Goal: Task Accomplishment & Management: Manage account settings

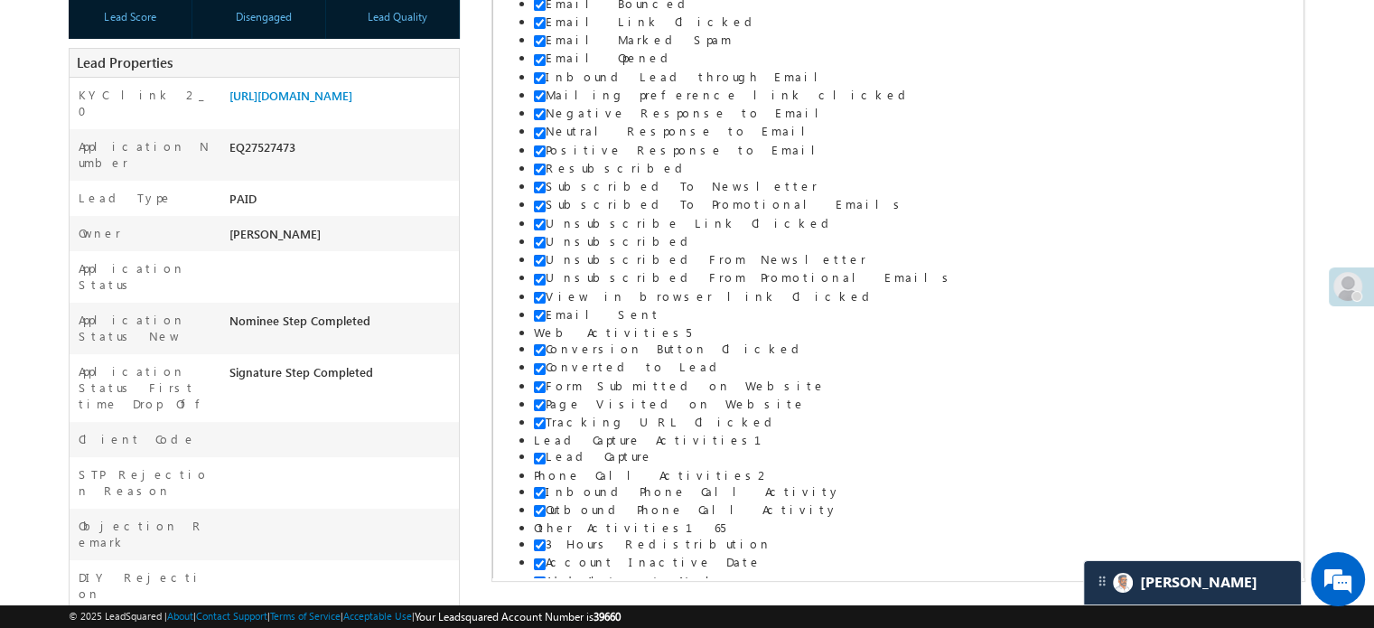
scroll to position [9084, 0]
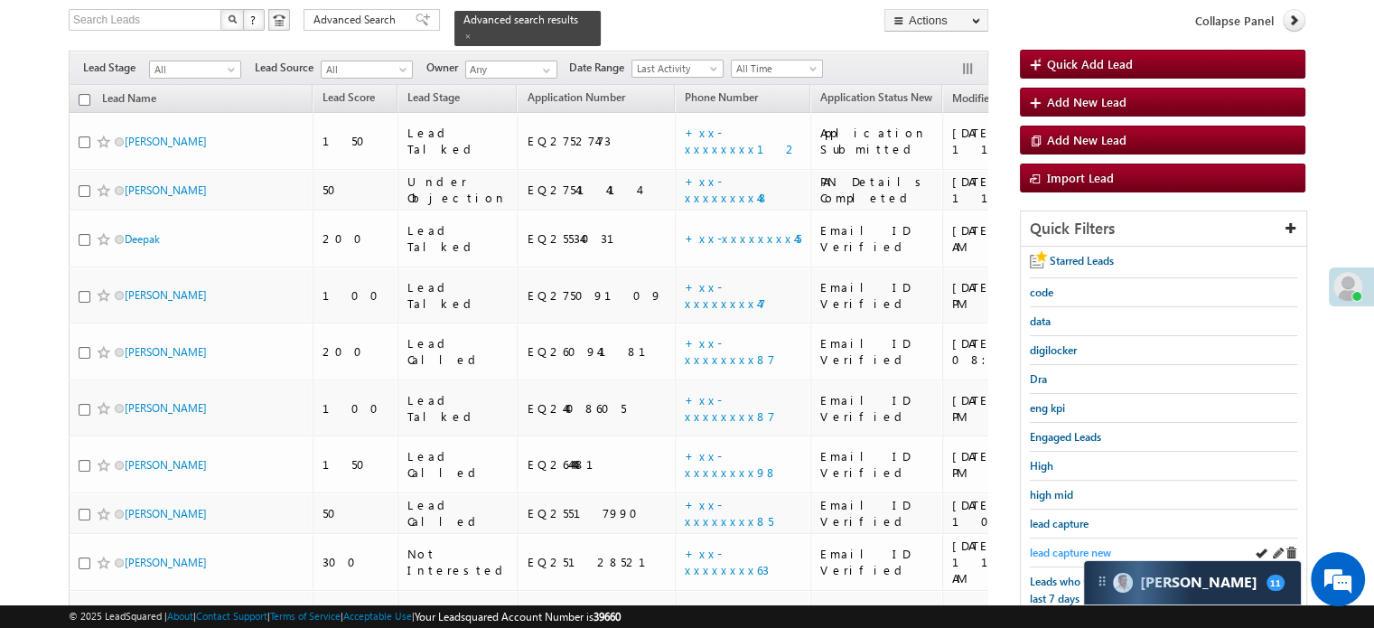
click at [1058, 547] on span "lead capture new" at bounding box center [1070, 553] width 81 height 14
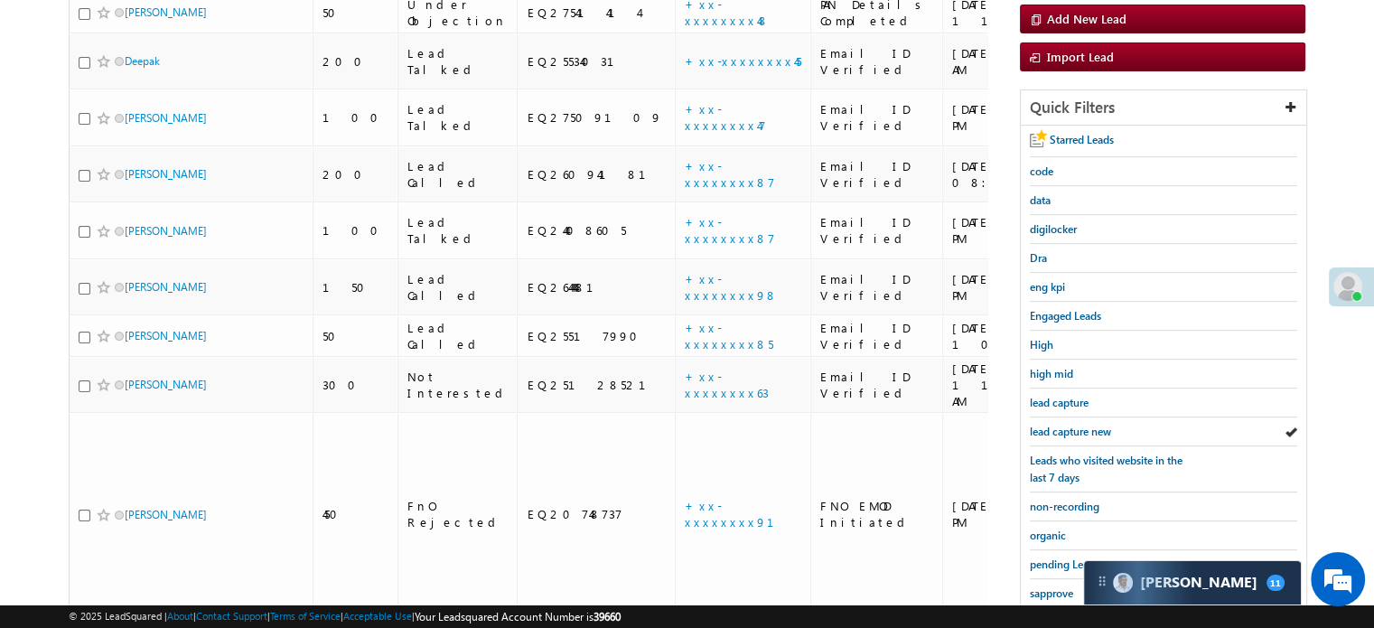
scroll to position [388, 0]
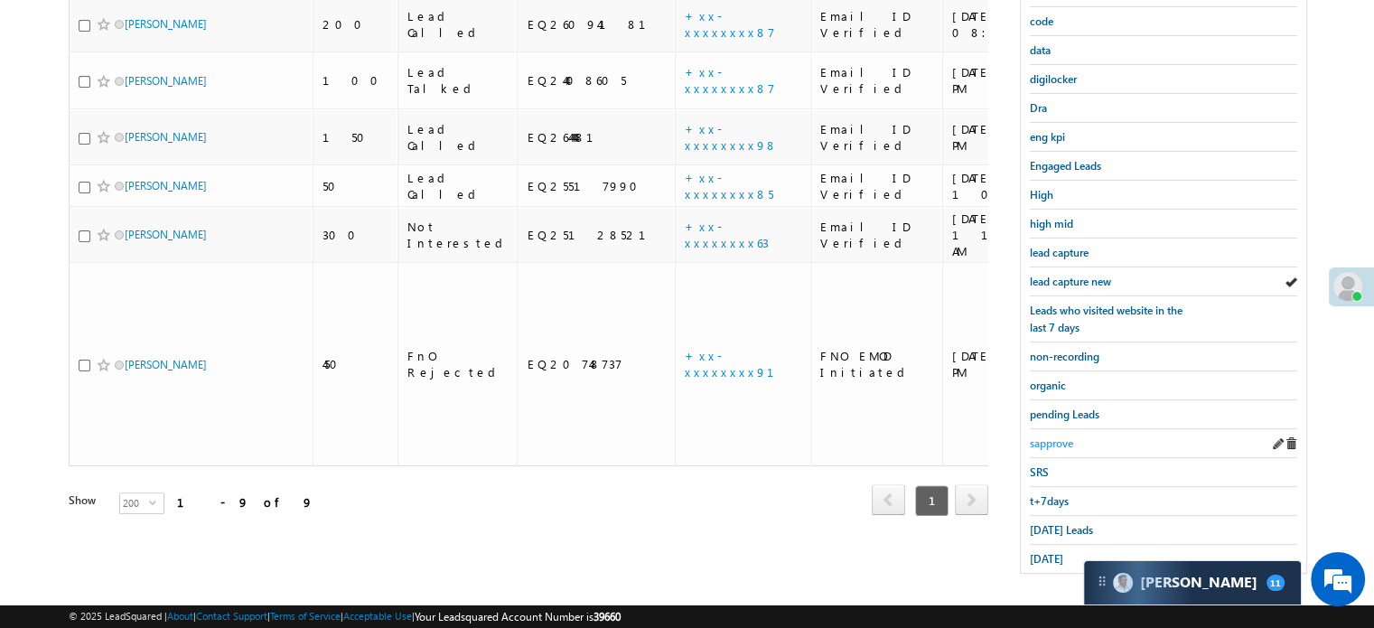
click at [1048, 436] on span "sapprove" at bounding box center [1051, 443] width 43 height 14
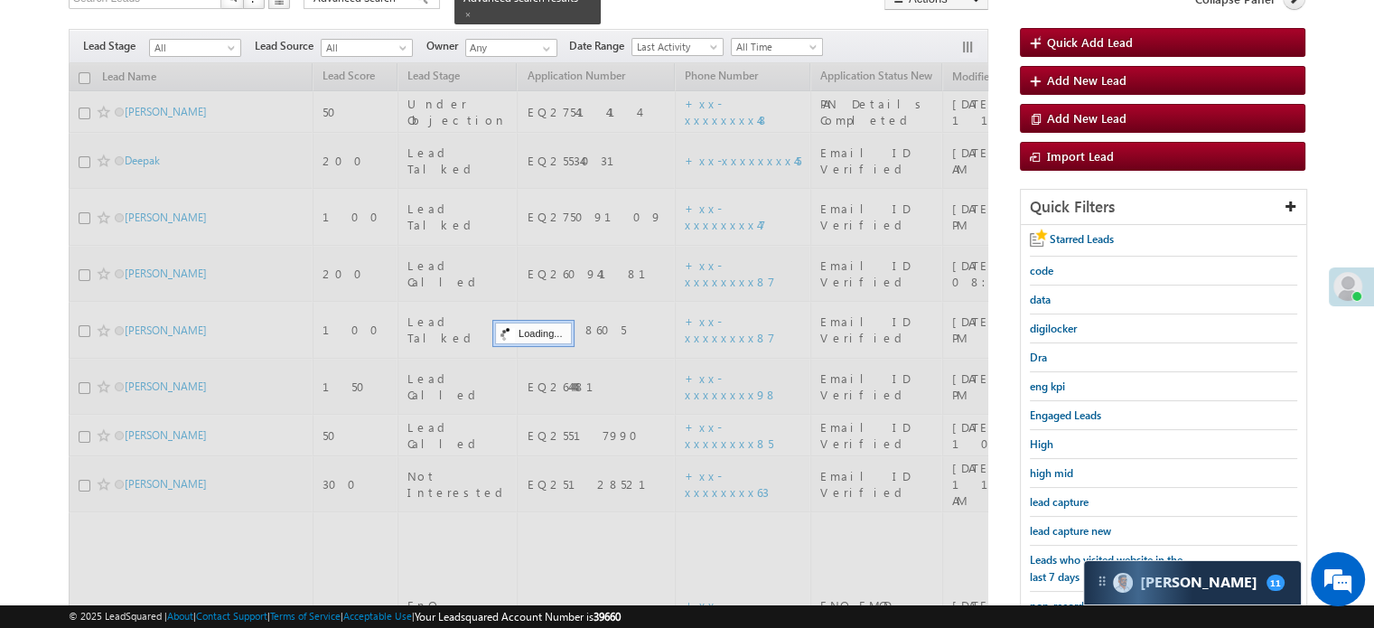
scroll to position [117, 0]
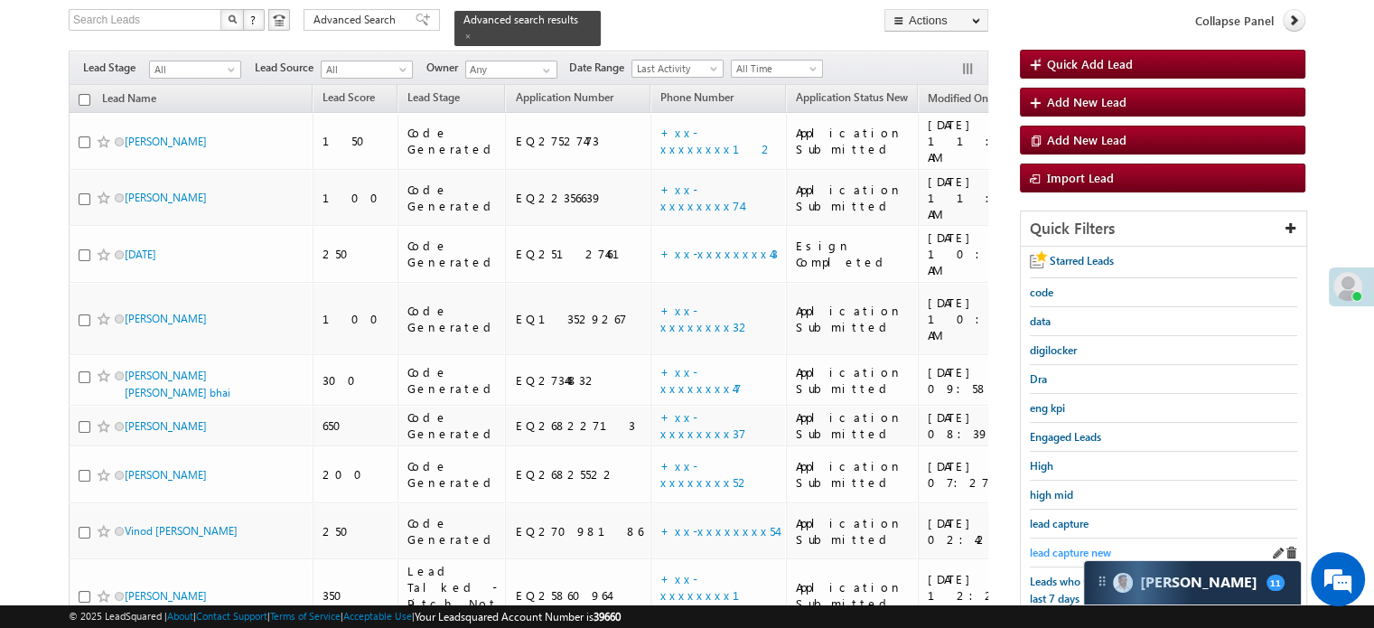
click at [1079, 546] on span "lead capture new" at bounding box center [1070, 553] width 81 height 14
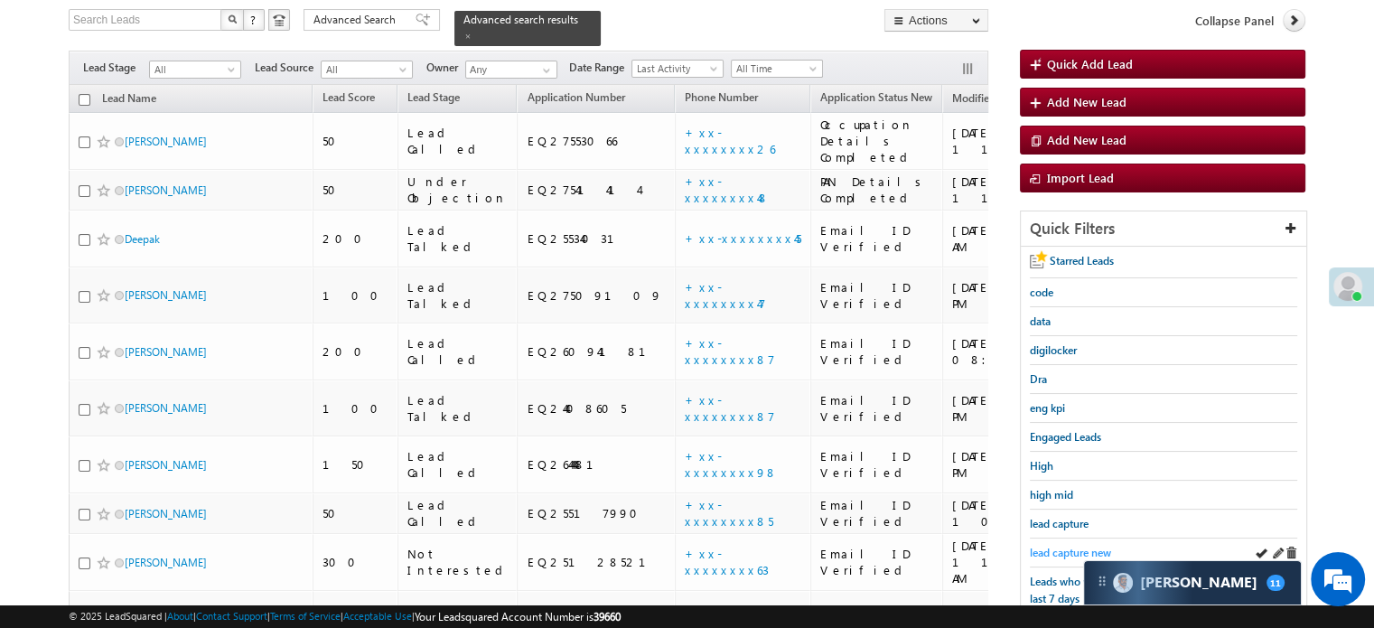
click at [1044, 547] on span "lead capture new" at bounding box center [1070, 553] width 81 height 14
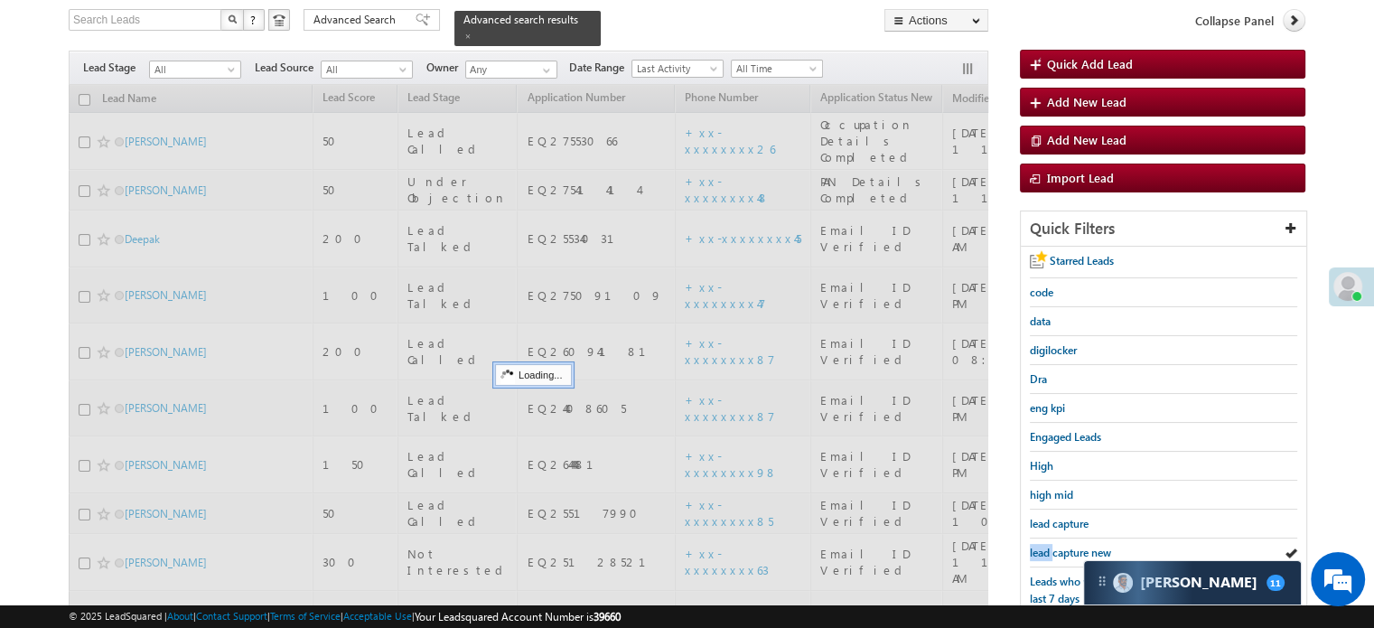
click at [1044, 547] on span "lead capture new" at bounding box center [1070, 553] width 81 height 14
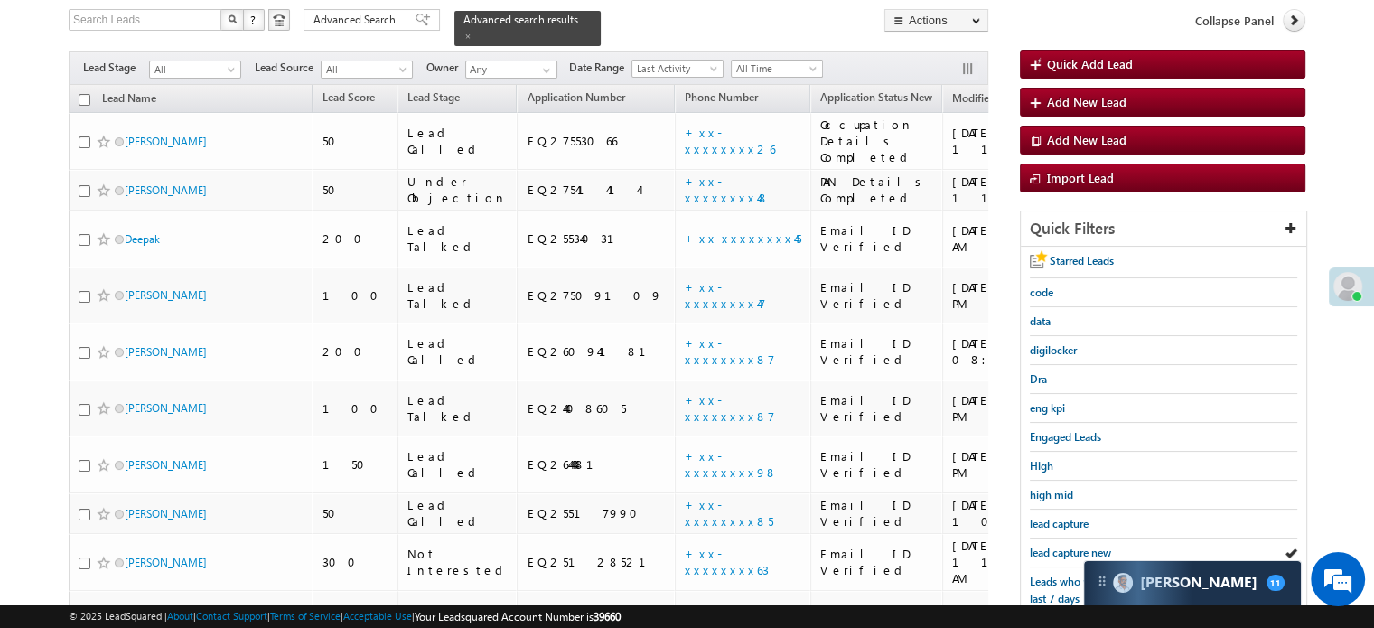
click at [1044, 547] on span "lead capture new" at bounding box center [1070, 553] width 81 height 14
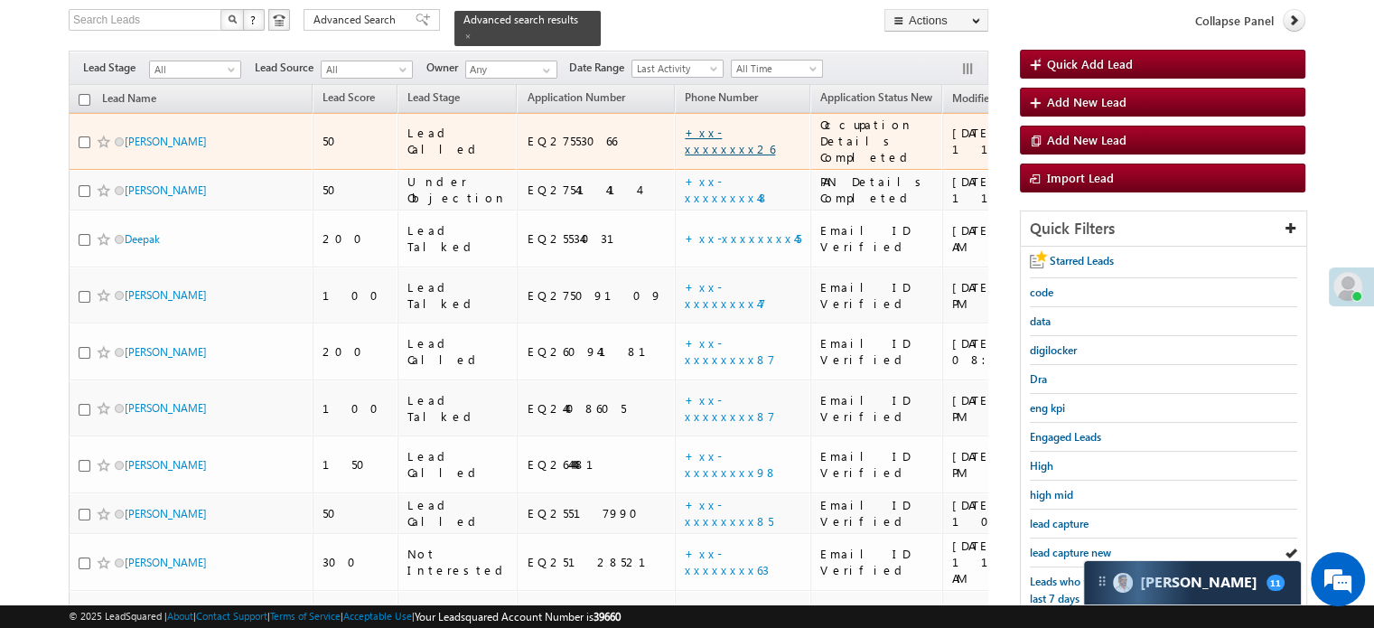
click at [685, 125] on link "+xx-xxxxxxxx26" at bounding box center [730, 141] width 90 height 32
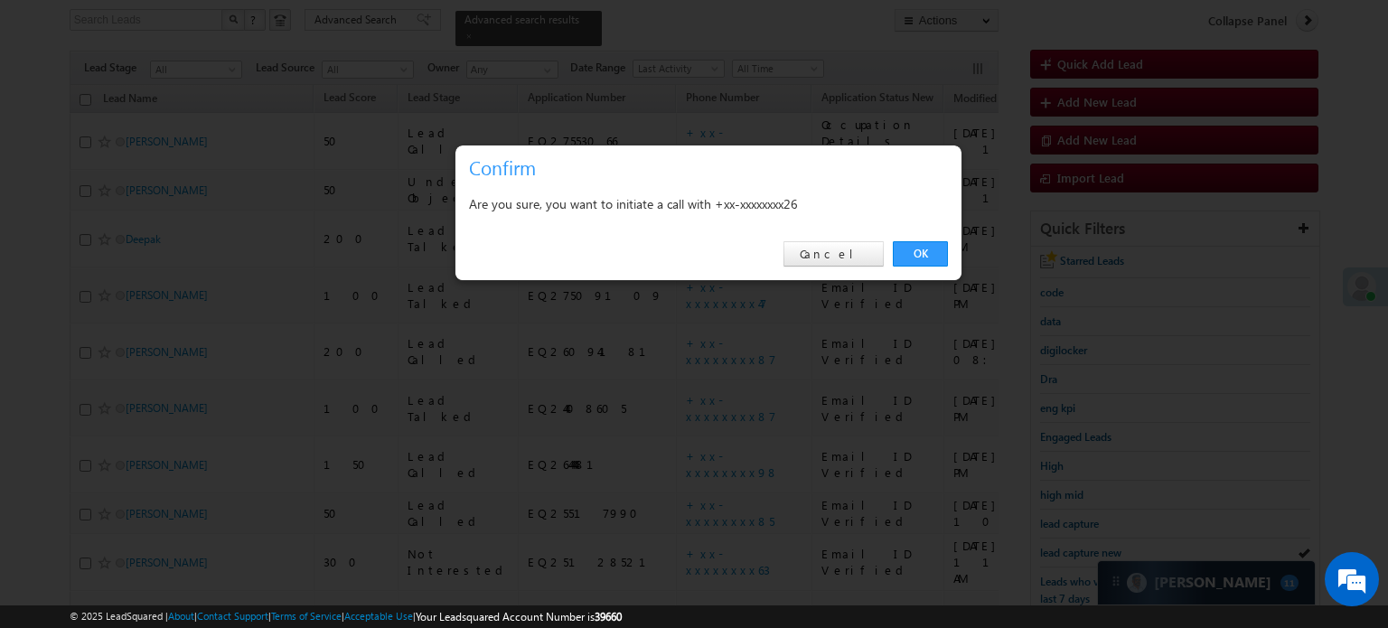
click at [923, 257] on link "OK" at bounding box center [920, 253] width 55 height 25
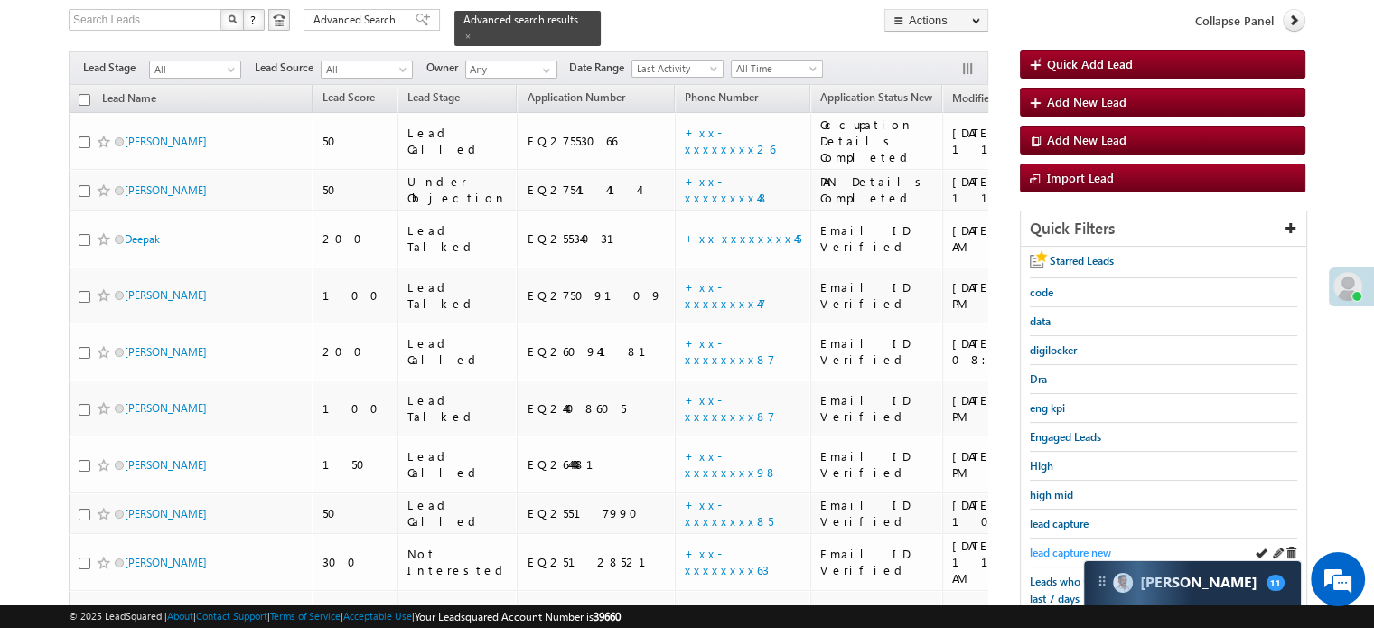
click at [1057, 546] on span "lead capture new" at bounding box center [1070, 553] width 81 height 14
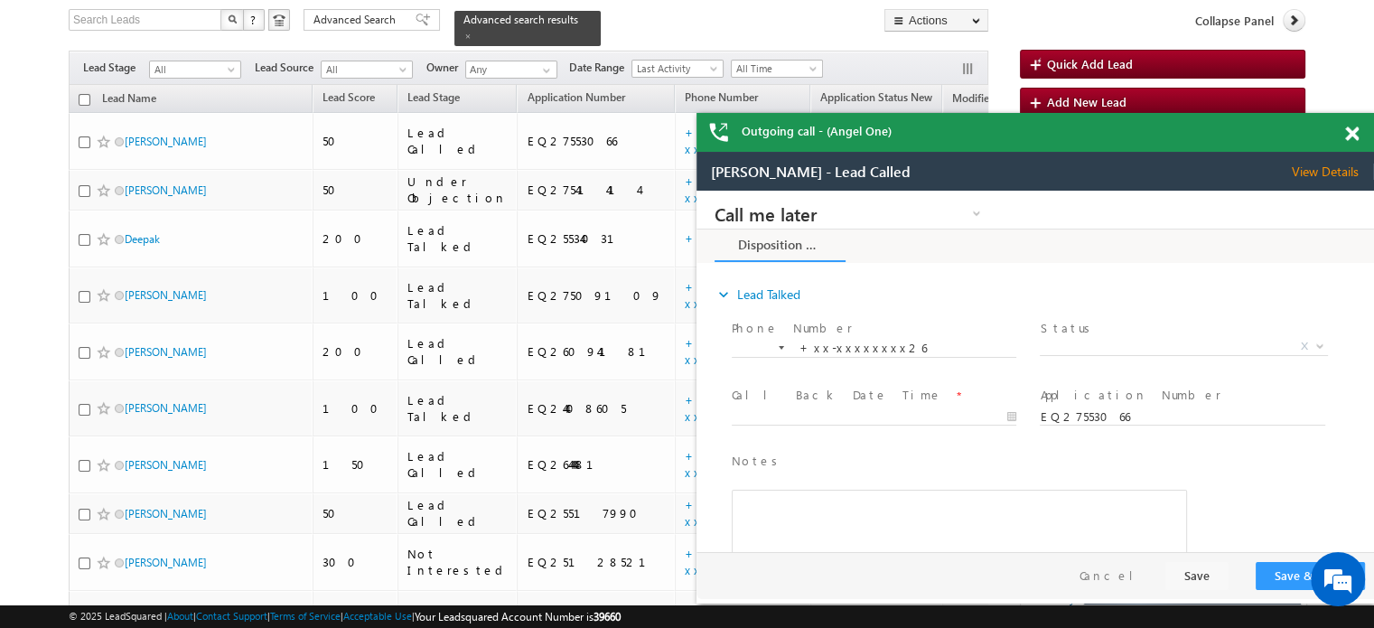
scroll to position [0, 0]
click at [1353, 133] on span at bounding box center [1352, 133] width 14 height 15
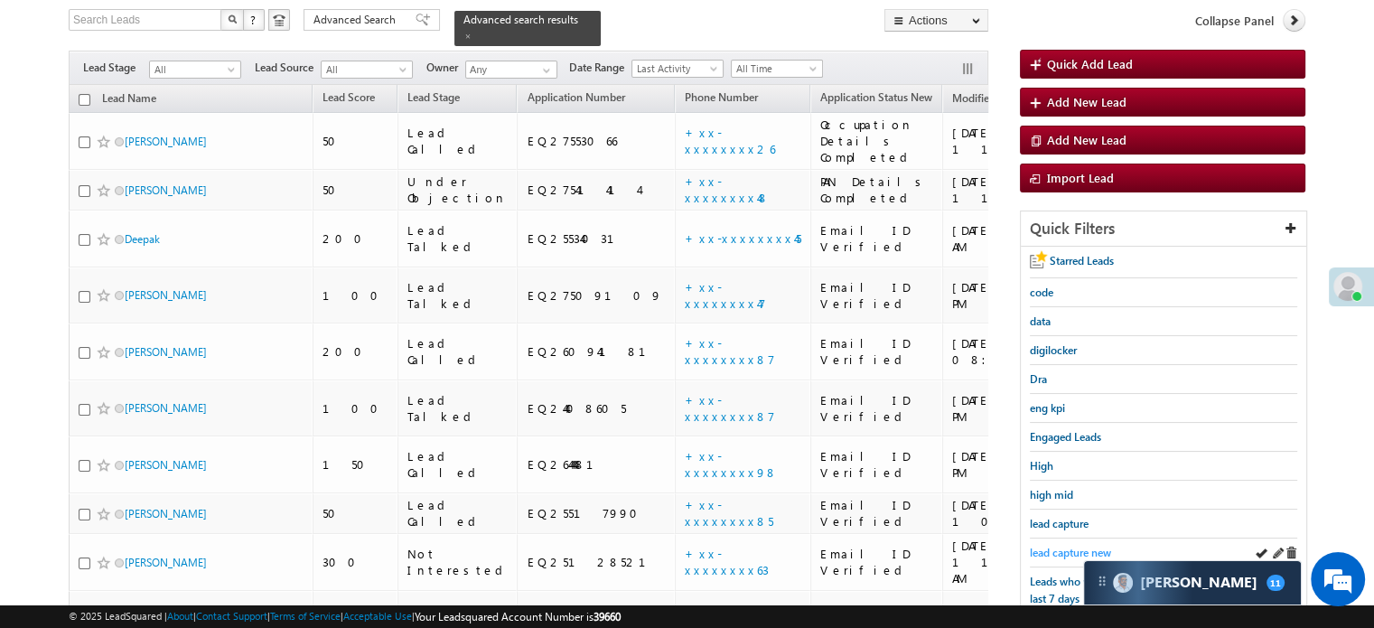
click at [1069, 547] on span "lead capture new" at bounding box center [1070, 553] width 81 height 14
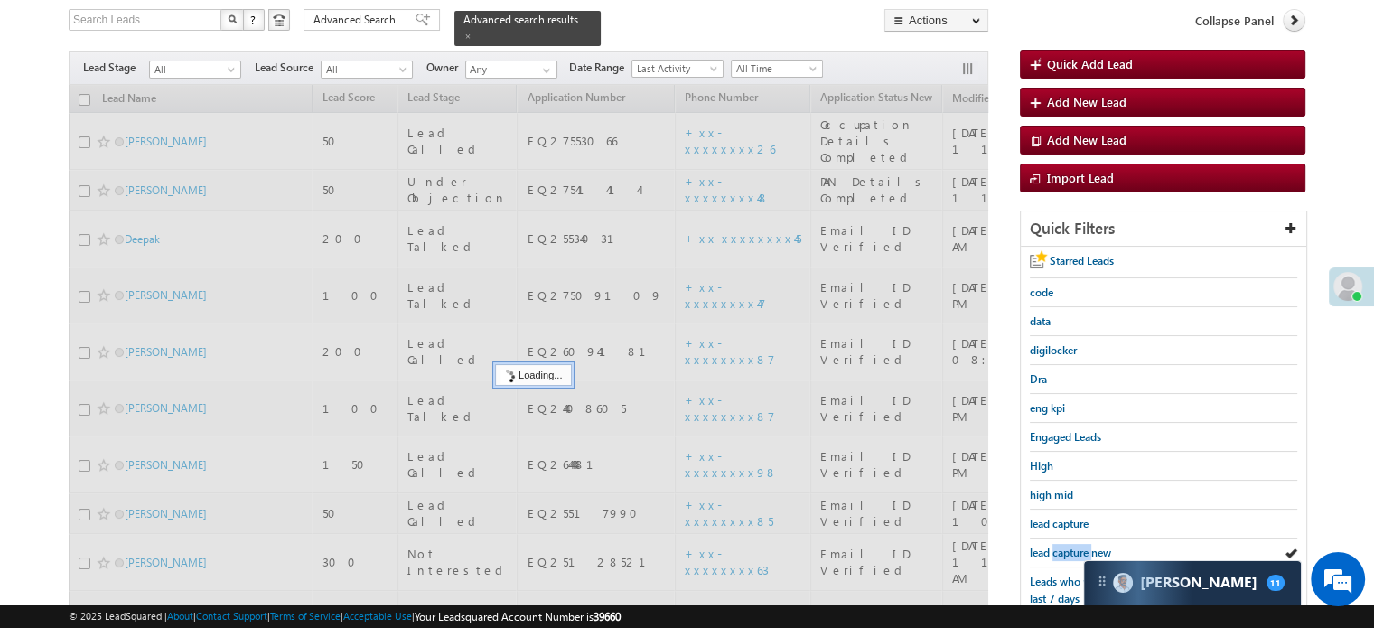
click at [1069, 547] on span "lead capture new" at bounding box center [1070, 553] width 81 height 14
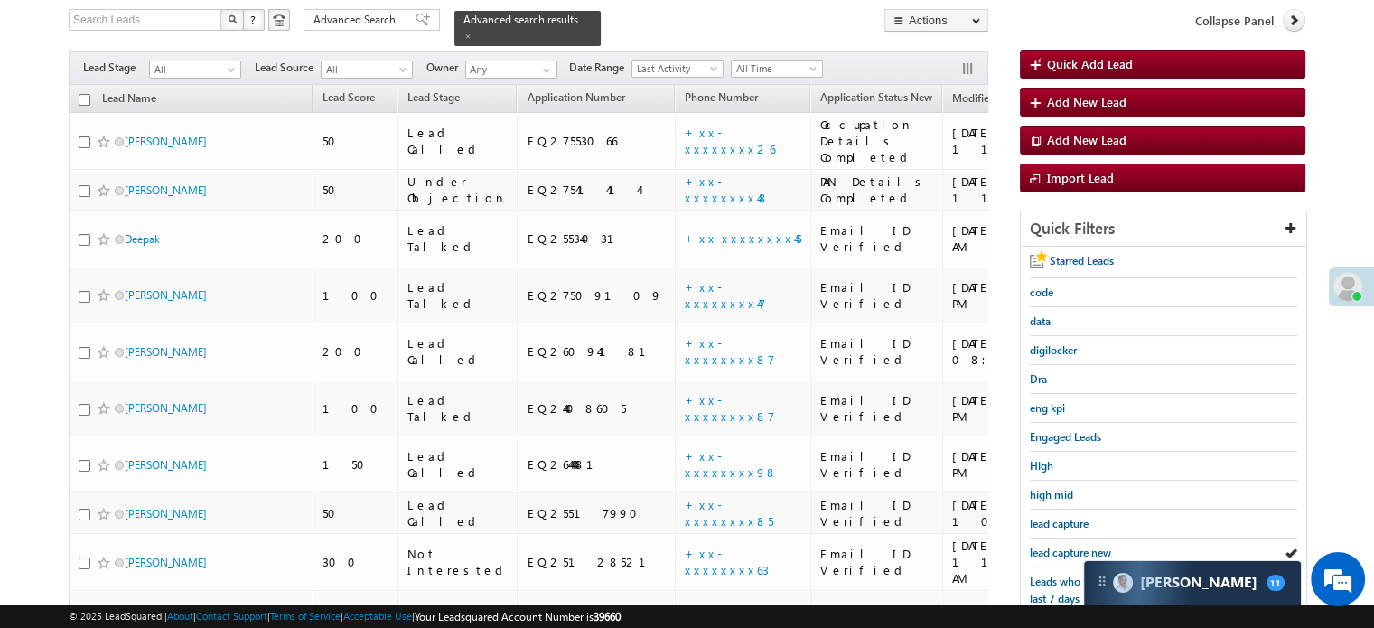
click at [1069, 547] on span "lead capture new" at bounding box center [1070, 553] width 81 height 14
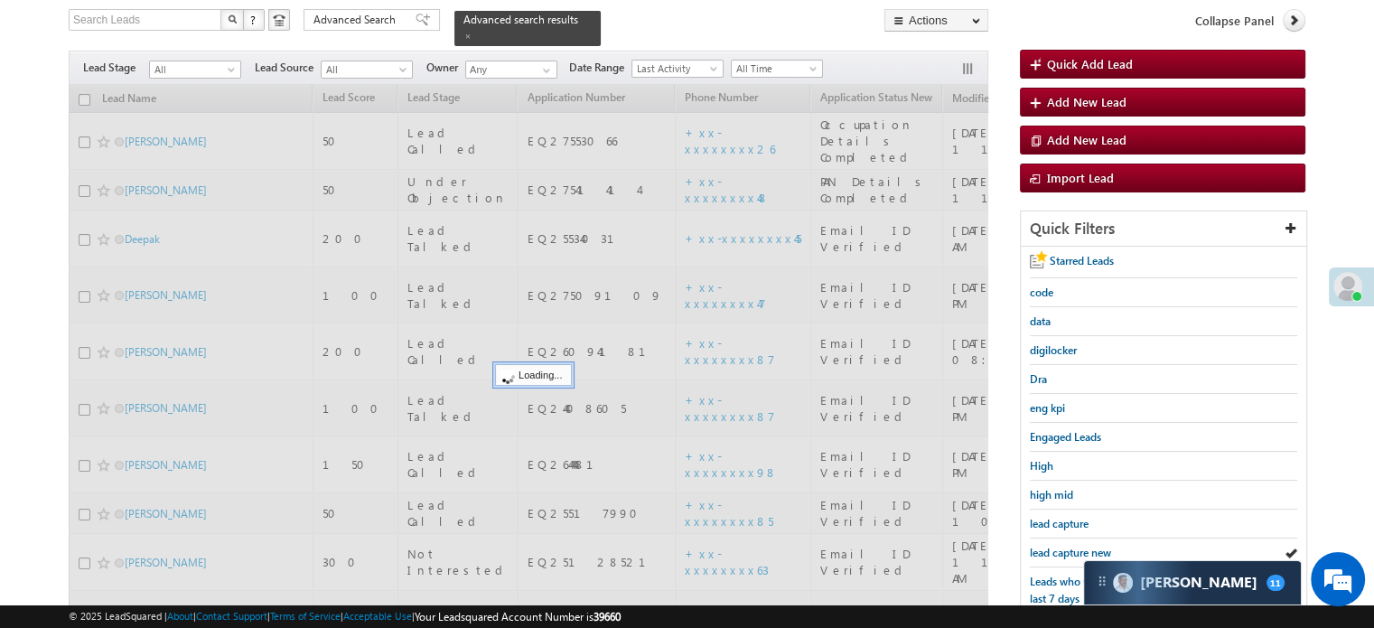
click at [1069, 547] on span "lead capture new" at bounding box center [1070, 553] width 81 height 14
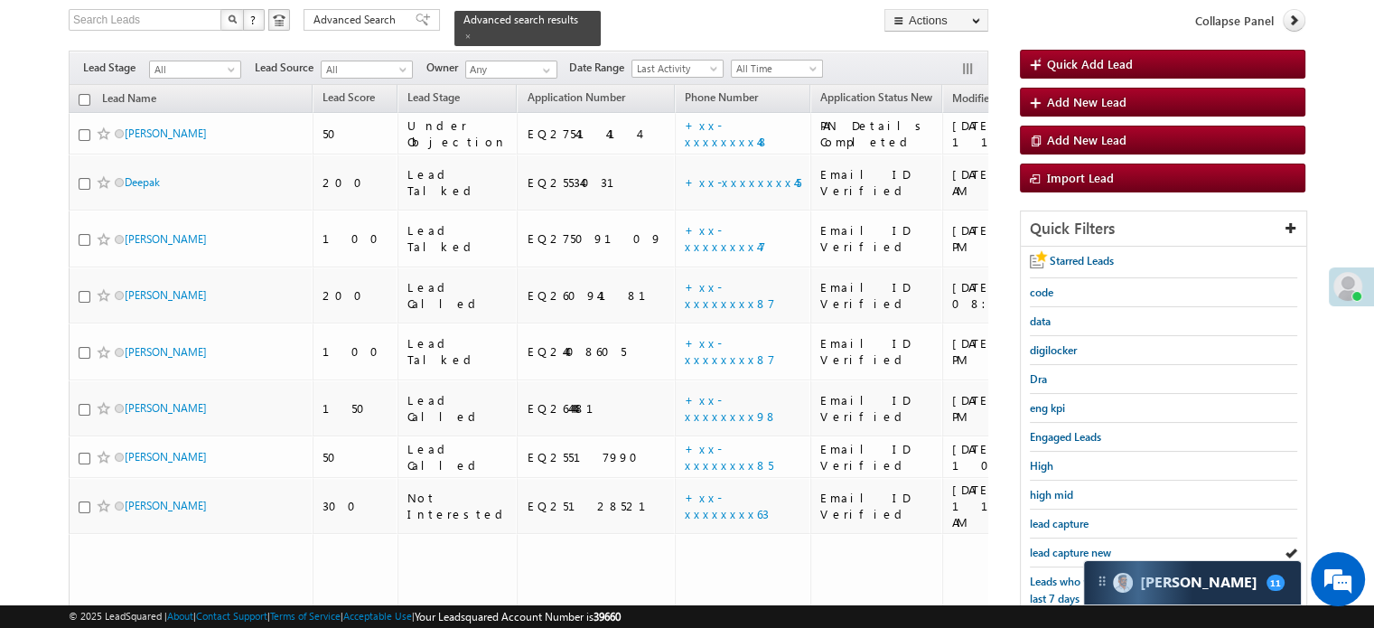
click at [1069, 547] on span "lead capture new" at bounding box center [1070, 553] width 81 height 14
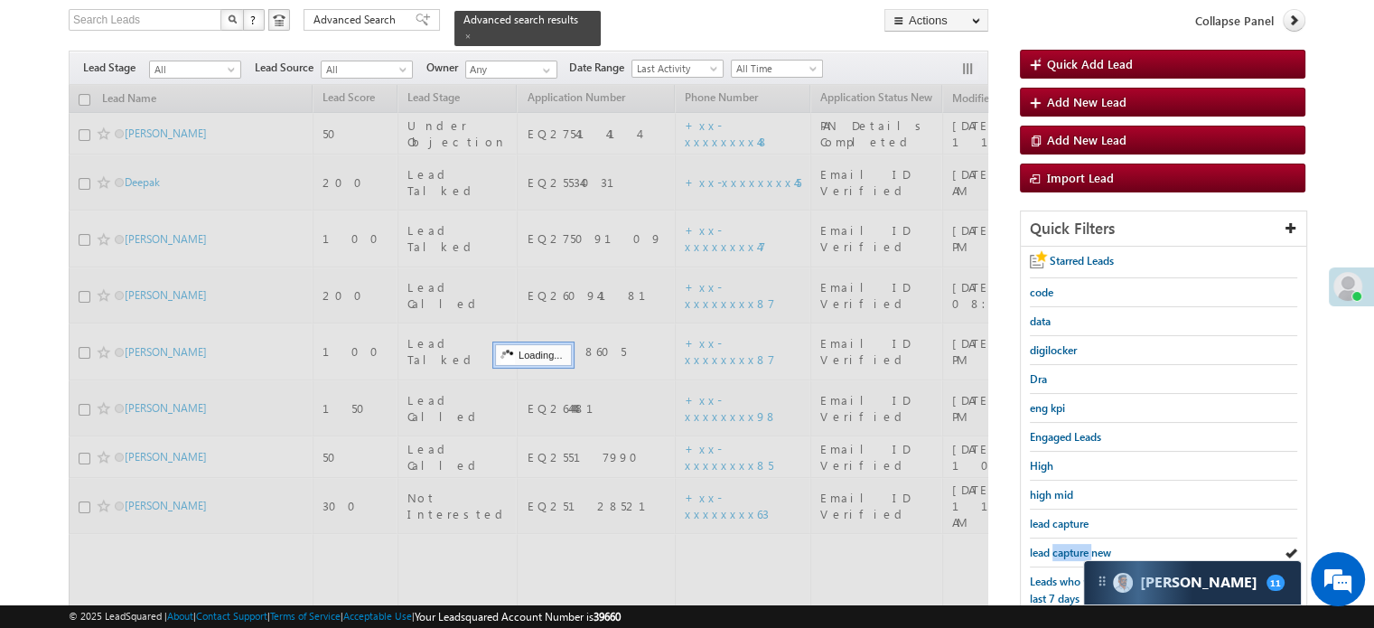
click at [1069, 547] on span "lead capture new" at bounding box center [1070, 553] width 81 height 14
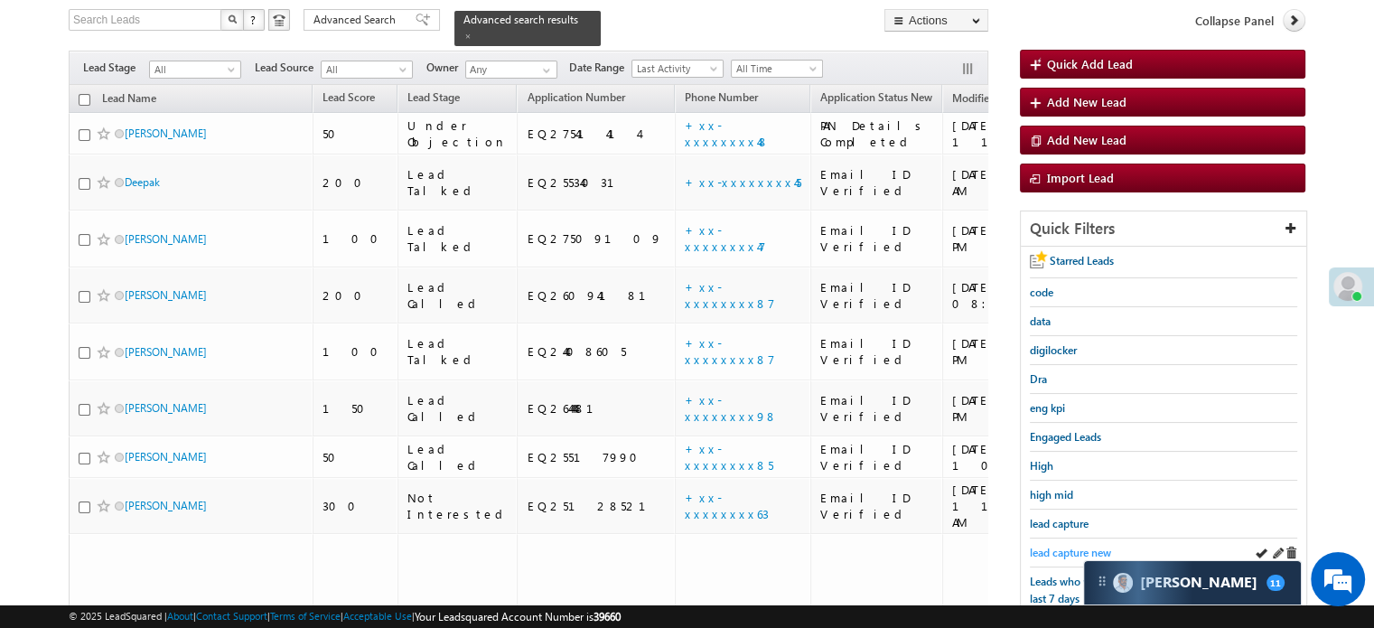
click at [1058, 546] on span "lead capture new" at bounding box center [1070, 553] width 81 height 14
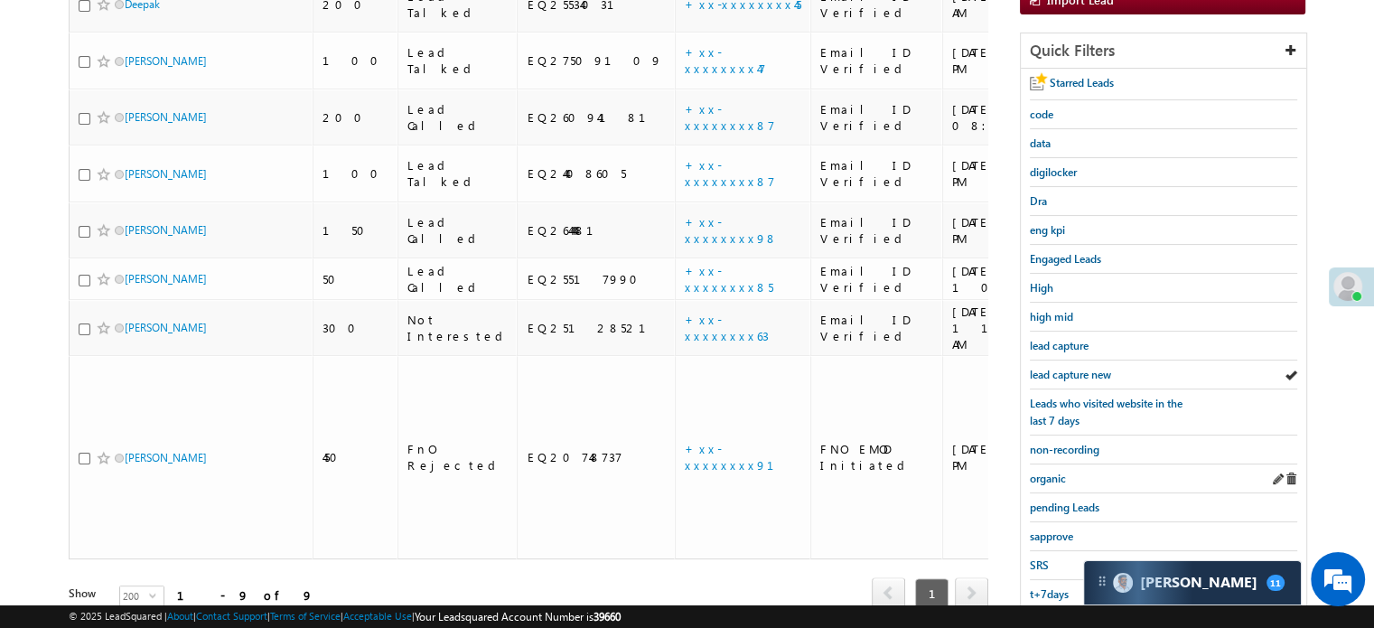
scroll to position [297, 0]
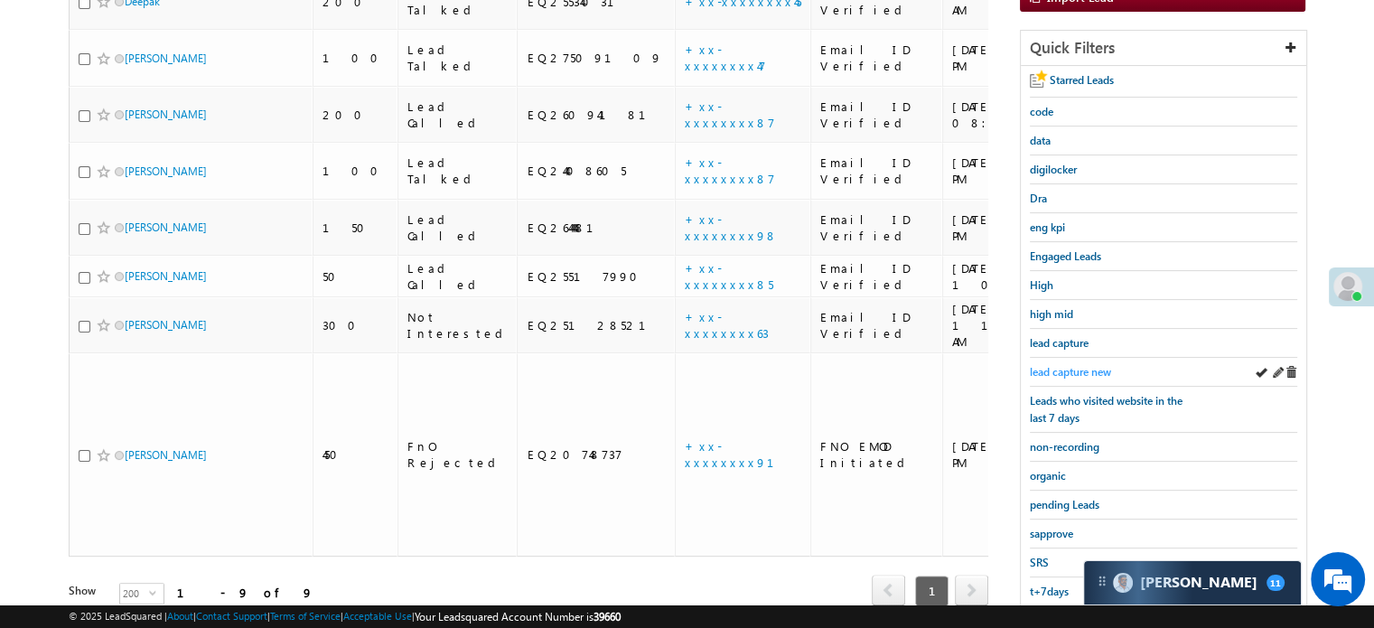
click at [1052, 373] on span "lead capture new" at bounding box center [1070, 372] width 81 height 14
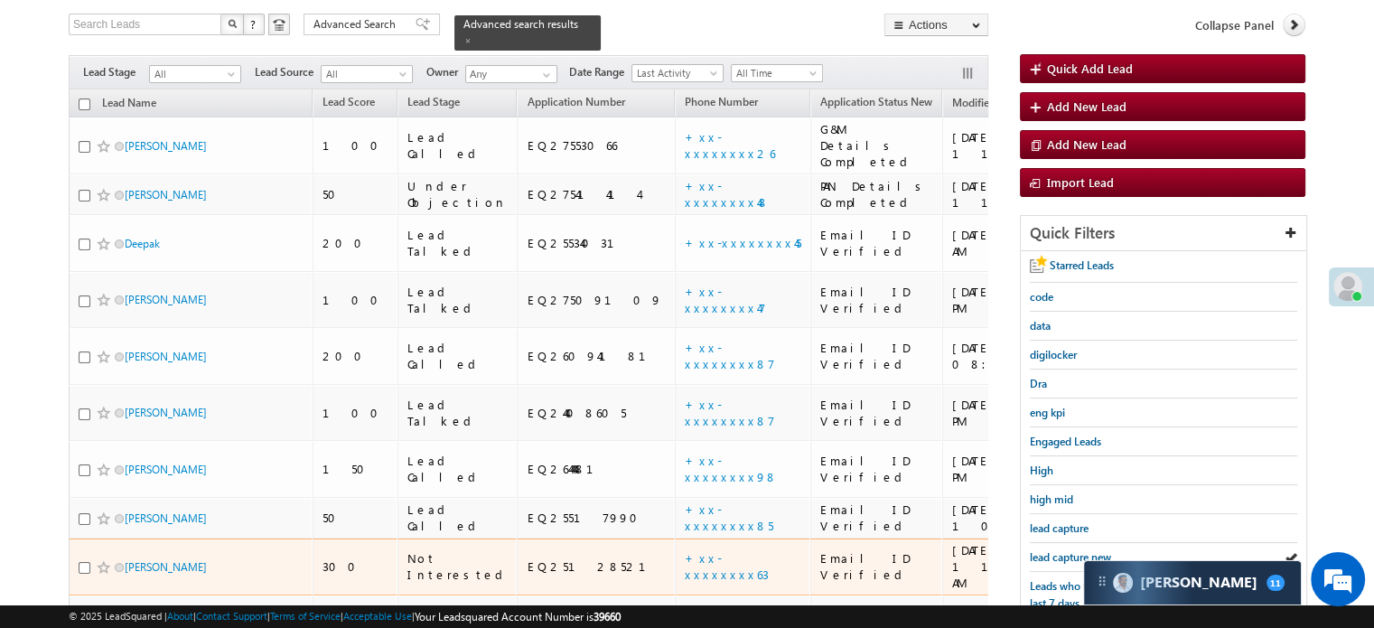
scroll to position [207, 0]
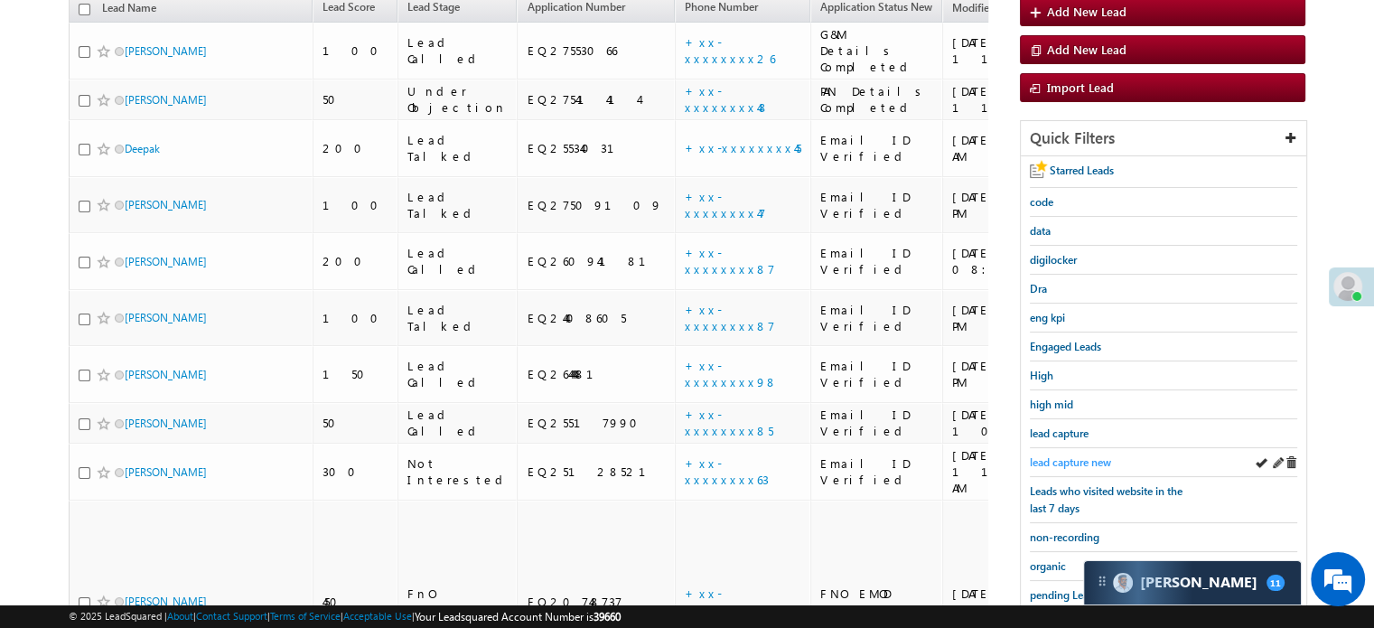
click at [1077, 462] on span "lead capture new" at bounding box center [1070, 462] width 81 height 14
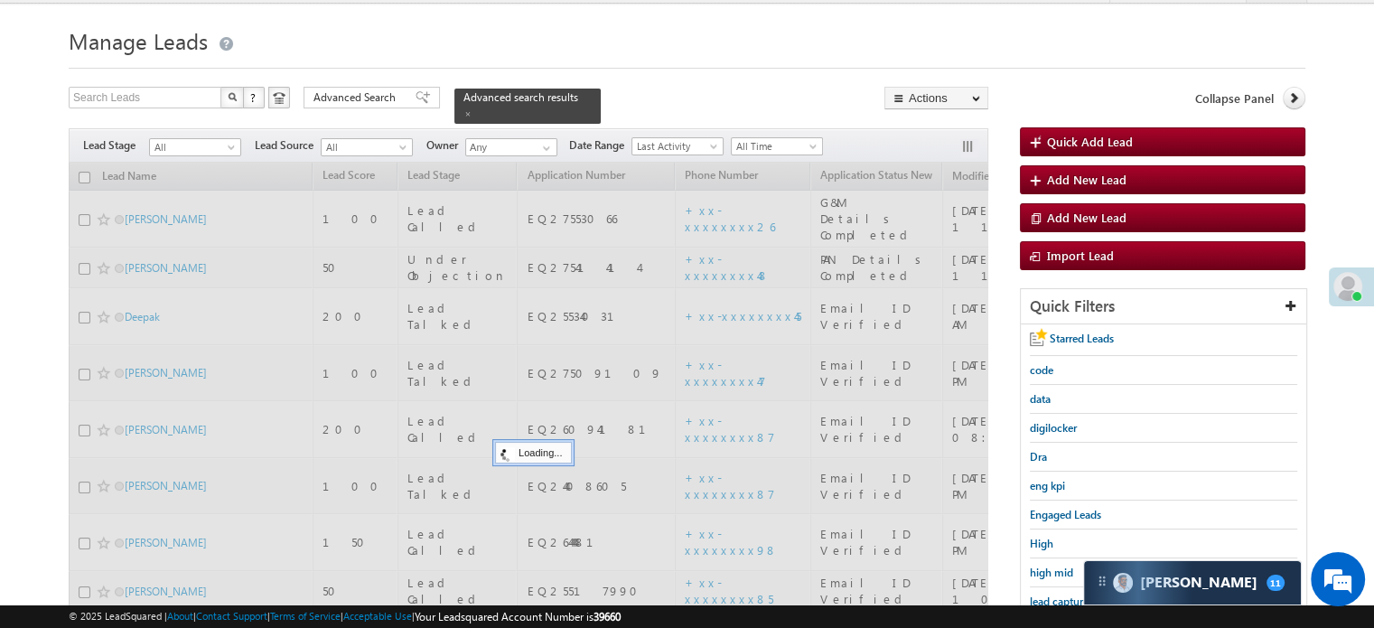
scroll to position [26, 0]
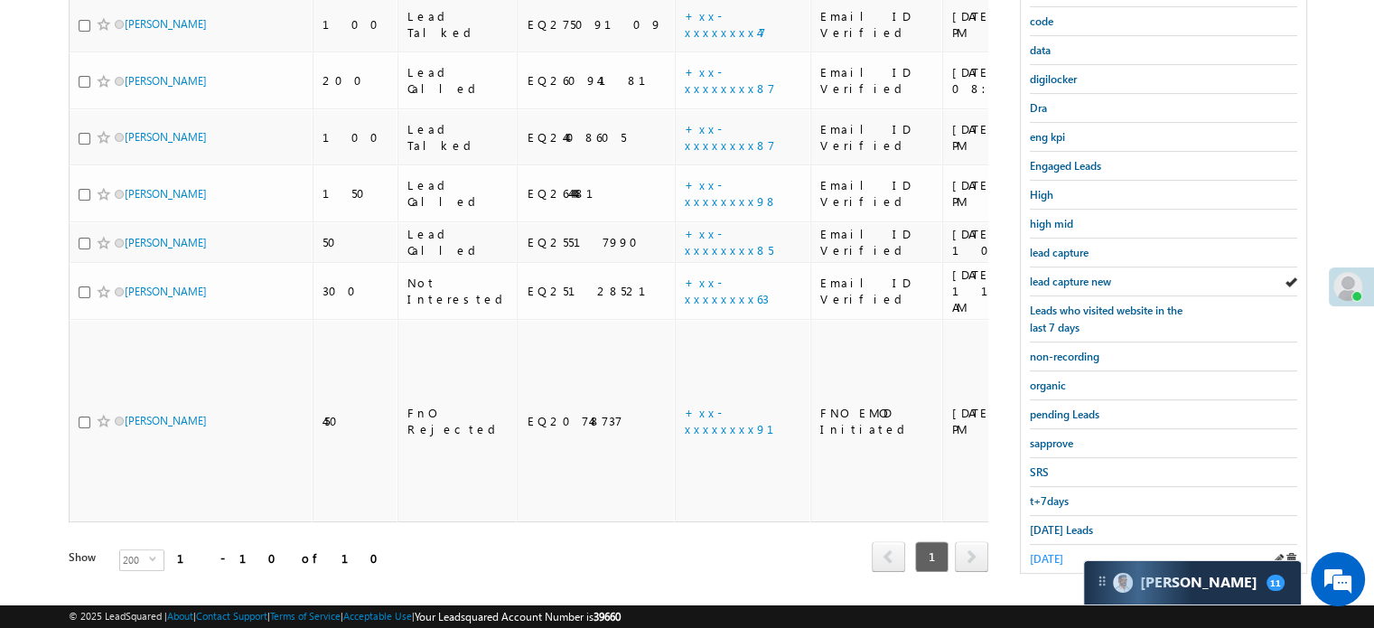
click at [1052, 552] on span "yesterday" at bounding box center [1046, 559] width 33 height 14
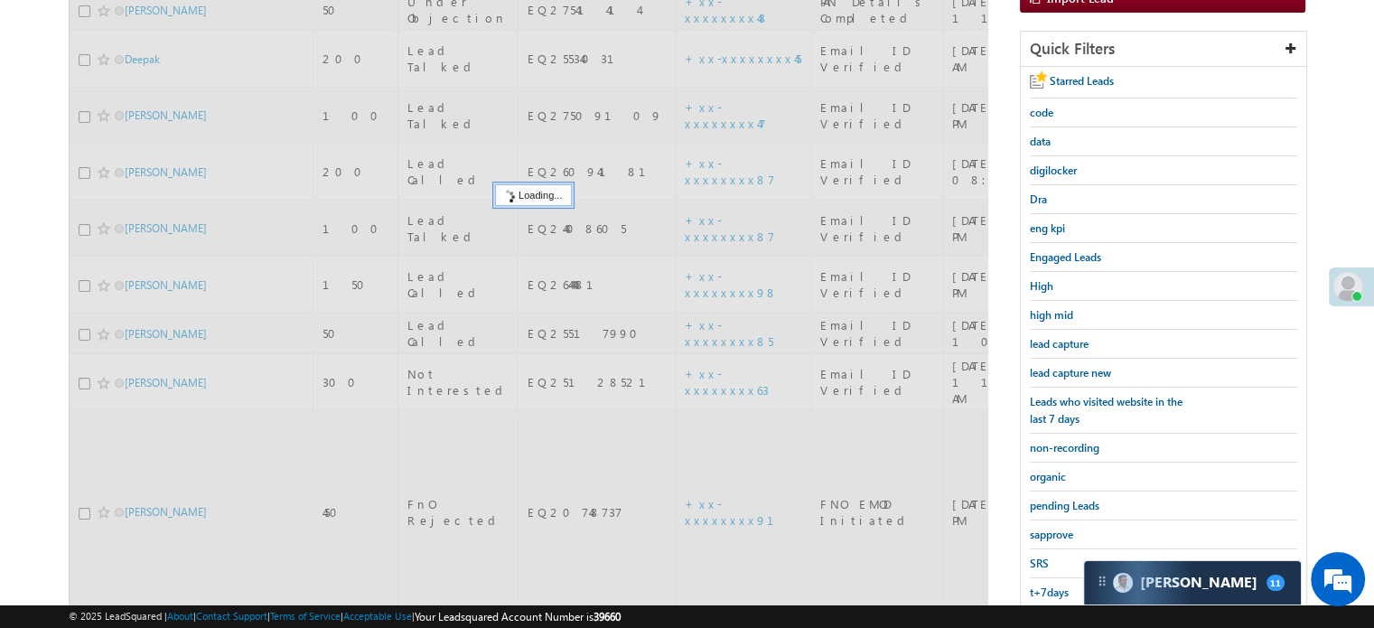
scroll to position [117, 0]
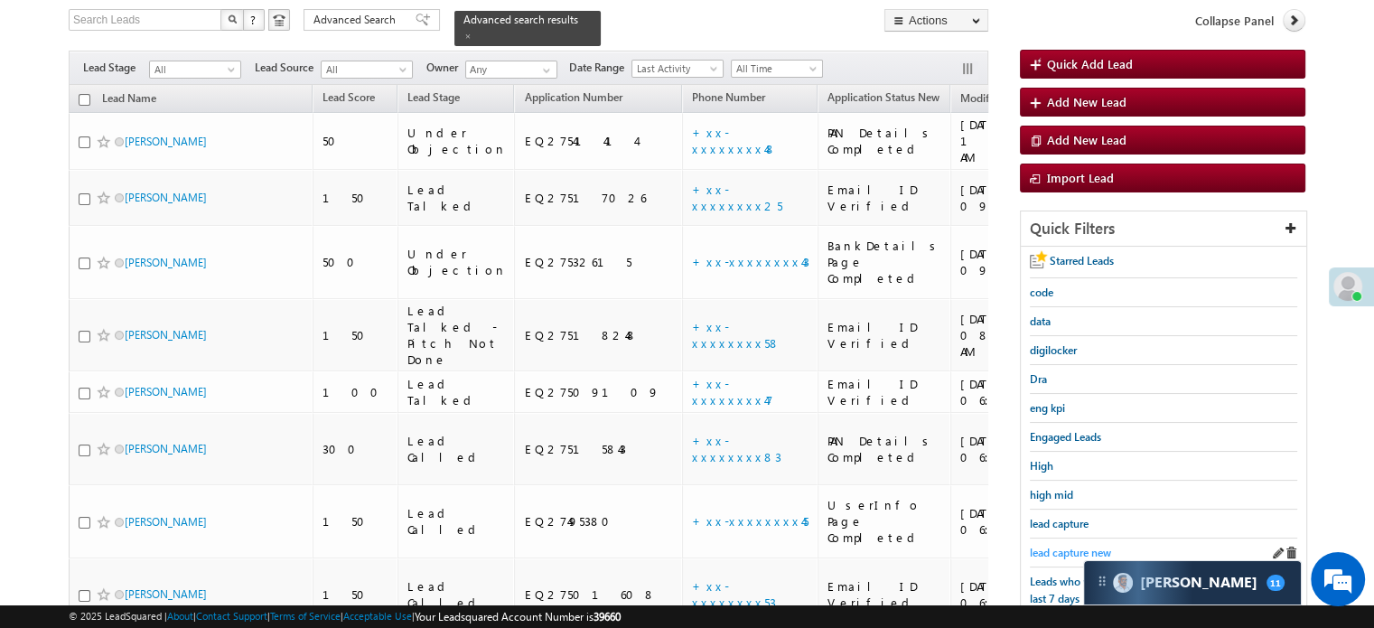
click at [1048, 547] on span "lead capture new" at bounding box center [1070, 553] width 81 height 14
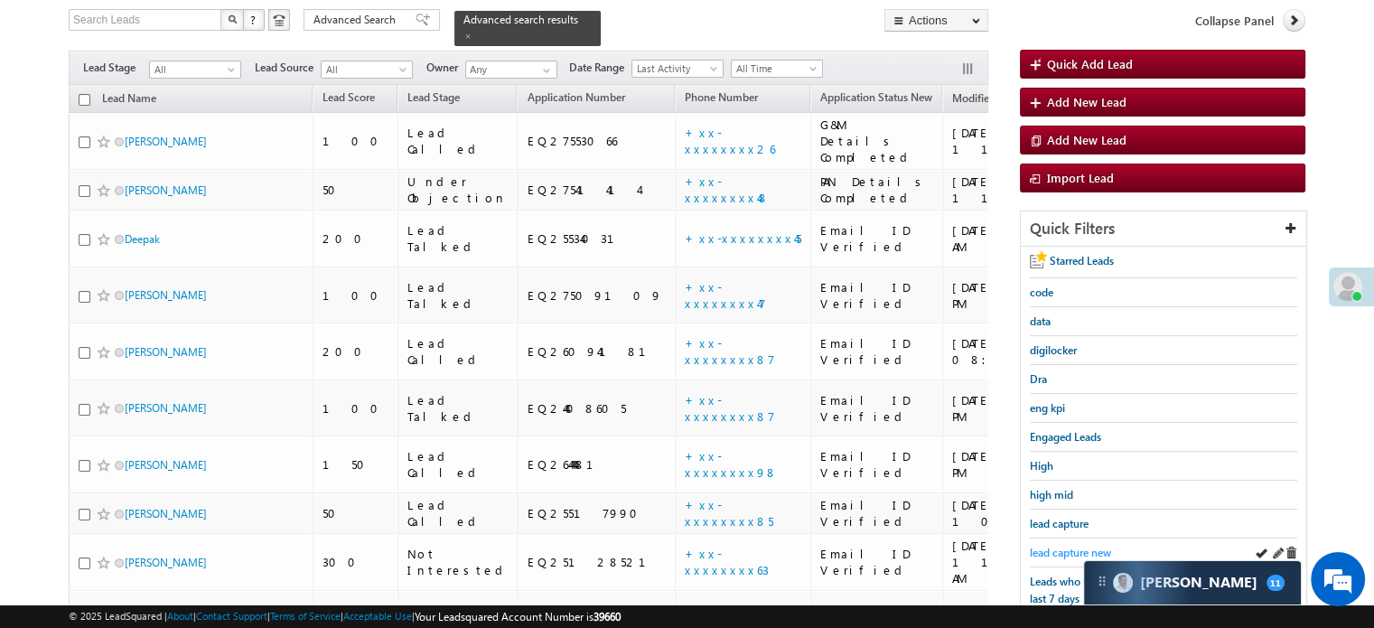
click at [1080, 546] on span "lead capture new" at bounding box center [1070, 553] width 81 height 14
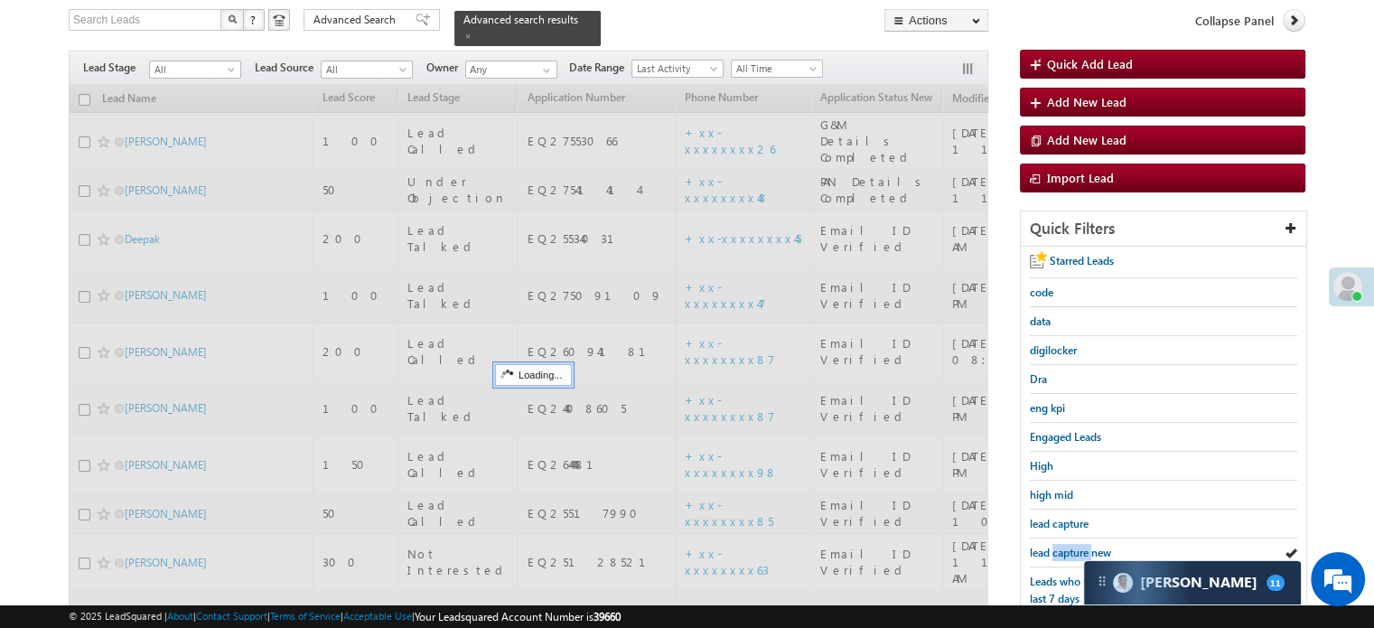
click at [1080, 546] on span "lead capture new" at bounding box center [1070, 553] width 81 height 14
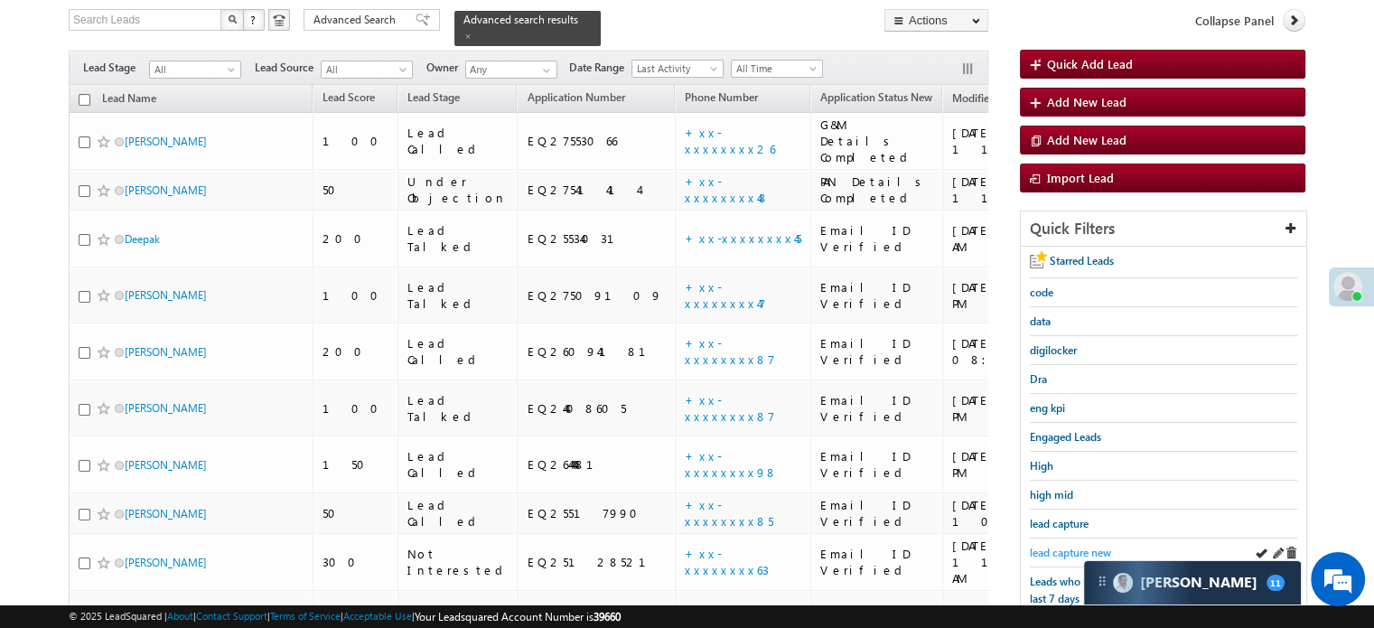
click at [1062, 552] on span "lead capture new" at bounding box center [1070, 553] width 81 height 14
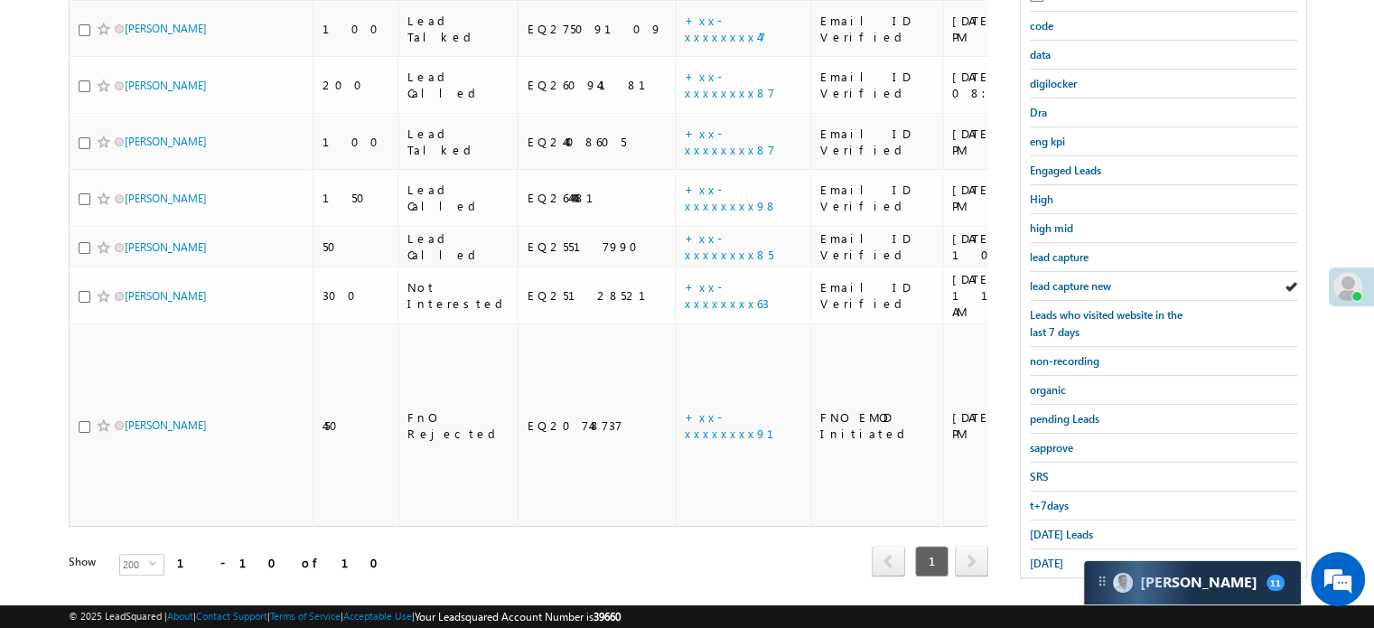
scroll to position [388, 0]
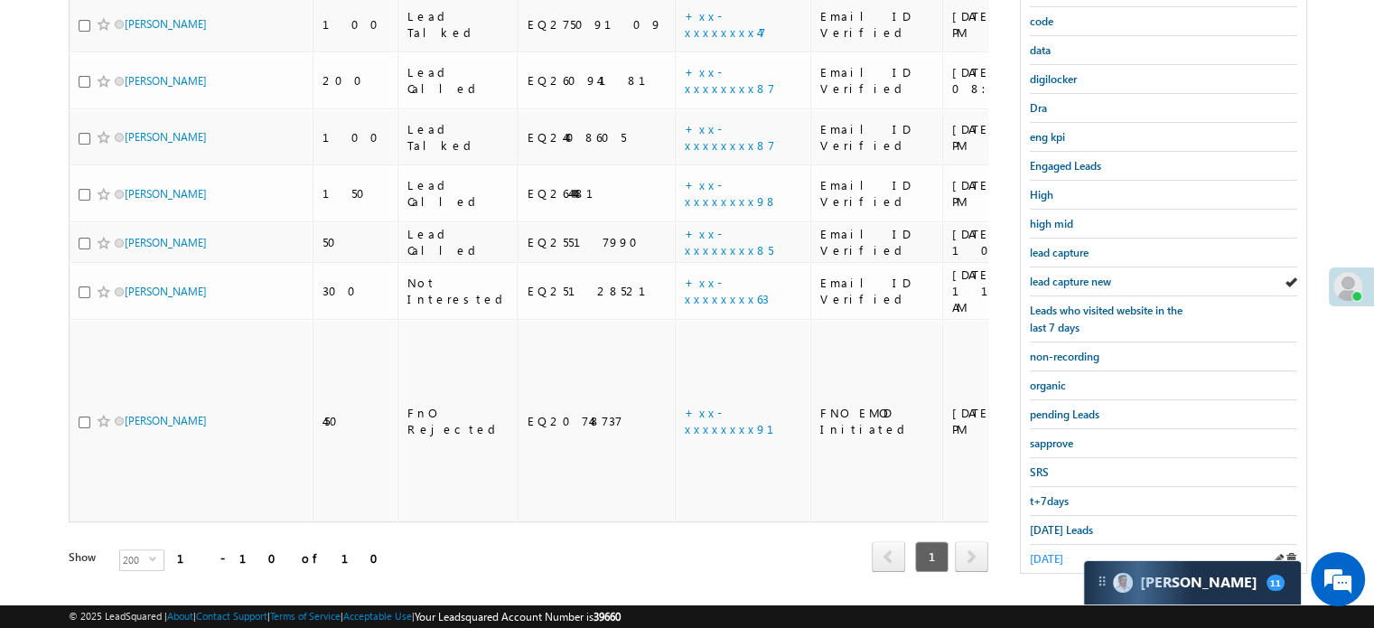
click at [1063, 555] on span "yesterday" at bounding box center [1046, 559] width 33 height 14
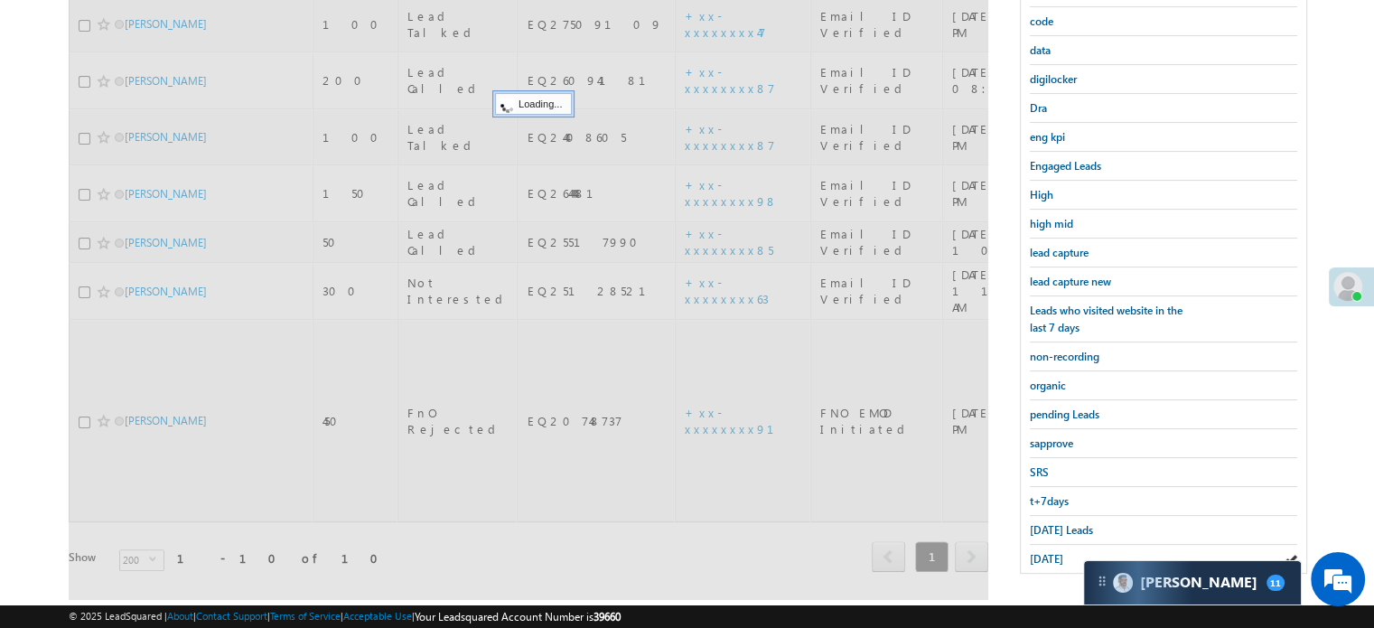
click at [1063, 555] on span "yesterday" at bounding box center [1046, 559] width 33 height 14
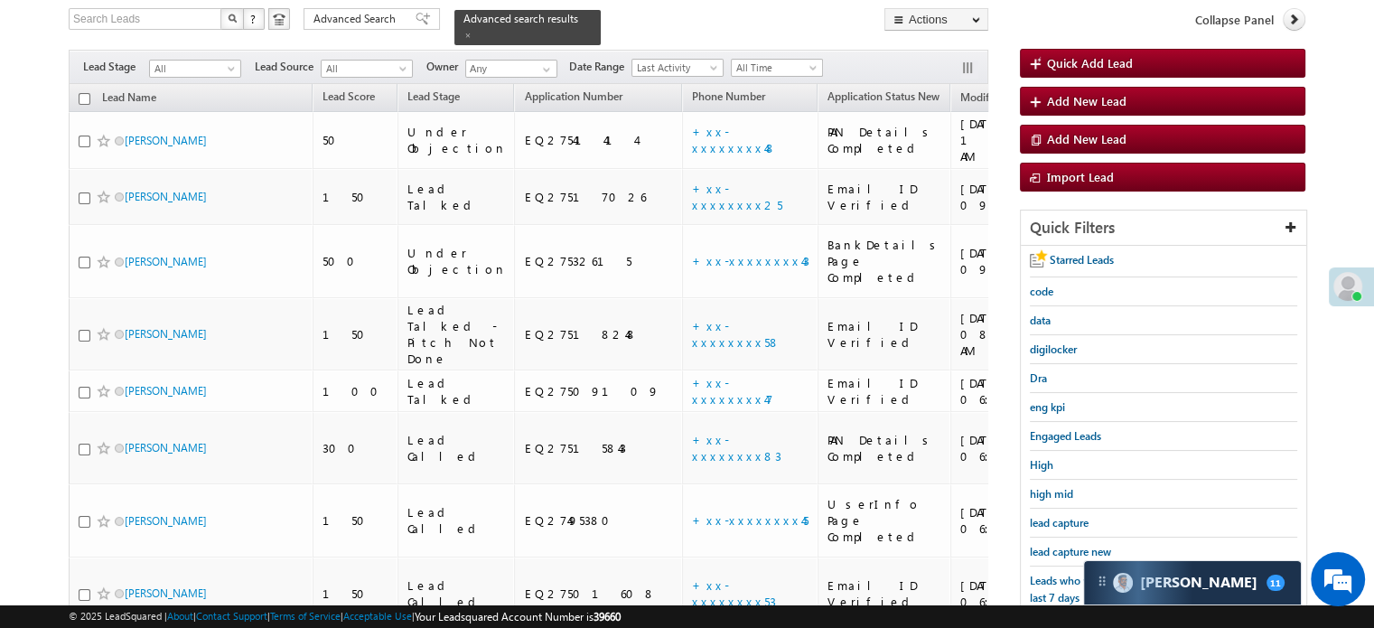
scroll to position [117, 0]
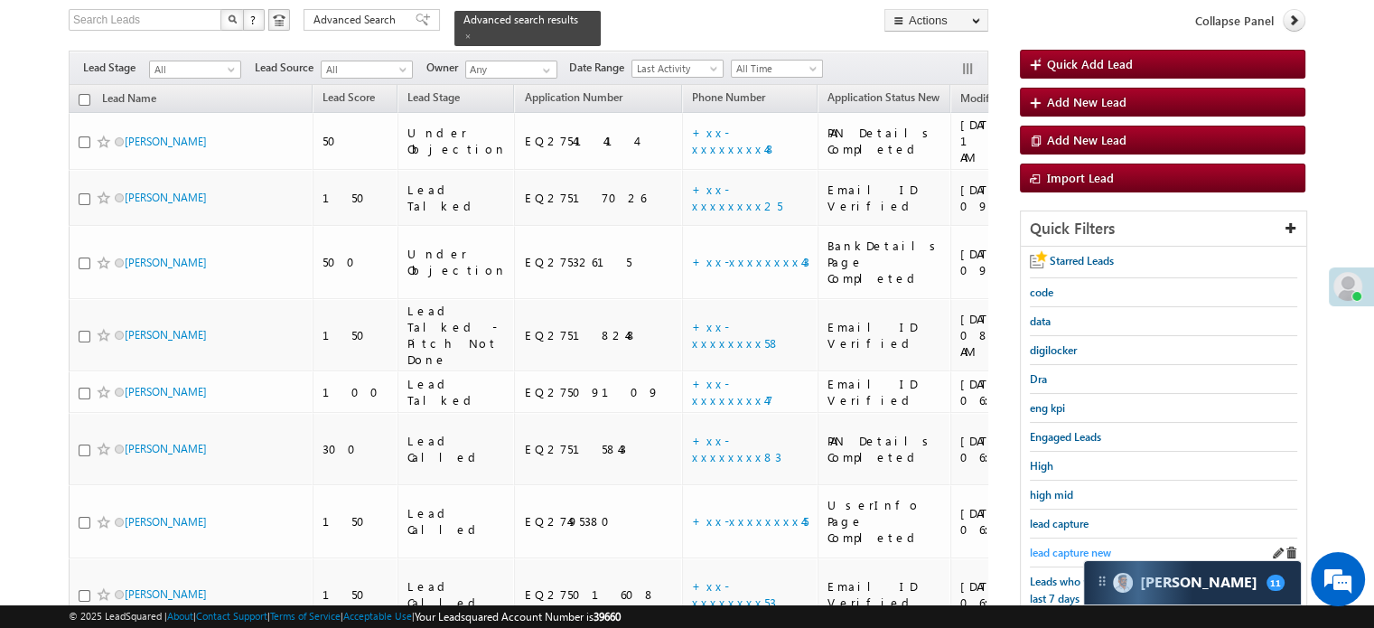
click at [1075, 554] on span "lead capture new" at bounding box center [1070, 553] width 81 height 14
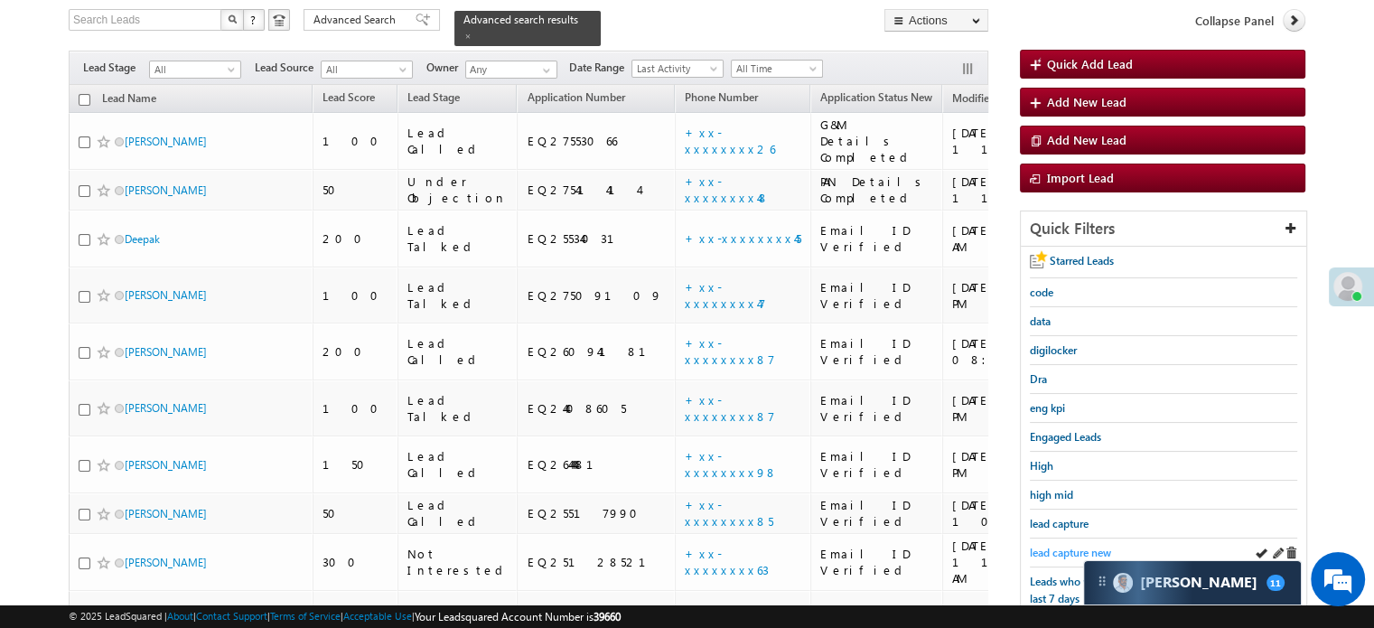
click at [1045, 546] on span "lead capture new" at bounding box center [1070, 553] width 81 height 14
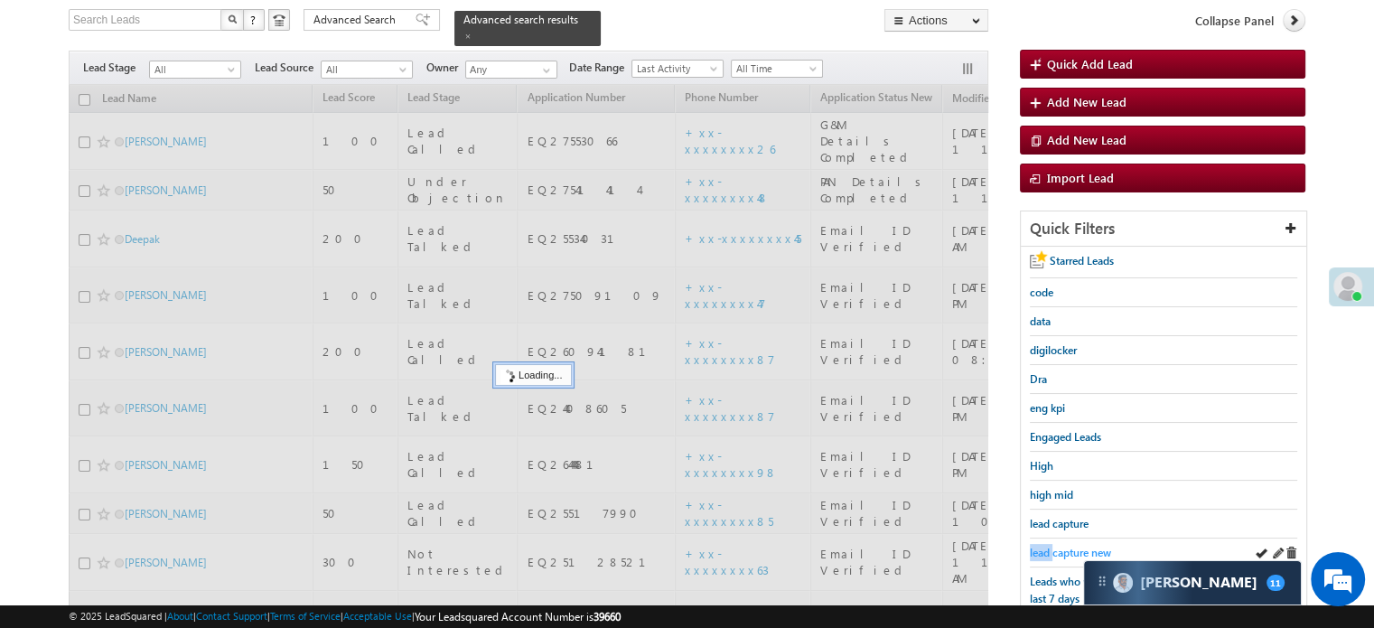
click at [1047, 544] on link "lead capture new" at bounding box center [1070, 552] width 81 height 17
click at [1050, 546] on span "lead capture new" at bounding box center [1070, 553] width 81 height 14
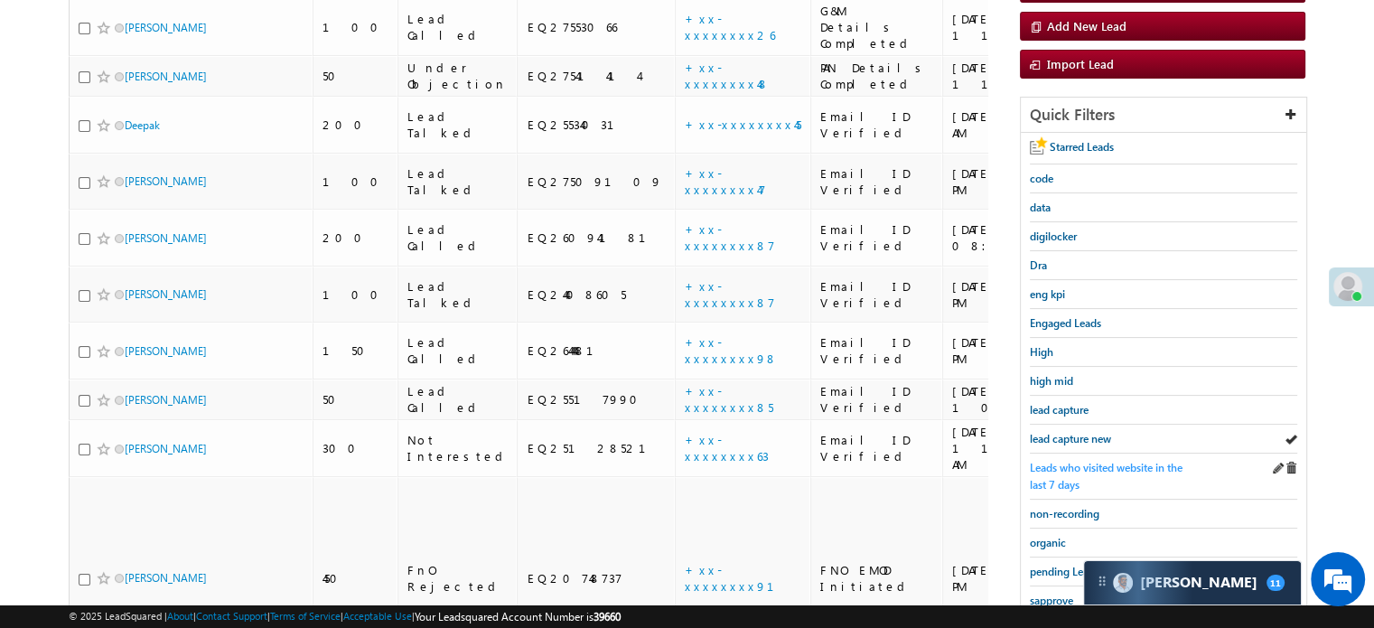
scroll to position [388, 0]
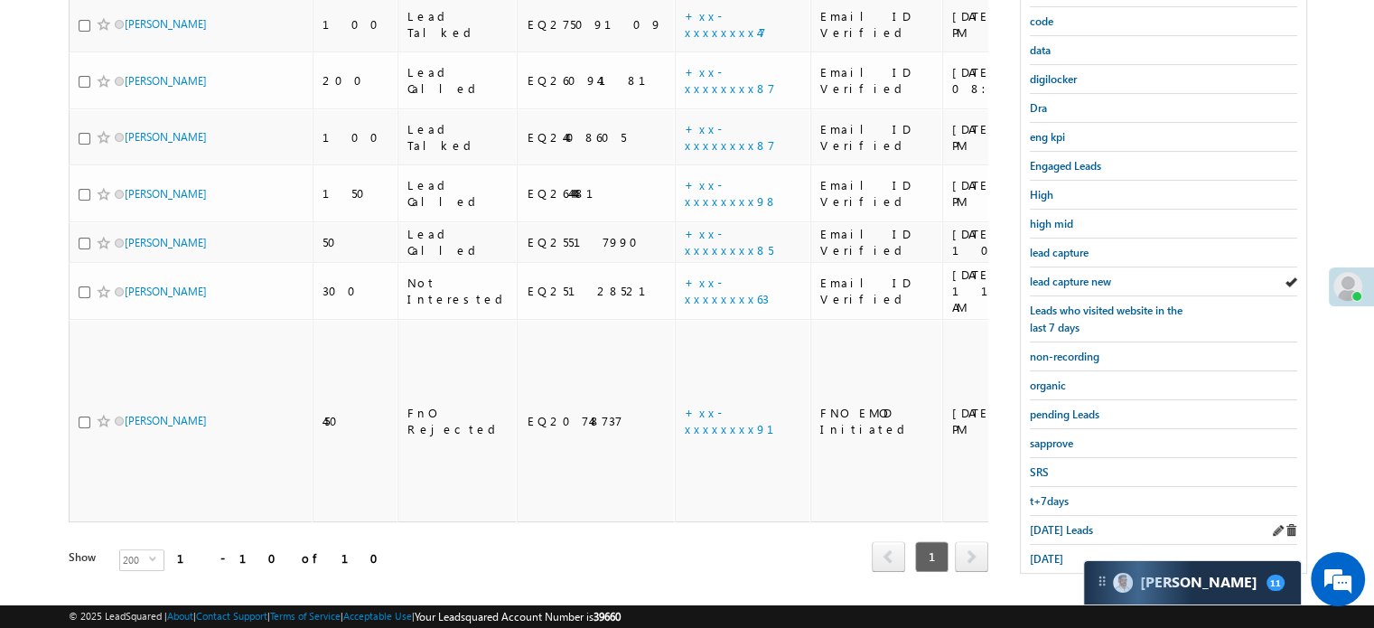
click at [1052, 530] on div "Today's Leads" at bounding box center [1163, 530] width 267 height 29
click at [1051, 523] on span "Today's Leads" at bounding box center [1061, 530] width 63 height 14
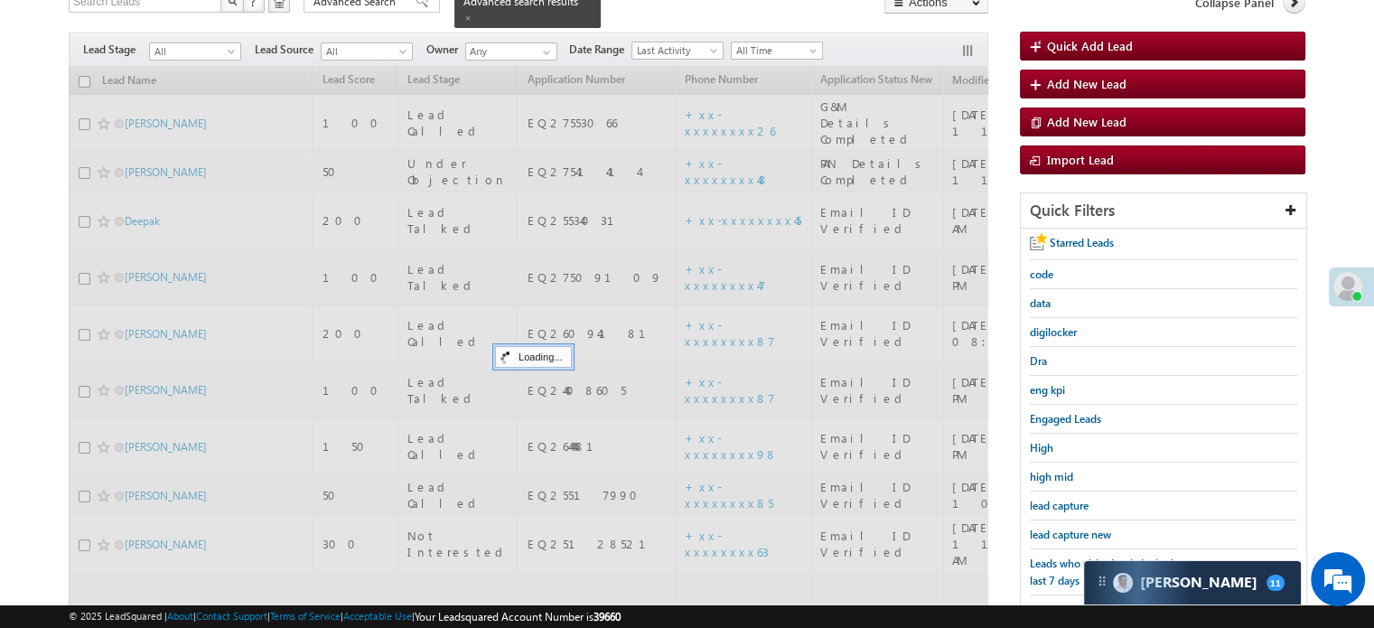
scroll to position [117, 0]
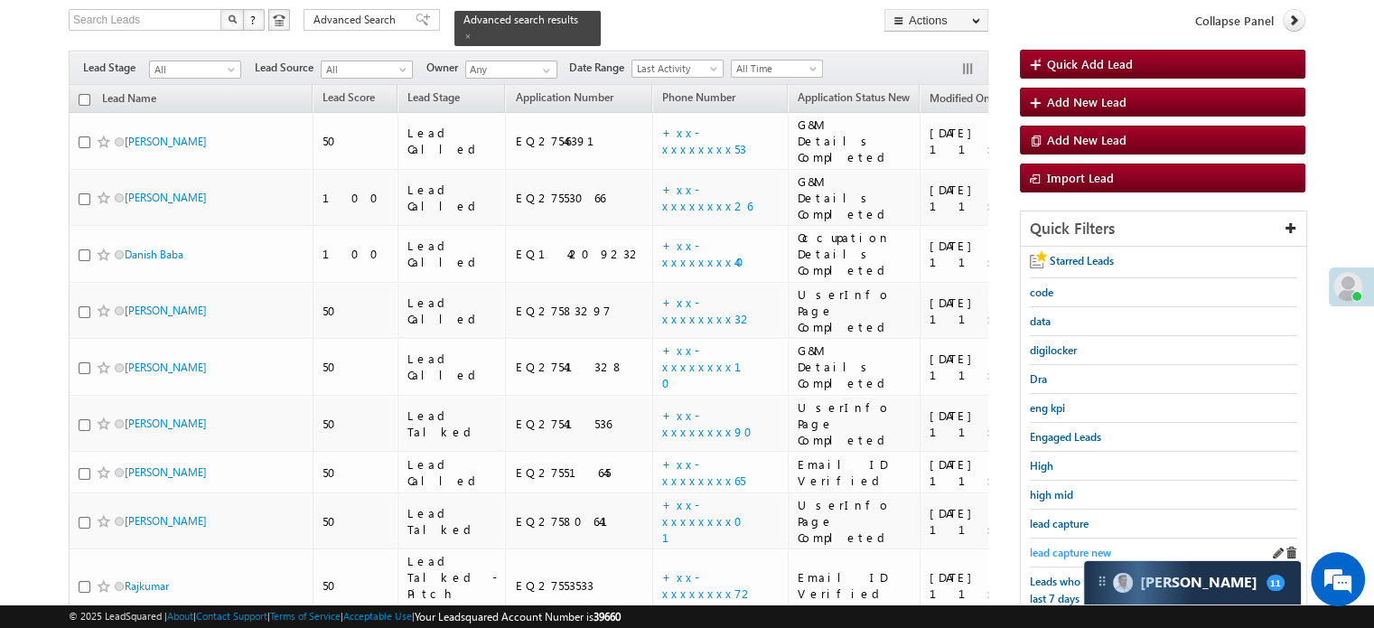
click at [1041, 546] on span "lead capture new" at bounding box center [1070, 553] width 81 height 14
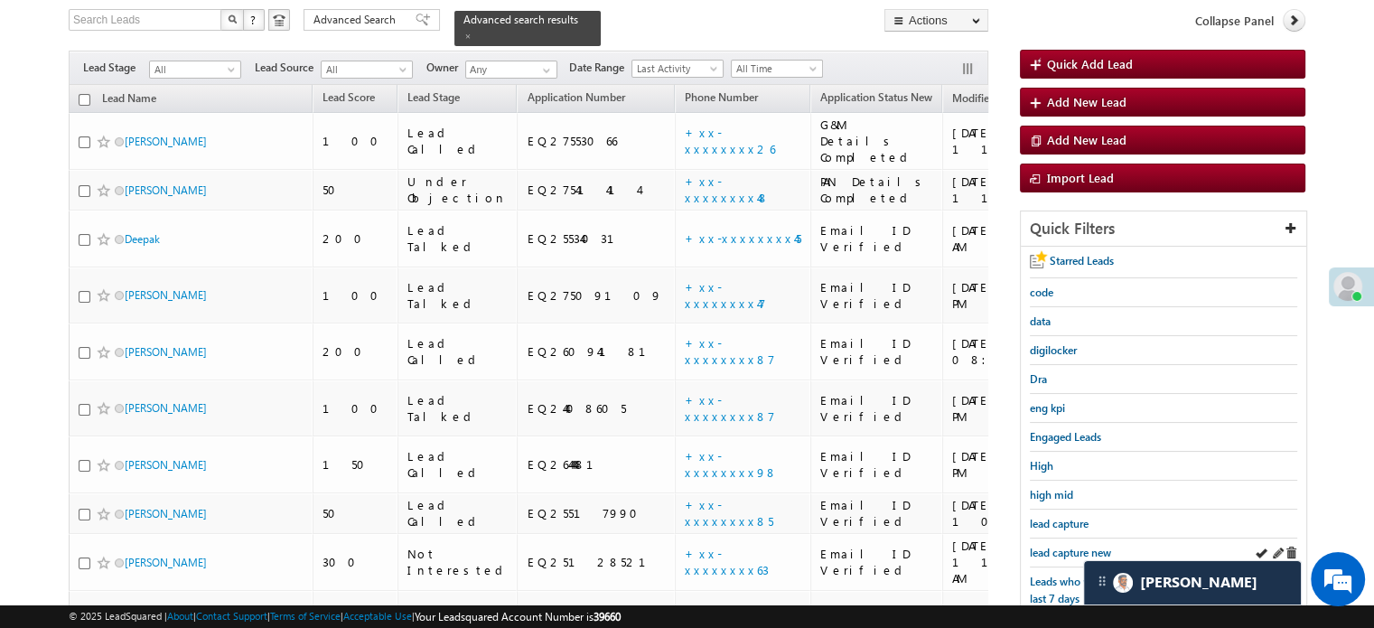
click at [1080, 557] on div "lead capture new" at bounding box center [1163, 552] width 267 height 29
click at [1079, 546] on span "lead capture new" at bounding box center [1070, 553] width 81 height 14
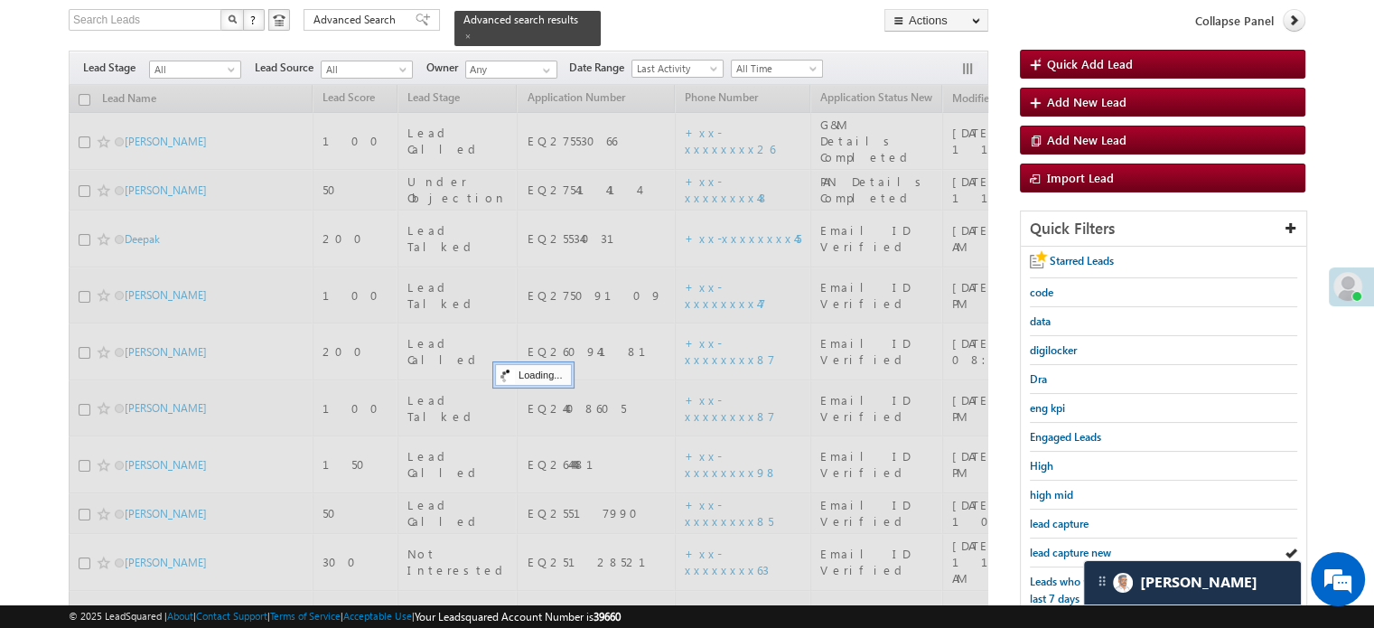
click at [1079, 546] on span "lead capture new" at bounding box center [1070, 553] width 81 height 14
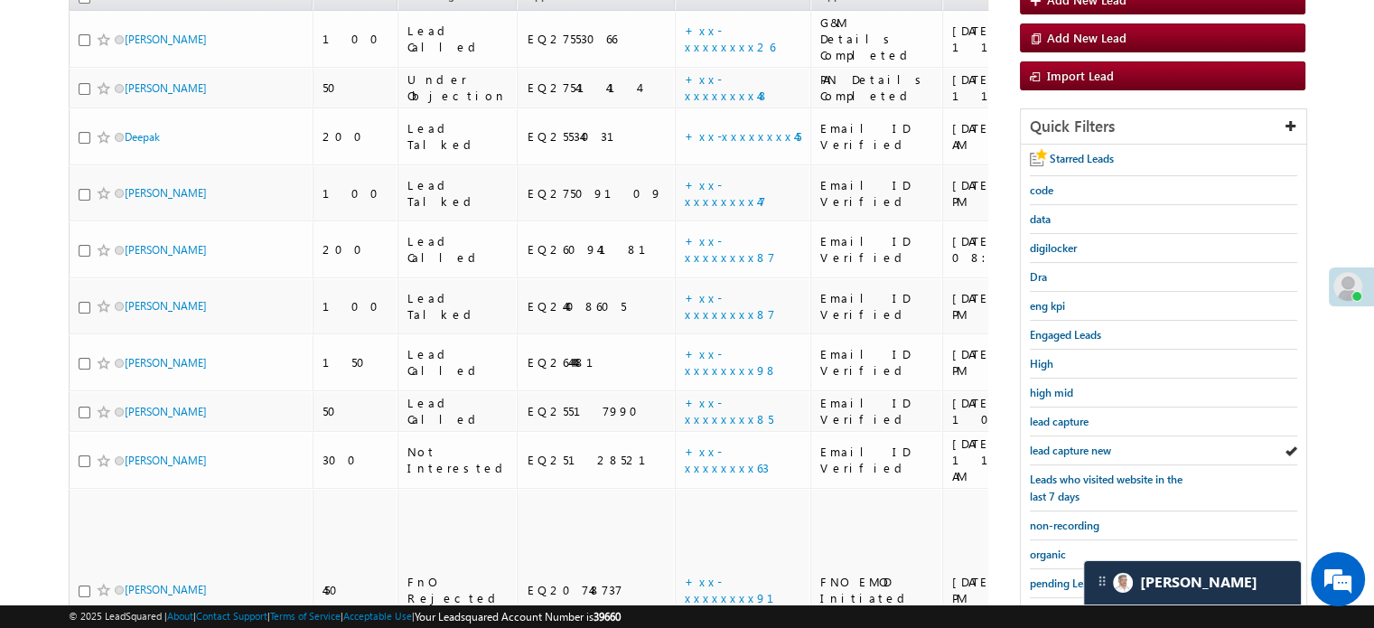
scroll to position [388, 0]
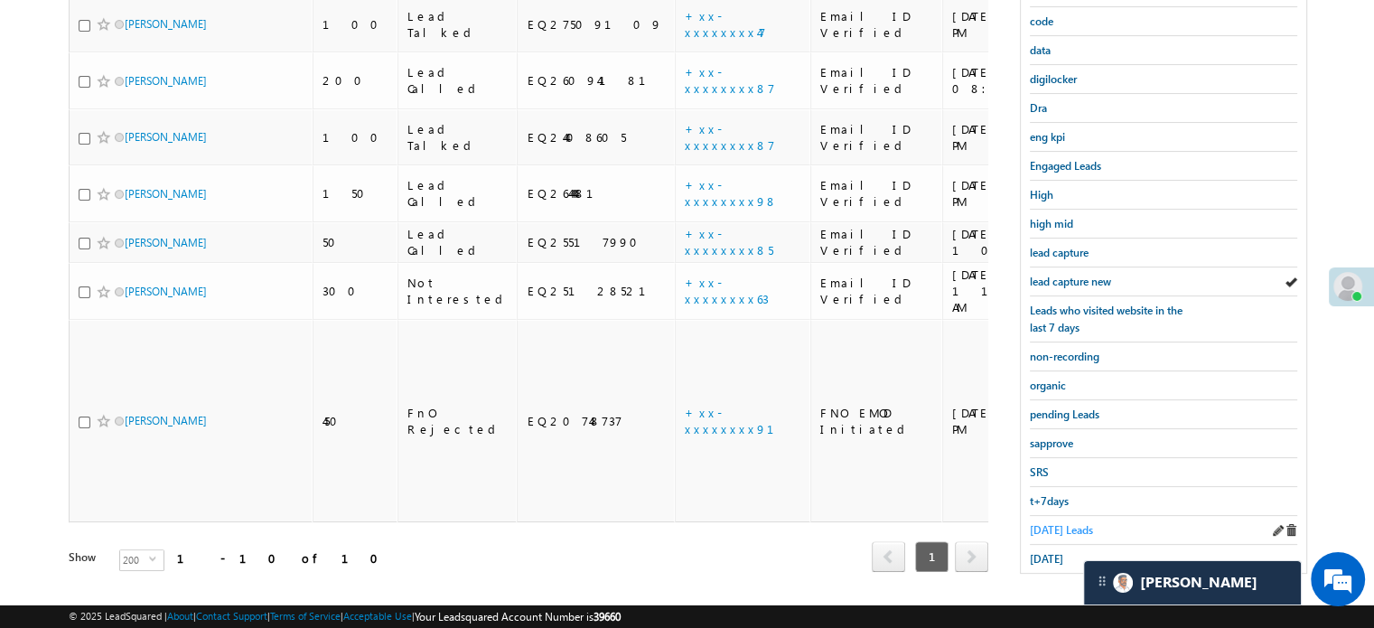
click at [1063, 523] on span "Today's Leads" at bounding box center [1061, 530] width 63 height 14
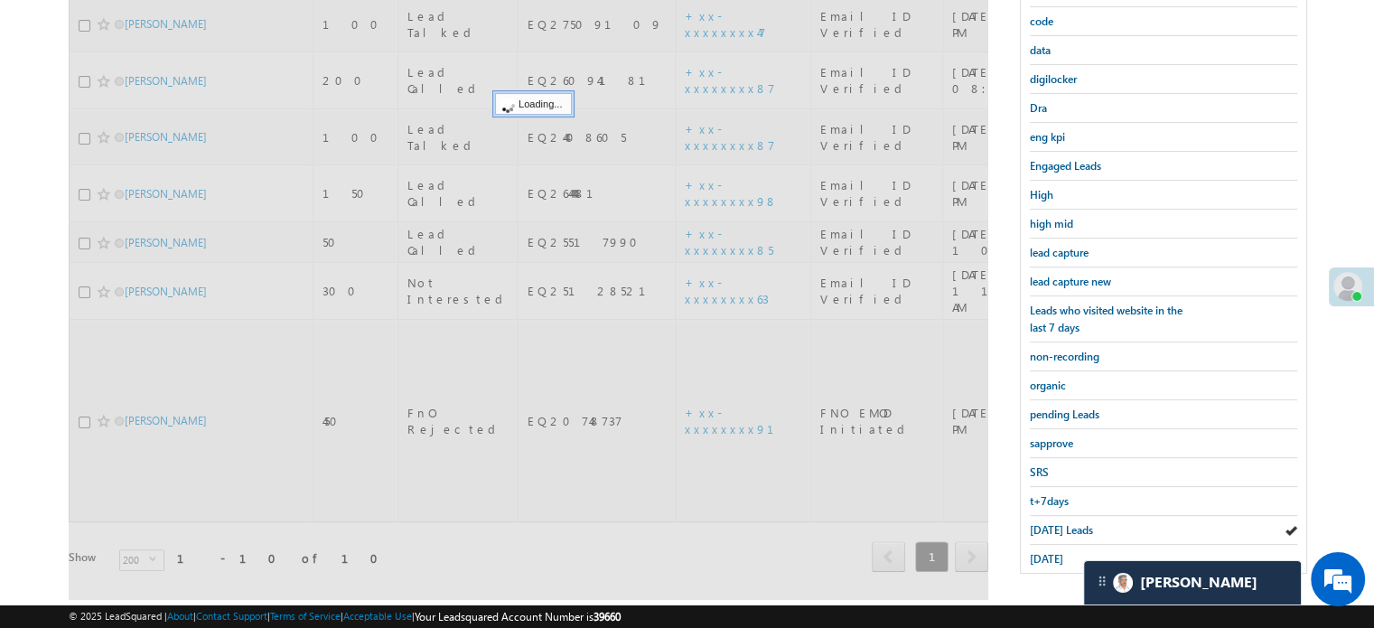
scroll to position [297, 0]
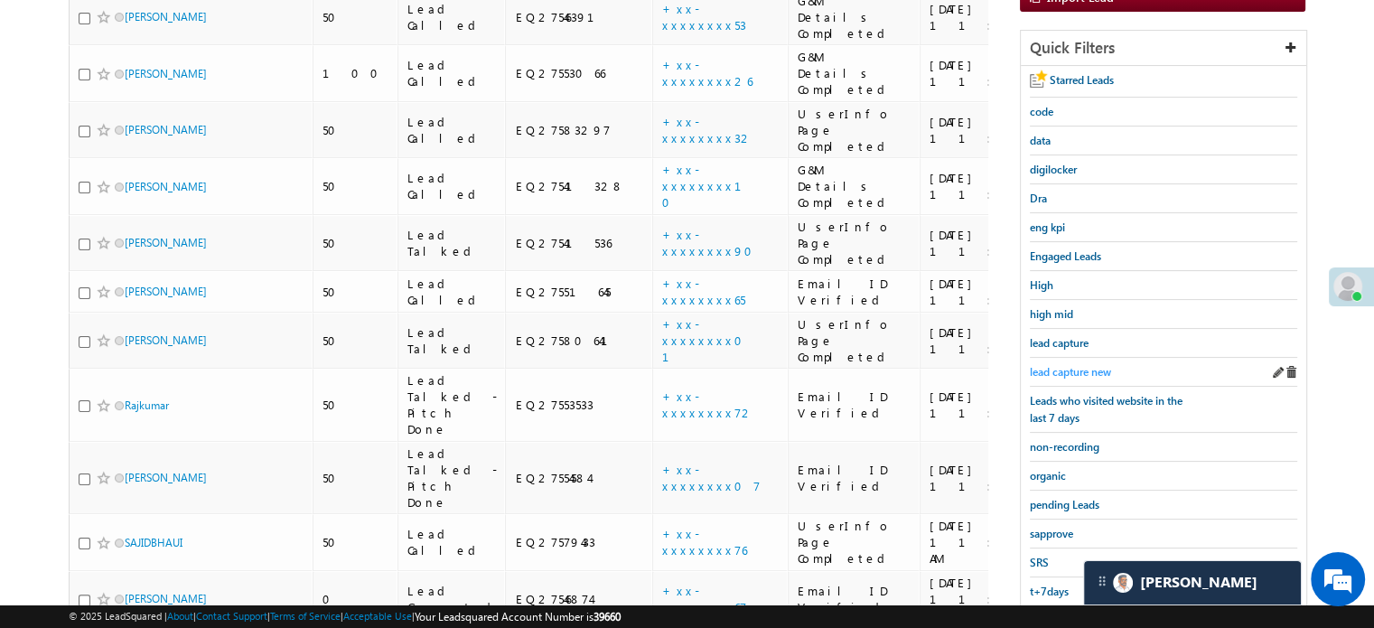
click at [1075, 365] on span "lead capture new" at bounding box center [1070, 372] width 81 height 14
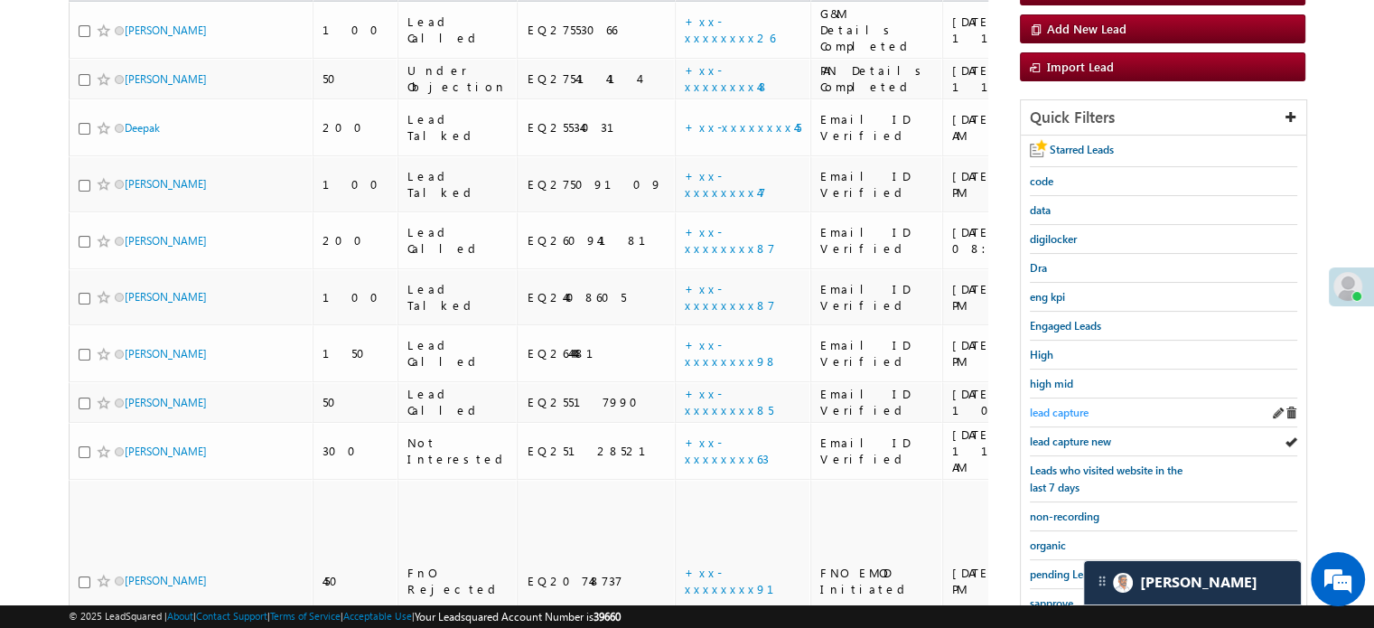
scroll to position [388, 0]
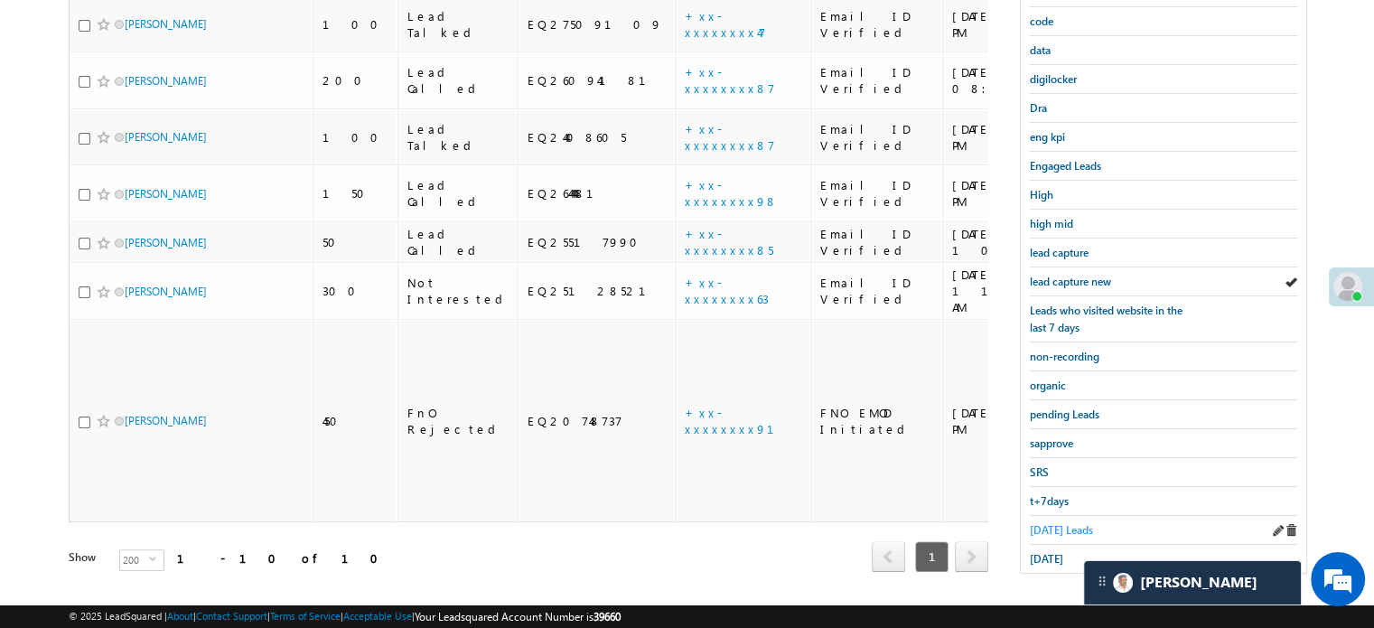
click at [1056, 523] on span "Today's Leads" at bounding box center [1061, 530] width 63 height 14
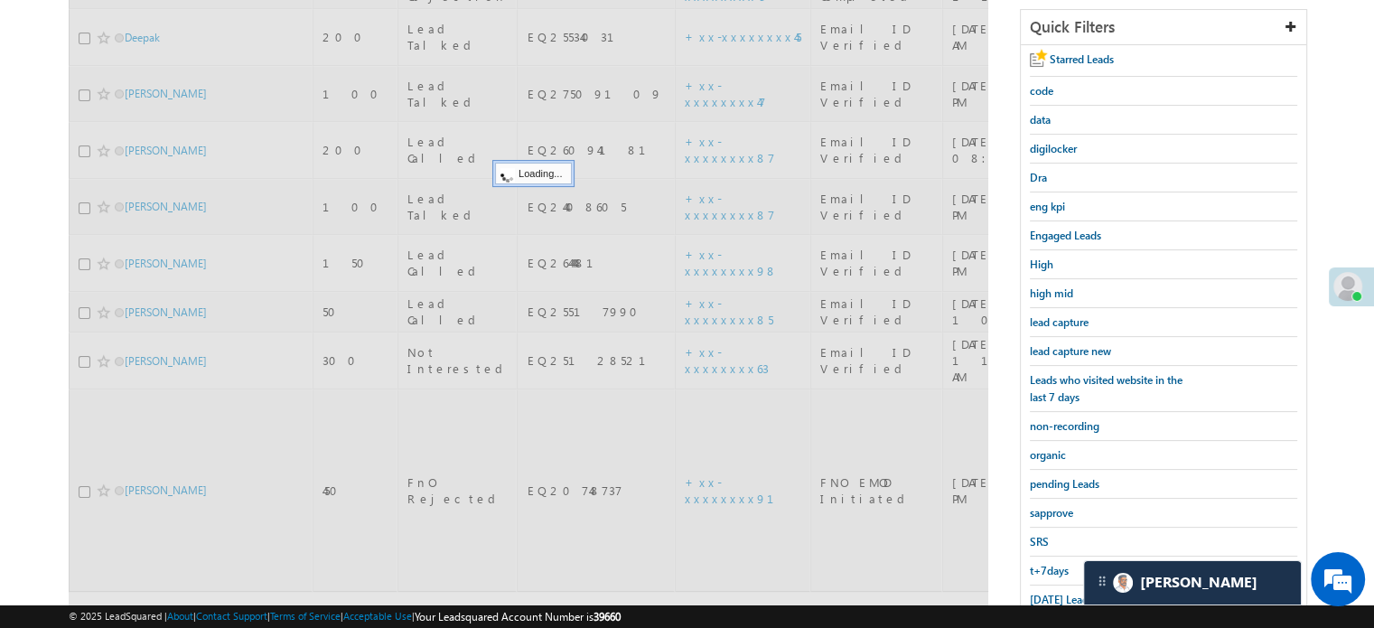
scroll to position [207, 0]
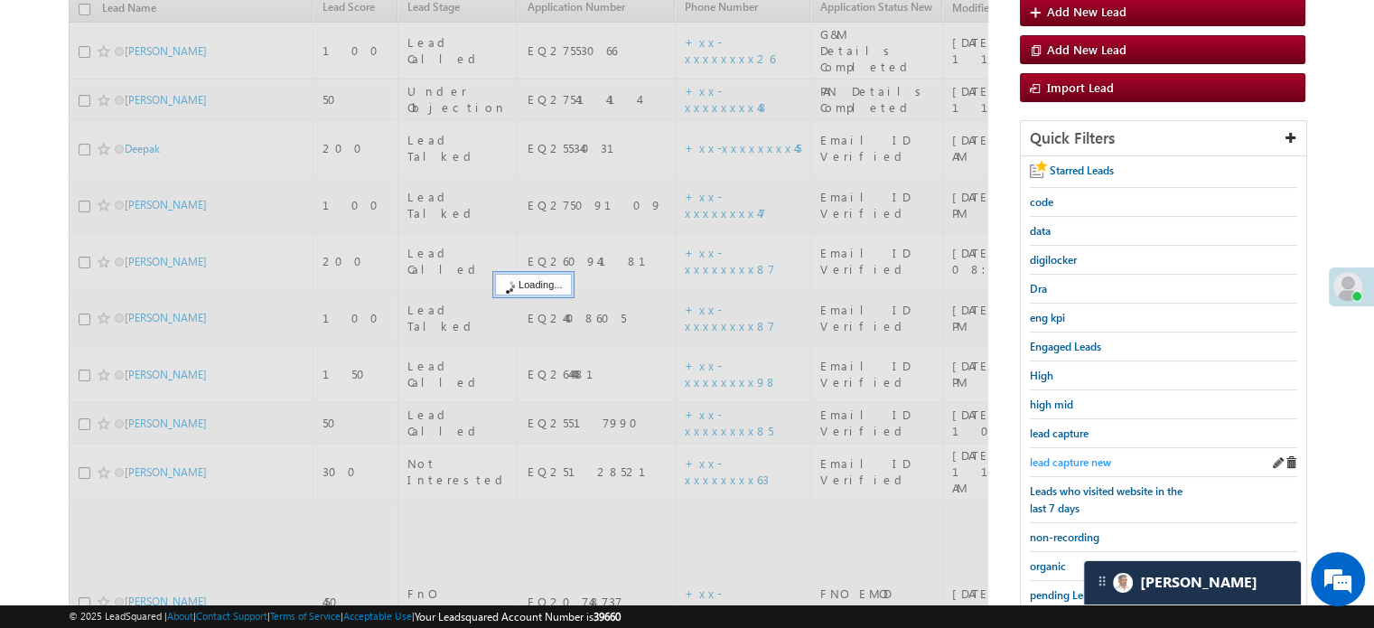
click at [1067, 455] on span "lead capture new" at bounding box center [1070, 462] width 81 height 14
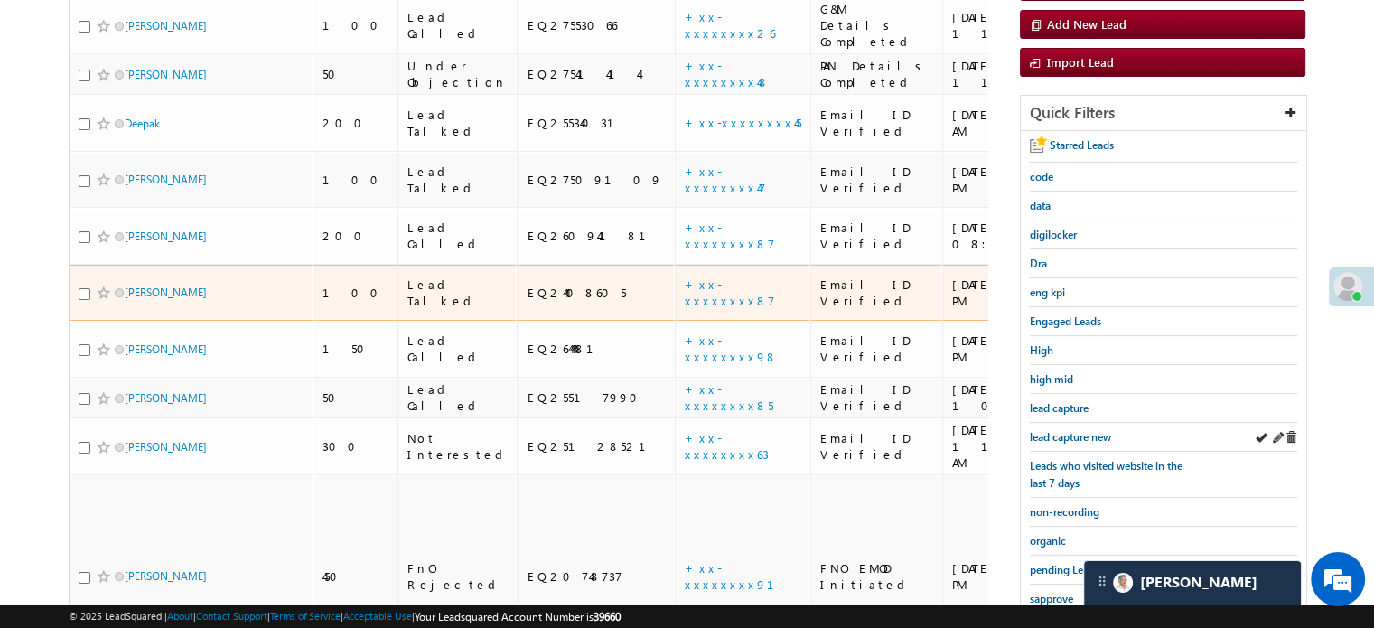
scroll to position [297, 0]
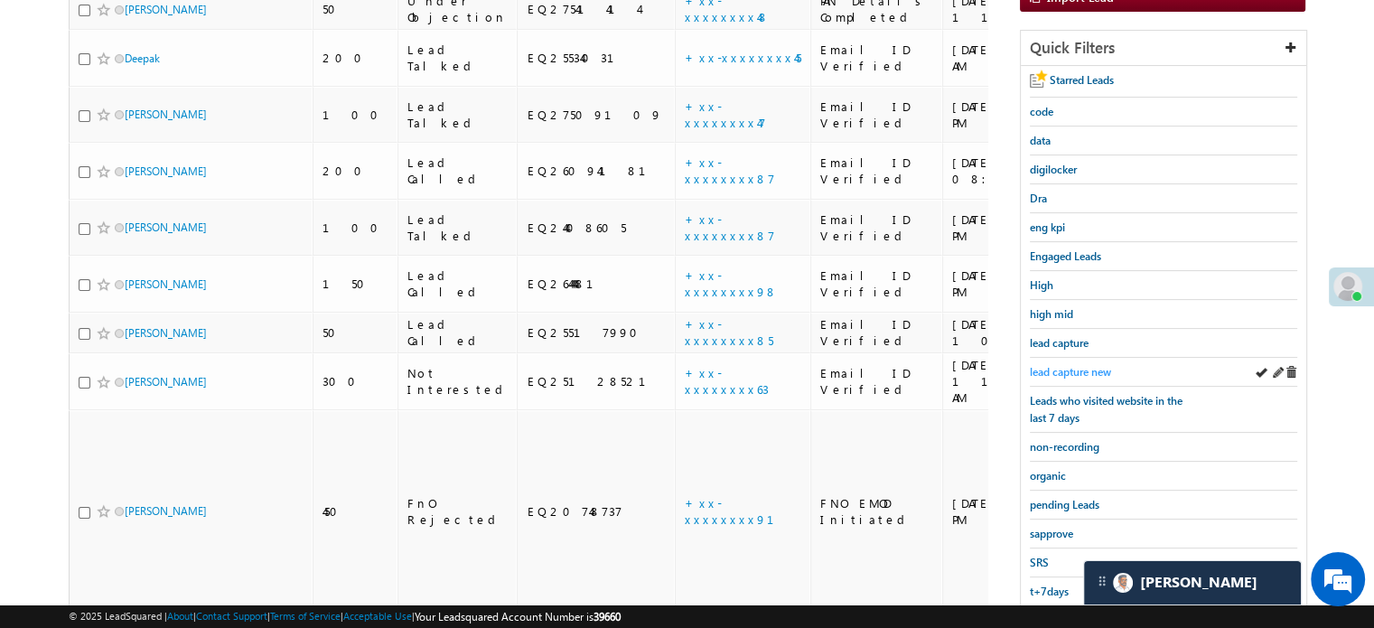
click at [1077, 366] on span "lead capture new" at bounding box center [1070, 372] width 81 height 14
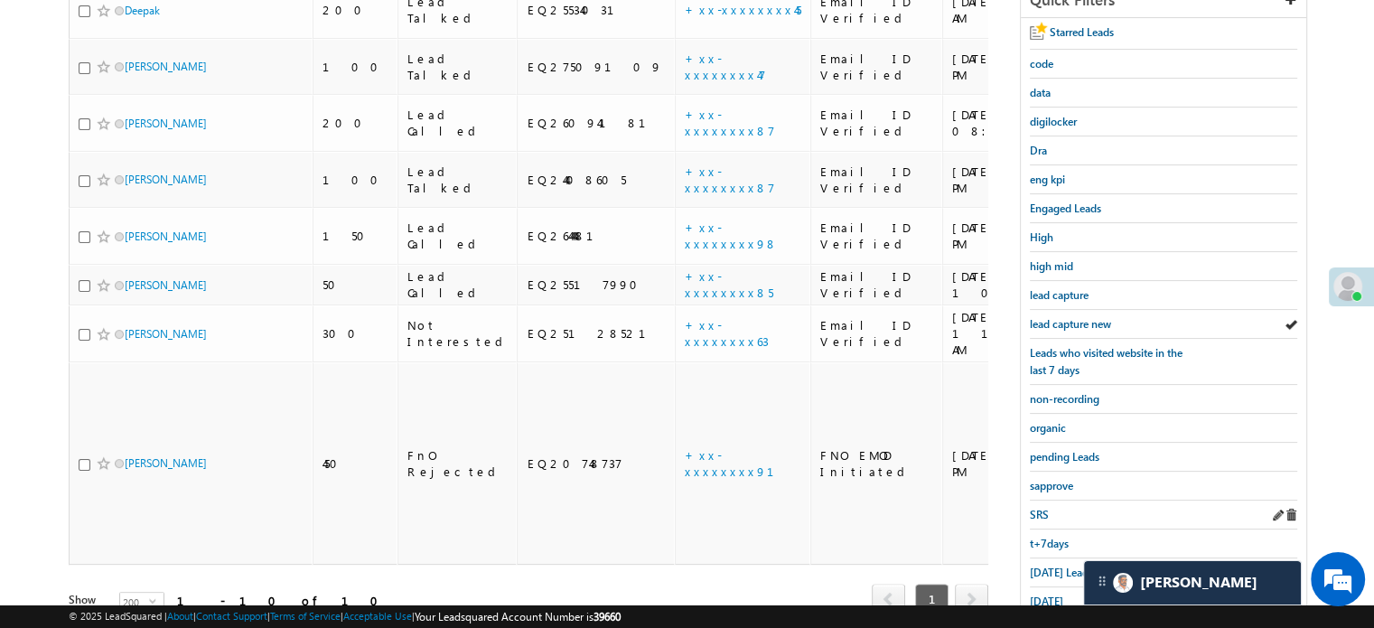
scroll to position [388, 0]
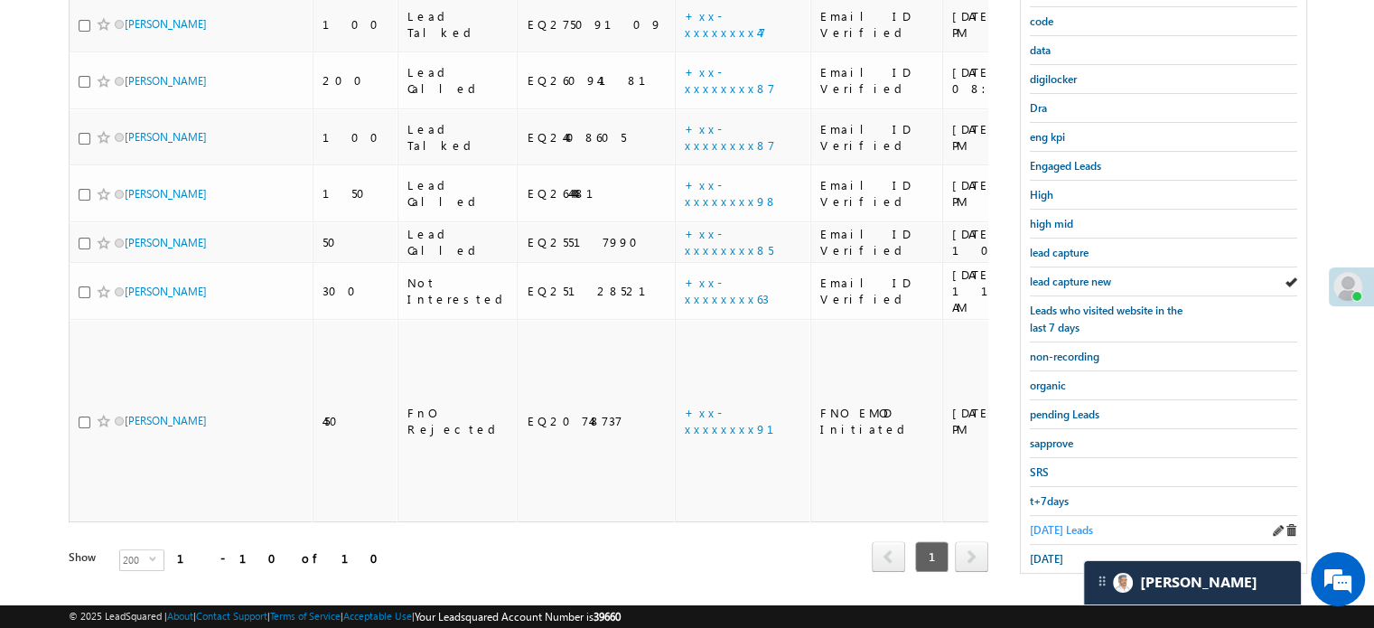
click at [1049, 523] on span "[DATE] Leads" at bounding box center [1061, 530] width 63 height 14
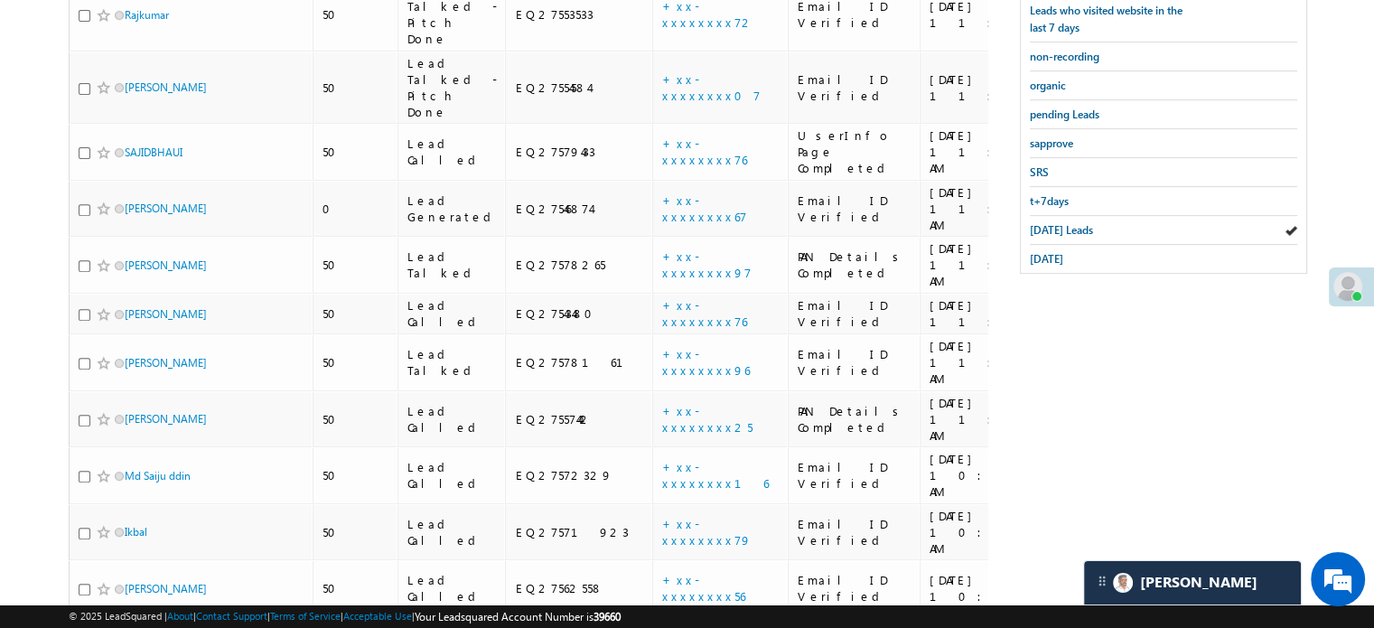
scroll to position [568, 0]
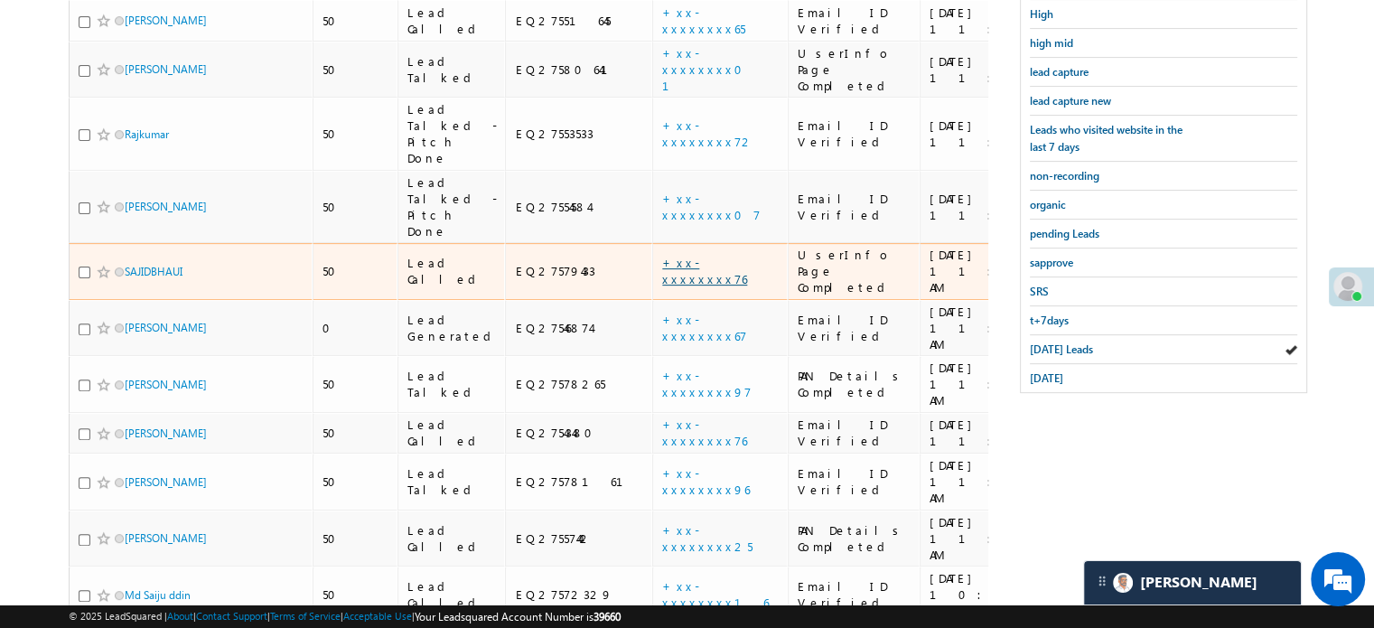
click at [662, 255] on link "+xx-xxxxxxxx76" at bounding box center [704, 271] width 85 height 32
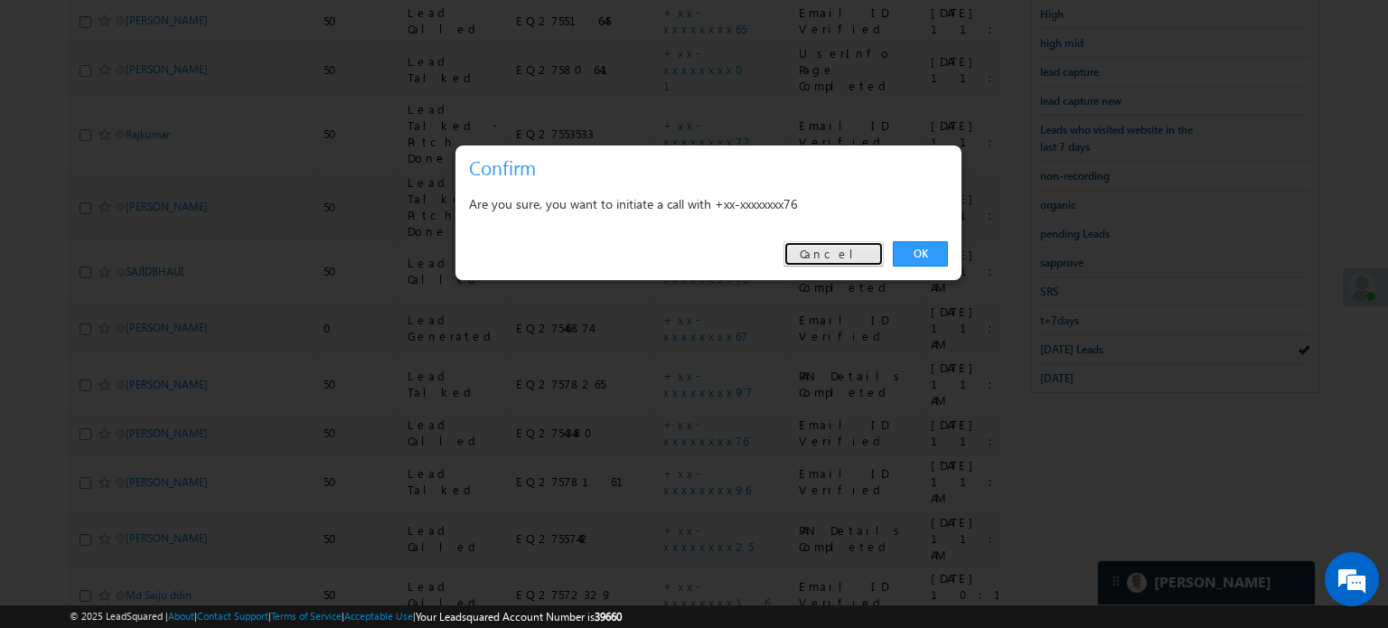
click at [846, 251] on link "Cancel" at bounding box center [833, 253] width 100 height 25
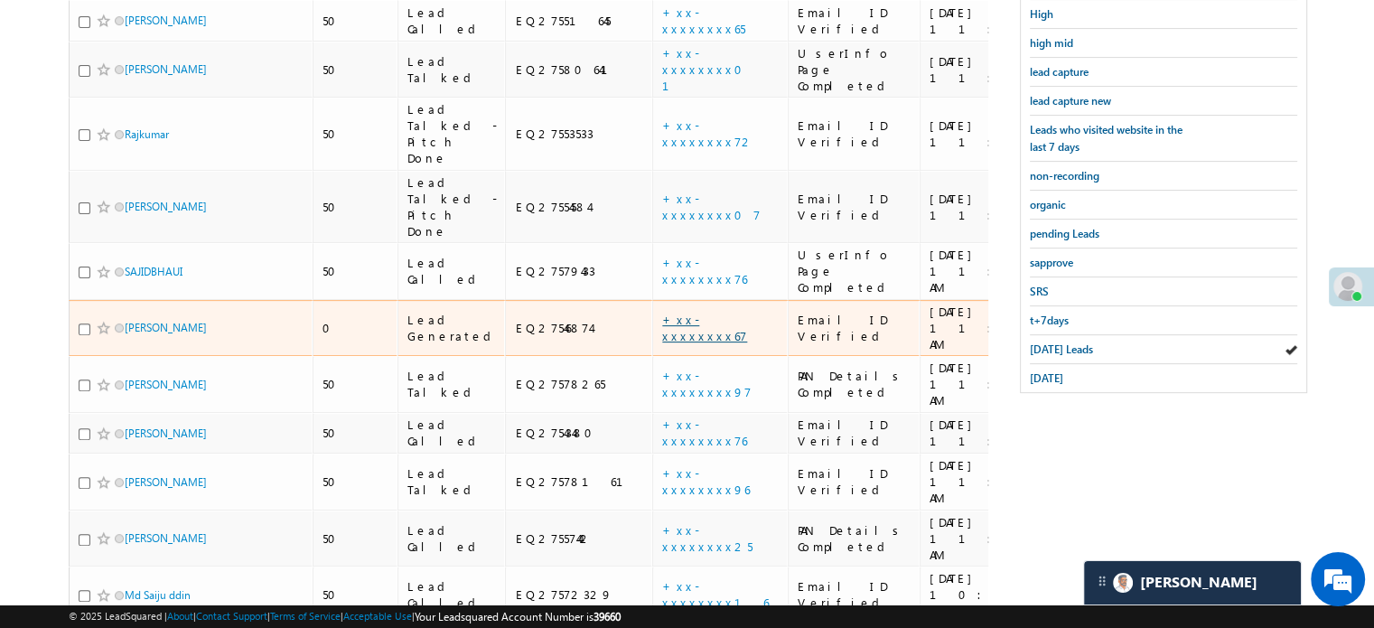
click at [662, 312] on link "+xx-xxxxxxxx67" at bounding box center [704, 328] width 85 height 32
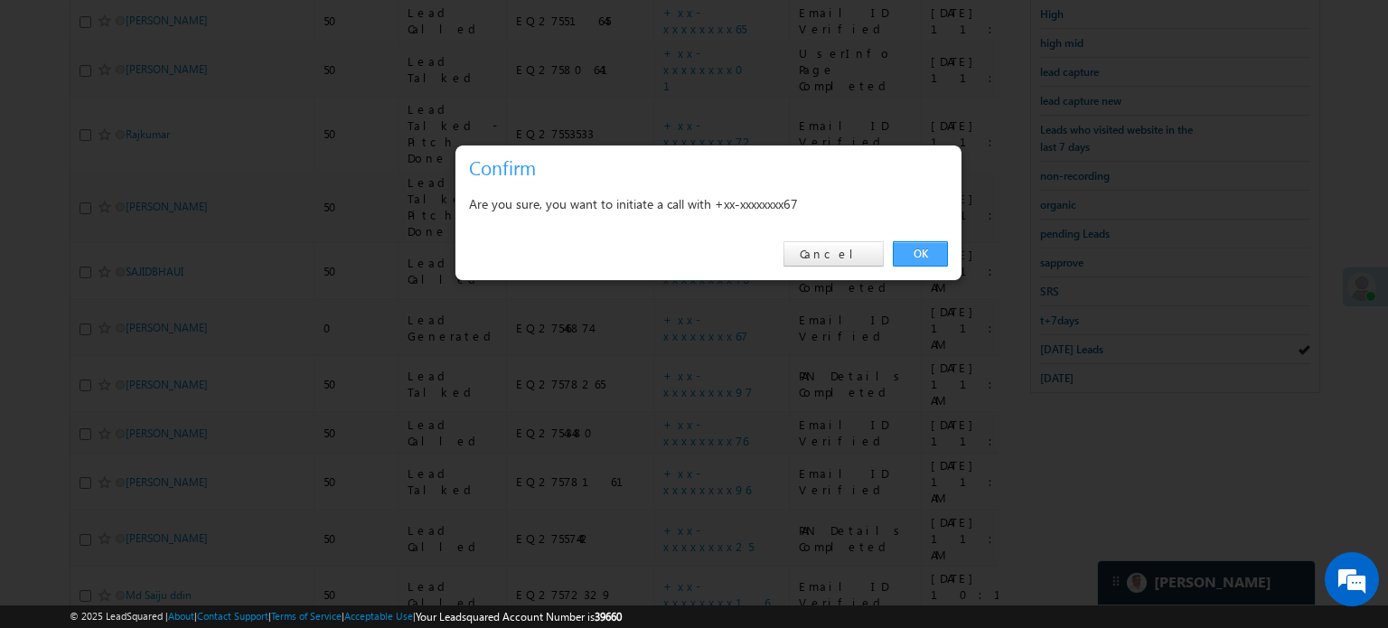
click at [939, 244] on link "OK" at bounding box center [920, 253] width 55 height 25
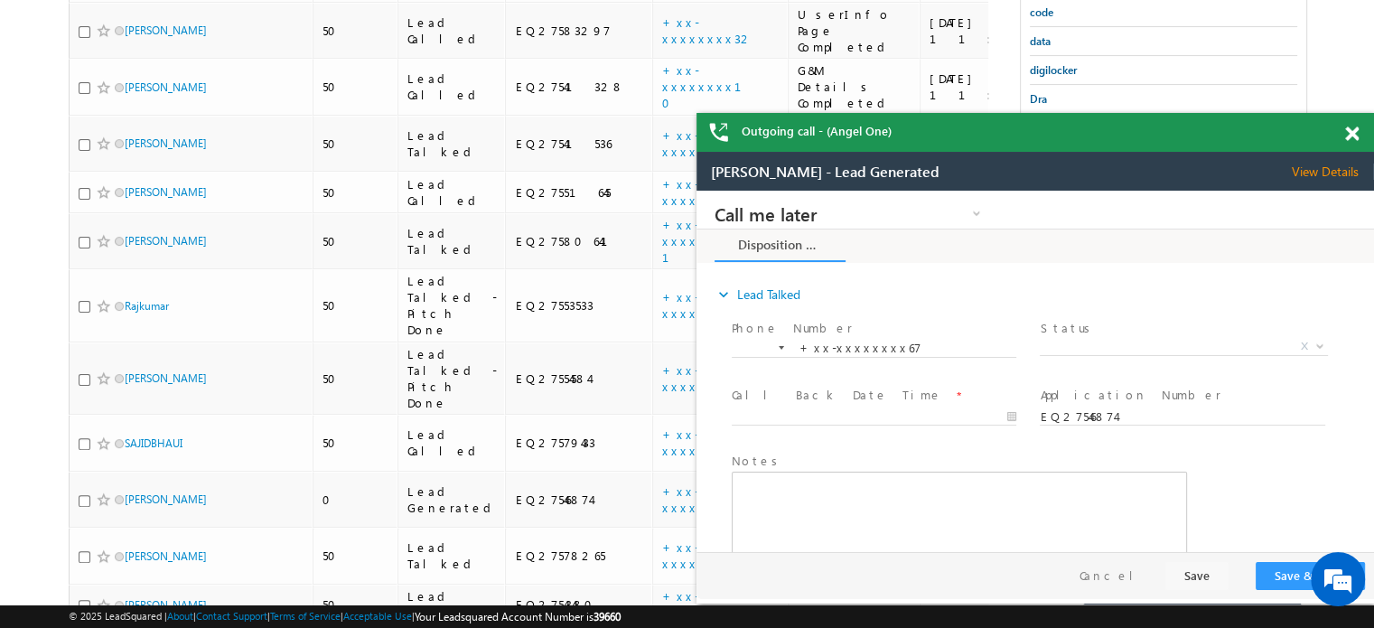
scroll to position [0, 0]
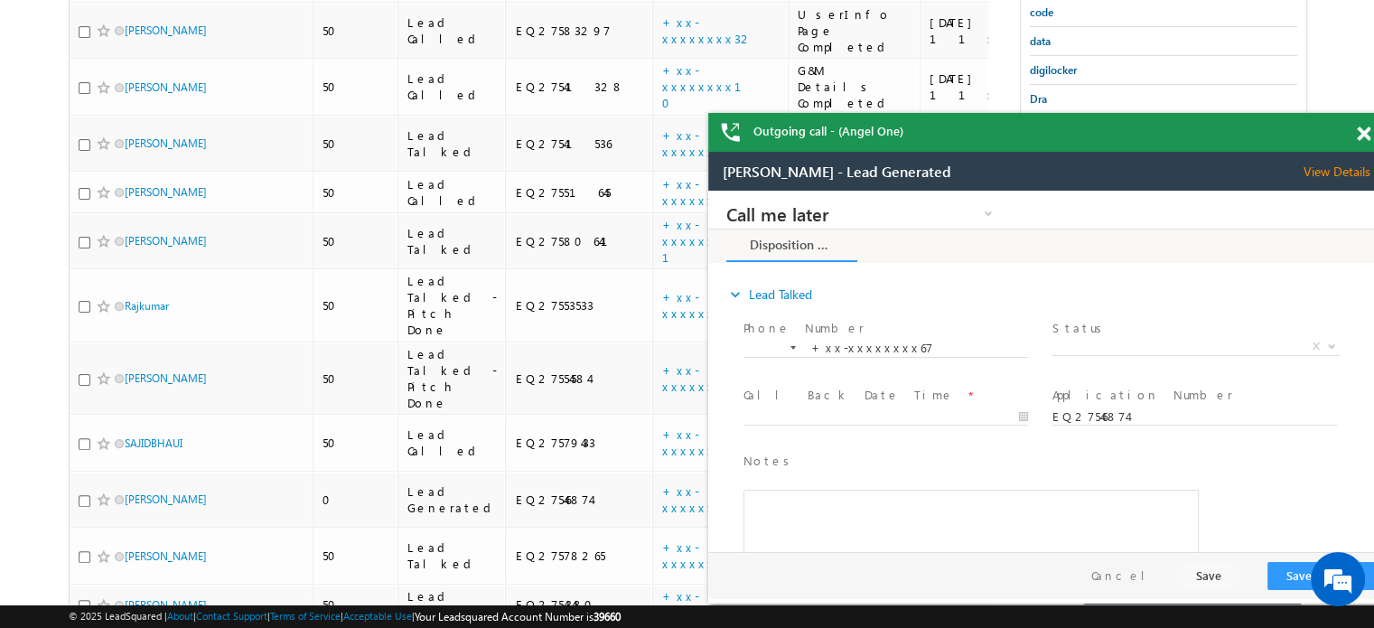
click at [1356, 133] on div "Outgoing call - (Angel One)" at bounding box center [1047, 132] width 678 height 39
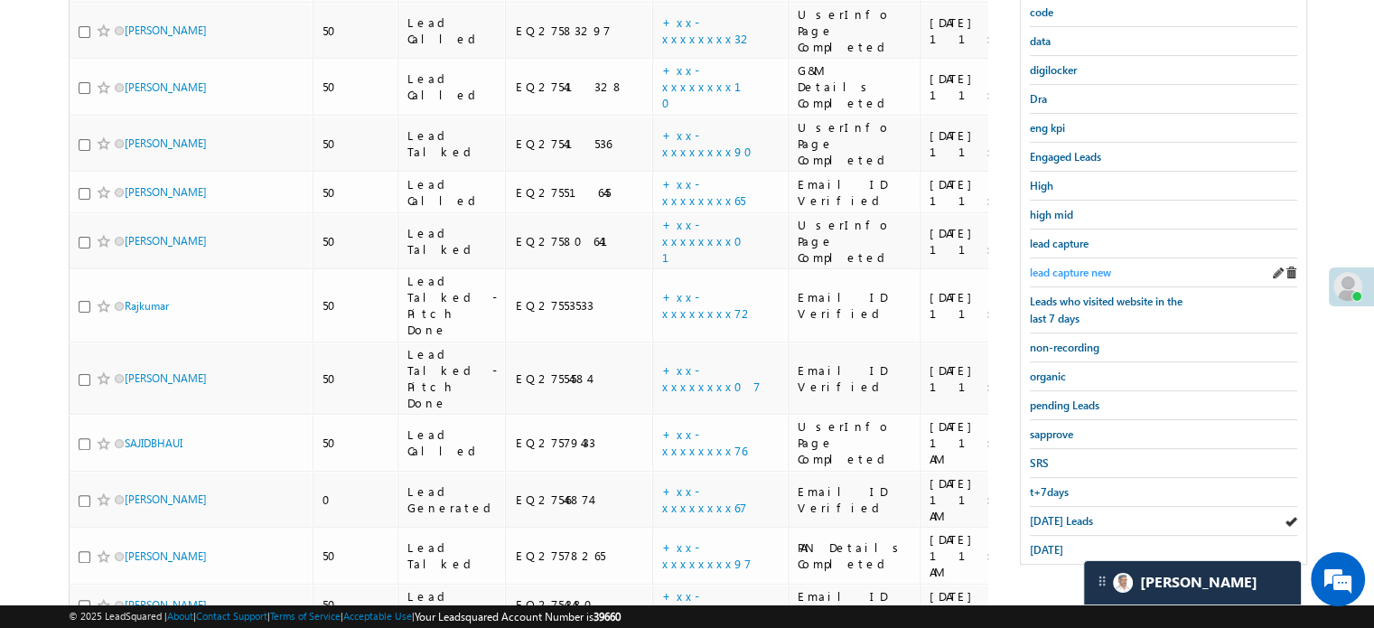
click at [1071, 271] on span "lead capture new" at bounding box center [1070, 273] width 81 height 14
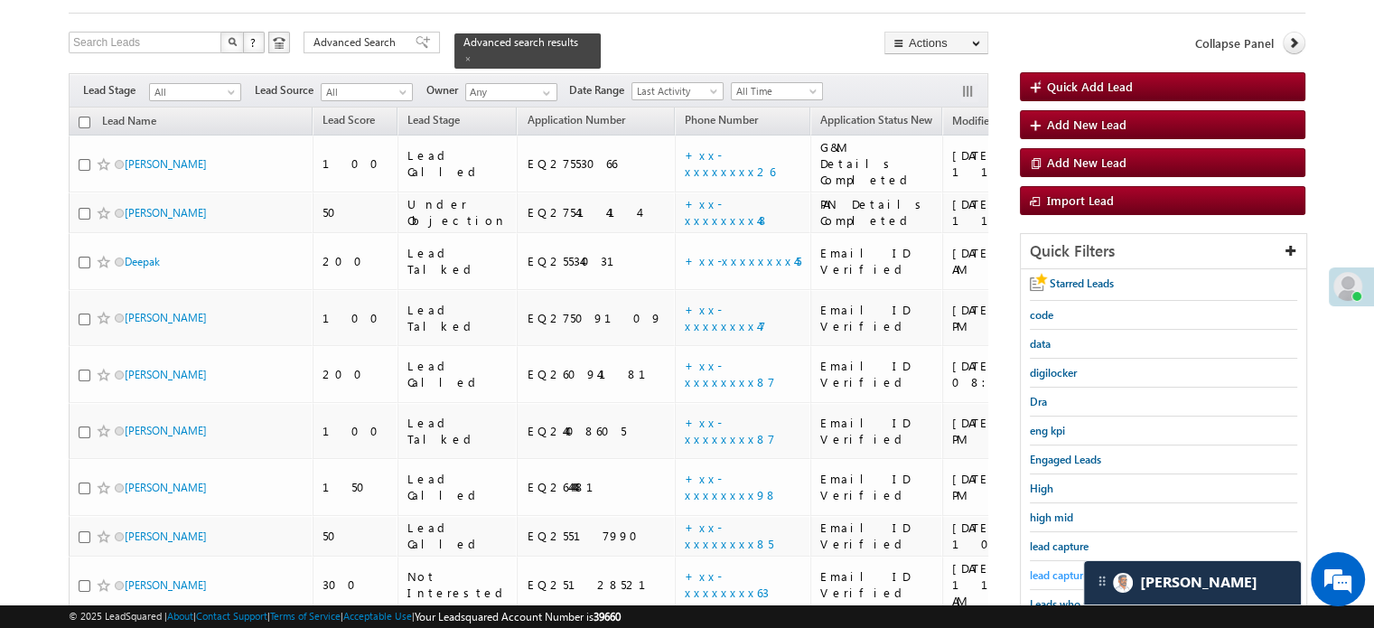
scroll to position [84, 0]
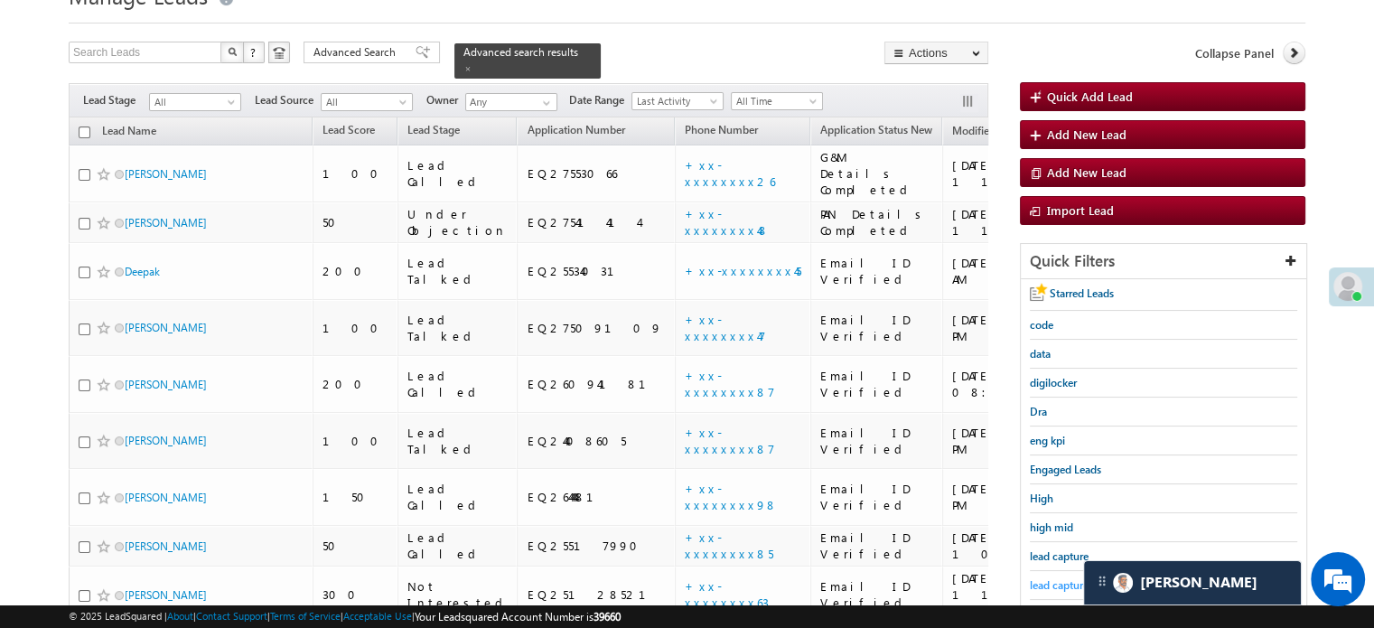
click at [1059, 578] on span "lead capture new" at bounding box center [1070, 585] width 81 height 14
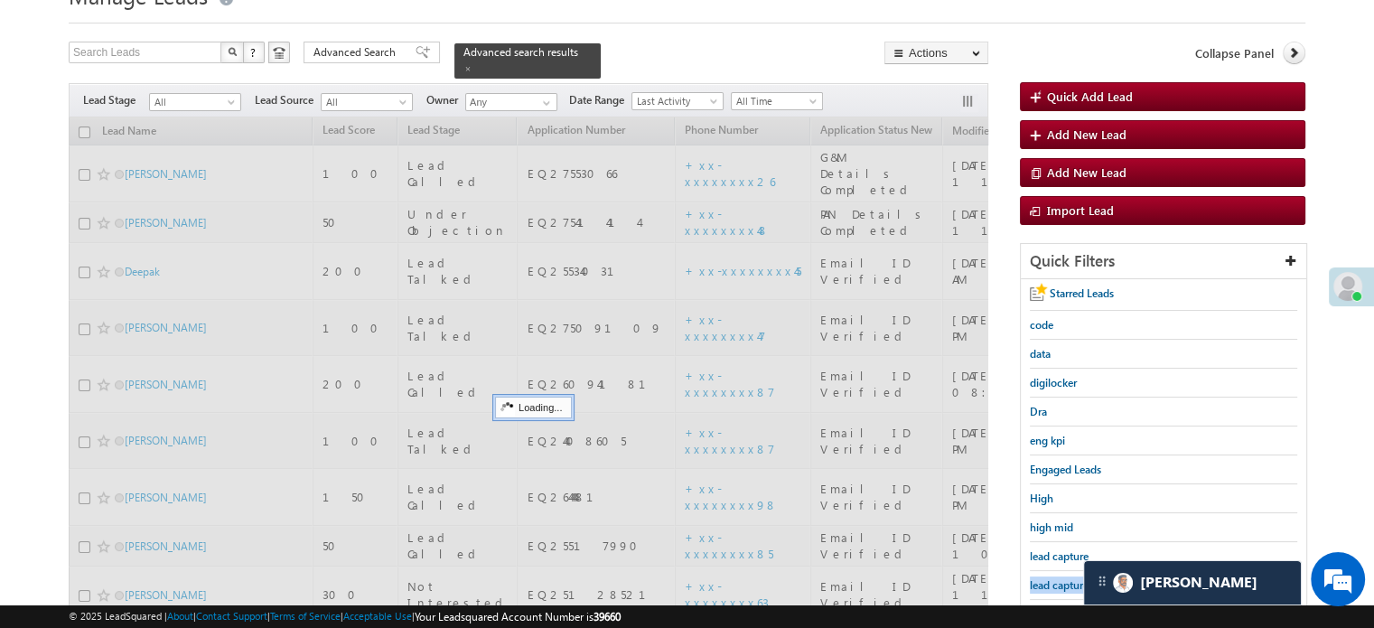
click at [1059, 578] on span "lead capture new" at bounding box center [1070, 585] width 81 height 14
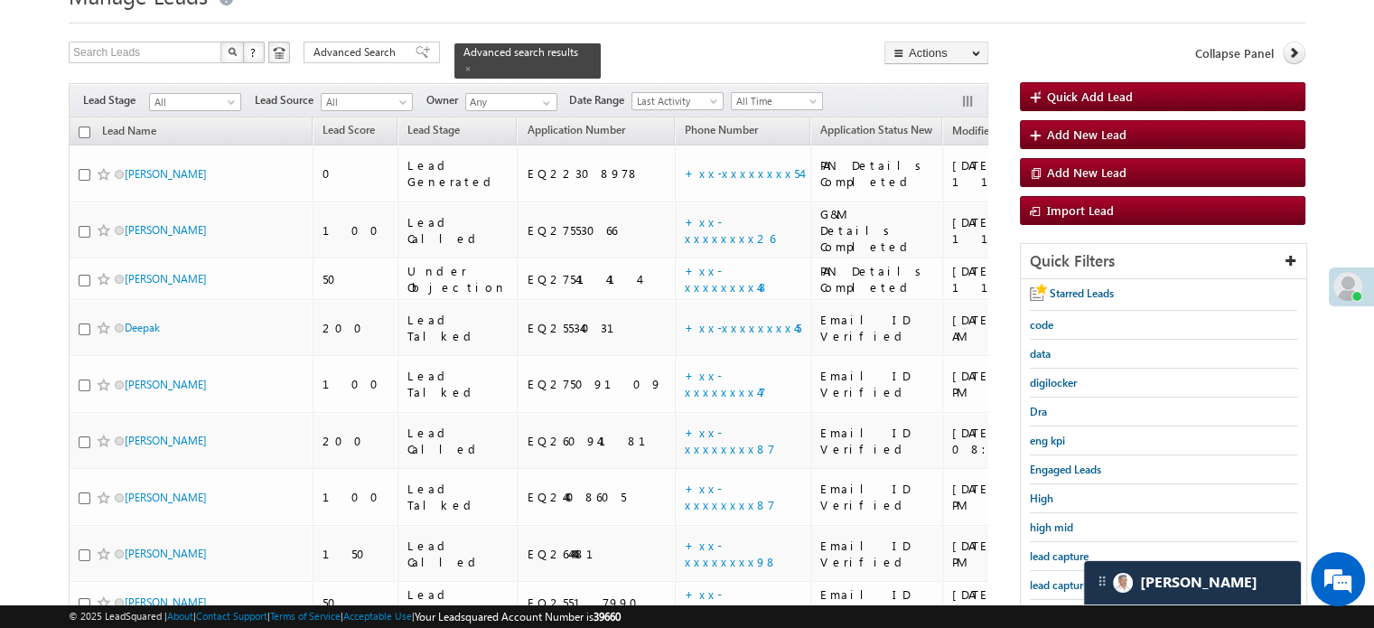
click at [1059, 578] on span "lead capture new" at bounding box center [1070, 585] width 81 height 14
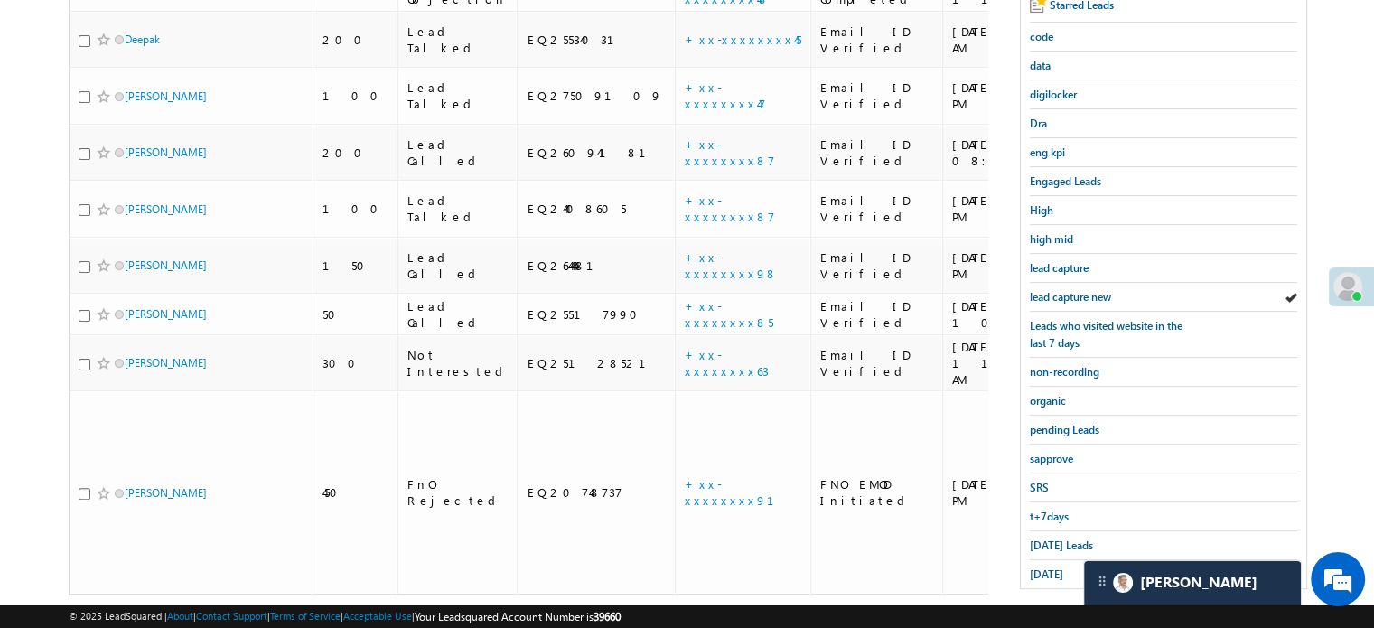
scroll to position [388, 0]
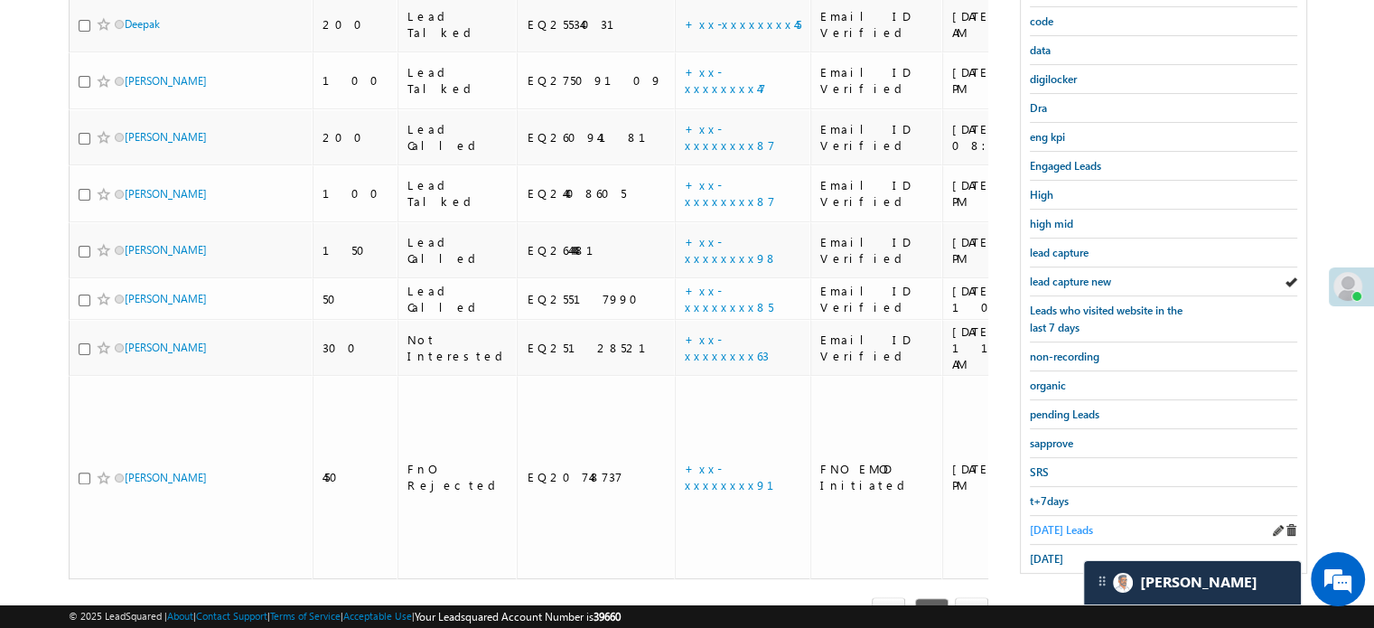
click at [1069, 523] on span "[DATE] Leads" at bounding box center [1061, 530] width 63 height 14
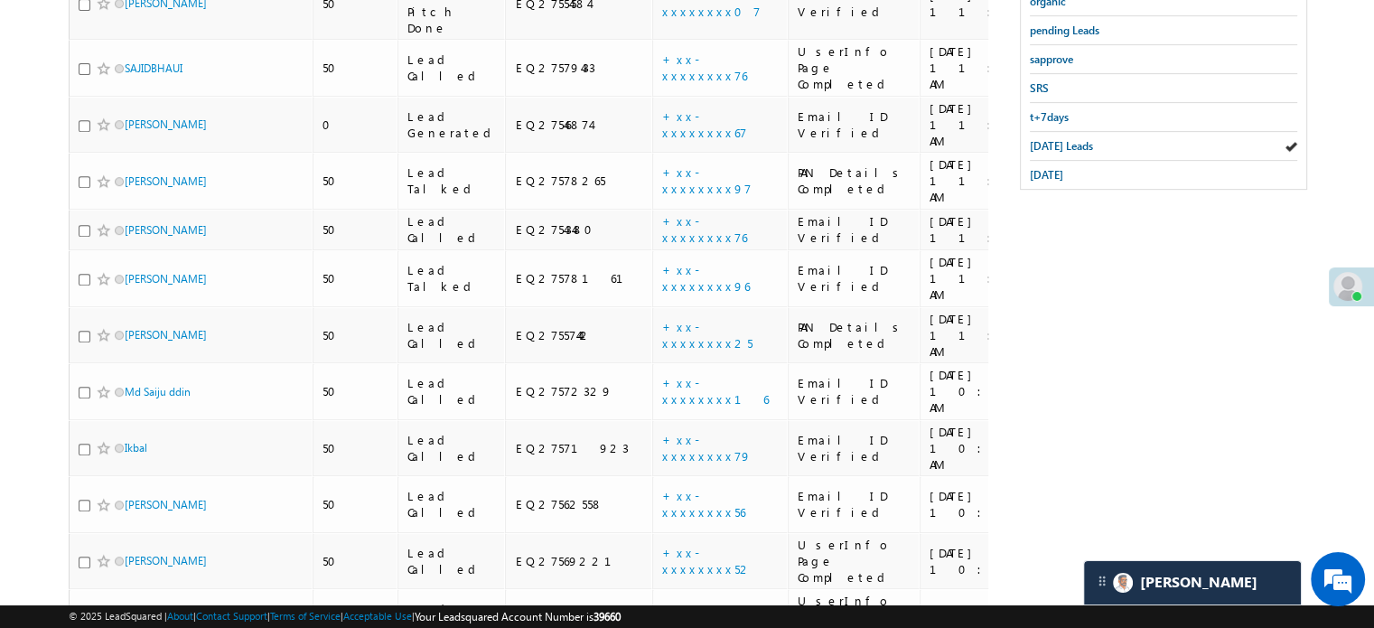
scroll to position [1120, 0]
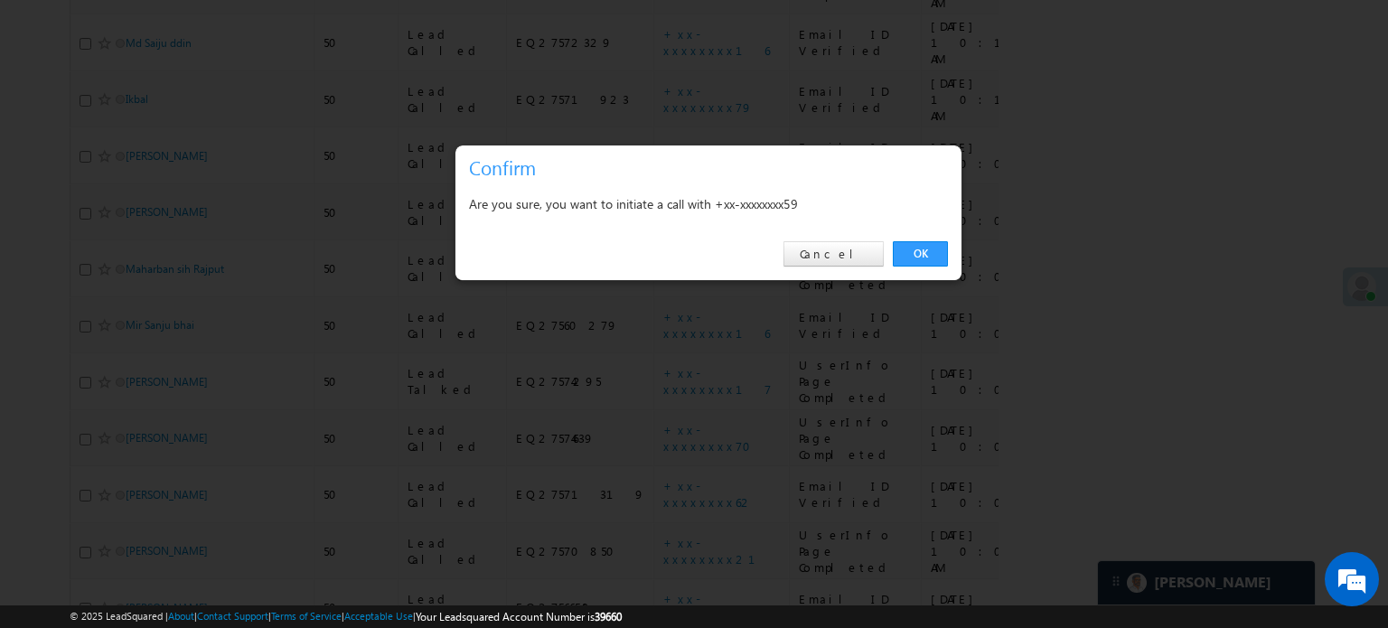
click at [917, 238] on div "OK Cancel" at bounding box center [708, 254] width 506 height 51
click at [918, 251] on link "OK" at bounding box center [920, 253] width 55 height 25
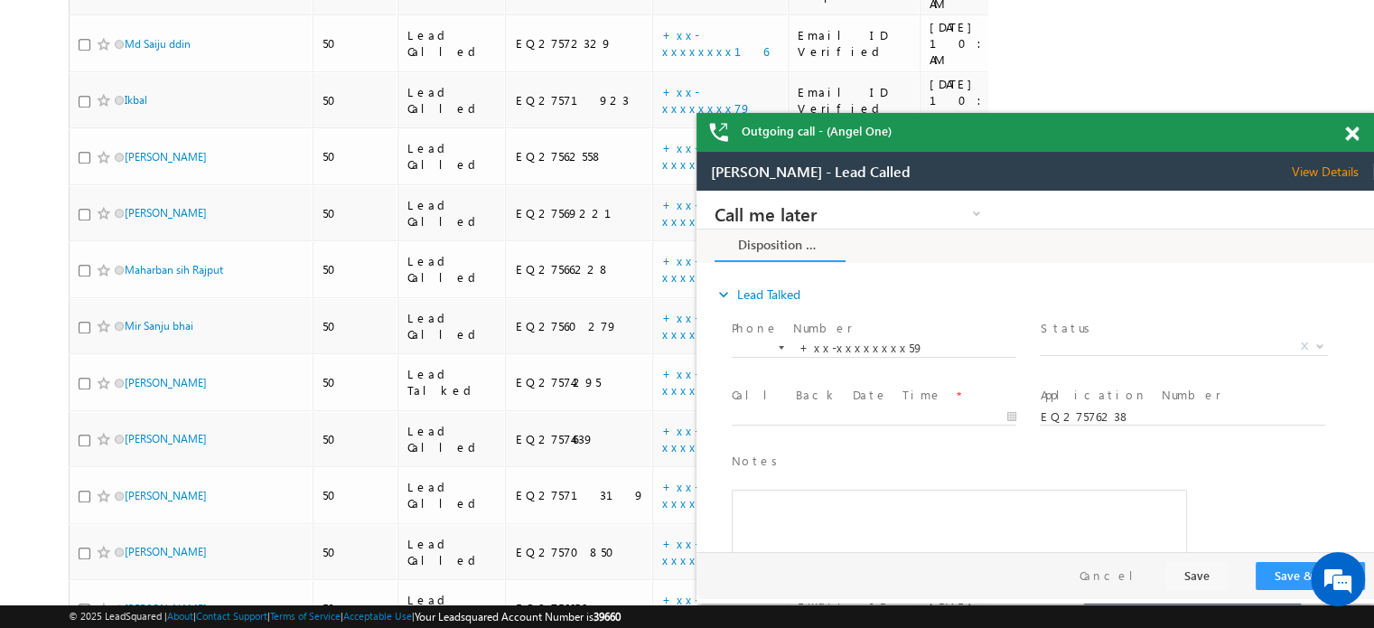
scroll to position [0, 0]
click at [1350, 130] on span at bounding box center [1352, 133] width 14 height 15
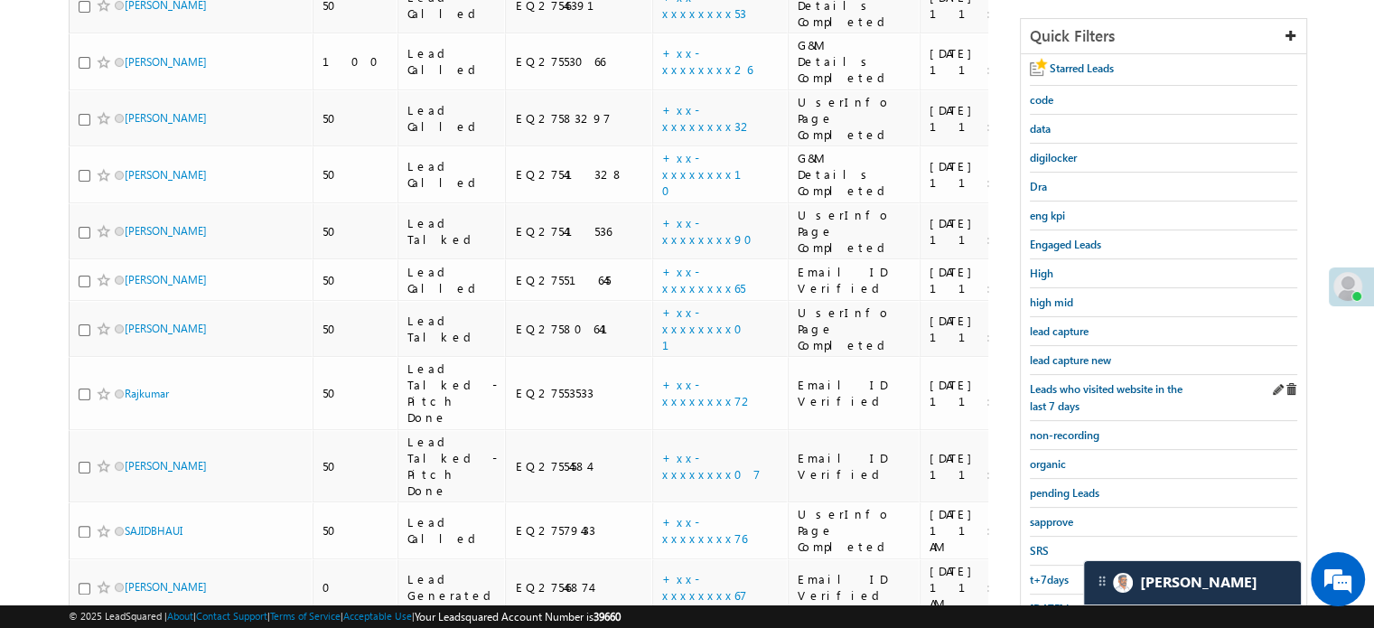
scroll to position [355, 0]
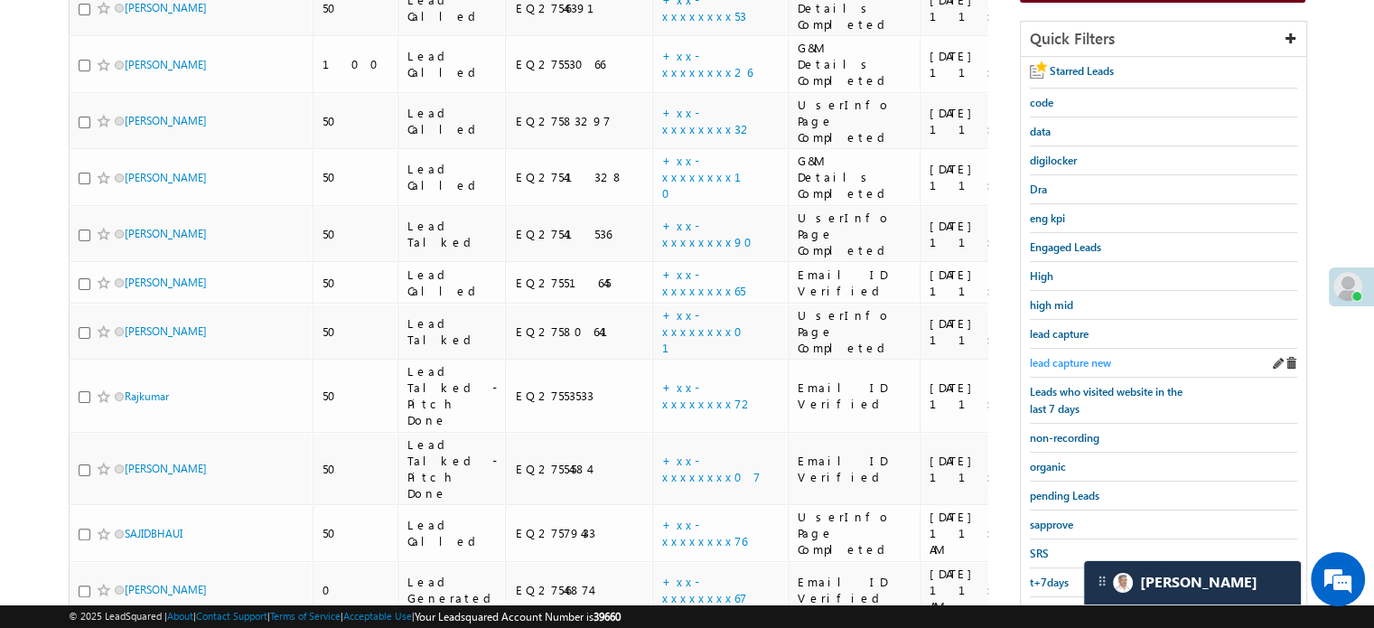
click at [1071, 360] on span "lead capture new" at bounding box center [1070, 363] width 81 height 14
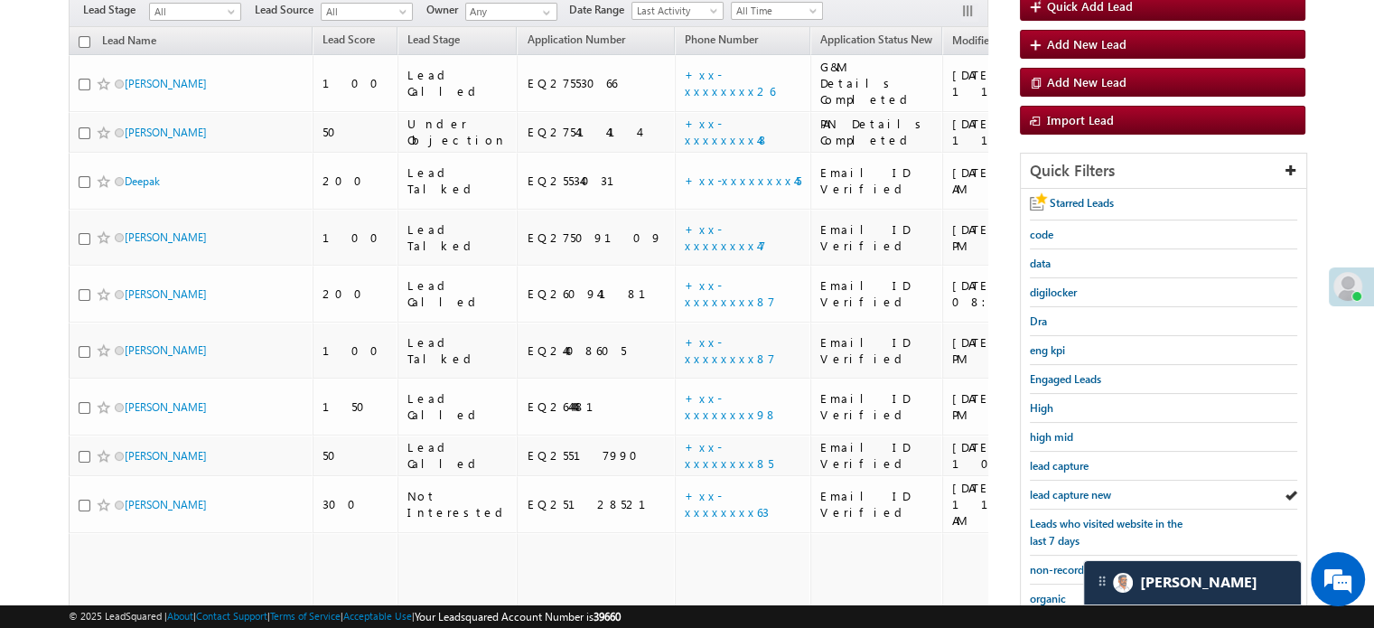
scroll to position [126, 0]
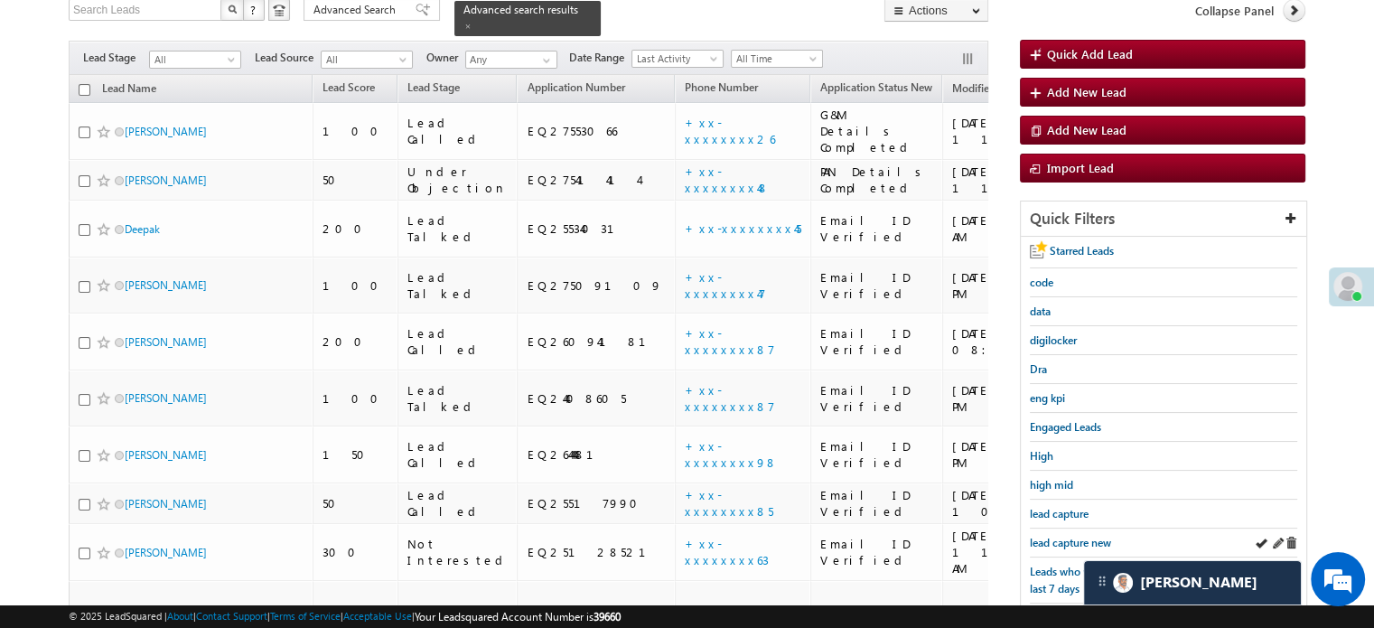
click at [1082, 548] on div "lead capture new" at bounding box center [1163, 542] width 267 height 29
click at [1071, 528] on div "lead capture new" at bounding box center [1163, 542] width 267 height 29
click at [1071, 538] on span "lead capture new" at bounding box center [1070, 543] width 81 height 14
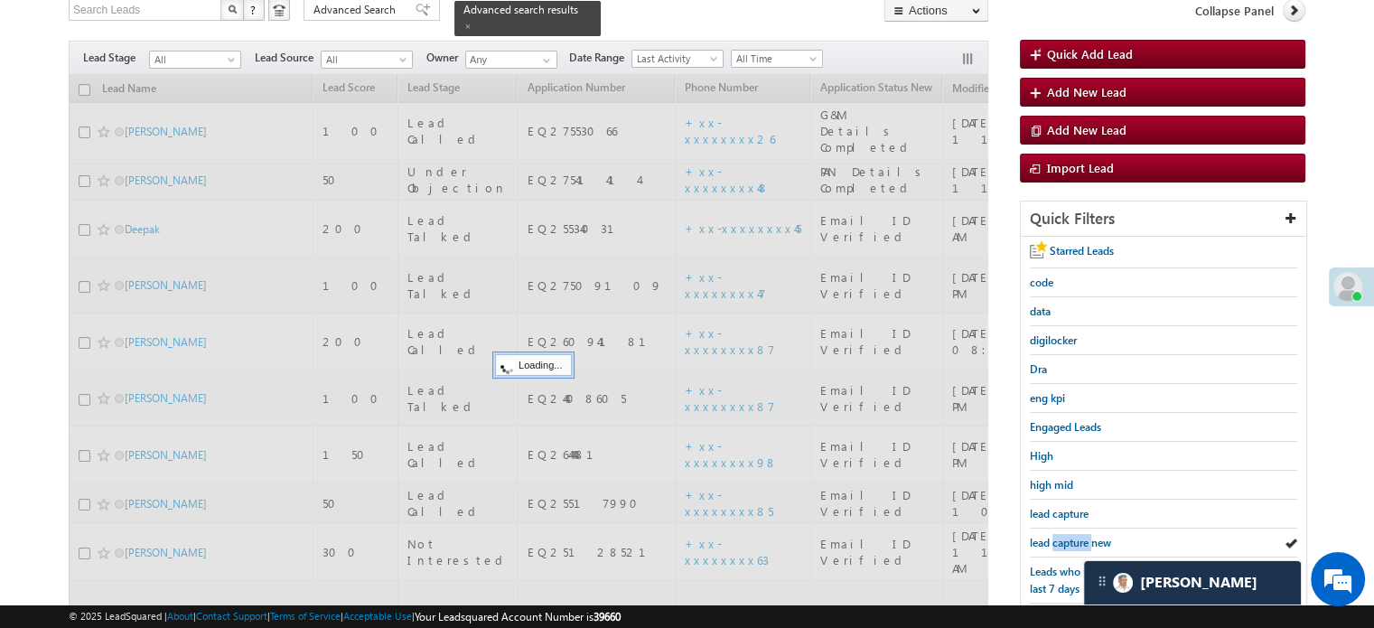
click at [1071, 538] on span "lead capture new" at bounding box center [1070, 543] width 81 height 14
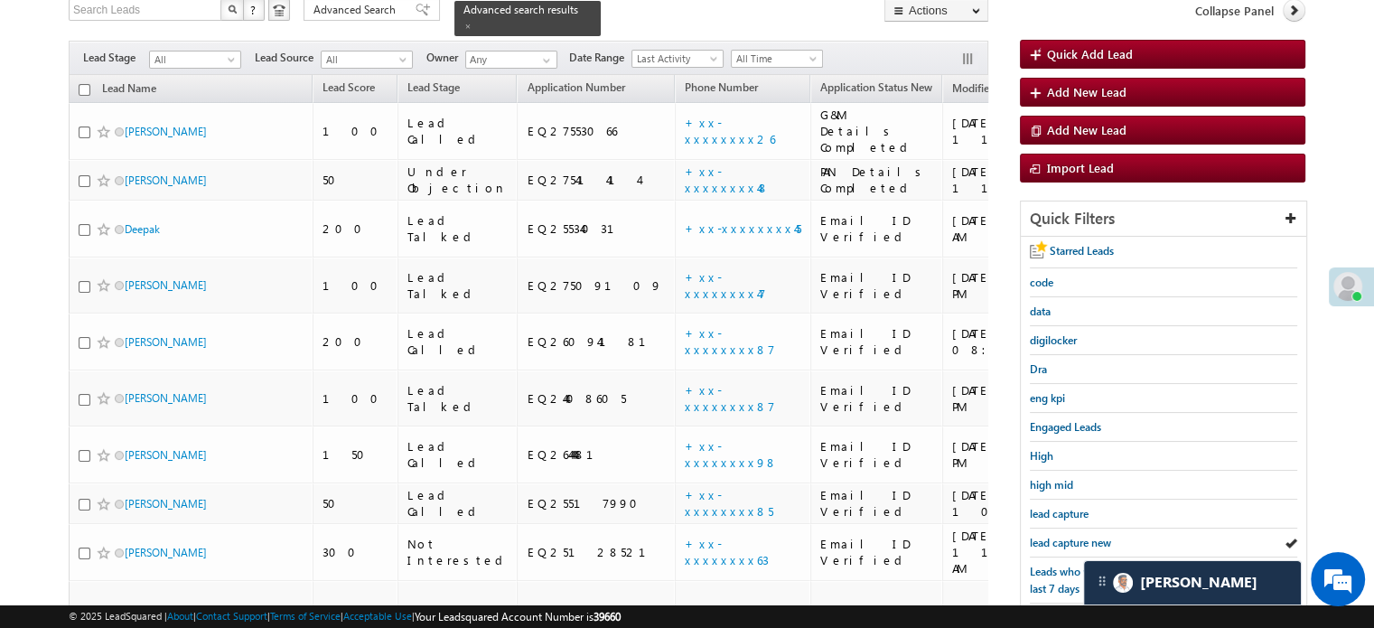
click at [1071, 538] on span "lead capture new" at bounding box center [1070, 543] width 81 height 14
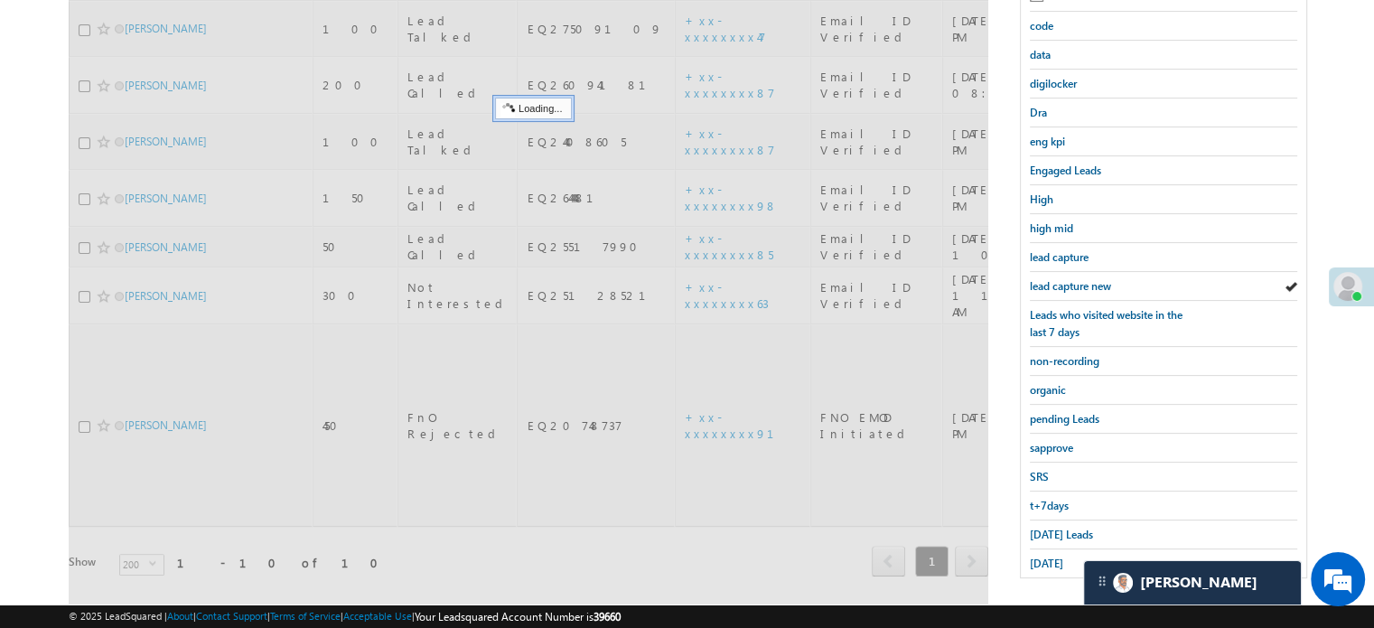
scroll to position [388, 0]
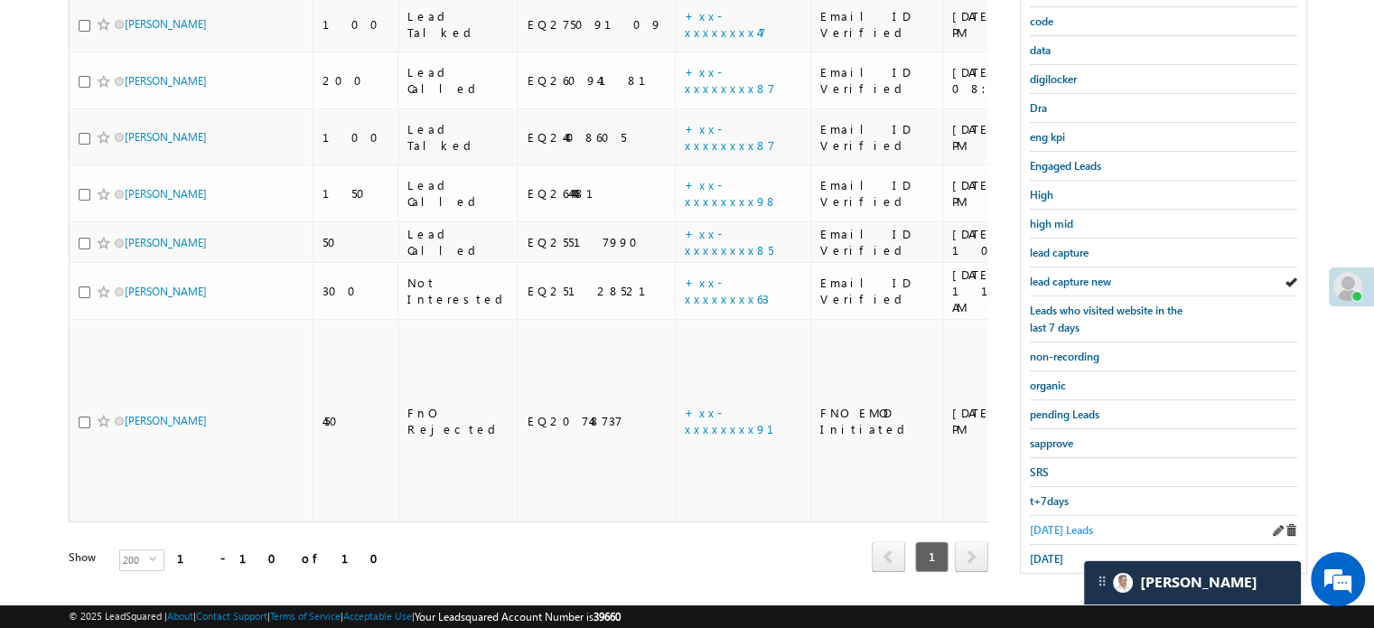
click at [1066, 525] on span "[DATE] Leads" at bounding box center [1061, 530] width 63 height 14
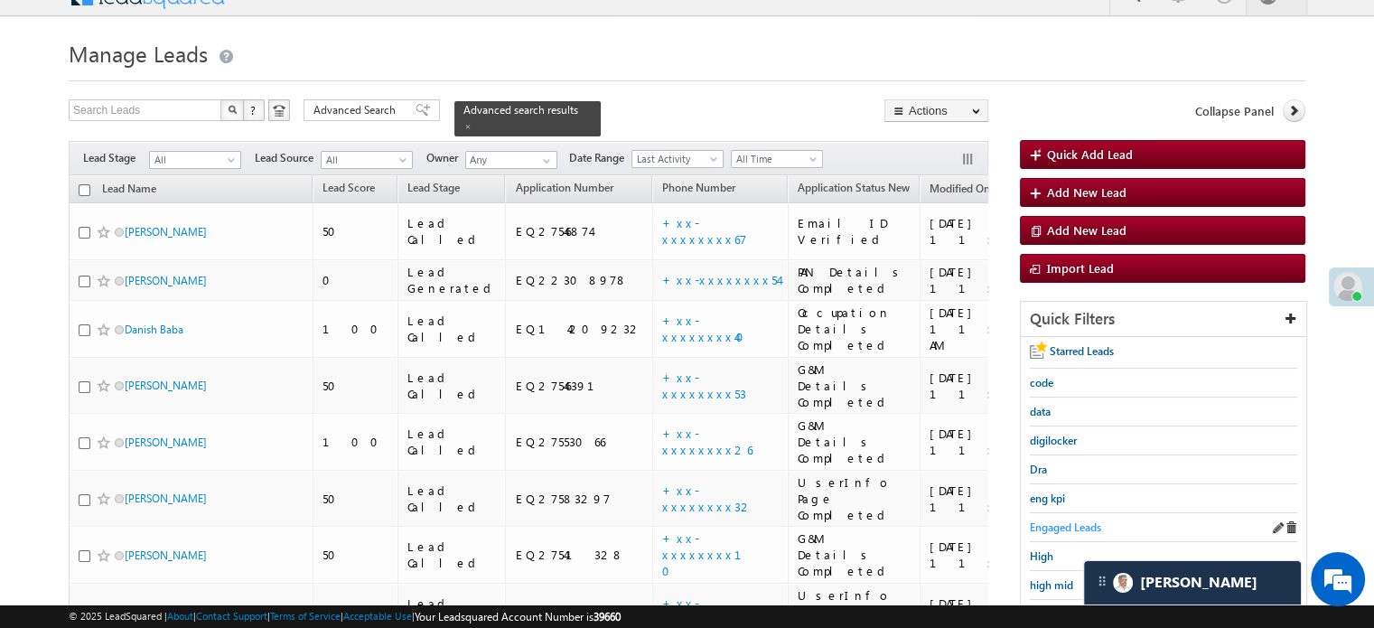
scroll to position [117, 0]
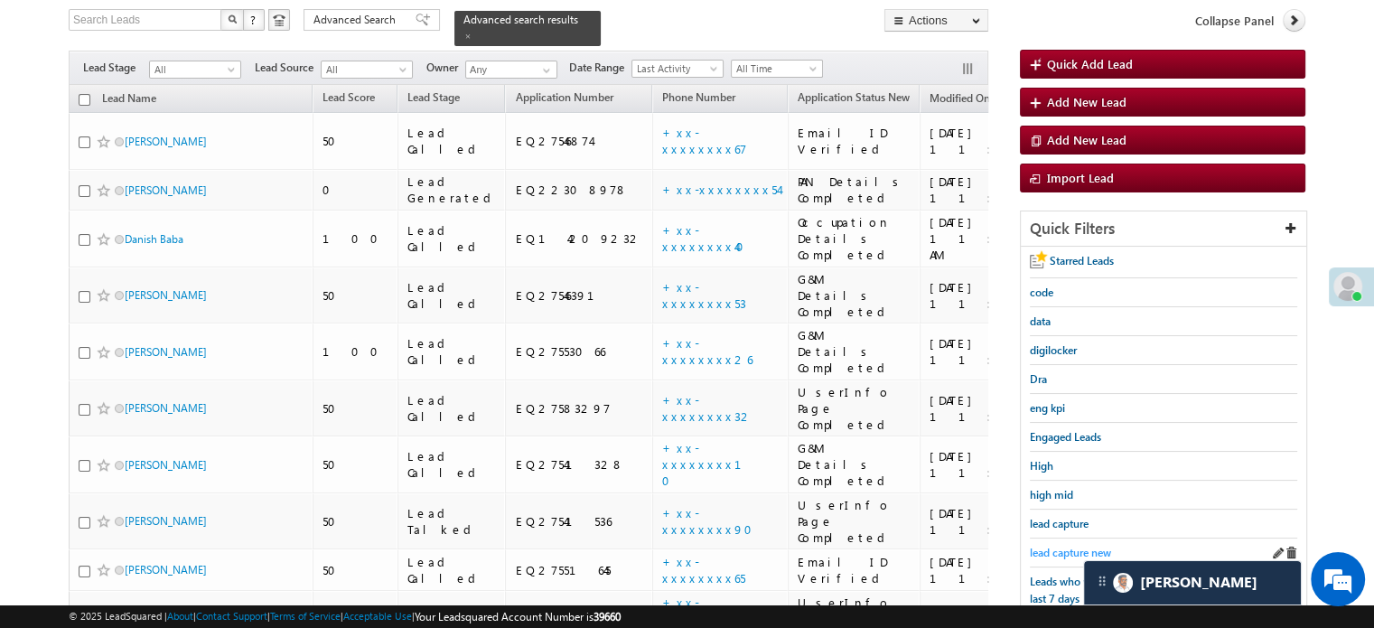
click at [1062, 549] on span "lead capture new" at bounding box center [1070, 553] width 81 height 14
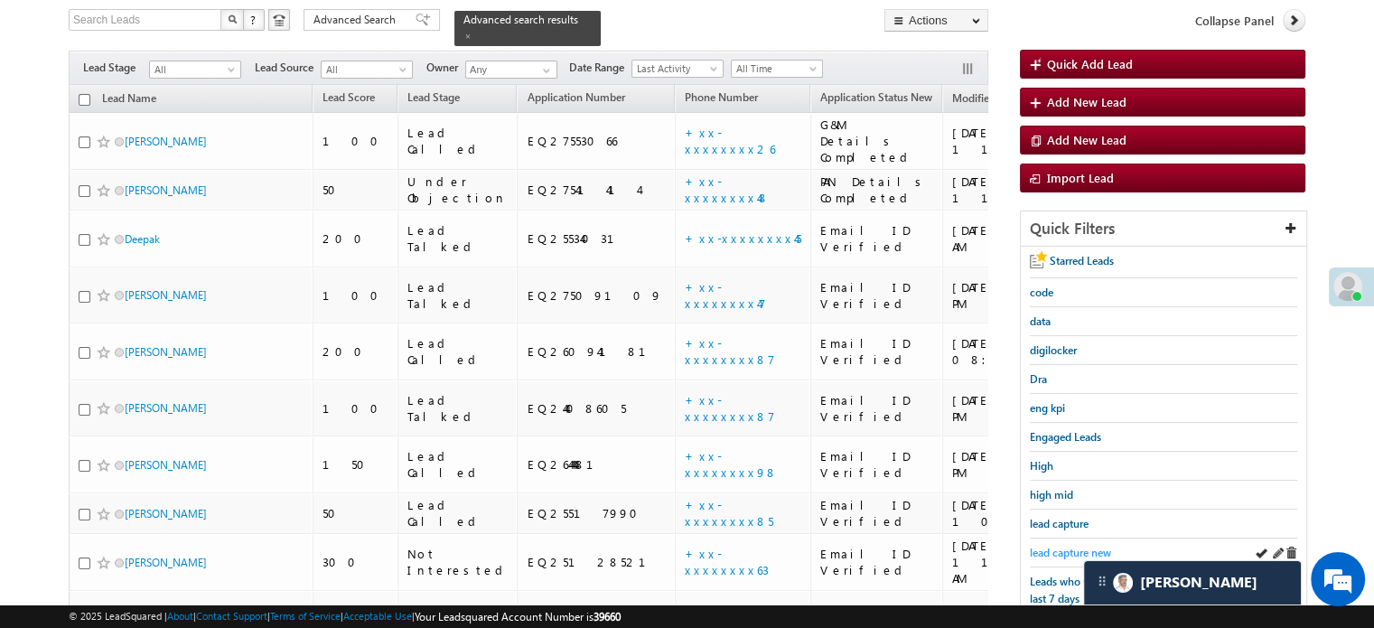
click at [1034, 546] on span "lead capture new" at bounding box center [1070, 553] width 81 height 14
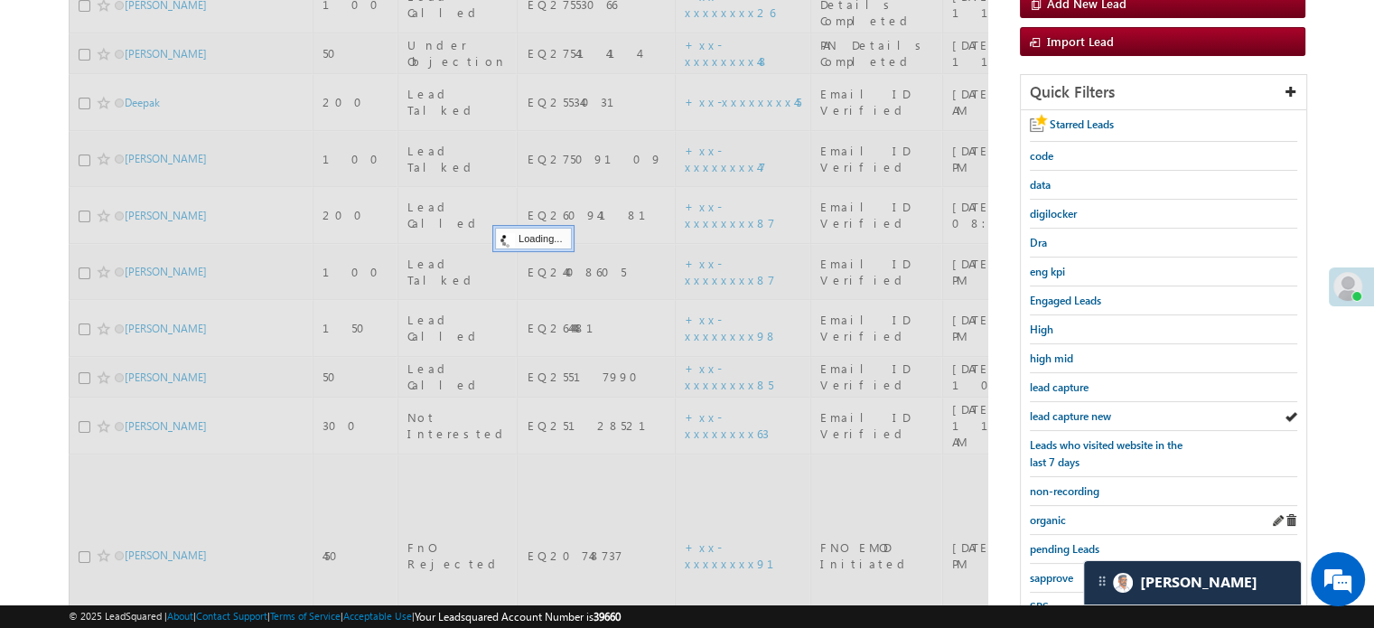
scroll to position [388, 0]
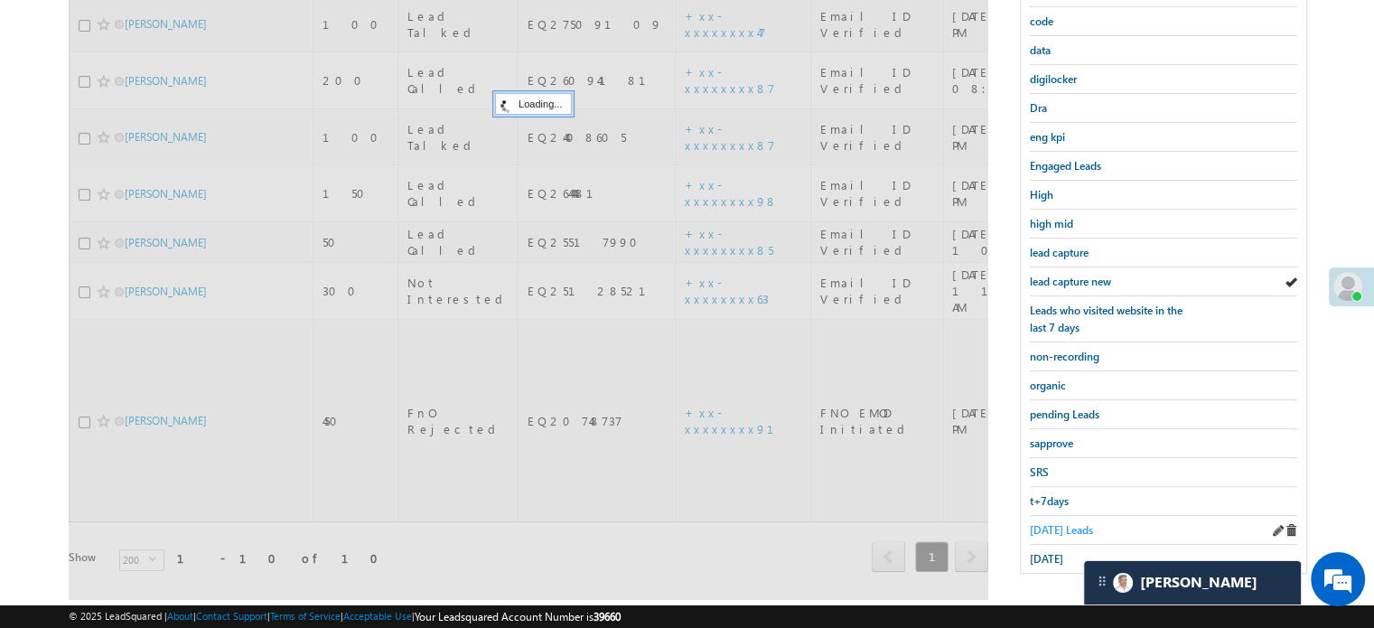
click at [1062, 523] on span "[DATE] Leads" at bounding box center [1061, 530] width 63 height 14
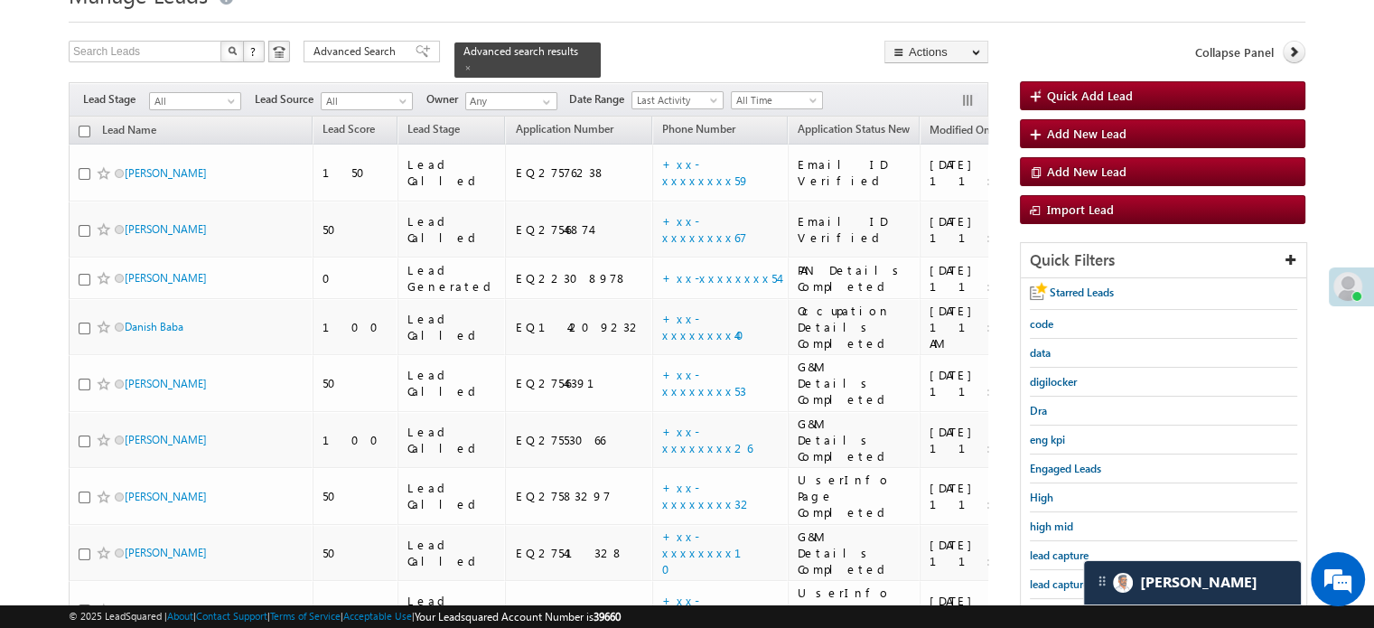
scroll to position [117, 0]
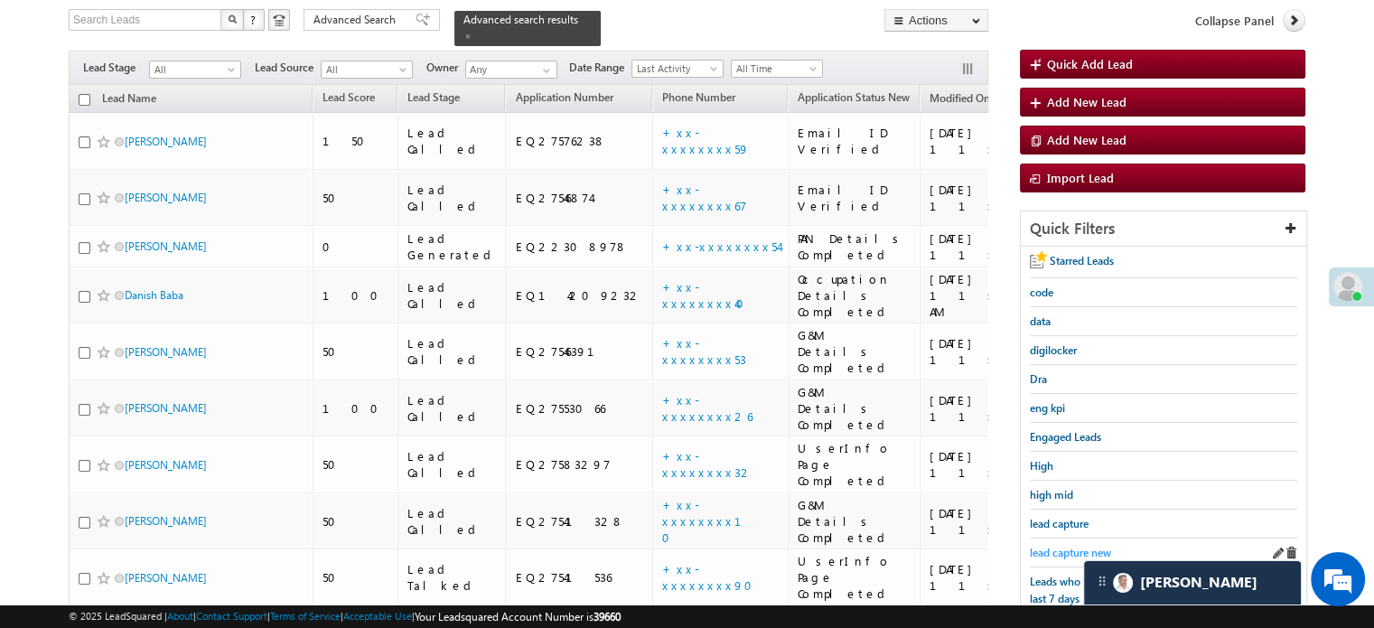
click at [1066, 551] on span "lead capture new" at bounding box center [1070, 553] width 81 height 14
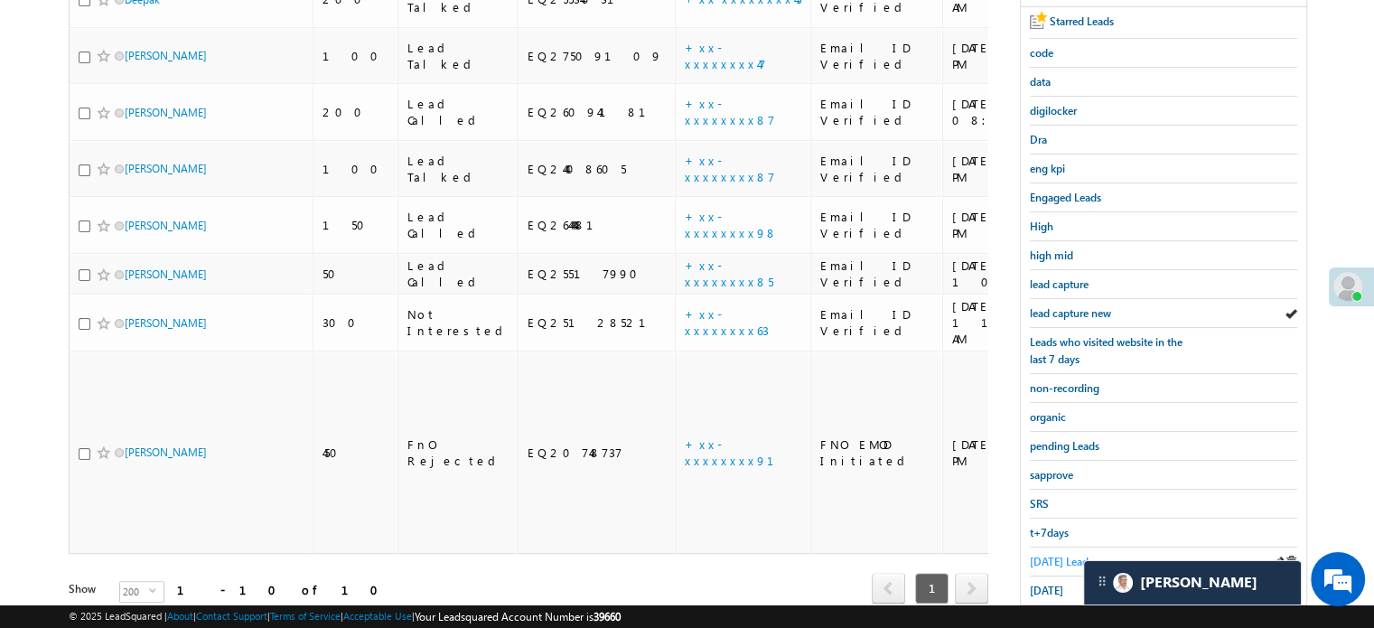
scroll to position [388, 0]
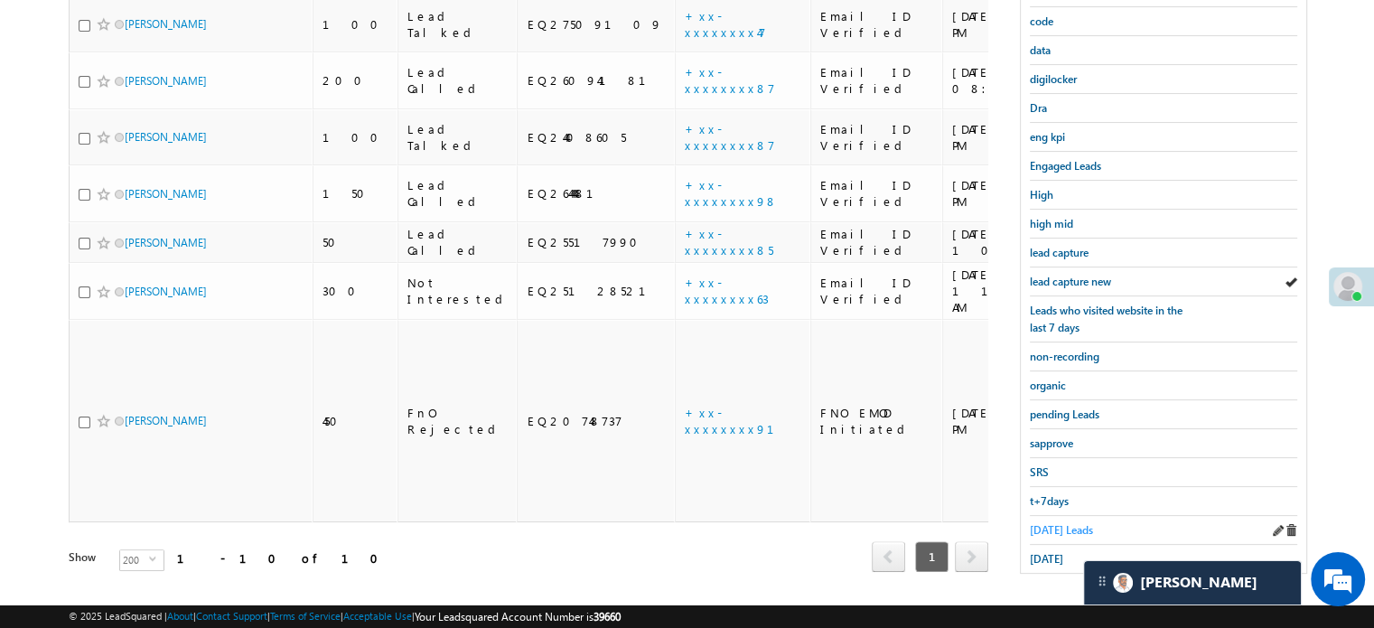
click at [1058, 528] on span "[DATE] Leads" at bounding box center [1061, 530] width 63 height 14
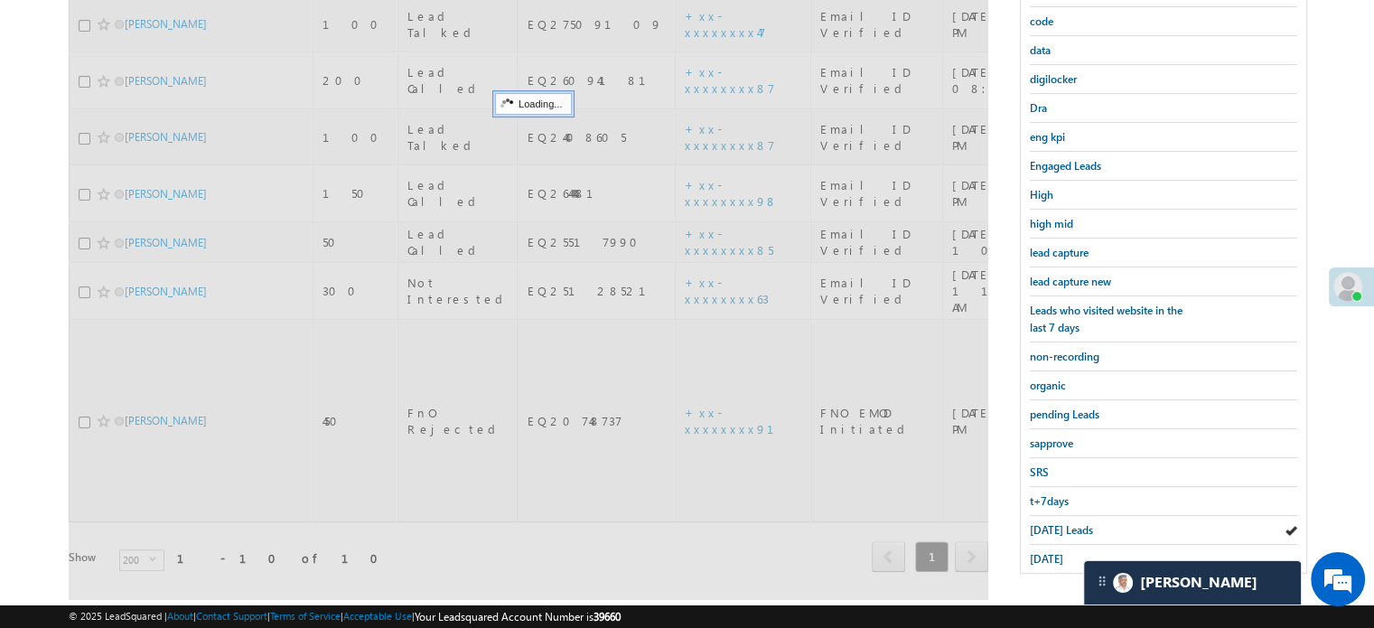
scroll to position [117, 0]
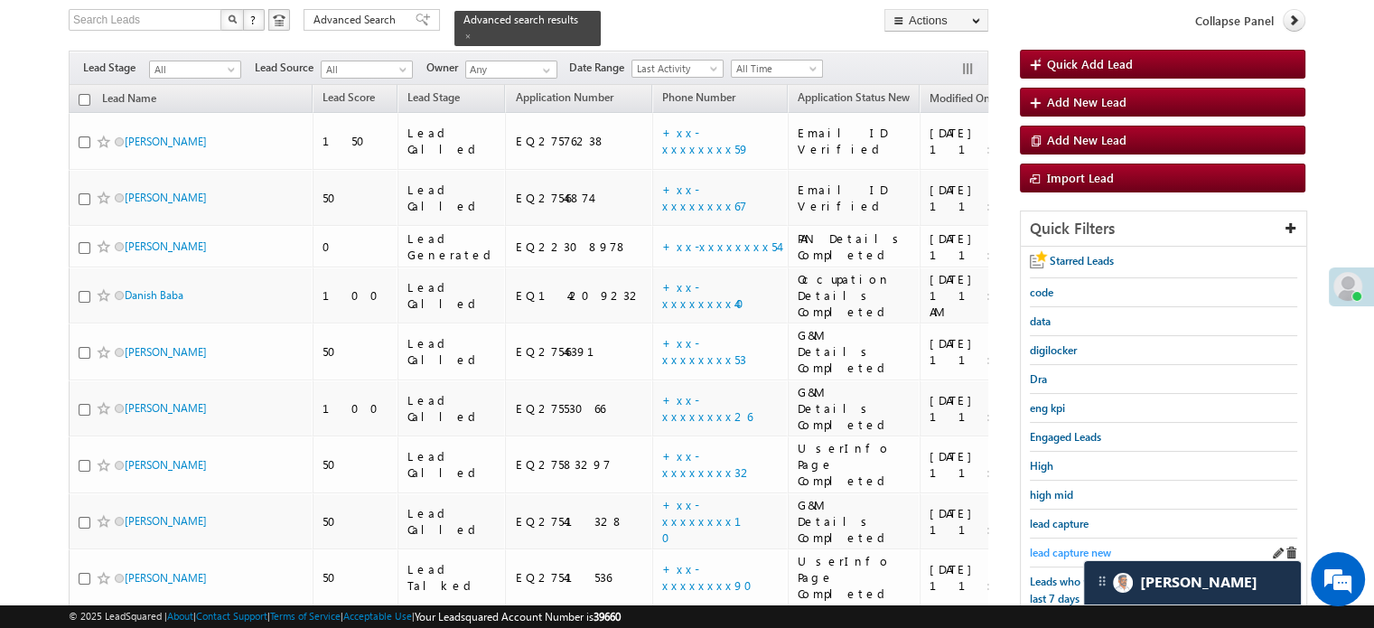
click at [1061, 546] on span "lead capture new" at bounding box center [1070, 553] width 81 height 14
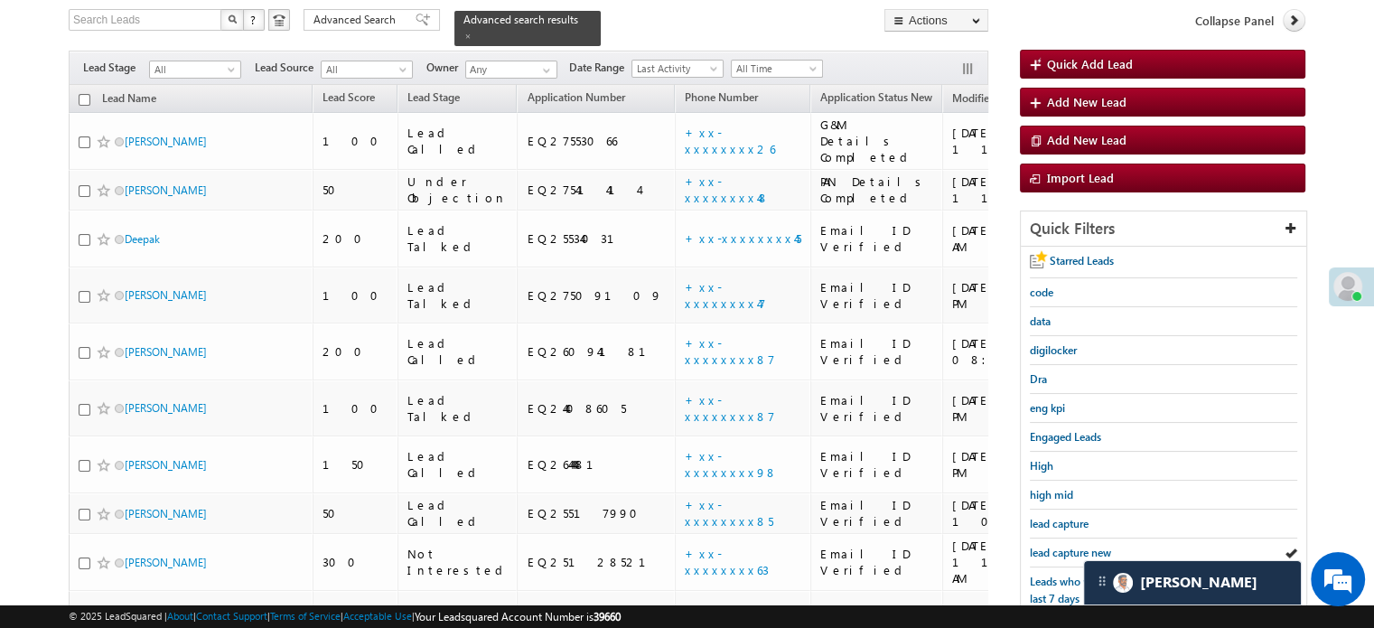
click at [1061, 546] on span "lead capture new" at bounding box center [1070, 553] width 81 height 14
click at [1059, 548] on span "lead capture new" at bounding box center [1070, 553] width 81 height 14
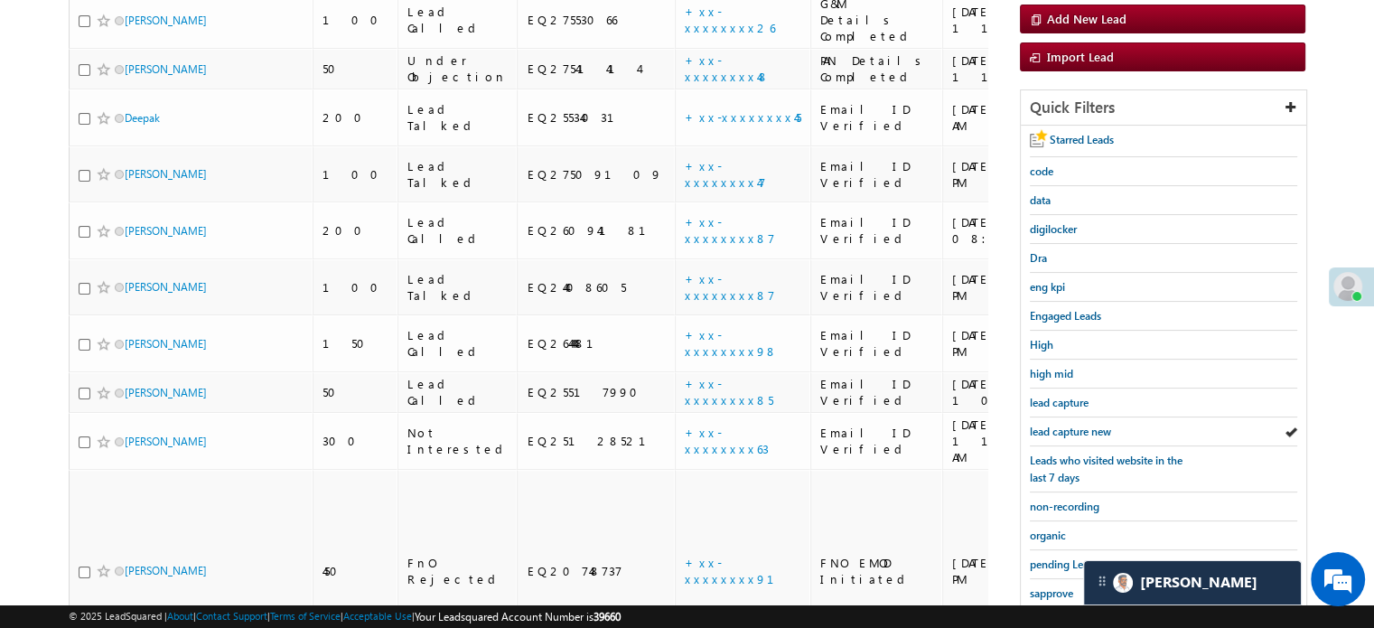
scroll to position [388, 0]
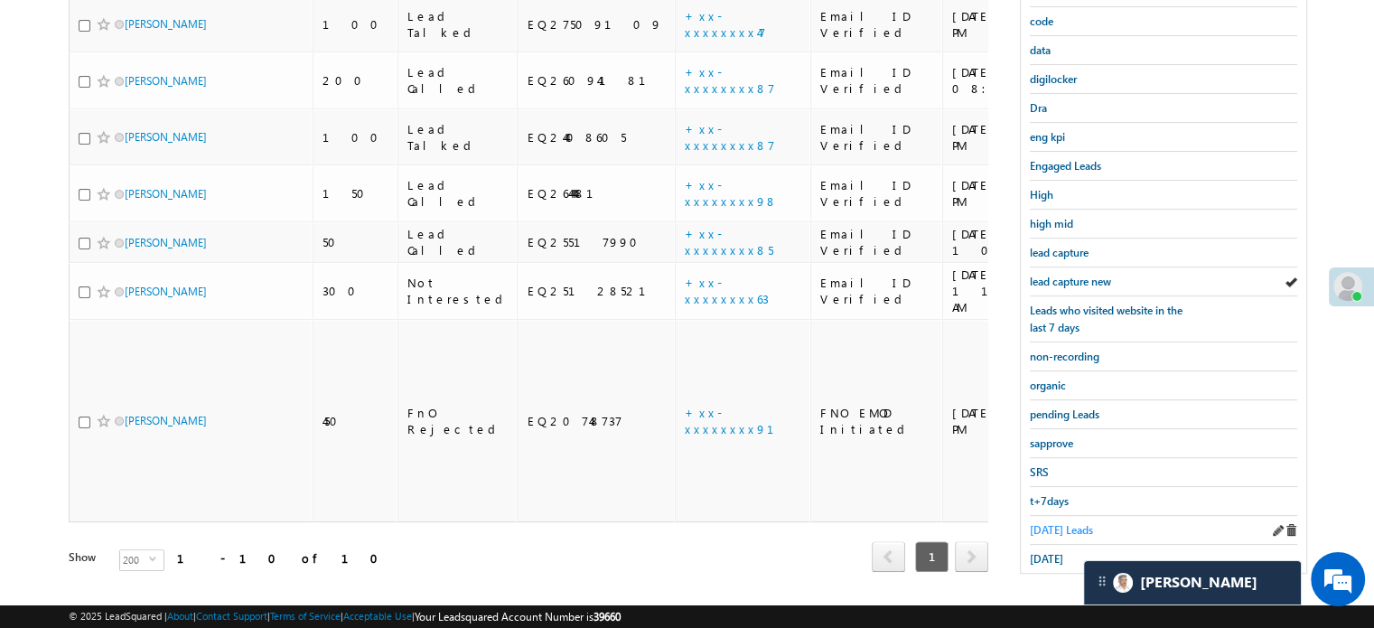
click at [1044, 528] on span "[DATE] Leads" at bounding box center [1061, 530] width 63 height 14
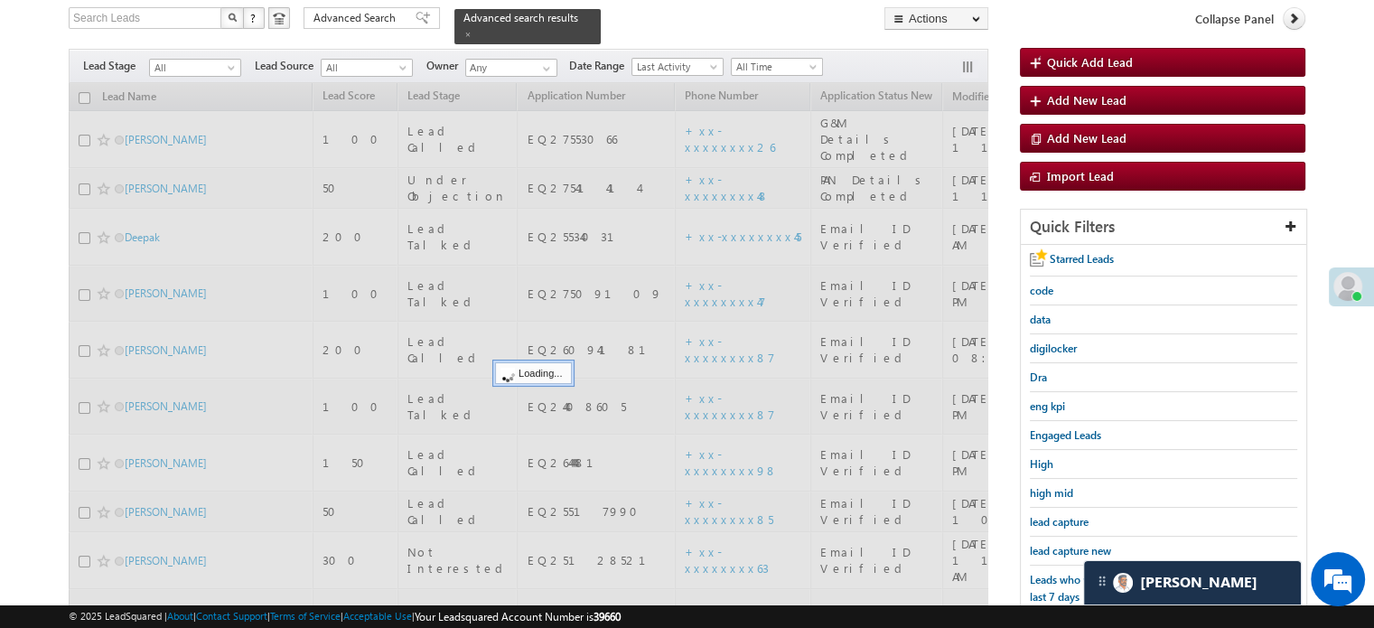
scroll to position [117, 0]
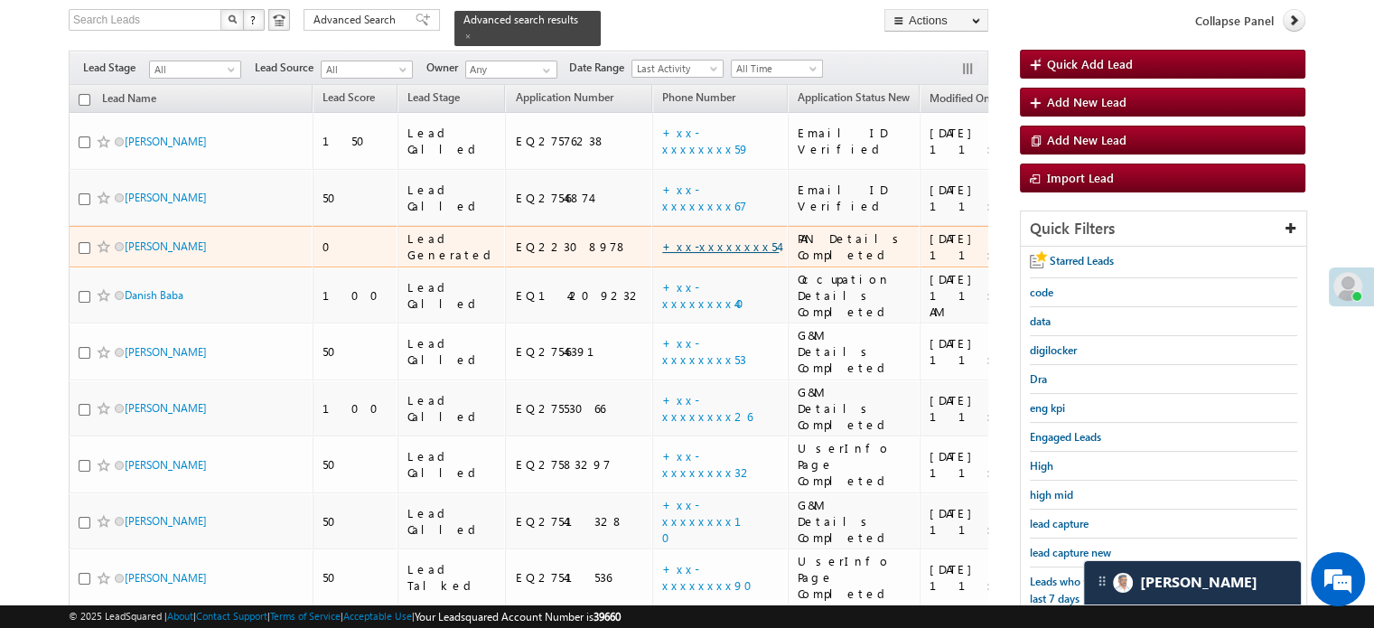
click at [662, 238] on link "+xx-xxxxxxxx54" at bounding box center [720, 245] width 117 height 15
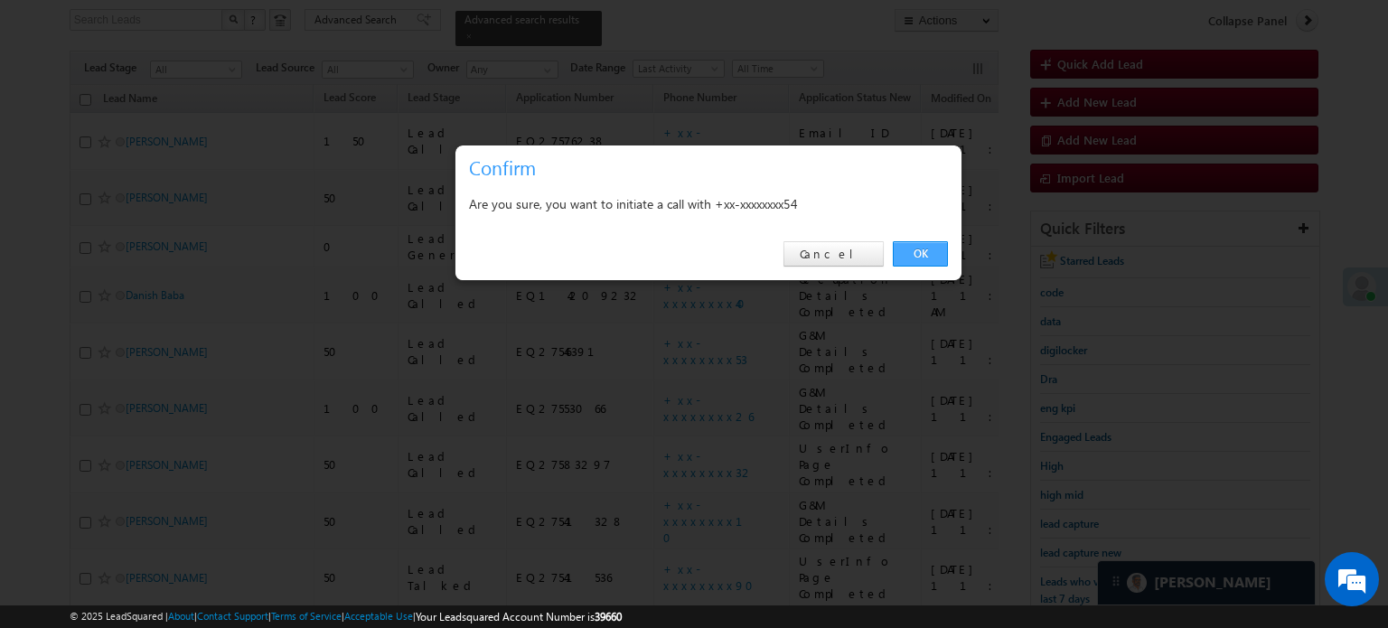
click at [930, 256] on link "OK" at bounding box center [920, 253] width 55 height 25
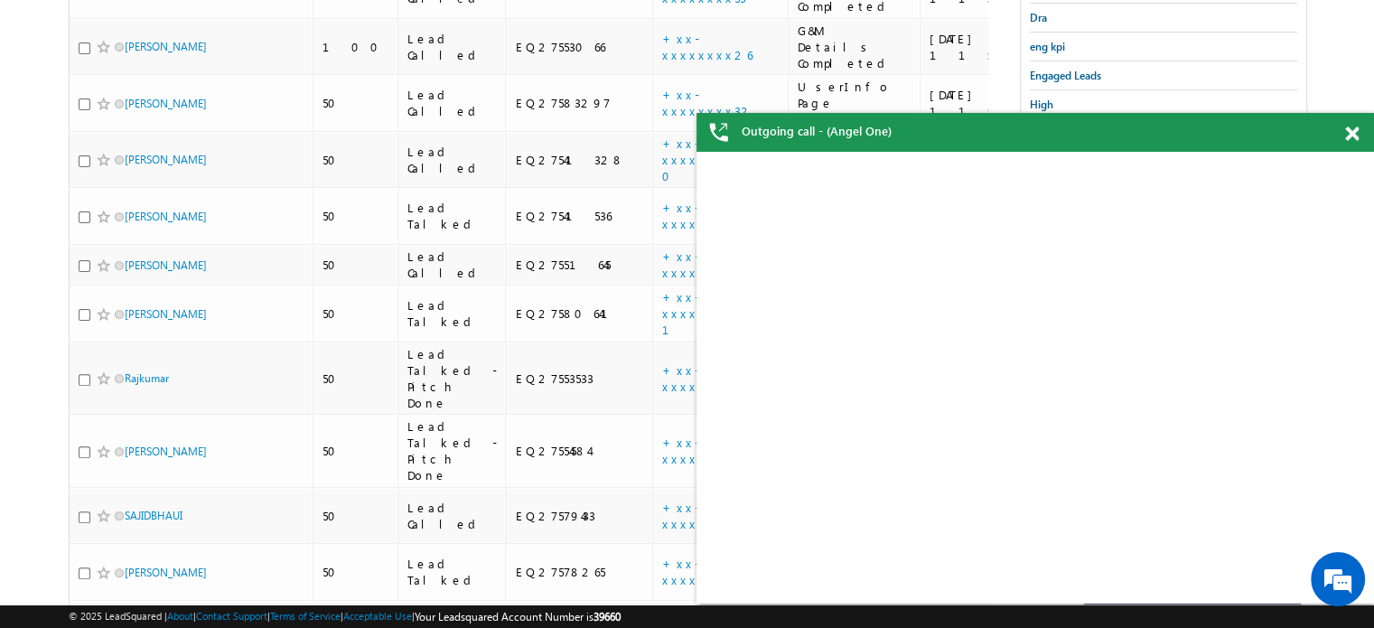
scroll to position [75, 0]
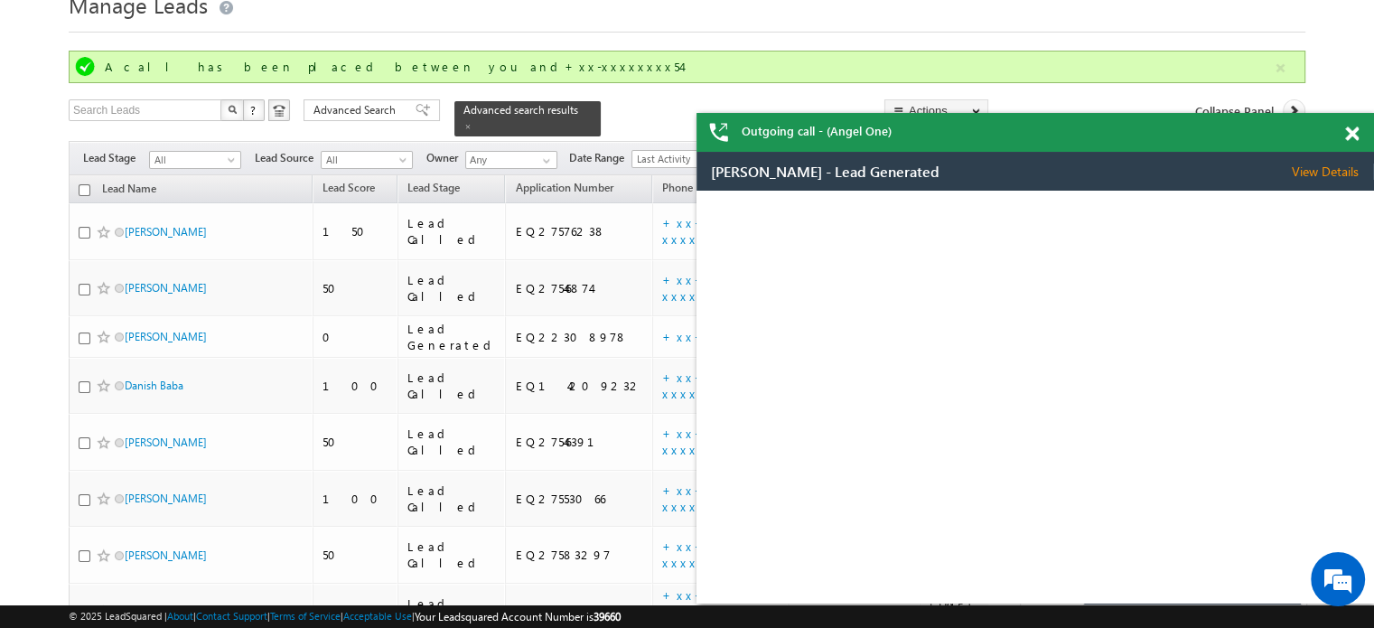
click at [1356, 140] on span at bounding box center [1352, 133] width 14 height 15
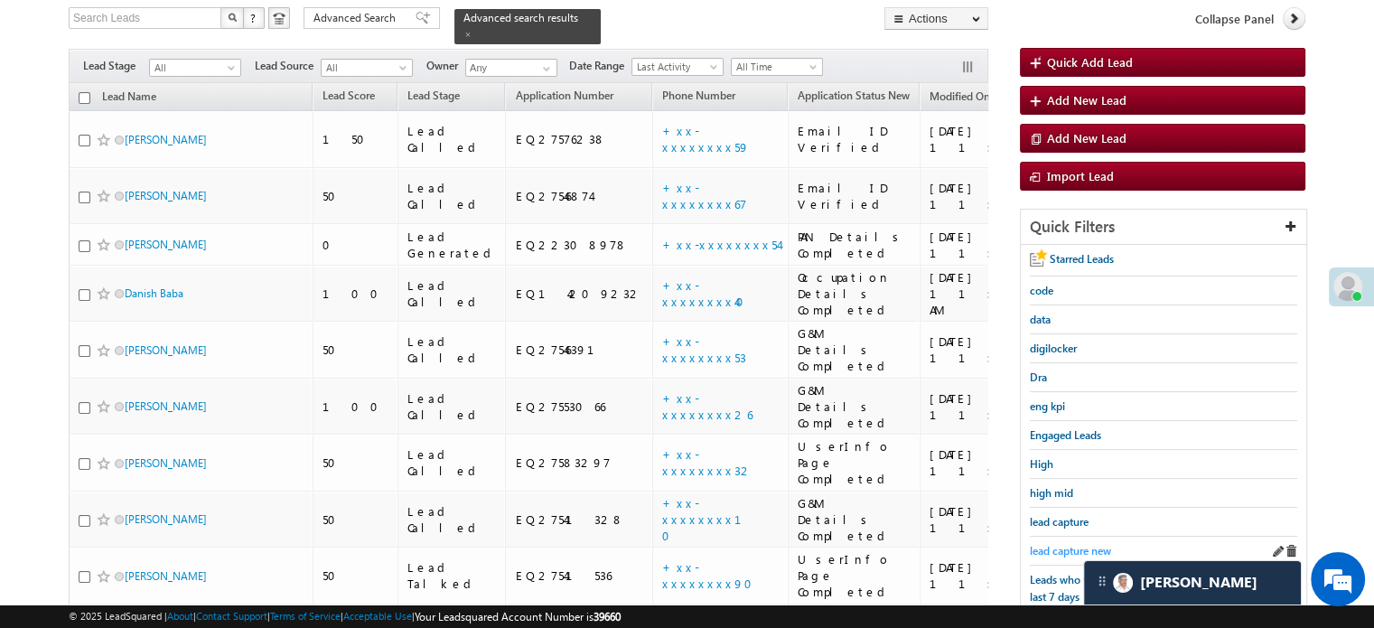
scroll to position [256, 0]
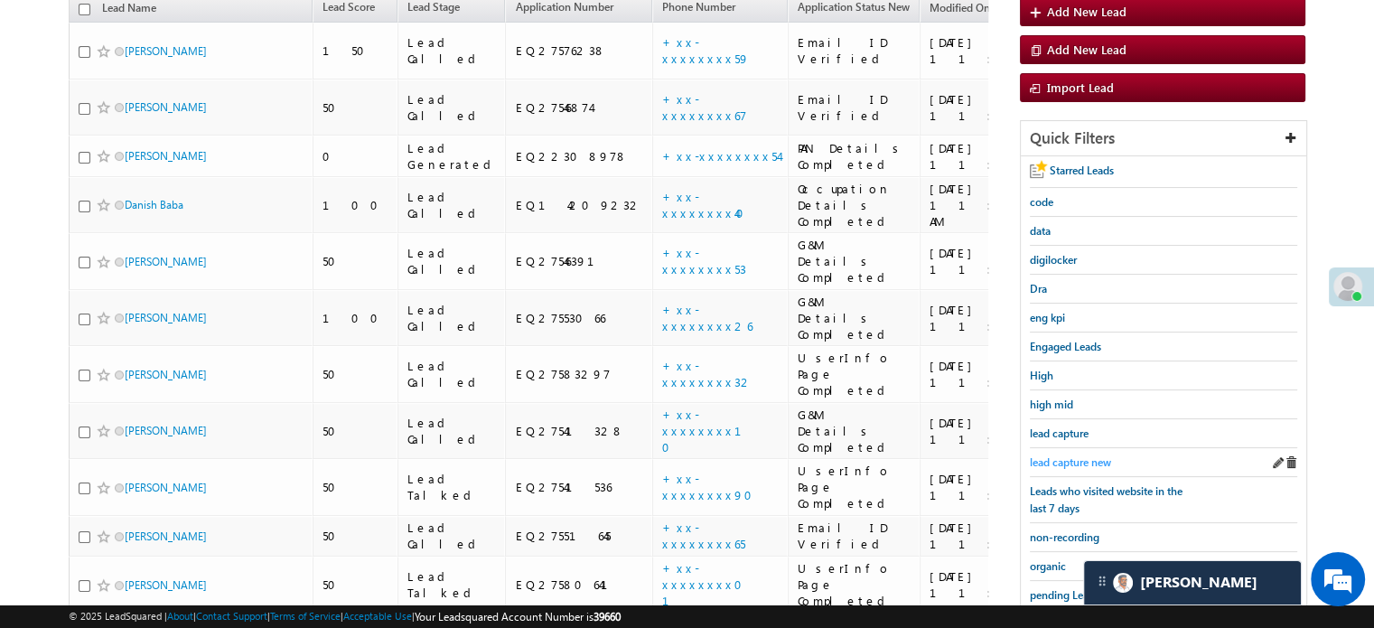
click at [1077, 460] on span "lead capture new" at bounding box center [1070, 462] width 81 height 14
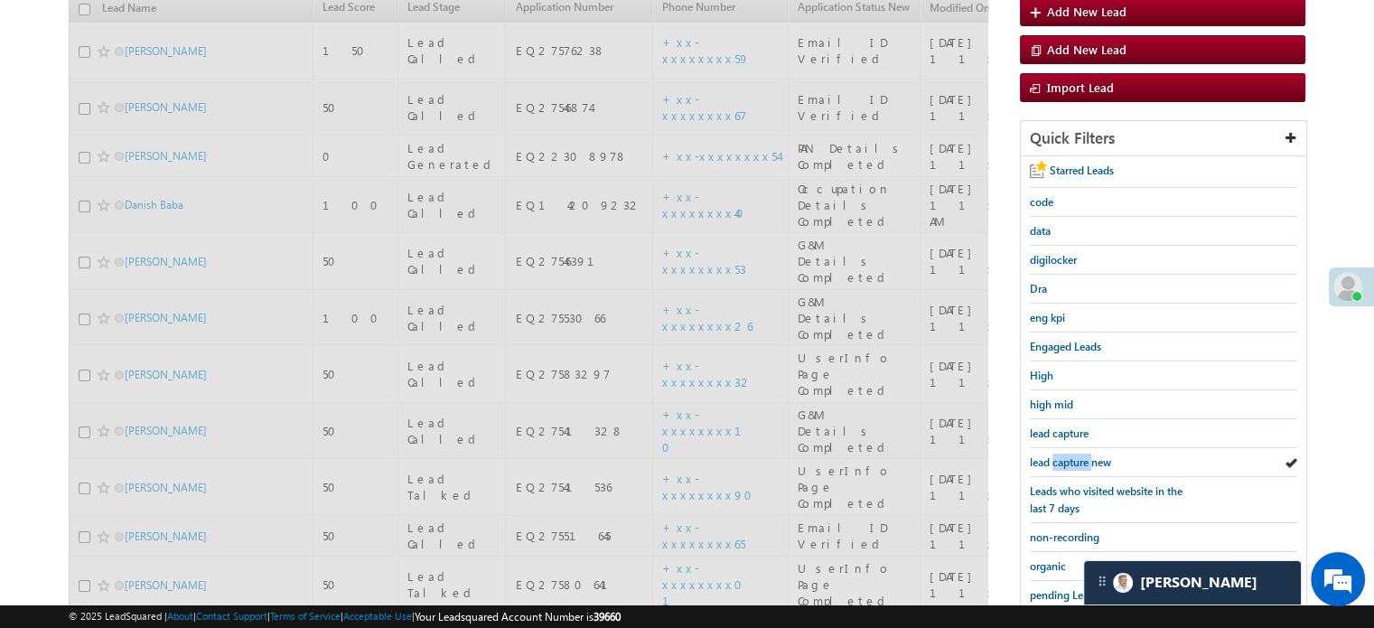
click at [1077, 460] on span "lead capture new" at bounding box center [1070, 462] width 81 height 14
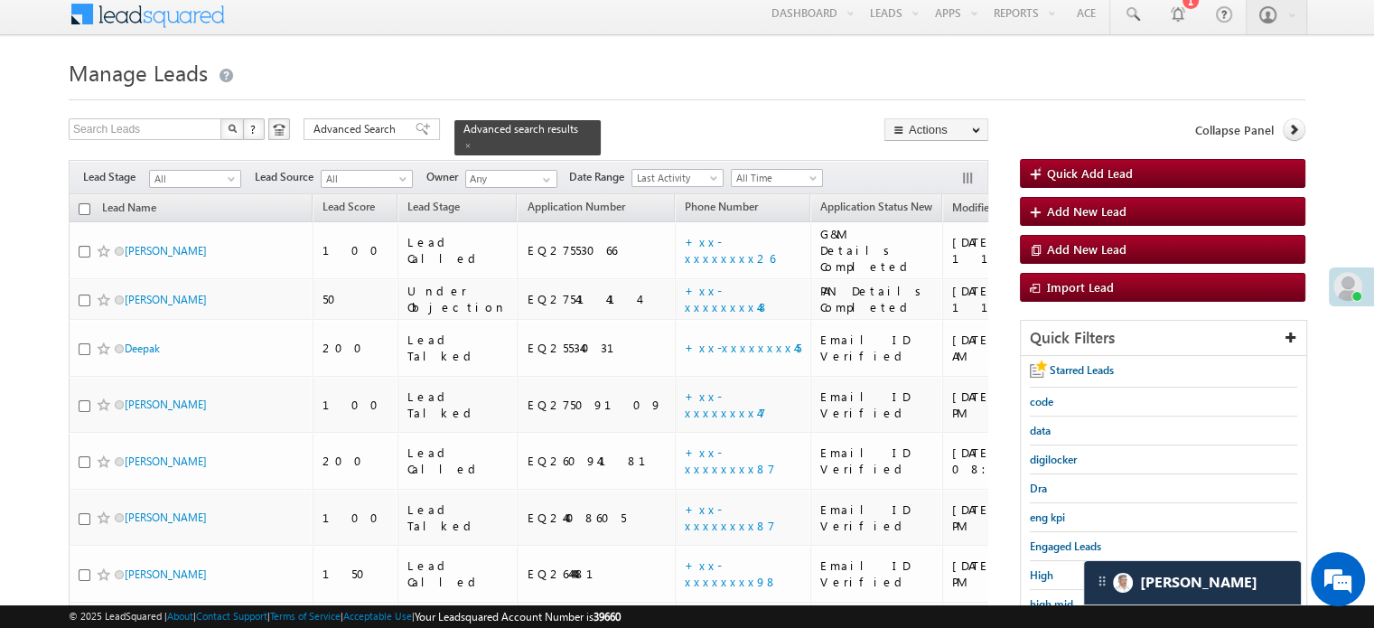
scroll to position [0, 0]
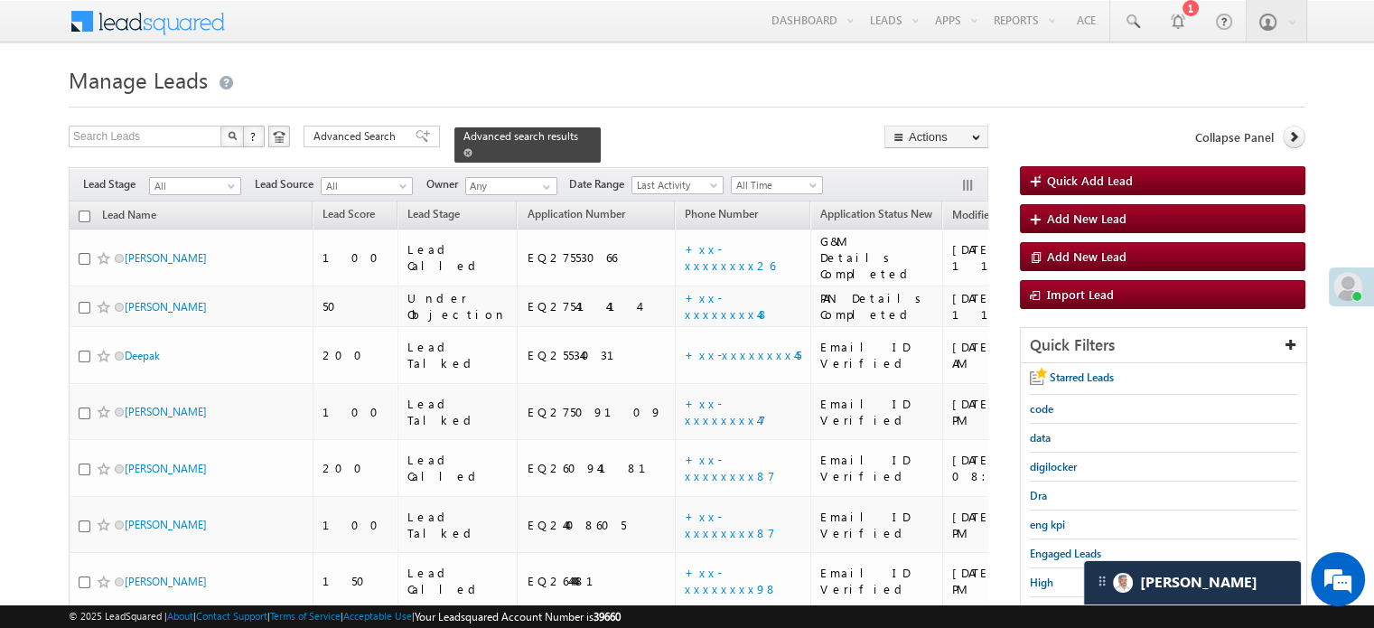
click at [472, 148] on span at bounding box center [467, 152] width 9 height 9
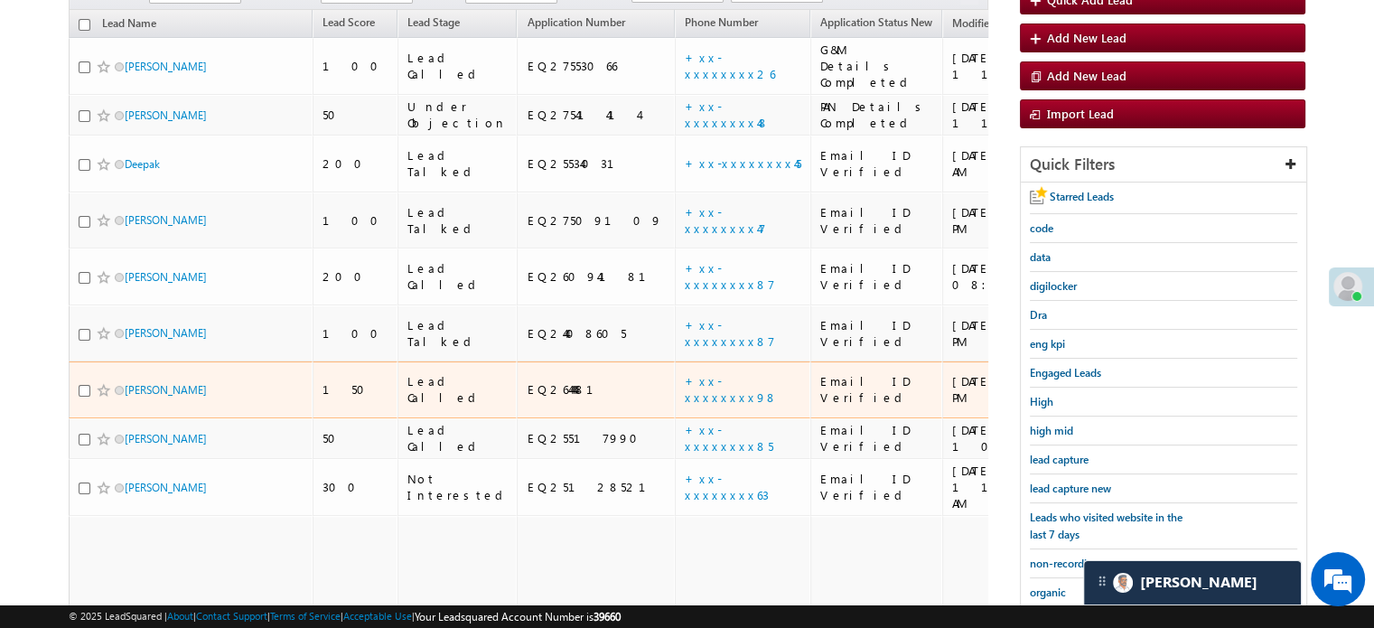
scroll to position [90, 0]
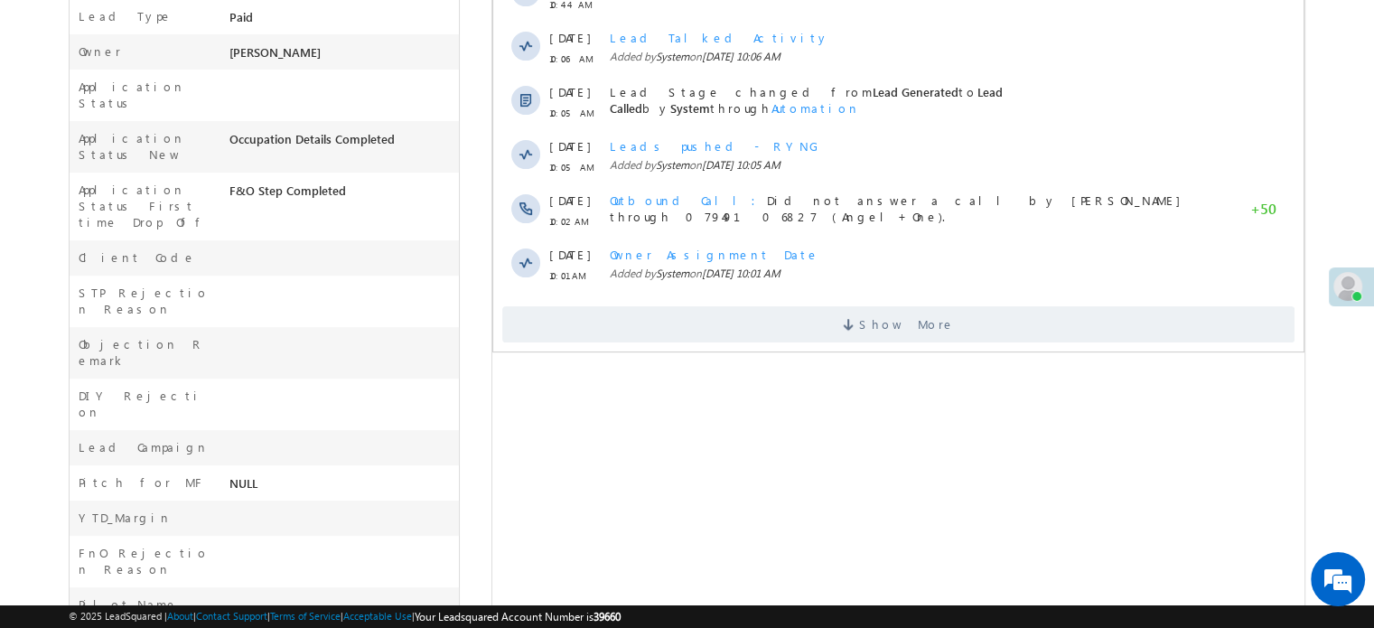
scroll to position [542, 0]
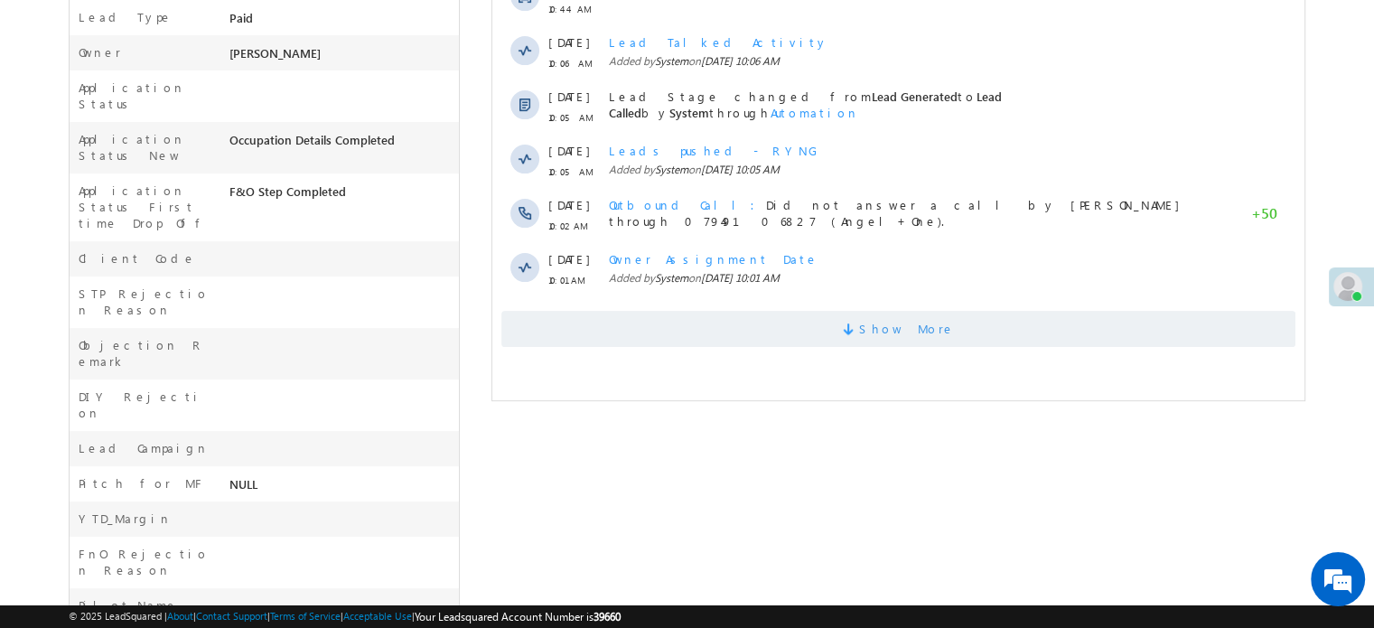
click at [626, 329] on span "Show More" at bounding box center [898, 329] width 794 height 36
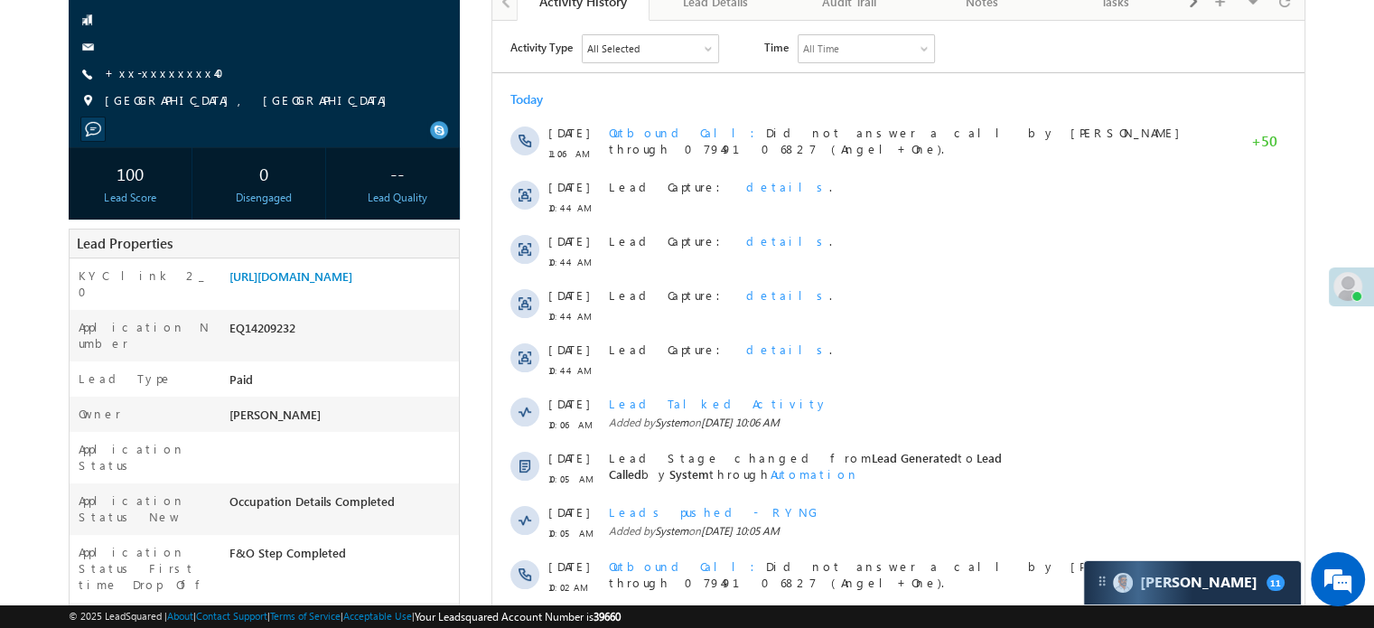
scroll to position [0, 0]
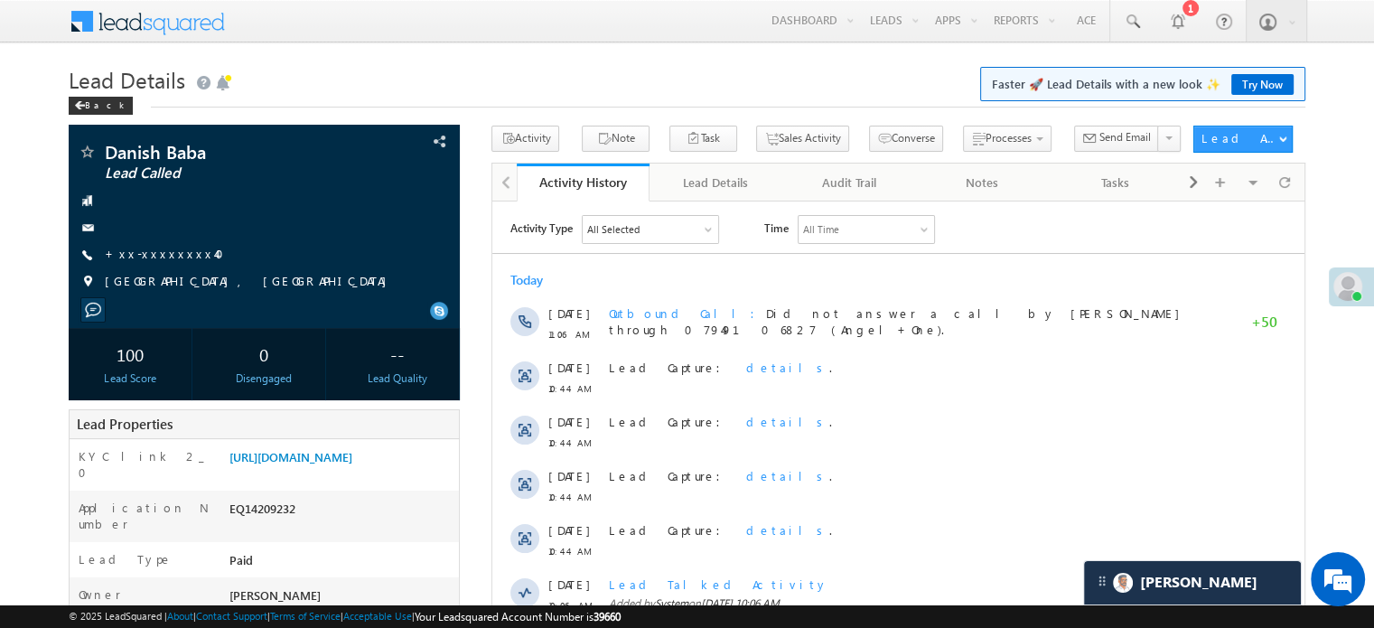
scroll to position [8888, 0]
click at [163, 248] on link "+xx-xxxxxxxx40" at bounding box center [170, 253] width 130 height 15
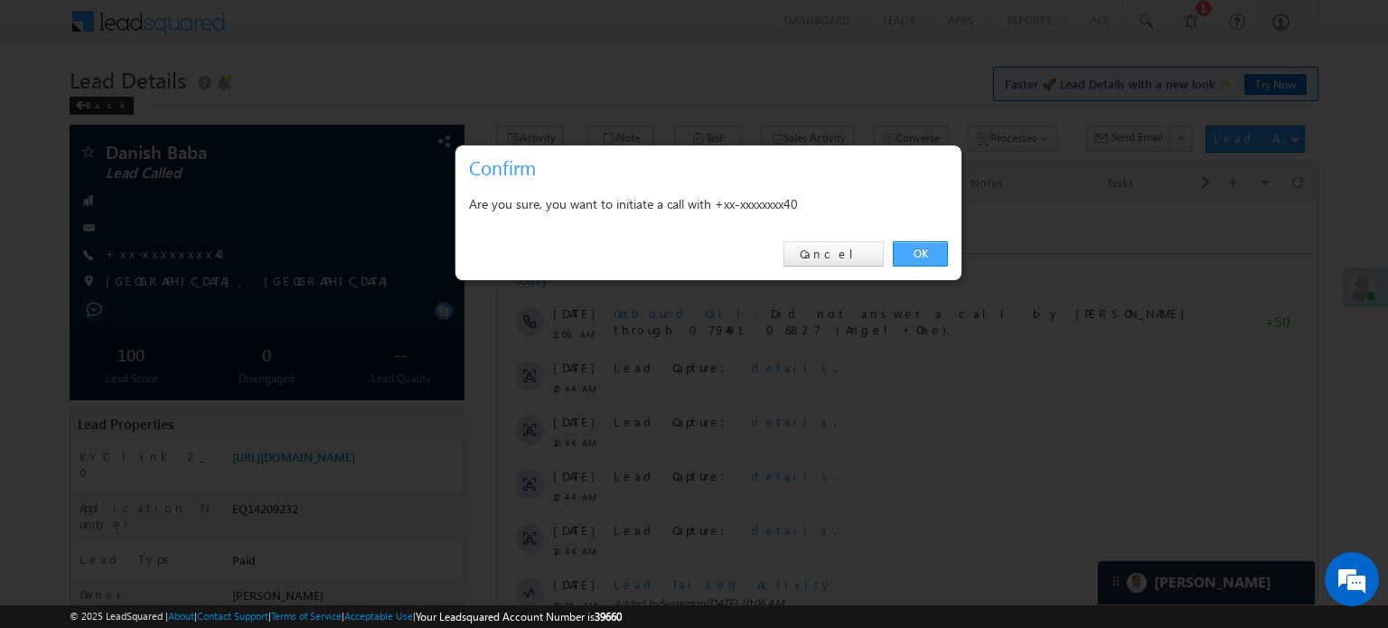
click at [911, 252] on link "OK" at bounding box center [920, 253] width 55 height 25
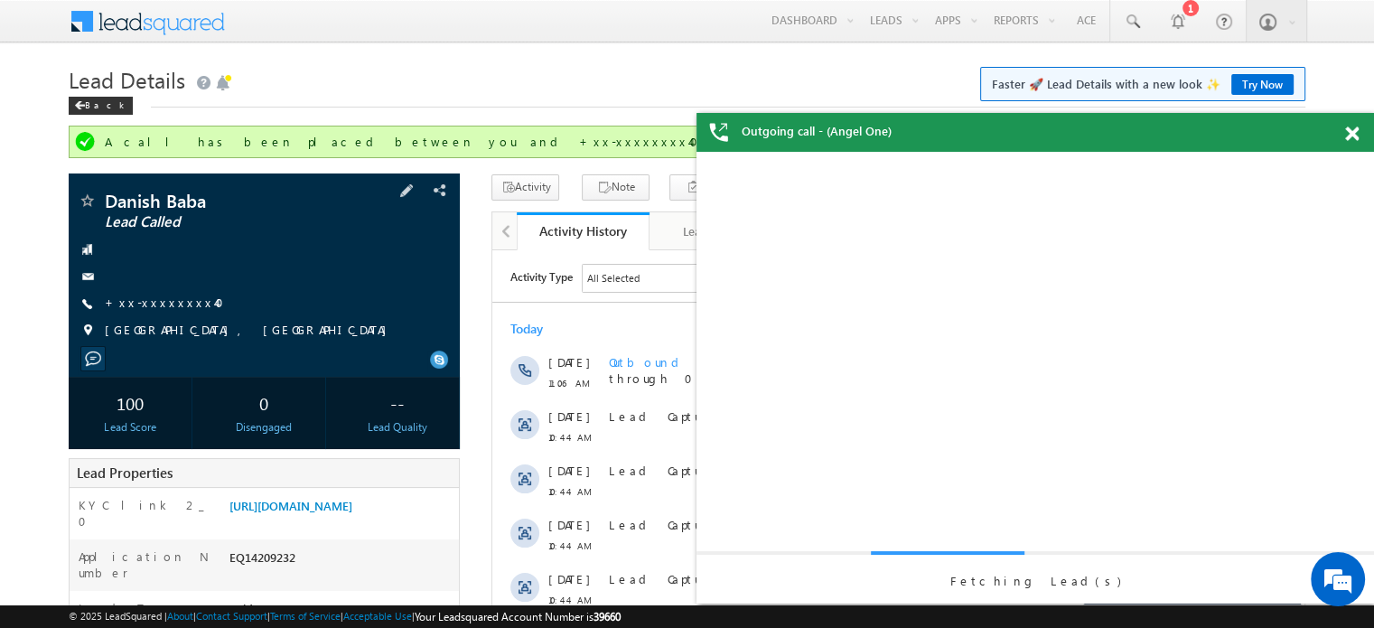
scroll to position [0, 0]
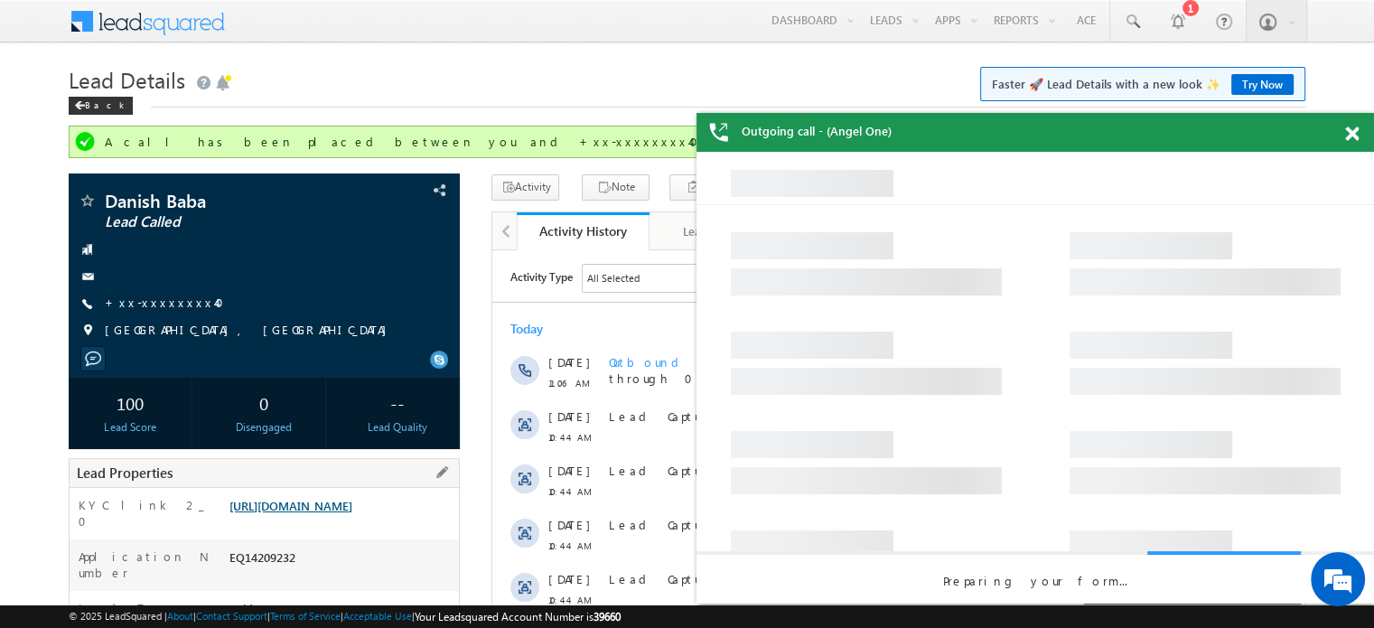
click at [348, 507] on link "https://angelbroking1-pk3em7sa.customui-test.leadsquared.com?leadId=54ed56e3-00…" at bounding box center [290, 505] width 123 height 15
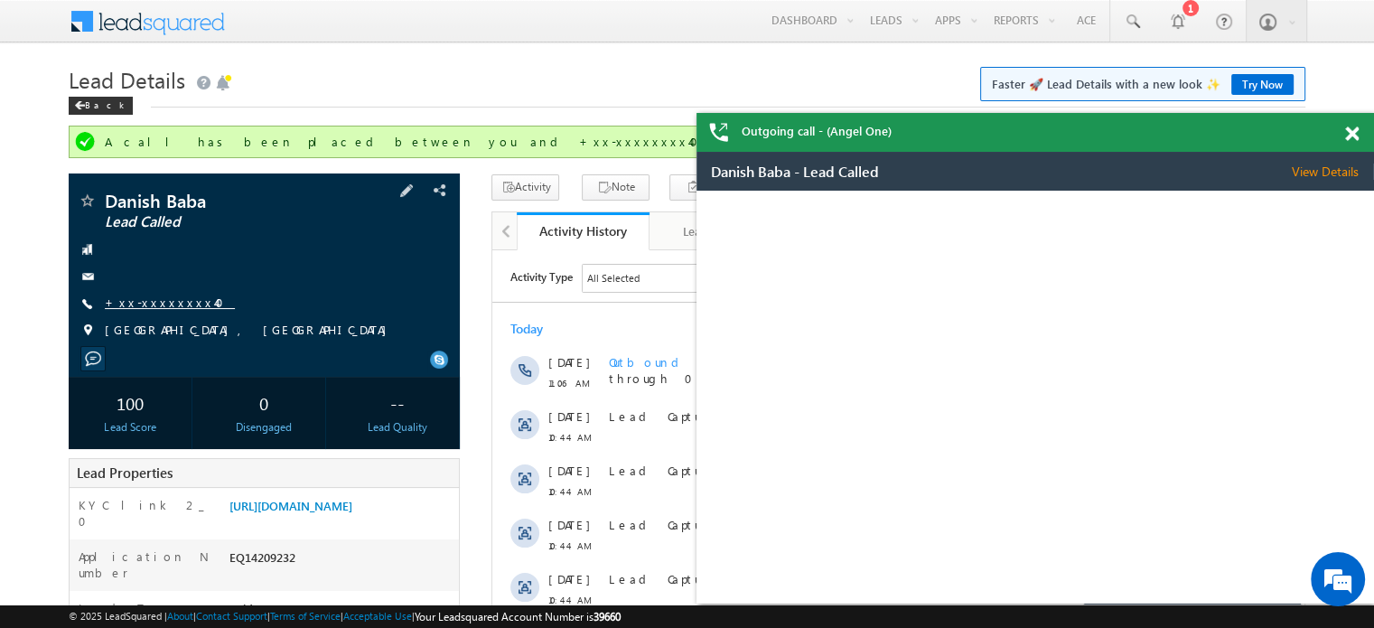
click at [148, 294] on div "Danish Baba Lead Called +xx-xxxxxxxx40" at bounding box center [264, 270] width 373 height 157
click at [164, 306] on link "+xx-xxxxxxxx40" at bounding box center [170, 302] width 130 height 15
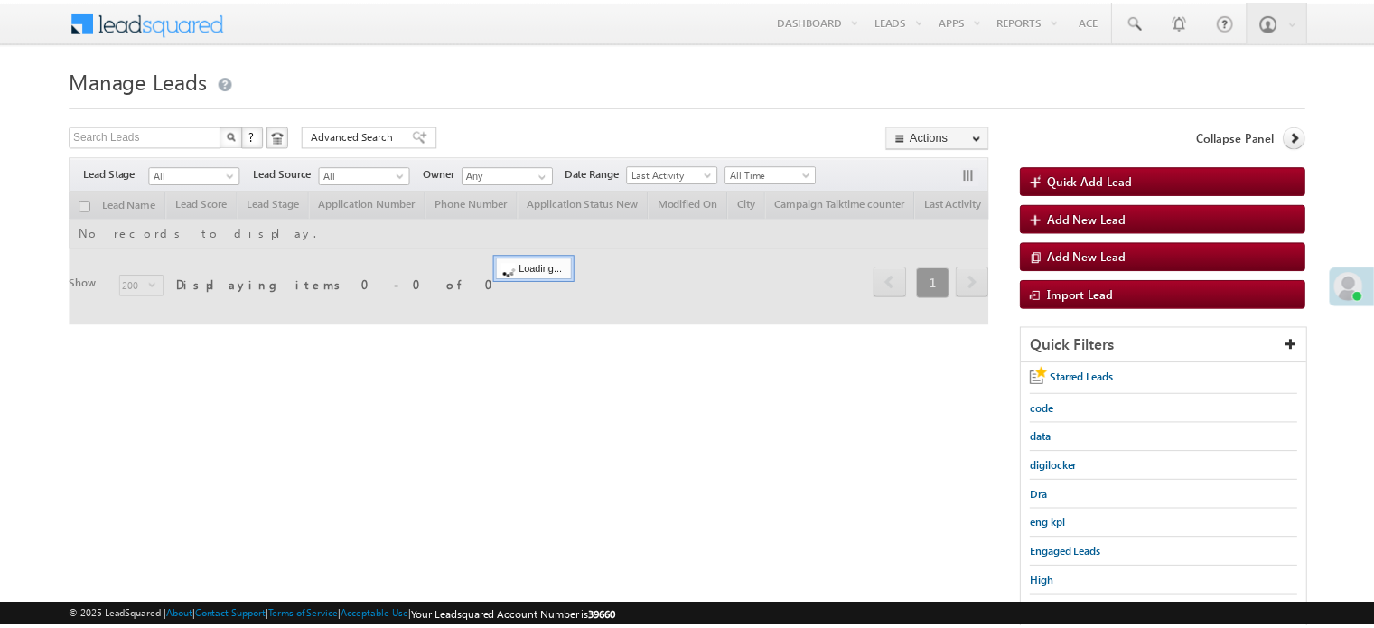
scroll to position [90, 0]
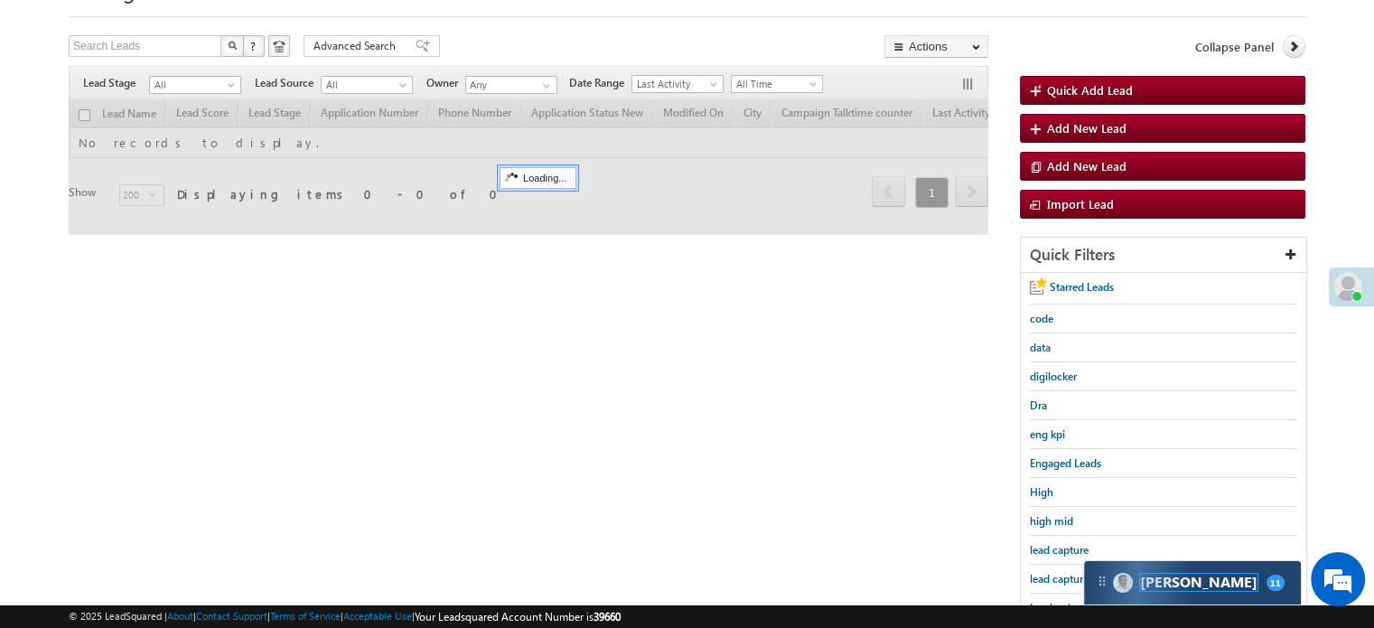
click at [1160, 587] on span "[PERSON_NAME]" at bounding box center [1198, 582] width 117 height 17
click at [1166, 566] on div "[PERSON_NAME] 11" at bounding box center [1192, 582] width 217 height 43
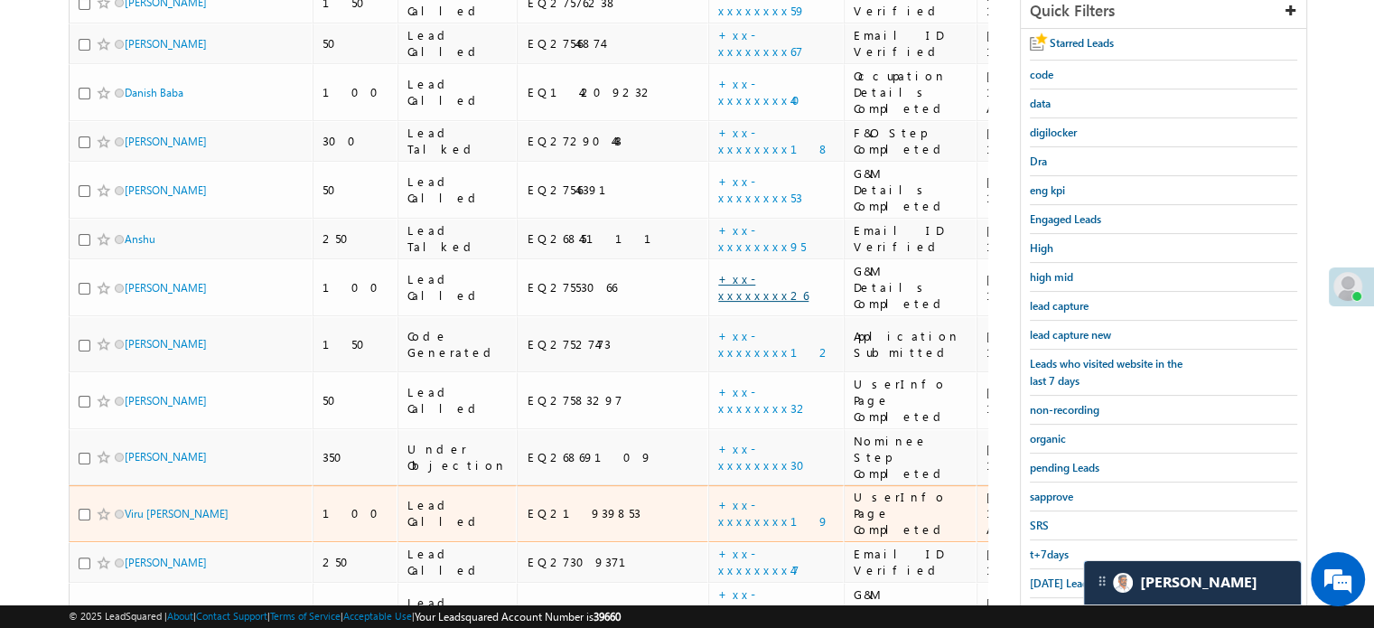
scroll to position [361, 0]
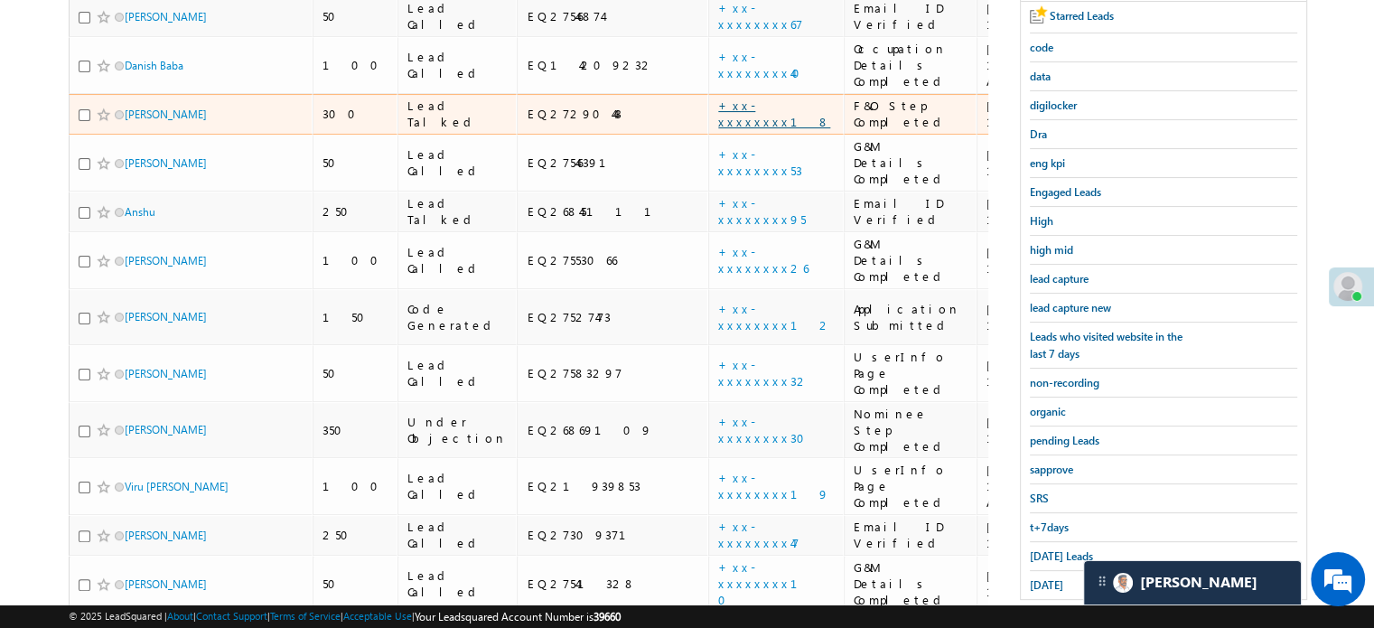
click at [718, 111] on link "+xx-xxxxxxxx18" at bounding box center [774, 114] width 112 height 32
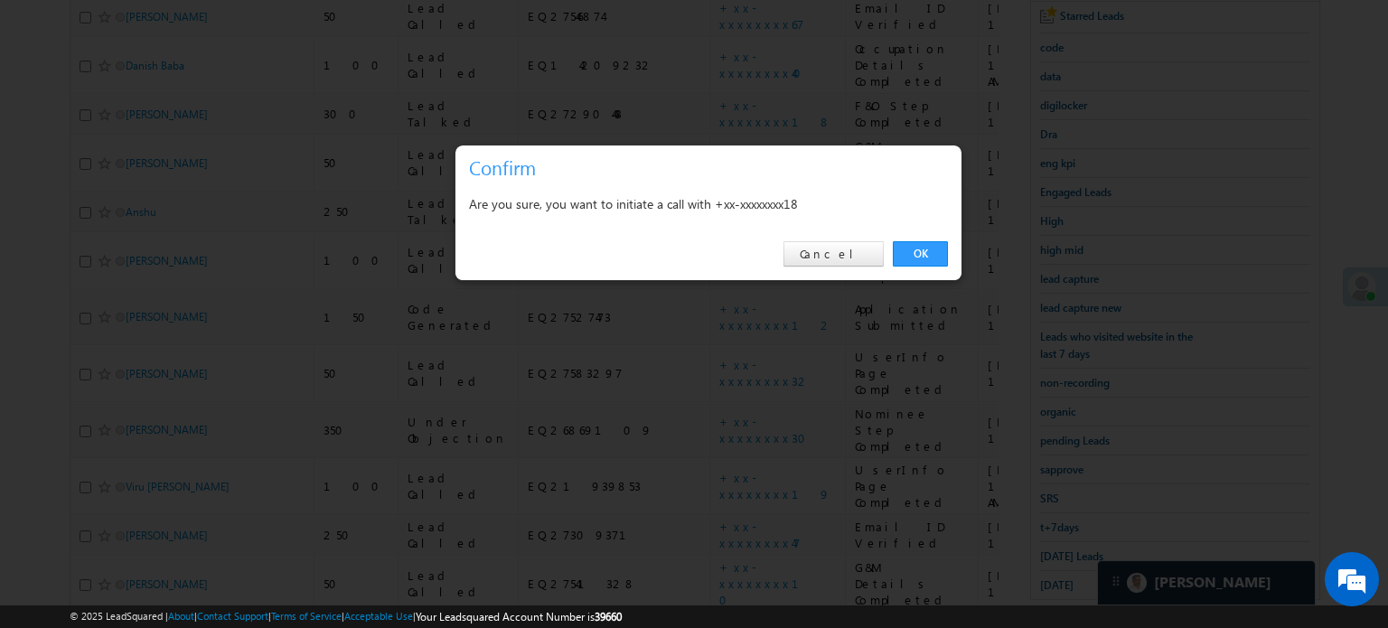
click at [936, 256] on link "OK" at bounding box center [920, 253] width 55 height 25
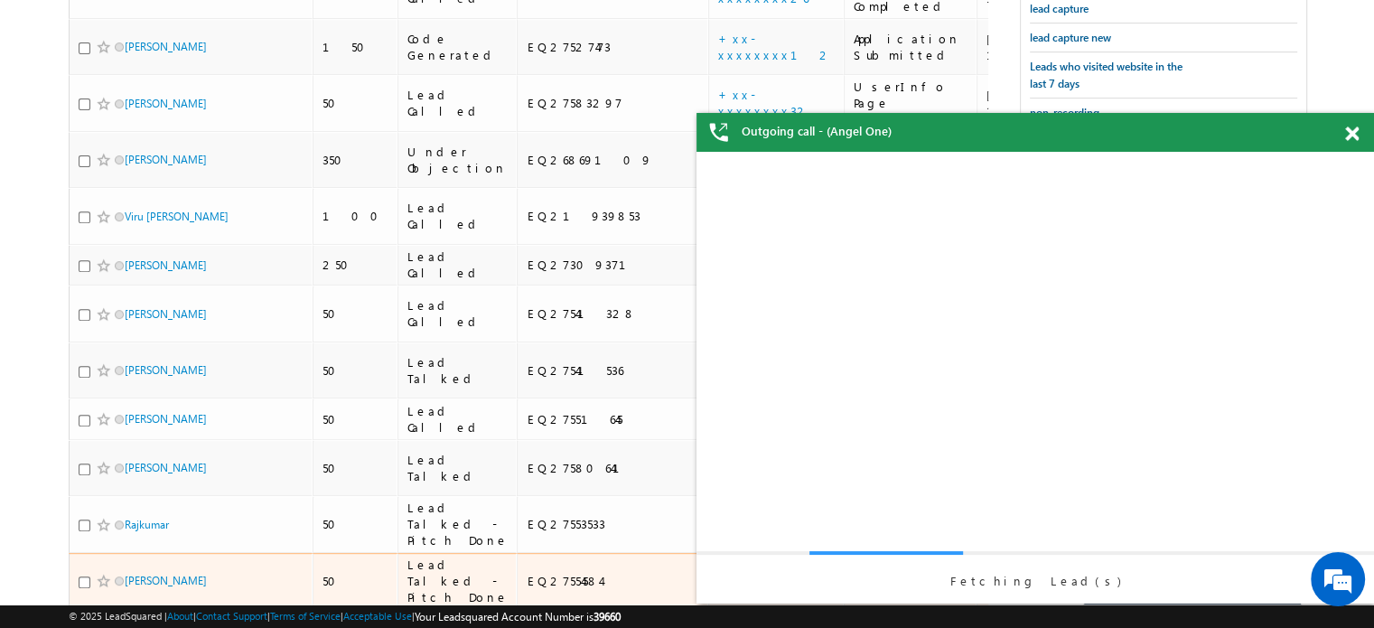
scroll to position [0, 0]
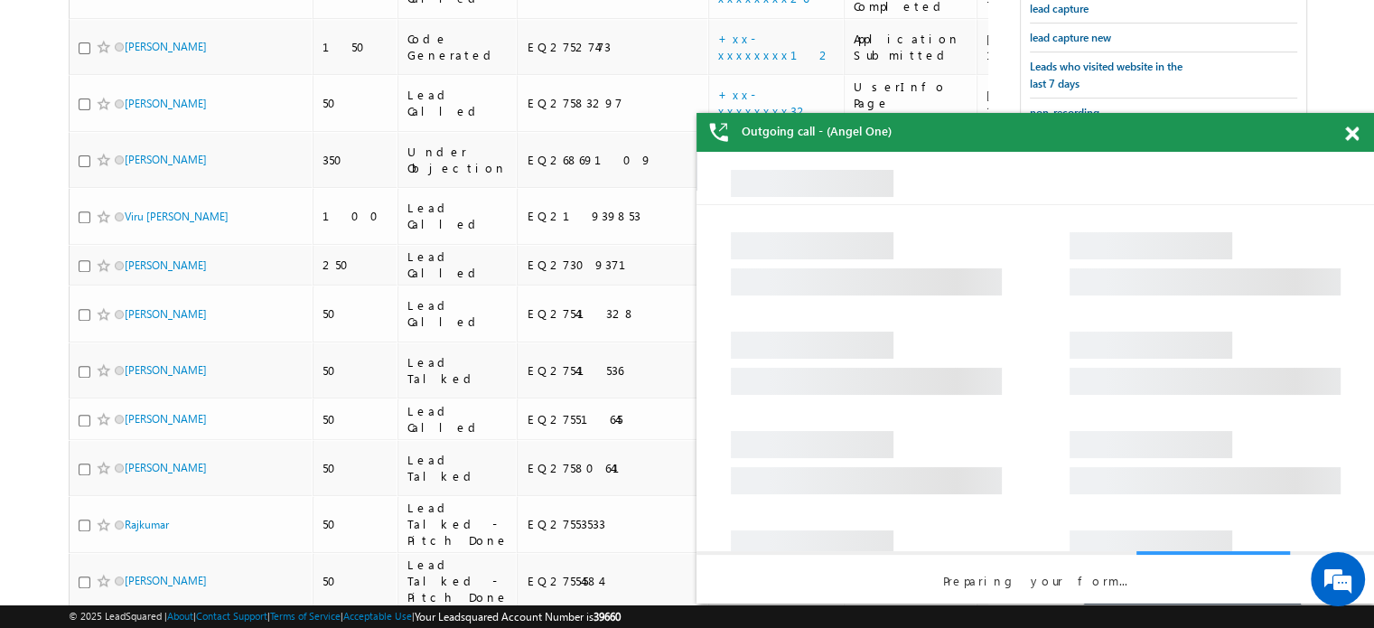
click at [1348, 131] on span at bounding box center [1352, 133] width 14 height 15
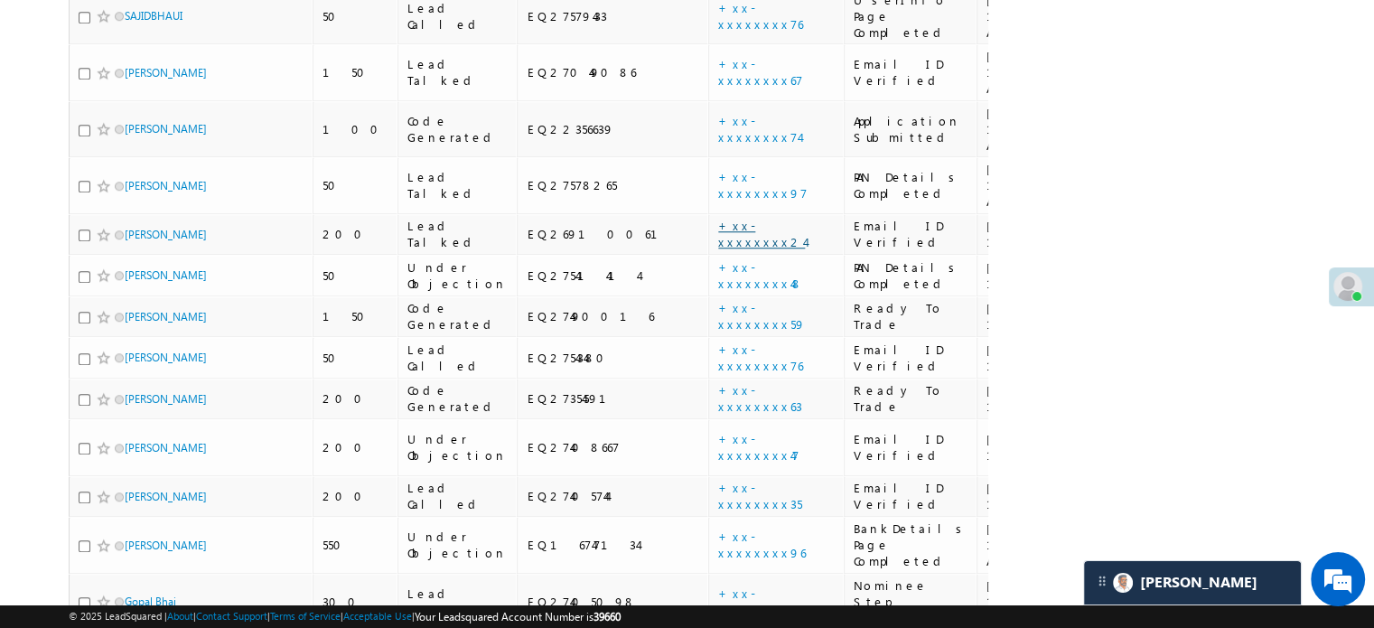
scroll to position [1764, 0]
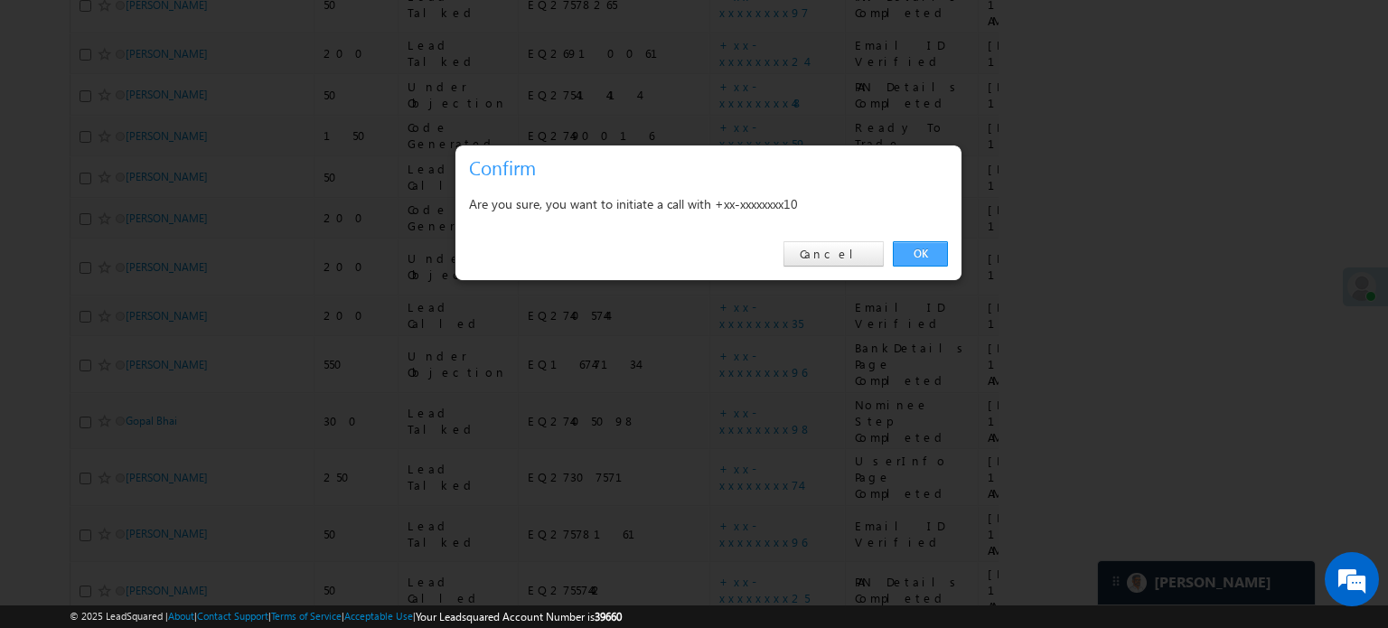
click at [927, 258] on link "OK" at bounding box center [920, 253] width 55 height 25
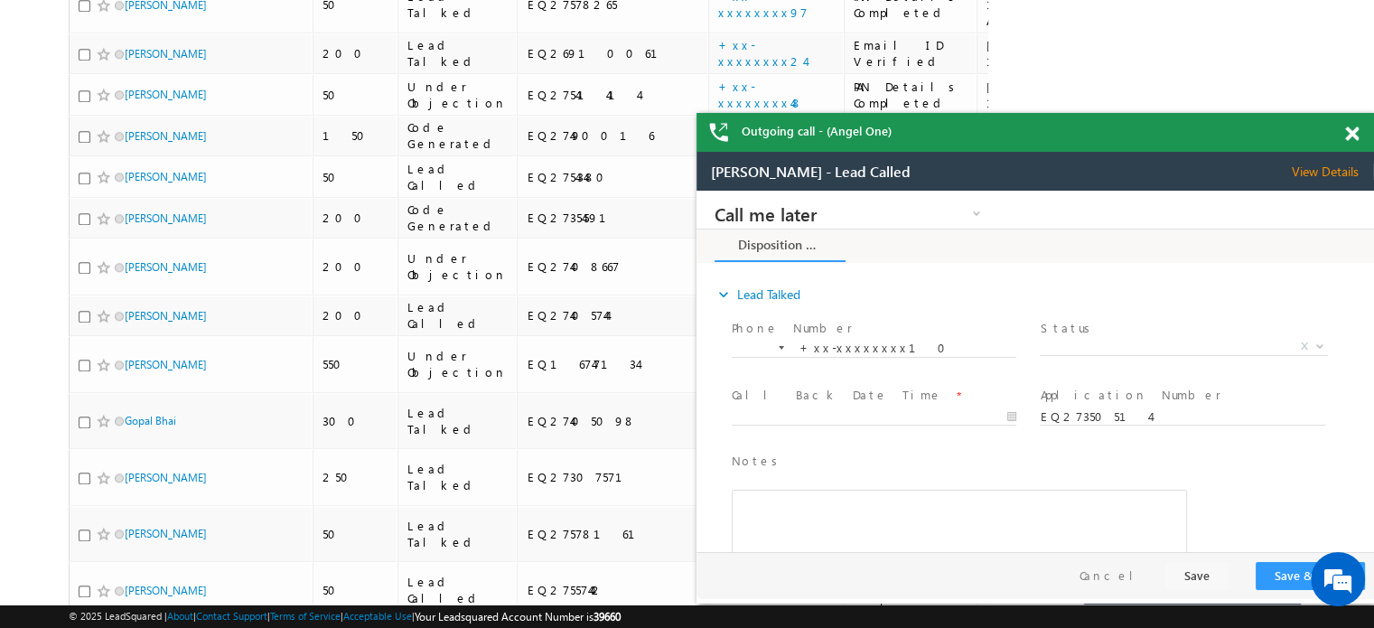
scroll to position [0, 0]
click at [1352, 123] on div at bounding box center [1362, 130] width 24 height 35
click at [1351, 126] on span at bounding box center [1352, 133] width 14 height 15
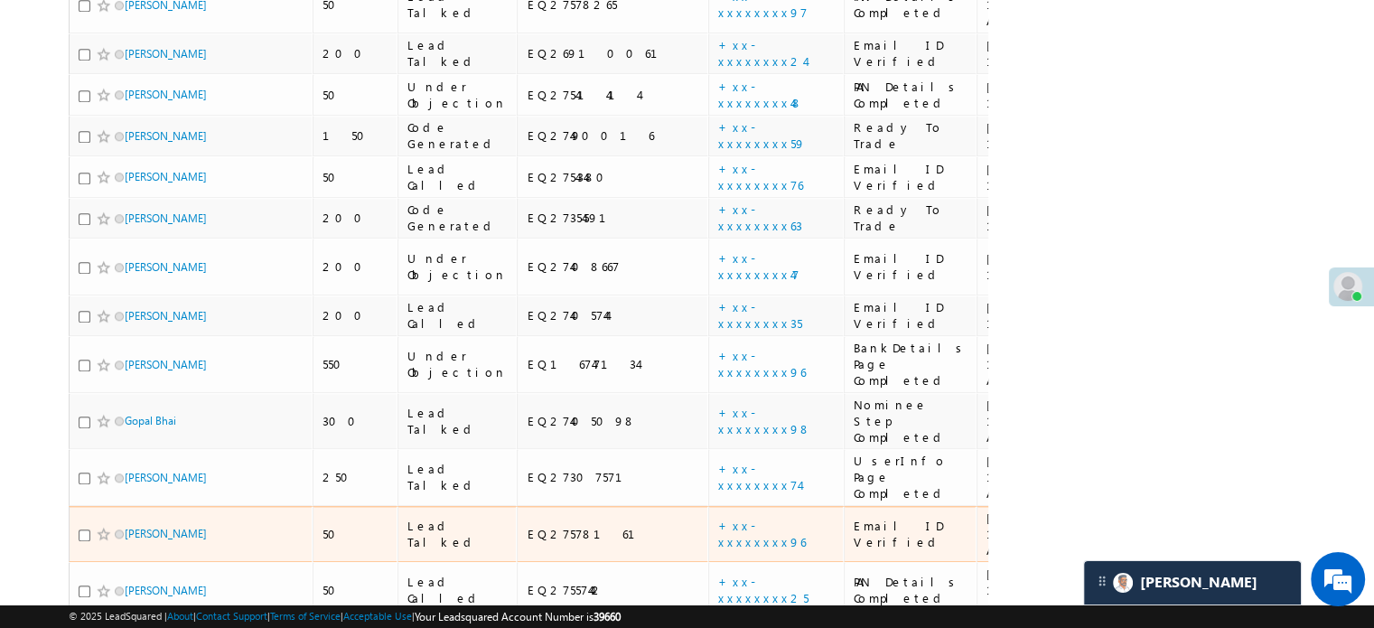
scroll to position [1674, 0]
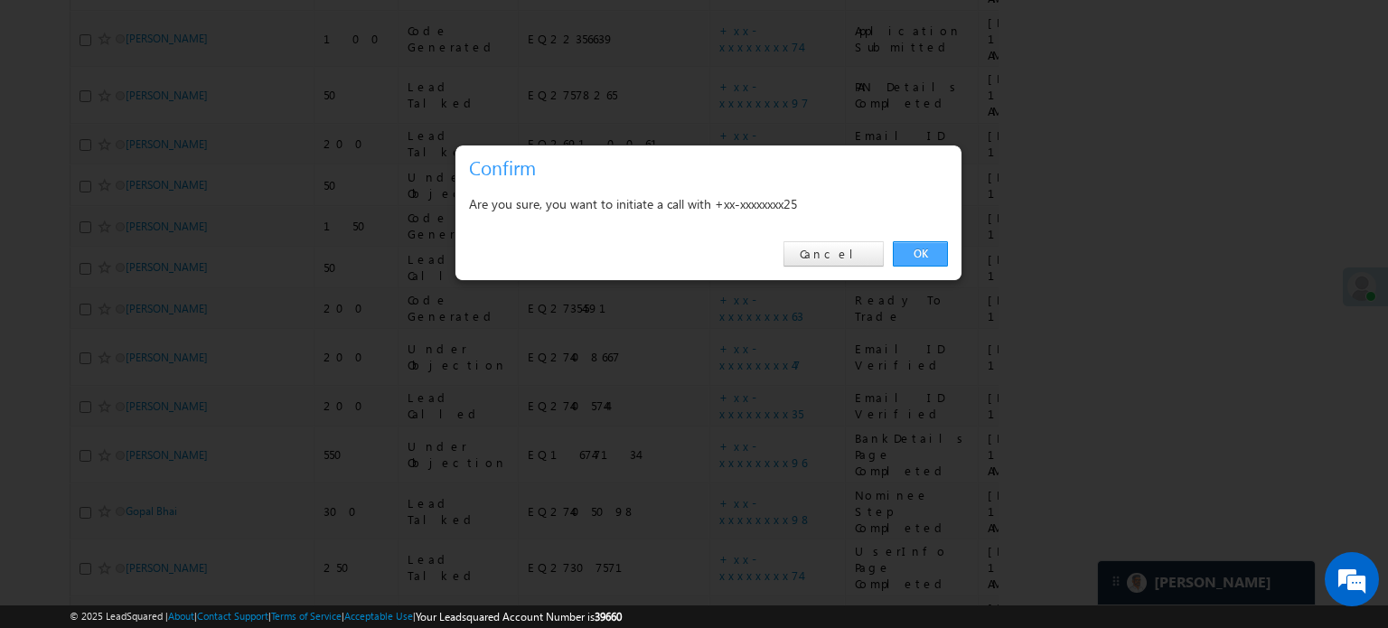
click at [922, 248] on link "OK" at bounding box center [920, 253] width 55 height 25
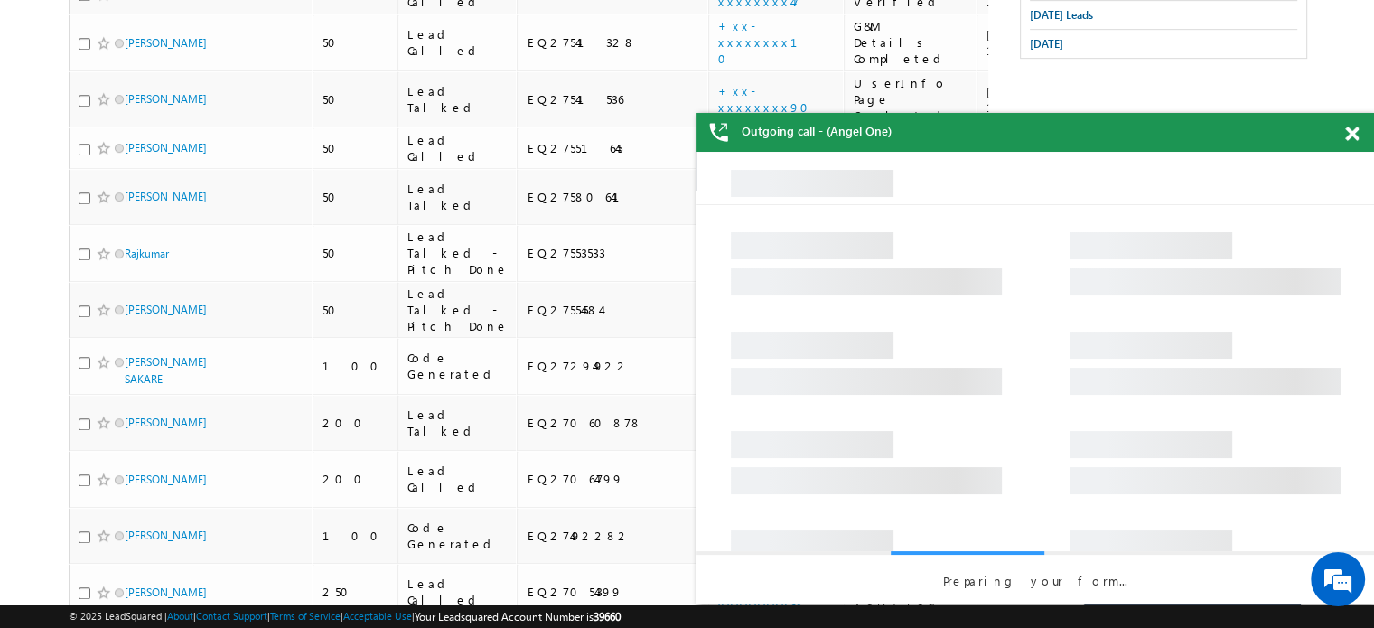
scroll to position [0, 0]
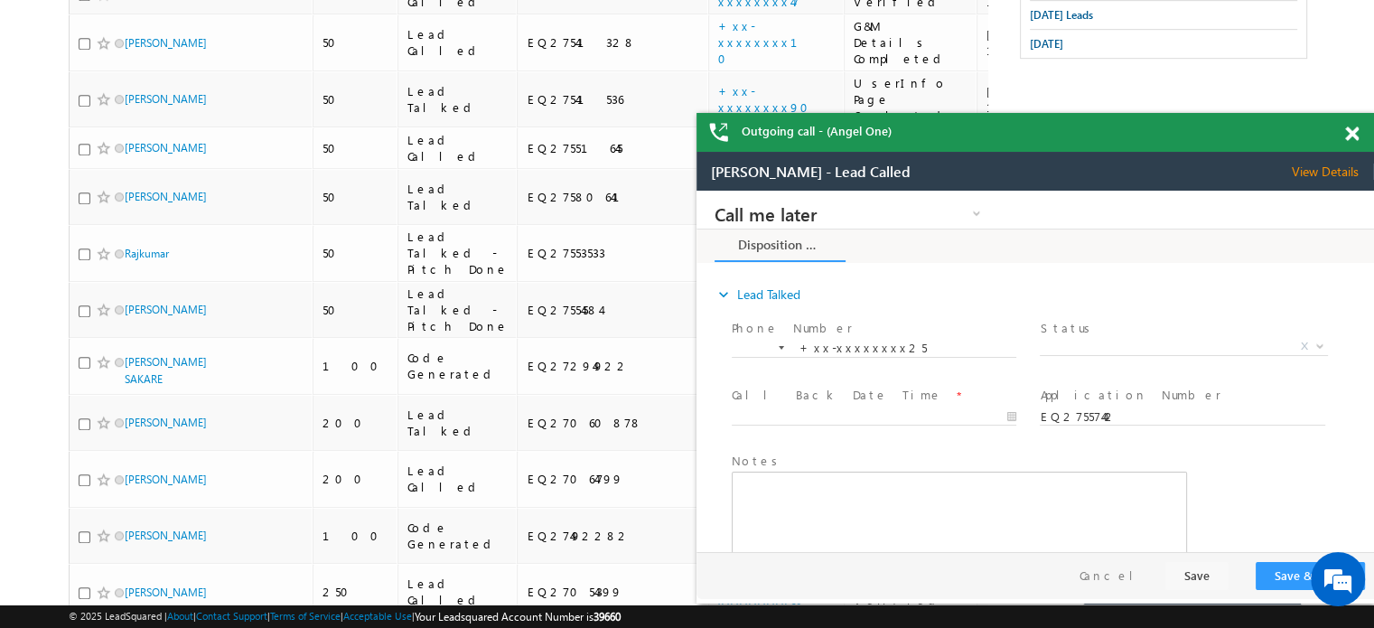
click at [1347, 140] on span at bounding box center [1352, 133] width 14 height 15
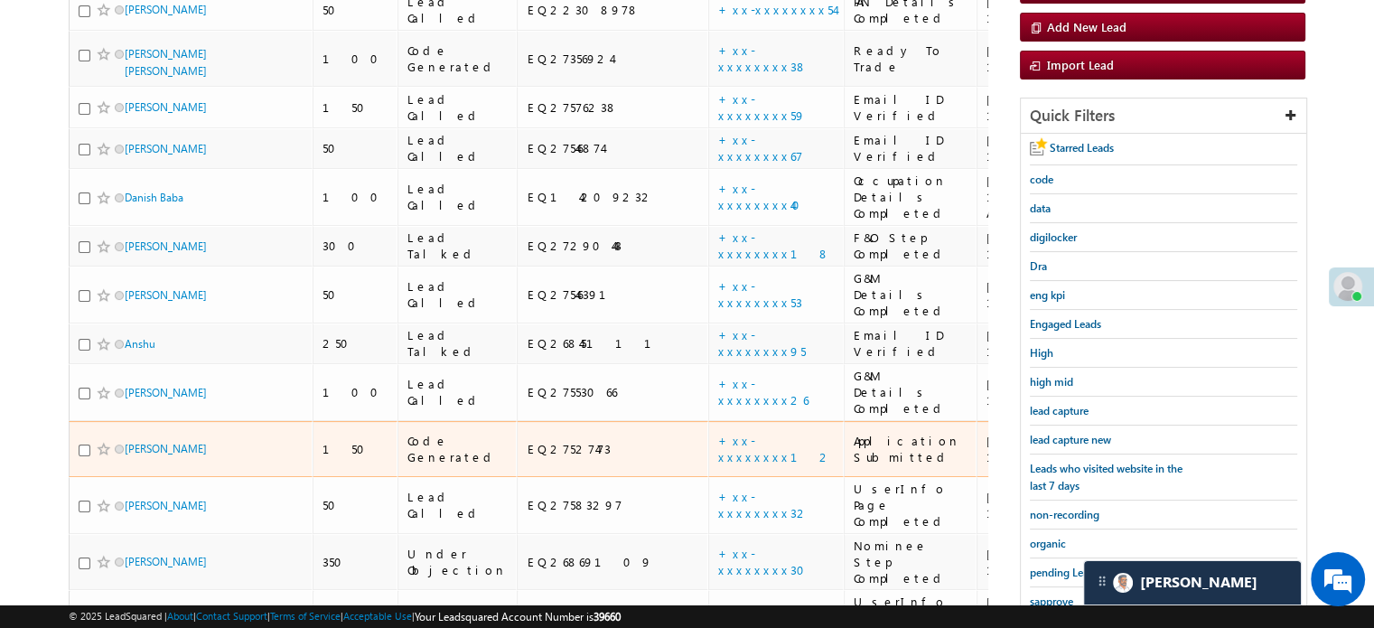
scroll to position [229, 0]
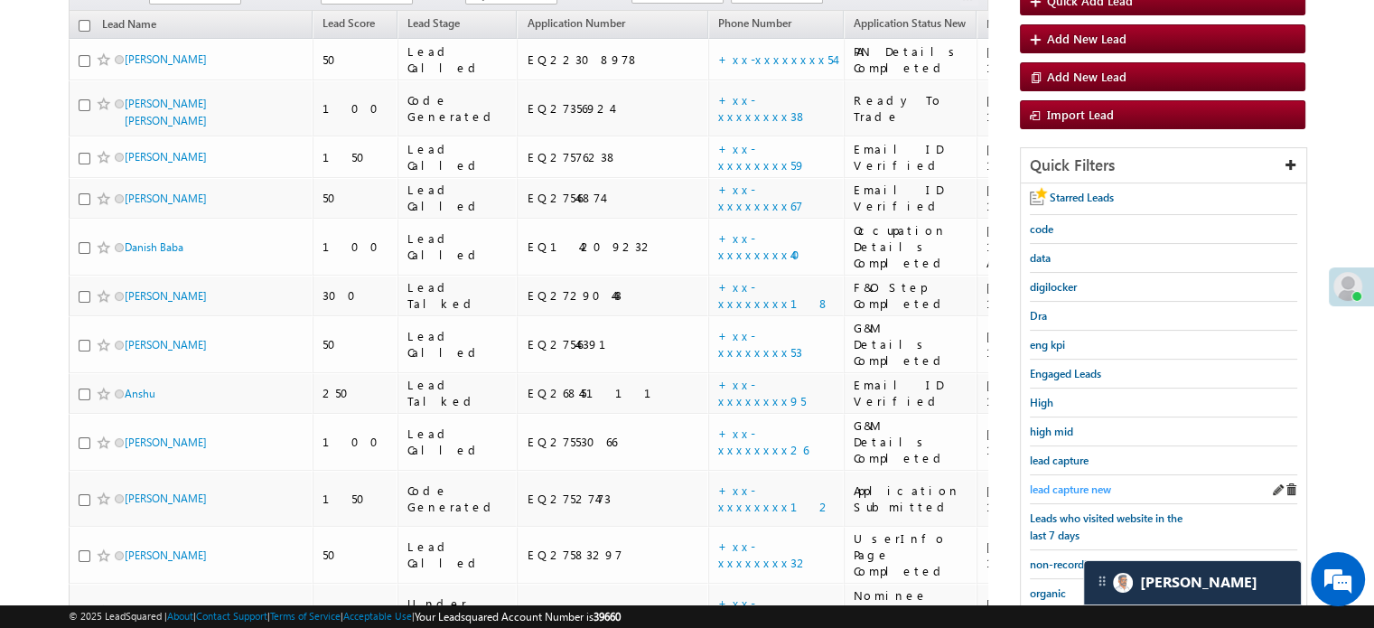
click at [1089, 482] on span "lead capture new" at bounding box center [1070, 489] width 81 height 14
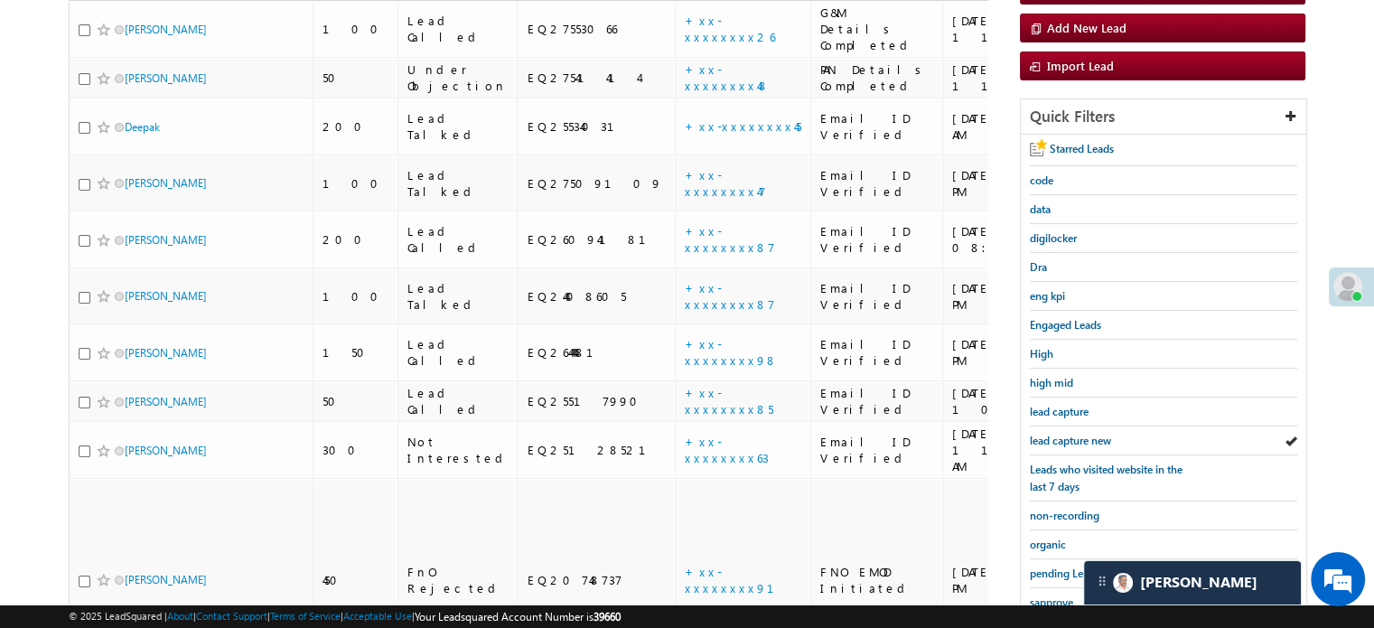
scroll to position [181, 0]
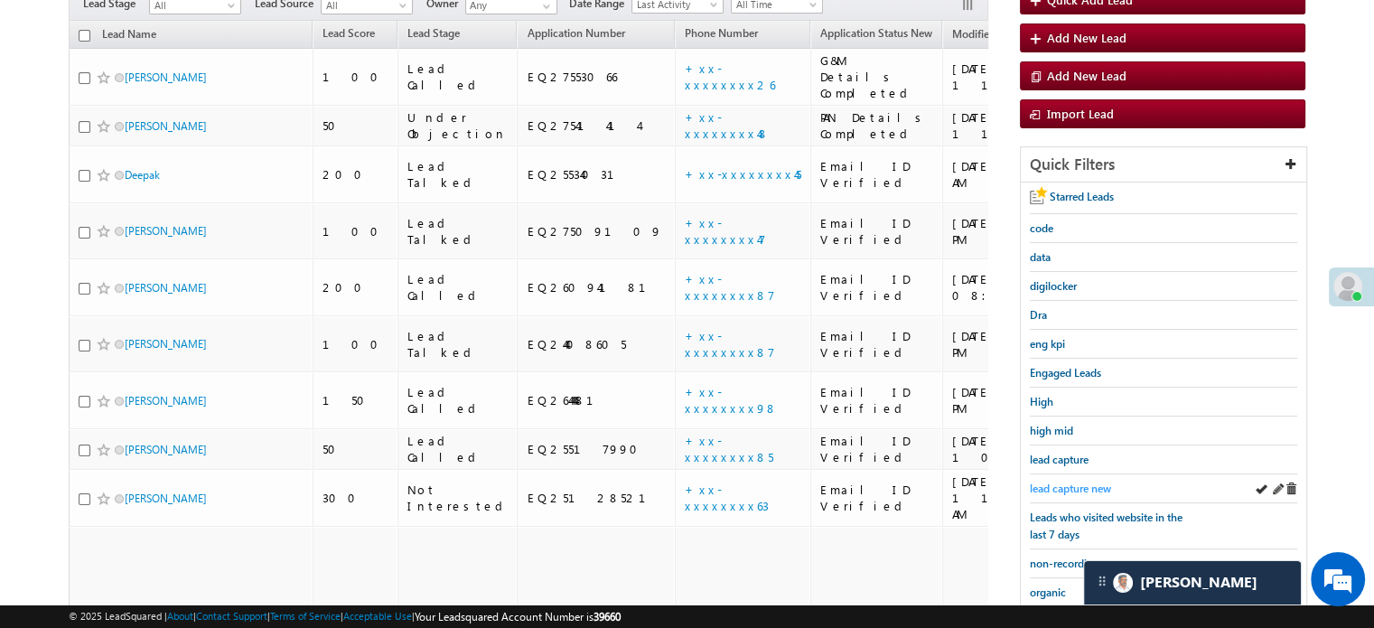
click at [1072, 482] on span "lead capture new" at bounding box center [1070, 489] width 81 height 14
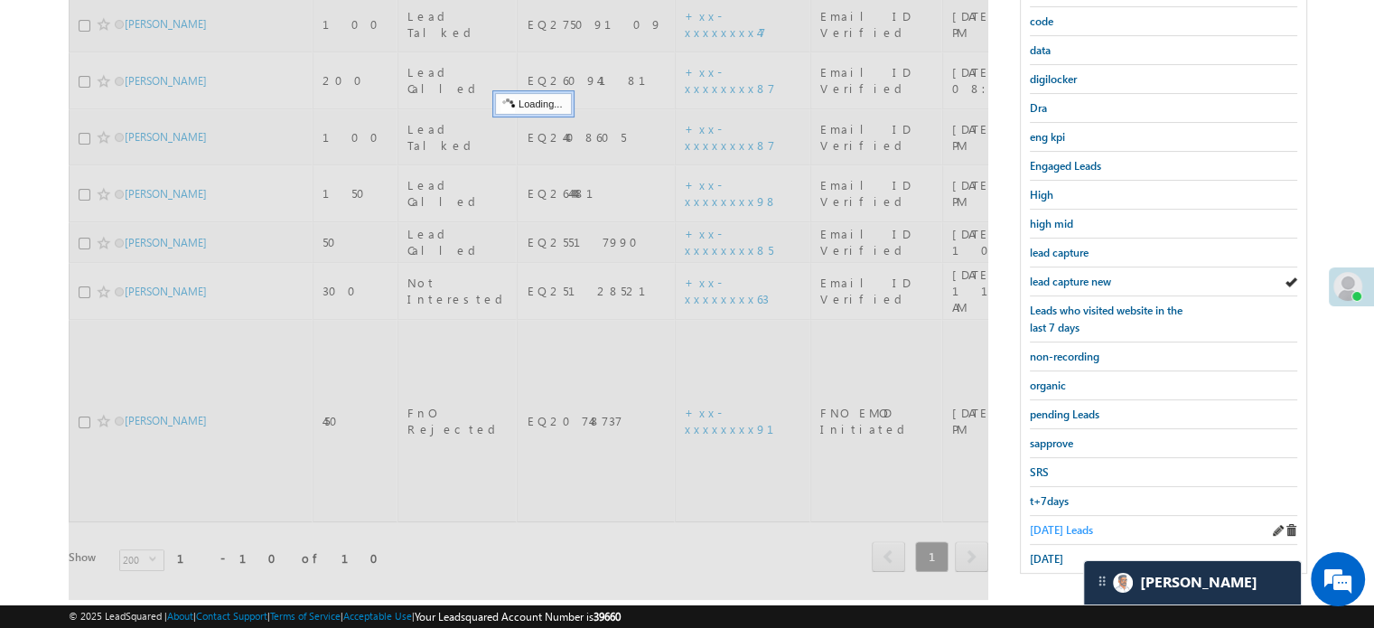
click at [1055, 526] on span "[DATE] Leads" at bounding box center [1061, 530] width 63 height 14
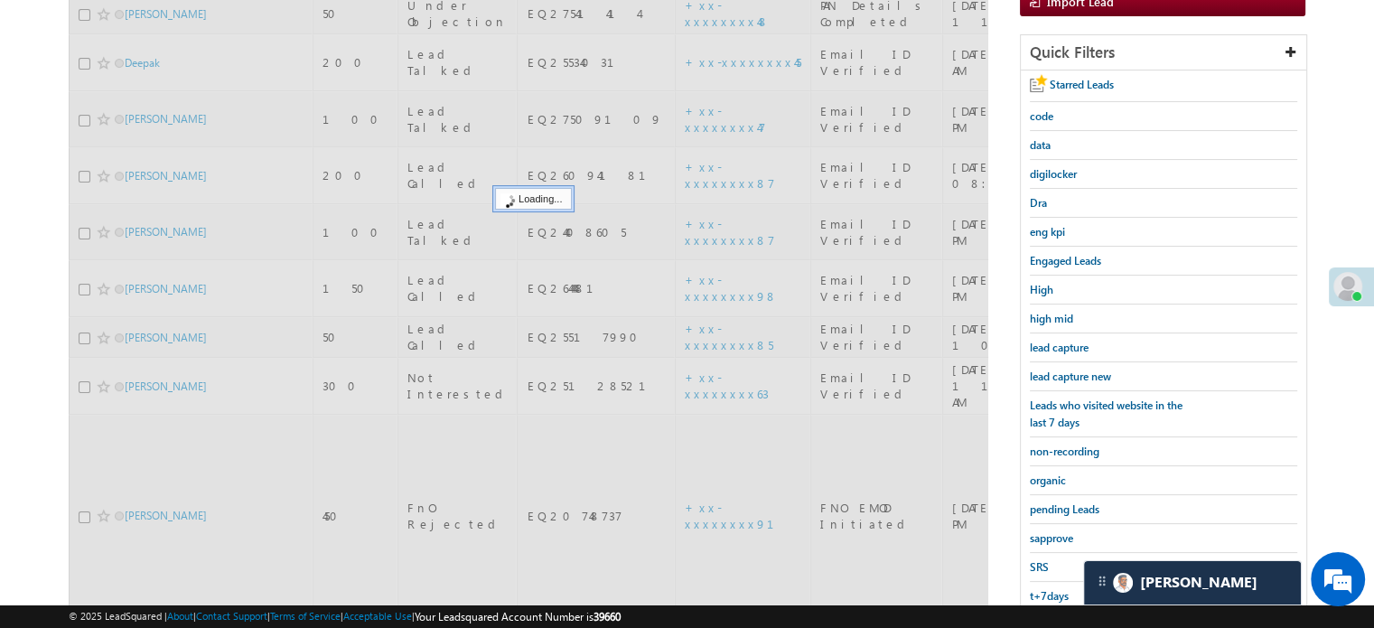
scroll to position [207, 0]
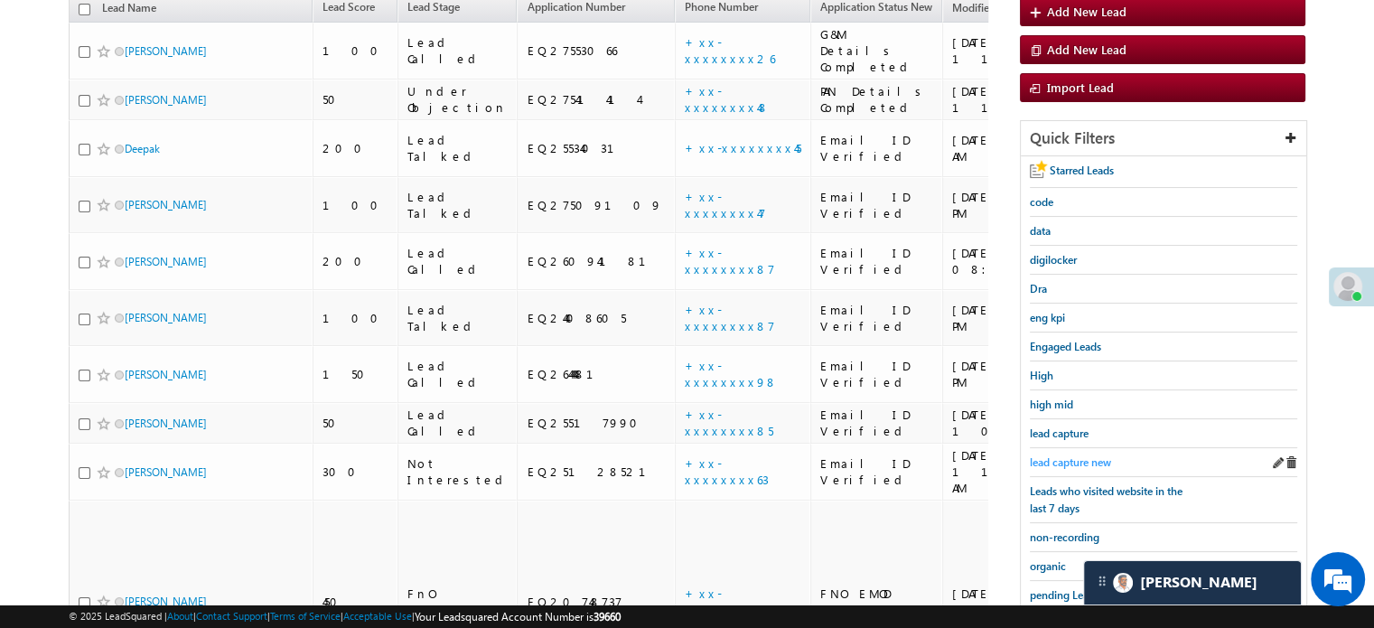
click at [1065, 455] on span "lead capture new" at bounding box center [1070, 462] width 81 height 14
click at [1070, 448] on div "lead capture new" at bounding box center [1163, 462] width 267 height 29
click at [1067, 456] on span "lead capture new" at bounding box center [1070, 462] width 81 height 14
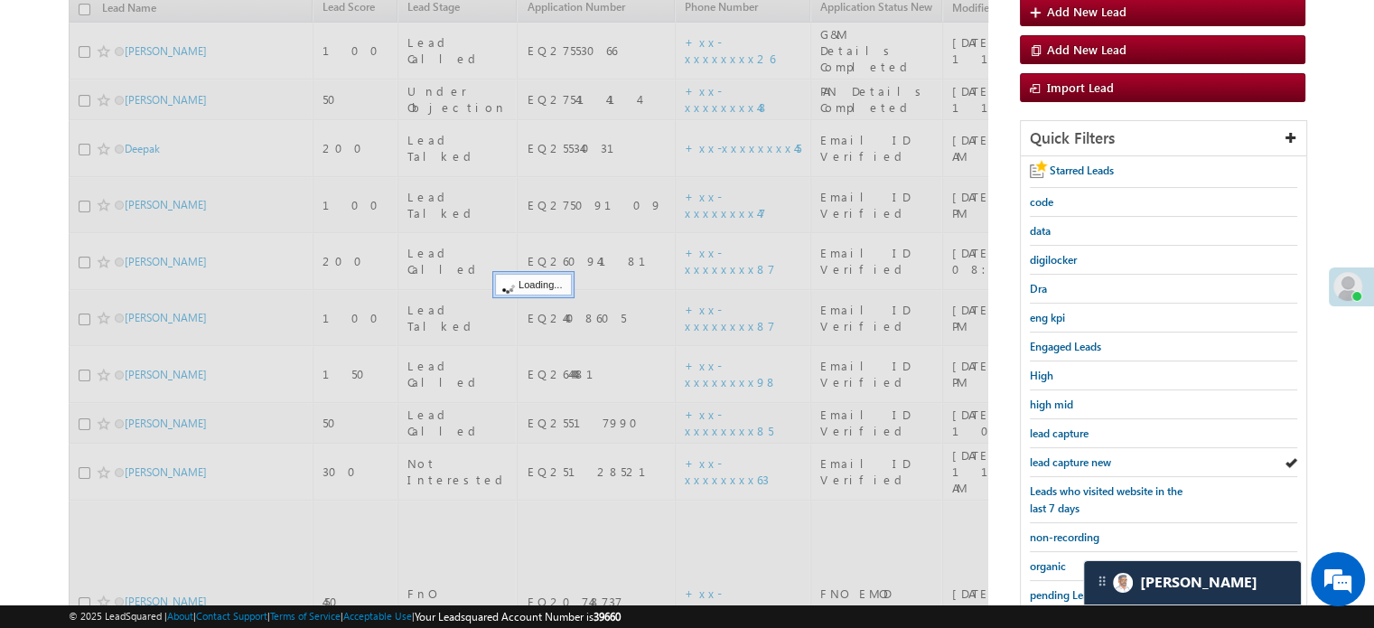
click at [1067, 456] on span "lead capture new" at bounding box center [1070, 462] width 81 height 14
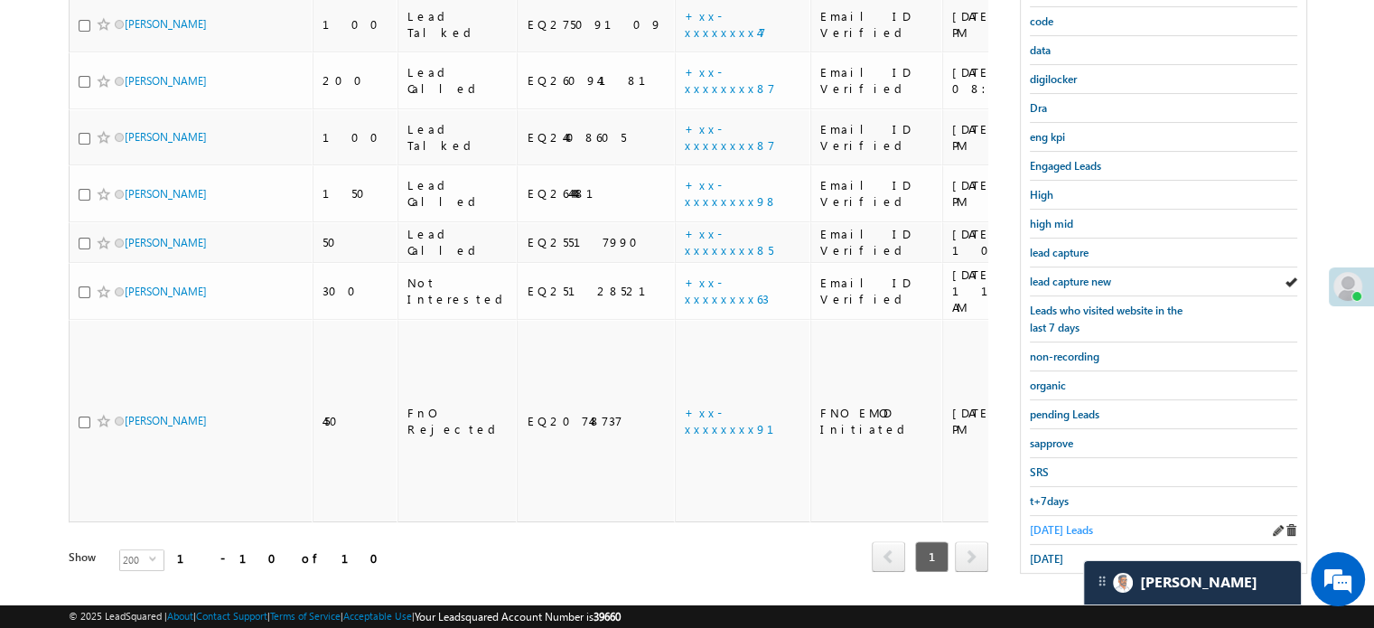
click at [1045, 523] on span "[DATE] Leads" at bounding box center [1061, 530] width 63 height 14
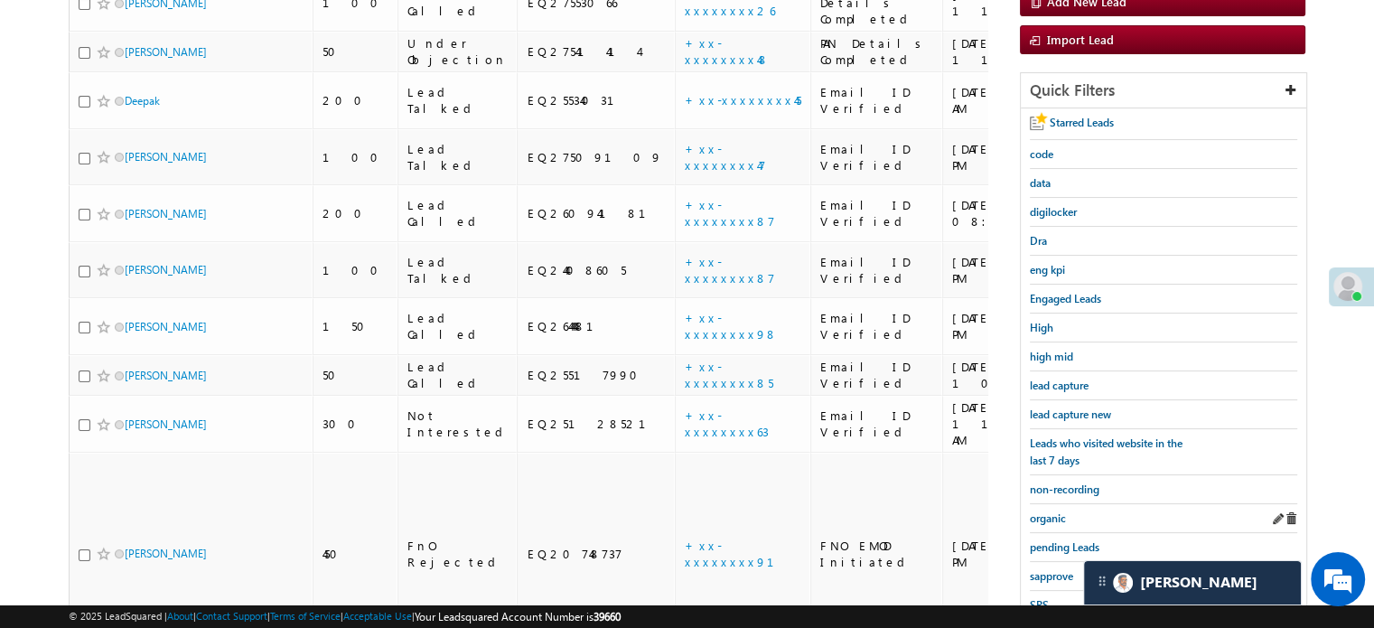
scroll to position [388, 0]
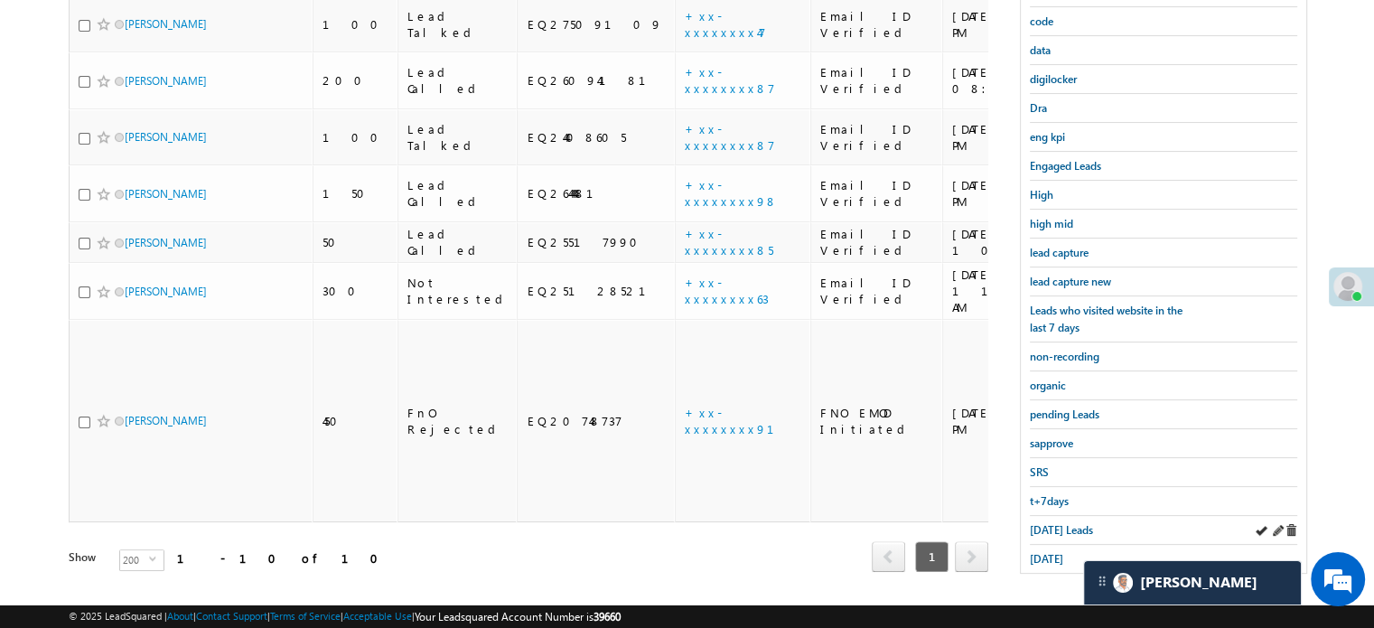
click at [1041, 530] on div "[DATE] Leads" at bounding box center [1163, 530] width 267 height 29
click at [1045, 523] on span "[DATE] Leads" at bounding box center [1061, 530] width 63 height 14
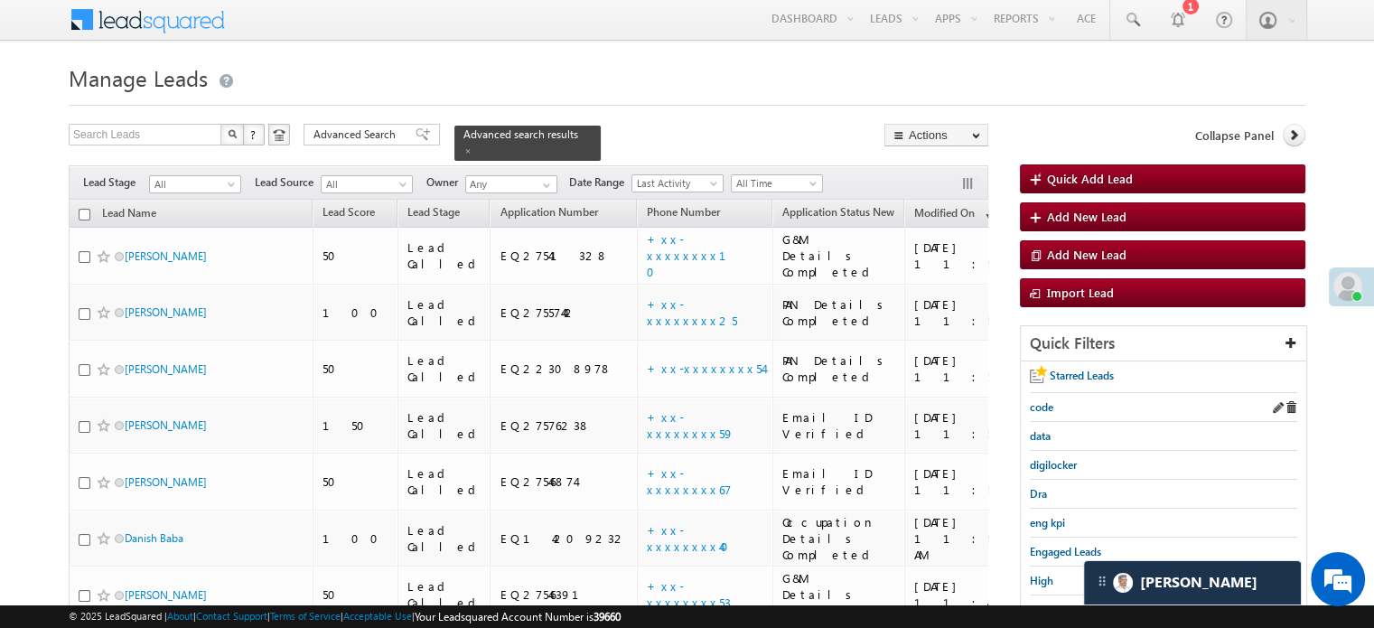
scroll to position [182, 0]
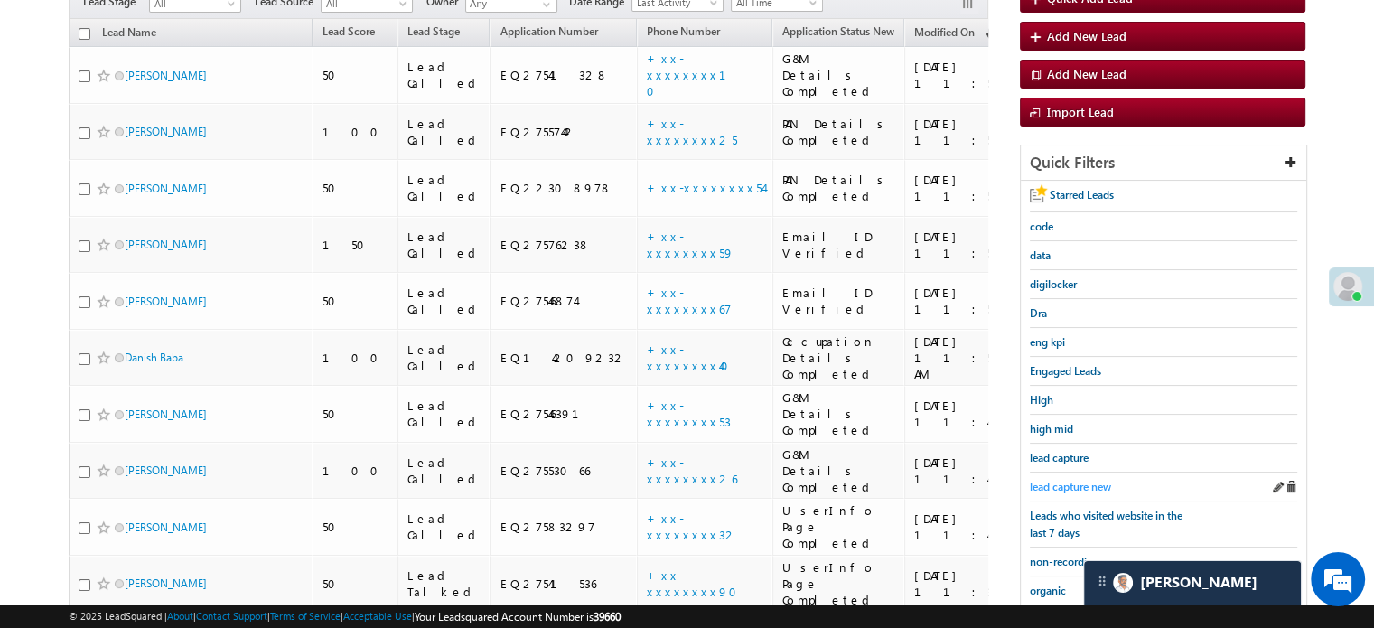
click at [1040, 480] on span "lead capture new" at bounding box center [1070, 487] width 81 height 14
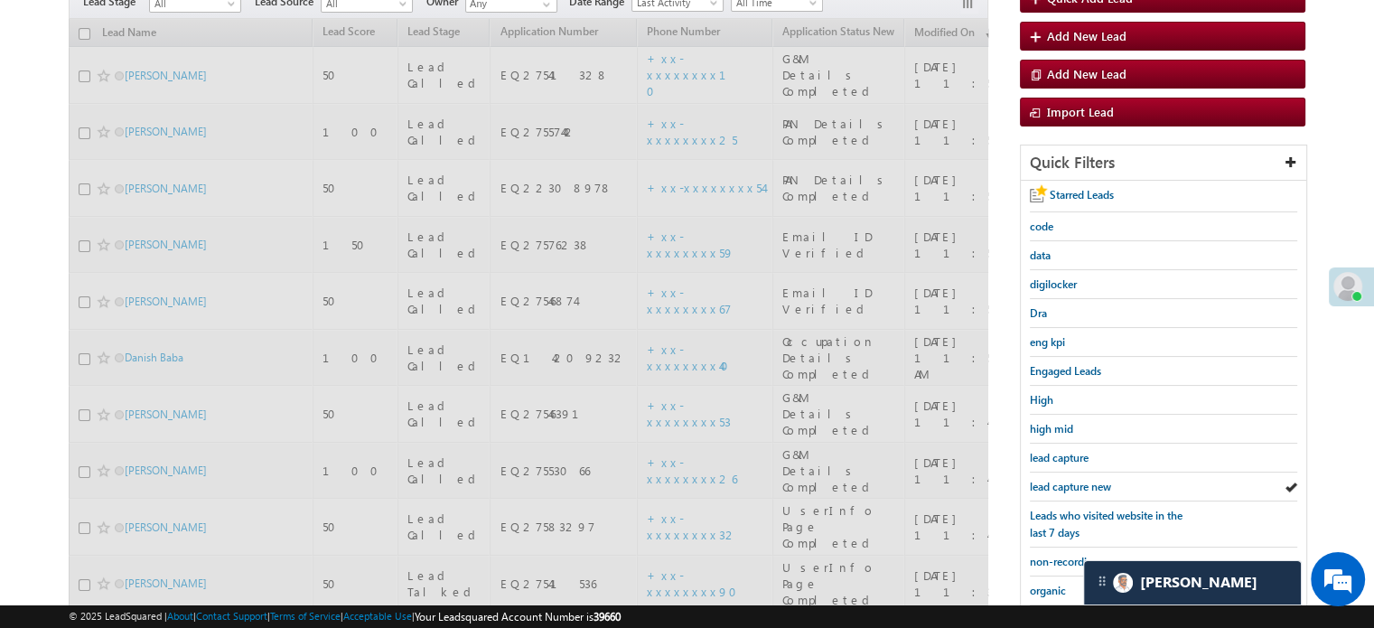
click at [1040, 480] on span "lead capture new" at bounding box center [1070, 487] width 81 height 14
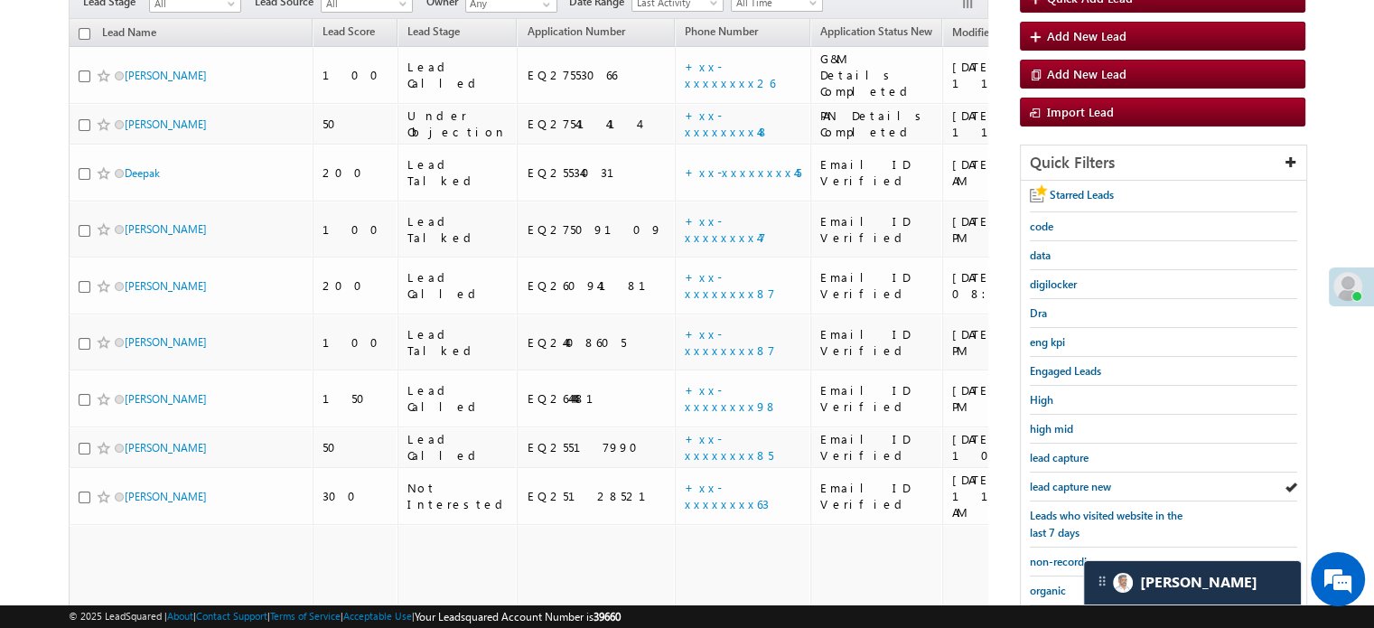
click at [1040, 480] on span "lead capture new" at bounding box center [1070, 487] width 81 height 14
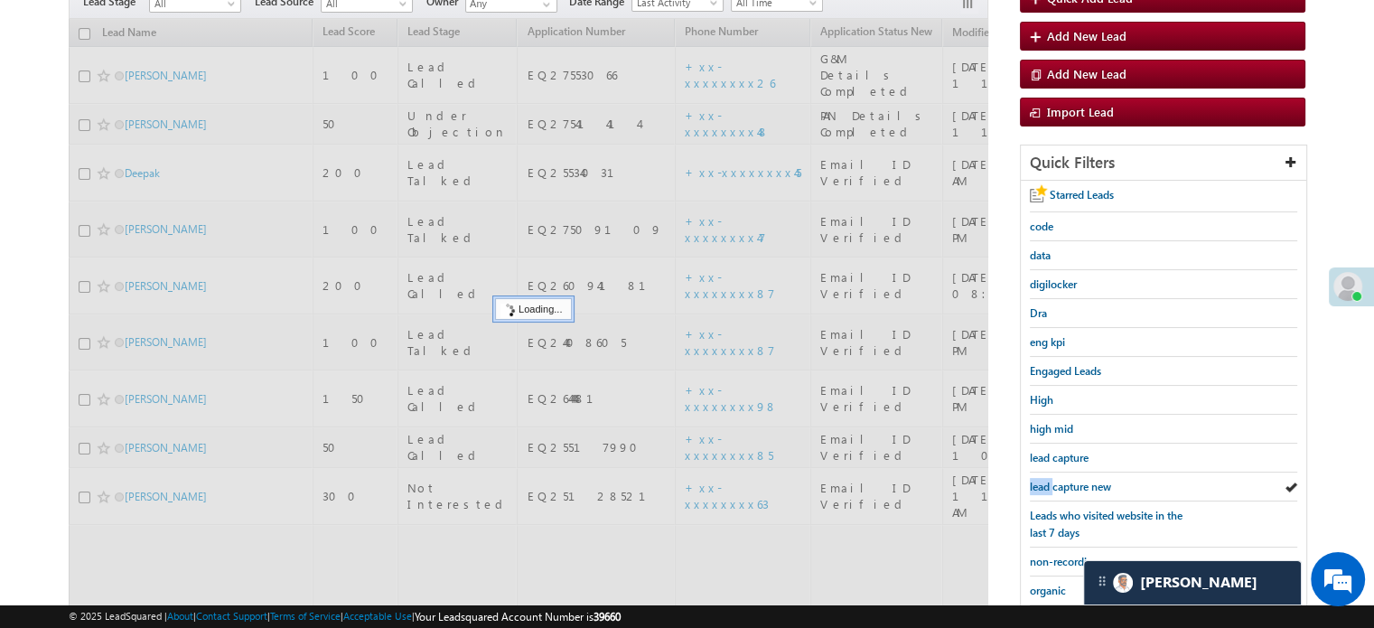
click at [1040, 480] on span "lead capture new" at bounding box center [1070, 487] width 81 height 14
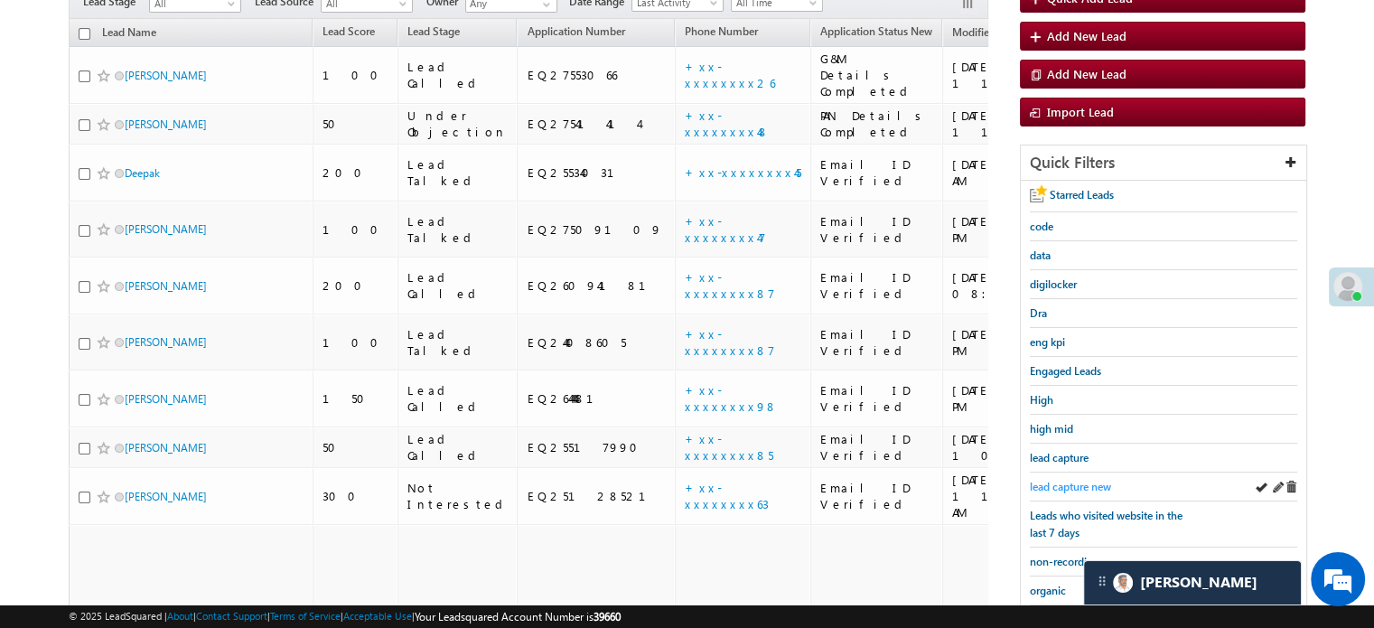
click at [1071, 480] on span "lead capture new" at bounding box center [1070, 487] width 81 height 14
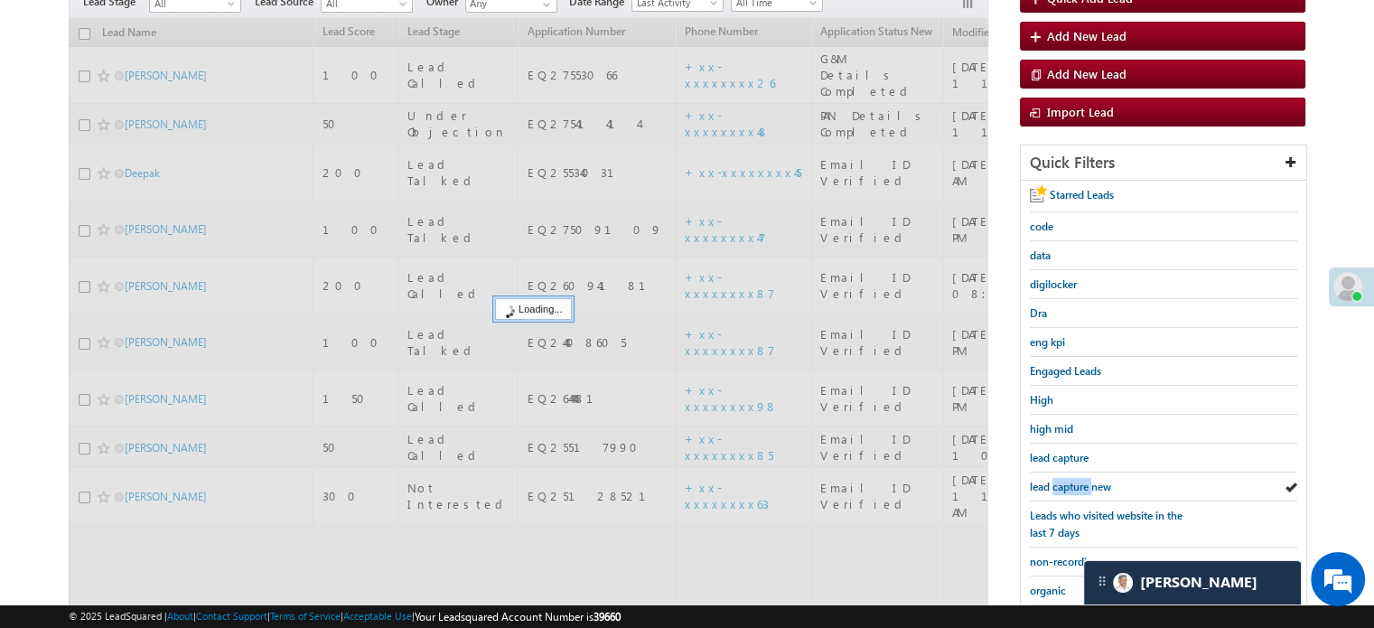
click at [1071, 480] on span "lead capture new" at bounding box center [1070, 487] width 81 height 14
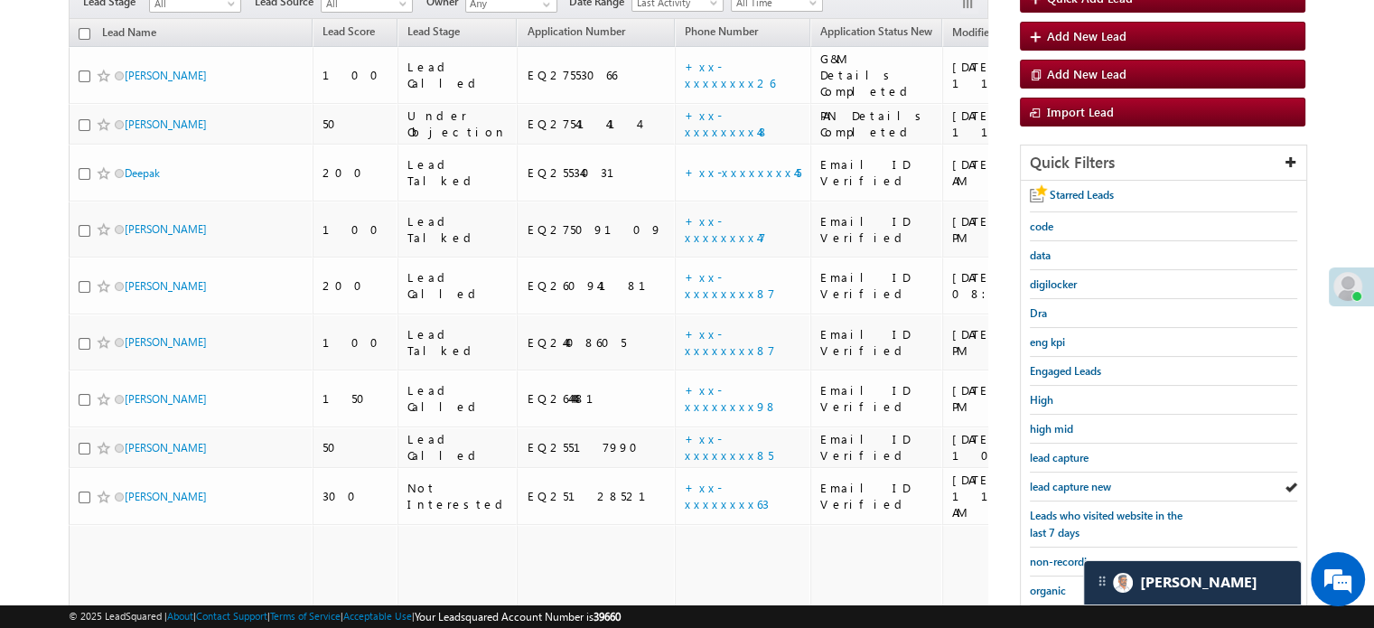
click at [1071, 480] on span "lead capture new" at bounding box center [1070, 487] width 81 height 14
click at [1074, 483] on span "lead capture new" at bounding box center [1070, 487] width 81 height 14
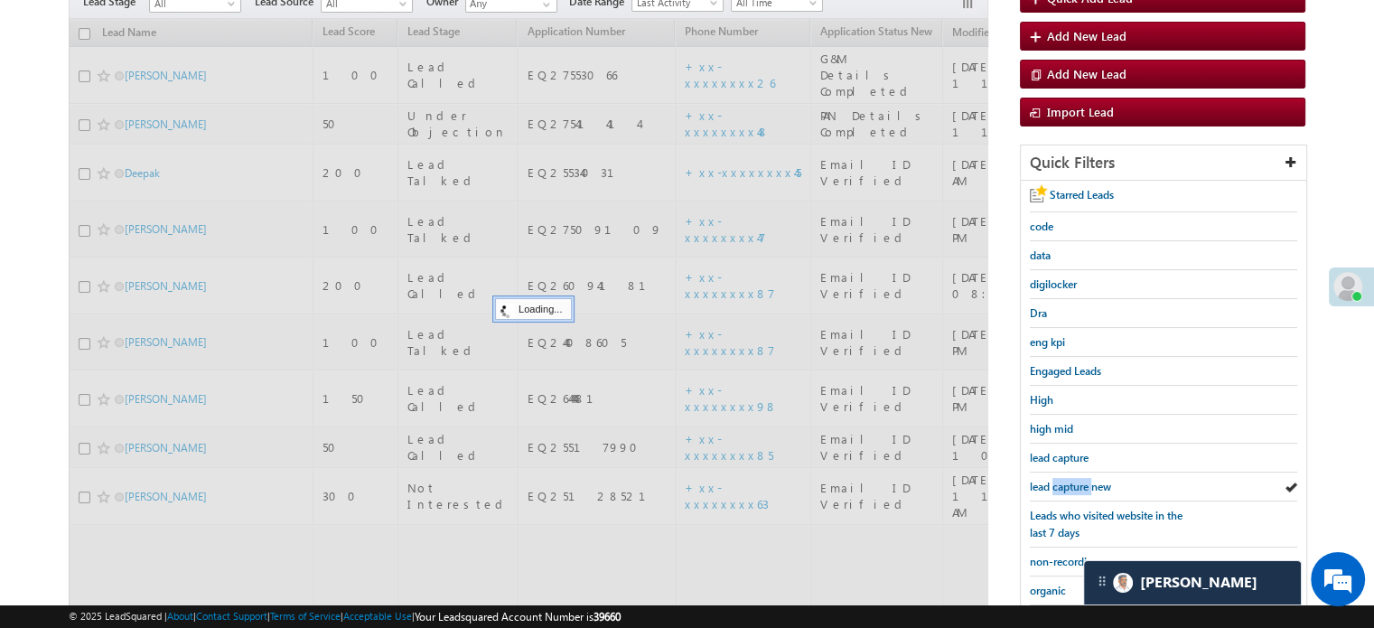
click at [1074, 483] on span "lead capture new" at bounding box center [1070, 487] width 81 height 14
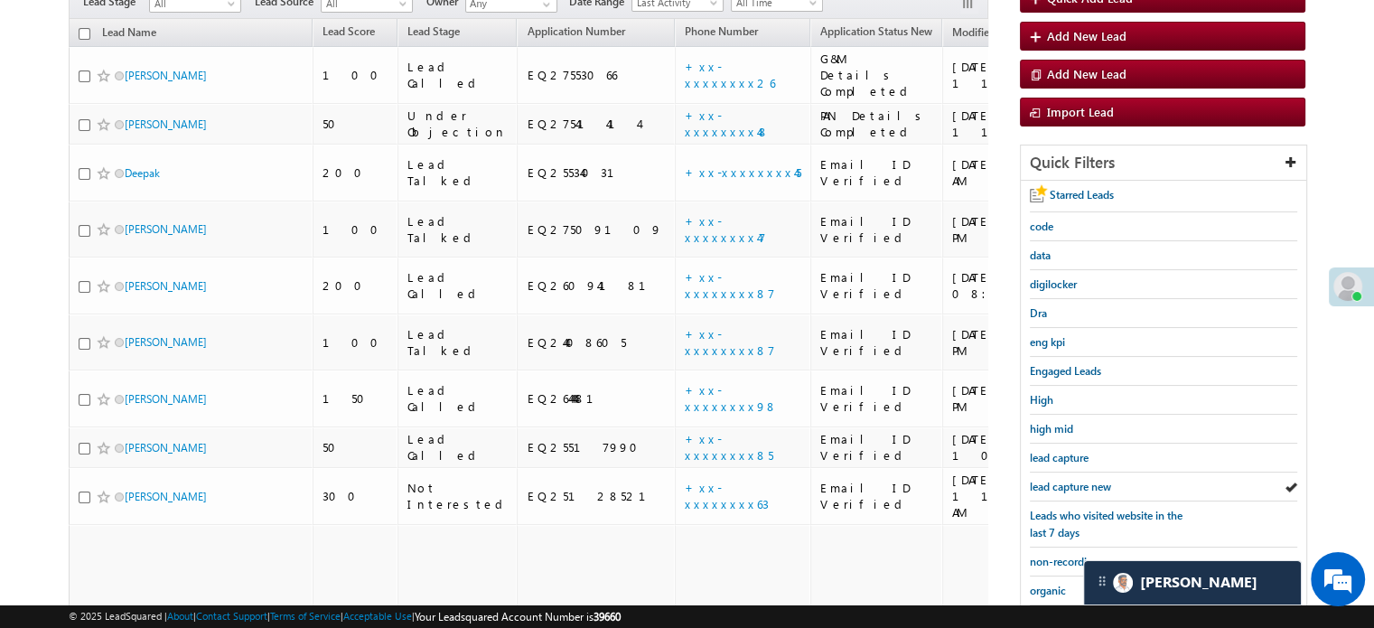
click at [1074, 483] on span "lead capture new" at bounding box center [1070, 487] width 81 height 14
click at [1045, 485] on span "lead capture new" at bounding box center [1070, 487] width 81 height 14
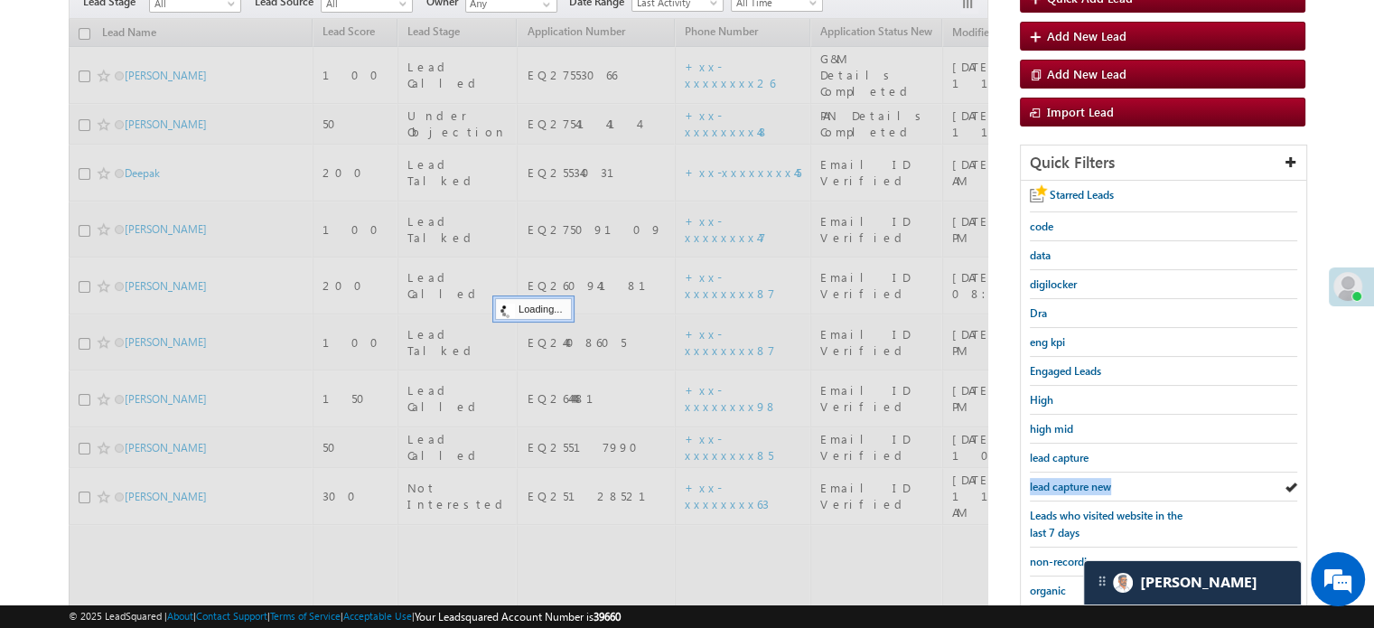
click at [1045, 485] on span "lead capture new" at bounding box center [1070, 487] width 81 height 14
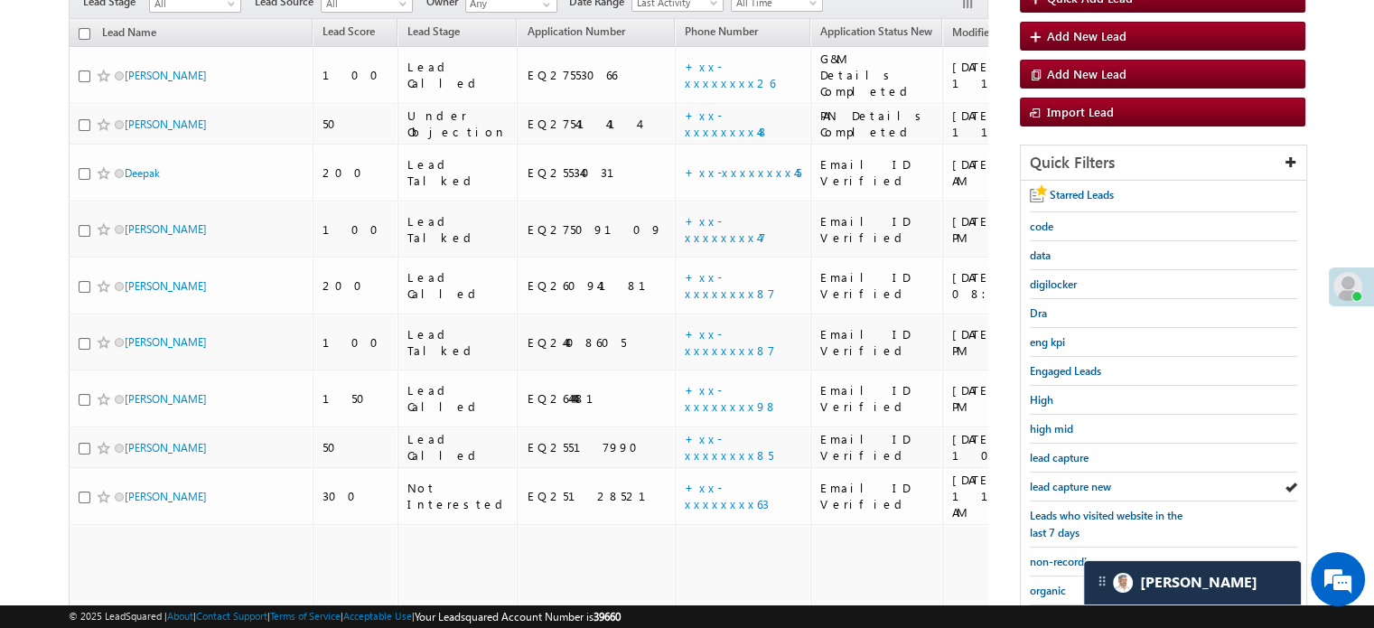
click at [1045, 485] on span "lead capture new" at bounding box center [1070, 487] width 81 height 14
click at [1055, 483] on span "lead capture new" at bounding box center [1070, 487] width 81 height 14
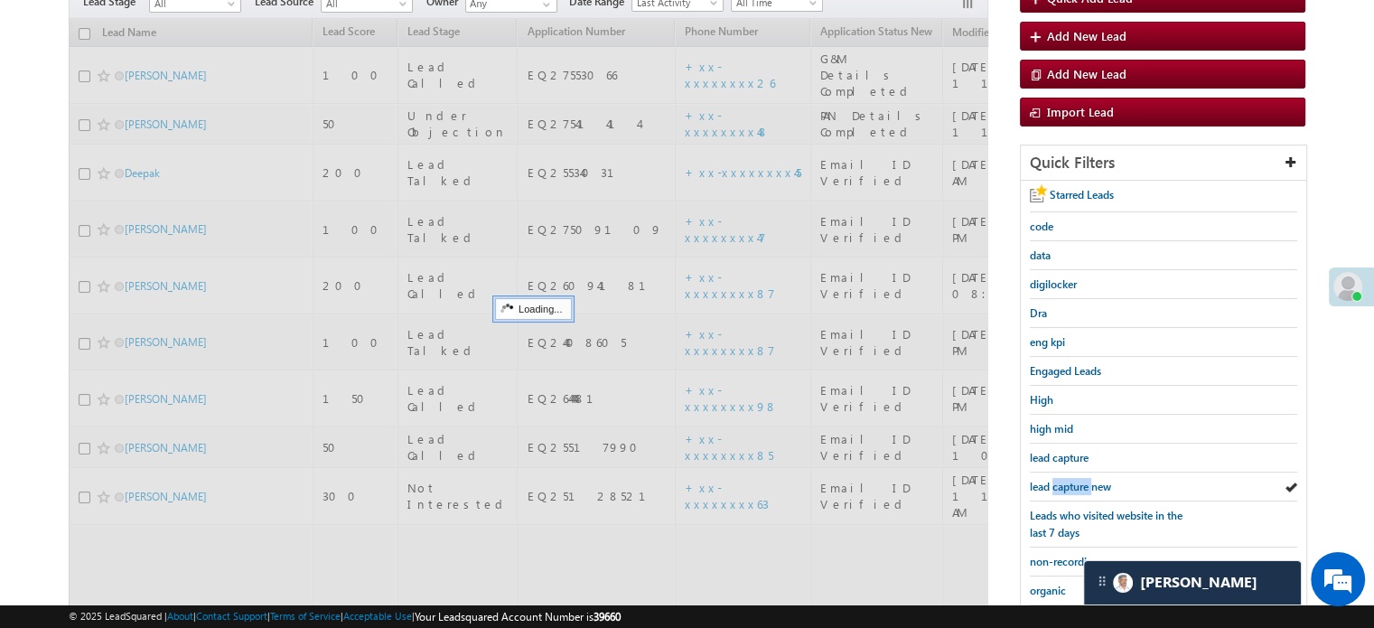
click at [1055, 483] on span "lead capture new" at bounding box center [1070, 487] width 81 height 14
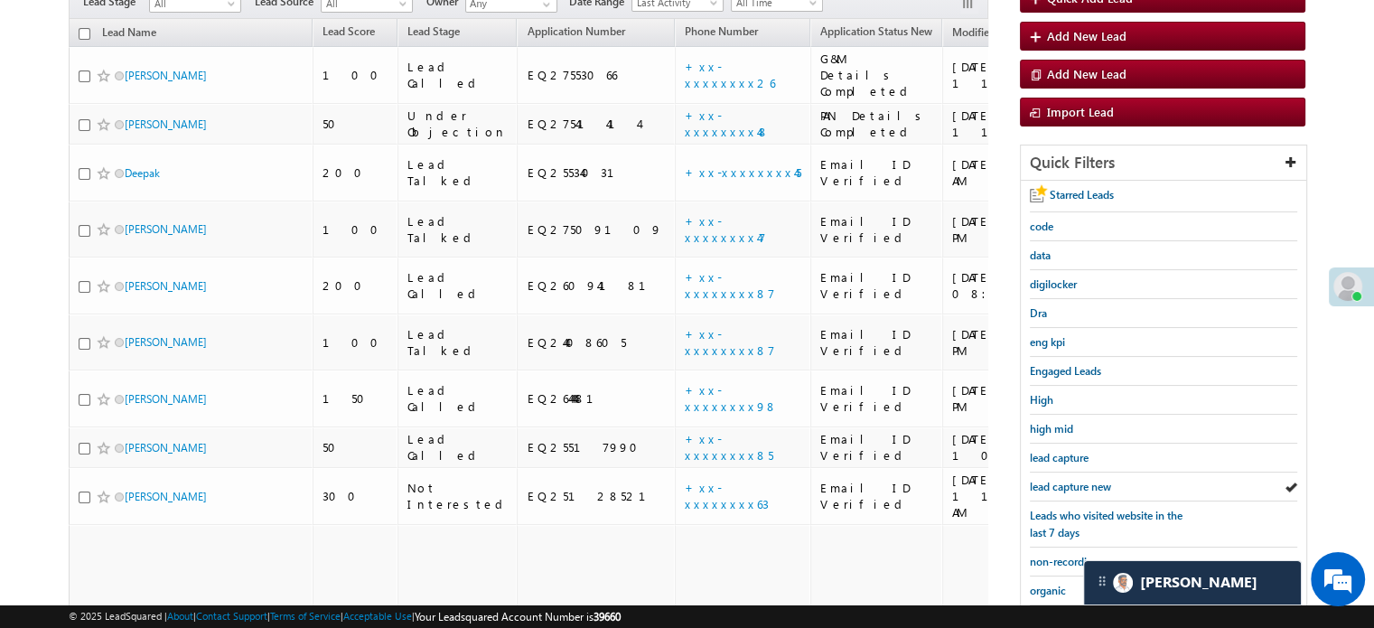
click at [1055, 483] on span "lead capture new" at bounding box center [1070, 487] width 81 height 14
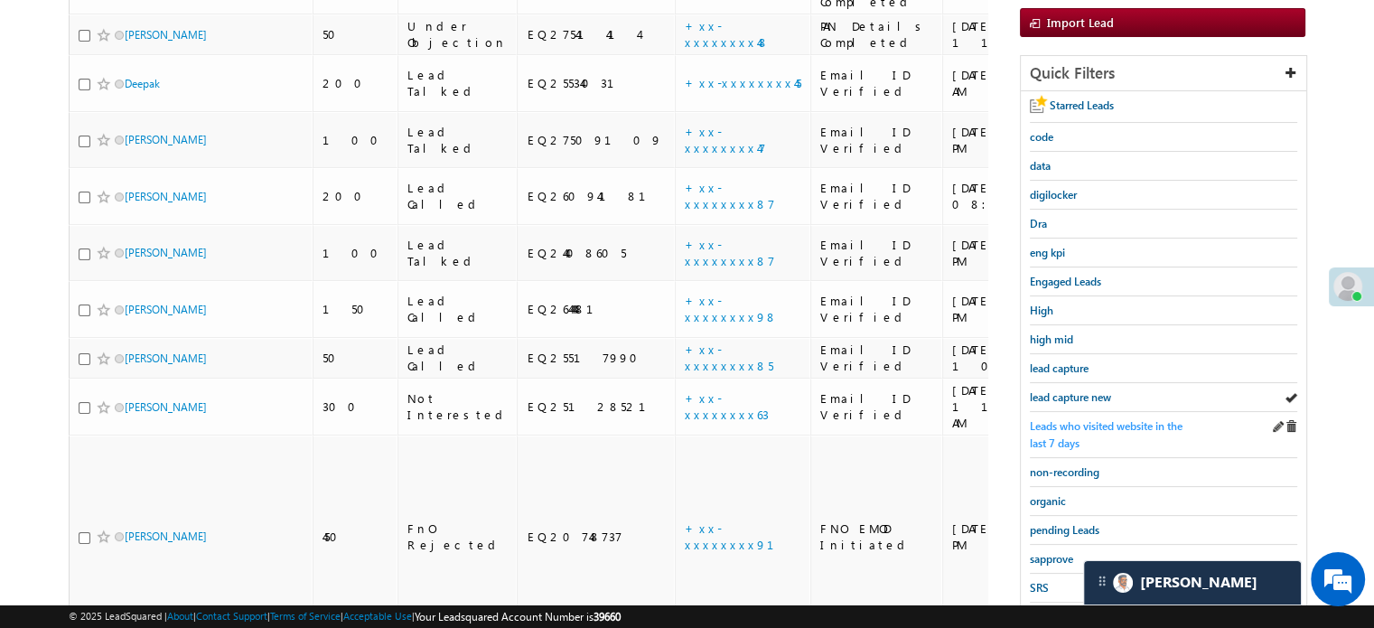
scroll to position [388, 0]
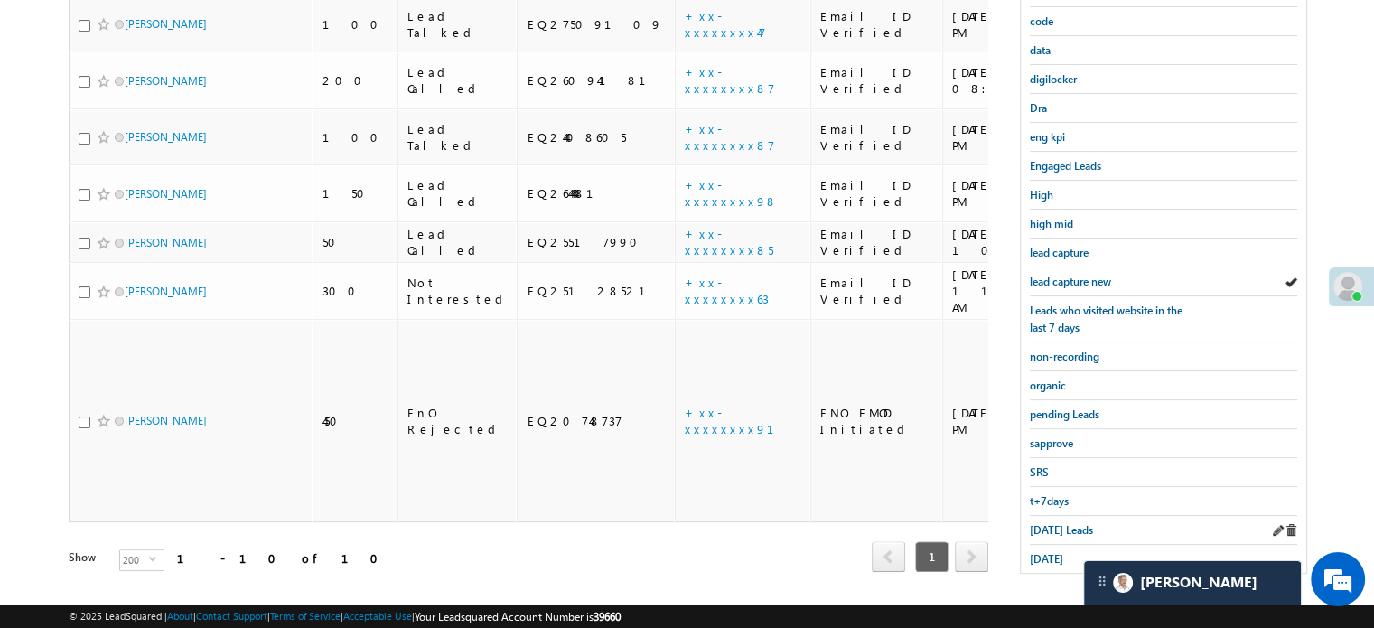
click at [1055, 516] on div "[DATE] Leads" at bounding box center [1163, 530] width 267 height 29
click at [1055, 523] on span "[DATE] Leads" at bounding box center [1061, 530] width 63 height 14
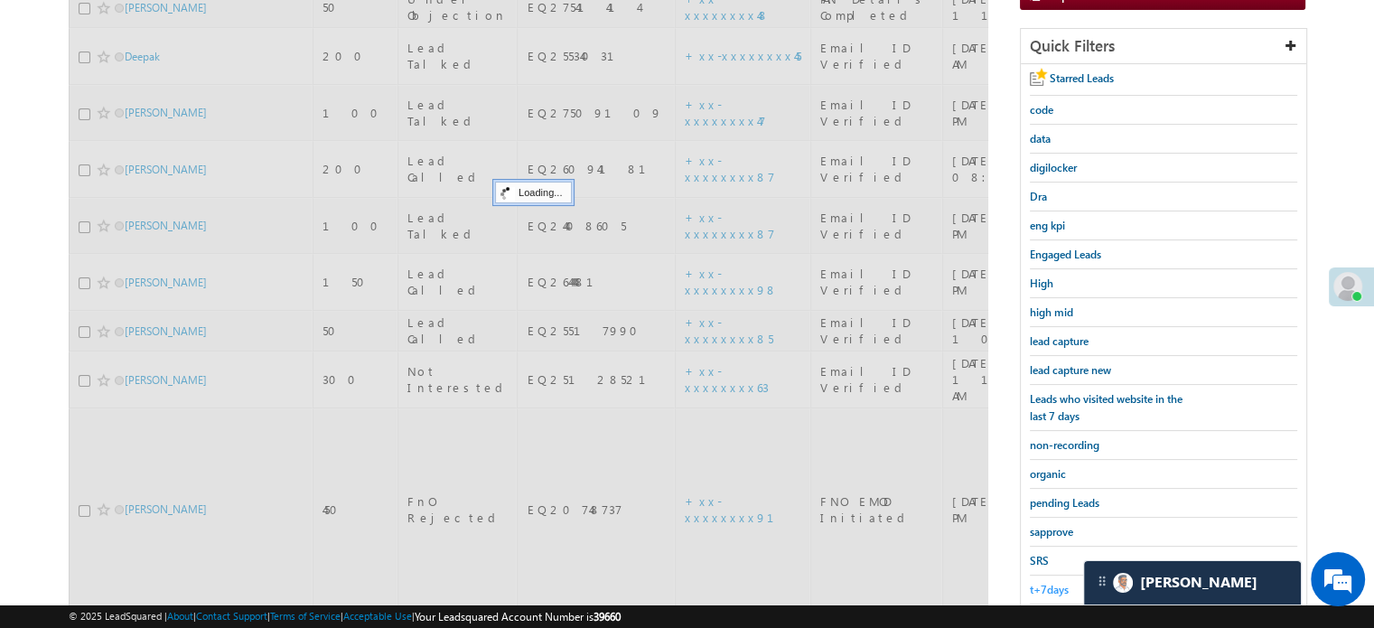
scroll to position [117, 0]
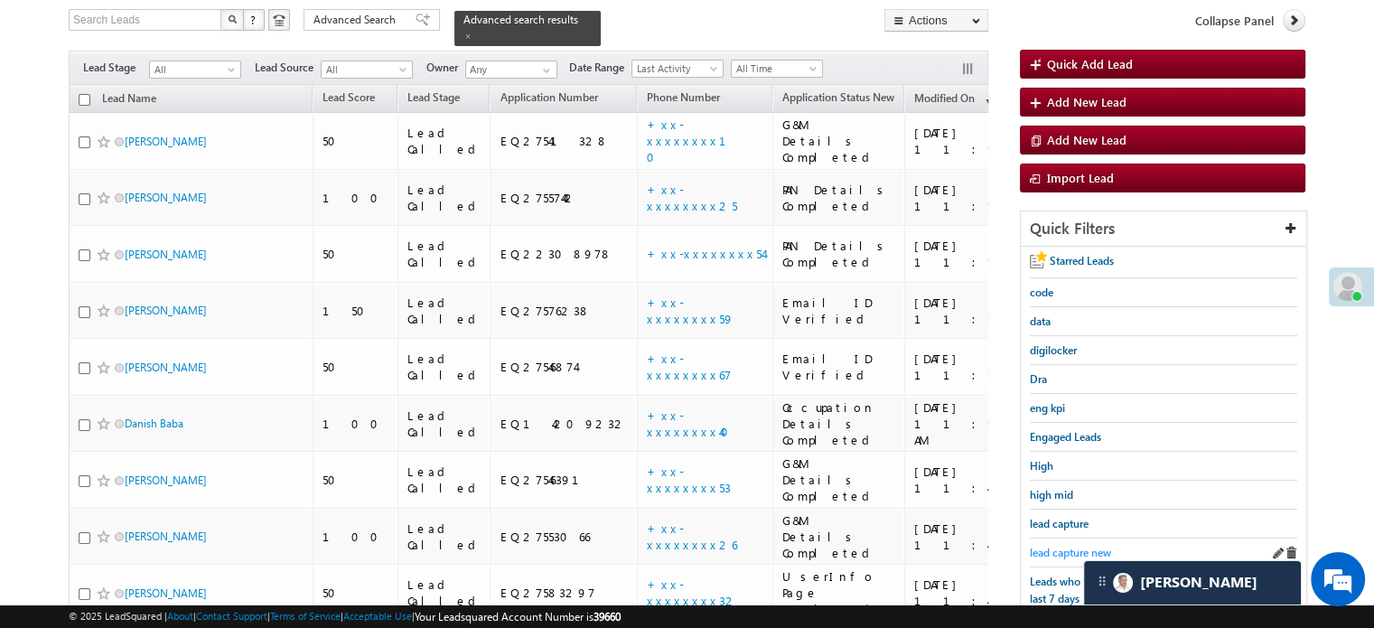
click at [1071, 547] on span "lead capture new" at bounding box center [1070, 553] width 81 height 14
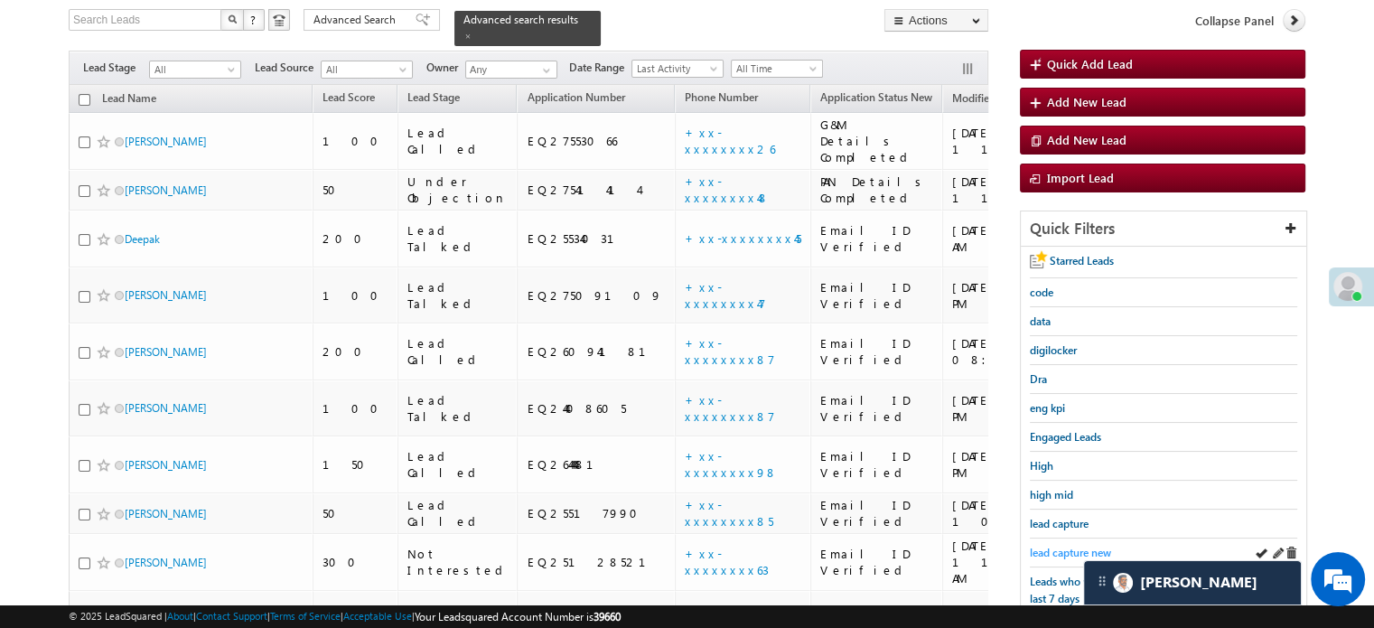
click at [1071, 546] on span "lead capture new" at bounding box center [1070, 553] width 81 height 14
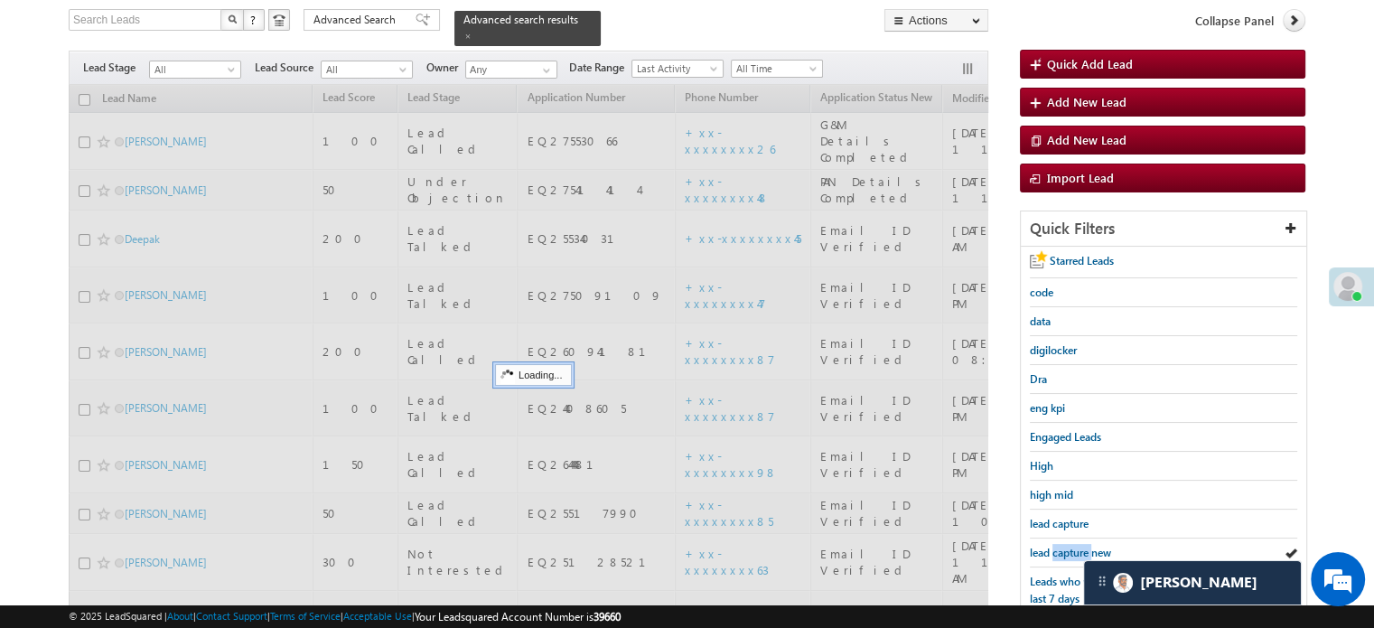
click at [1071, 546] on span "lead capture new" at bounding box center [1070, 553] width 81 height 14
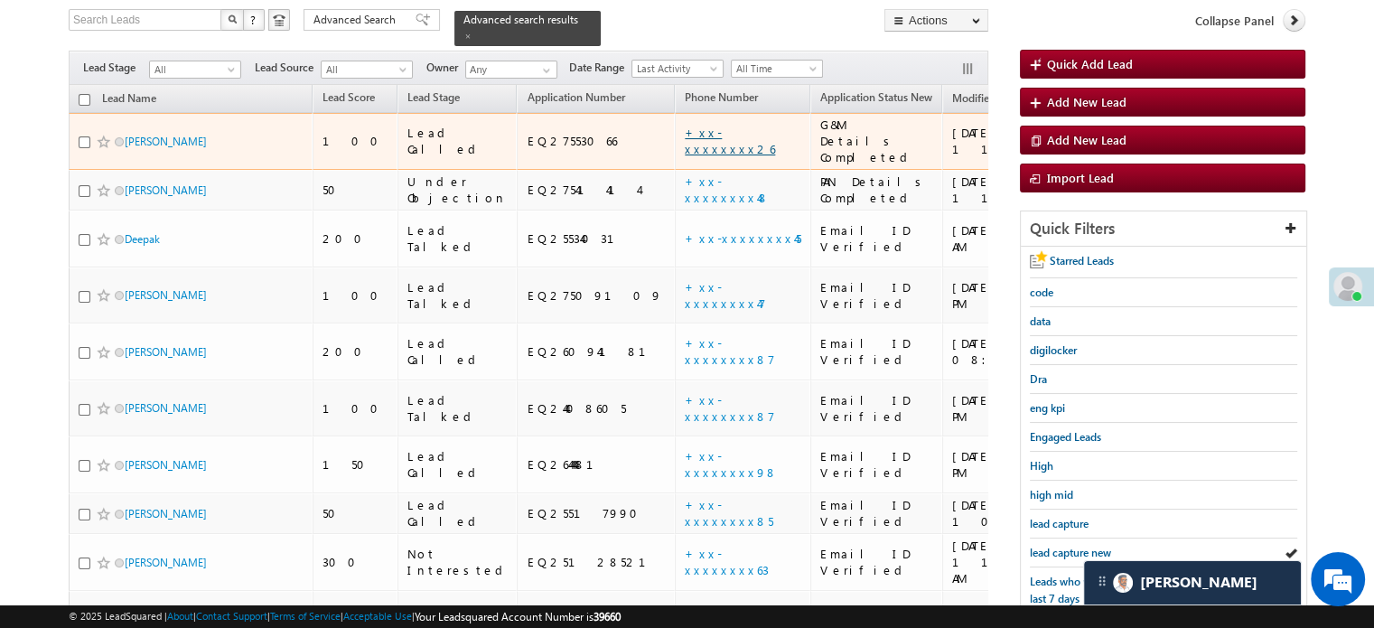
click at [685, 125] on link "+xx-xxxxxxxx26" at bounding box center [730, 141] width 90 height 32
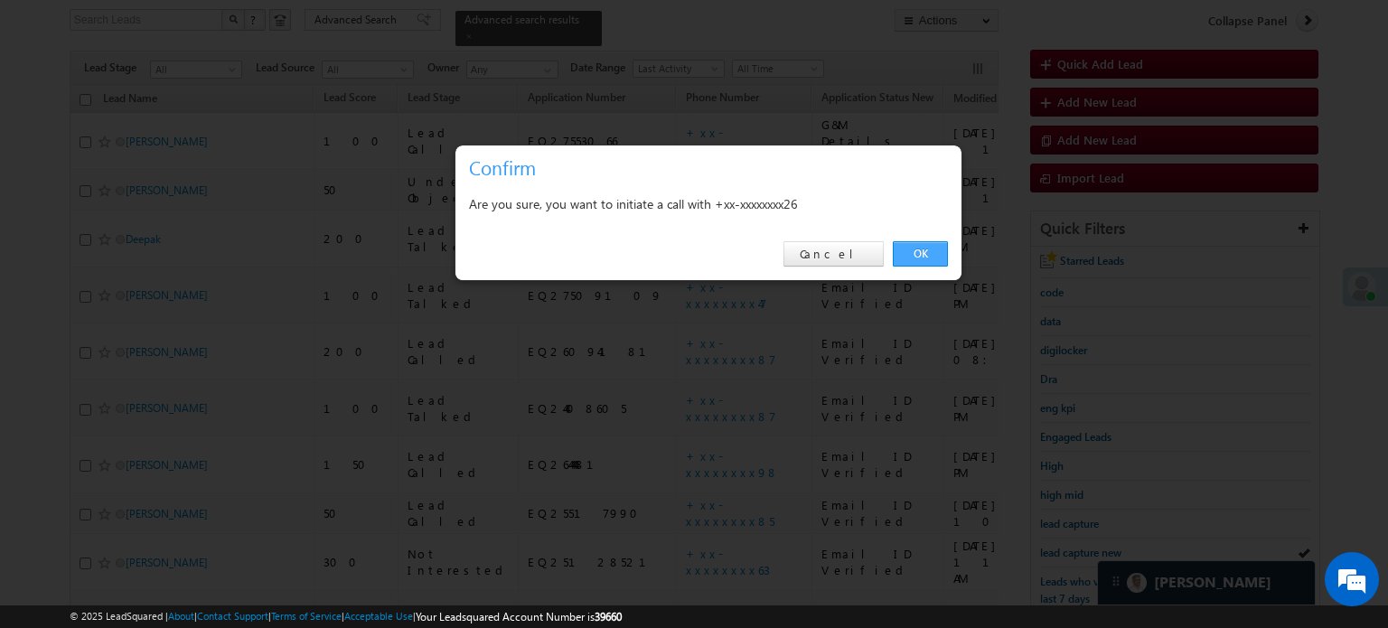
click at [929, 253] on link "OK" at bounding box center [920, 253] width 55 height 25
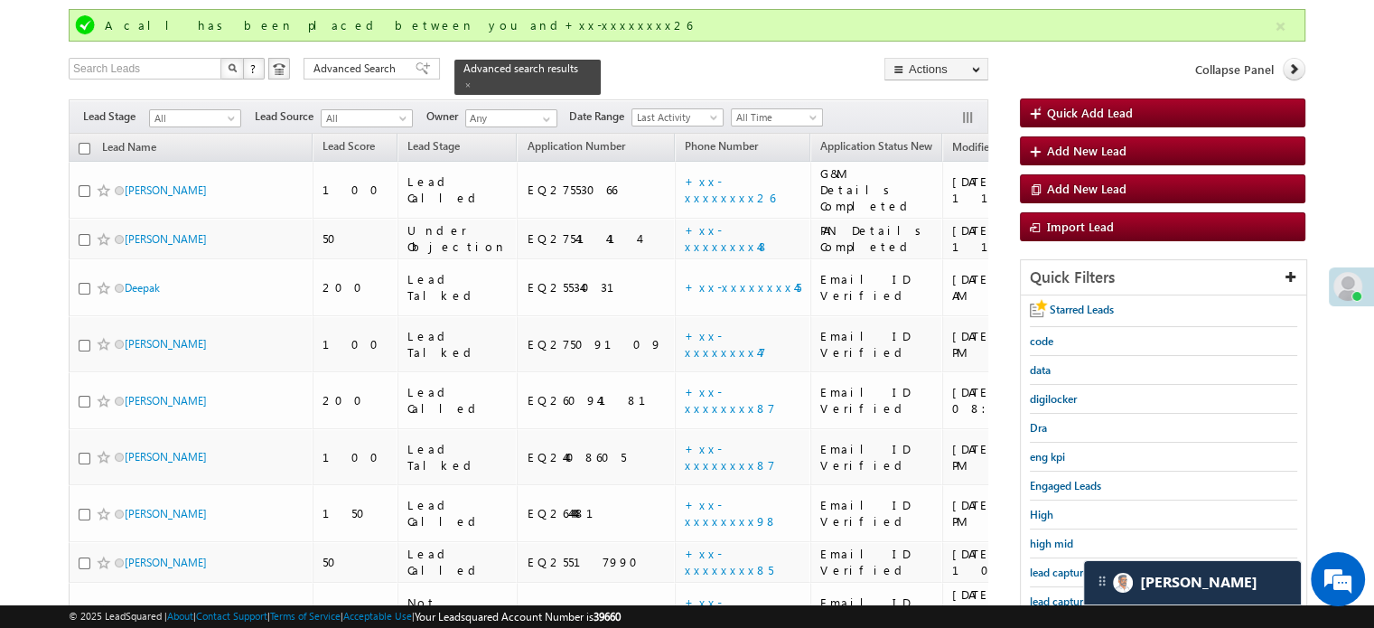
scroll to position [165, 0]
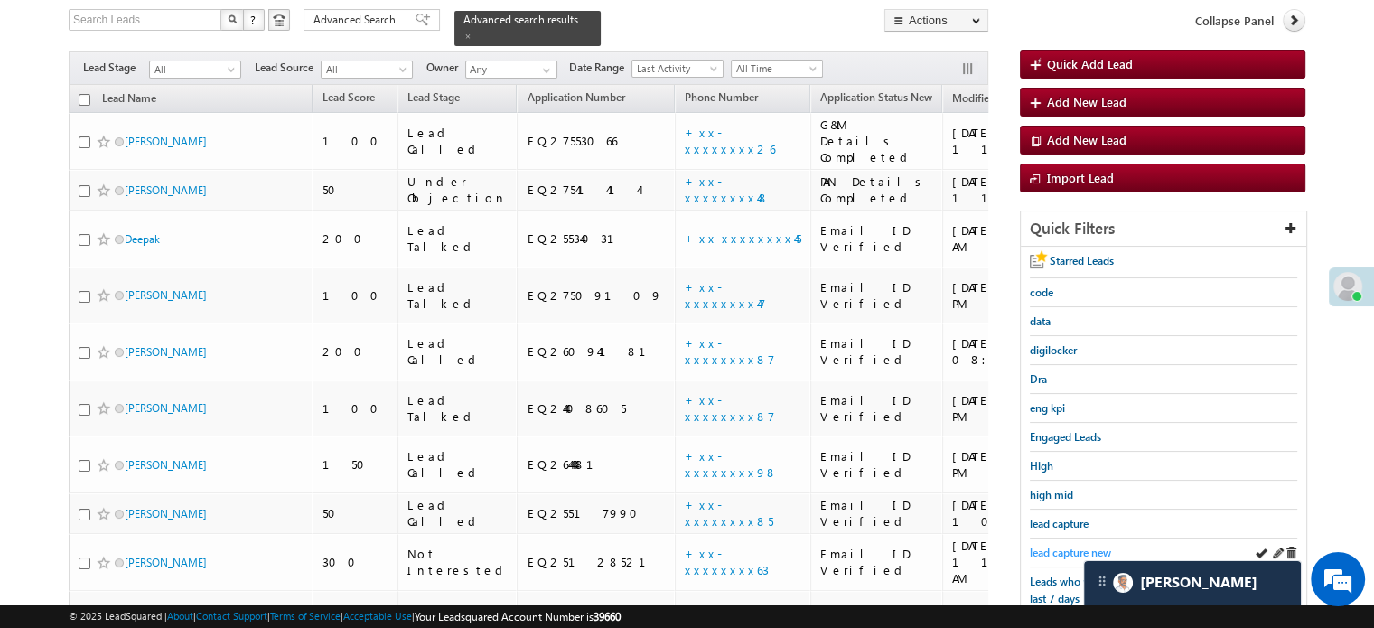
click at [1049, 547] on span "lead capture new" at bounding box center [1070, 553] width 81 height 14
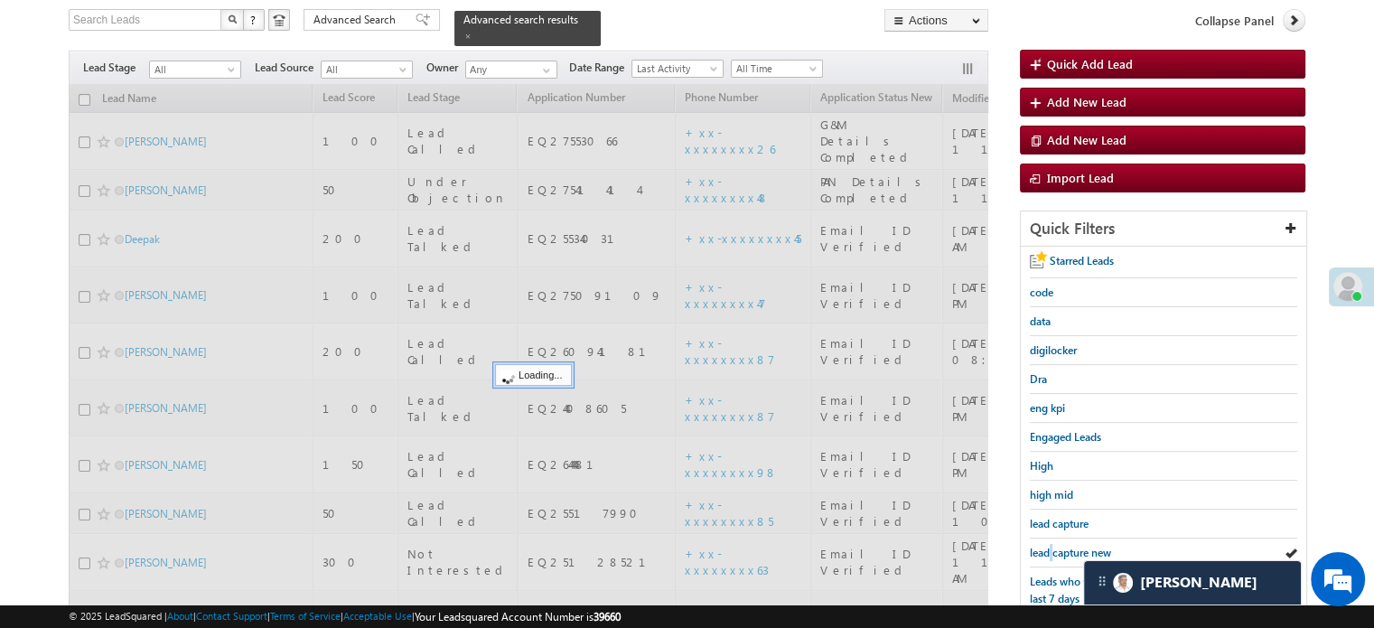
click at [1049, 547] on span "lead capture new" at bounding box center [1070, 553] width 81 height 14
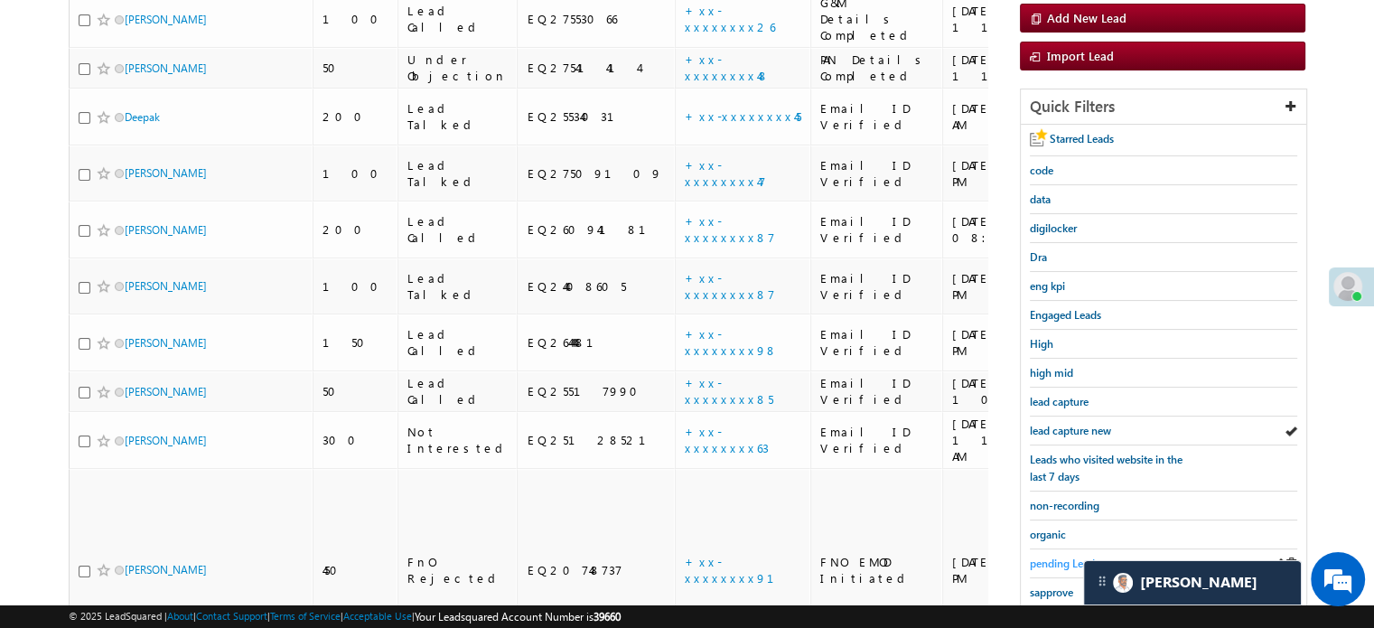
scroll to position [388, 0]
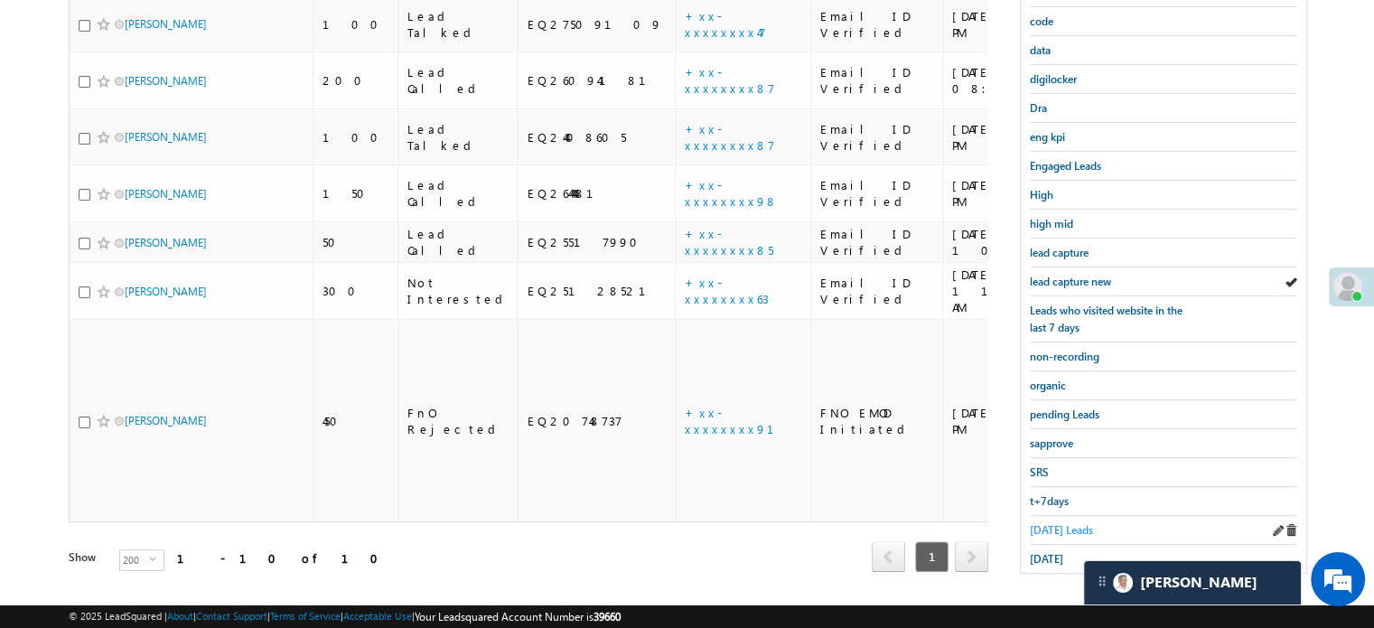
click at [1064, 528] on span "[DATE] Leads" at bounding box center [1061, 530] width 63 height 14
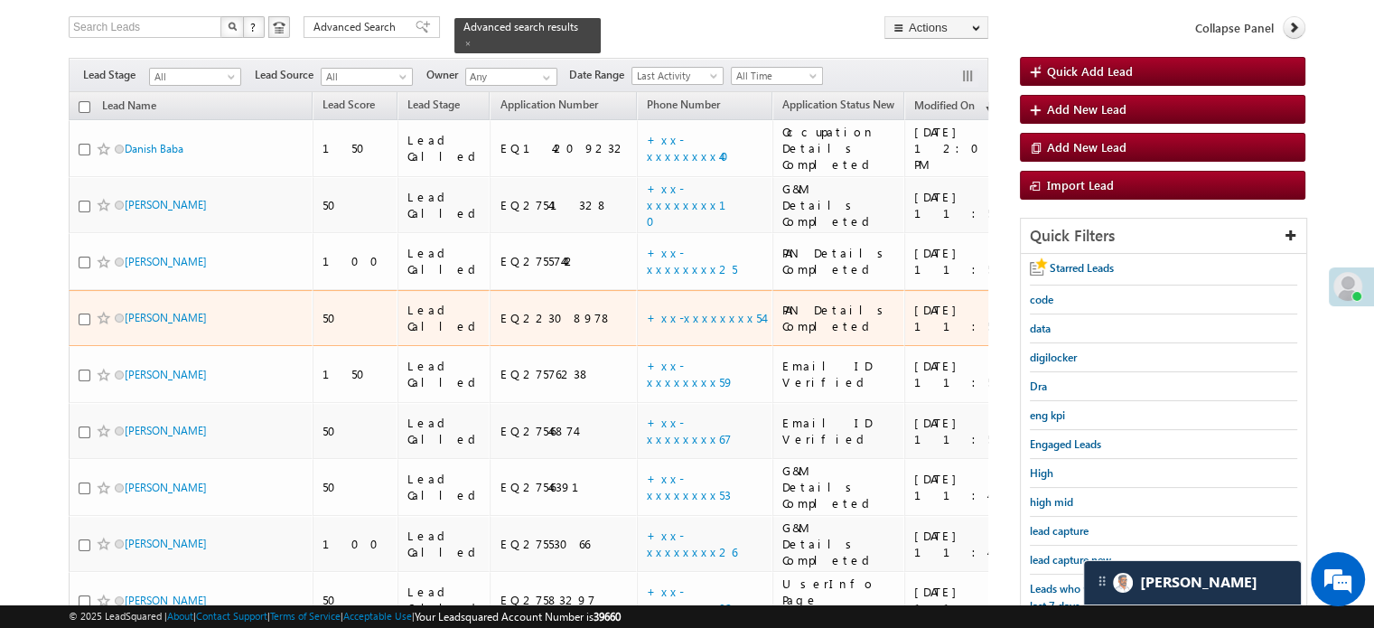
scroll to position [207, 0]
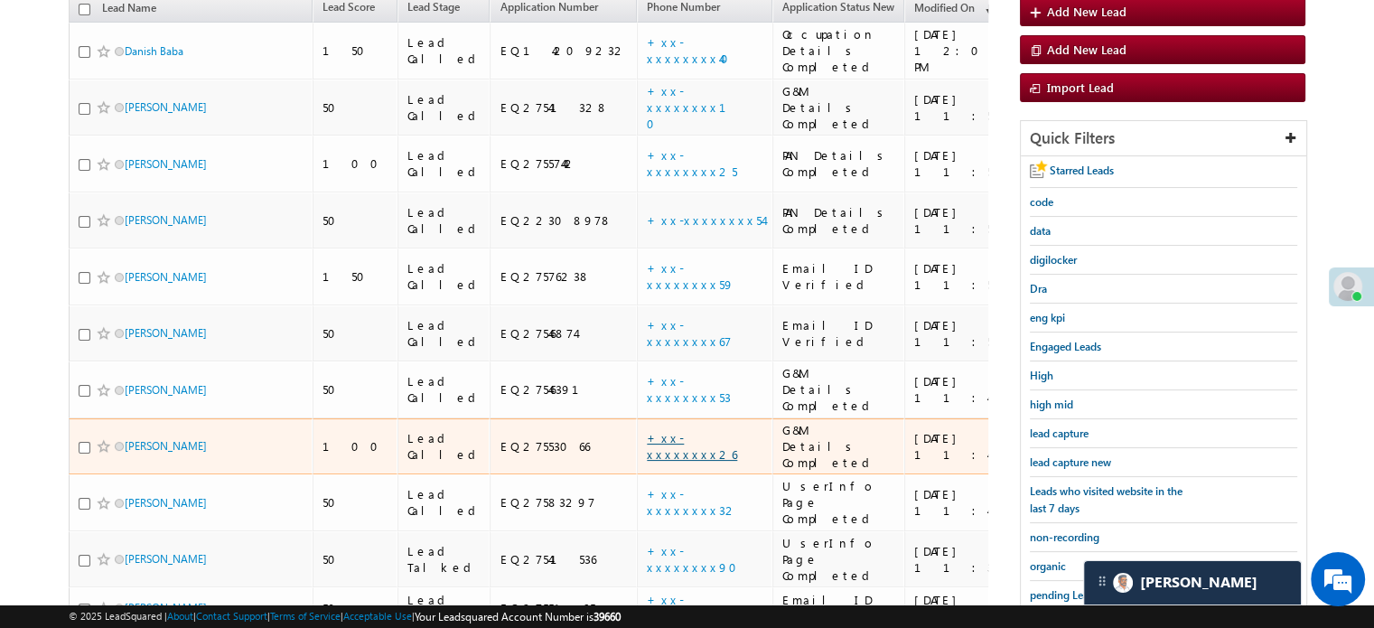
click at [647, 430] on link "+xx-xxxxxxxx26" at bounding box center [692, 446] width 90 height 32
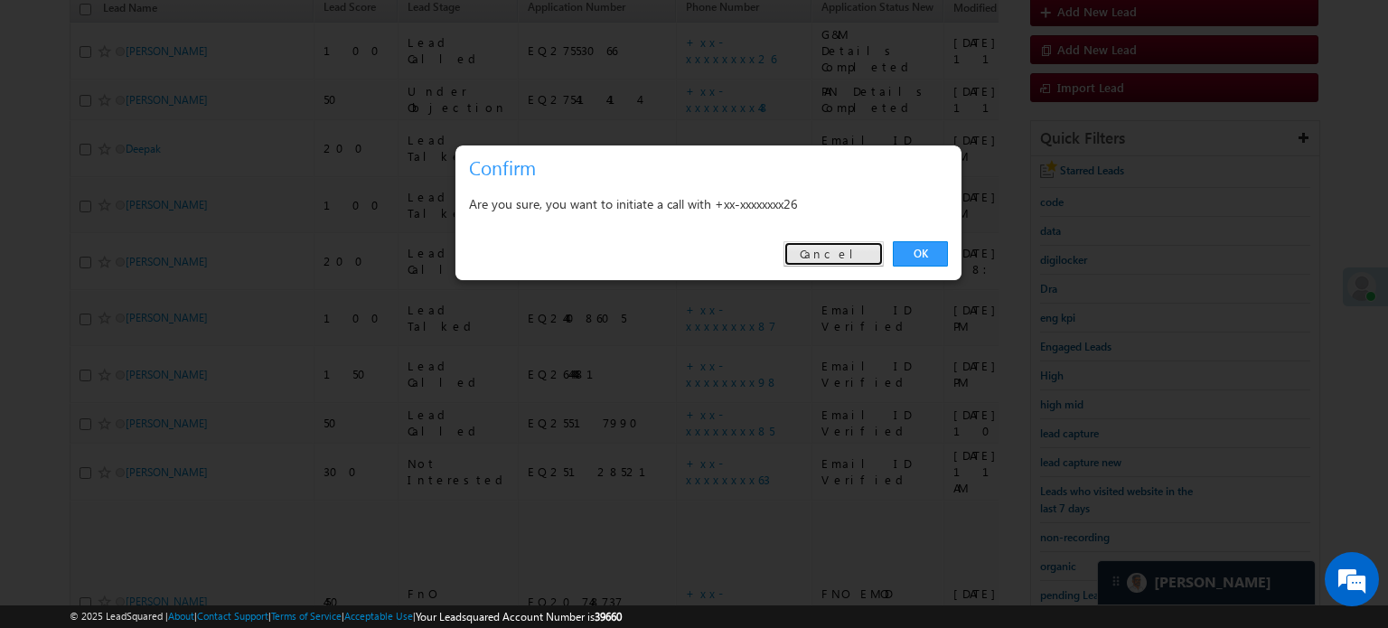
click at [866, 256] on link "Cancel" at bounding box center [833, 253] width 100 height 25
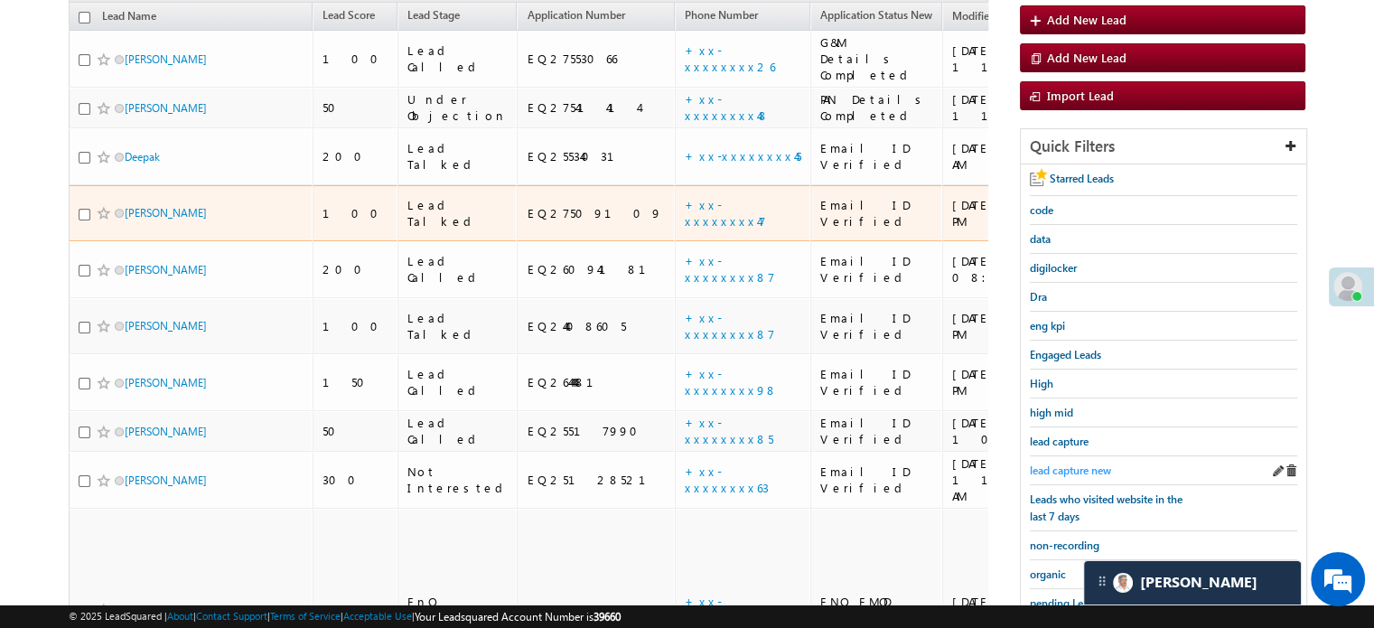
scroll to position [297, 0]
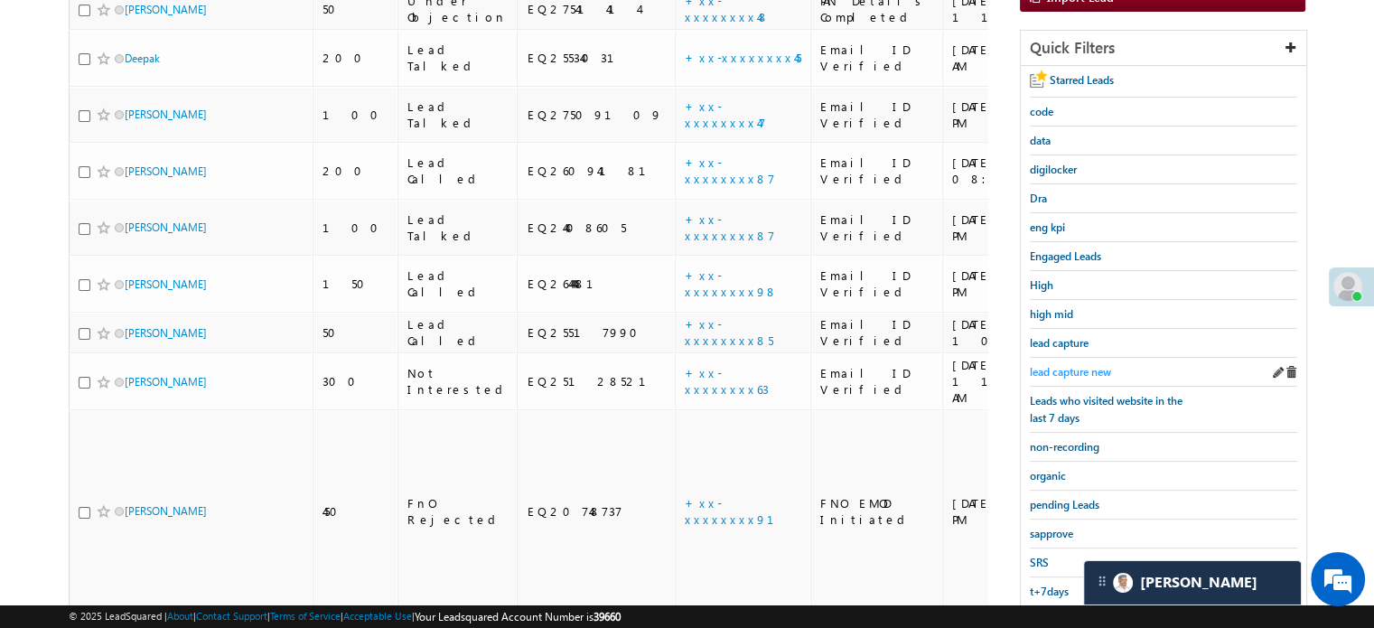
click at [1071, 370] on span "lead capture new" at bounding box center [1070, 372] width 81 height 14
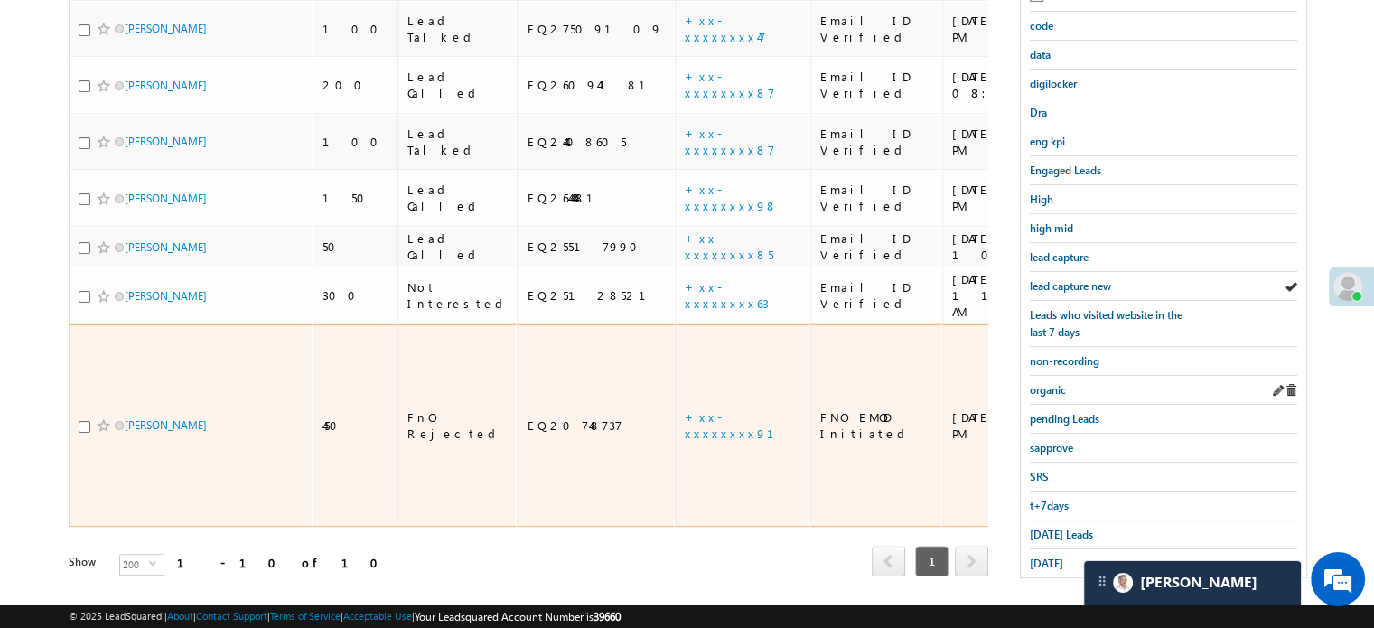
scroll to position [388, 0]
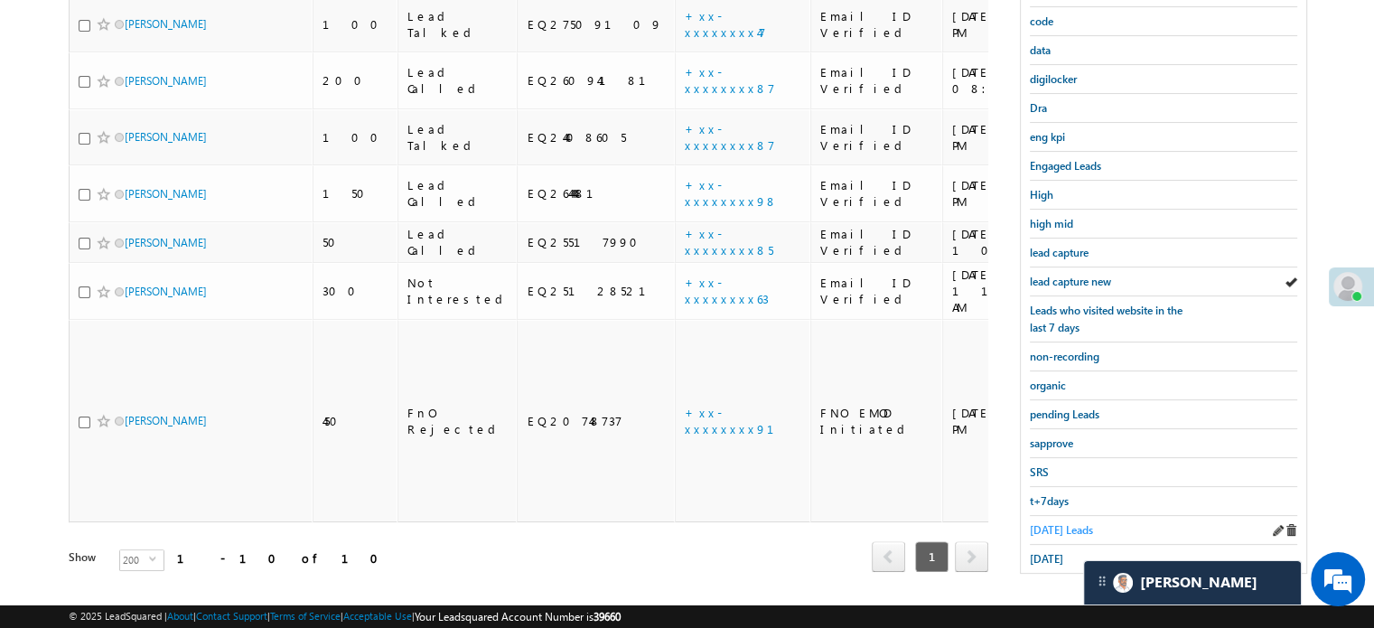
click at [1062, 523] on span "[DATE] Leads" at bounding box center [1061, 530] width 63 height 14
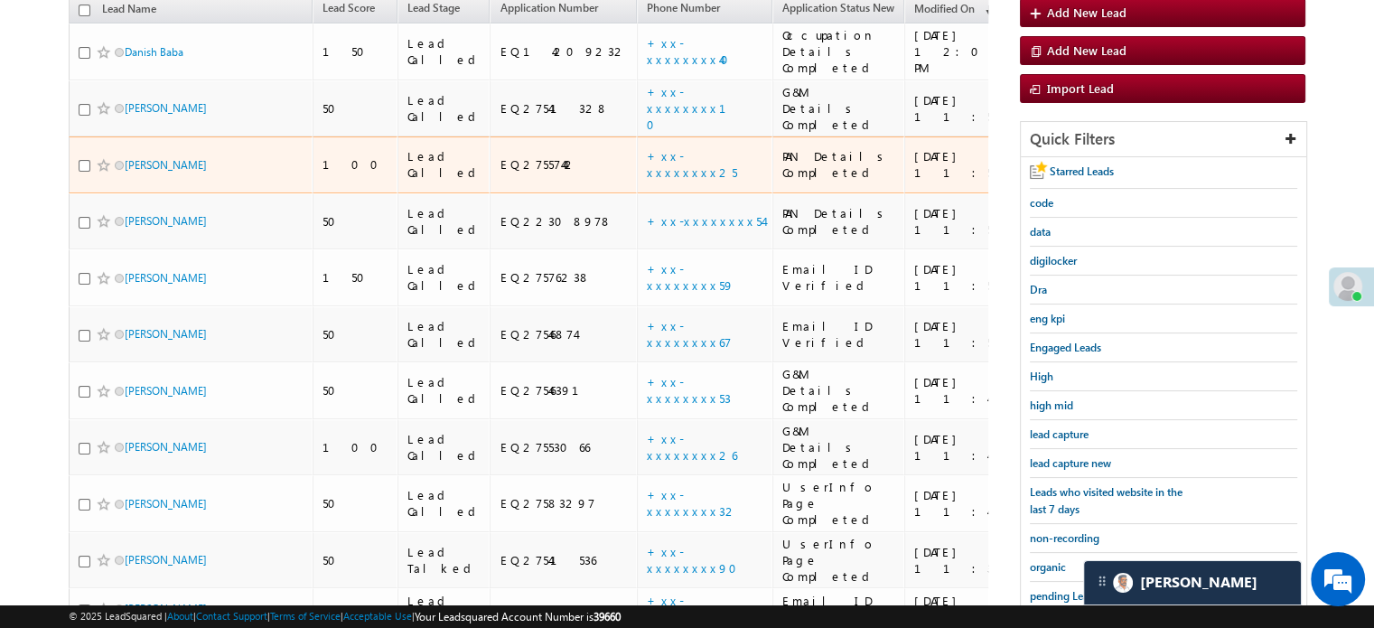
scroll to position [207, 0]
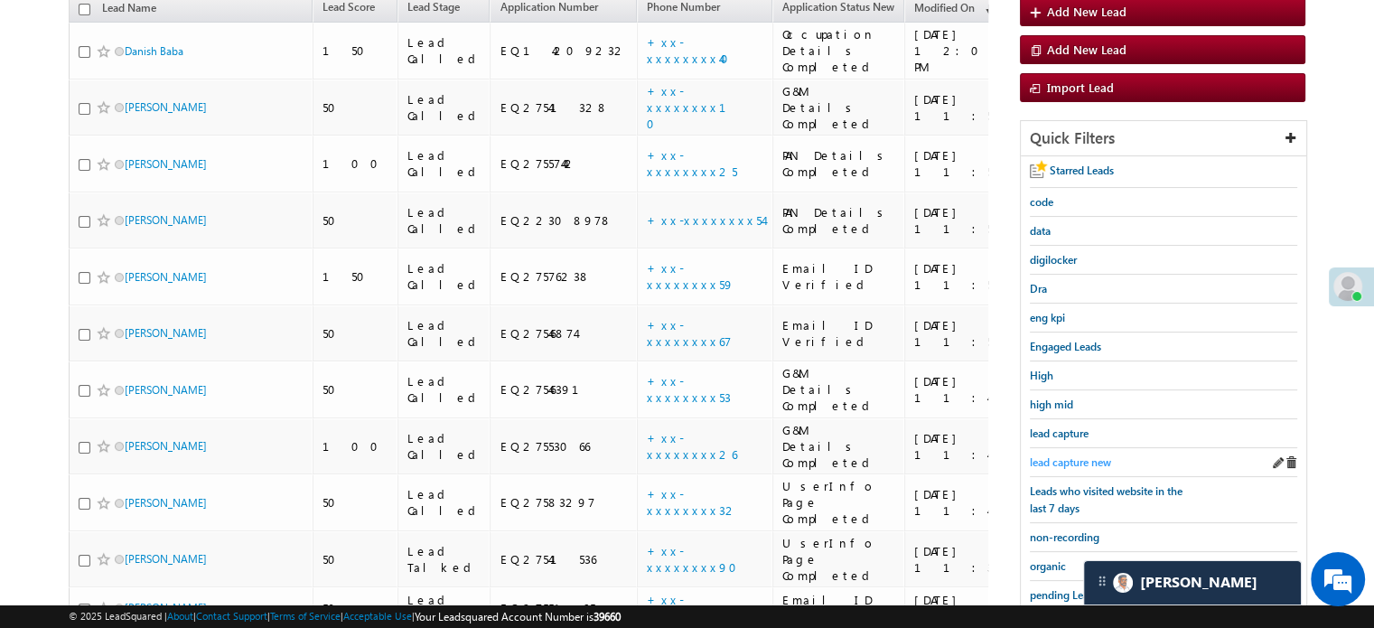
click at [1063, 455] on span "lead capture new" at bounding box center [1070, 462] width 81 height 14
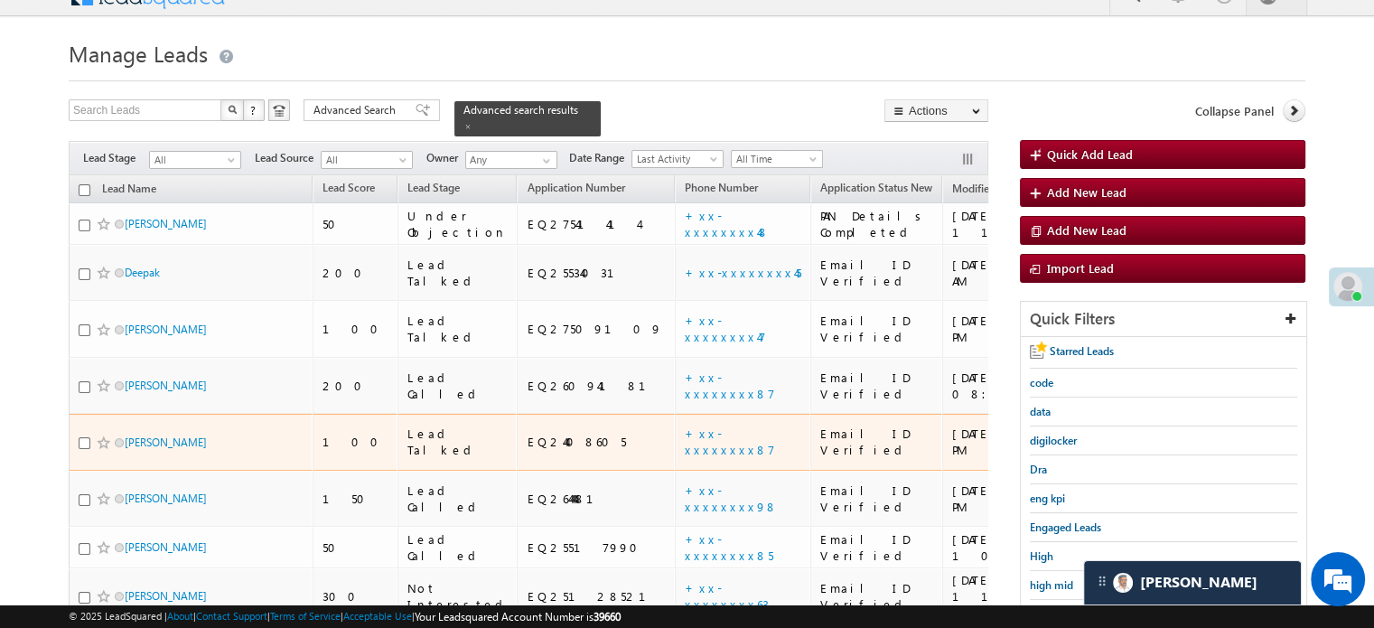
scroll to position [117, 0]
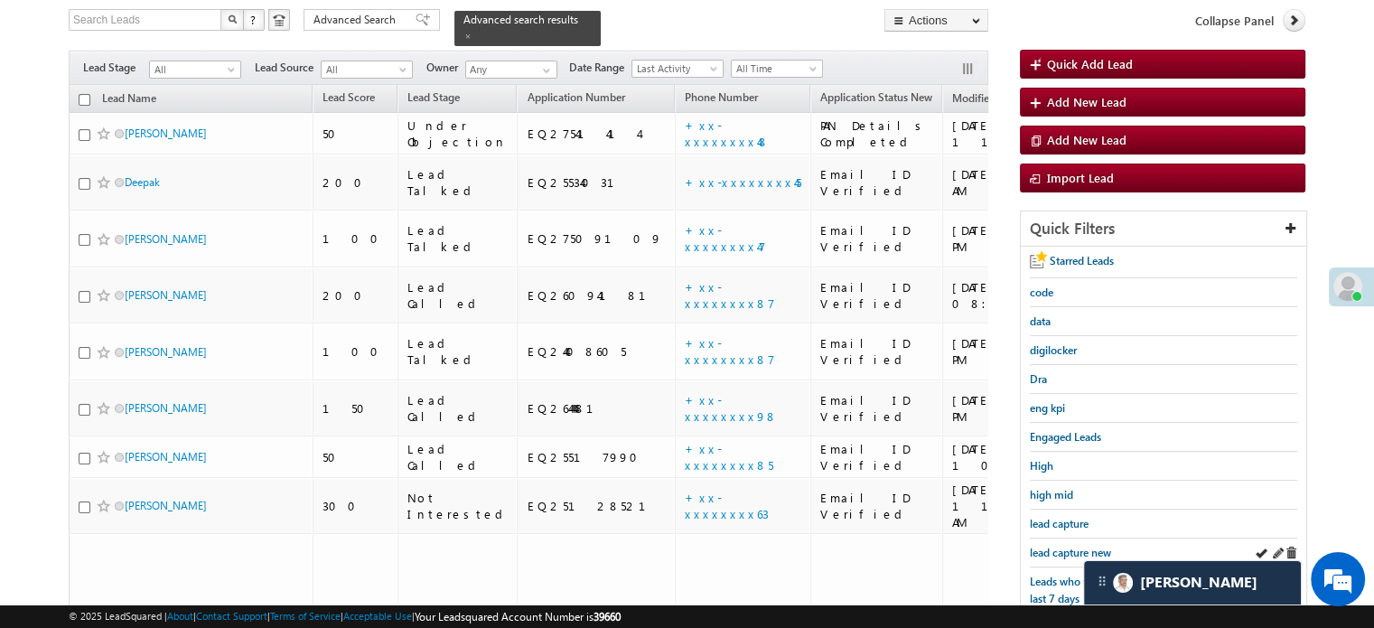
click at [1066, 538] on div "lead capture new" at bounding box center [1163, 552] width 267 height 29
click at [1066, 552] on span "lead capture new" at bounding box center [1070, 553] width 81 height 14
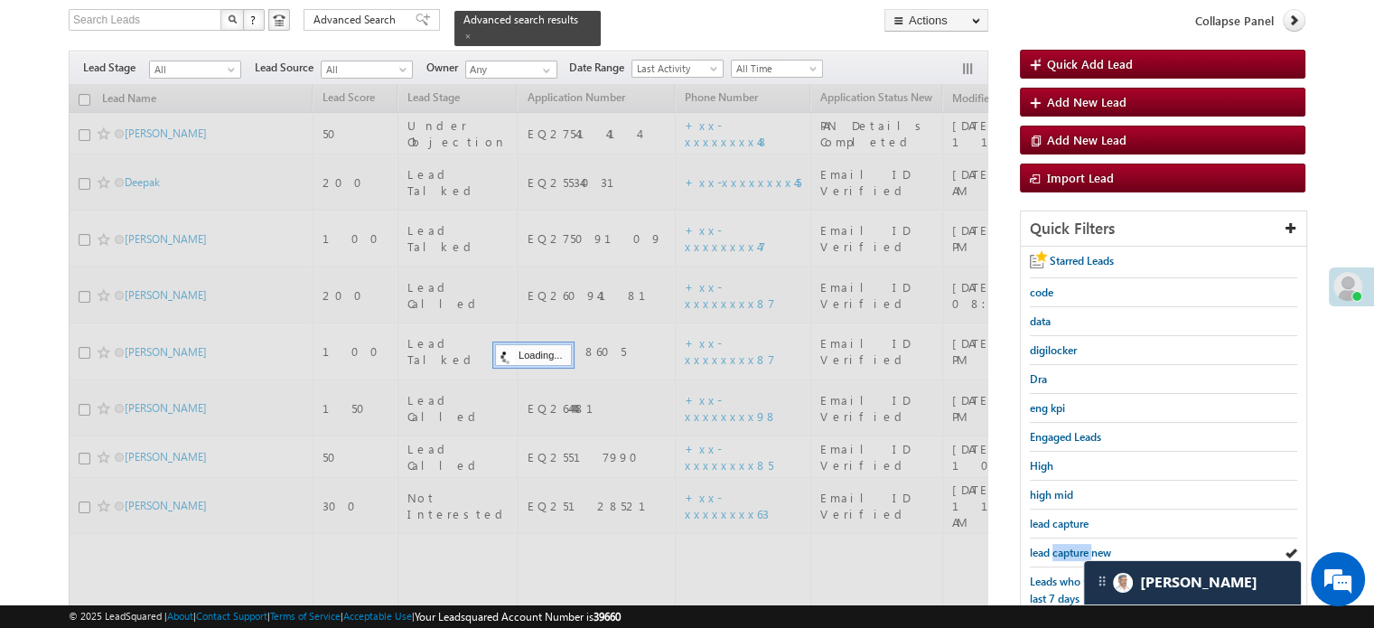
click at [1066, 552] on span "lead capture new" at bounding box center [1070, 553] width 81 height 14
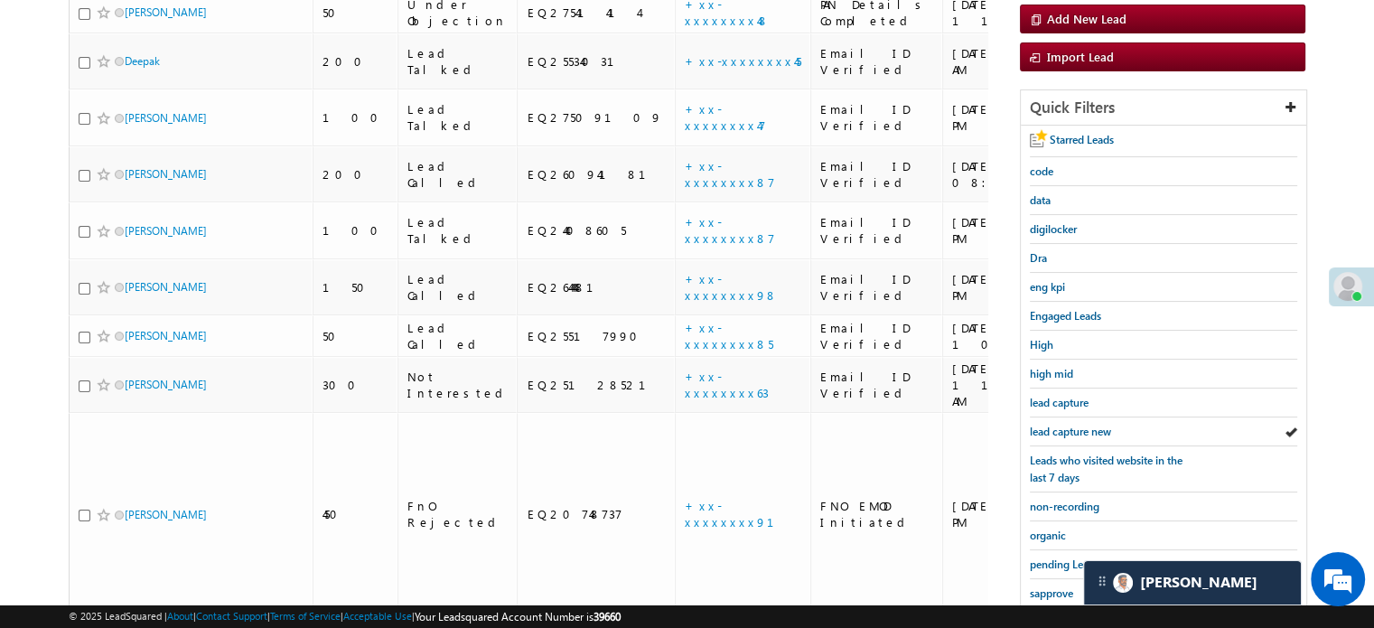
scroll to position [388, 0]
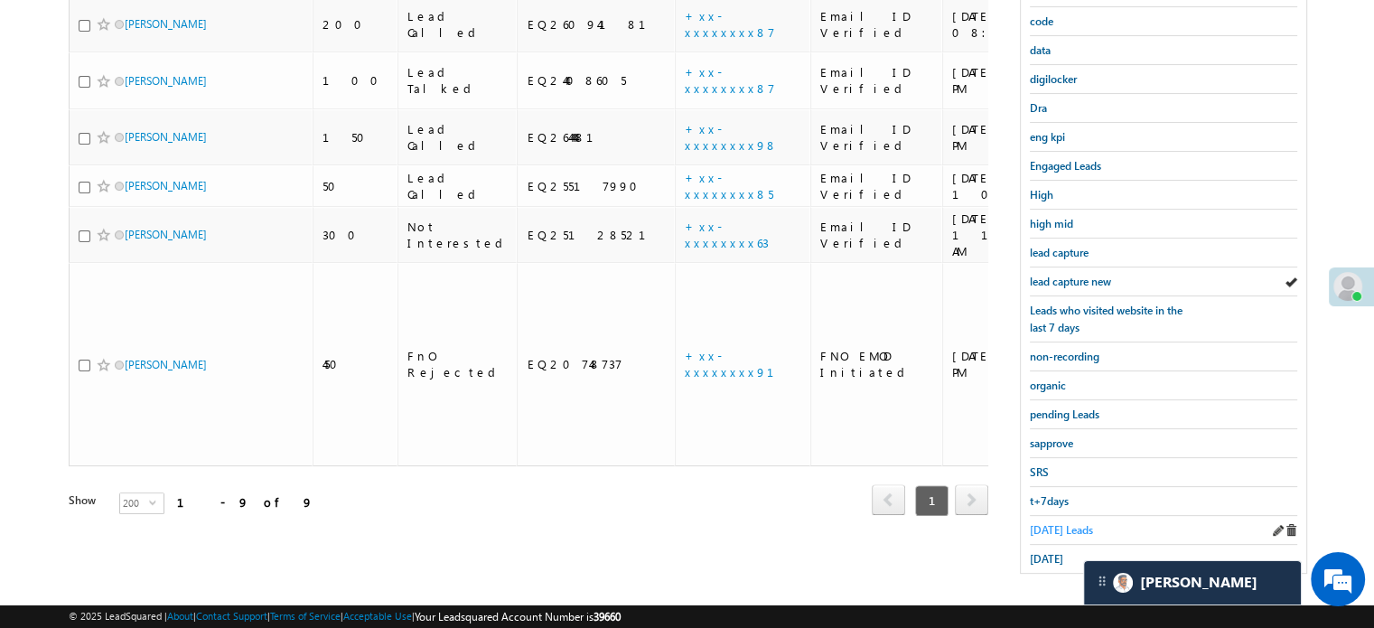
click at [1054, 524] on span "[DATE] Leads" at bounding box center [1061, 530] width 63 height 14
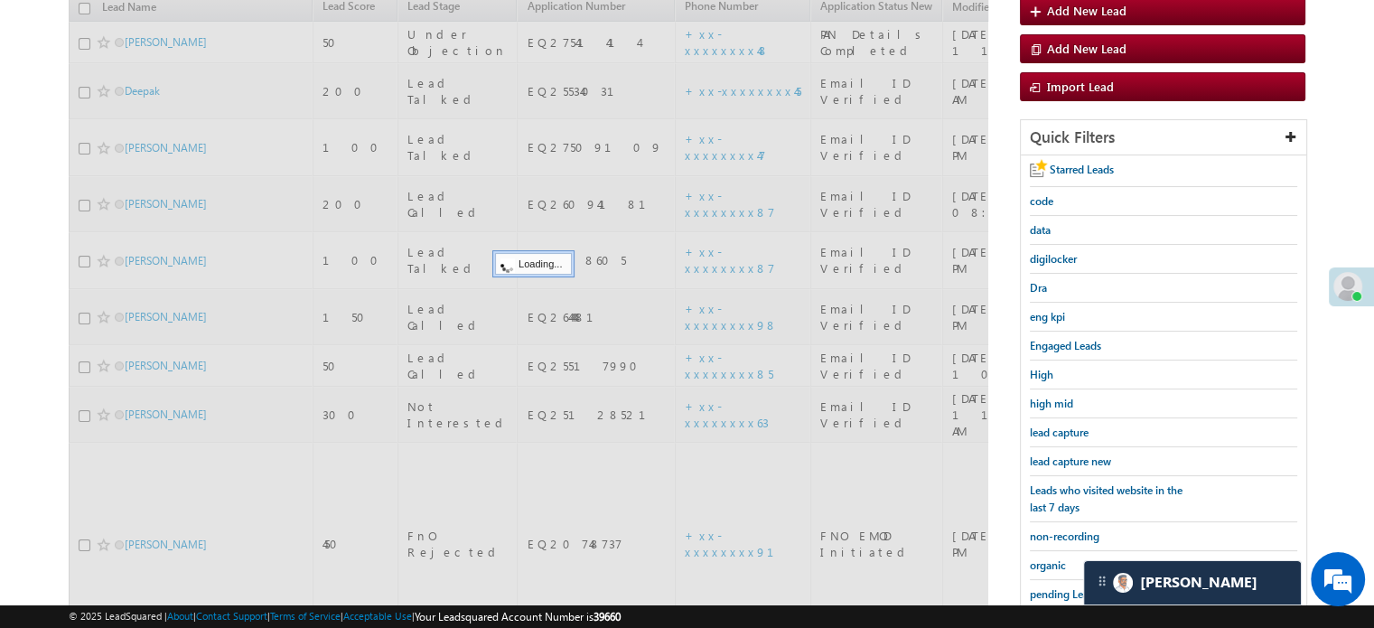
scroll to position [207, 0]
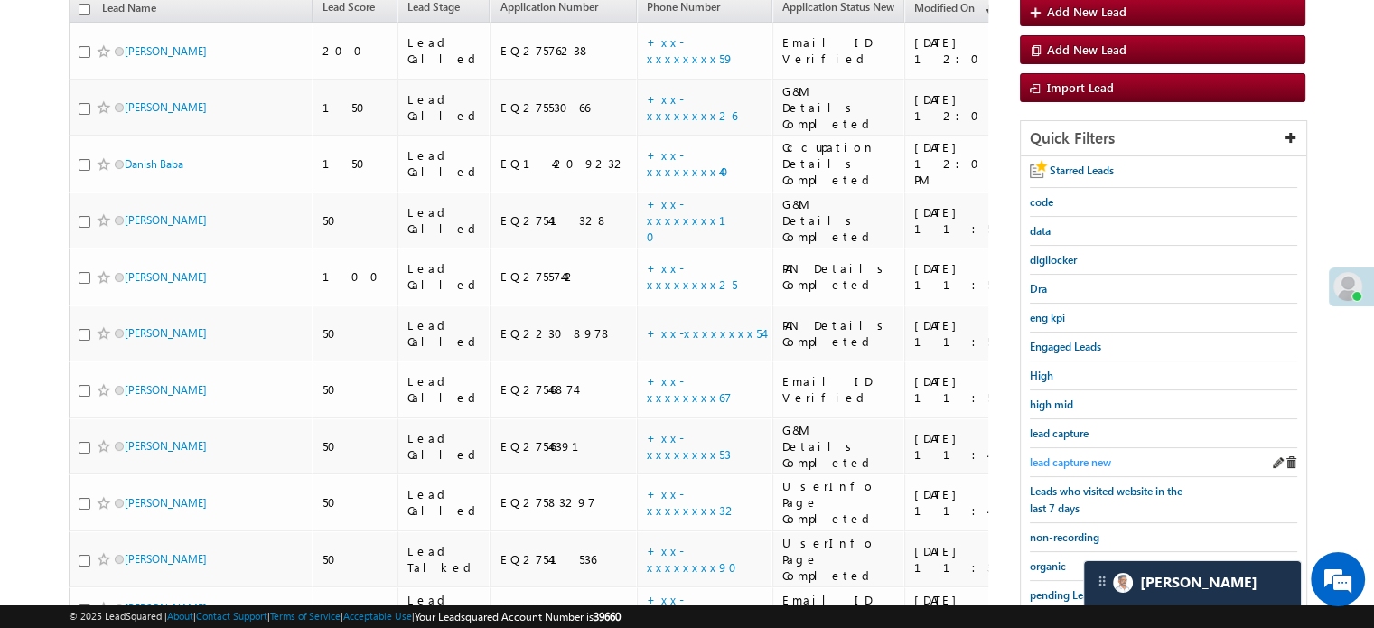
click at [1067, 461] on span "lead capture new" at bounding box center [1070, 462] width 81 height 14
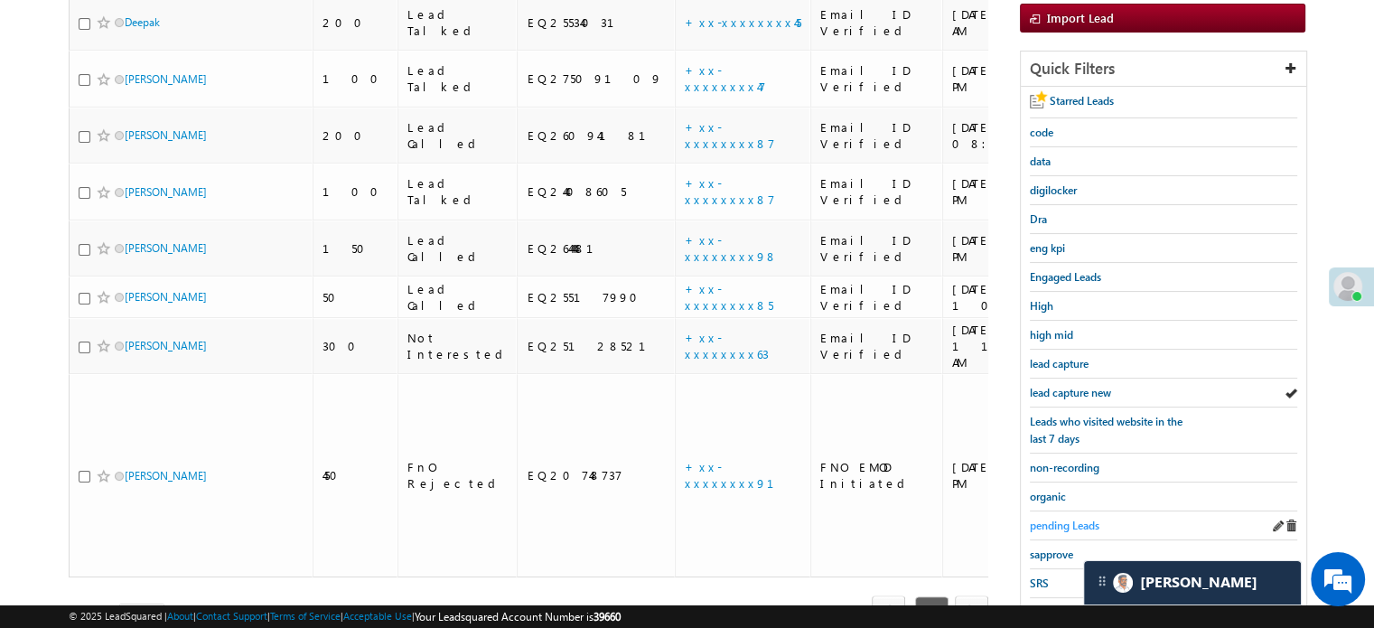
scroll to position [297, 0]
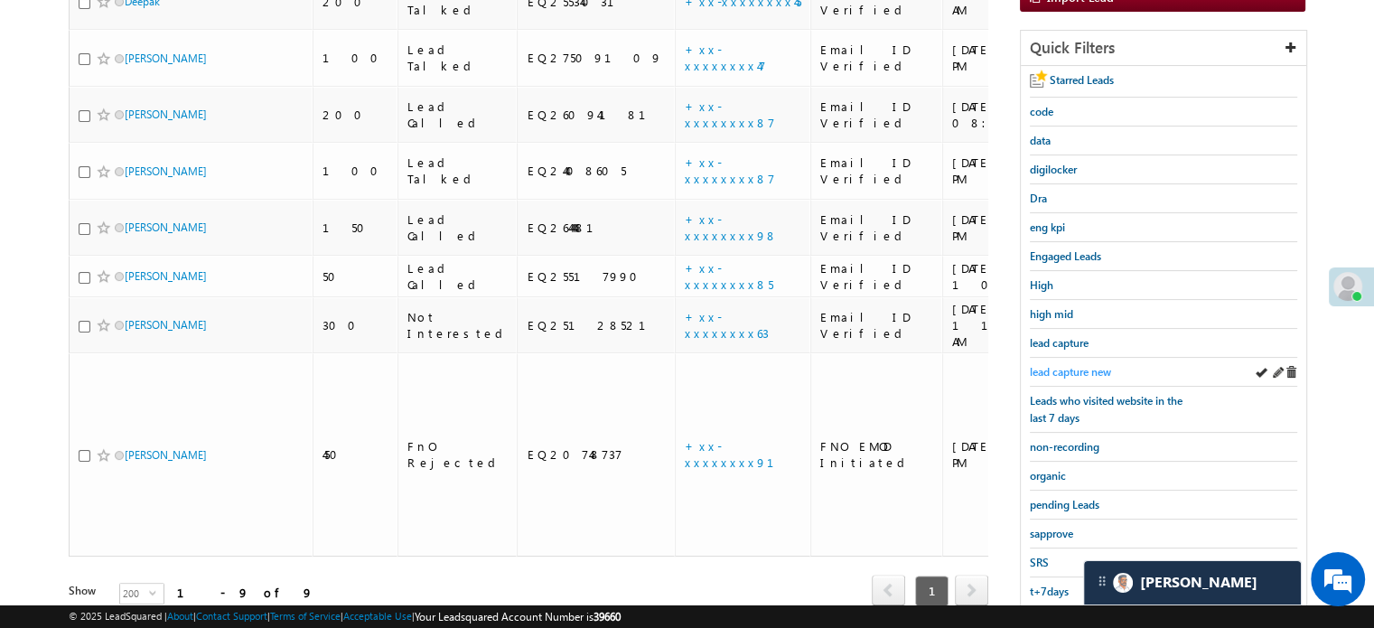
click at [1069, 365] on span "lead capture new" at bounding box center [1070, 372] width 81 height 14
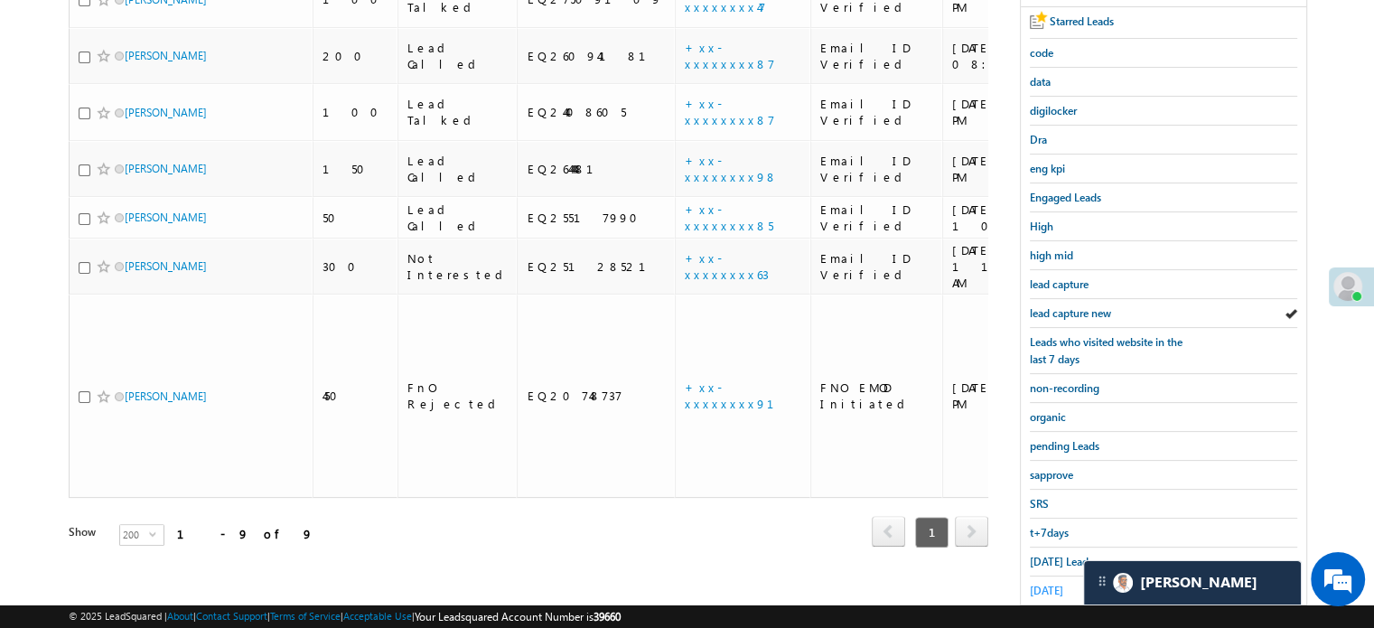
scroll to position [388, 0]
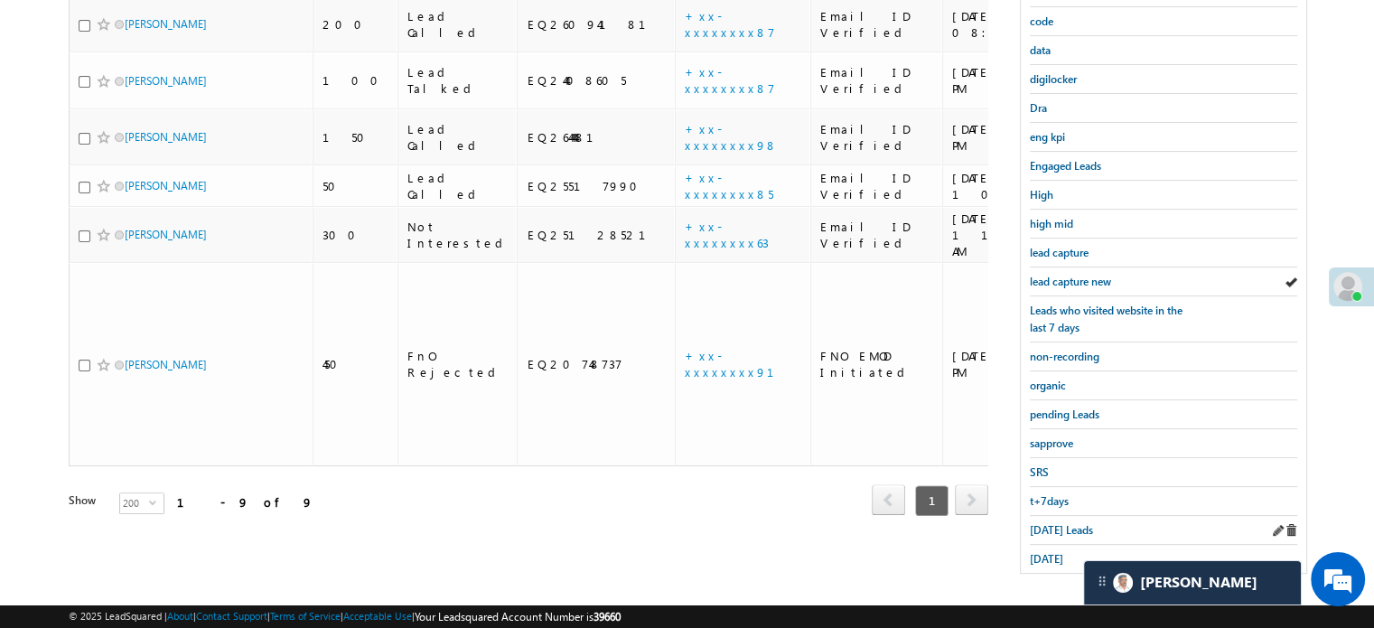
click at [1057, 516] on div "[DATE] Leads" at bounding box center [1163, 530] width 267 height 29
click at [1056, 523] on span "[DATE] Leads" at bounding box center [1061, 530] width 63 height 14
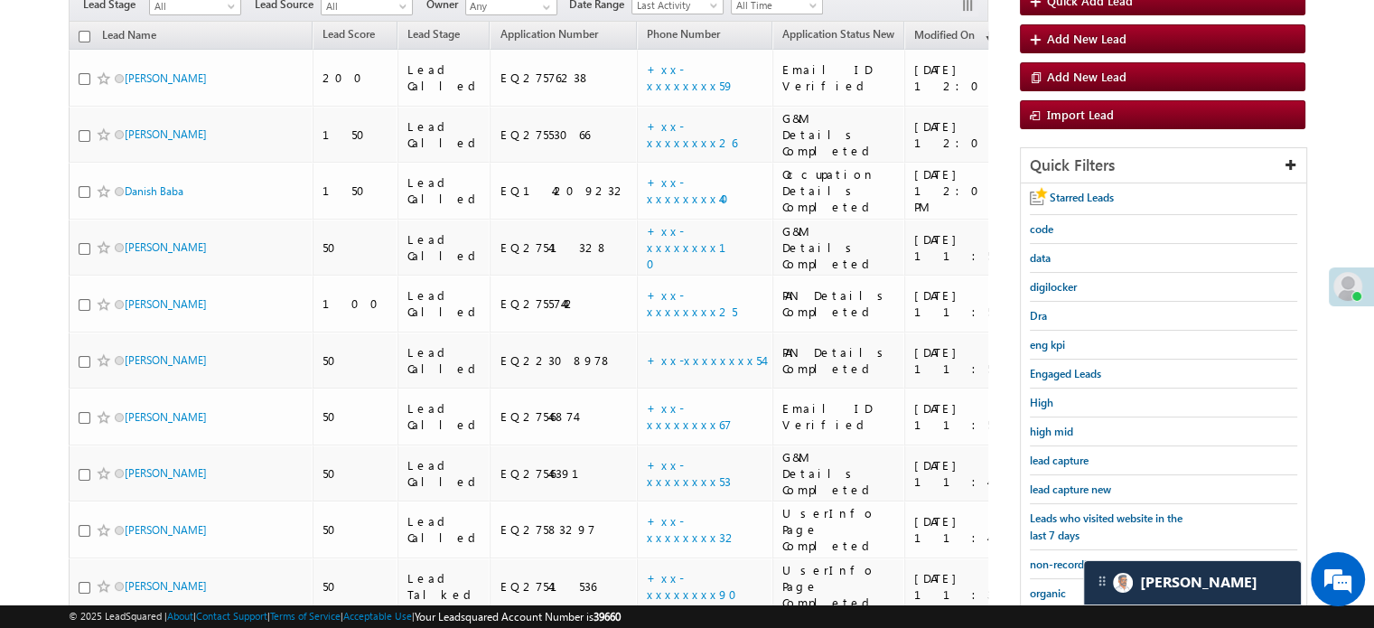
scroll to position [153, 0]
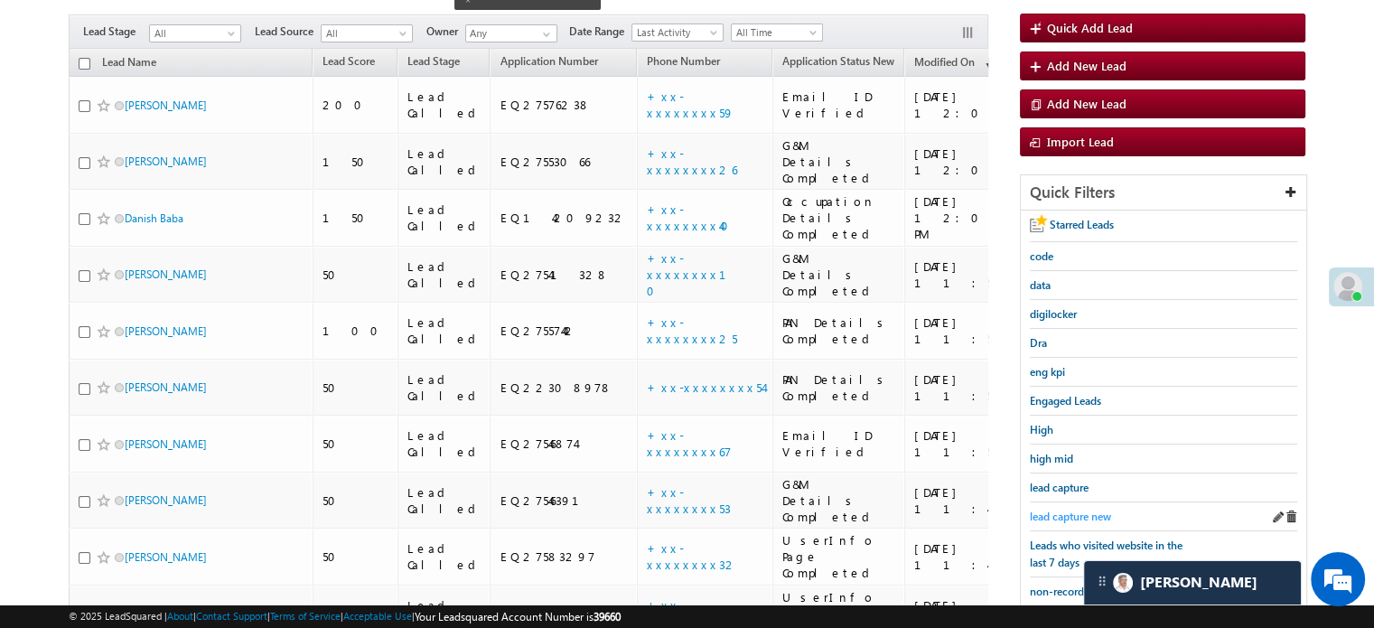
click at [1059, 510] on span "lead capture new" at bounding box center [1070, 517] width 81 height 14
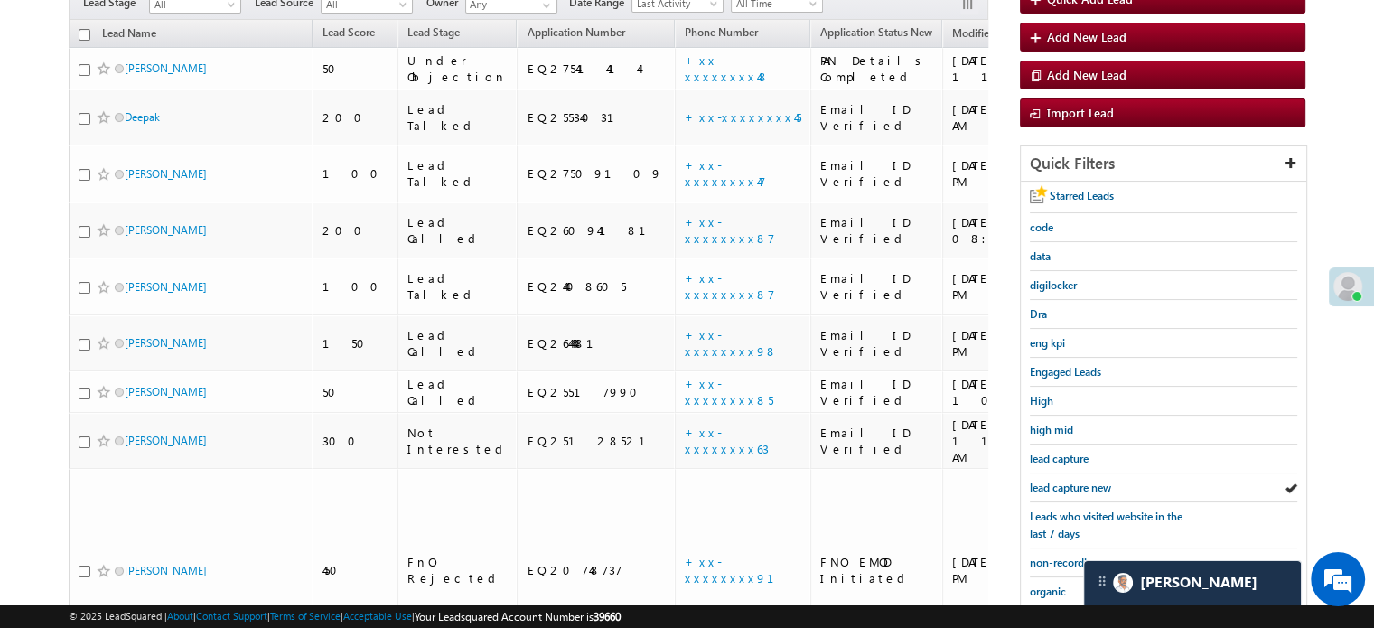
scroll to position [271, 0]
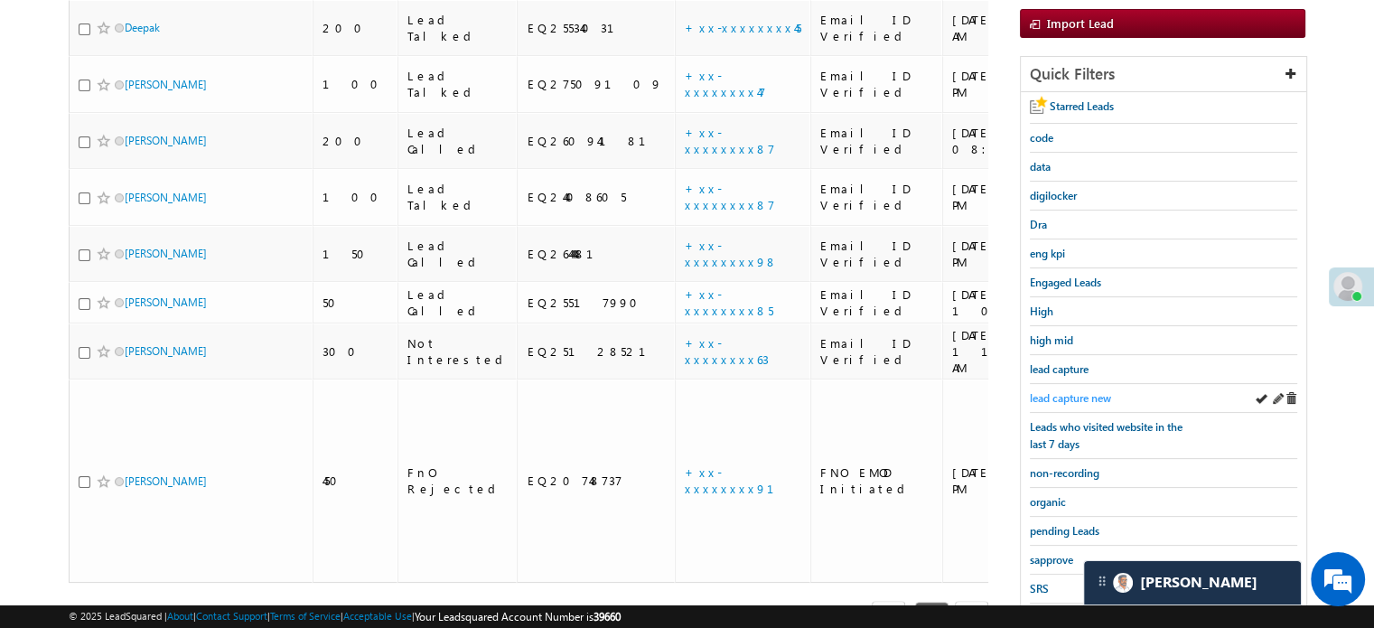
click at [1047, 391] on span "lead capture new" at bounding box center [1070, 398] width 81 height 14
click at [1066, 384] on div "lead capture new" at bounding box center [1163, 398] width 267 height 29
click at [1066, 391] on span "lead capture new" at bounding box center [1070, 398] width 81 height 14
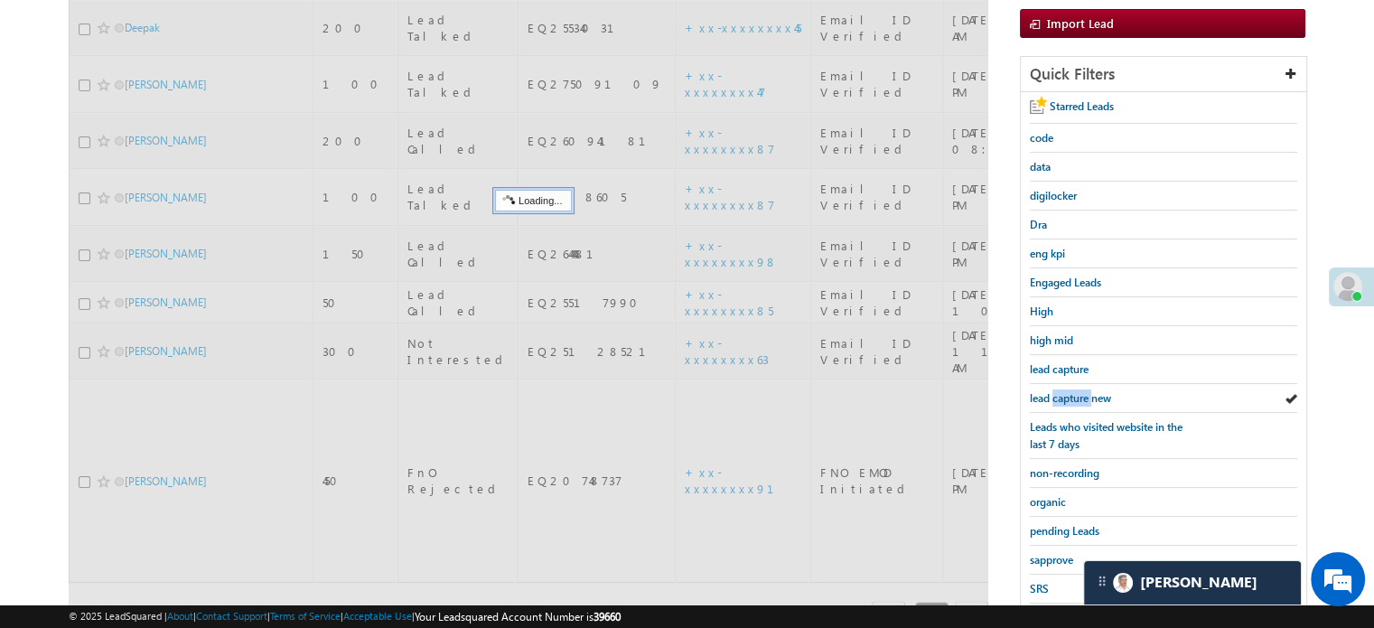
click at [1066, 391] on span "lead capture new" at bounding box center [1070, 398] width 81 height 14
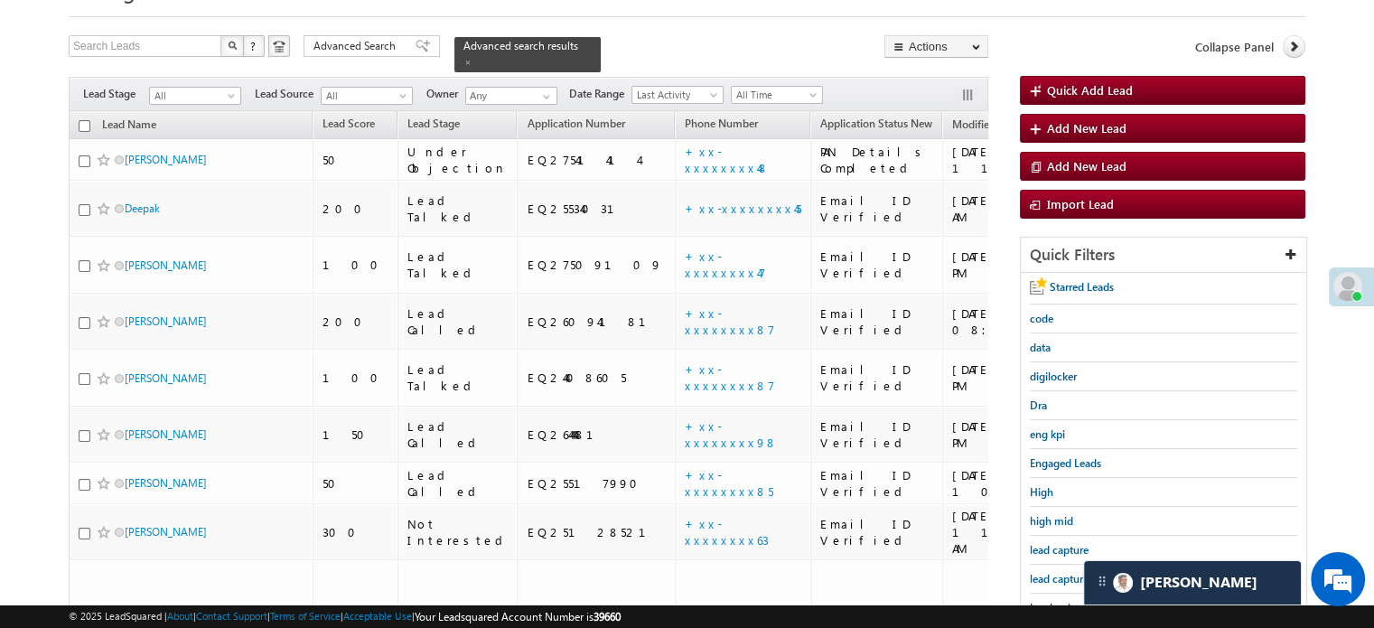
scroll to position [361, 0]
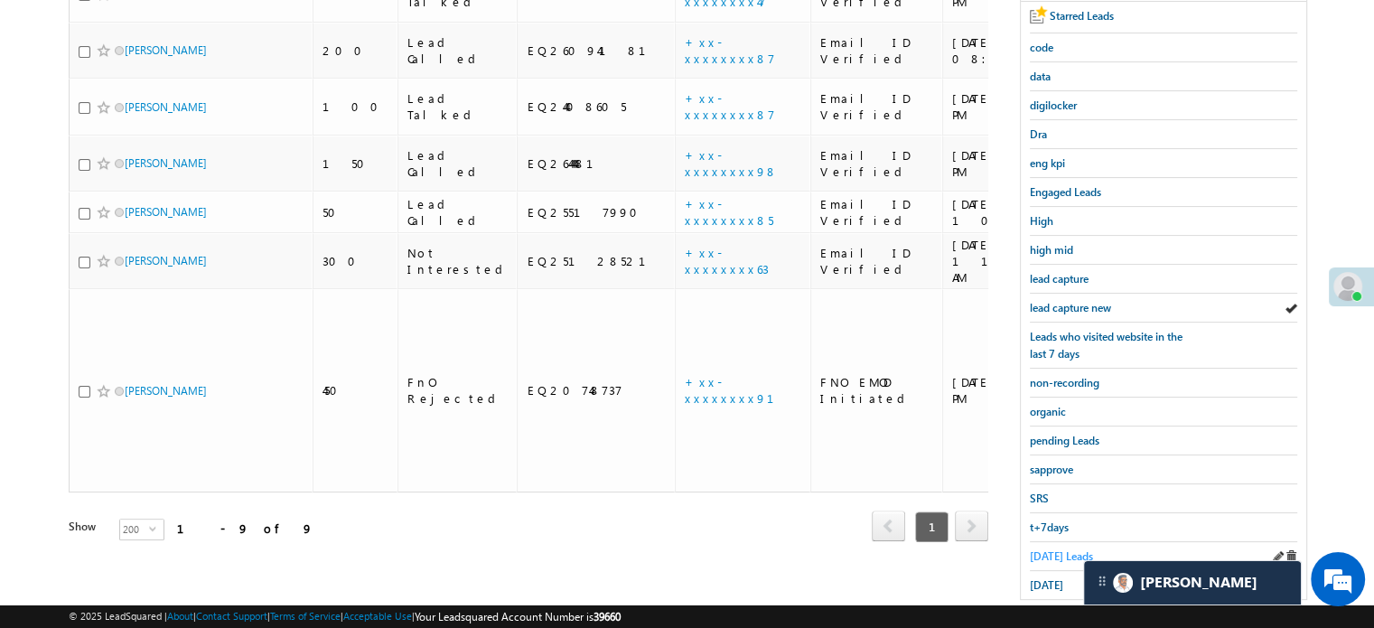
click at [1048, 550] on span "Today's Leads" at bounding box center [1061, 556] width 63 height 14
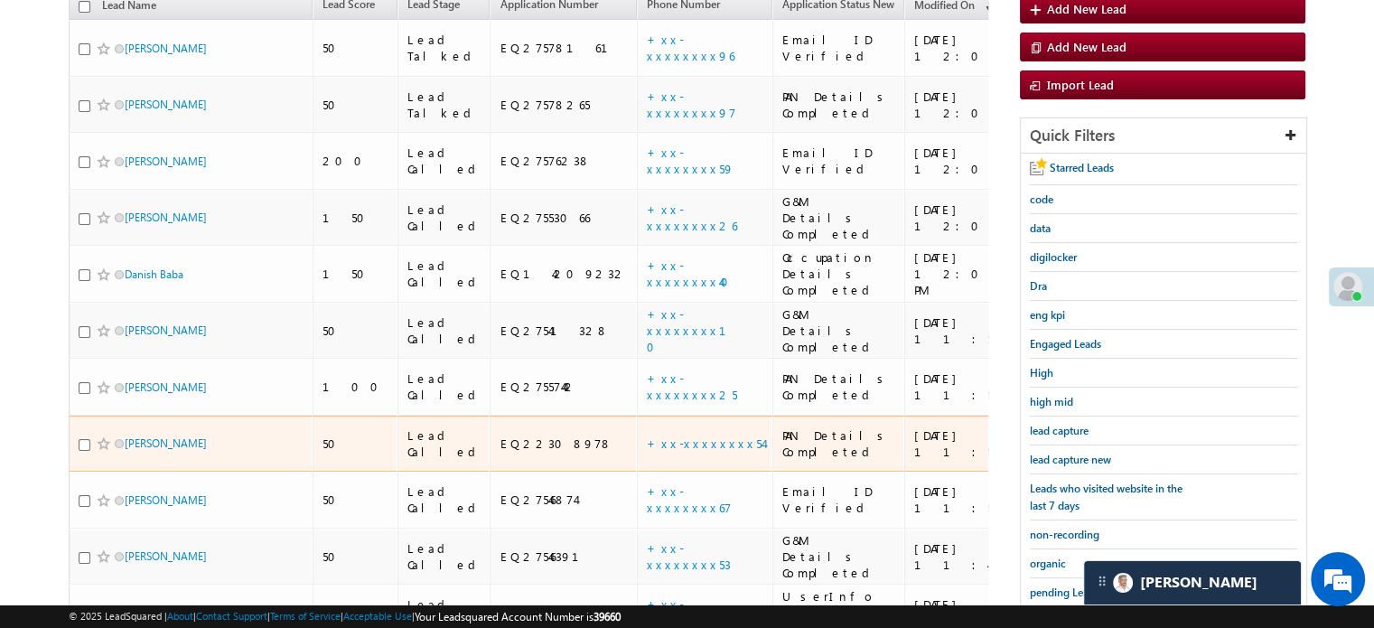
scroll to position [181, 0]
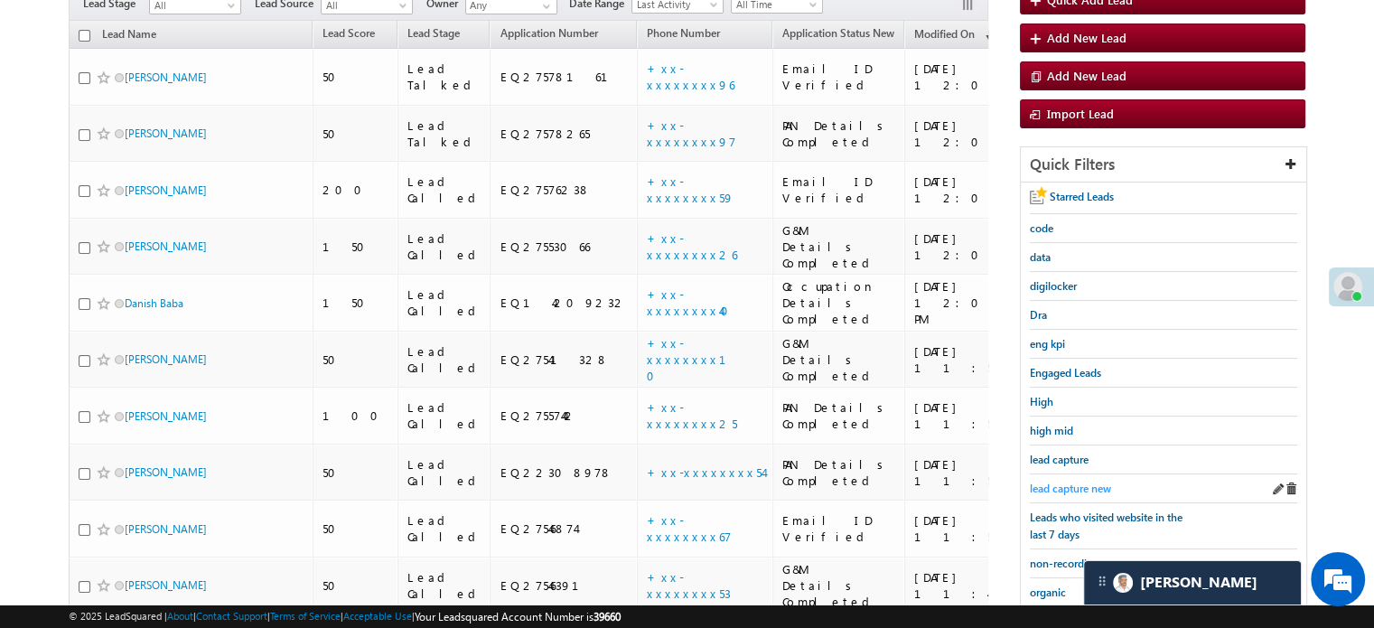
click at [1045, 486] on span "lead capture new" at bounding box center [1070, 489] width 81 height 14
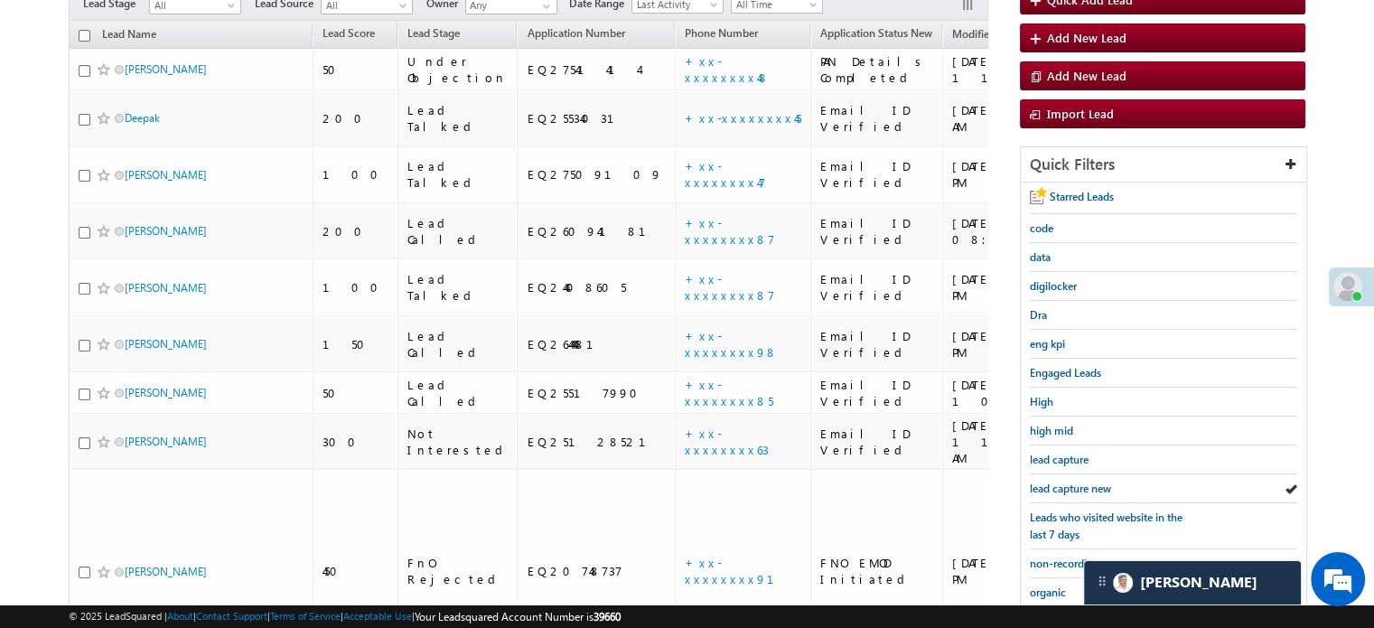
click at [1045, 486] on span "lead capture new" at bounding box center [1070, 489] width 81 height 14
click at [1078, 483] on span "lead capture new" at bounding box center [1070, 489] width 81 height 14
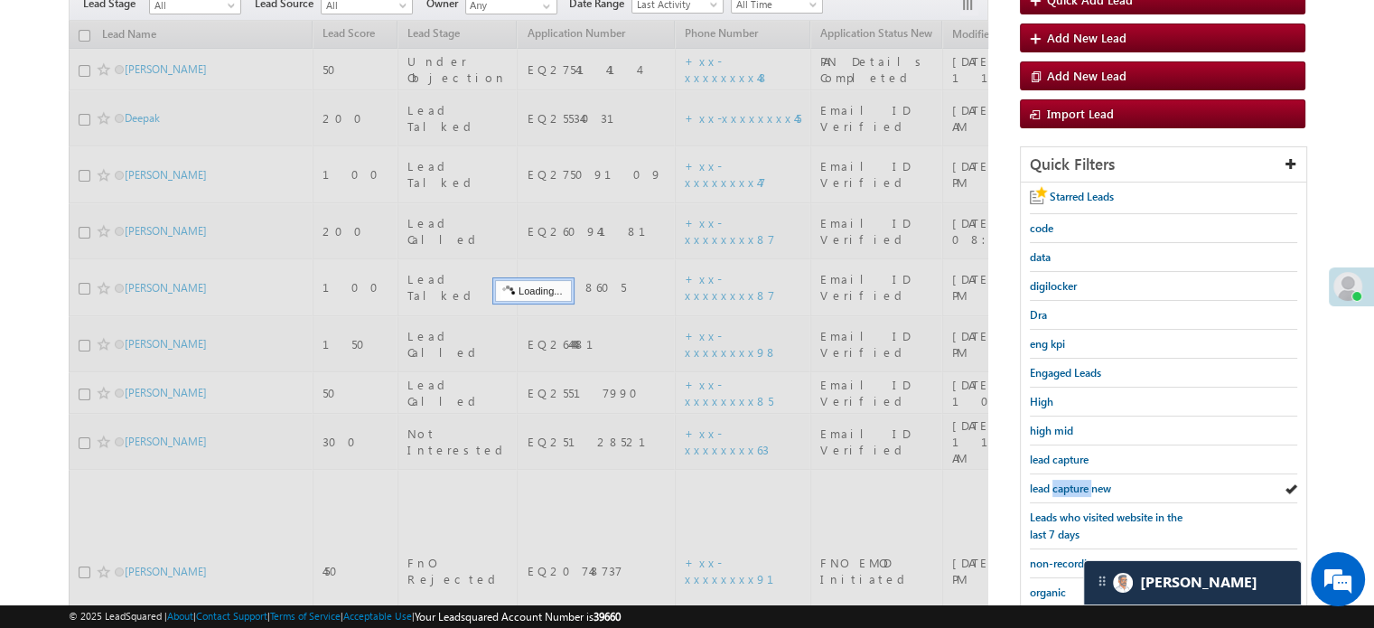
click at [1078, 483] on span "lead capture new" at bounding box center [1070, 489] width 81 height 14
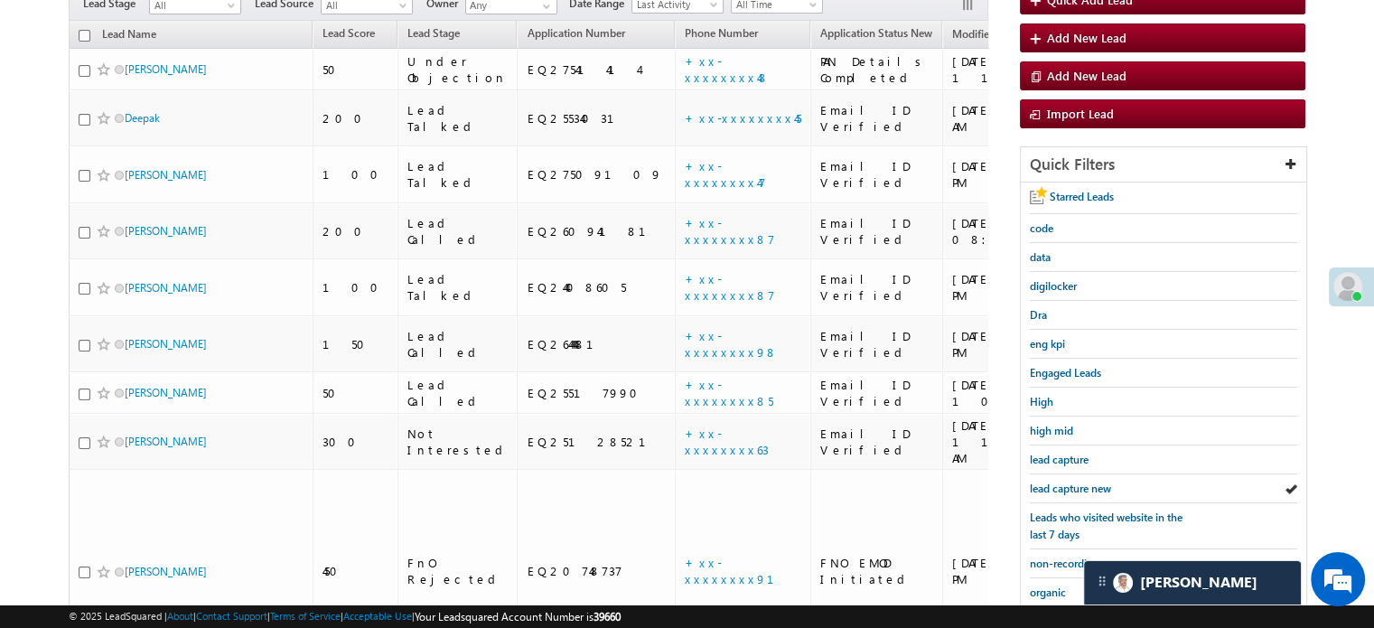
click at [1078, 483] on span "lead capture new" at bounding box center [1070, 489] width 81 height 14
click at [1060, 482] on span "lead capture new" at bounding box center [1070, 489] width 81 height 14
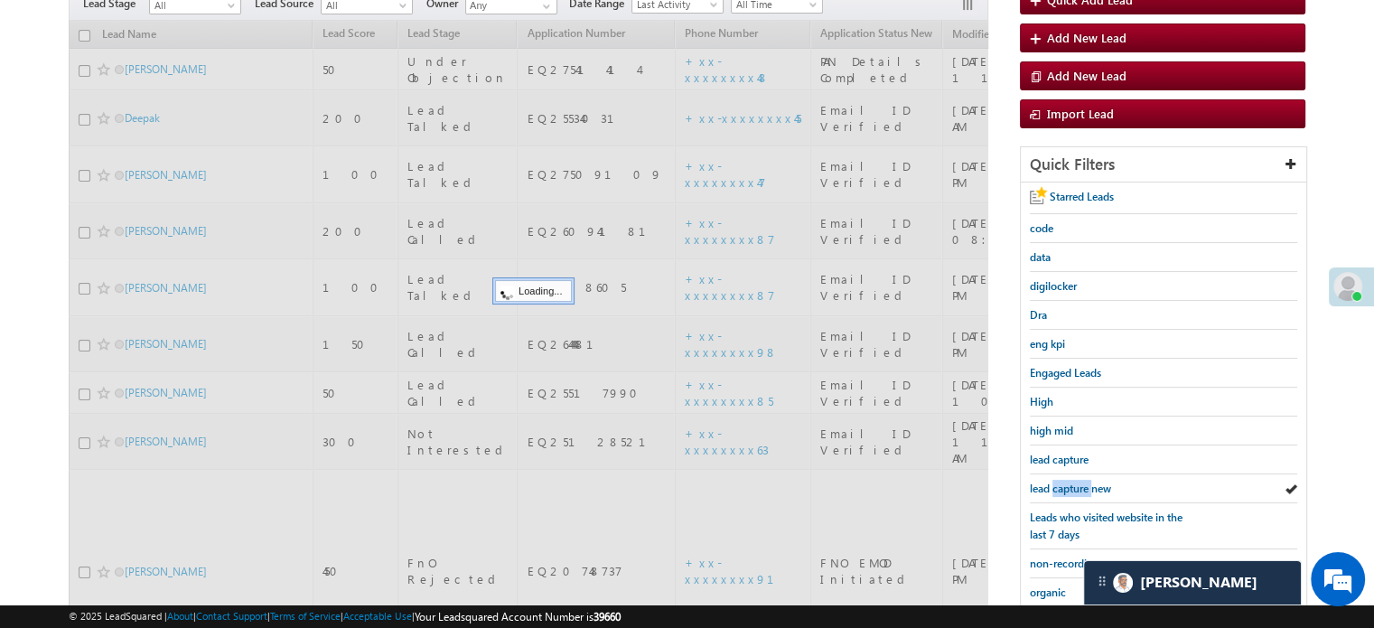
click at [1060, 482] on span "lead capture new" at bounding box center [1070, 489] width 81 height 14
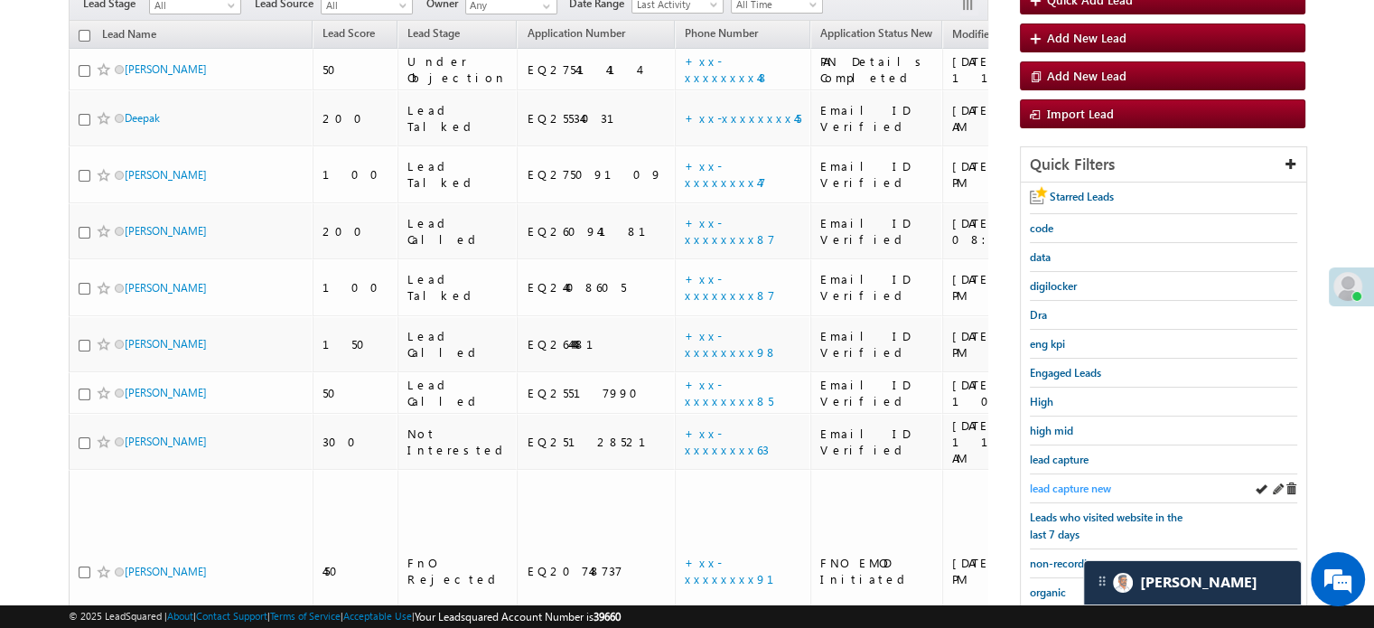
click at [1035, 483] on span "lead capture new" at bounding box center [1070, 489] width 81 height 14
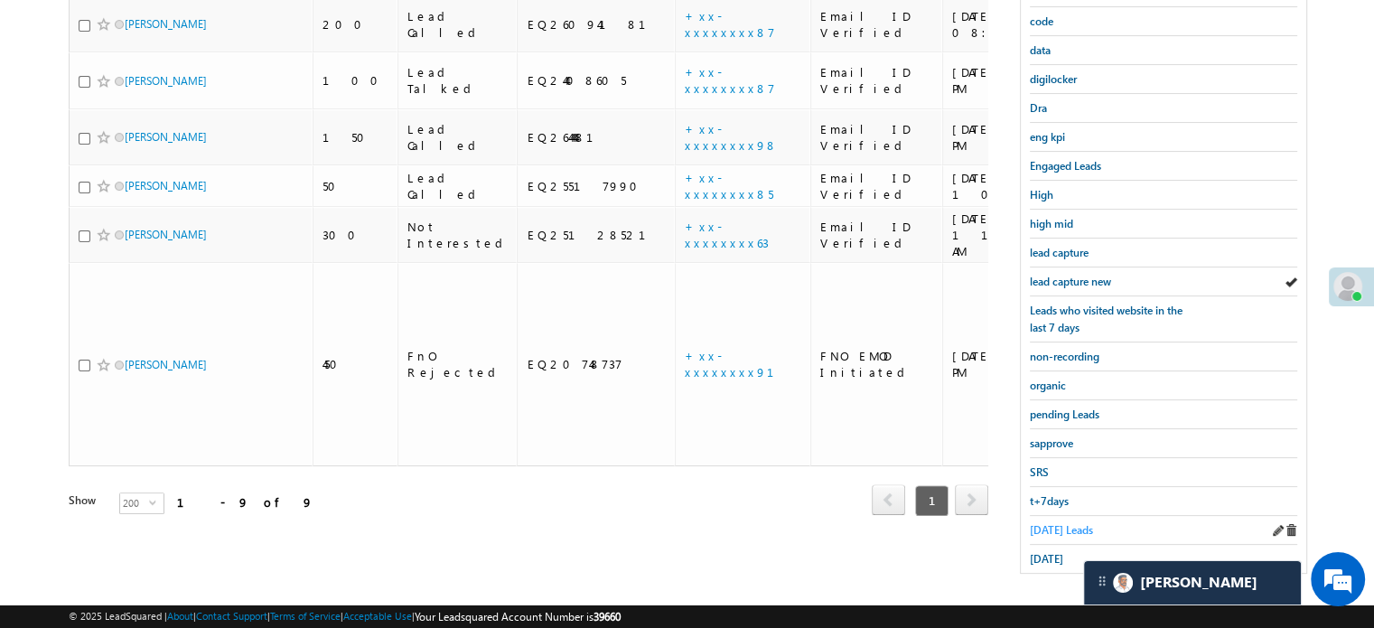
click at [1046, 524] on span "Today's Leads" at bounding box center [1061, 530] width 63 height 14
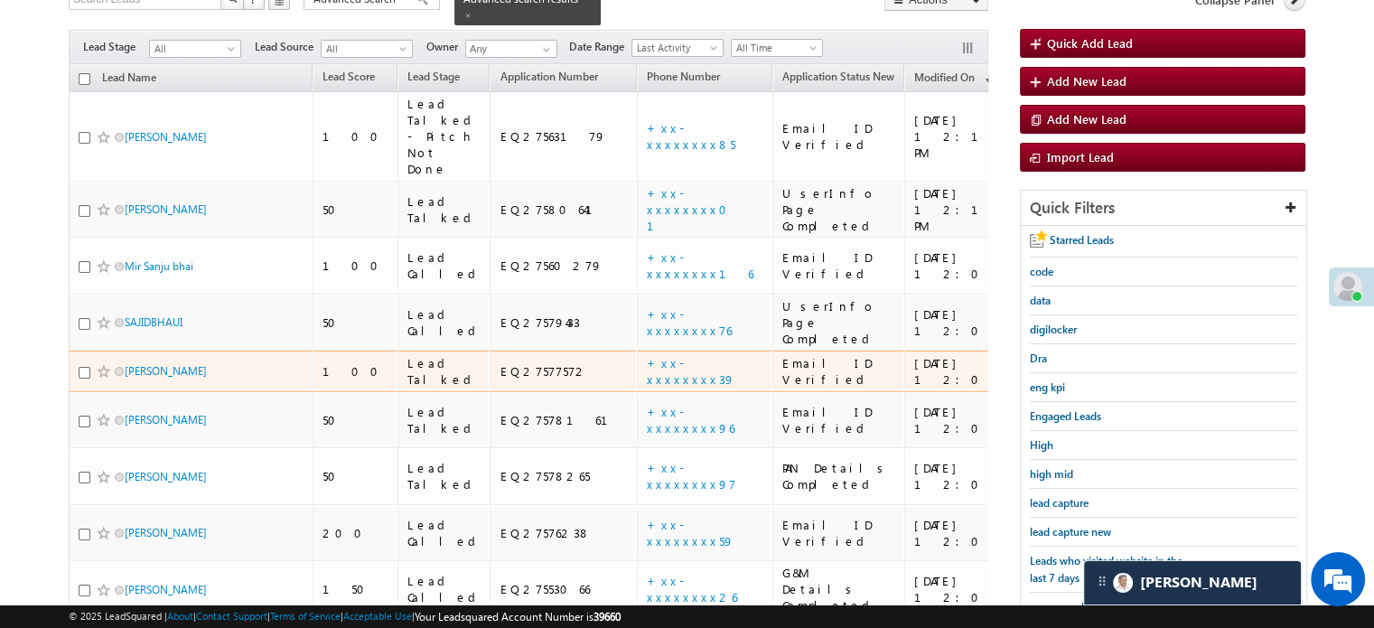
scroll to position [207, 0]
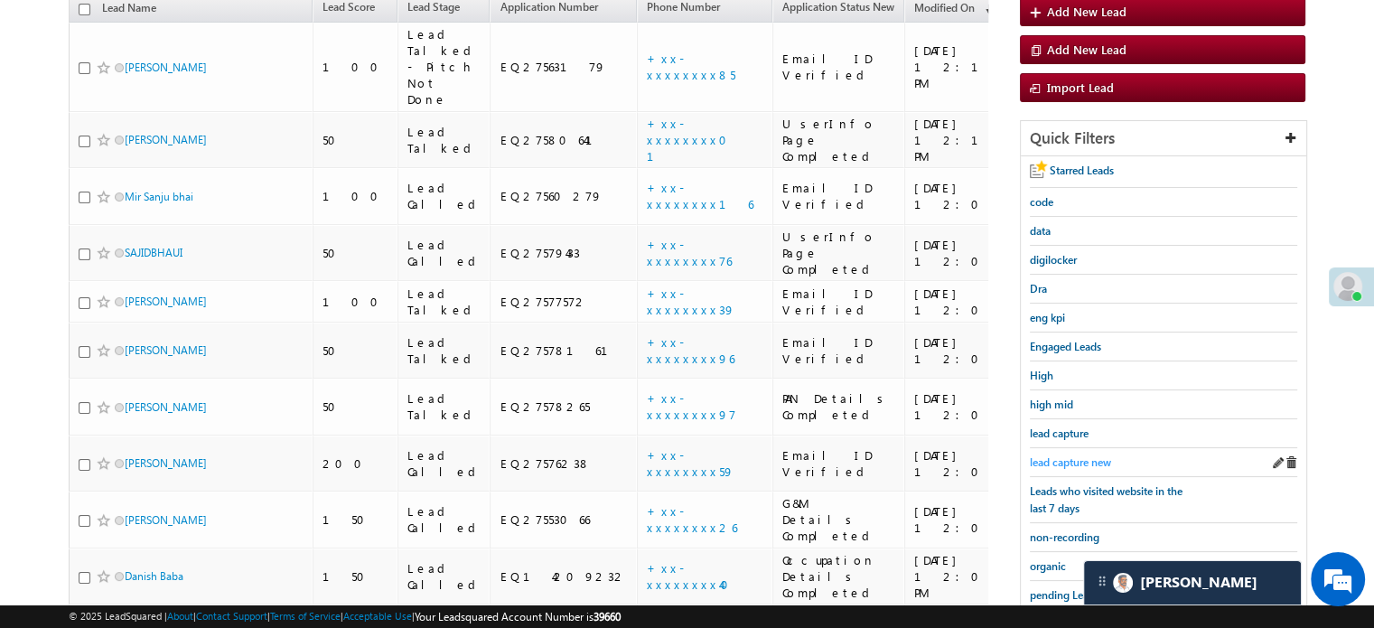
click at [1091, 455] on span "lead capture new" at bounding box center [1070, 462] width 81 height 14
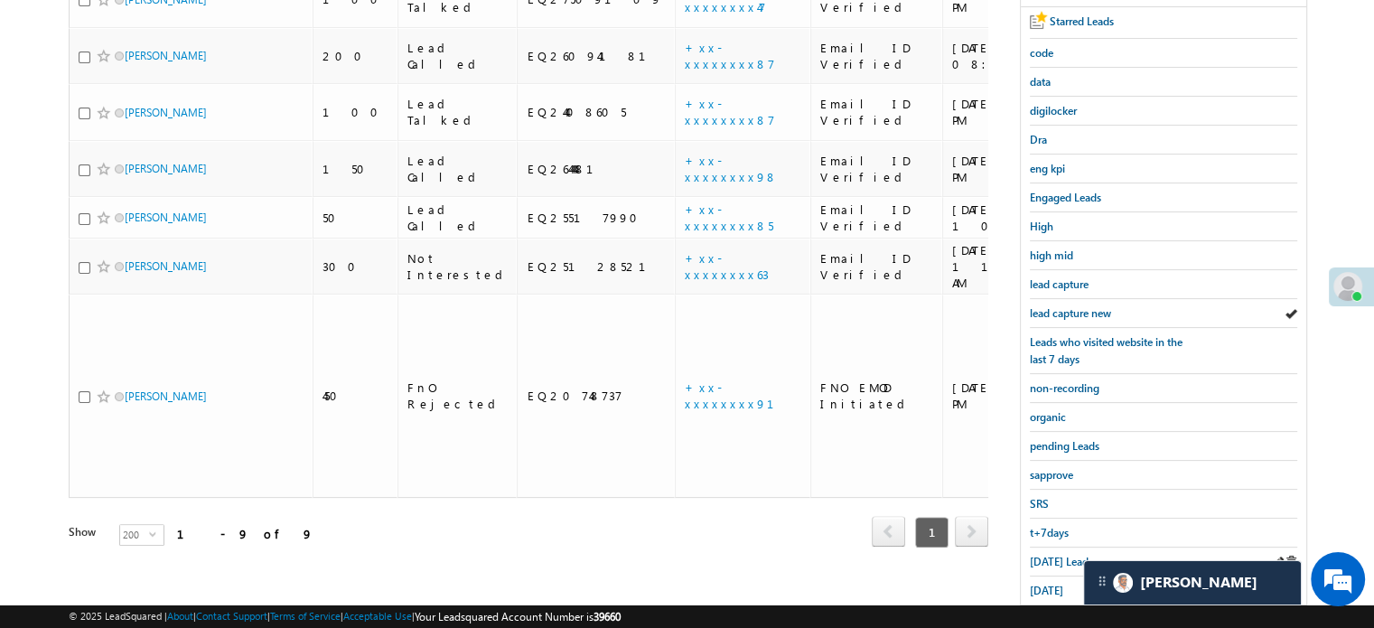
scroll to position [388, 0]
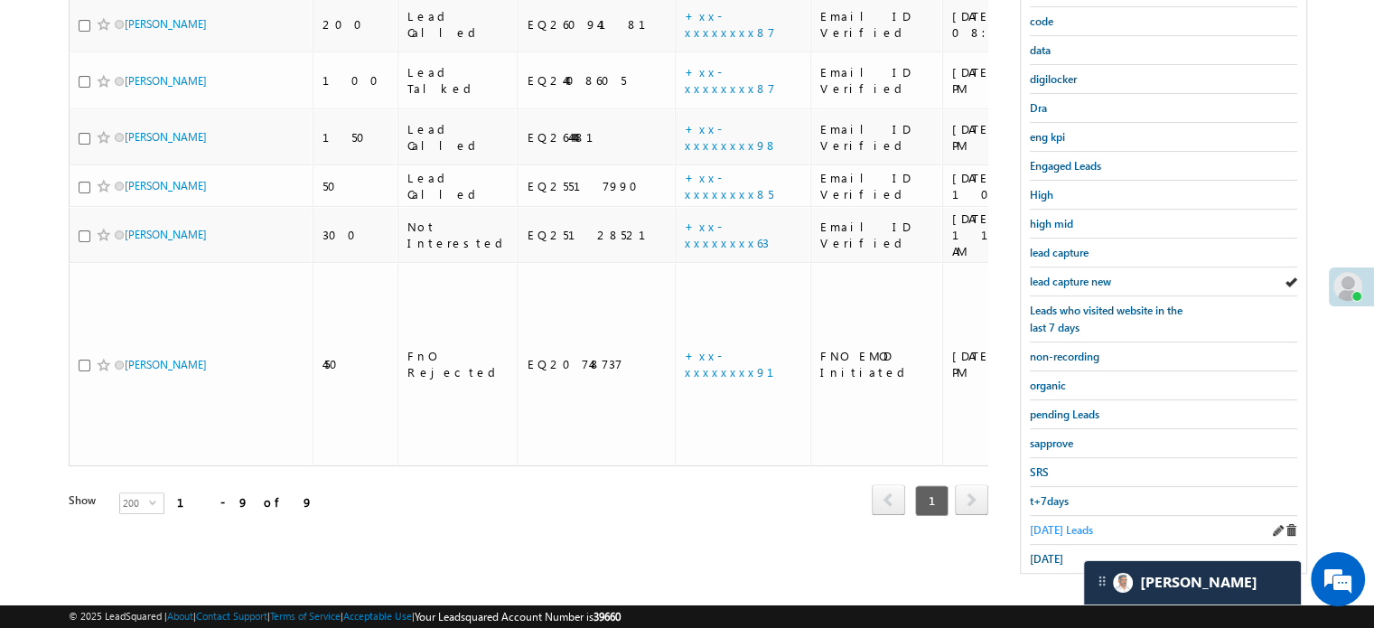
click at [1051, 523] on span "Today's Leads" at bounding box center [1061, 530] width 63 height 14
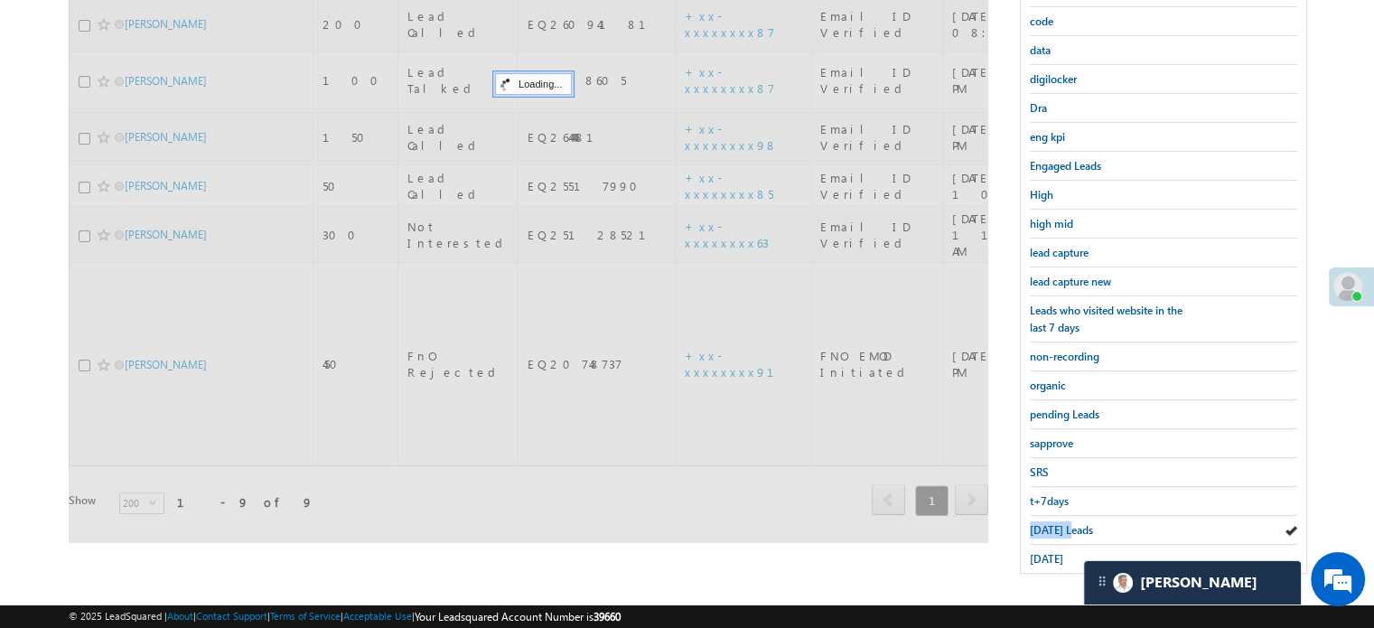
click at [1051, 523] on span "Today's Leads" at bounding box center [1061, 530] width 63 height 14
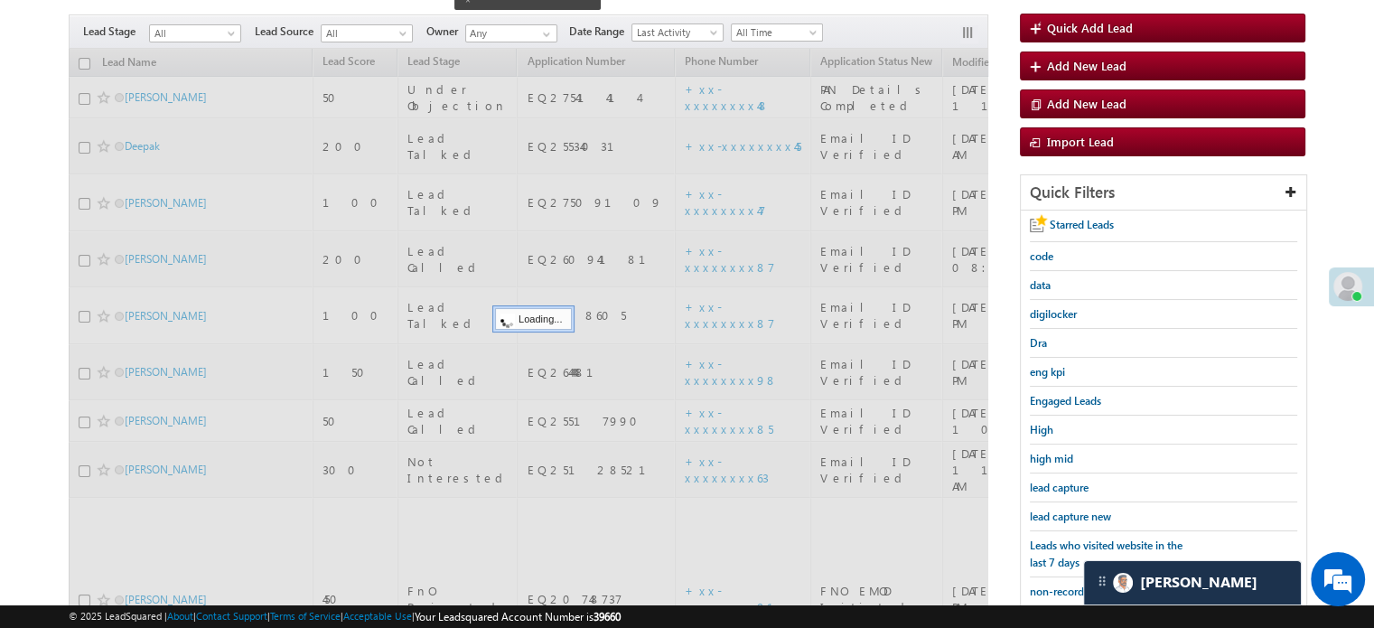
scroll to position [117, 0]
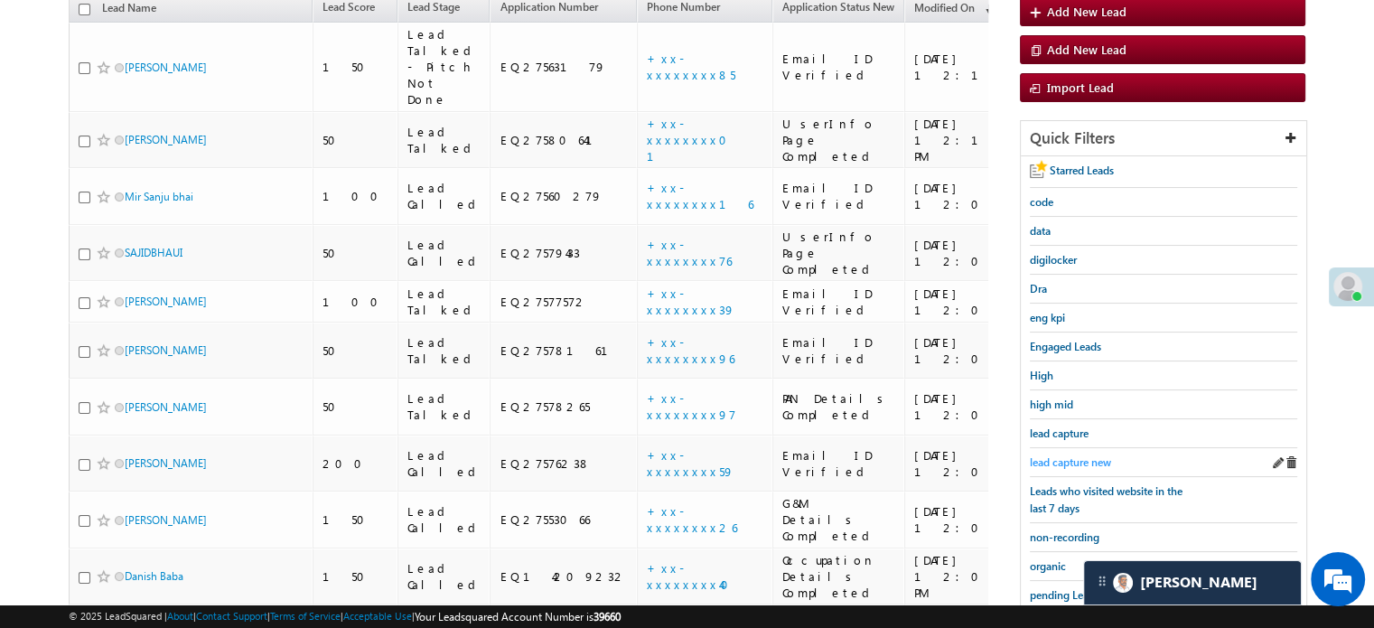
click at [1041, 457] on span "lead capture new" at bounding box center [1070, 462] width 81 height 14
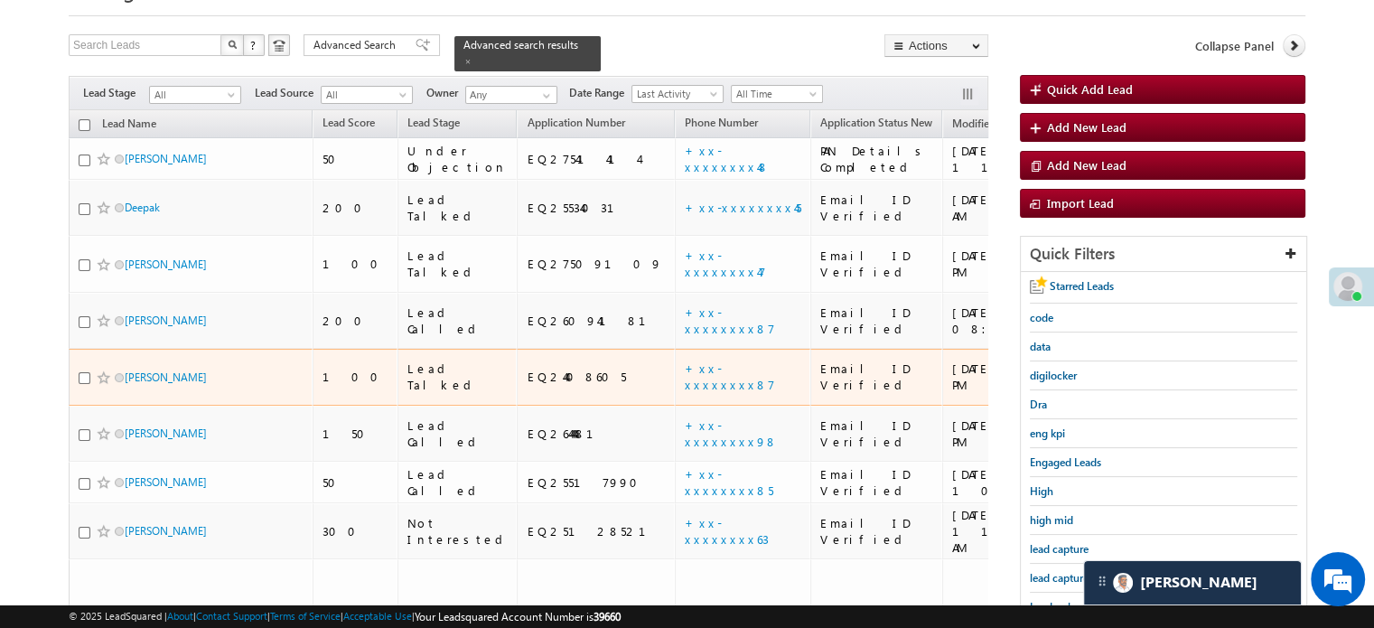
scroll to position [207, 0]
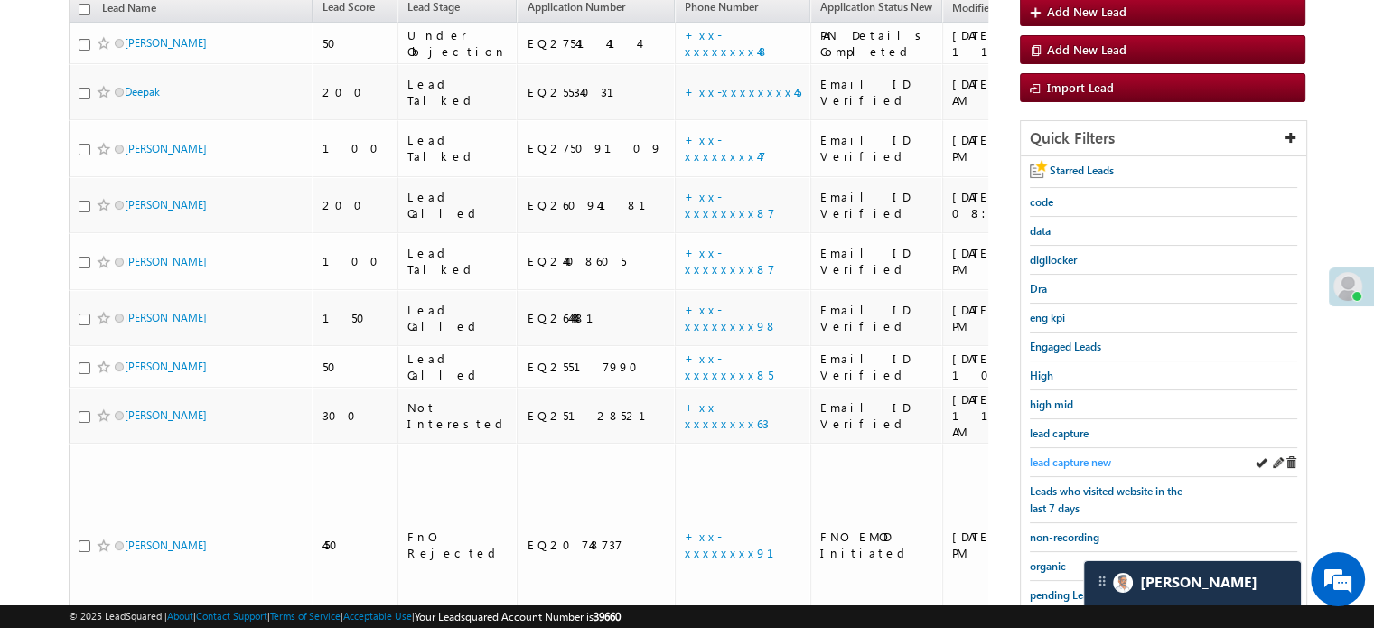
click at [1068, 455] on span "lead capture new" at bounding box center [1070, 462] width 81 height 14
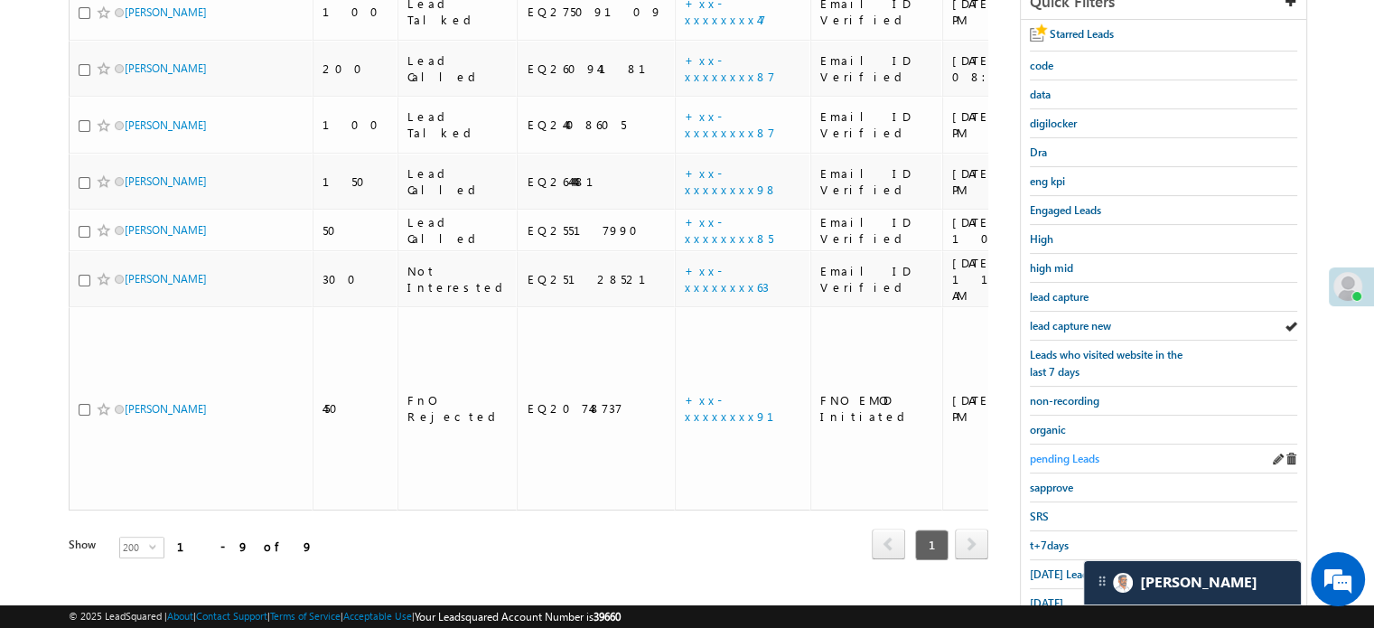
scroll to position [388, 0]
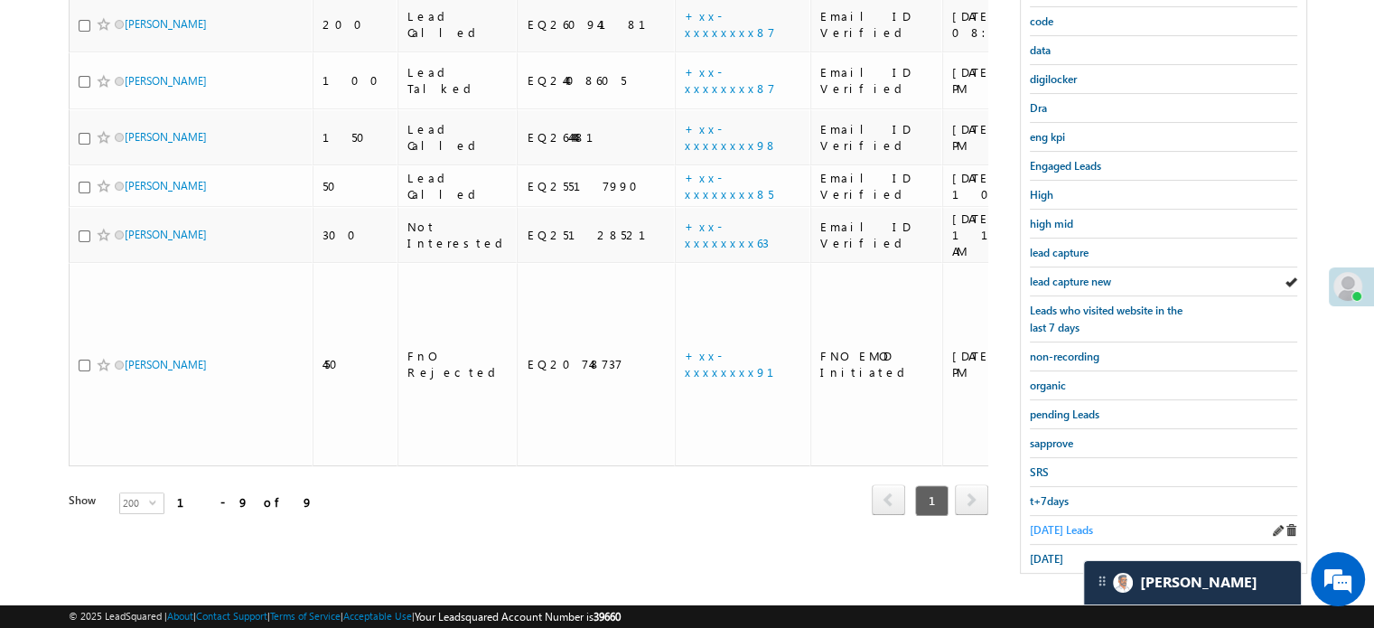
click at [1055, 523] on span "Today's Leads" at bounding box center [1061, 530] width 63 height 14
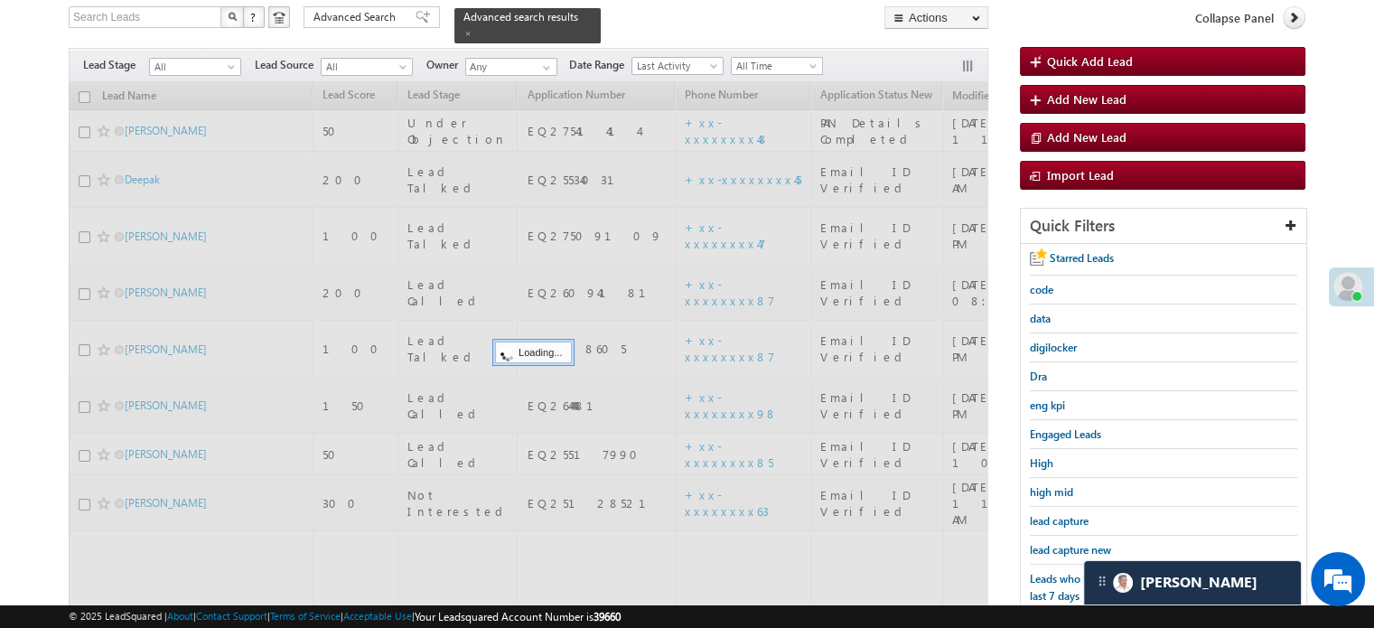
scroll to position [117, 0]
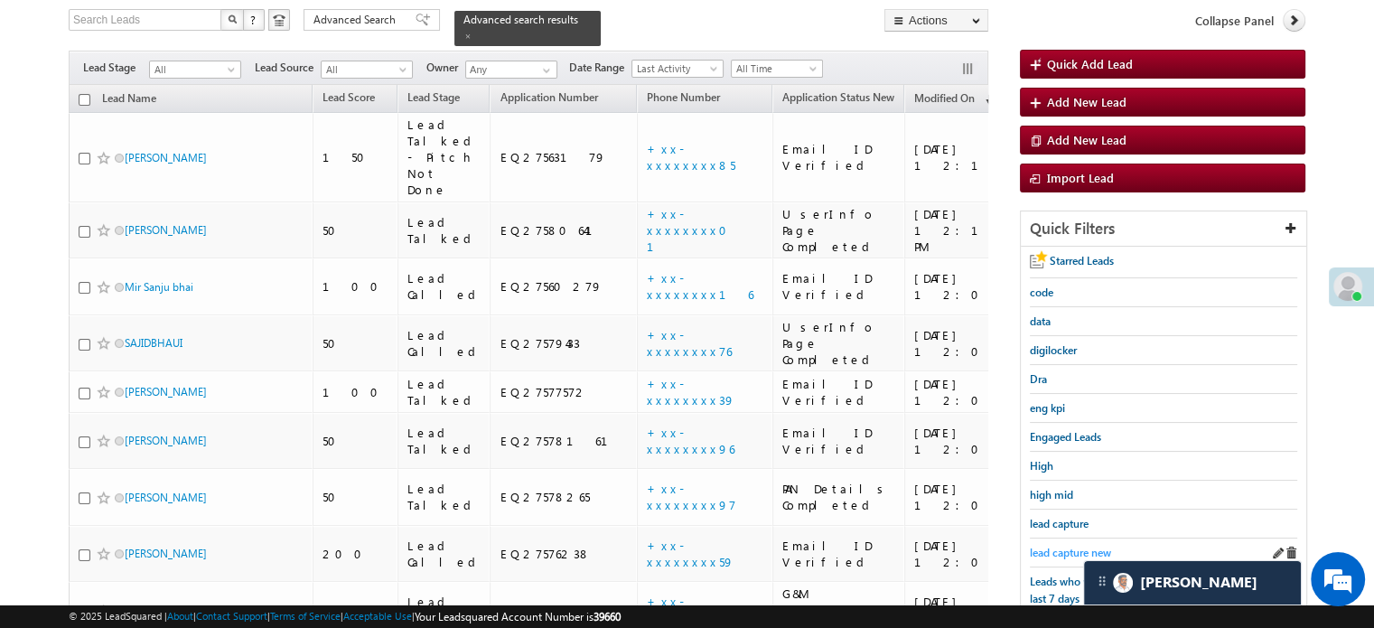
click at [1064, 546] on span "lead capture new" at bounding box center [1070, 553] width 81 height 14
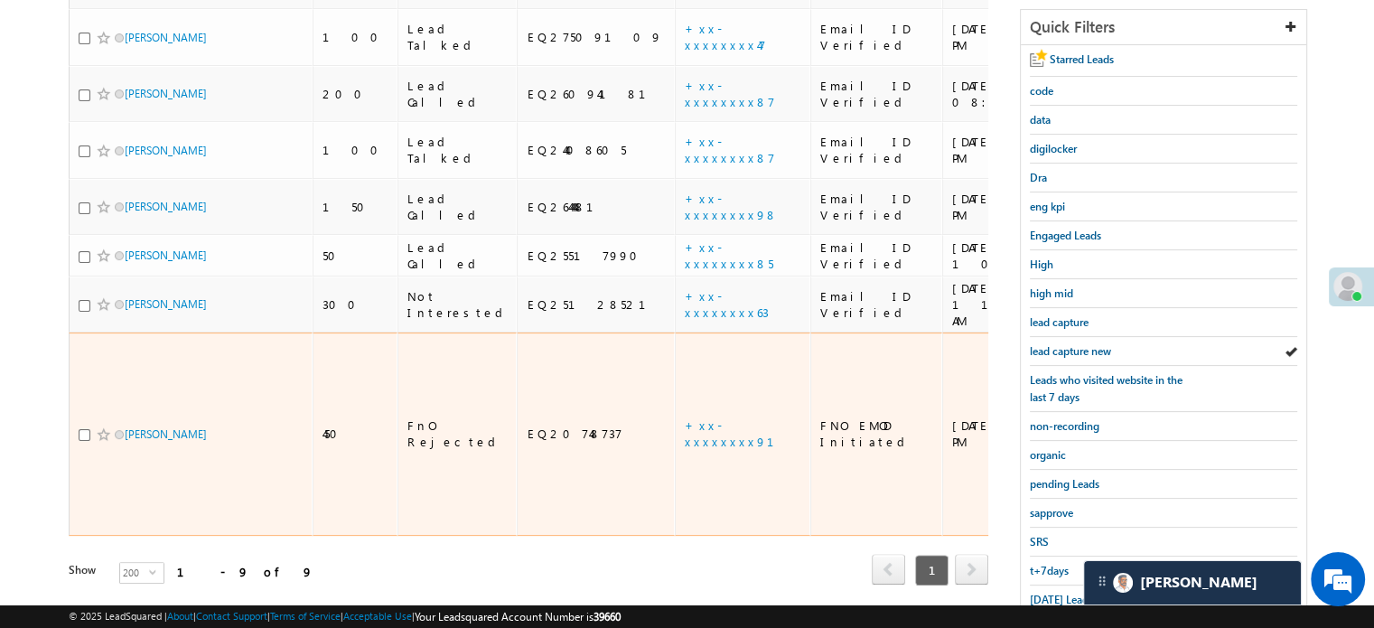
scroll to position [388, 0]
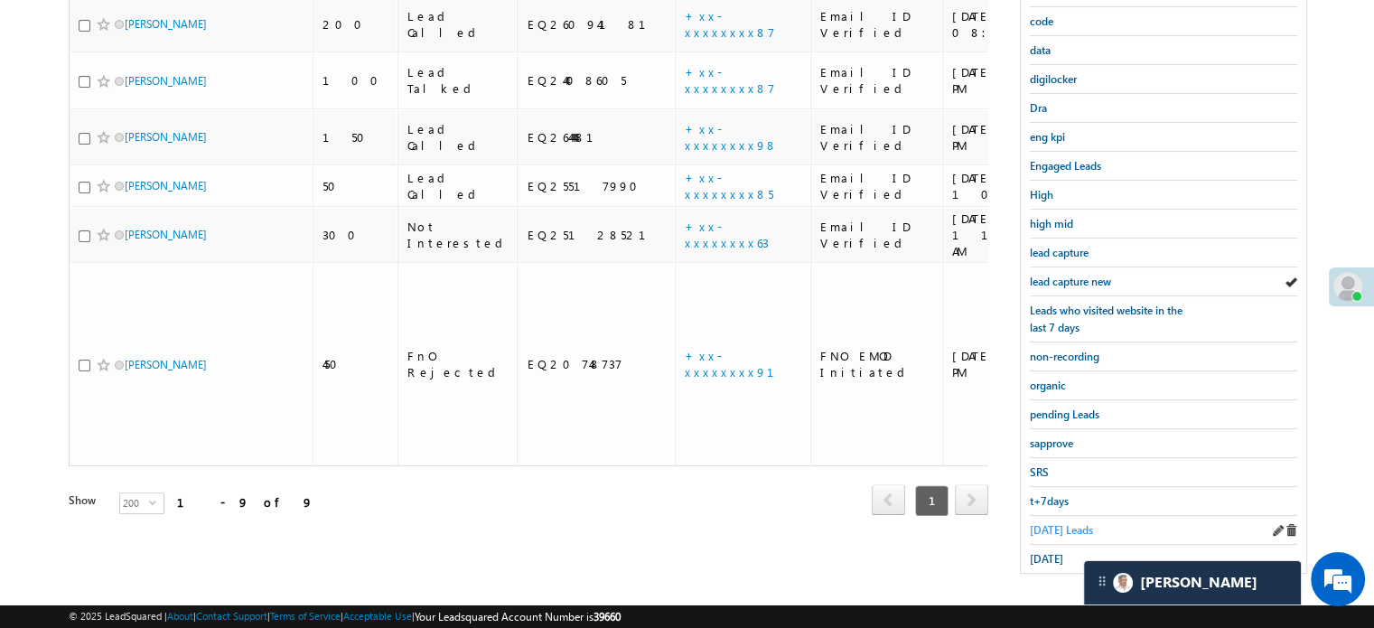
click at [1066, 526] on span "Today's Leads" at bounding box center [1061, 530] width 63 height 14
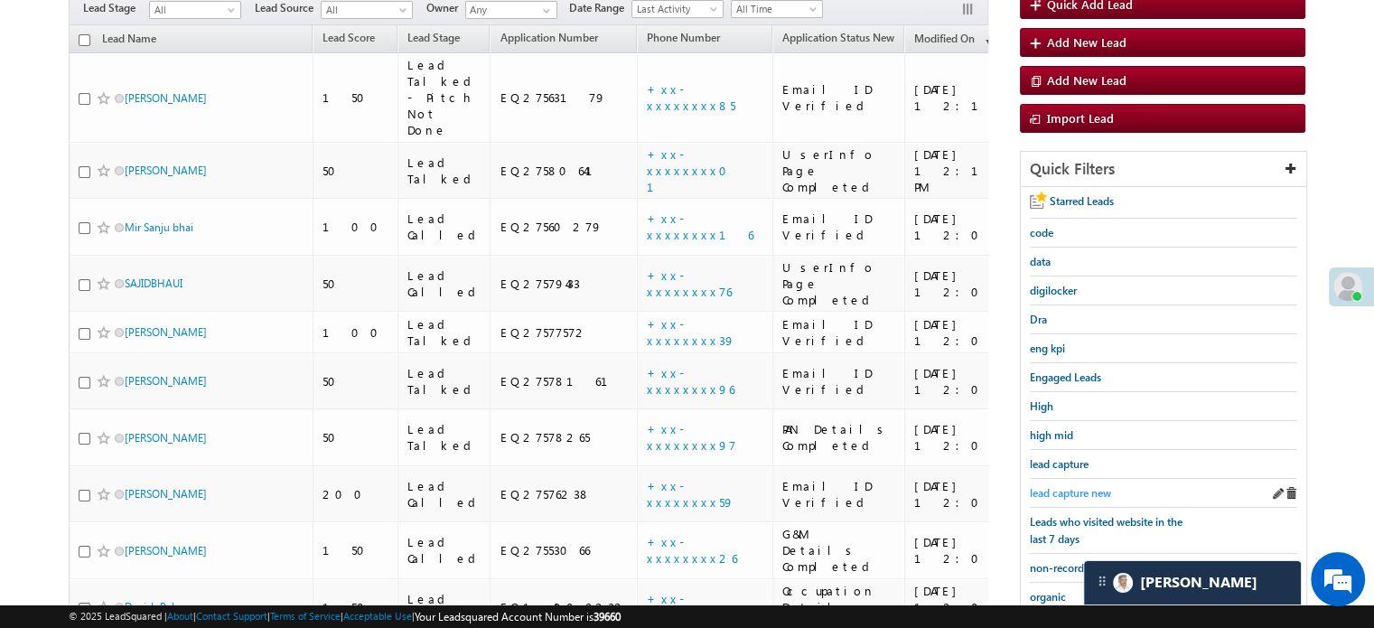
scroll to position [297, 0]
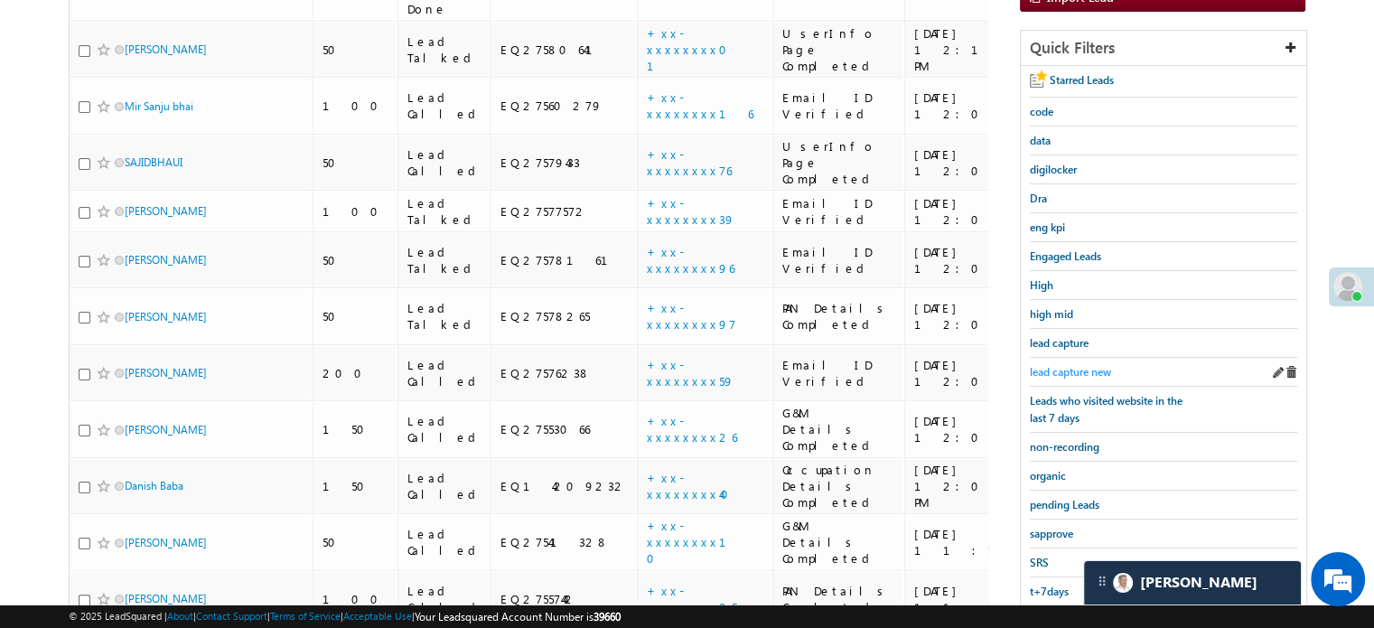
click at [1067, 367] on span "lead capture new" at bounding box center [1070, 372] width 81 height 14
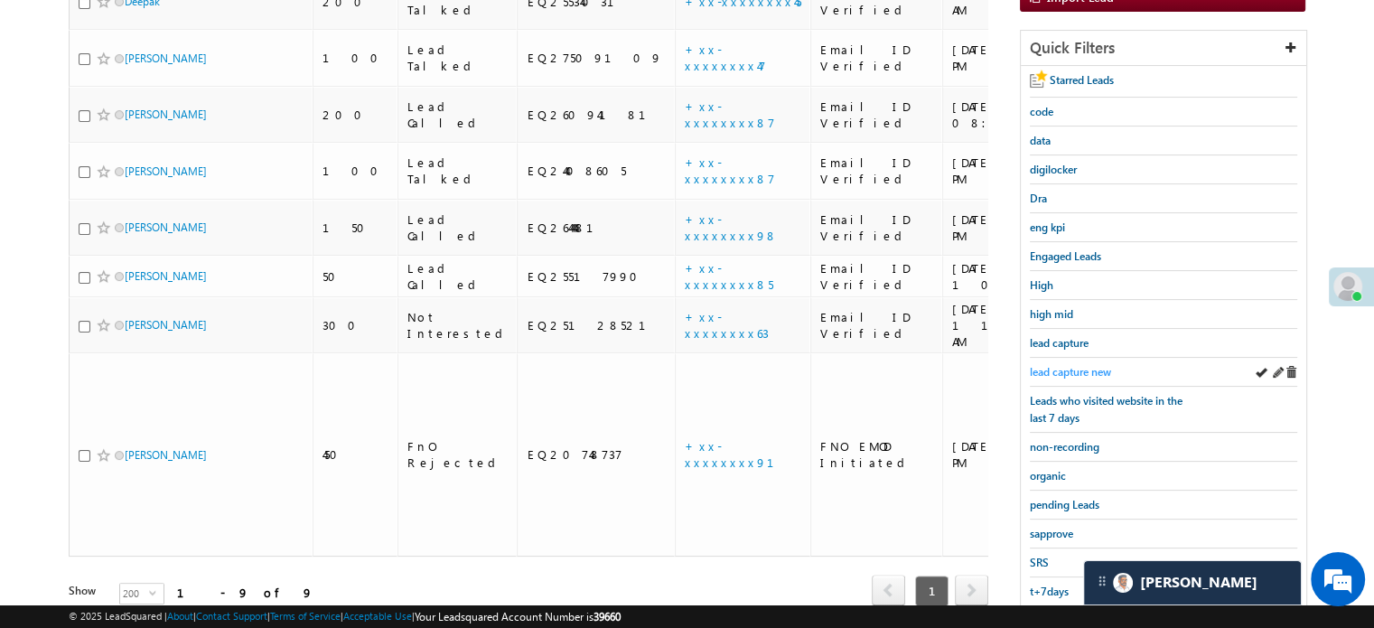
click at [1070, 366] on span "lead capture new" at bounding box center [1070, 372] width 81 height 14
click at [1033, 366] on span "lead capture new" at bounding box center [1070, 372] width 81 height 14
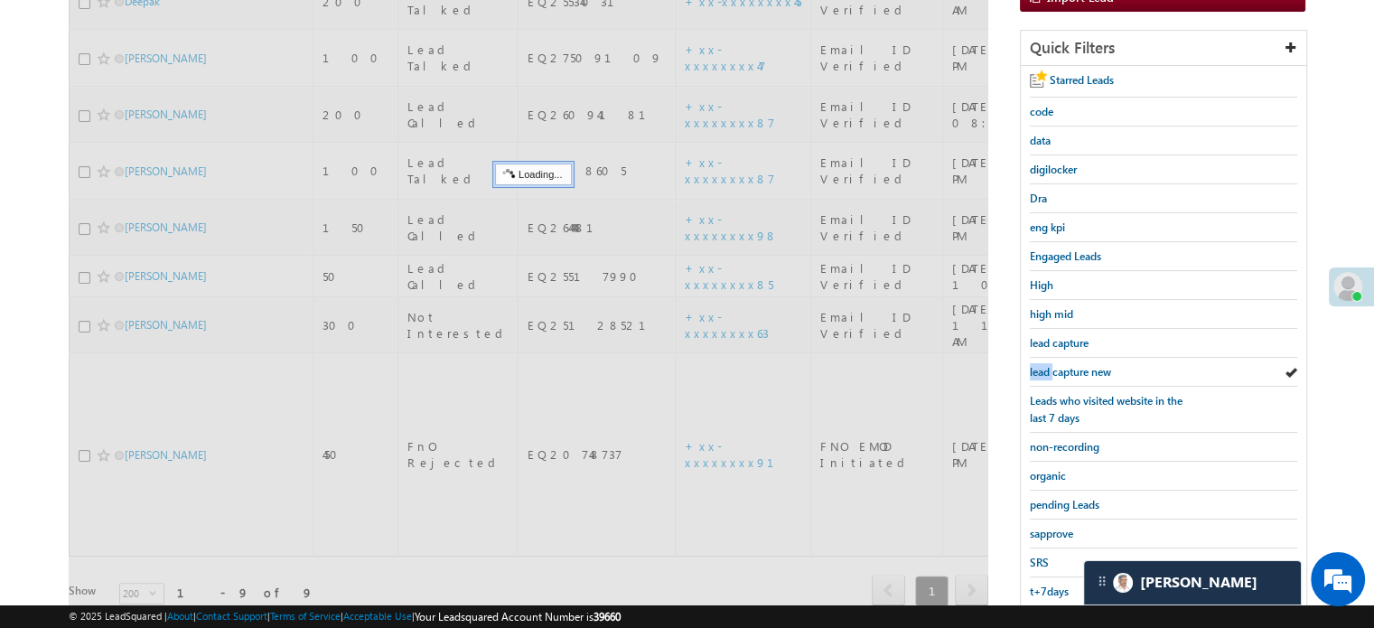
click at [1033, 366] on span "lead capture new" at bounding box center [1070, 372] width 81 height 14
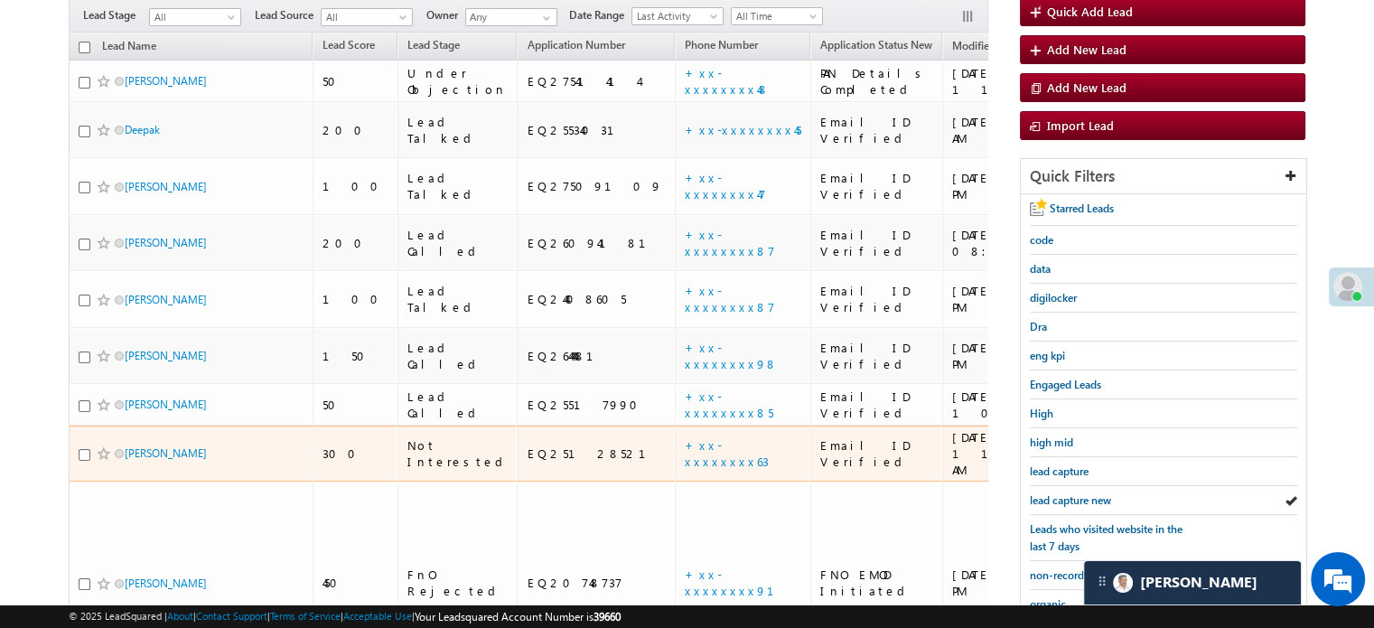
scroll to position [181, 0]
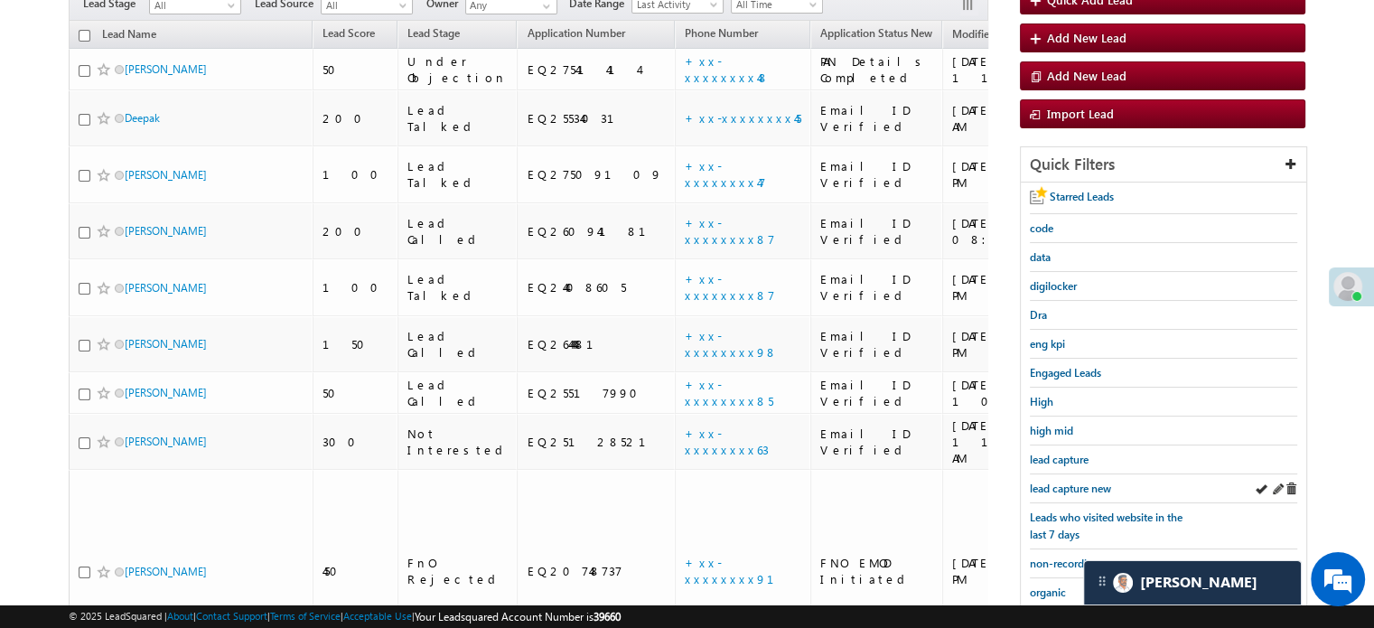
click at [1063, 474] on div "lead capture new" at bounding box center [1163, 488] width 267 height 29
click at [1067, 480] on link "lead capture new" at bounding box center [1070, 488] width 81 height 17
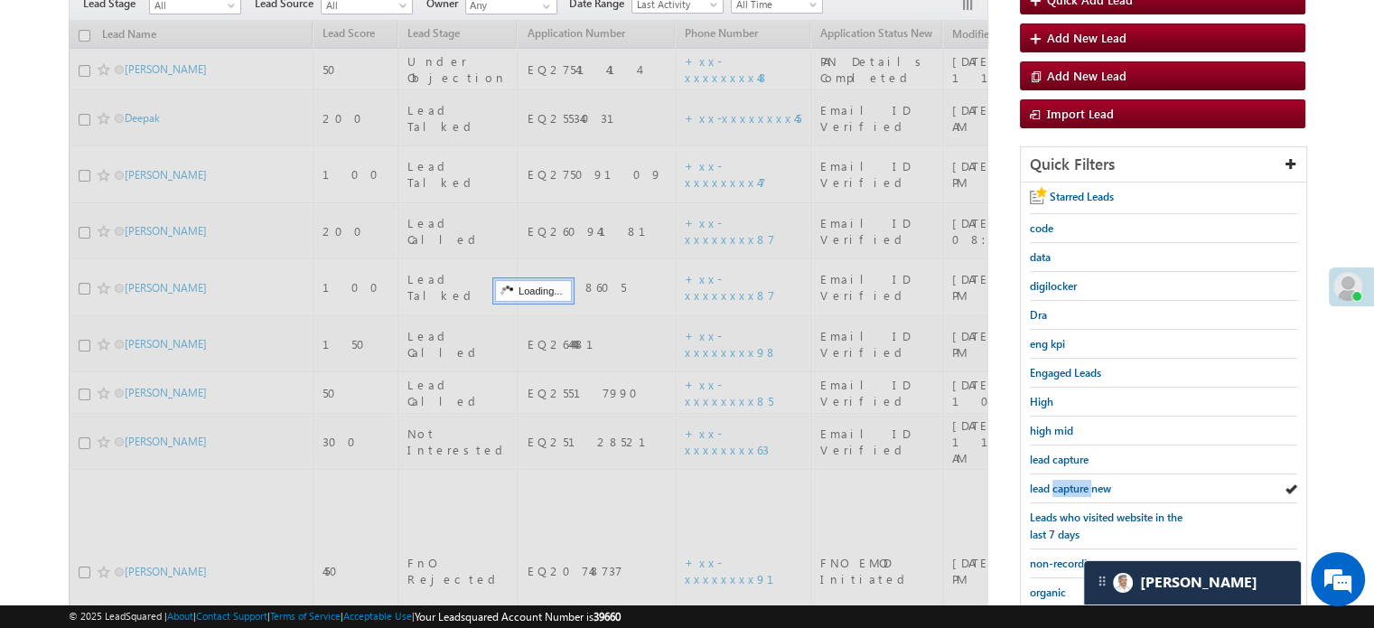
click at [1068, 482] on span "lead capture new" at bounding box center [1070, 489] width 81 height 14
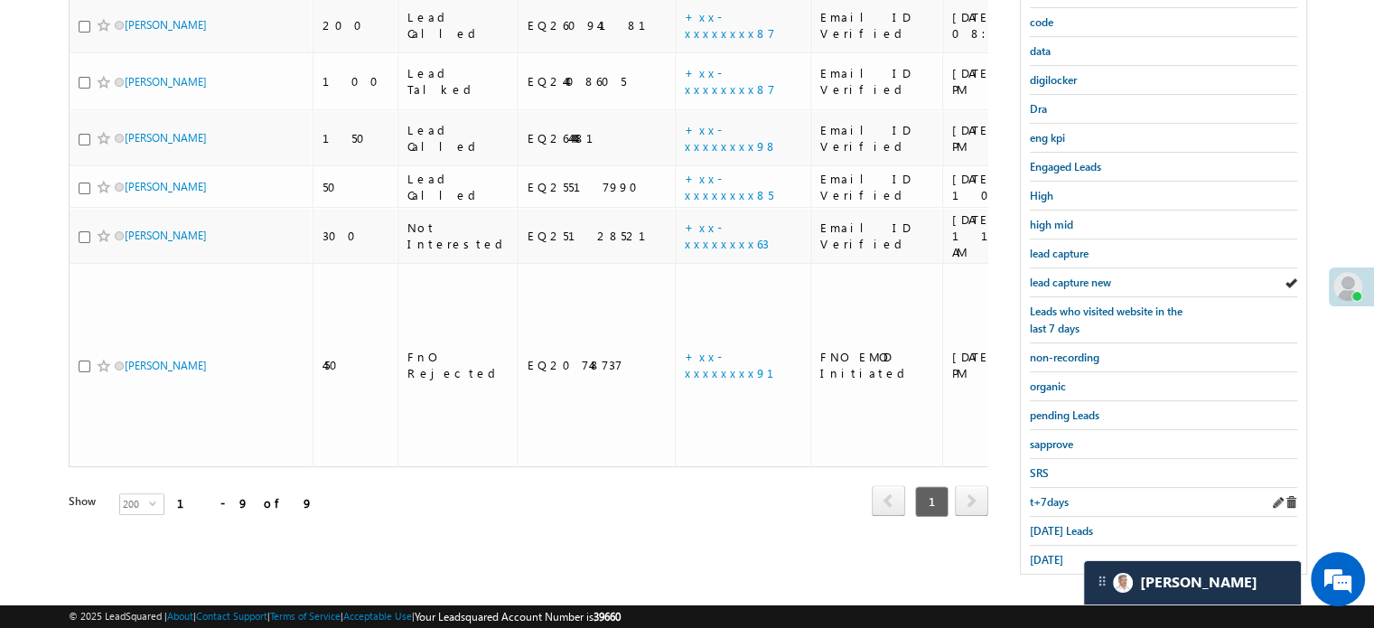
scroll to position [388, 0]
click at [1061, 523] on span "Today's Leads" at bounding box center [1061, 530] width 63 height 14
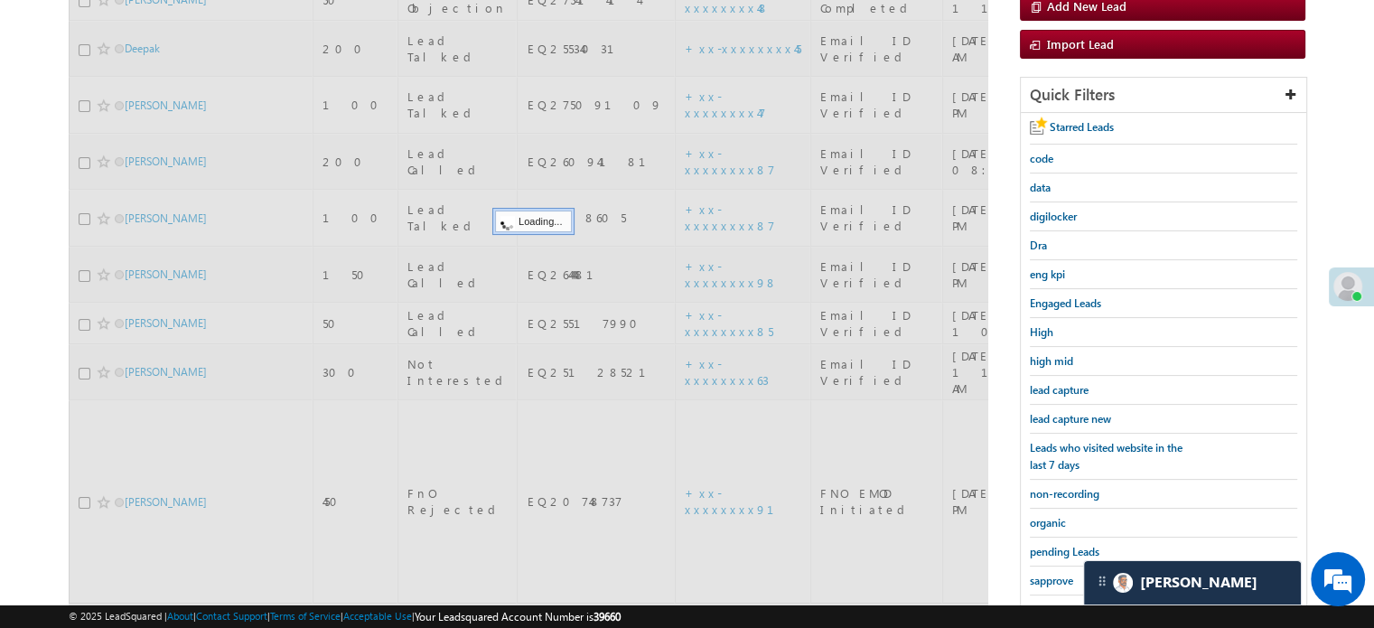
scroll to position [207, 0]
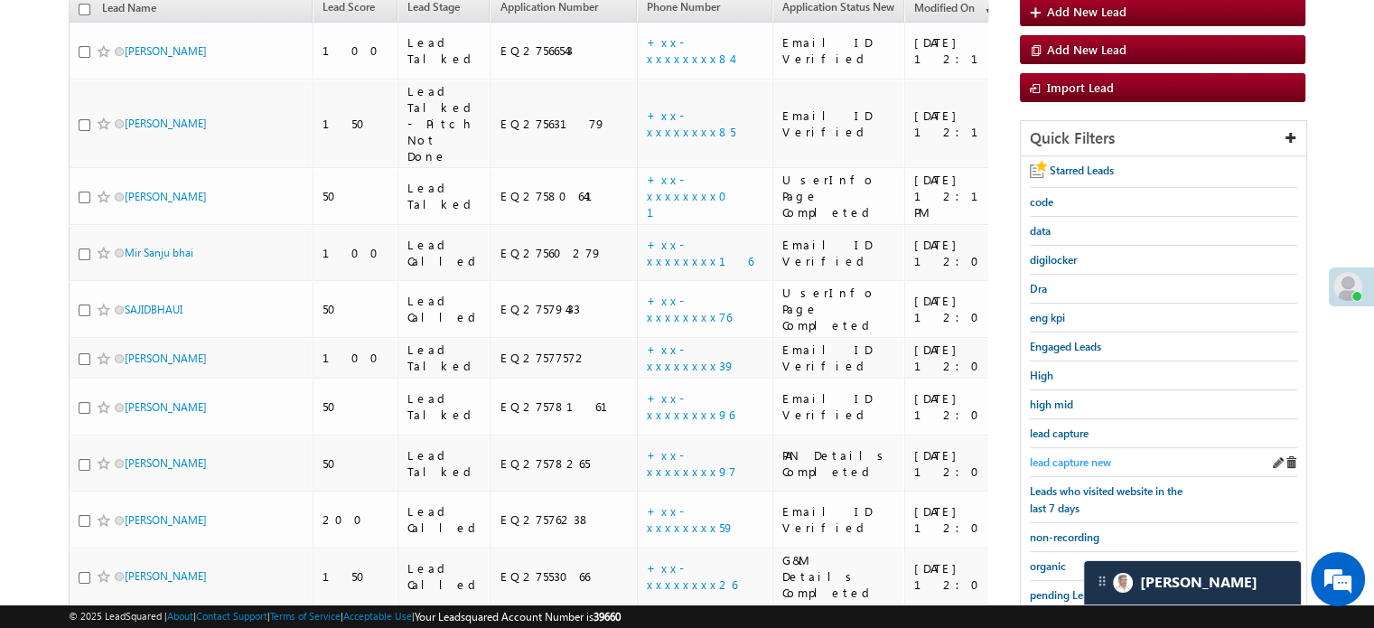
click at [1061, 455] on span "lead capture new" at bounding box center [1070, 462] width 81 height 14
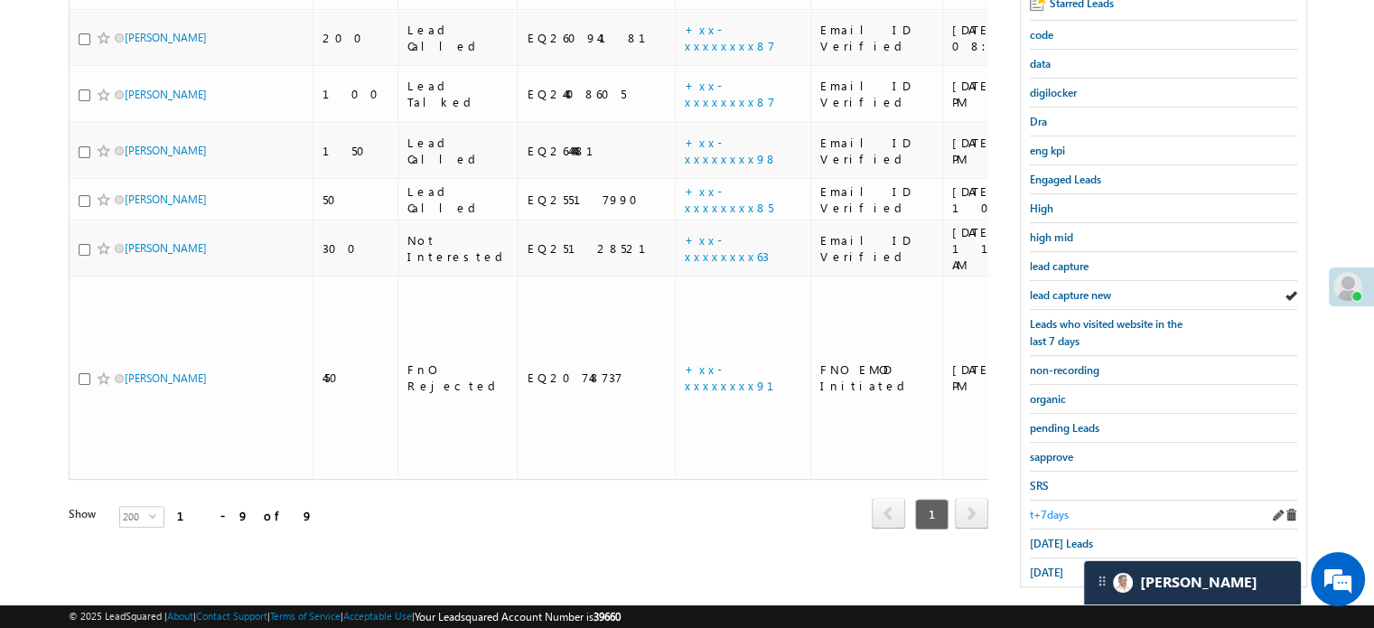
scroll to position [388, 0]
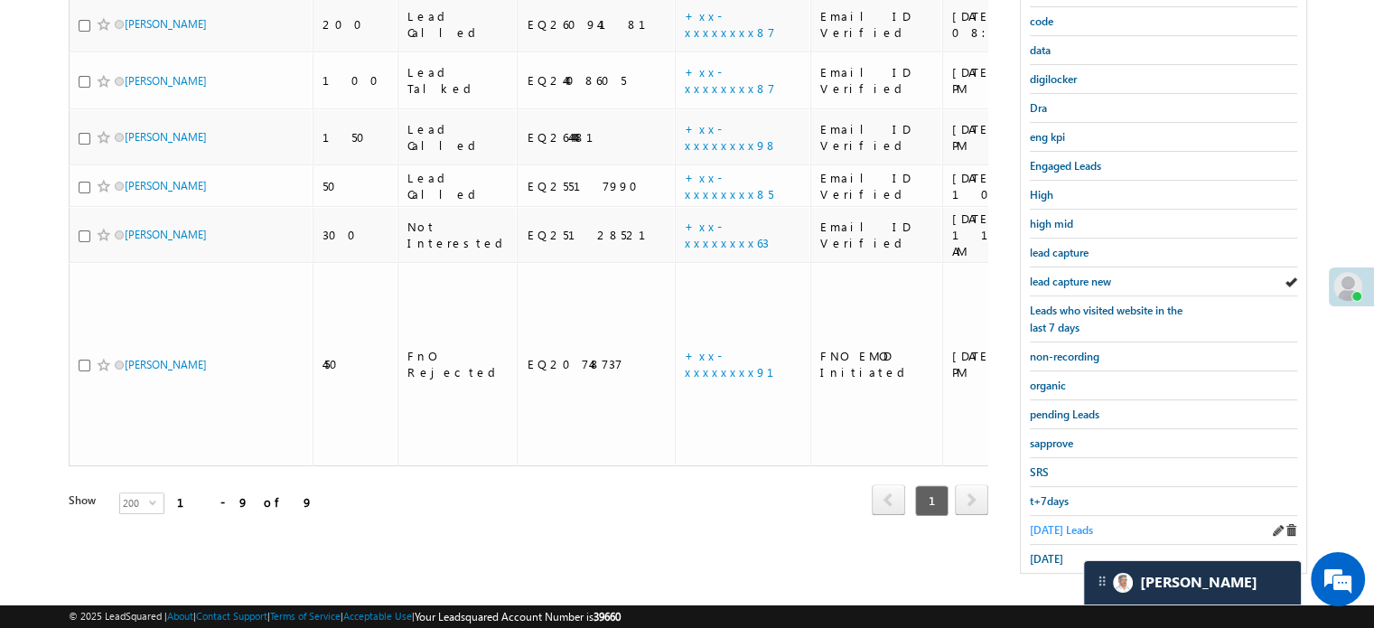
click at [1050, 526] on span "Today's Leads" at bounding box center [1061, 530] width 63 height 14
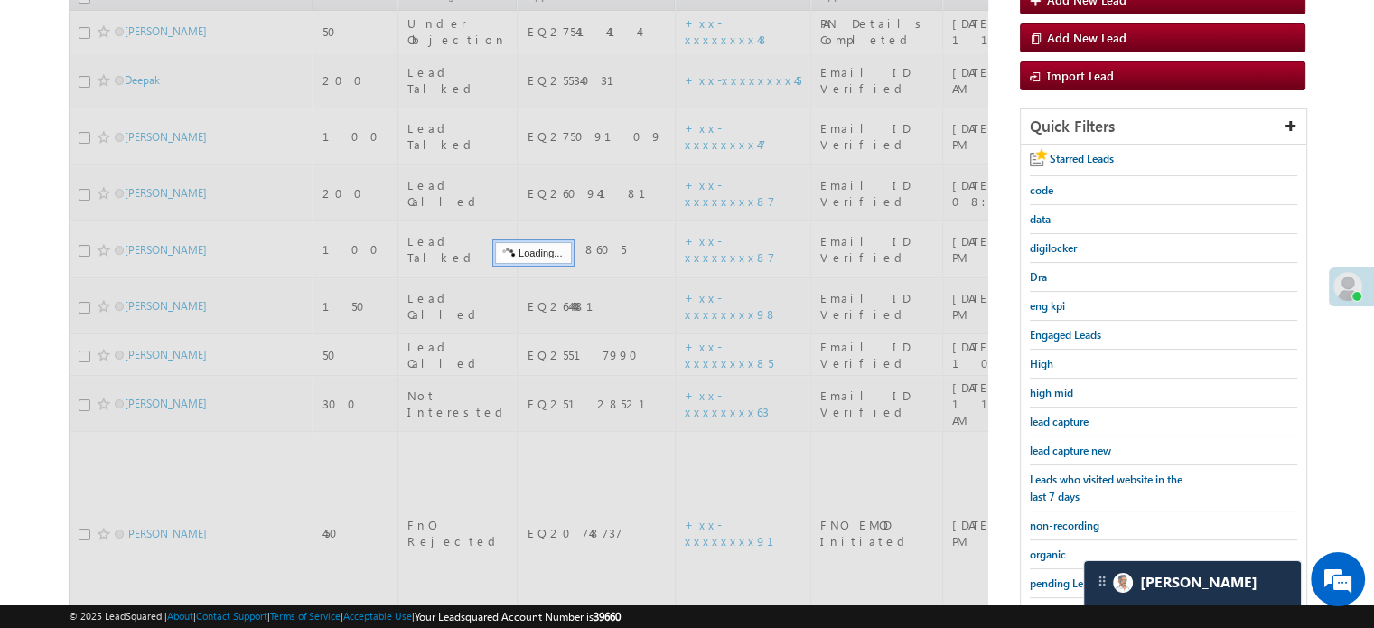
scroll to position [207, 0]
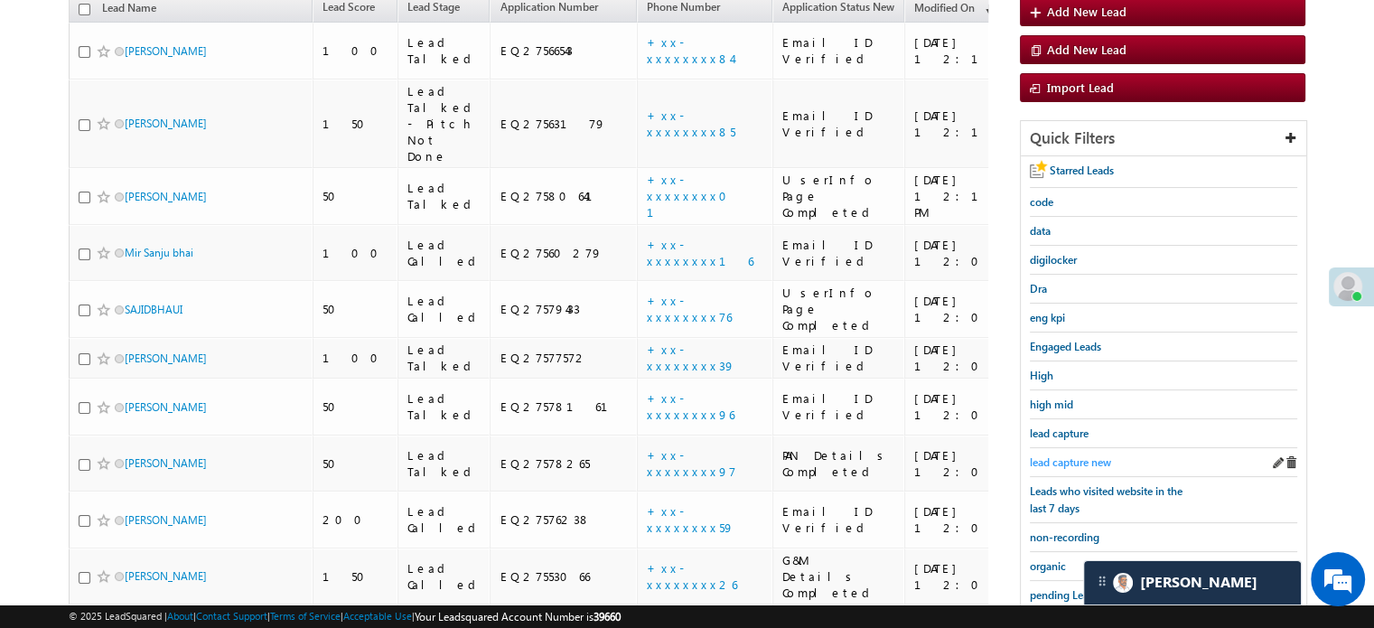
click at [1061, 455] on span "lead capture new" at bounding box center [1070, 462] width 81 height 14
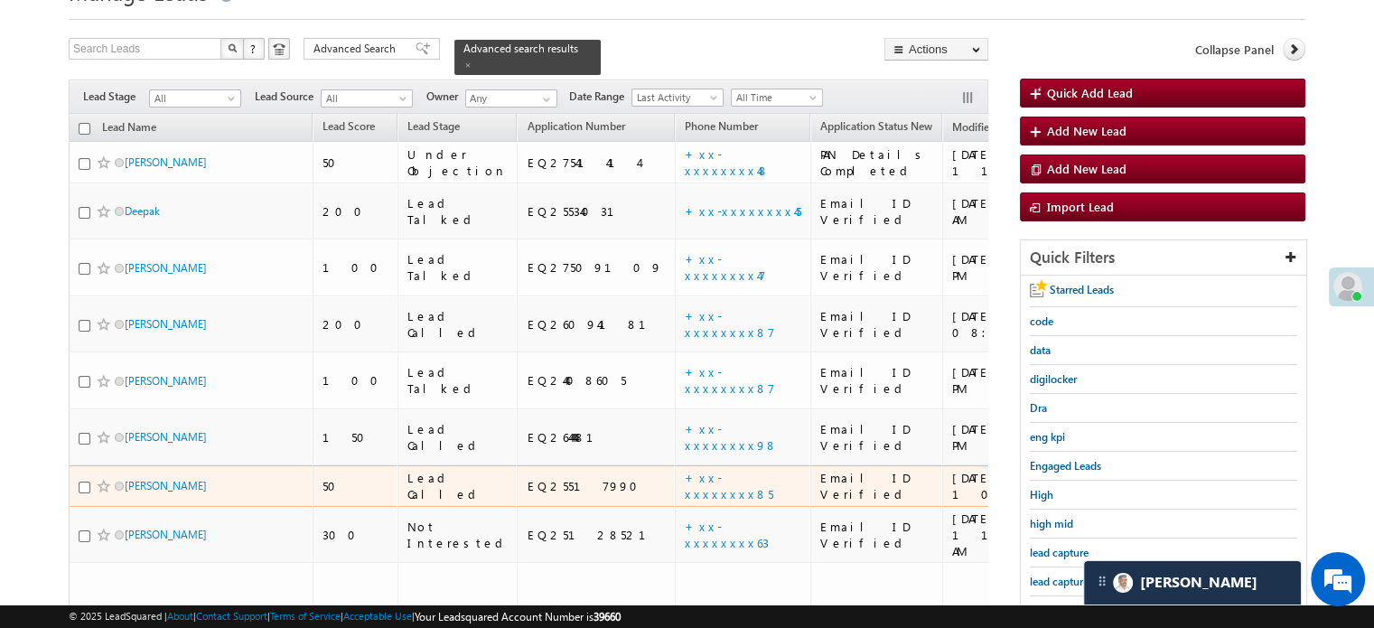
scroll to position [117, 0]
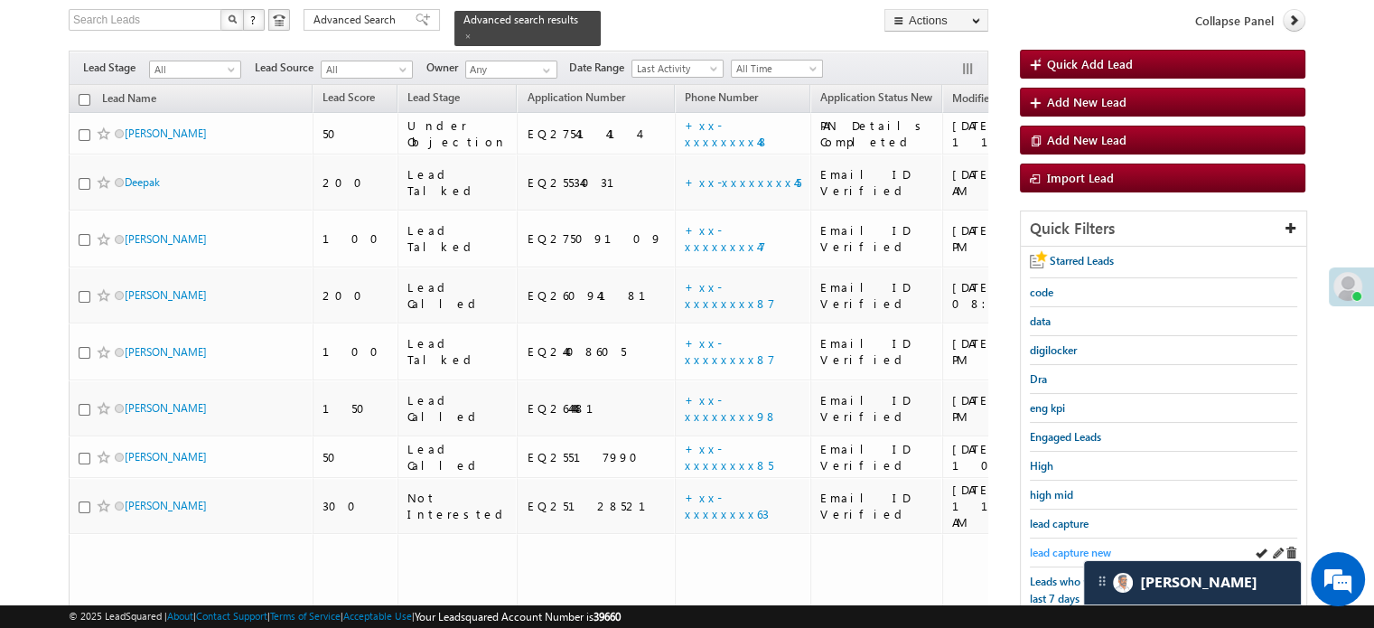
click at [1061, 546] on span "lead capture new" at bounding box center [1070, 553] width 81 height 14
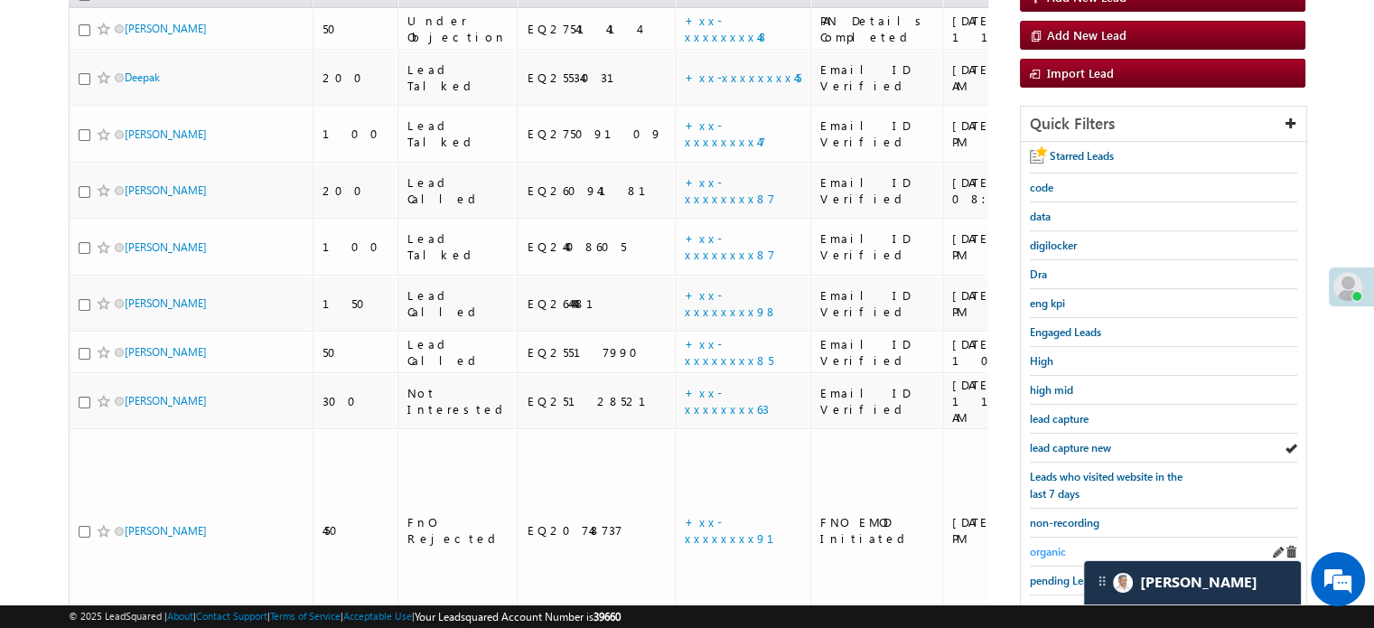
scroll to position [388, 0]
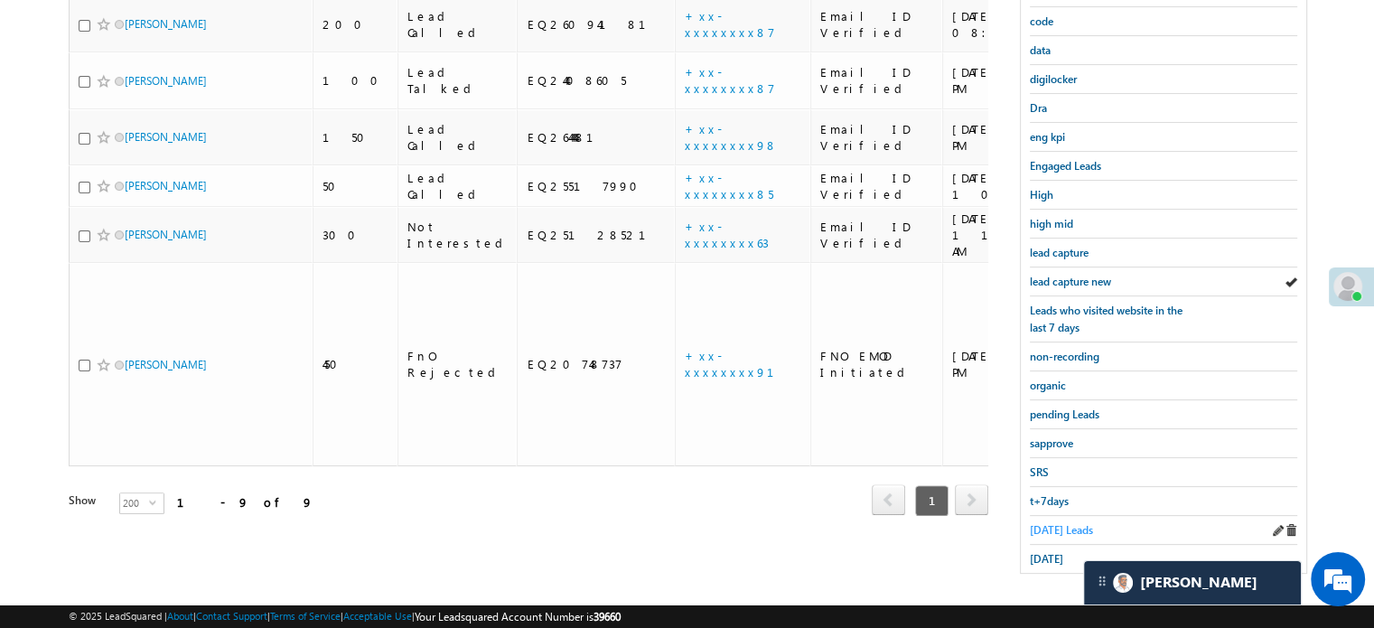
click at [1060, 523] on span "Today's Leads" at bounding box center [1061, 530] width 63 height 14
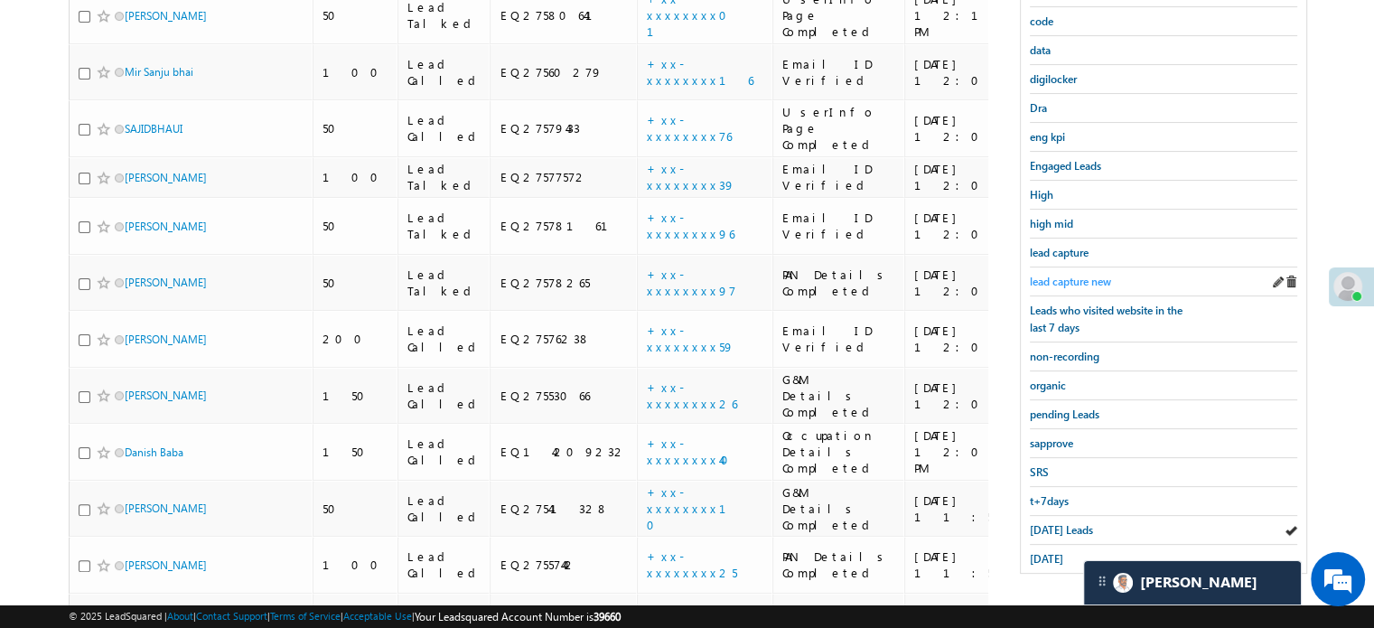
click at [1071, 280] on span "lead capture new" at bounding box center [1070, 282] width 81 height 14
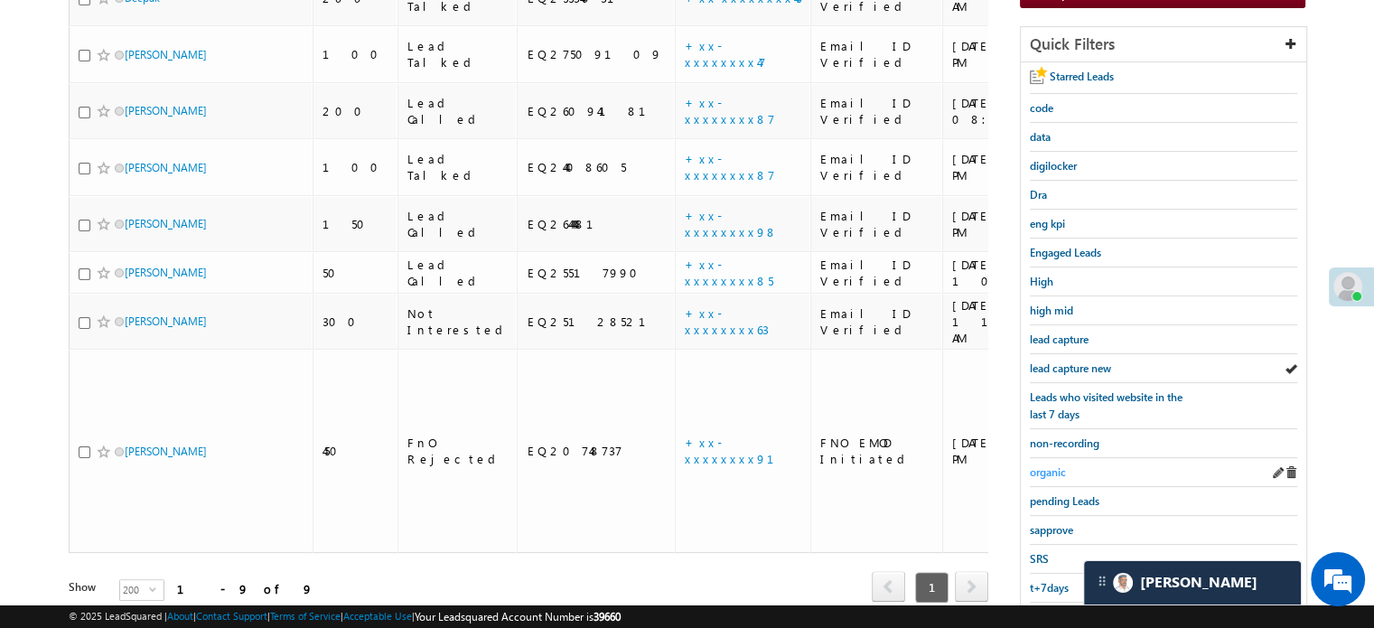
scroll to position [207, 0]
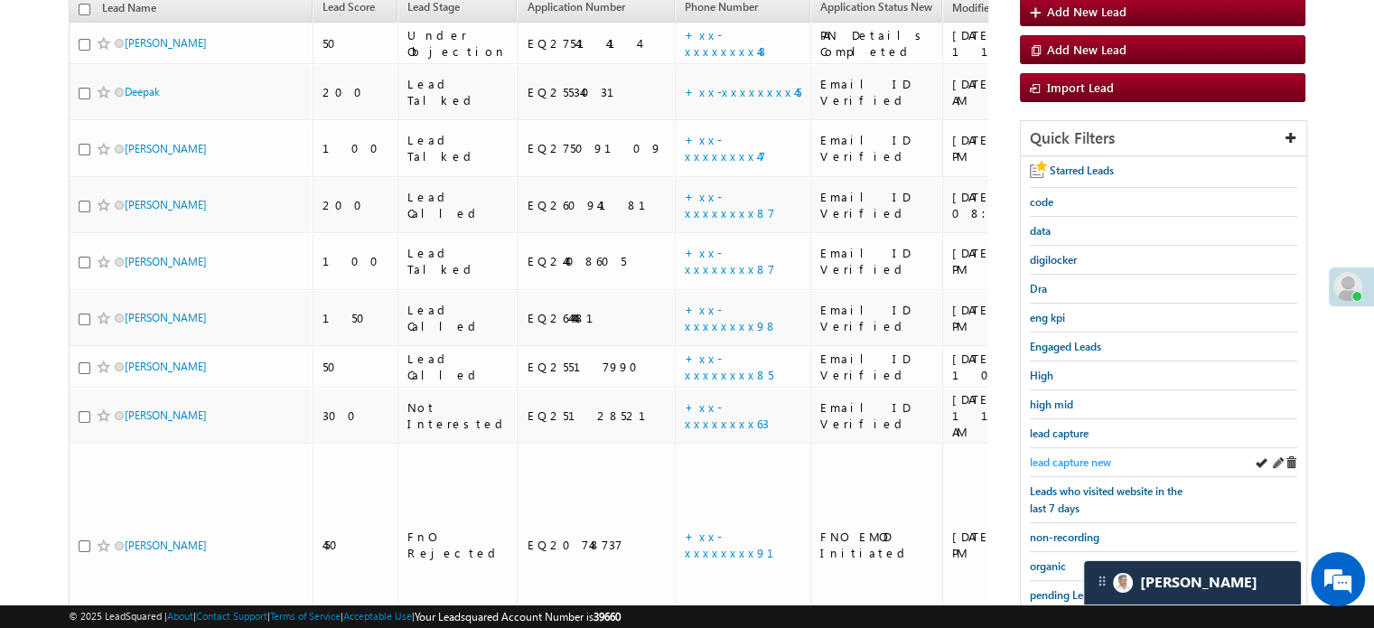
click at [1080, 457] on span "lead capture new" at bounding box center [1070, 462] width 81 height 14
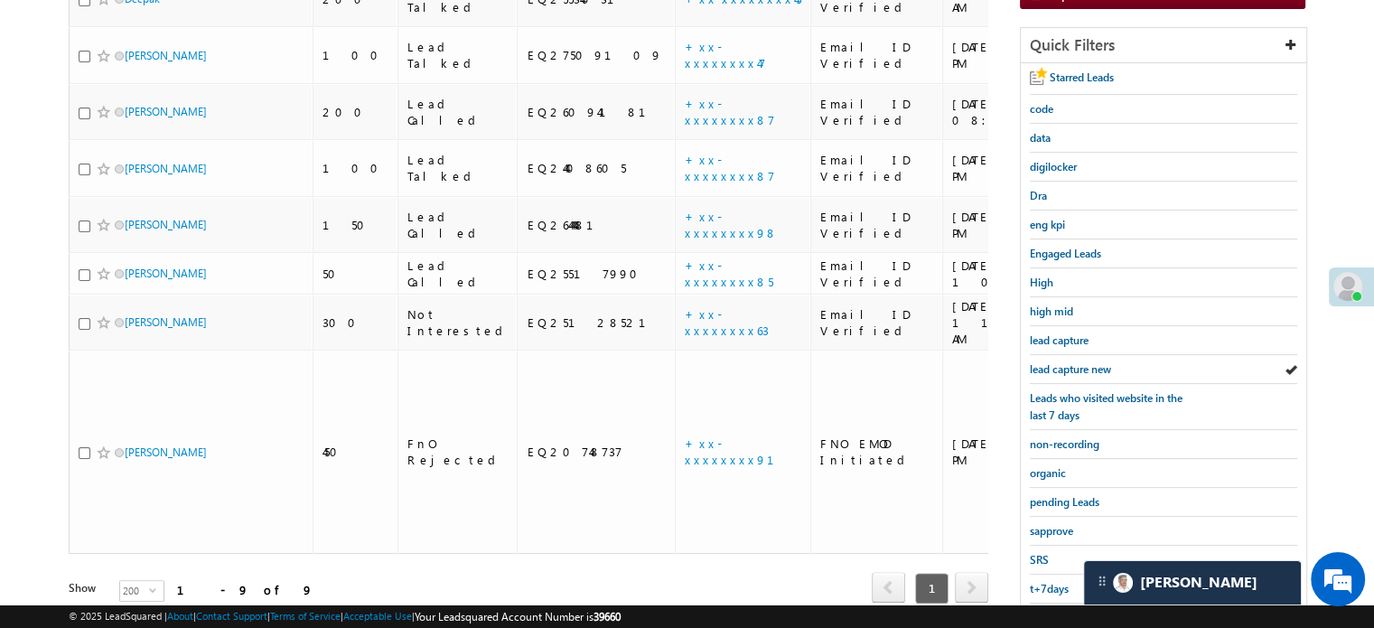
scroll to position [388, 0]
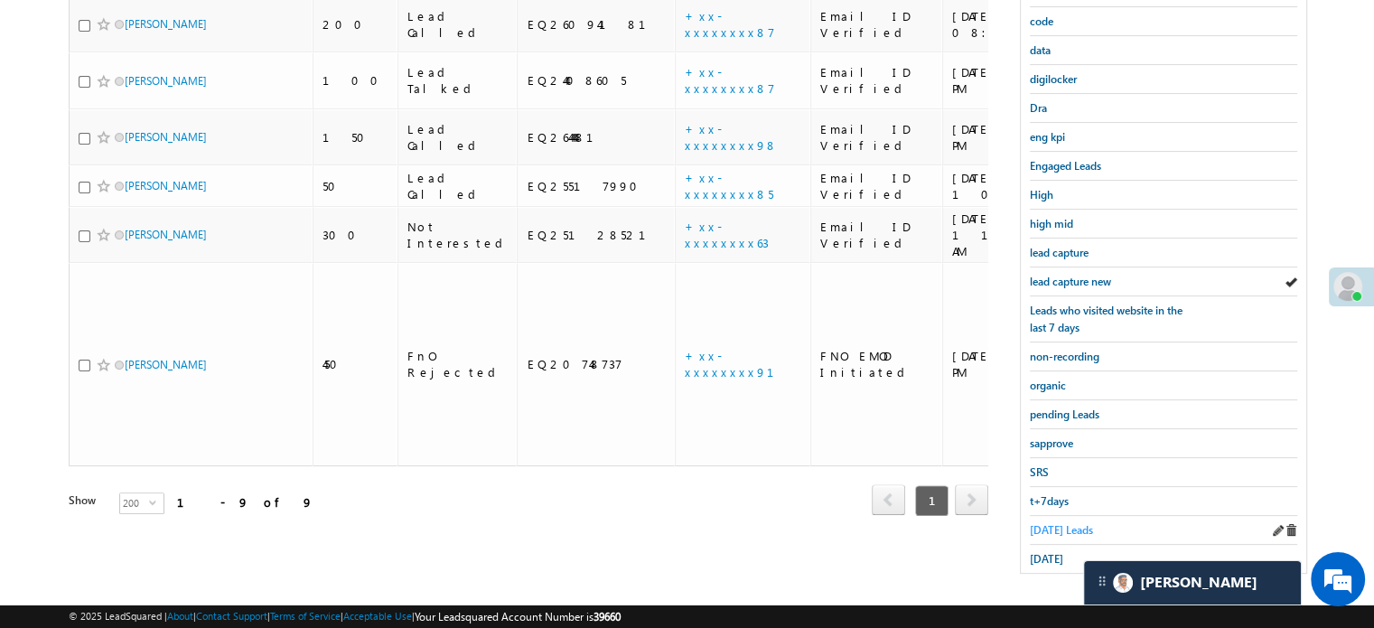
click at [1064, 524] on span "Today's Leads" at bounding box center [1061, 530] width 63 height 14
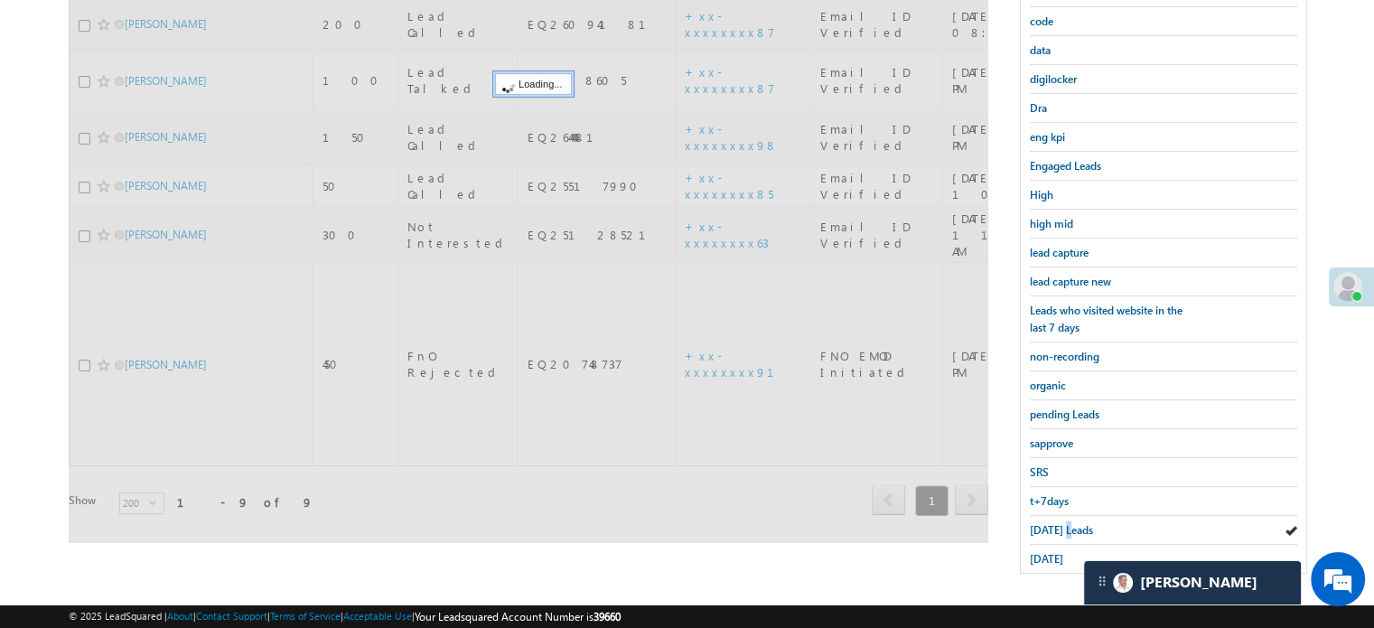
click at [1064, 524] on span "Today's Leads" at bounding box center [1061, 530] width 63 height 14
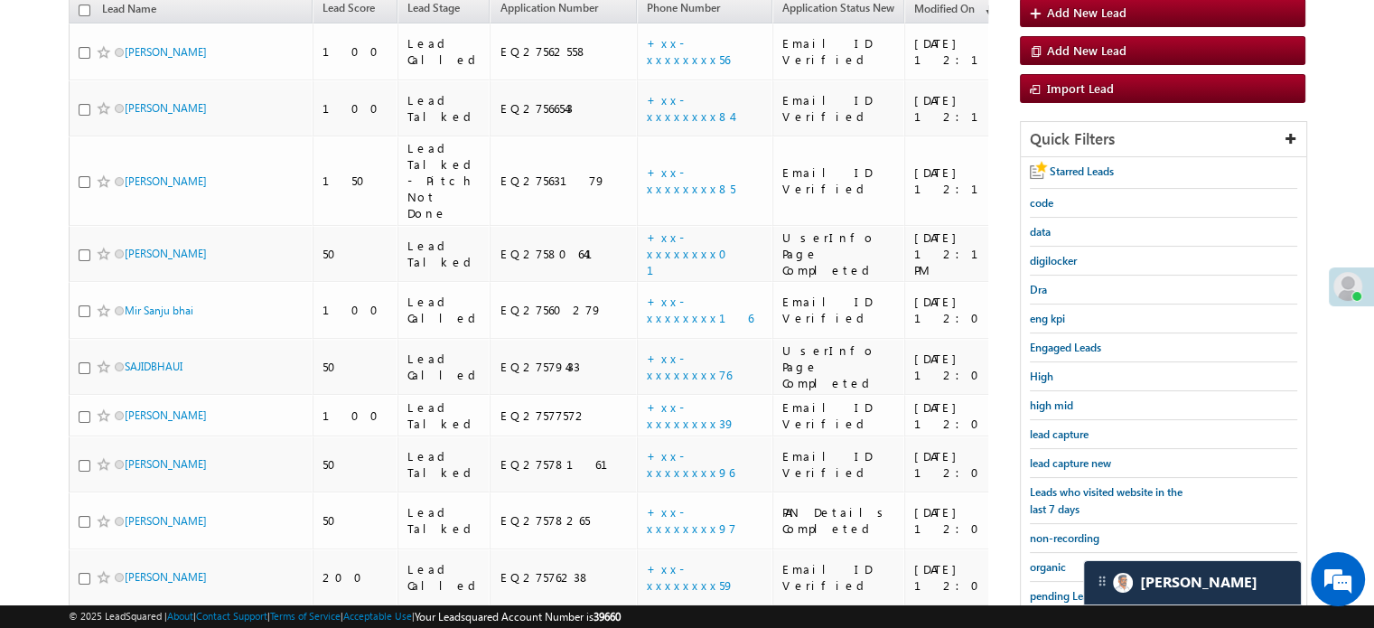
scroll to position [207, 0]
click at [1058, 455] on span "lead capture new" at bounding box center [1070, 462] width 81 height 14
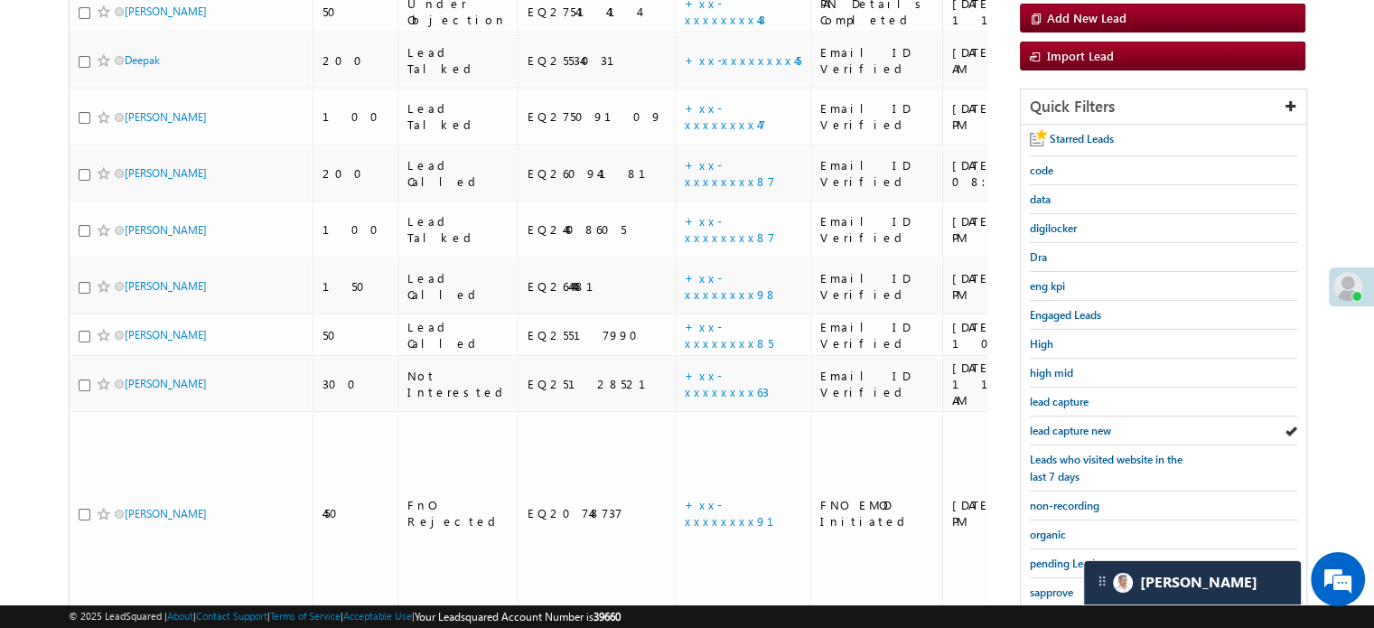
scroll to position [388, 0]
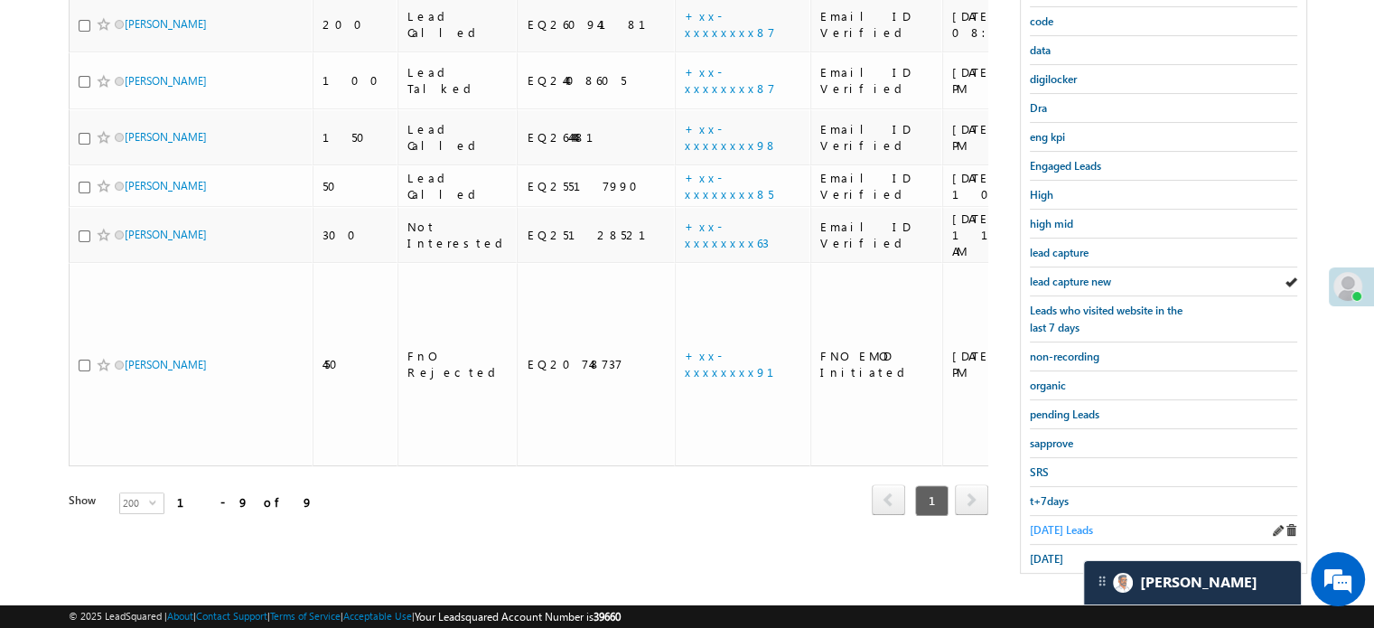
click at [1062, 523] on span "Today's Leads" at bounding box center [1061, 530] width 63 height 14
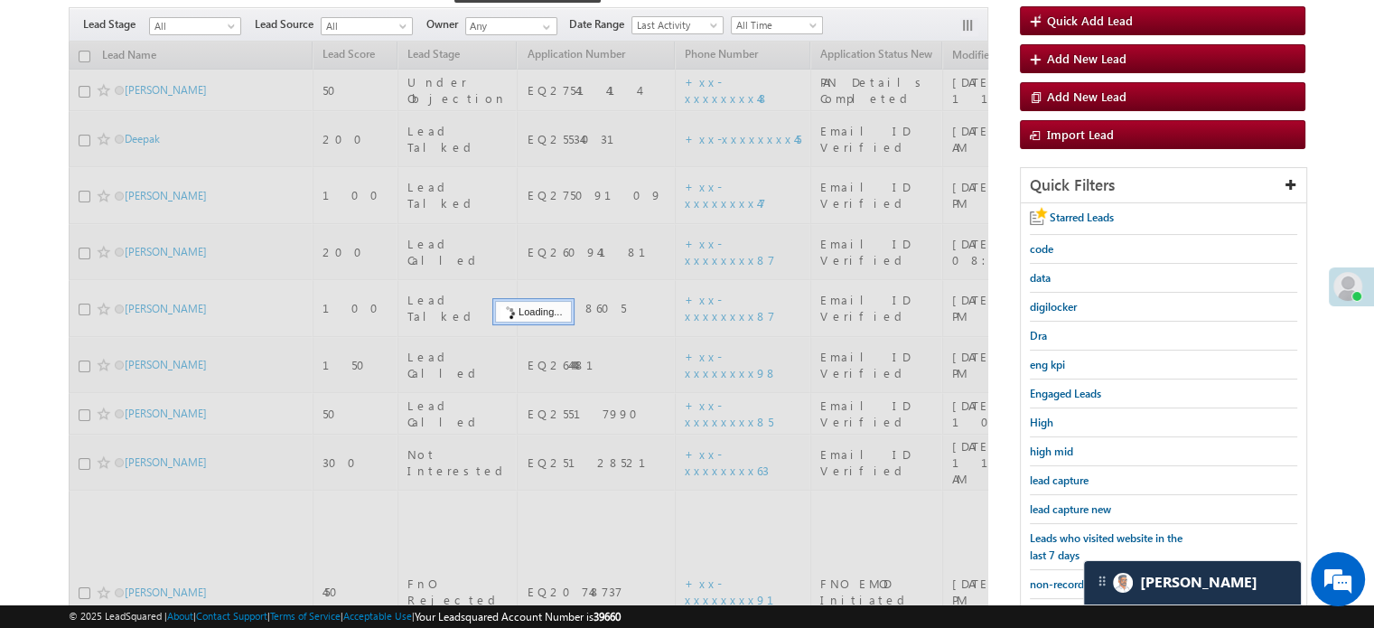
scroll to position [117, 0]
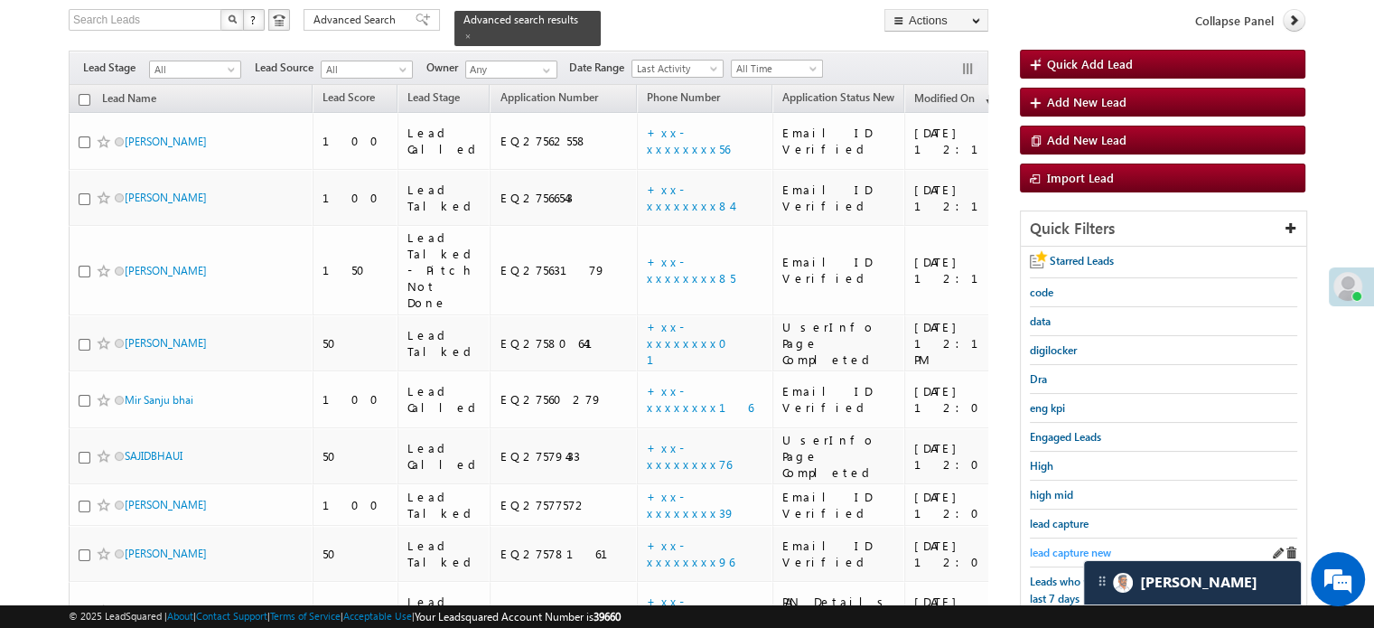
click at [1064, 547] on span "lead capture new" at bounding box center [1070, 553] width 81 height 14
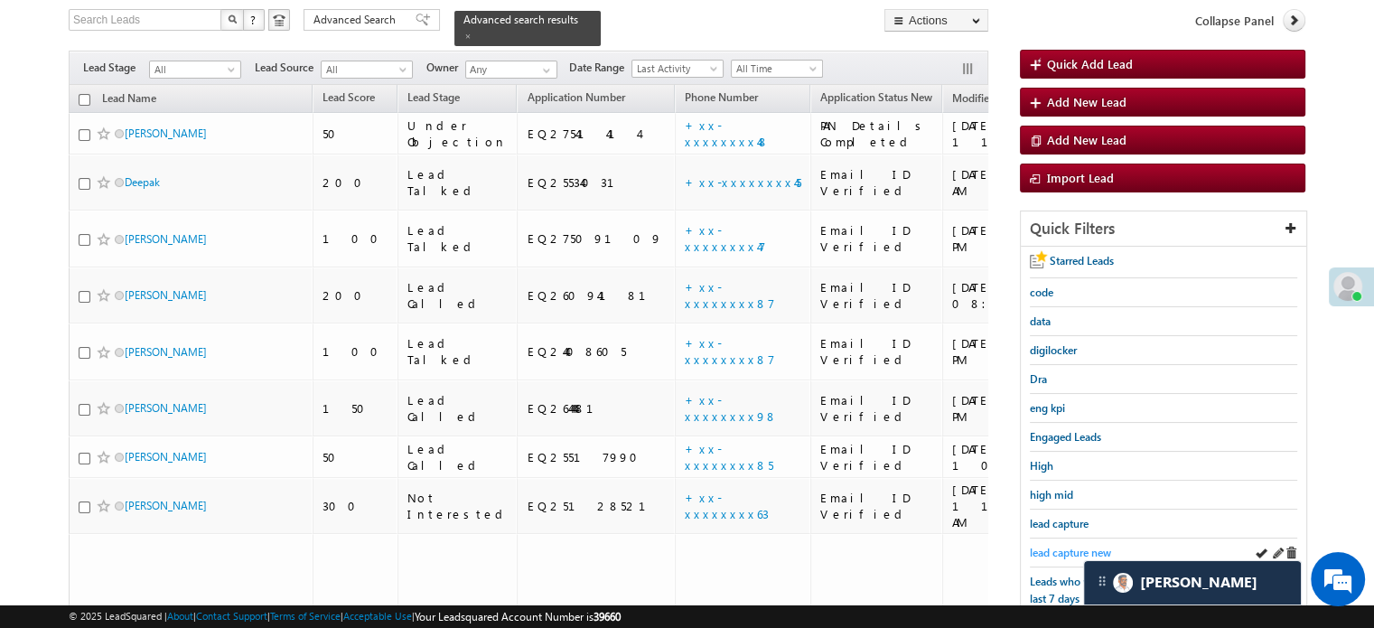
click at [1051, 546] on span "lead capture new" at bounding box center [1070, 553] width 81 height 14
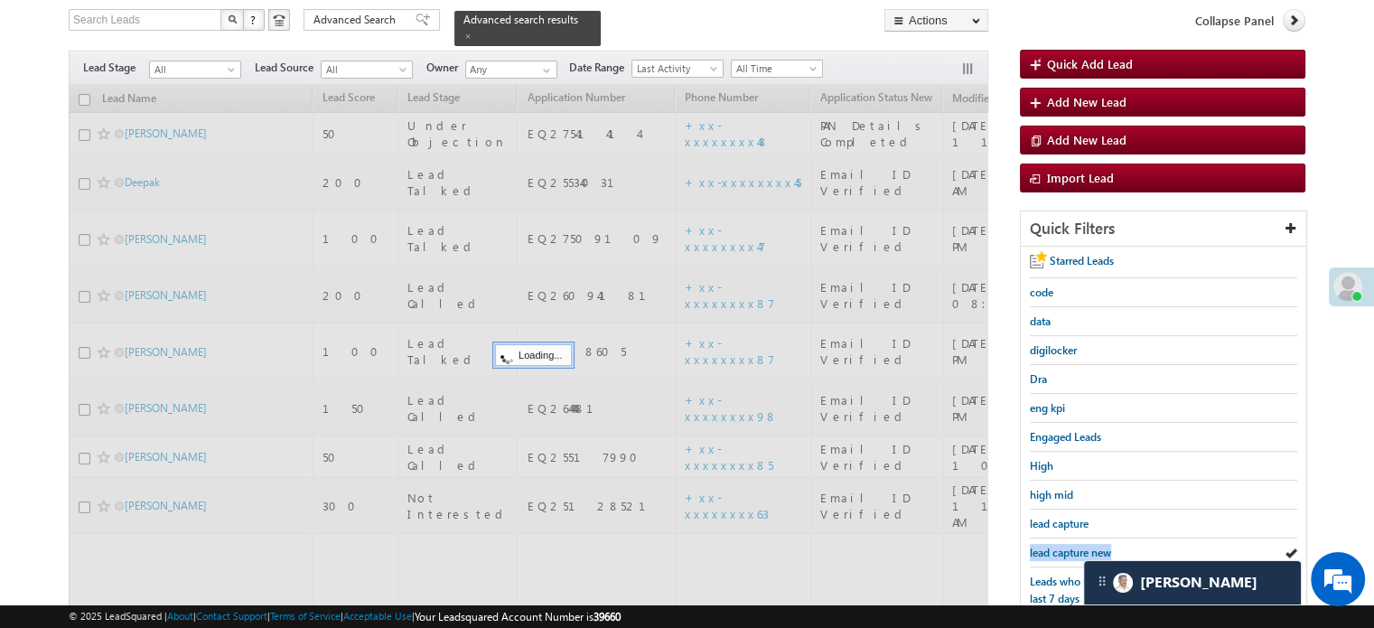
click at [1051, 546] on span "lead capture new" at bounding box center [1070, 553] width 81 height 14
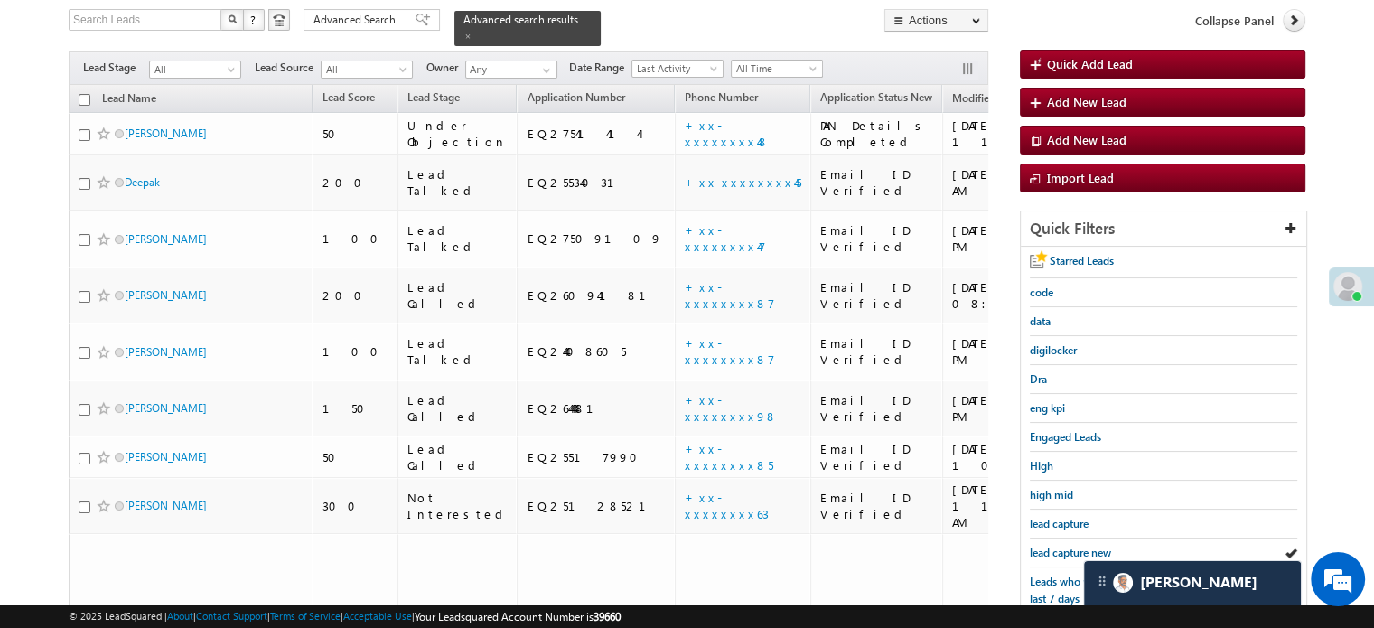
scroll to position [388, 0]
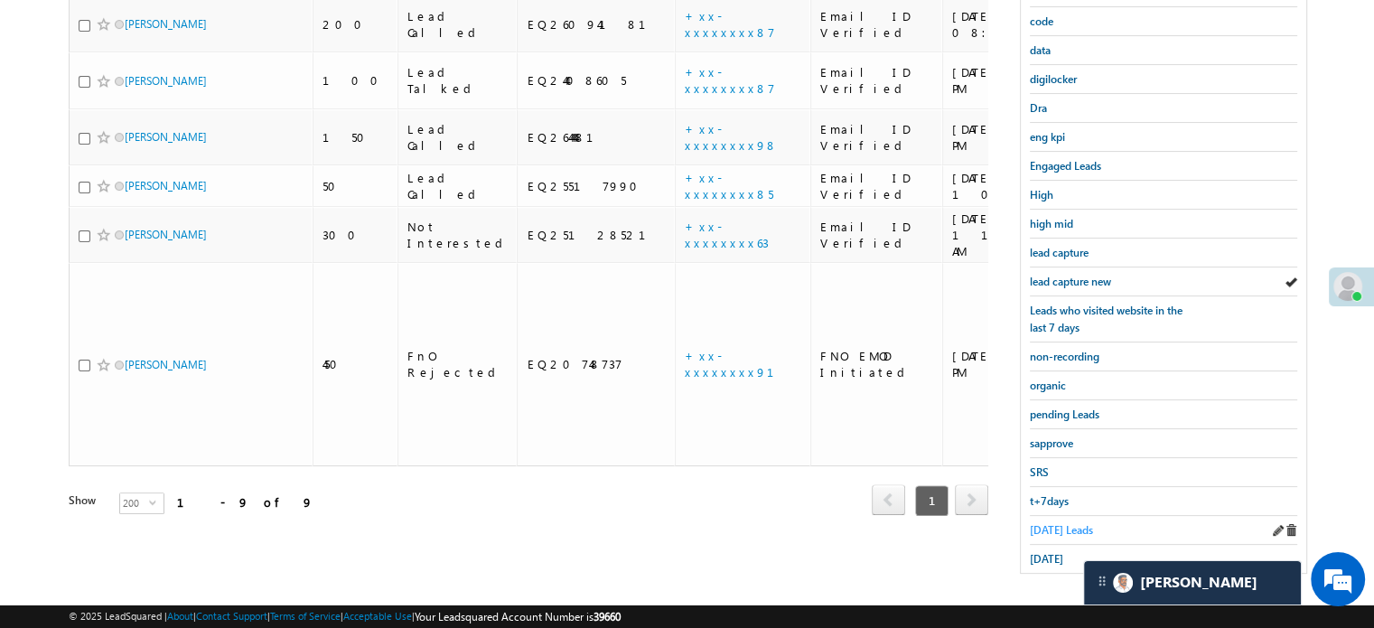
click at [1055, 525] on span "Today's Leads" at bounding box center [1061, 530] width 63 height 14
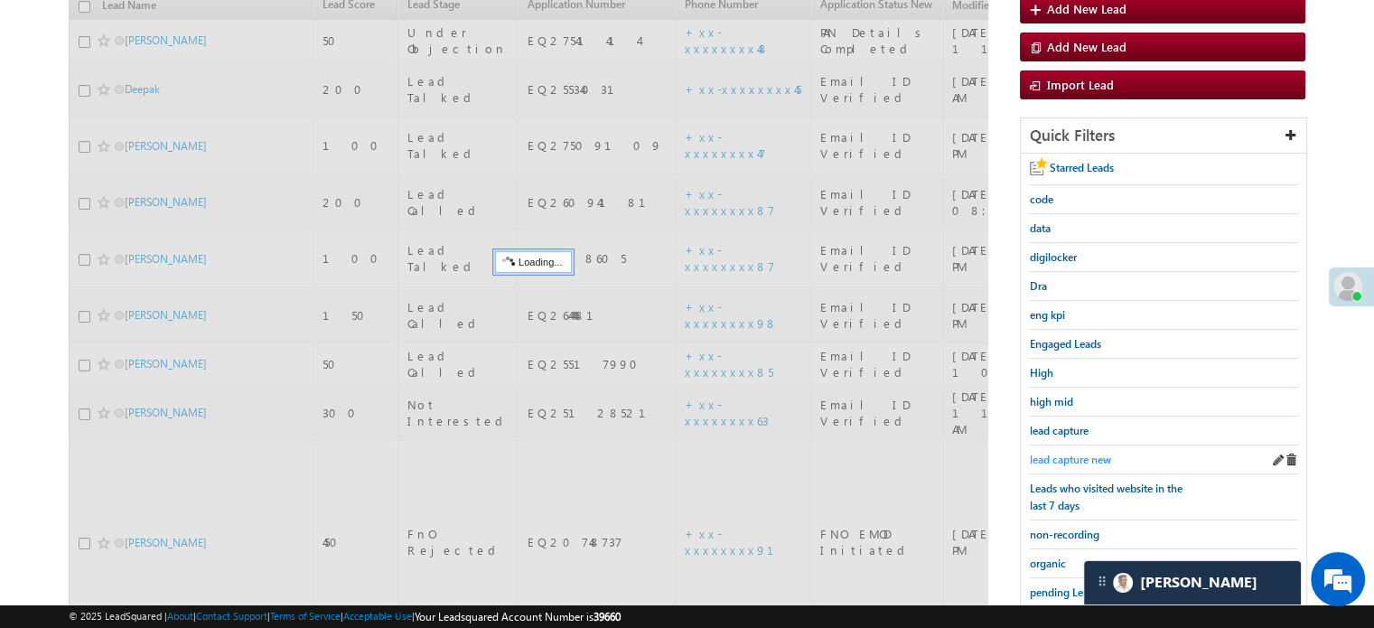
scroll to position [207, 0]
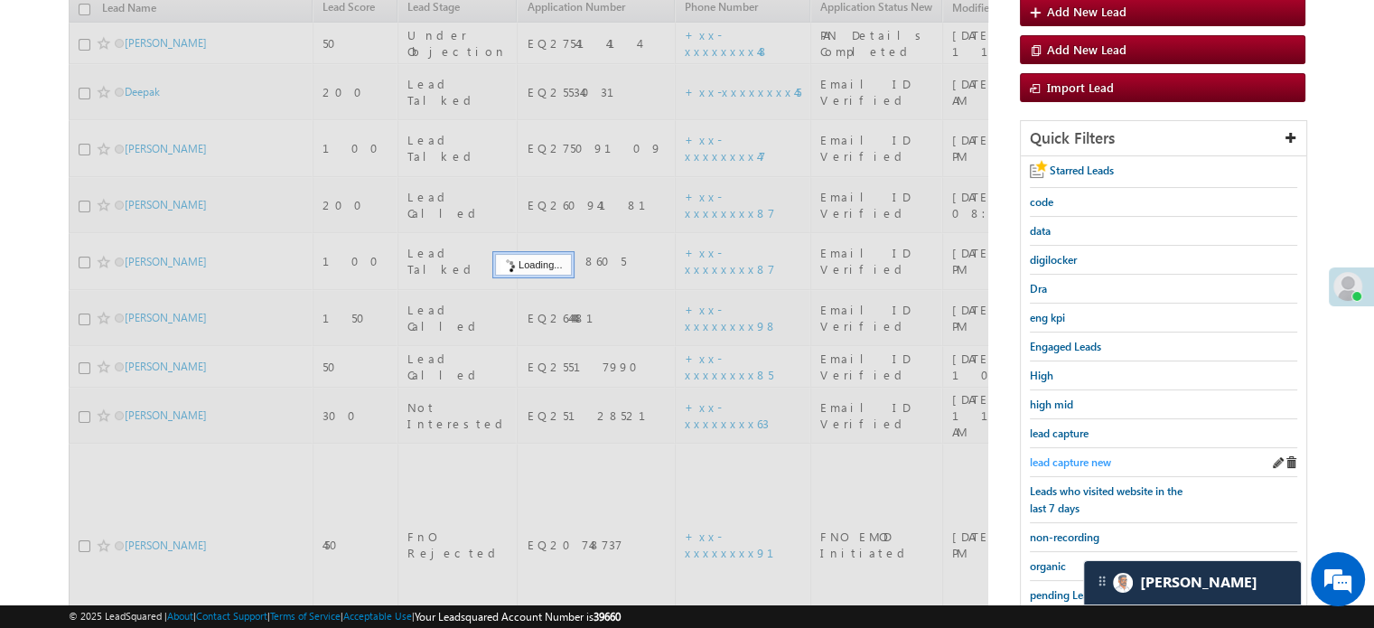
click at [1065, 455] on span "lead capture new" at bounding box center [1070, 462] width 81 height 14
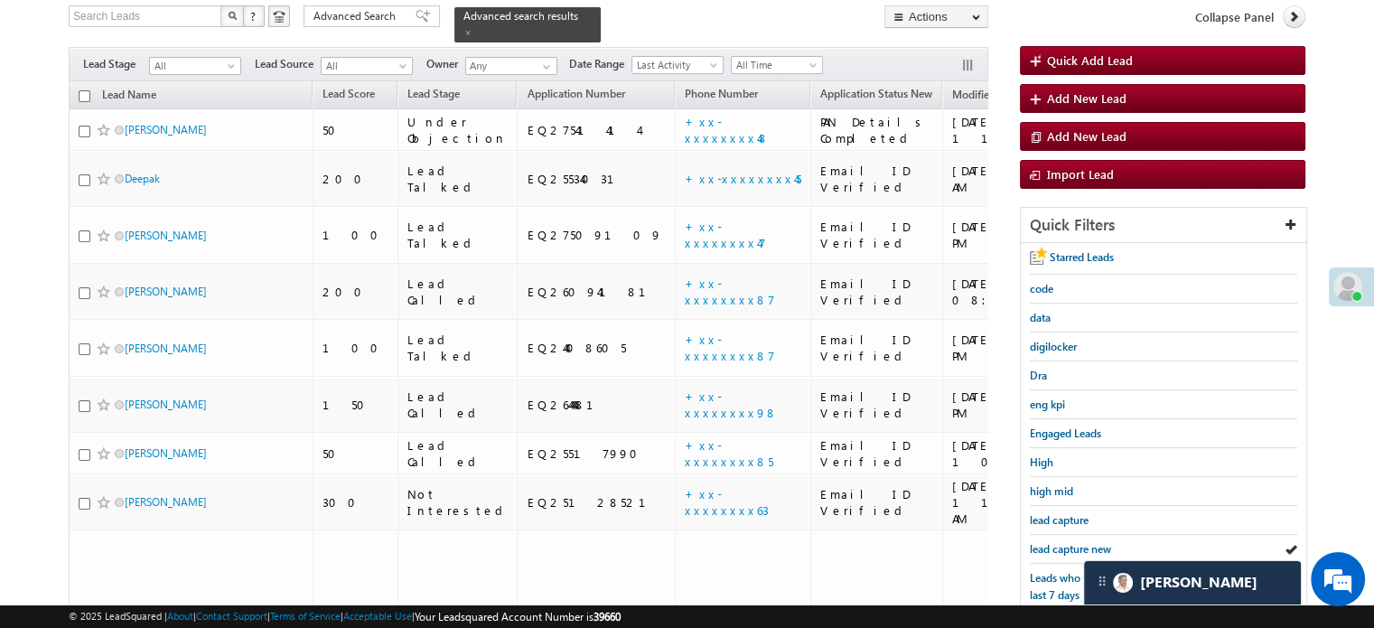
scroll to position [271, 0]
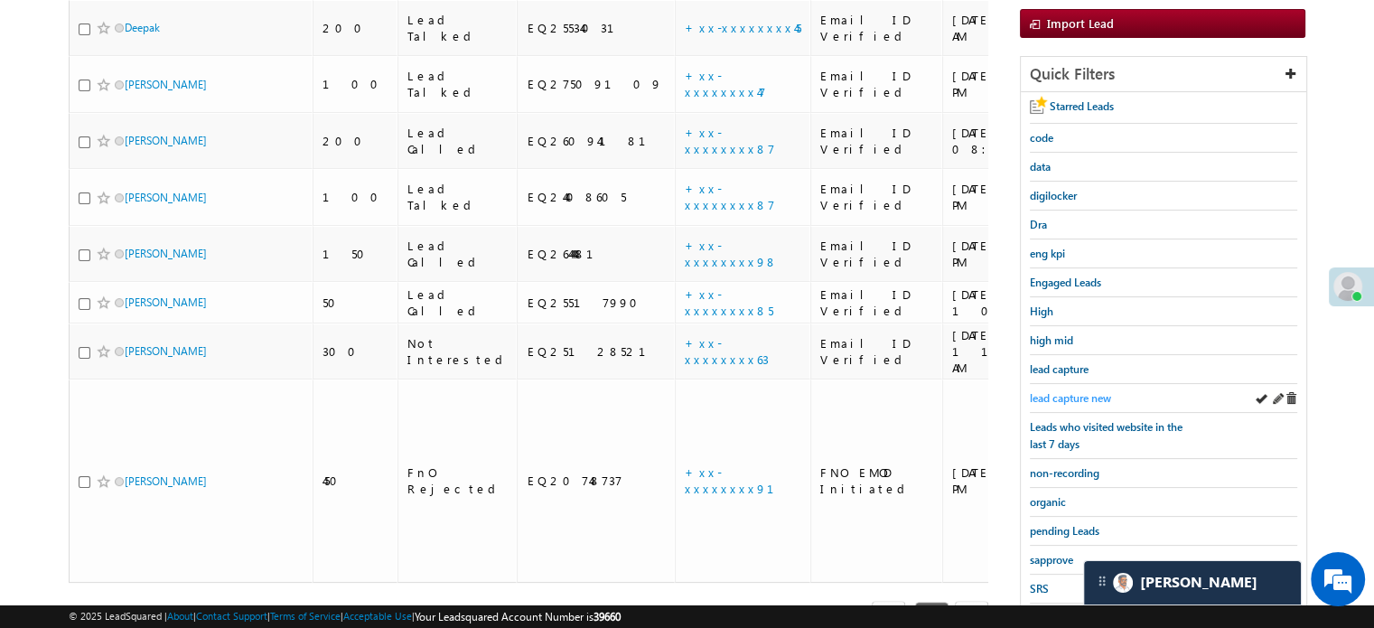
click at [1081, 391] on span "lead capture new" at bounding box center [1070, 398] width 81 height 14
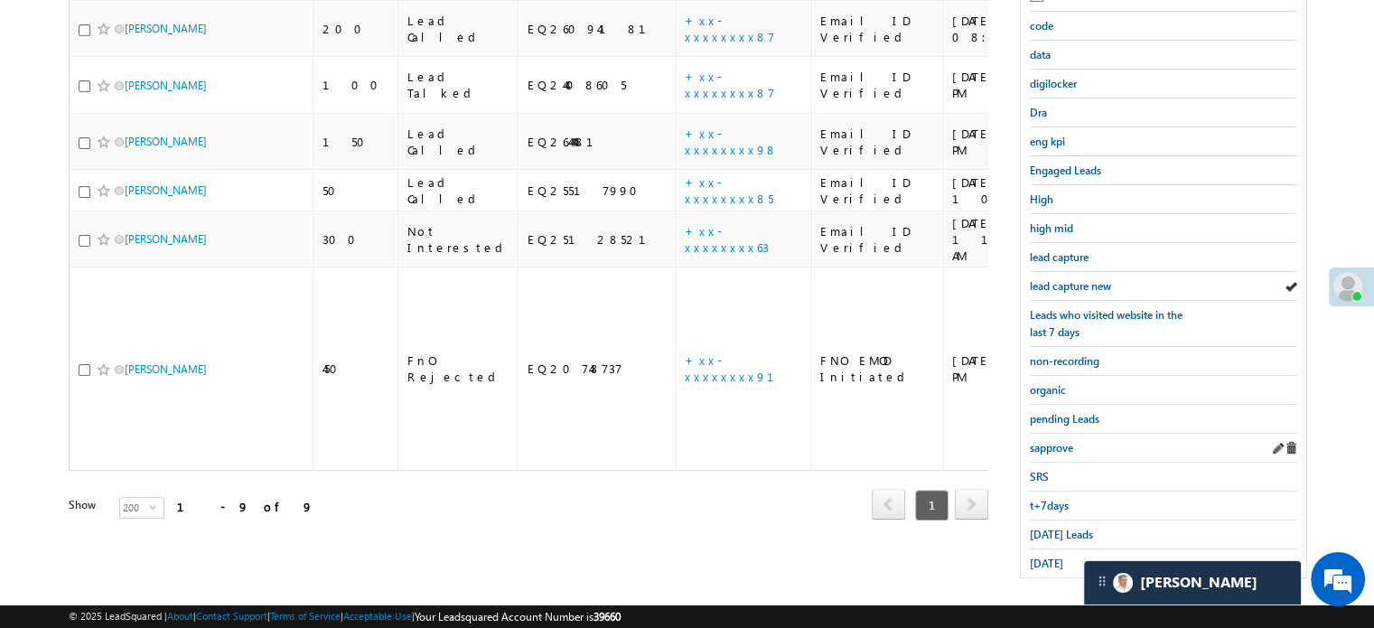
scroll to position [388, 0]
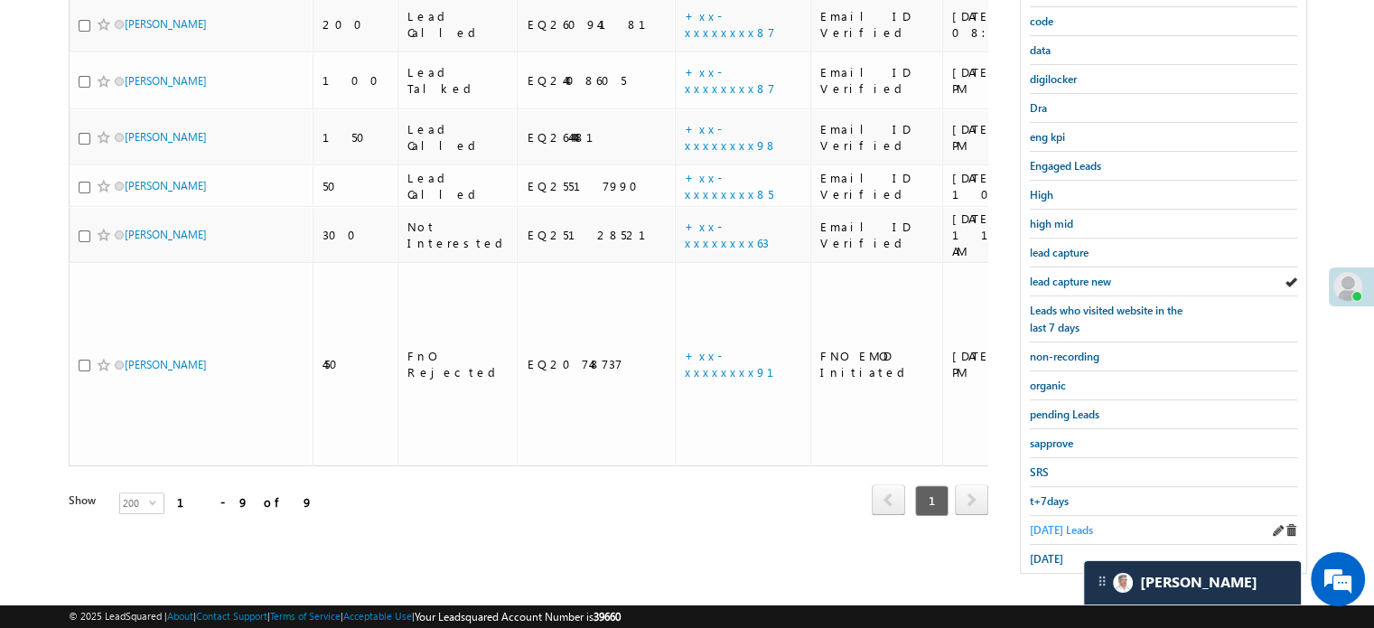
click at [1044, 527] on span "Today's Leads" at bounding box center [1061, 530] width 63 height 14
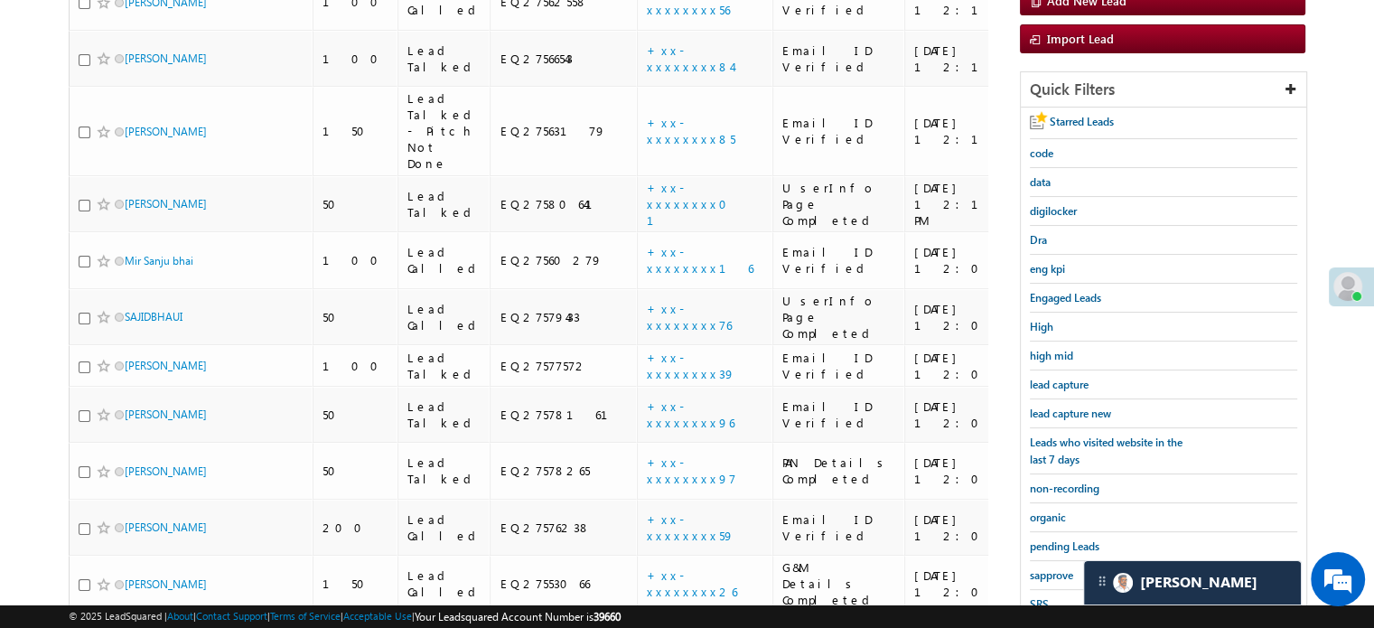
scroll to position [235, 0]
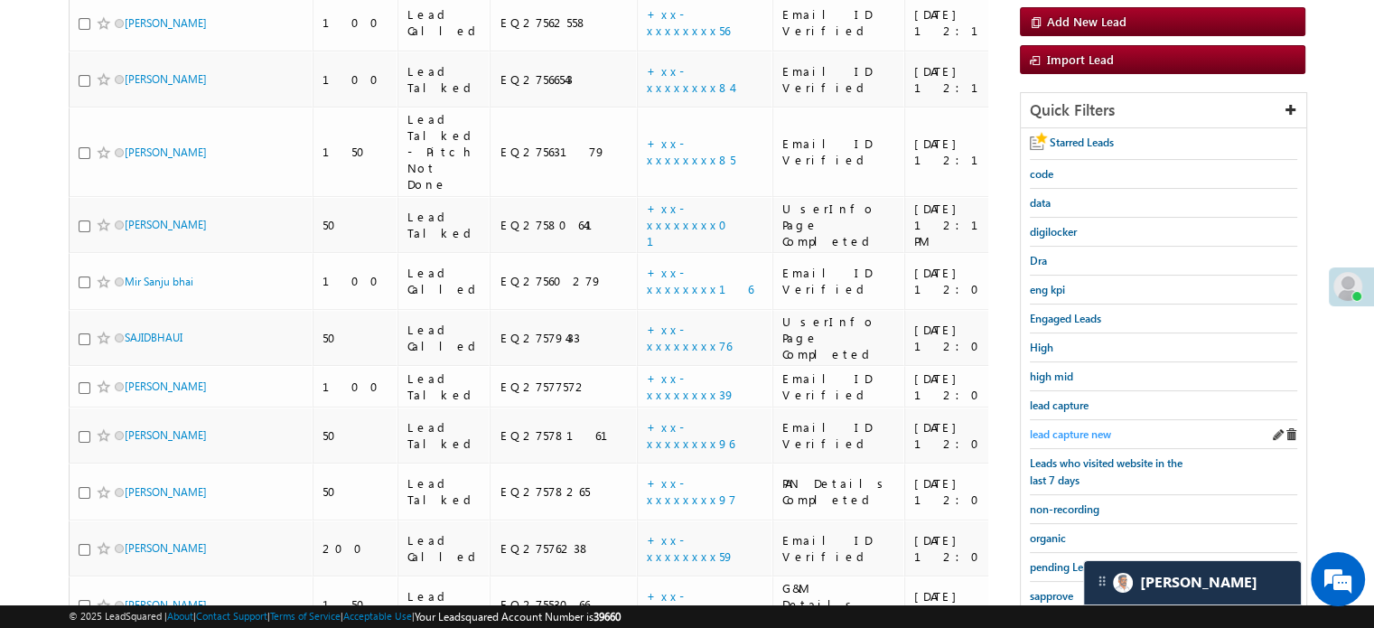
click at [1053, 432] on span "lead capture new" at bounding box center [1070, 434] width 81 height 14
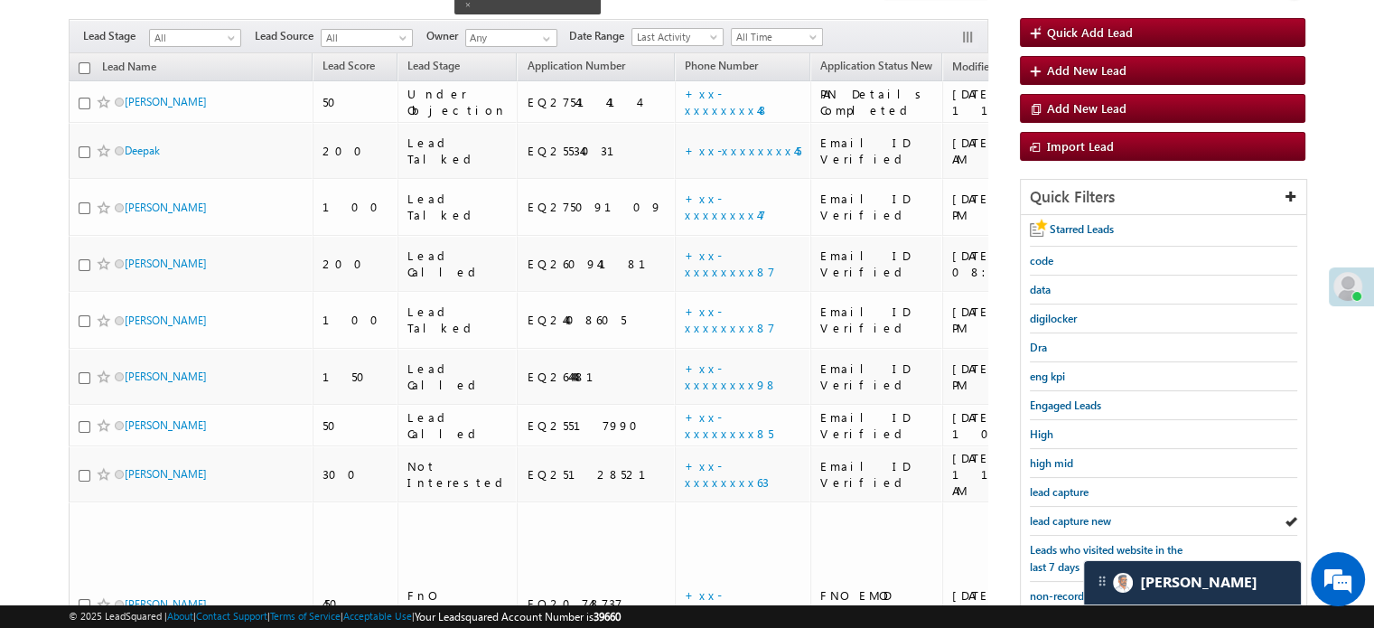
scroll to position [388, 0]
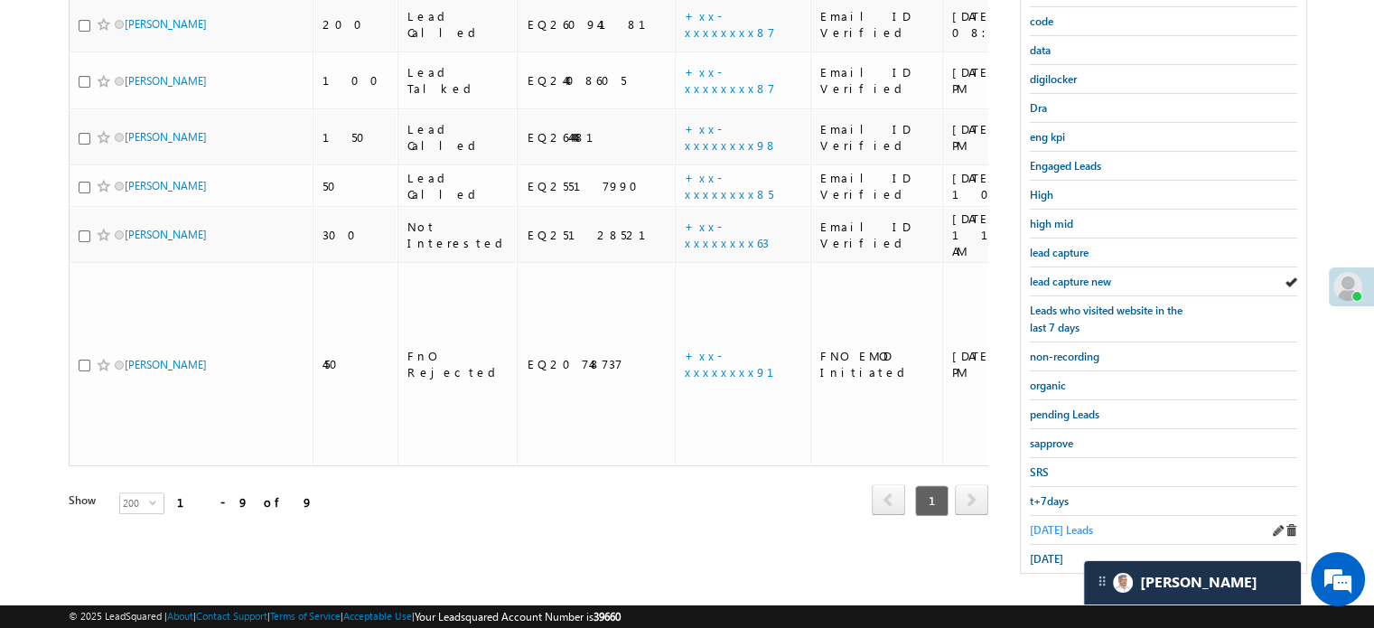
click at [1058, 526] on span "Today's Leads" at bounding box center [1061, 530] width 63 height 14
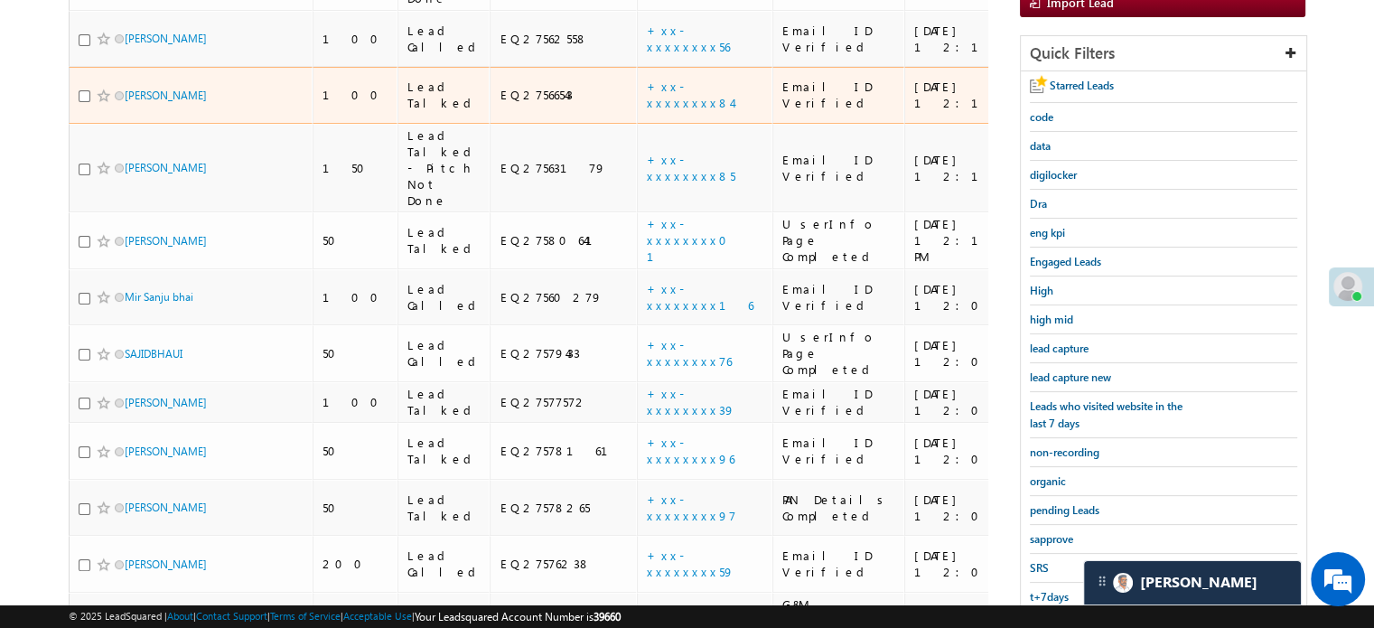
scroll to position [297, 0]
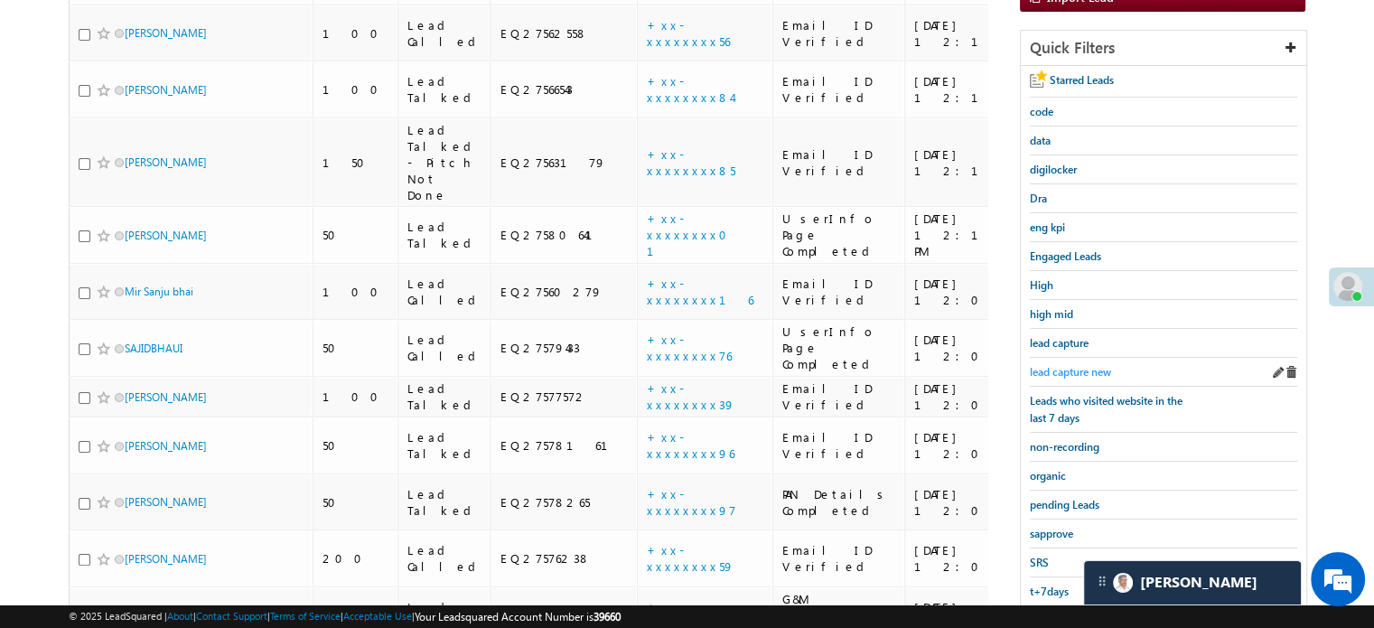
click at [1066, 370] on span "lead capture new" at bounding box center [1070, 372] width 81 height 14
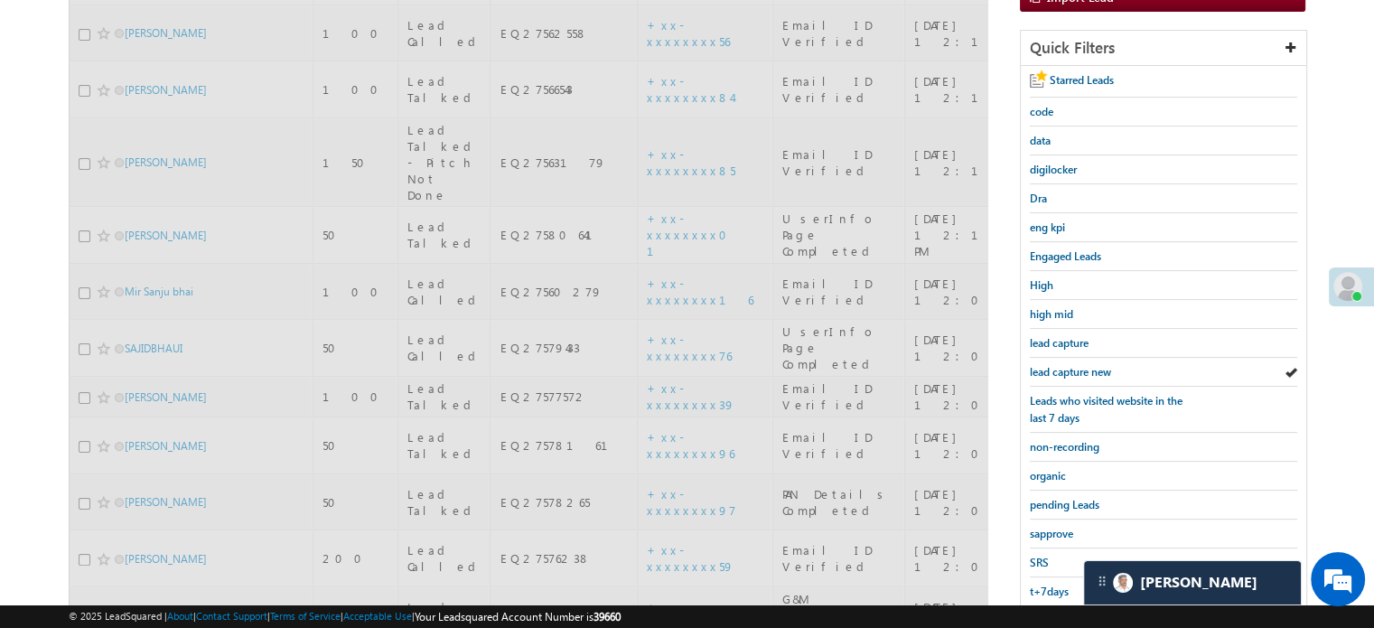
click at [1066, 370] on span "lead capture new" at bounding box center [1070, 372] width 81 height 14
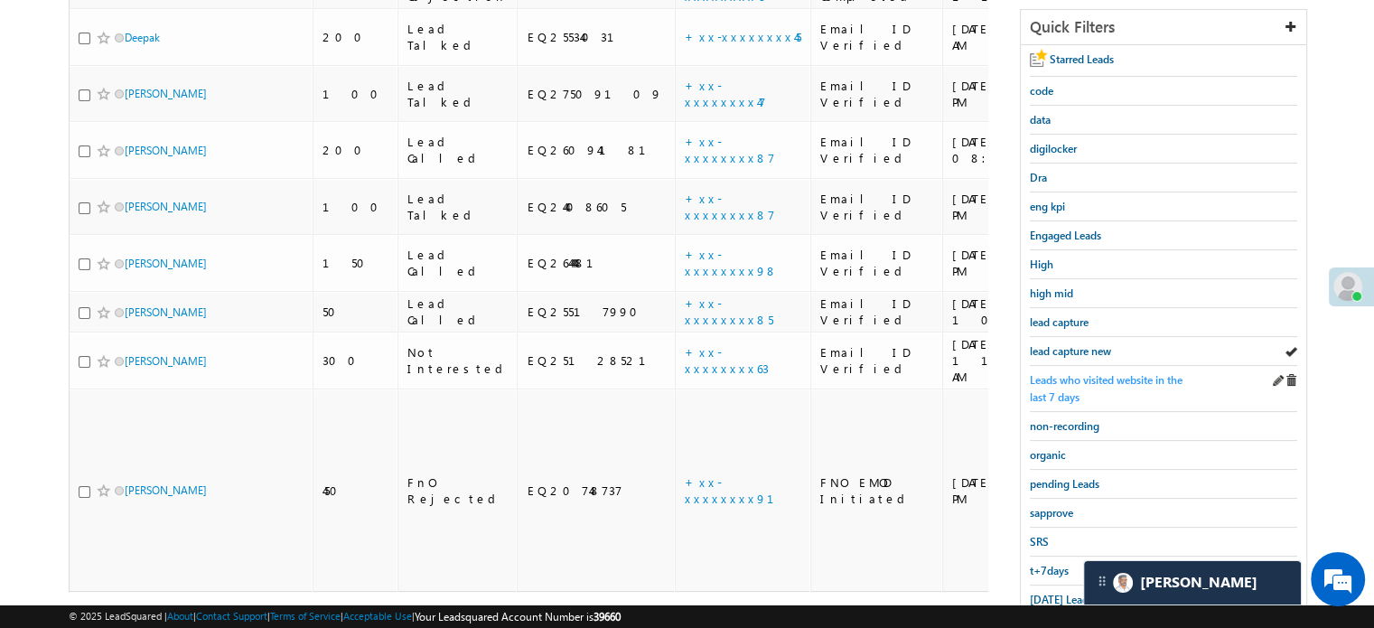
scroll to position [388, 0]
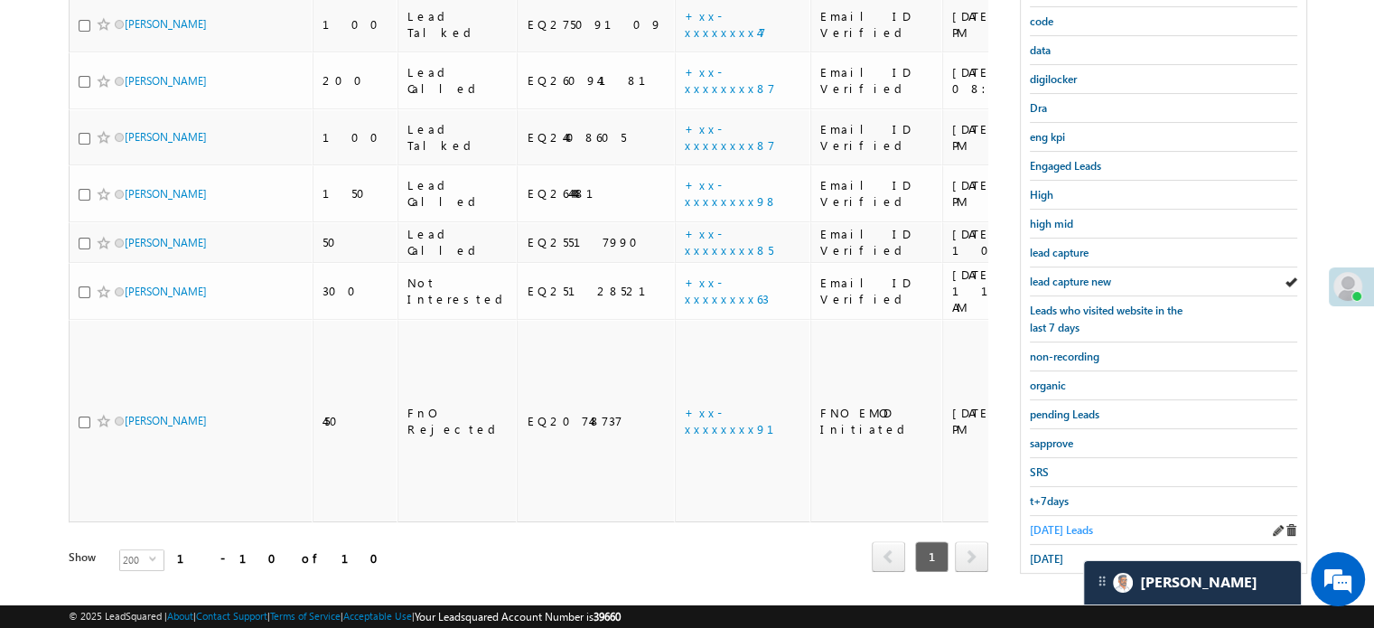
click at [1058, 523] on span "Today's Leads" at bounding box center [1061, 530] width 63 height 14
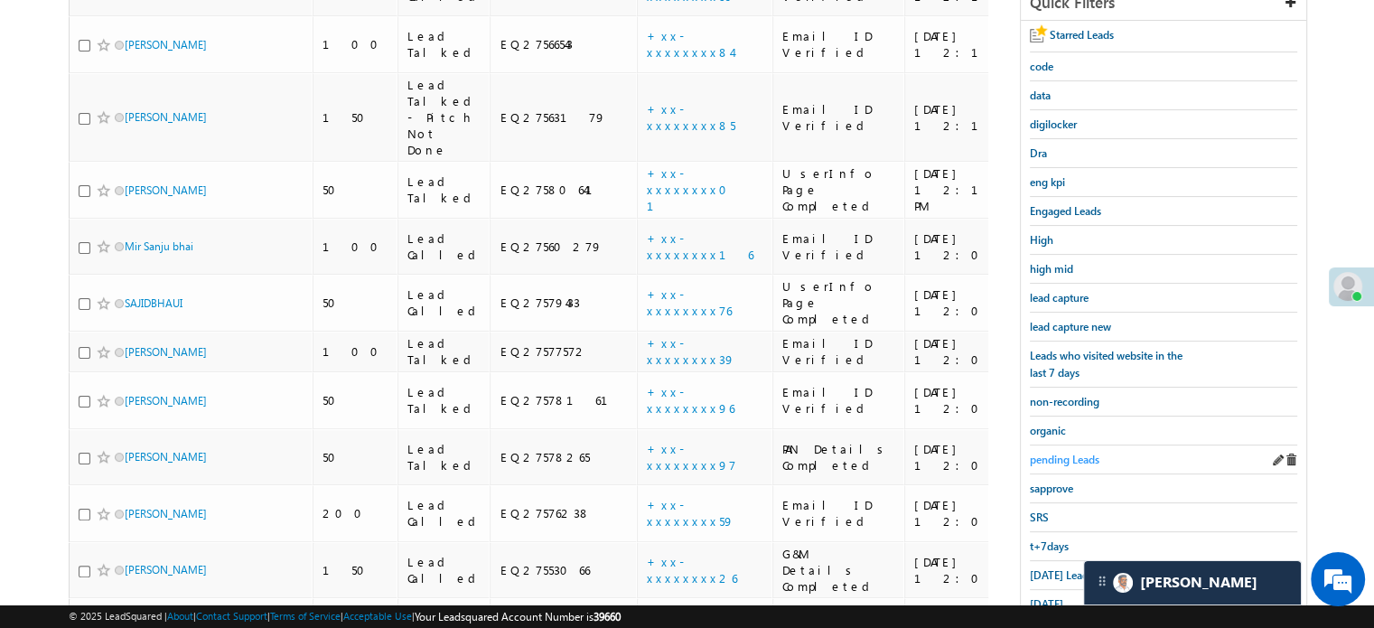
scroll to position [325, 0]
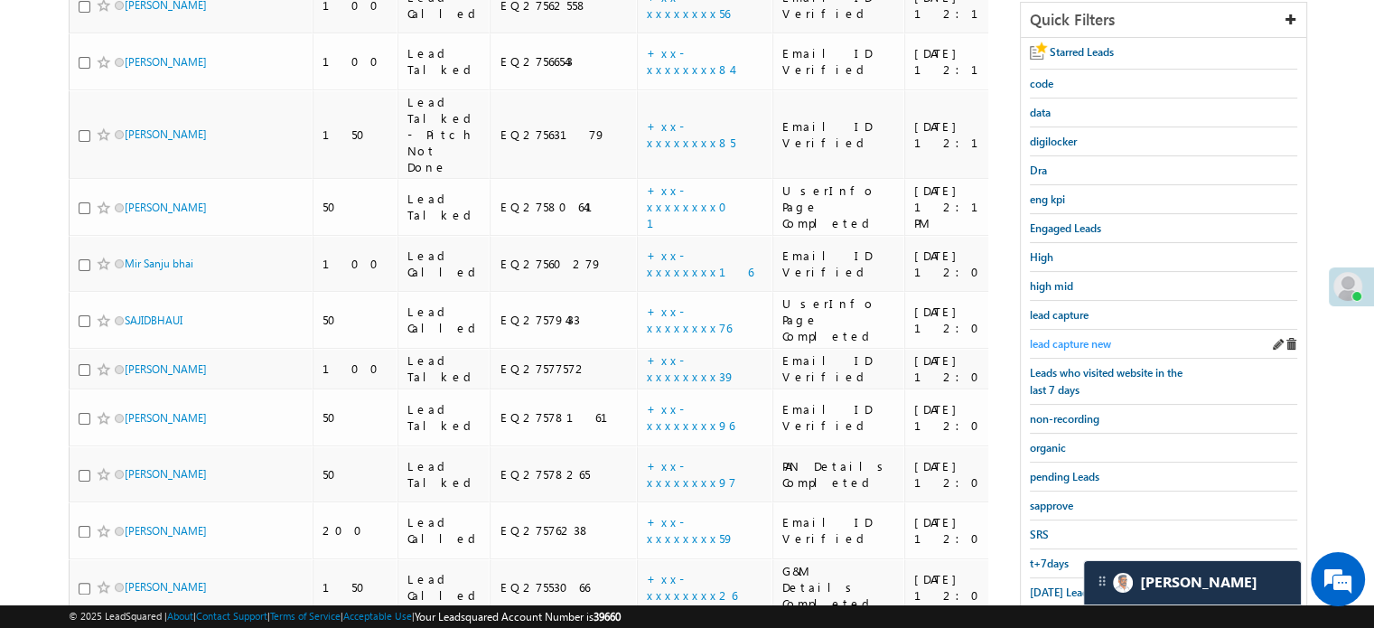
click at [1066, 338] on span "lead capture new" at bounding box center [1070, 344] width 81 height 14
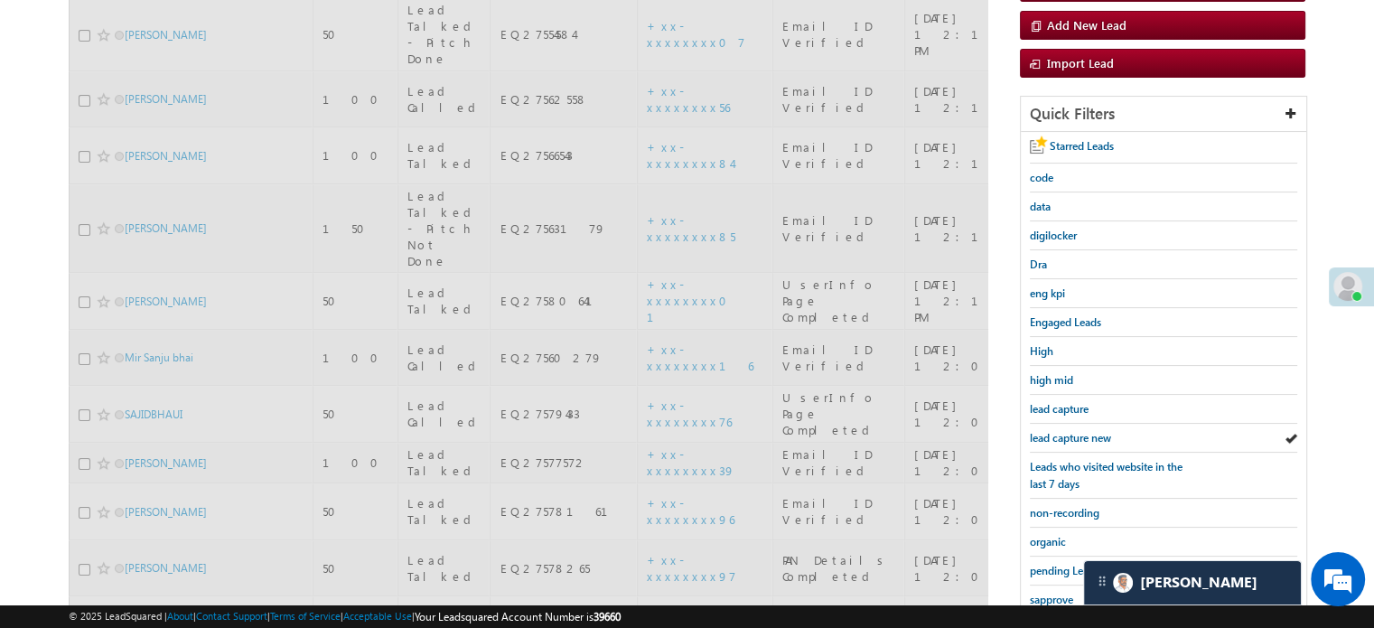
scroll to position [145, 0]
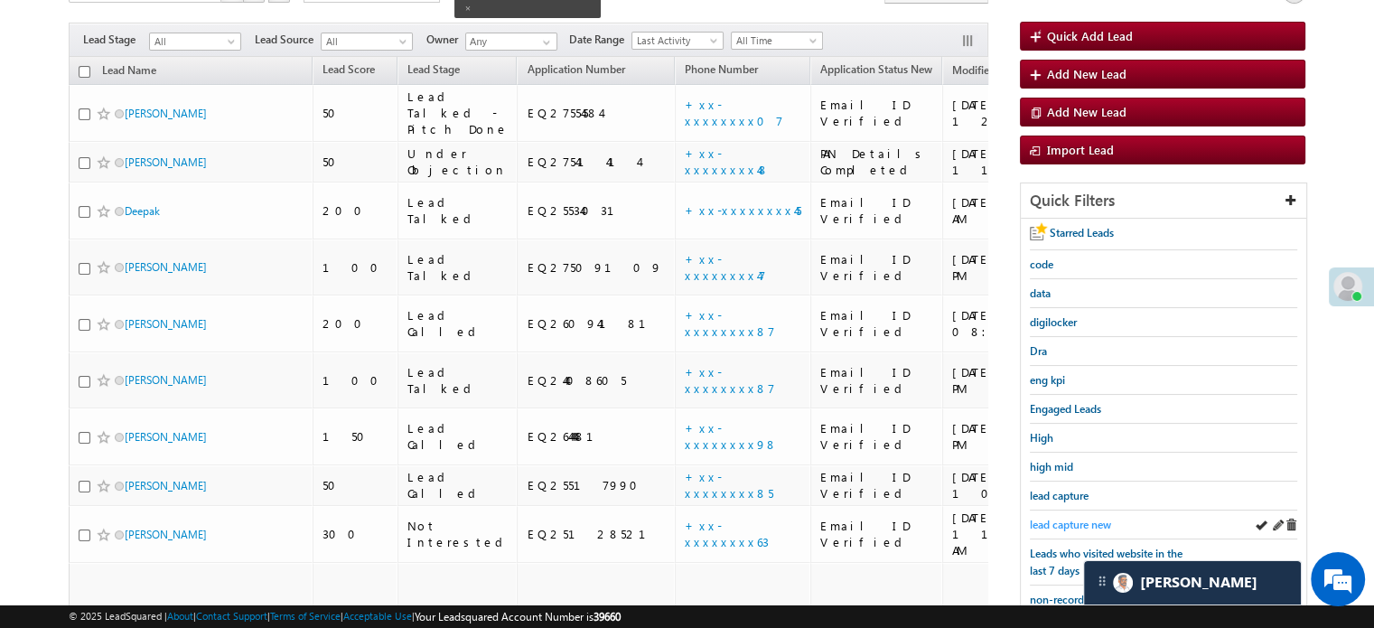
click at [1089, 518] on span "lead capture new" at bounding box center [1070, 525] width 81 height 14
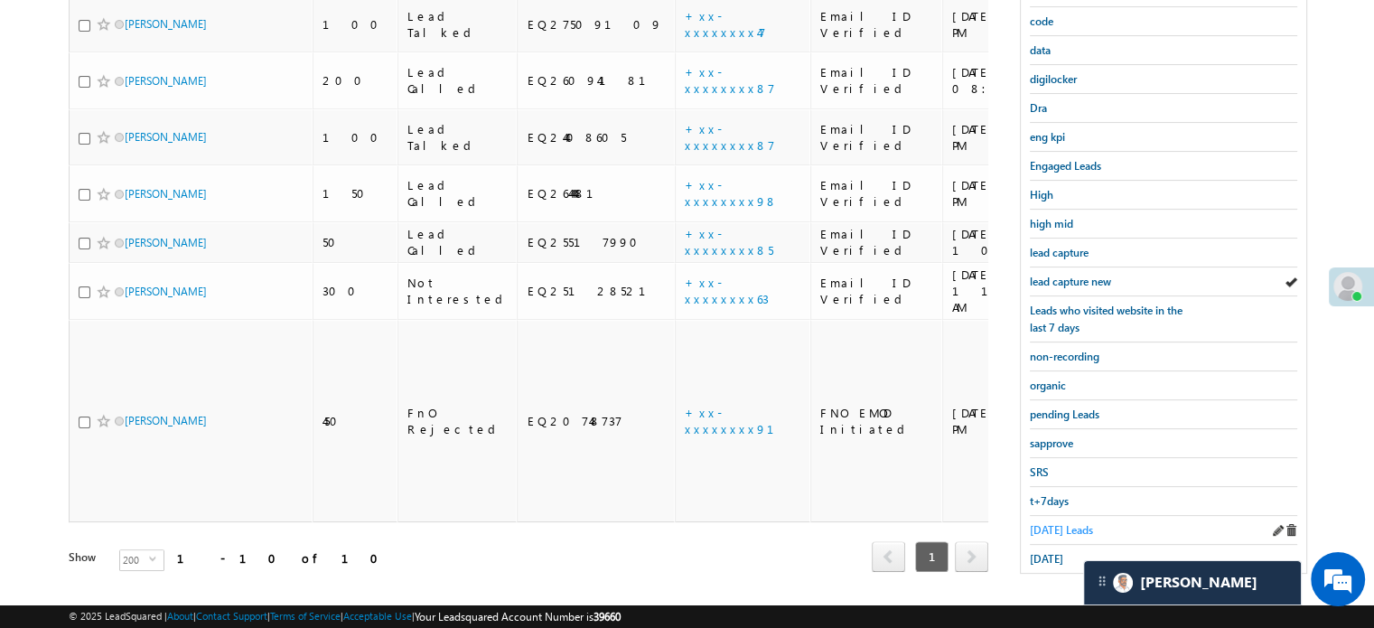
click at [1067, 523] on span "Today's Leads" at bounding box center [1061, 530] width 63 height 14
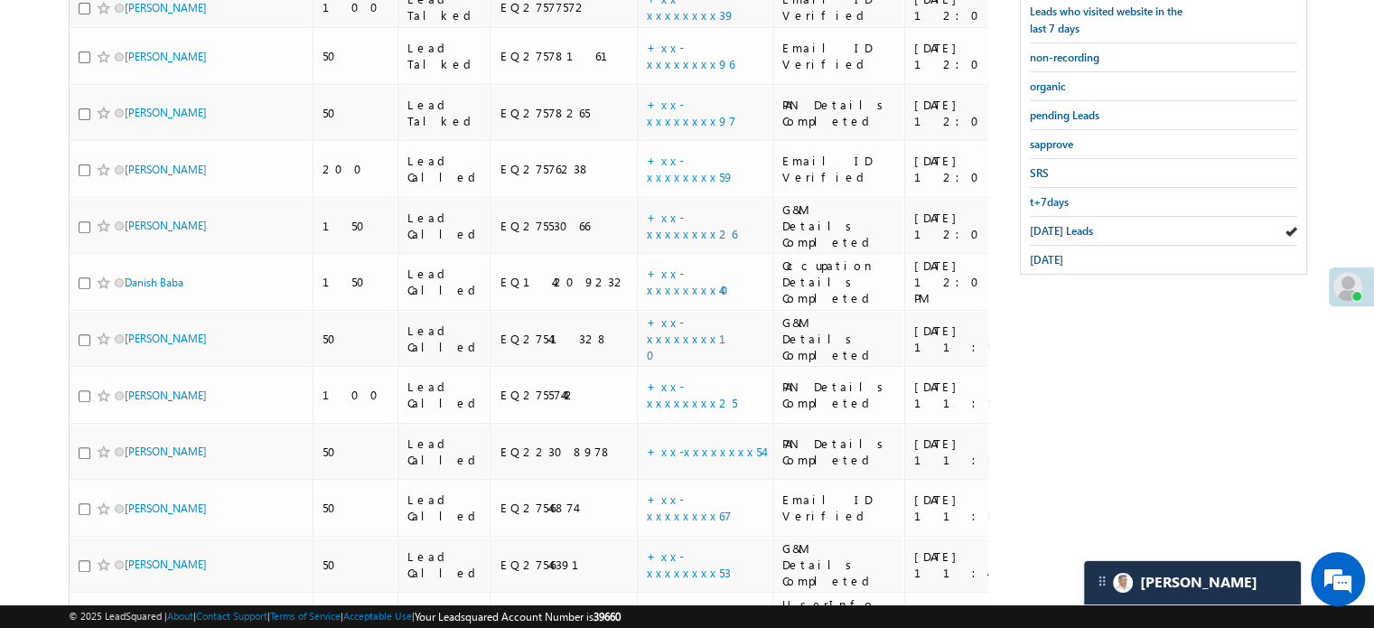
scroll to position [235, 0]
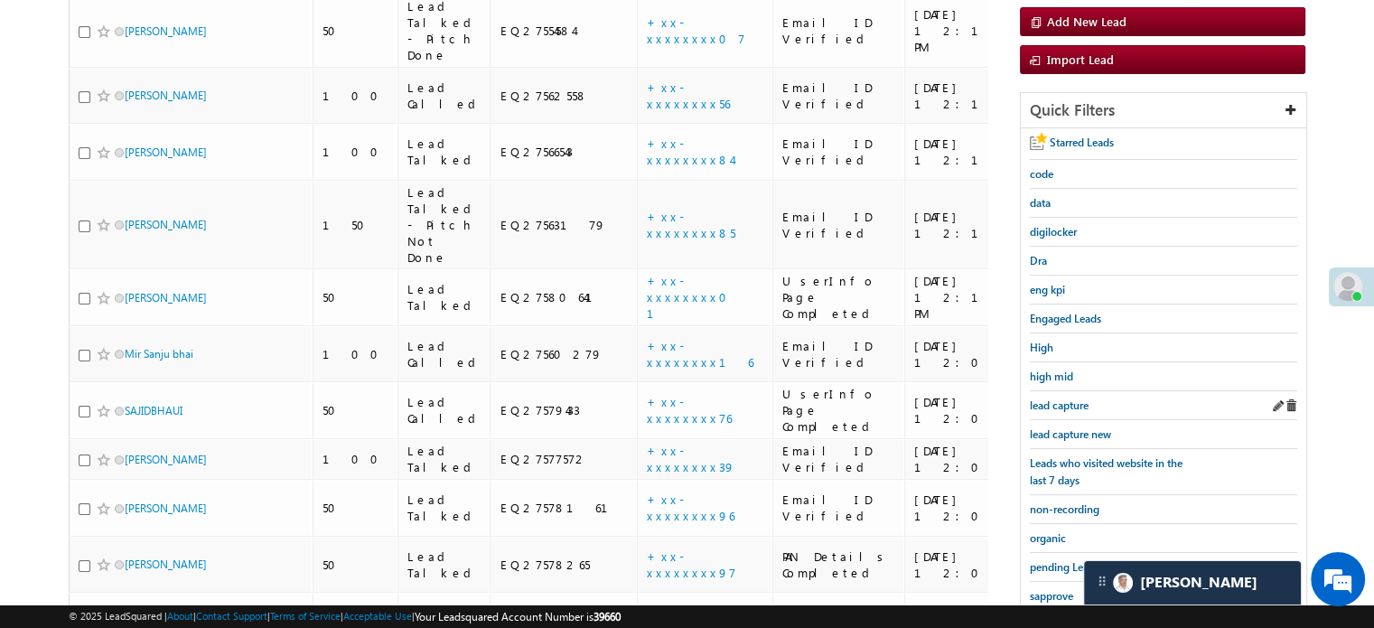
click at [1070, 414] on div "lead capture" at bounding box center [1163, 405] width 267 height 29
click at [1070, 427] on span "lead capture new" at bounding box center [1070, 434] width 81 height 14
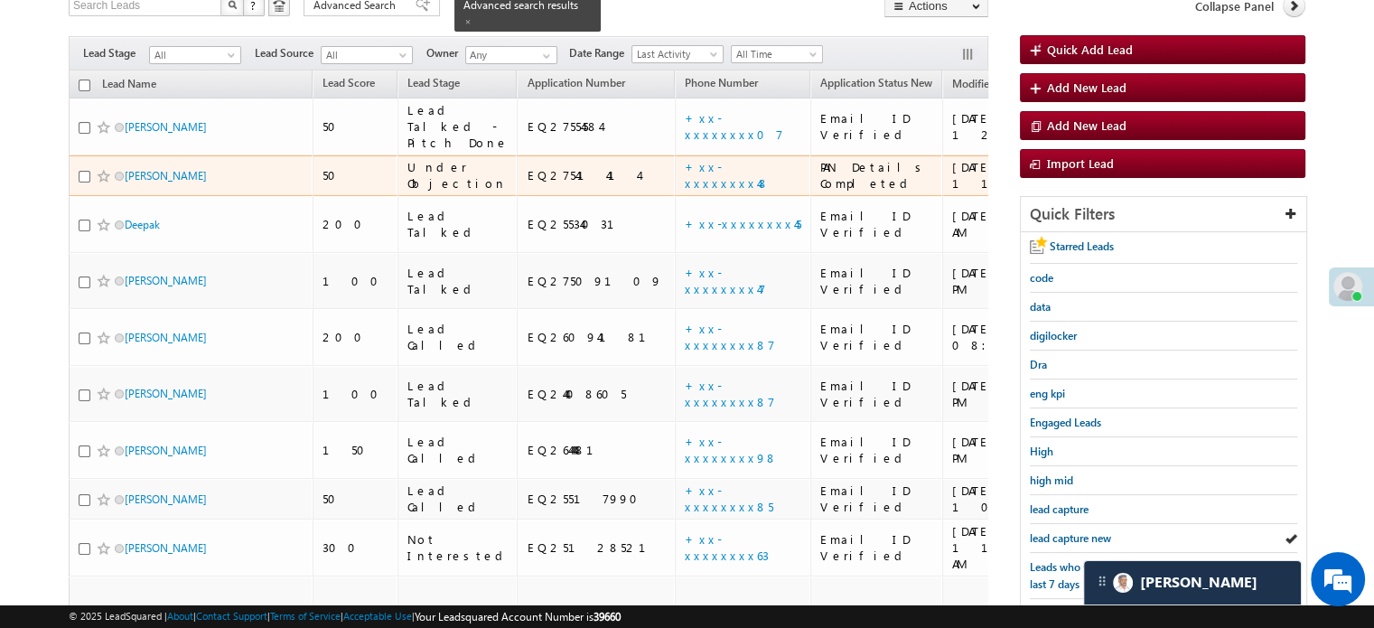
scroll to position [271, 0]
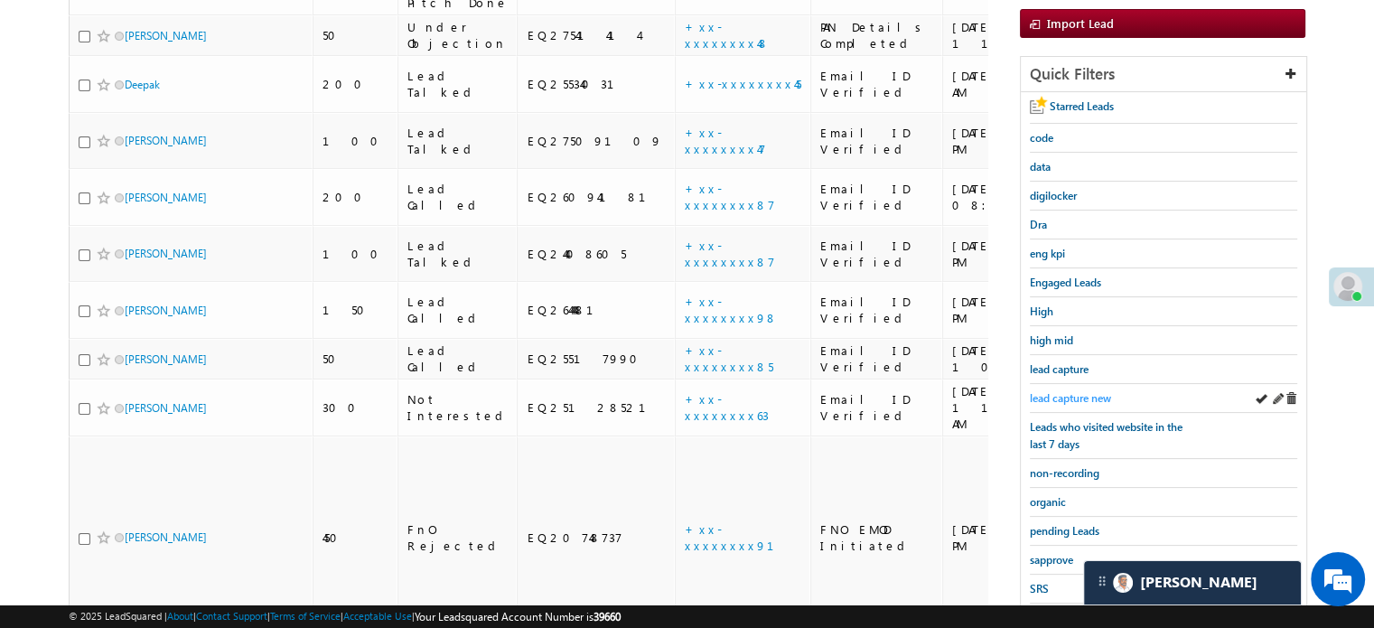
click at [1052, 397] on span "lead capture new" at bounding box center [1070, 398] width 81 height 14
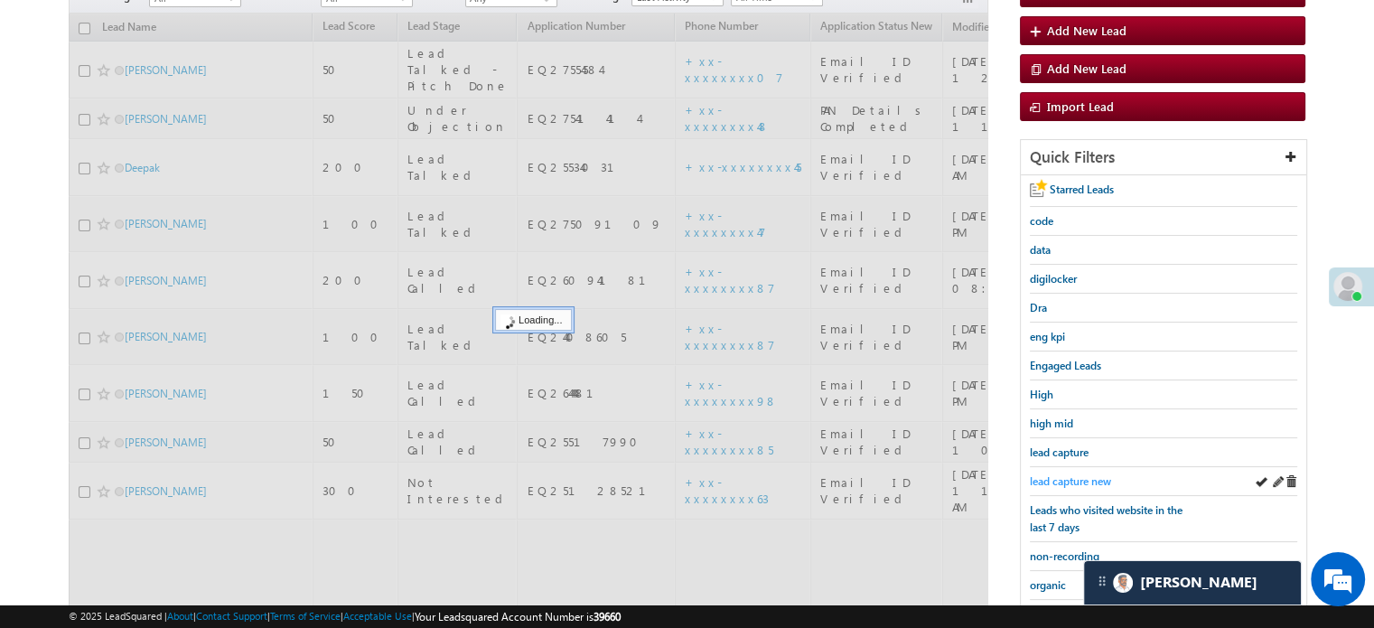
scroll to position [90, 0]
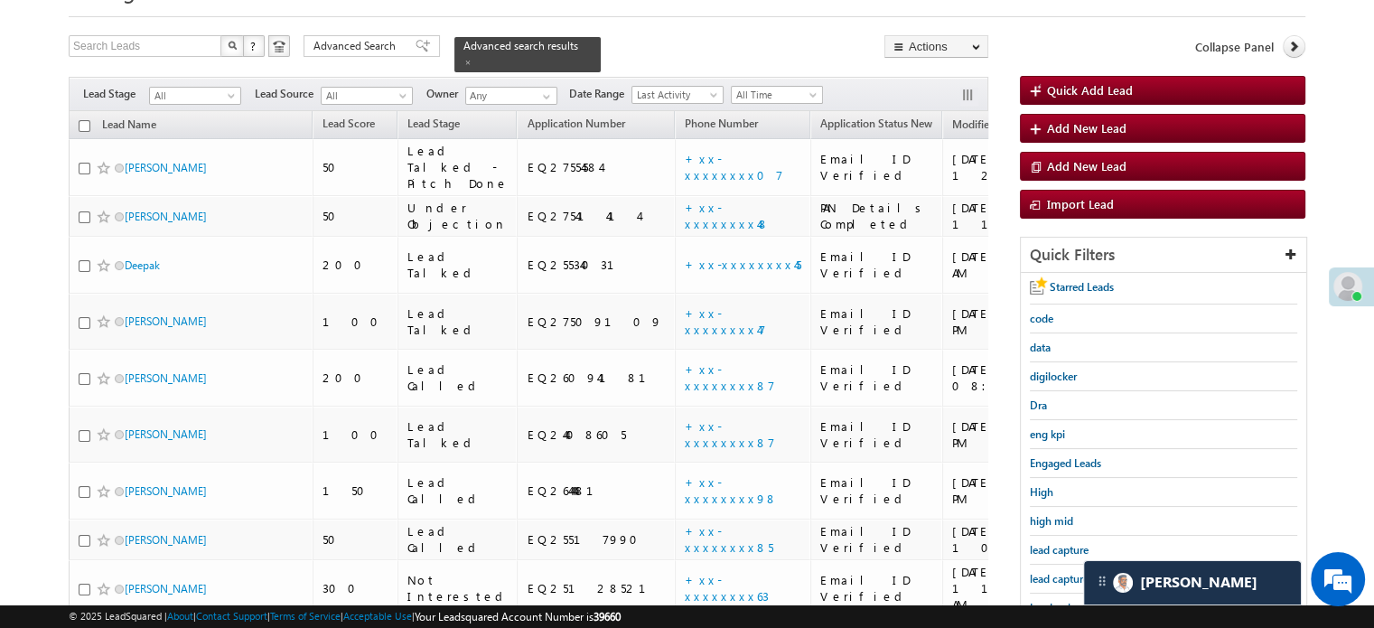
click at [1048, 565] on div "lead capture new" at bounding box center [1163, 579] width 267 height 29
click at [1049, 573] on span "lead capture new" at bounding box center [1070, 579] width 81 height 14
click at [1058, 573] on span "lead capture new" at bounding box center [1070, 579] width 81 height 14
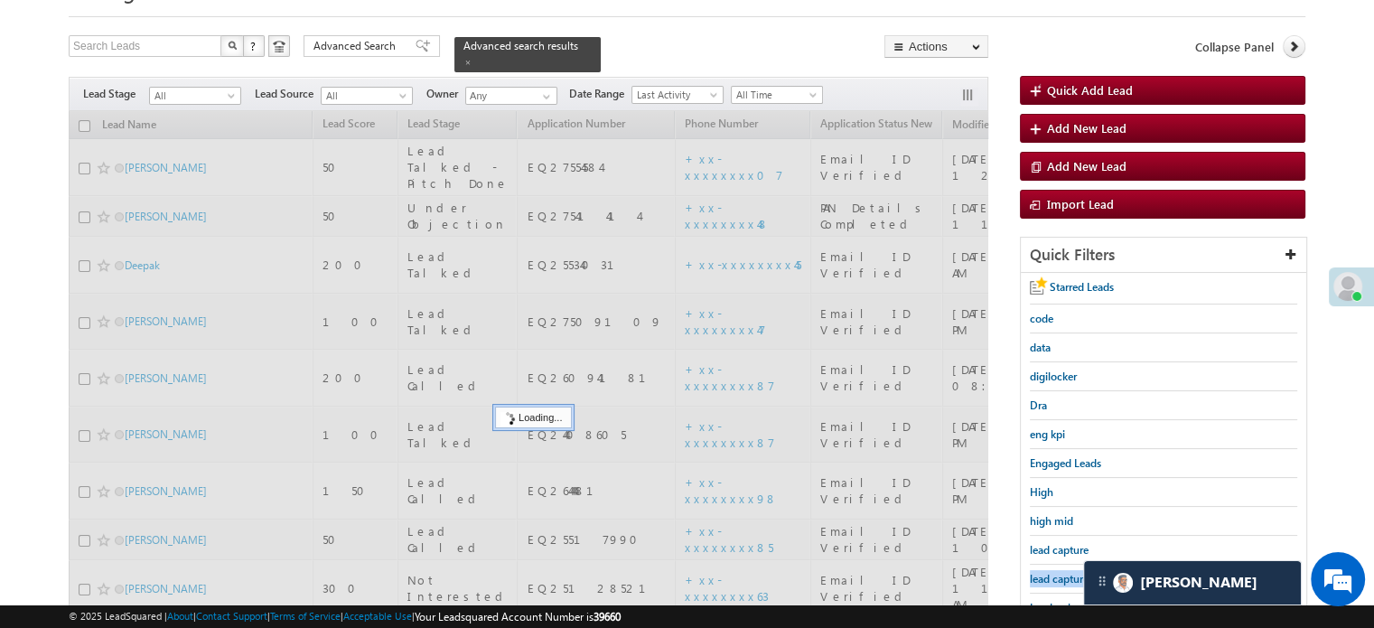
click at [1058, 573] on span "lead capture new" at bounding box center [1070, 579] width 81 height 14
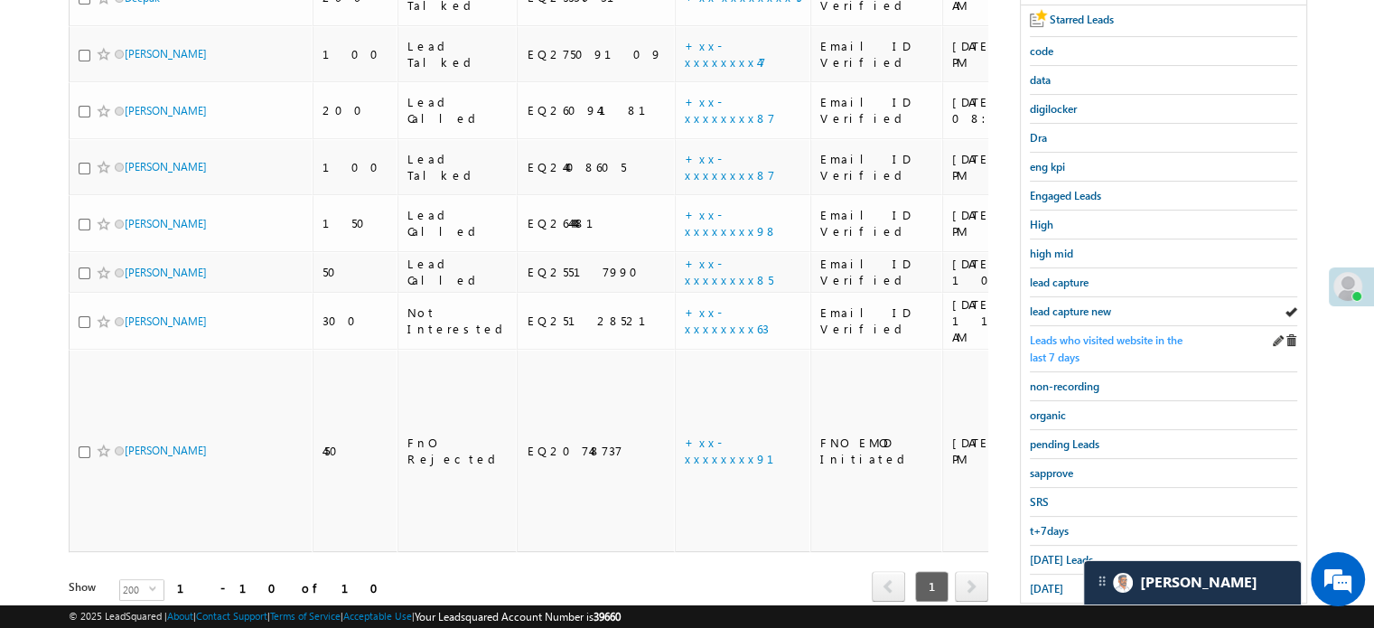
scroll to position [361, 0]
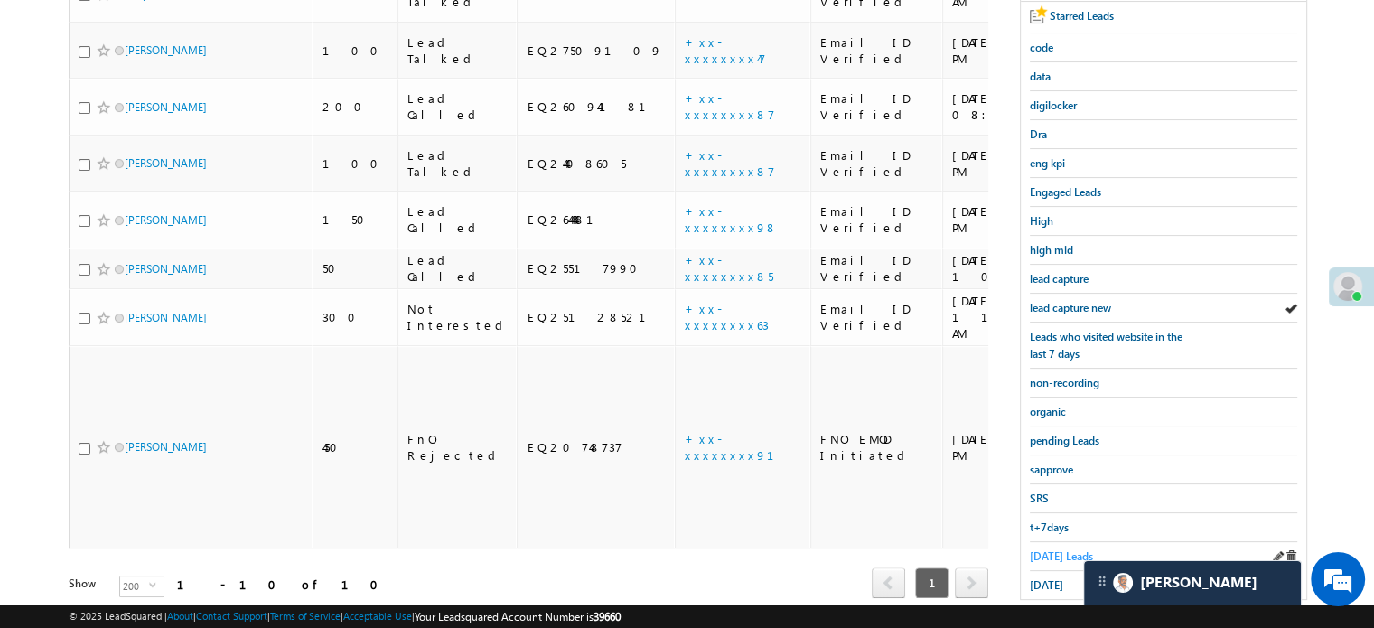
click at [1052, 549] on span "Today's Leads" at bounding box center [1061, 556] width 63 height 14
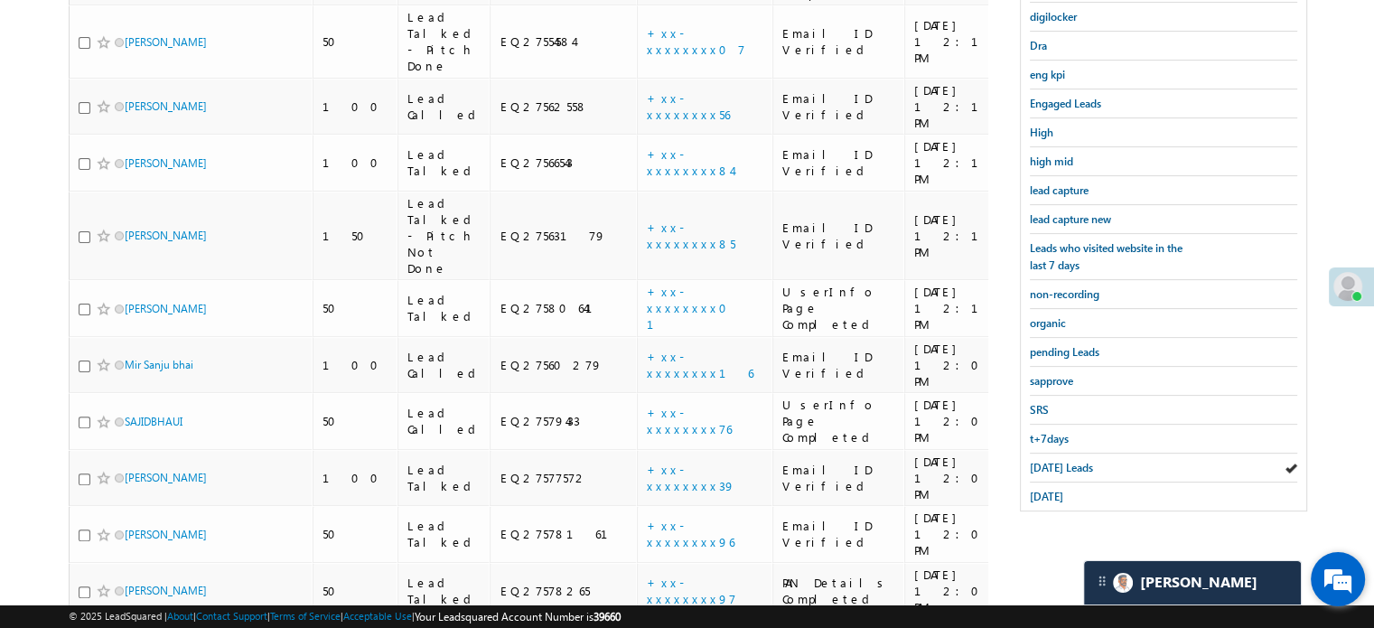
scroll to position [266, 0]
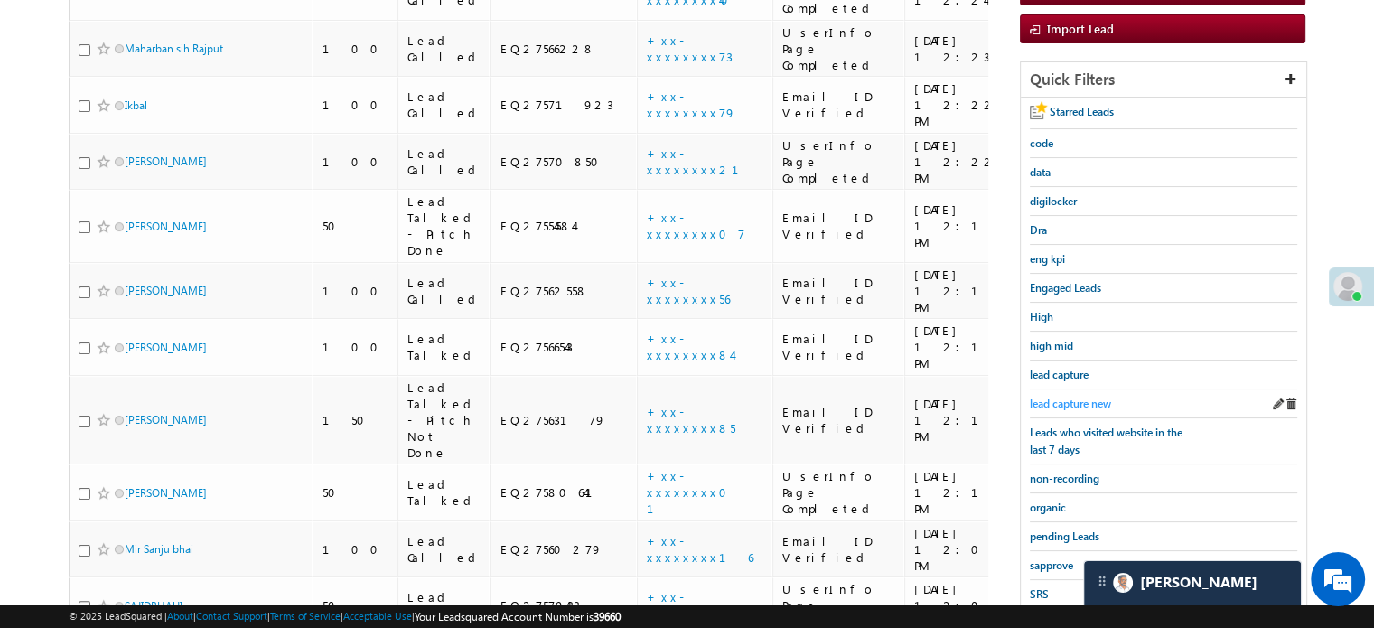
click at [1089, 397] on span "lead capture new" at bounding box center [1070, 404] width 81 height 14
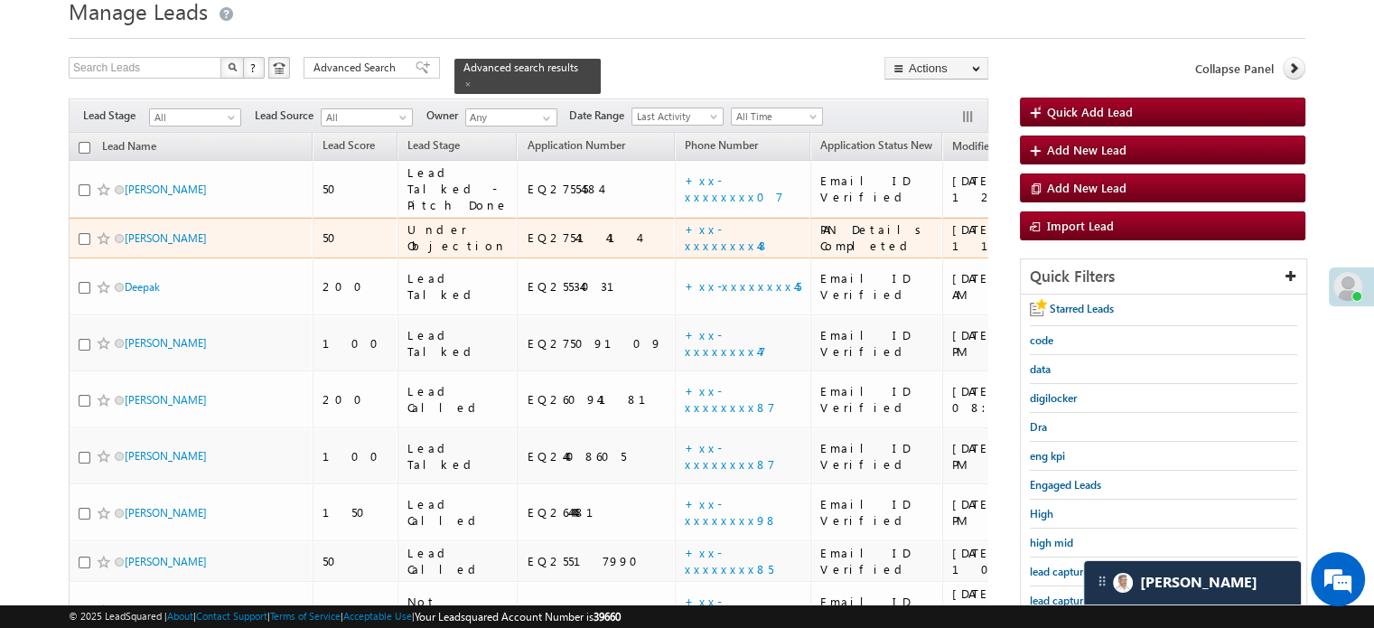
scroll to position [181, 0]
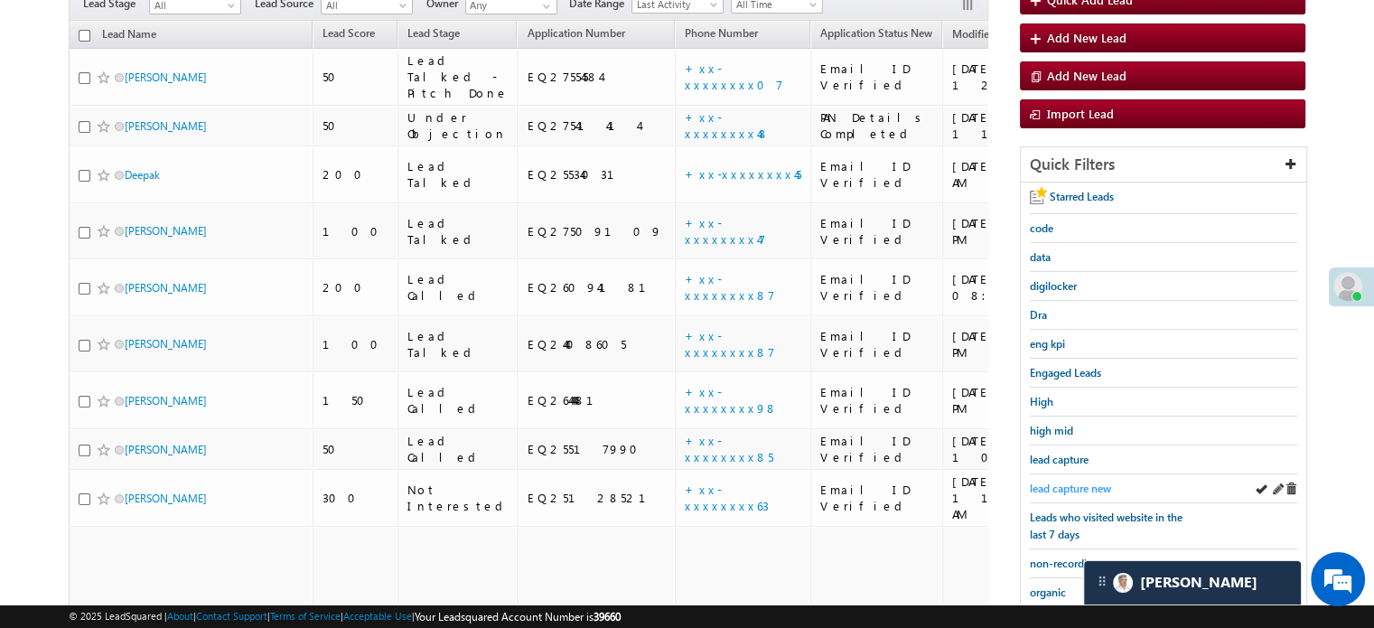
click at [1080, 482] on span "lead capture new" at bounding box center [1070, 489] width 81 height 14
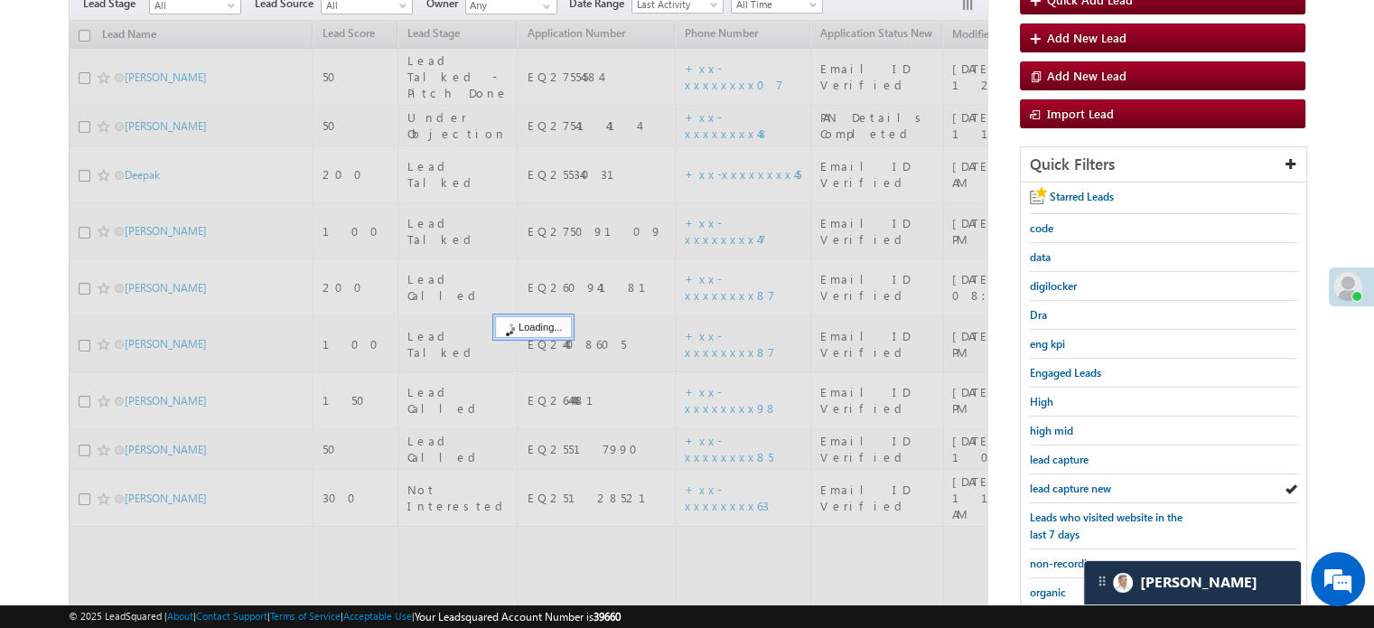
click at [1079, 482] on span "lead capture new" at bounding box center [1070, 489] width 81 height 14
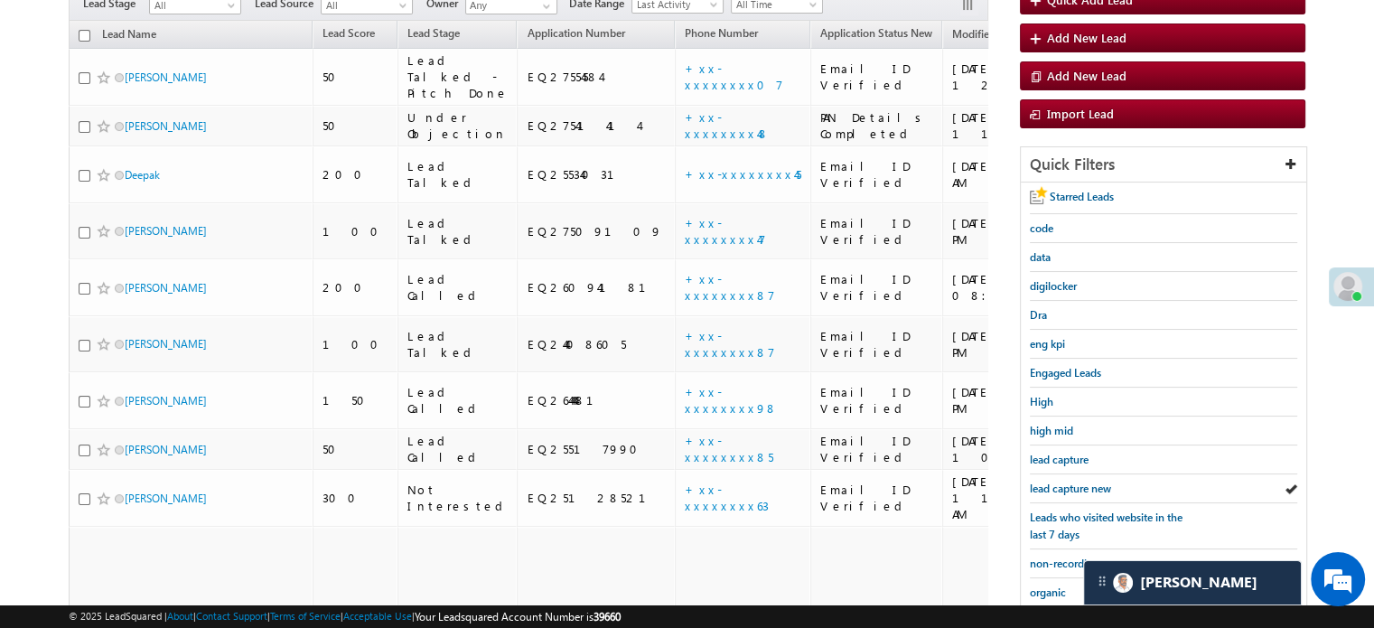
click at [1079, 482] on span "lead capture new" at bounding box center [1070, 489] width 81 height 14
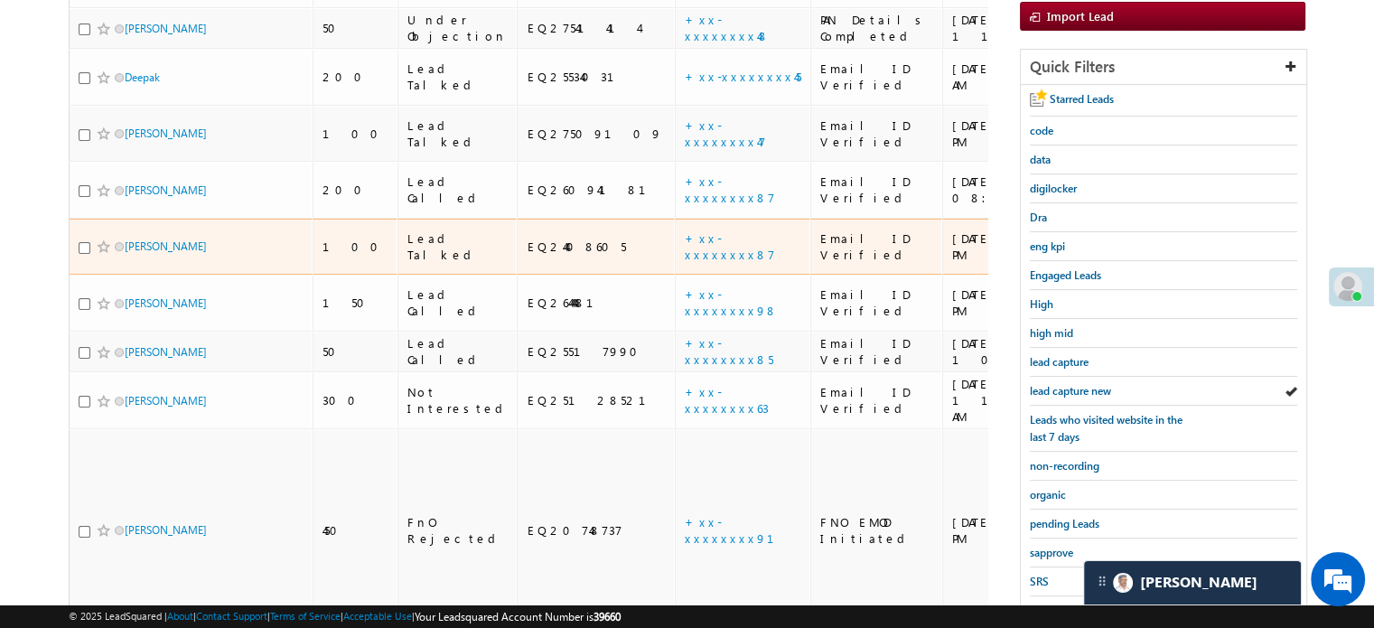
scroll to position [388, 0]
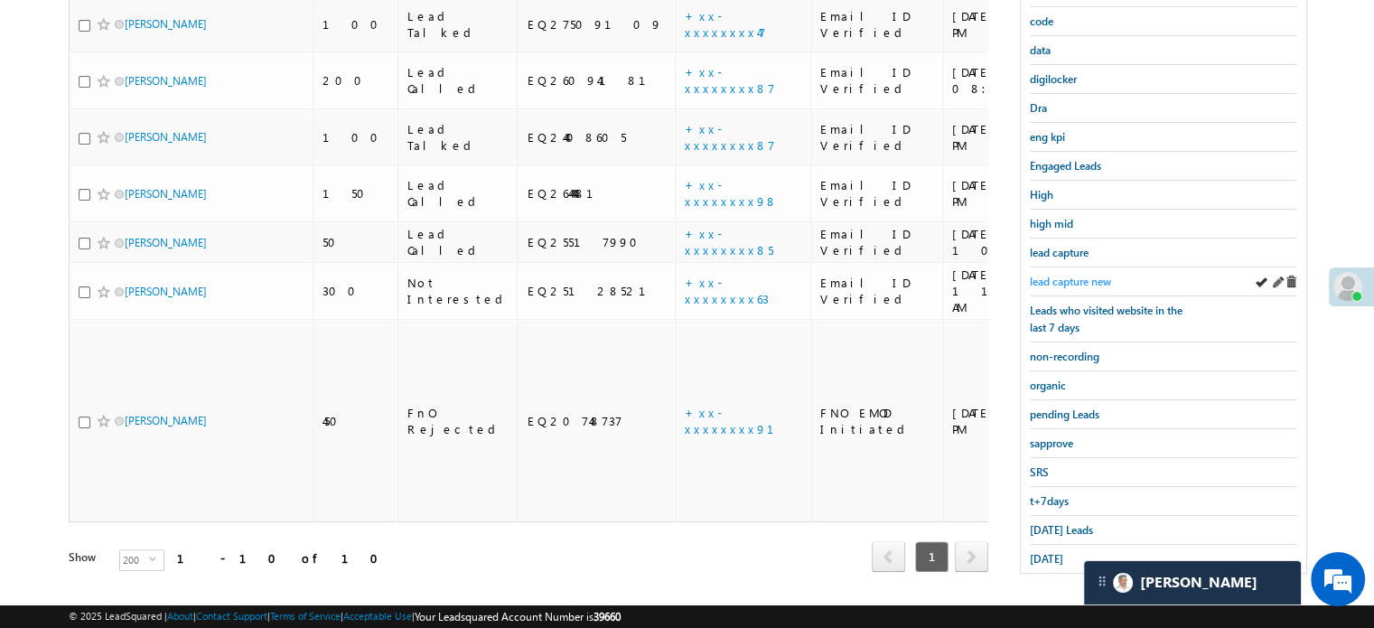
click at [1053, 281] on span "lead capture new" at bounding box center [1070, 282] width 81 height 14
click at [1037, 525] on span "Today's Leads" at bounding box center [1061, 530] width 63 height 14
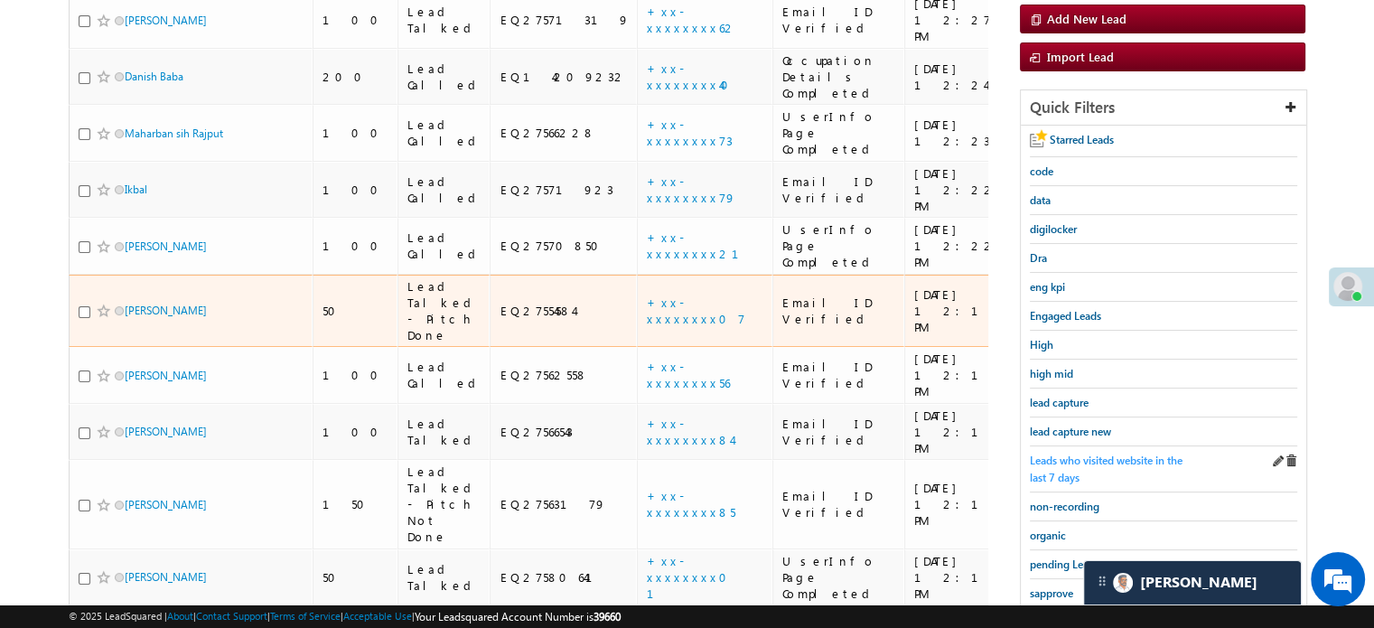
scroll to position [266, 0]
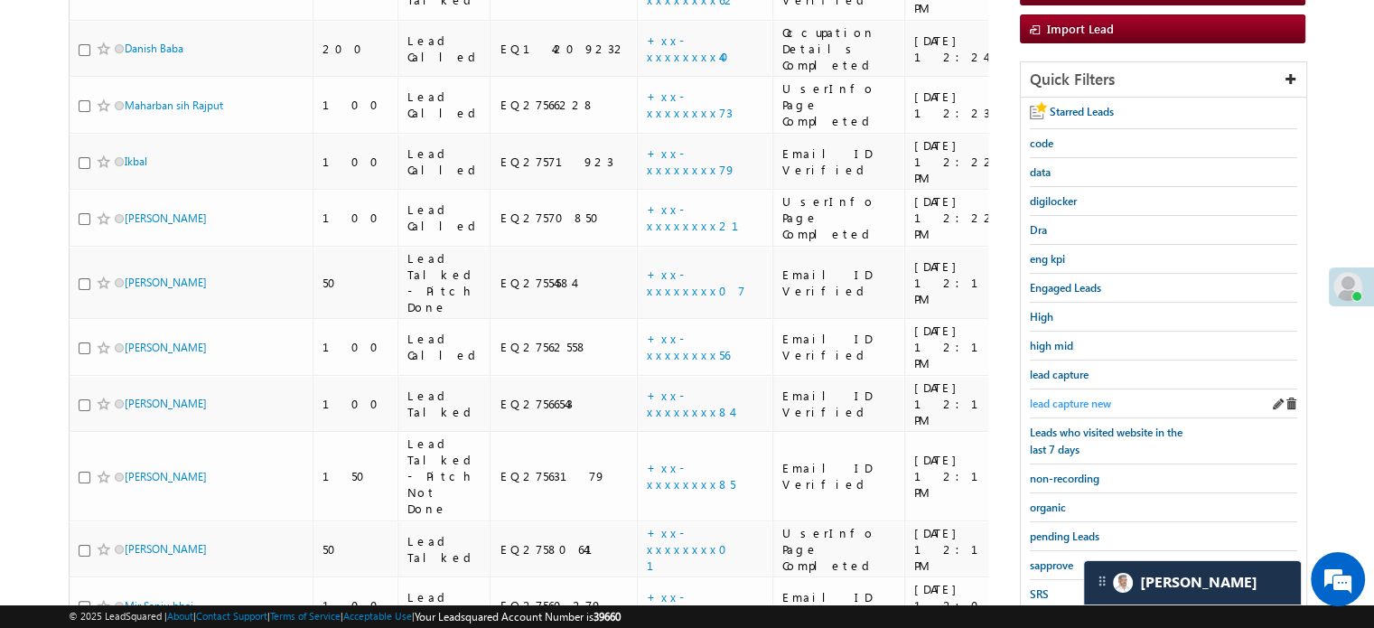
click at [1077, 397] on span "lead capture new" at bounding box center [1070, 404] width 81 height 14
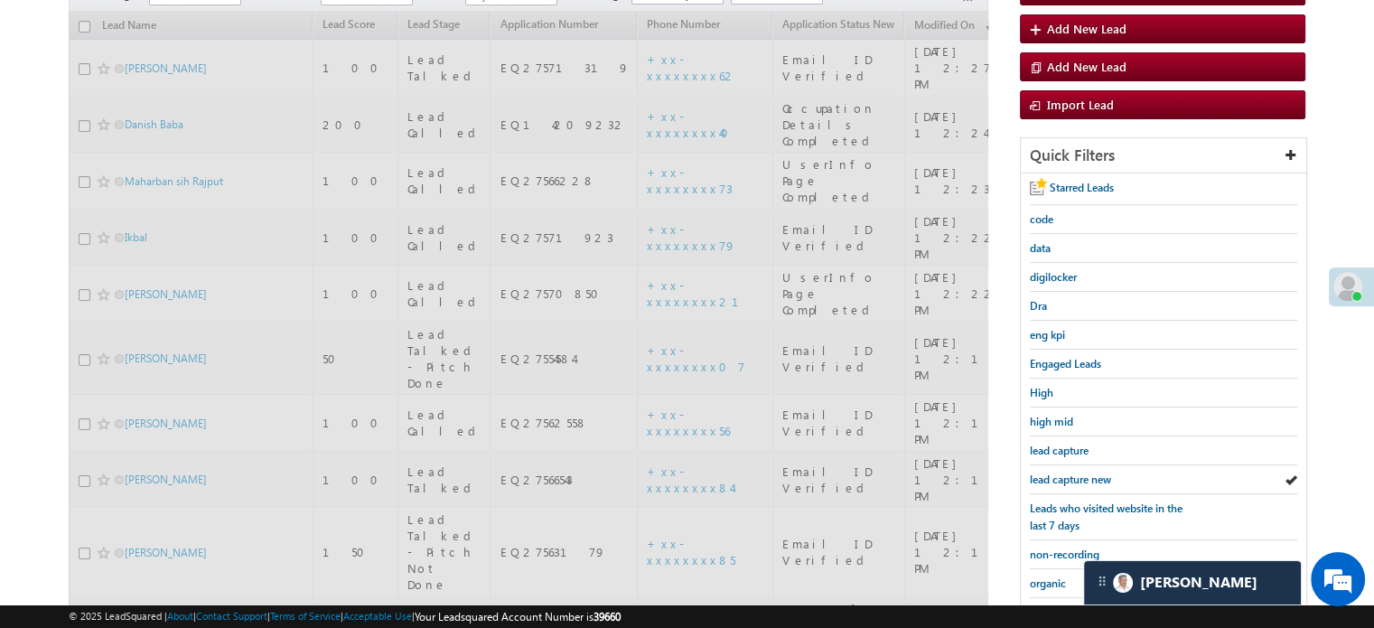
scroll to position [85, 0]
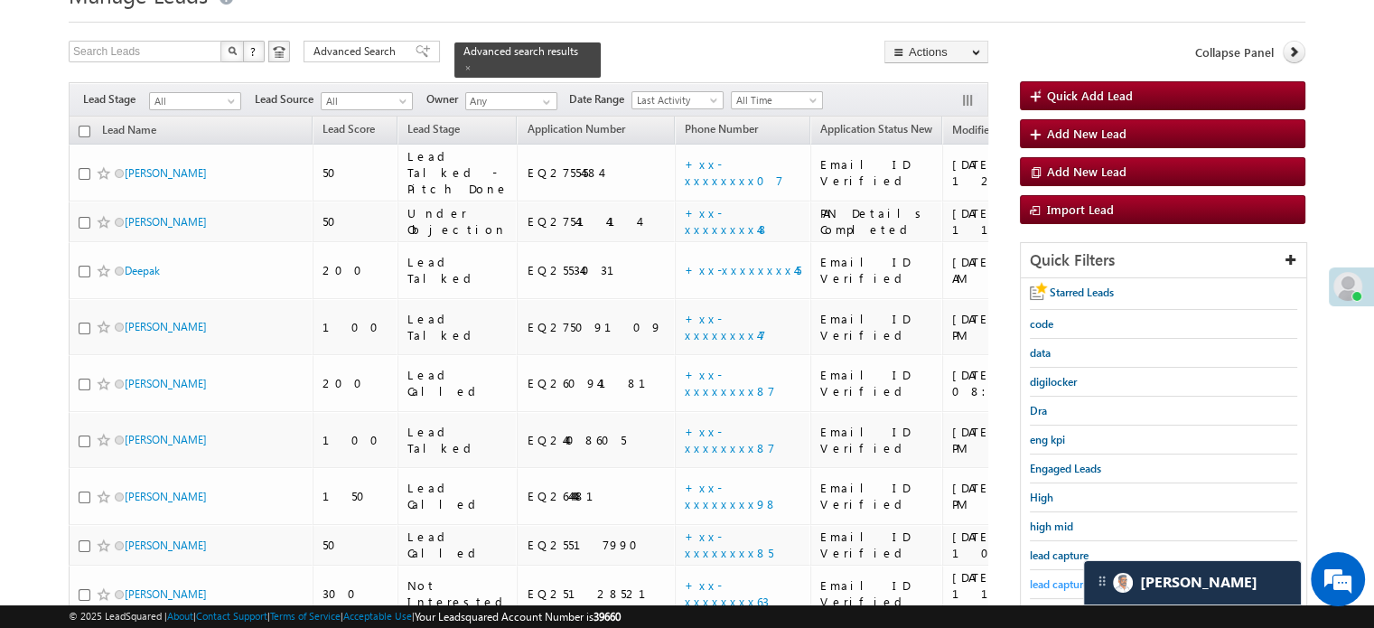
click at [1041, 577] on span "lead capture new" at bounding box center [1070, 584] width 81 height 14
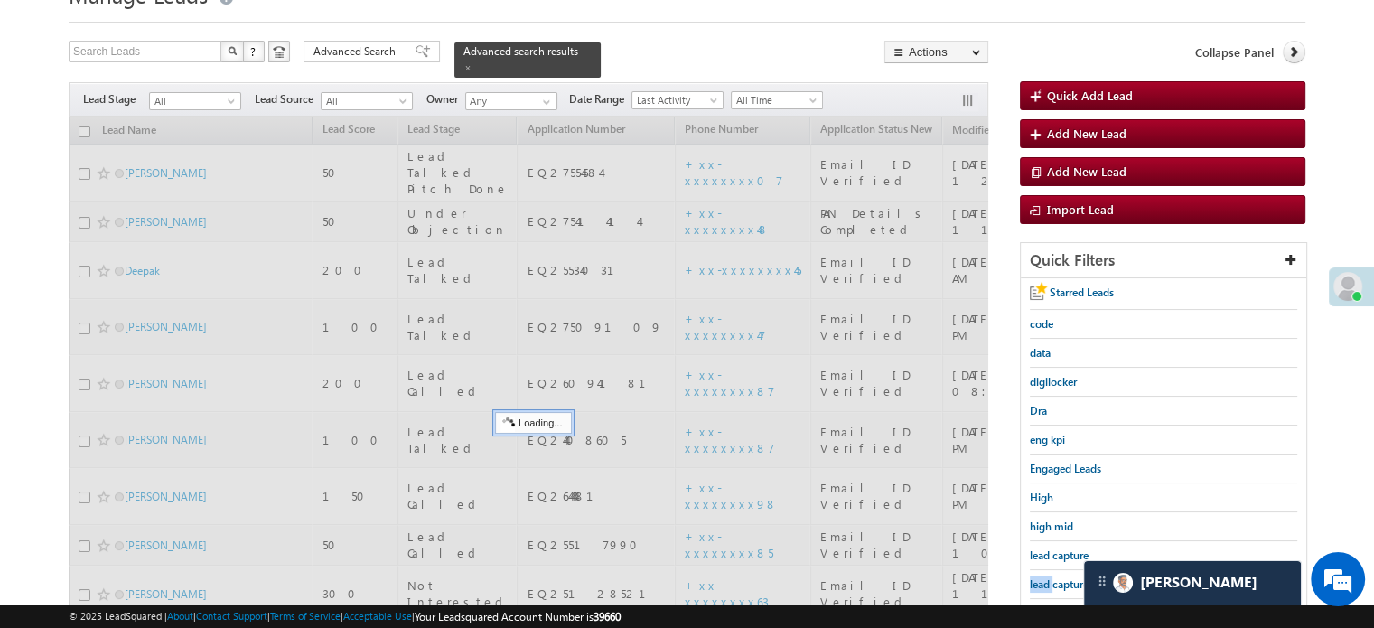
click at [1041, 577] on span "lead capture new" at bounding box center [1070, 584] width 81 height 14
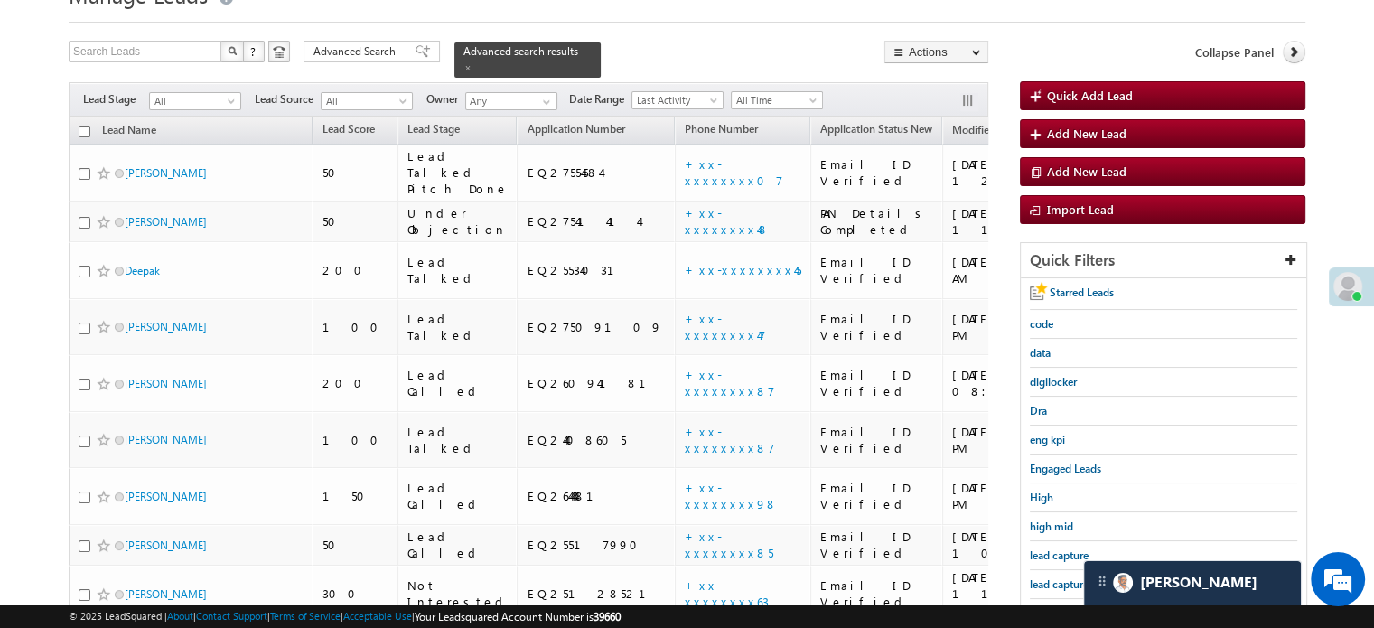
click at [1041, 577] on span "lead capture new" at bounding box center [1070, 584] width 81 height 14
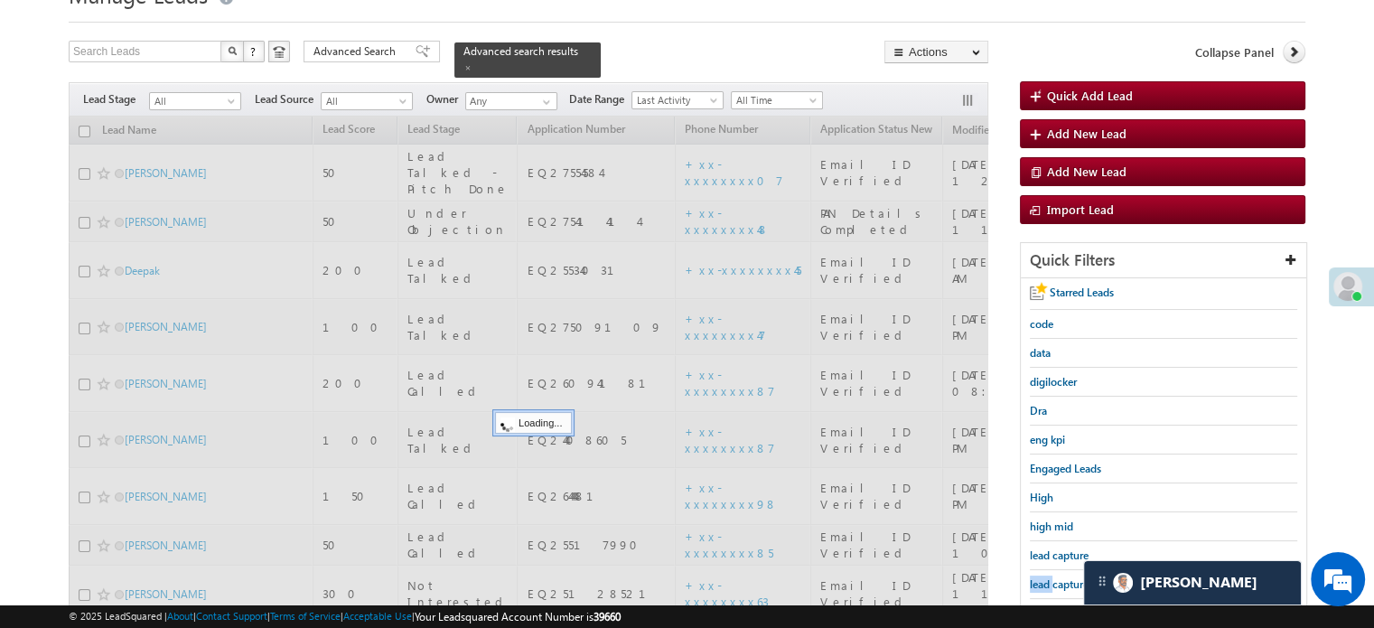
click at [1041, 577] on span "lead capture new" at bounding box center [1070, 584] width 81 height 14
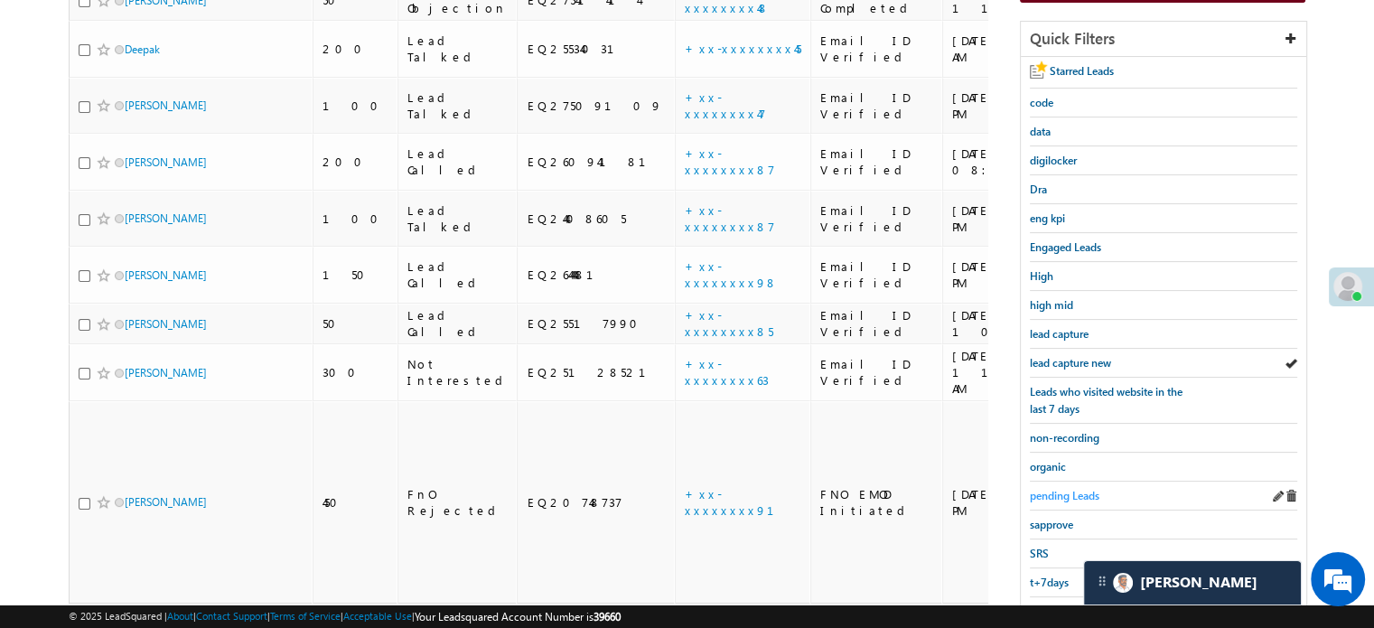
scroll to position [356, 0]
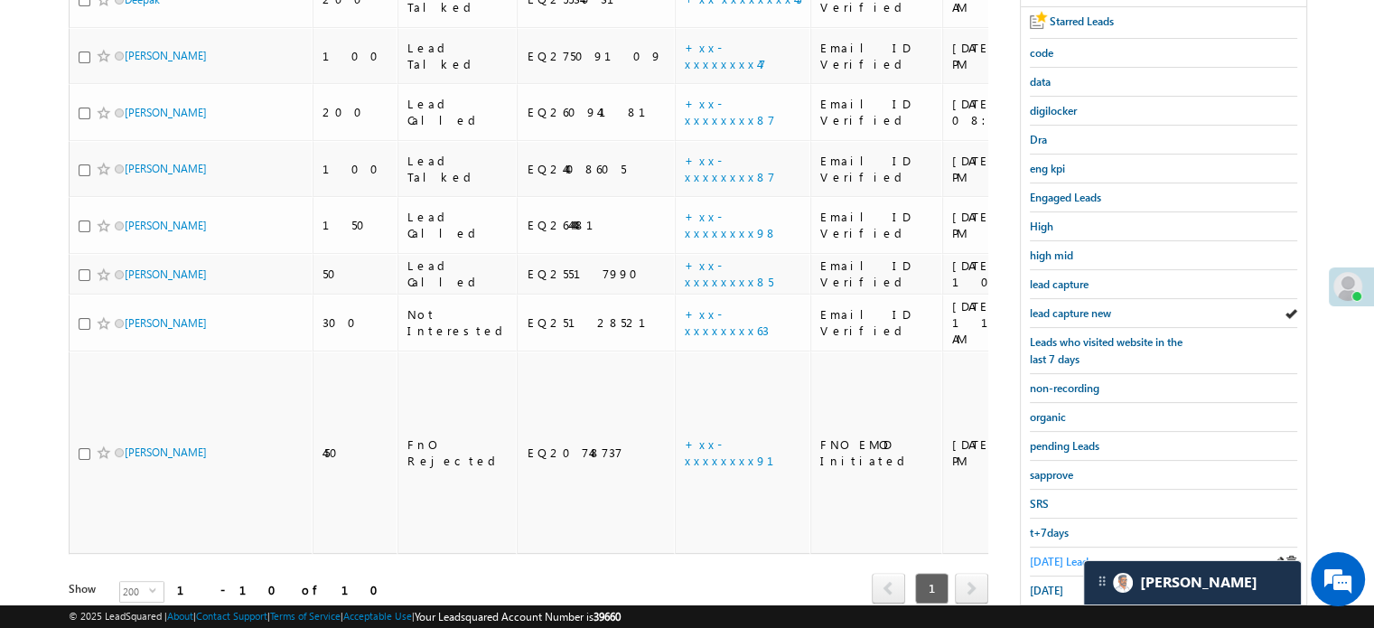
click at [1046, 555] on span "Today's Leads" at bounding box center [1061, 562] width 63 height 14
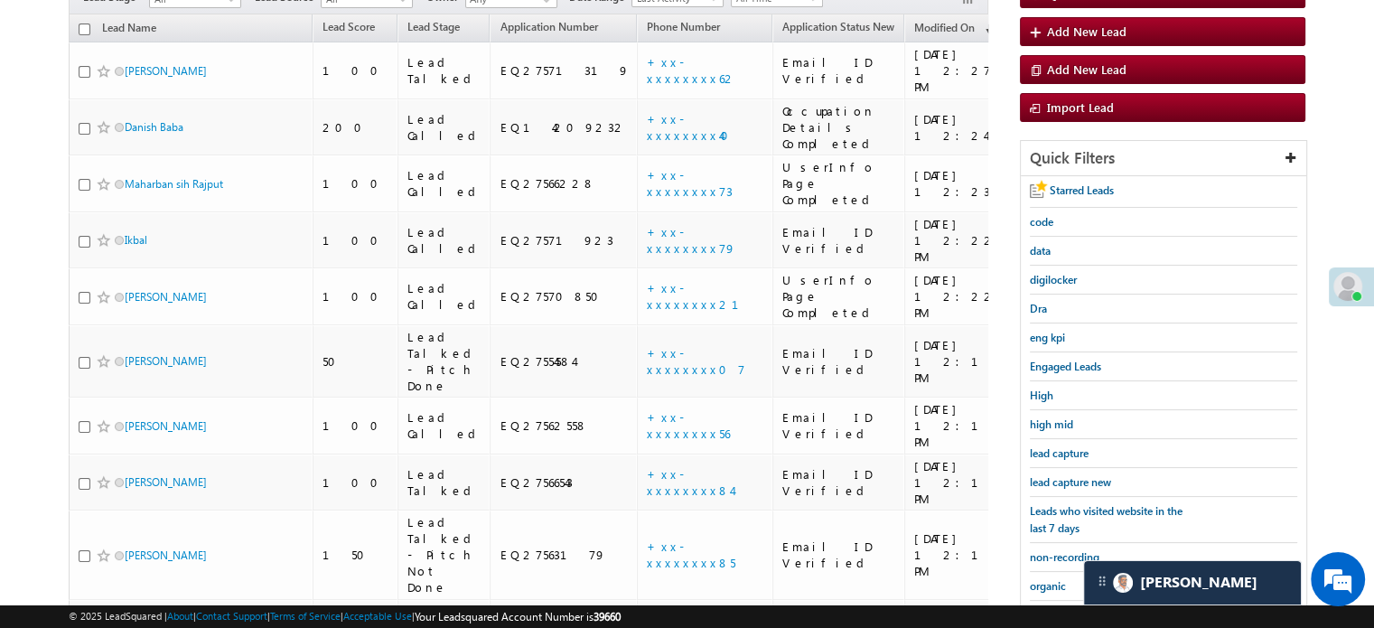
scroll to position [175, 0]
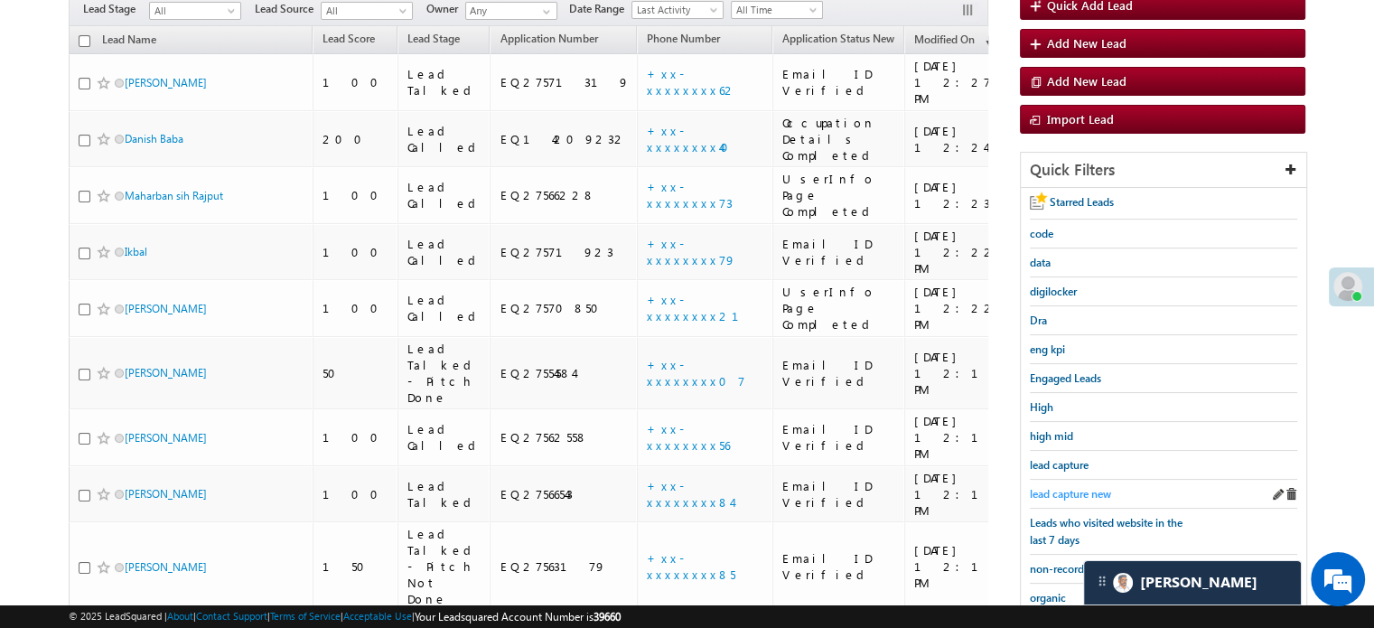
click at [1080, 494] on span "lead capture new" at bounding box center [1070, 494] width 81 height 14
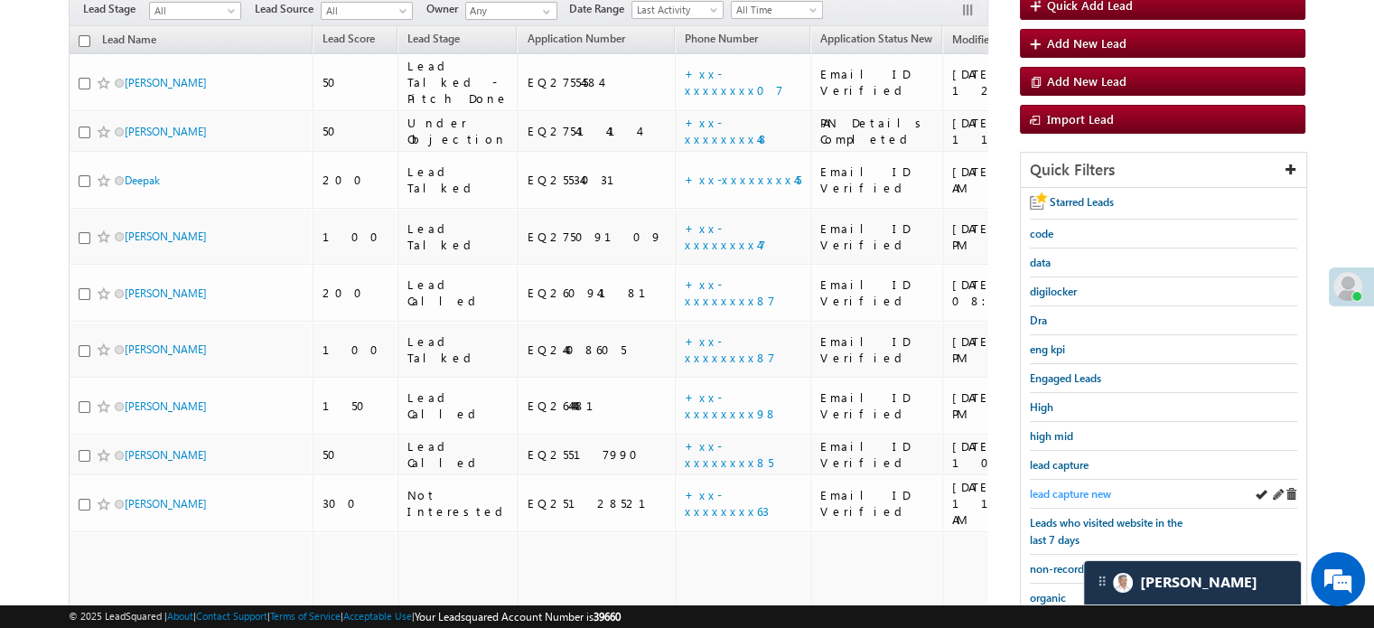
drag, startPoint x: 1018, startPoint y: 481, endPoint x: 1033, endPoint y: 480, distance: 15.4
click at [1024, 482] on div "Search Leads X ? 10 results found Advanced Search Advanced Search Advanced sear…" at bounding box center [687, 392] width 1237 height 884
click at [1034, 487] on span "lead capture new" at bounding box center [1070, 494] width 81 height 14
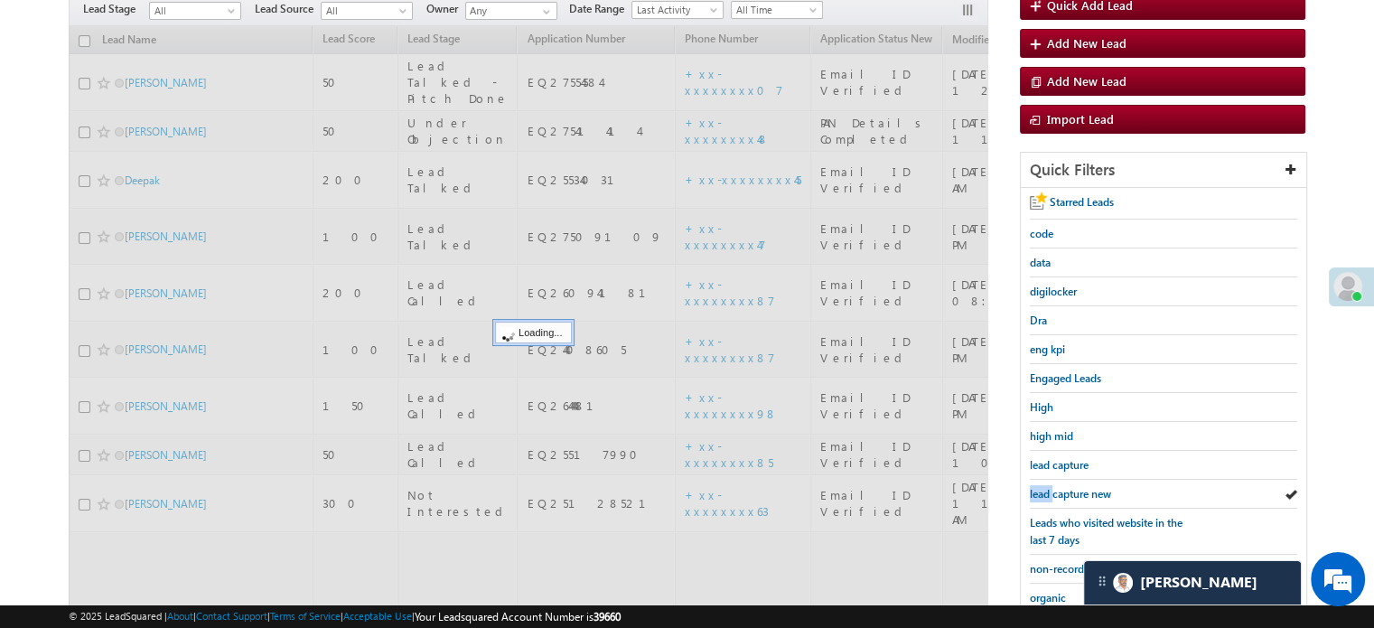
click at [1034, 487] on span "lead capture new" at bounding box center [1070, 494] width 81 height 14
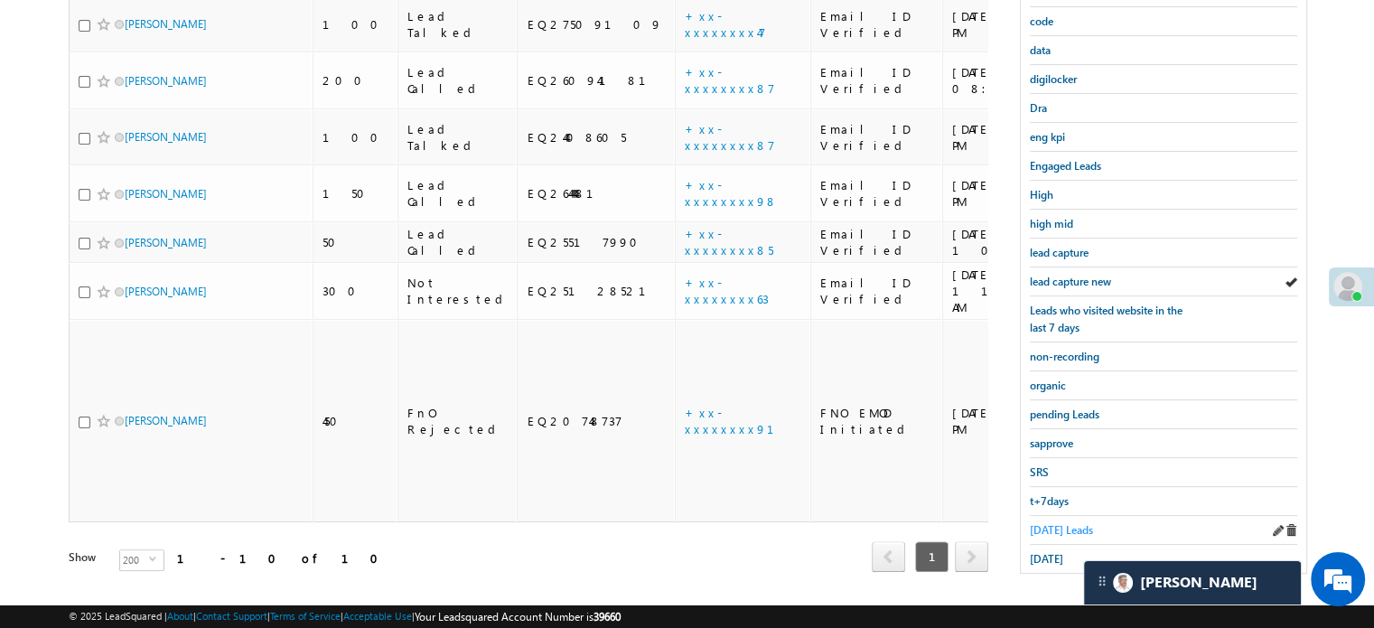
click at [1037, 523] on span "Today's Leads" at bounding box center [1061, 530] width 63 height 14
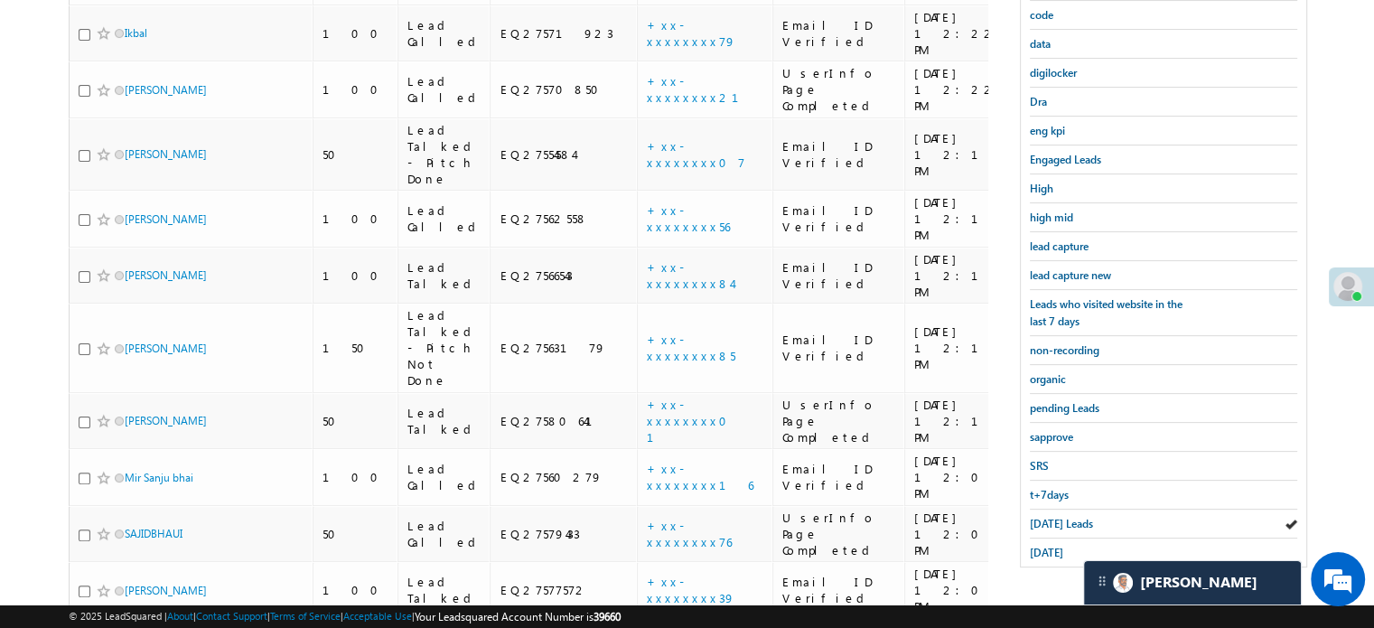
scroll to position [388, 0]
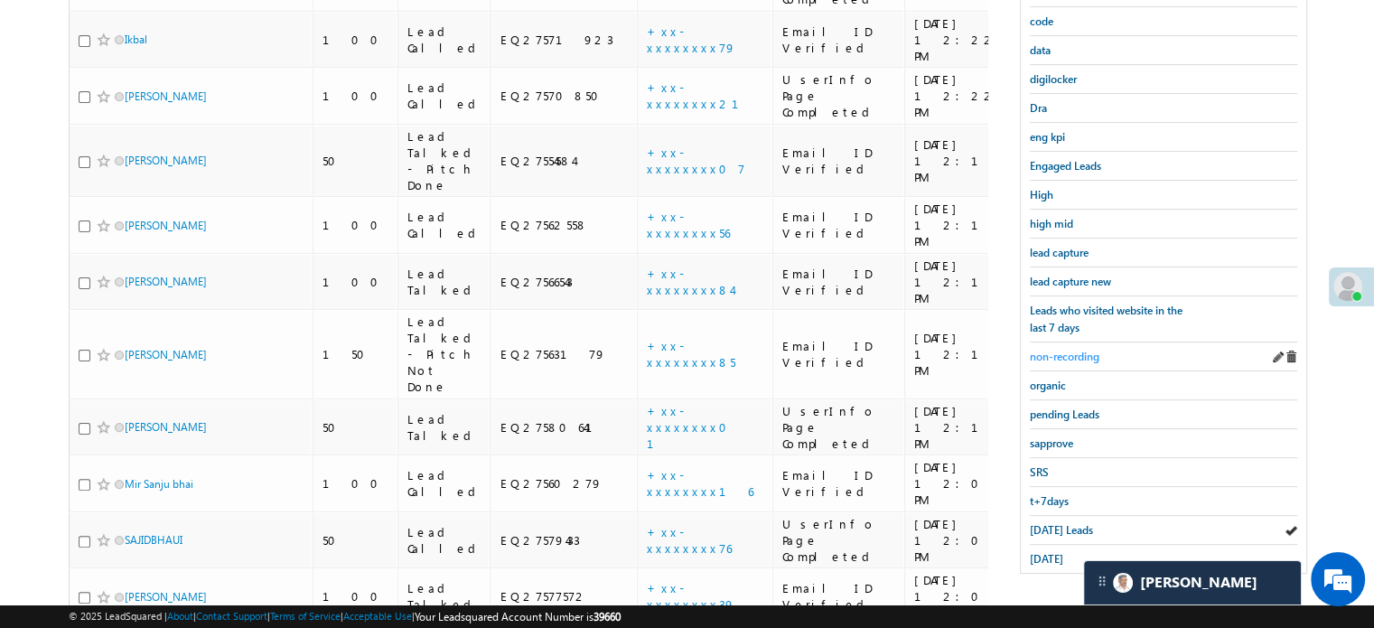
click at [1083, 350] on span "non-recording" at bounding box center [1065, 357] width 70 height 14
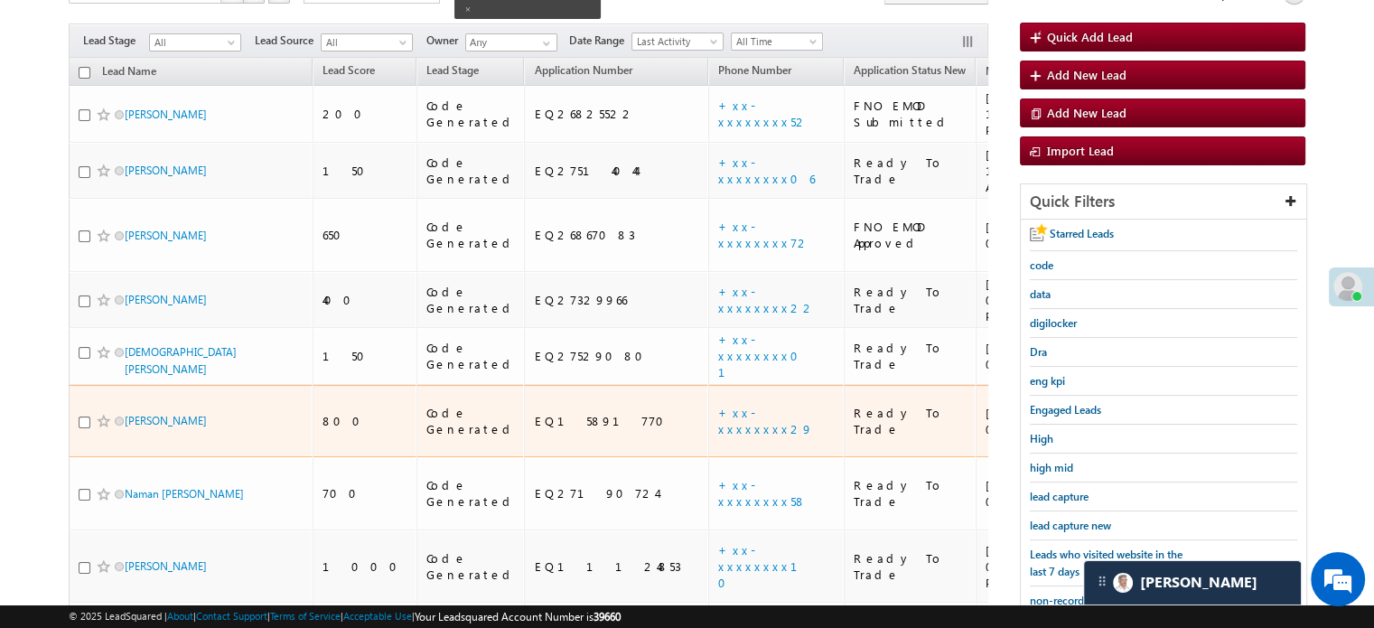
scroll to position [253, 0]
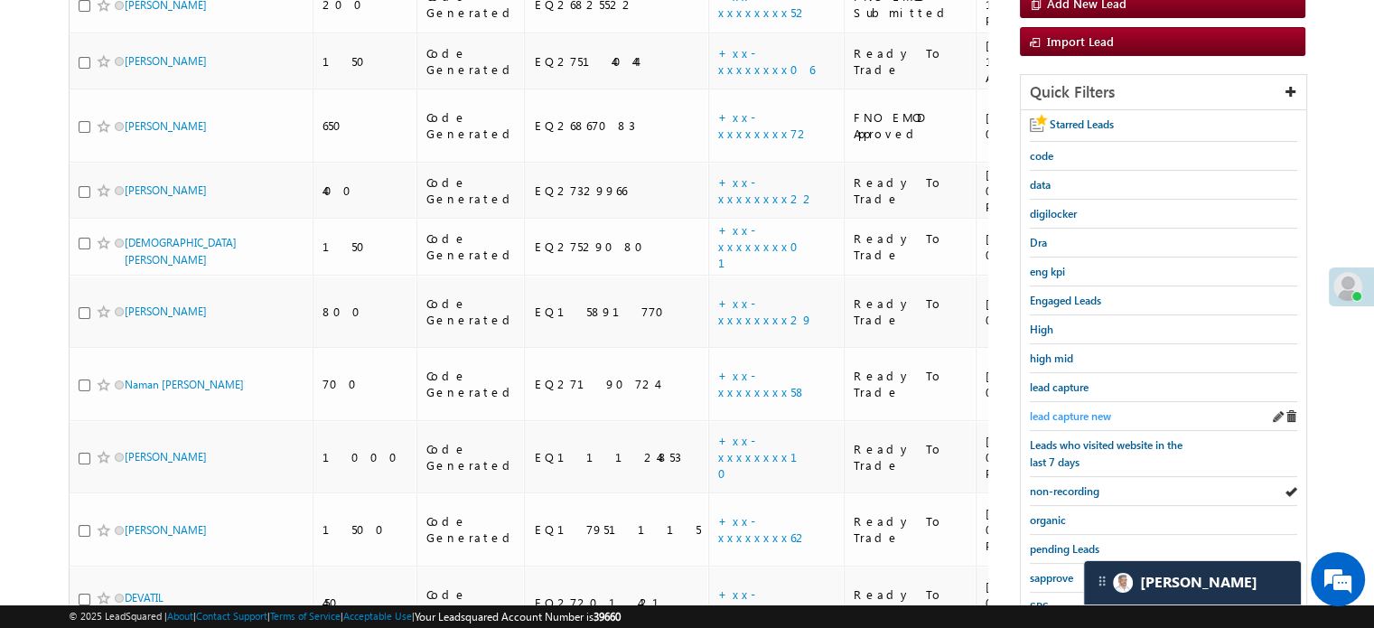
click at [1059, 409] on span "lead capture new" at bounding box center [1070, 416] width 81 height 14
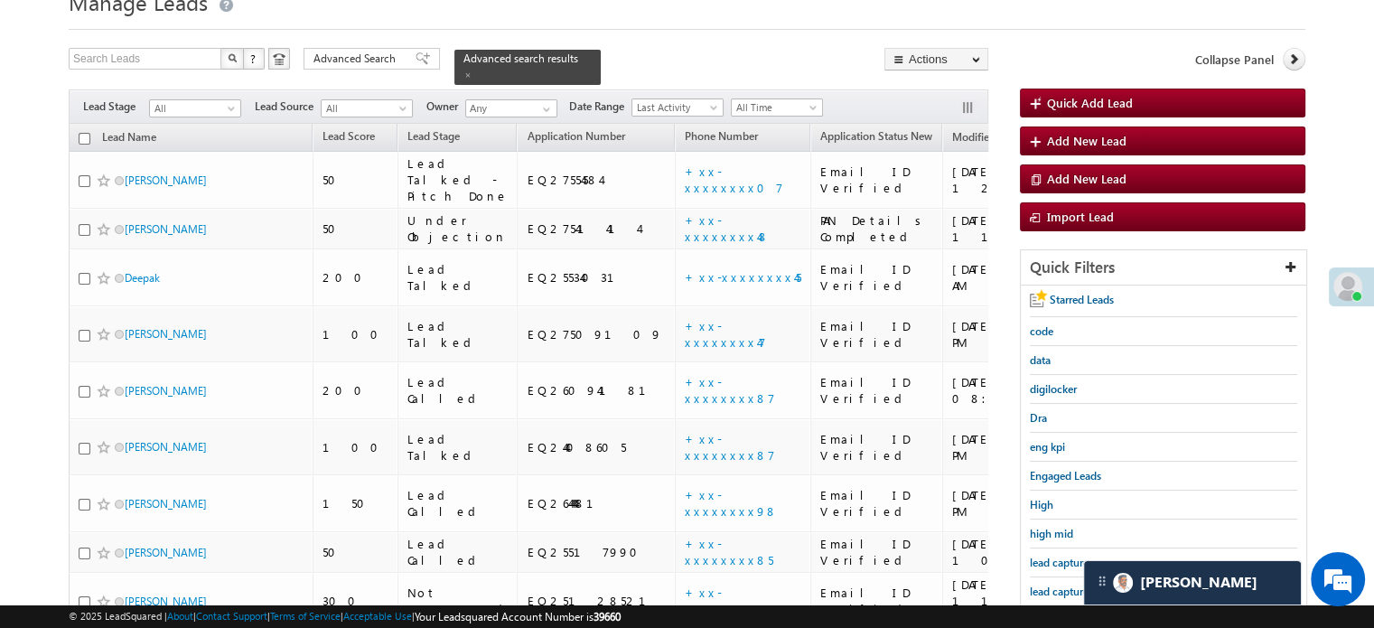
scroll to position [181, 0]
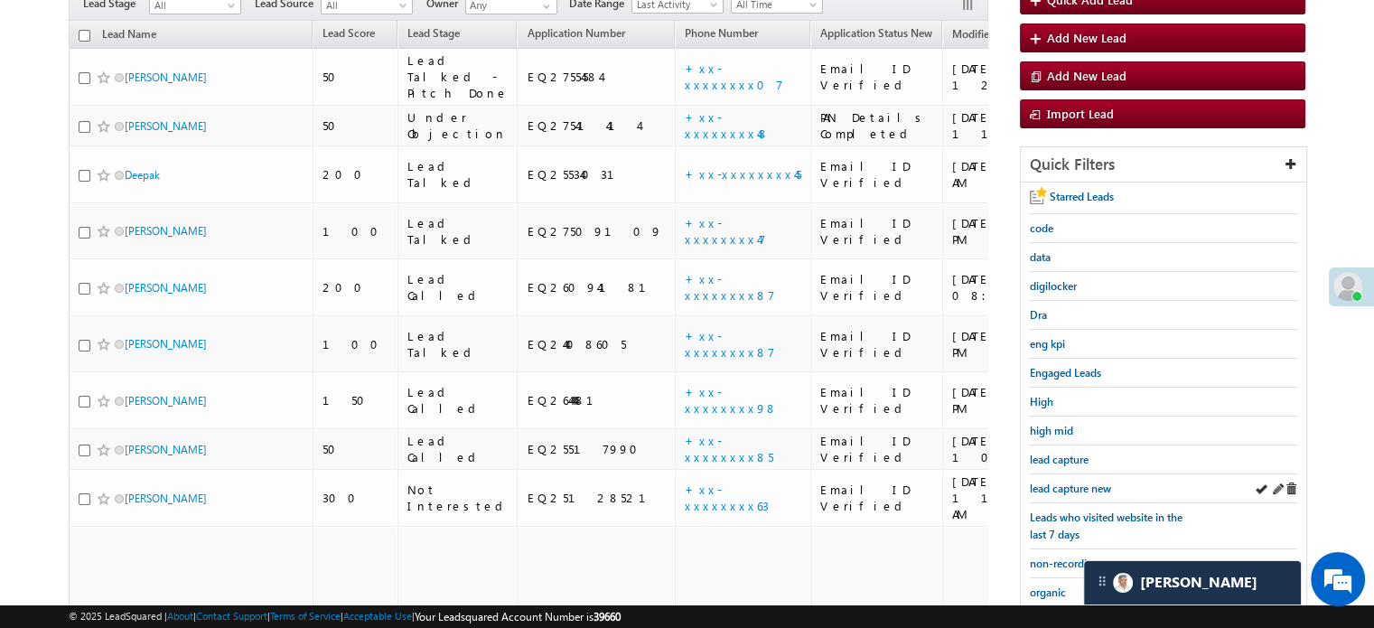
click at [1065, 493] on div "lead capture new" at bounding box center [1163, 488] width 267 height 29
click at [1067, 485] on span "lead capture new" at bounding box center [1070, 489] width 81 height 14
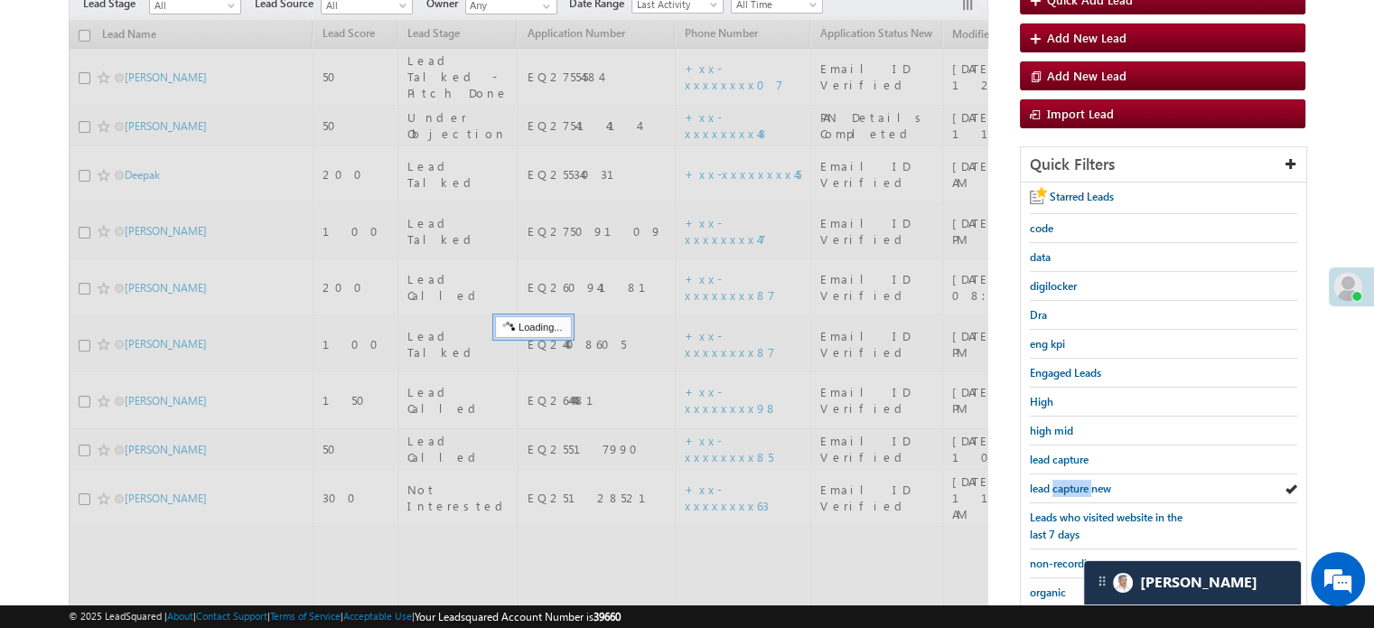
click at [1067, 485] on span "lead capture new" at bounding box center [1070, 489] width 81 height 14
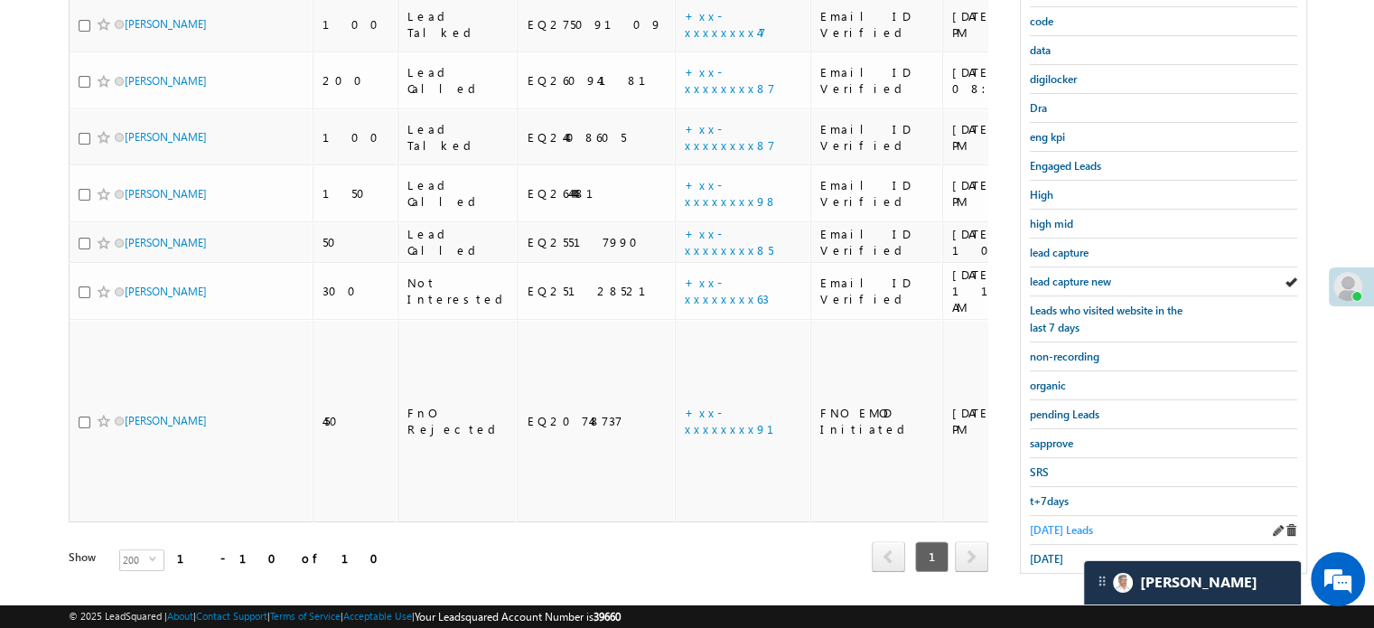
click at [1049, 523] on span "Today's Leads" at bounding box center [1061, 530] width 63 height 14
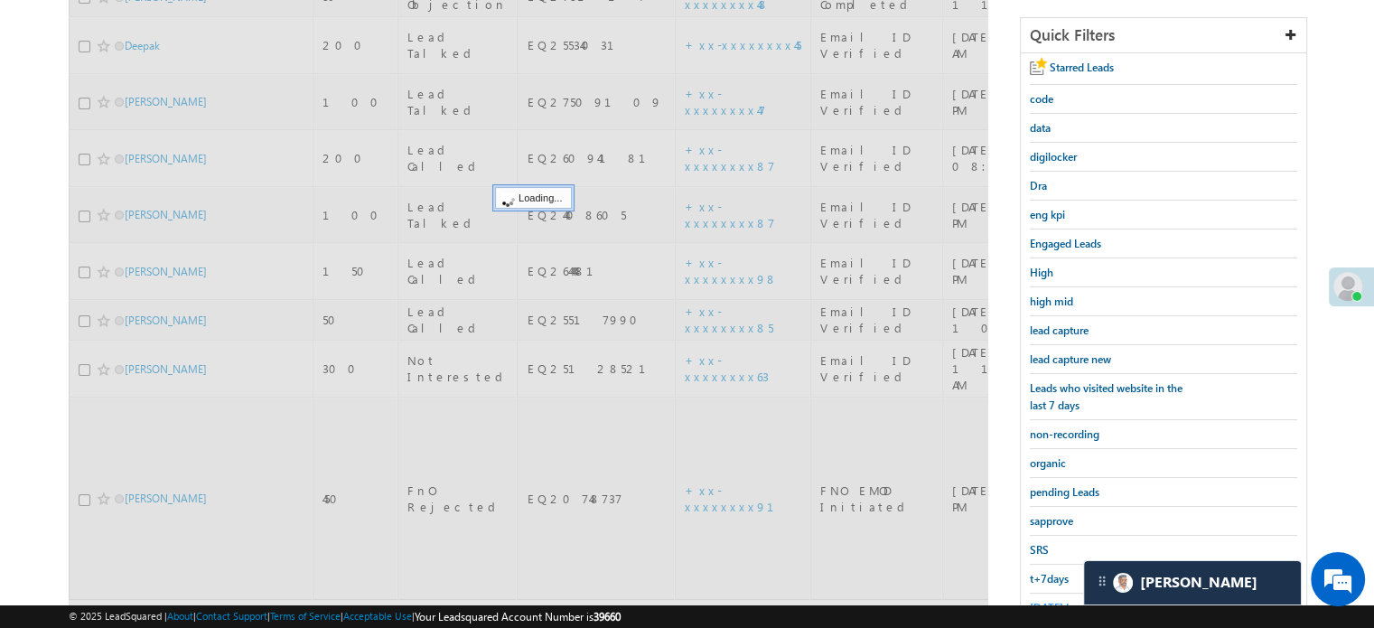
scroll to position [207, 0]
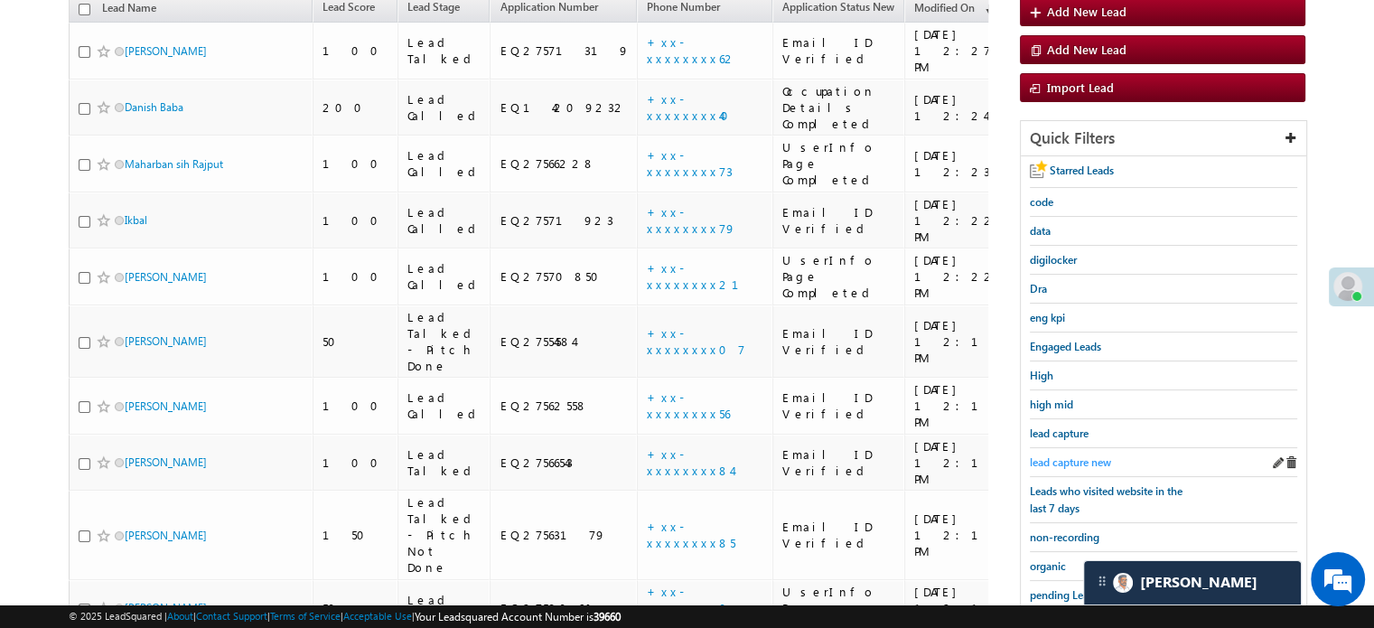
click at [1069, 457] on span "lead capture new" at bounding box center [1070, 462] width 81 height 14
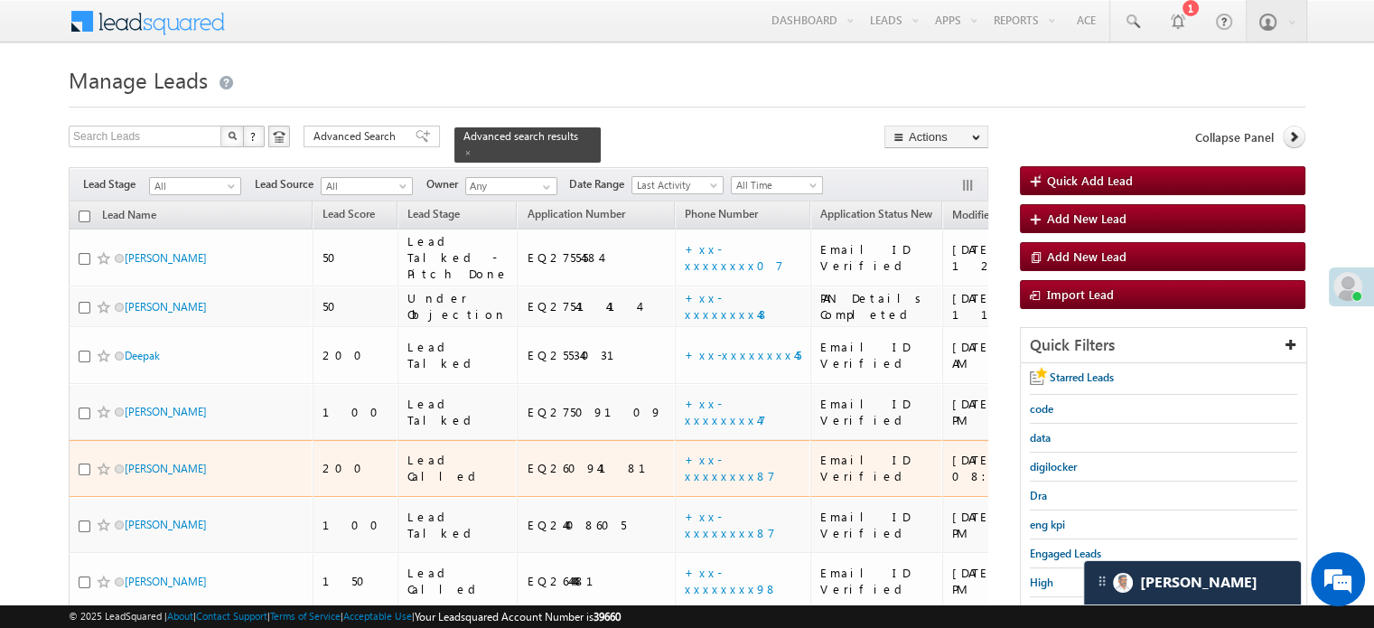
scroll to position [271, 0]
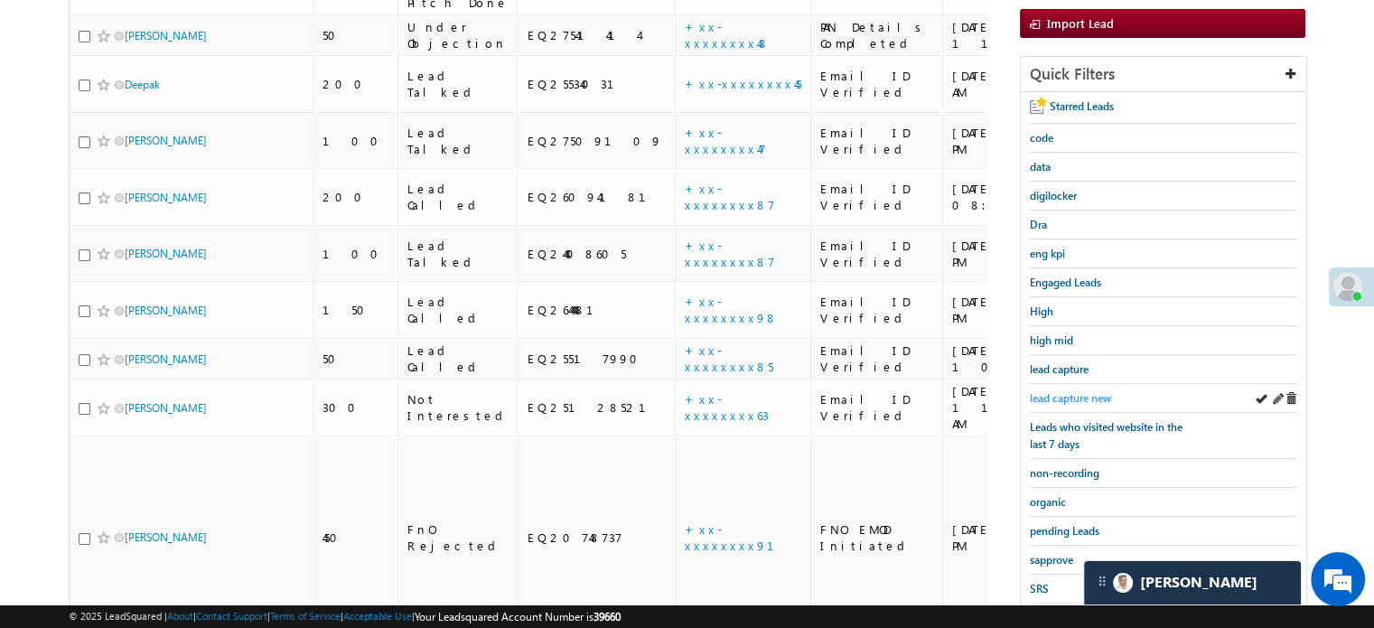
click at [1068, 391] on span "lead capture new" at bounding box center [1070, 398] width 81 height 14
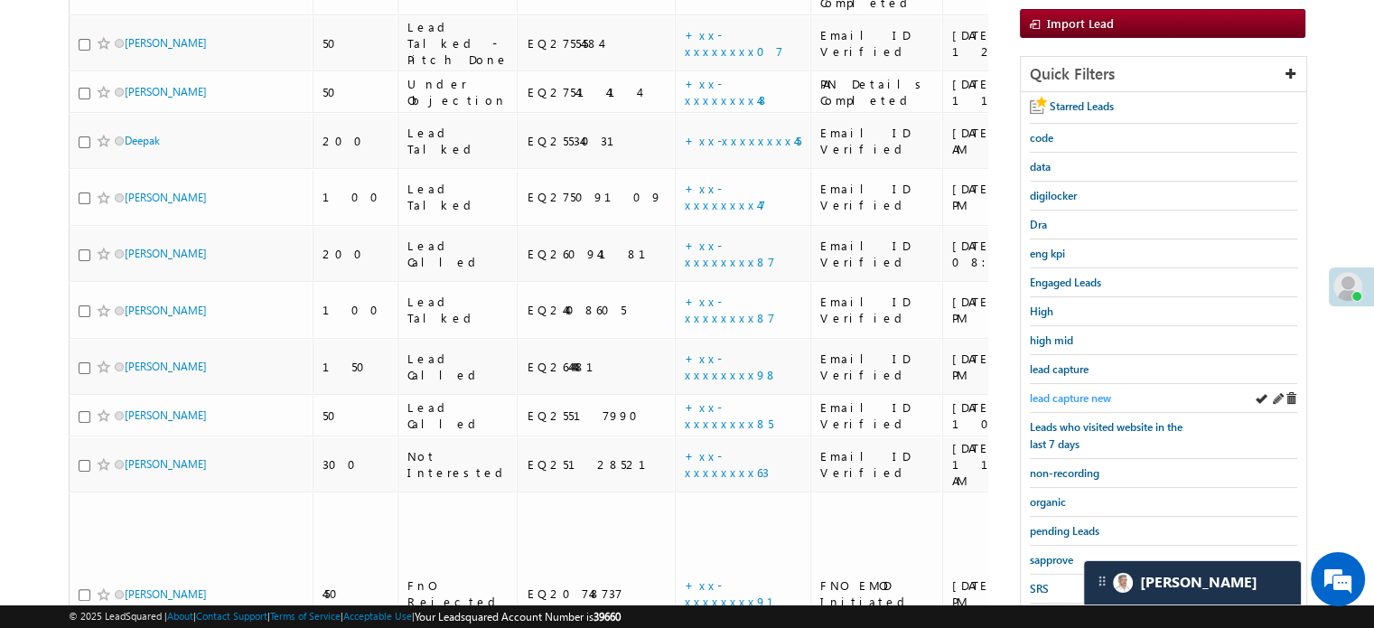
click at [1077, 391] on span "lead capture new" at bounding box center [1070, 398] width 81 height 14
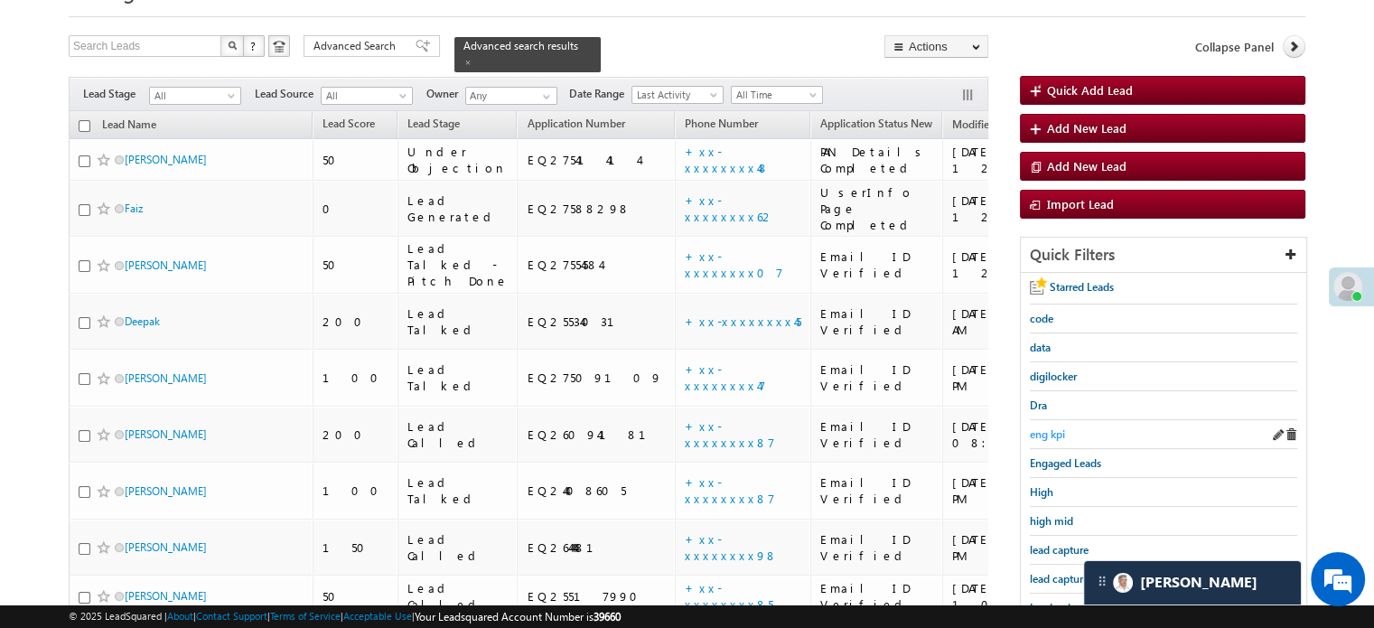
scroll to position [181, 0]
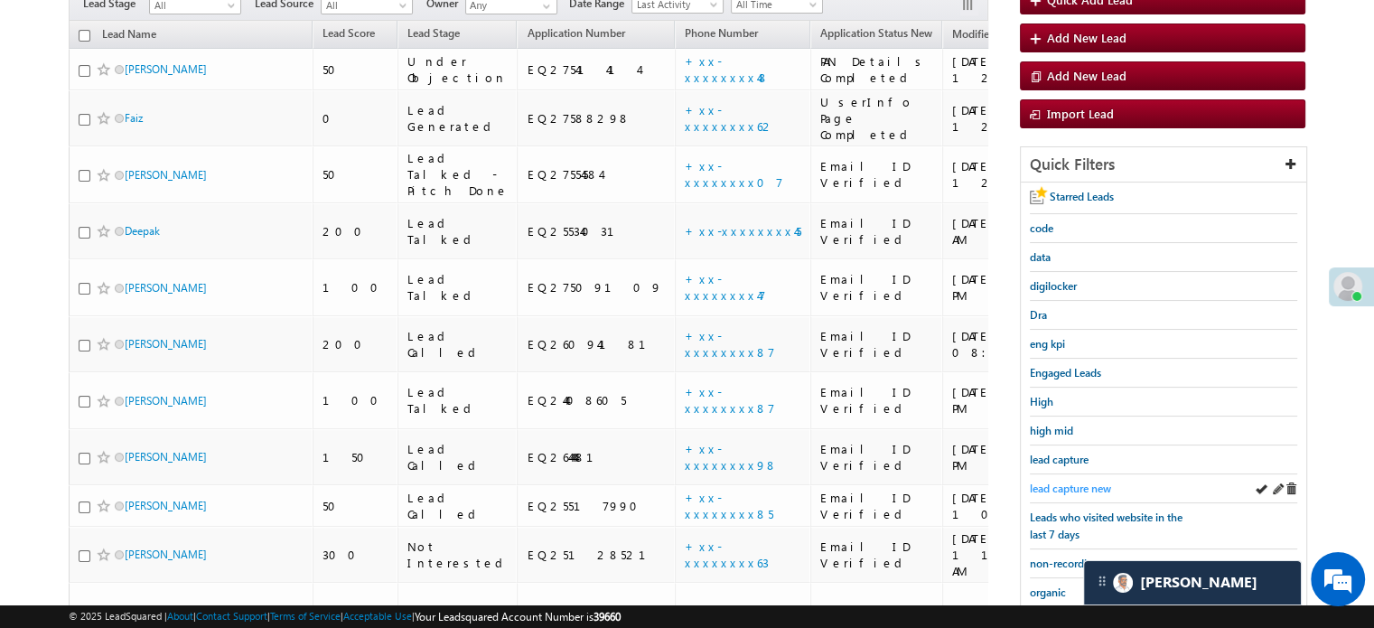
click at [1073, 484] on span "lead capture new" at bounding box center [1070, 489] width 81 height 14
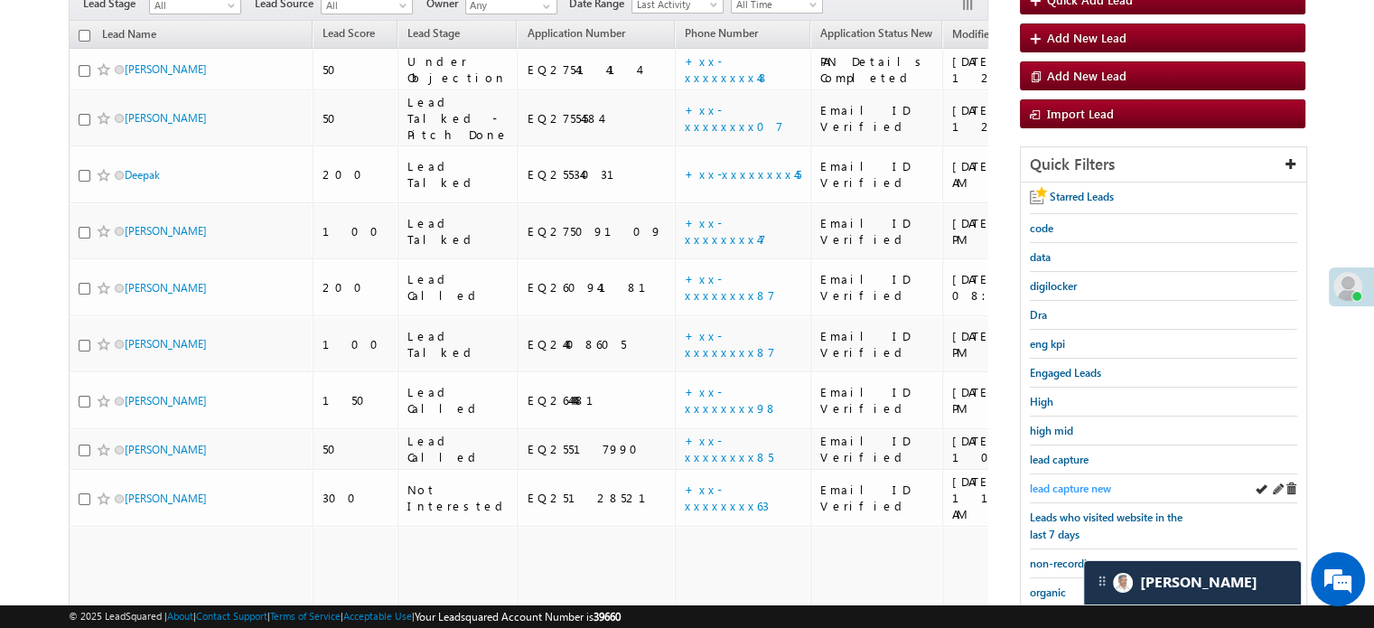
click at [1049, 483] on span "lead capture new" at bounding box center [1070, 489] width 81 height 14
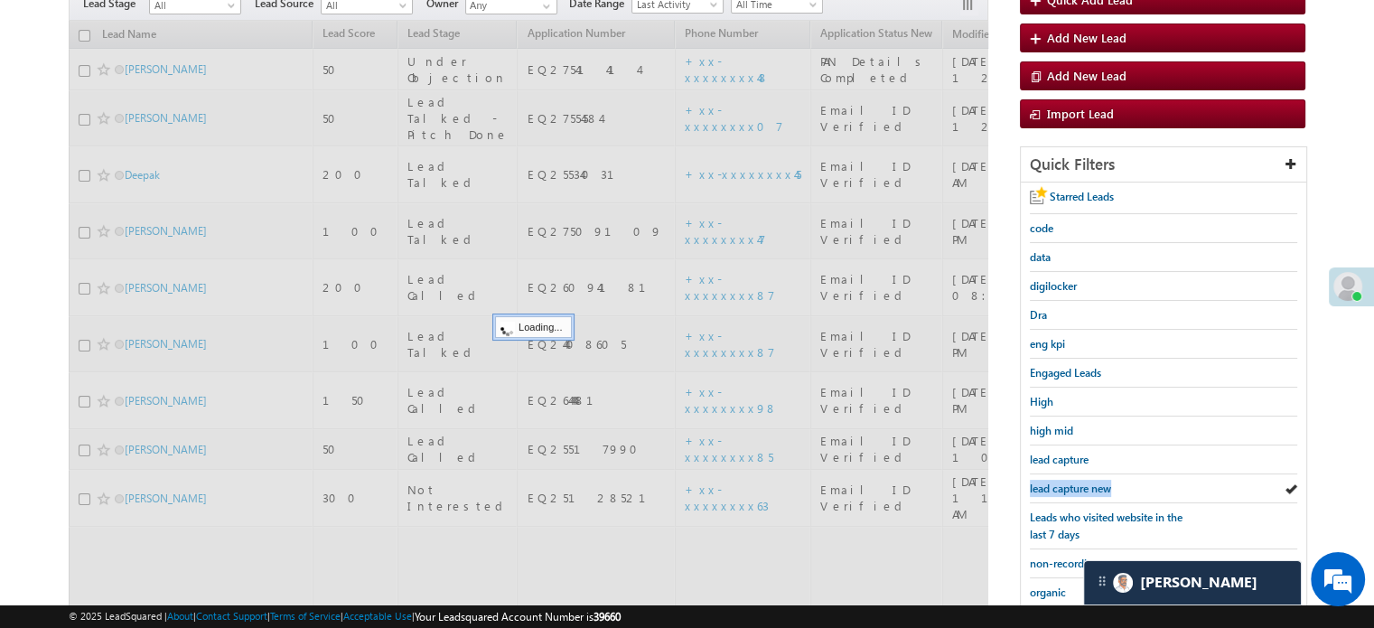
click at [1049, 483] on span "lead capture new" at bounding box center [1070, 489] width 81 height 14
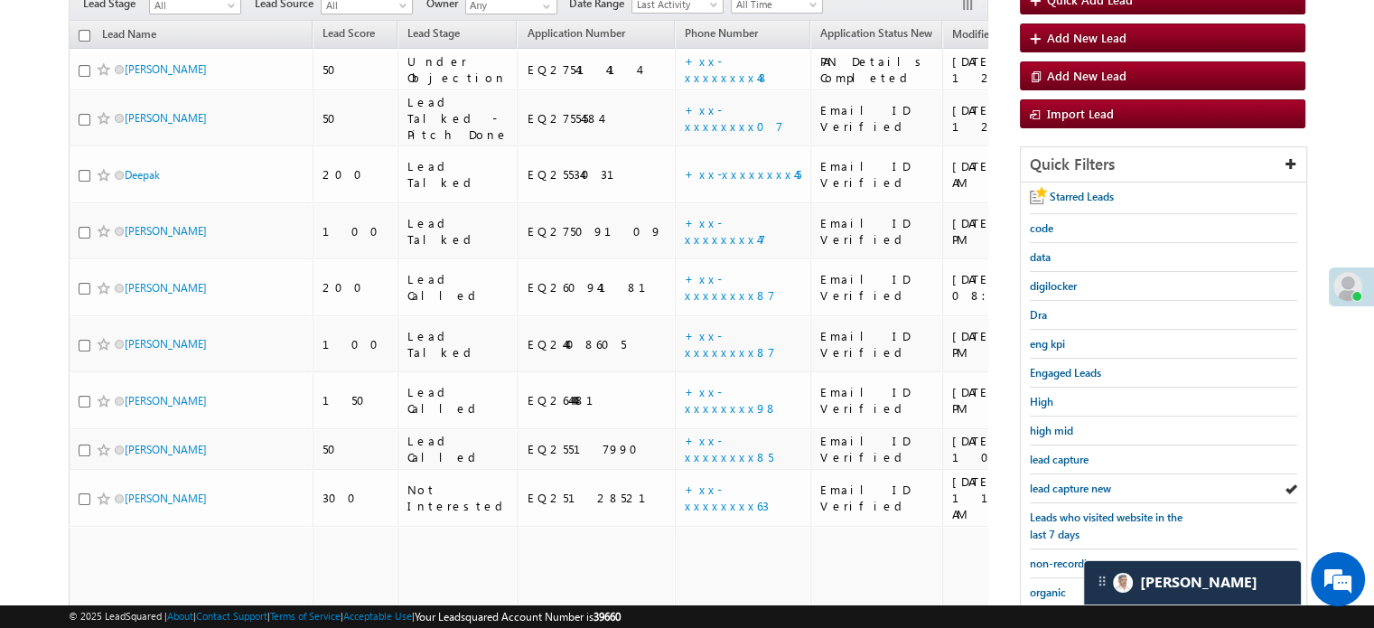
click at [1049, 483] on span "lead capture new" at bounding box center [1070, 489] width 81 height 14
click at [1079, 484] on span "lead capture new" at bounding box center [1070, 489] width 81 height 14
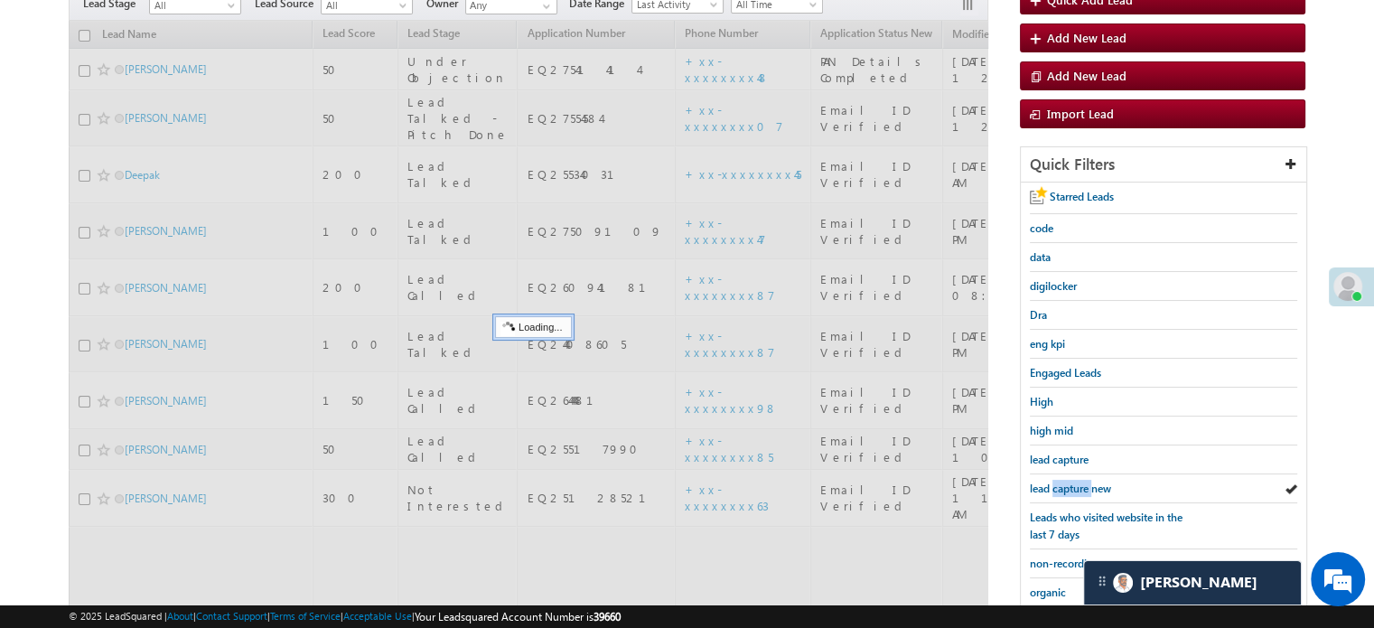
click at [1079, 484] on span "lead capture new" at bounding box center [1070, 489] width 81 height 14
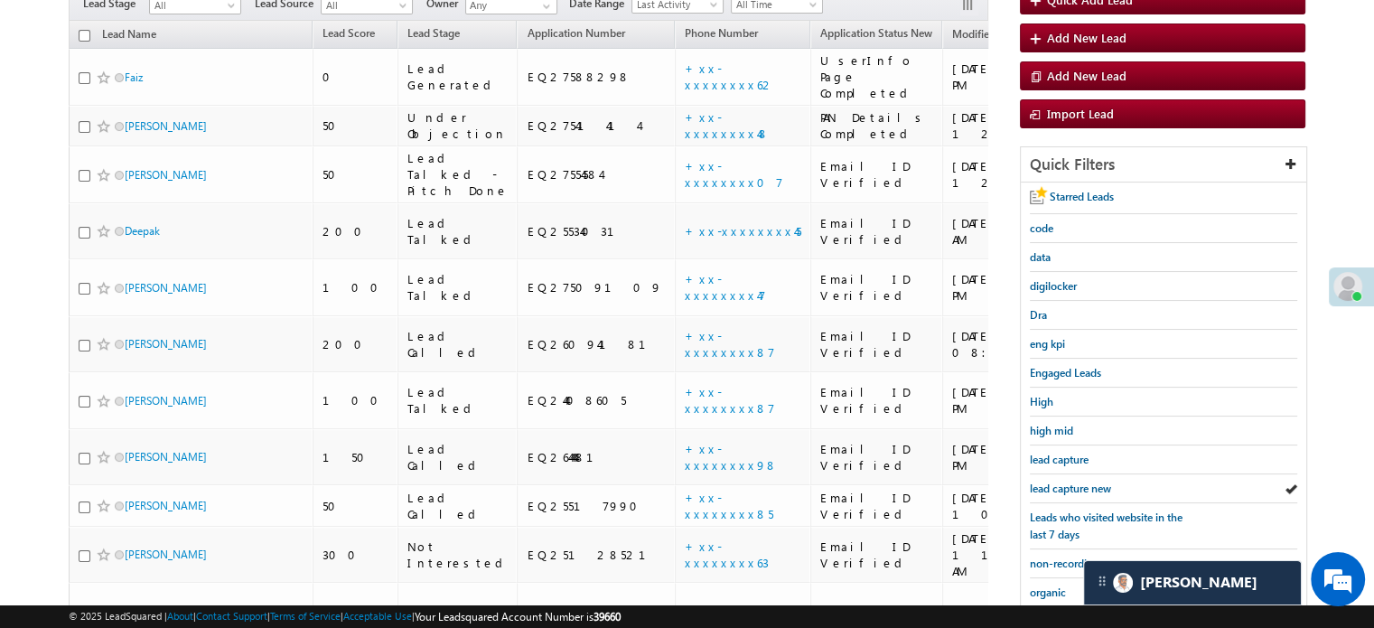
click at [1079, 484] on span "lead capture new" at bounding box center [1070, 489] width 81 height 14
click at [1052, 482] on span "lead capture new" at bounding box center [1070, 489] width 81 height 14
click at [1053, 482] on span "lead capture new" at bounding box center [1070, 489] width 81 height 14
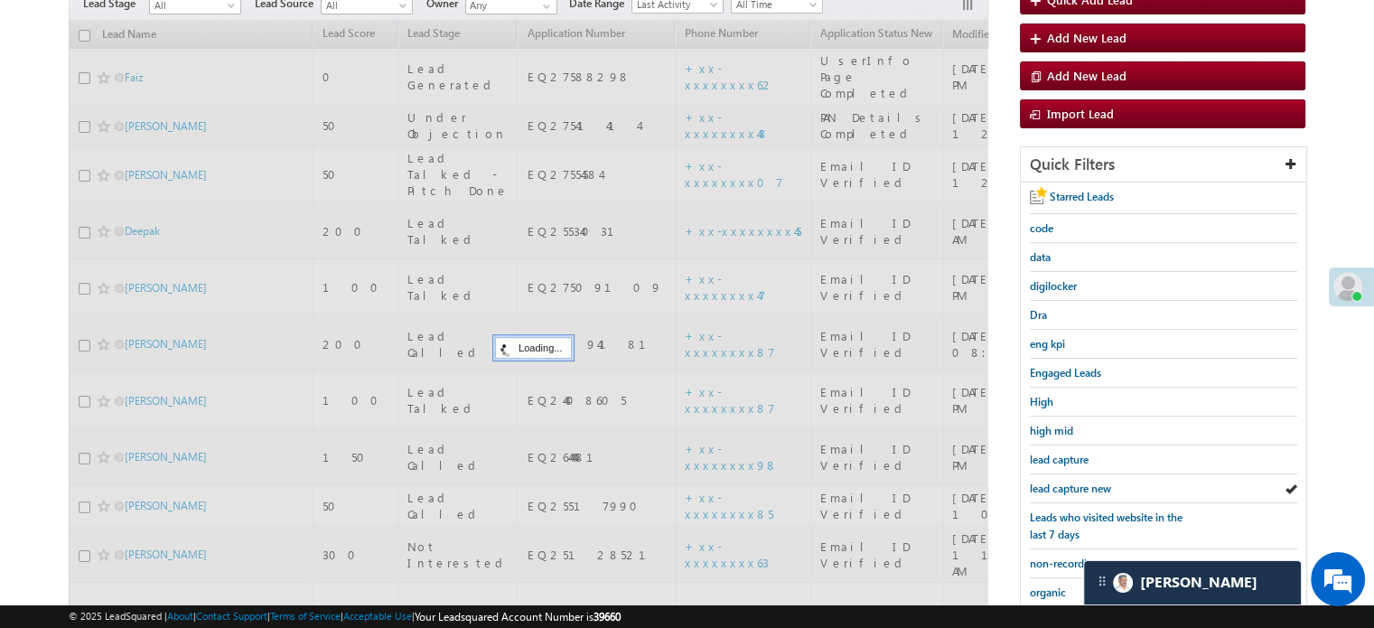
click at [1053, 482] on span "lead capture new" at bounding box center [1070, 489] width 81 height 14
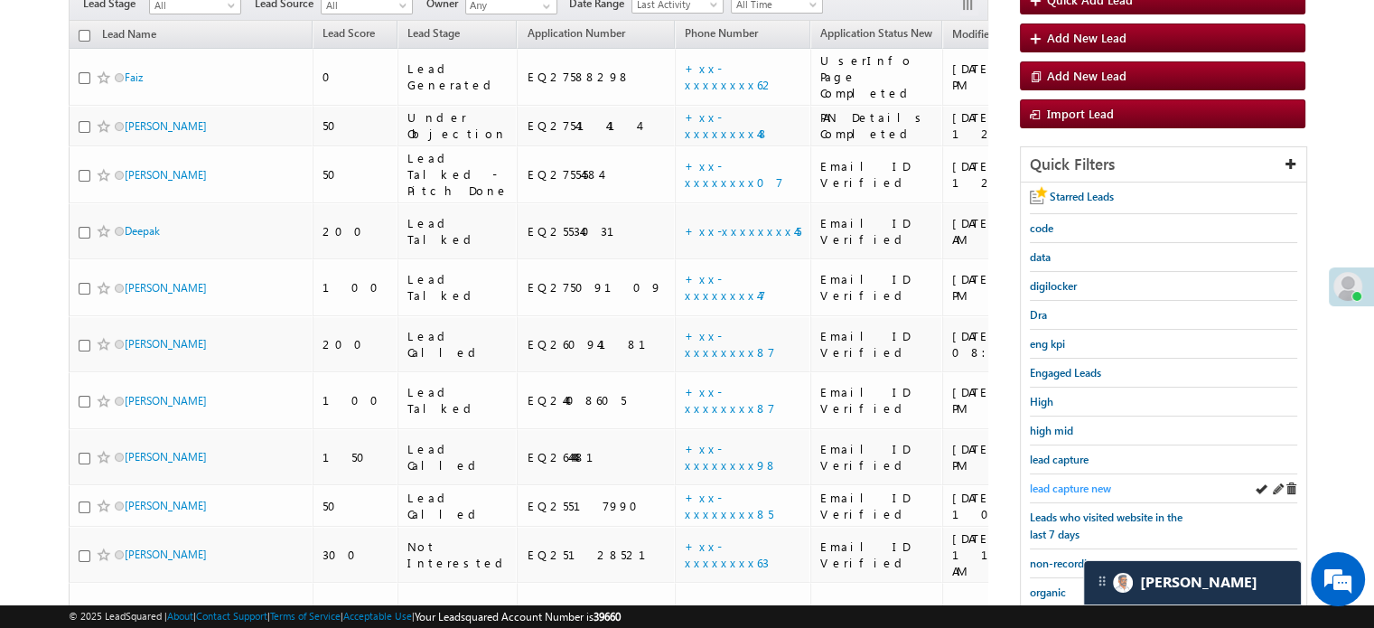
click at [1068, 480] on link "lead capture new" at bounding box center [1070, 488] width 81 height 17
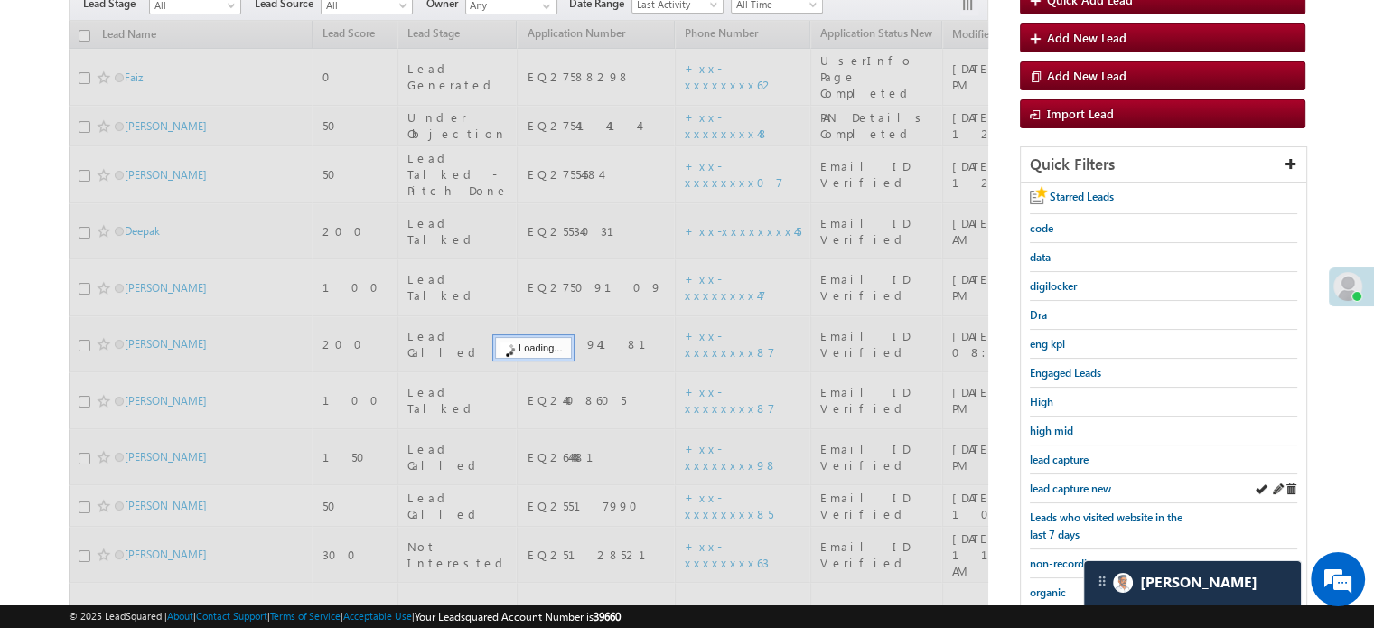
click at [1079, 474] on div "lead capture new" at bounding box center [1163, 488] width 267 height 29
click at [1065, 482] on span "lead capture new" at bounding box center [1070, 489] width 81 height 14
click at [1061, 483] on span "lead capture new" at bounding box center [1070, 489] width 81 height 14
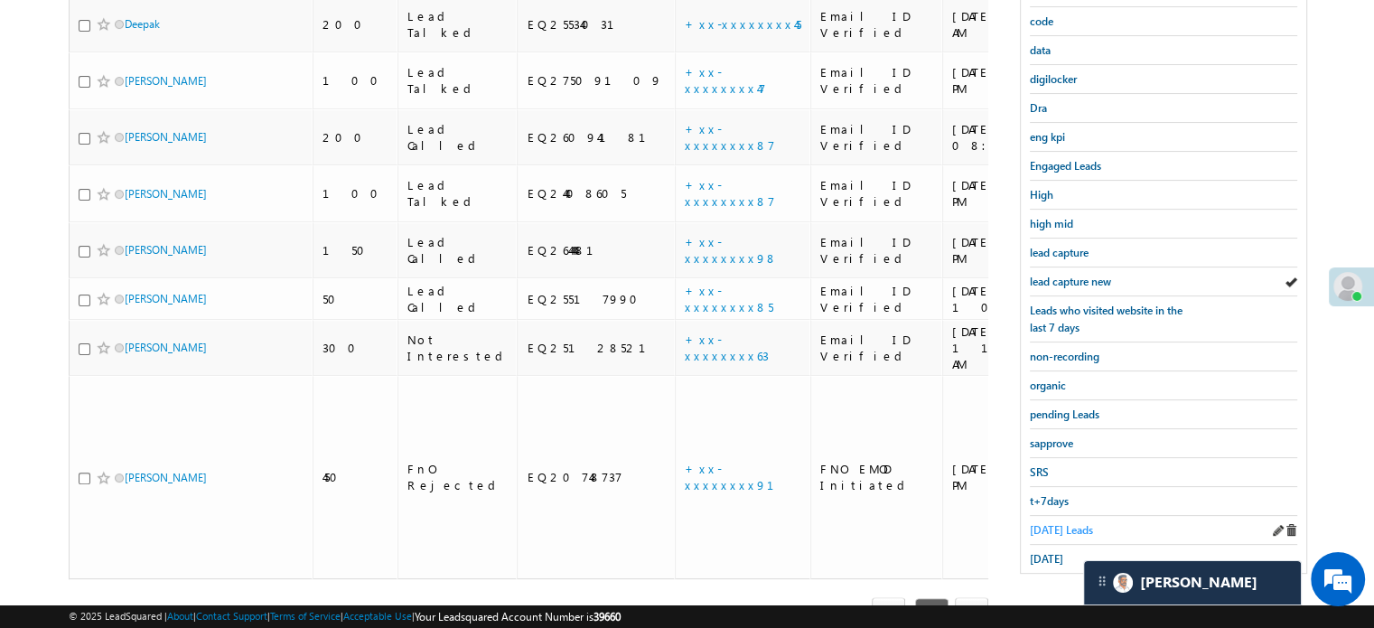
click at [1037, 523] on span "Today's Leads" at bounding box center [1061, 530] width 63 height 14
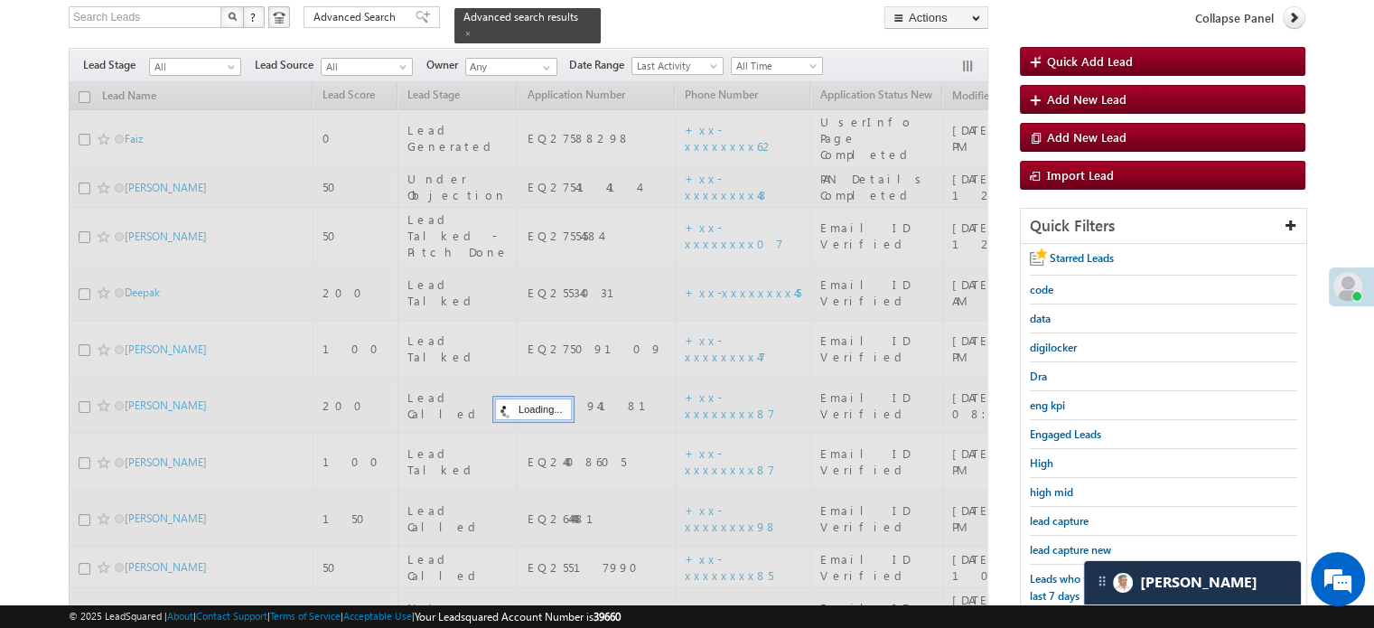
scroll to position [117, 0]
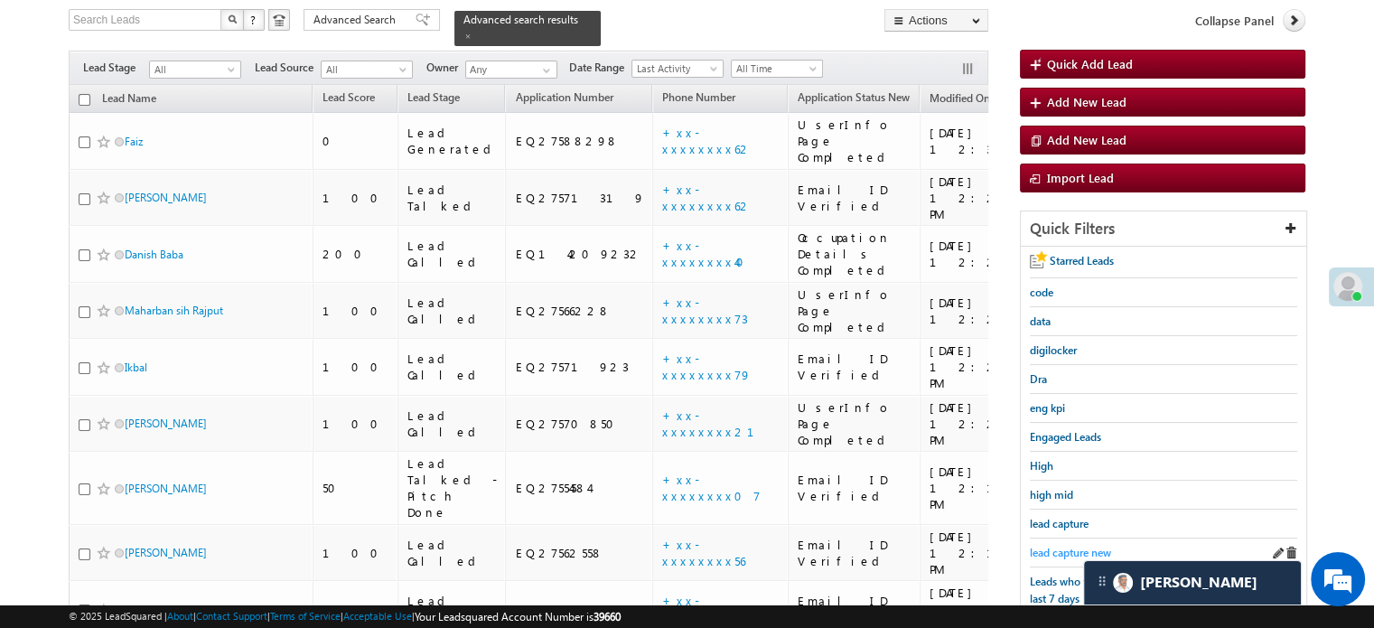
click at [1044, 547] on span "lead capture new" at bounding box center [1070, 553] width 81 height 14
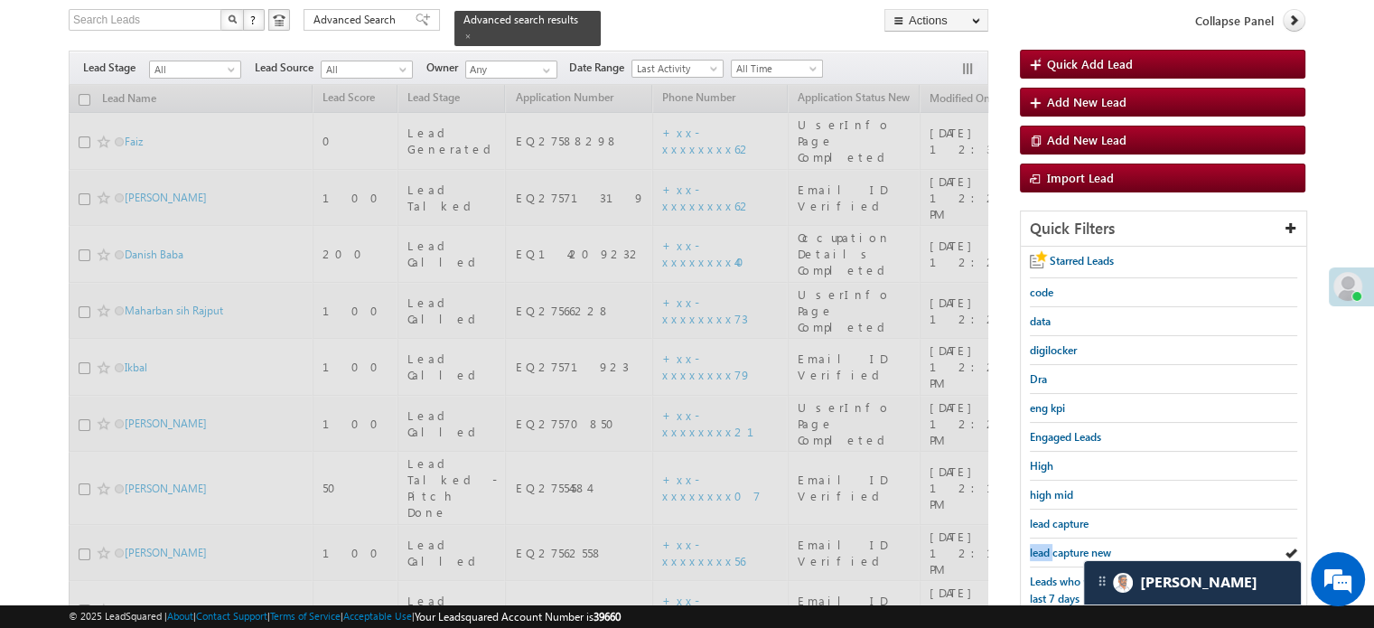
click at [1044, 547] on span "lead capture new" at bounding box center [1070, 553] width 81 height 14
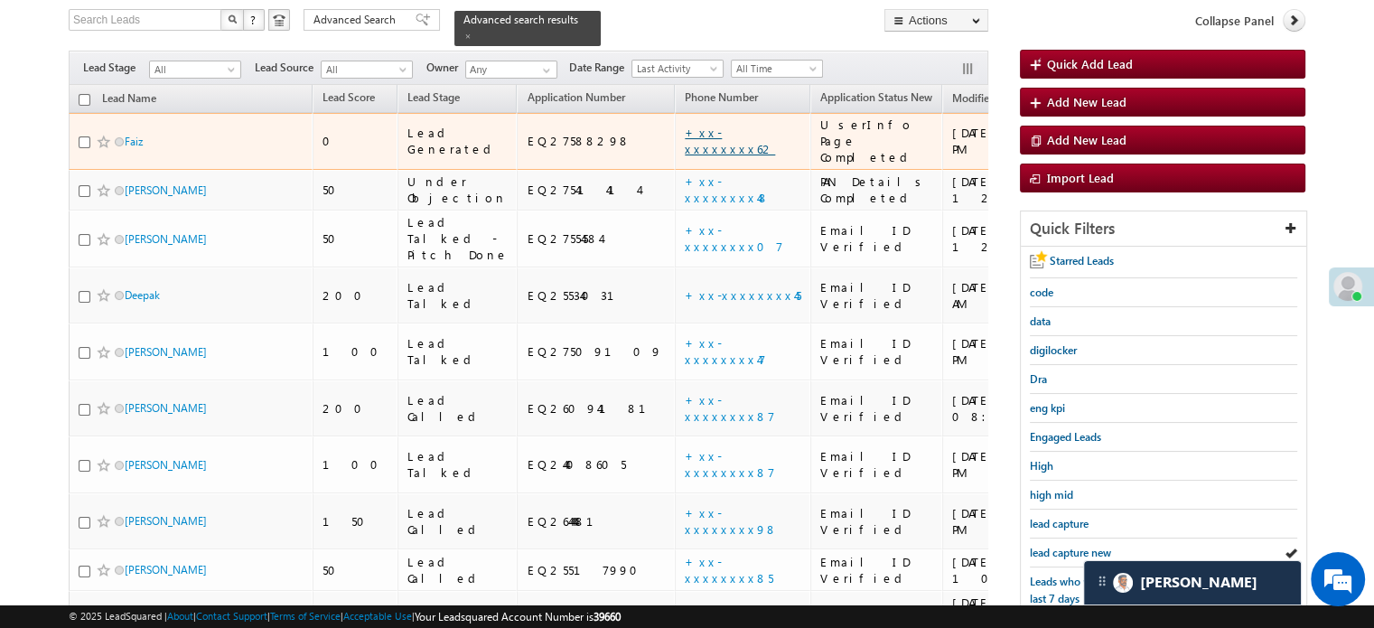
click at [685, 125] on link "+xx-xxxxxxxx62" at bounding box center [730, 141] width 90 height 32
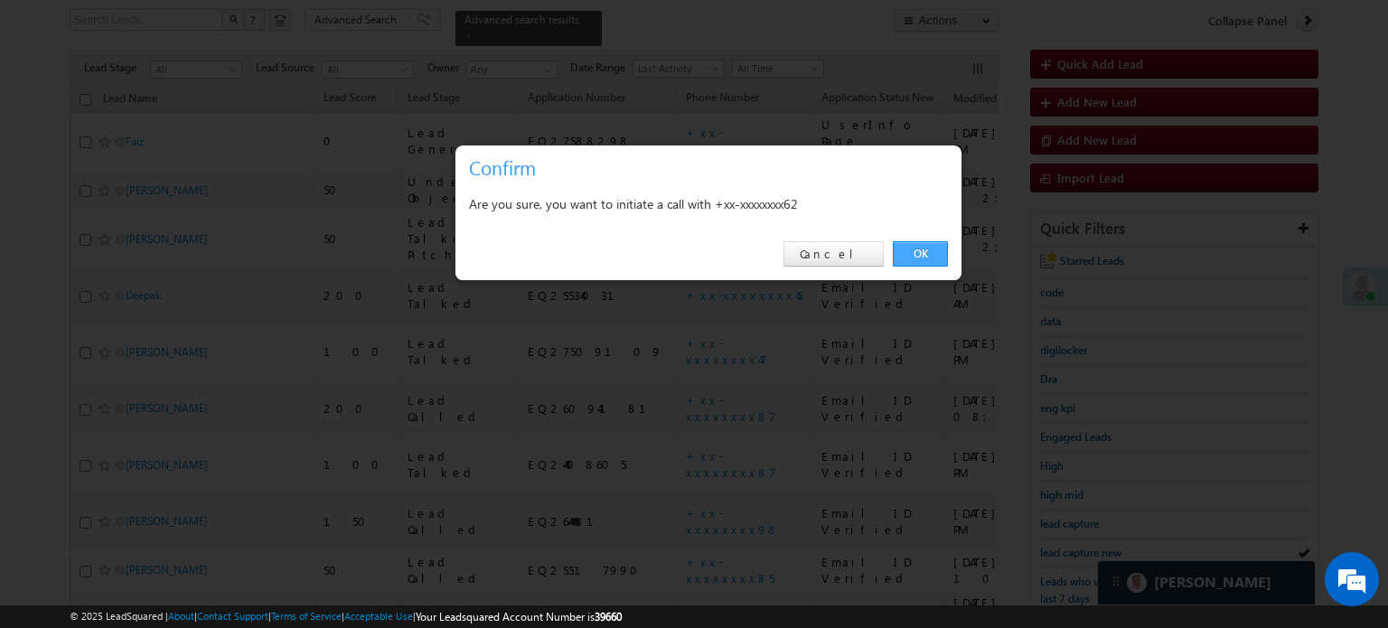
click at [904, 253] on link "OK" at bounding box center [920, 253] width 55 height 25
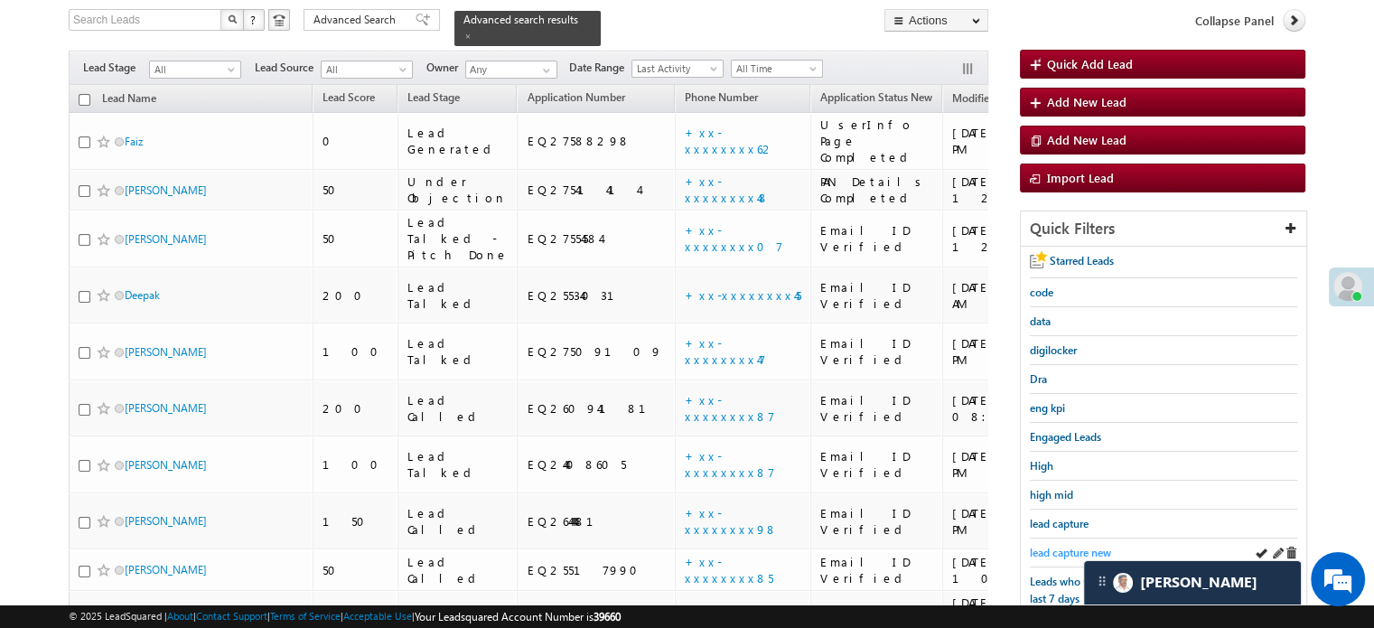
click at [1073, 546] on span "lead capture new" at bounding box center [1070, 553] width 81 height 14
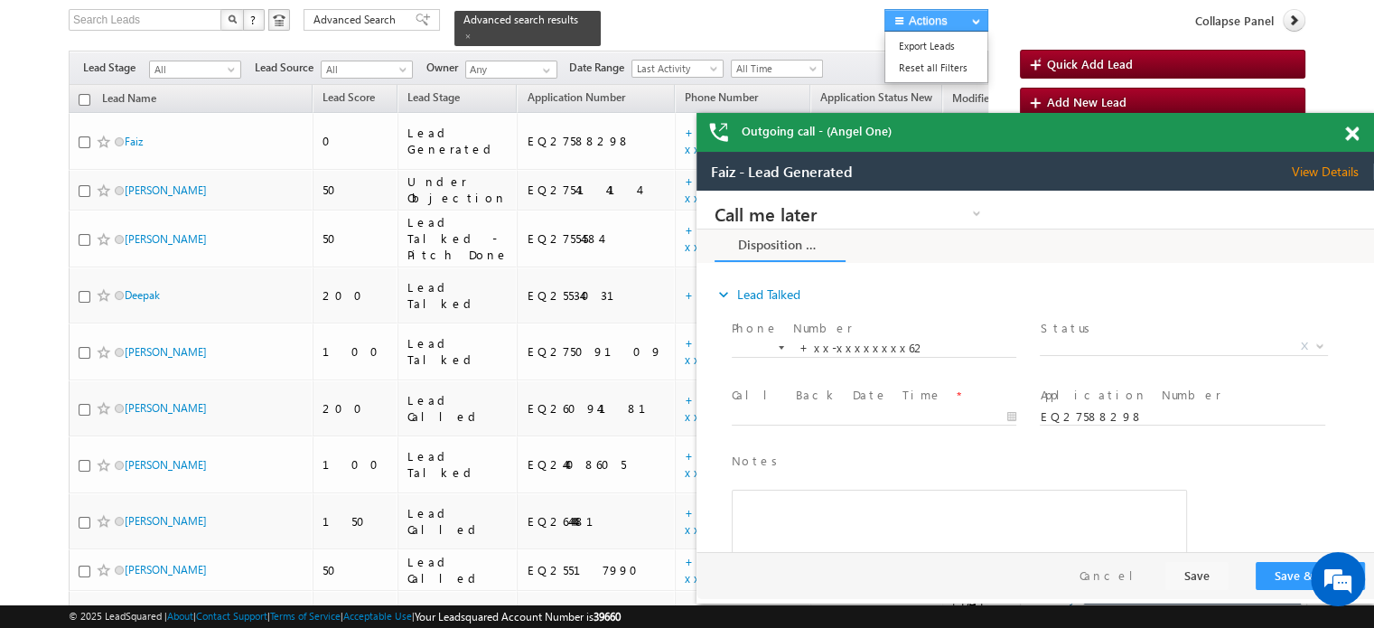
scroll to position [0, 0]
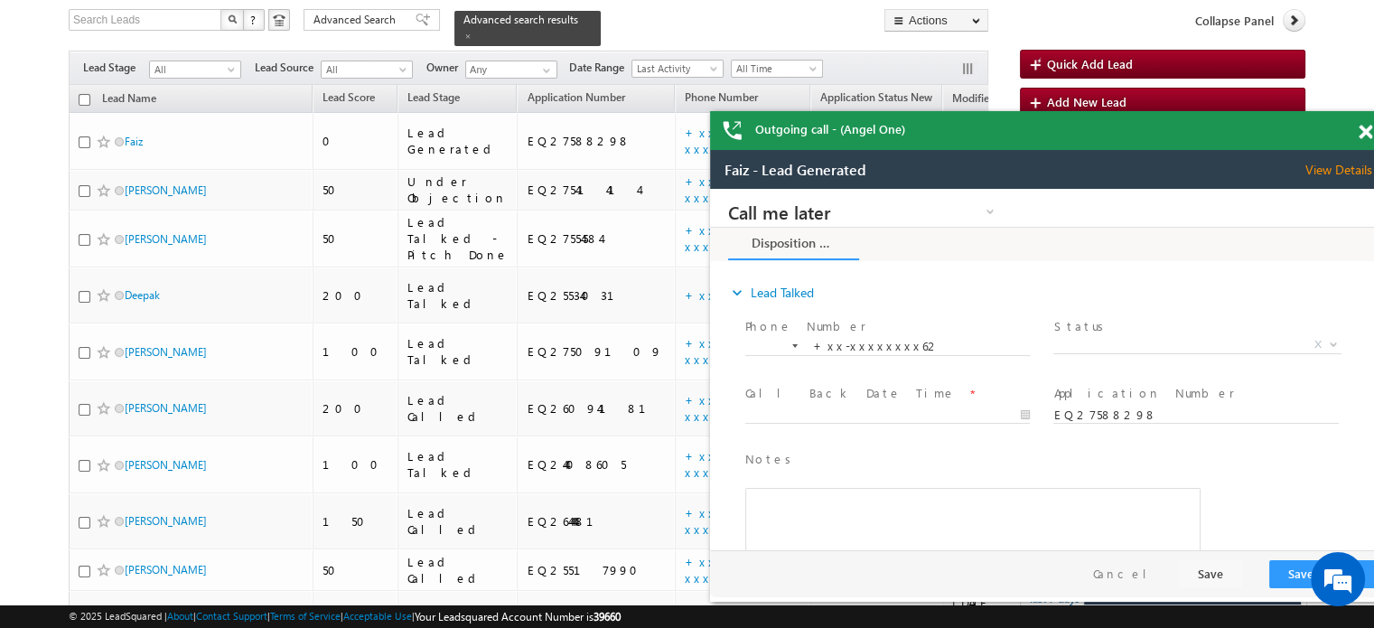
click at [1351, 134] on div "Outgoing call - (Angel One)" at bounding box center [1049, 130] width 678 height 39
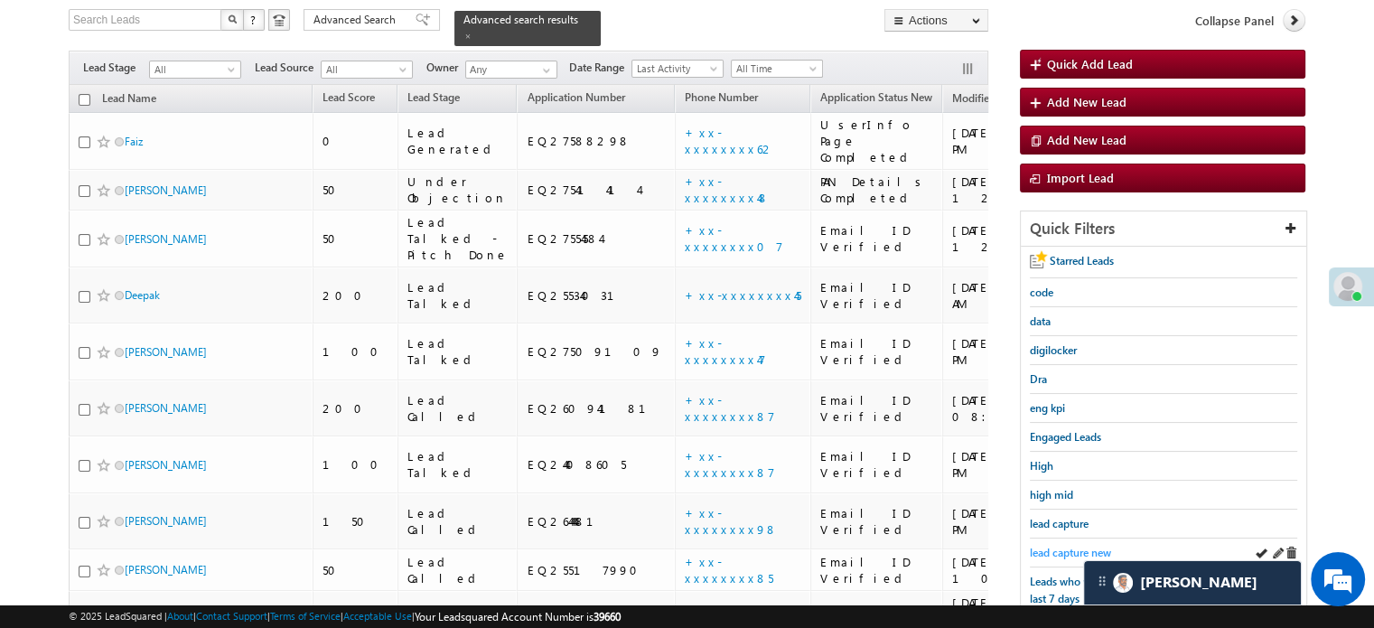
click at [1052, 546] on span "lead capture new" at bounding box center [1070, 553] width 81 height 14
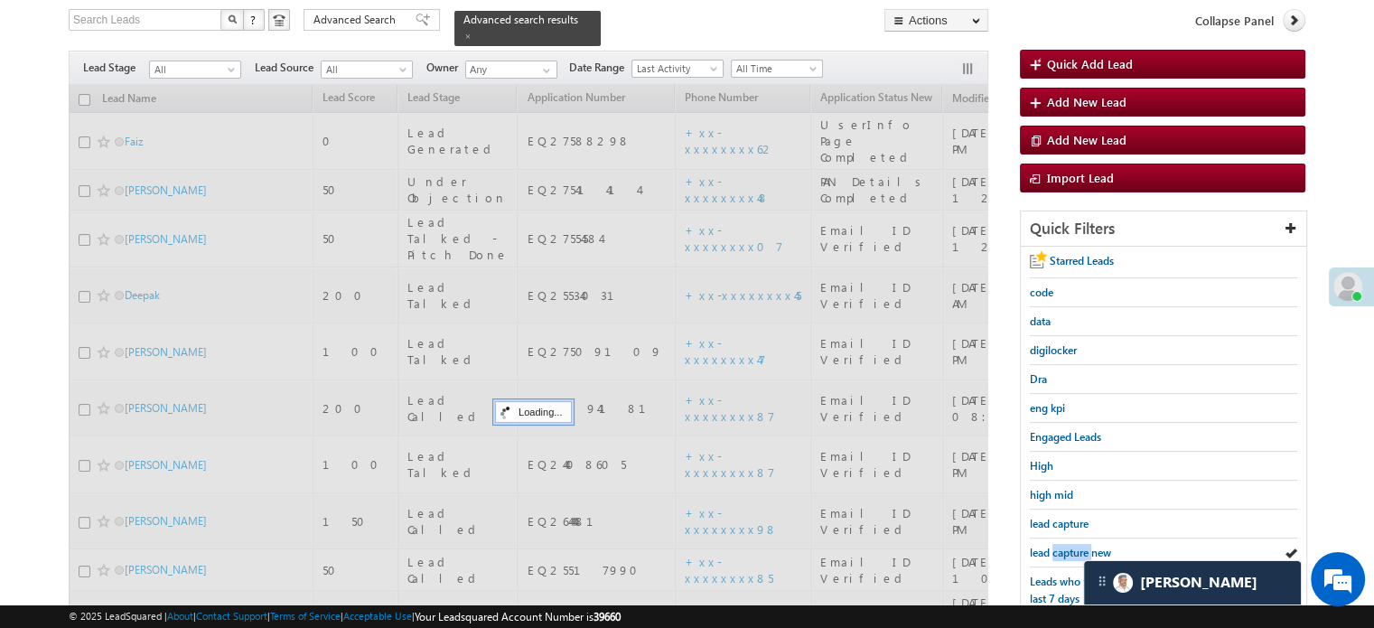
click at [1052, 546] on span "lead capture new" at bounding box center [1070, 553] width 81 height 14
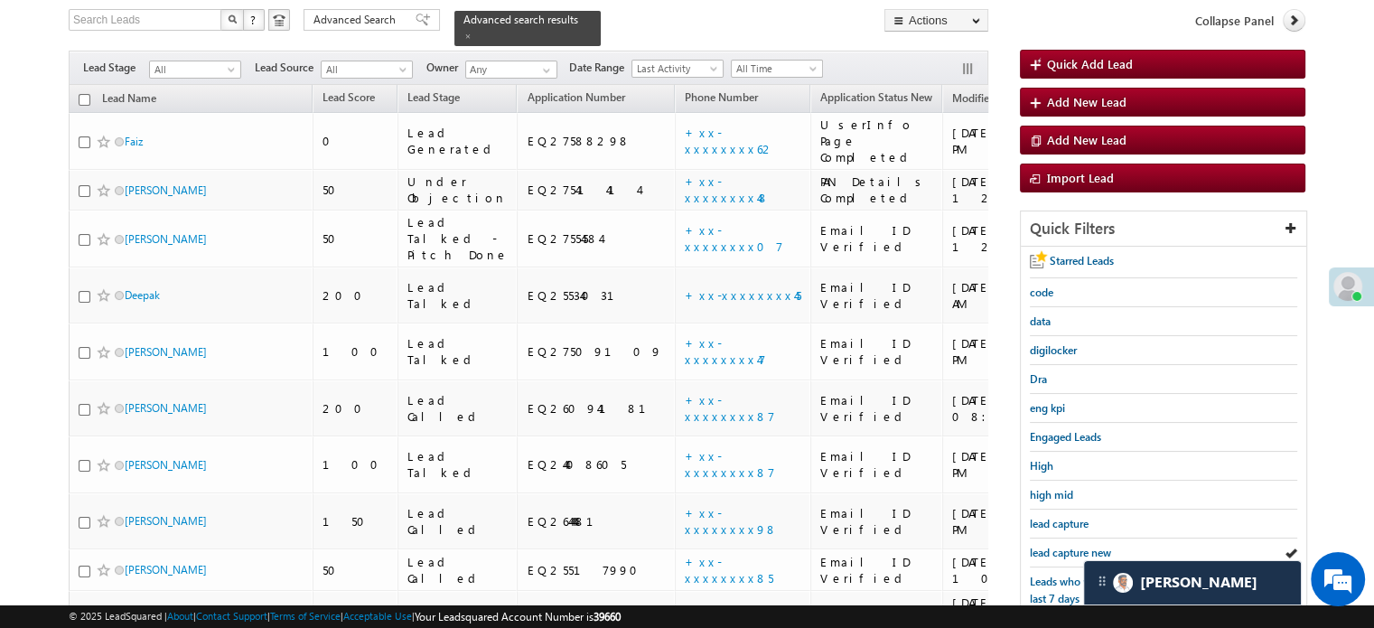
click at [1052, 546] on span "lead capture new" at bounding box center [1070, 553] width 81 height 14
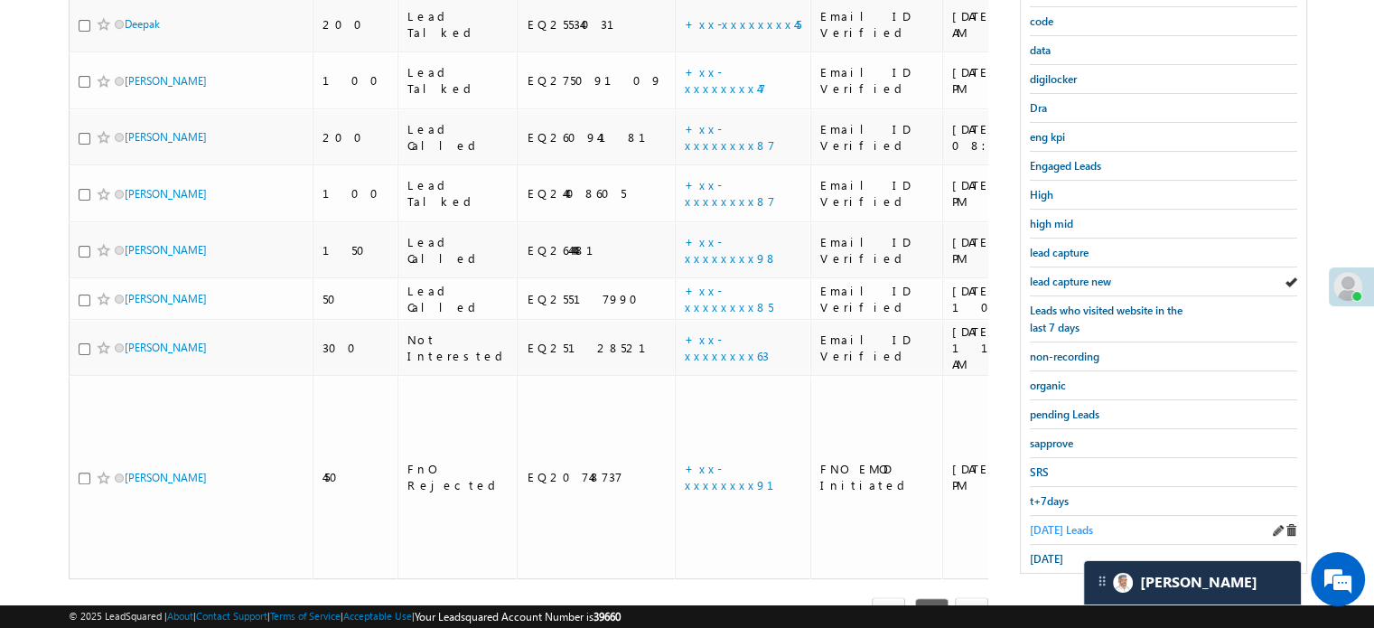
click at [1048, 523] on span "Today's Leads" at bounding box center [1061, 530] width 63 height 14
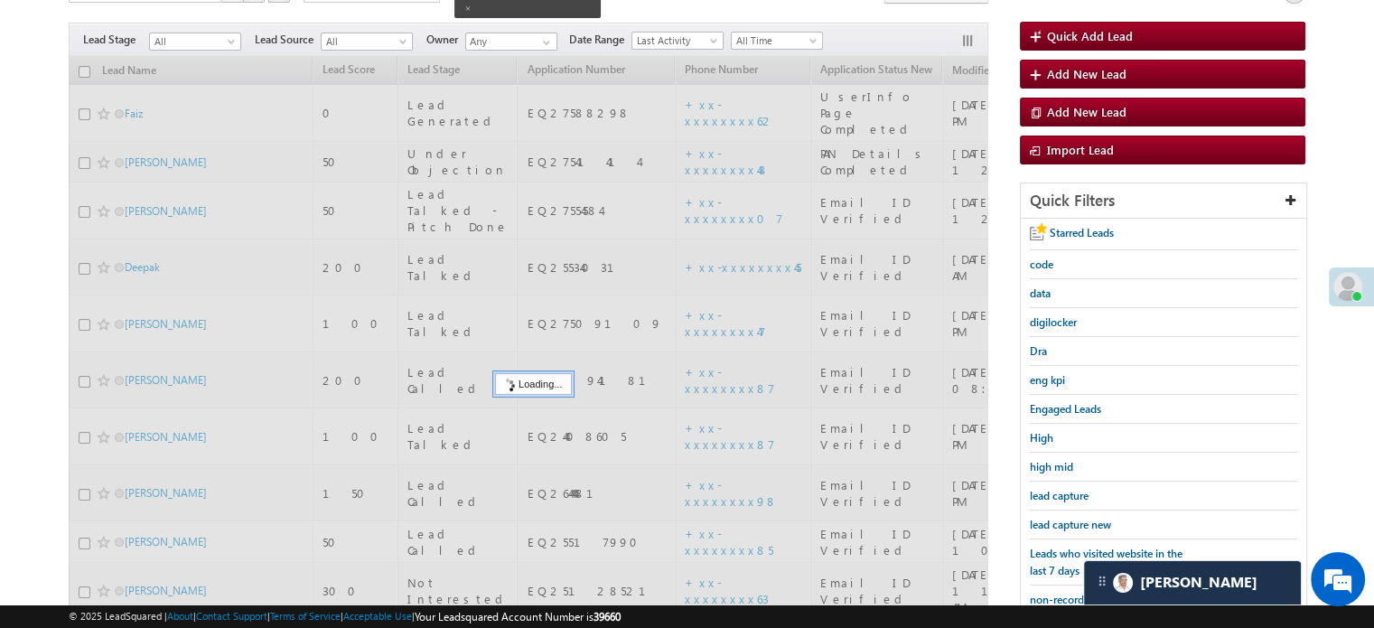
scroll to position [117, 0]
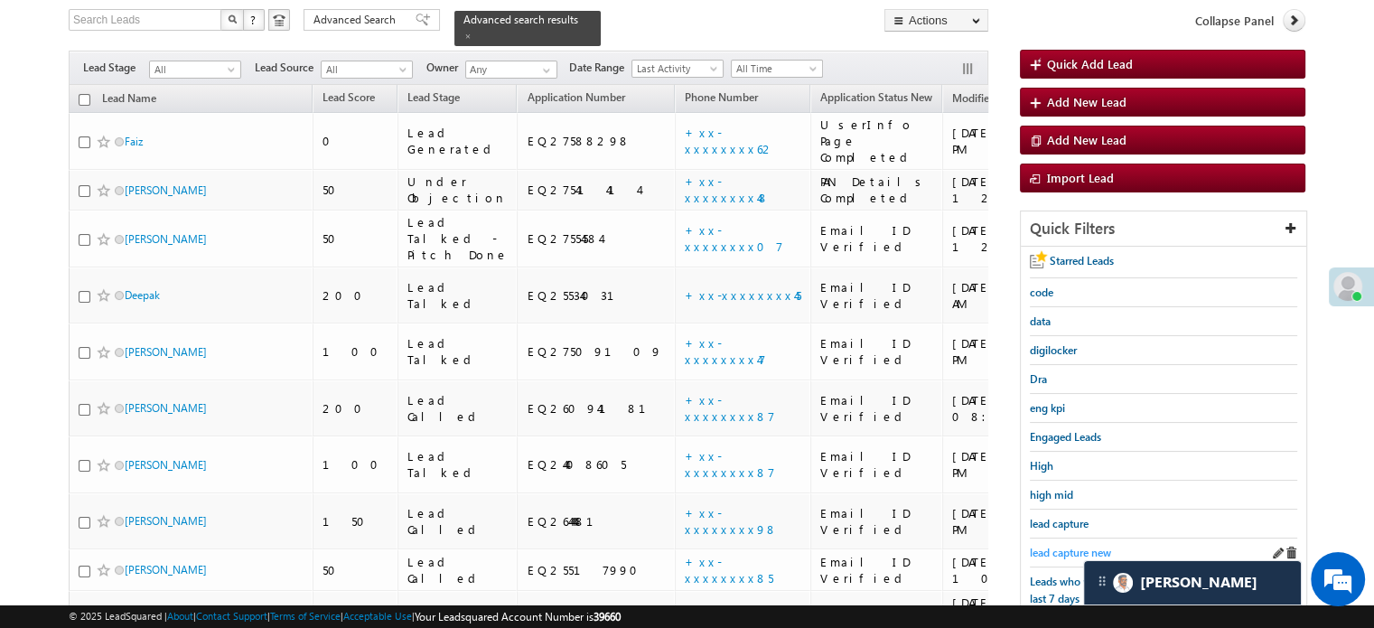
click at [1056, 554] on span "lead capture new" at bounding box center [1070, 553] width 81 height 14
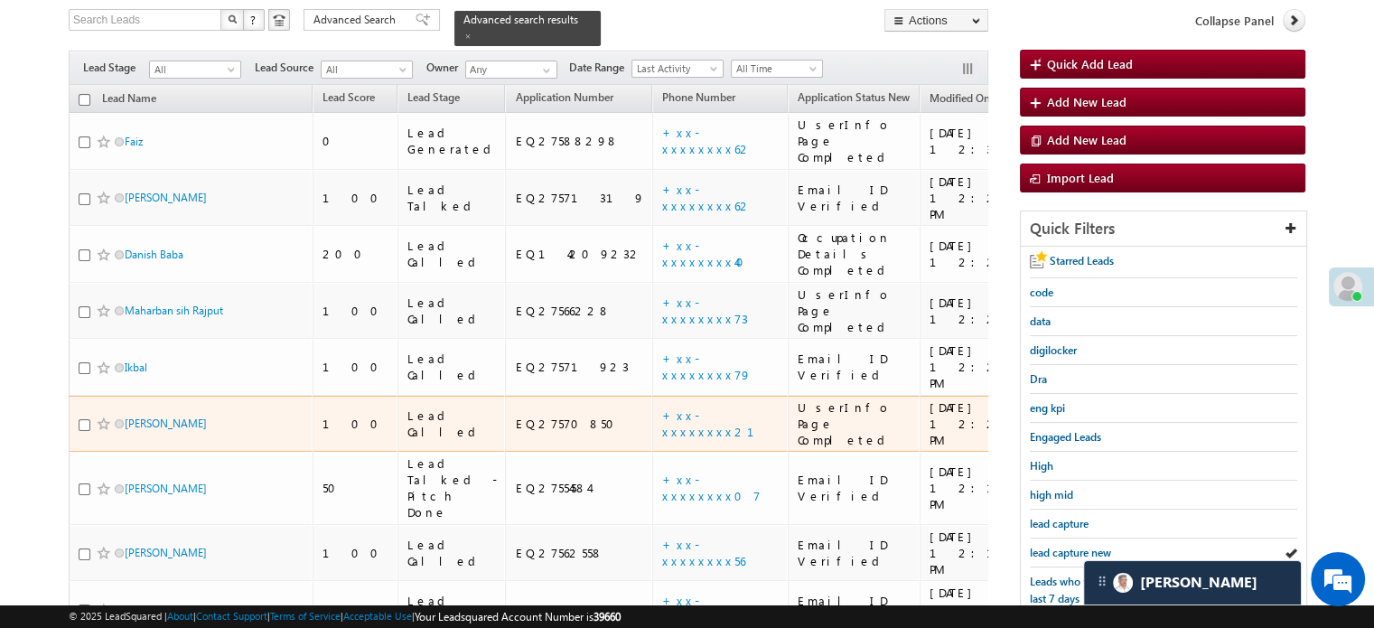
scroll to position [207, 0]
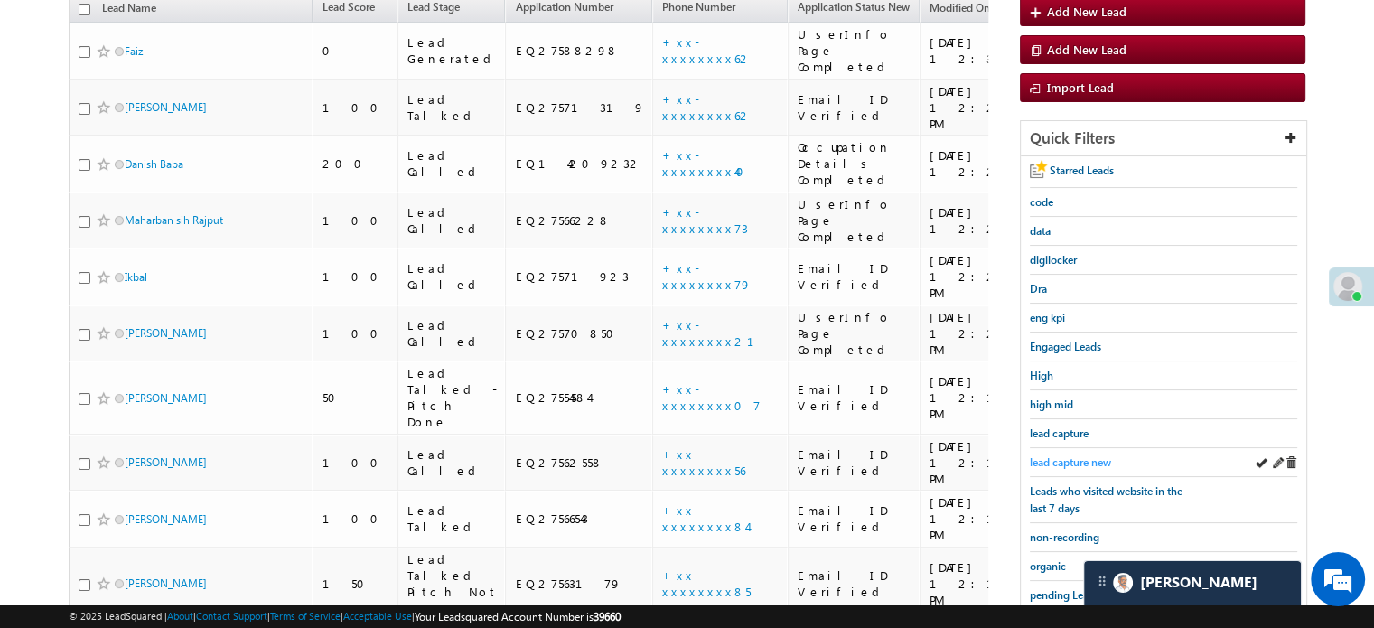
click at [1075, 455] on span "lead capture new" at bounding box center [1070, 462] width 81 height 14
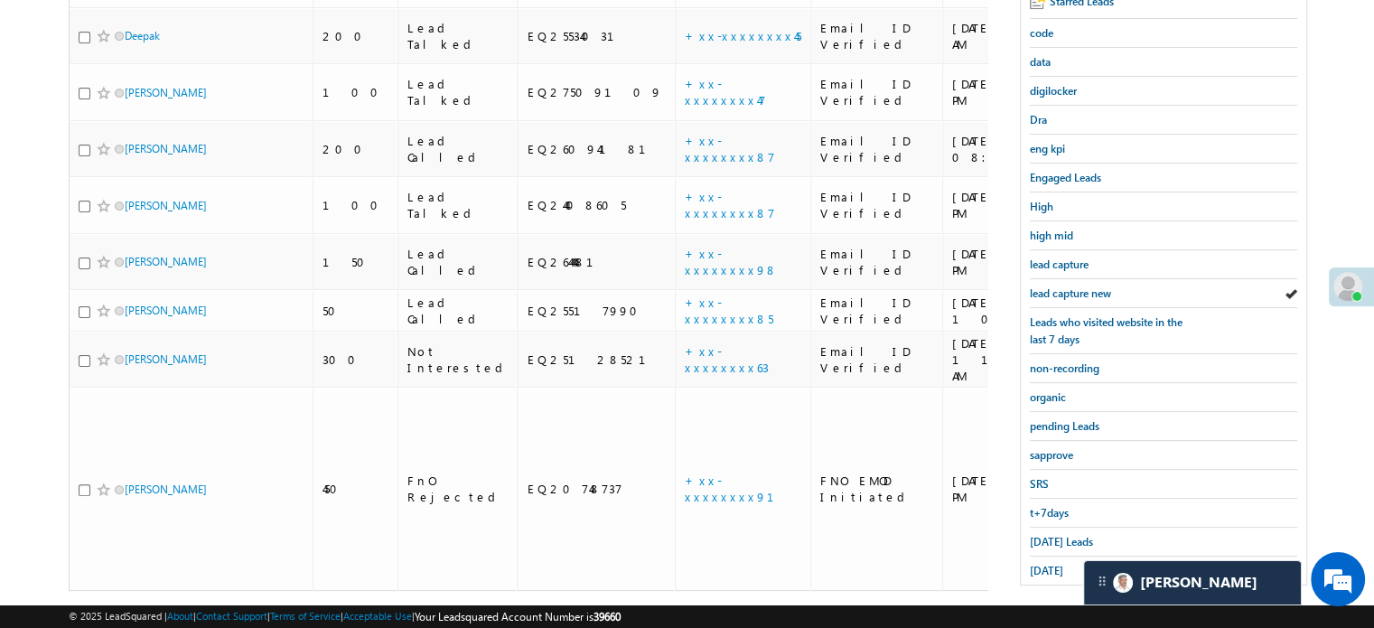
scroll to position [388, 0]
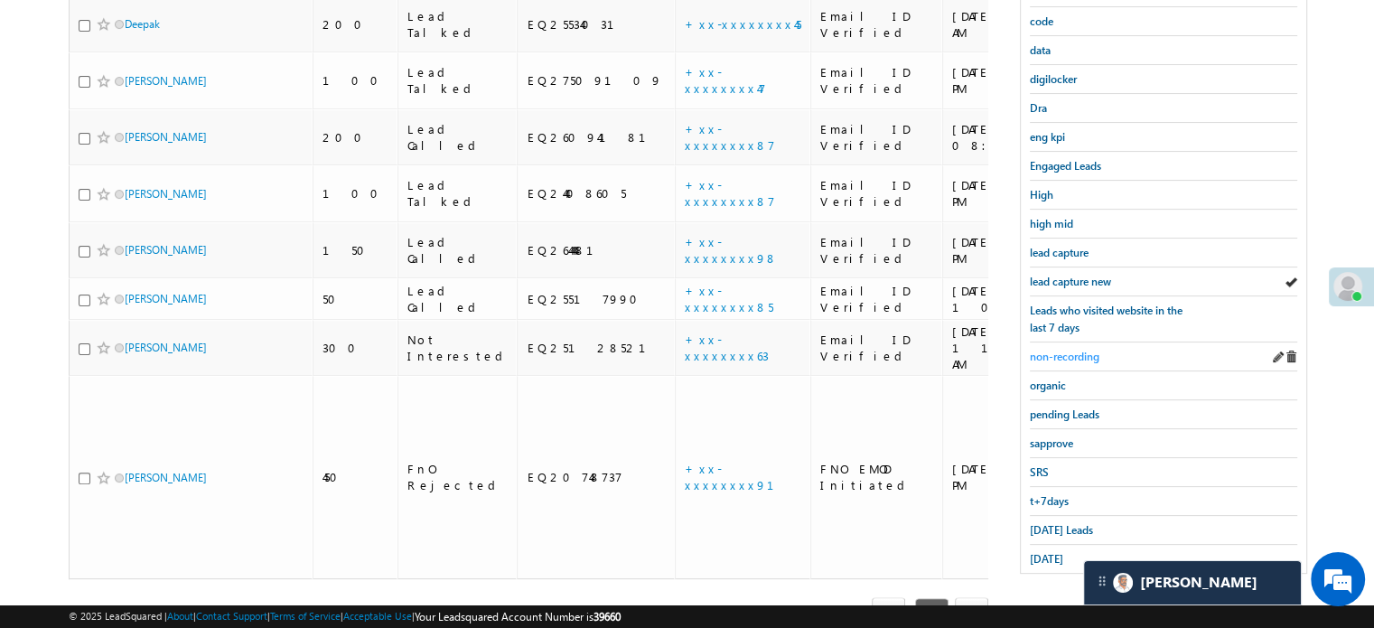
click at [1070, 354] on span "non-recording" at bounding box center [1065, 357] width 70 height 14
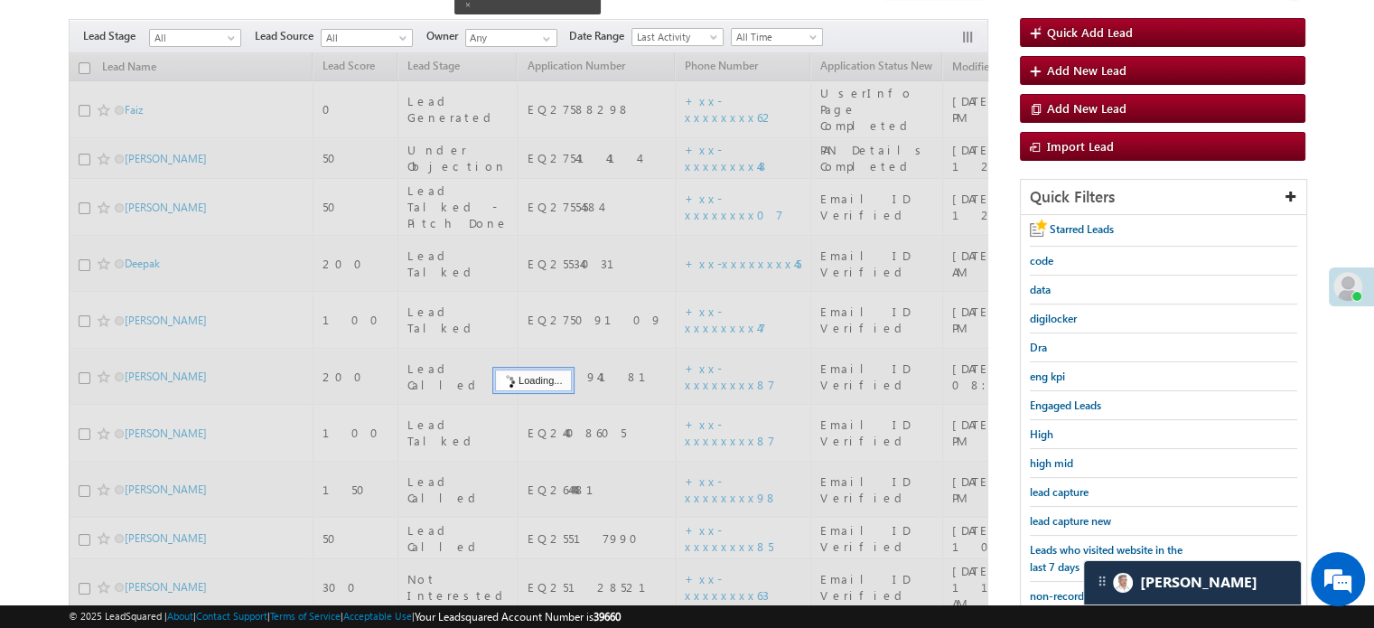
scroll to position [117, 0]
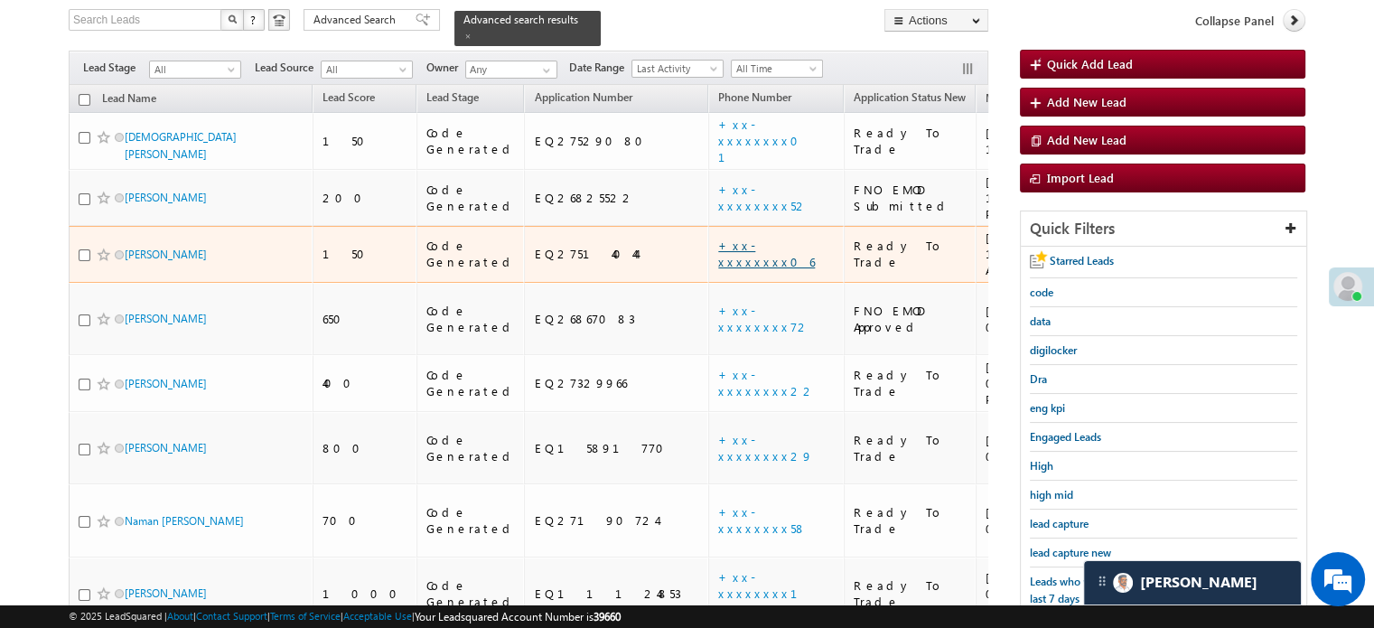
click at [718, 238] on link "+xx-xxxxxxxx06" at bounding box center [766, 254] width 97 height 32
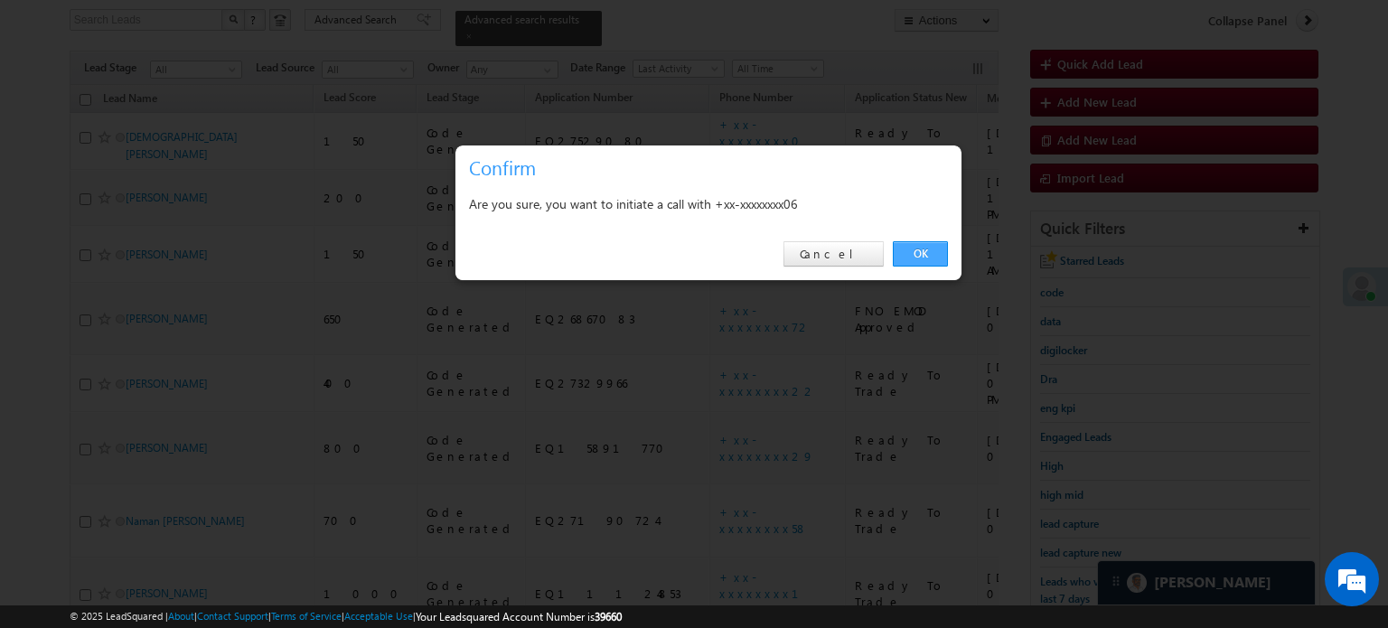
click at [927, 248] on link "OK" at bounding box center [920, 253] width 55 height 25
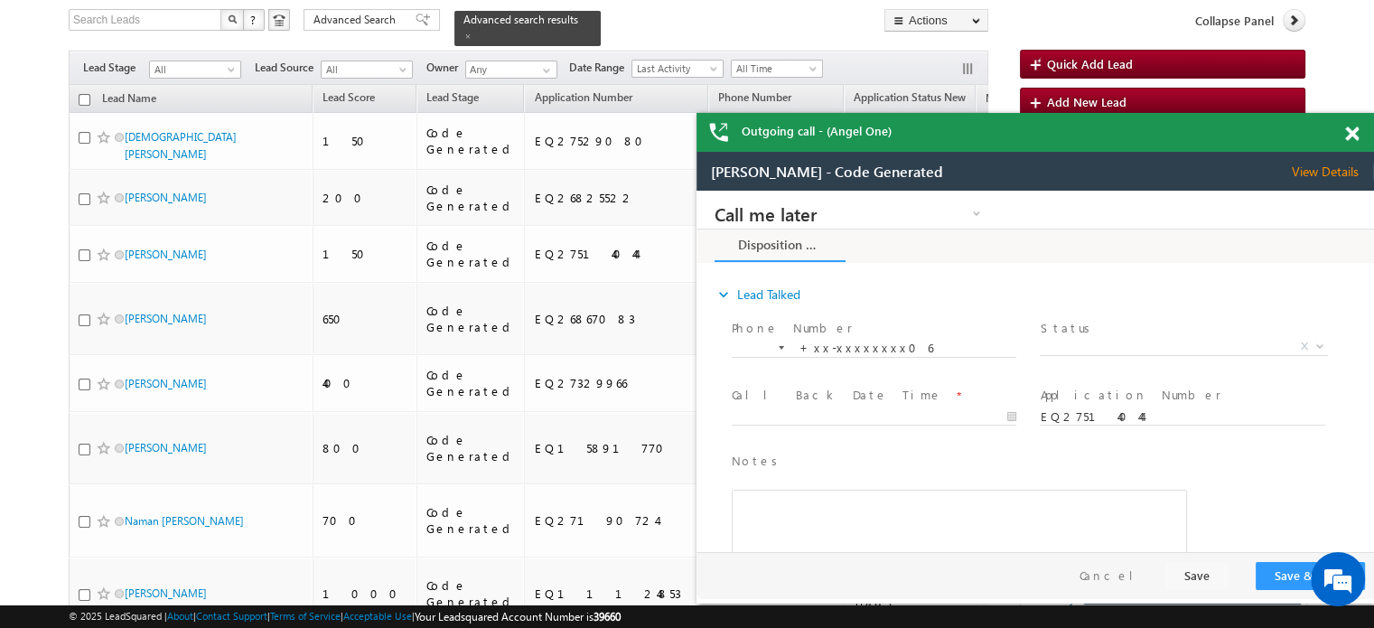
scroll to position [0, 0]
click at [1344, 134] on div "Outgoing call - (Angel One)" at bounding box center [1036, 132] width 678 height 39
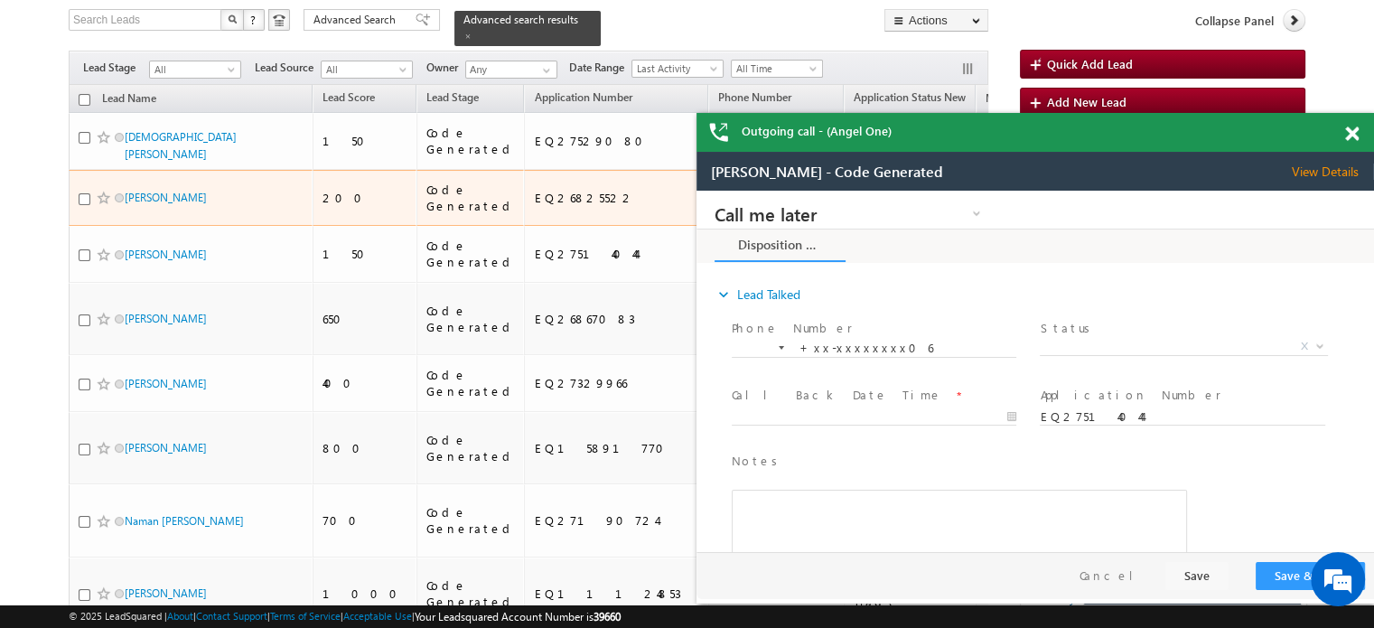
click at [718, 182] on link "+xx-xxxxxxxx52" at bounding box center [763, 198] width 90 height 32
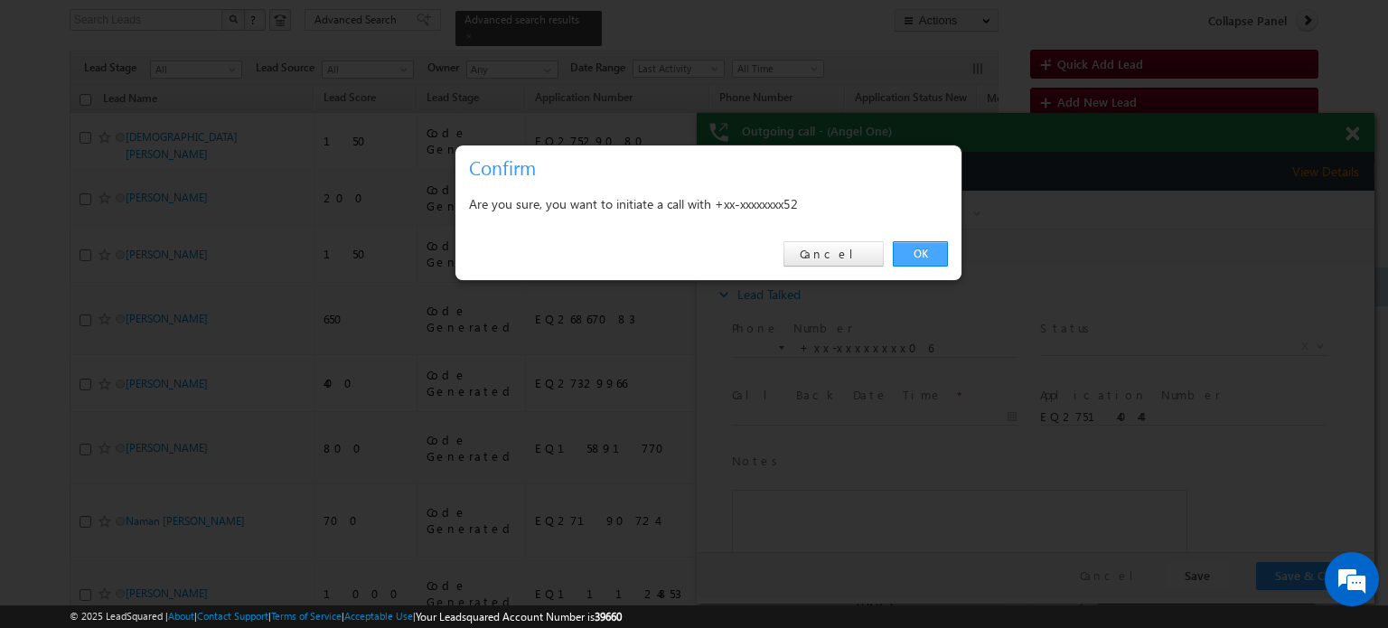
click at [912, 259] on link "OK" at bounding box center [920, 253] width 55 height 25
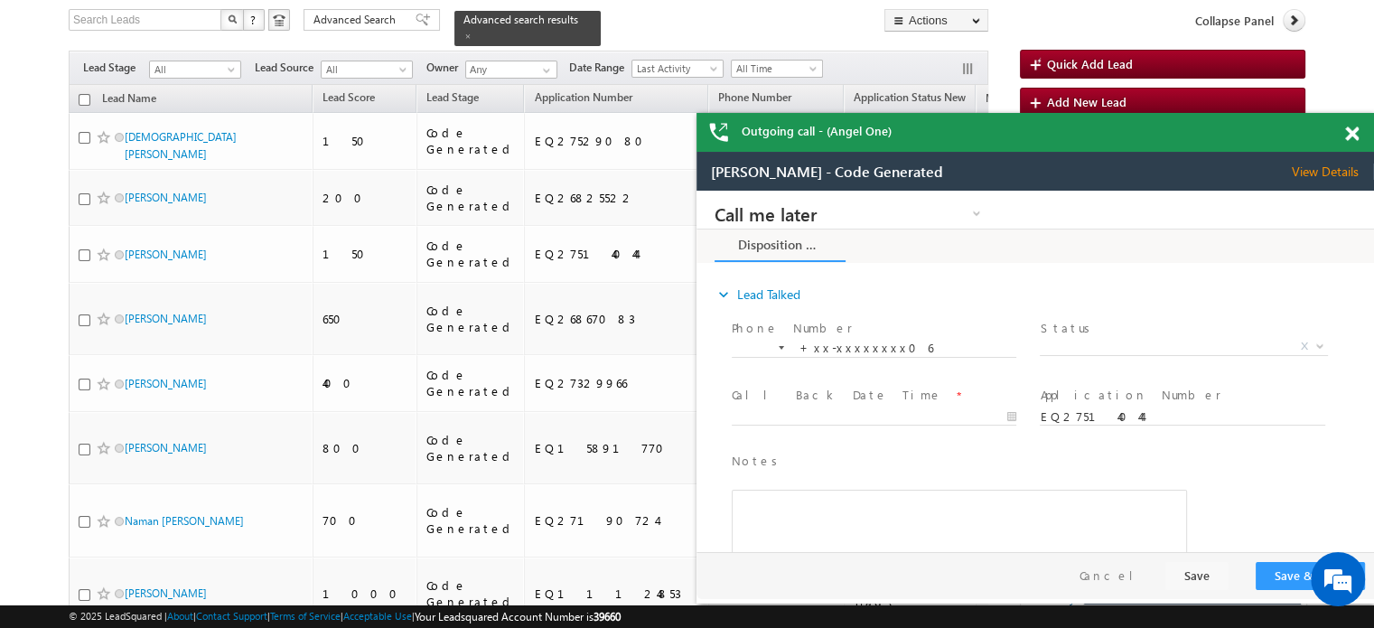
click at [1351, 132] on span at bounding box center [1352, 133] width 14 height 15
click at [1346, 133] on div "Outgoing call - (Angel One)" at bounding box center [1036, 132] width 678 height 39
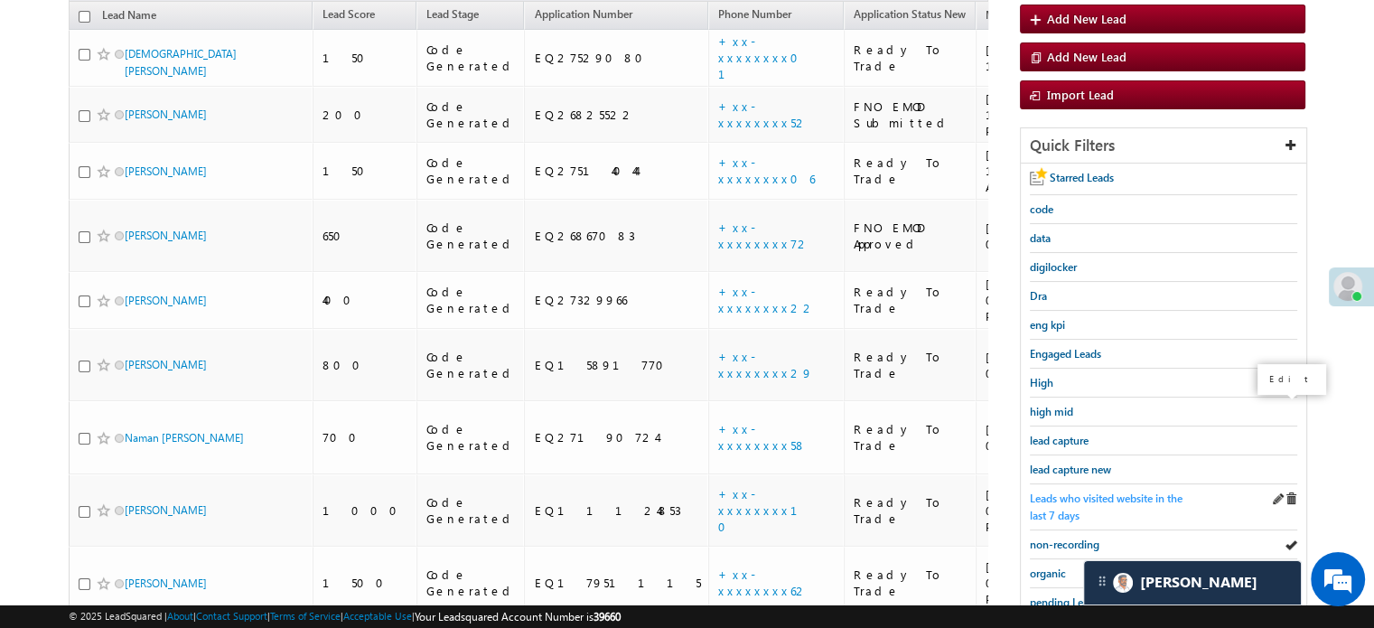
scroll to position [346, 0]
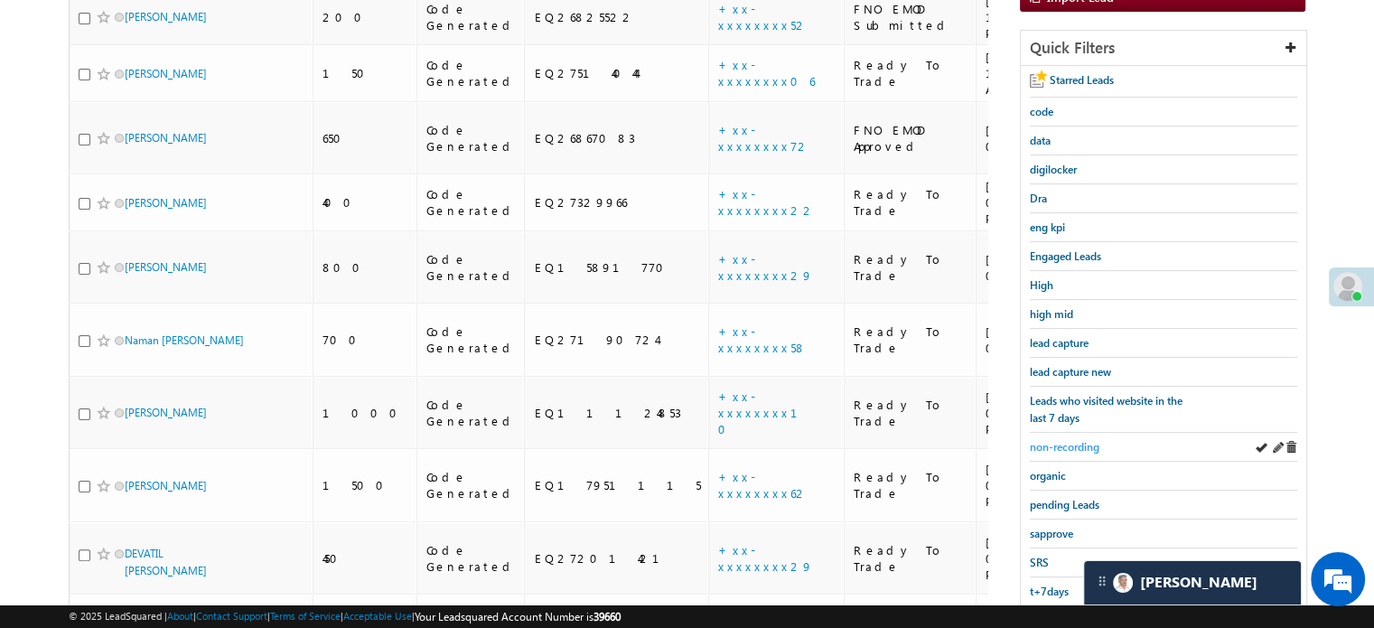
click at [1074, 440] on span "non-recording" at bounding box center [1065, 447] width 70 height 14
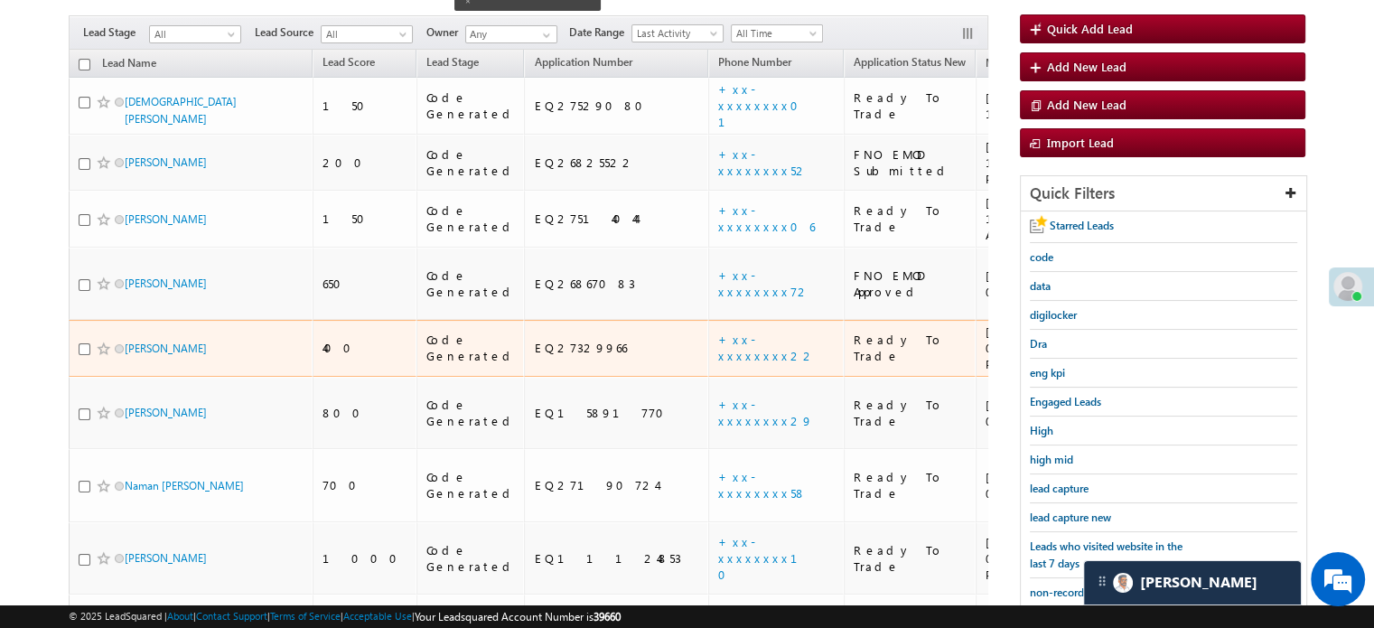
scroll to position [207, 0]
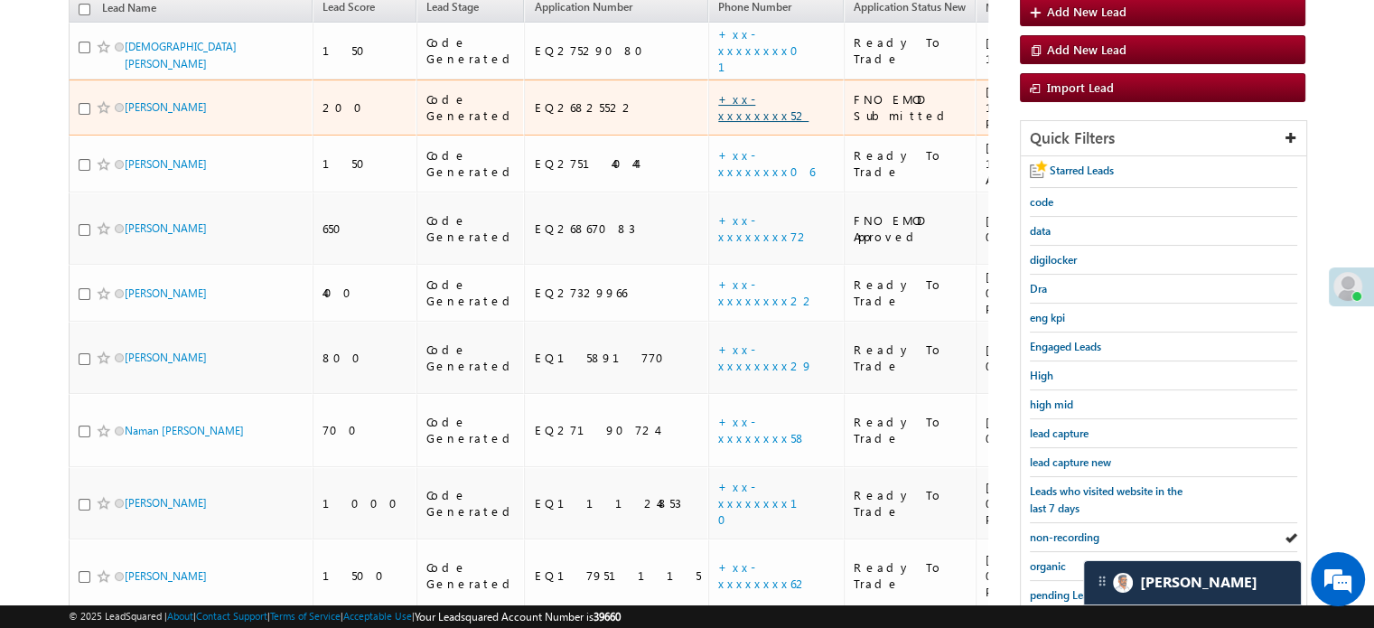
click at [718, 91] on link "+xx-xxxxxxxx52" at bounding box center [763, 107] width 90 height 32
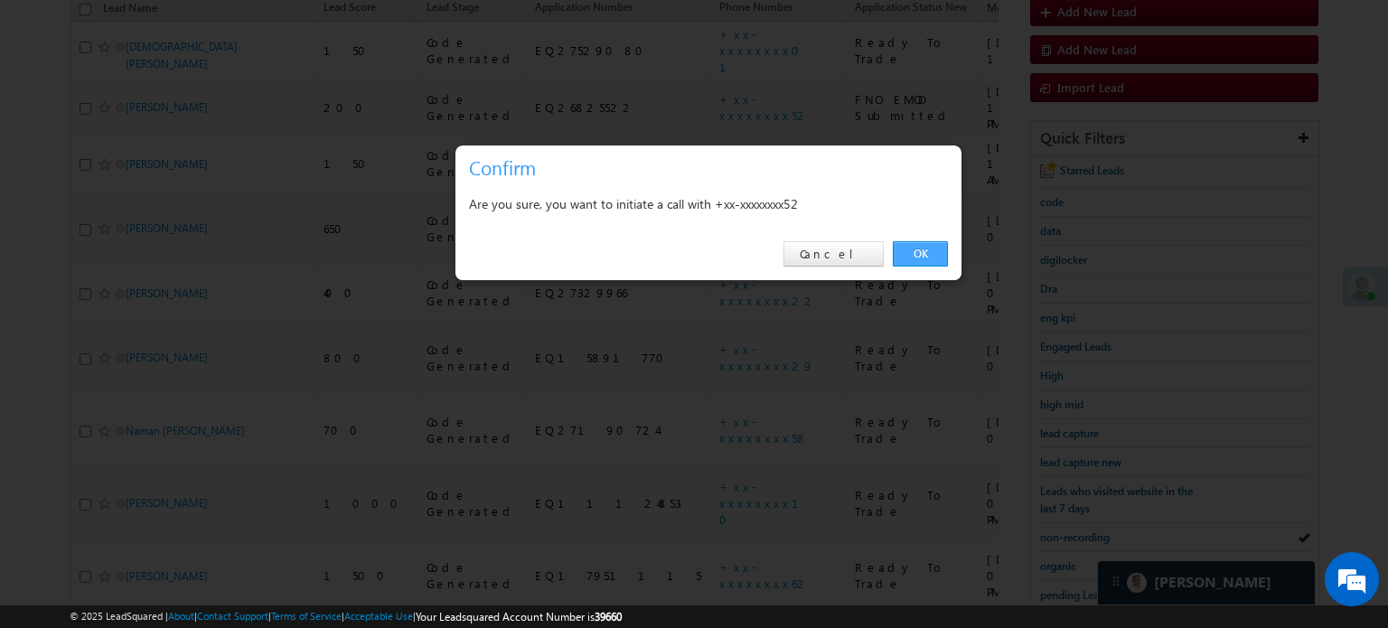
click at [893, 259] on link "OK" at bounding box center [920, 253] width 55 height 25
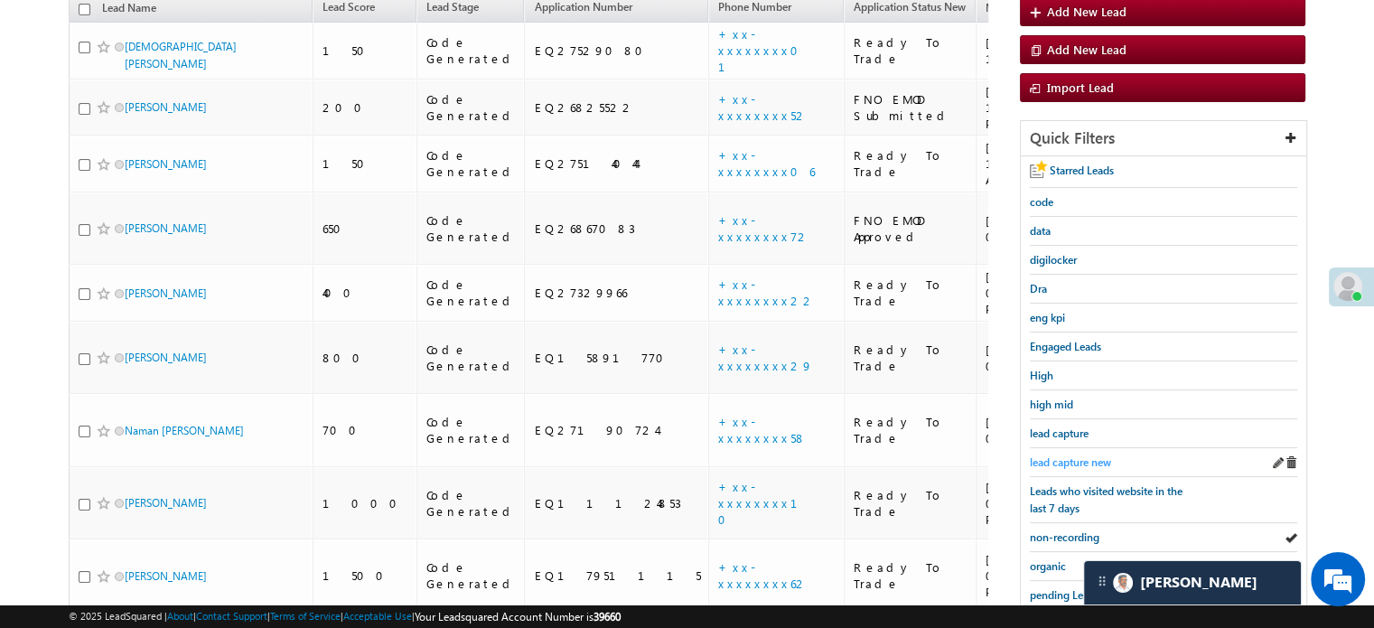
drag, startPoint x: 1061, startPoint y: 436, endPoint x: 1066, endPoint y: 451, distance: 15.4
click at [1061, 436] on div "lead capture" at bounding box center [1163, 433] width 267 height 29
click at [1066, 455] on span "lead capture new" at bounding box center [1070, 462] width 81 height 14
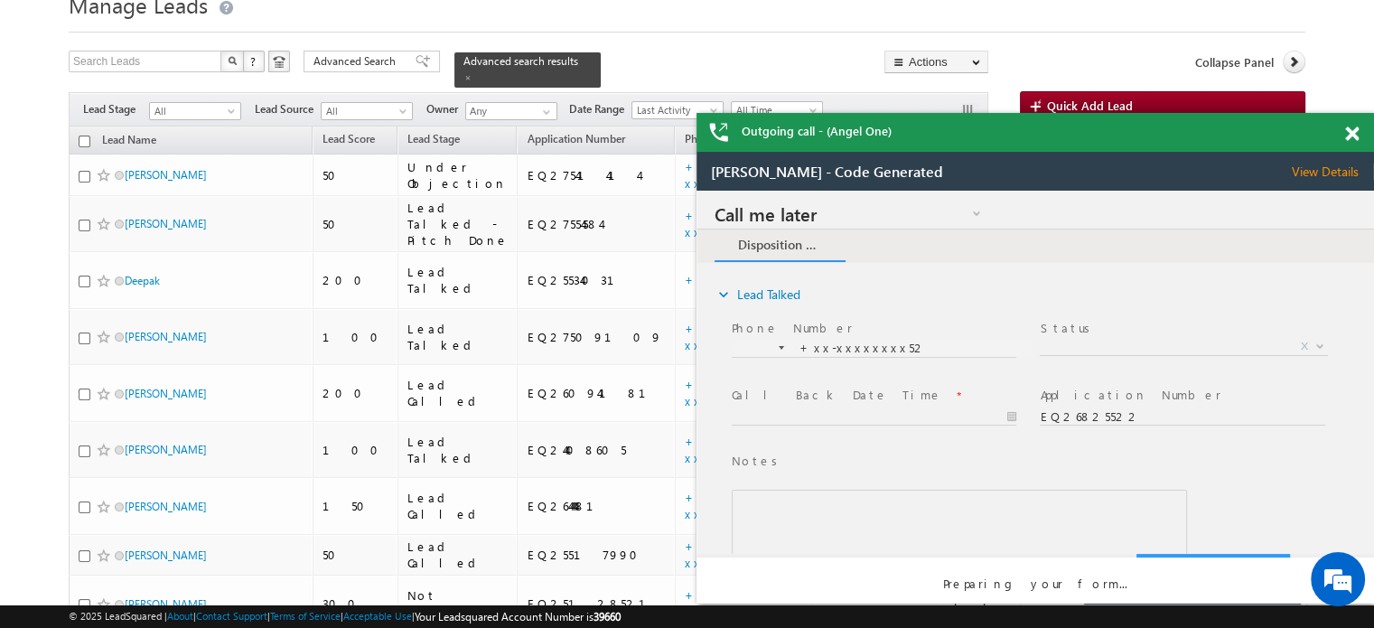
scroll to position [0, 0]
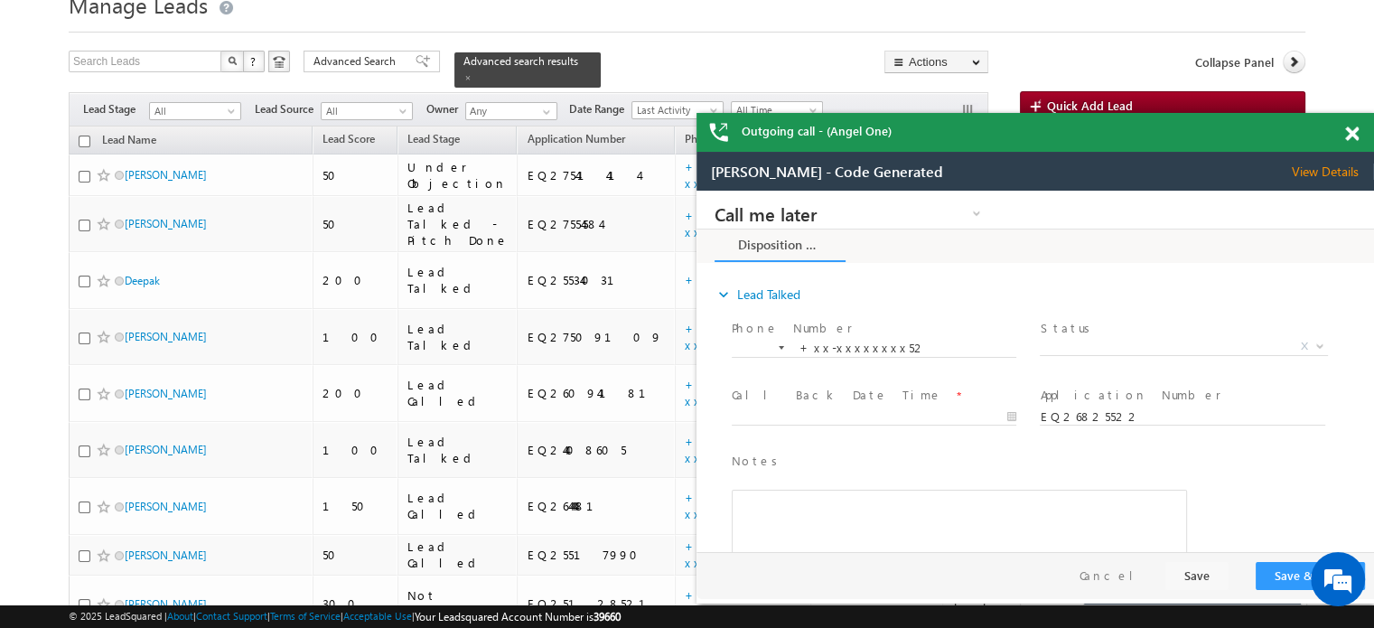
click at [1348, 129] on span at bounding box center [1352, 133] width 14 height 15
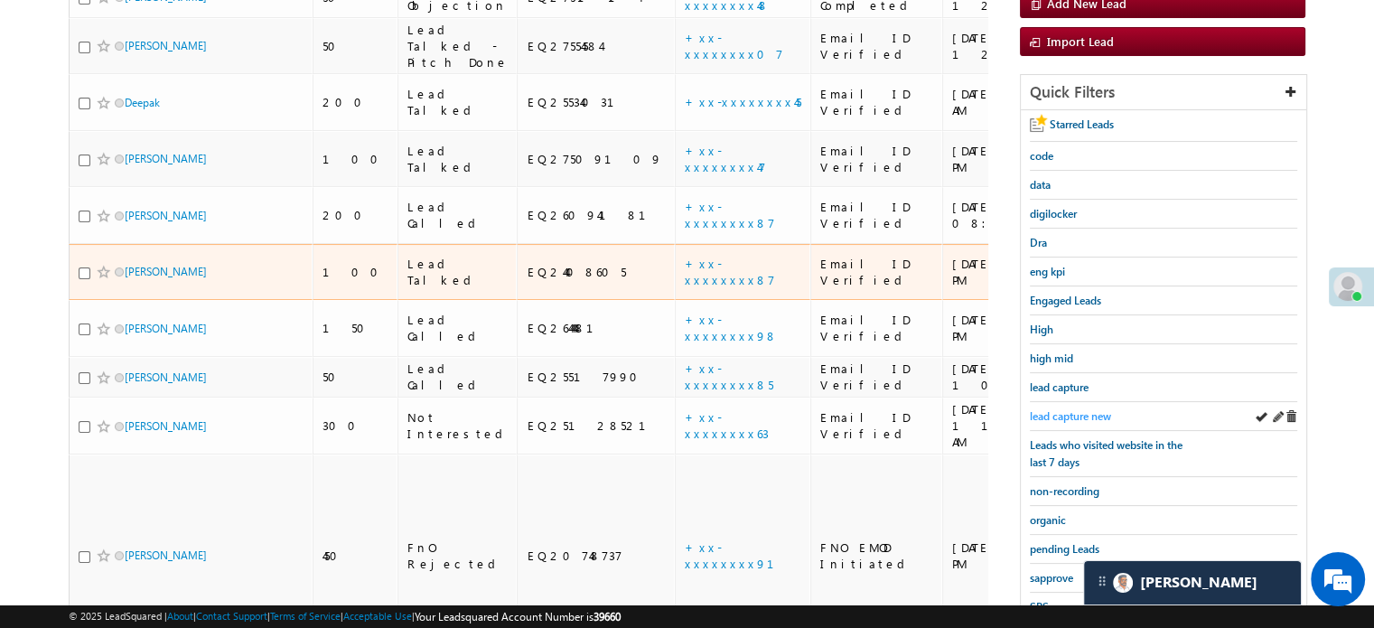
scroll to position [256, 0]
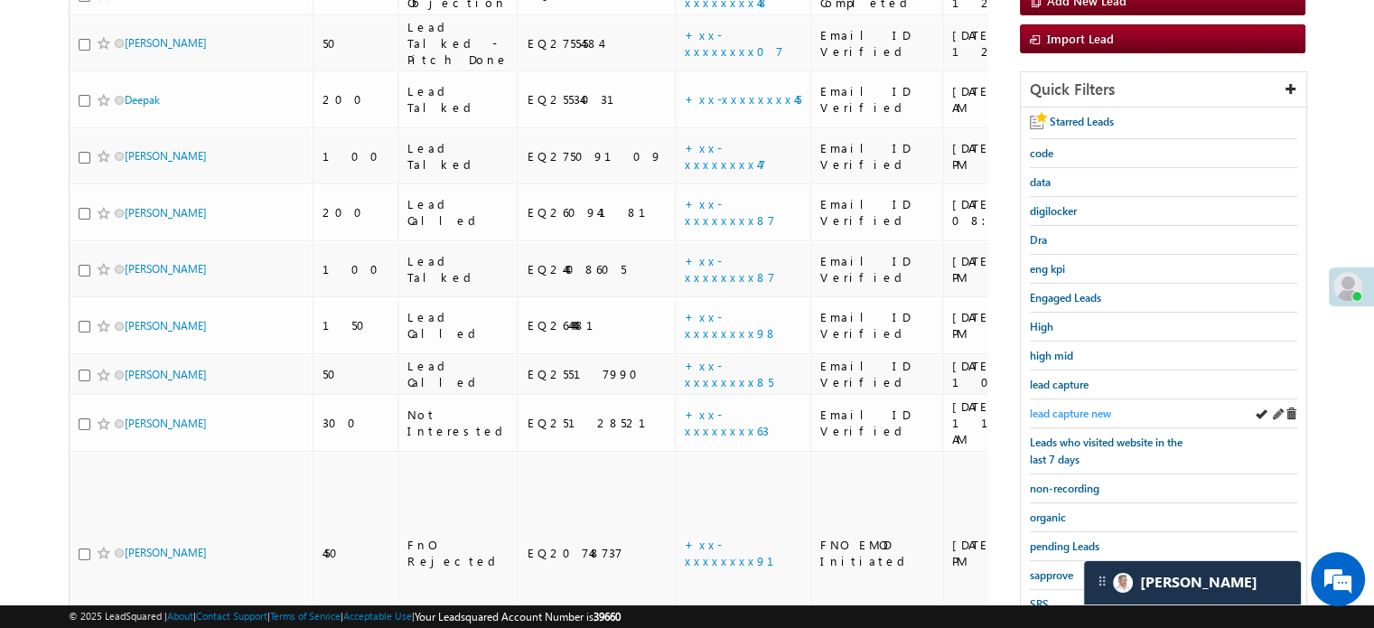
click at [1080, 412] on span "lead capture new" at bounding box center [1070, 414] width 81 height 14
click at [1073, 482] on span "non-recording" at bounding box center [1065, 489] width 70 height 14
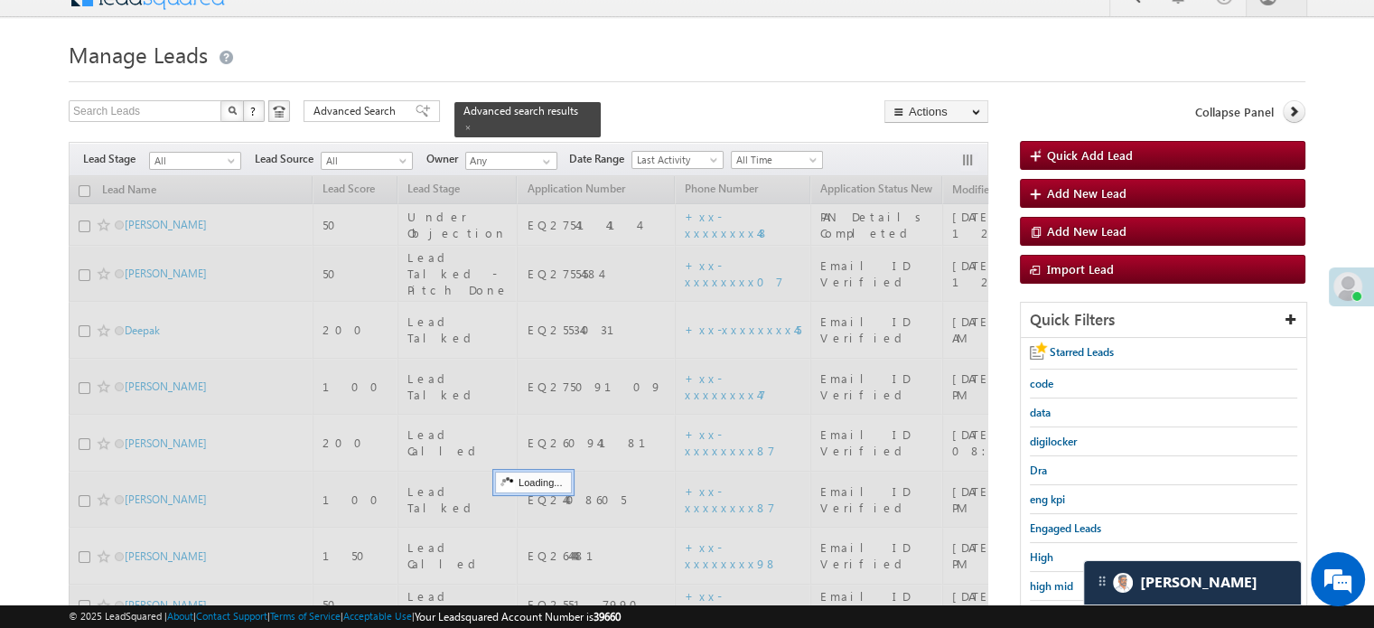
scroll to position [0, 0]
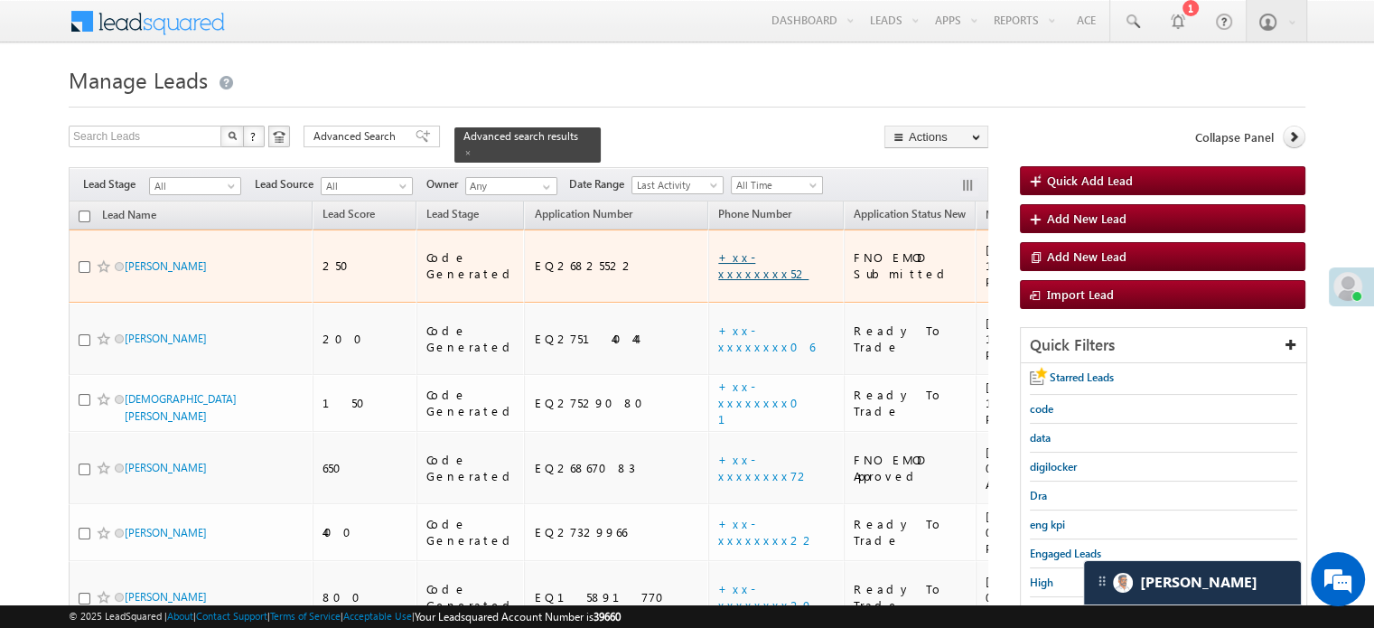
click at [718, 249] on link "+xx-xxxxxxxx52" at bounding box center [763, 265] width 90 height 32
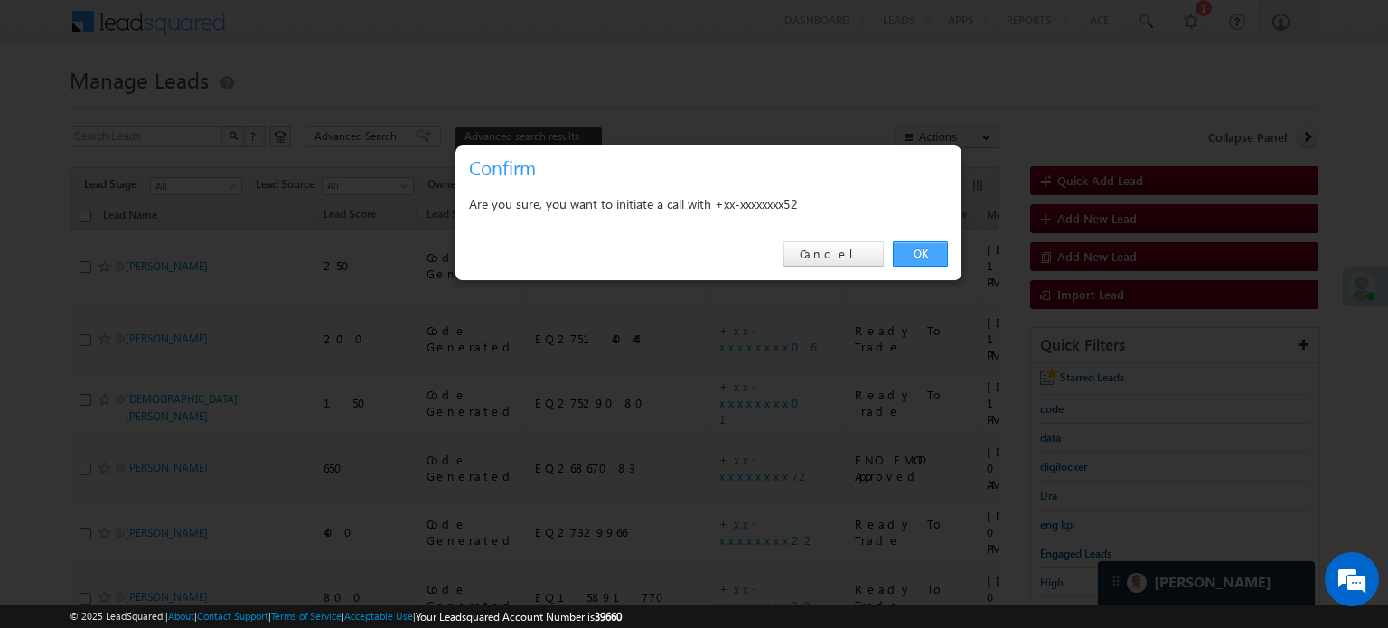
click at [925, 262] on link "OK" at bounding box center [920, 253] width 55 height 25
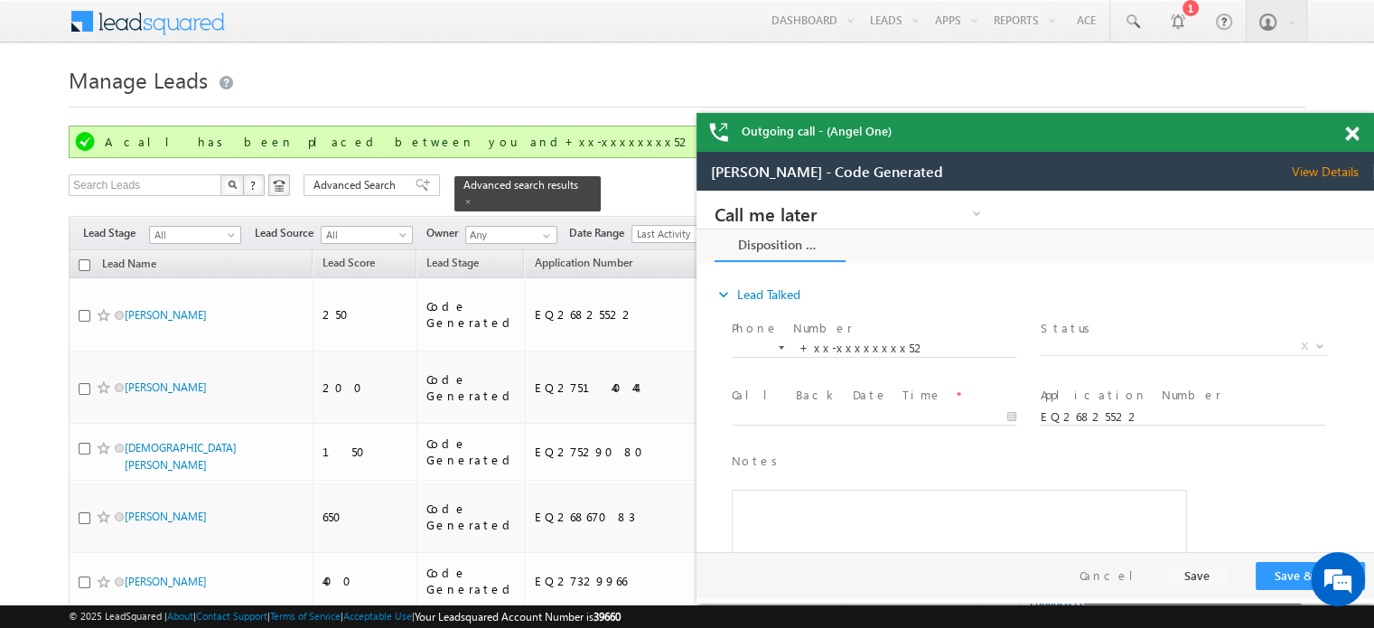
click at [1342, 130] on div "Outgoing call - (Angel One)" at bounding box center [1036, 132] width 678 height 39
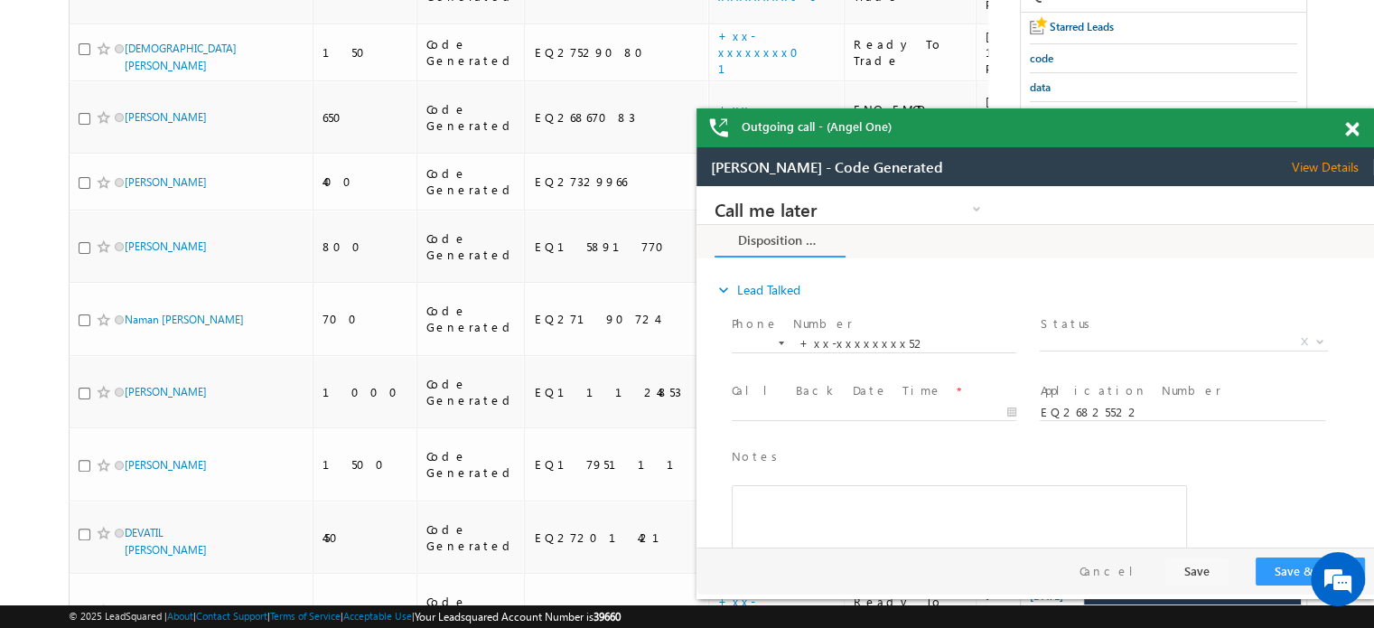
scroll to position [1145, 0]
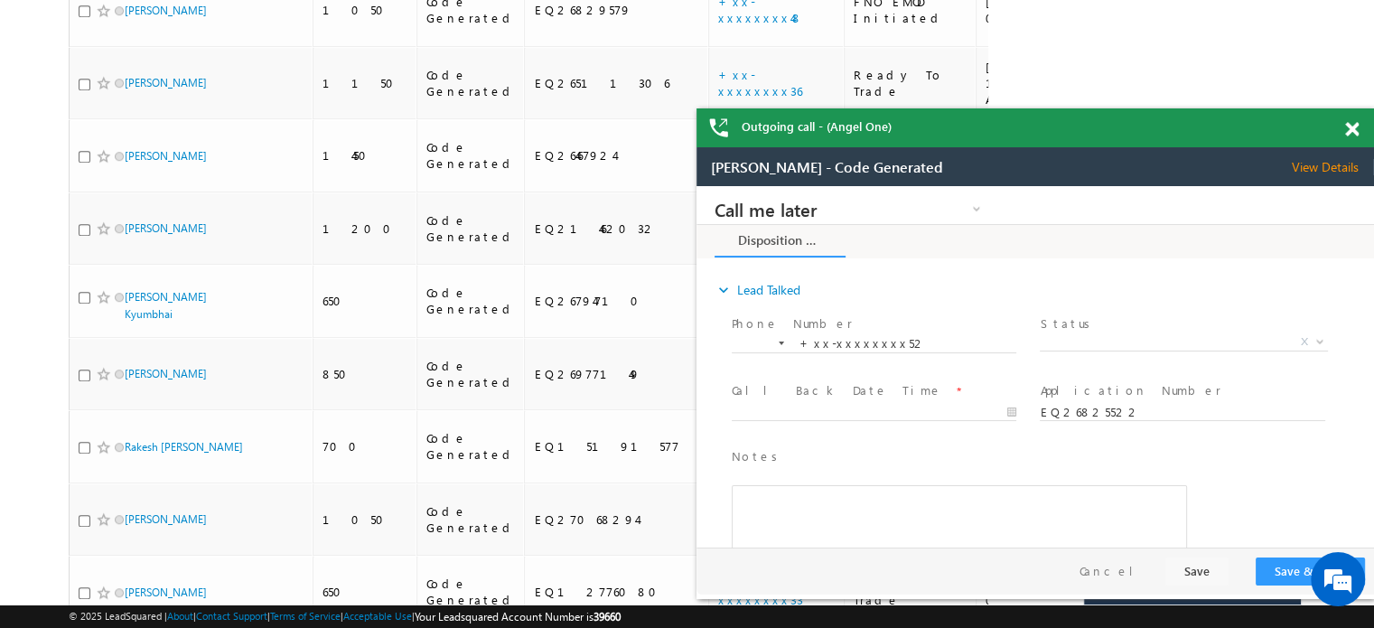
drag, startPoint x: 1387, startPoint y: 98, endPoint x: 100, endPoint y: 342, distance: 1309.5
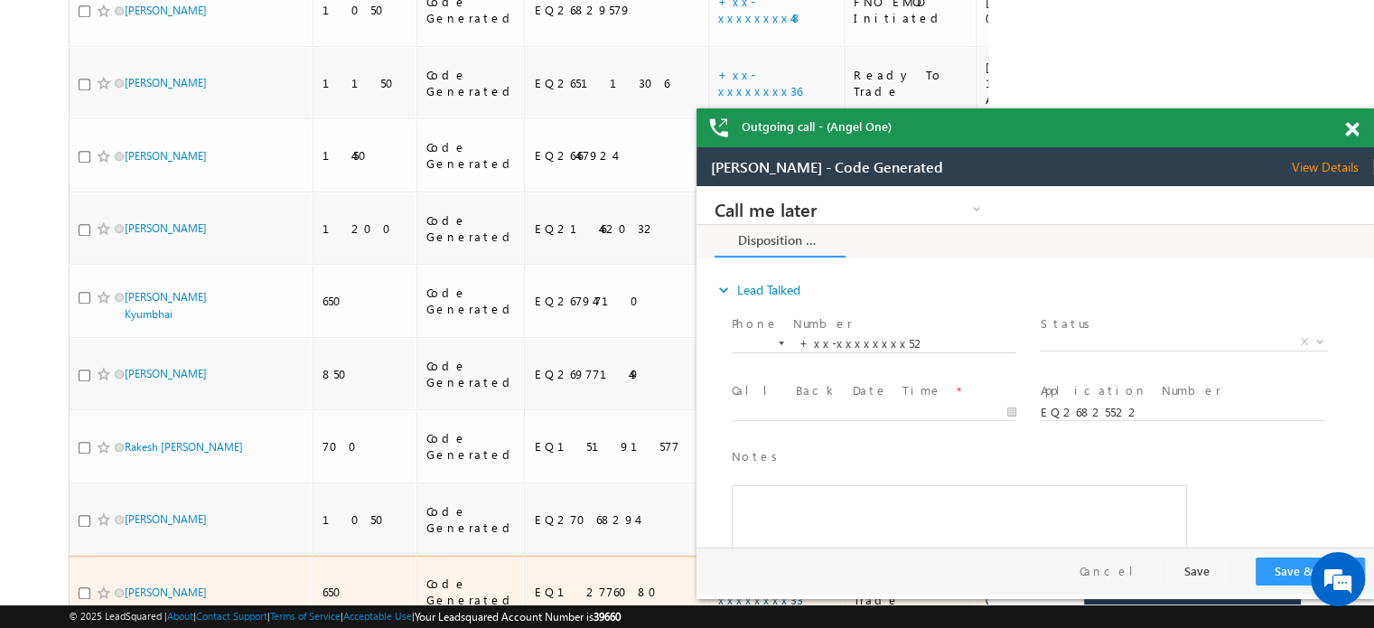
click at [718, 575] on link "+xx-xxxxxxxx33" at bounding box center [760, 591] width 85 height 32
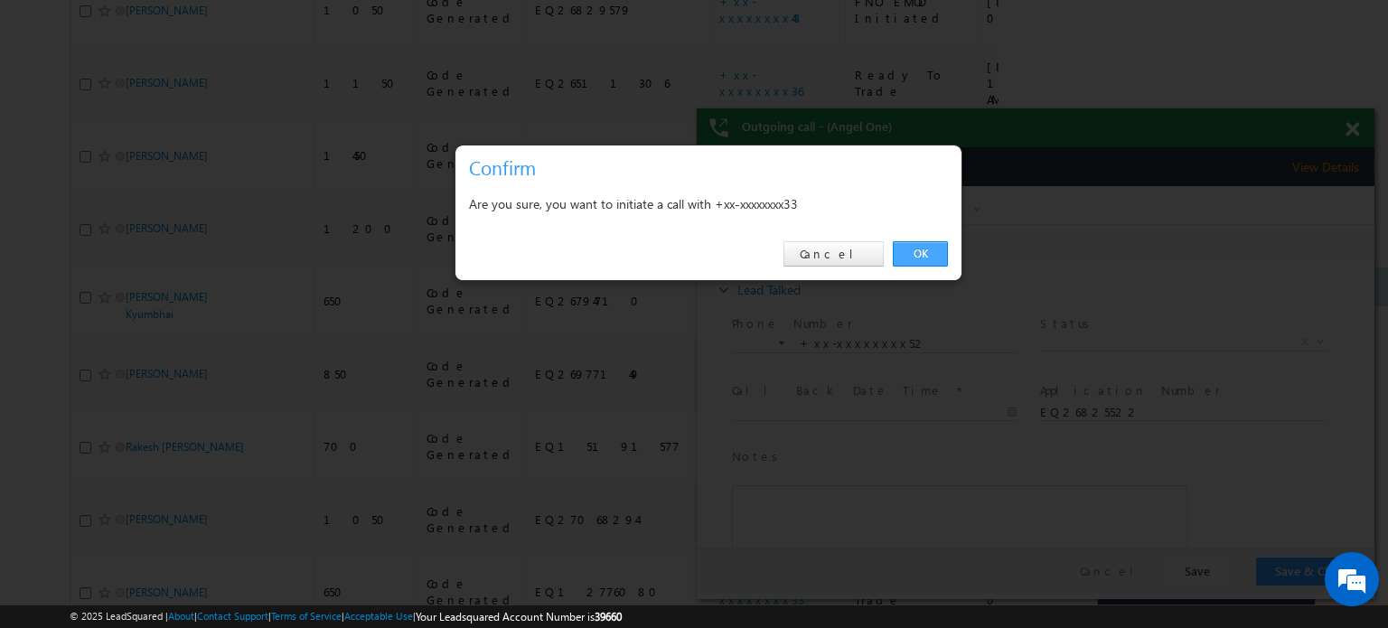
drag, startPoint x: 910, startPoint y: 256, endPoint x: 279, endPoint y: 12, distance: 676.1
click at [910, 256] on link "OK" at bounding box center [920, 253] width 55 height 25
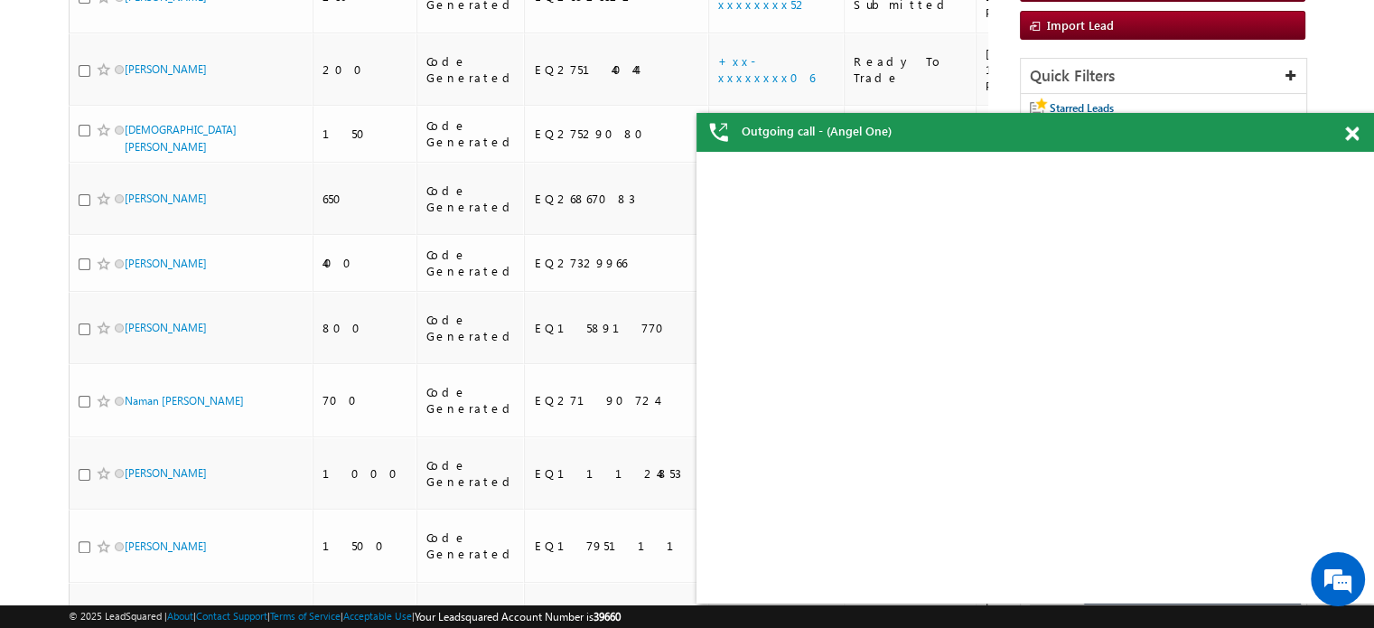
scroll to position [241, 0]
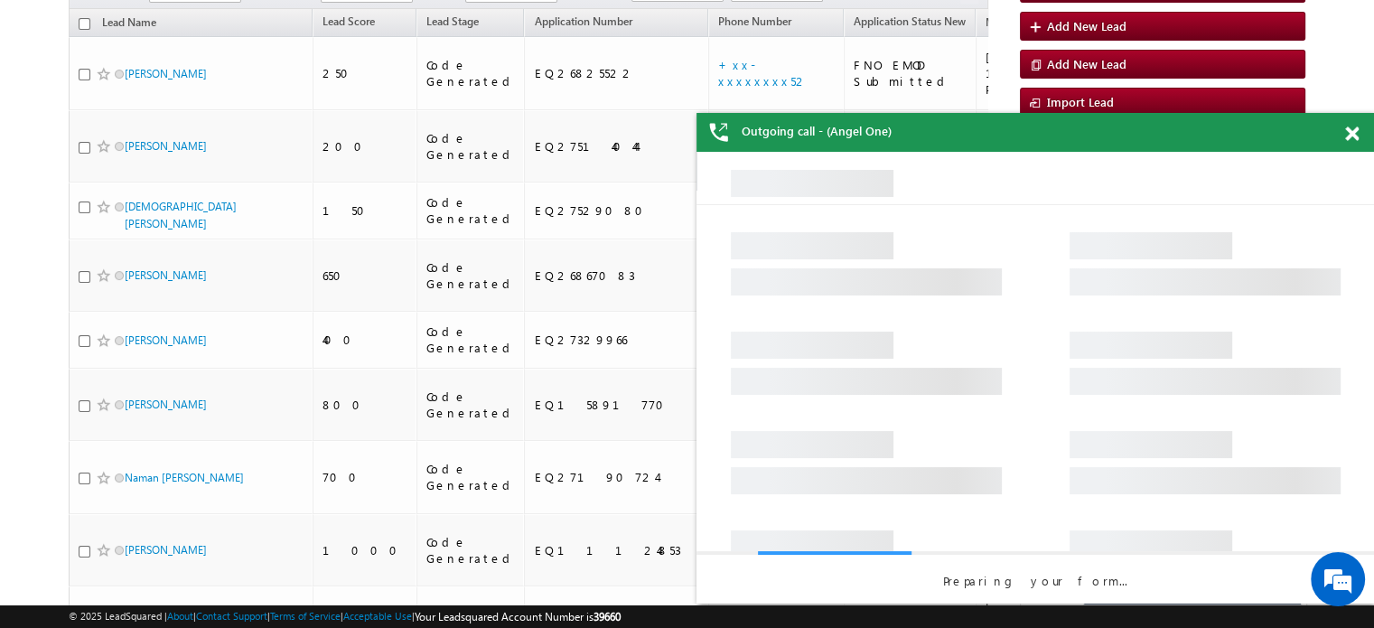
click at [1348, 142] on div "Outgoing call - (Angel One)" at bounding box center [1036, 132] width 678 height 39
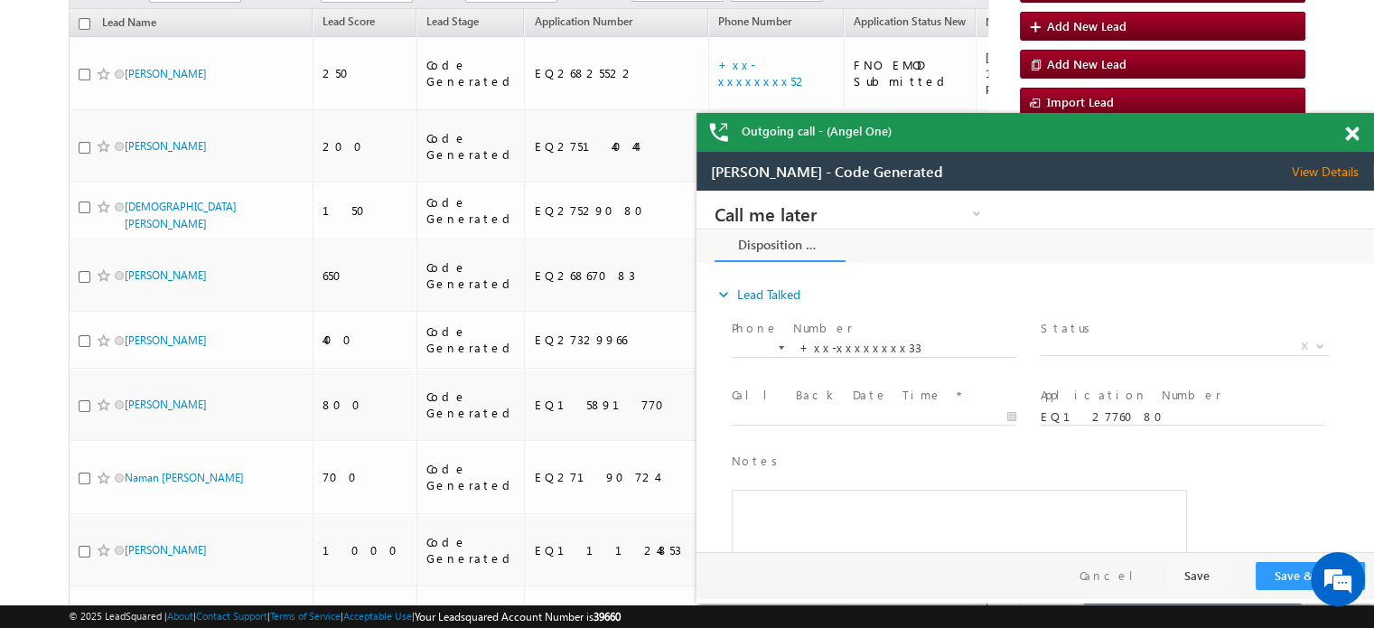
scroll to position [0, 0]
click at [1350, 139] on span at bounding box center [1352, 133] width 14 height 15
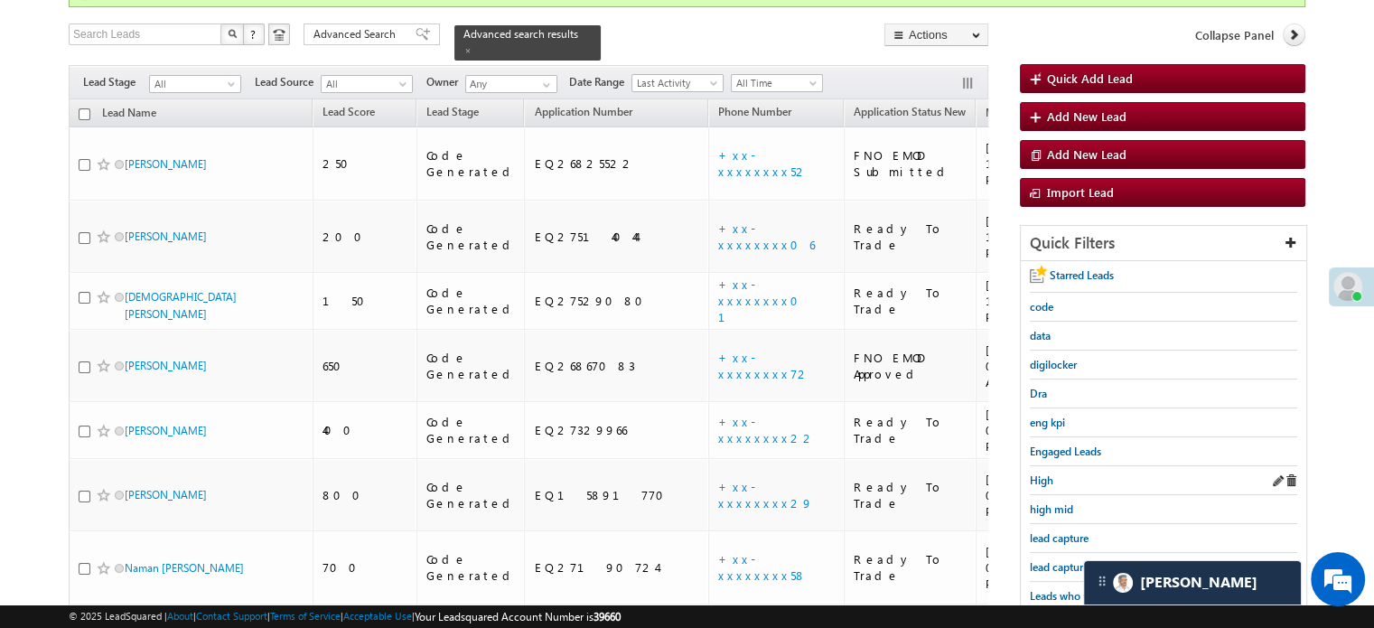
scroll to position [332, 0]
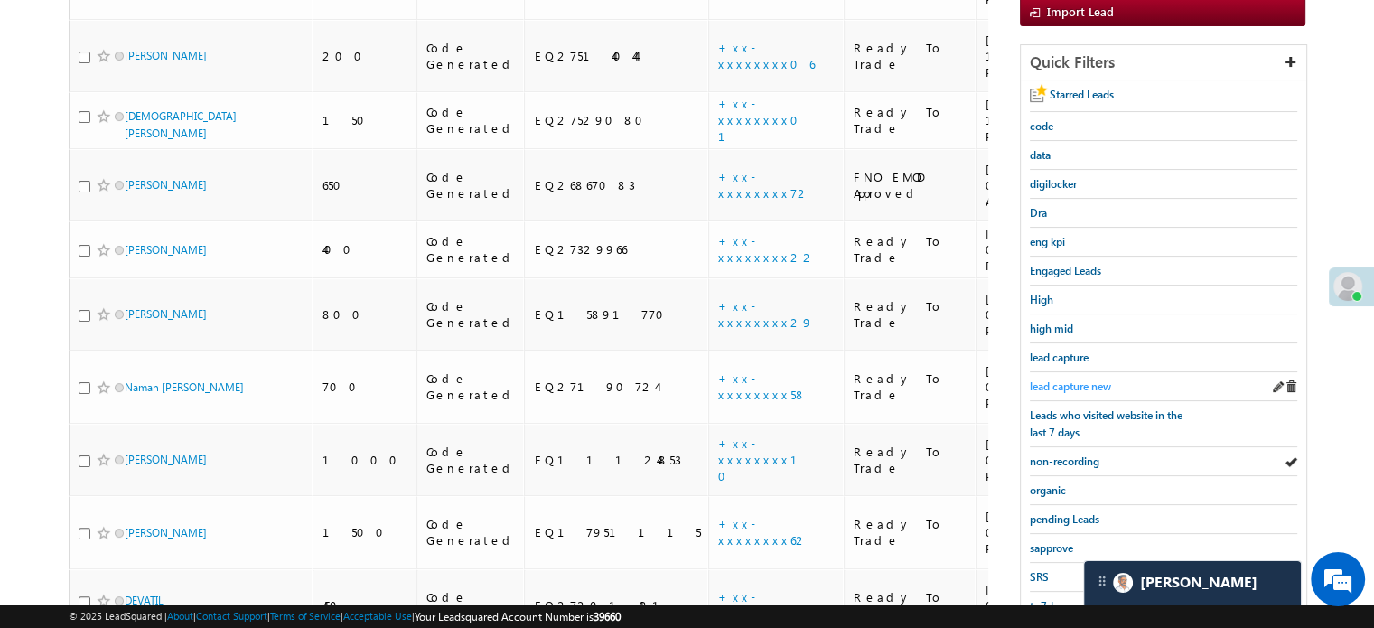
click at [1090, 379] on span "lead capture new" at bounding box center [1070, 386] width 81 height 14
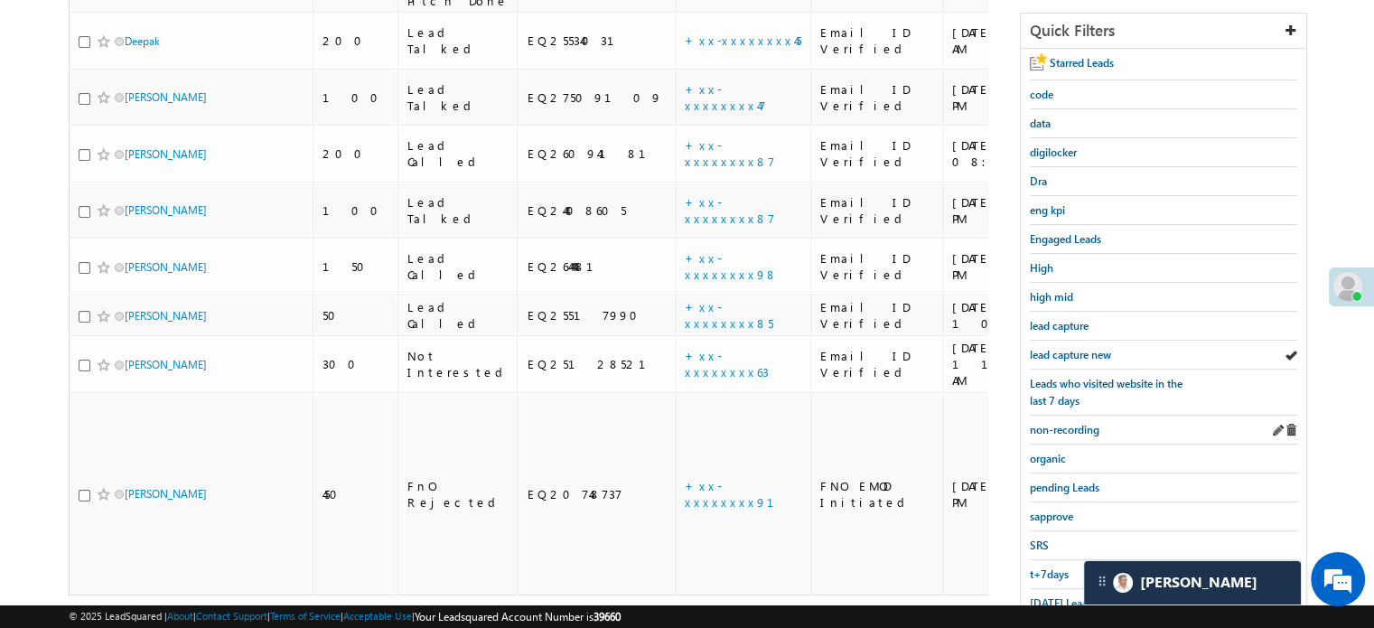
scroll to position [388, 0]
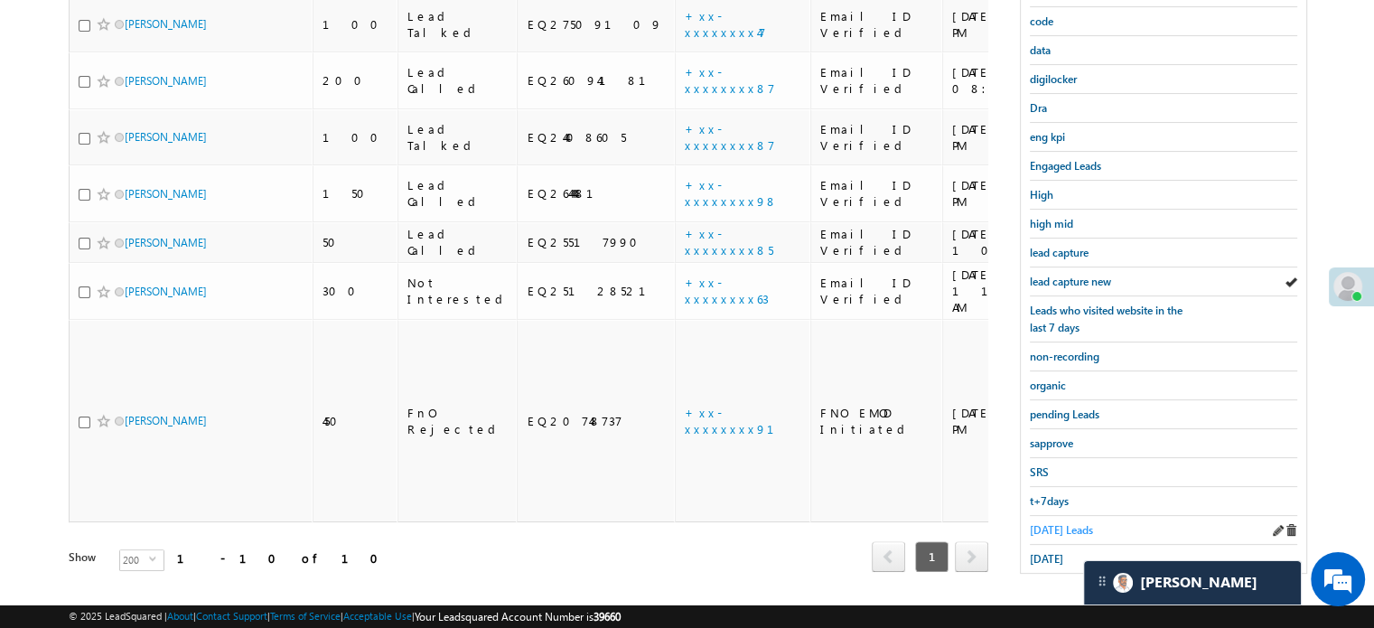
click at [1063, 523] on span "Today's Leads" at bounding box center [1061, 530] width 63 height 14
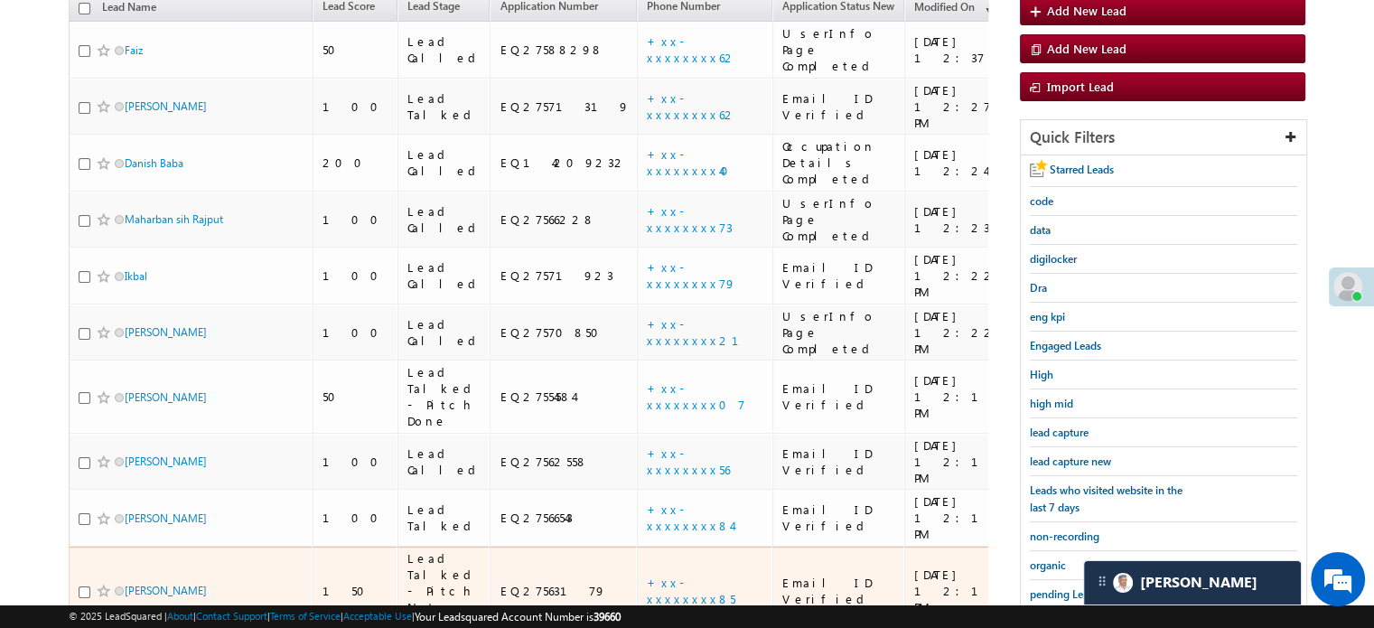
scroll to position [207, 0]
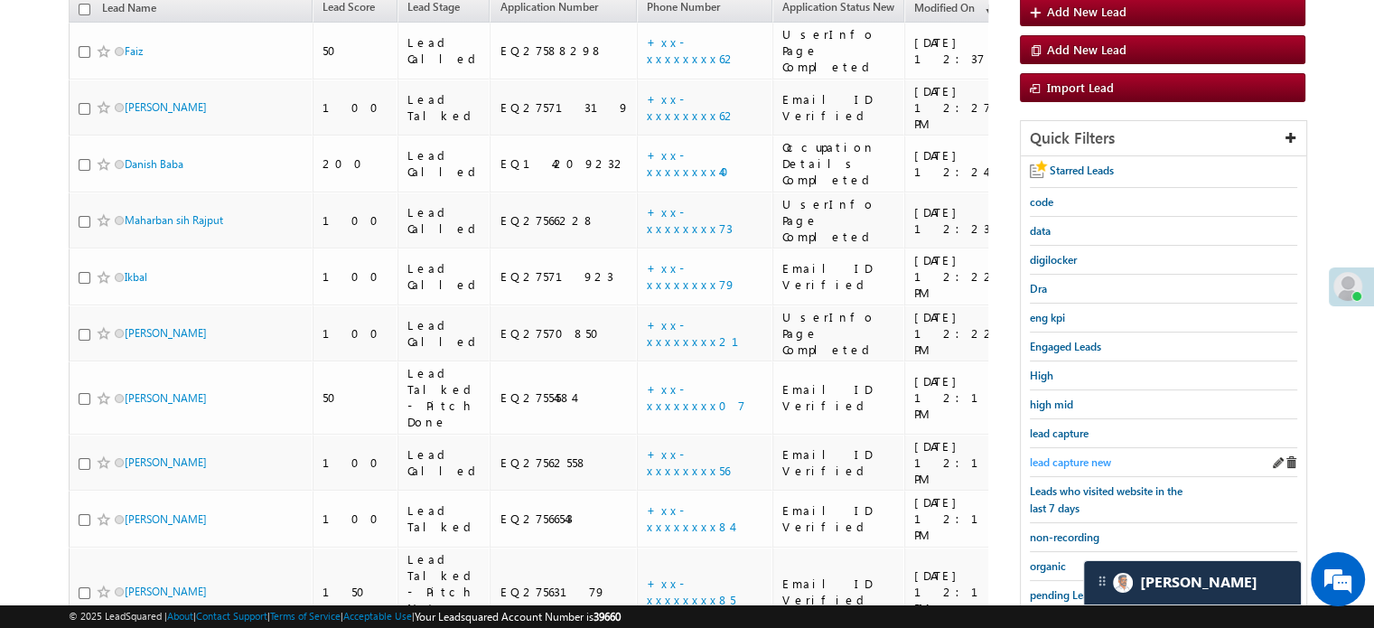
click at [1090, 455] on span "lead capture new" at bounding box center [1070, 462] width 81 height 14
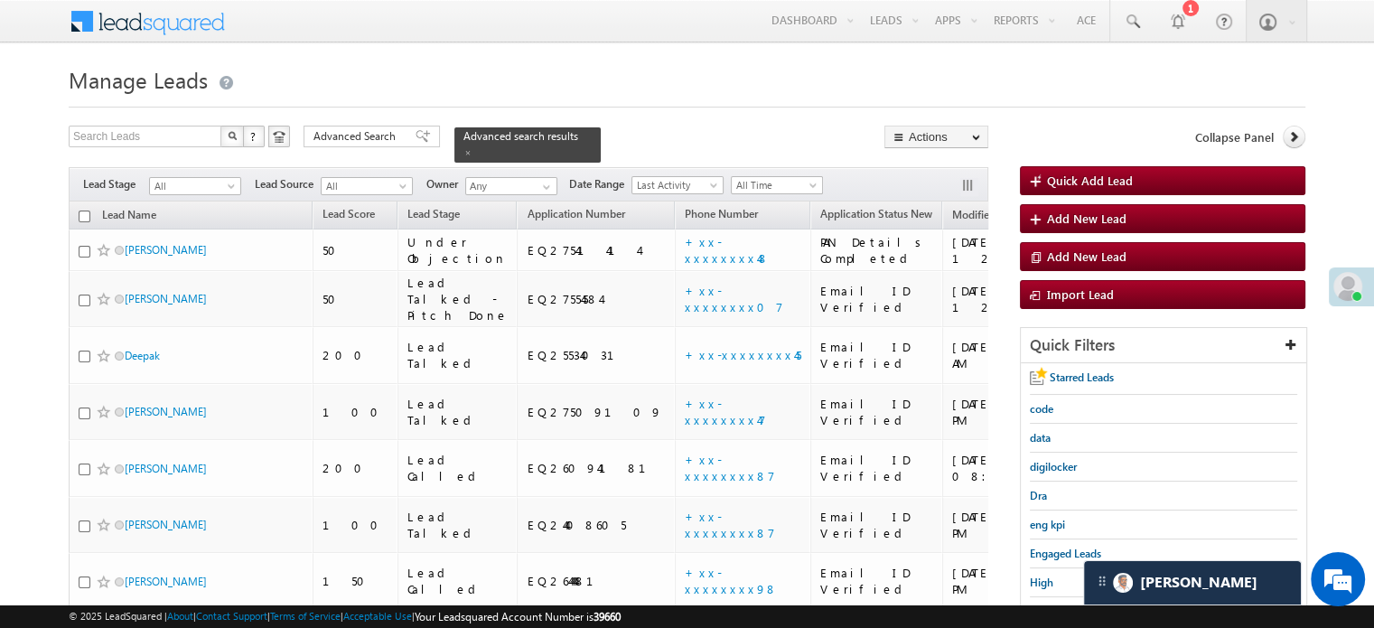
scroll to position [361, 0]
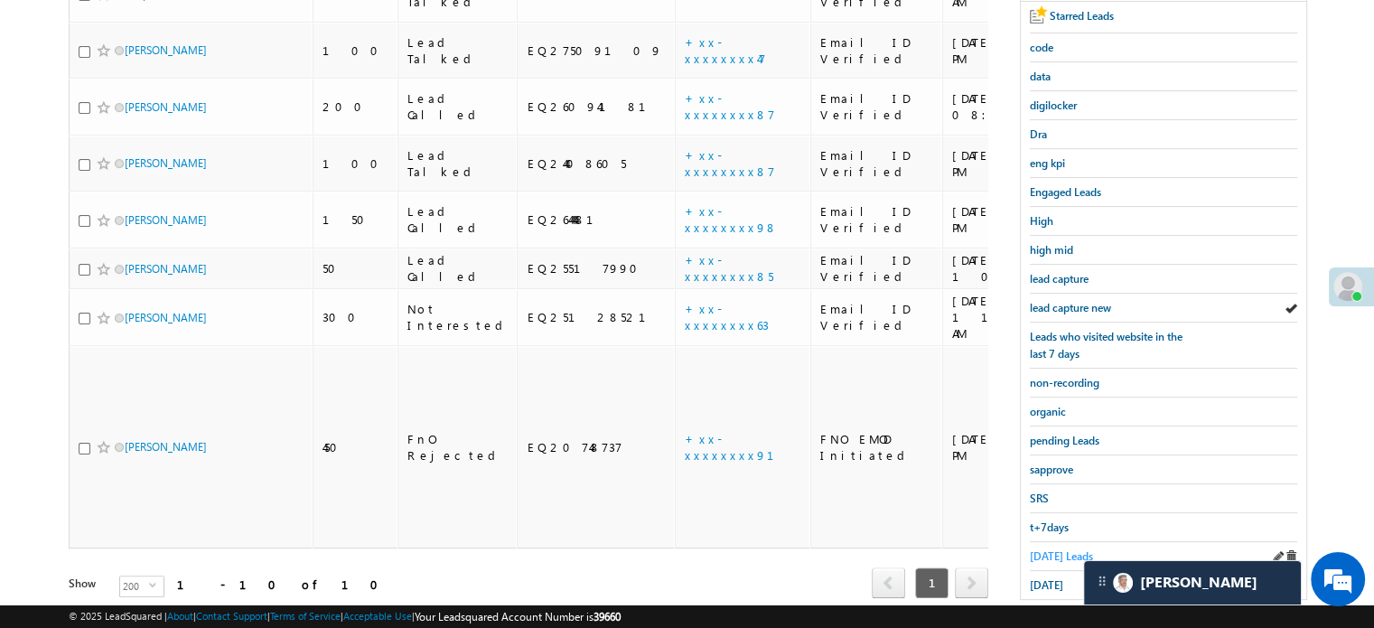
click at [1045, 549] on span "Today's Leads" at bounding box center [1061, 556] width 63 height 14
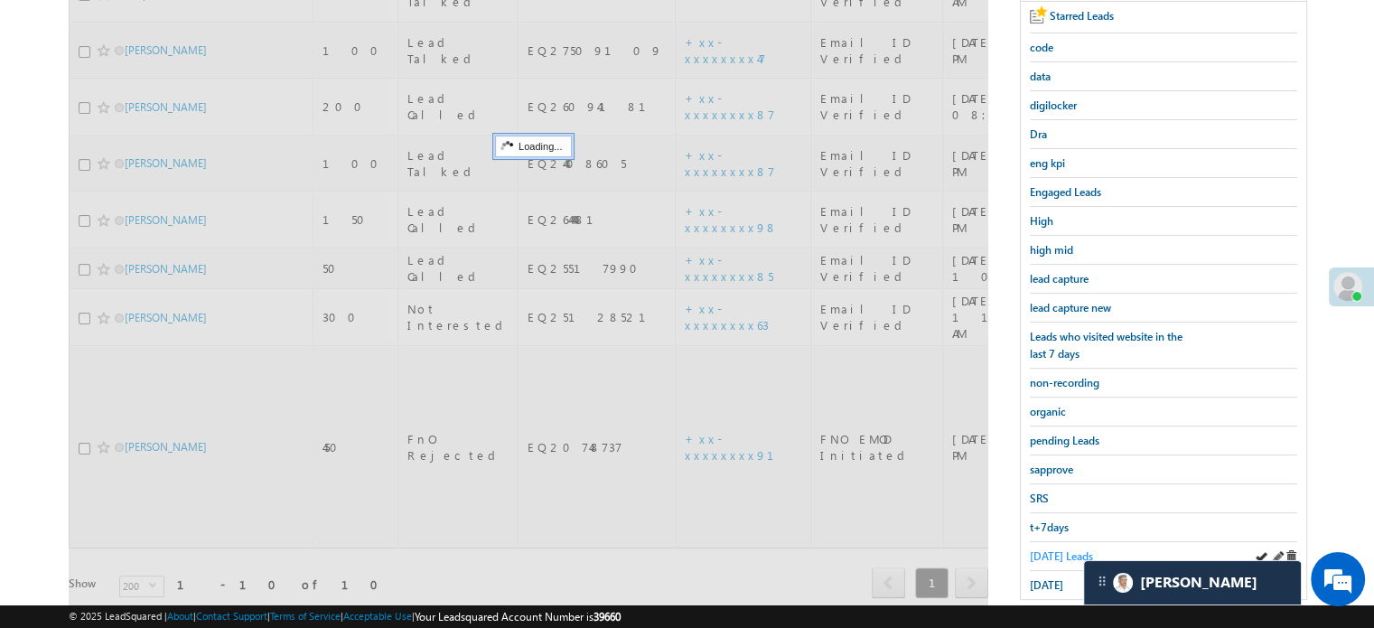
click at [1048, 549] on span "Today's Leads" at bounding box center [1061, 556] width 63 height 14
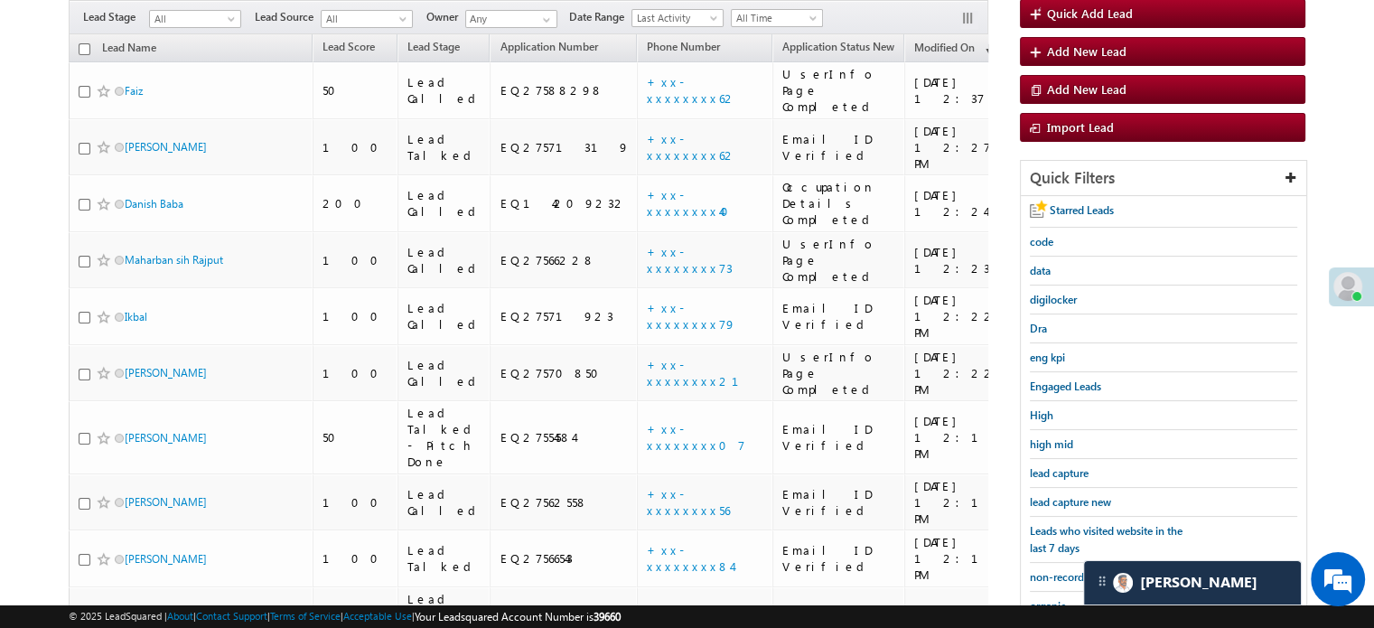
scroll to position [542, 0]
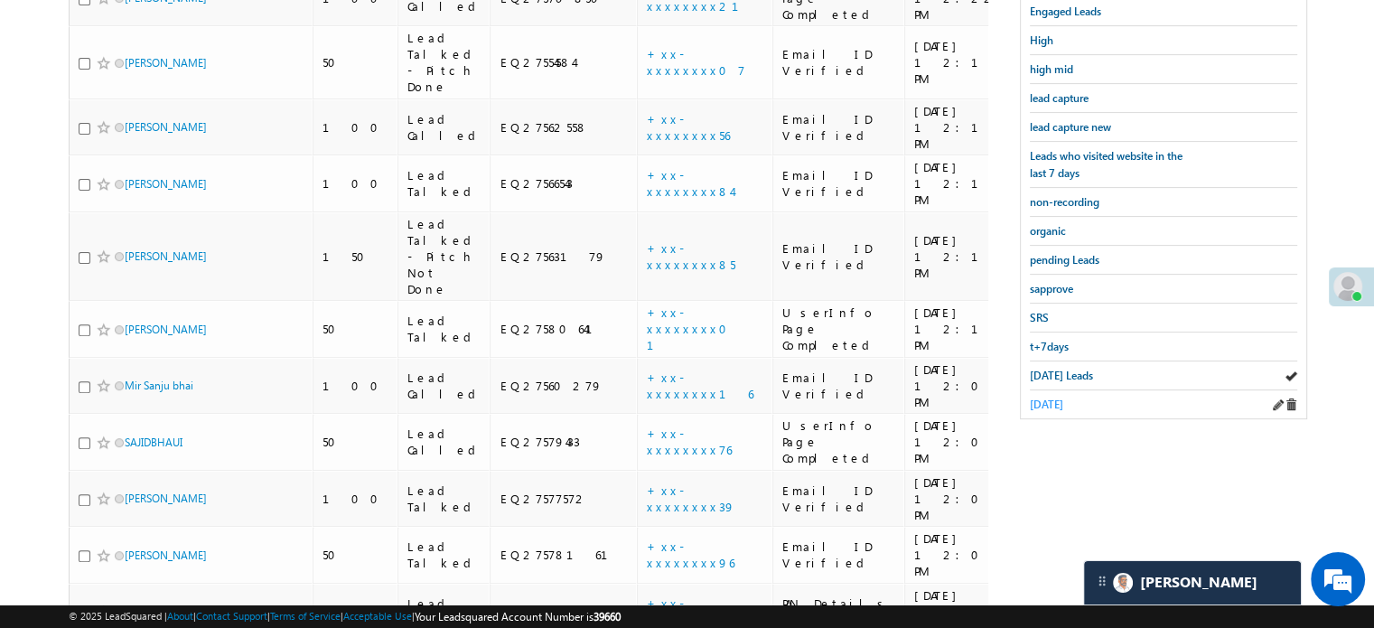
click at [1063, 400] on span "yesterday" at bounding box center [1046, 404] width 33 height 14
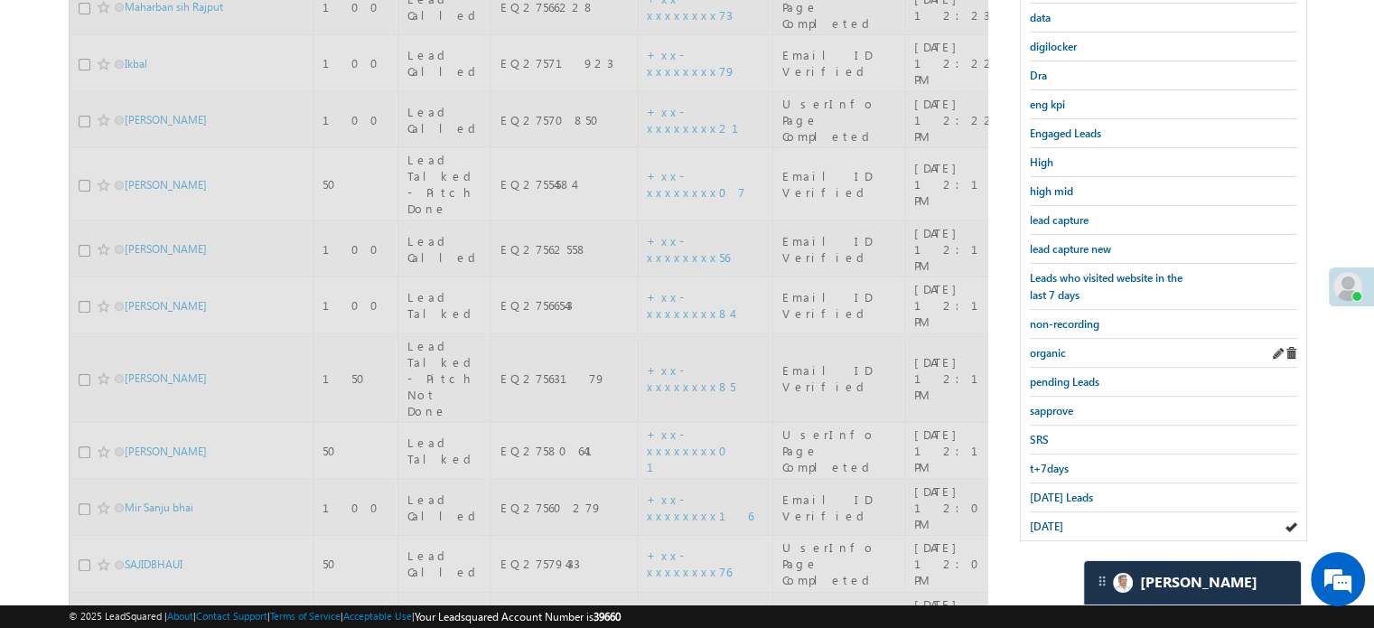
scroll to position [452, 0]
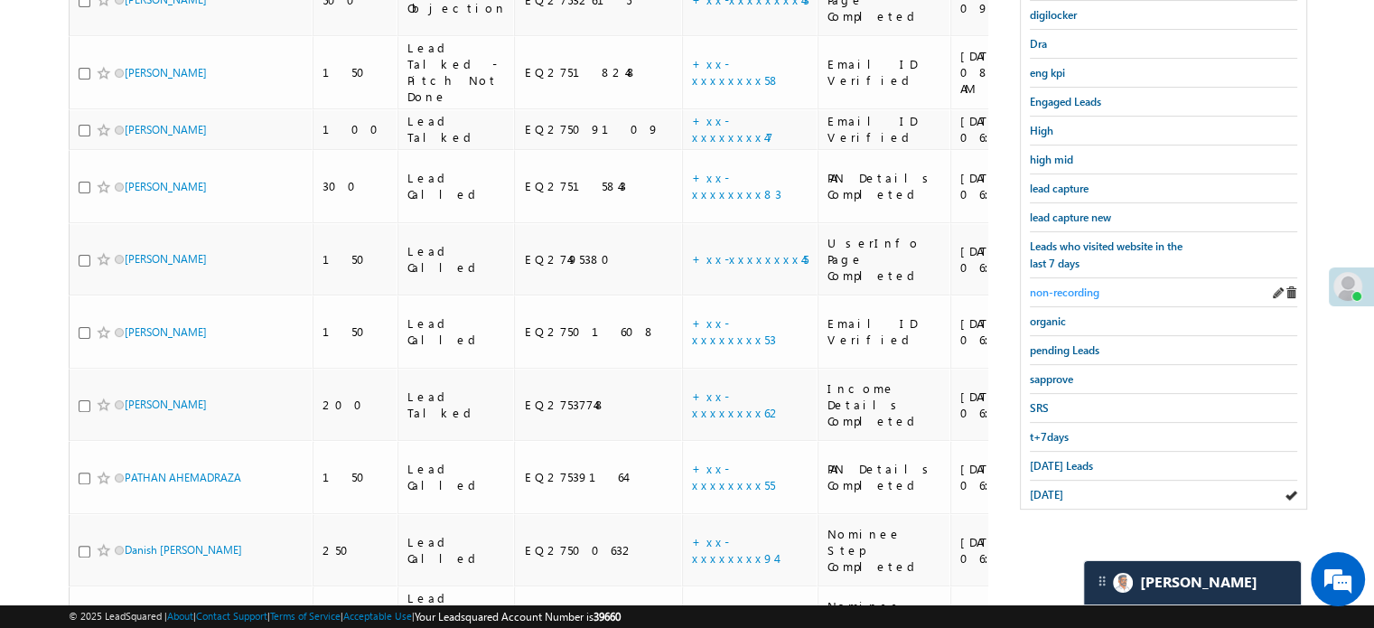
click at [1083, 285] on span "non-recording" at bounding box center [1065, 292] width 70 height 14
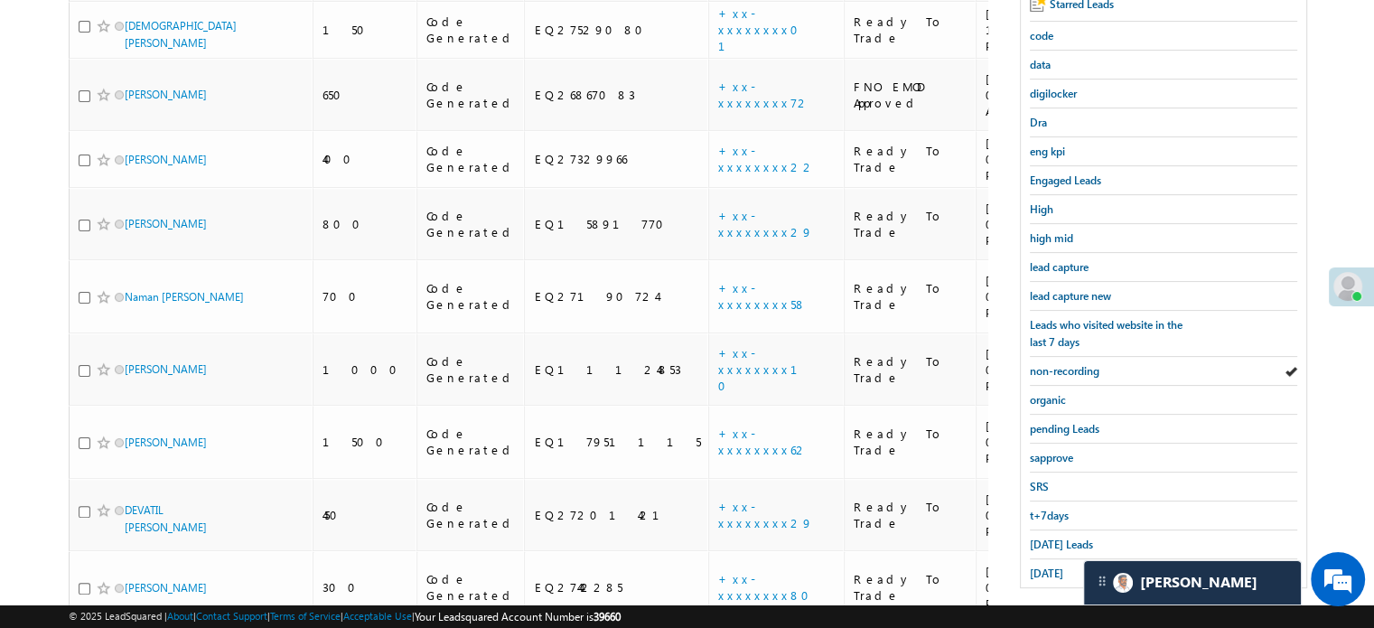
scroll to position [1096, 0]
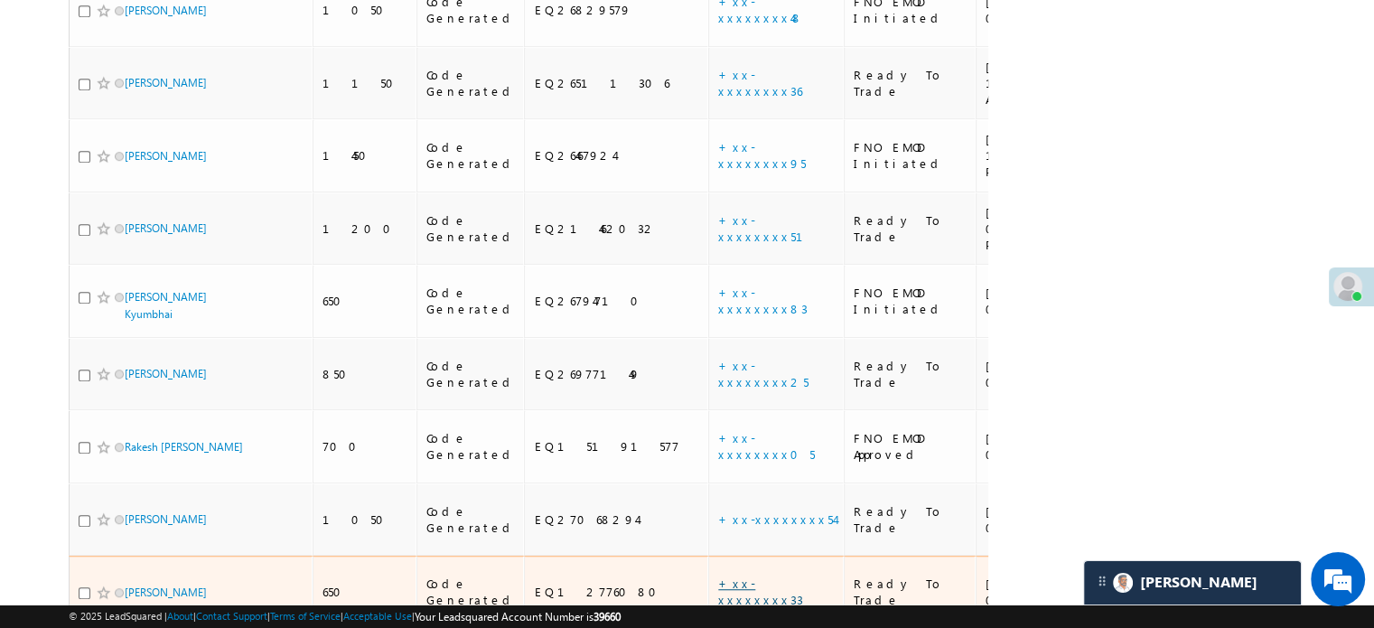
click at [718, 575] on link "+xx-xxxxxxxx33" at bounding box center [760, 591] width 85 height 32
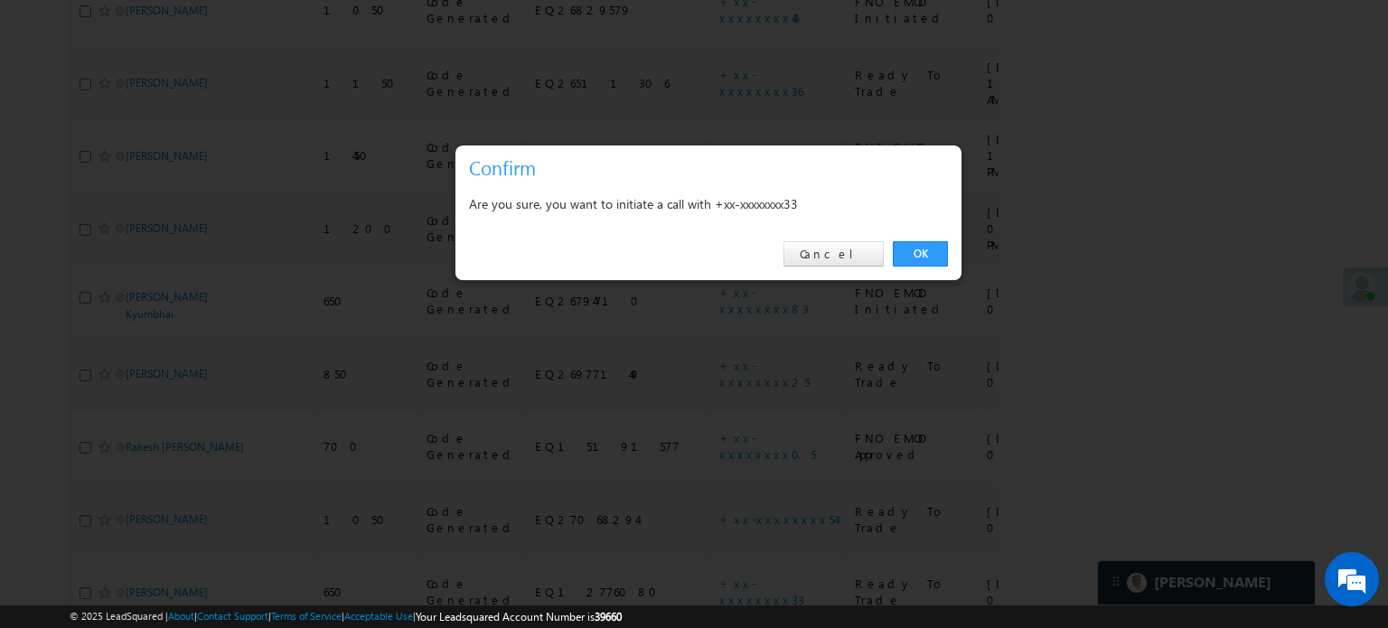
click at [913, 239] on div "OK Cancel" at bounding box center [708, 254] width 506 height 51
click at [915, 248] on link "OK" at bounding box center [920, 253] width 55 height 25
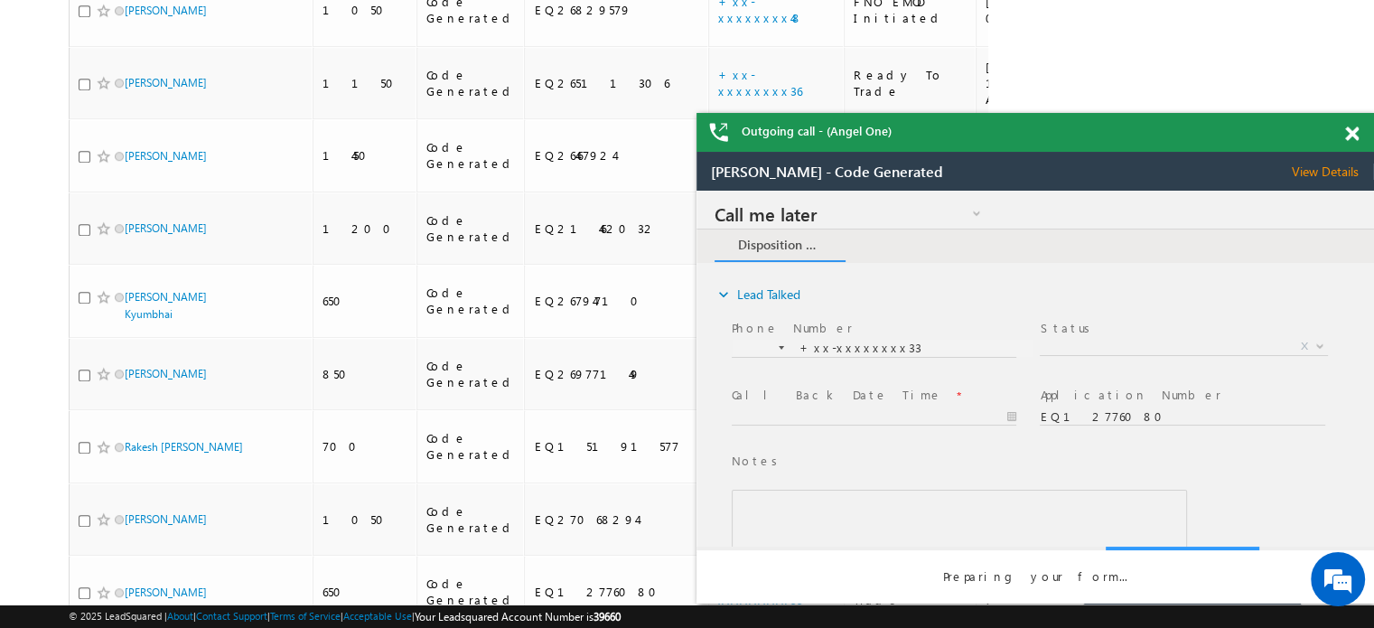
scroll to position [0, 0]
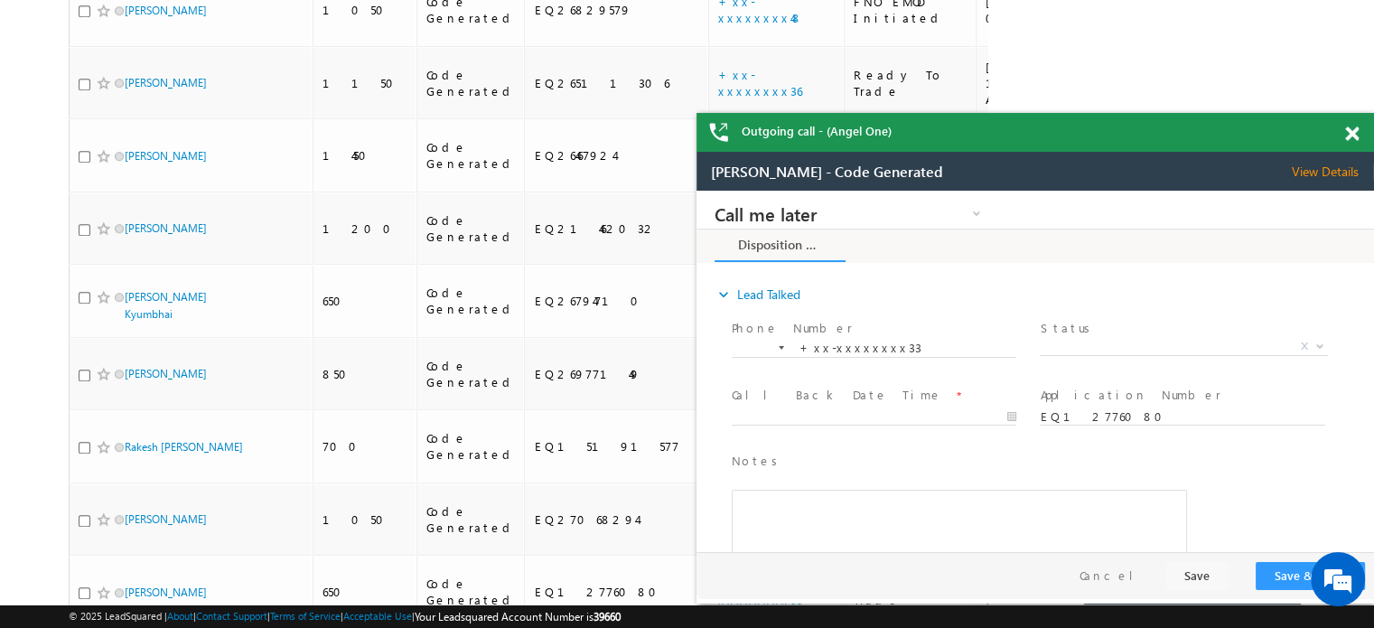
click at [1354, 133] on span at bounding box center [1352, 133] width 14 height 15
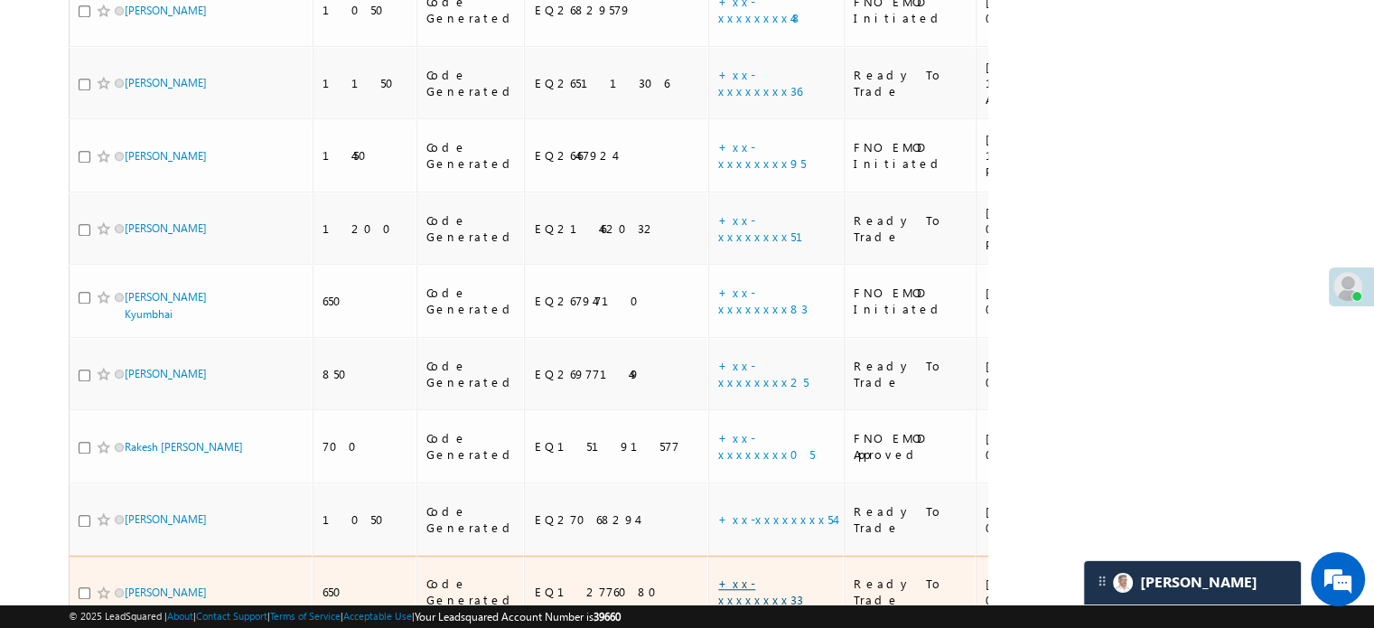
click at [718, 575] on link "+xx-xxxxxxxx33" at bounding box center [760, 591] width 85 height 32
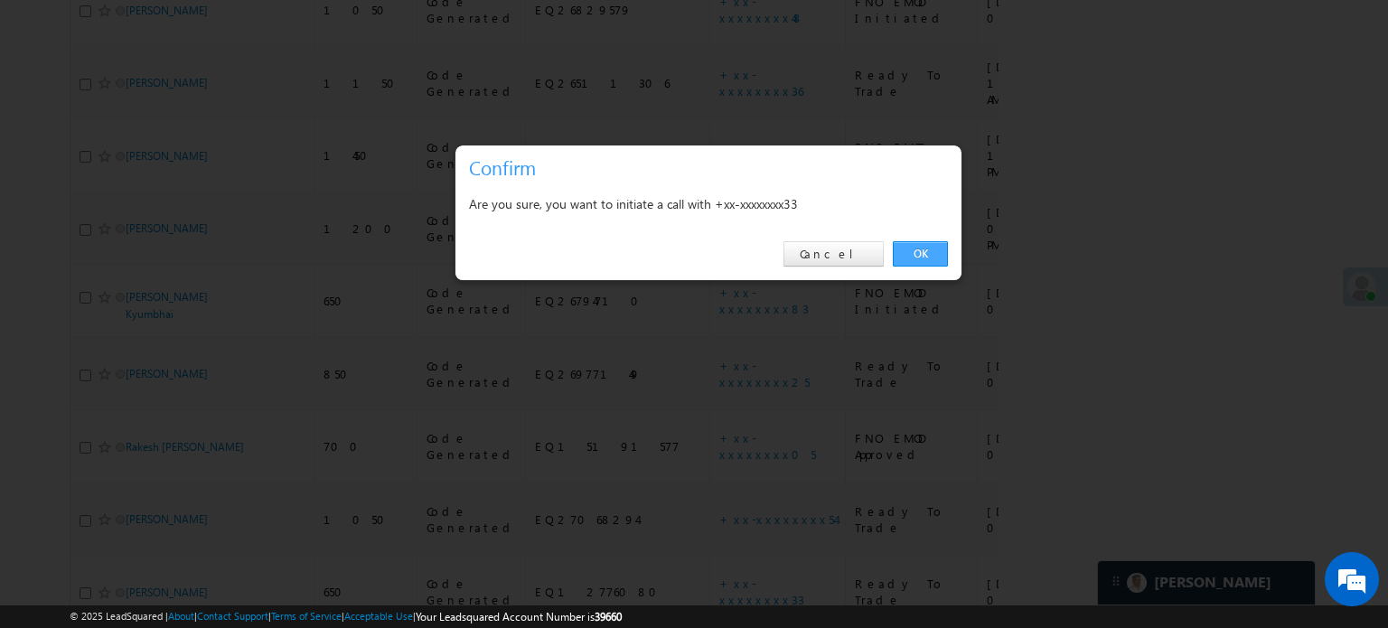
click at [902, 246] on link "OK" at bounding box center [920, 253] width 55 height 25
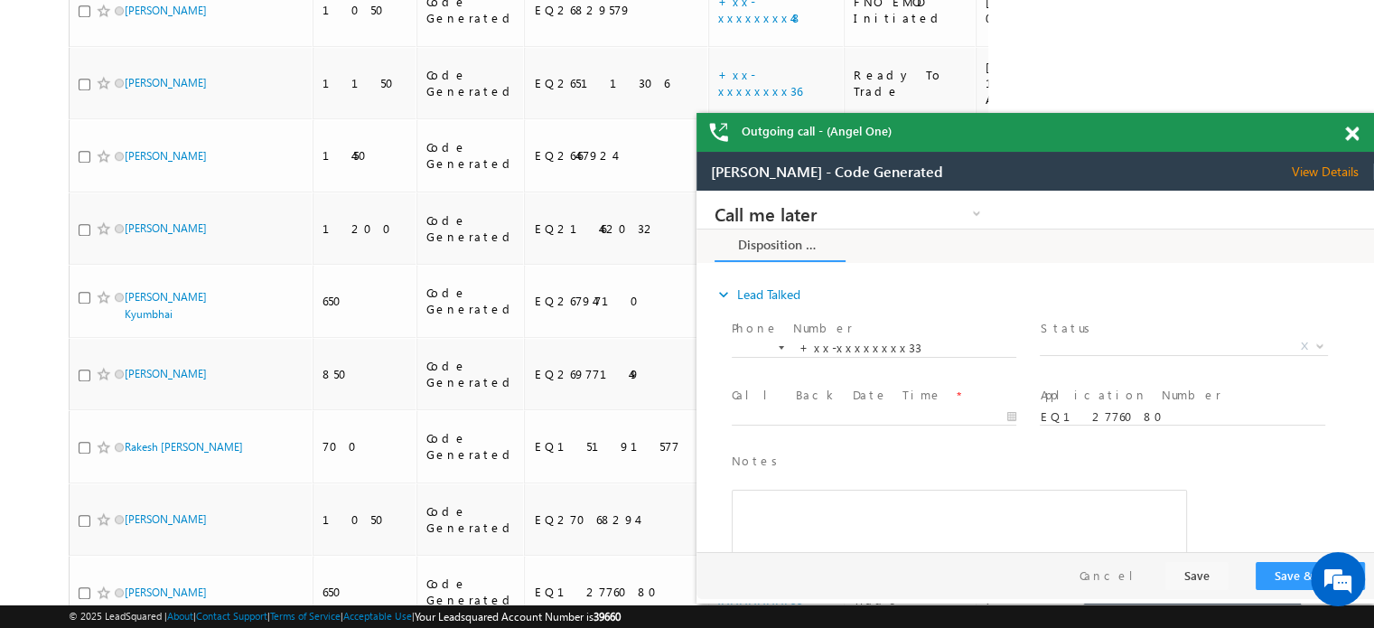
click at [1353, 126] on span at bounding box center [1352, 133] width 14 height 15
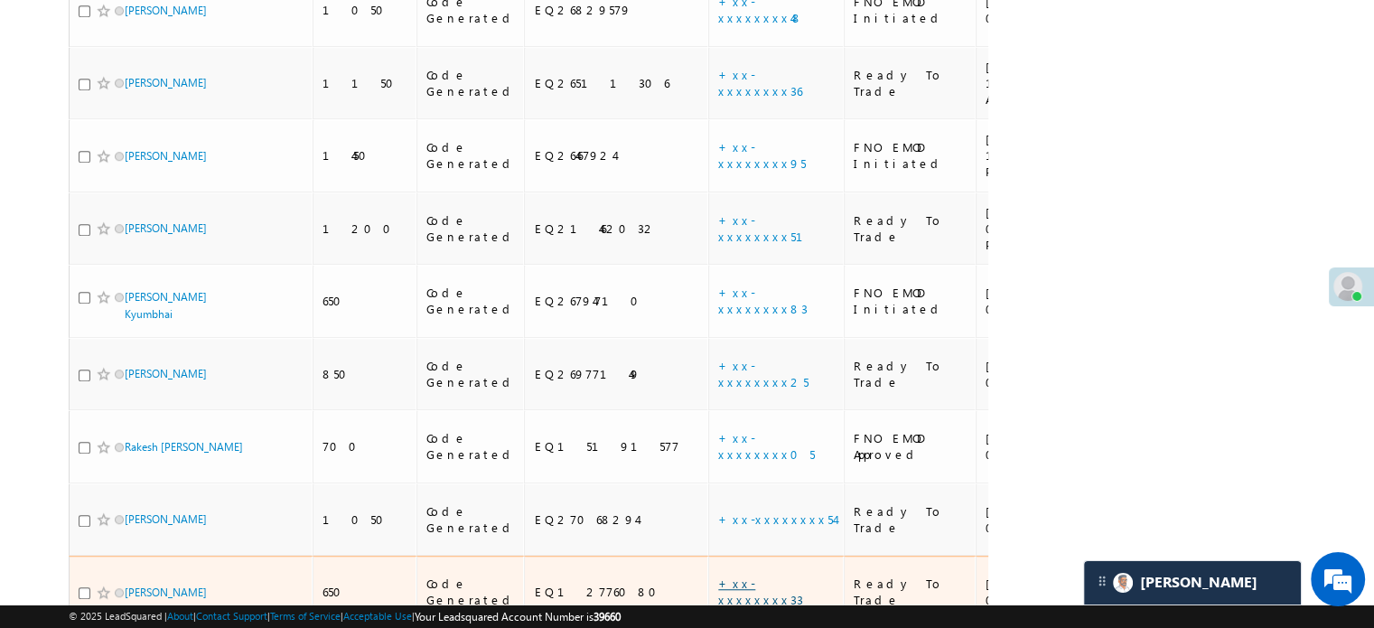
click at [718, 575] on link "+xx-xxxxxxxx33" at bounding box center [760, 591] width 85 height 32
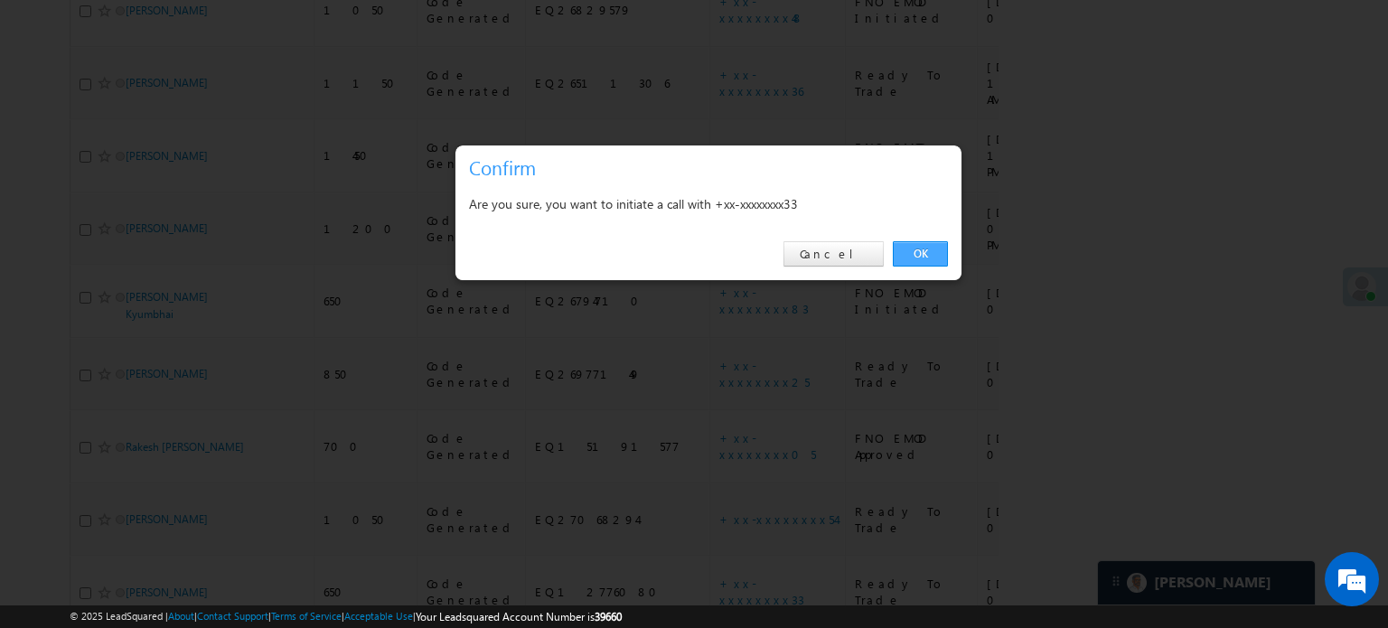
click at [921, 252] on link "OK" at bounding box center [920, 253] width 55 height 25
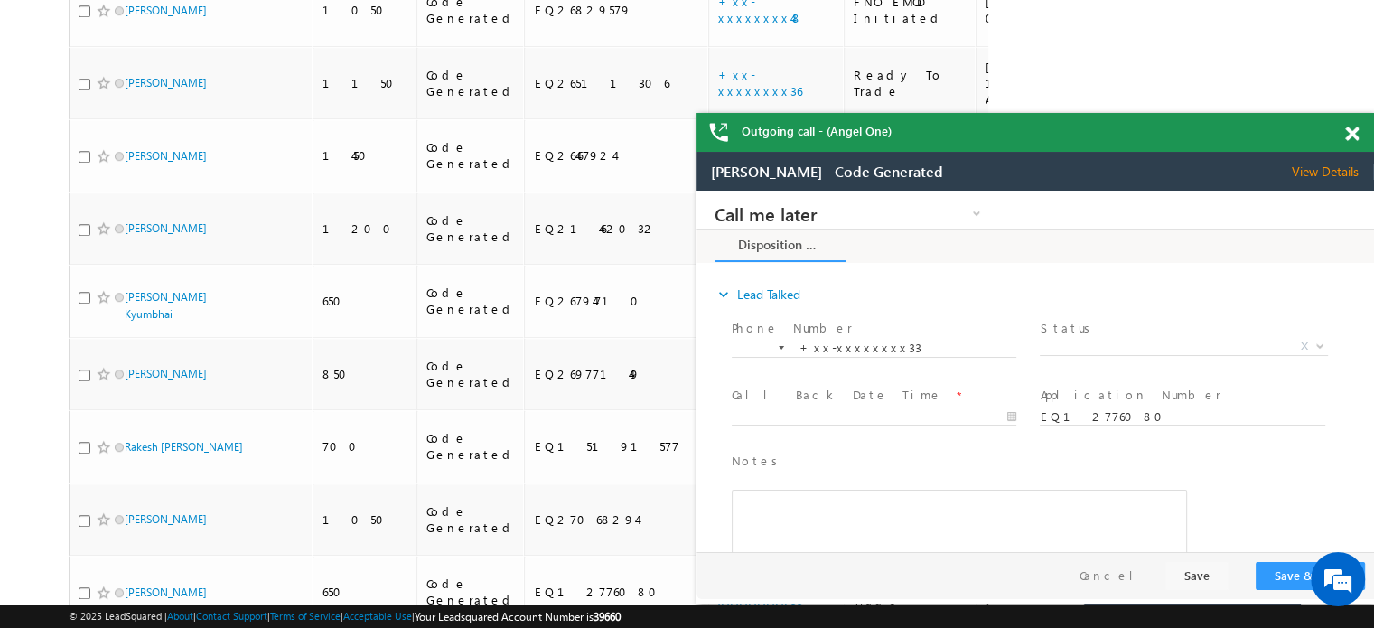
click at [1349, 133] on span at bounding box center [1352, 133] width 14 height 15
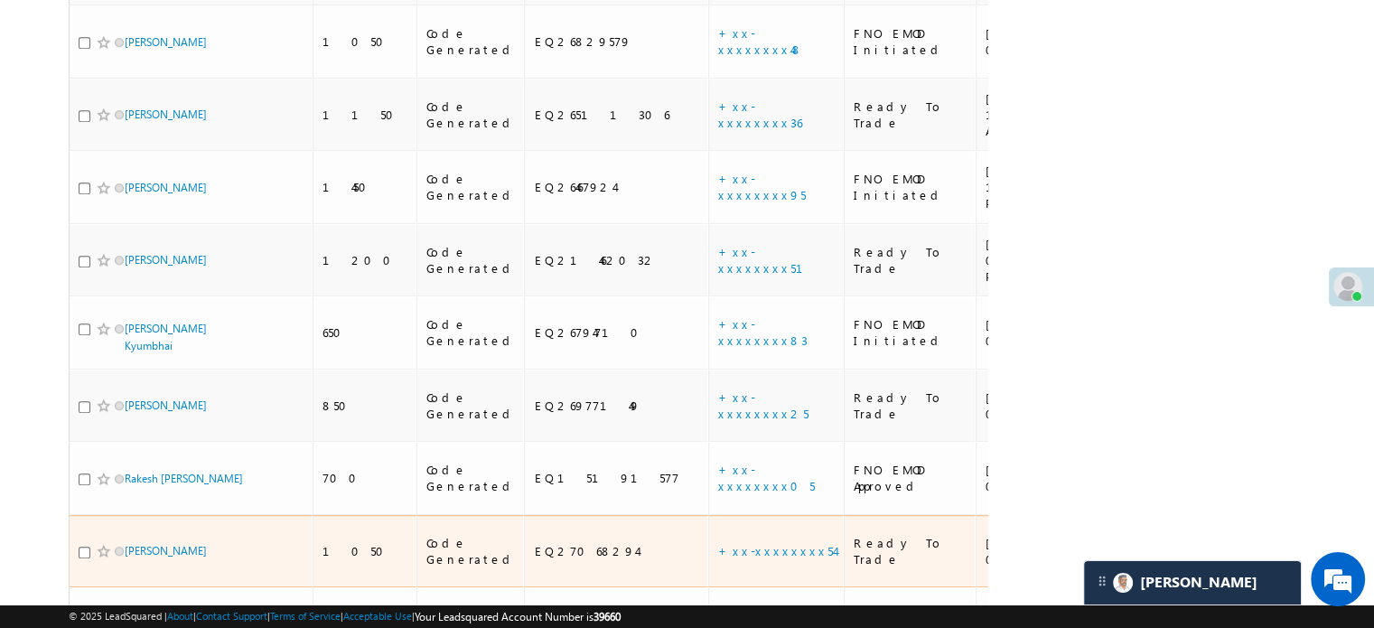
scroll to position [1145, 0]
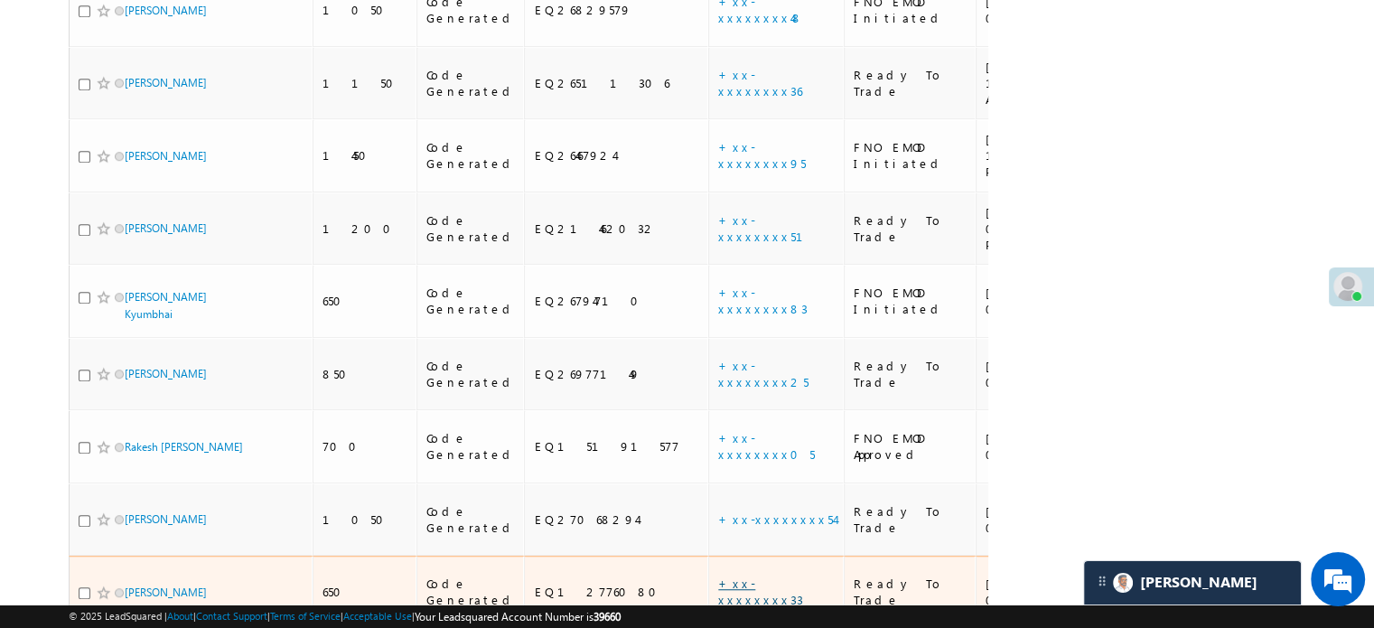
click at [718, 575] on link "+xx-xxxxxxxx33" at bounding box center [760, 591] width 85 height 32
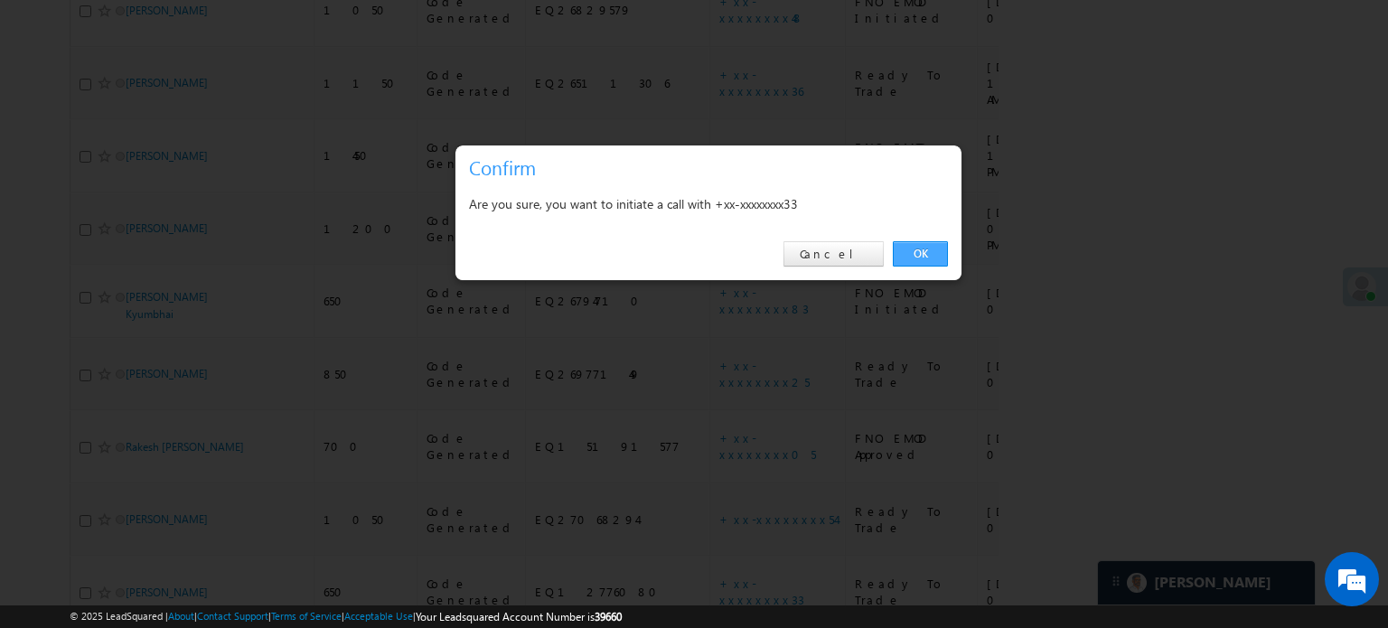
click at [911, 256] on link "OK" at bounding box center [920, 253] width 55 height 25
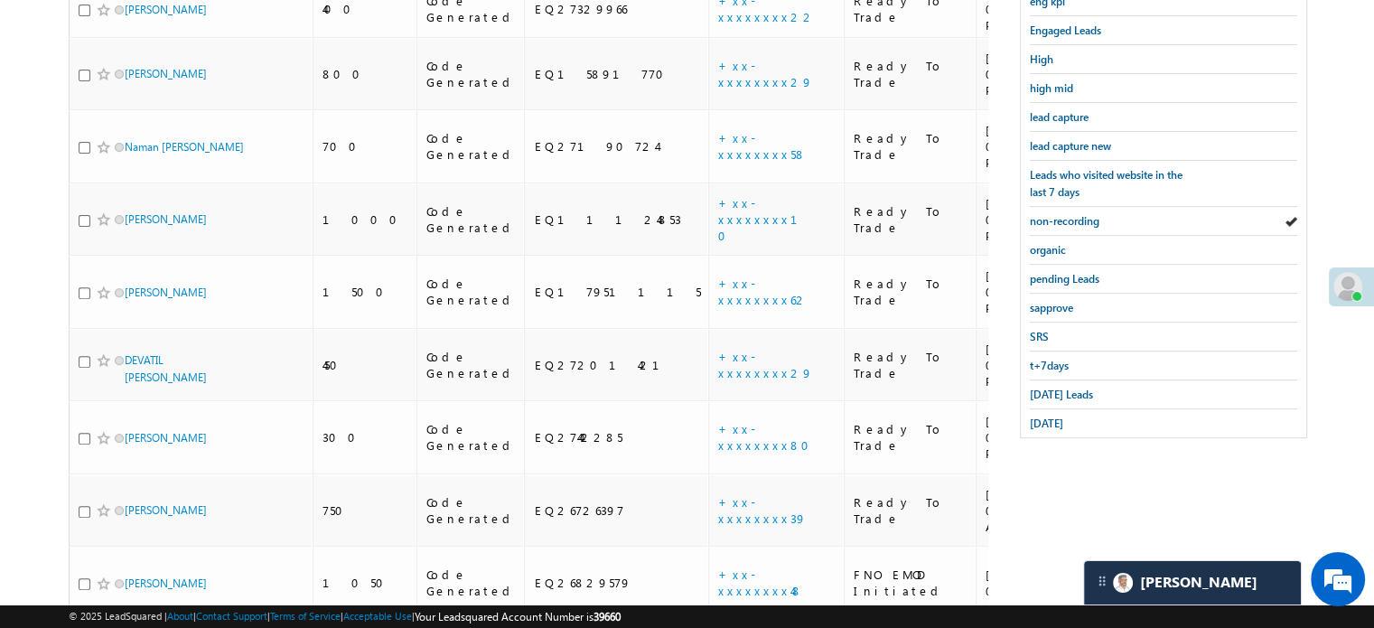
scroll to position [332, 0]
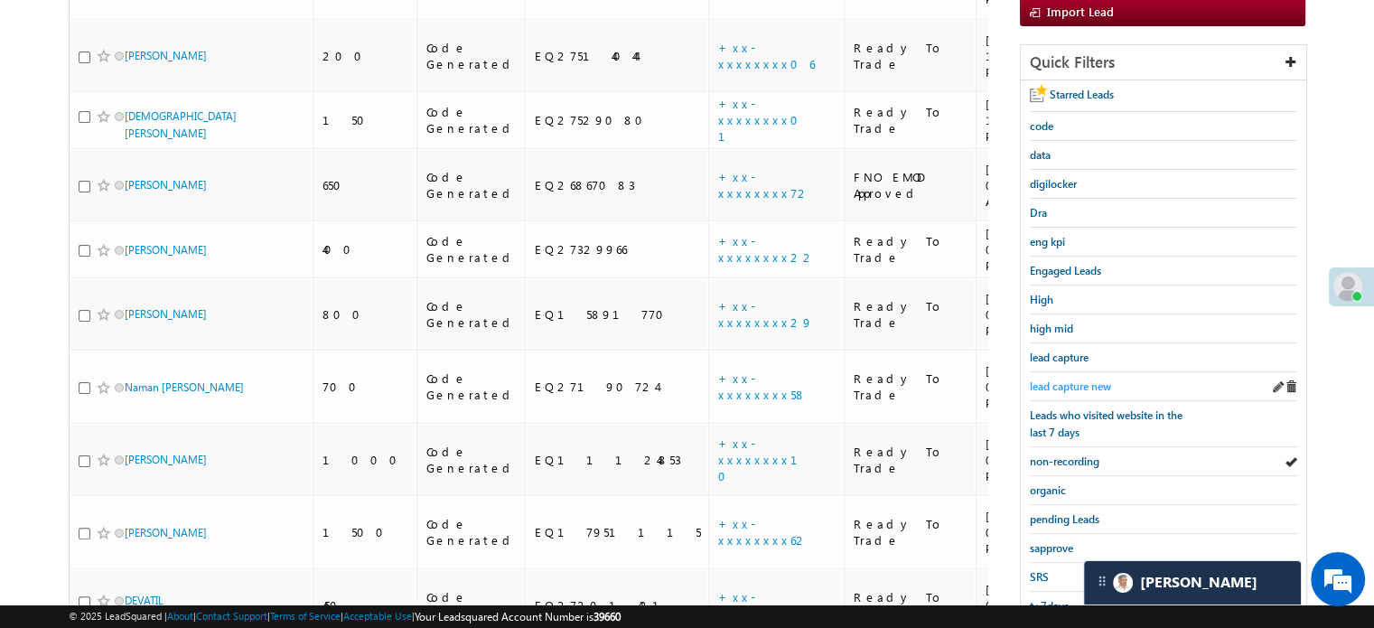
click at [1071, 379] on span "lead capture new" at bounding box center [1070, 386] width 81 height 14
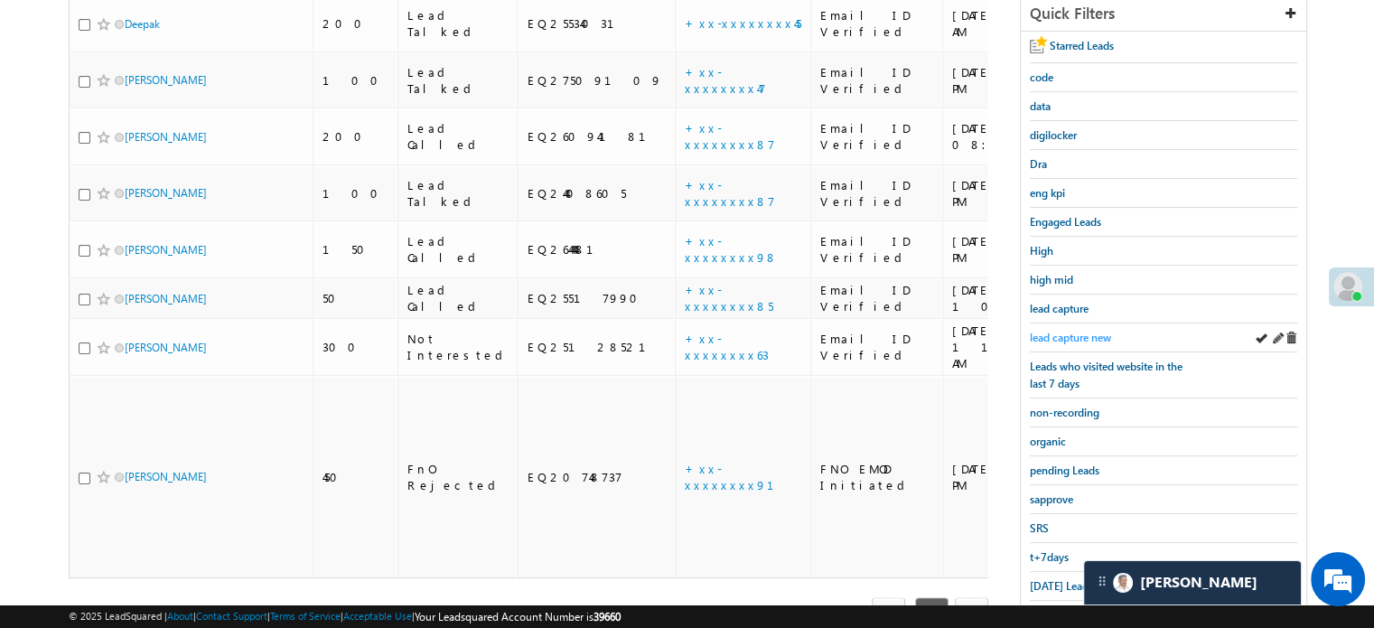
click at [1048, 332] on span "lead capture new" at bounding box center [1070, 338] width 81 height 14
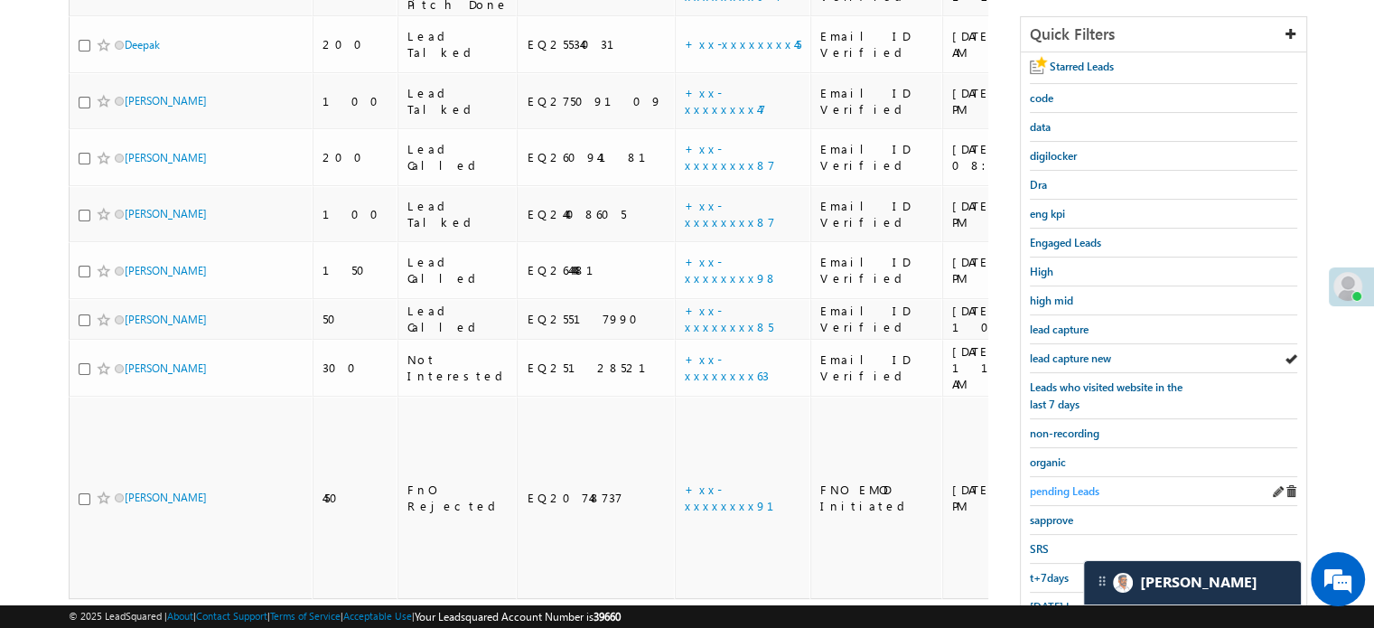
scroll to position [388, 0]
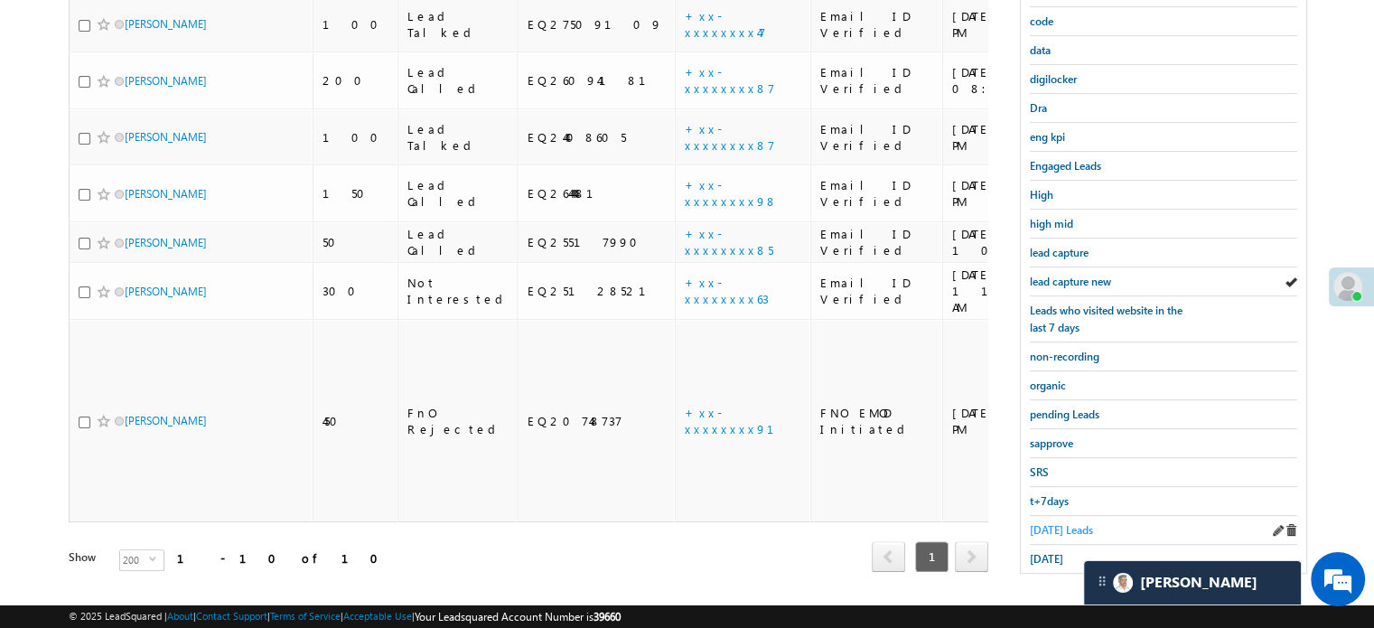
click at [1067, 523] on span "Today's Leads" at bounding box center [1061, 530] width 63 height 14
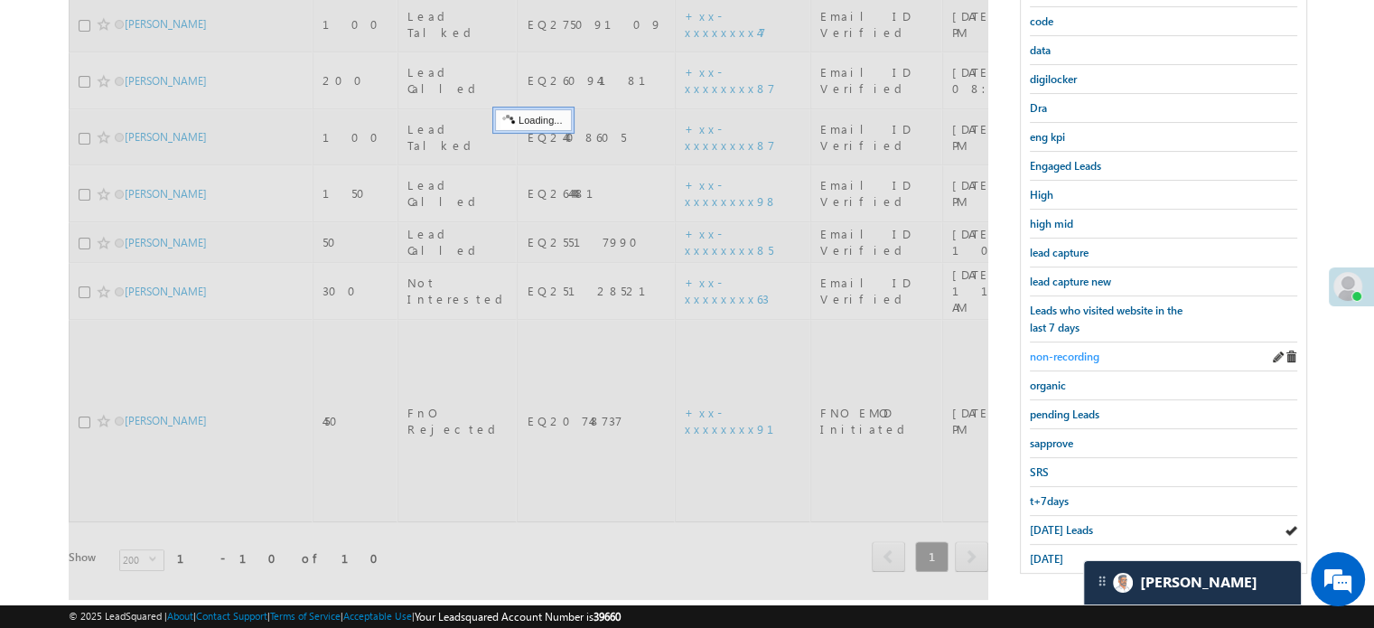
click at [1076, 351] on span "non-recording" at bounding box center [1065, 357] width 70 height 14
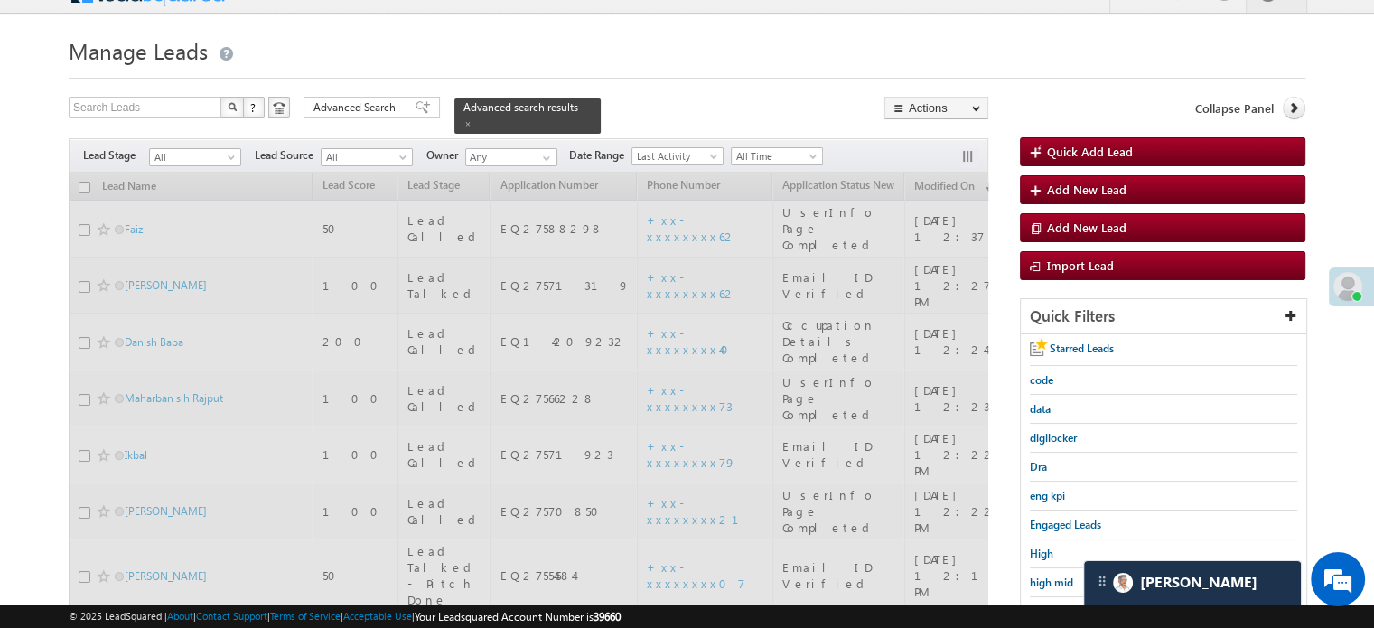
scroll to position [26, 0]
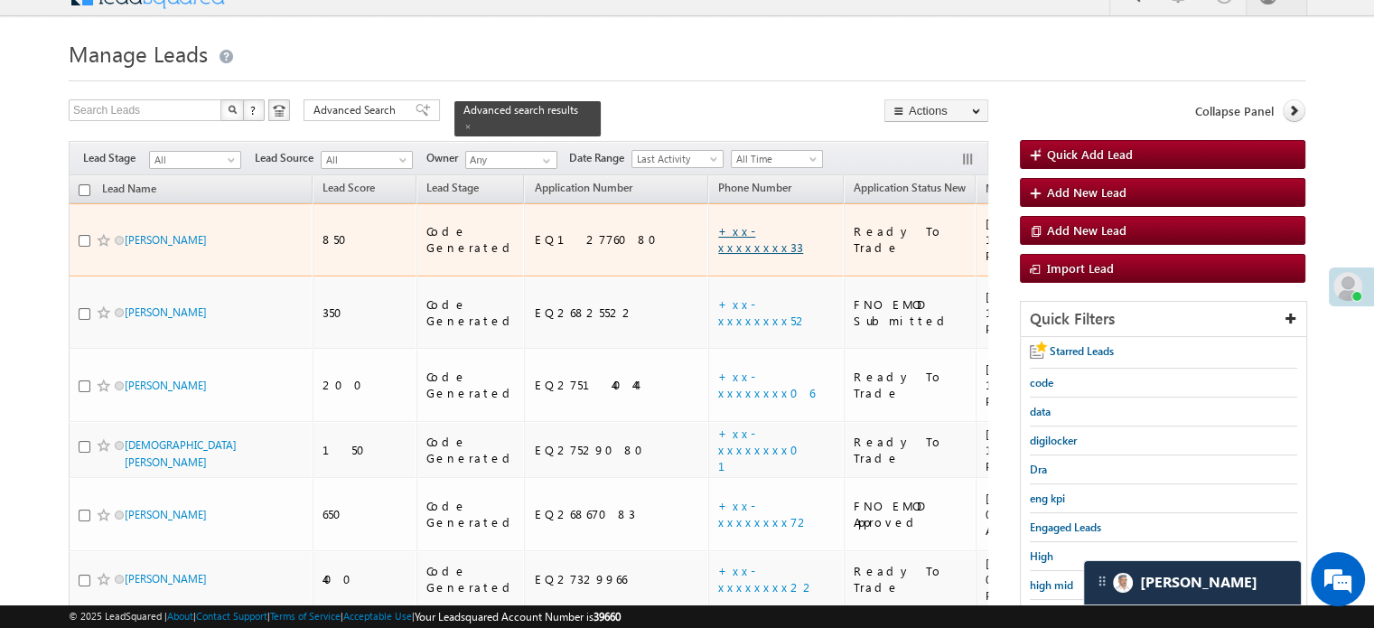
click at [718, 223] on link "+xx-xxxxxxxx33" at bounding box center [760, 239] width 85 height 32
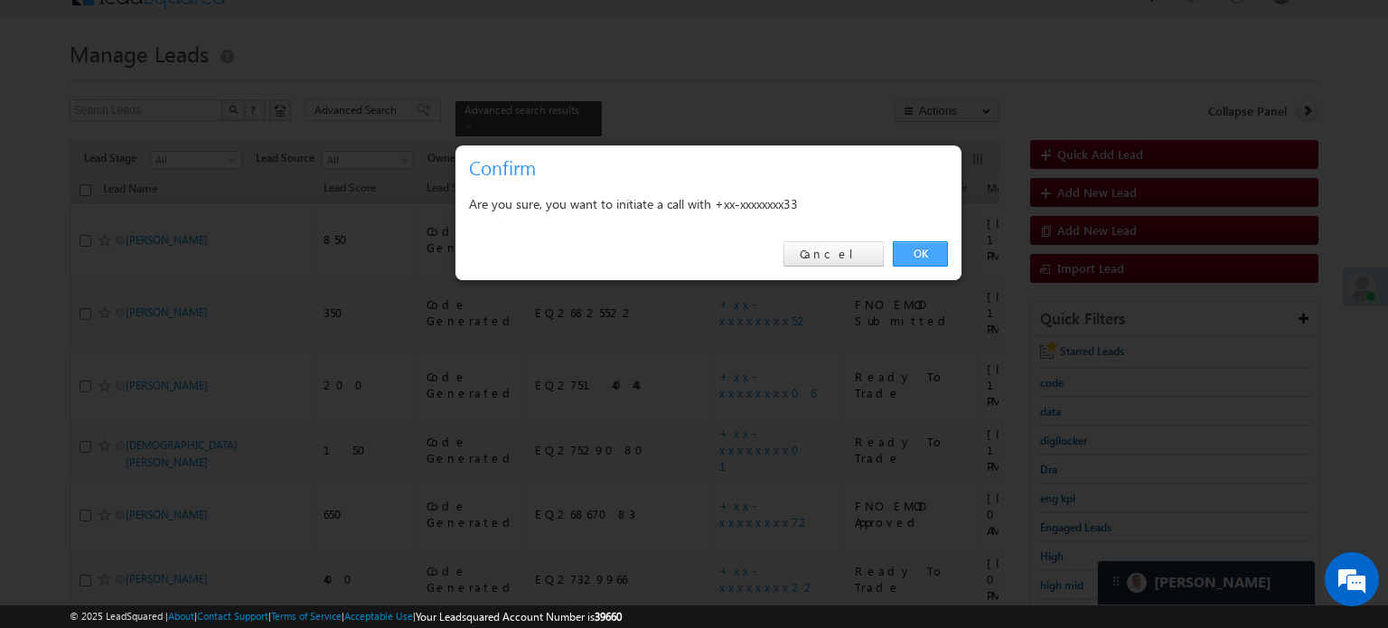
click at [916, 259] on link "OK" at bounding box center [920, 253] width 55 height 25
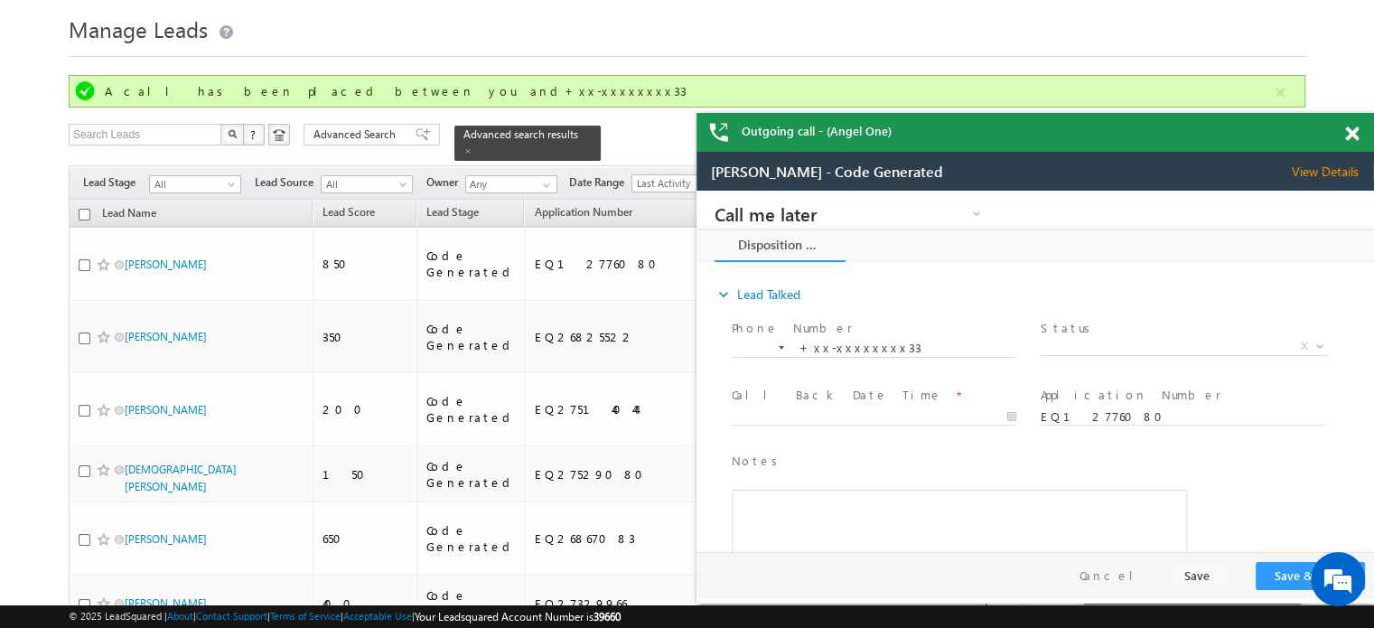
scroll to position [0, 0]
click at [1355, 136] on span at bounding box center [1352, 133] width 14 height 15
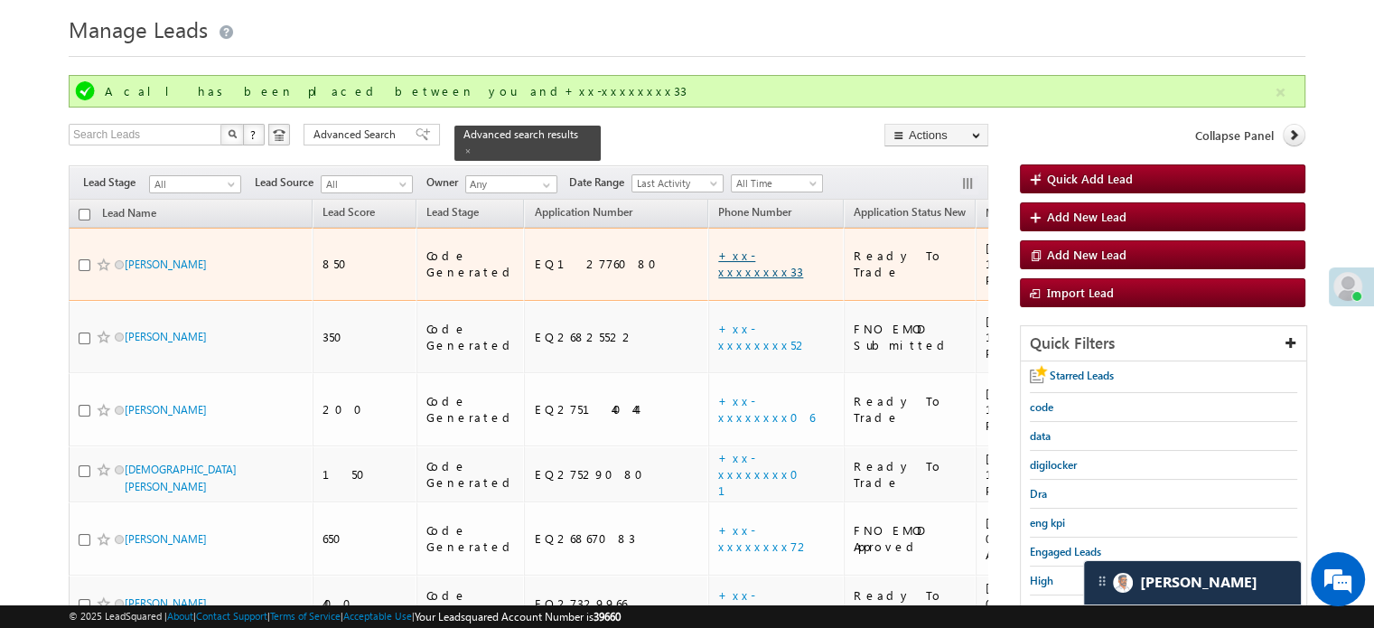
click at [718, 248] on link "+xx-xxxxxxxx33" at bounding box center [760, 264] width 85 height 32
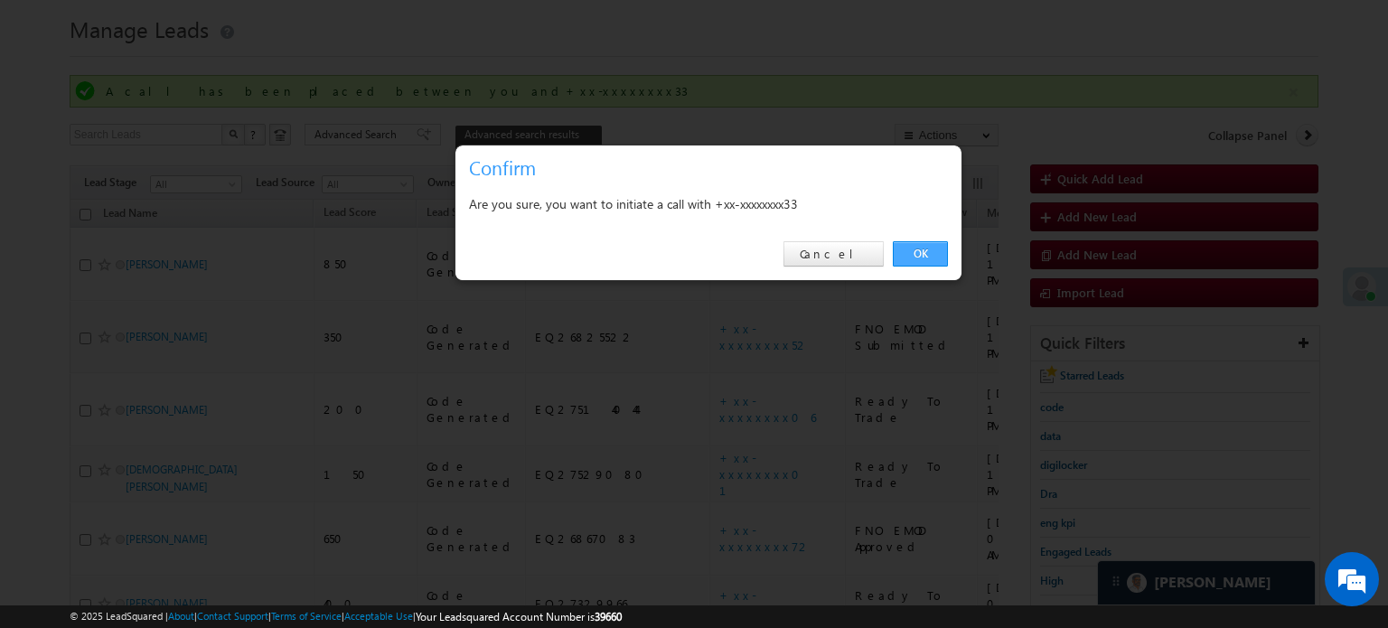
click at [918, 256] on link "OK" at bounding box center [920, 253] width 55 height 25
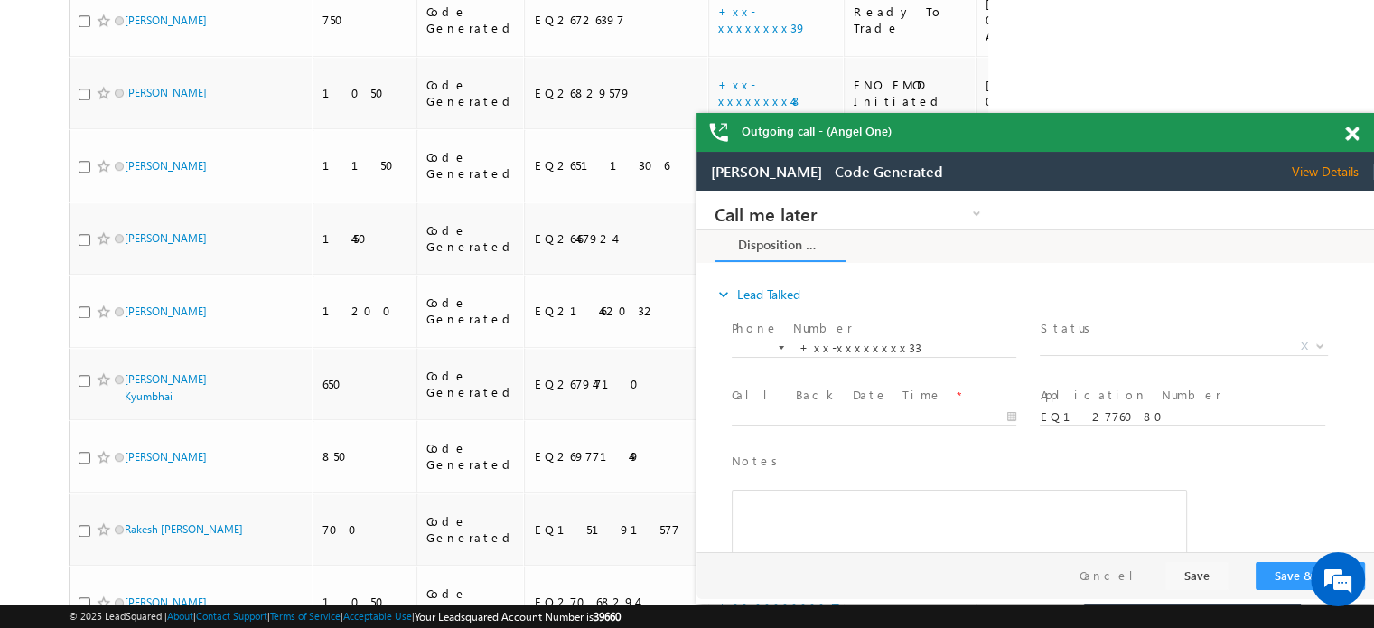
click at [1352, 133] on span at bounding box center [1352, 133] width 14 height 15
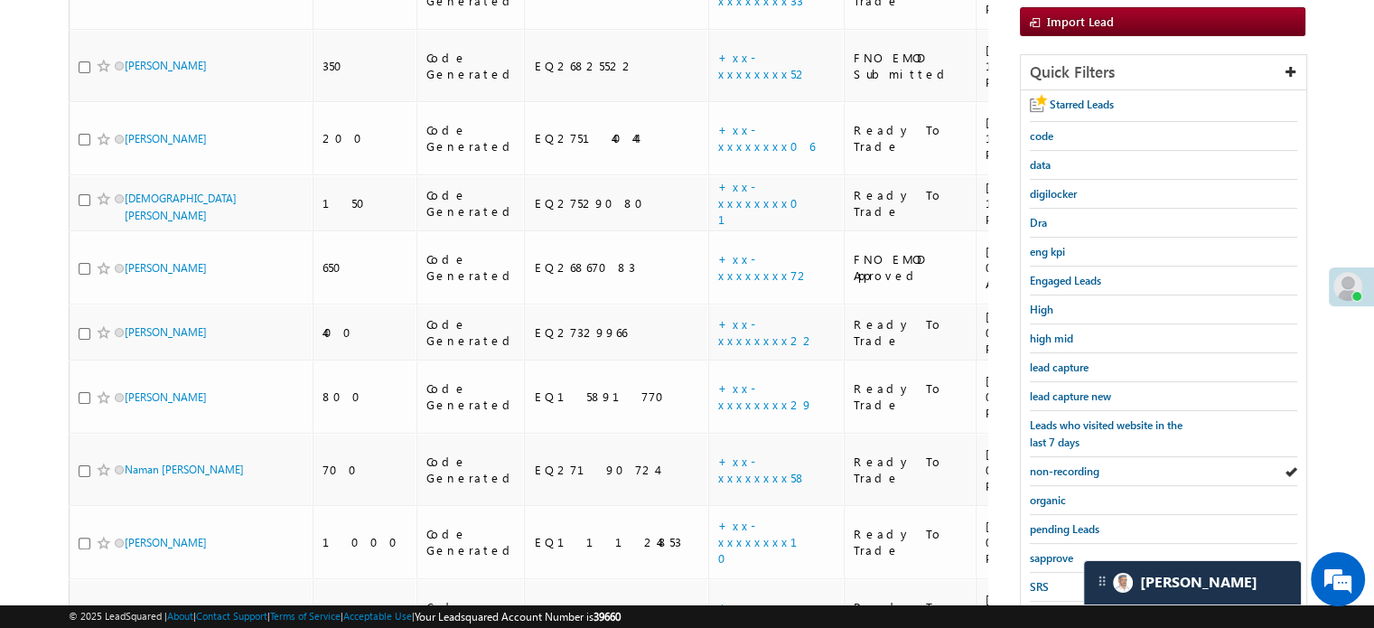
scroll to position [158, 0]
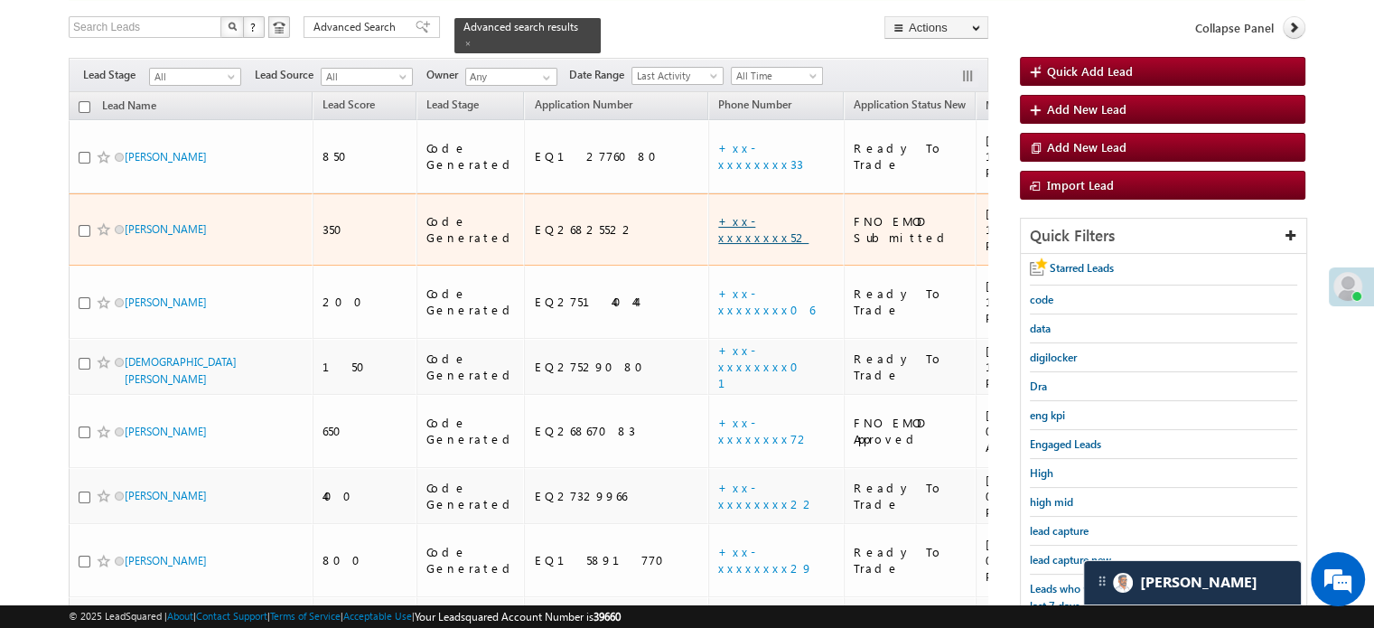
click at [718, 213] on link "+xx-xxxxxxxx52" at bounding box center [763, 229] width 90 height 32
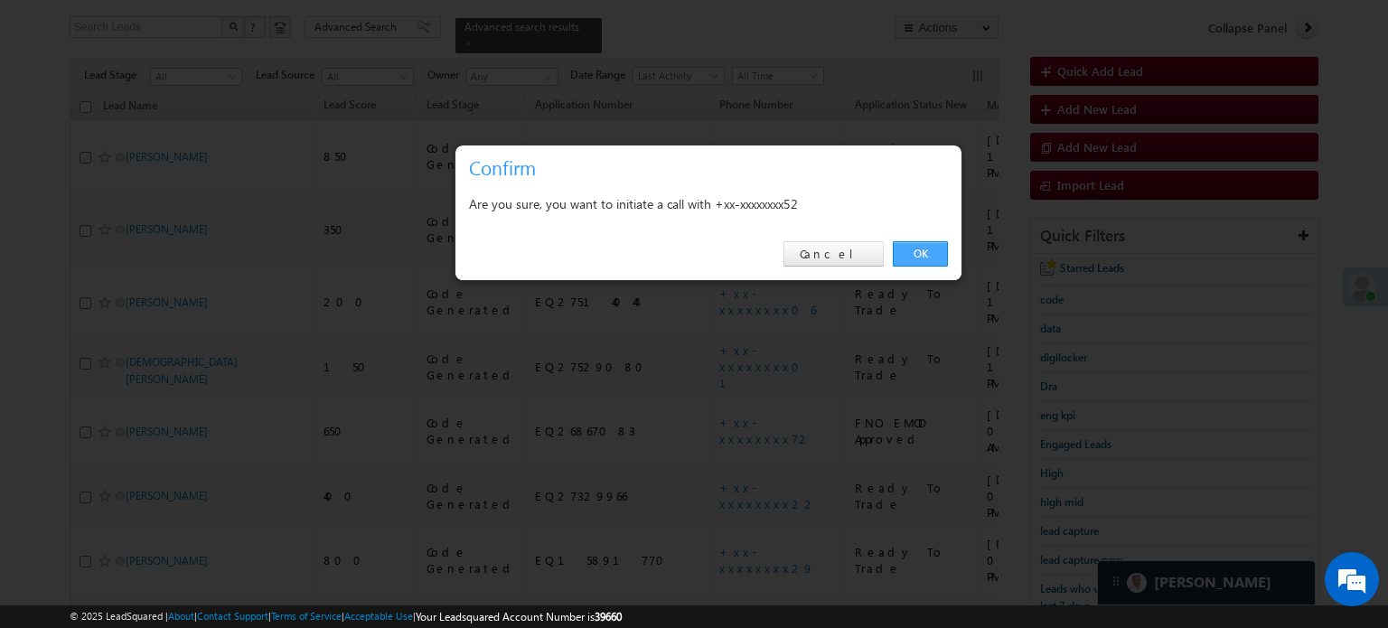
click at [910, 266] on link "OK" at bounding box center [920, 253] width 55 height 25
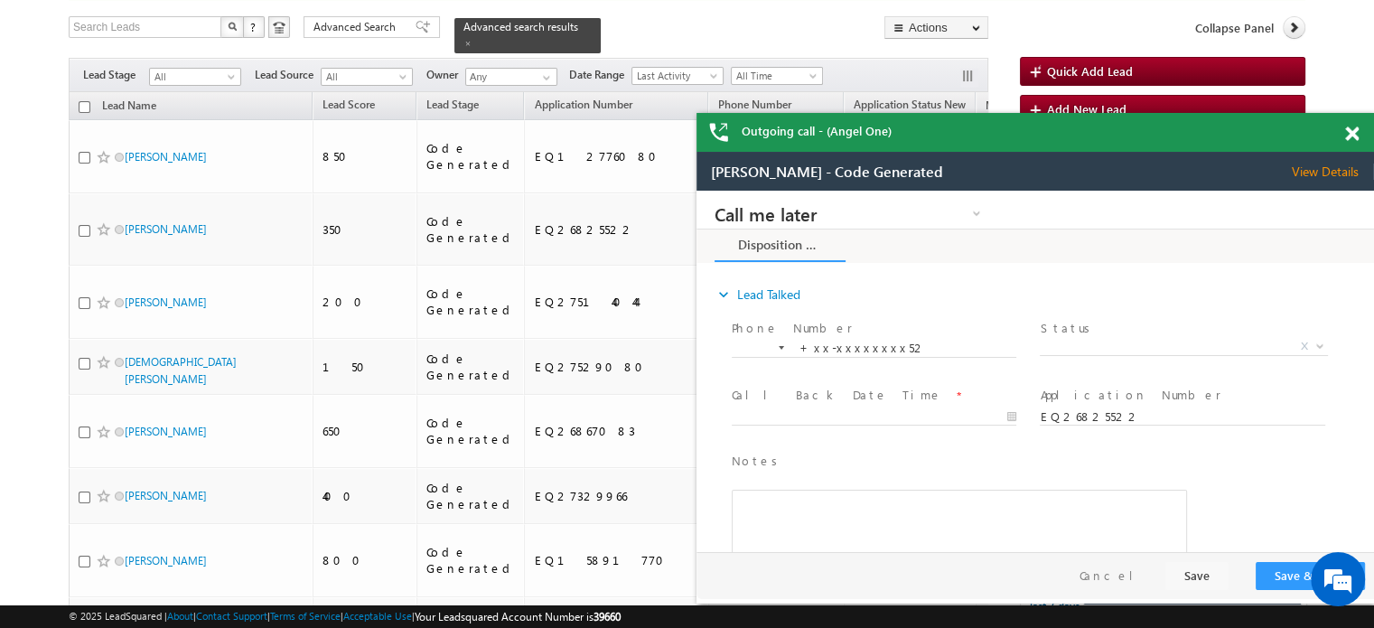
scroll to position [0, 0]
click at [1360, 137] on div at bounding box center [1362, 130] width 24 height 35
click at [1354, 133] on span at bounding box center [1352, 133] width 14 height 15
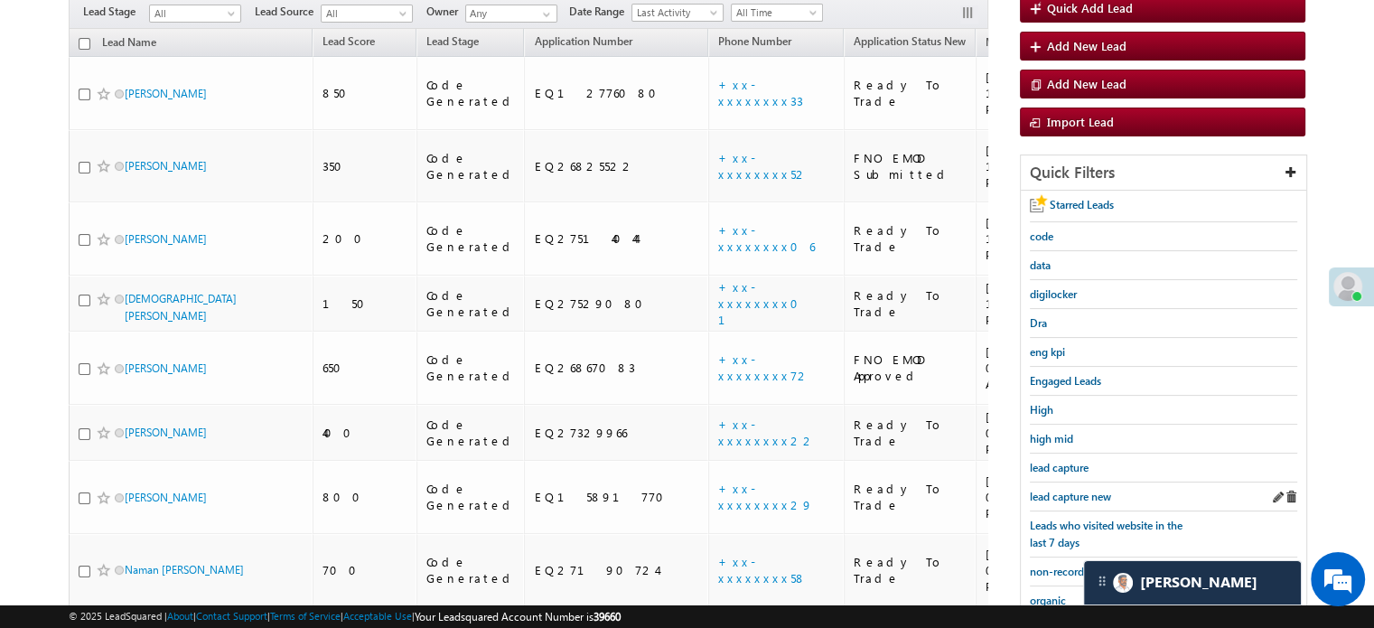
scroll to position [339, 0]
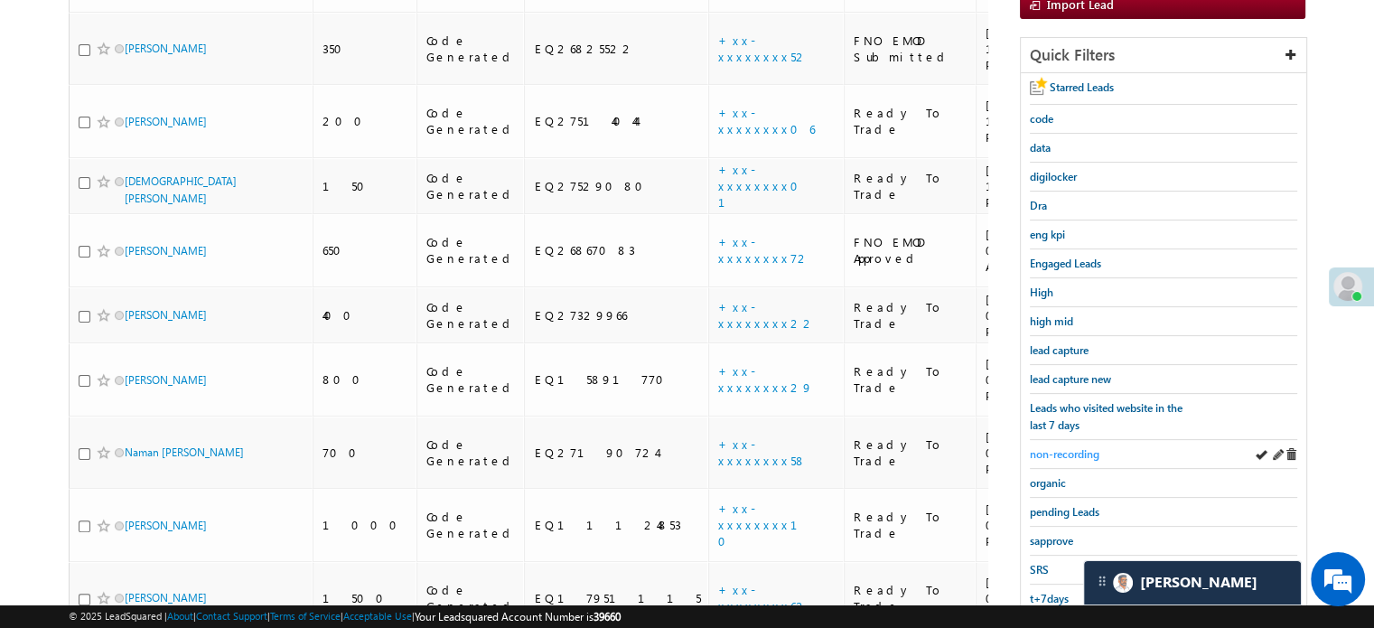
click at [1084, 440] on div "non-recording" at bounding box center [1163, 454] width 267 height 29
click at [1083, 447] on span "non-recording" at bounding box center [1065, 454] width 70 height 14
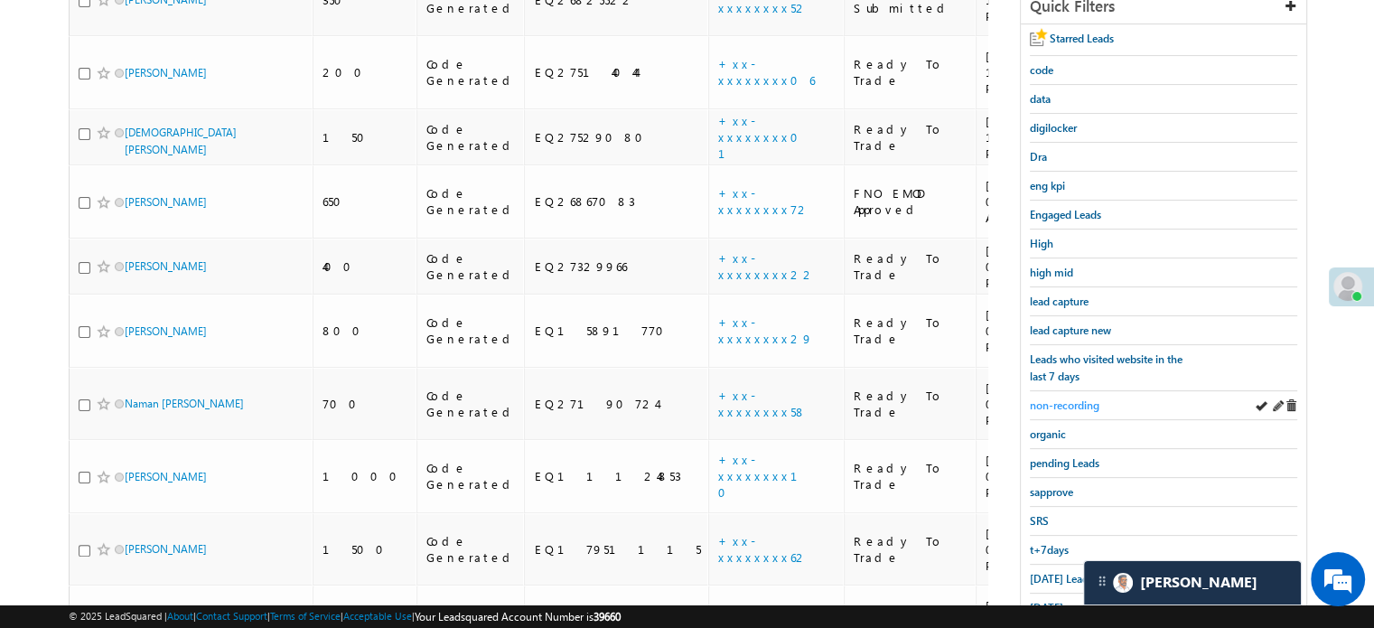
click at [1071, 400] on span "non-recording" at bounding box center [1065, 405] width 70 height 14
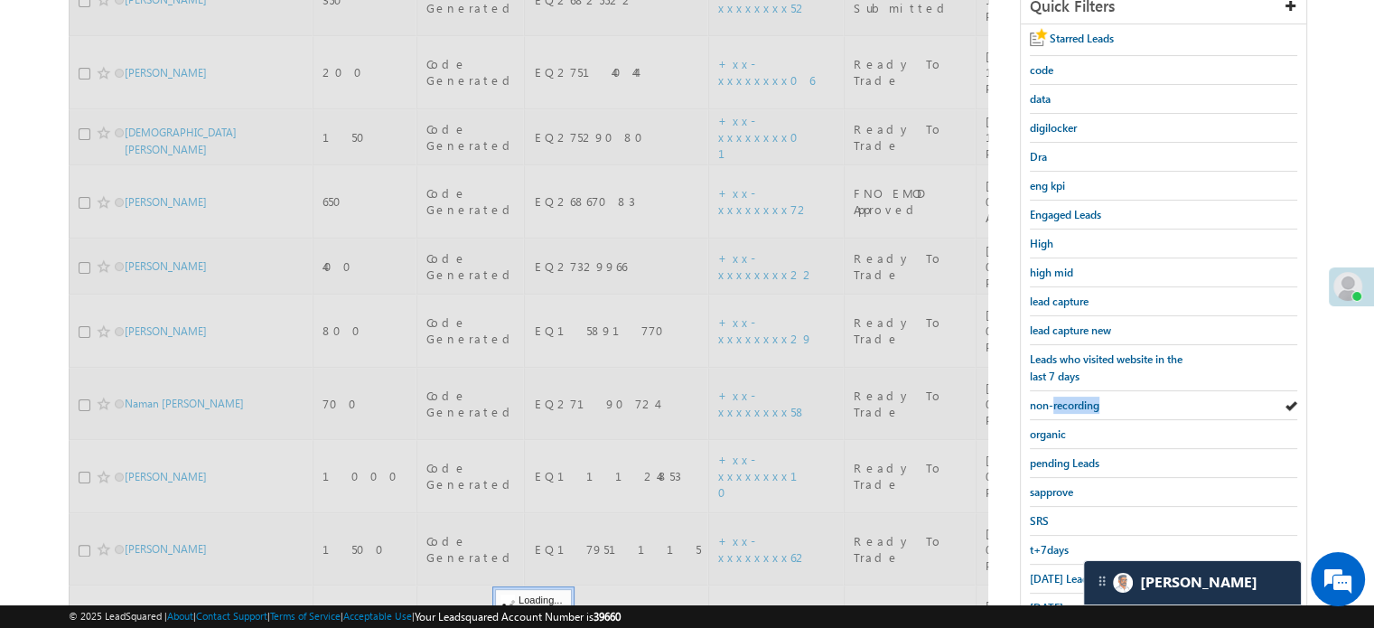
click at [1071, 400] on span "non-recording" at bounding box center [1065, 405] width 70 height 14
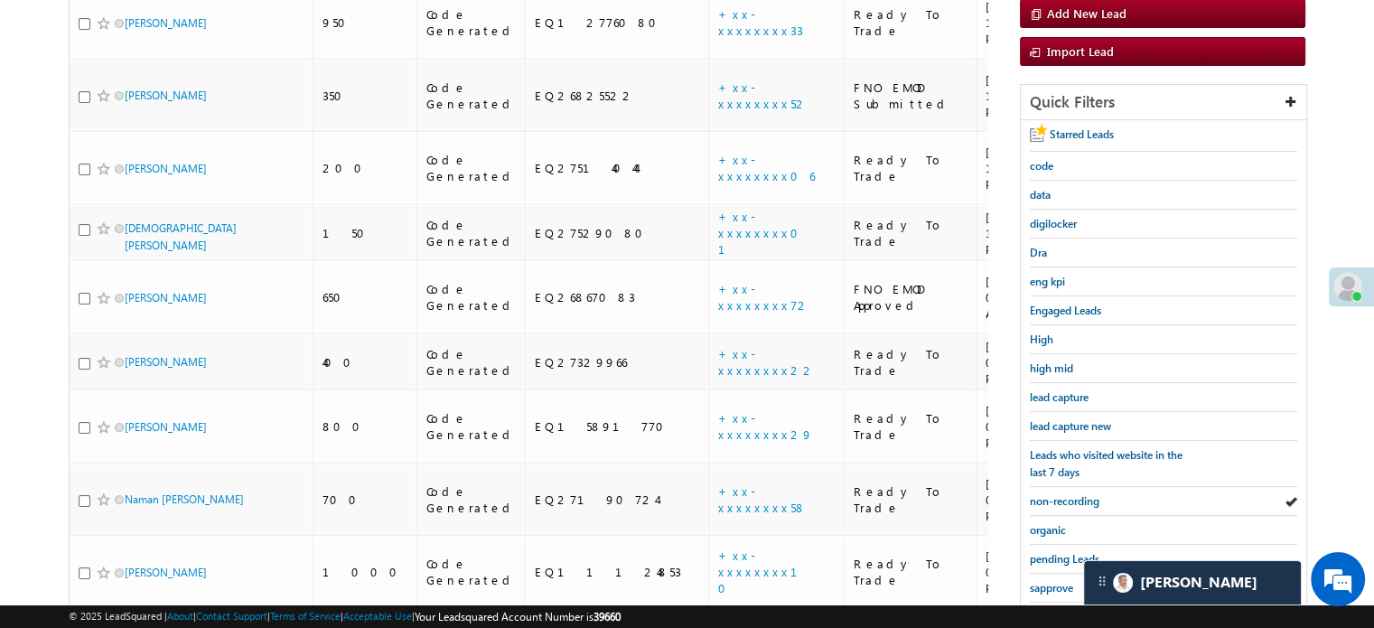
scroll to position [158, 0]
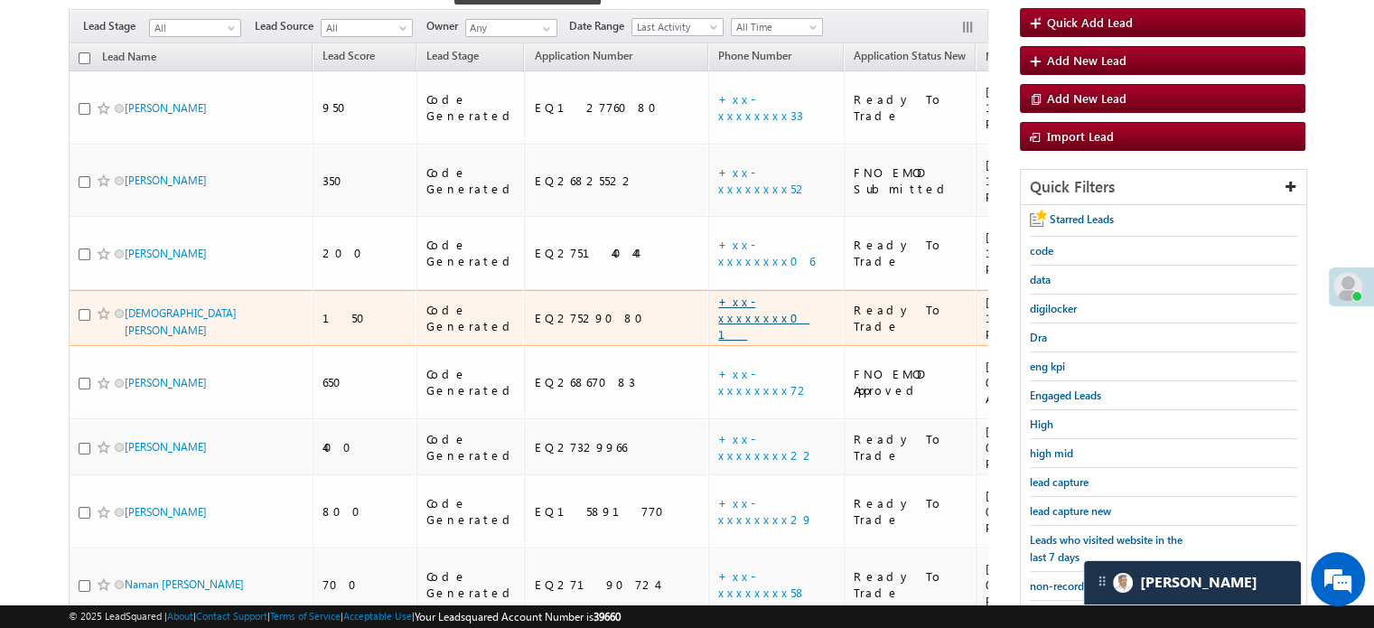
click at [718, 294] on link "+xx-xxxxxxxx01" at bounding box center [763, 318] width 91 height 48
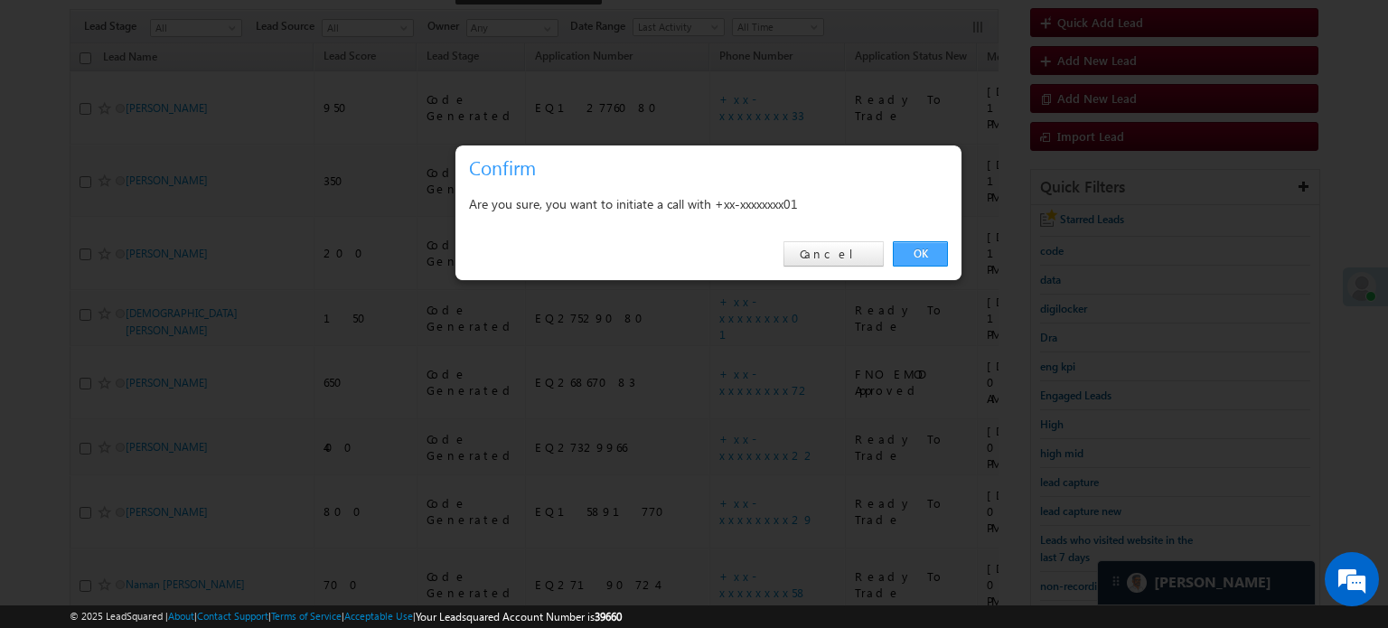
click at [923, 245] on link "OK" at bounding box center [920, 253] width 55 height 25
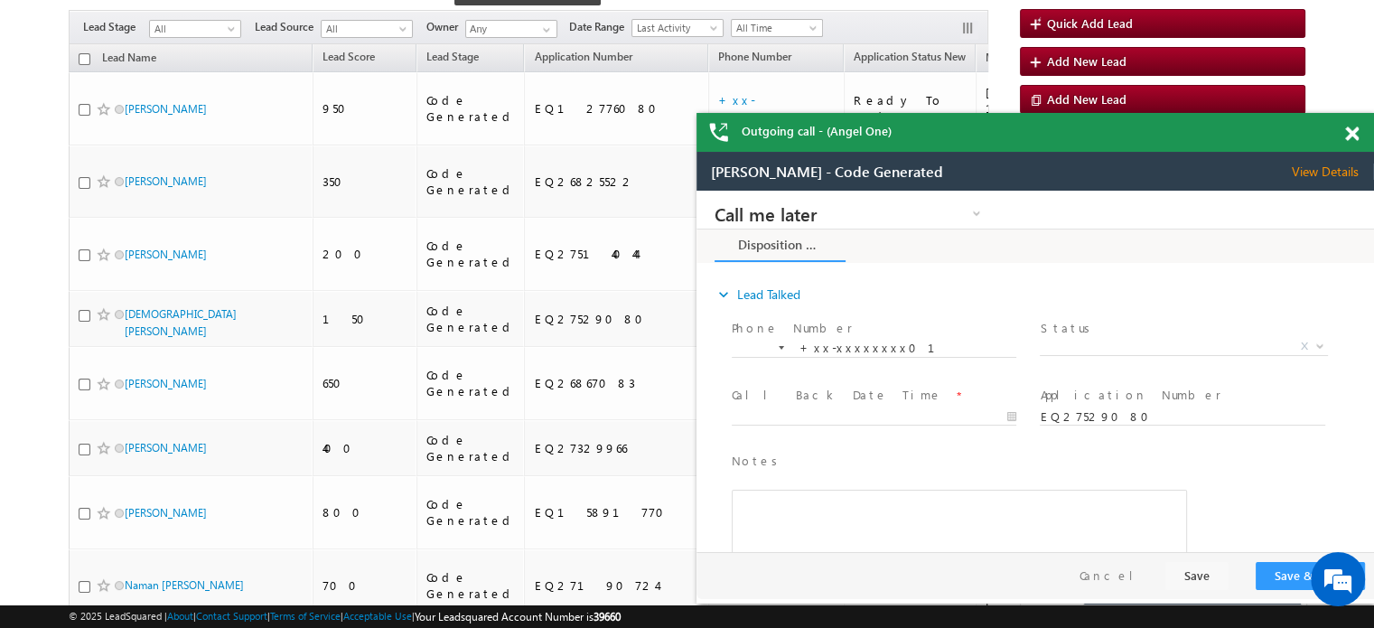
scroll to position [0, 0]
click at [1347, 129] on span at bounding box center [1352, 133] width 14 height 15
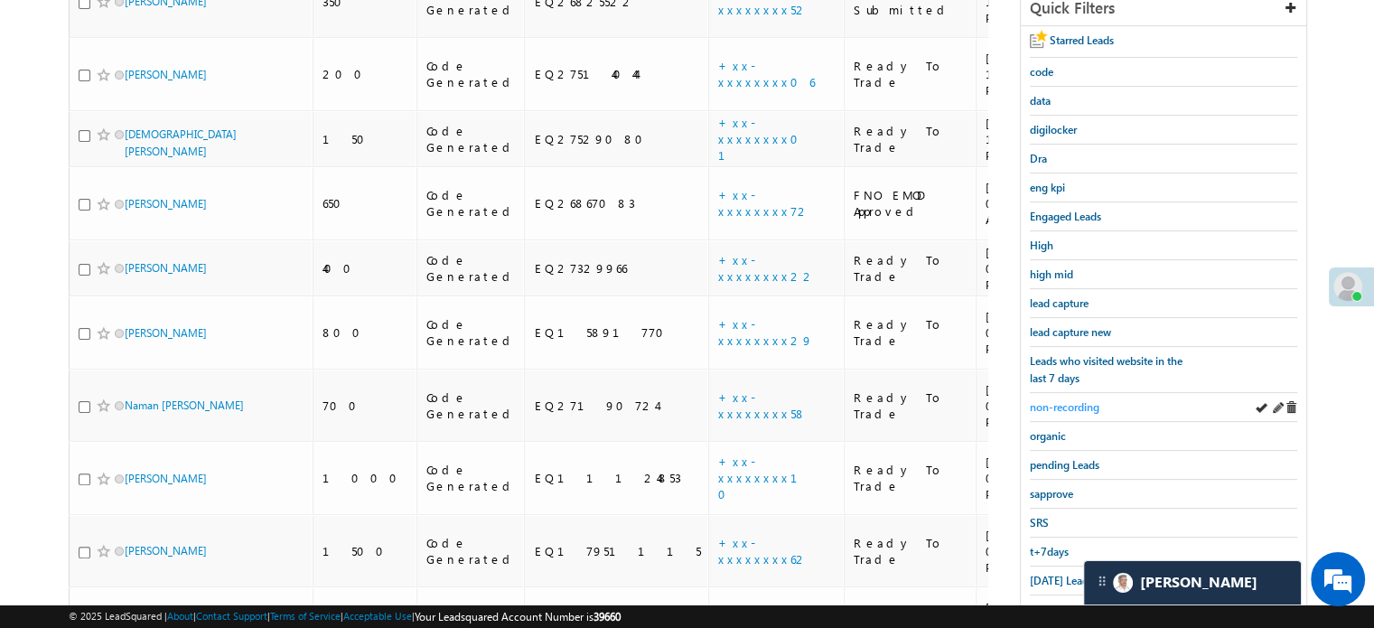
scroll to position [387, 0]
click at [1063, 399] on span "non-recording" at bounding box center [1065, 406] width 70 height 14
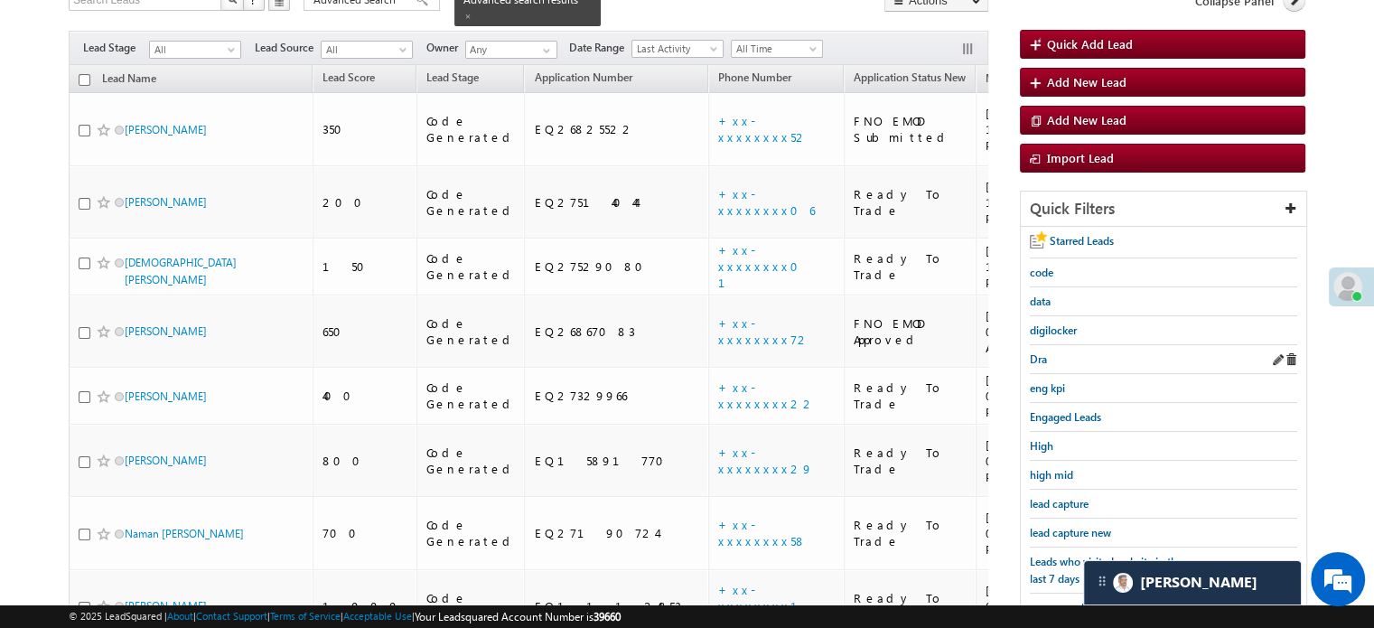
scroll to position [116, 0]
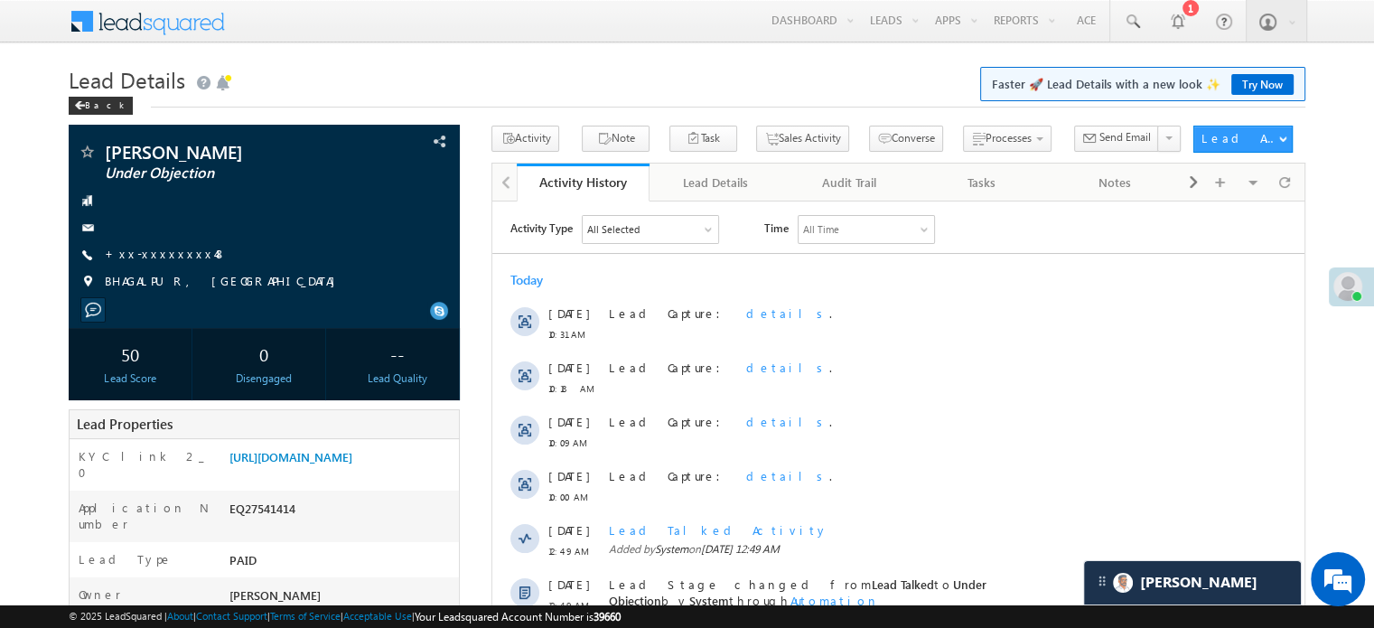
scroll to position [8888, 0]
click at [308, 464] on link "https://angelbroking1-pk3em7sa.customui-test.leadsquared.com?leadId=b8ded2f1-72…" at bounding box center [290, 456] width 123 height 15
click at [352, 464] on link "https://angelbroking1-pk3em7sa.customui-test.leadsquared.com?leadId=b8ded2f1-72…" at bounding box center [290, 456] width 123 height 15
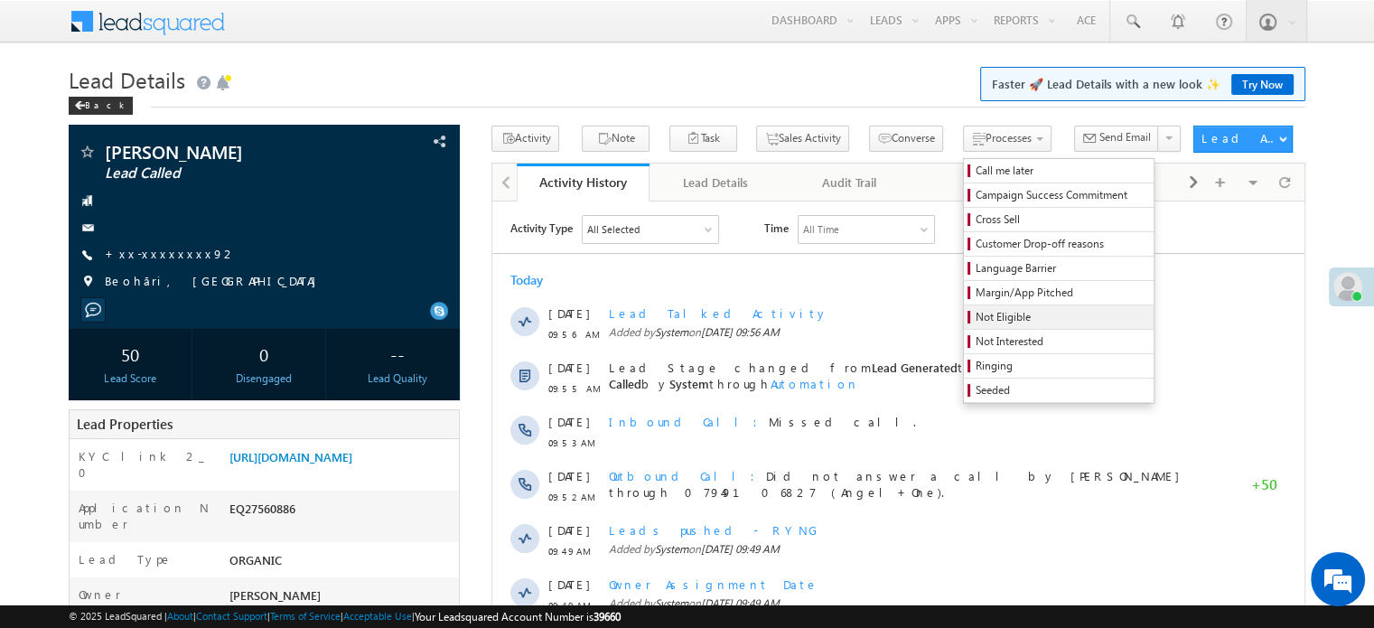
click at [976, 320] on span "Not Eligible" at bounding box center [1062, 317] width 172 height 16
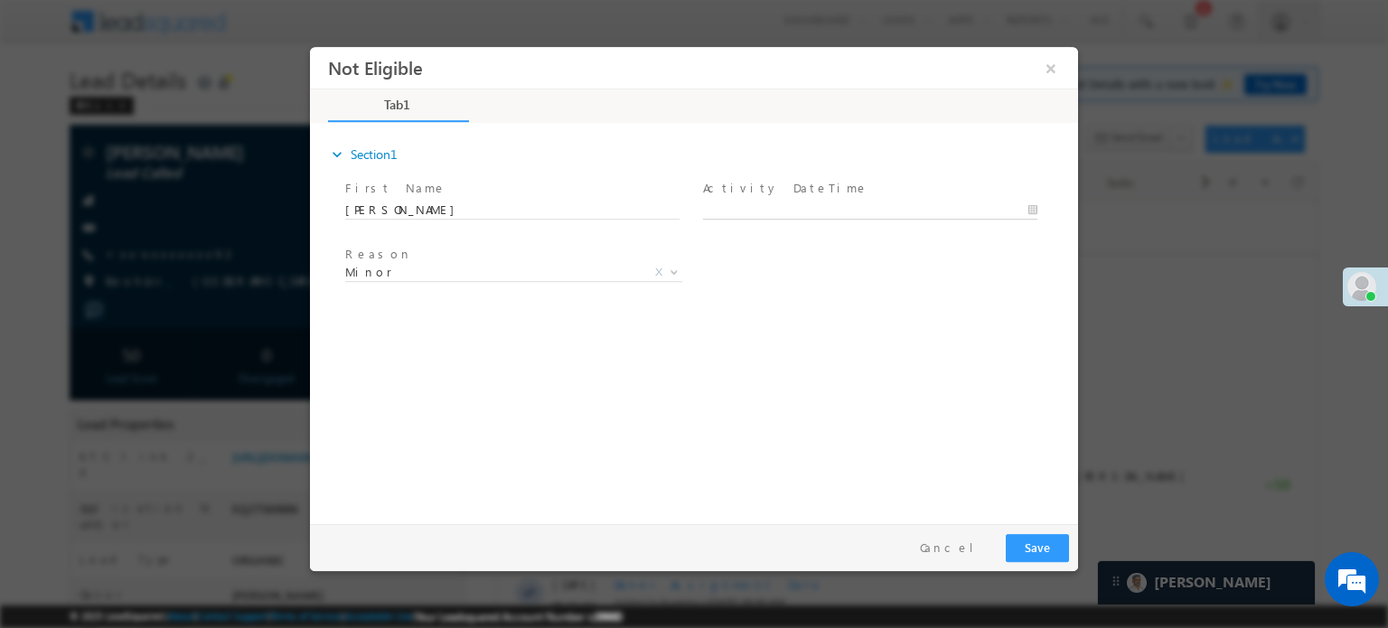
click at [753, 201] on body "Not Eligible ×" at bounding box center [694, 280] width 768 height 469
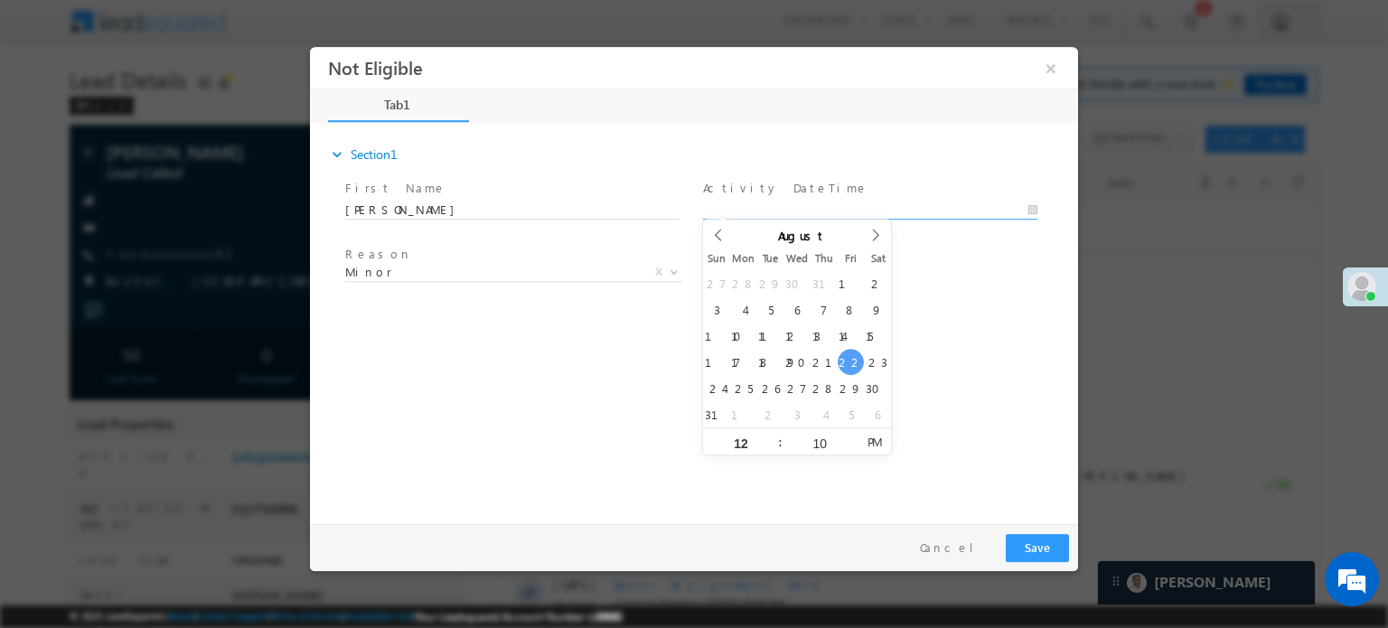
type input "08/22/25 12:10 PM"
click at [1044, 554] on button "Save" at bounding box center [1036, 547] width 63 height 28
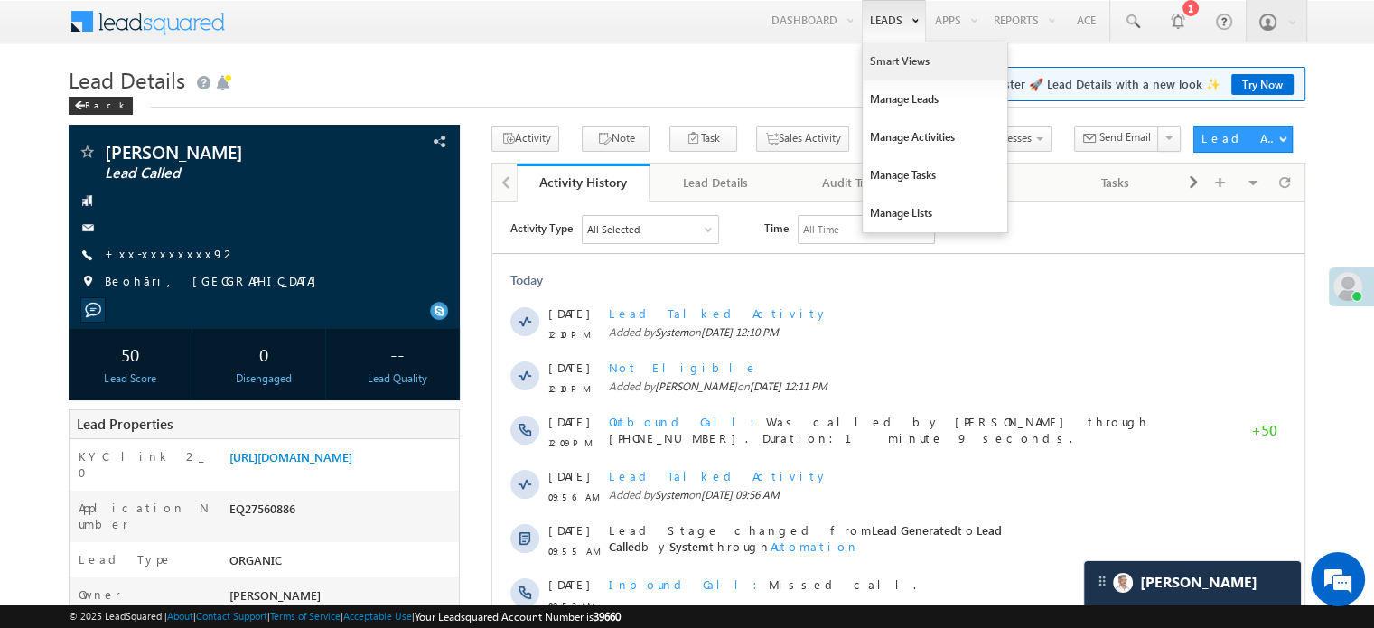
click at [893, 61] on link "Smart Views" at bounding box center [935, 61] width 145 height 38
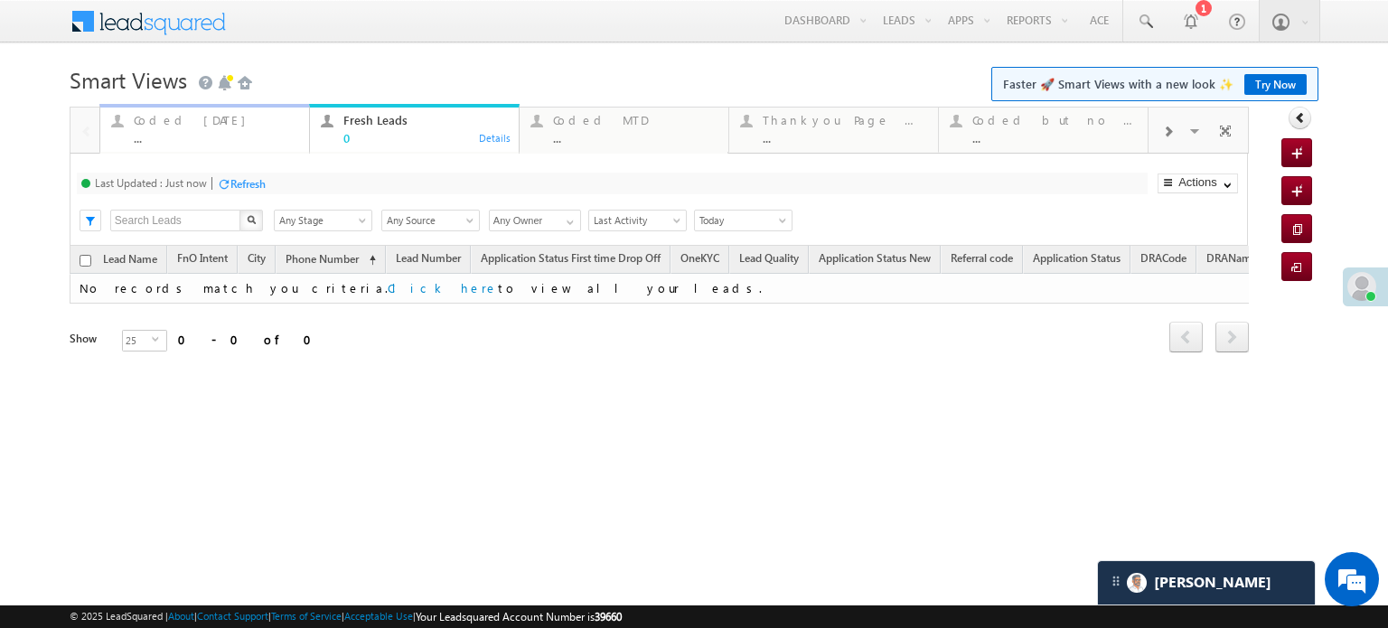
click at [159, 133] on div "..." at bounding box center [216, 138] width 164 height 14
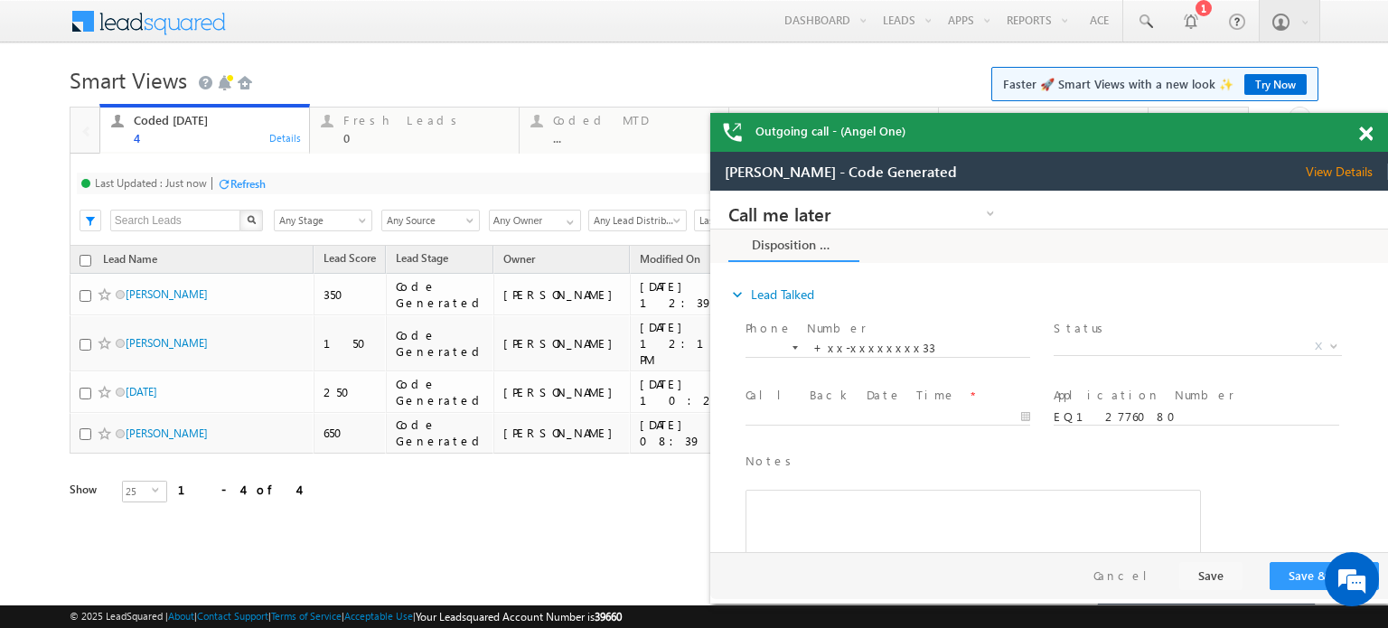
click at [1366, 126] on span at bounding box center [1366, 133] width 14 height 15
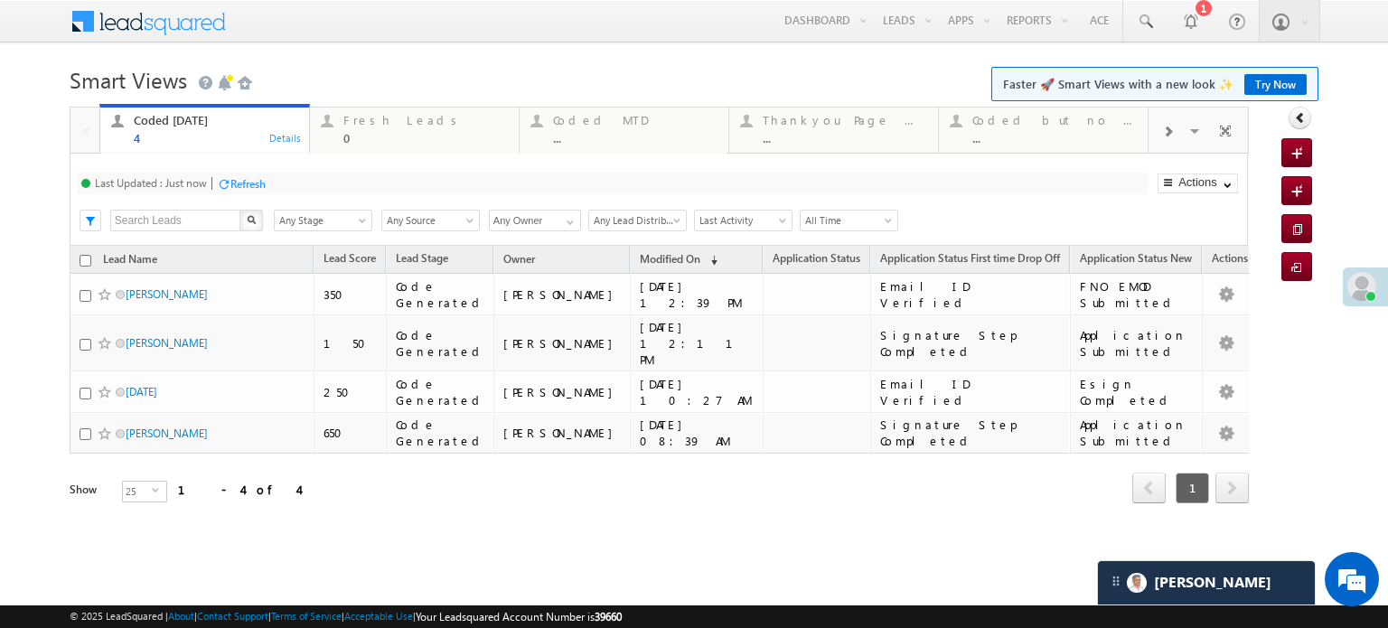
click at [1366, 131] on body "Menu Priya Rathore priya .rath ore@a ngelb rokin g.com" at bounding box center [694, 277] width 1388 height 554
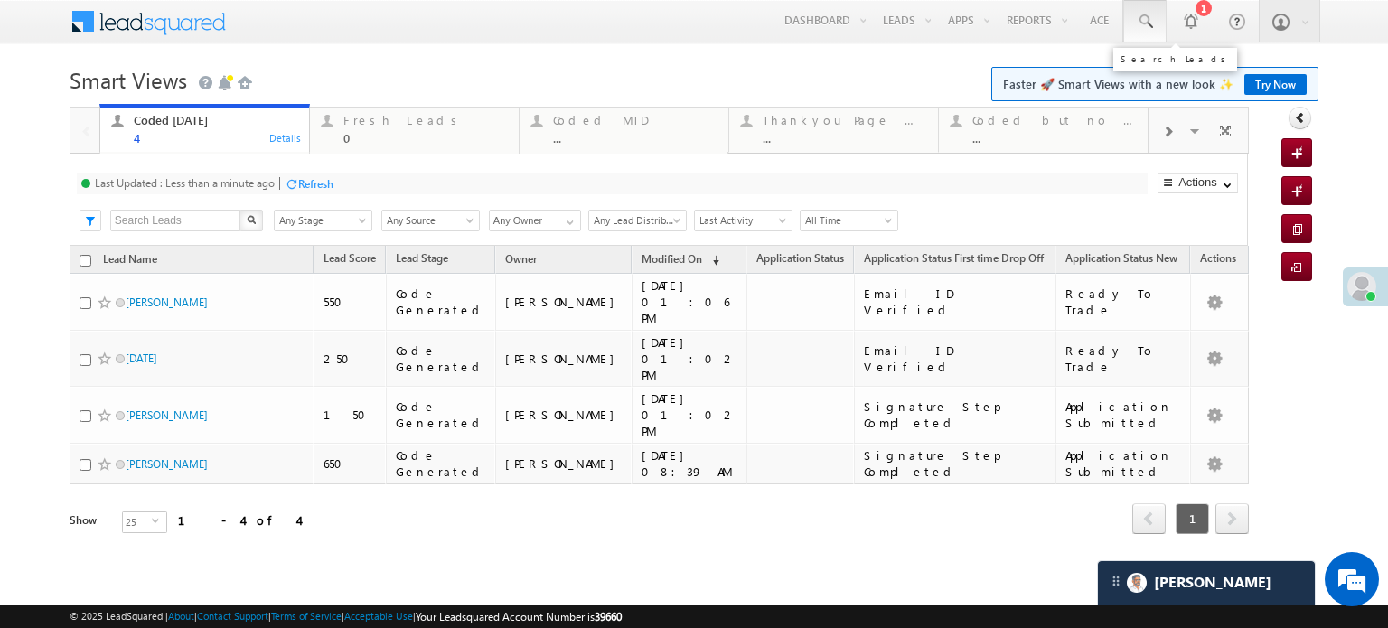
click at [1128, 21] on link at bounding box center [1144, 21] width 43 height 42
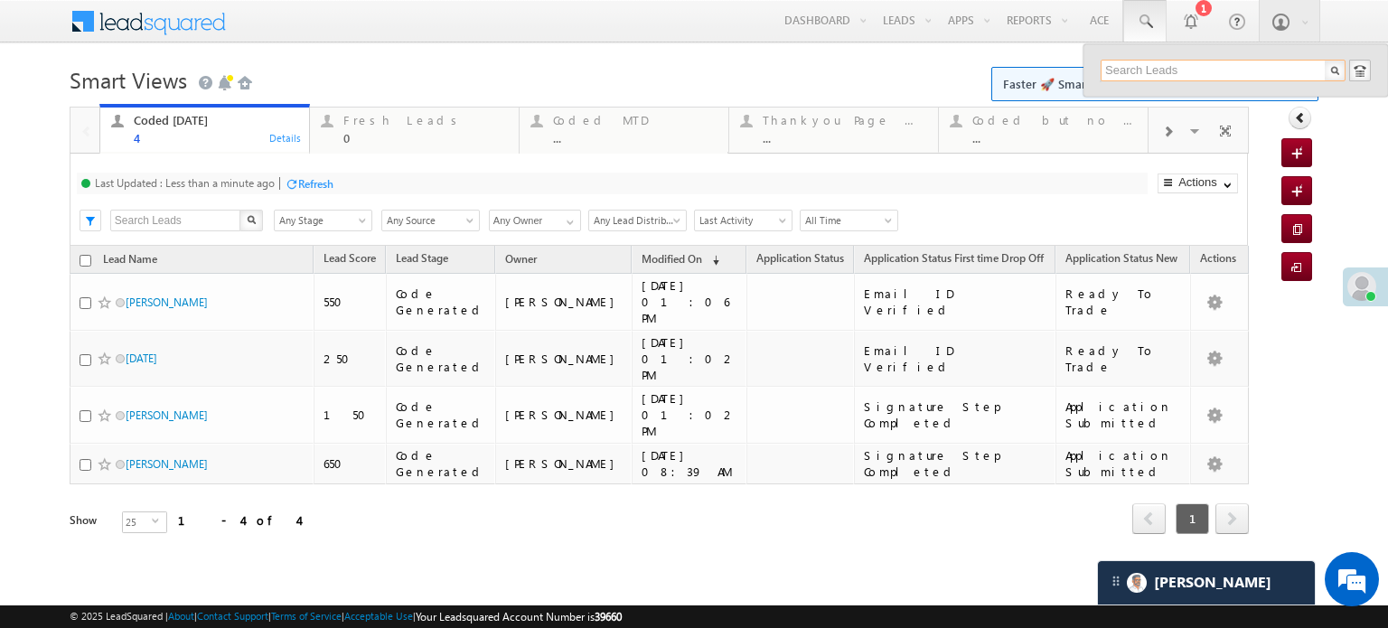
paste input "EQ27566228"
type input "EQ27566228"
click at [1201, 104] on div "Maharban sih Rajput" at bounding box center [1230, 97] width 242 height 20
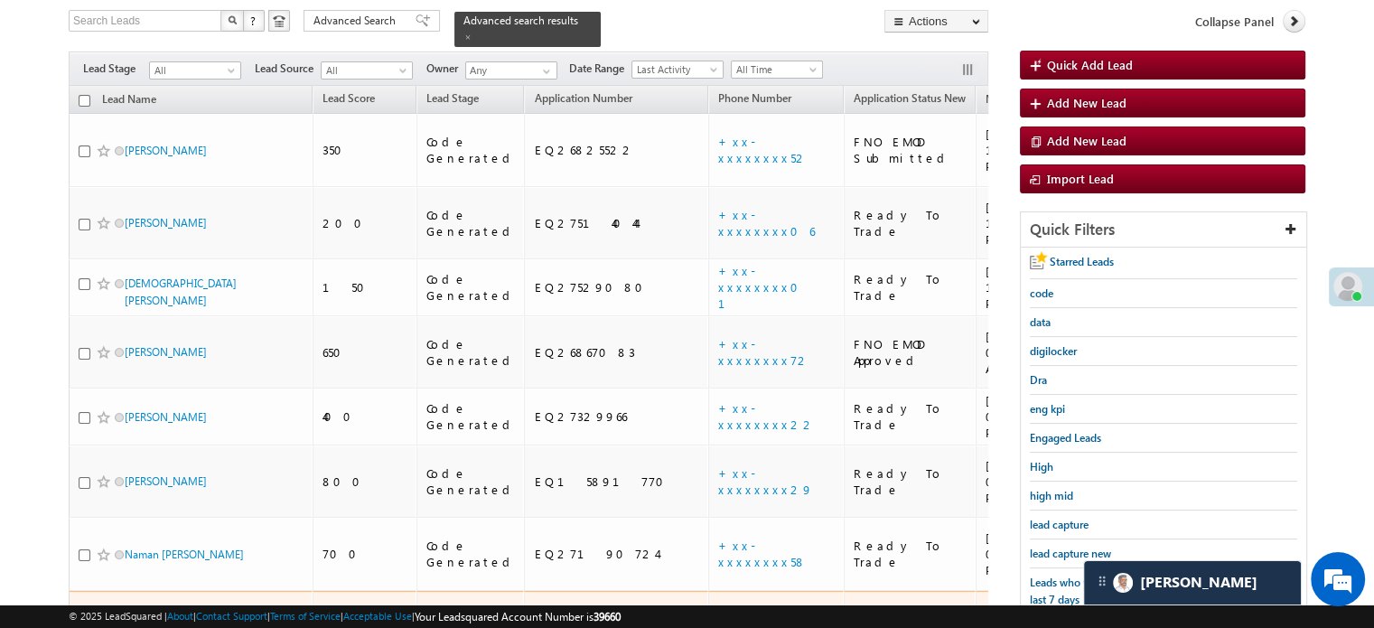
scroll to position [8888, 0]
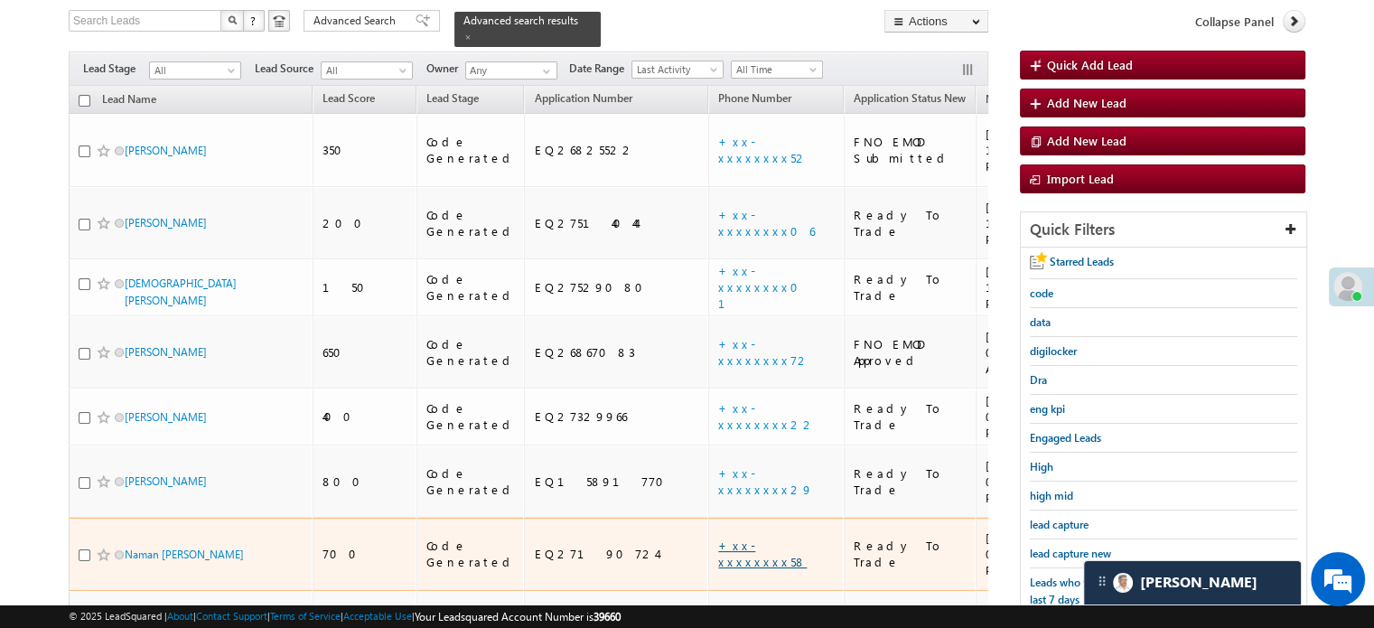
click at [718, 538] on link "+xx-xxxxxxxx58" at bounding box center [762, 554] width 89 height 32
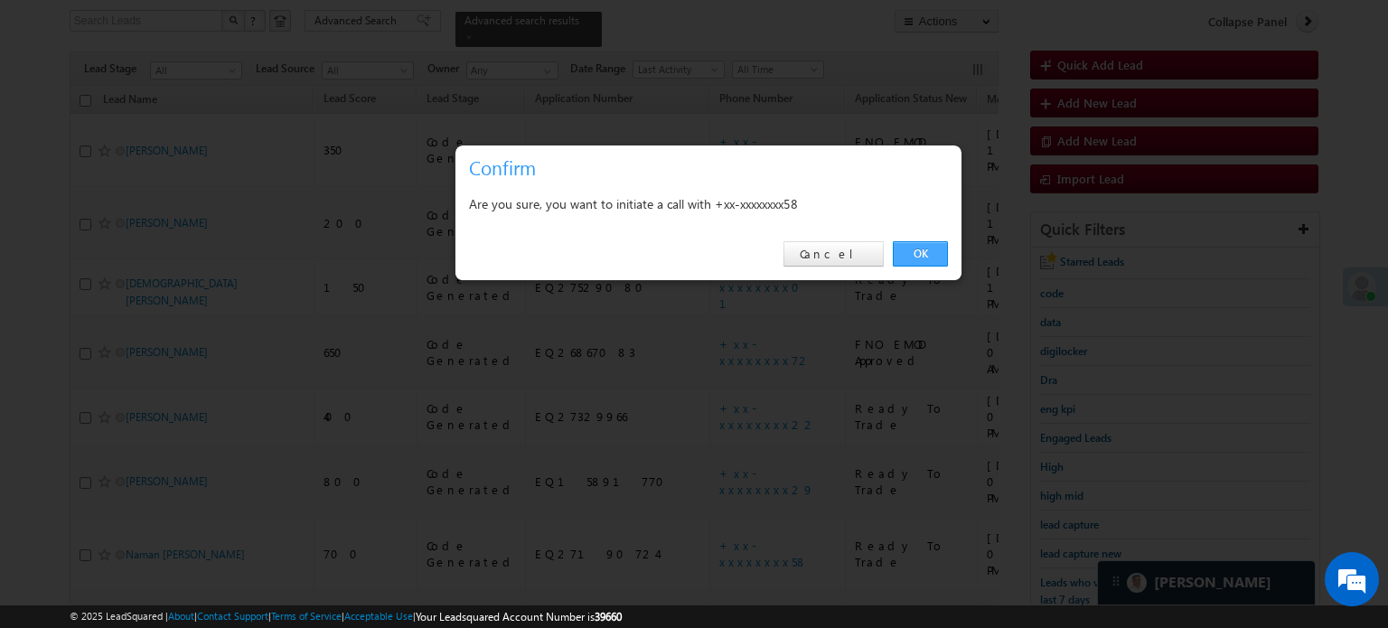
click at [921, 257] on link "OK" at bounding box center [920, 253] width 55 height 25
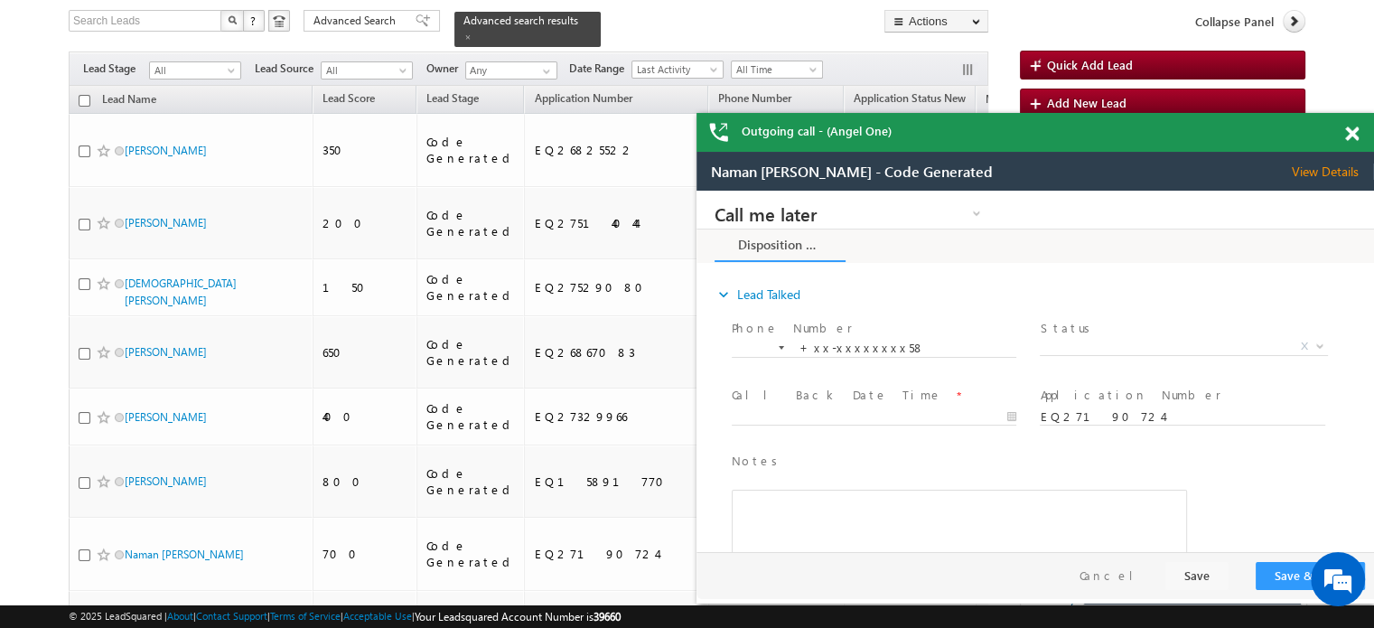
scroll to position [0, 0]
click at [1354, 130] on span at bounding box center [1352, 133] width 14 height 15
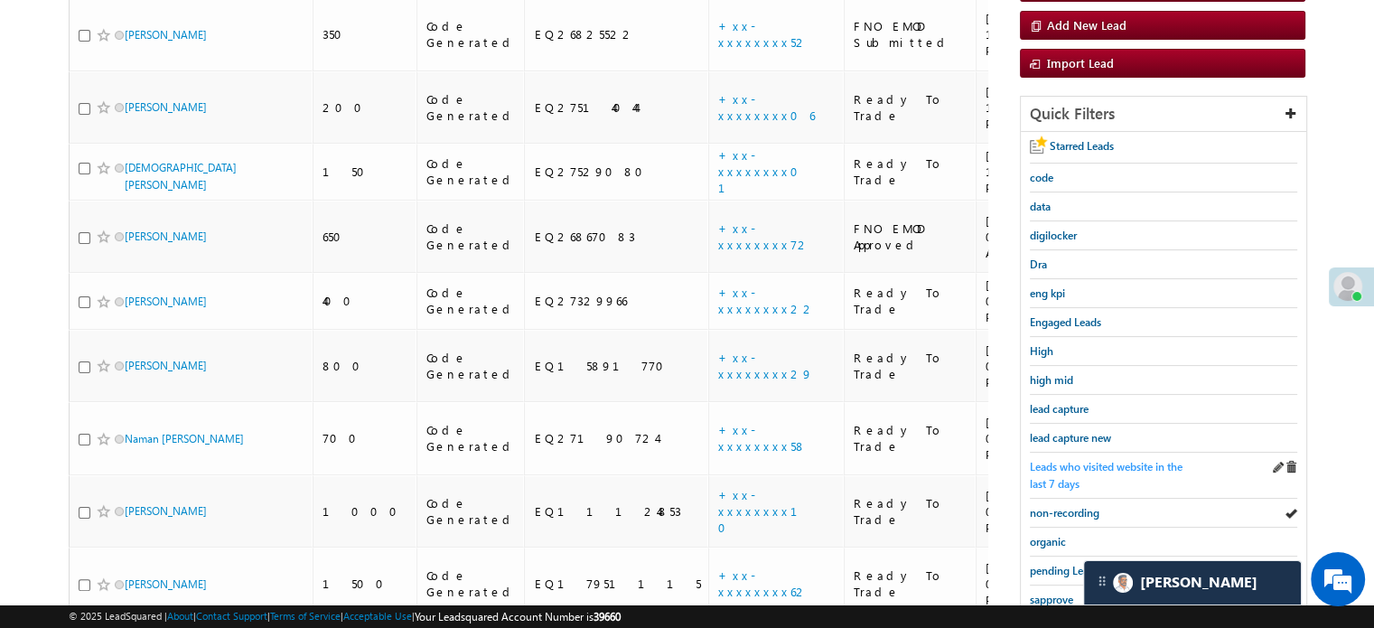
scroll to position [345, 0]
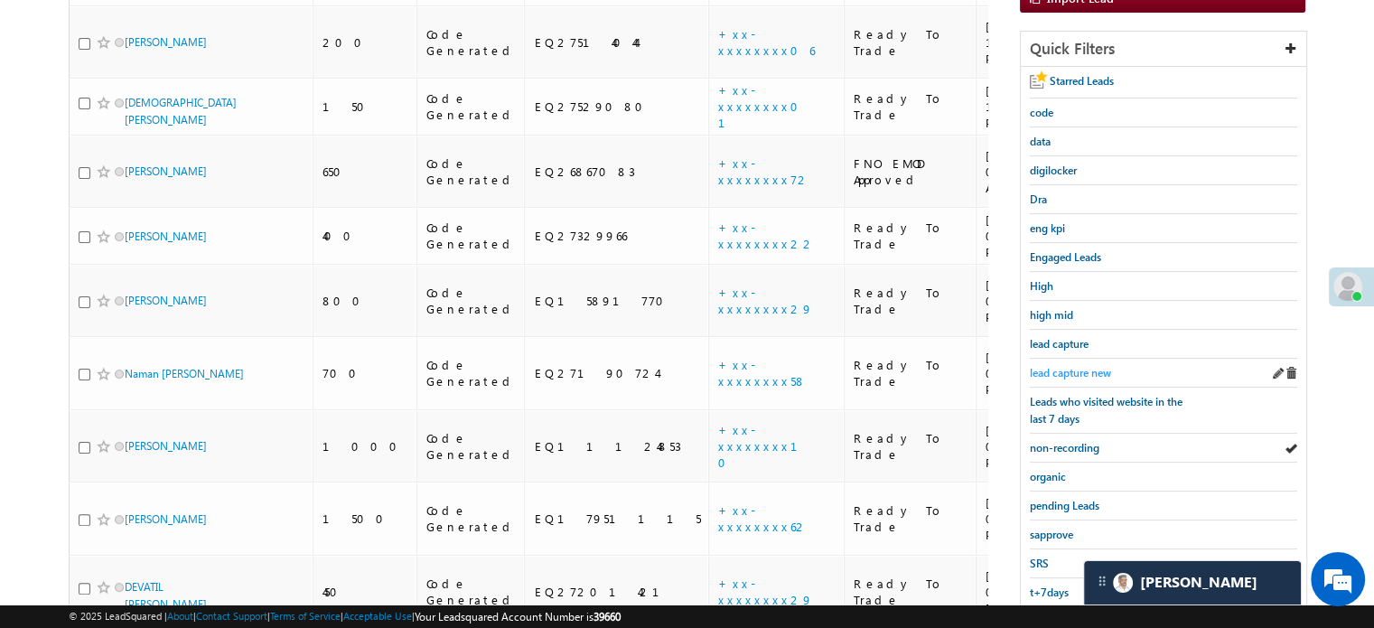
click at [1081, 372] on span "lead capture new" at bounding box center [1070, 373] width 81 height 14
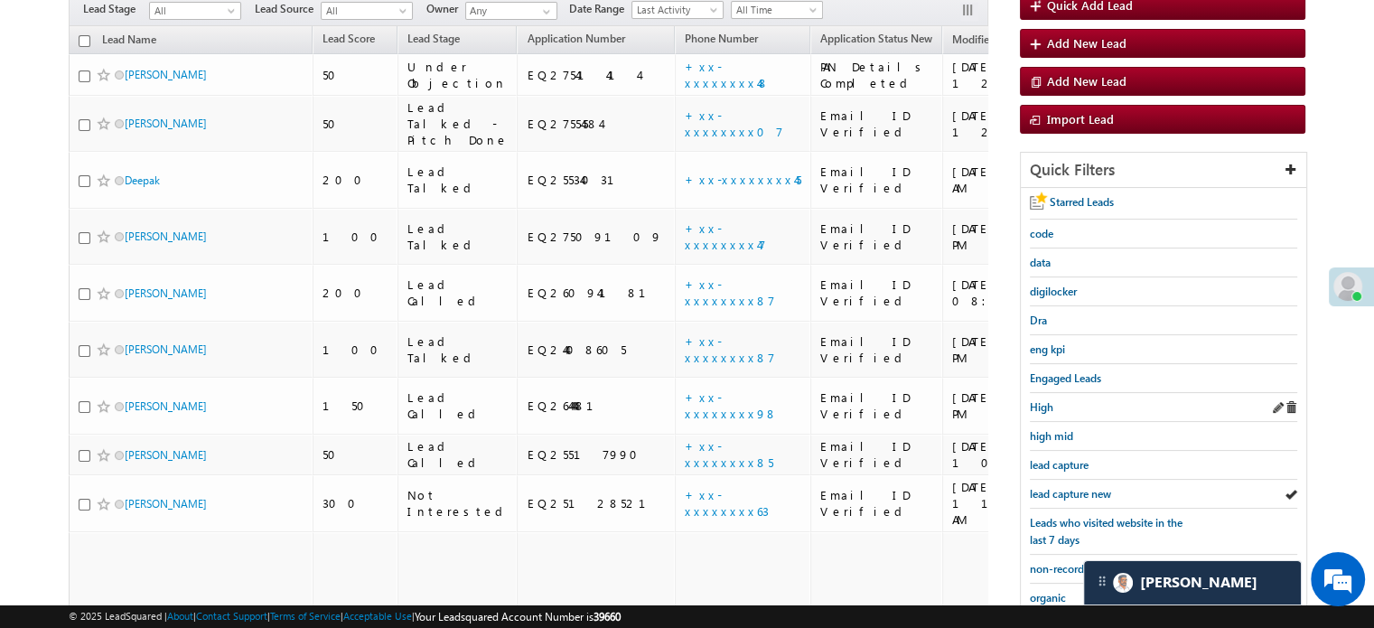
scroll to position [206, 0]
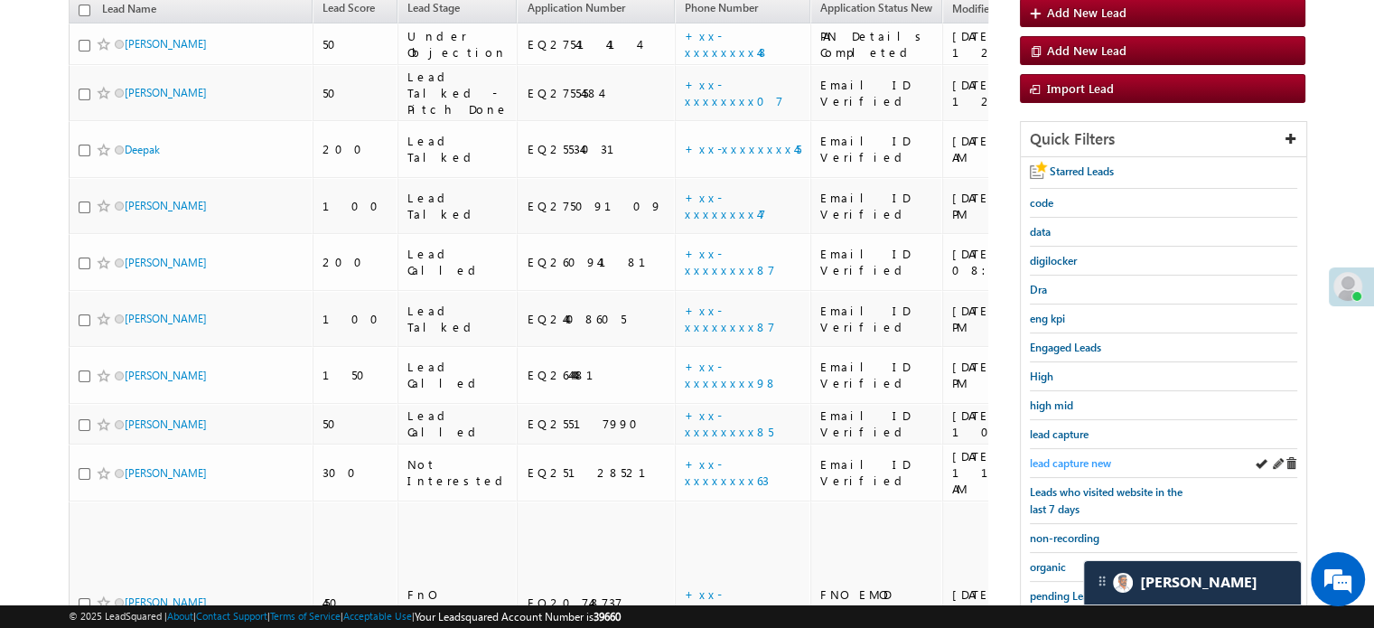
click at [1084, 456] on span "lead capture new" at bounding box center [1070, 463] width 81 height 14
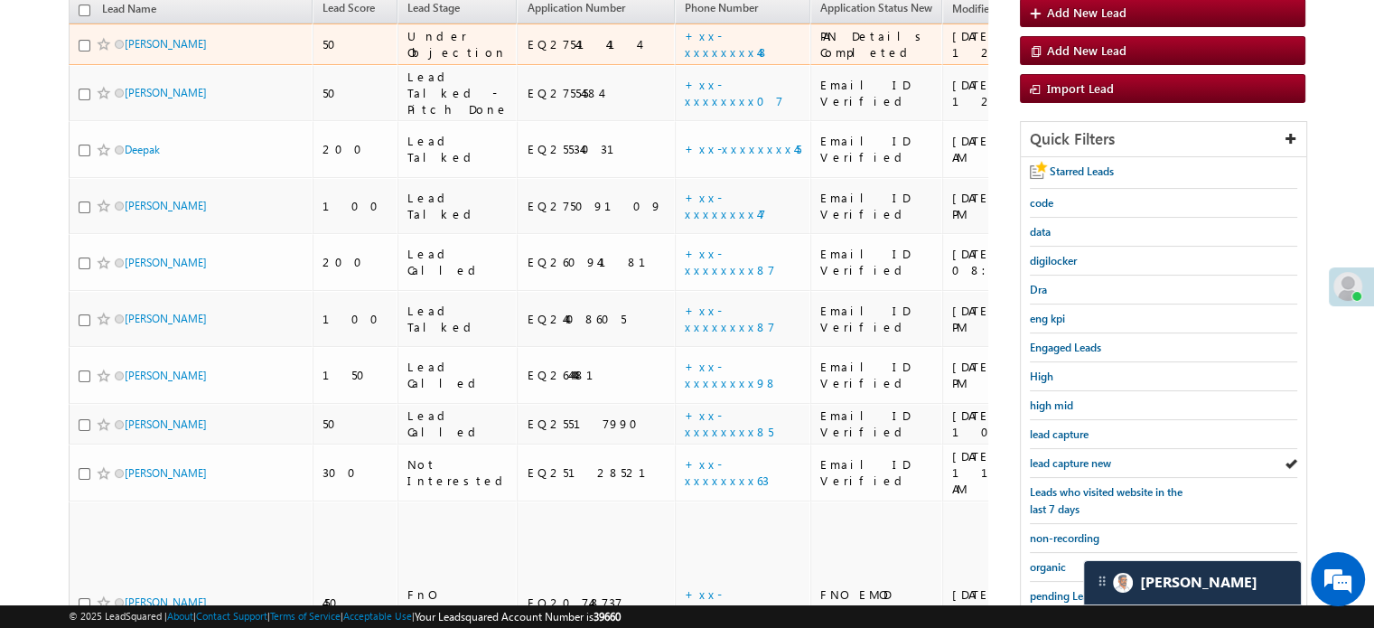
click at [685, 33] on link "+xx-xxxxxxxx48" at bounding box center [727, 44] width 85 height 32
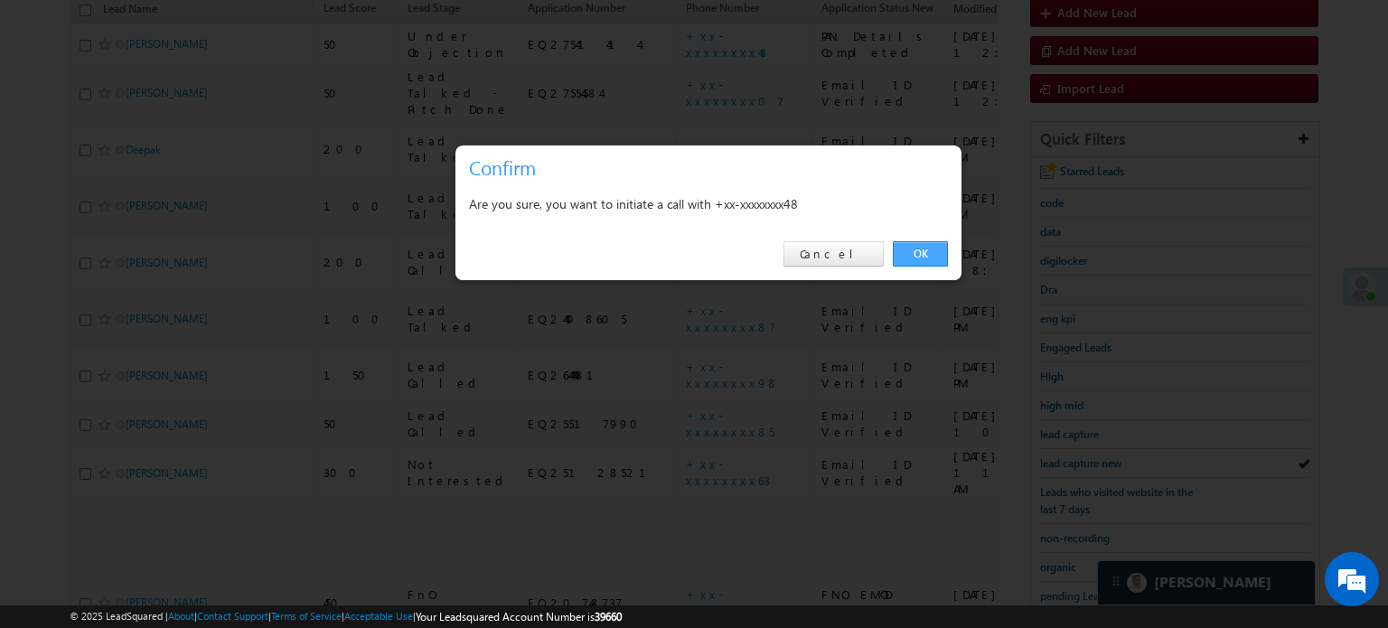
click at [927, 263] on link "OK" at bounding box center [920, 253] width 55 height 25
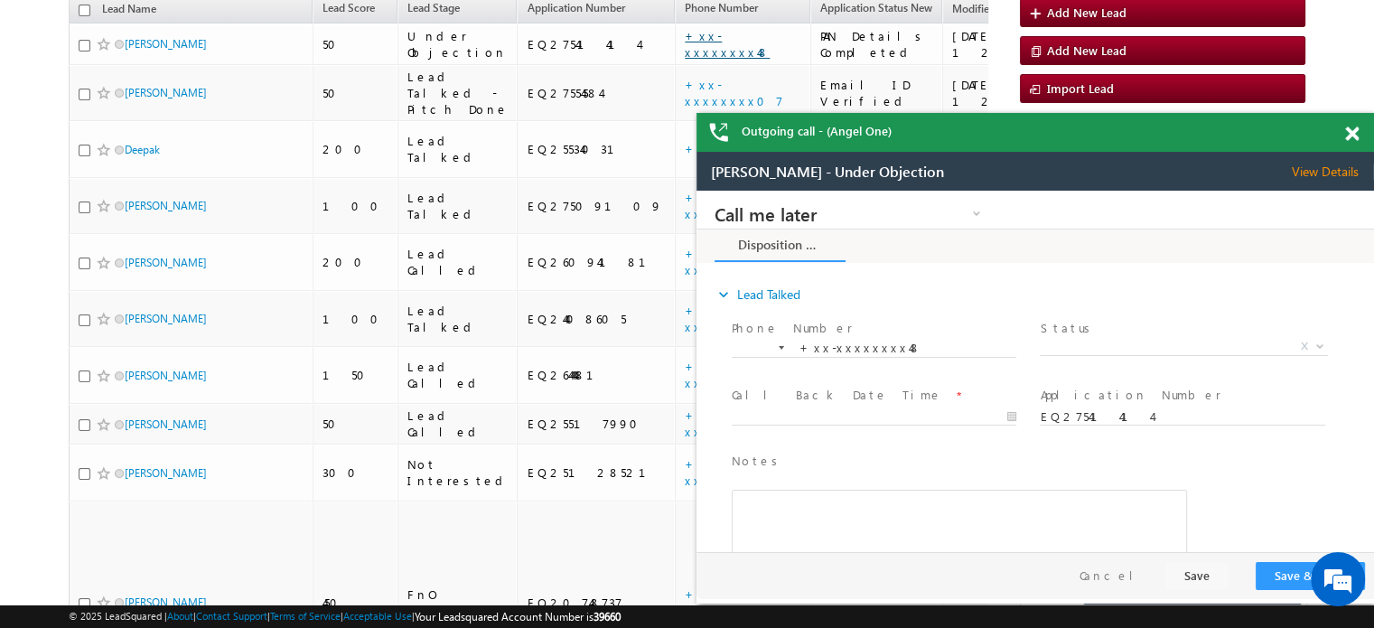
scroll to position [0, 0]
click at [1355, 133] on span at bounding box center [1352, 133] width 14 height 15
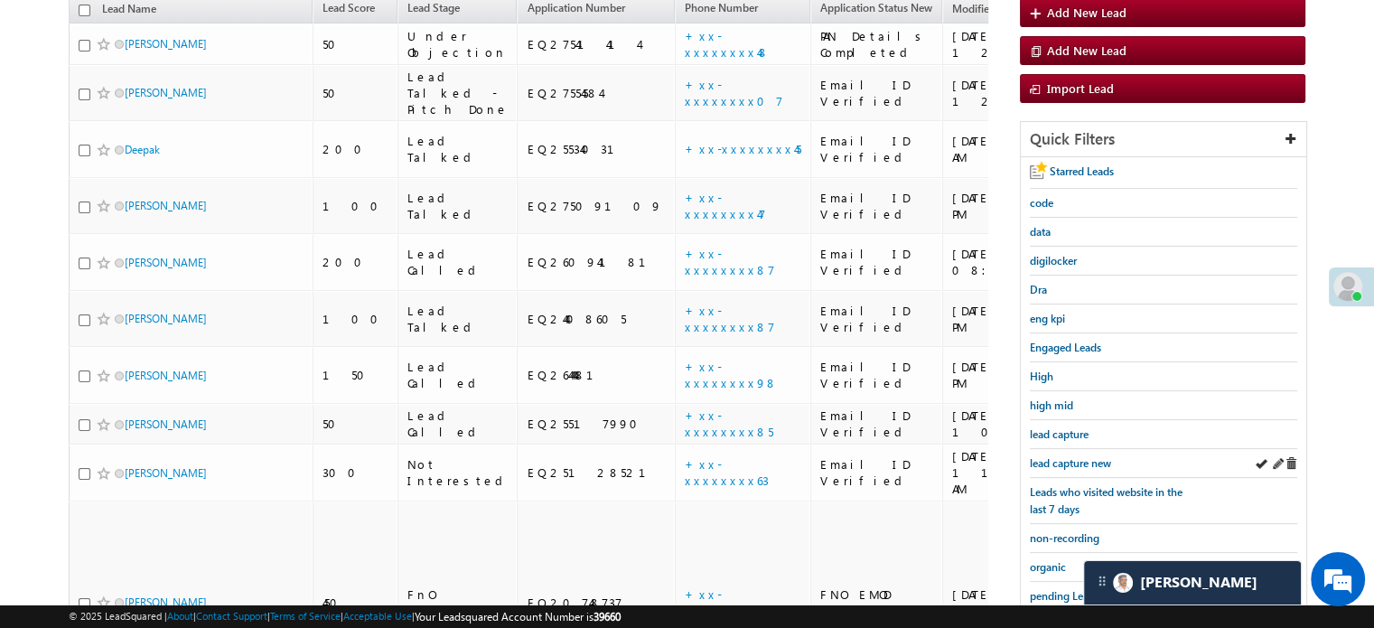
click at [1066, 465] on div "lead capture new" at bounding box center [1163, 463] width 267 height 29
click at [1086, 456] on span "lead capture new" at bounding box center [1070, 463] width 81 height 14
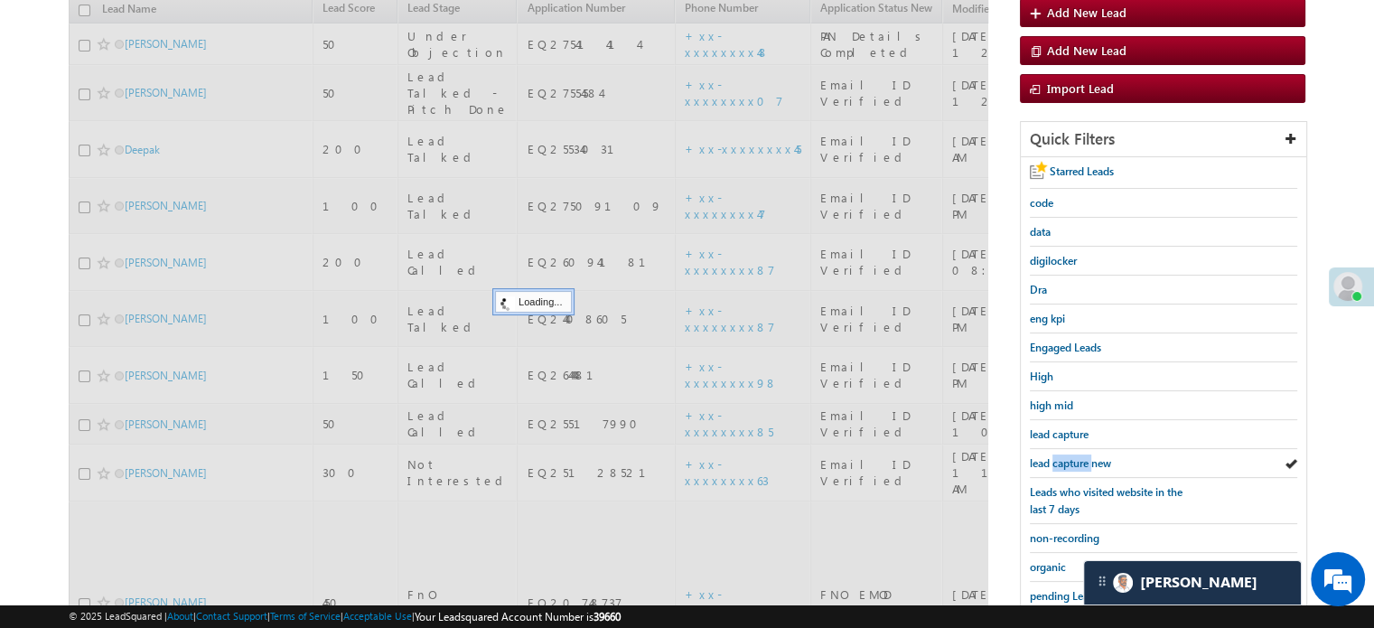
click at [1086, 456] on span "lead capture new" at bounding box center [1070, 463] width 81 height 14
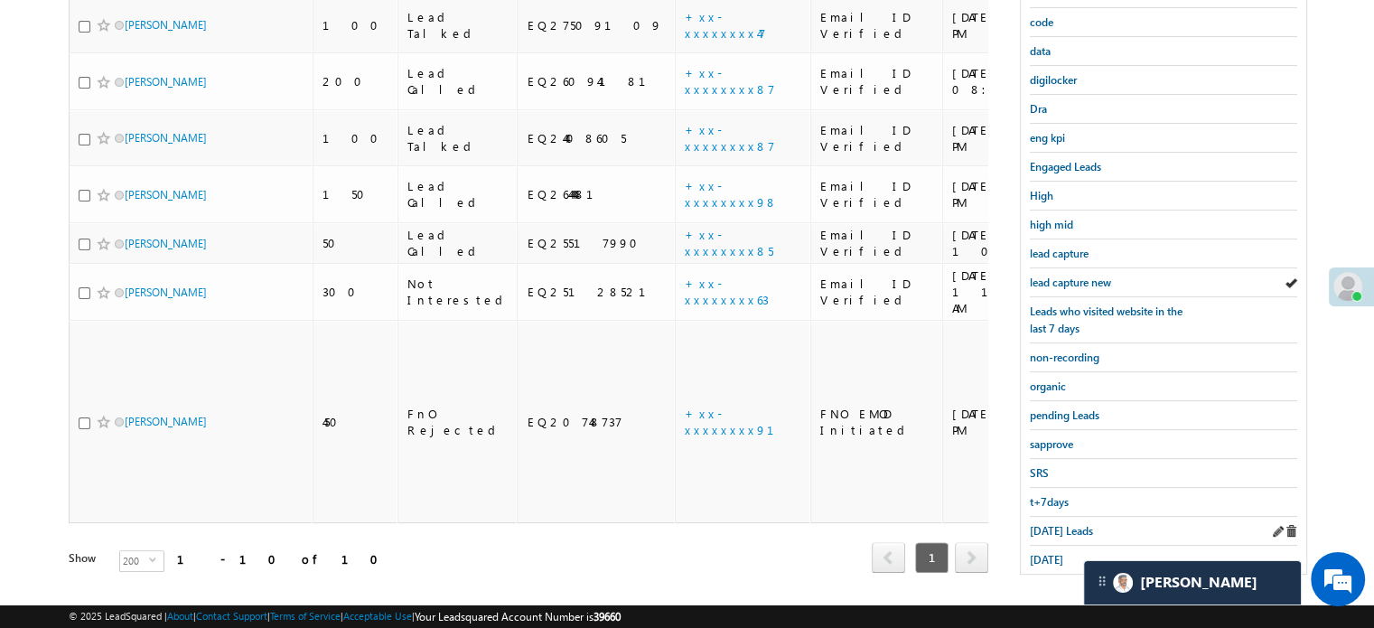
scroll to position [388, 0]
click at [1049, 523] on span "[DATE] Leads" at bounding box center [1061, 530] width 63 height 14
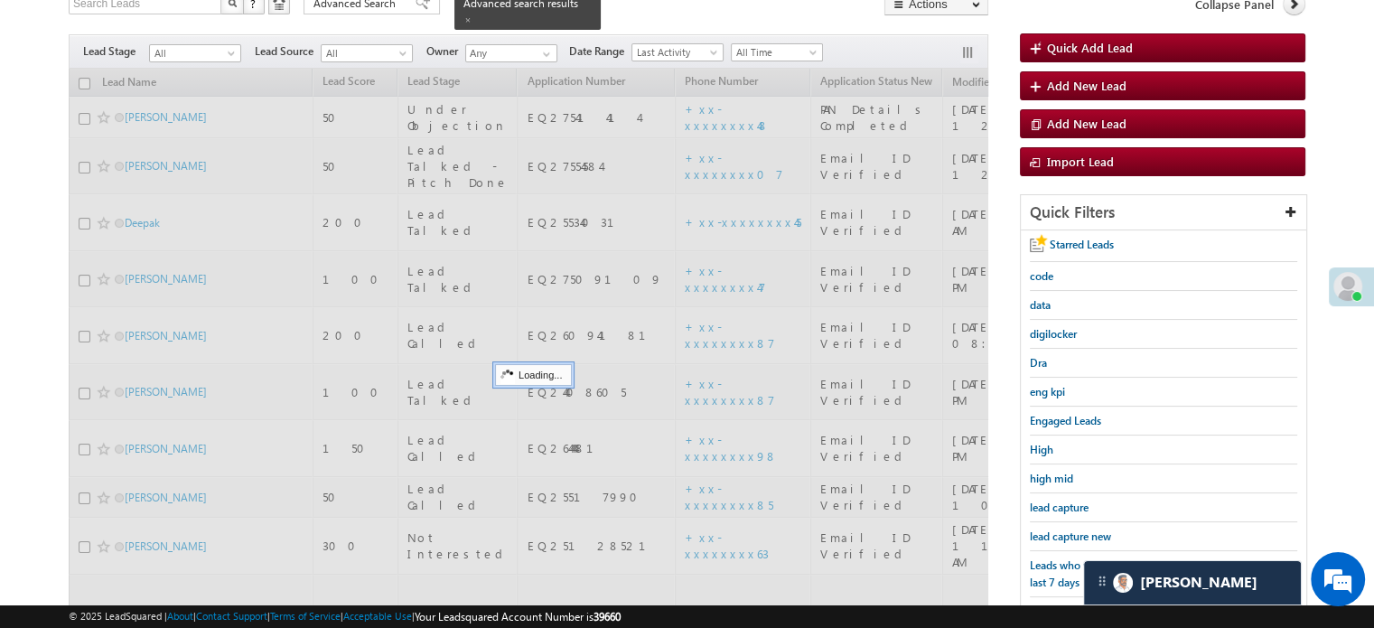
scroll to position [117, 0]
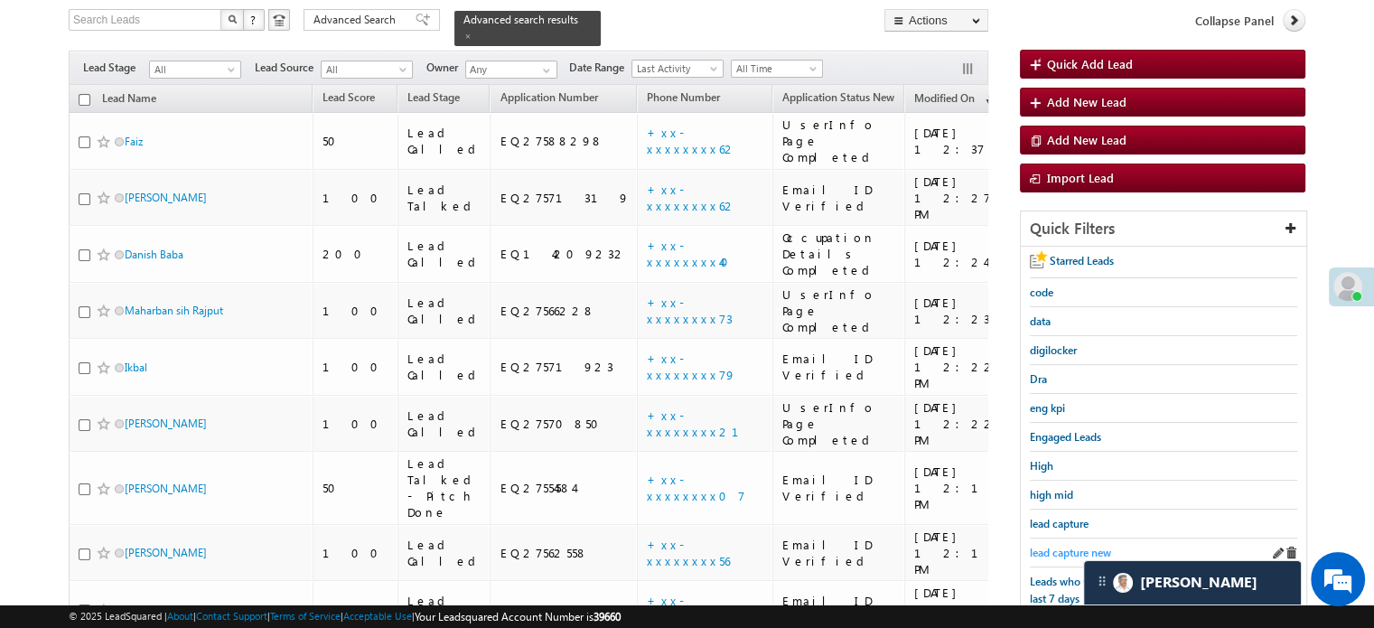
click at [1061, 546] on span "lead capture new" at bounding box center [1070, 553] width 81 height 14
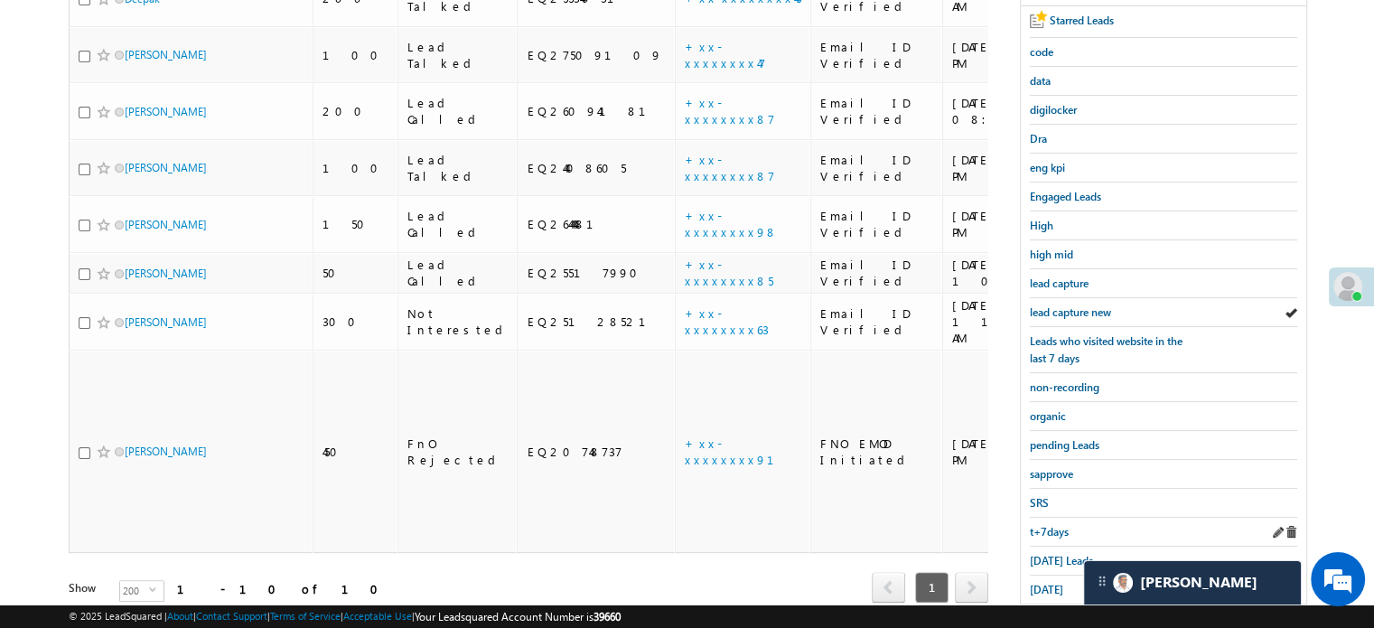
scroll to position [388, 0]
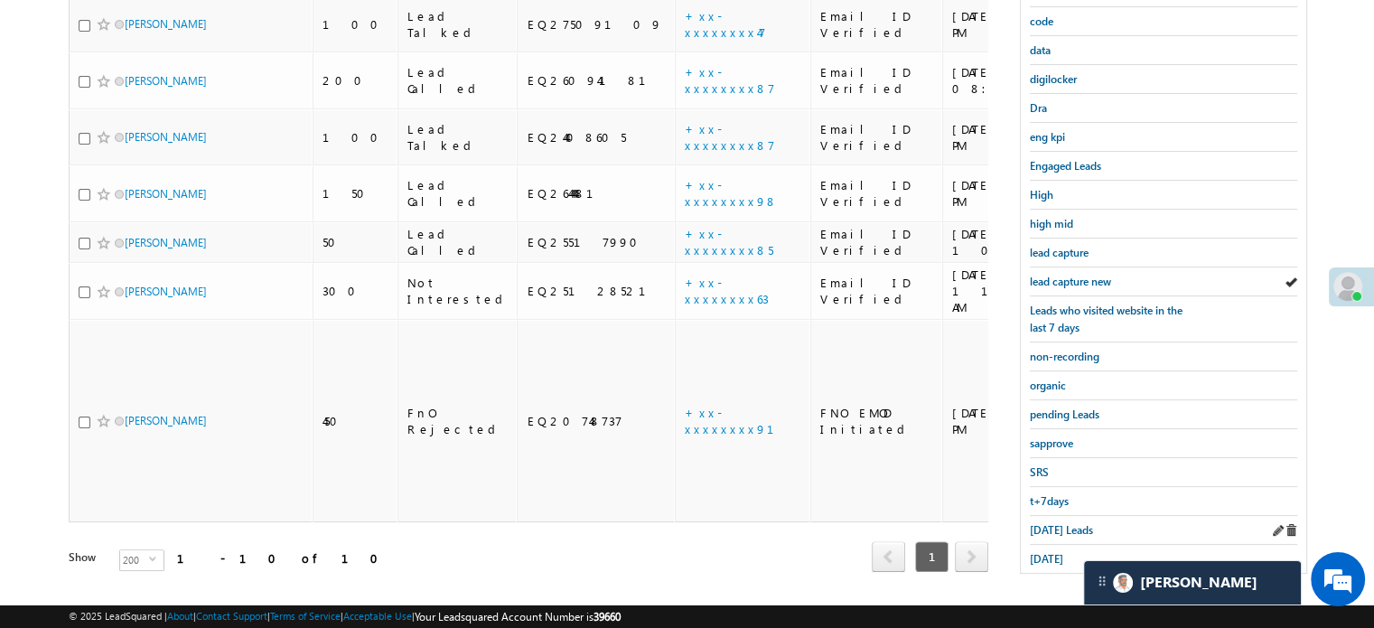
click at [1046, 516] on div "[DATE] Leads" at bounding box center [1163, 530] width 267 height 29
click at [1051, 523] on span "[DATE] Leads" at bounding box center [1061, 530] width 63 height 14
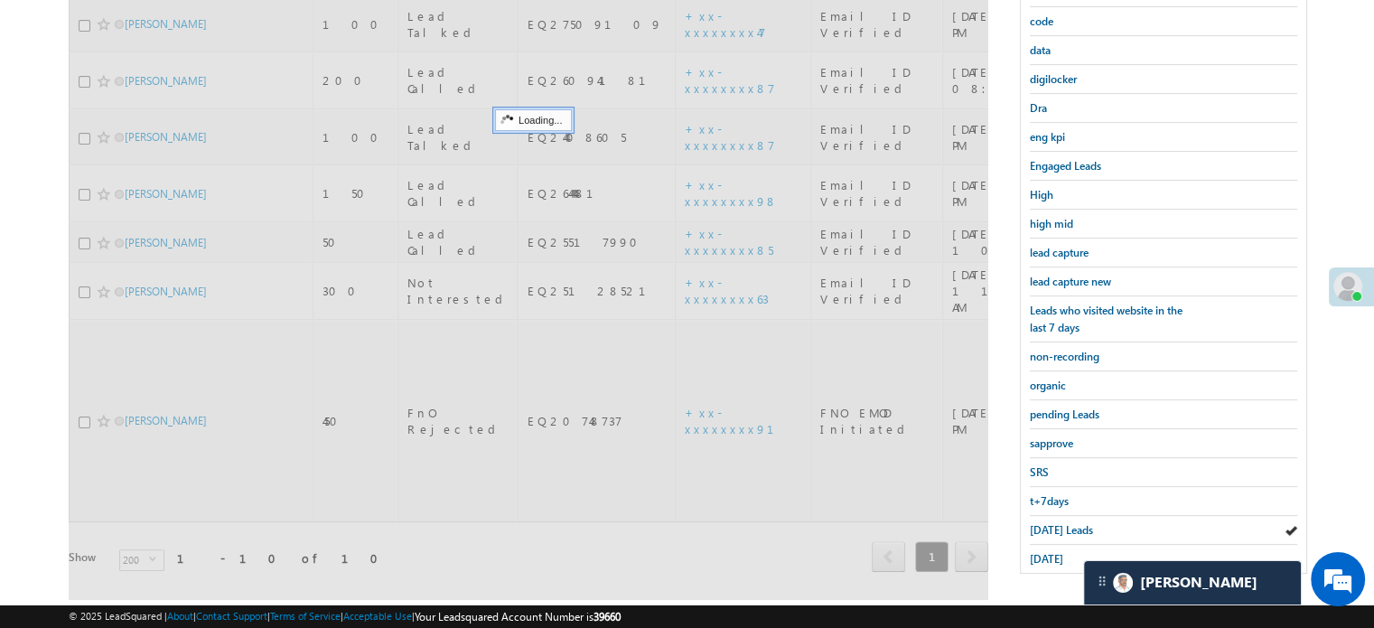
click at [1051, 523] on span "[DATE] Leads" at bounding box center [1061, 530] width 63 height 14
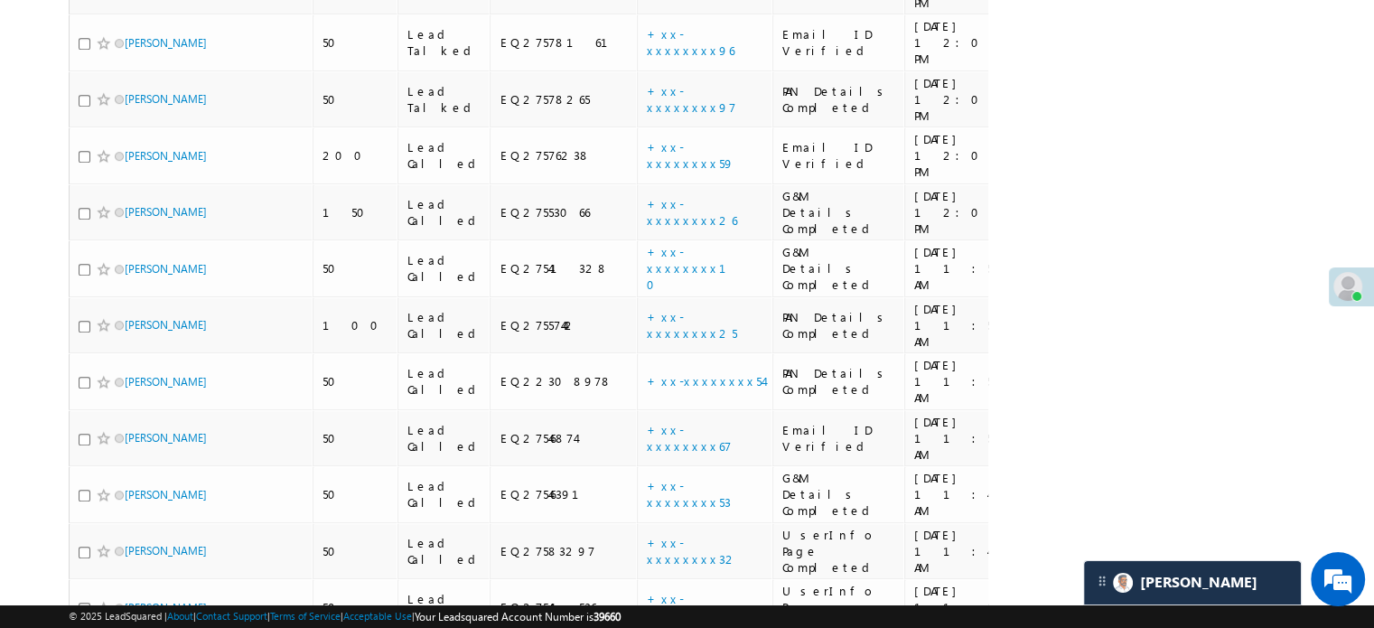
scroll to position [1300, 0]
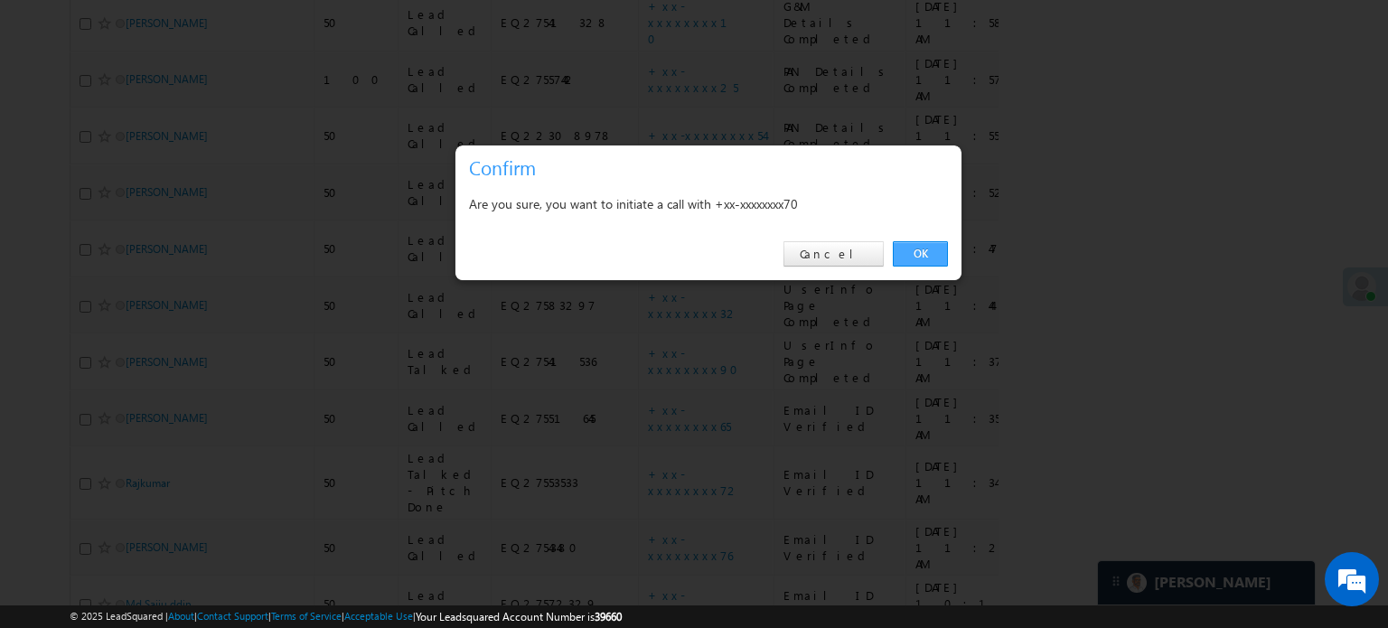
click at [903, 252] on link "OK" at bounding box center [920, 253] width 55 height 25
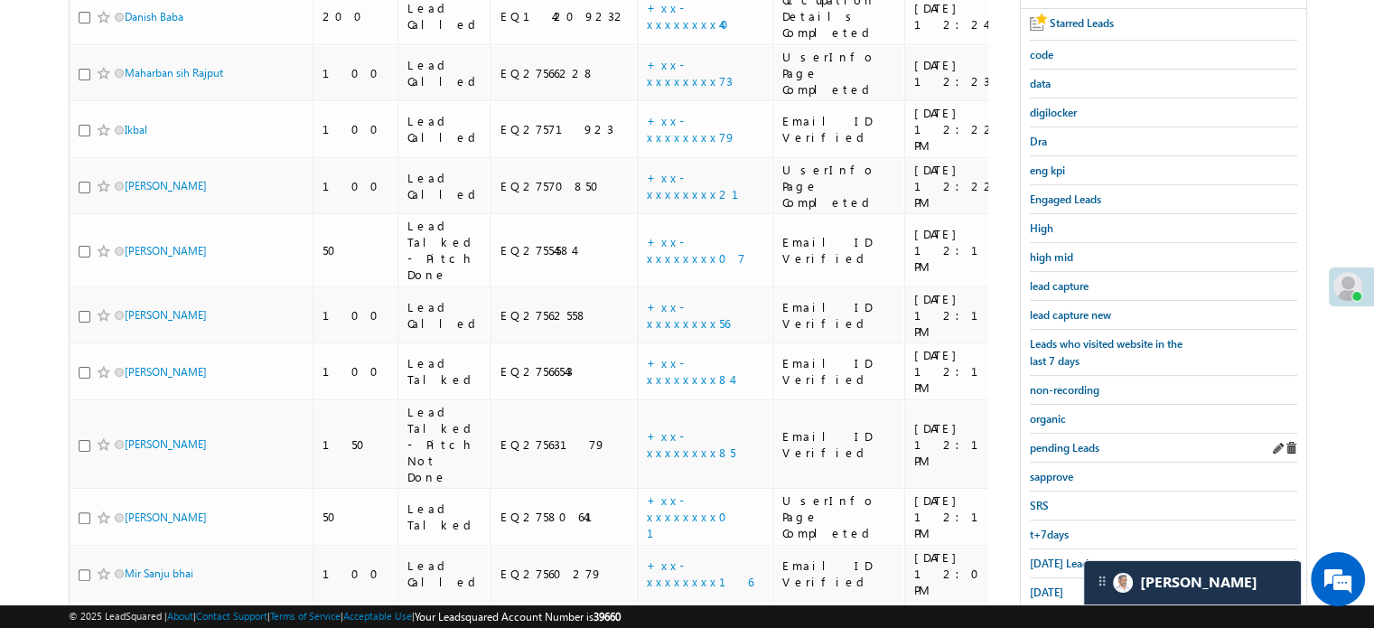
scroll to position [354, 0]
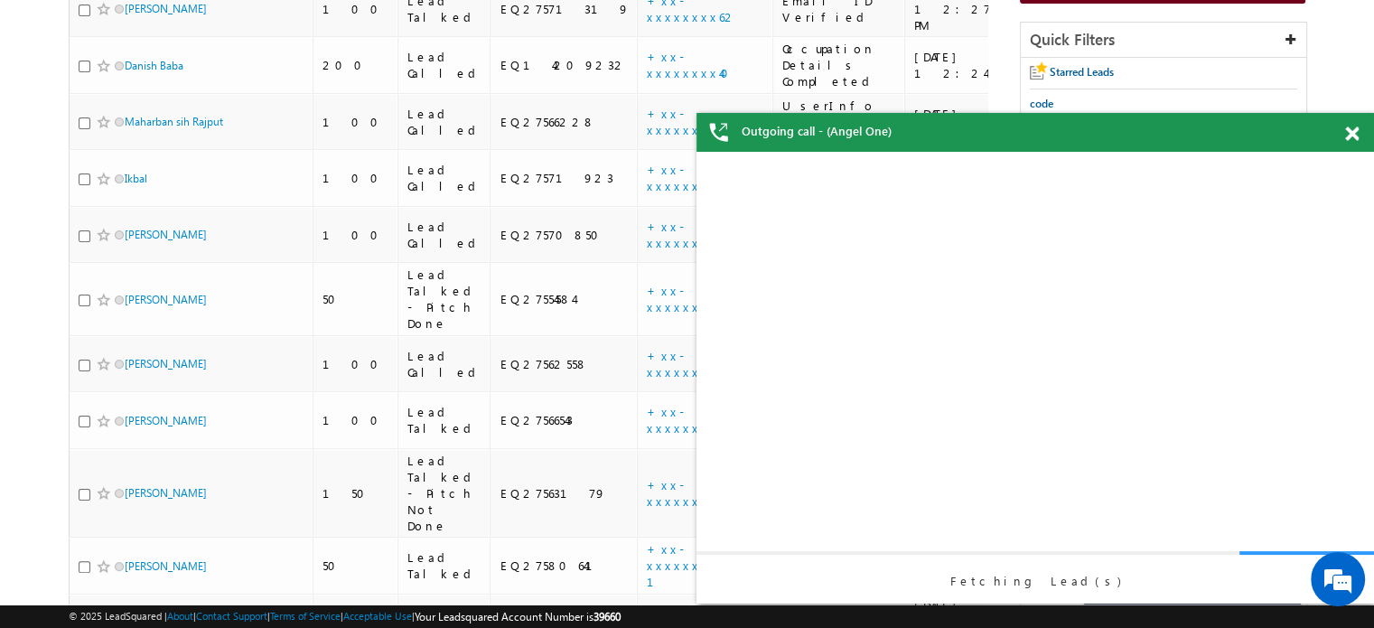
click at [1089, 365] on div "Fetching Lead(s)" at bounding box center [1036, 378] width 678 height 452
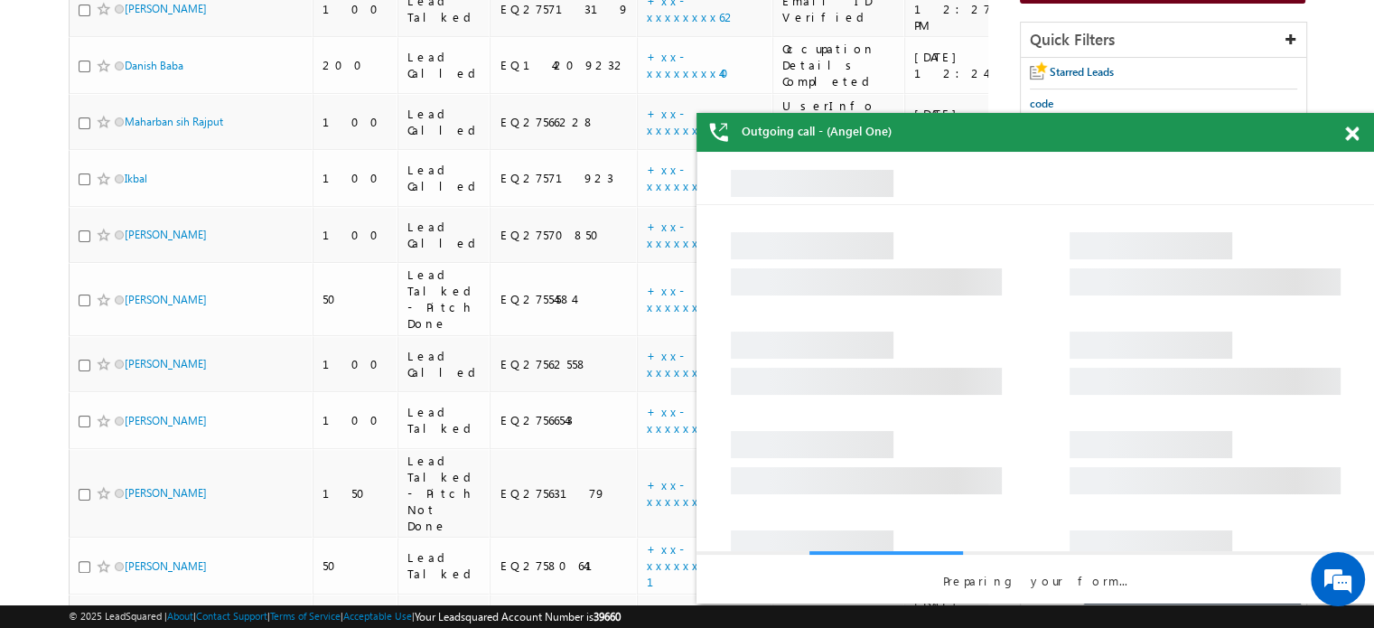
drag, startPoint x: 1356, startPoint y: 129, endPoint x: 481, endPoint y: 21, distance: 882.1
click at [1356, 129] on span at bounding box center [1352, 133] width 14 height 15
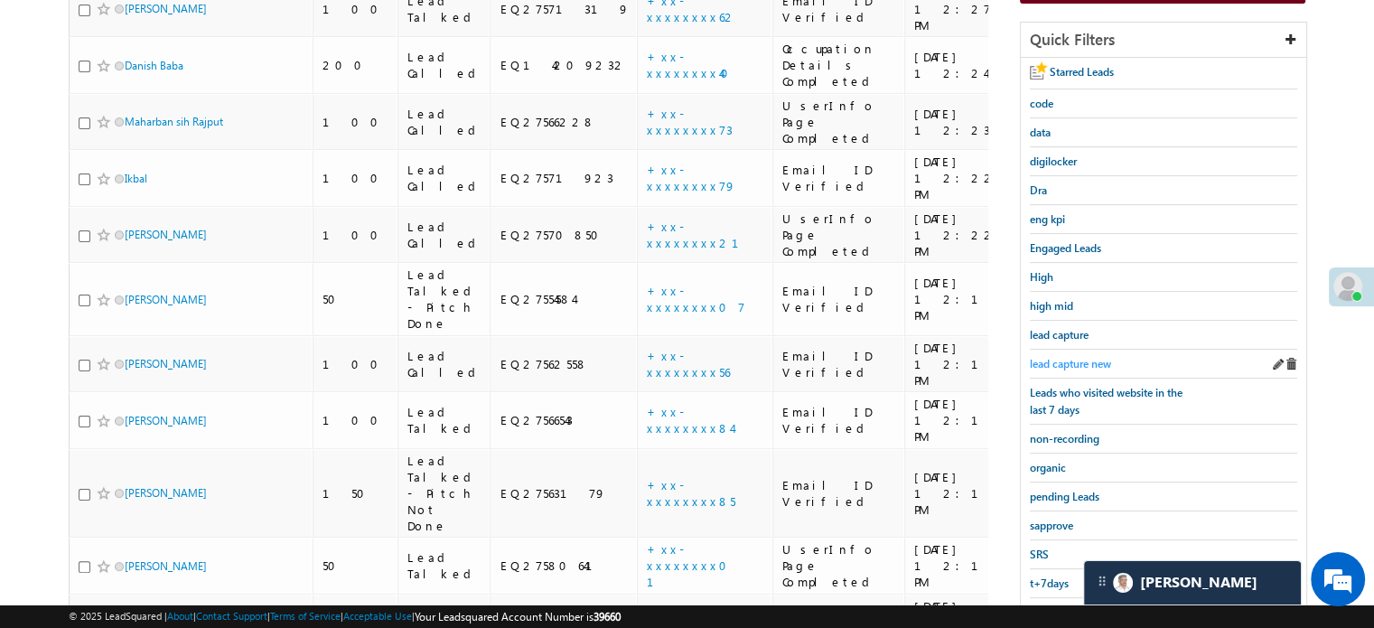
click at [1054, 360] on span "lead capture new" at bounding box center [1070, 364] width 81 height 14
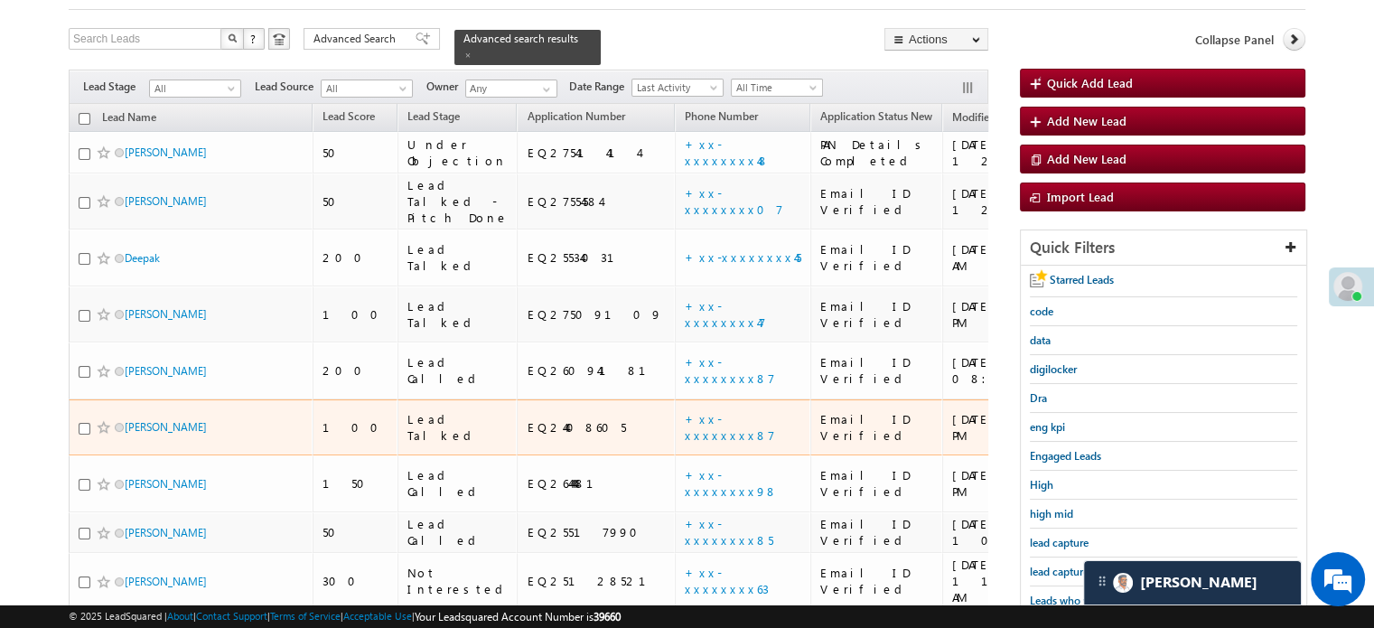
scroll to position [173, 0]
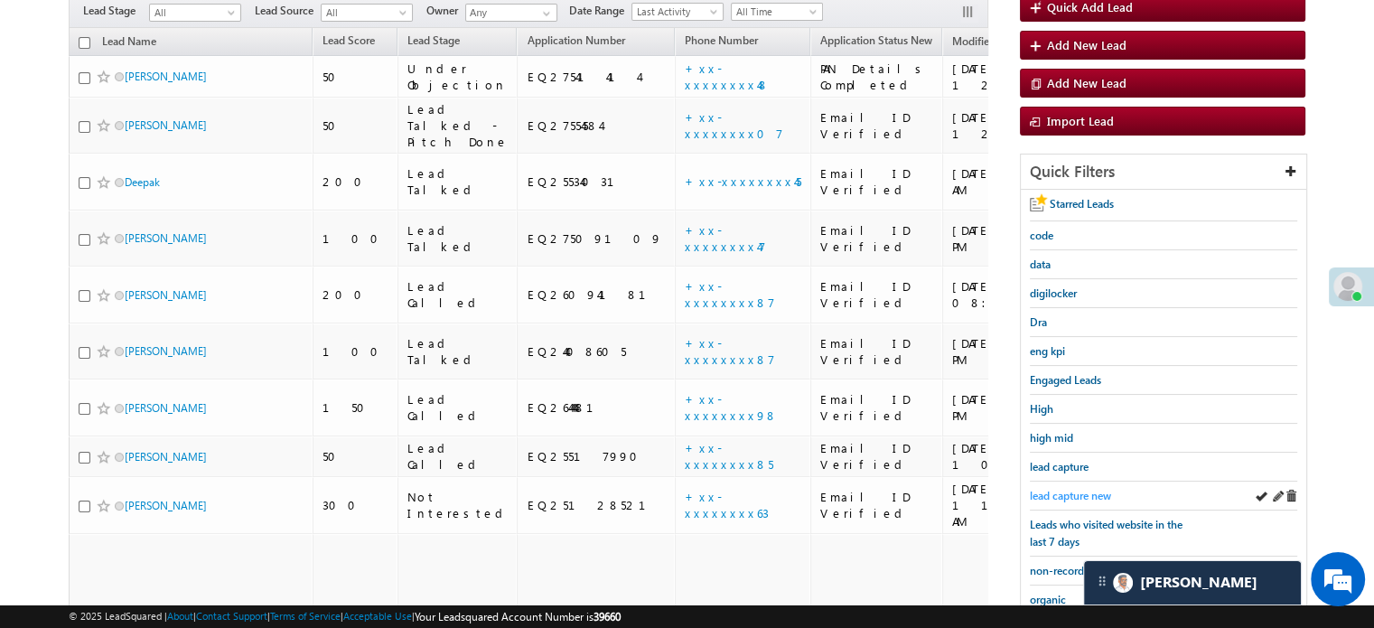
click at [1083, 489] on span "lead capture new" at bounding box center [1070, 496] width 81 height 14
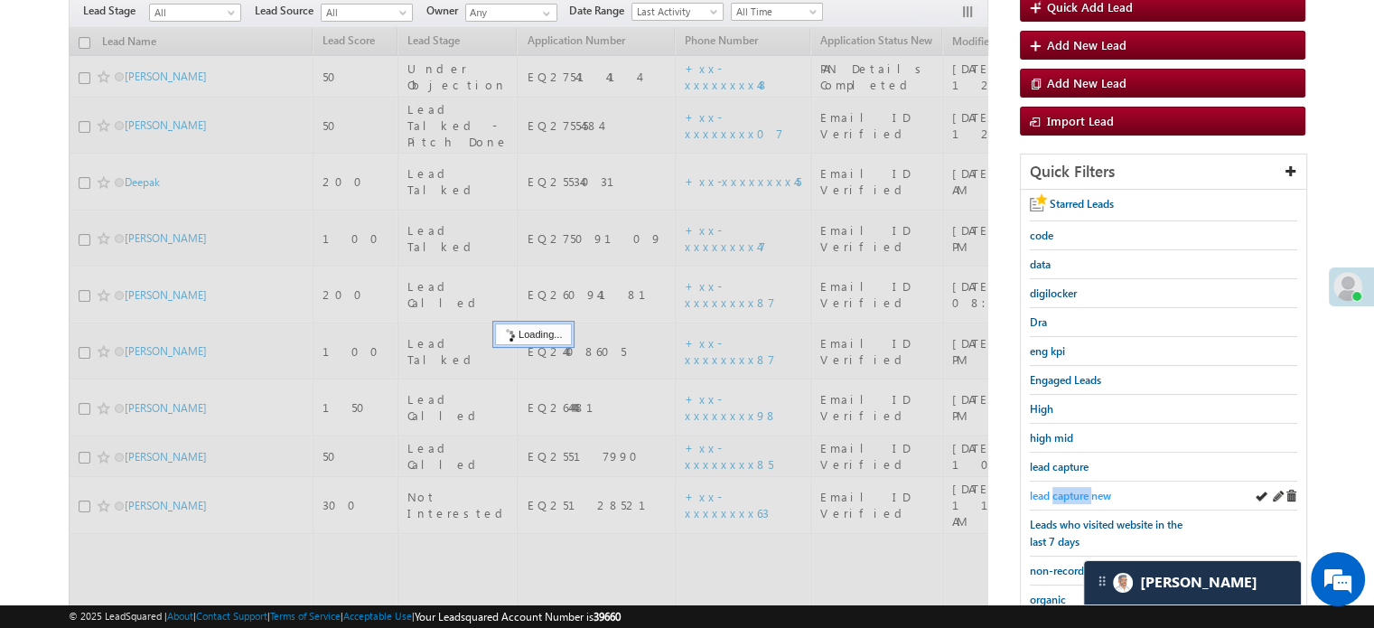
click at [1081, 489] on span "lead capture new" at bounding box center [1070, 496] width 81 height 14
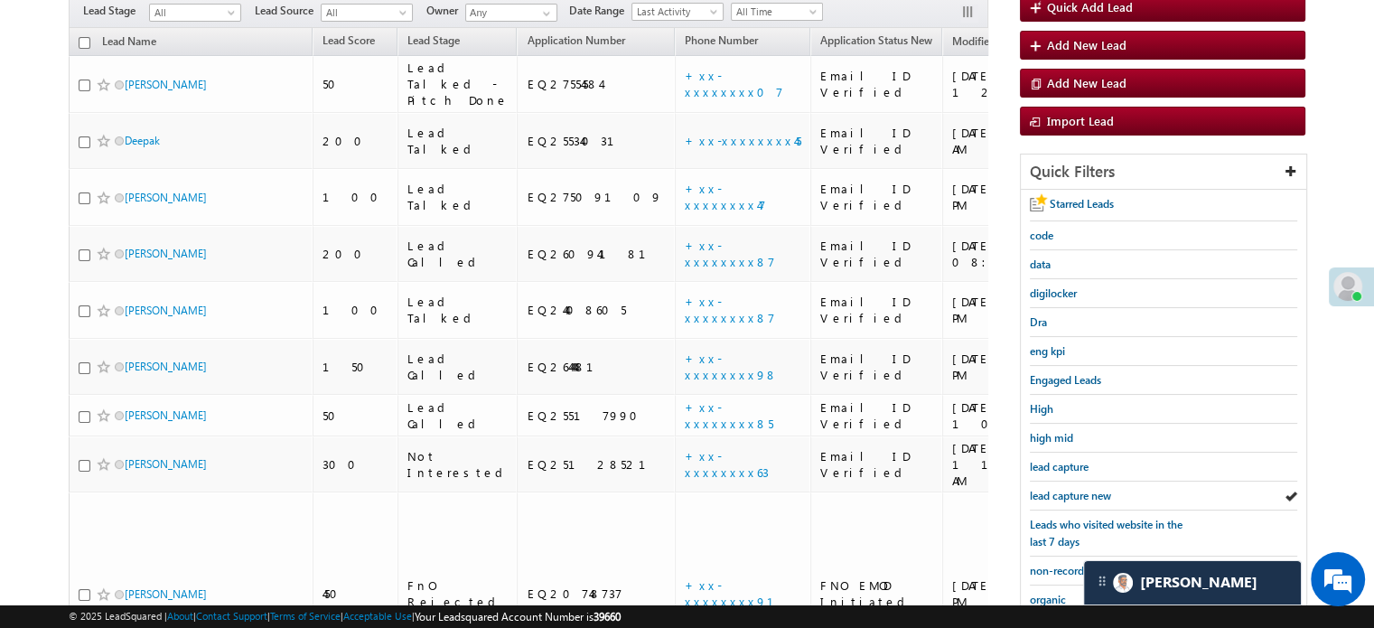
click at [1081, 489] on span "lead capture new" at bounding box center [1070, 496] width 81 height 14
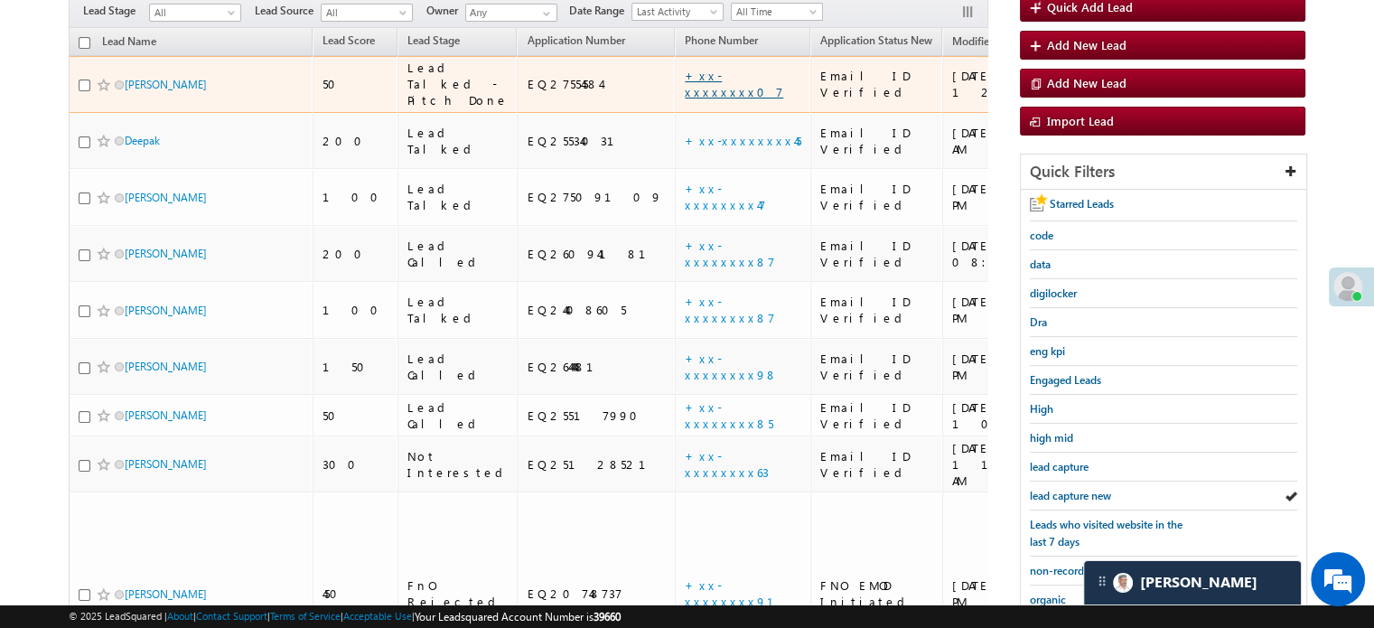
click at [685, 75] on link "+xx-xxxxxxxx07" at bounding box center [734, 84] width 98 height 32
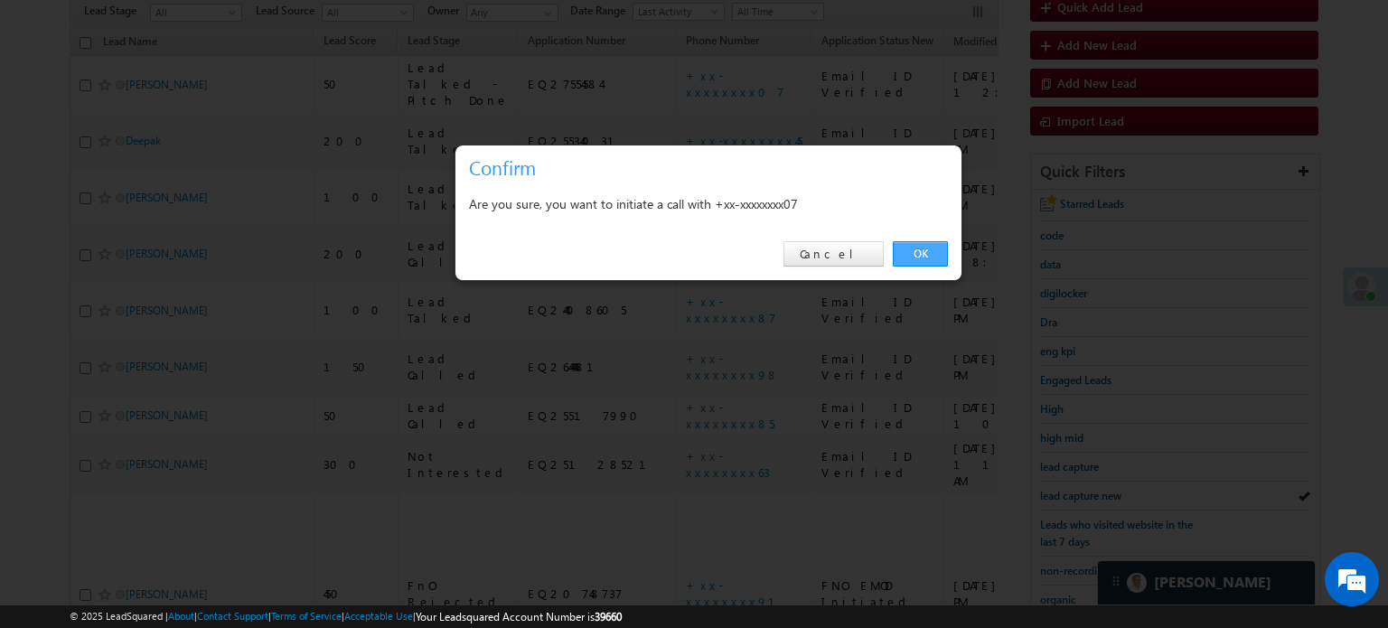
click at [930, 256] on link "OK" at bounding box center [920, 253] width 55 height 25
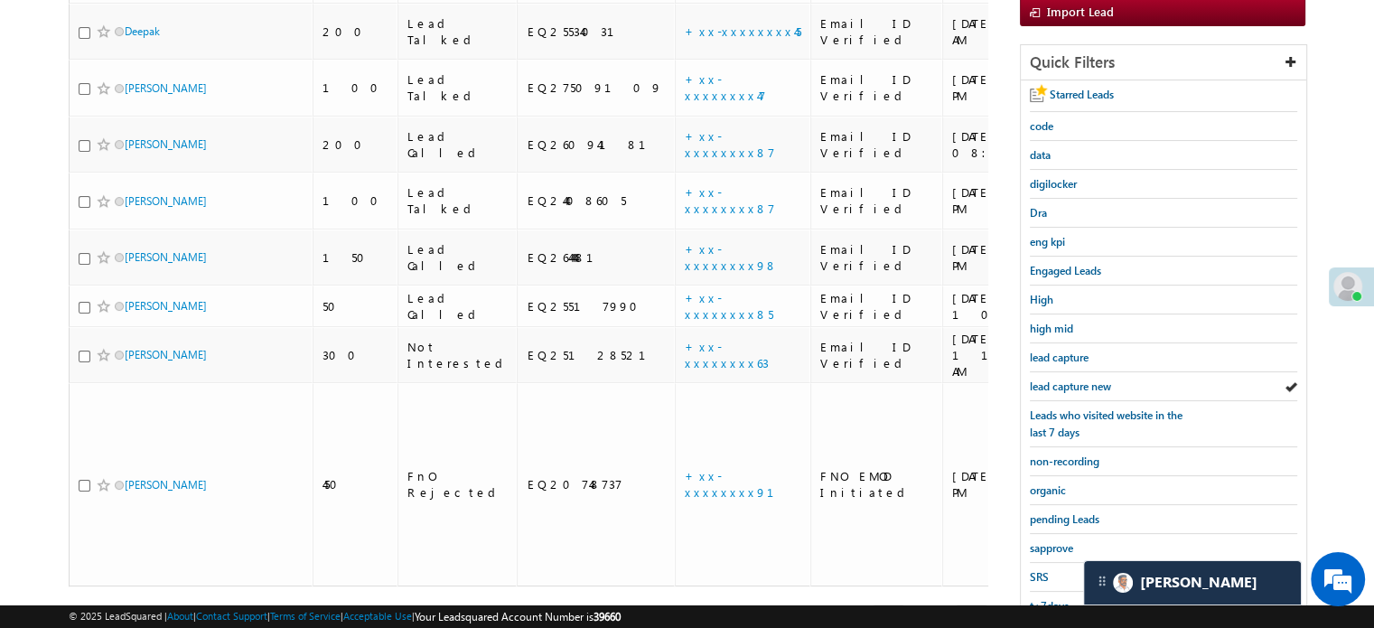
scroll to position [388, 0]
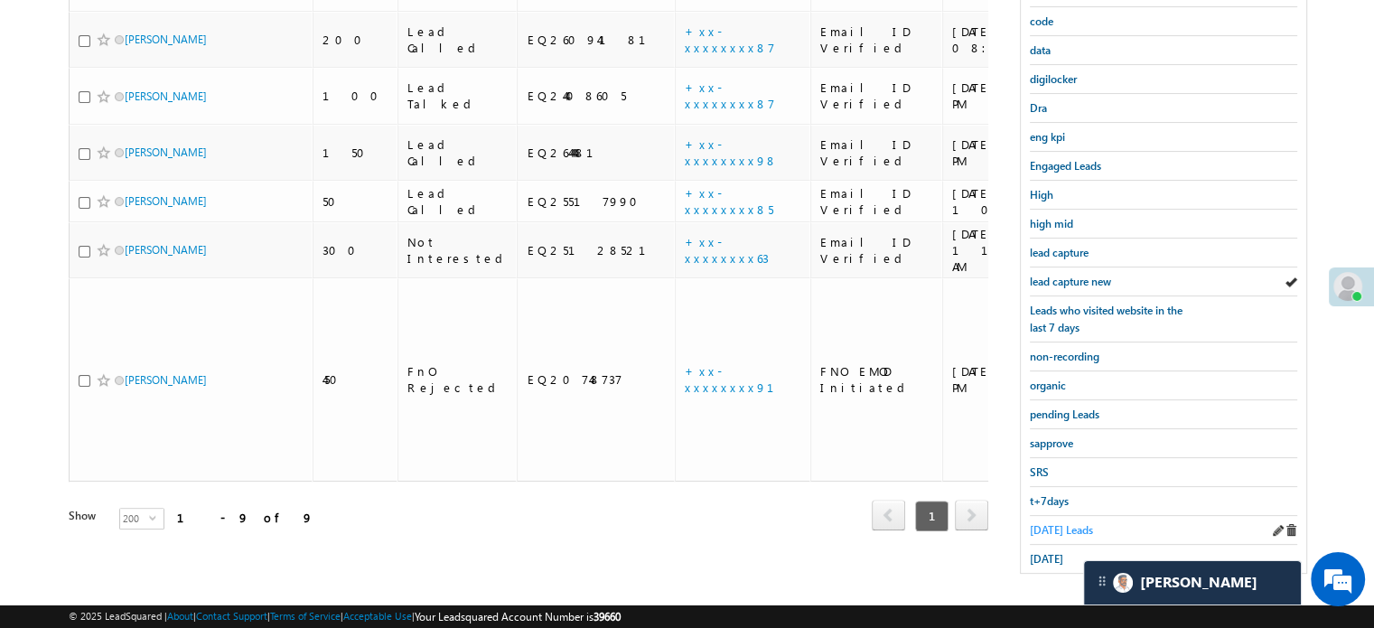
click at [1052, 529] on link "[DATE] Leads" at bounding box center [1061, 529] width 63 height 17
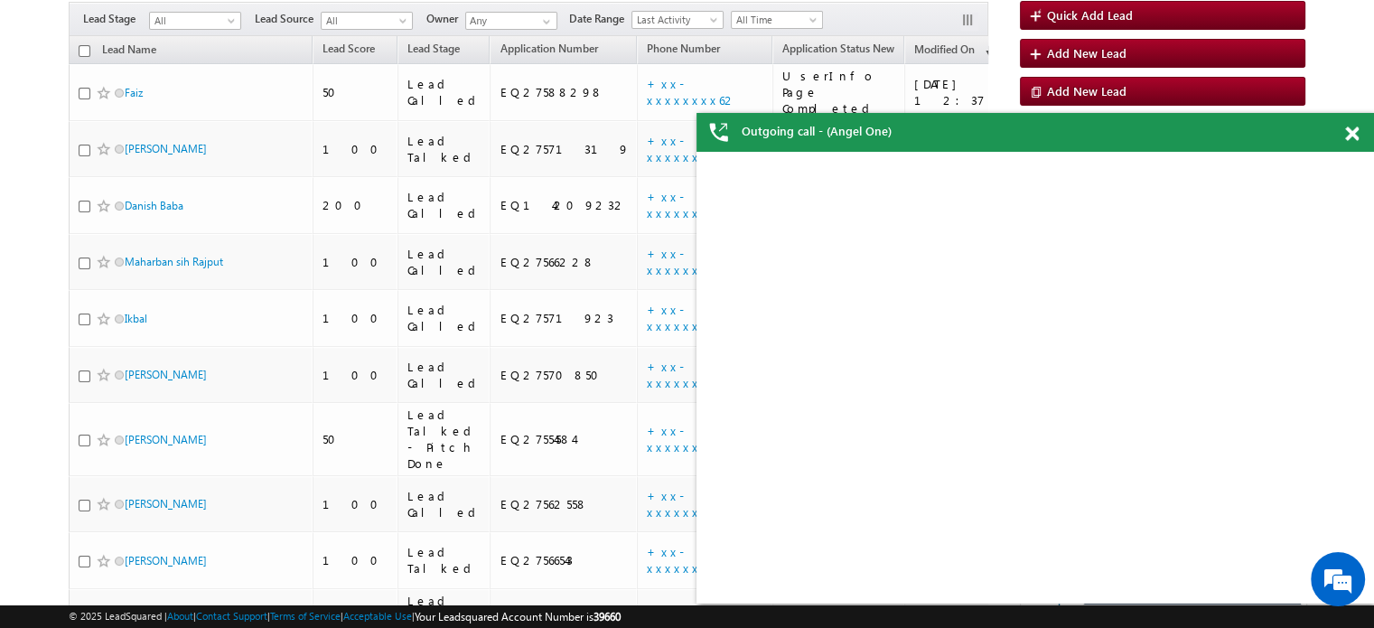
scroll to position [117, 0]
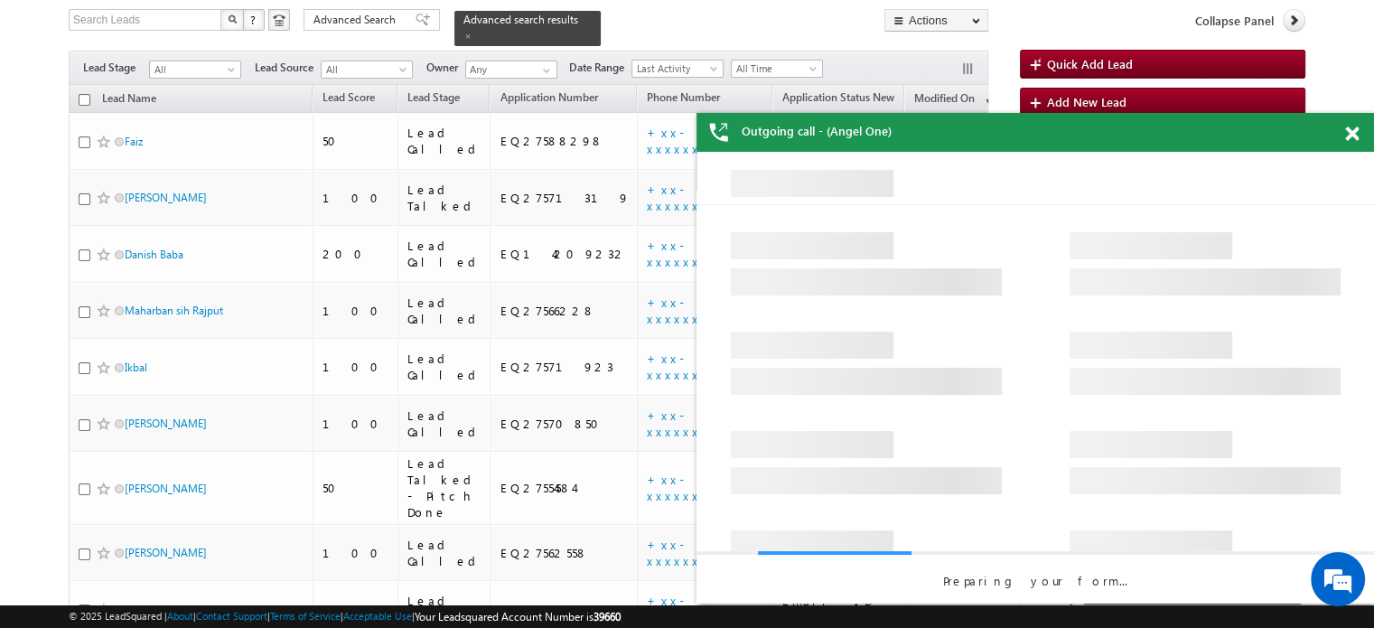
click at [1351, 129] on span at bounding box center [1352, 133] width 14 height 15
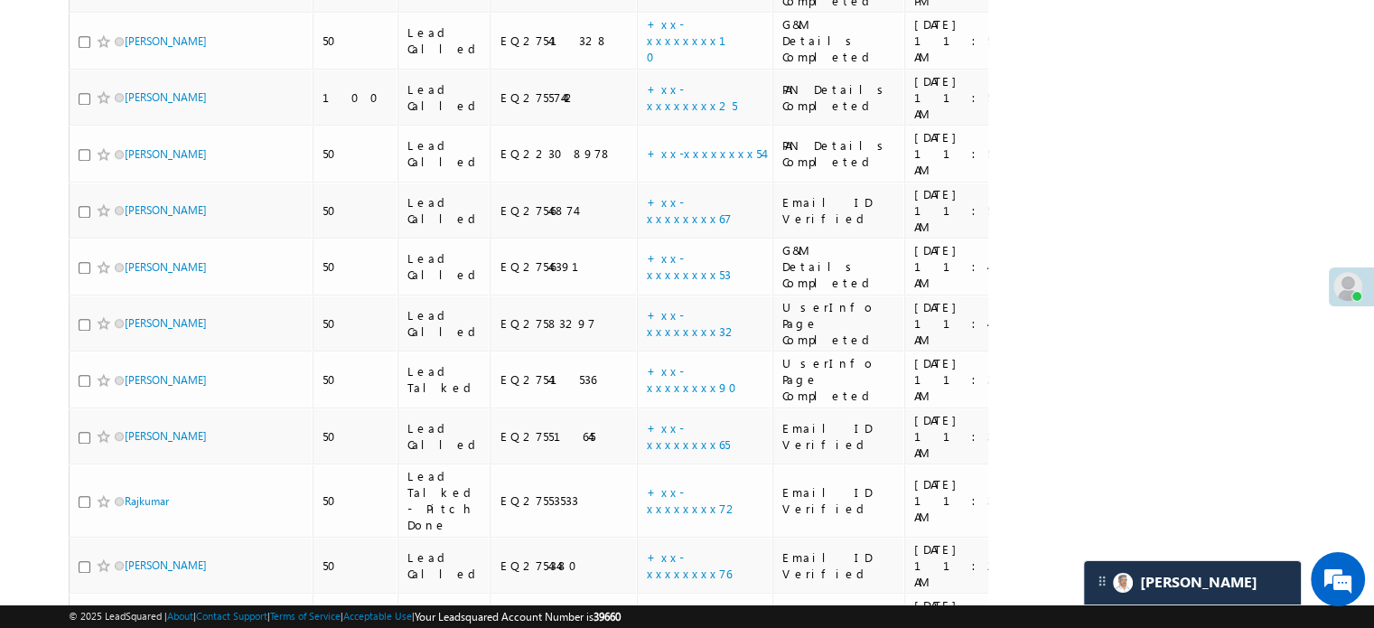
scroll to position [1300, 0]
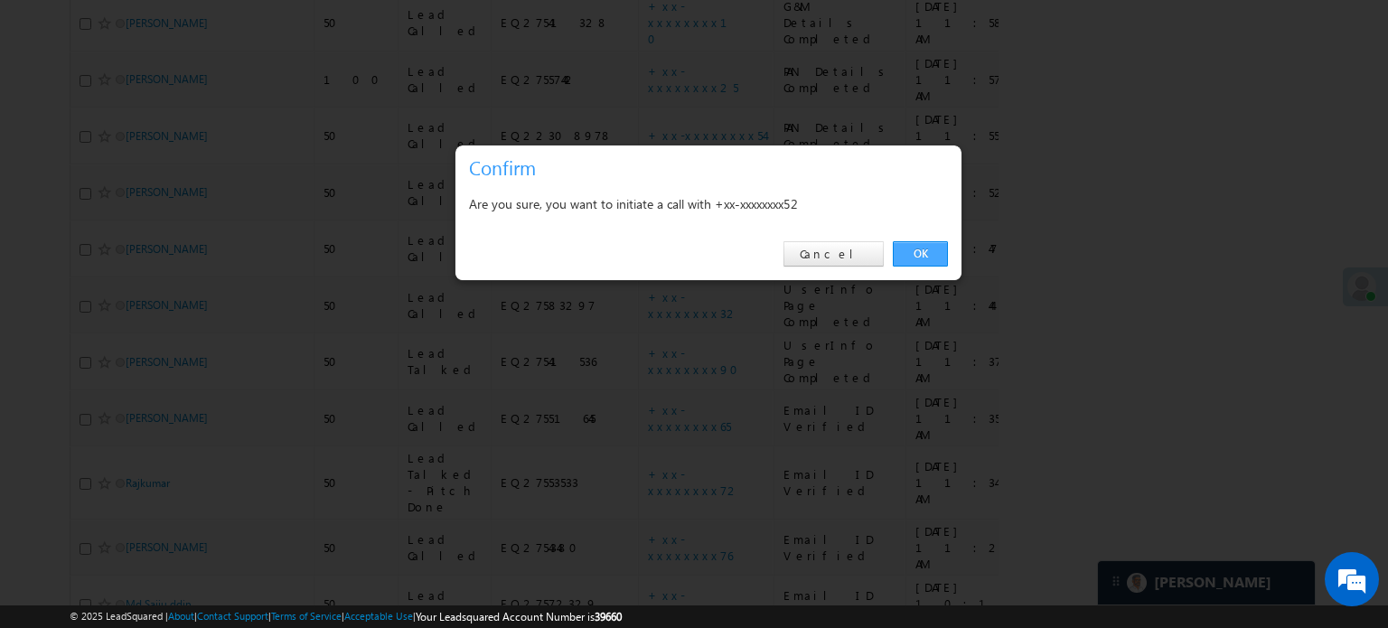
click at [914, 245] on link "OK" at bounding box center [920, 253] width 55 height 25
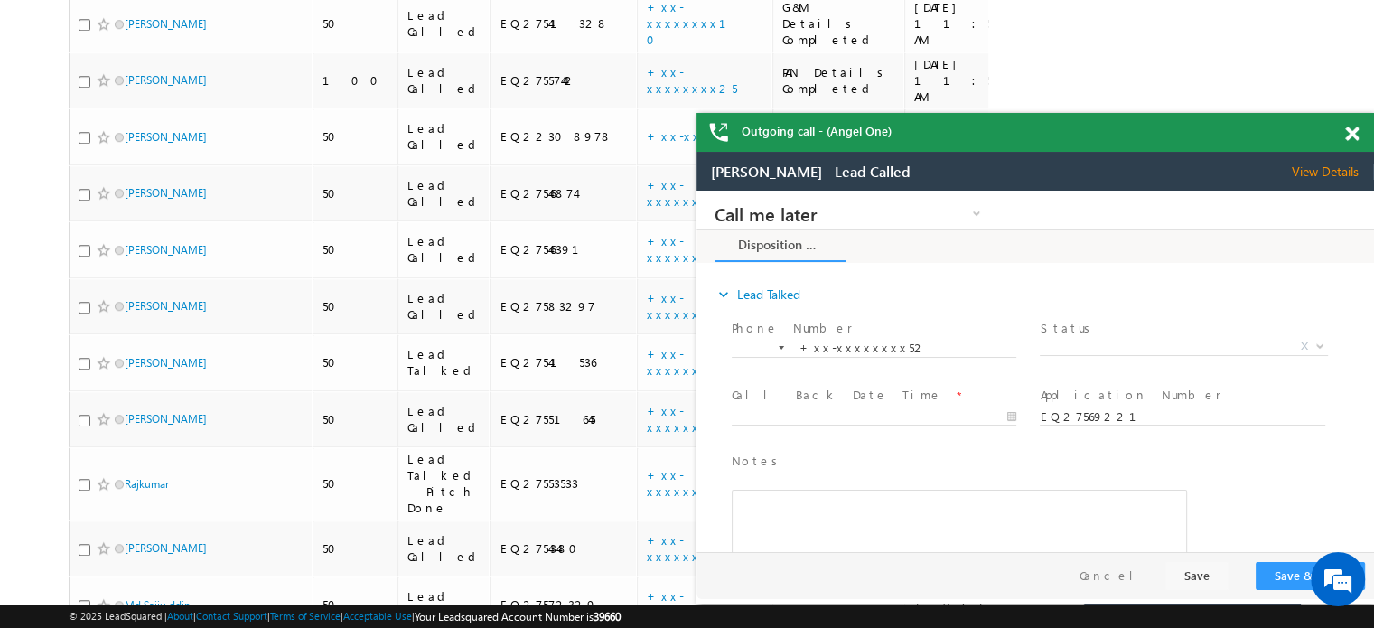
scroll to position [0, 0]
click at [1351, 135] on span at bounding box center [1352, 133] width 14 height 15
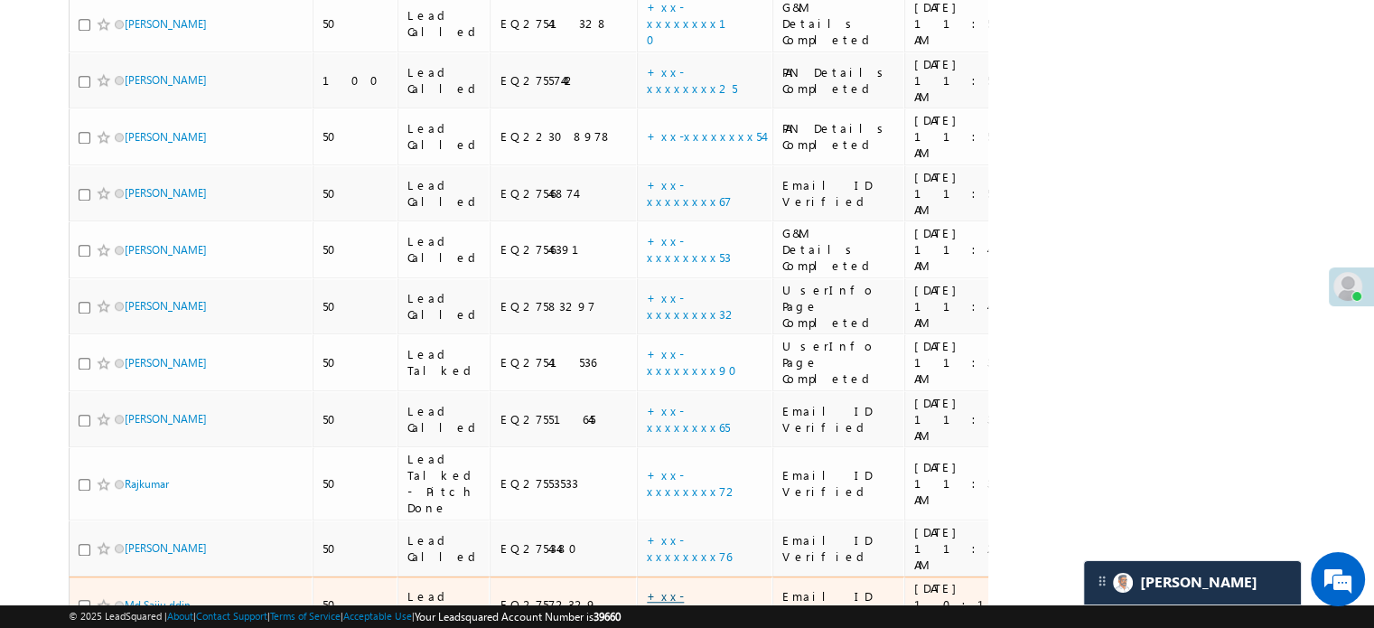
click at [652, 588] on link "+xx-xxxxxxxx16" at bounding box center [700, 604] width 107 height 32
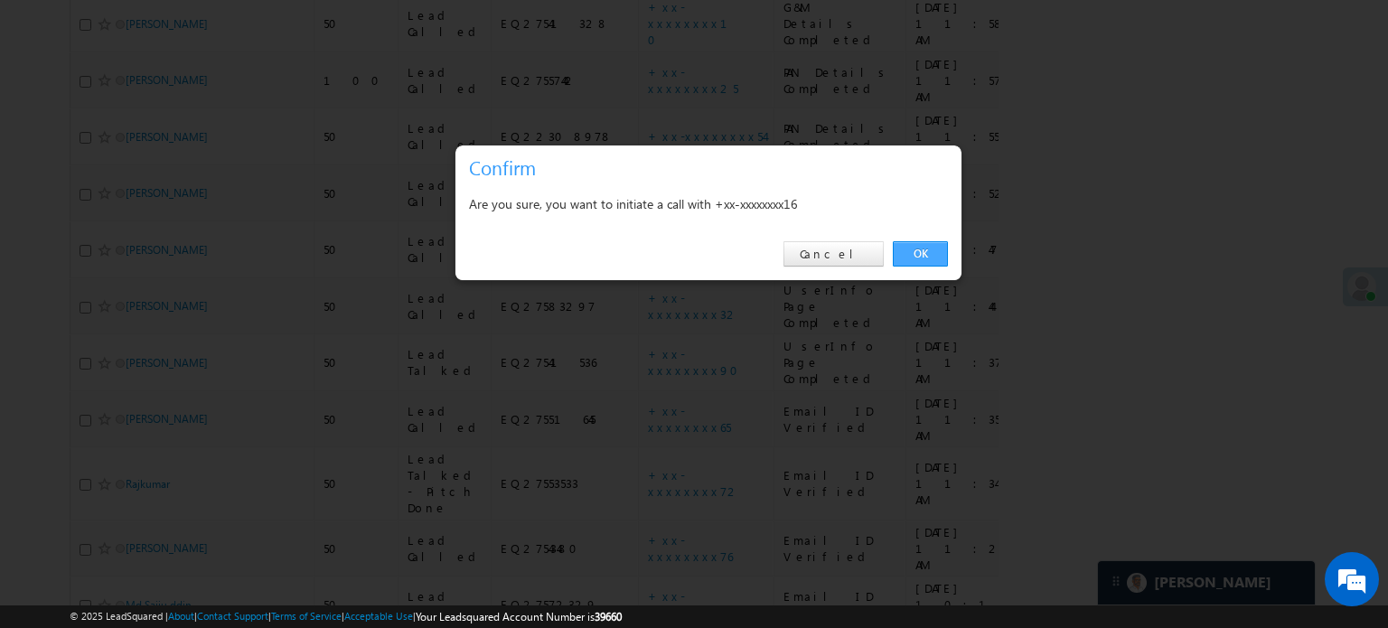
click at [914, 259] on link "OK" at bounding box center [920, 253] width 55 height 25
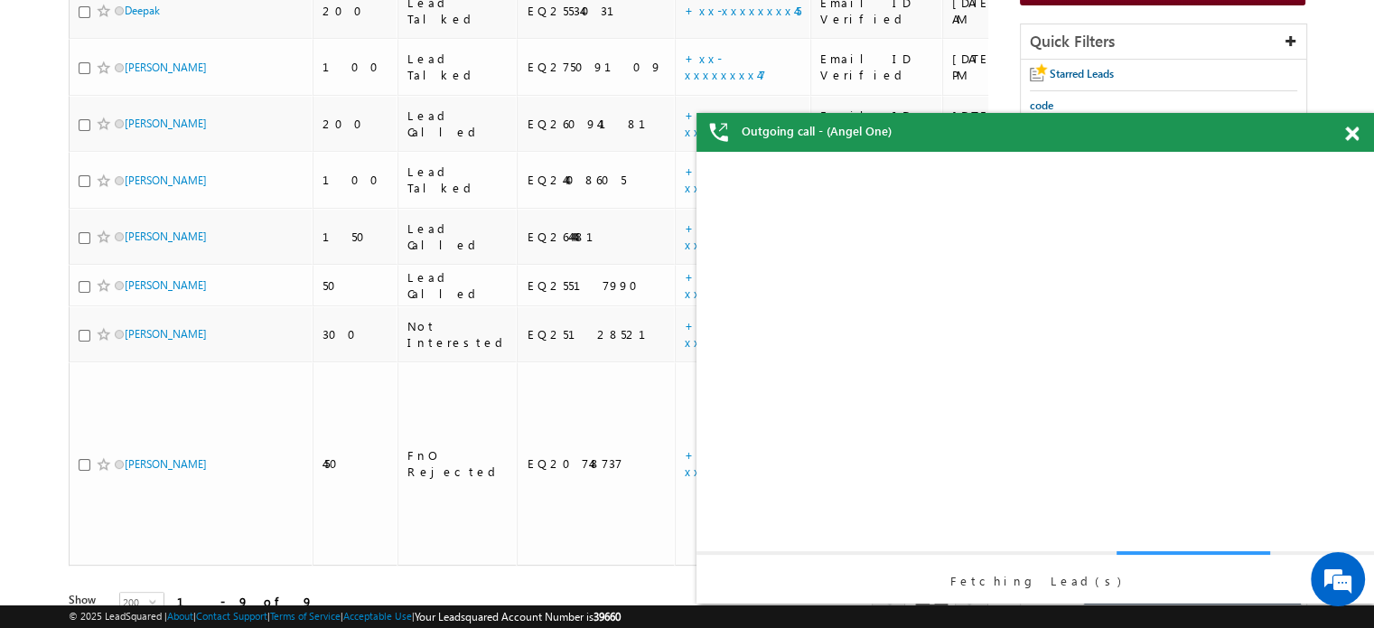
scroll to position [409, 0]
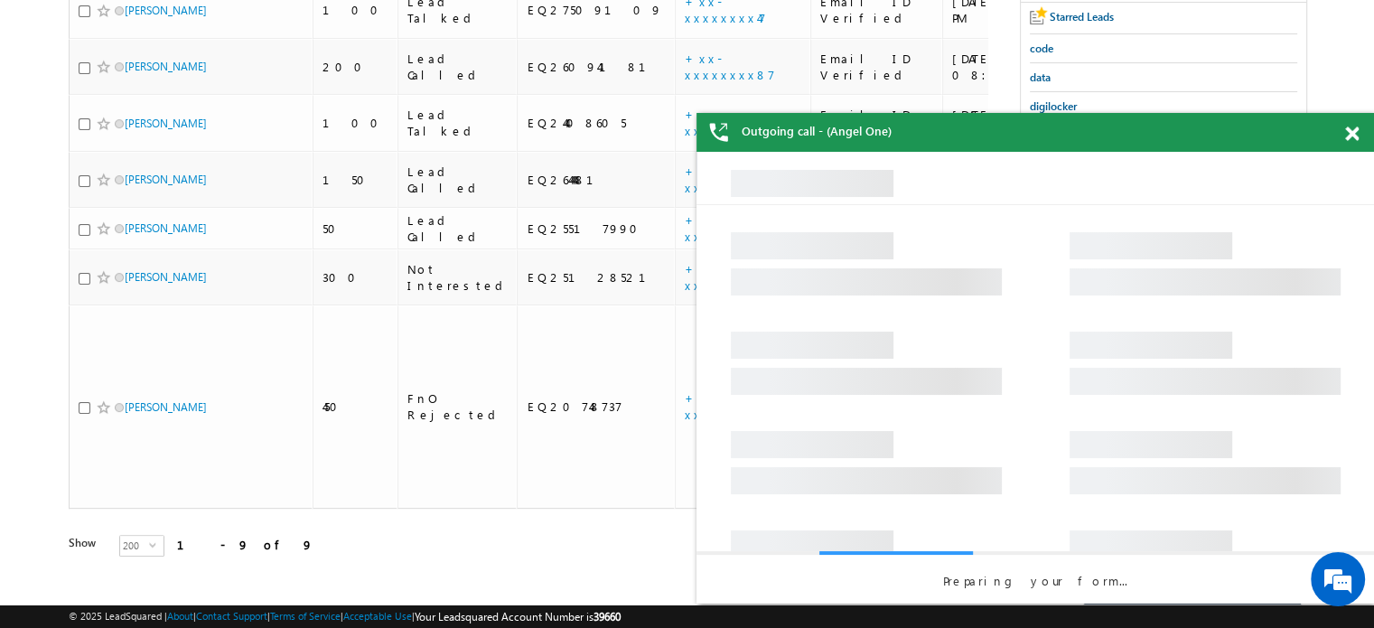
click at [1349, 129] on span at bounding box center [1352, 133] width 14 height 15
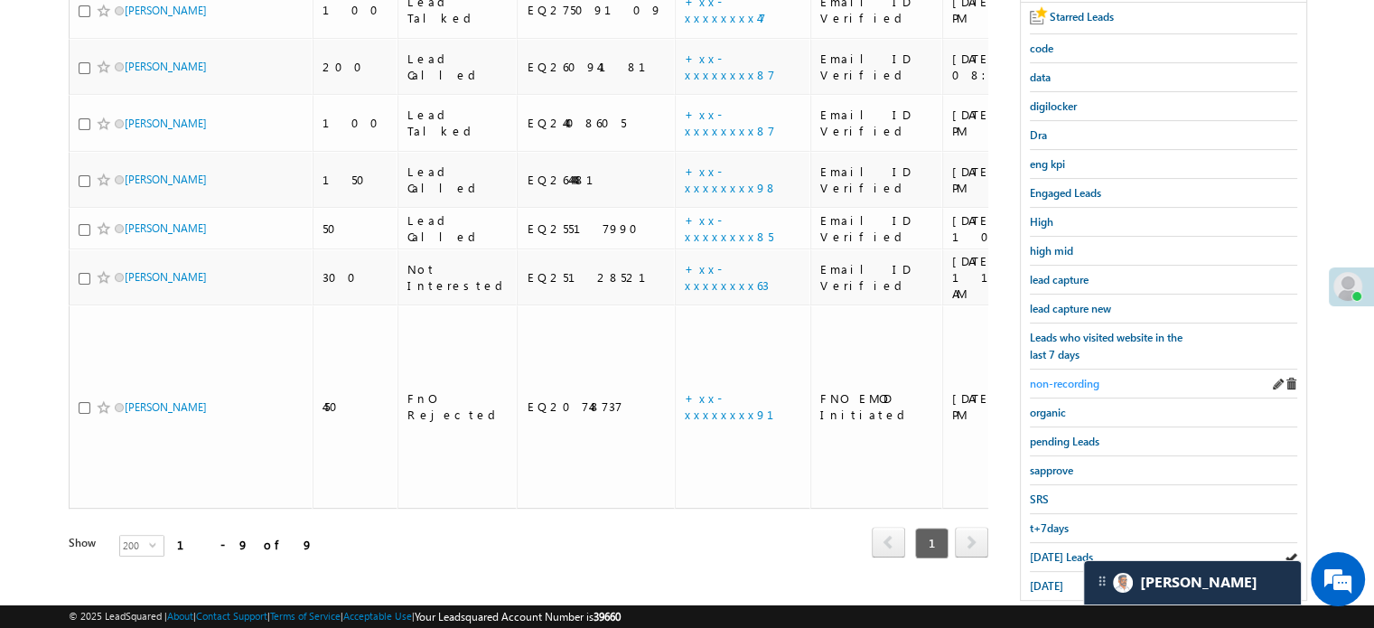
click at [1080, 382] on span "non-recording" at bounding box center [1065, 384] width 70 height 14
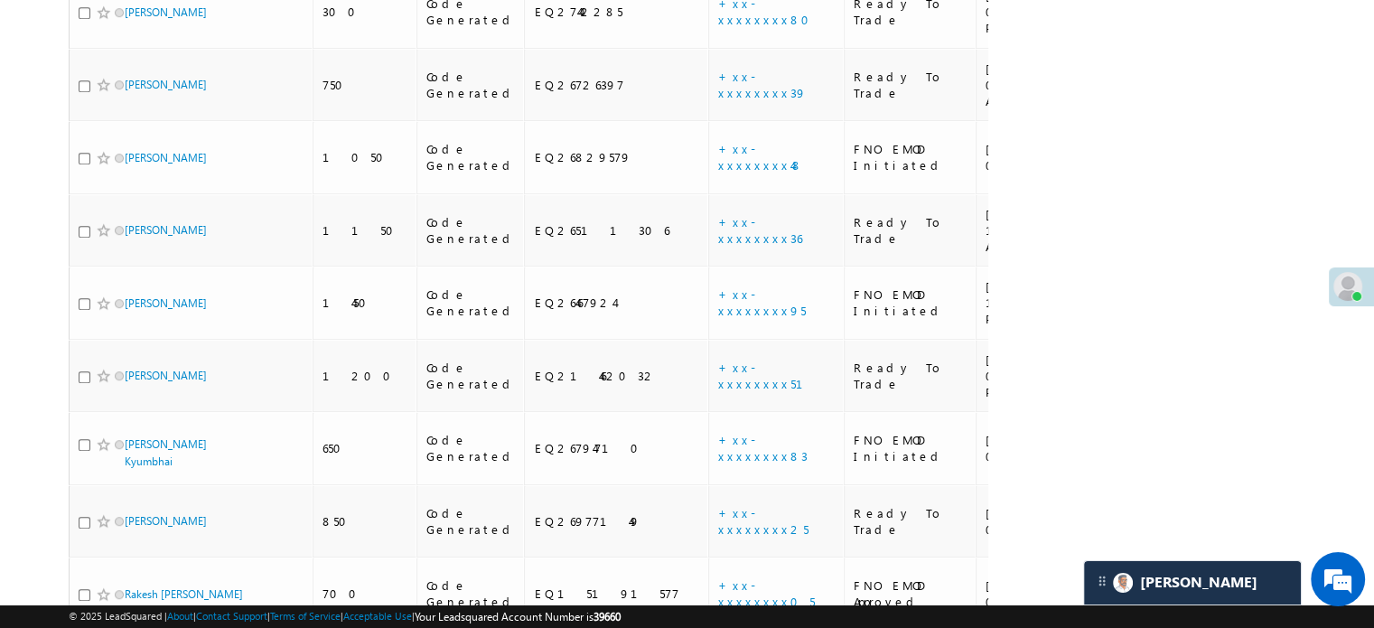
scroll to position [1055, 0]
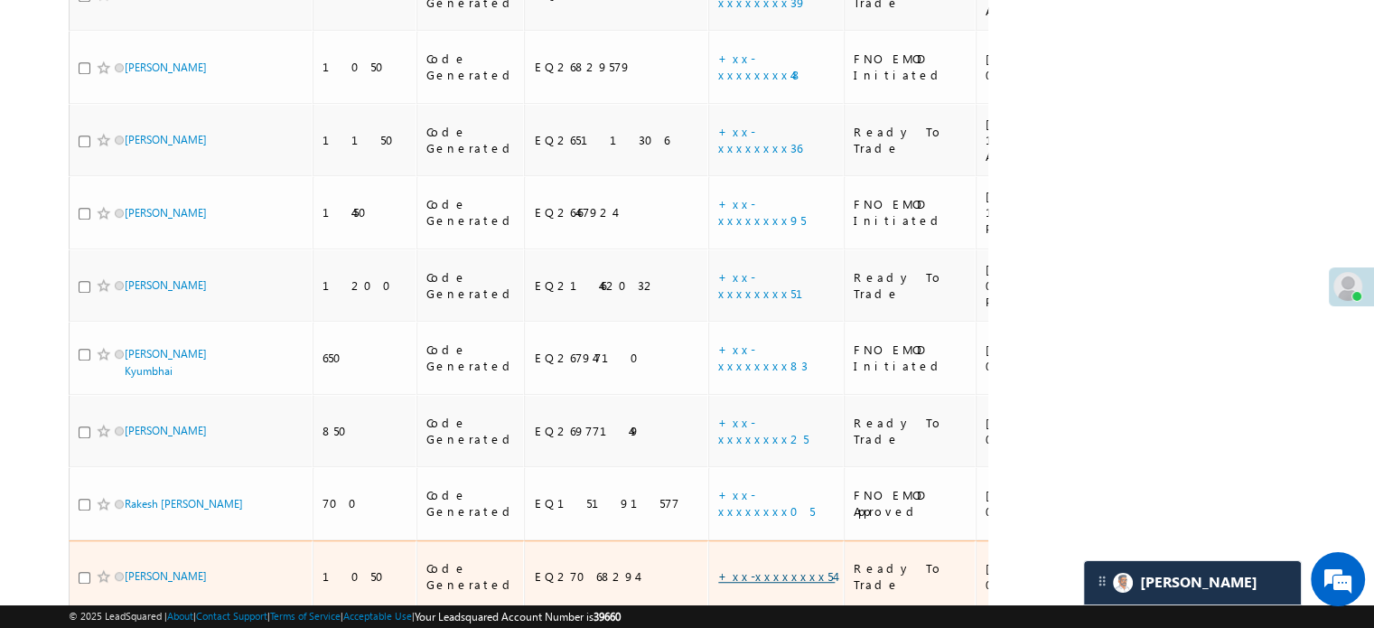
click at [718, 568] on link "+xx-xxxxxxxx54" at bounding box center [776, 575] width 117 height 15
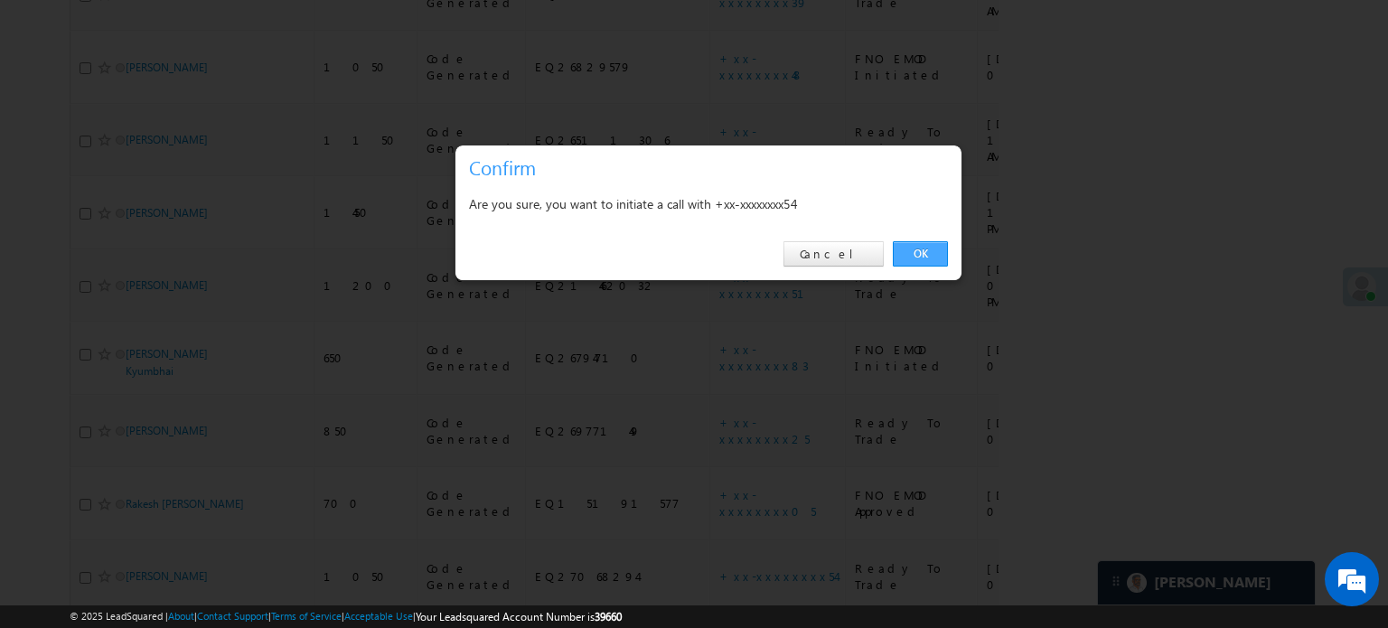
click at [921, 252] on link "OK" at bounding box center [920, 253] width 55 height 25
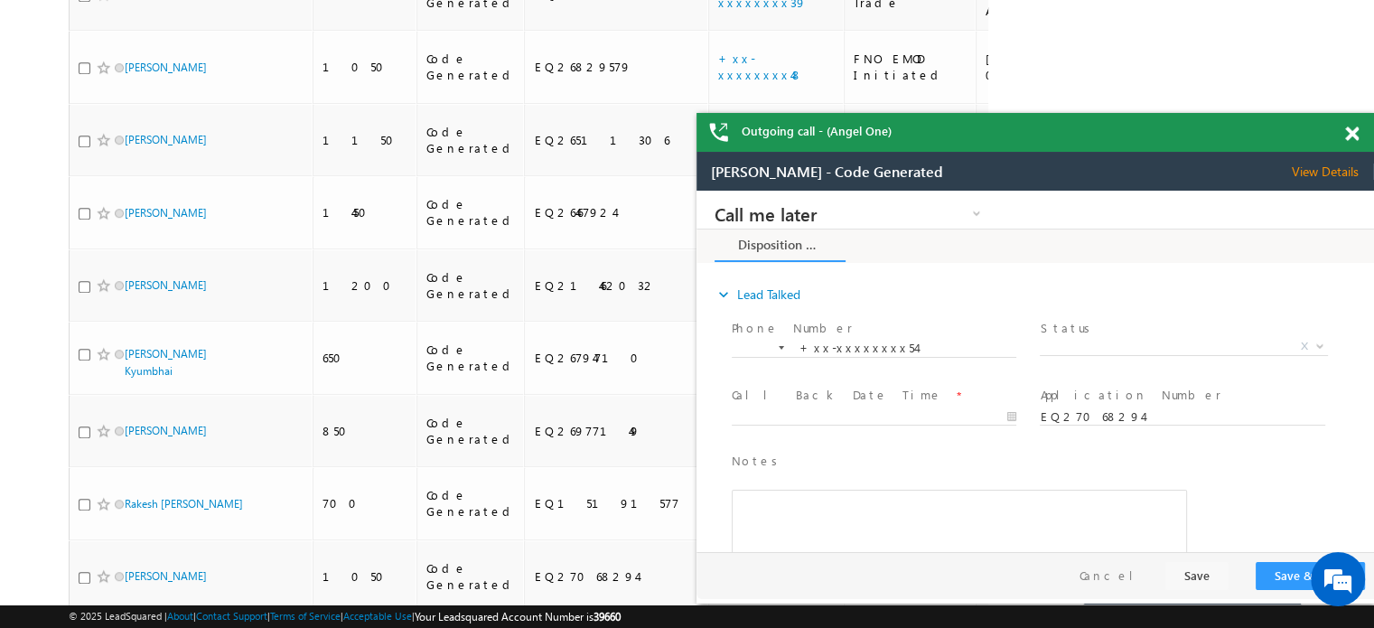
scroll to position [0, 0]
click at [1346, 138] on span at bounding box center [1352, 133] width 14 height 15
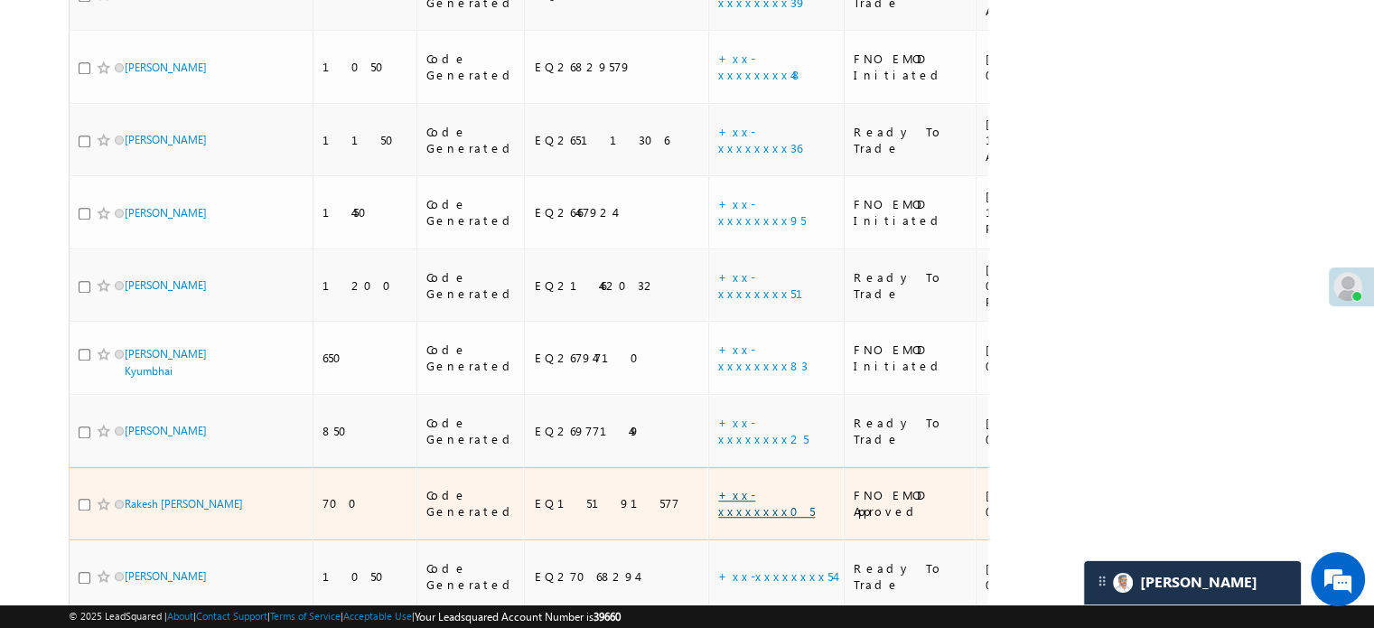
click at [718, 487] on link "+xx-xxxxxxxx05" at bounding box center [766, 503] width 97 height 32
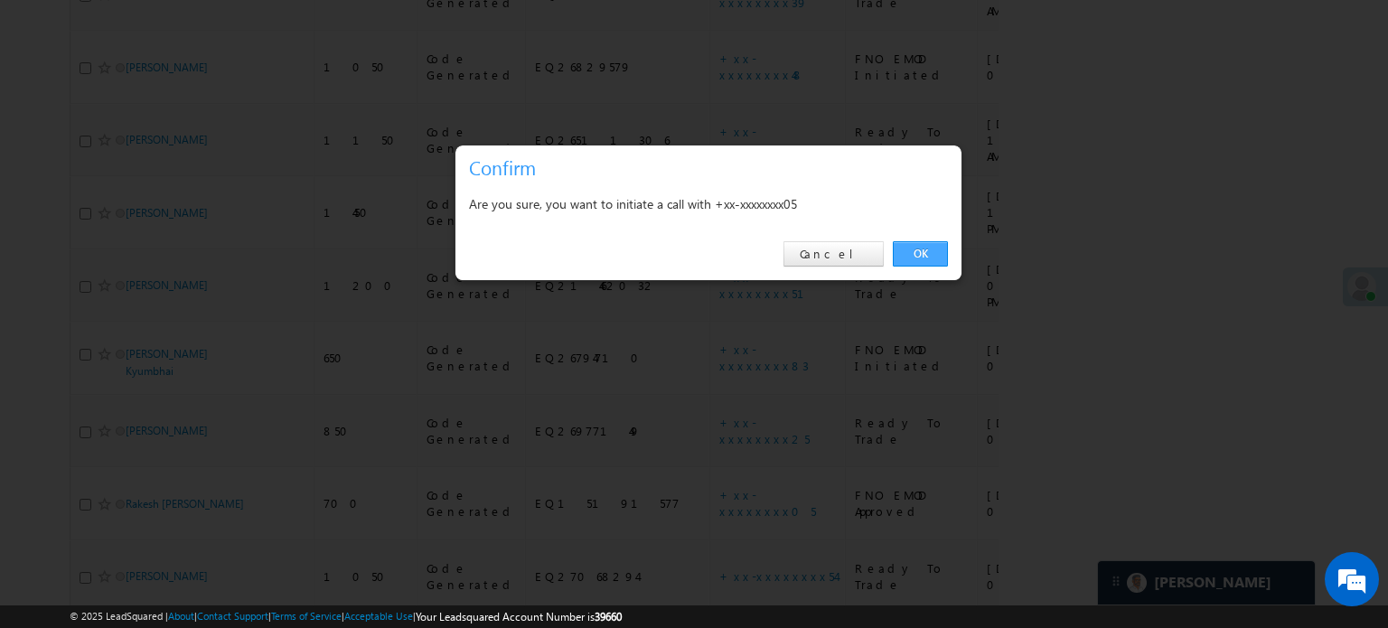
click at [913, 256] on link "OK" at bounding box center [920, 253] width 55 height 25
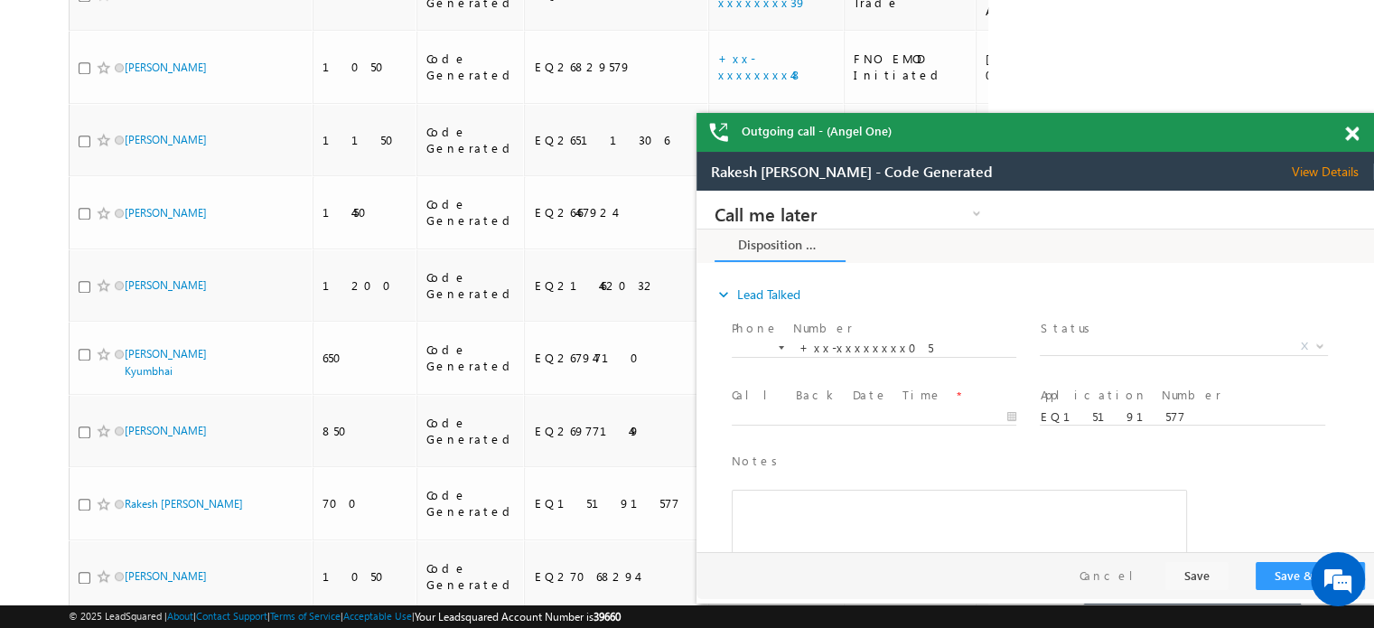
click at [1351, 134] on span at bounding box center [1352, 133] width 14 height 15
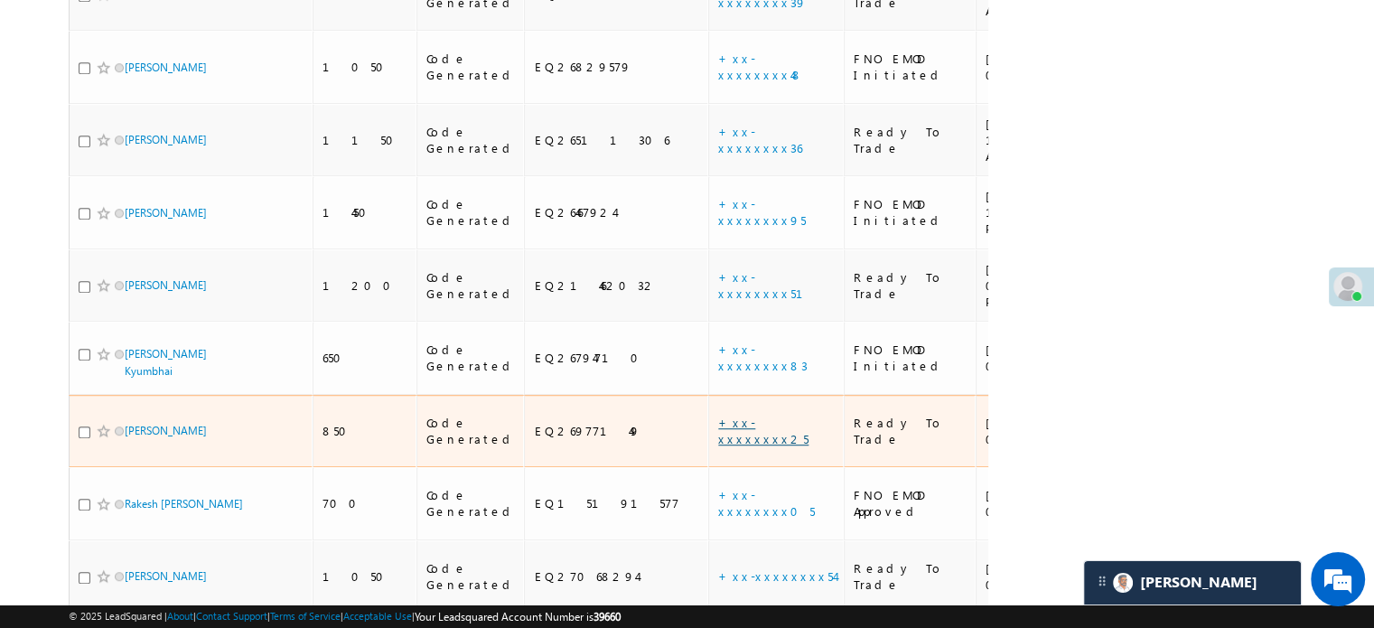
click at [718, 415] on link "+xx-xxxxxxxx25" at bounding box center [763, 431] width 90 height 32
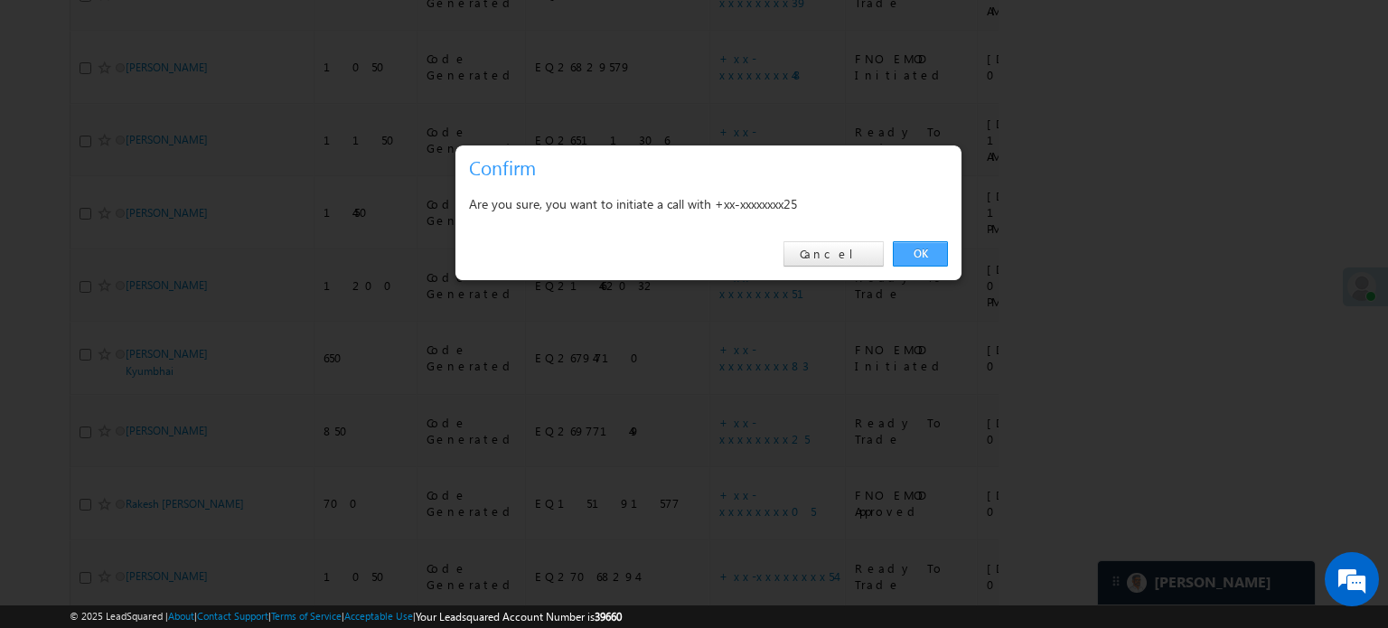
click at [928, 246] on link "OK" at bounding box center [920, 253] width 55 height 25
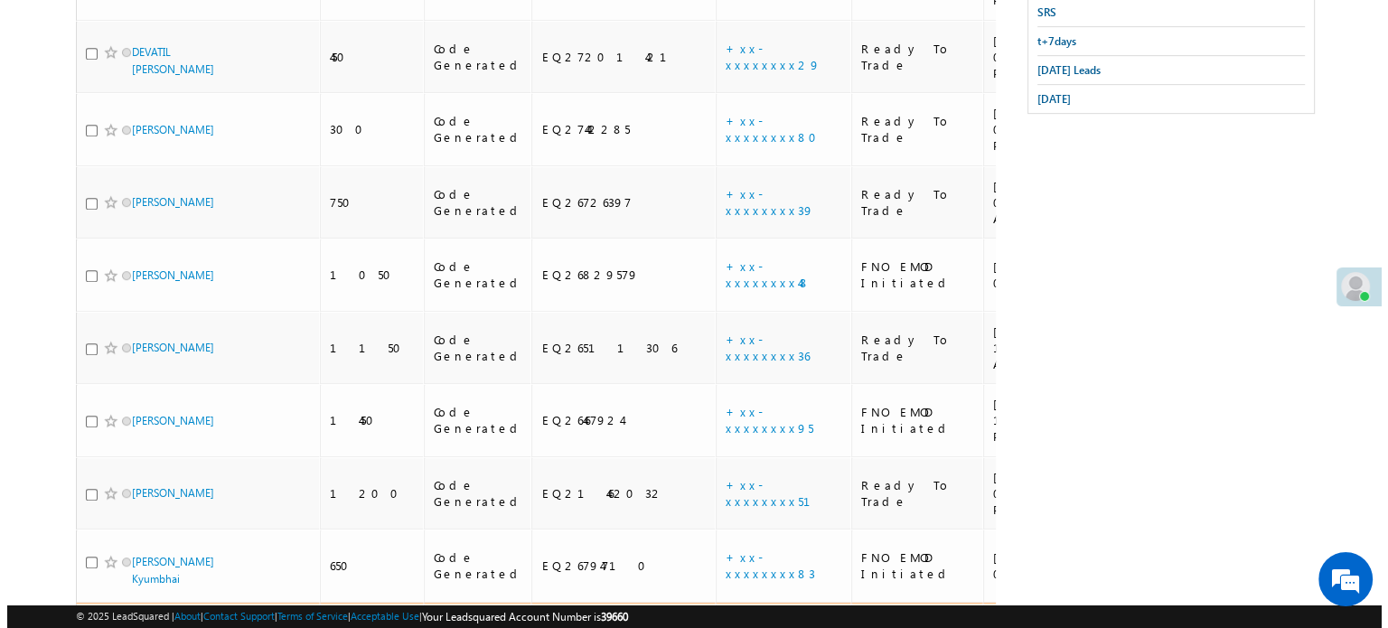
scroll to position [818, 0]
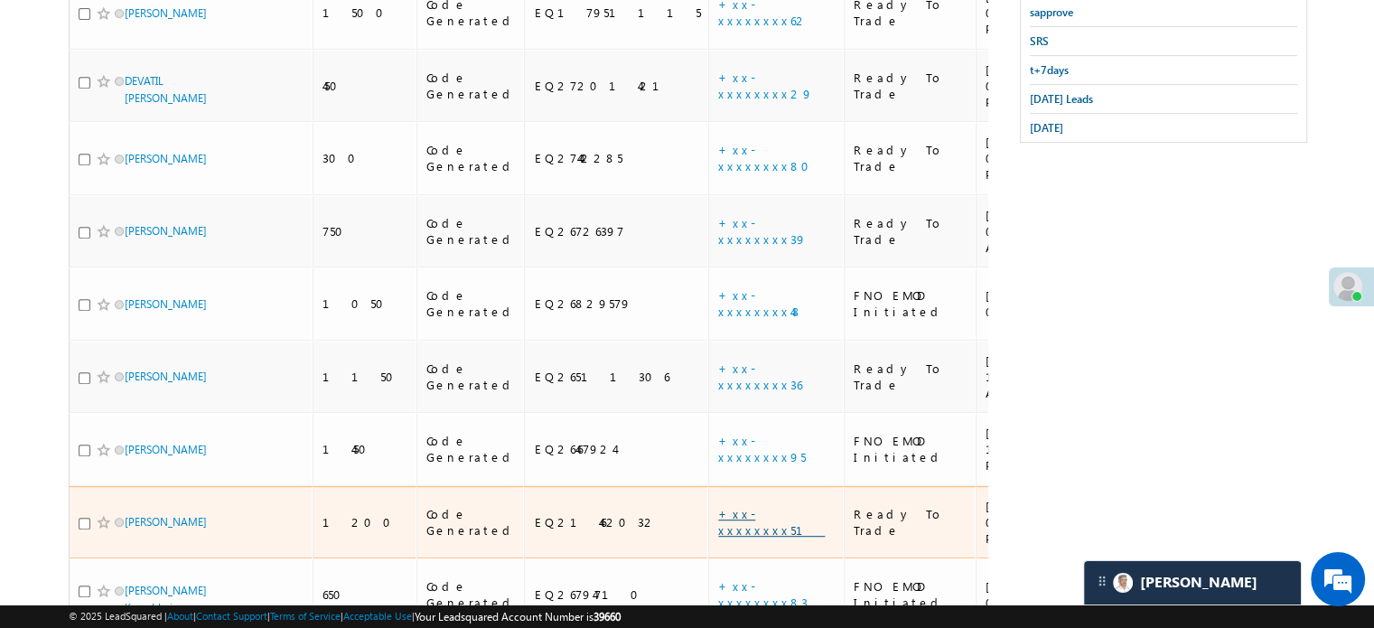
click at [718, 506] on link "+xx-xxxxxxxx51" at bounding box center [771, 522] width 107 height 32
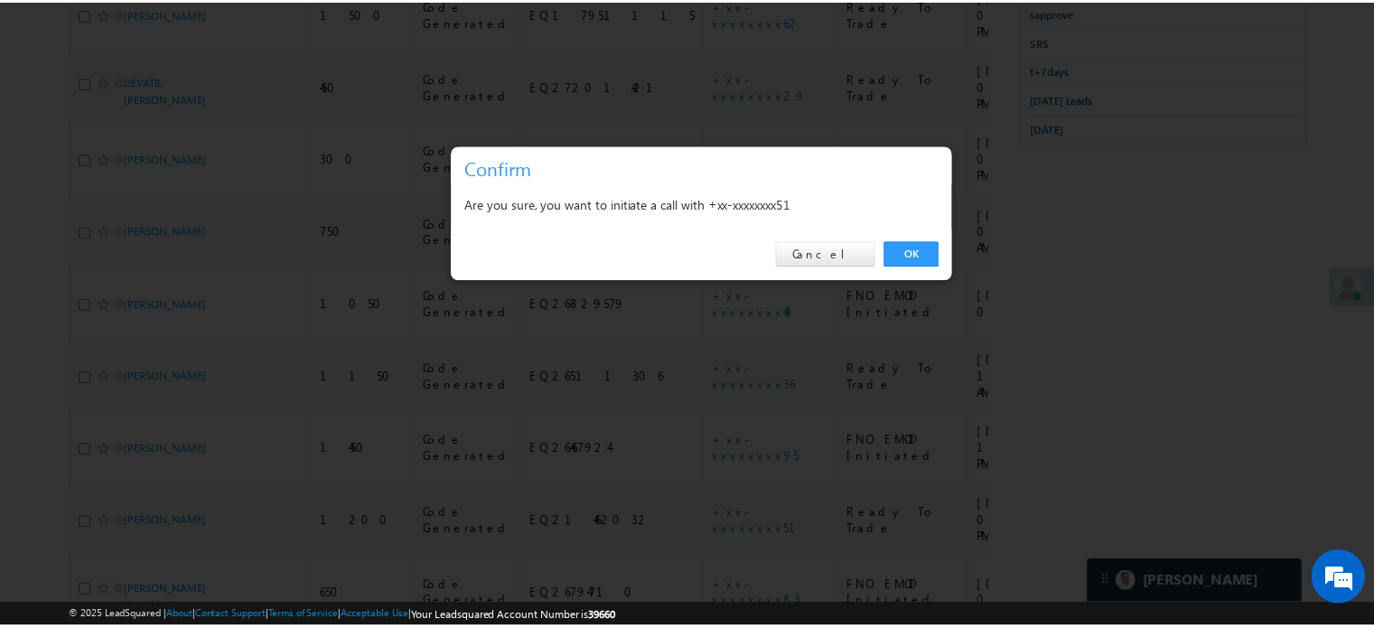
scroll to position [0, 0]
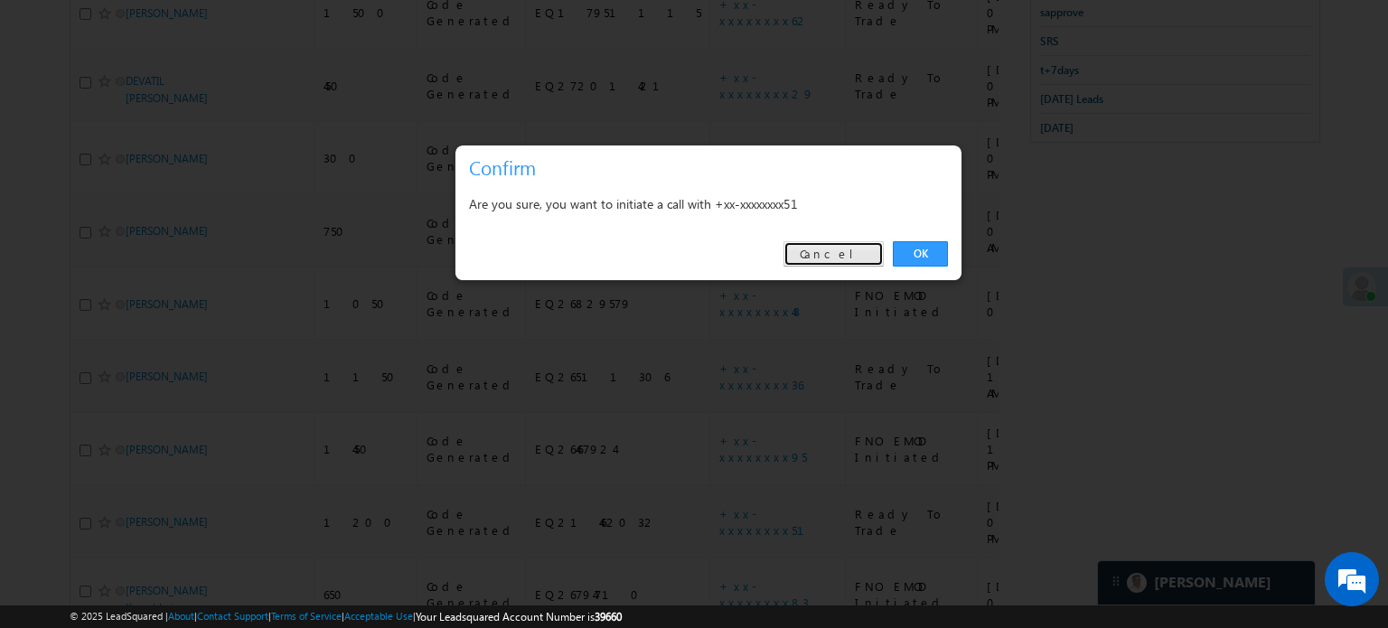
click at [838, 257] on link "Cancel" at bounding box center [833, 253] width 100 height 25
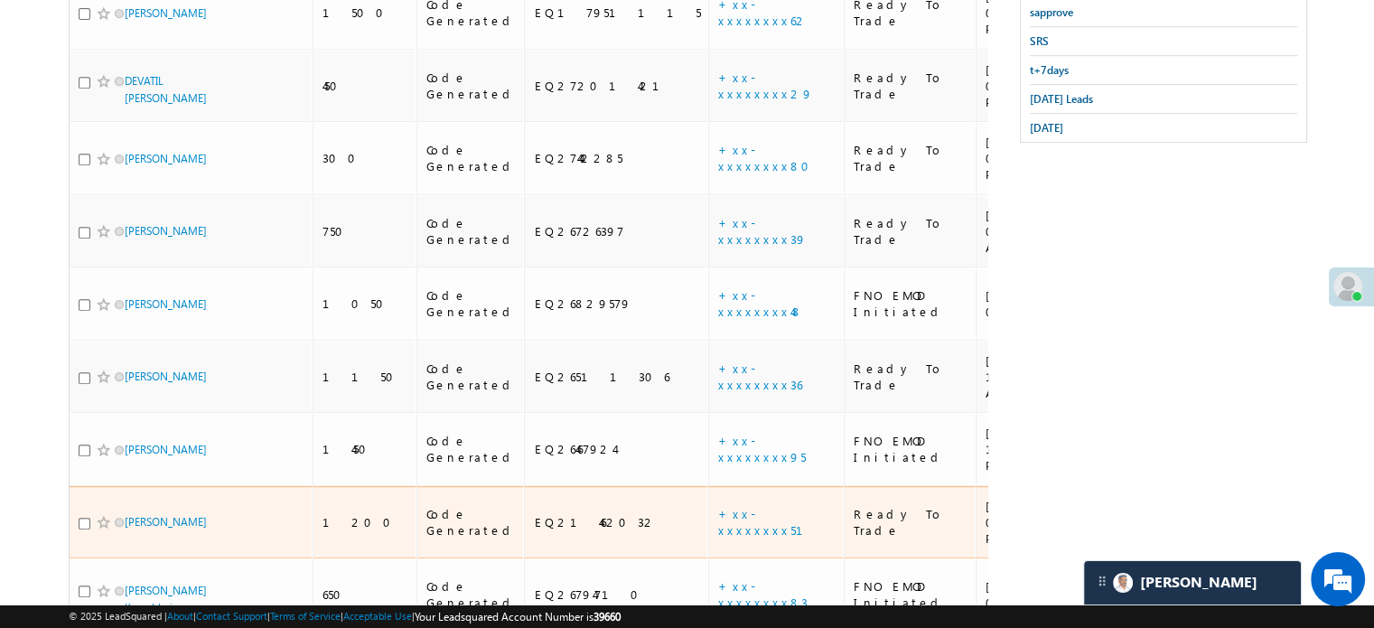
drag, startPoint x: 838, startPoint y: 257, endPoint x: 855, endPoint y: 277, distance: 26.4
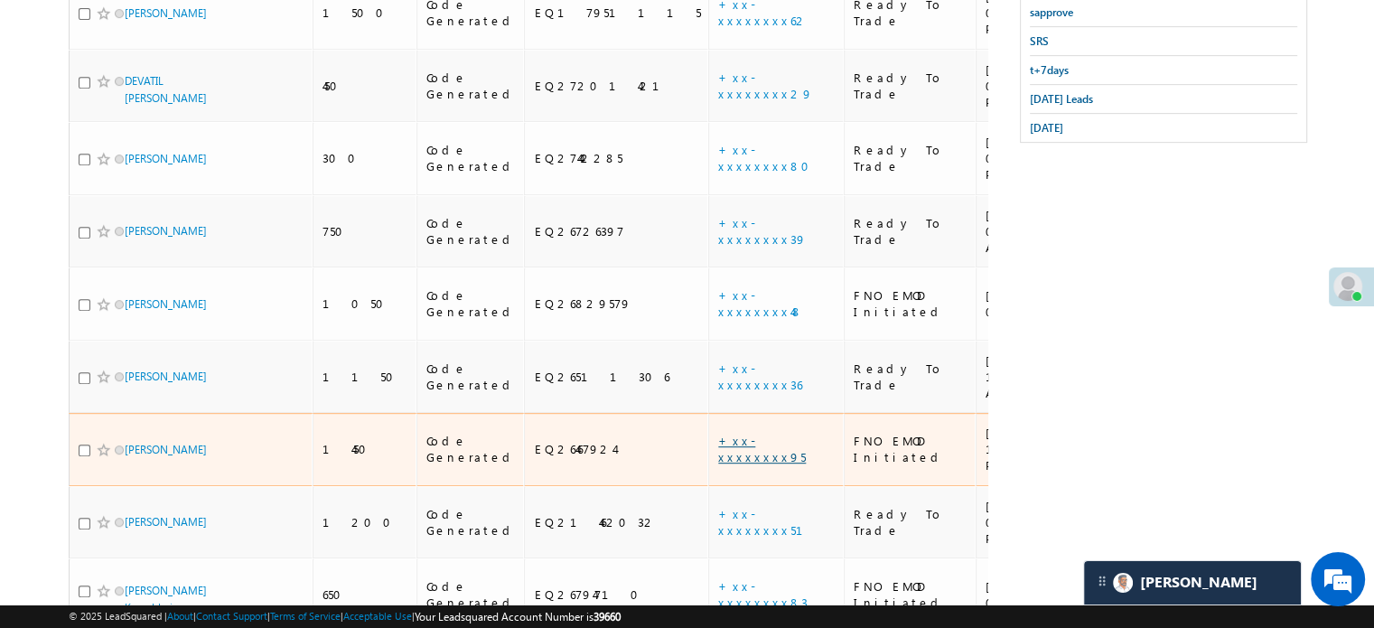
click at [718, 433] on link "+xx-xxxxxxxx95" at bounding box center [762, 449] width 88 height 32
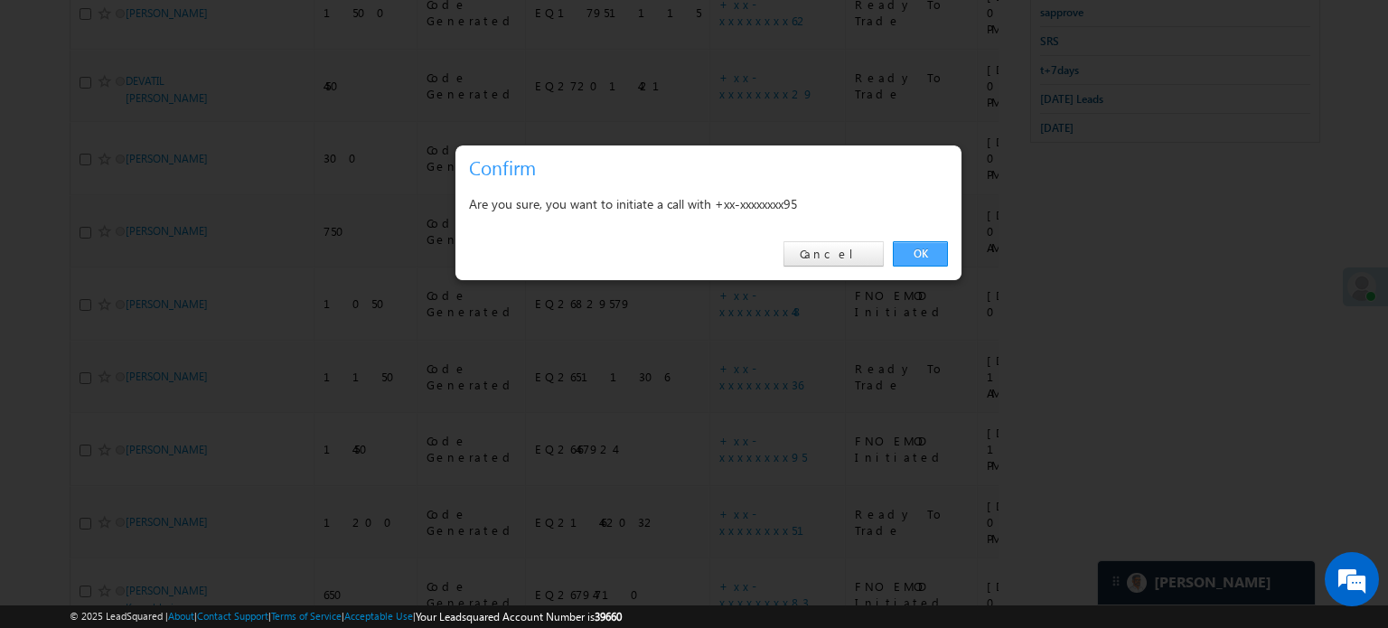
click at [903, 258] on link "OK" at bounding box center [920, 253] width 55 height 25
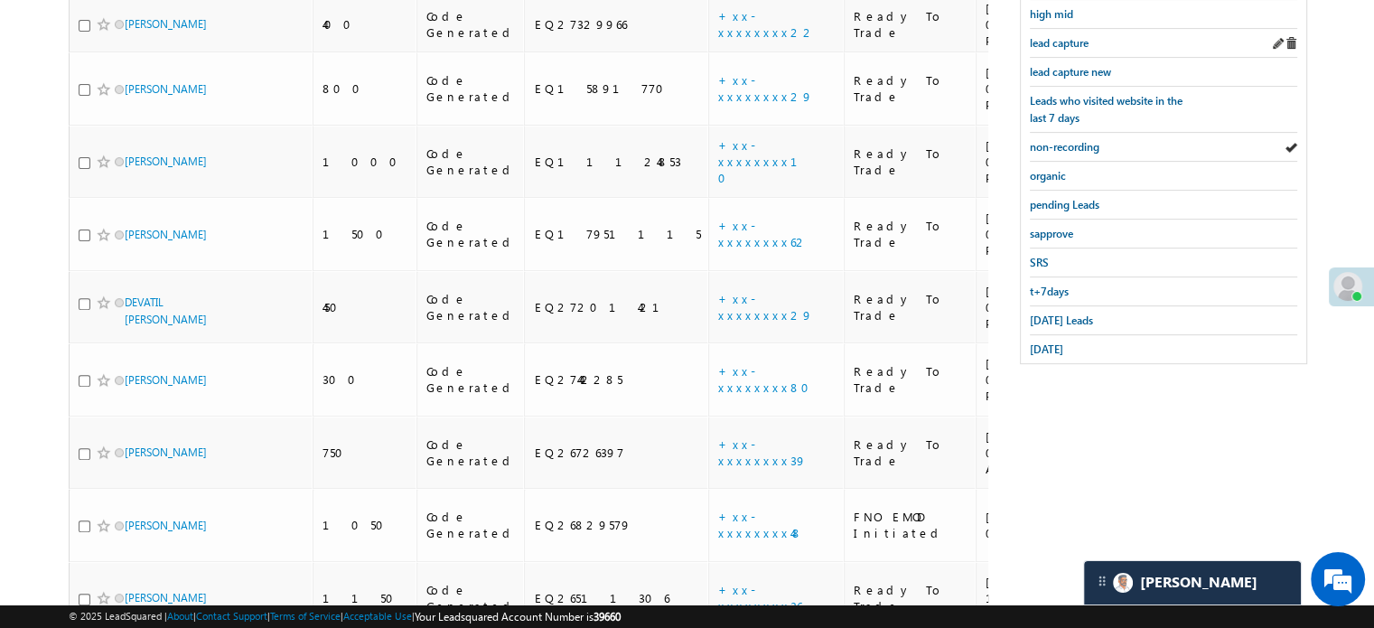
scroll to position [367, 0]
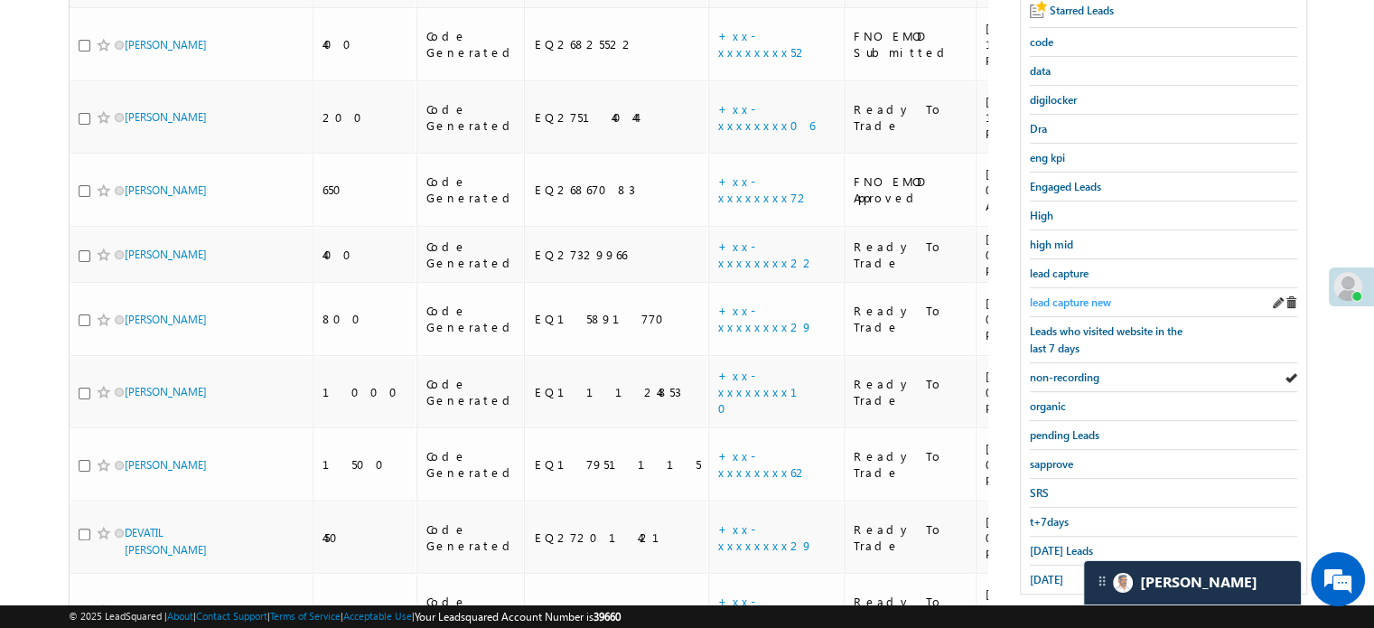
click at [1073, 302] on span "lead capture new" at bounding box center [1070, 302] width 81 height 14
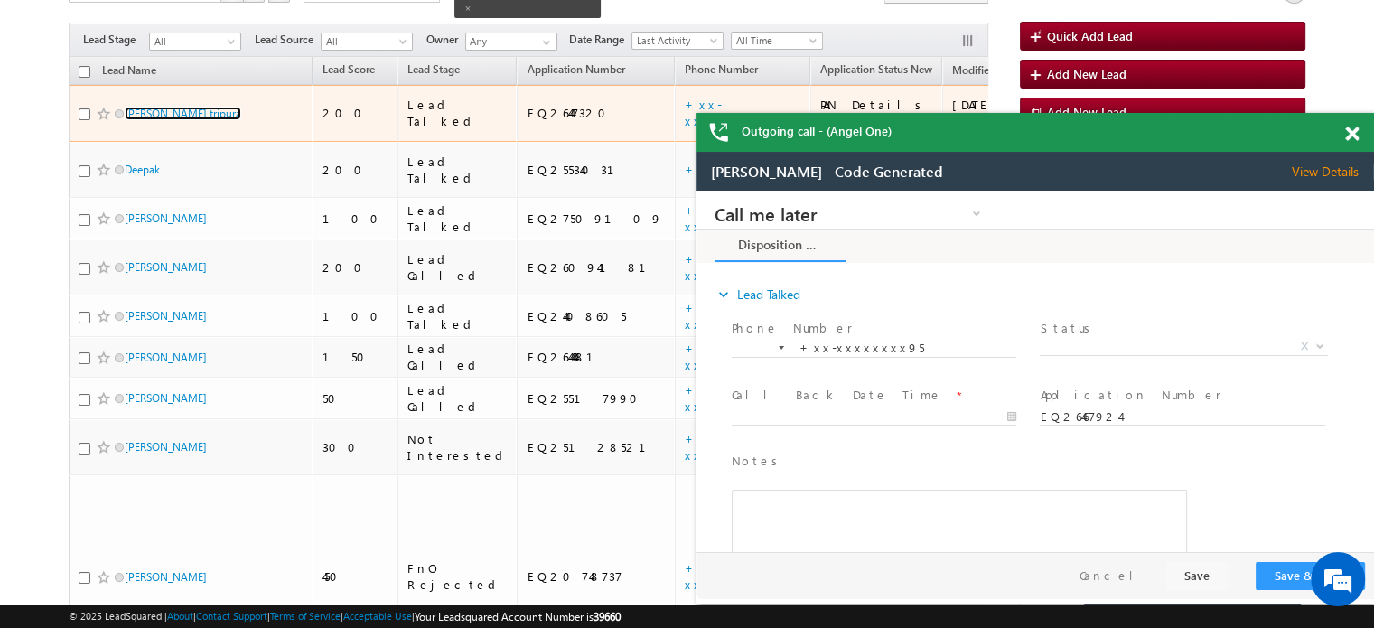
scroll to position [54, 0]
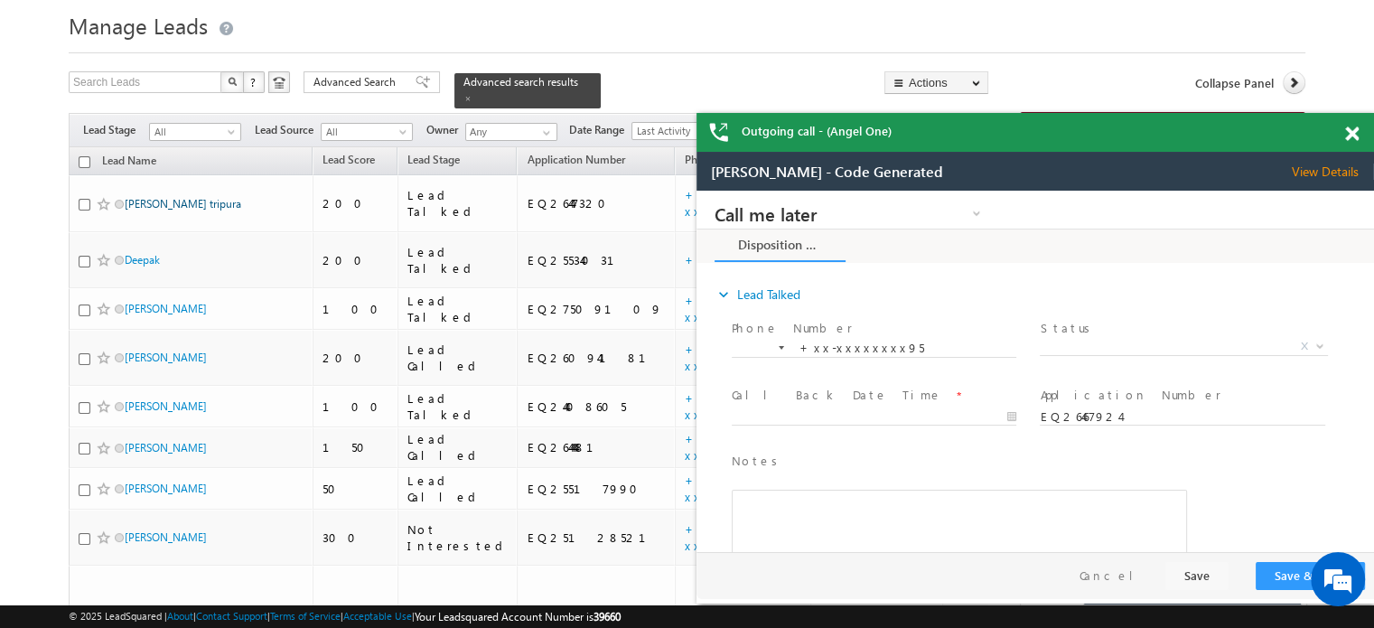
drag, startPoint x: 161, startPoint y: 97, endPoint x: 134, endPoint y: 187, distance: 94.3
click at [1351, 128] on div "Outgoing call - (Angel One)" at bounding box center [1036, 132] width 678 height 39
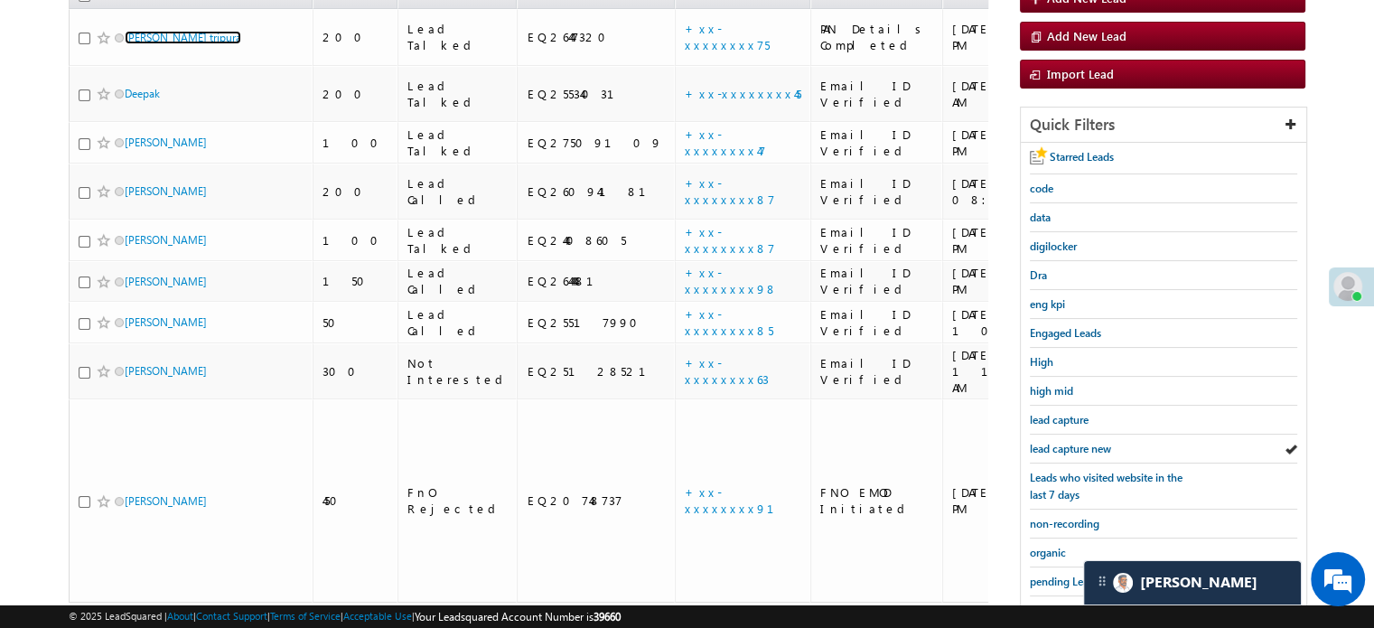
scroll to position [325, 0]
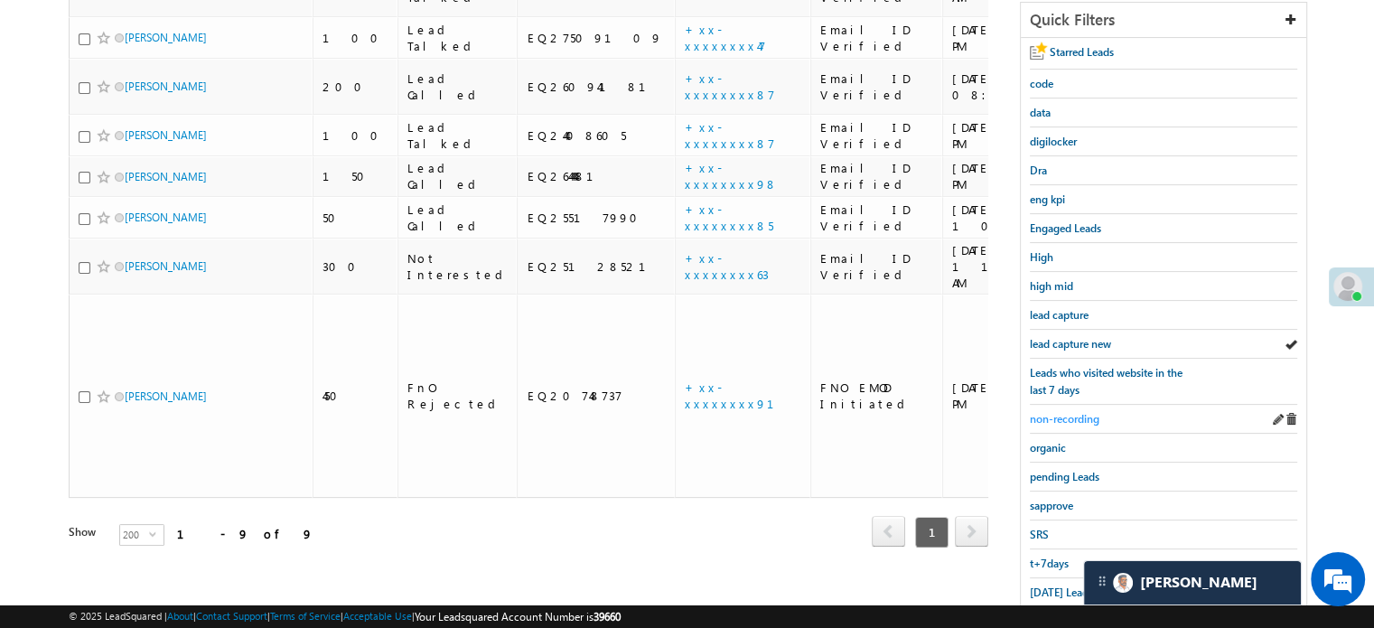
click at [1088, 416] on span "non-recording" at bounding box center [1065, 419] width 70 height 14
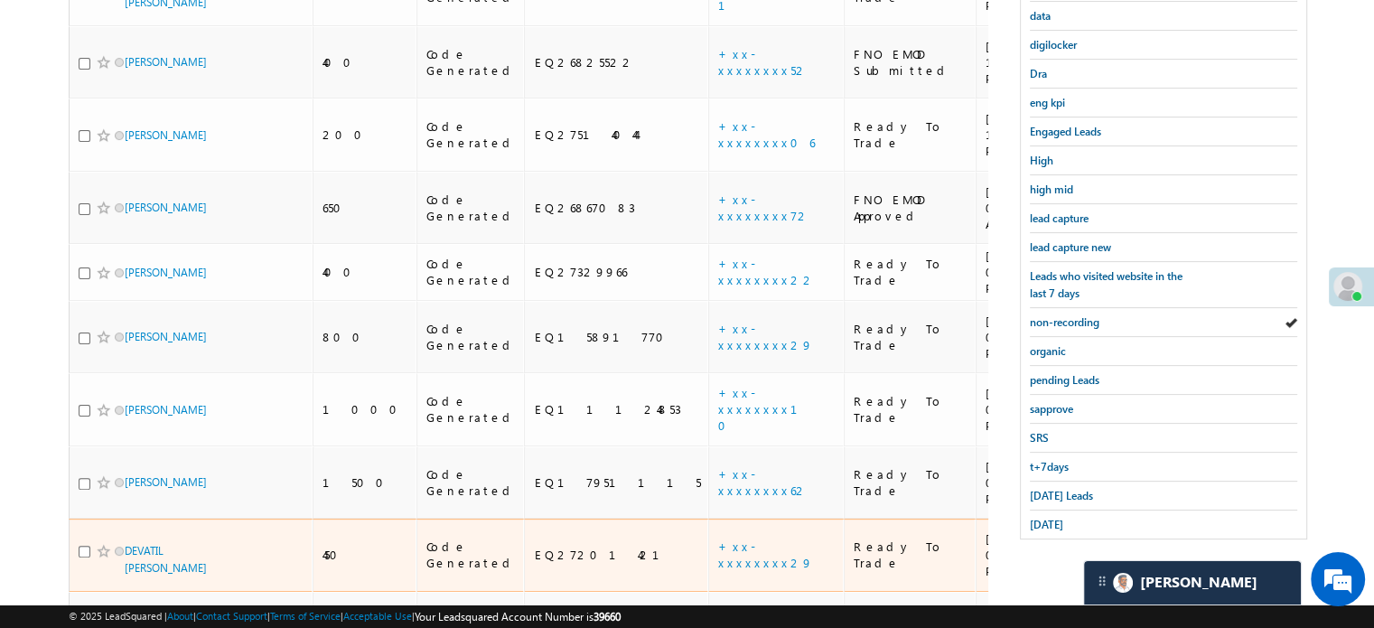
scroll to position [542, 0]
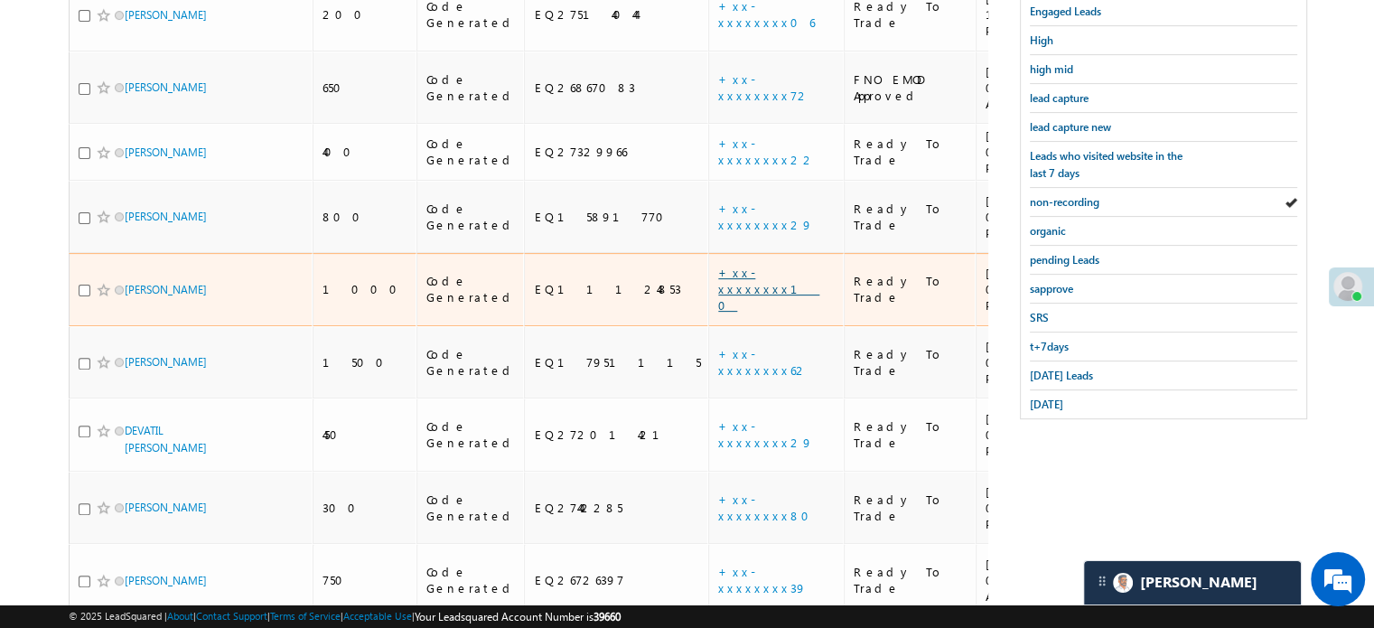
click at [718, 265] on link "+xx-xxxxxxxx10" at bounding box center [768, 289] width 101 height 48
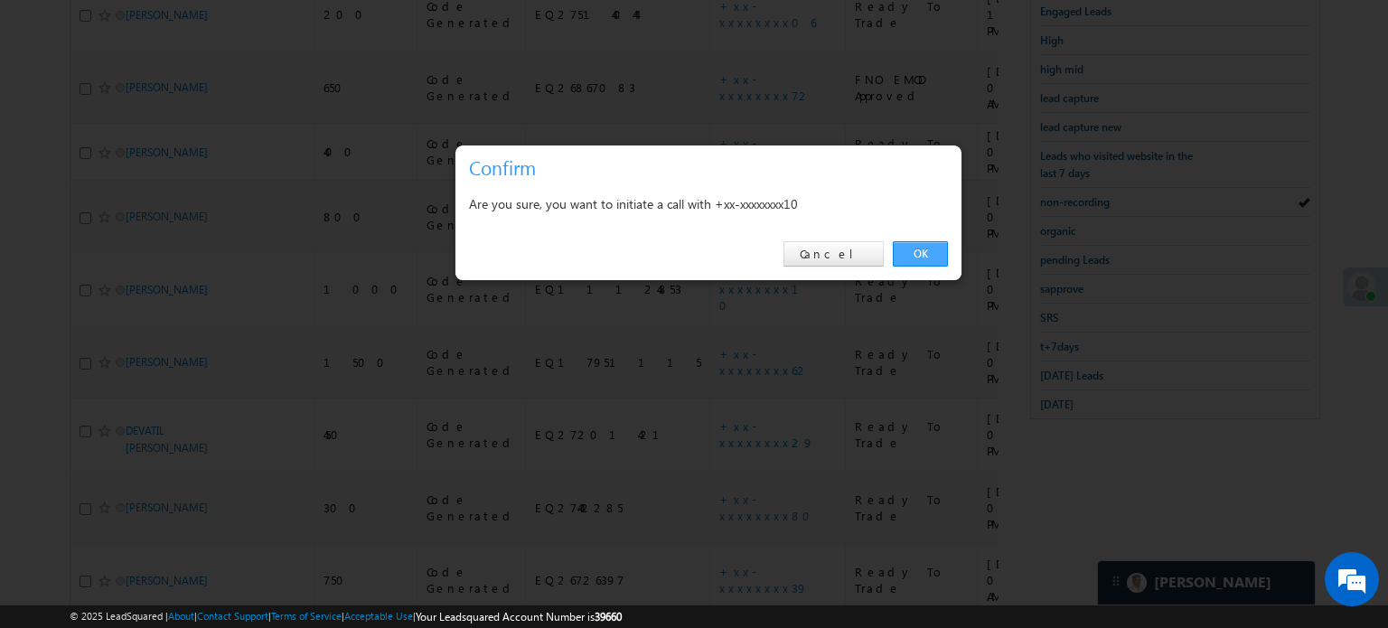
click at [922, 252] on link "OK" at bounding box center [920, 253] width 55 height 25
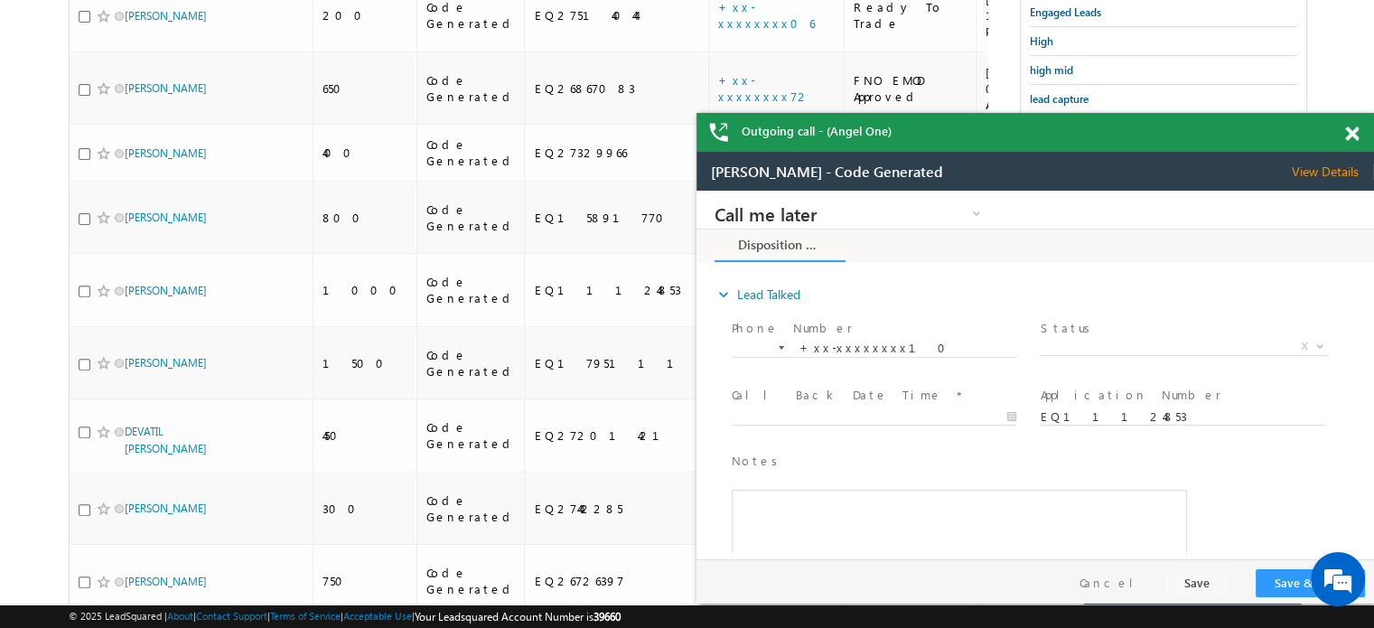
scroll to position [0, 0]
click at [1358, 133] on span at bounding box center [1352, 133] width 14 height 15
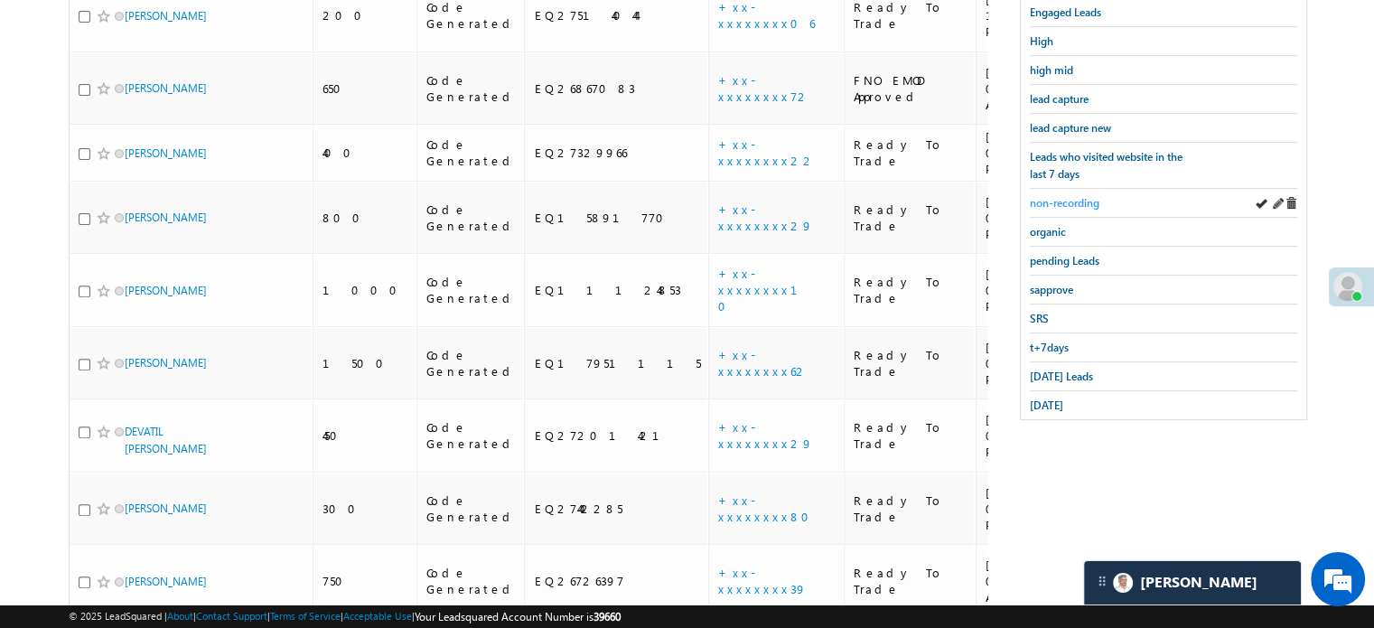
click at [1091, 199] on span "non-recording" at bounding box center [1065, 203] width 70 height 14
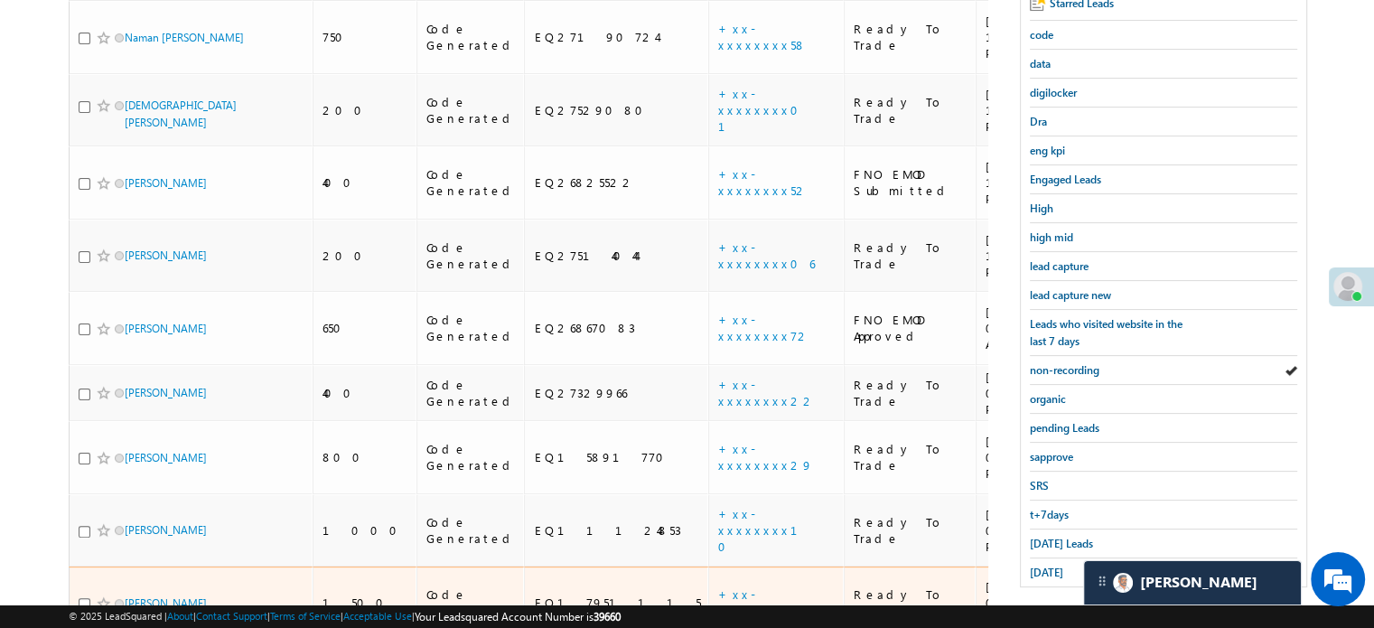
scroll to position [367, 0]
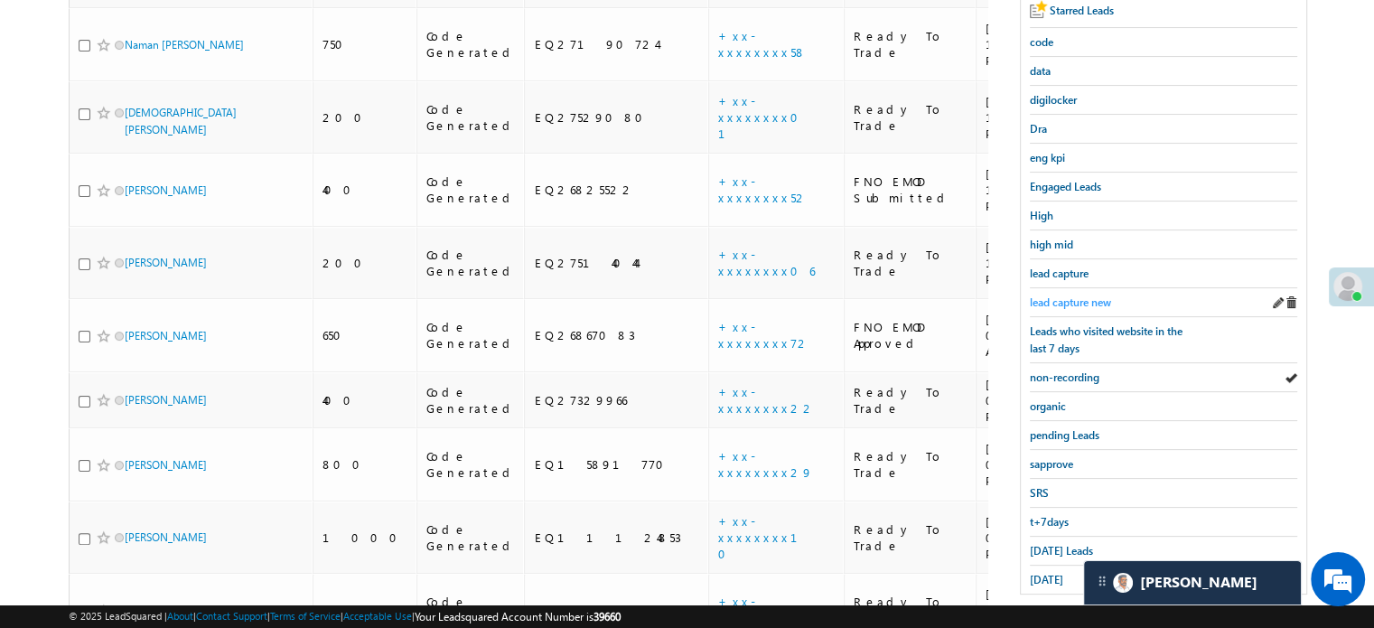
click at [1058, 294] on link "lead capture new" at bounding box center [1070, 302] width 81 height 17
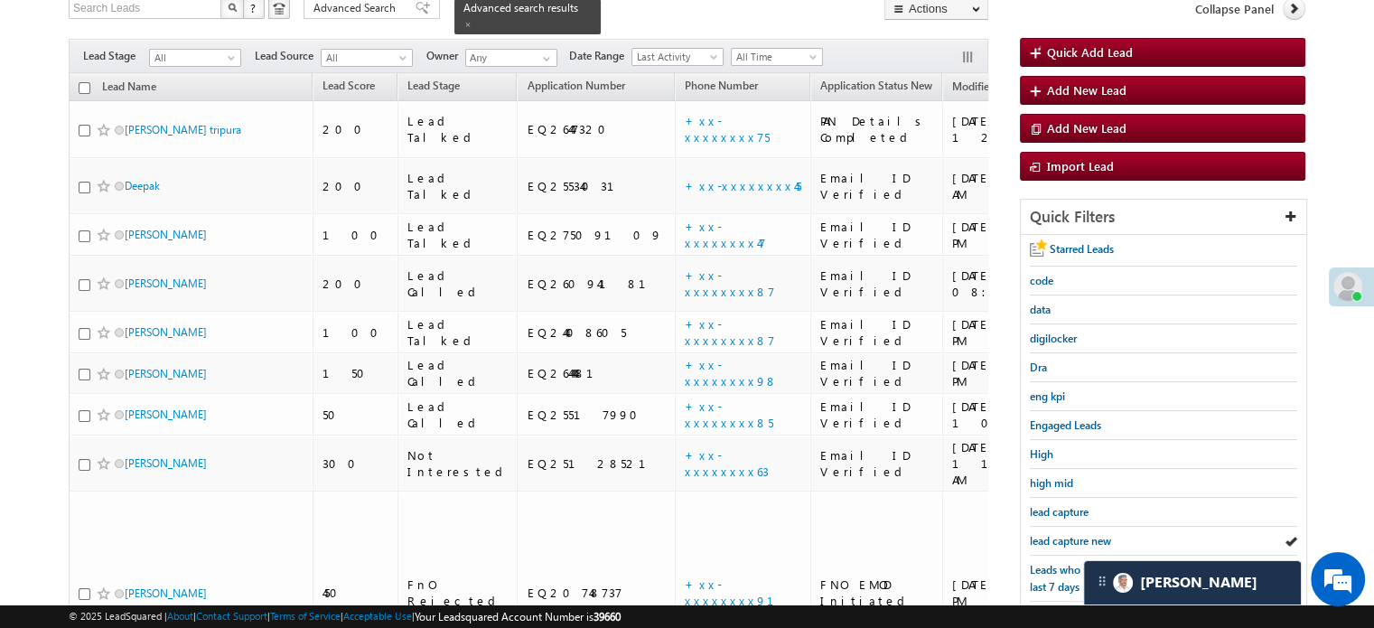
scroll to position [276, 0]
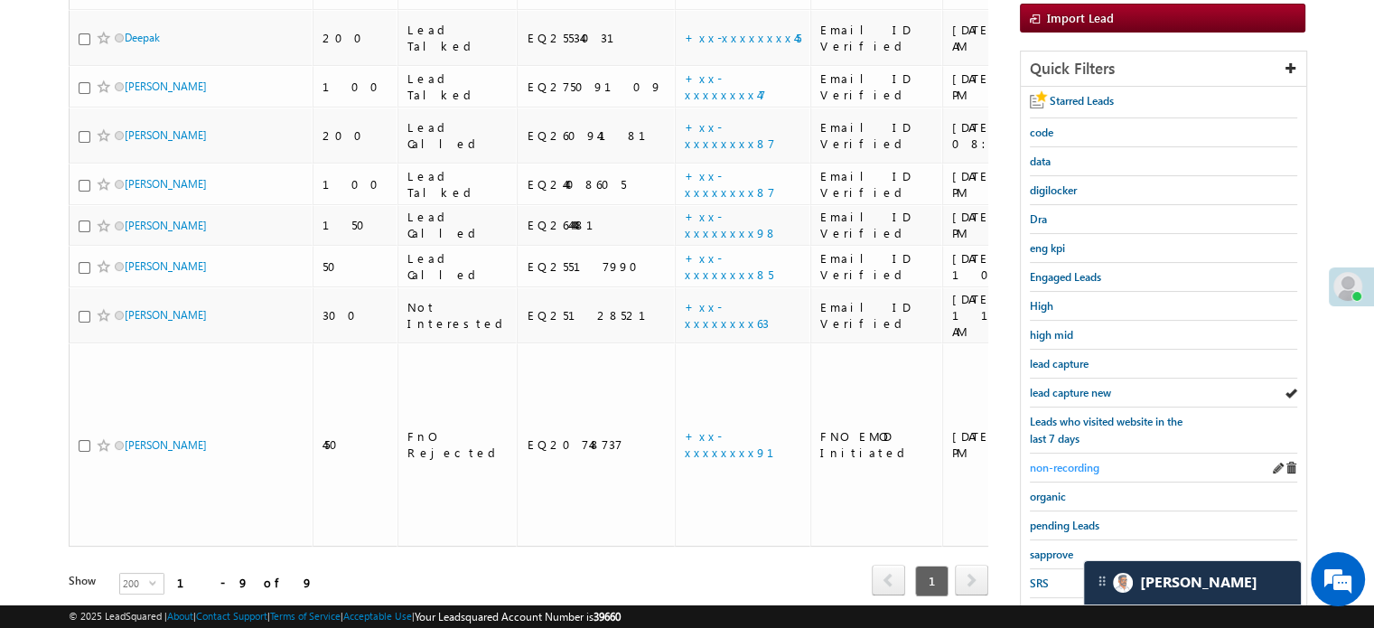
click at [1073, 462] on span "non-recording" at bounding box center [1065, 468] width 70 height 14
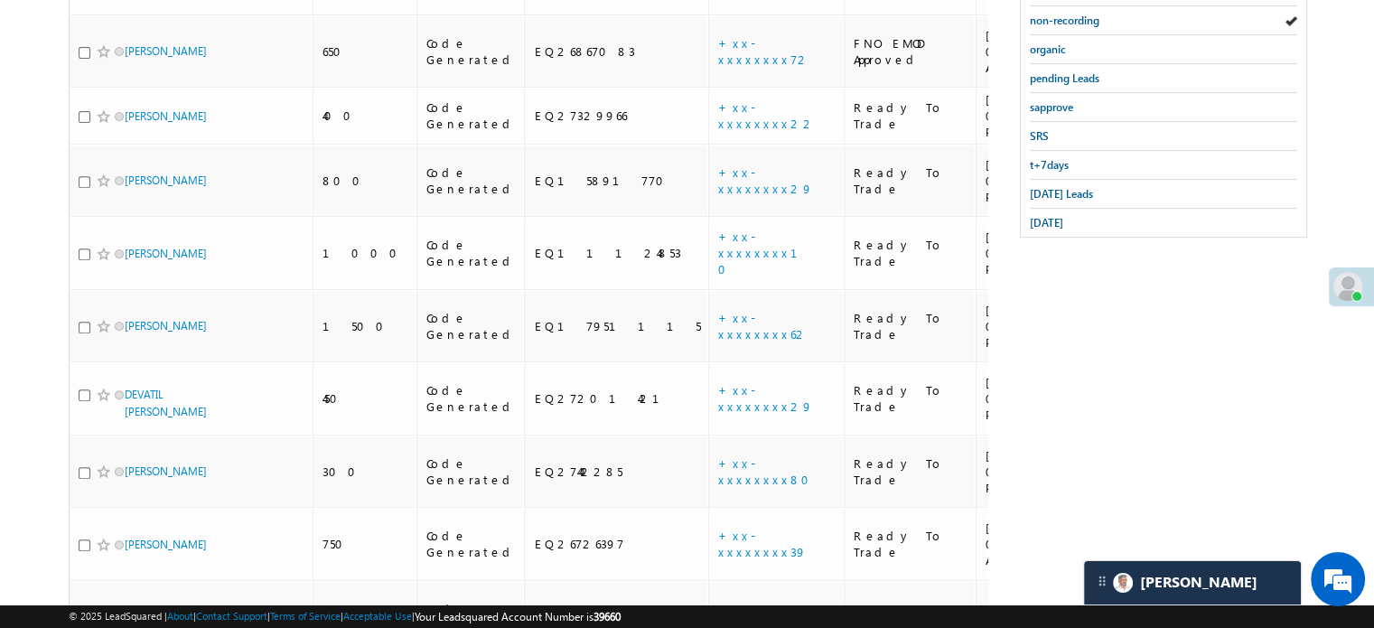
scroll to position [723, 0]
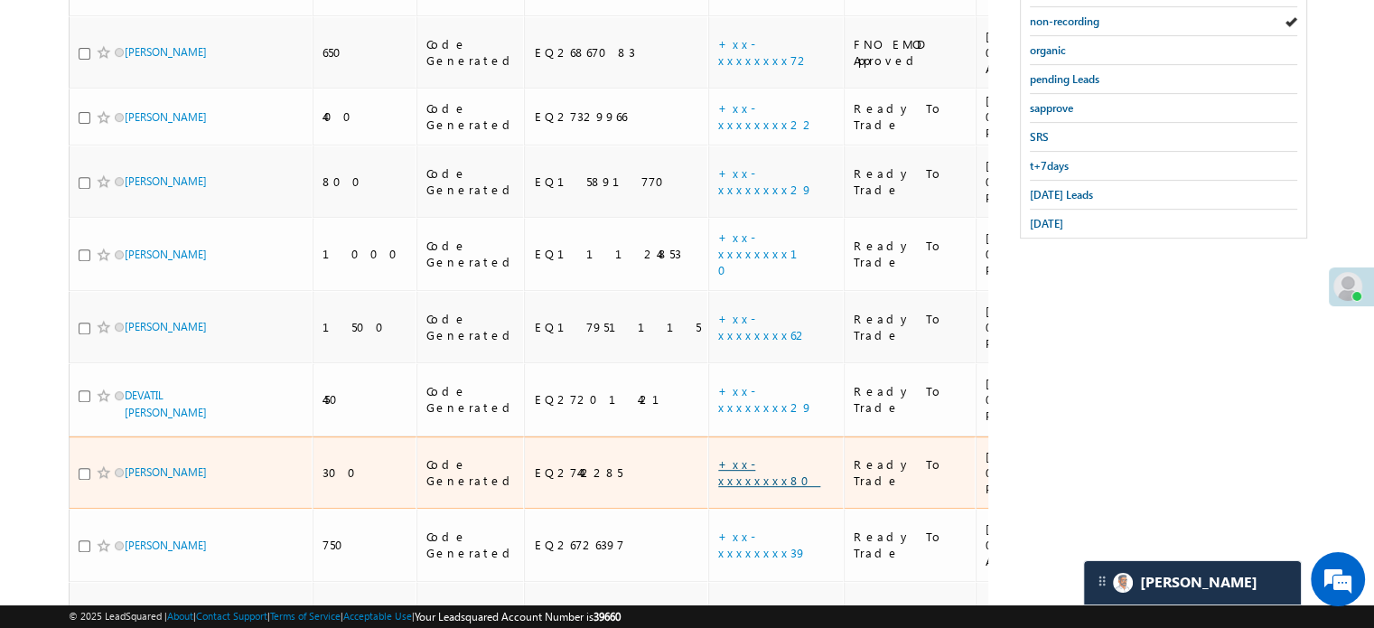
click at [718, 456] on link "+xx-xxxxxxxx80" at bounding box center [769, 472] width 102 height 32
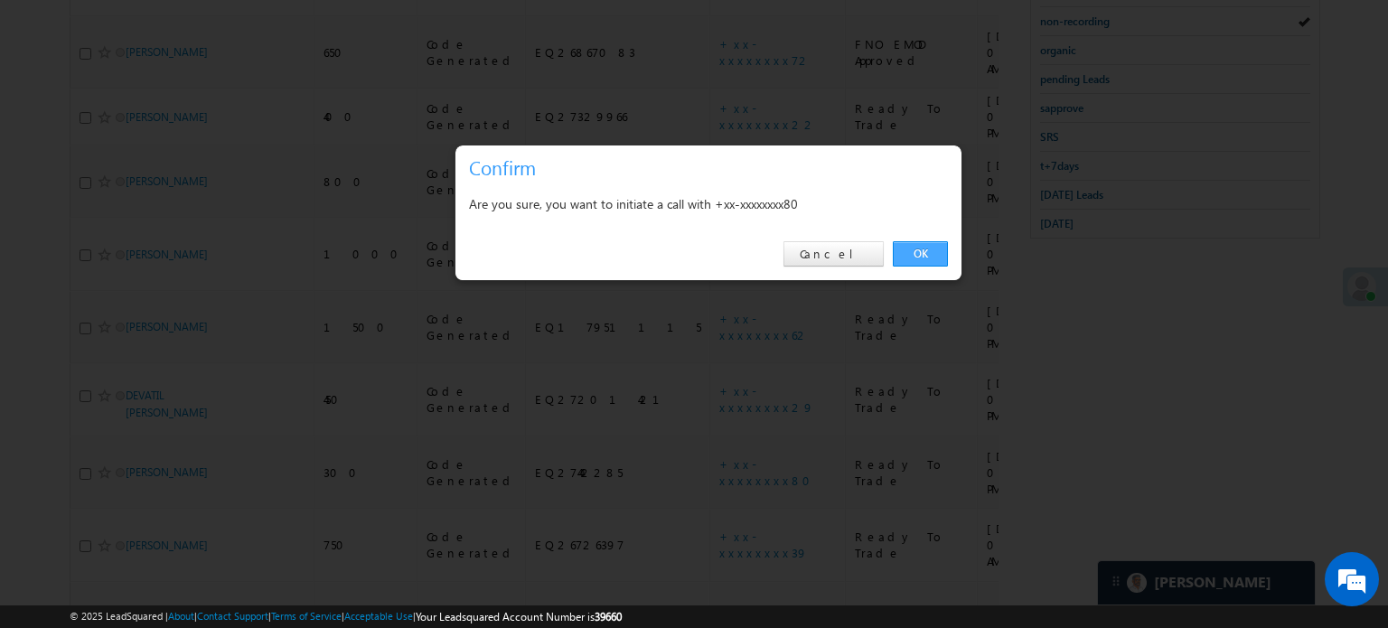
click at [927, 259] on link "OK" at bounding box center [920, 253] width 55 height 25
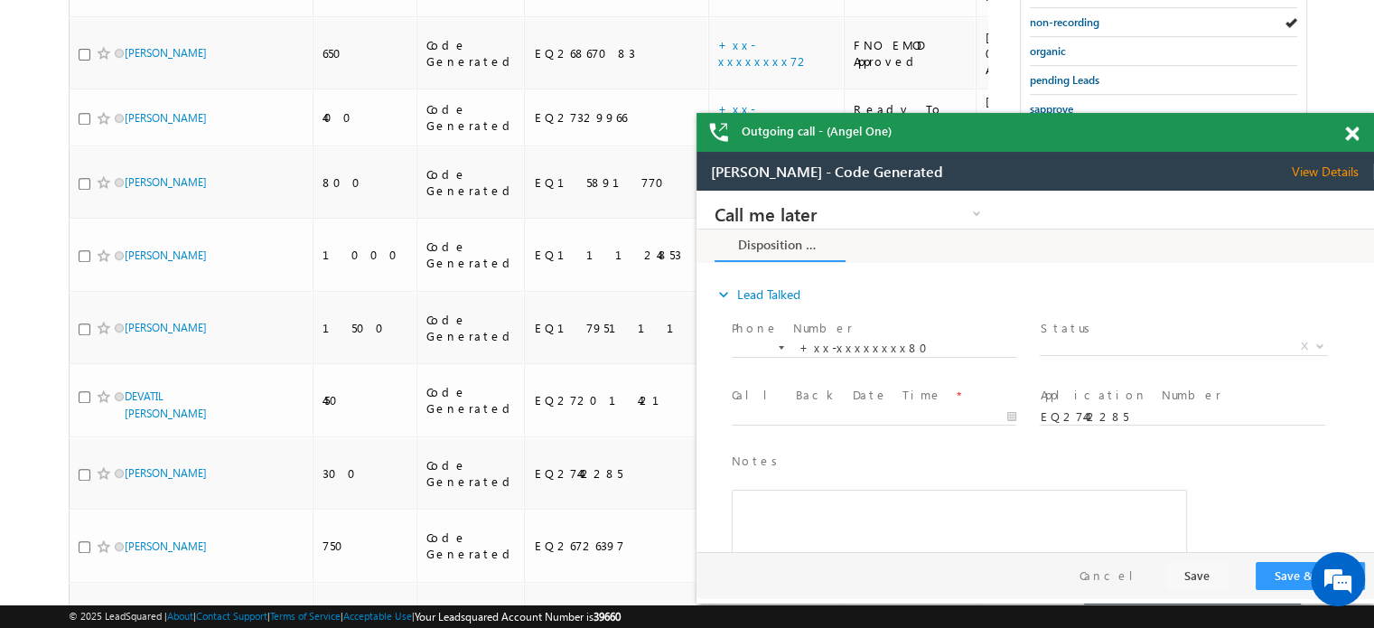
scroll to position [0, 0]
click at [1351, 138] on span at bounding box center [1352, 133] width 14 height 15
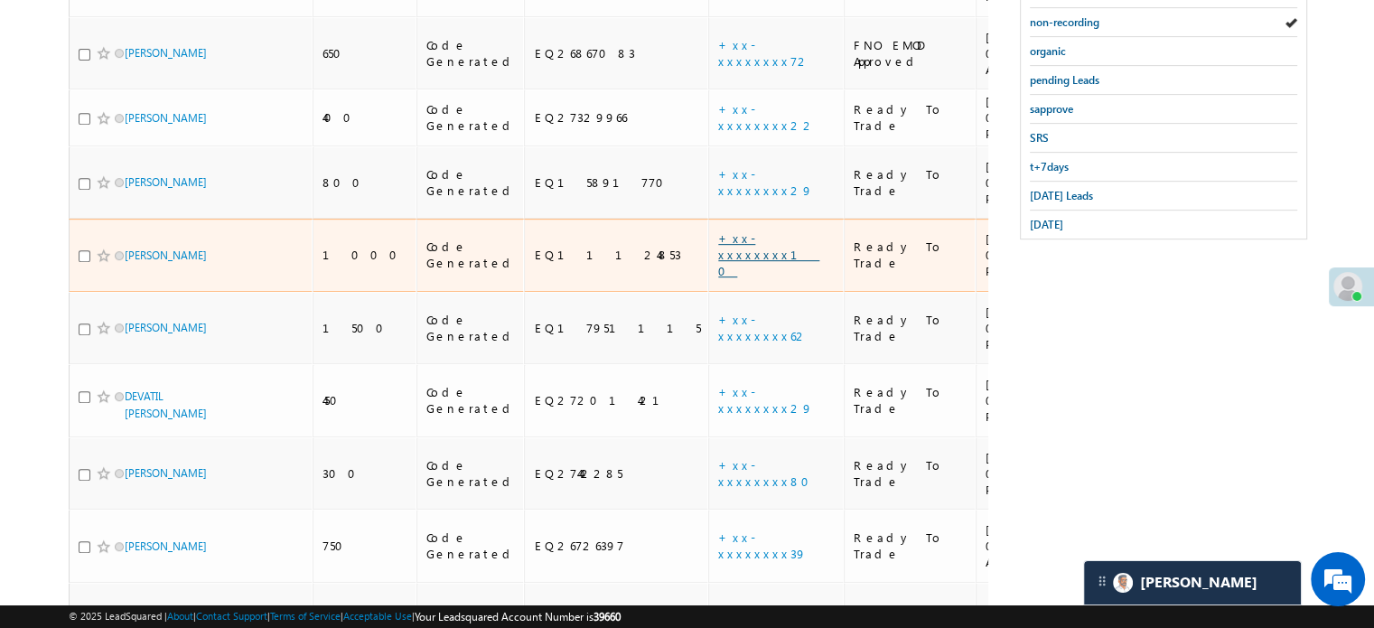
click at [718, 230] on link "+xx-xxxxxxxx10" at bounding box center [768, 254] width 101 height 48
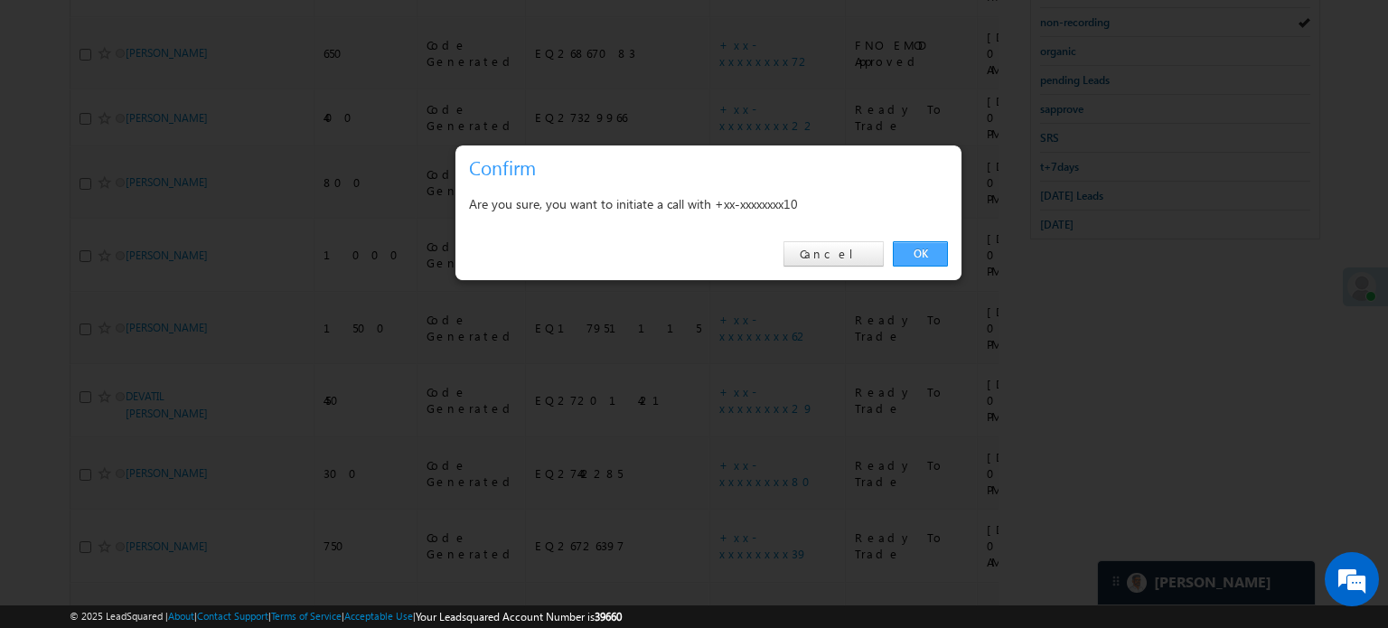
click at [932, 254] on link "OK" at bounding box center [920, 253] width 55 height 25
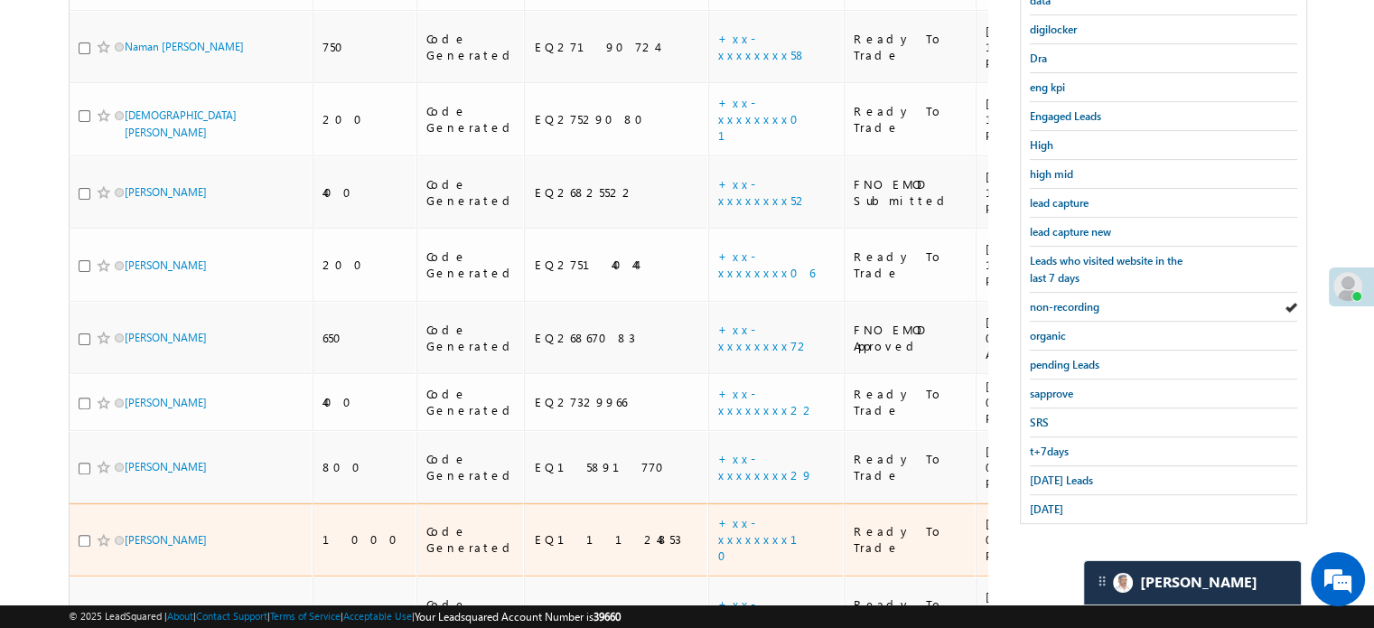
scroll to position [319, 0]
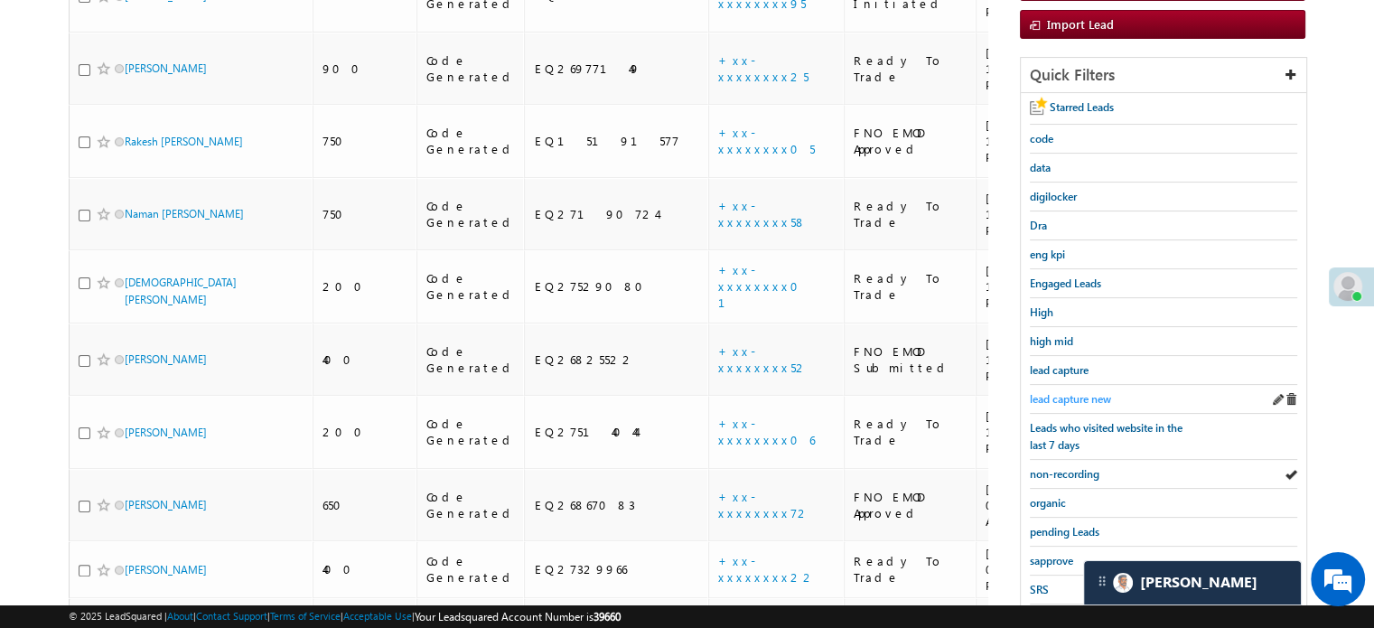
click at [1074, 397] on span "lead capture new" at bounding box center [1070, 399] width 81 height 14
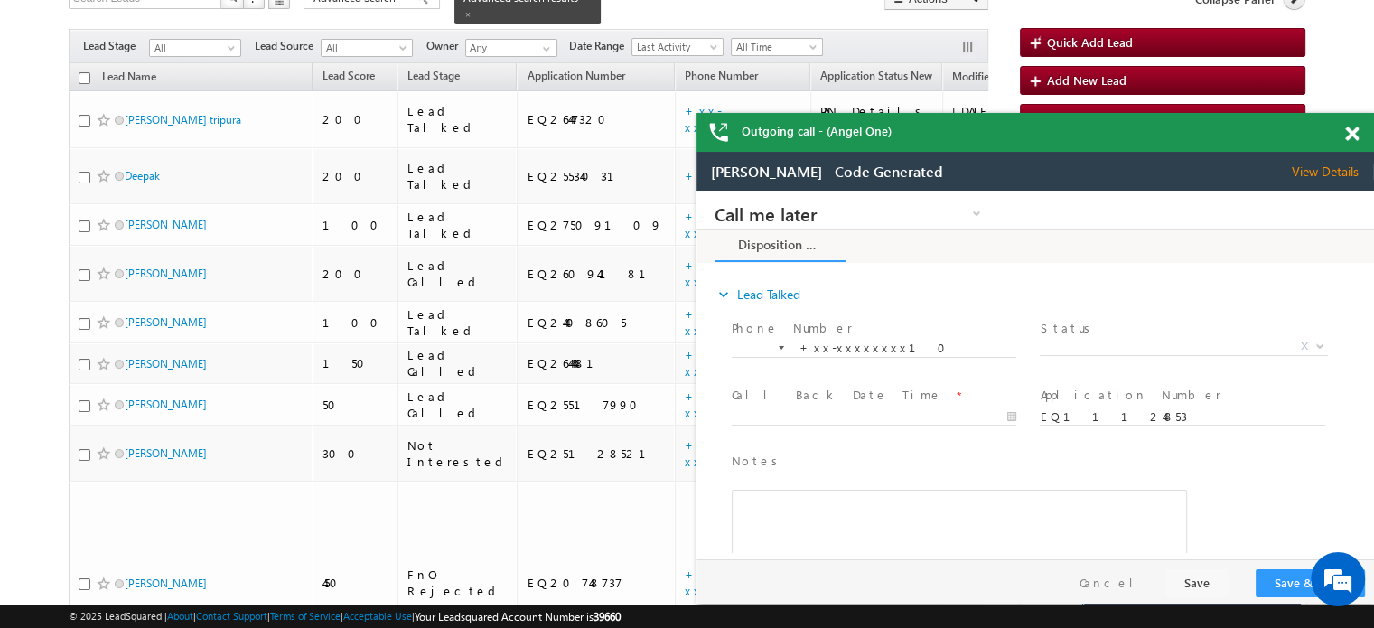
scroll to position [0, 0]
click at [1347, 141] on span at bounding box center [1352, 133] width 14 height 15
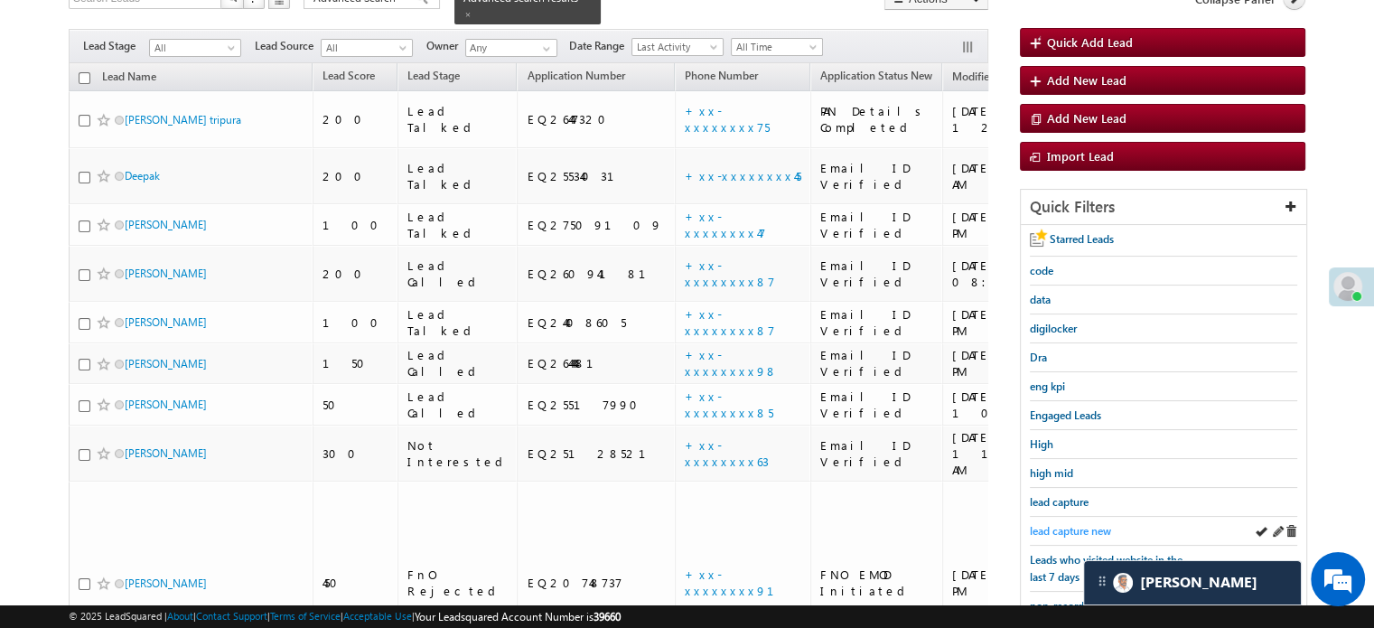
click at [1059, 524] on span "lead capture new" at bounding box center [1070, 531] width 81 height 14
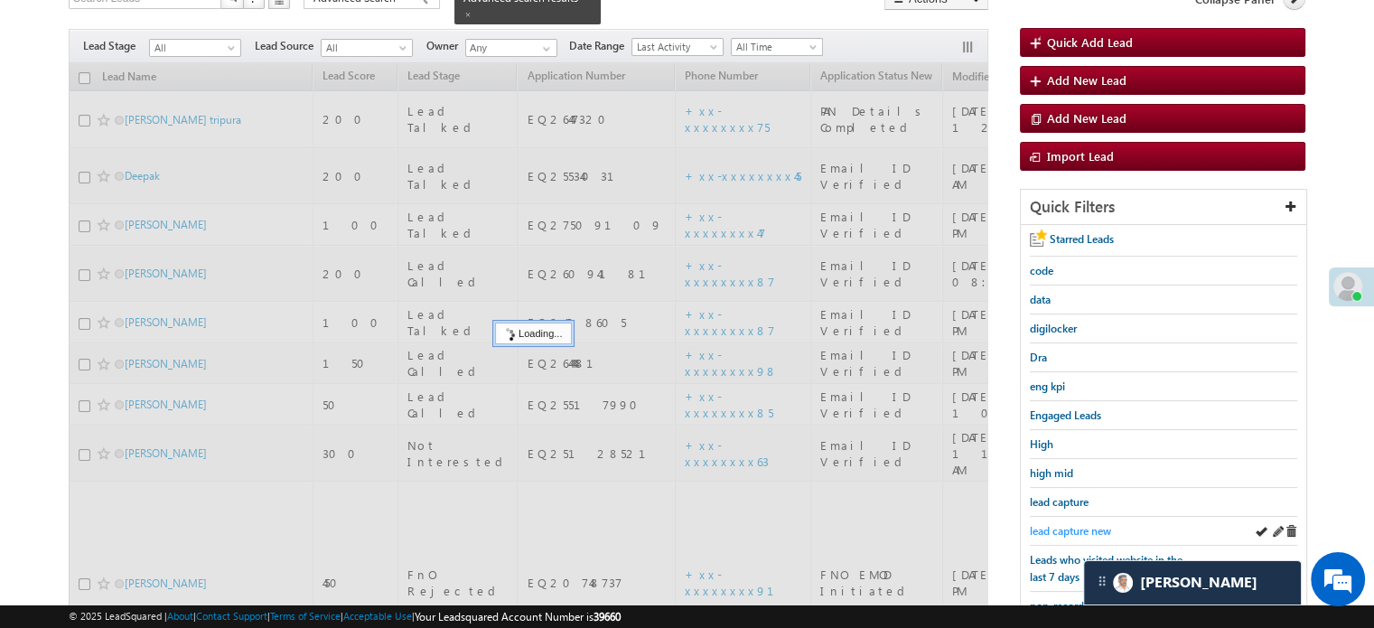
click at [1066, 524] on span "lead capture new" at bounding box center [1070, 531] width 81 height 14
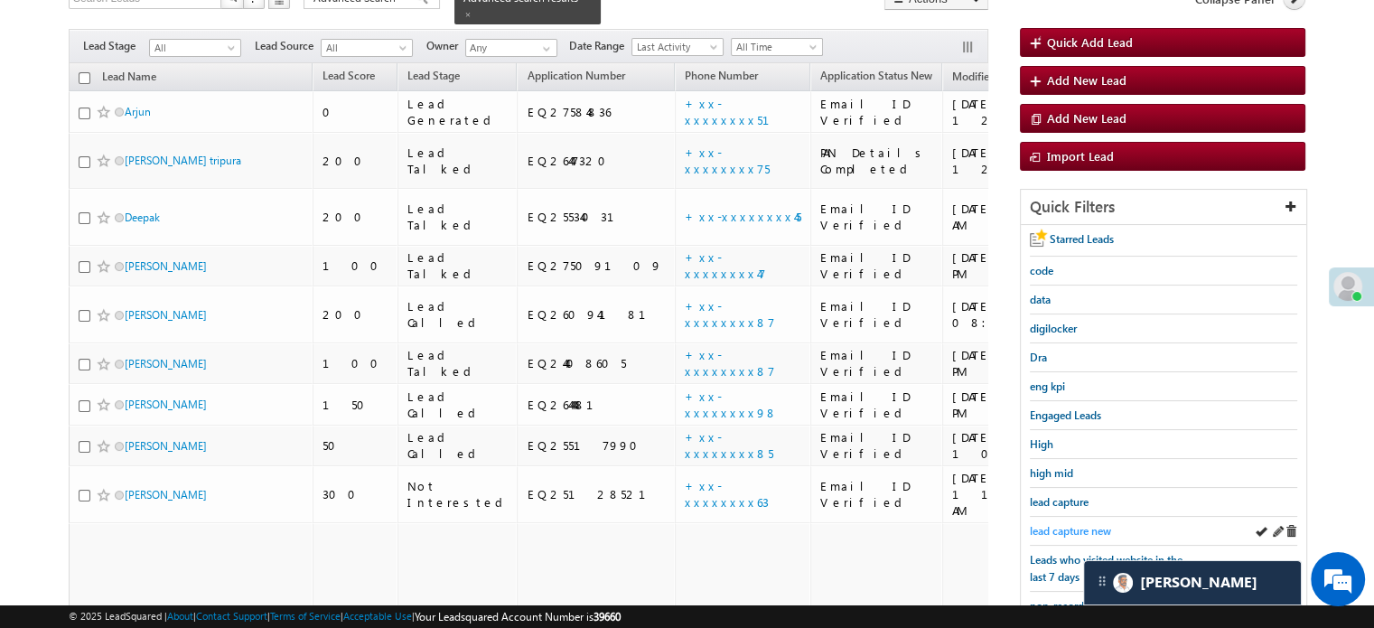
click at [1069, 524] on span "lead capture new" at bounding box center [1070, 531] width 81 height 14
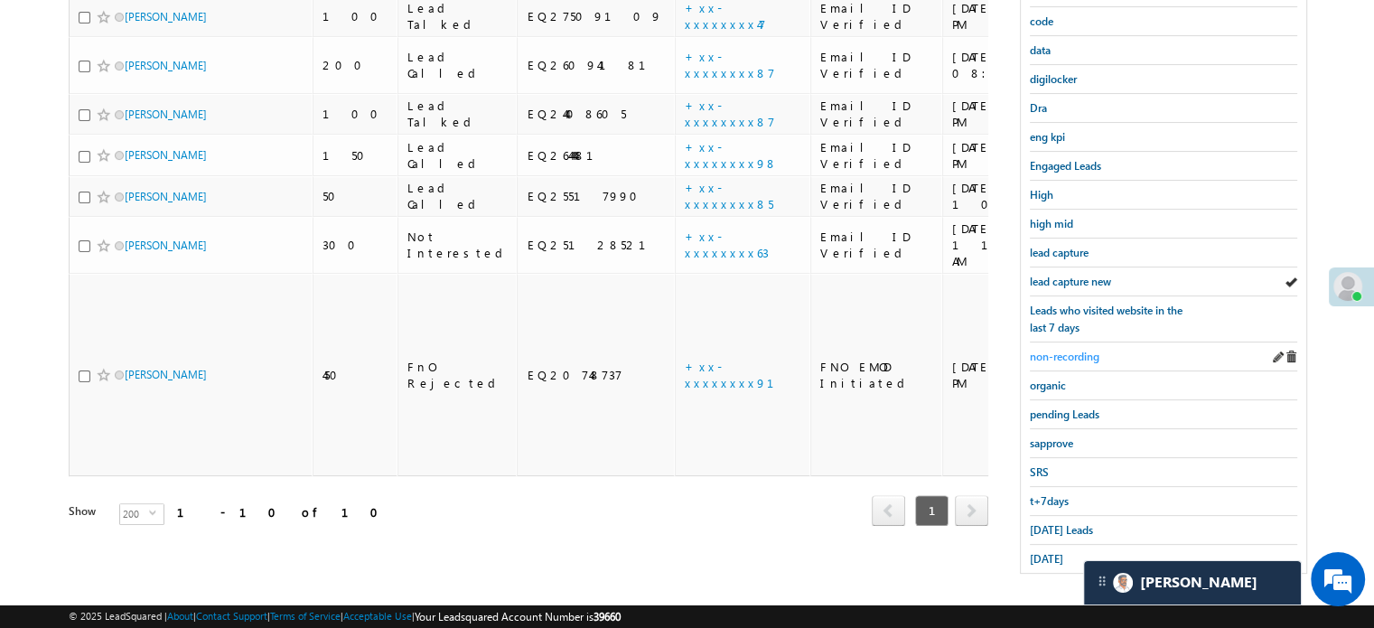
click at [1087, 348] on link "non-recording" at bounding box center [1065, 356] width 70 height 17
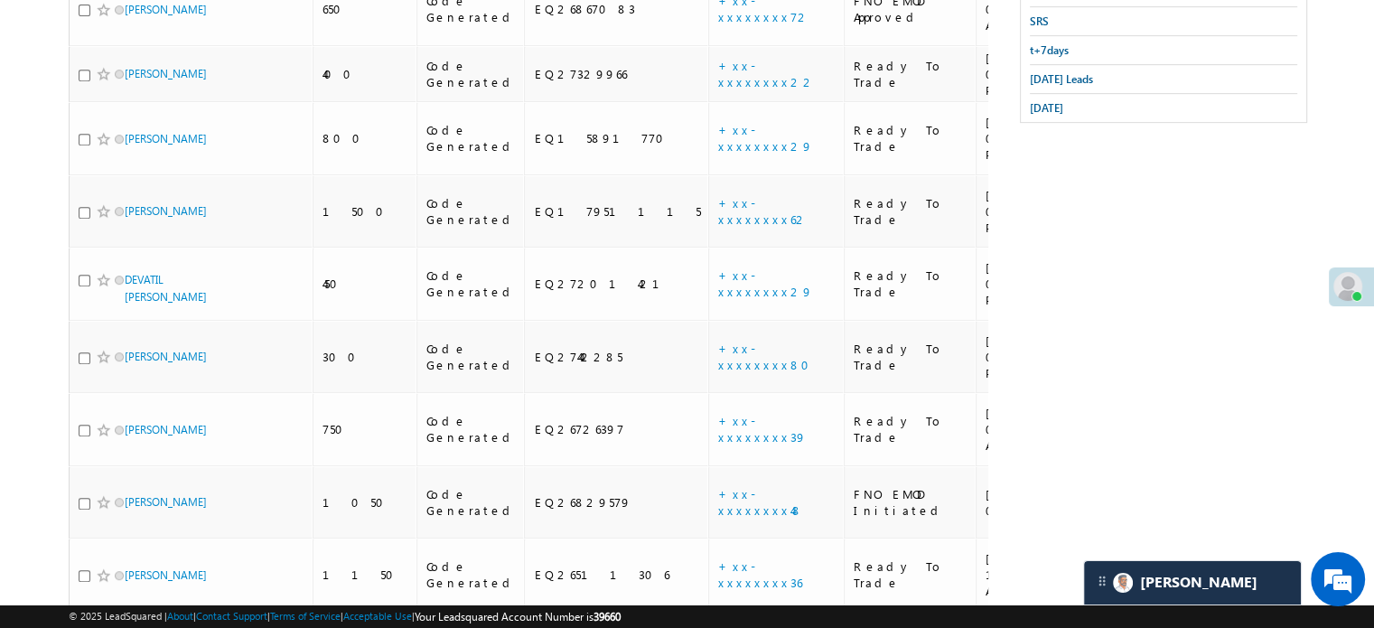
scroll to position [839, 0]
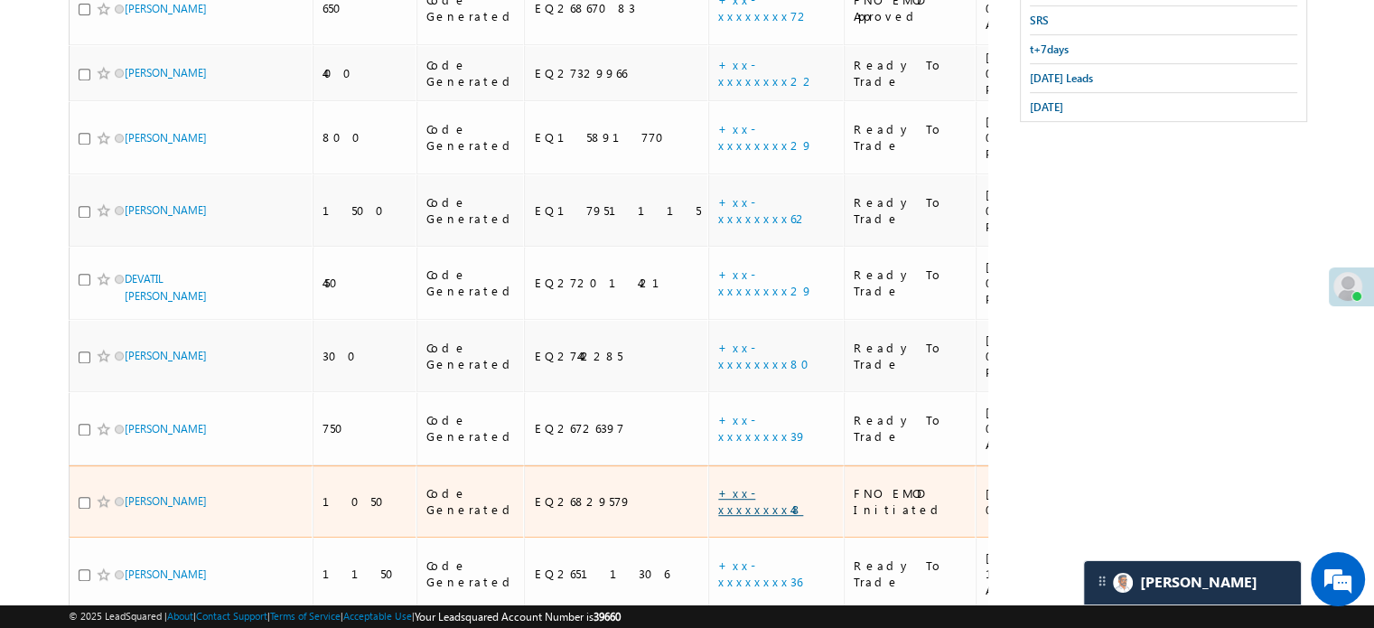
click at [718, 485] on link "+xx-xxxxxxxx48" at bounding box center [760, 501] width 85 height 32
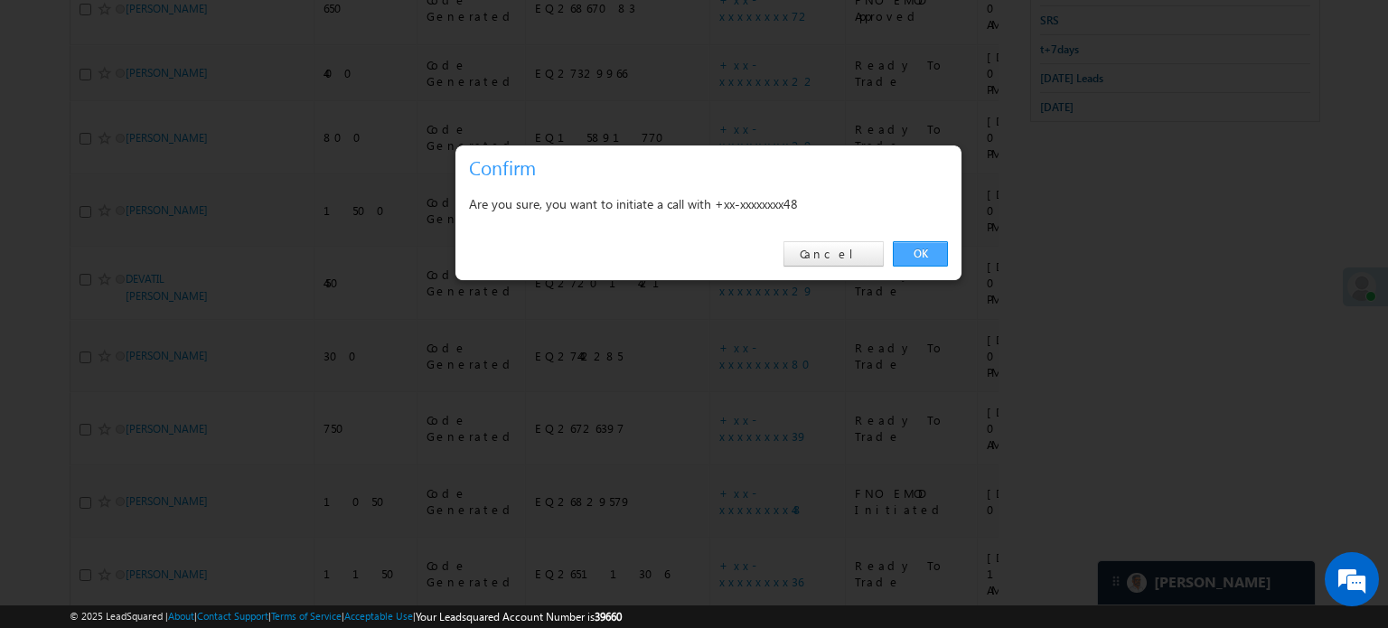
click at [899, 252] on link "OK" at bounding box center [920, 253] width 55 height 25
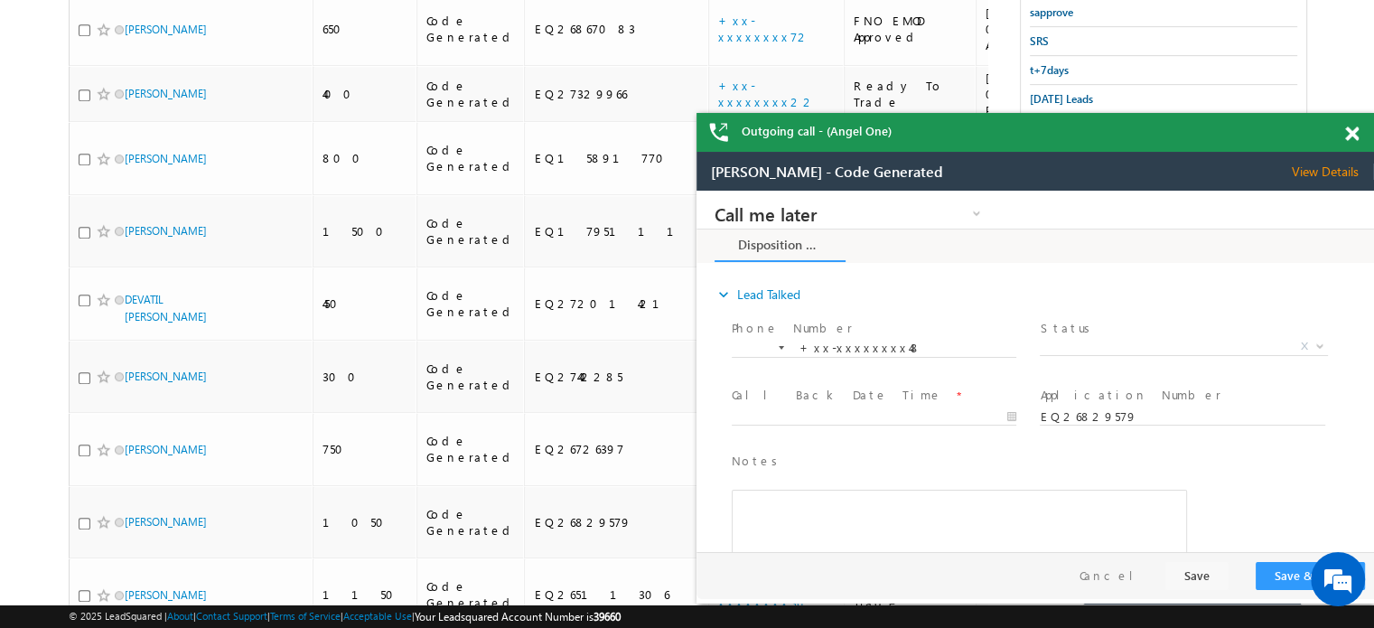
scroll to position [0, 0]
click at [1351, 140] on span at bounding box center [1352, 133] width 14 height 15
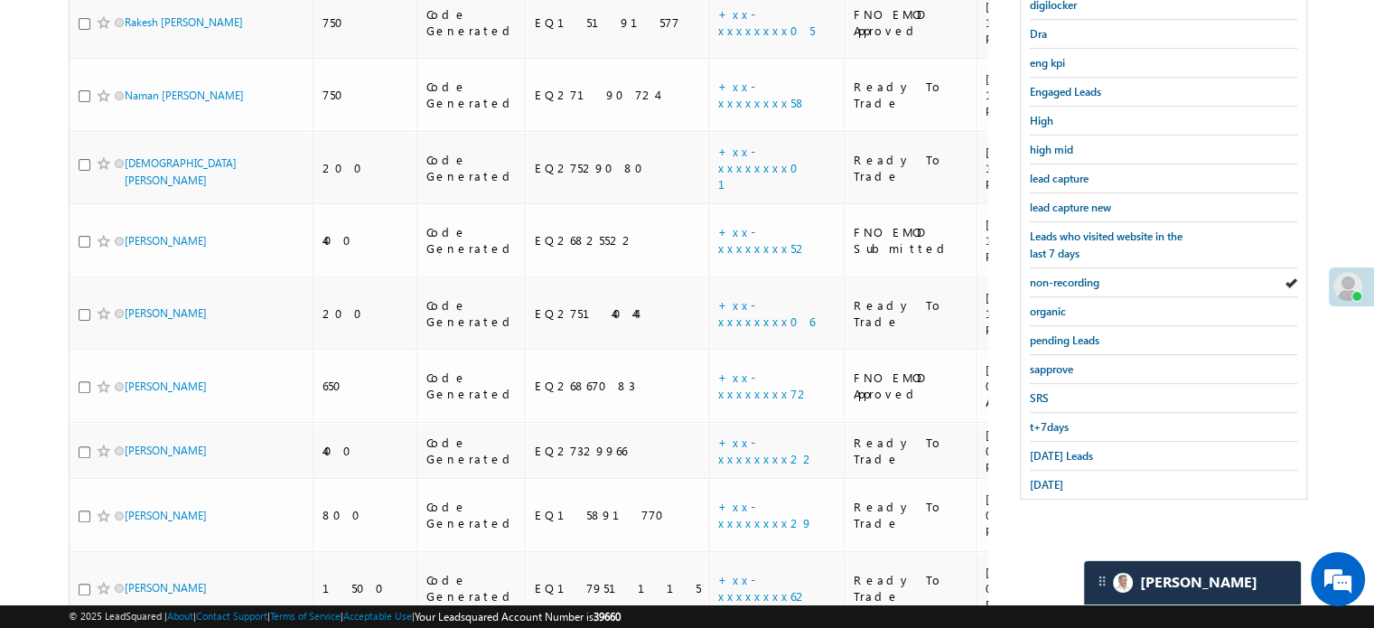
scroll to position [506, 0]
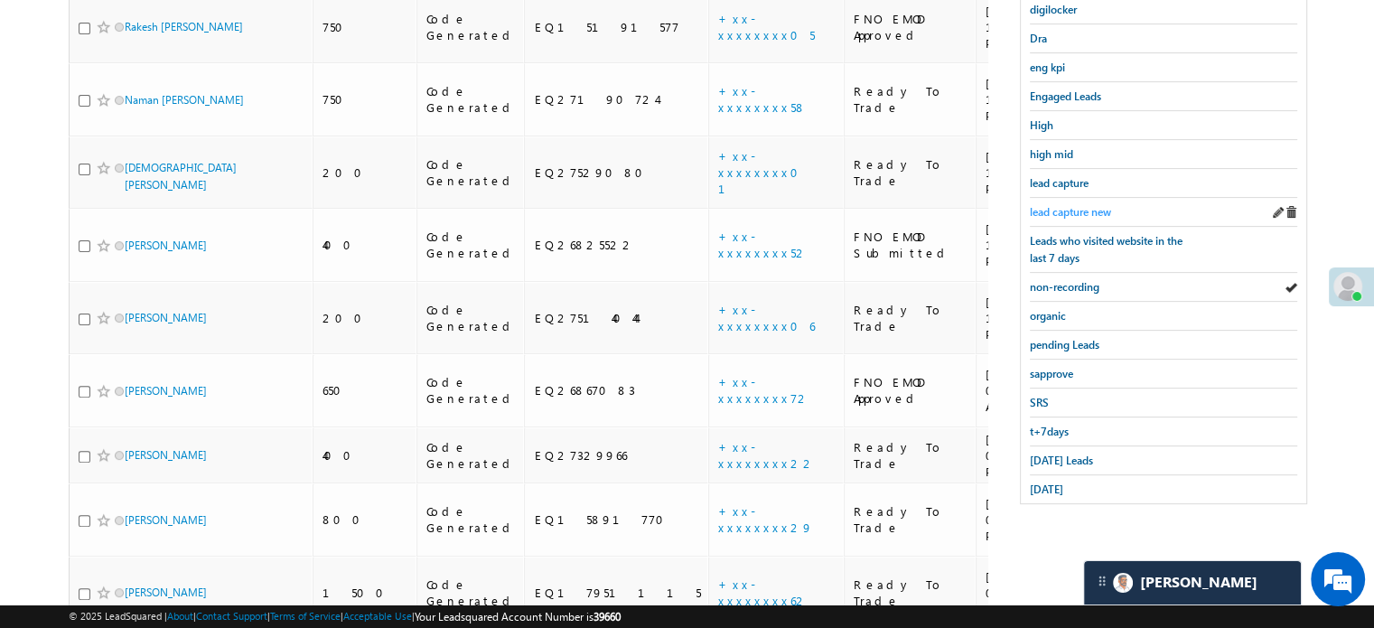
click at [1099, 203] on link "lead capture new" at bounding box center [1070, 211] width 81 height 17
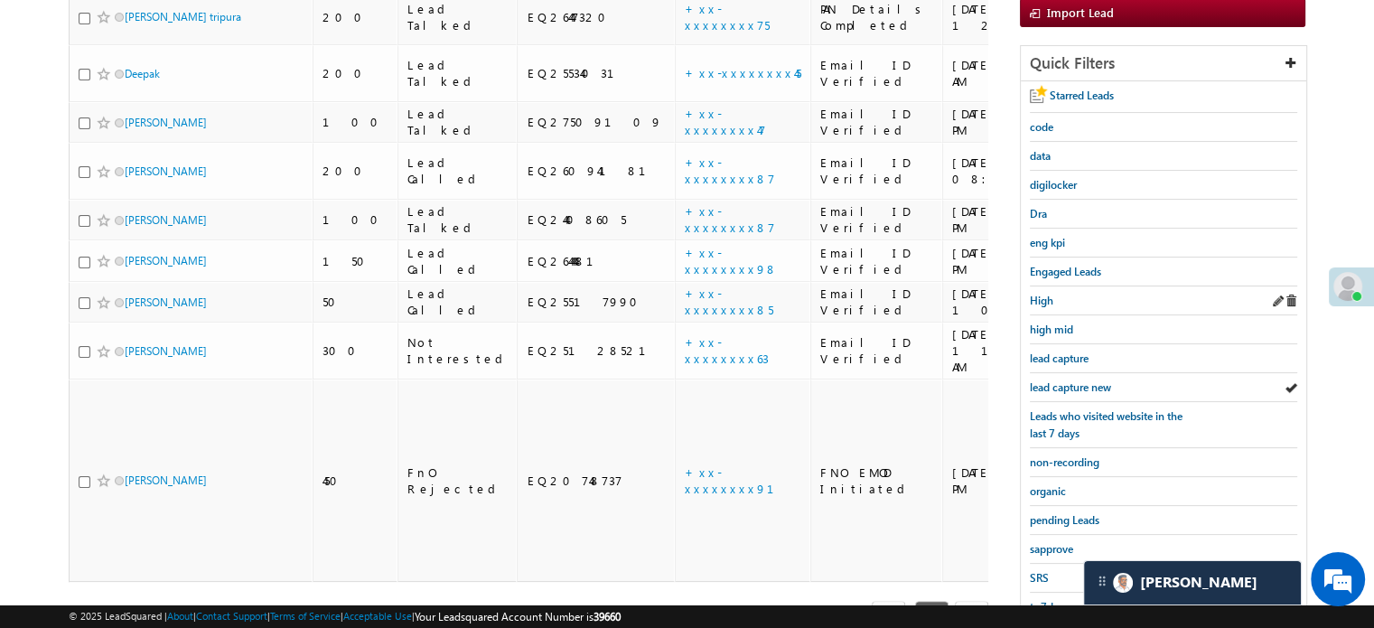
scroll to position [388, 0]
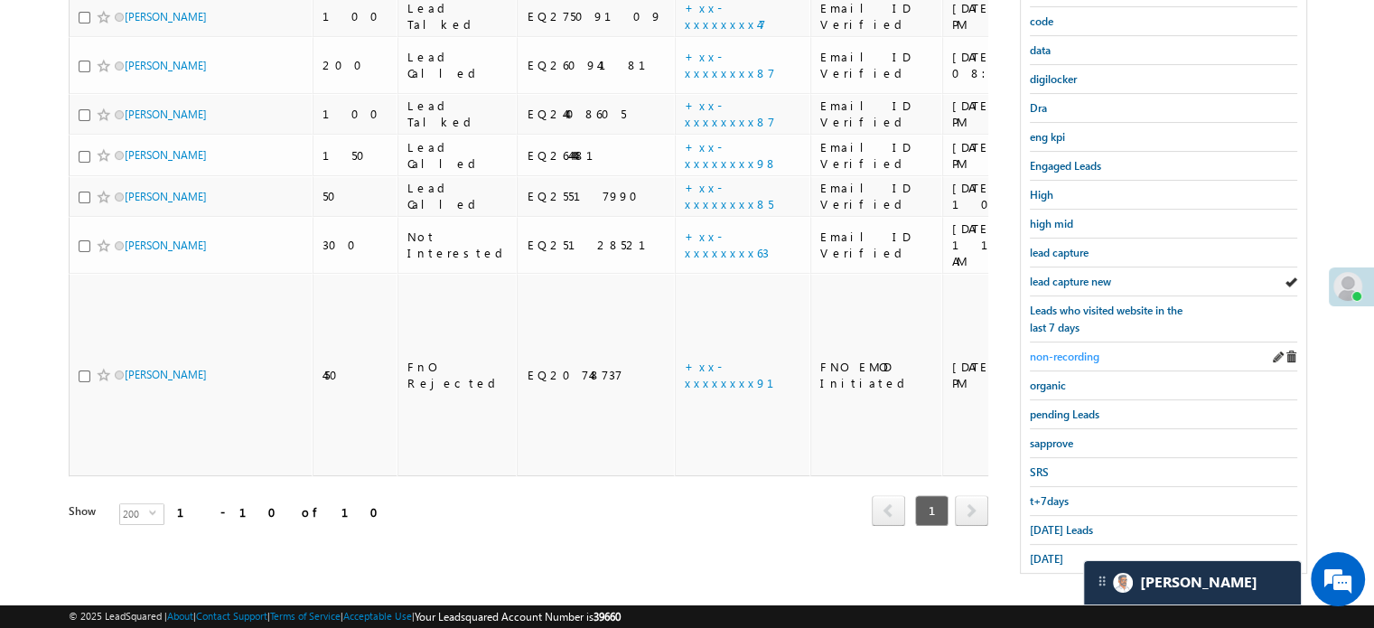
click at [1090, 350] on span "non-recording" at bounding box center [1065, 357] width 70 height 14
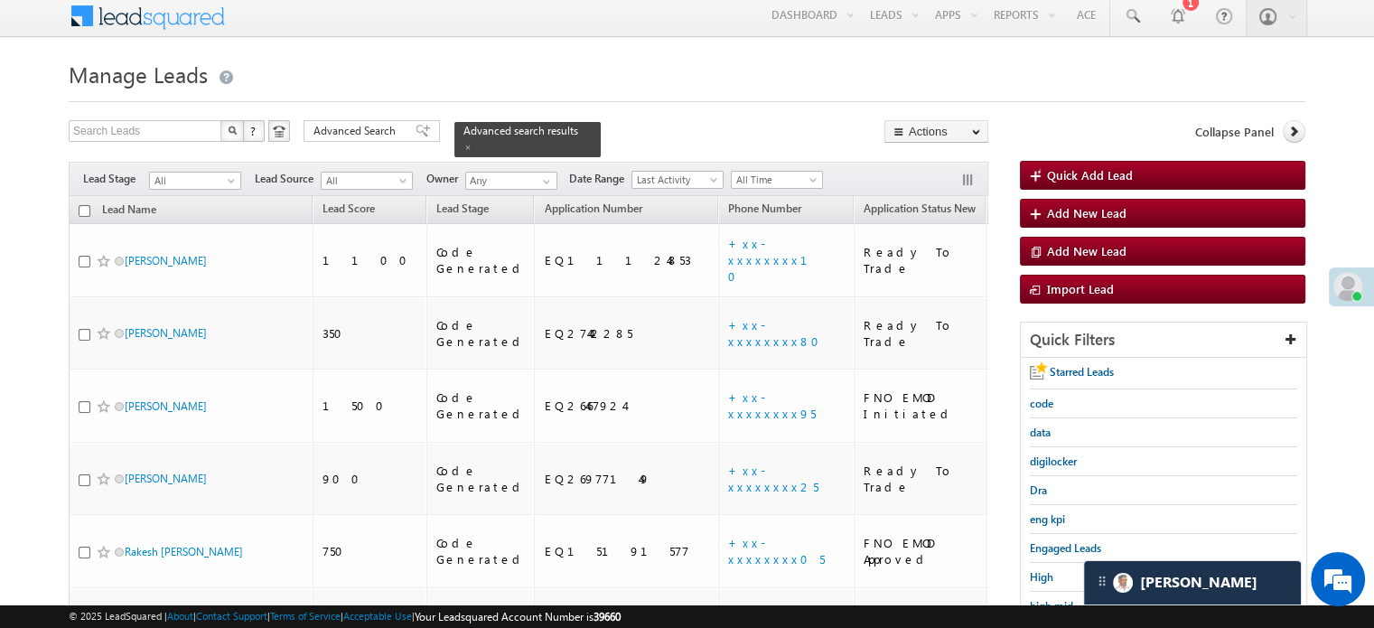
scroll to position [186, 0]
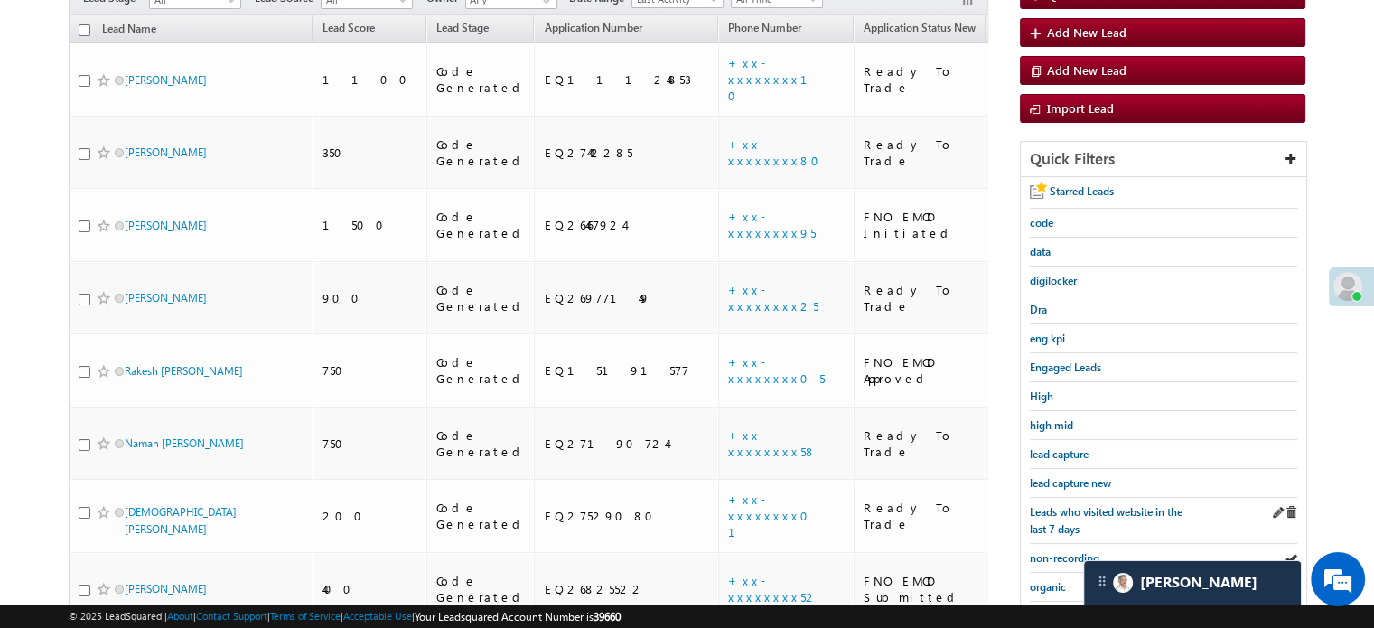
click at [1048, 498] on div "Leads who visited website in the last 7 days" at bounding box center [1163, 521] width 267 height 46
click at [1081, 469] on div "lead capture new" at bounding box center [1163, 483] width 267 height 29
click at [1079, 476] on span "lead capture new" at bounding box center [1070, 483] width 81 height 14
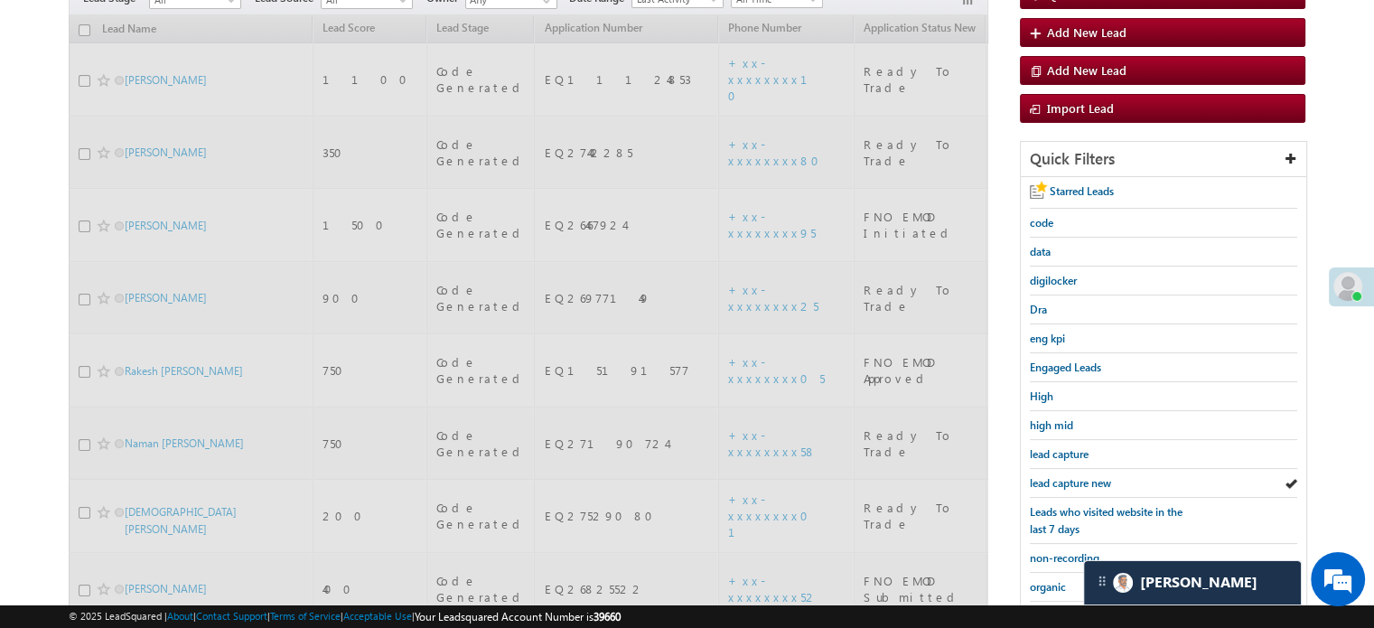
click at [1079, 476] on span "lead capture new" at bounding box center [1070, 483] width 81 height 14
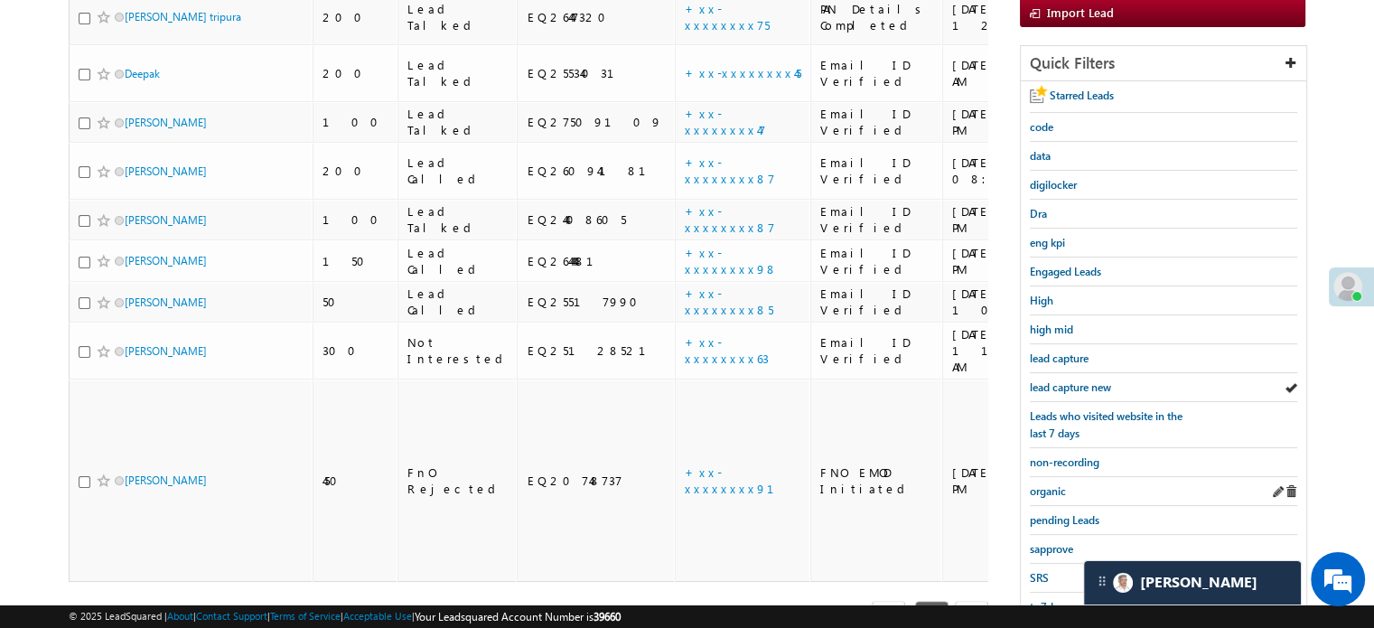
scroll to position [388, 0]
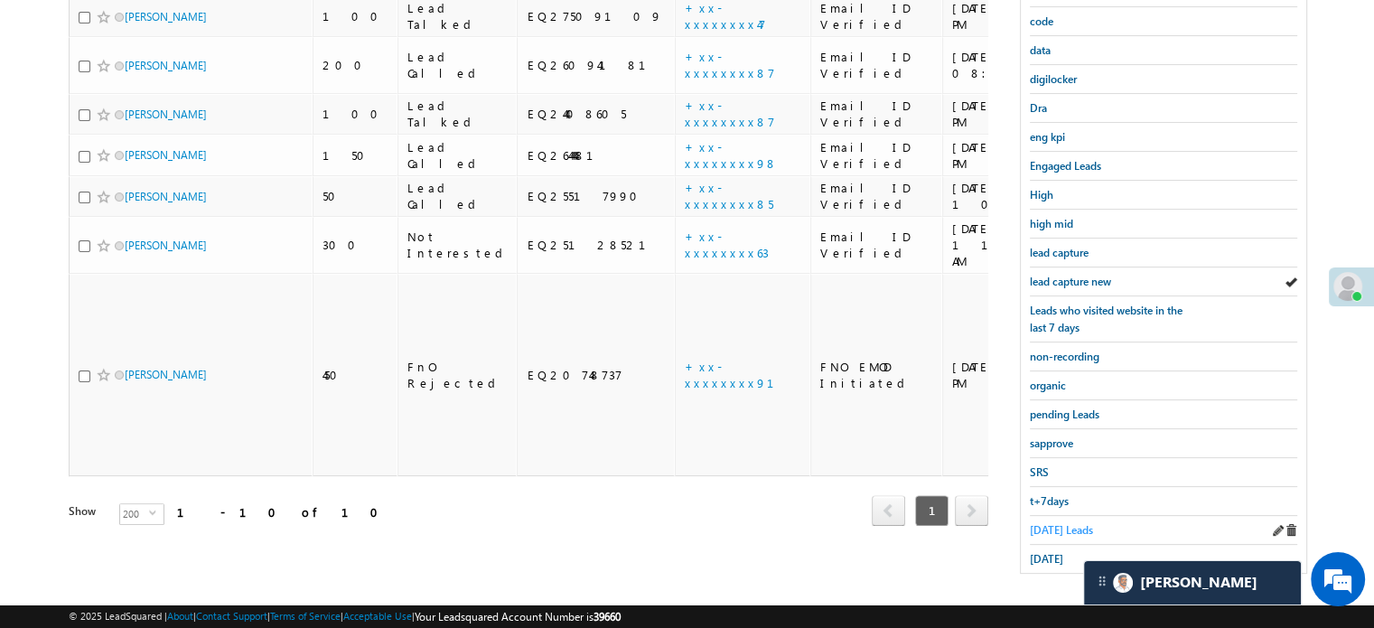
click at [1066, 523] on span "[DATE] Leads" at bounding box center [1061, 530] width 63 height 14
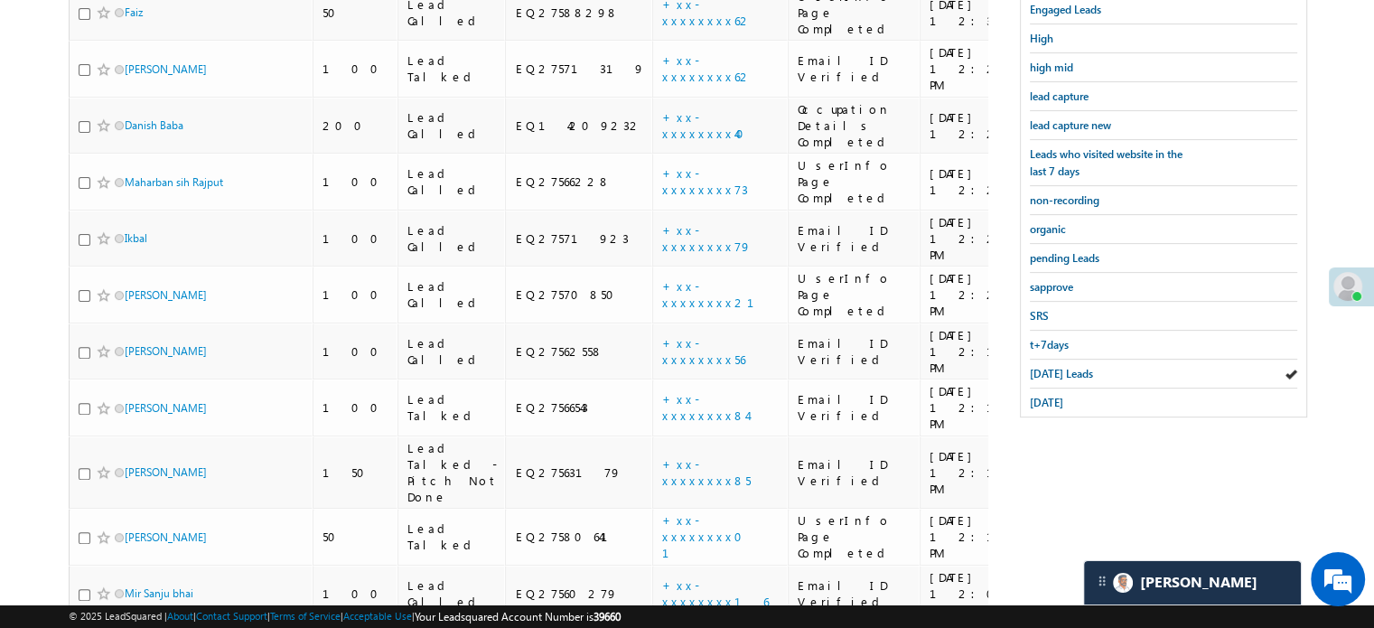
scroll to position [426, 0]
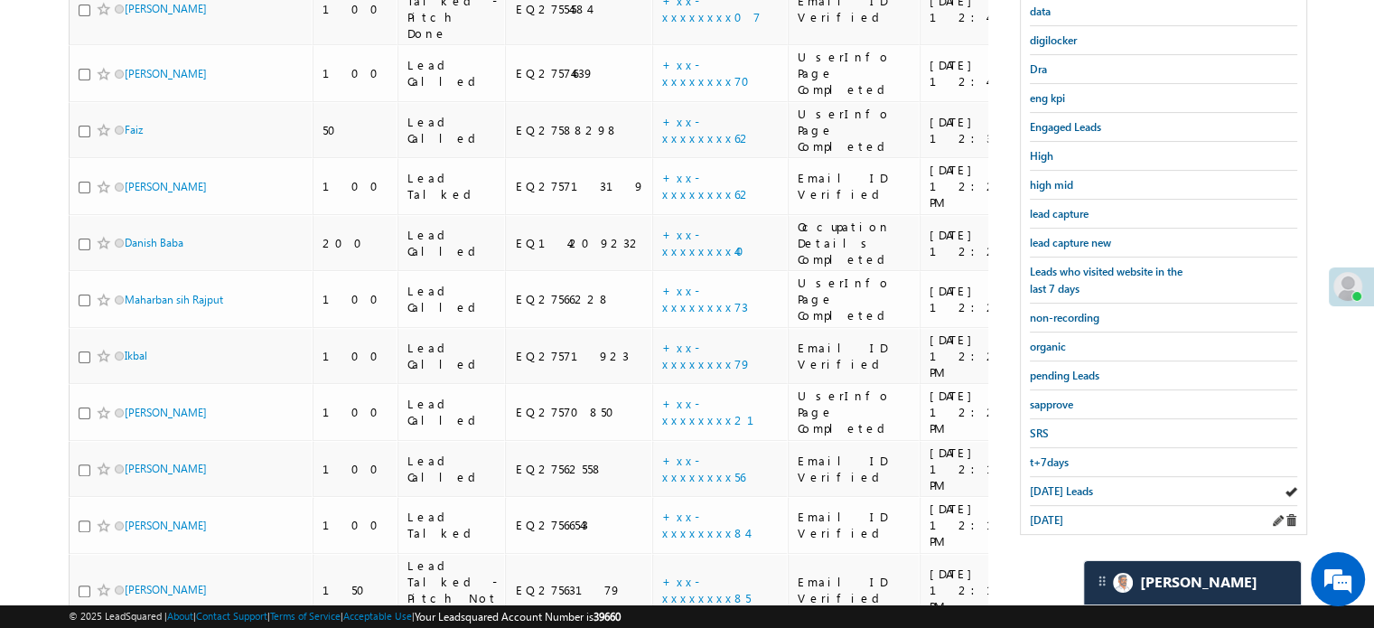
click at [1049, 522] on div "[DATE]" at bounding box center [1163, 520] width 267 height 28
click at [1049, 520] on div "[DATE]" at bounding box center [1163, 520] width 267 height 28
click at [1048, 517] on span "[DATE]" at bounding box center [1046, 520] width 33 height 14
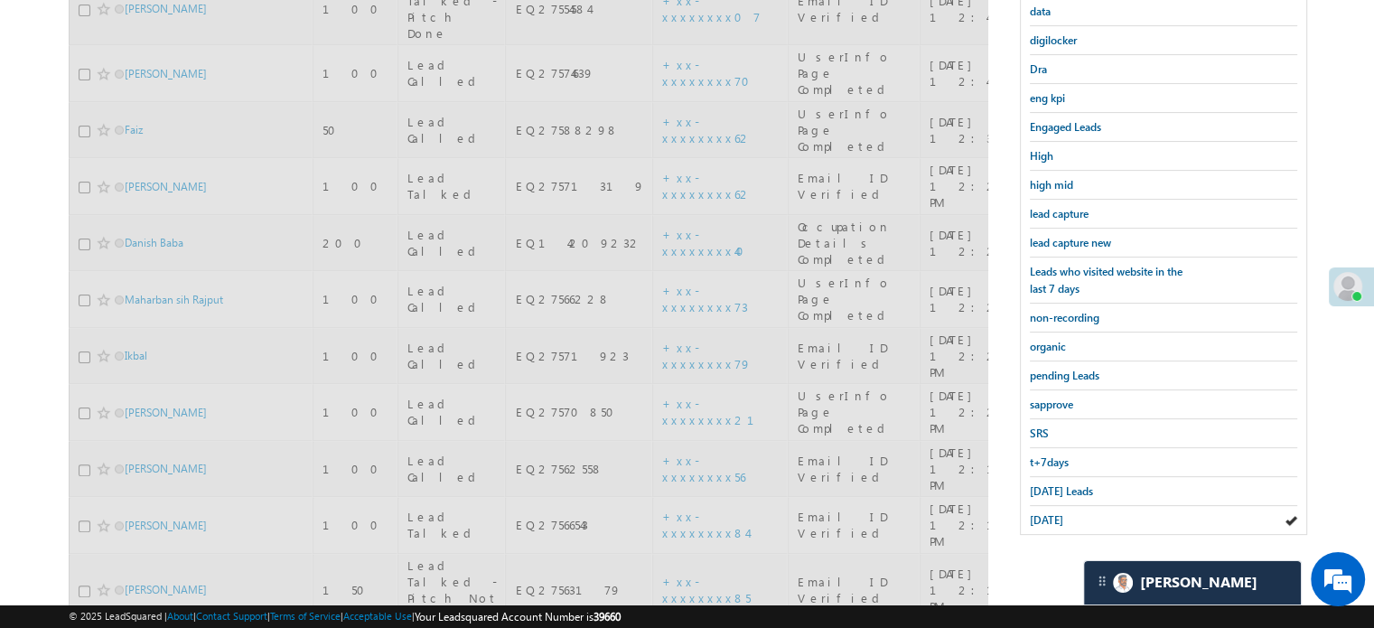
click at [1048, 517] on span "[DATE]" at bounding box center [1046, 520] width 33 height 14
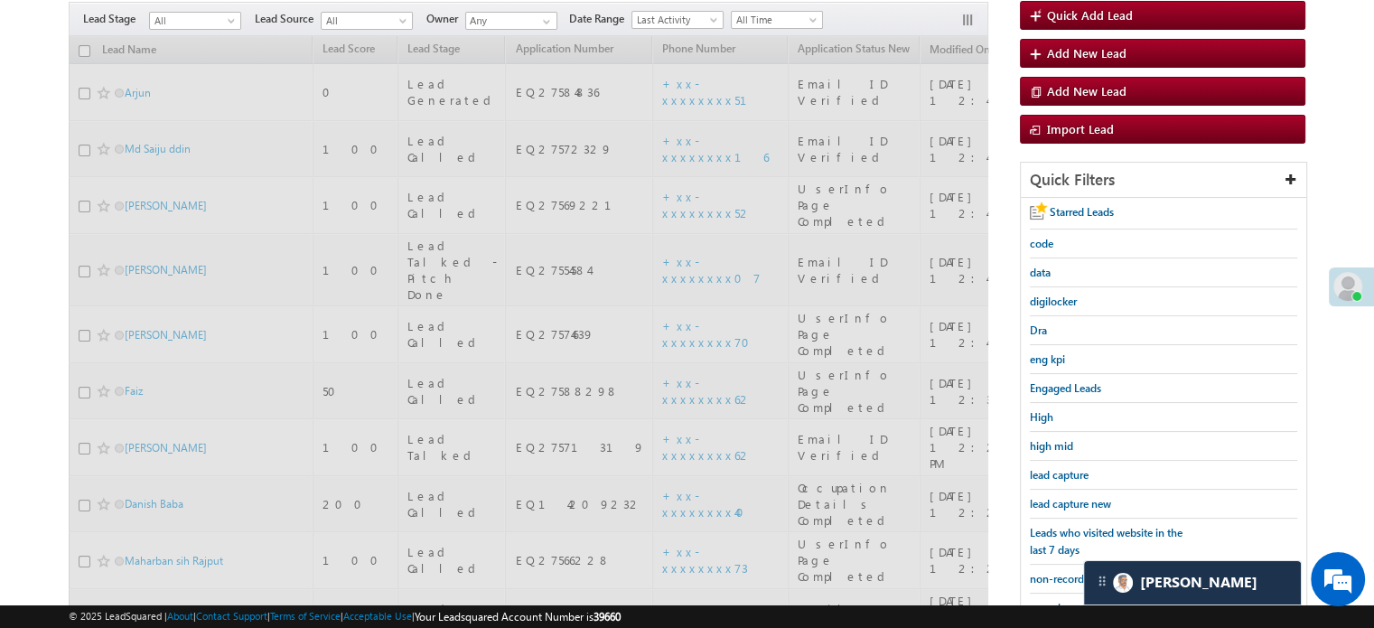
scroll to position [155, 0]
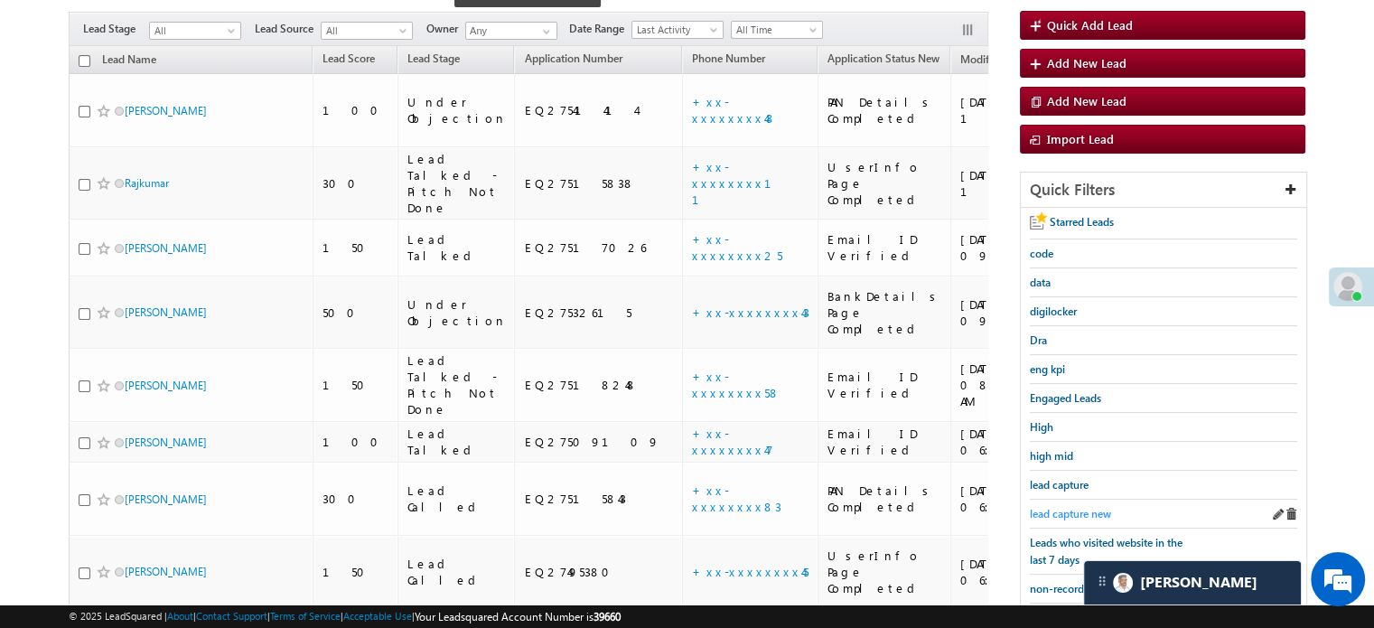
click at [1061, 512] on span "lead capture new" at bounding box center [1070, 514] width 81 height 14
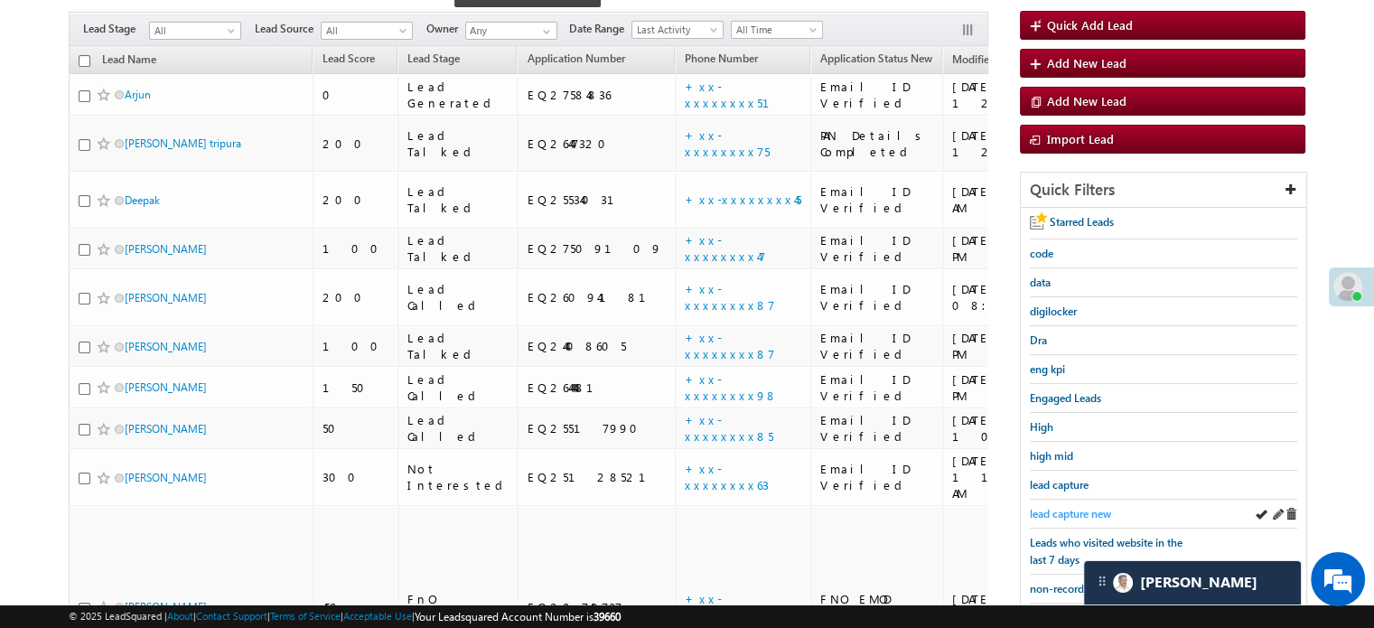
click at [1067, 507] on span "lead capture new" at bounding box center [1070, 514] width 81 height 14
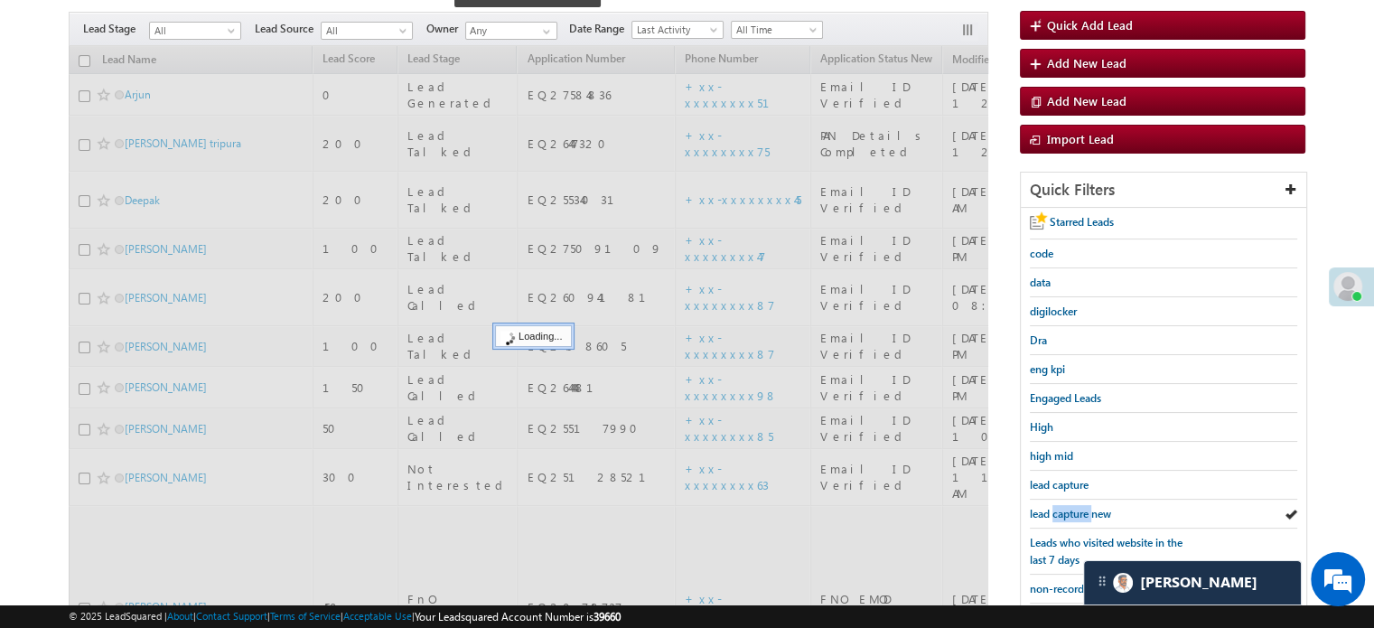
click at [1067, 507] on span "lead capture new" at bounding box center [1070, 514] width 81 height 14
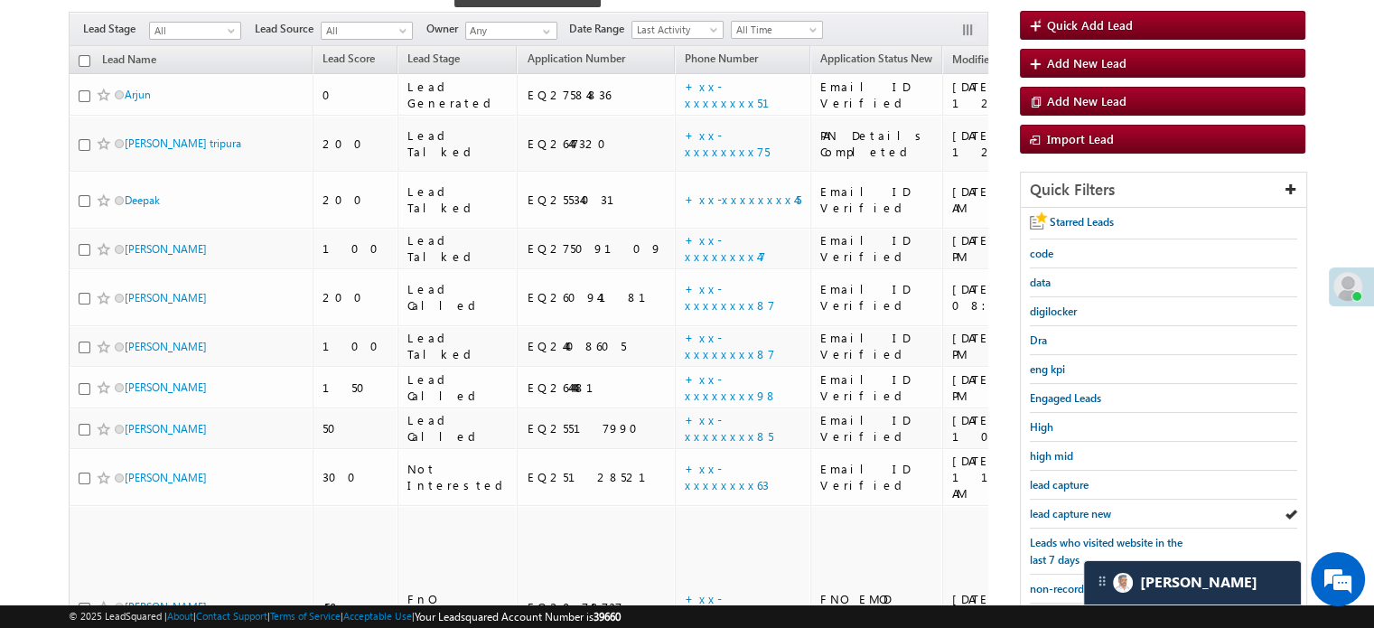
click at [1067, 507] on span "lead capture new" at bounding box center [1070, 514] width 81 height 14
click at [1052, 507] on span "lead capture new" at bounding box center [1070, 514] width 81 height 14
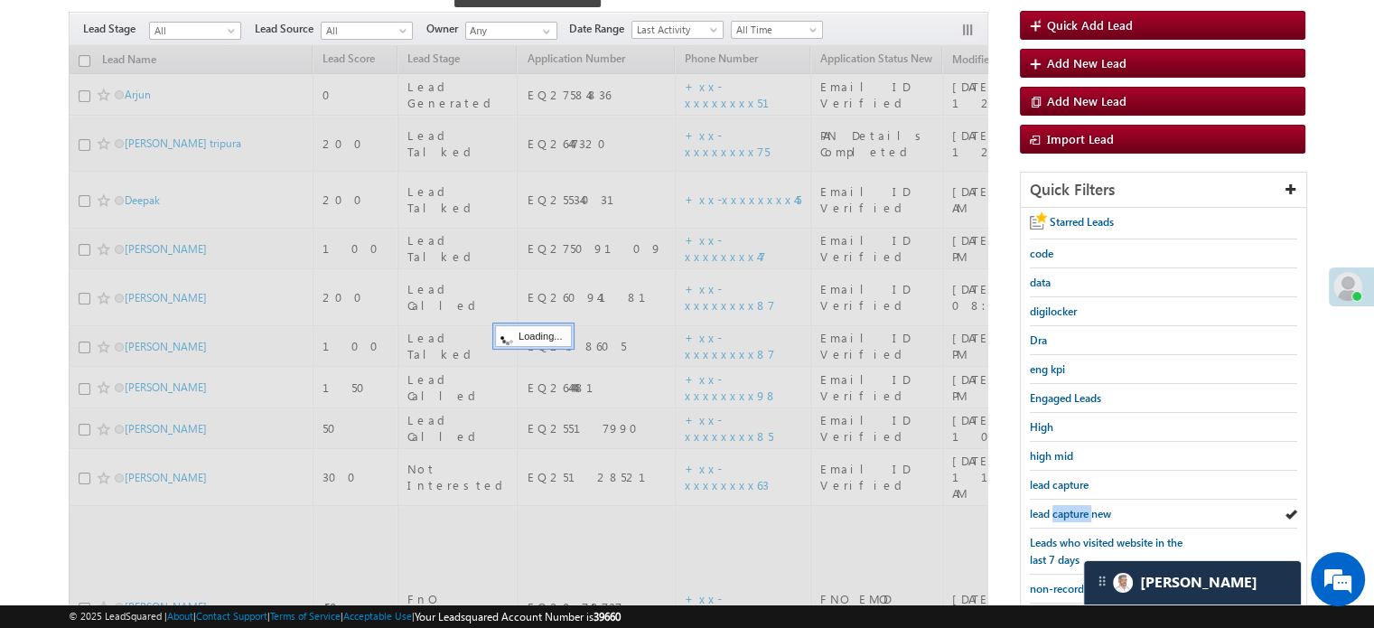
click at [1052, 507] on span "lead capture new" at bounding box center [1070, 514] width 81 height 14
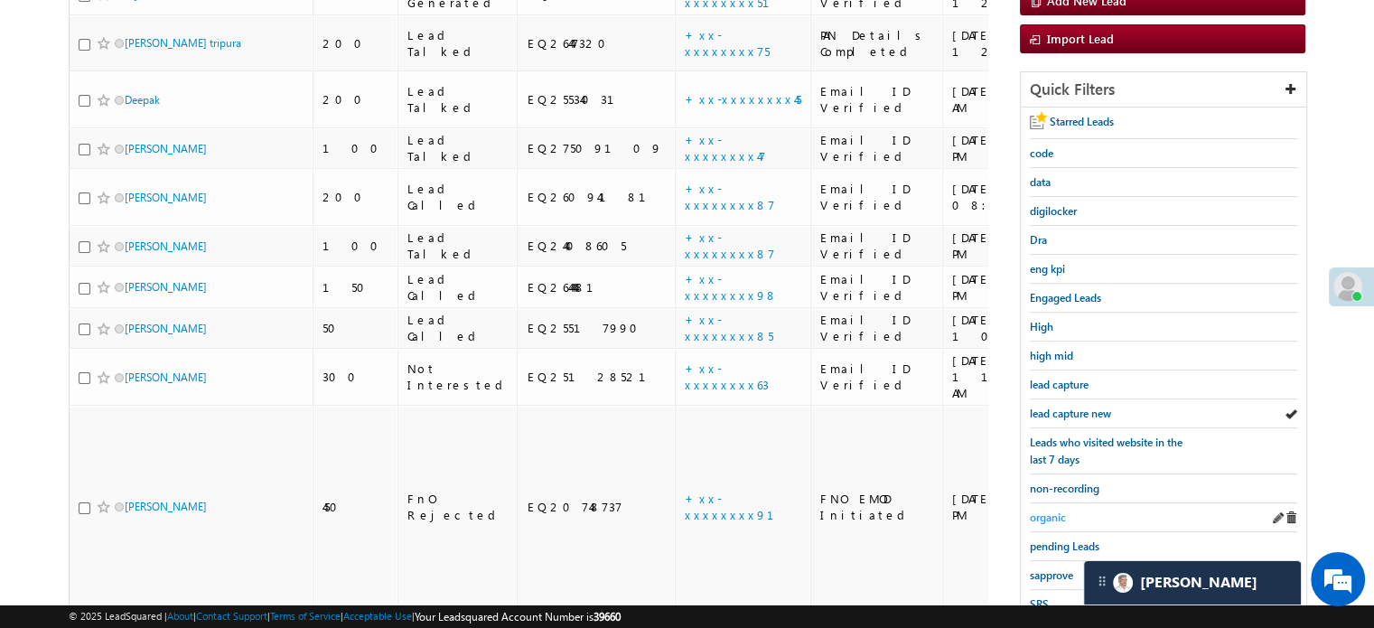
scroll to position [388, 0]
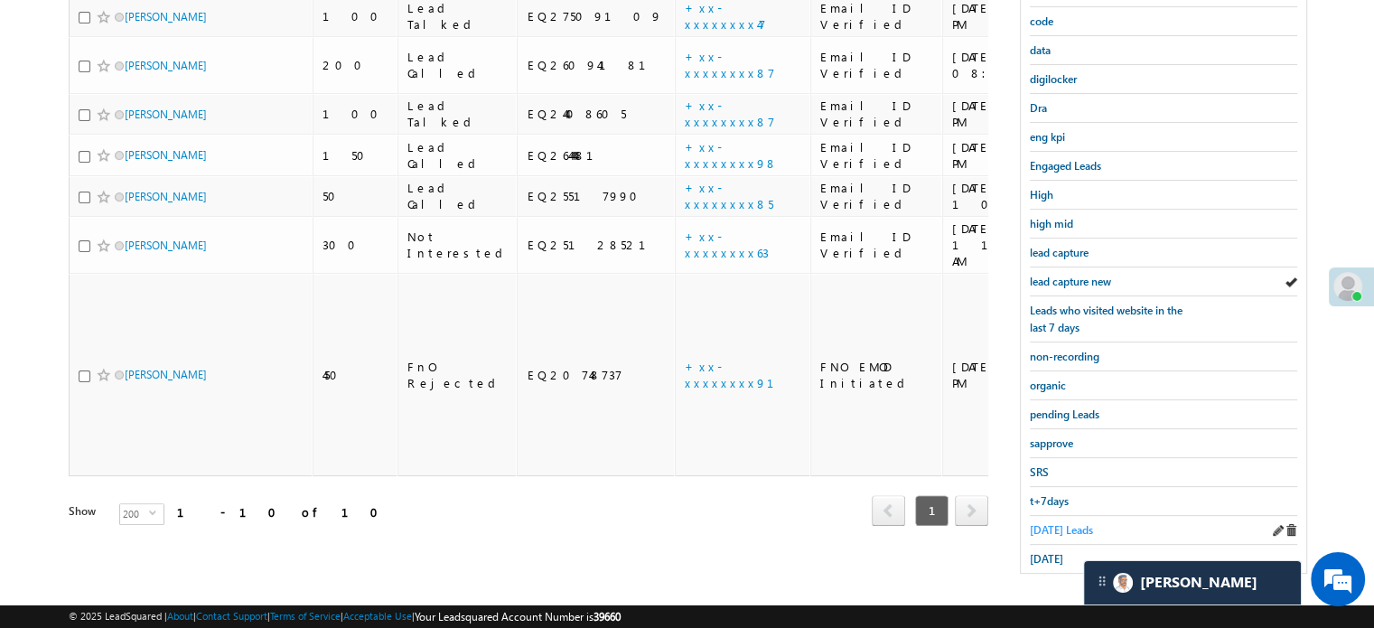
click at [1048, 525] on span "Today's Leads" at bounding box center [1061, 530] width 63 height 14
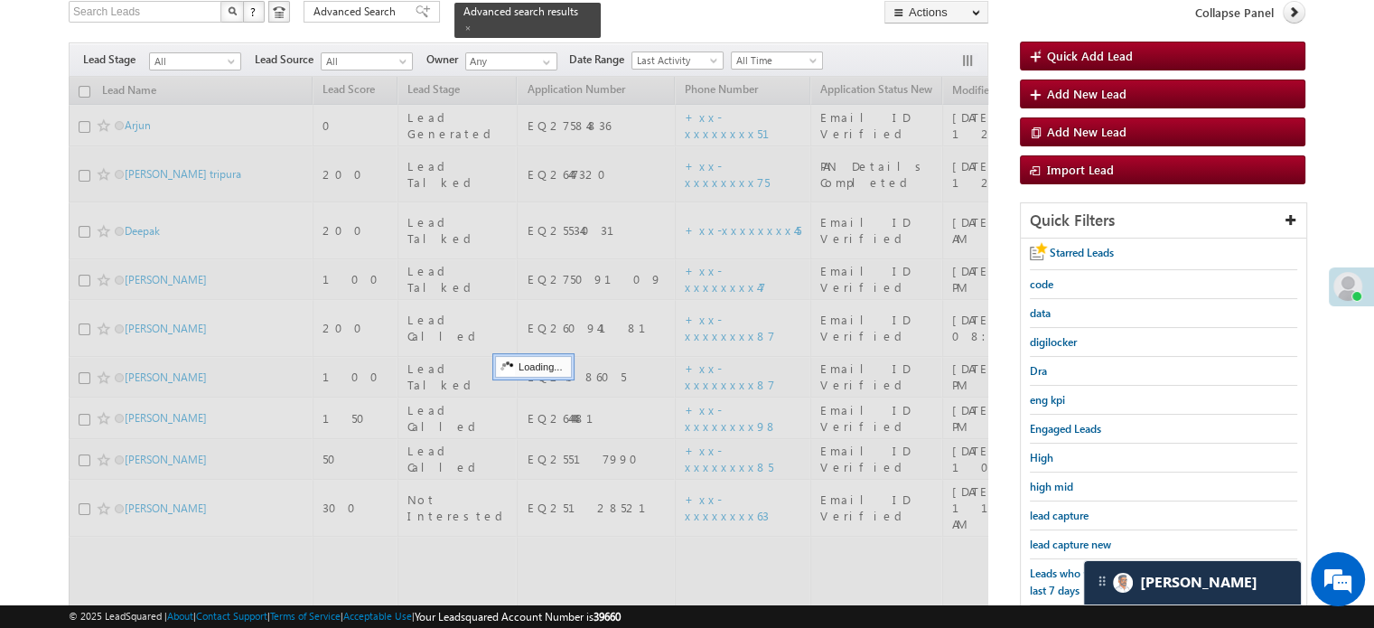
scroll to position [117, 0]
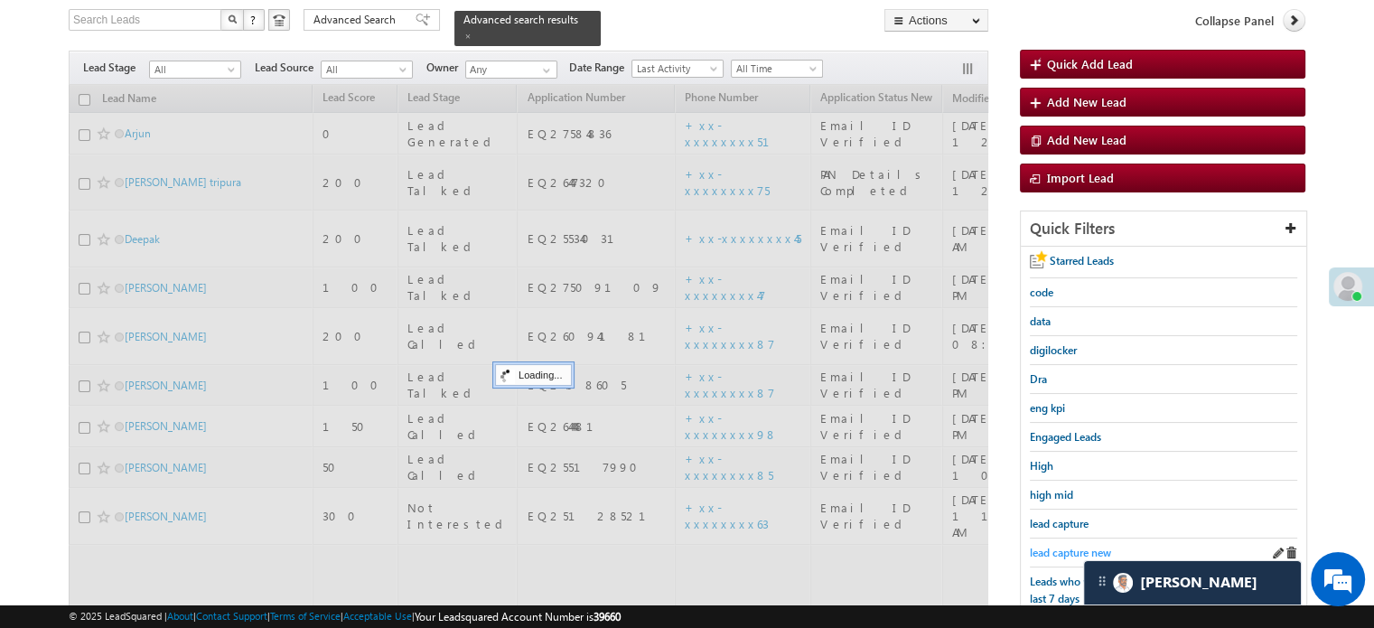
click at [1066, 549] on span "lead capture new" at bounding box center [1070, 553] width 81 height 14
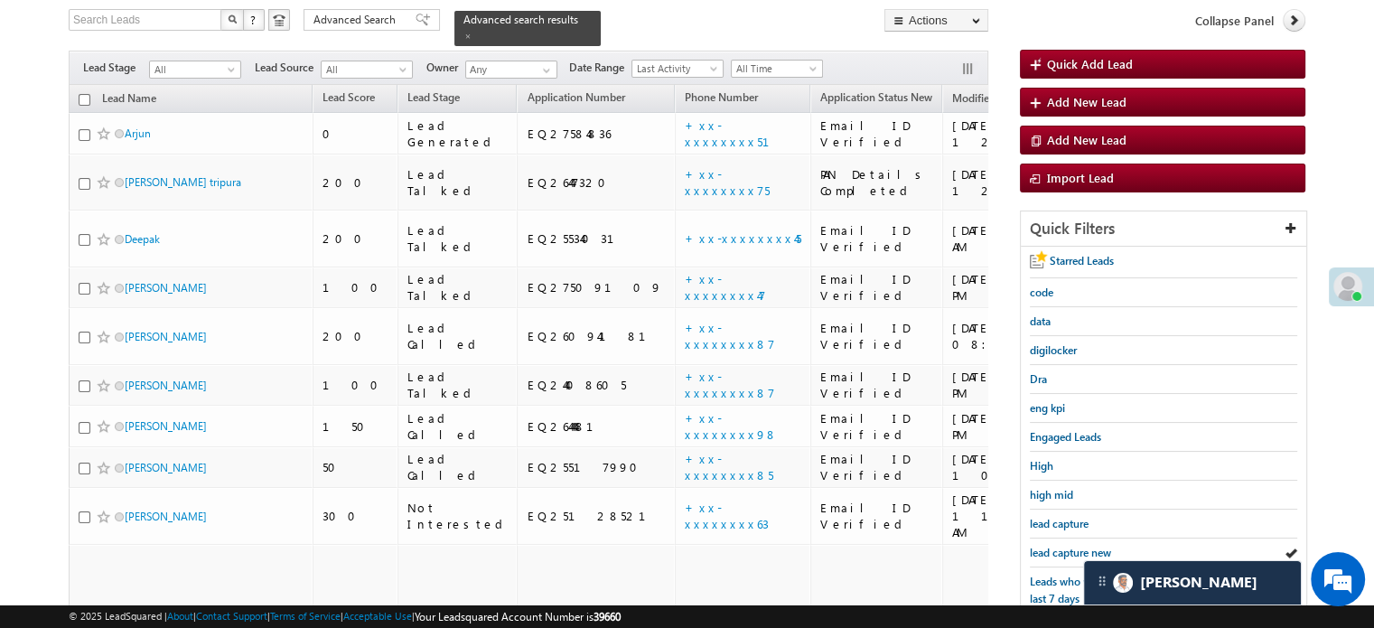
click at [1066, 549] on span "lead capture new" at bounding box center [1070, 553] width 81 height 14
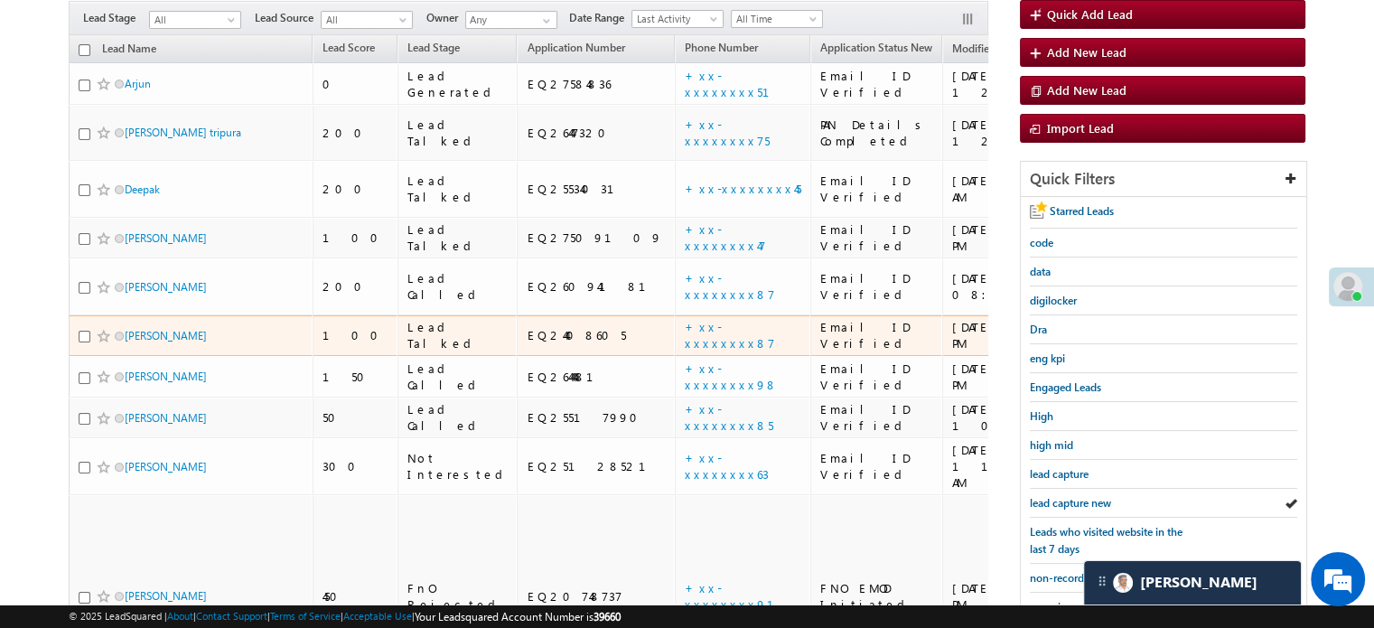
scroll to position [207, 0]
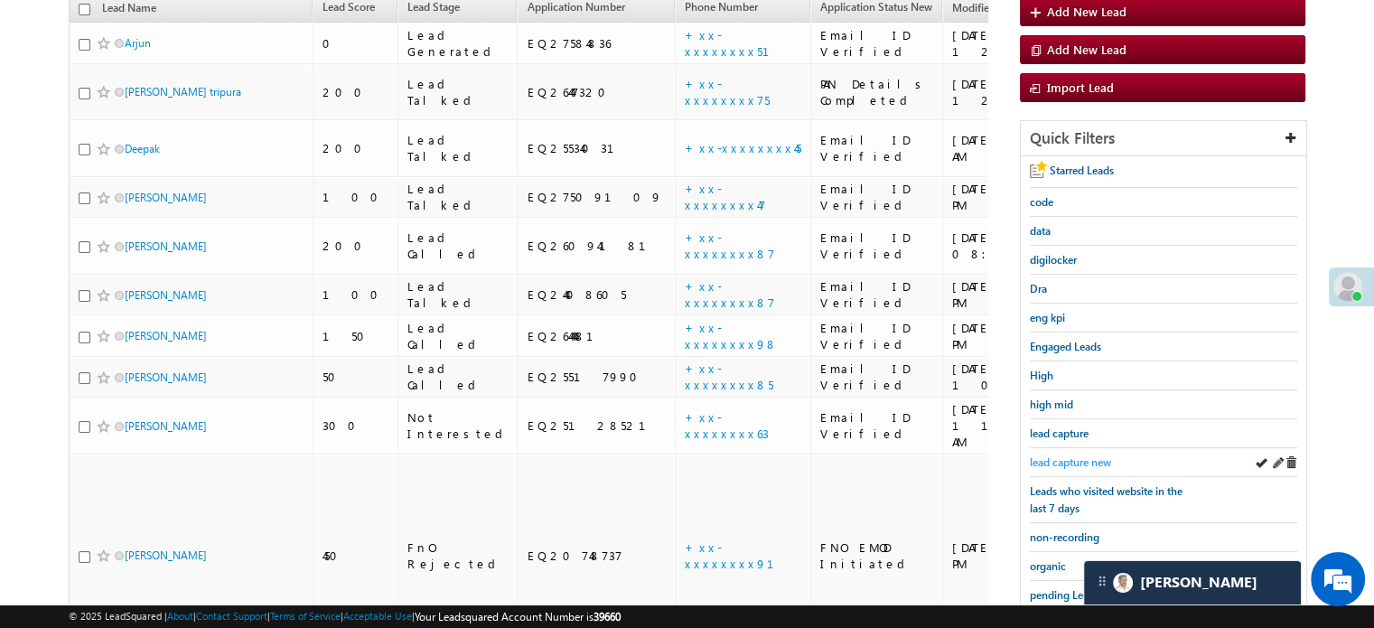
click at [1083, 455] on span "lead capture new" at bounding box center [1070, 462] width 81 height 14
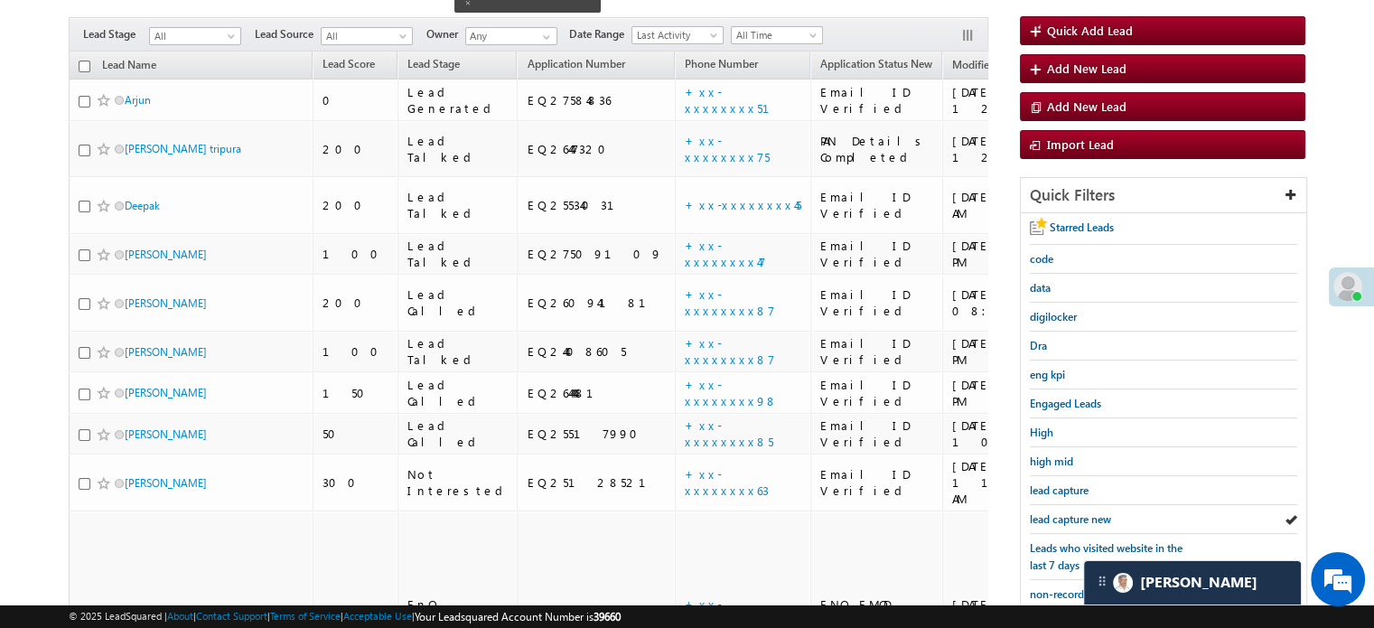
scroll to position [388, 0]
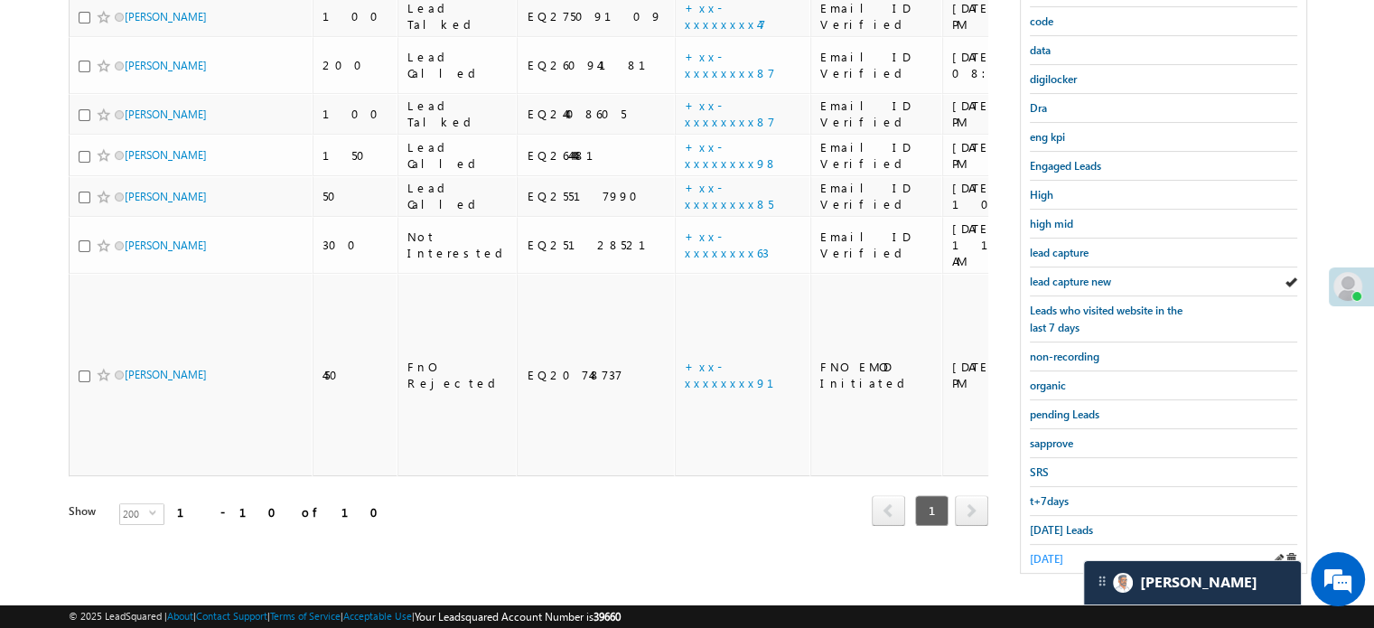
click at [1053, 552] on span "yesterday" at bounding box center [1046, 559] width 33 height 14
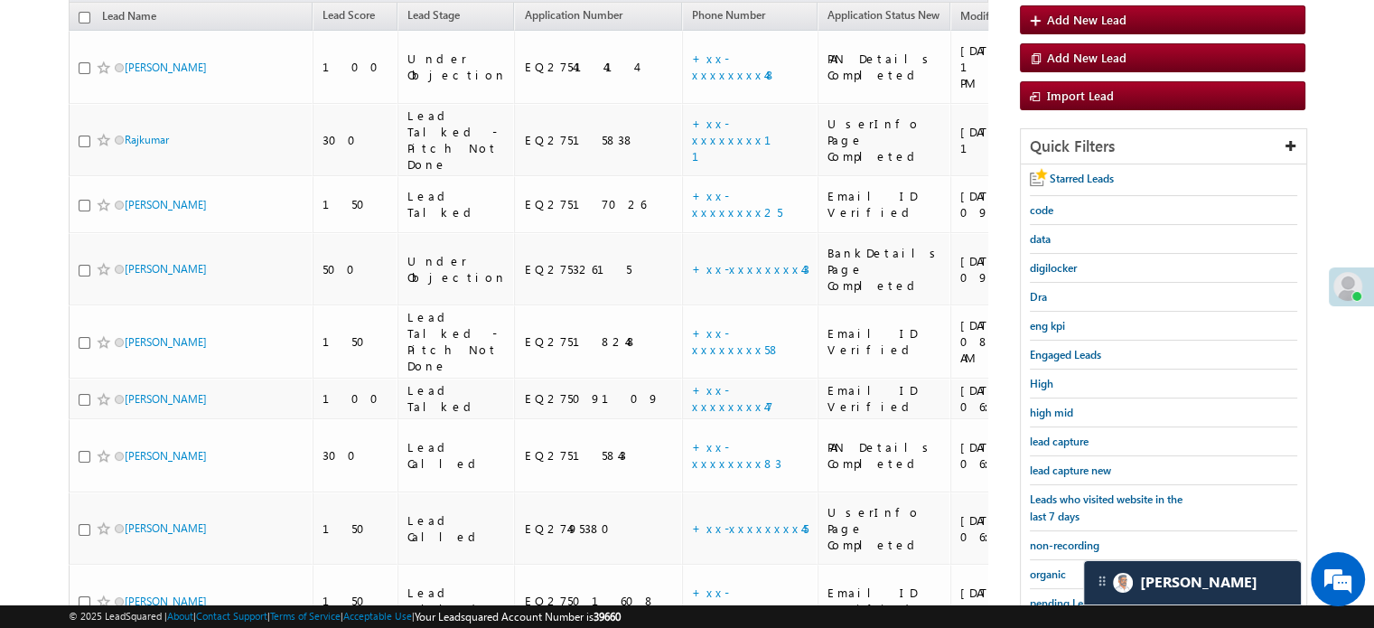
scroll to position [297, 0]
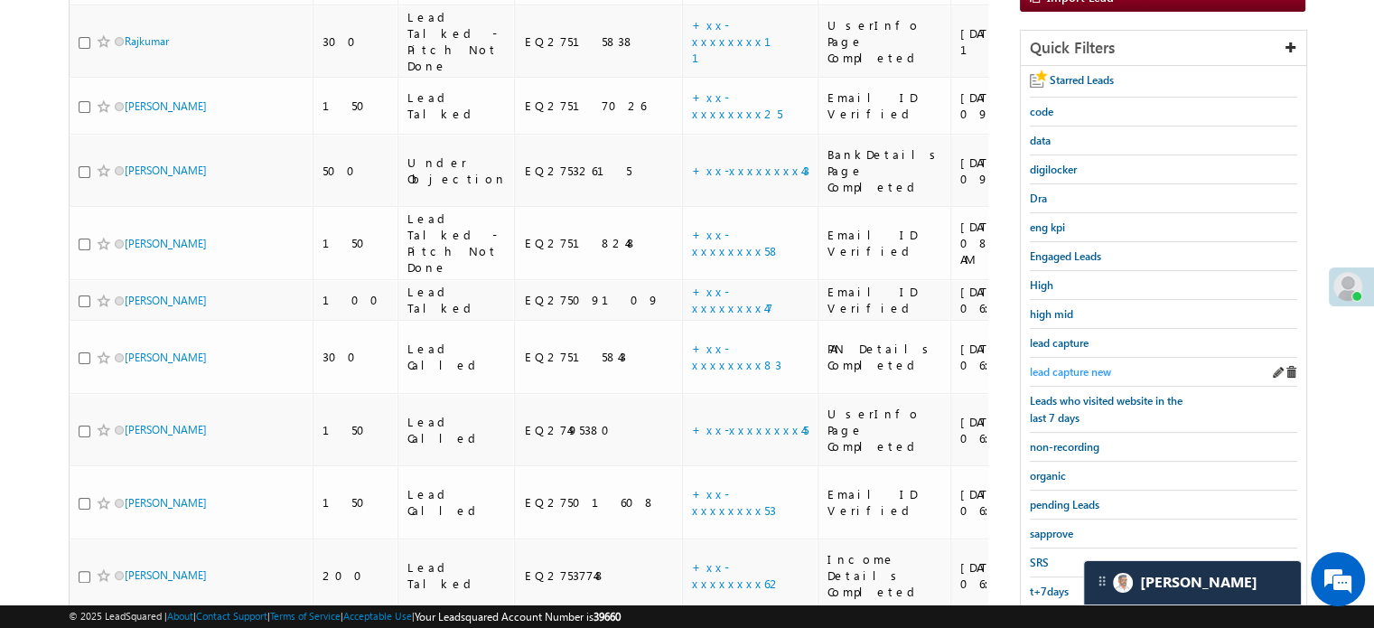
click at [1089, 368] on span "lead capture new" at bounding box center [1070, 372] width 81 height 14
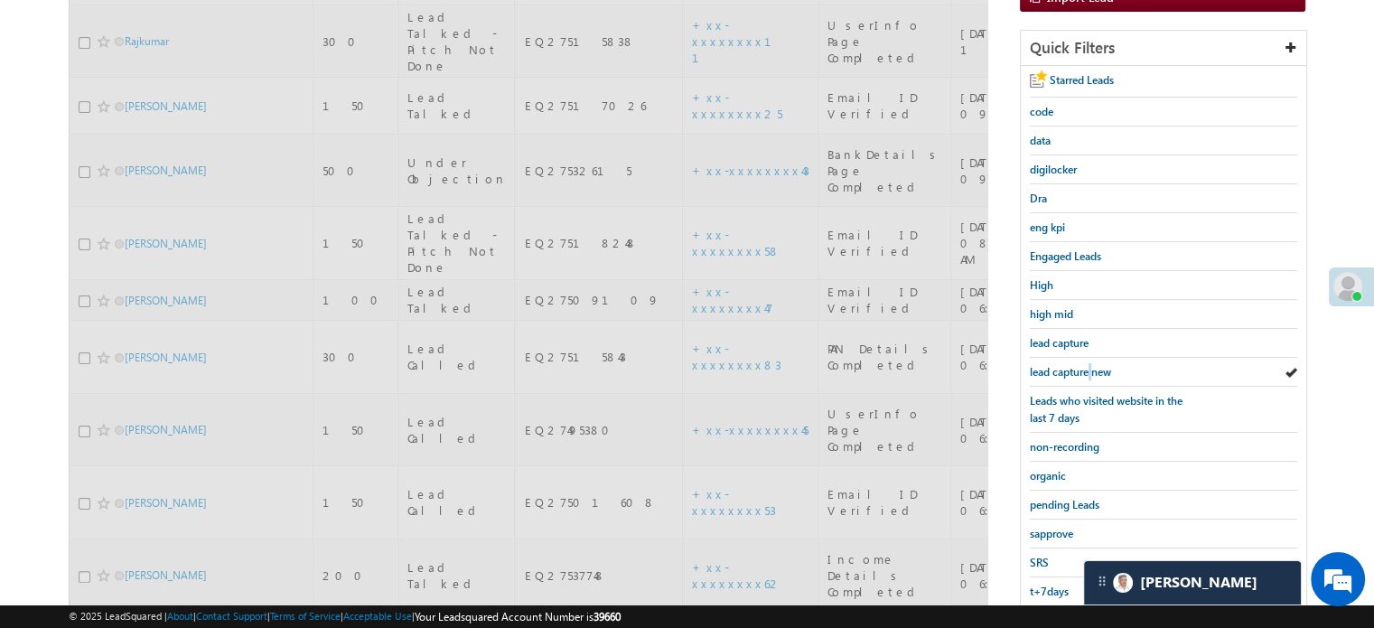
click at [1089, 368] on span "lead capture new" at bounding box center [1070, 372] width 81 height 14
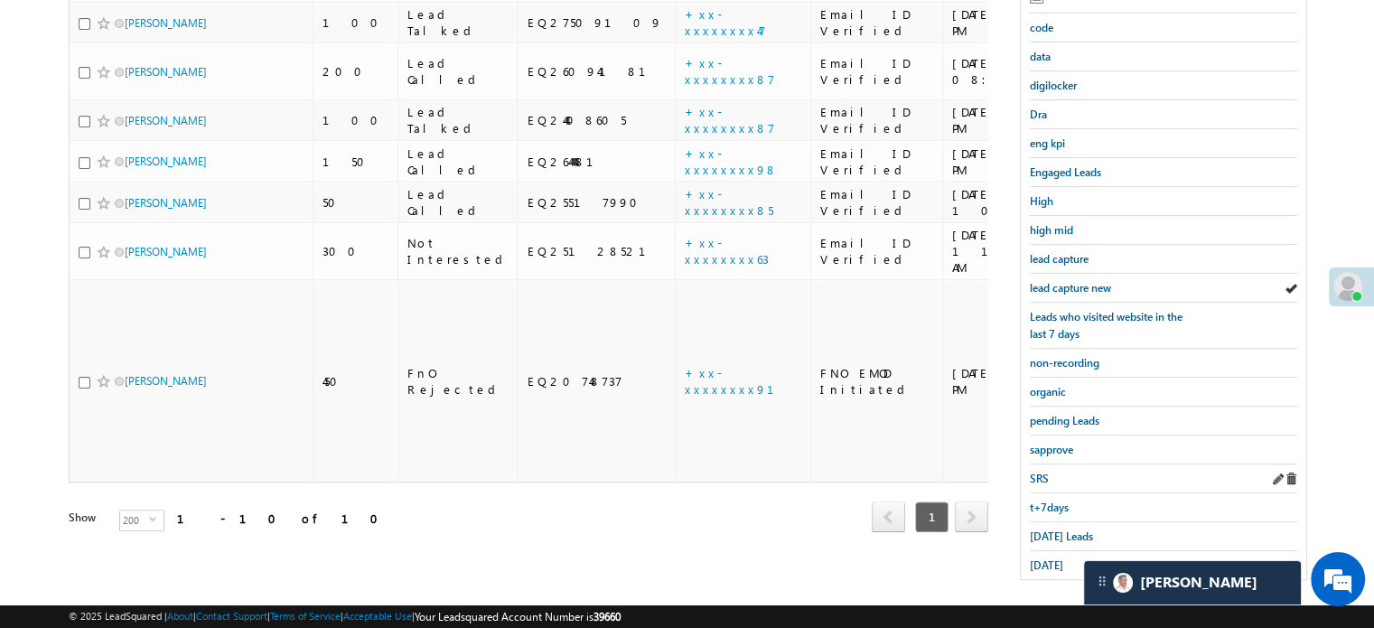
scroll to position [388, 0]
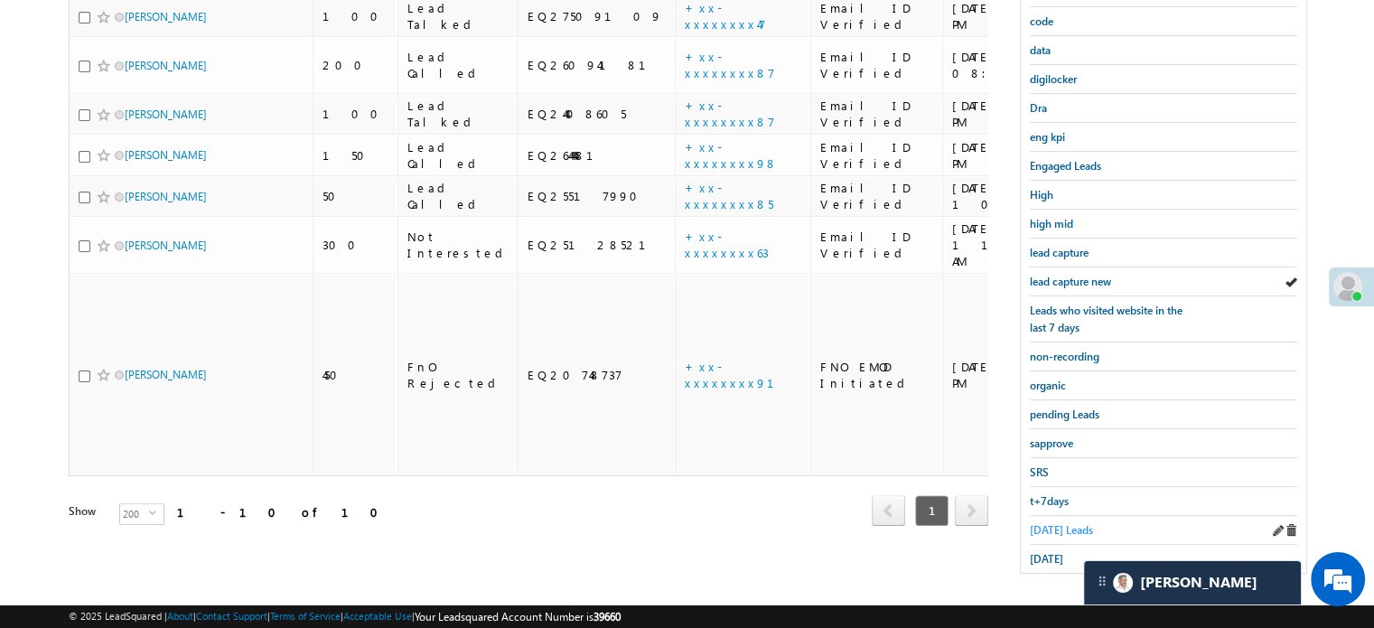
click at [1055, 524] on span "Today's Leads" at bounding box center [1061, 530] width 63 height 14
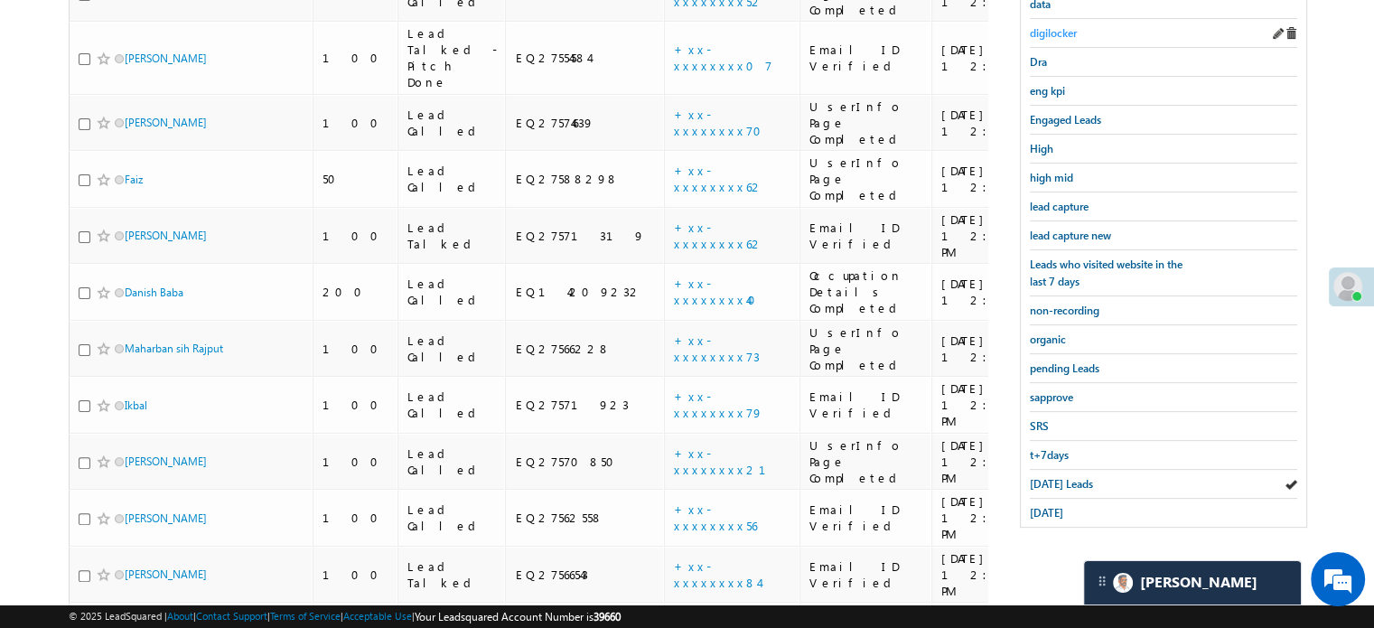
scroll to position [163, 0]
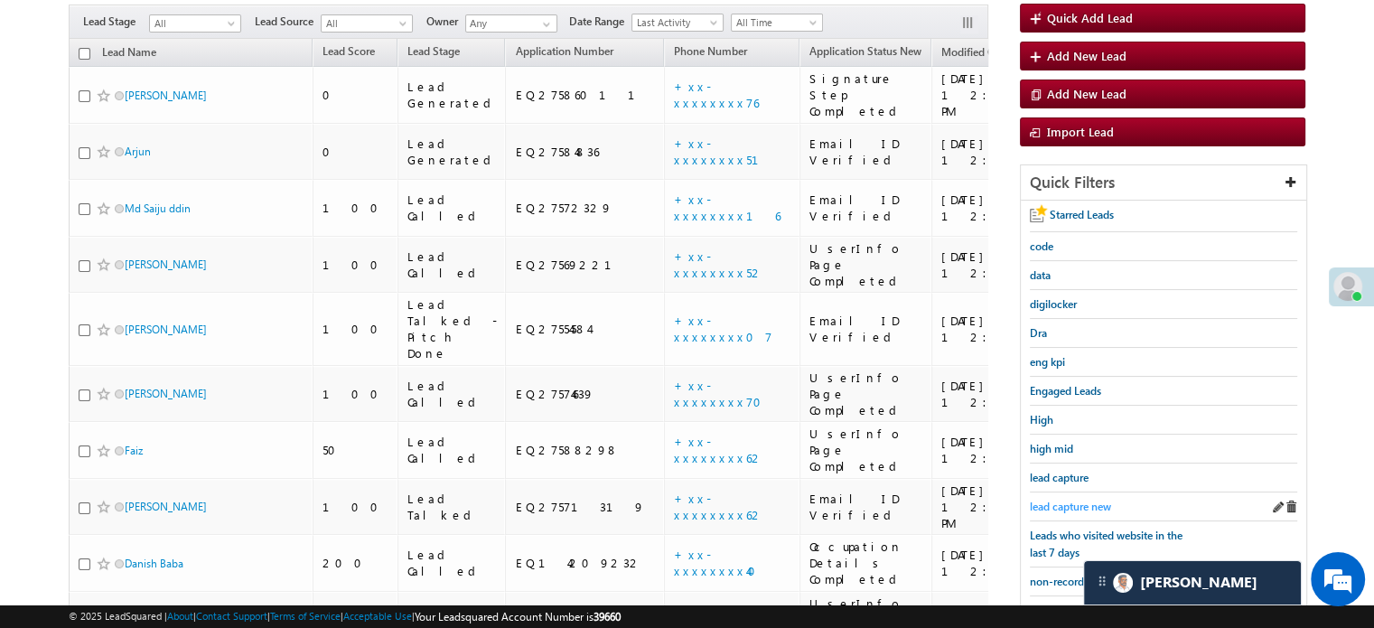
click at [1075, 502] on span "lead capture new" at bounding box center [1070, 507] width 81 height 14
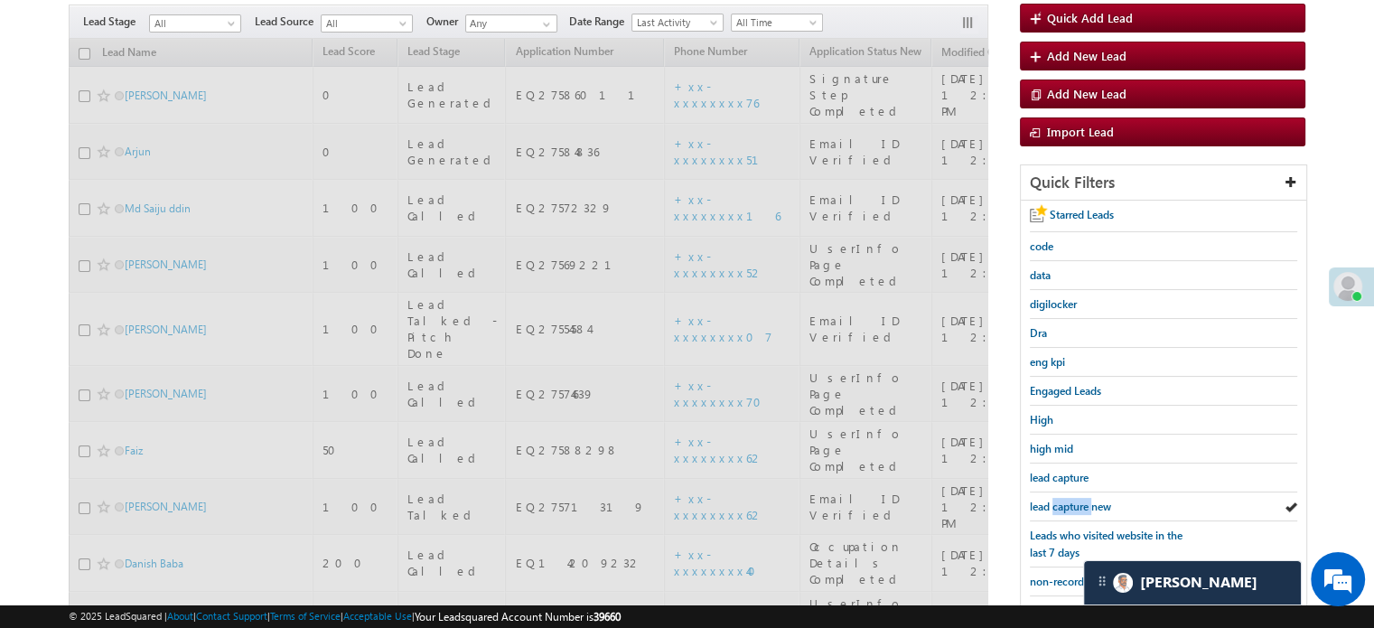
click at [1075, 502] on span "lead capture new" at bounding box center [1070, 507] width 81 height 14
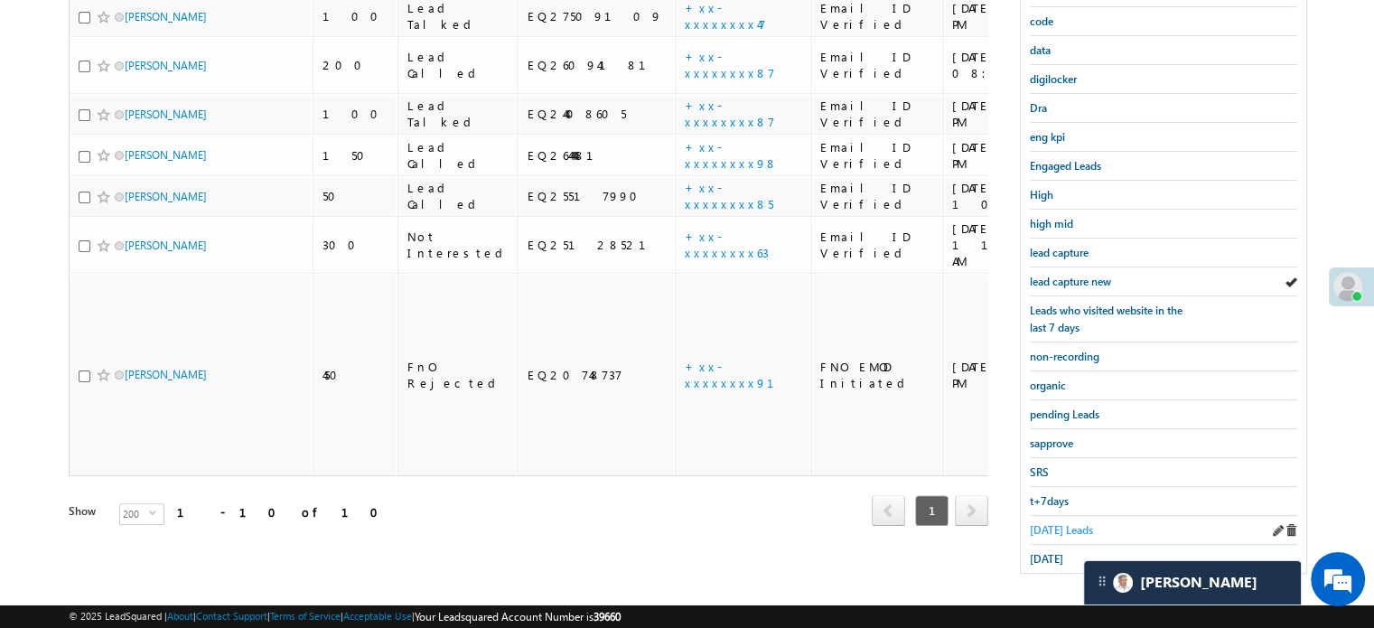
click at [1065, 523] on span "Today's Leads" at bounding box center [1061, 530] width 63 height 14
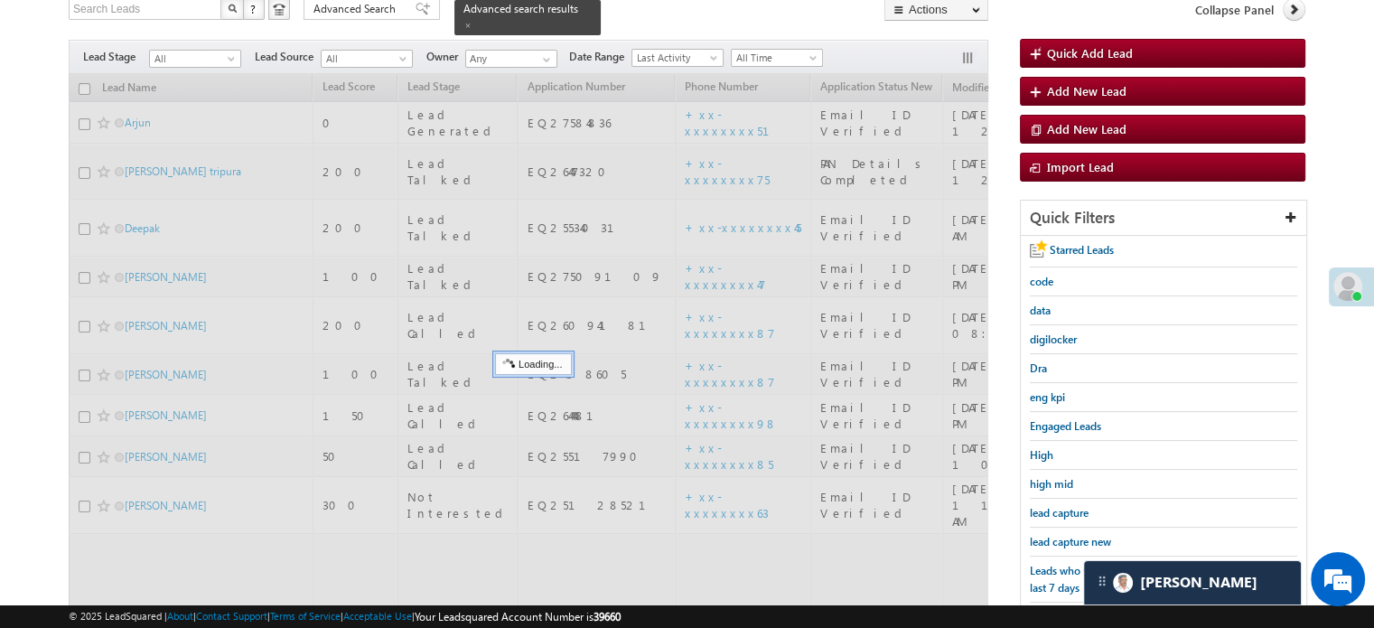
scroll to position [117, 0]
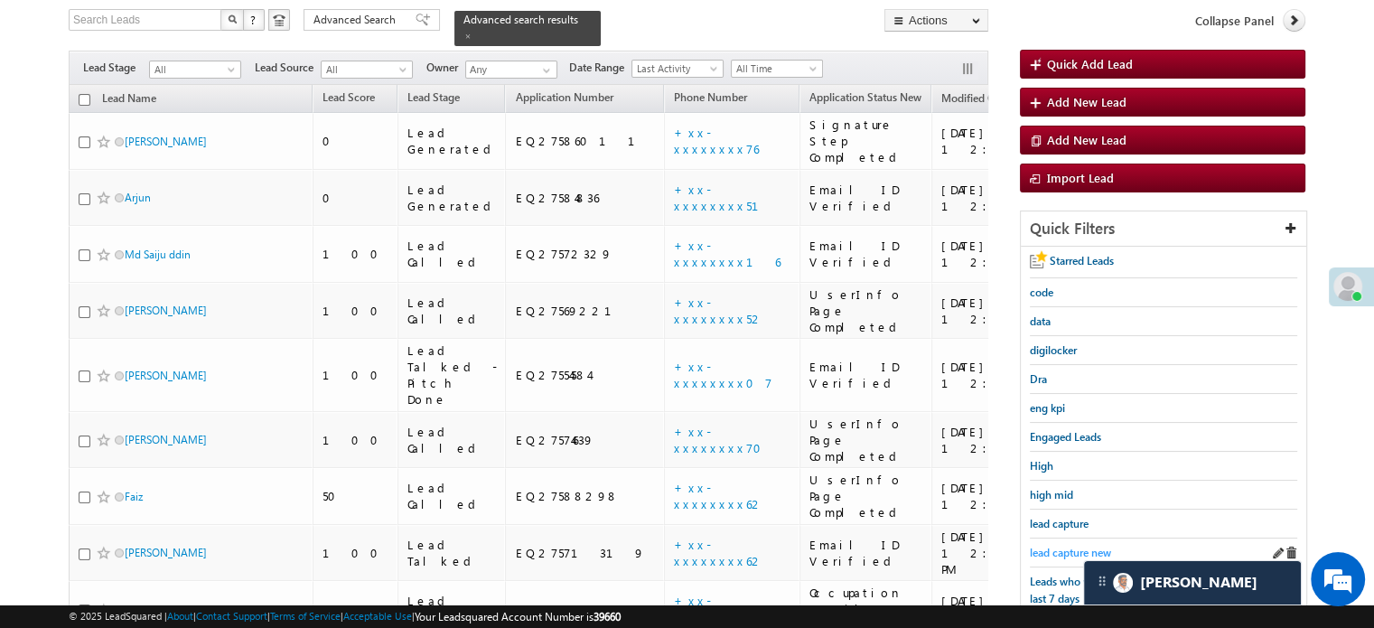
click at [1070, 549] on span "lead capture new" at bounding box center [1070, 553] width 81 height 14
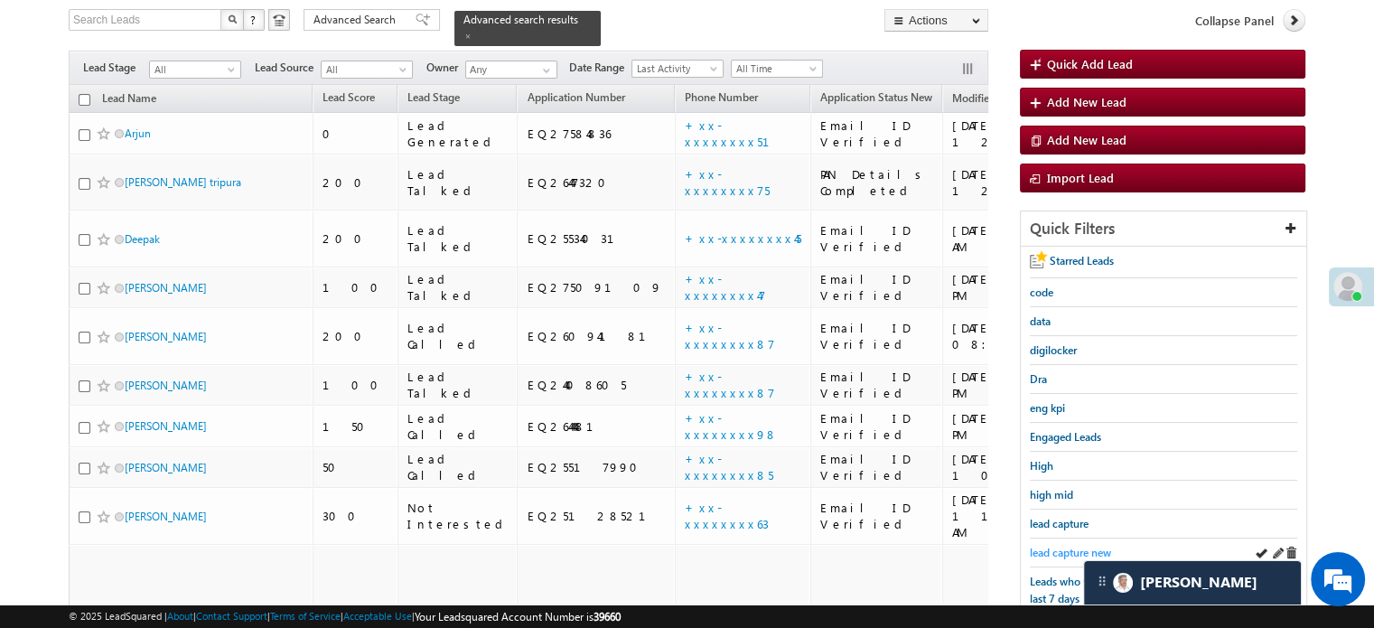
click at [1079, 546] on span "lead capture new" at bounding box center [1070, 553] width 81 height 14
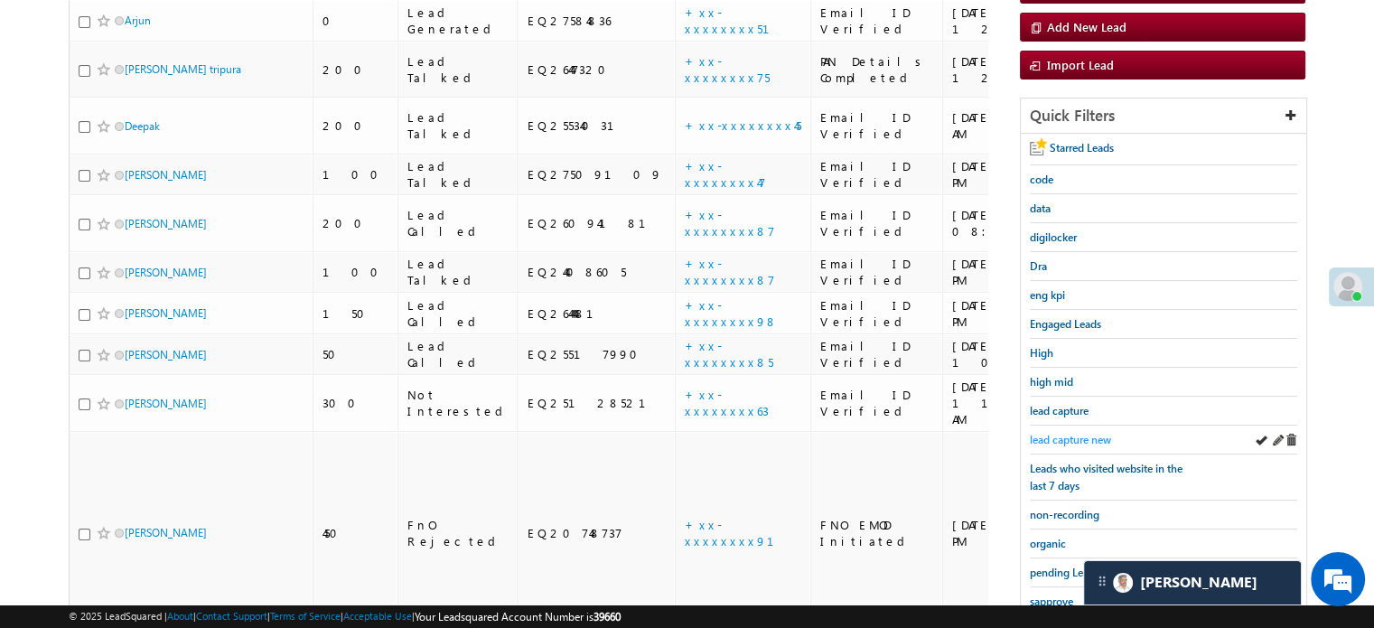
scroll to position [388, 0]
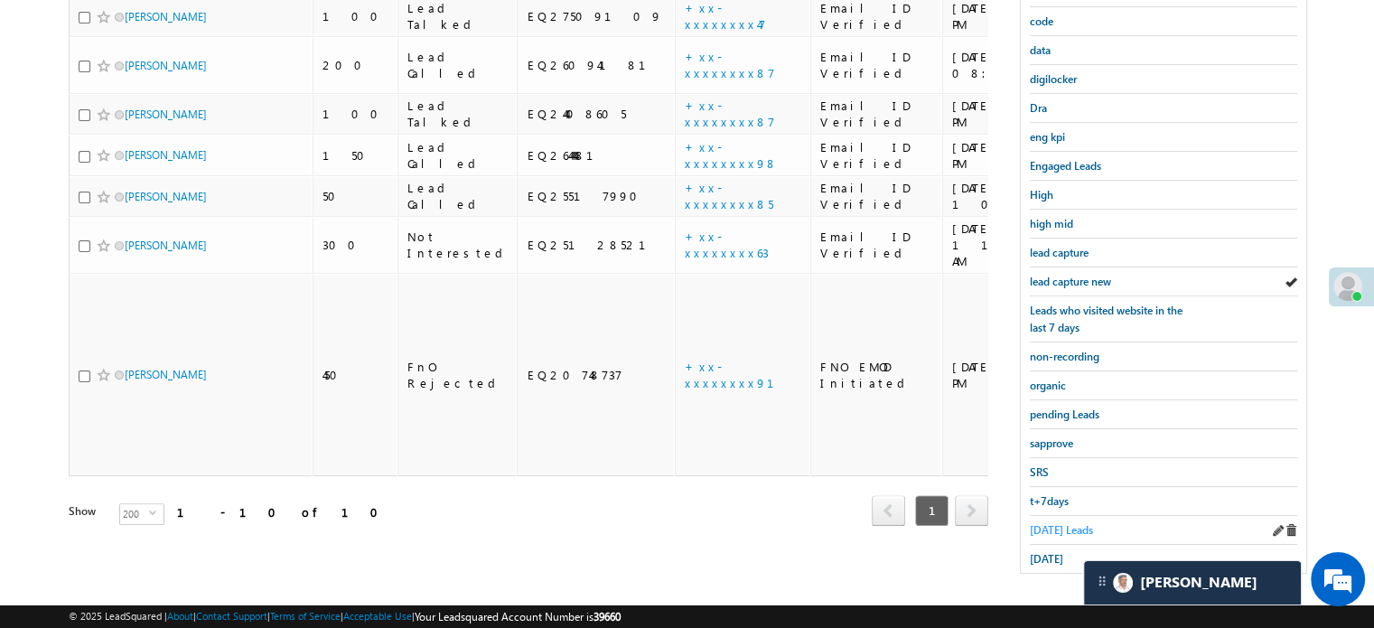
click at [1055, 527] on span "Today's Leads" at bounding box center [1061, 530] width 63 height 14
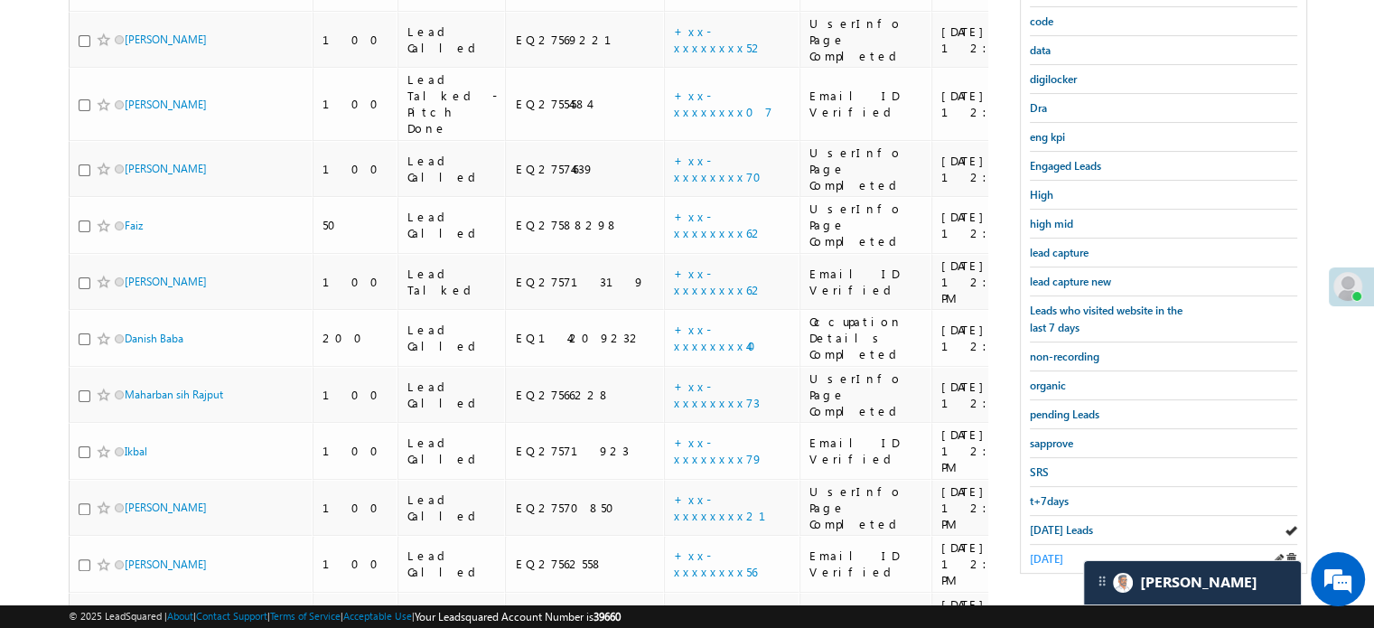
click at [1043, 552] on span "yesterday" at bounding box center [1046, 559] width 33 height 14
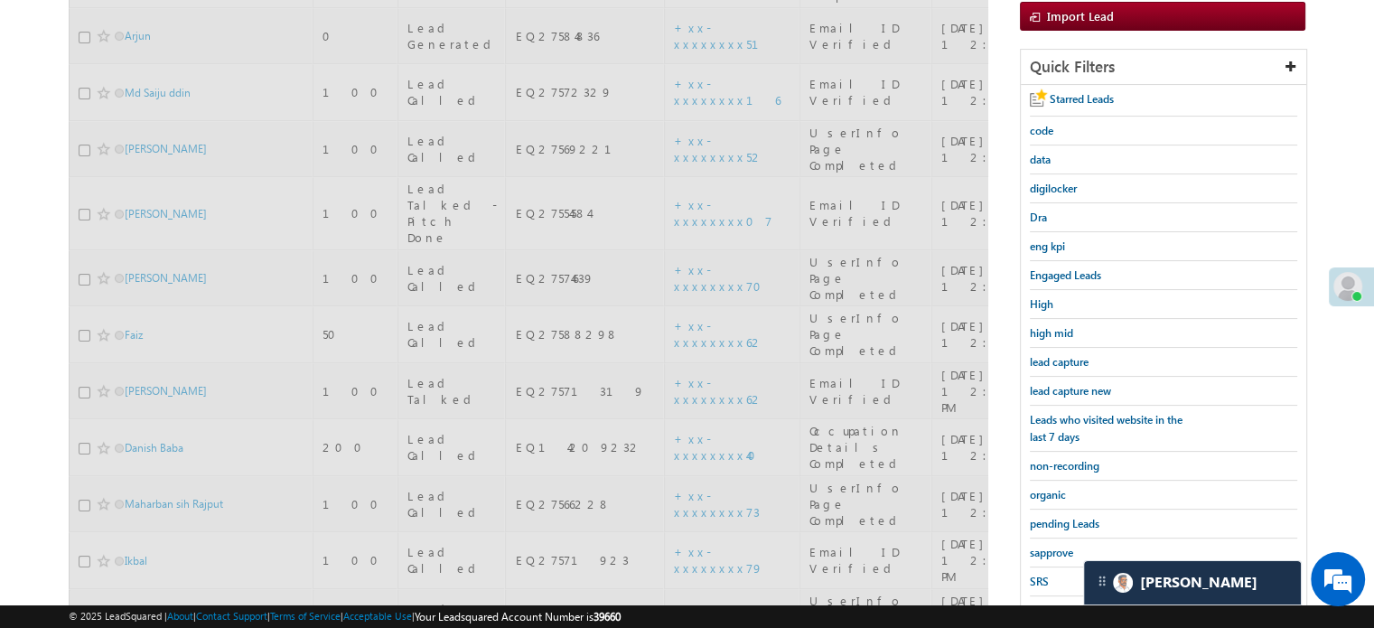
scroll to position [207, 0]
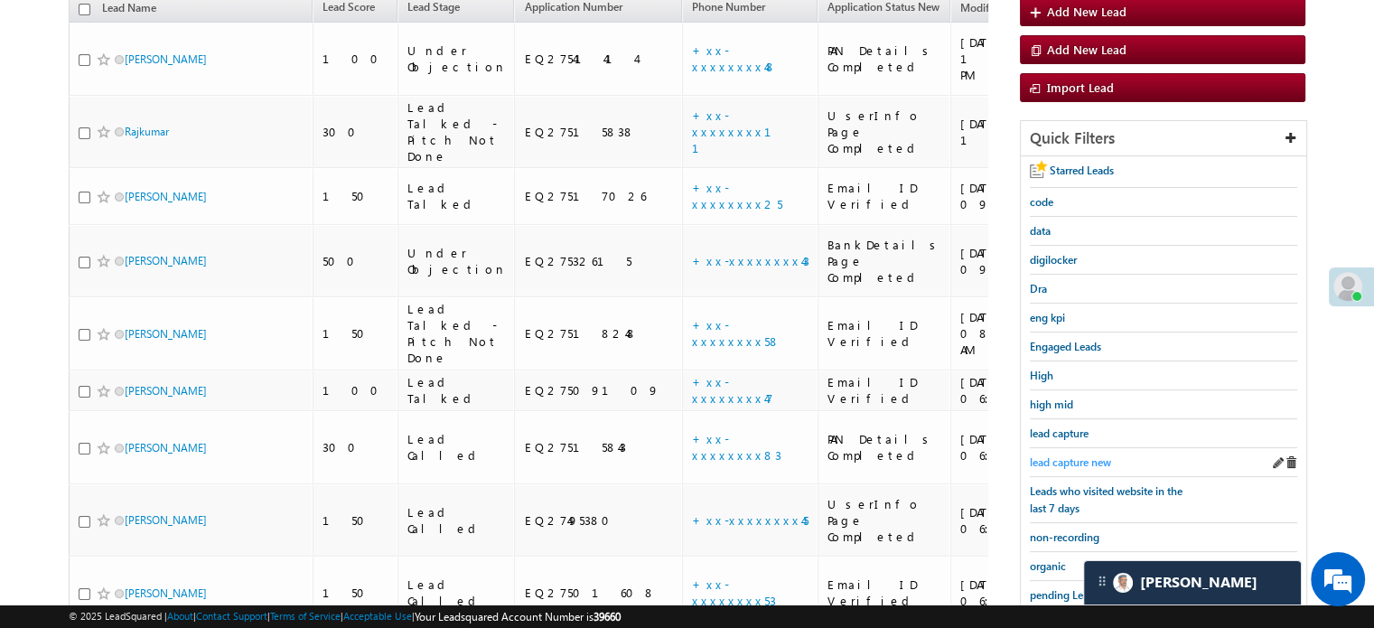
click at [1068, 455] on span "lead capture new" at bounding box center [1070, 462] width 81 height 14
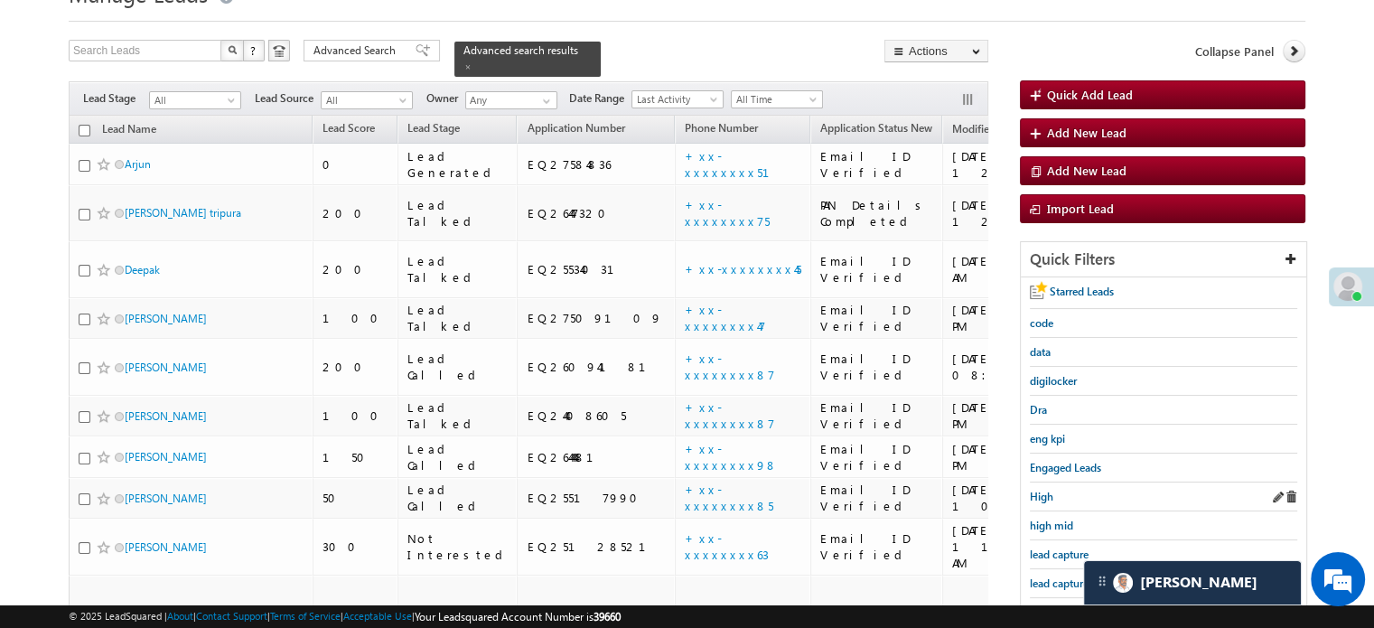
scroll to position [117, 0]
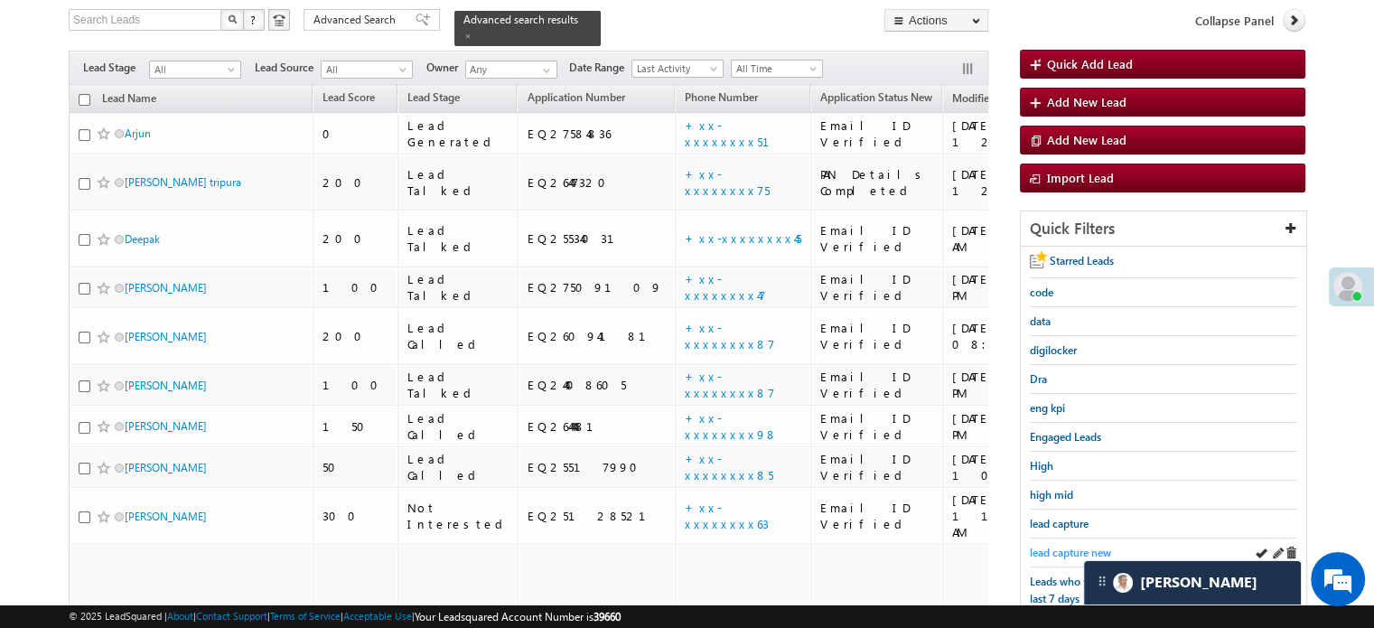
click at [1070, 546] on span "lead capture new" at bounding box center [1070, 553] width 81 height 14
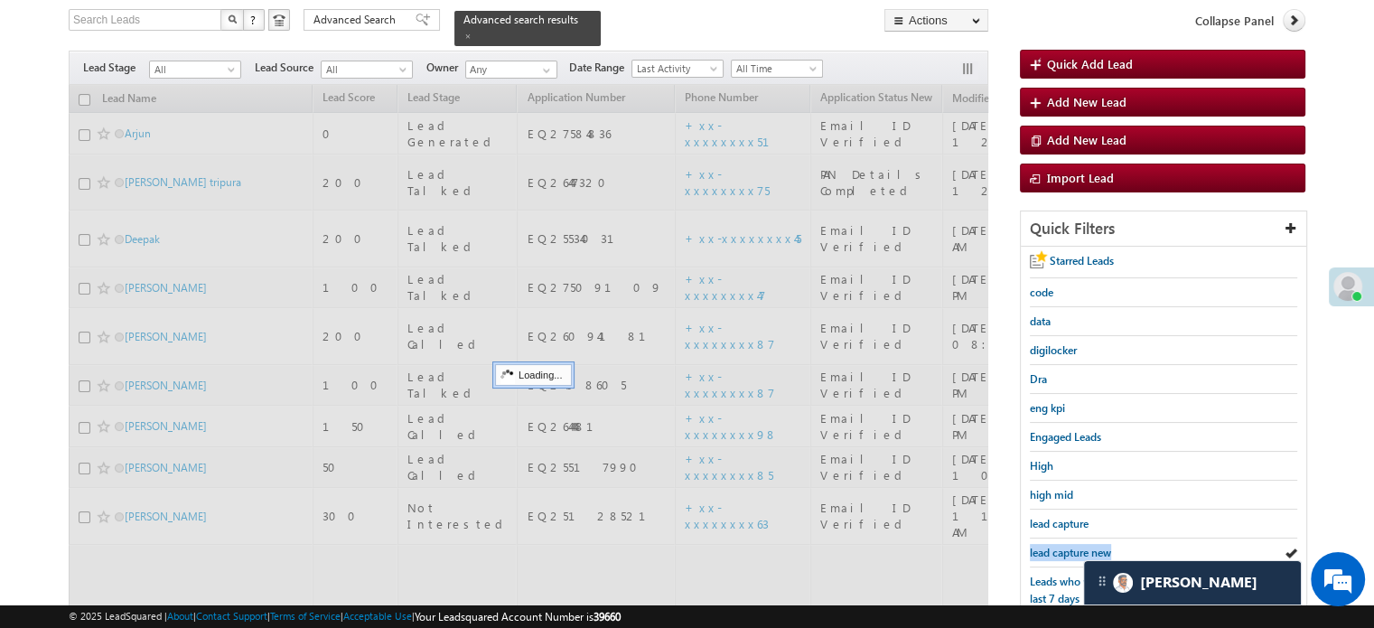
click at [1070, 546] on span "lead capture new" at bounding box center [1070, 553] width 81 height 14
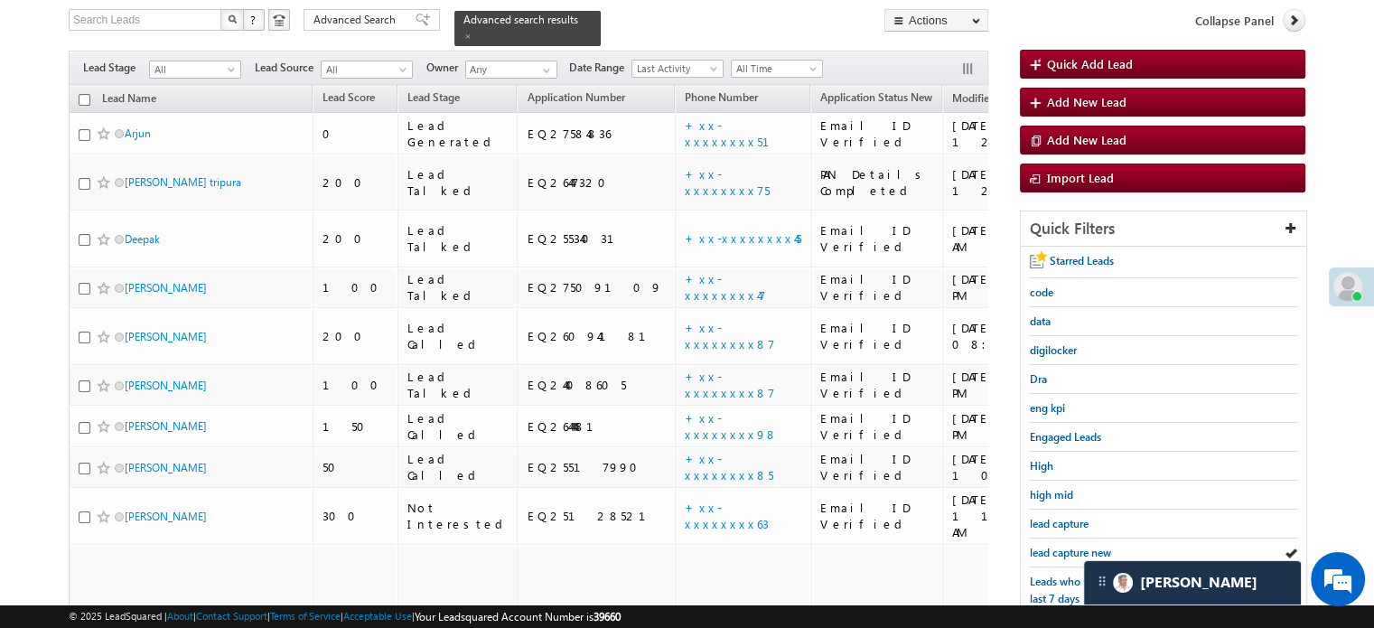
click at [1070, 546] on span "lead capture new" at bounding box center [1070, 553] width 81 height 14
click at [1066, 544] on link "lead capture new" at bounding box center [1070, 552] width 81 height 17
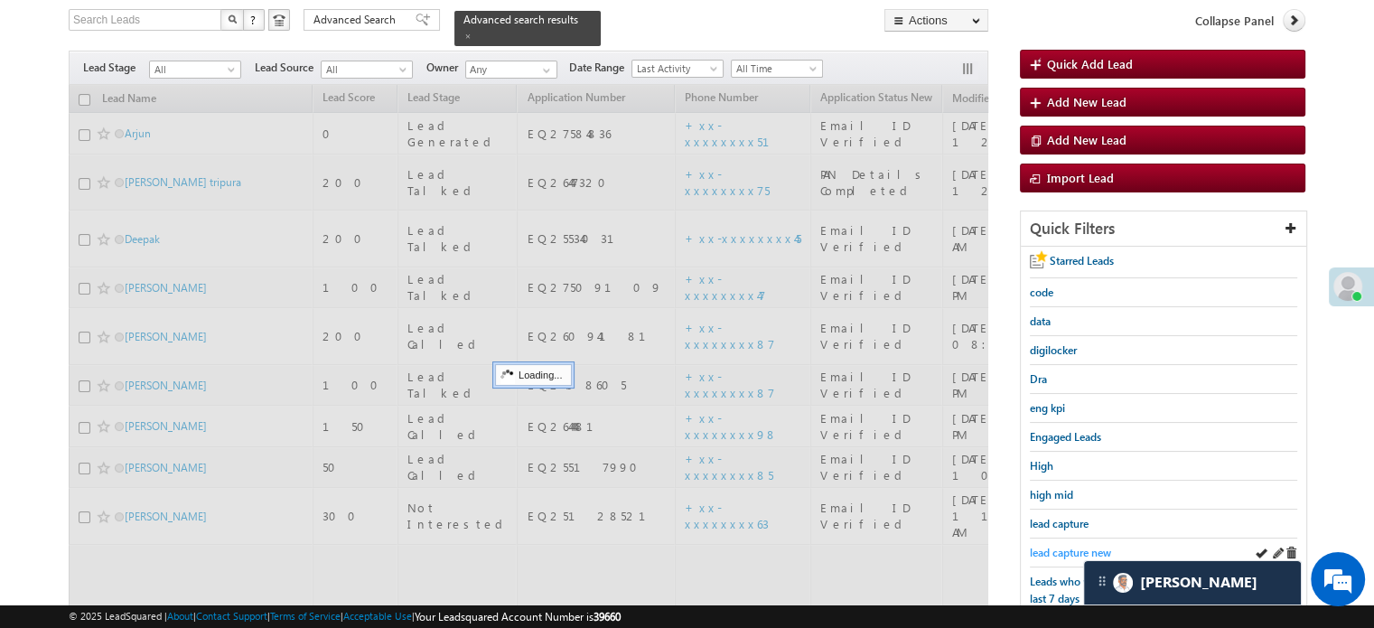
click at [1064, 546] on span "lead capture new" at bounding box center [1070, 553] width 81 height 14
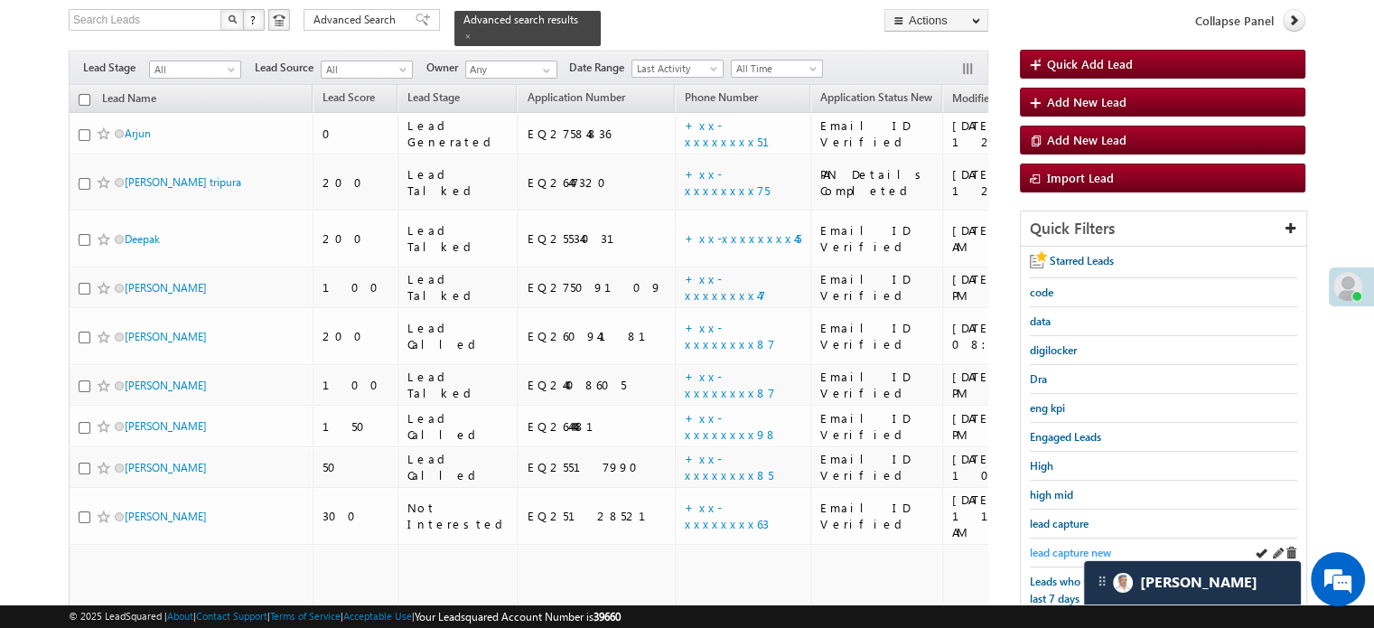
scroll to position [388, 0]
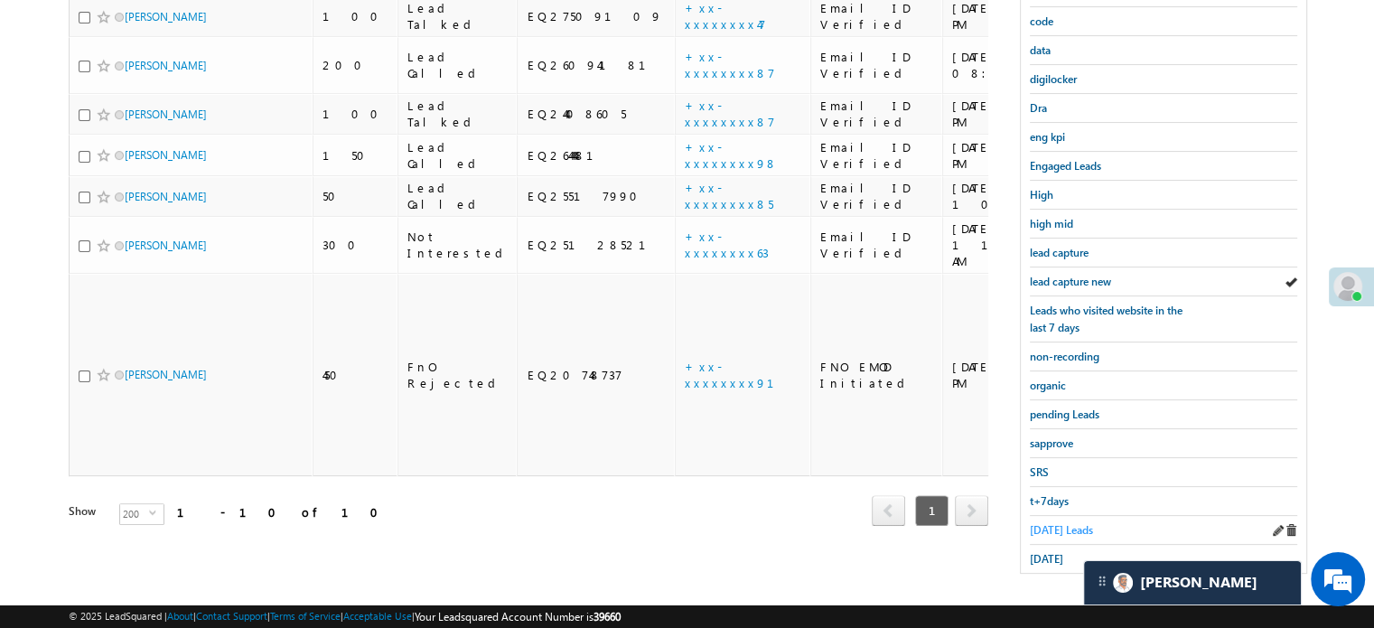
click at [1051, 523] on span "Today's Leads" at bounding box center [1061, 530] width 63 height 14
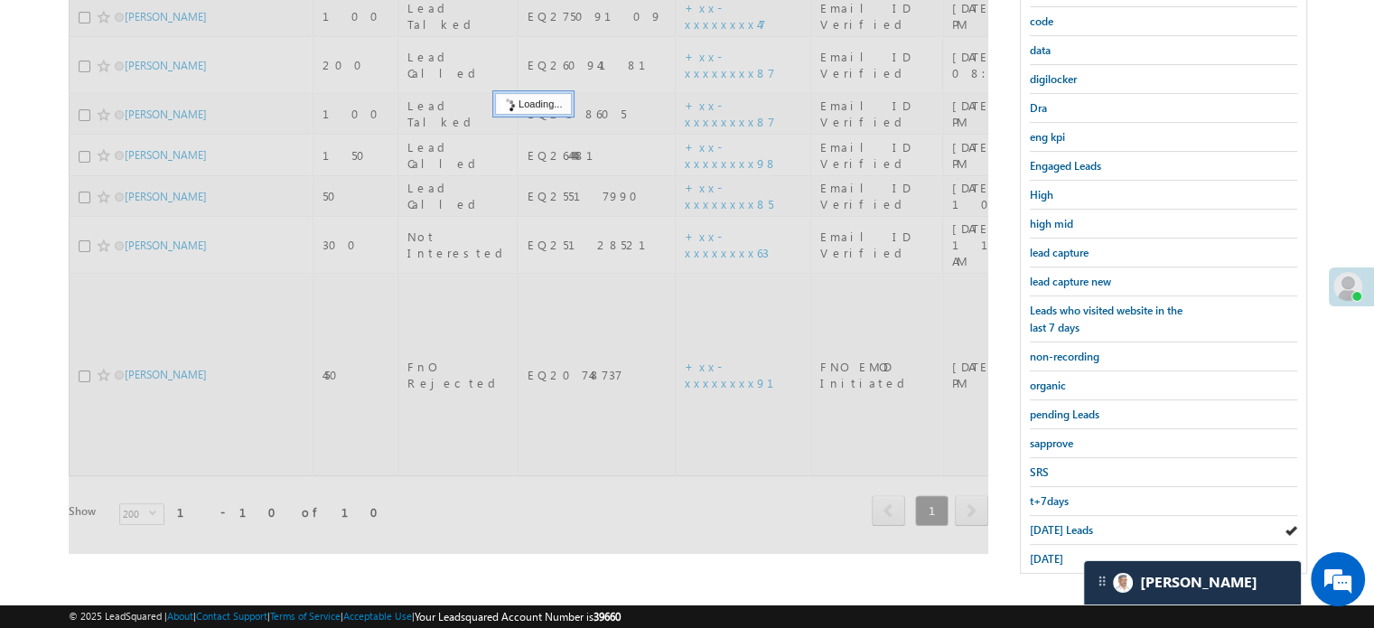
scroll to position [207, 0]
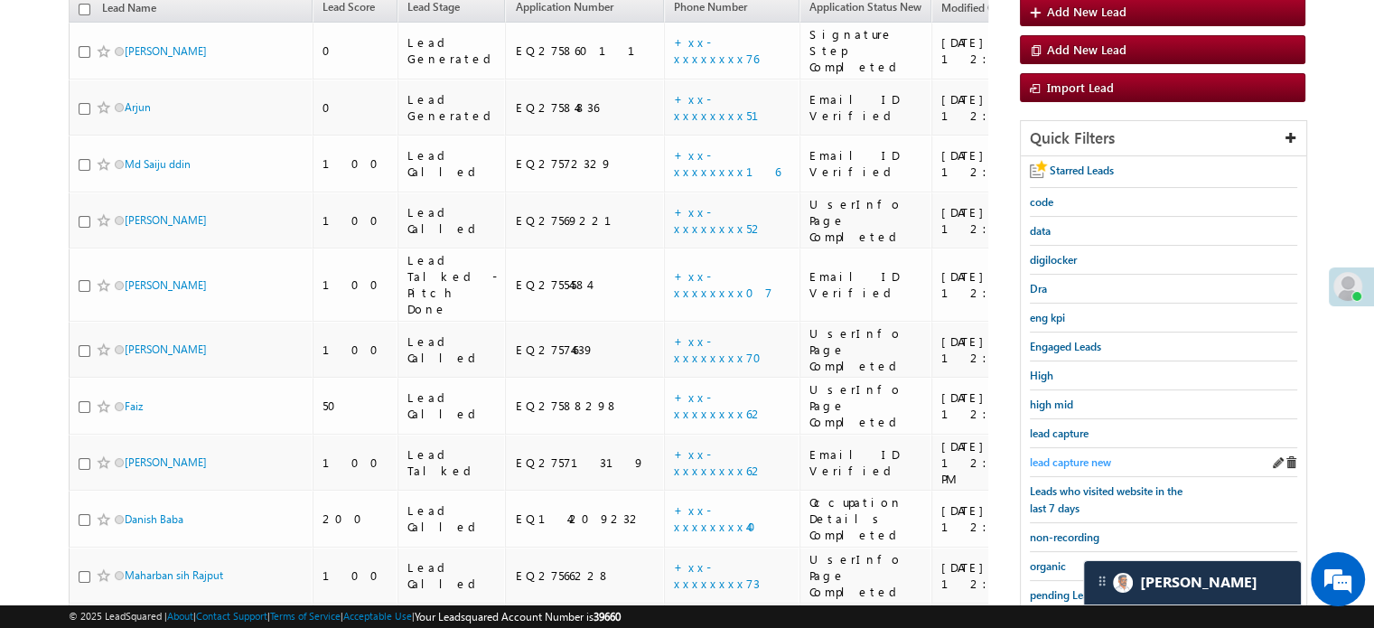
click at [1079, 456] on span "lead capture new" at bounding box center [1070, 462] width 81 height 14
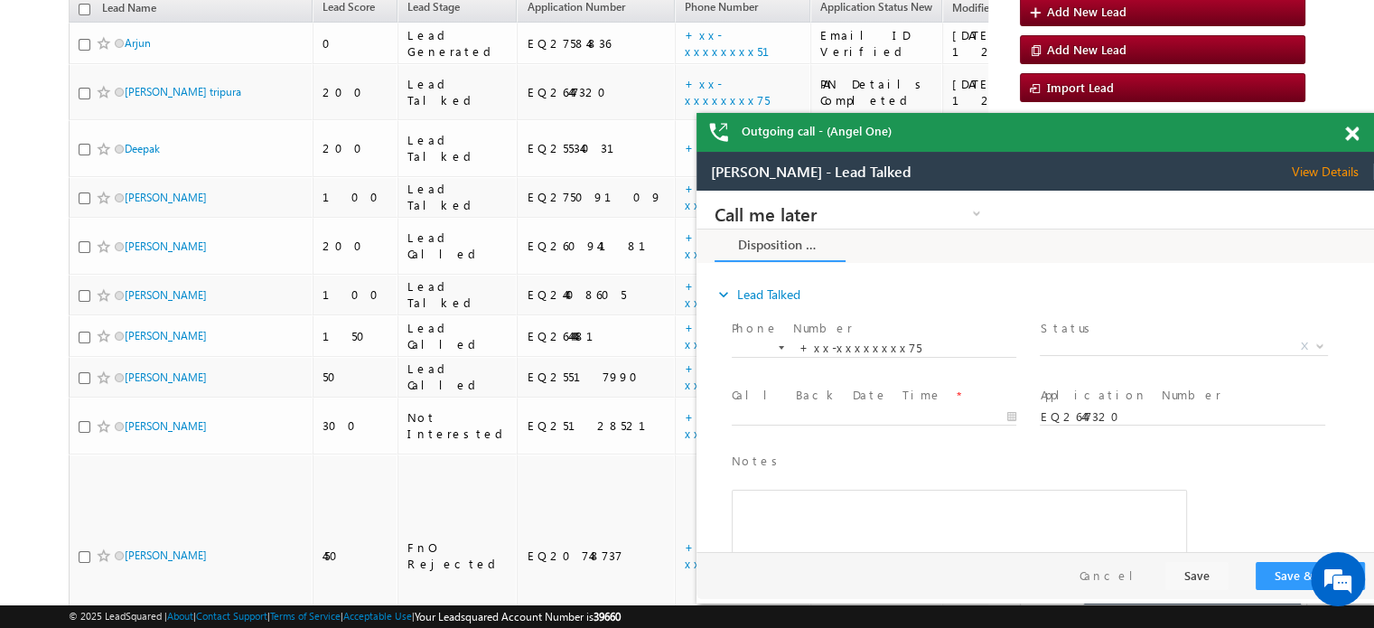
scroll to position [0, 0]
click at [1358, 126] on span at bounding box center [1352, 133] width 14 height 15
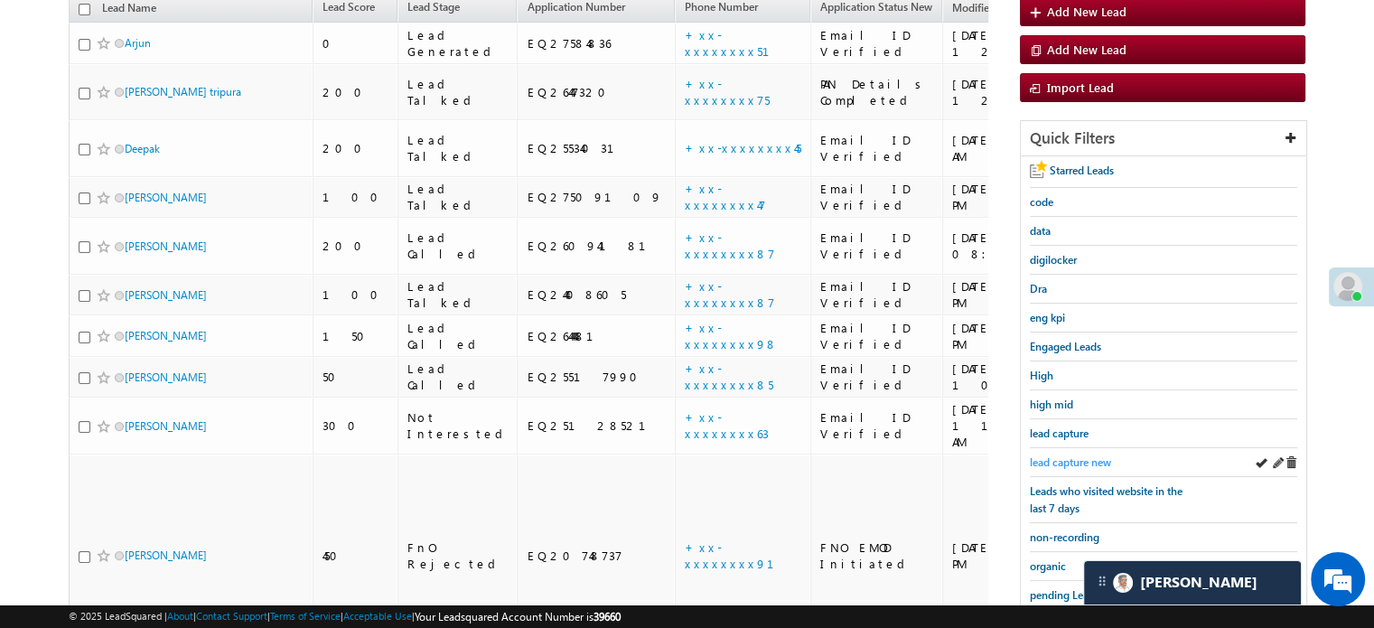
click at [1096, 455] on span "lead capture new" at bounding box center [1070, 462] width 81 height 14
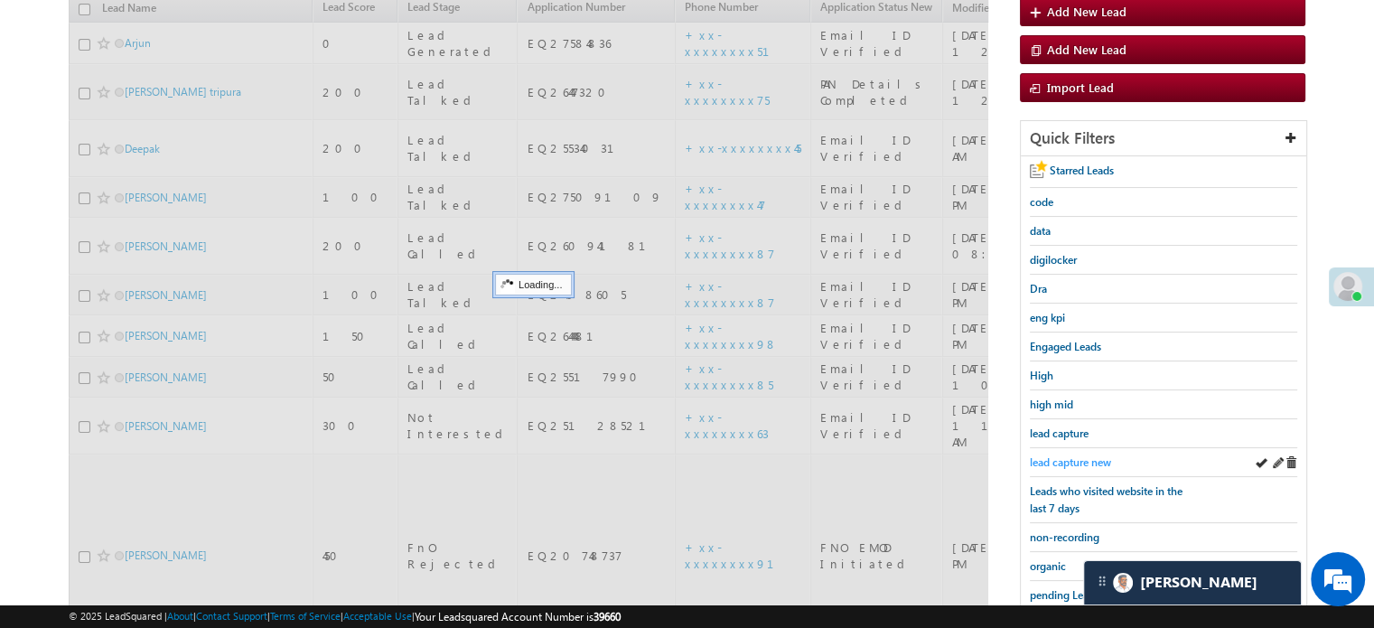
scroll to position [26, 0]
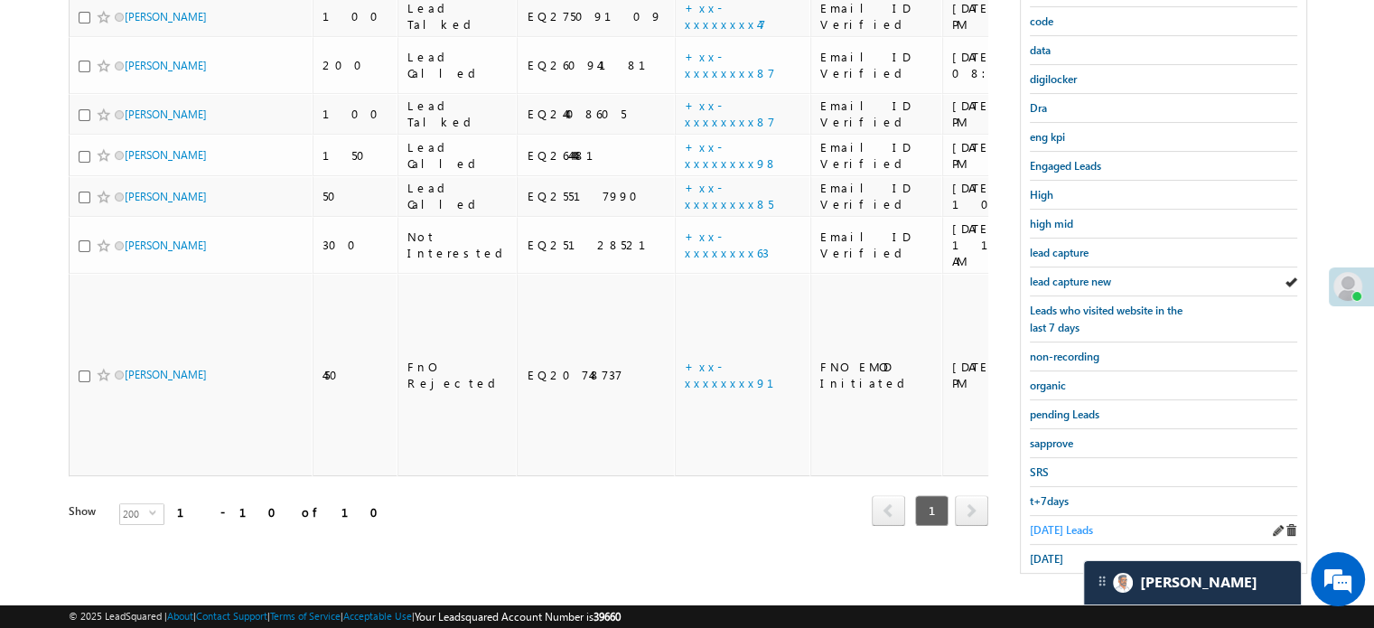
click at [1068, 523] on span "Today's Leads" at bounding box center [1061, 530] width 63 height 14
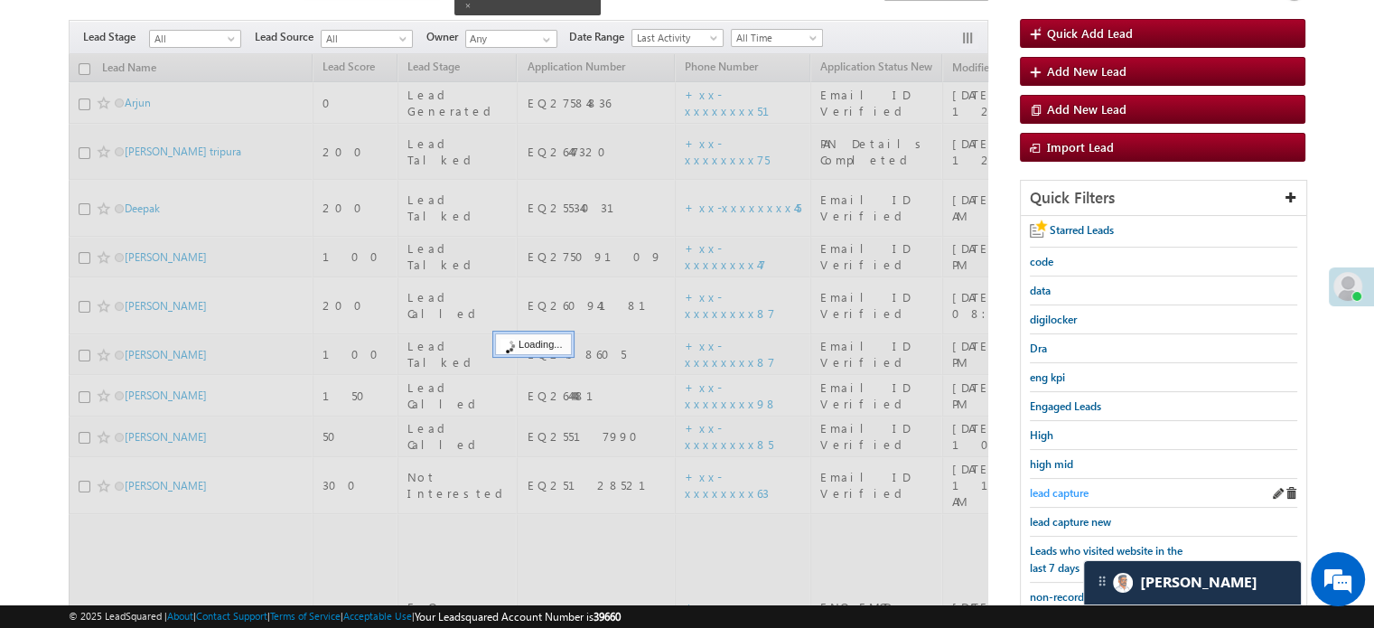
scroll to position [117, 0]
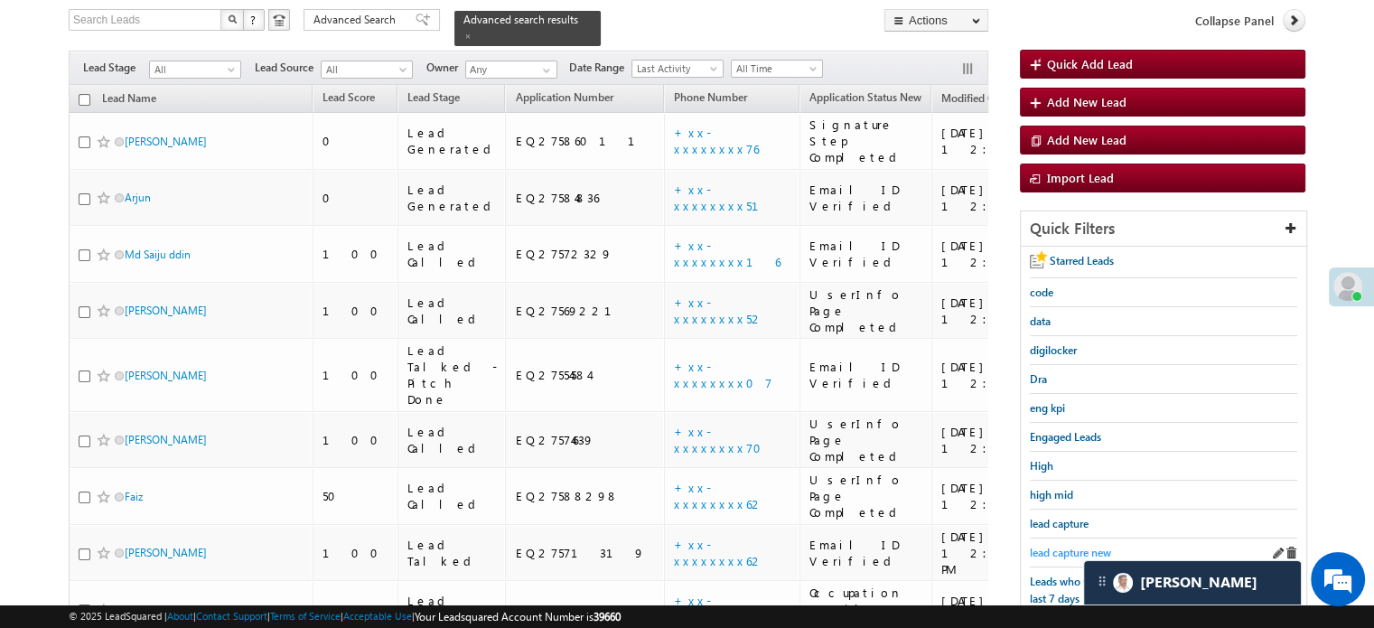
click at [1087, 548] on span "lead capture new" at bounding box center [1070, 553] width 81 height 14
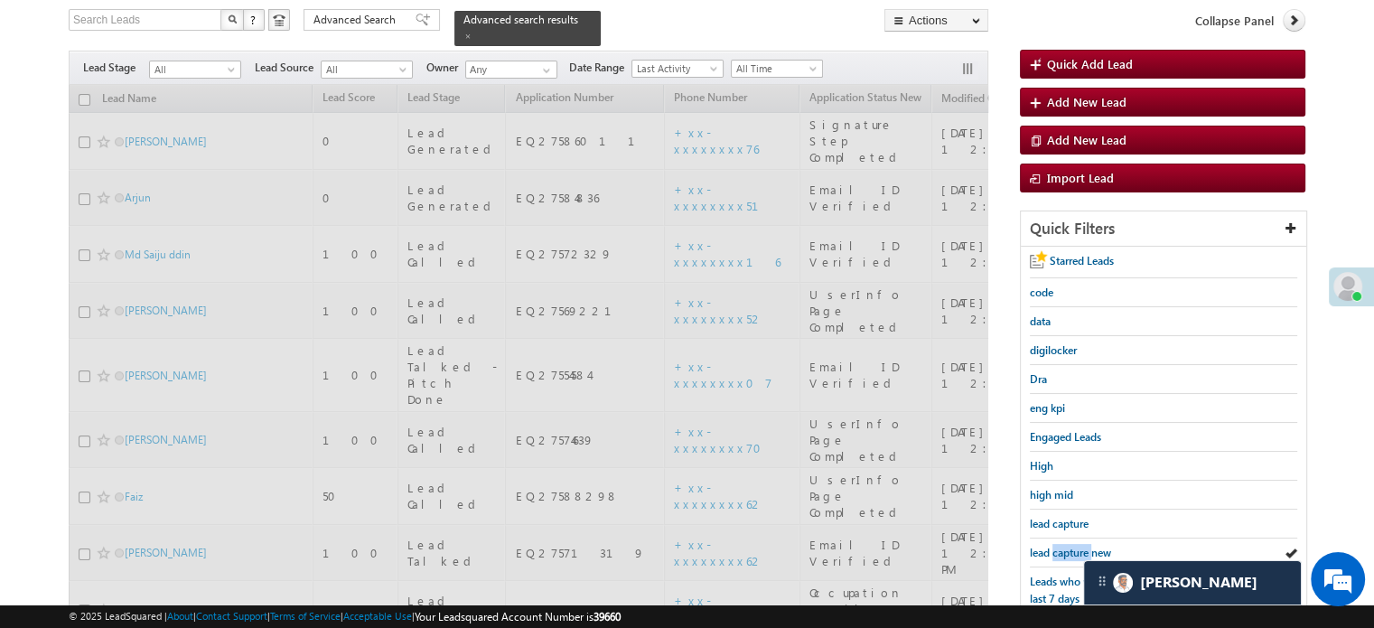
click at [1087, 548] on span "lead capture new" at bounding box center [1070, 553] width 81 height 14
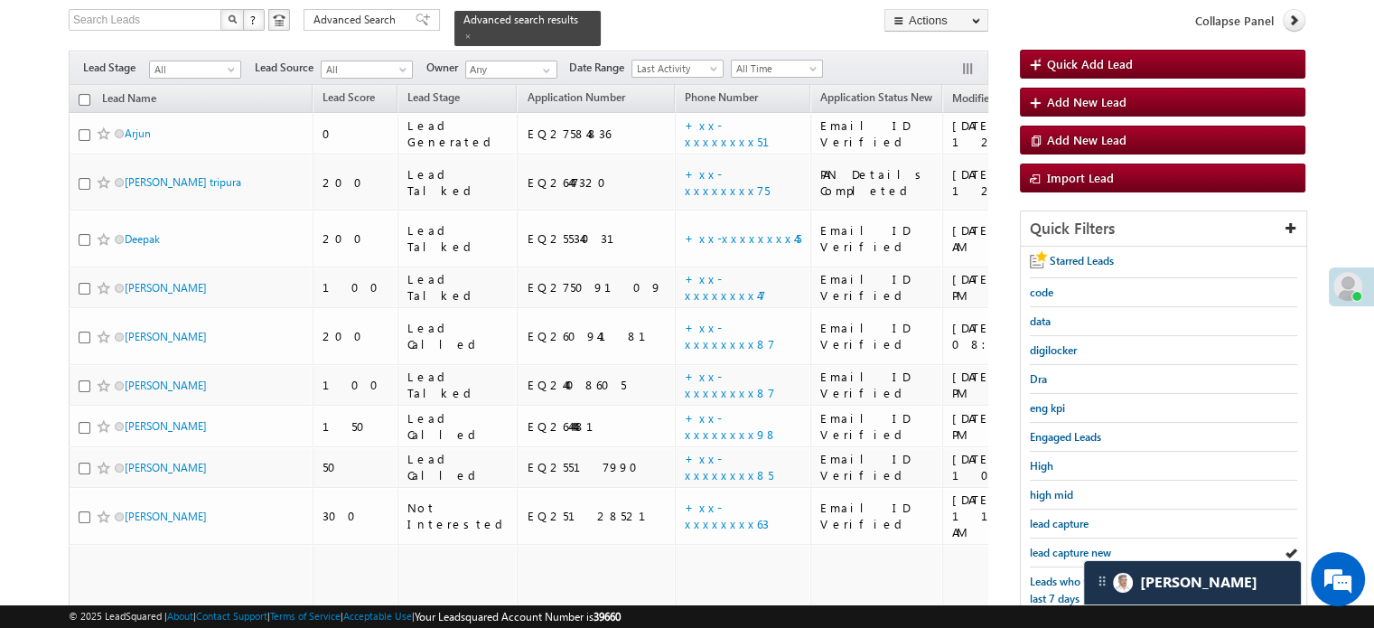
scroll to position [388, 0]
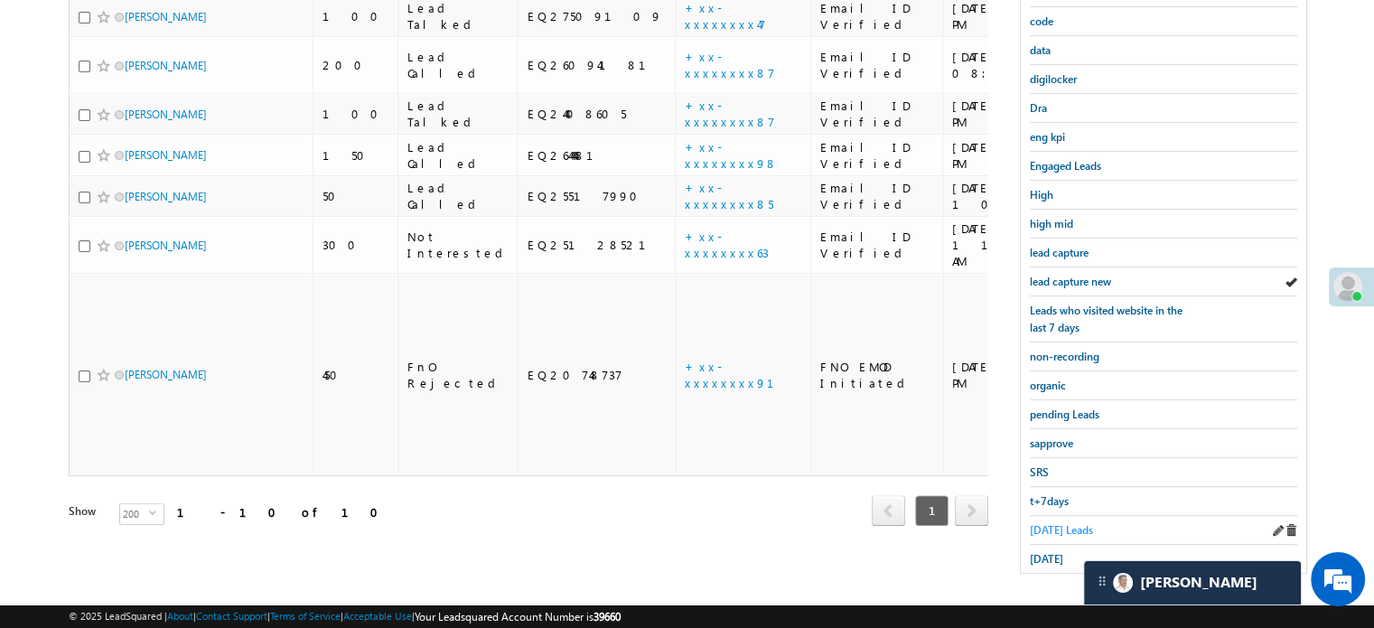
click at [1061, 523] on span "Today's Leads" at bounding box center [1061, 530] width 63 height 14
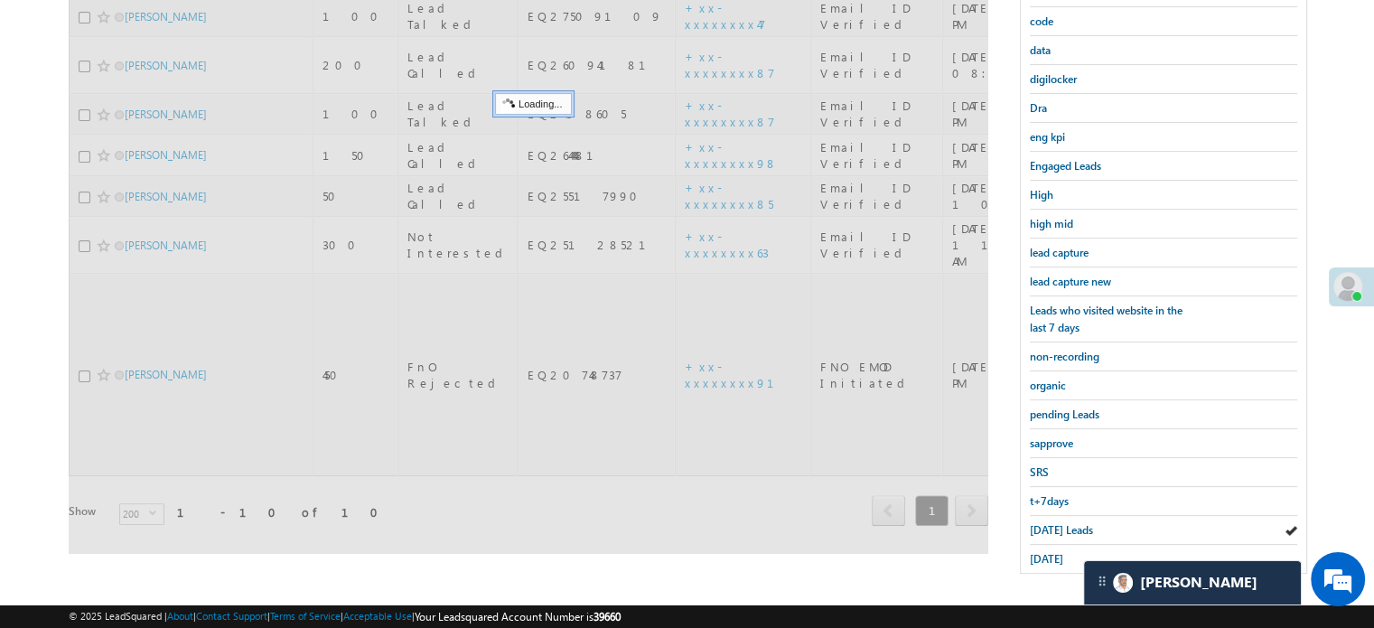
click at [1062, 523] on span "Today's Leads" at bounding box center [1061, 530] width 63 height 14
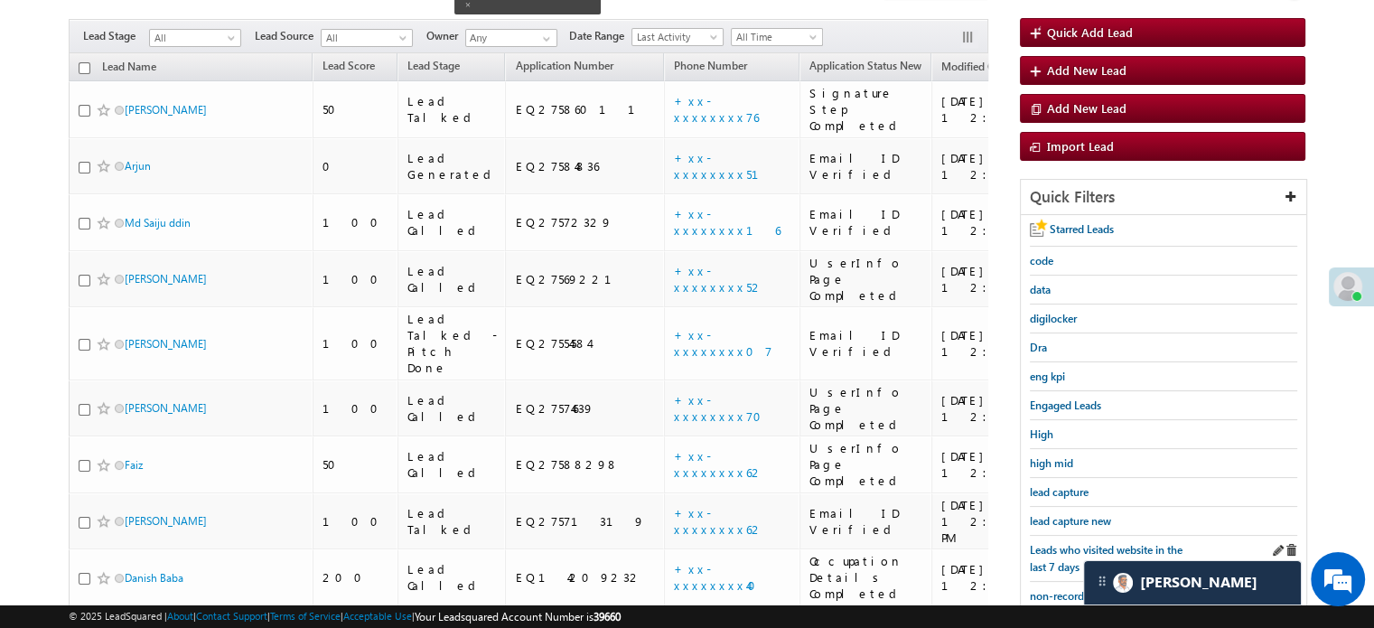
scroll to position [117, 0]
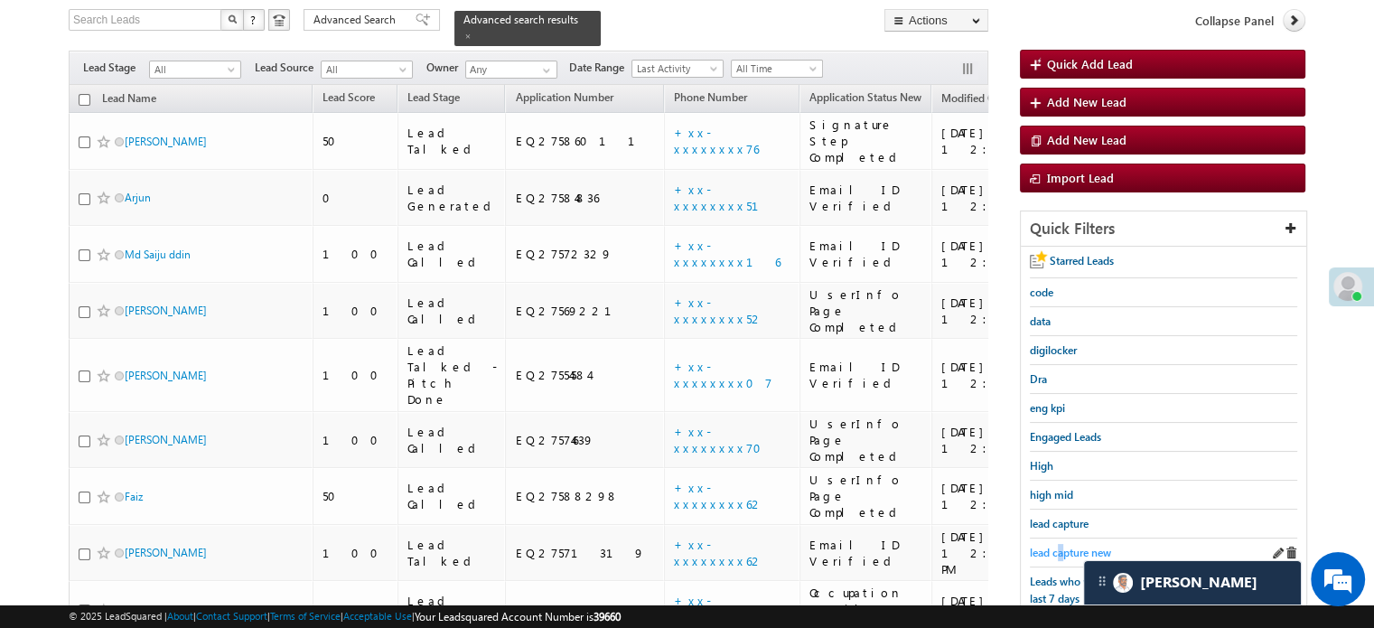
click at [1061, 546] on span "lead capture new" at bounding box center [1070, 553] width 81 height 14
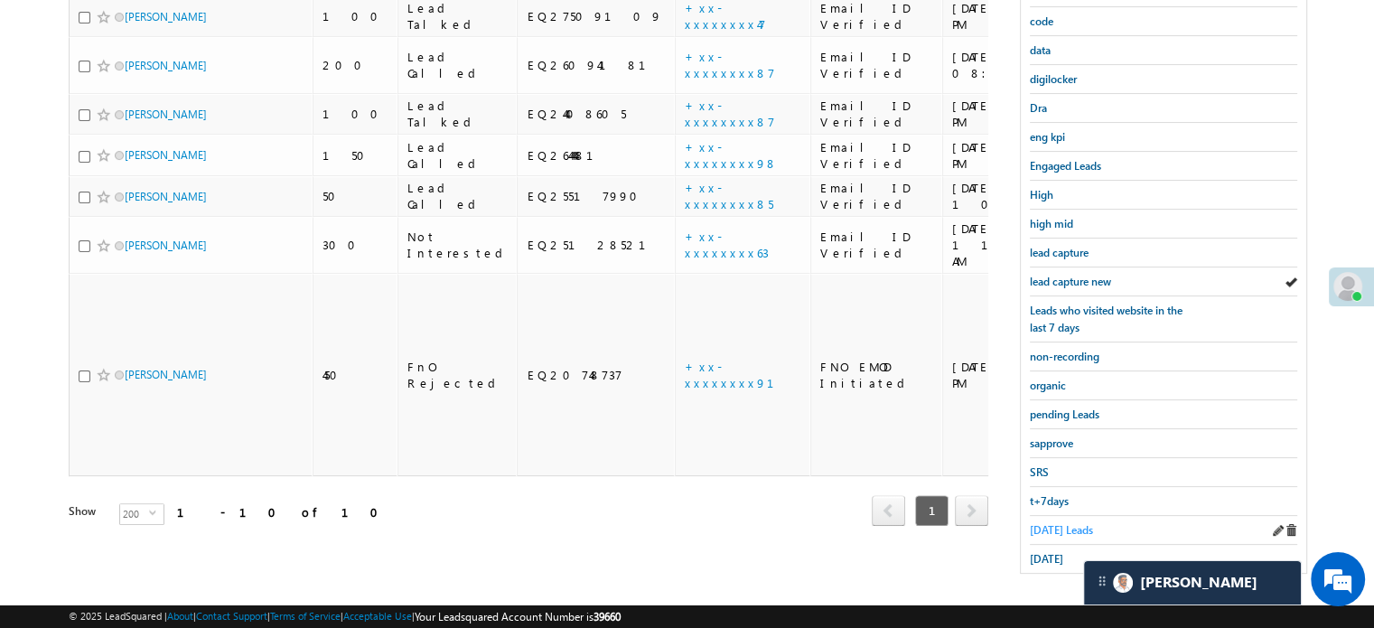
click at [1045, 523] on span "Today's Leads" at bounding box center [1061, 530] width 63 height 14
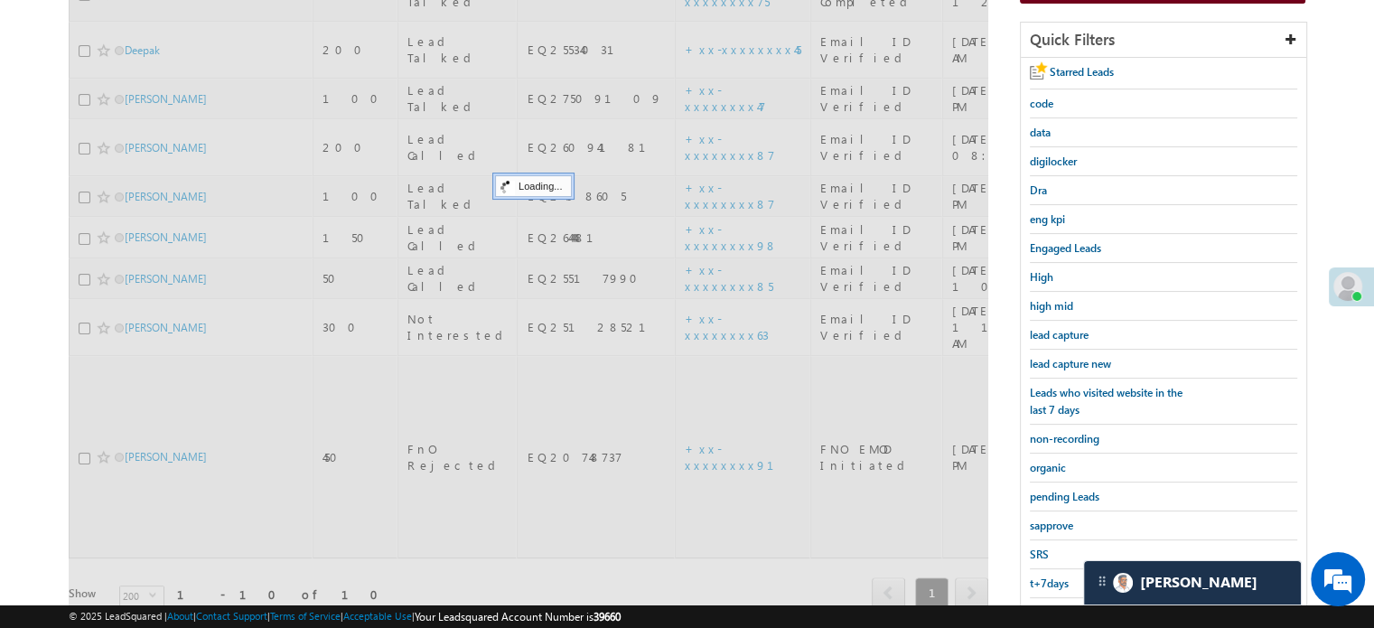
scroll to position [207, 0]
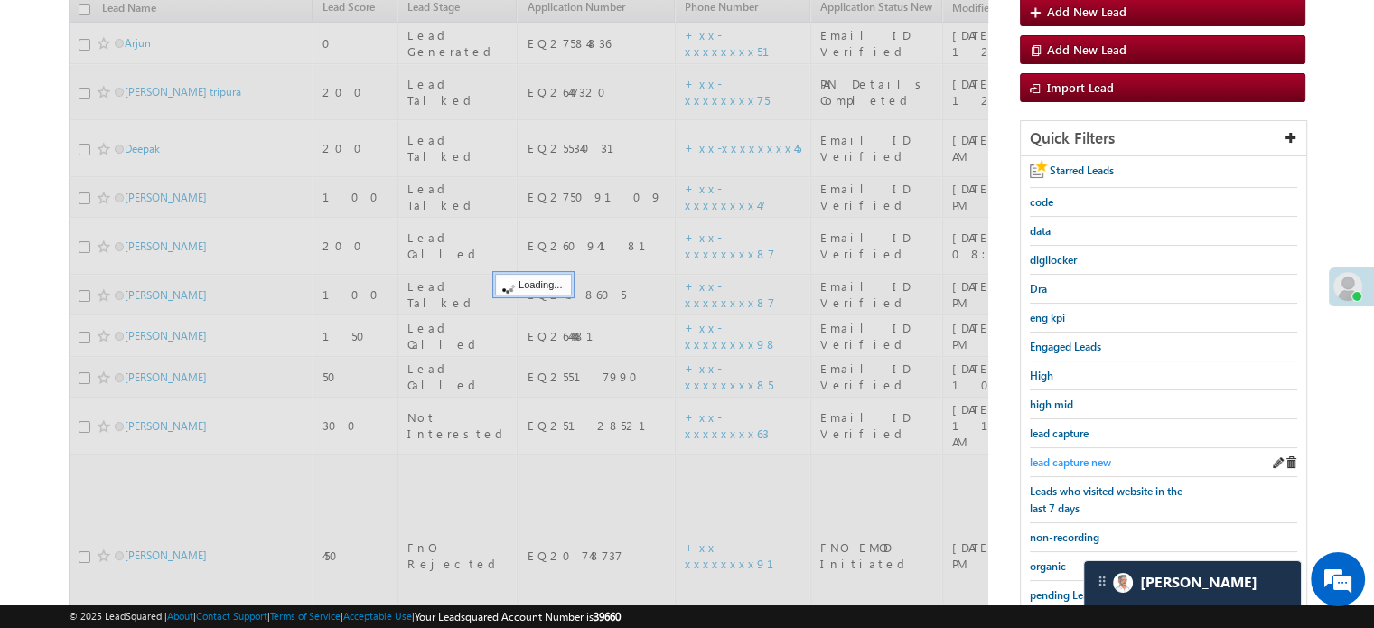
click at [1067, 455] on span "lead capture new" at bounding box center [1070, 462] width 81 height 14
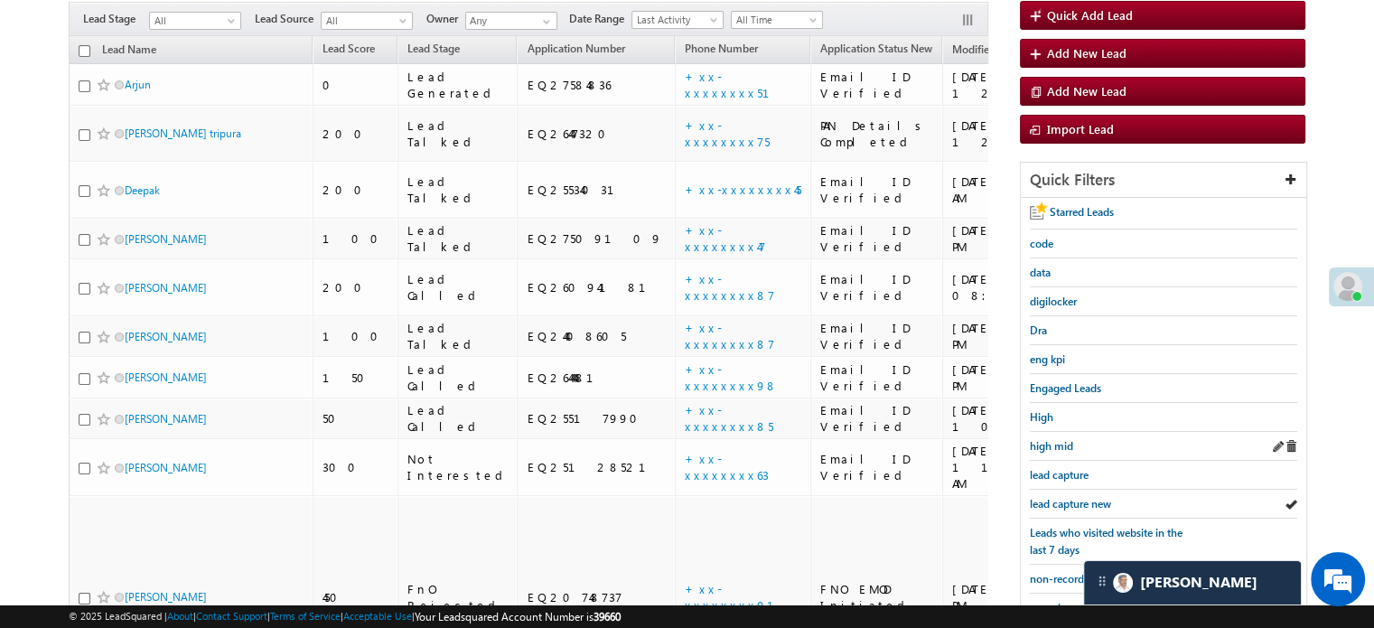
scroll to position [361, 0]
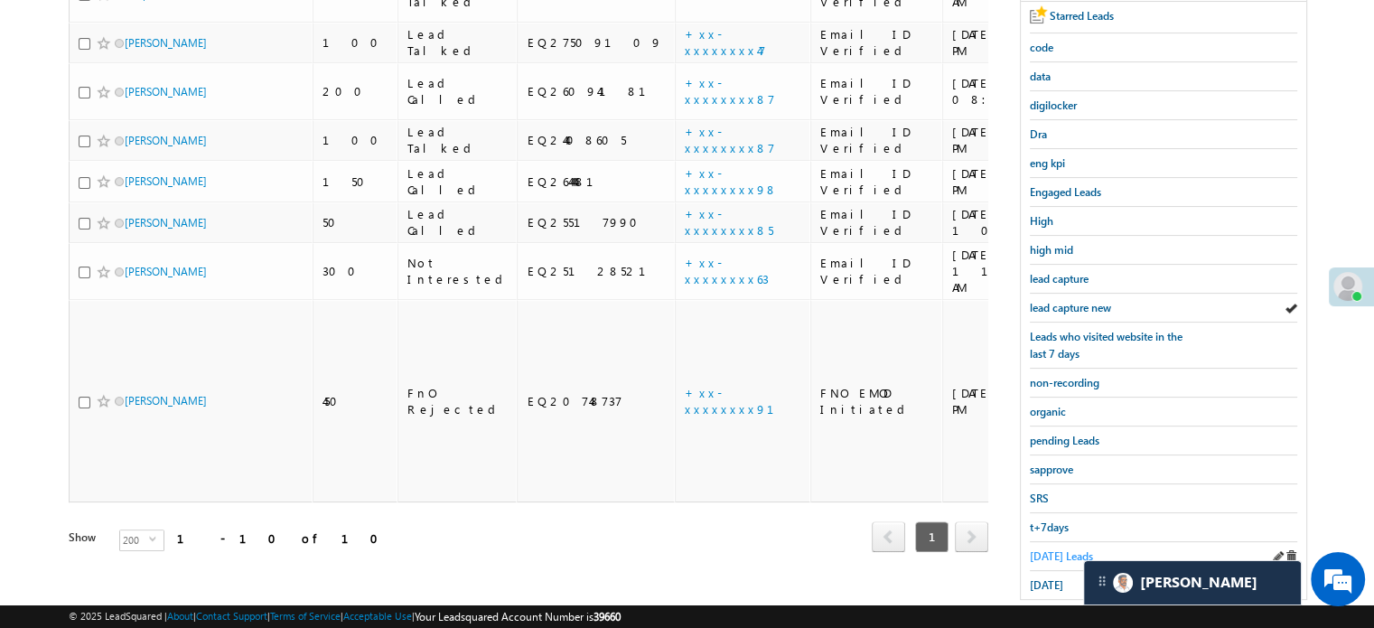
click at [1052, 549] on span "Today's Leads" at bounding box center [1061, 556] width 63 height 14
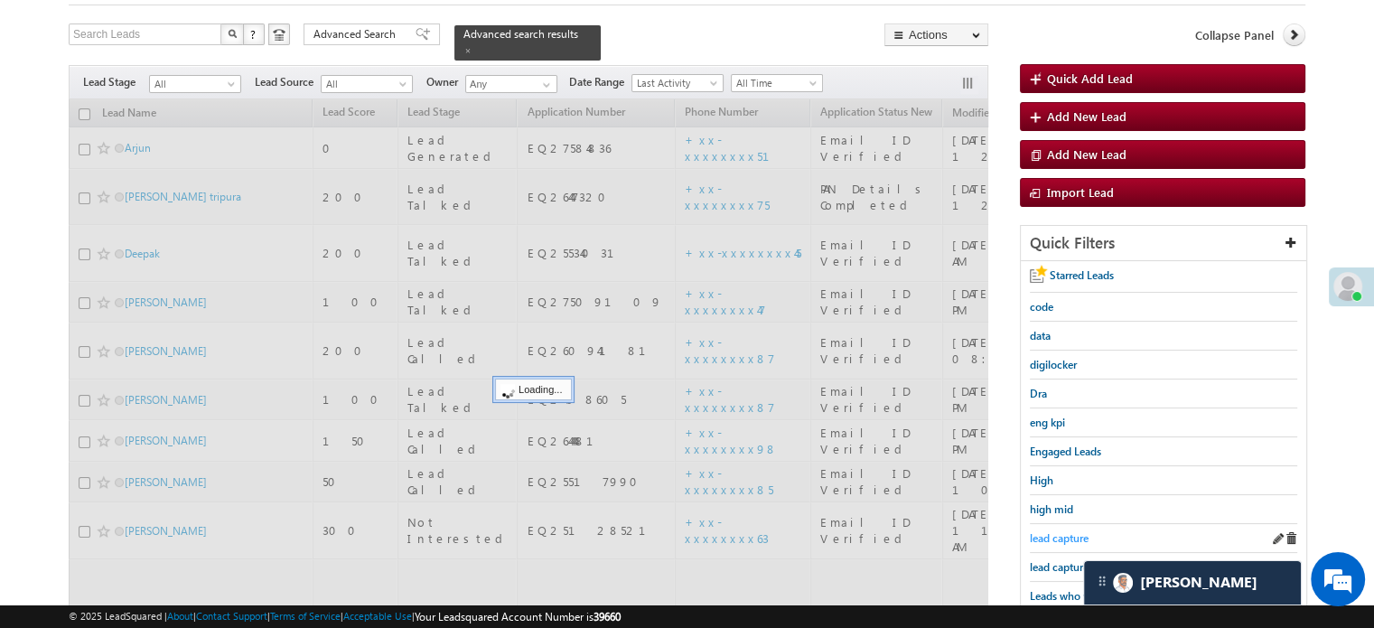
scroll to position [90, 0]
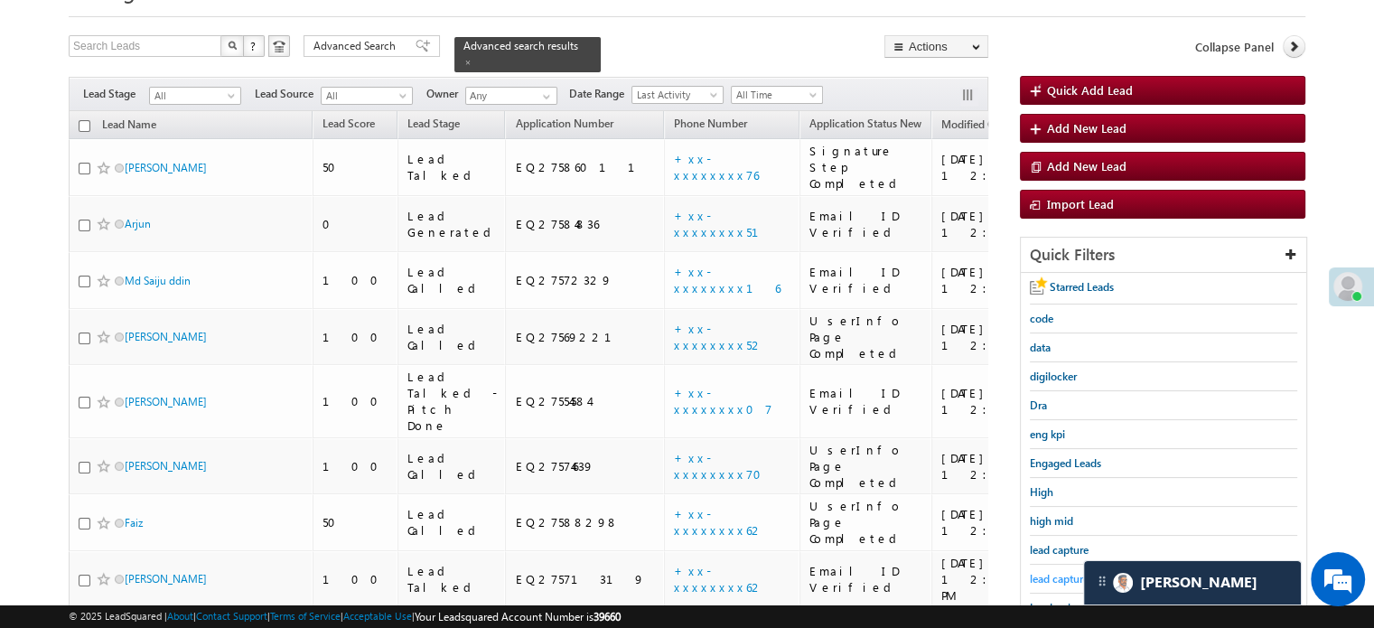
click at [1062, 573] on span "lead capture new" at bounding box center [1070, 579] width 81 height 14
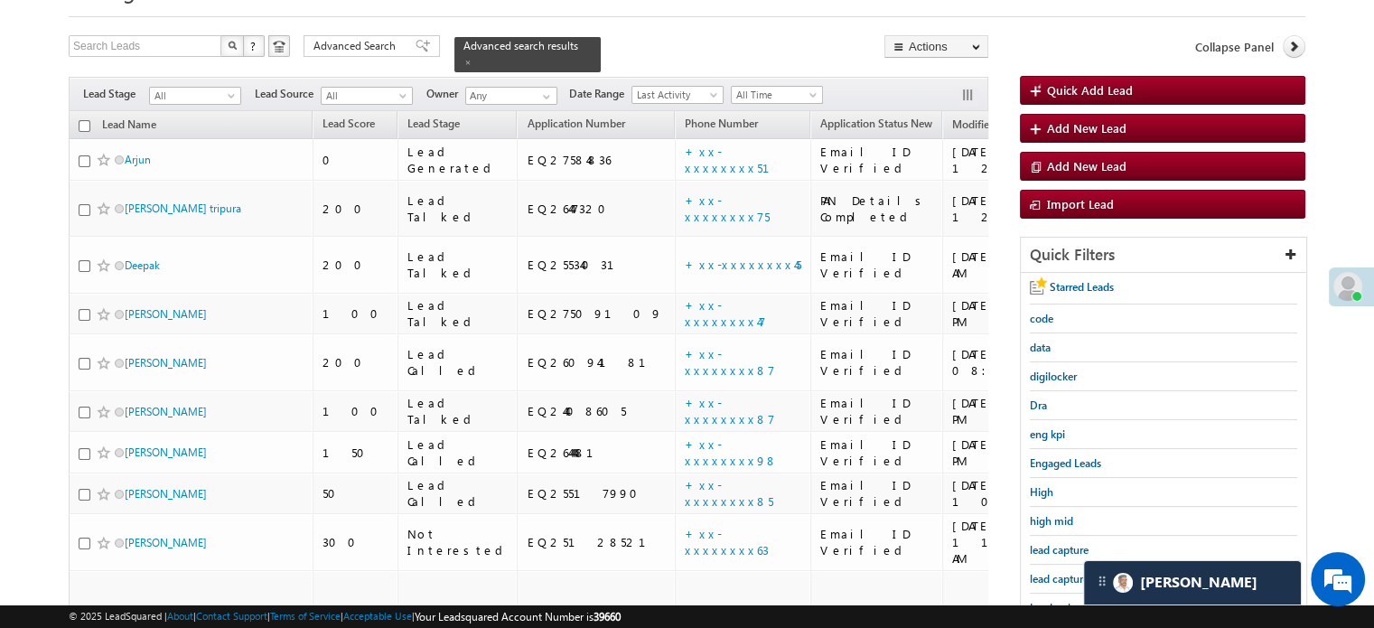
click at [1052, 565] on div "lead capture new" at bounding box center [1163, 579] width 267 height 29
click at [1052, 572] on span "lead capture new" at bounding box center [1070, 579] width 81 height 14
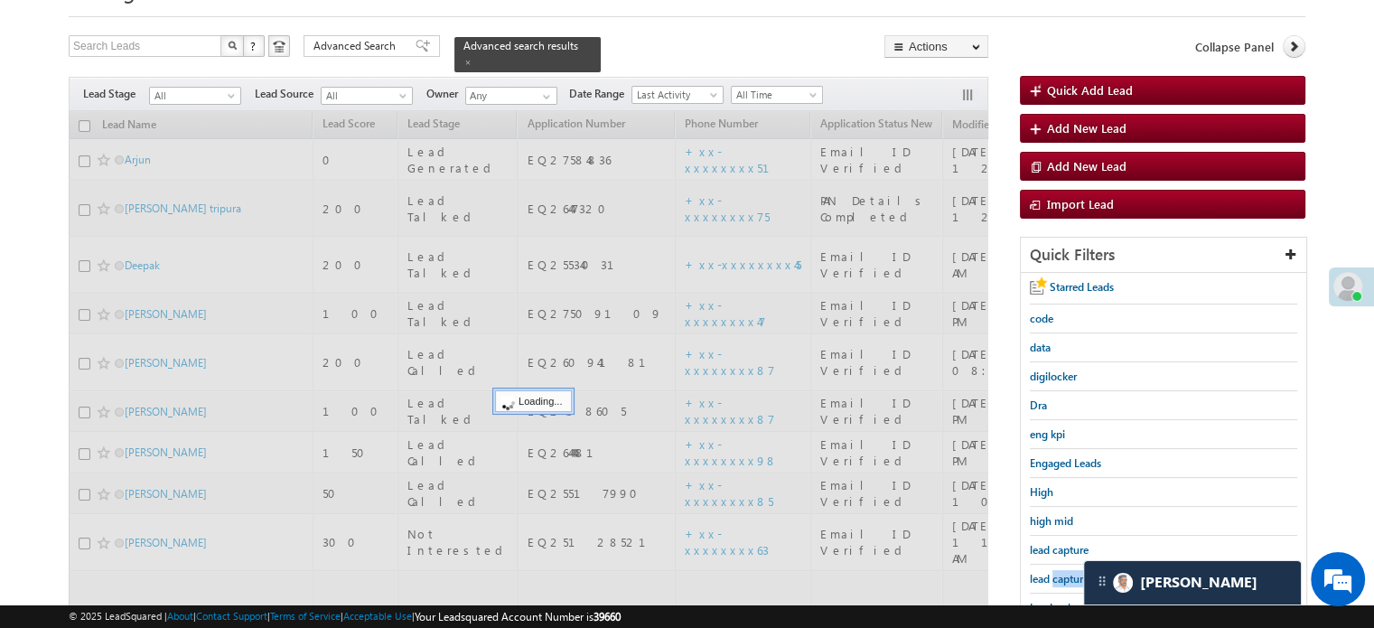
click at [1052, 572] on span "lead capture new" at bounding box center [1070, 579] width 81 height 14
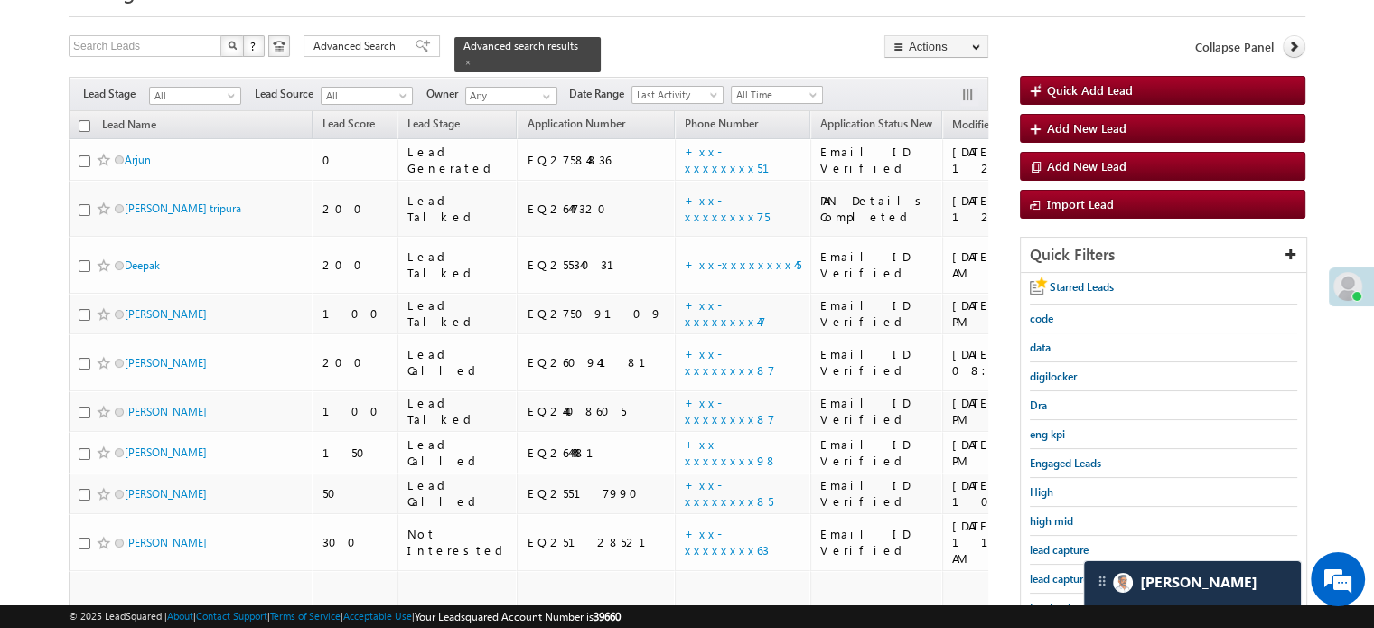
scroll to position [0, 0]
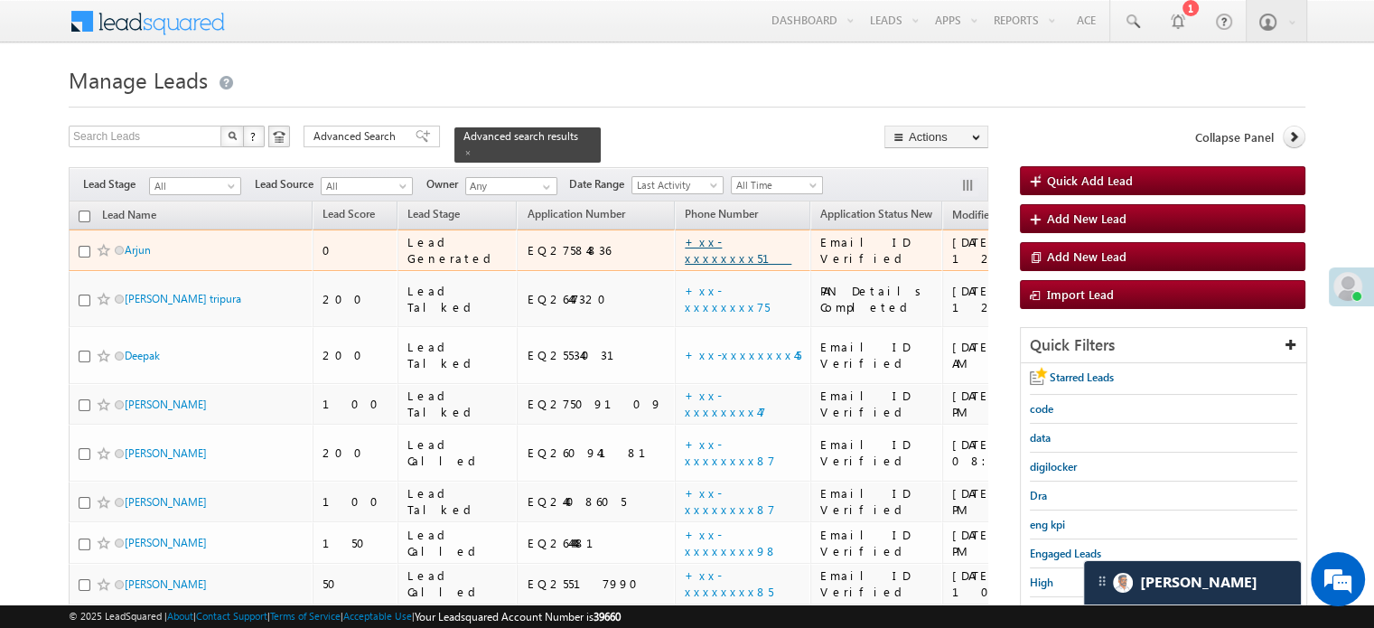
click at [685, 238] on link "+xx-xxxxxxxx51" at bounding box center [738, 250] width 107 height 32
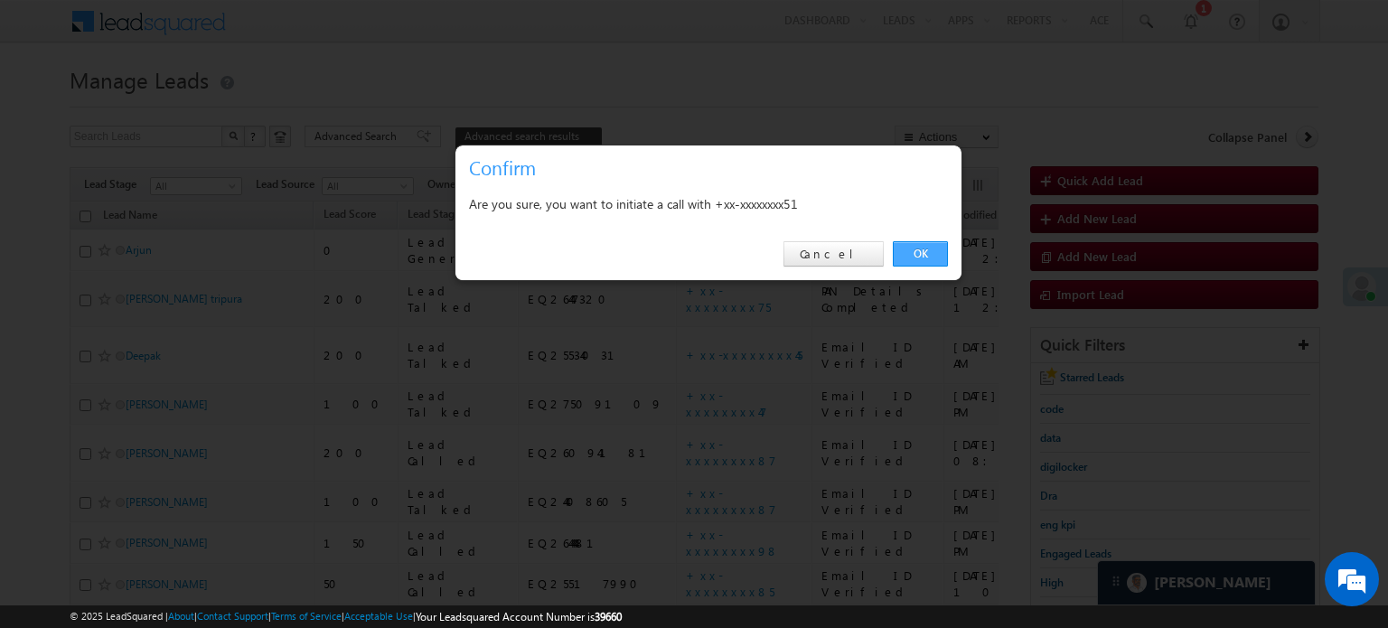
click at [911, 244] on link "OK" at bounding box center [920, 253] width 55 height 25
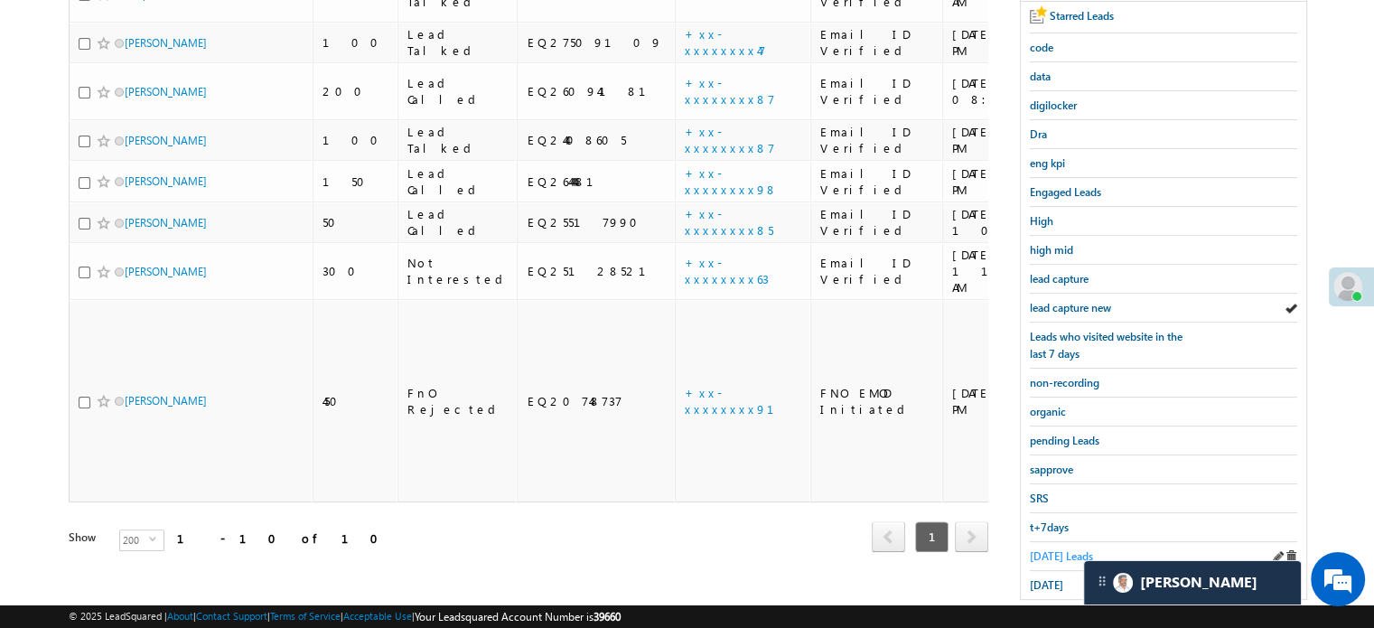
click at [1048, 549] on span "Today's Leads" at bounding box center [1061, 556] width 63 height 14
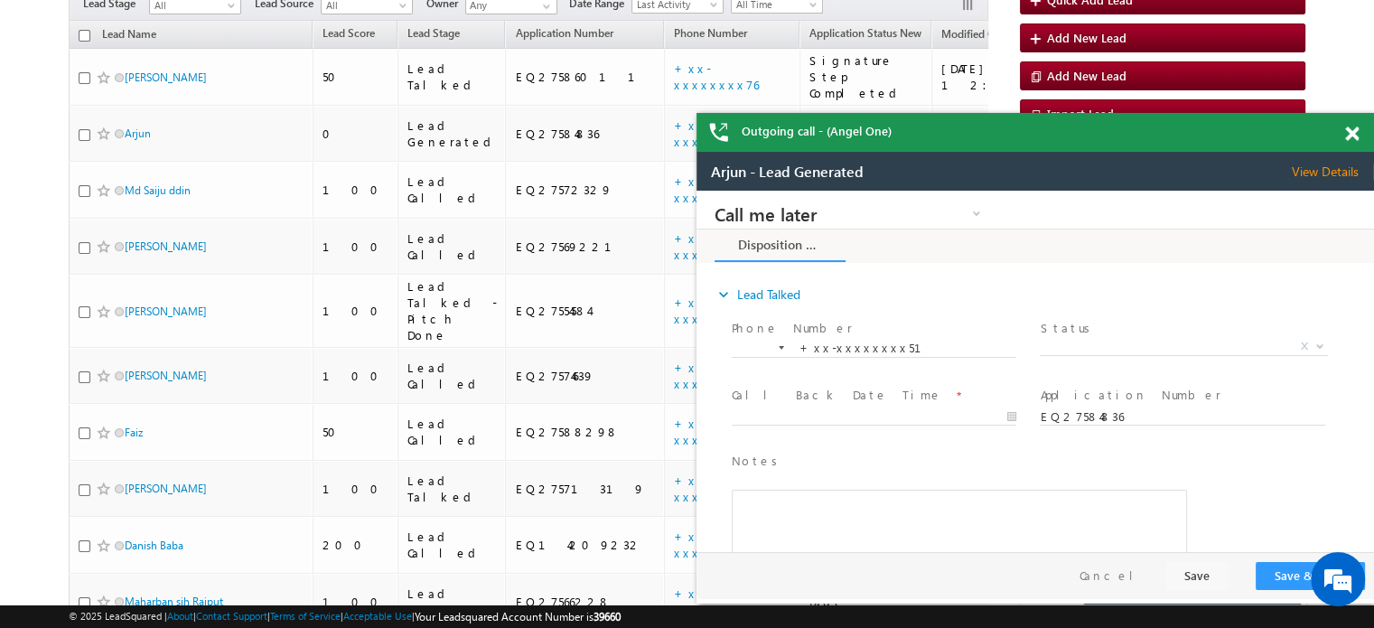
click at [1348, 136] on span at bounding box center [1352, 133] width 14 height 15
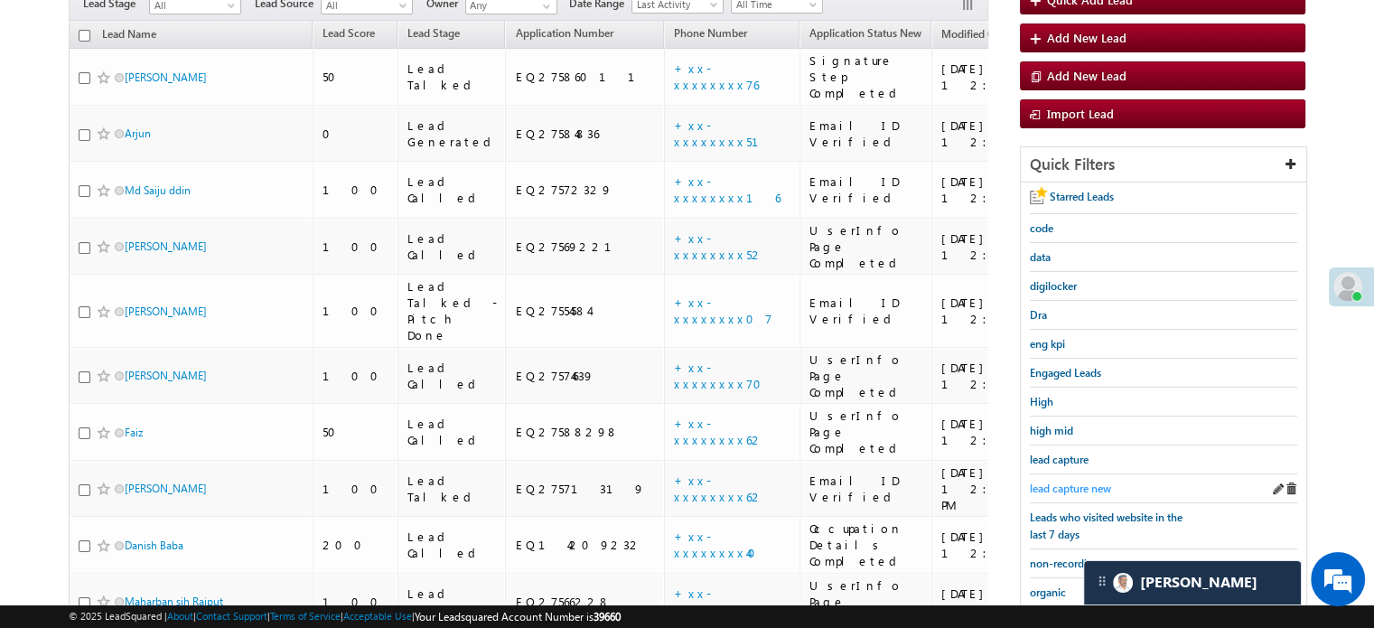
click at [1070, 487] on span "lead capture new" at bounding box center [1070, 489] width 81 height 14
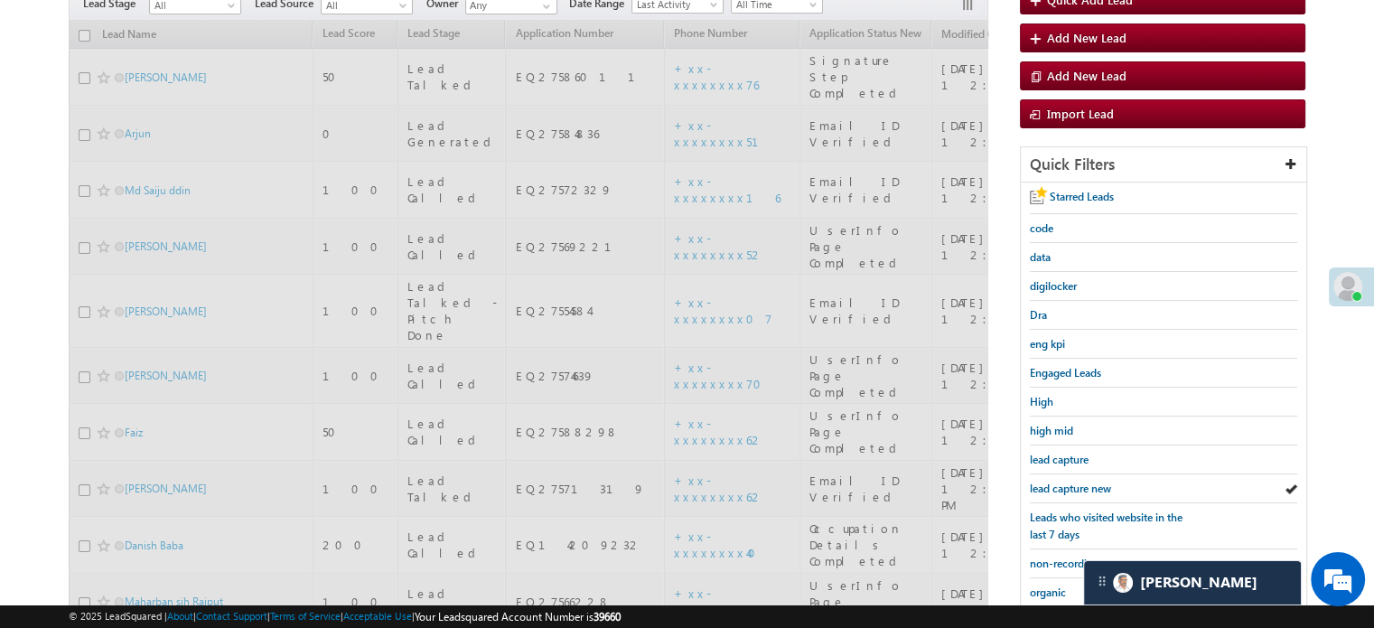
click at [1070, 483] on span "lead capture new" at bounding box center [1070, 489] width 81 height 14
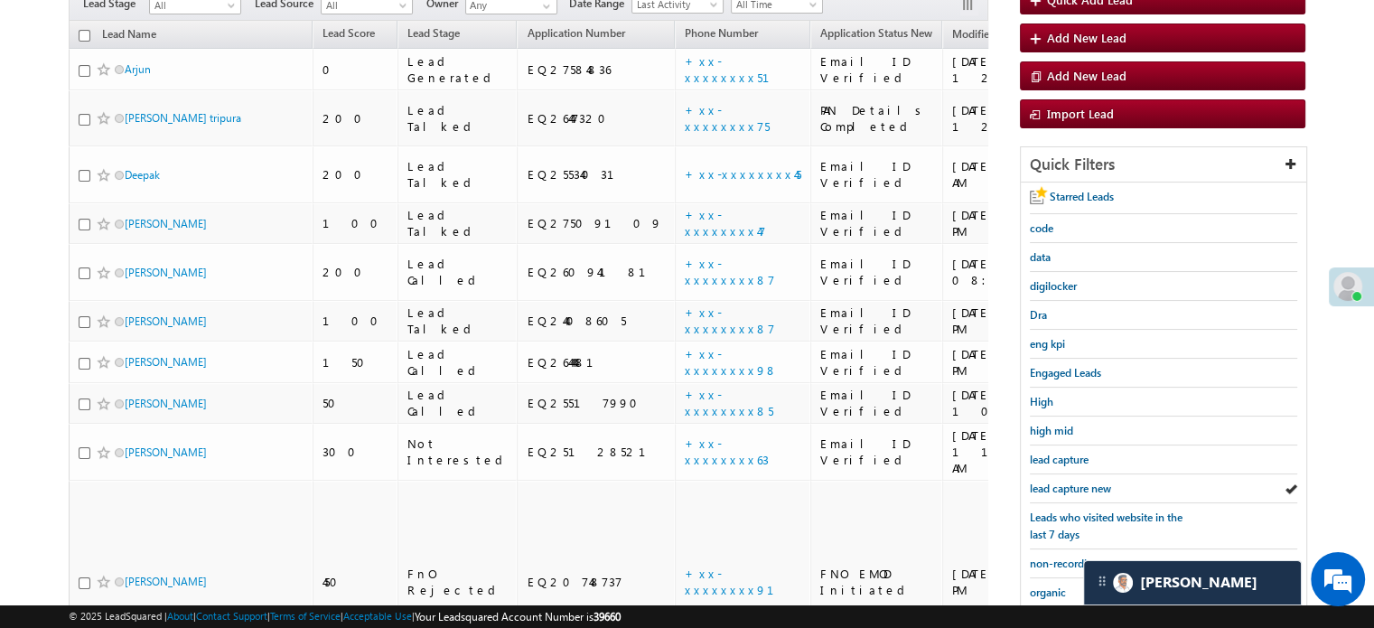
click at [1070, 483] on span "lead capture new" at bounding box center [1070, 489] width 81 height 14
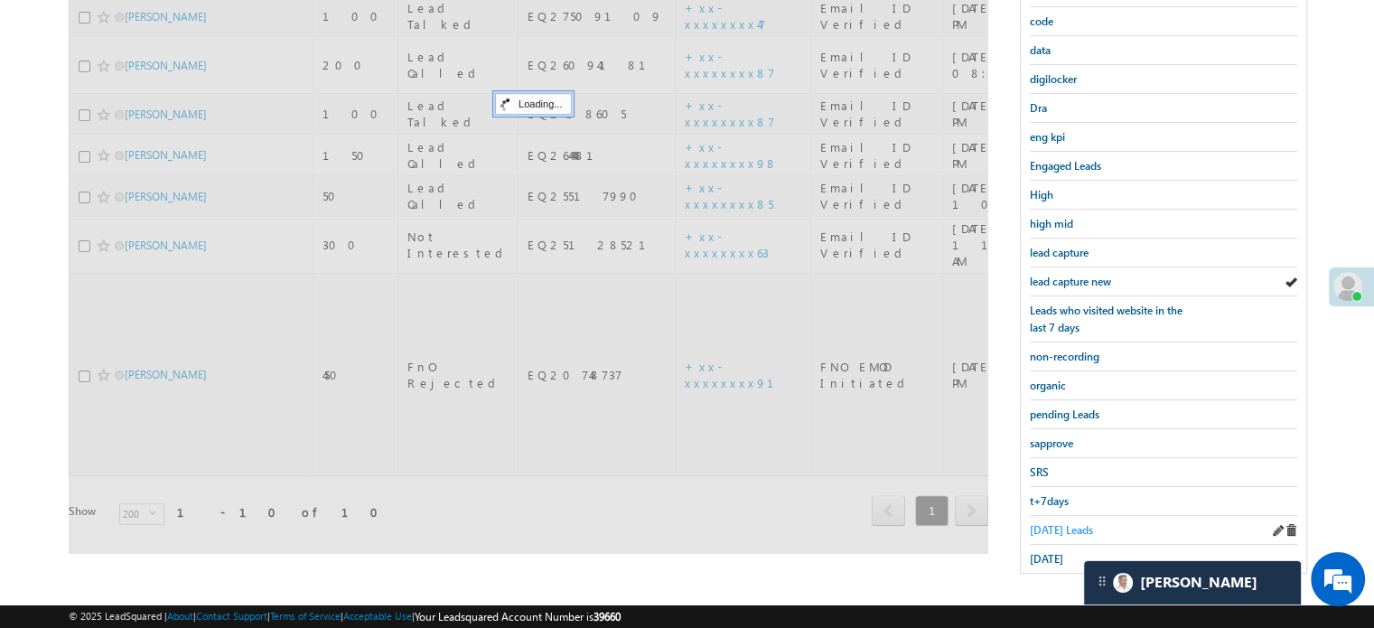
click at [1061, 524] on span "Today's Leads" at bounding box center [1061, 530] width 63 height 14
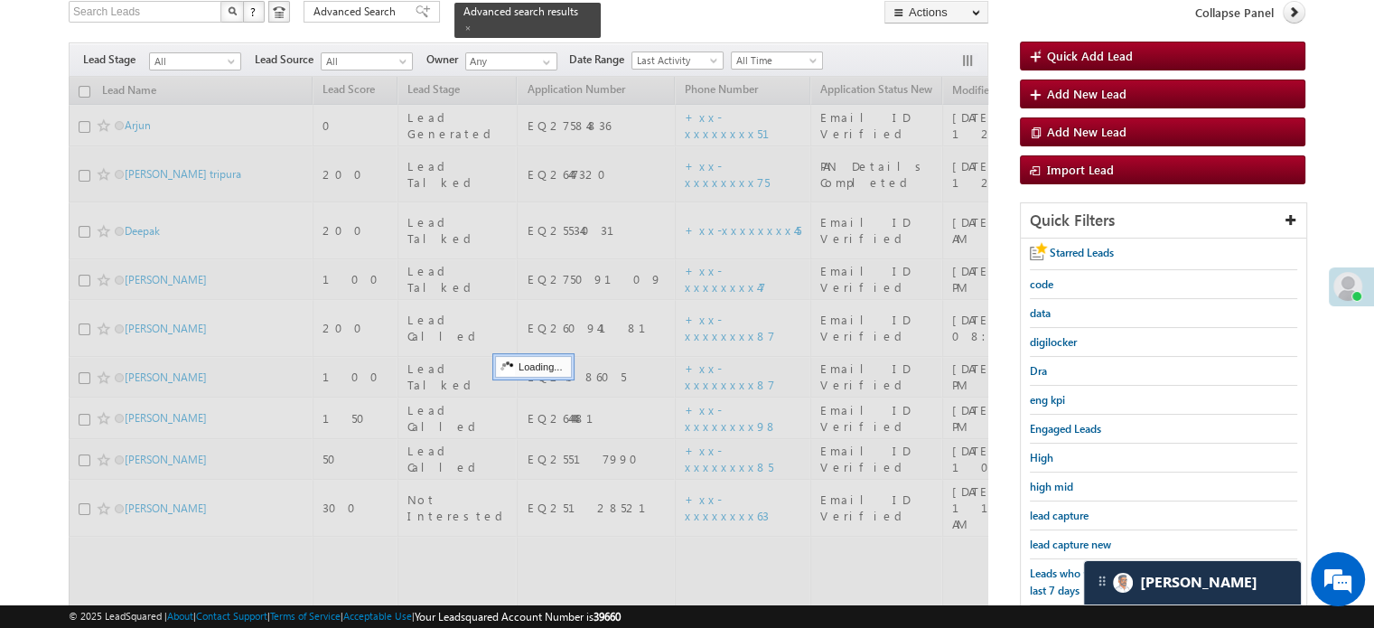
scroll to position [117, 0]
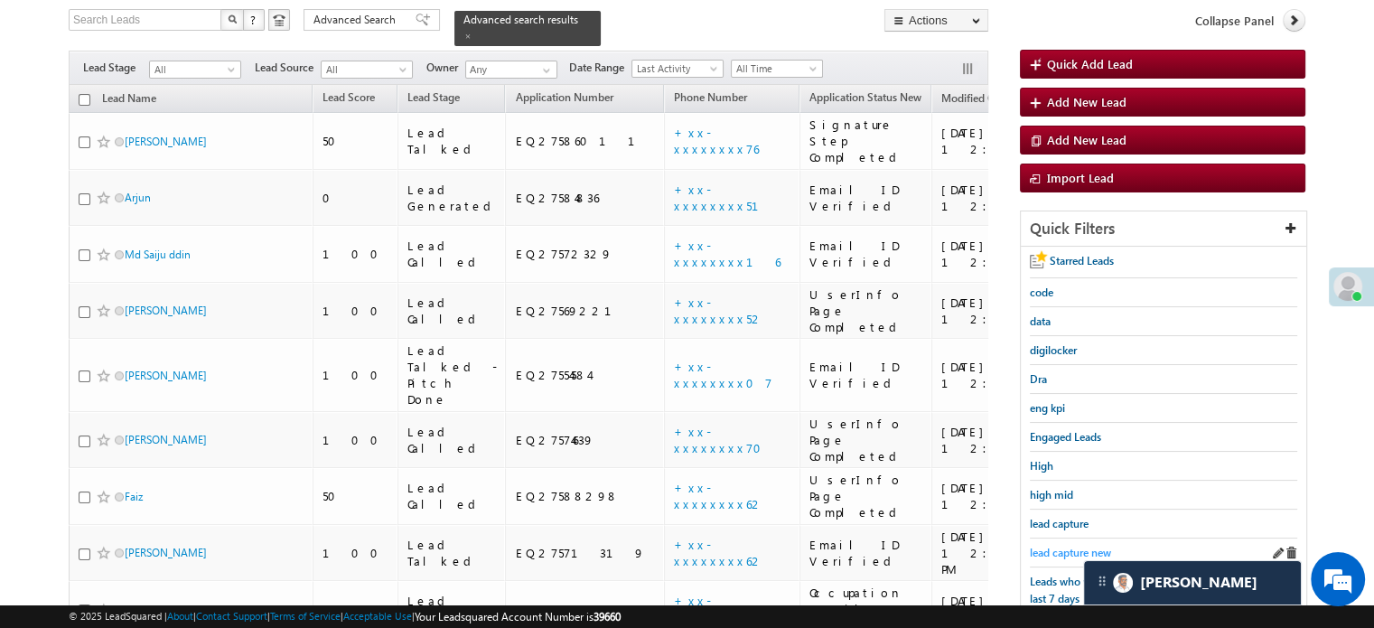
click at [1077, 547] on span "lead capture new" at bounding box center [1070, 553] width 81 height 14
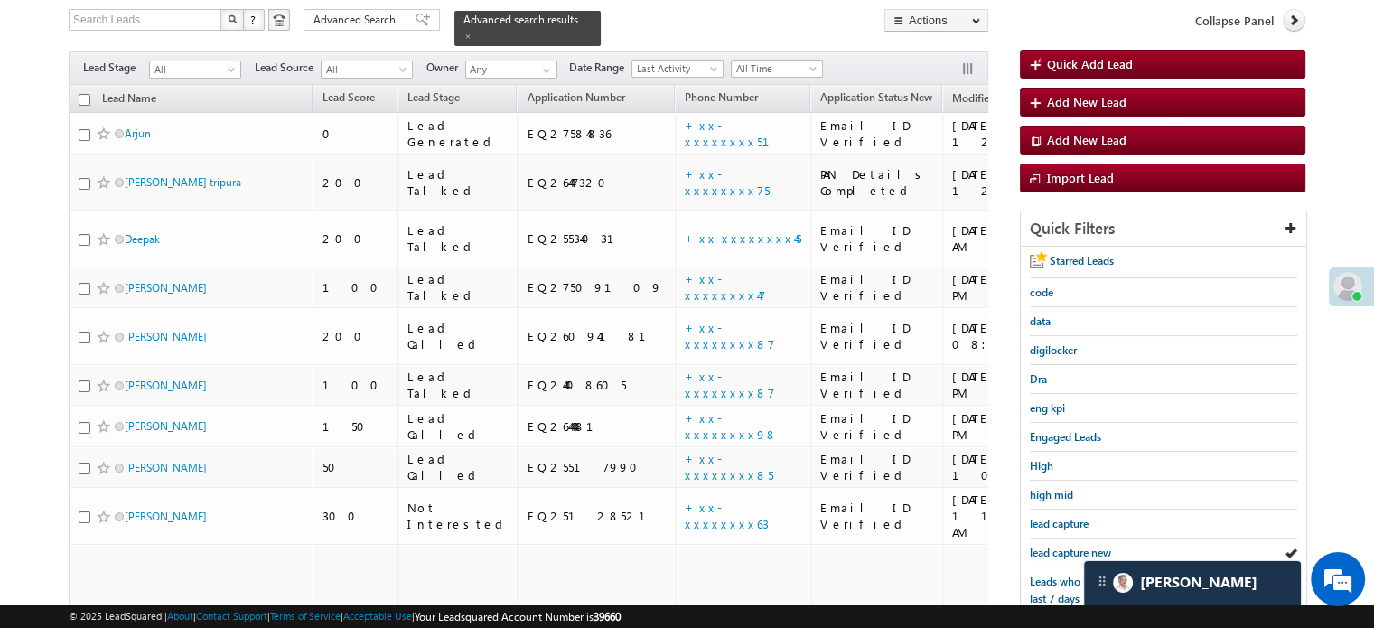
click at [1077, 547] on span "lead capture new" at bounding box center [1070, 553] width 81 height 14
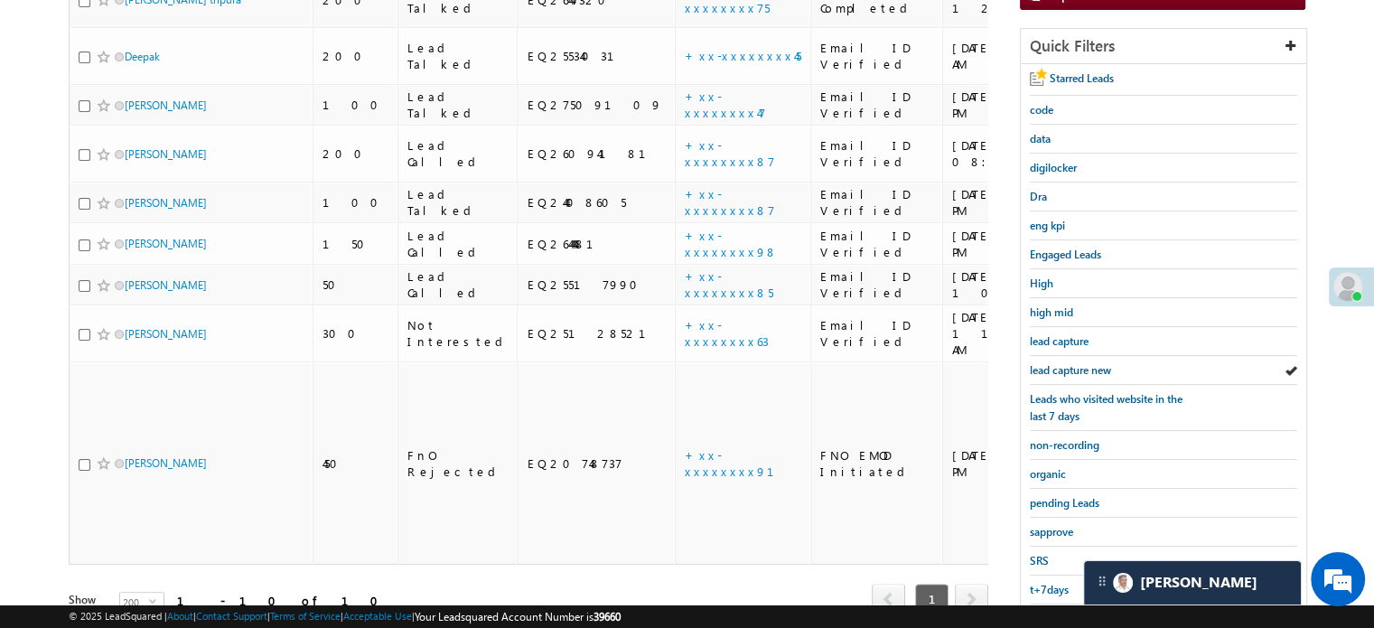
scroll to position [388, 0]
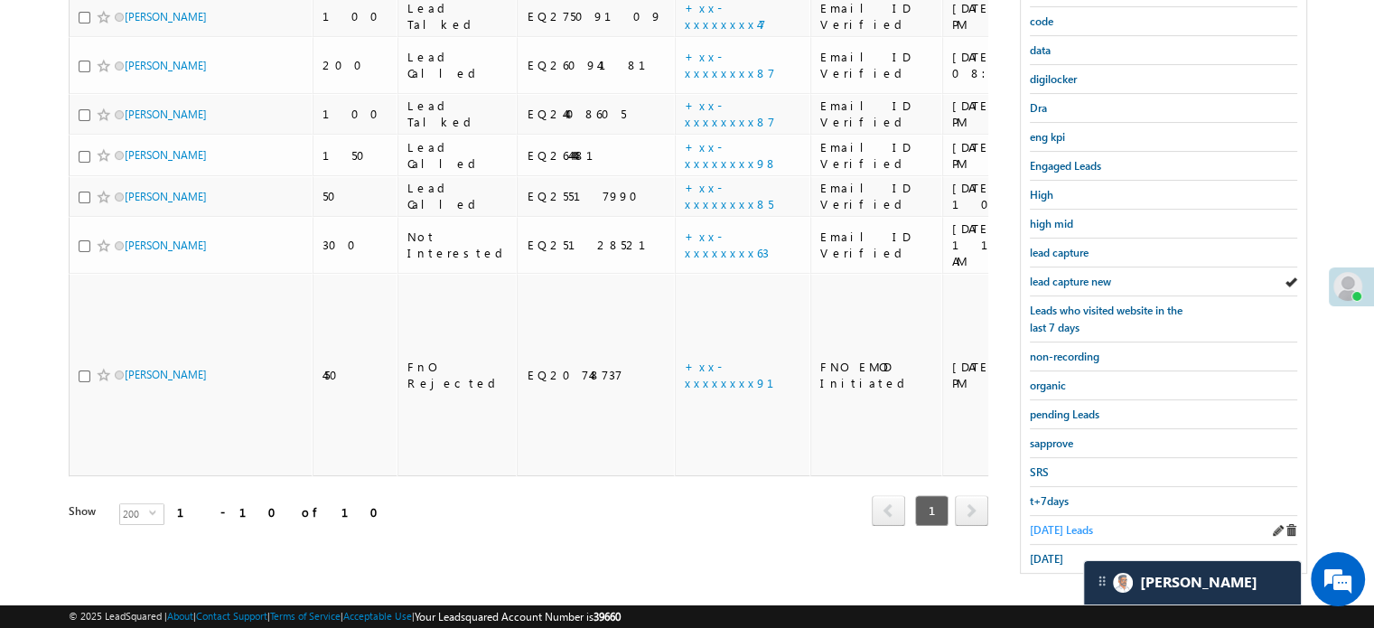
click at [1050, 528] on span "Today's Leads" at bounding box center [1061, 530] width 63 height 14
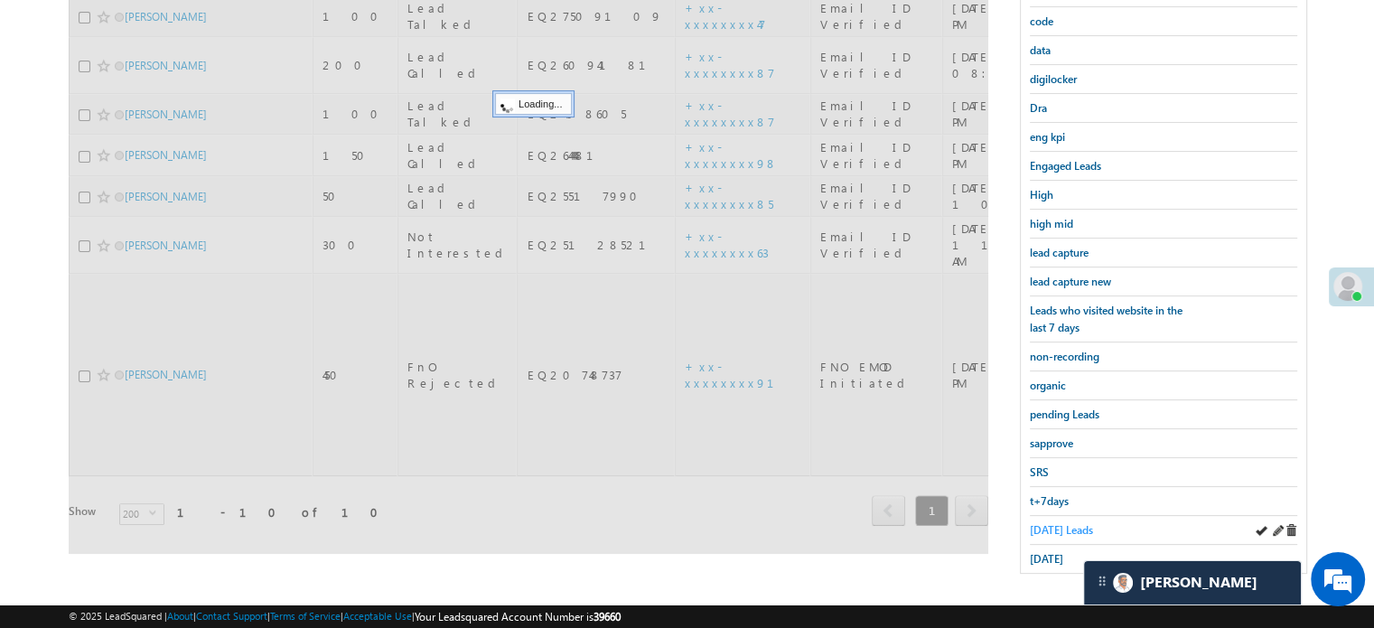
click at [1052, 523] on span "Today's Leads" at bounding box center [1061, 530] width 63 height 14
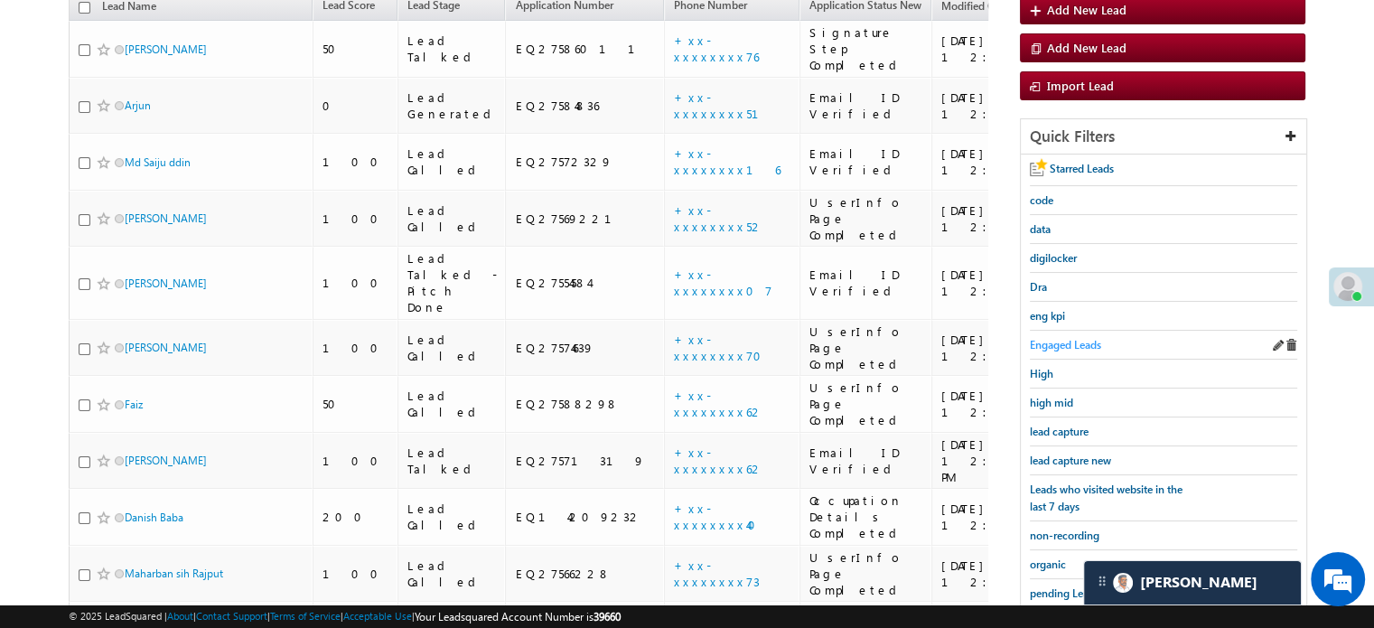
scroll to position [207, 0]
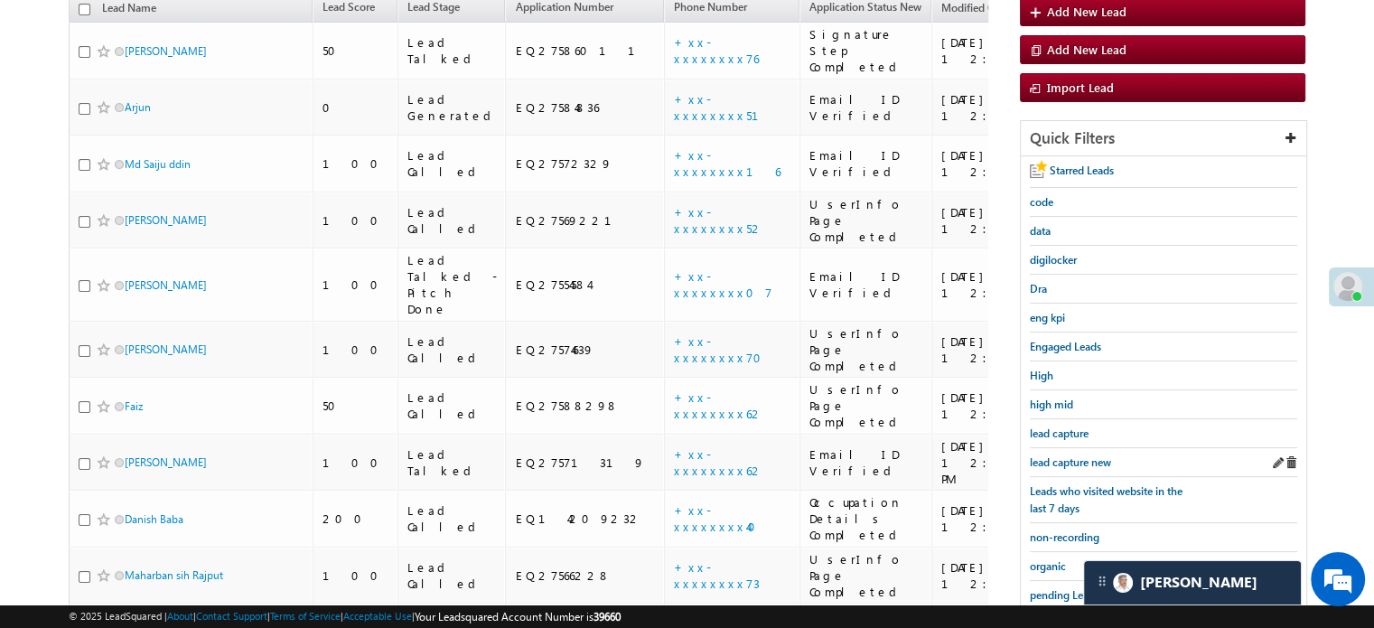
click at [1059, 448] on div "lead capture new" at bounding box center [1163, 462] width 267 height 29
click at [1059, 458] on span "lead capture new" at bounding box center [1070, 462] width 81 height 14
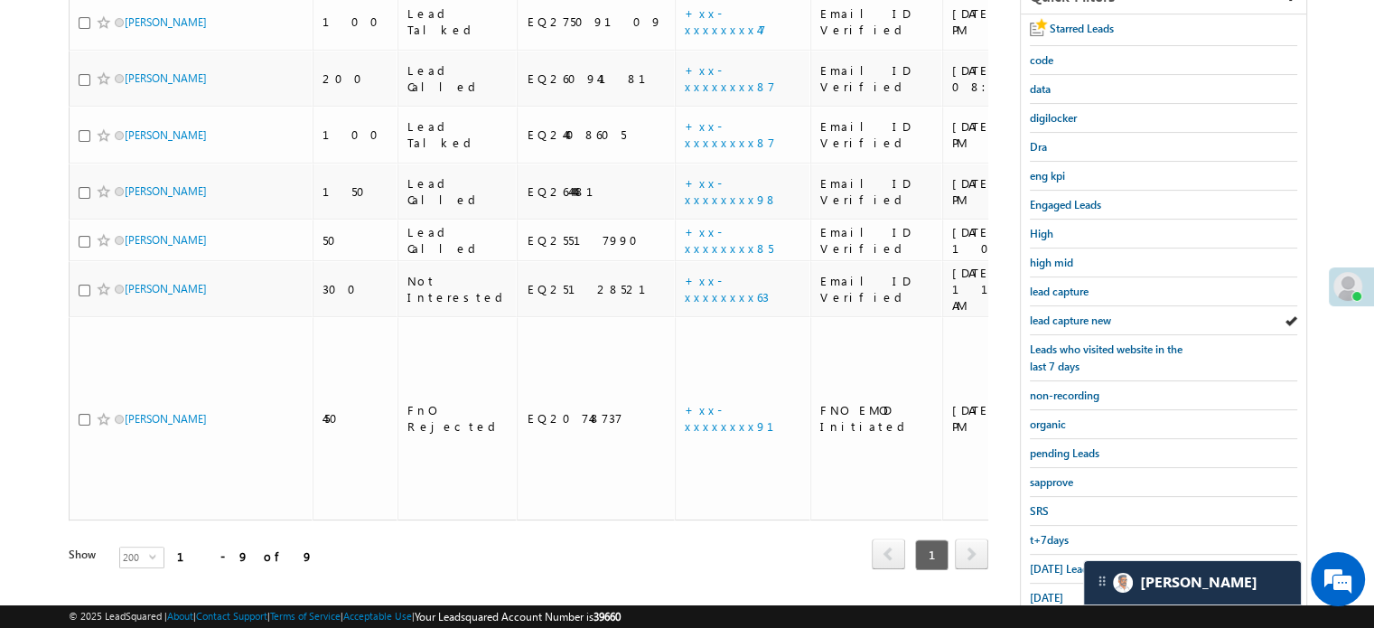
scroll to position [388, 0]
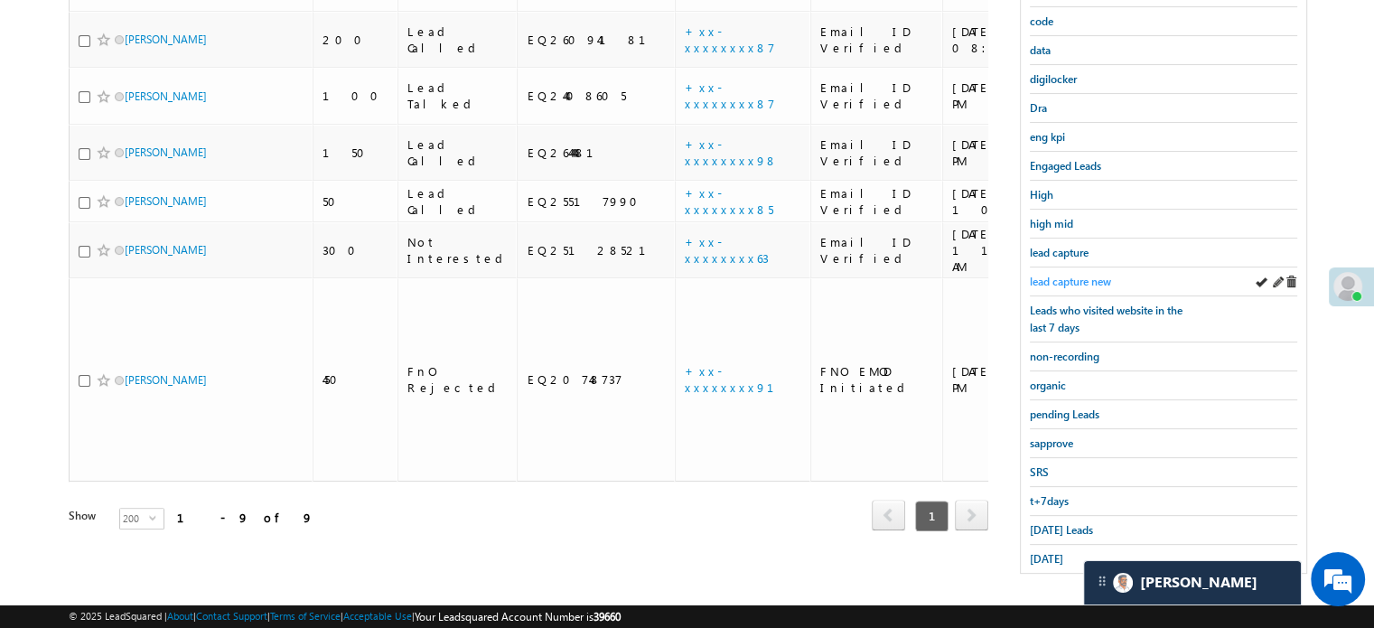
click at [1053, 275] on span "lead capture new" at bounding box center [1070, 282] width 81 height 14
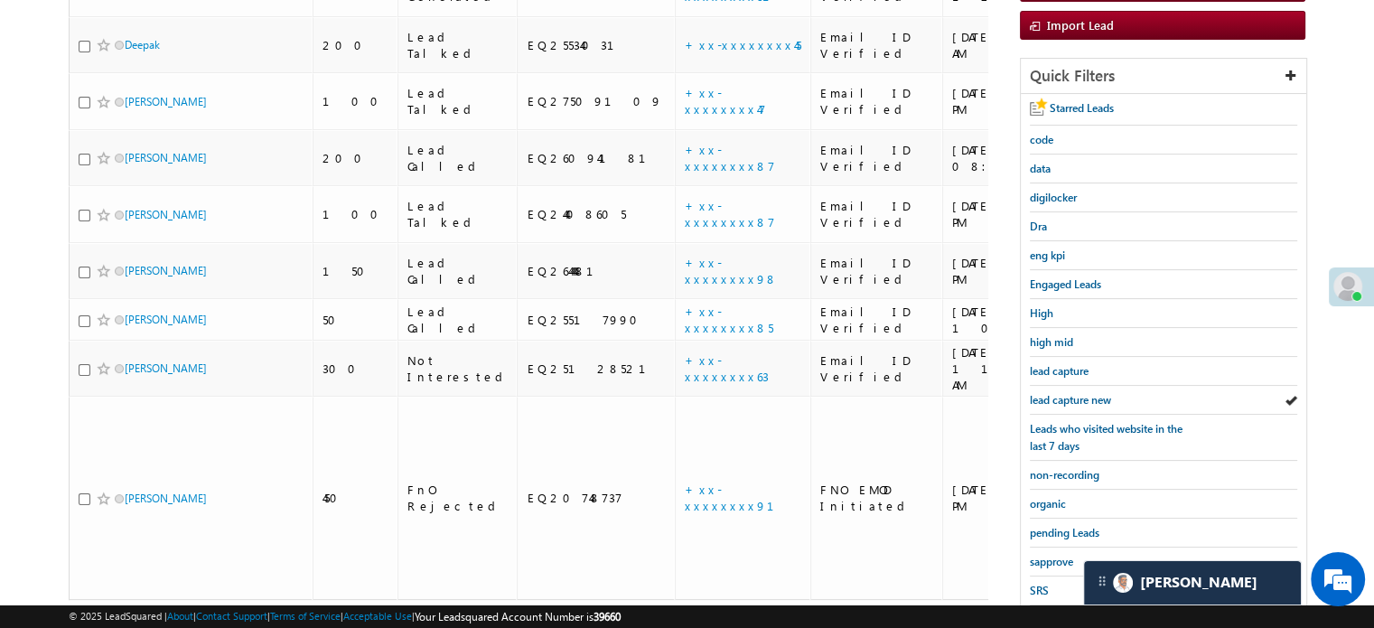
scroll to position [271, 0]
click at [1063, 392] on span "lead capture new" at bounding box center [1070, 398] width 81 height 14
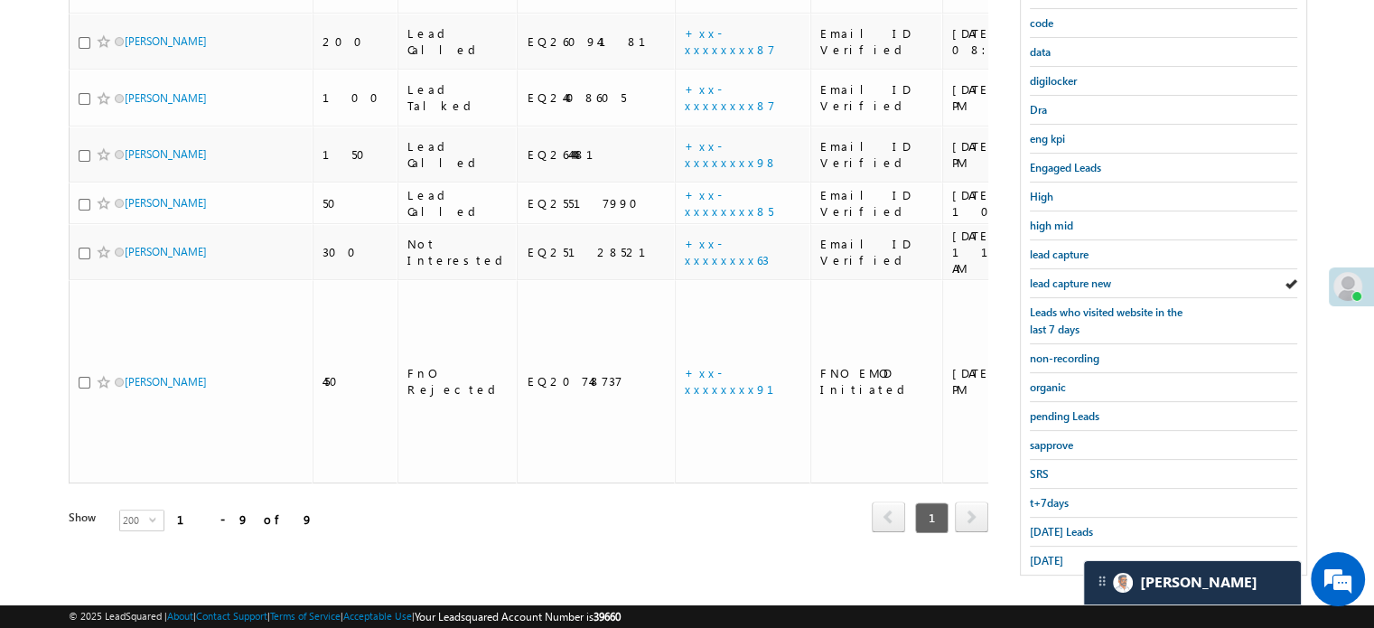
scroll to position [388, 0]
click at [1059, 526] on span "Today's Leads" at bounding box center [1061, 530] width 63 height 14
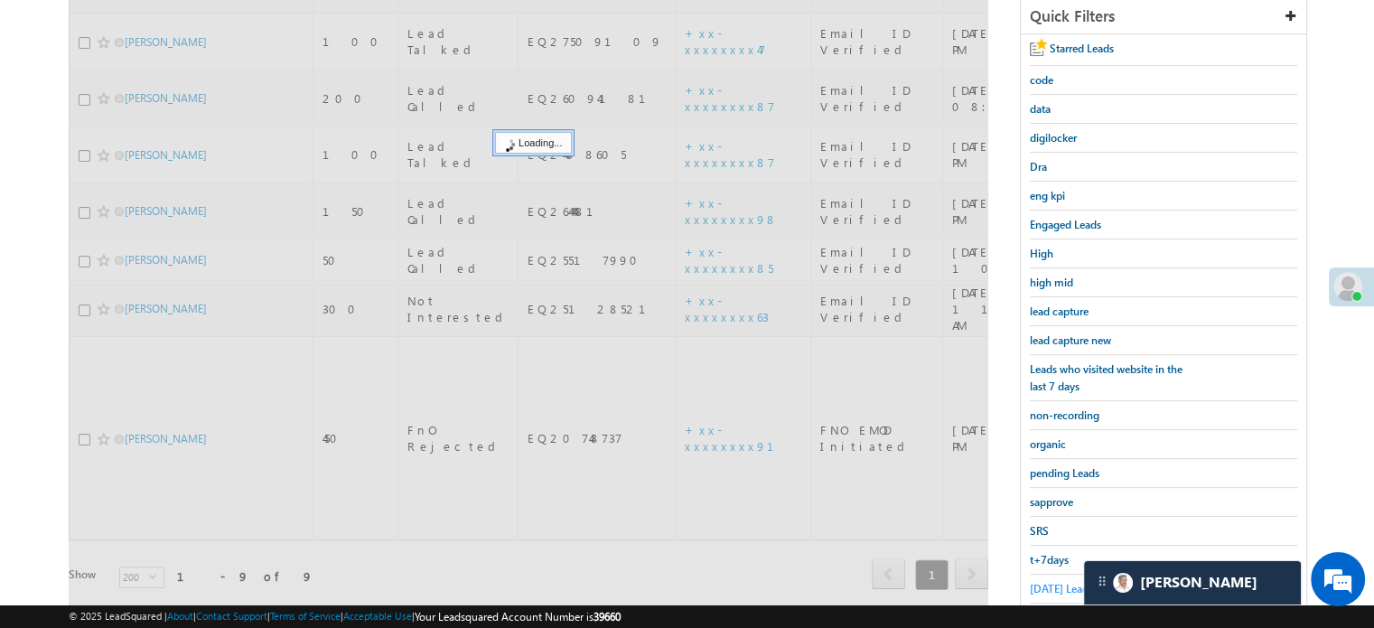
scroll to position [297, 0]
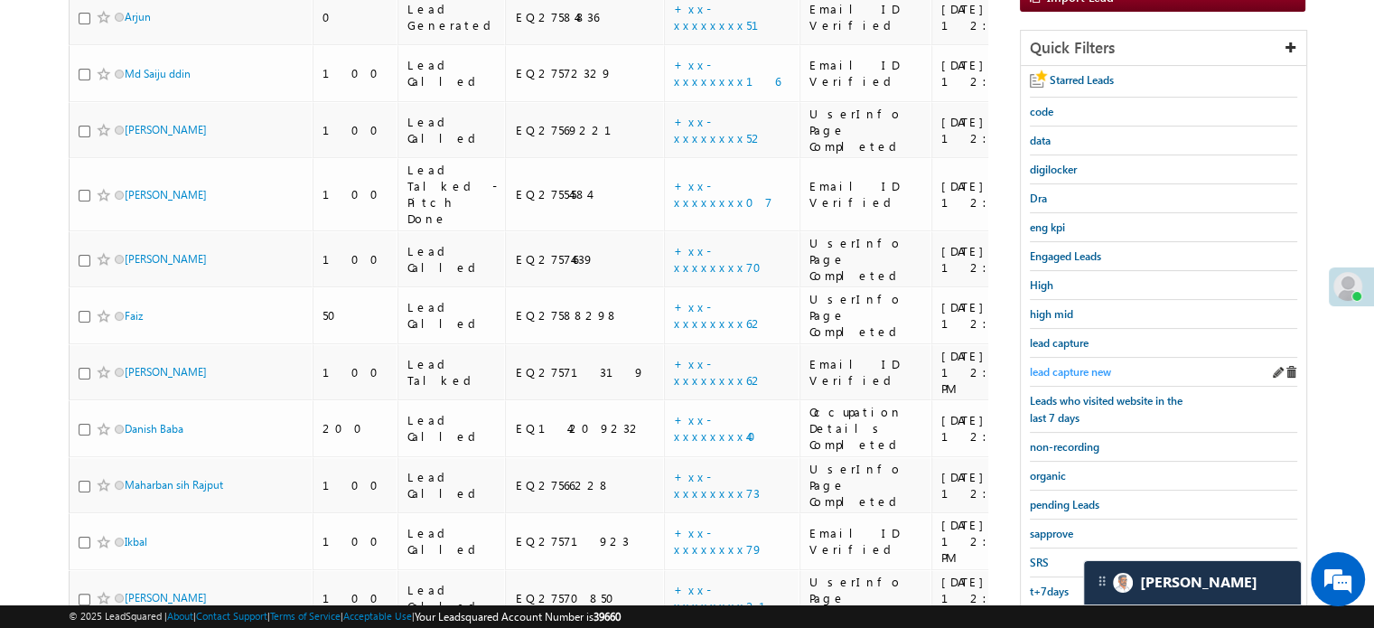
click at [1066, 365] on span "lead capture new" at bounding box center [1070, 372] width 81 height 14
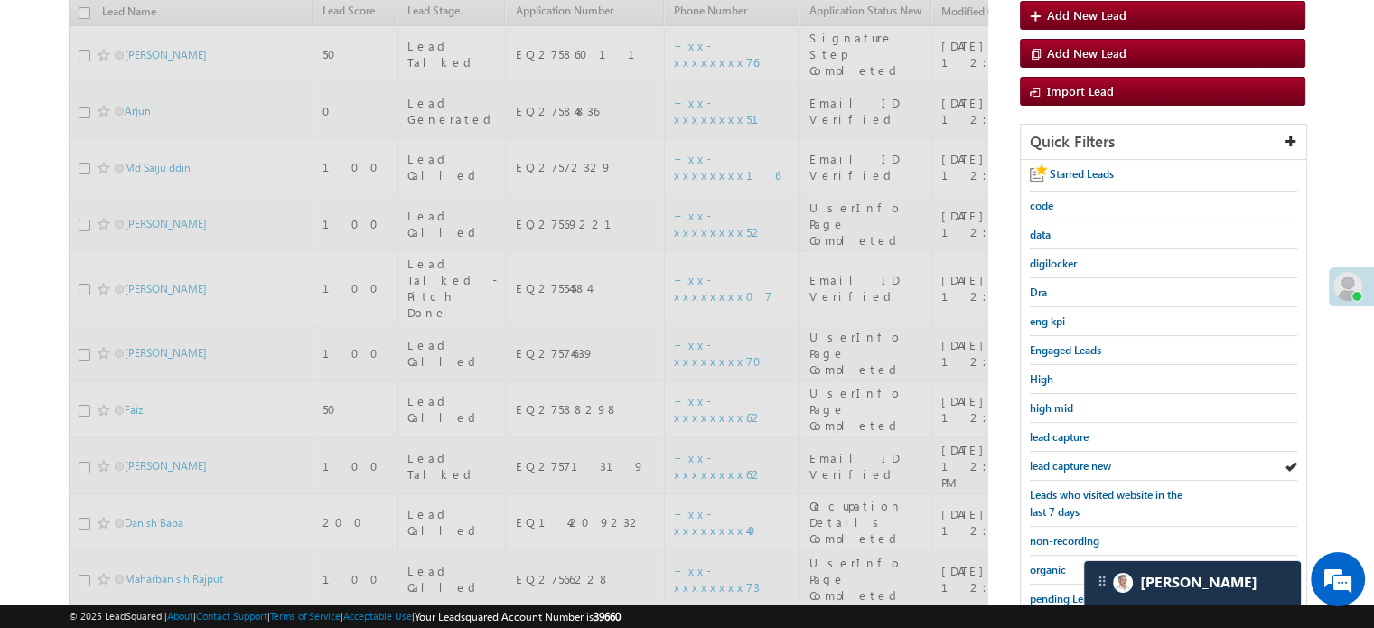
scroll to position [117, 0]
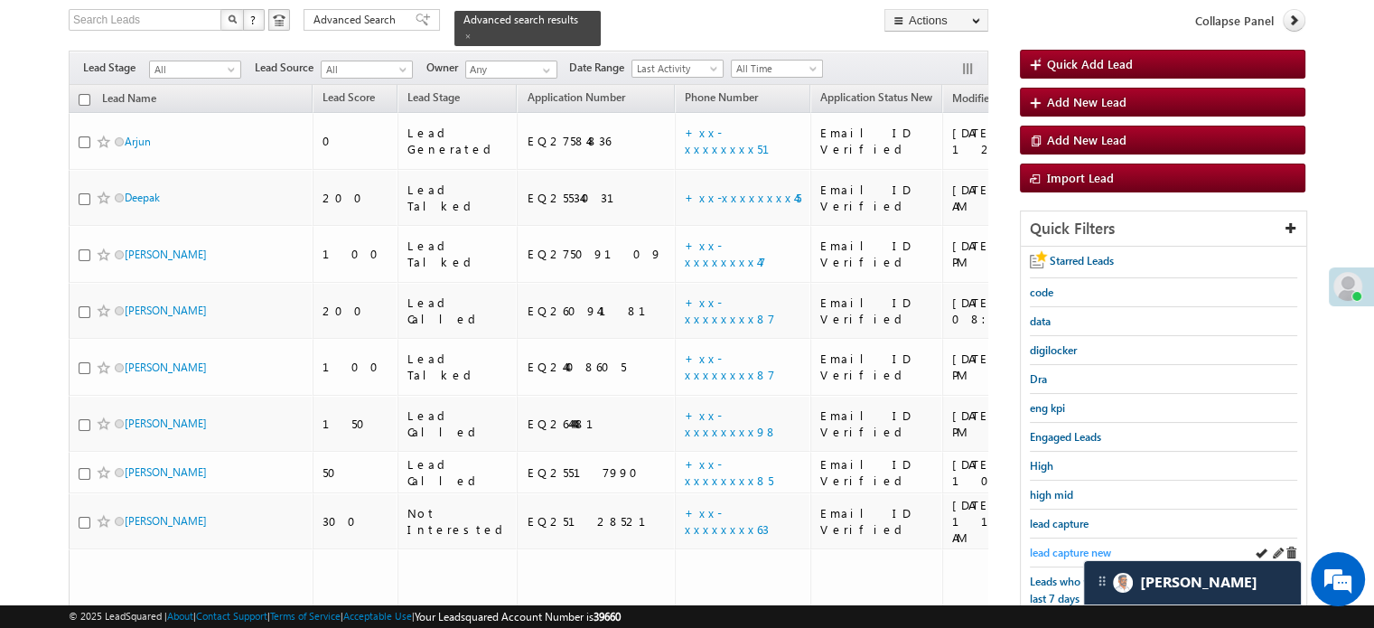
click at [1065, 546] on span "lead capture new" at bounding box center [1070, 553] width 81 height 14
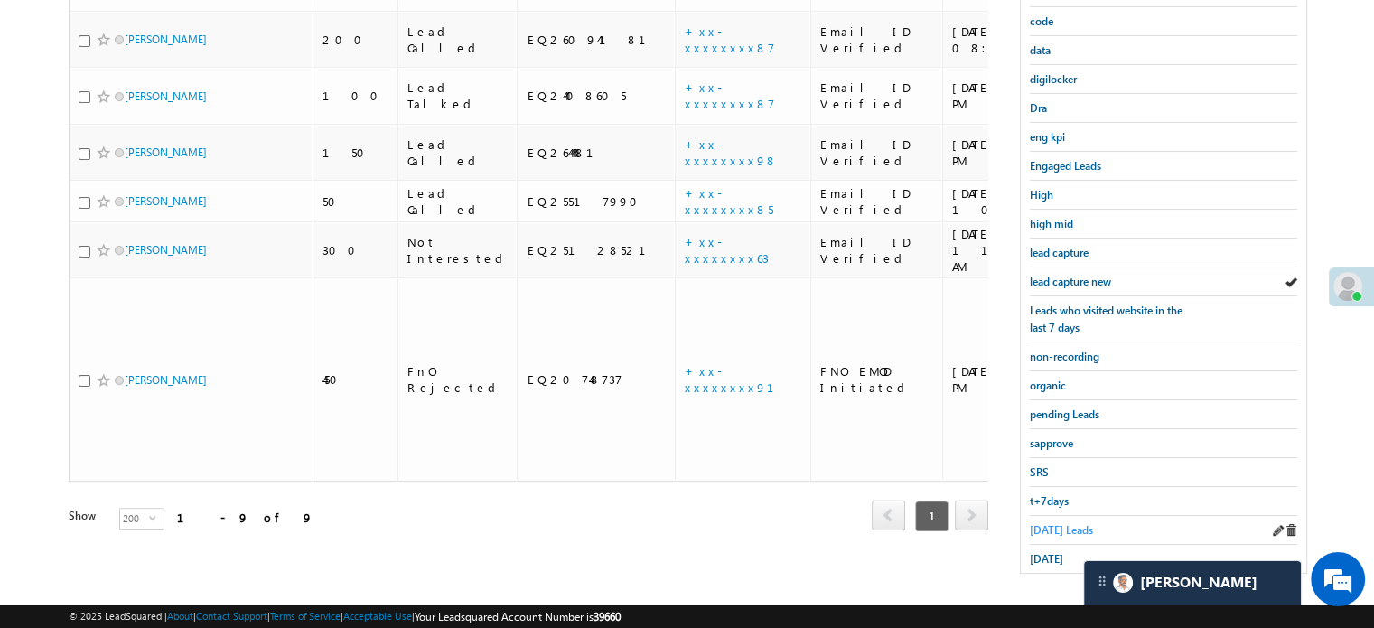
click at [1052, 523] on span "Today's Leads" at bounding box center [1061, 530] width 63 height 14
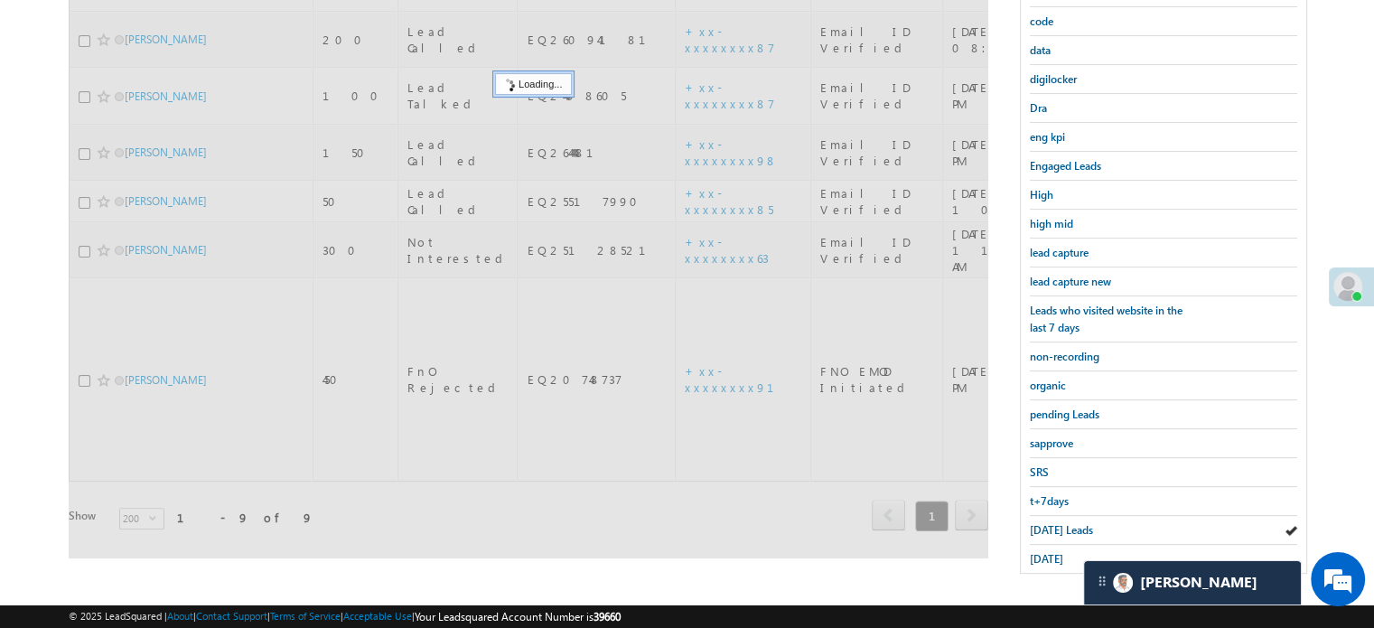
scroll to position [207, 0]
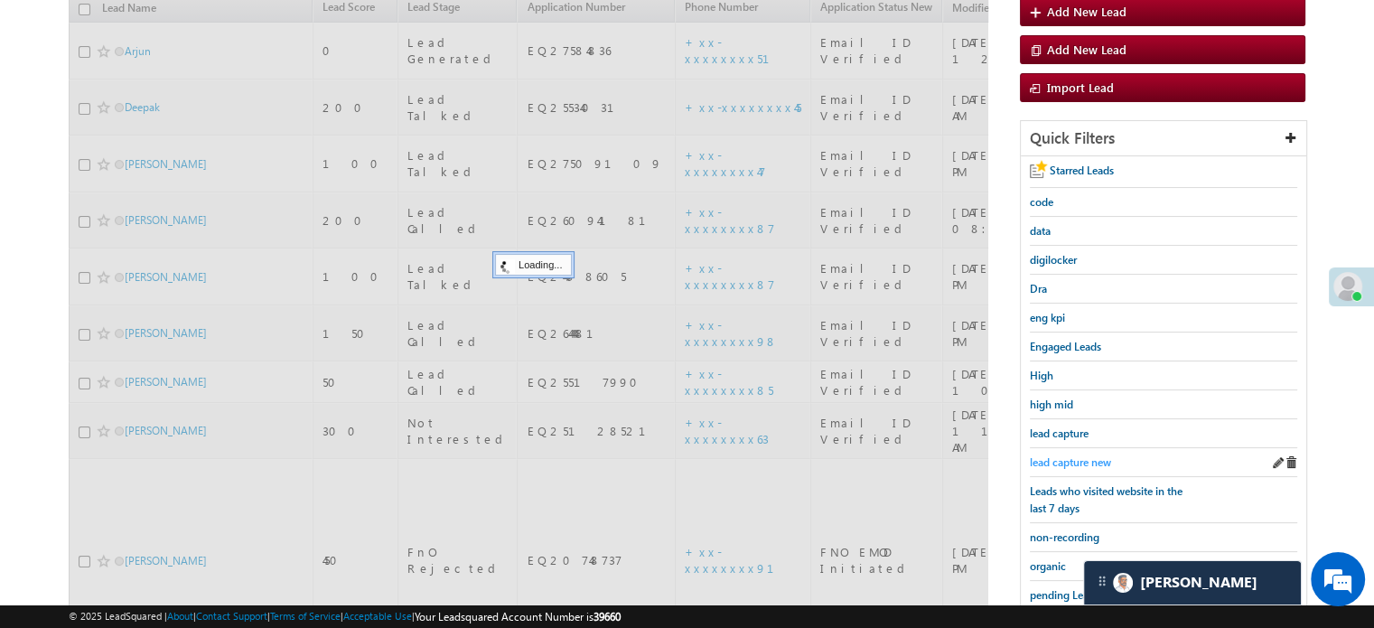
click at [1067, 464] on link "lead capture new" at bounding box center [1070, 461] width 81 height 17
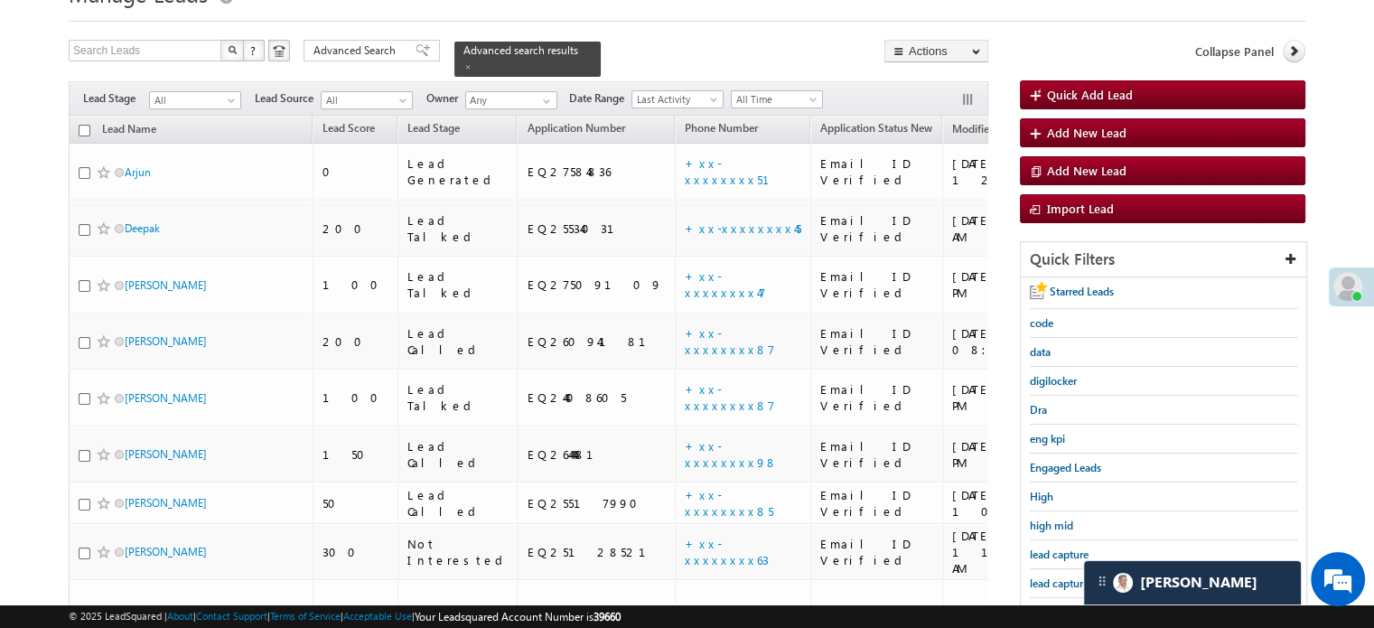
scroll to position [117, 0]
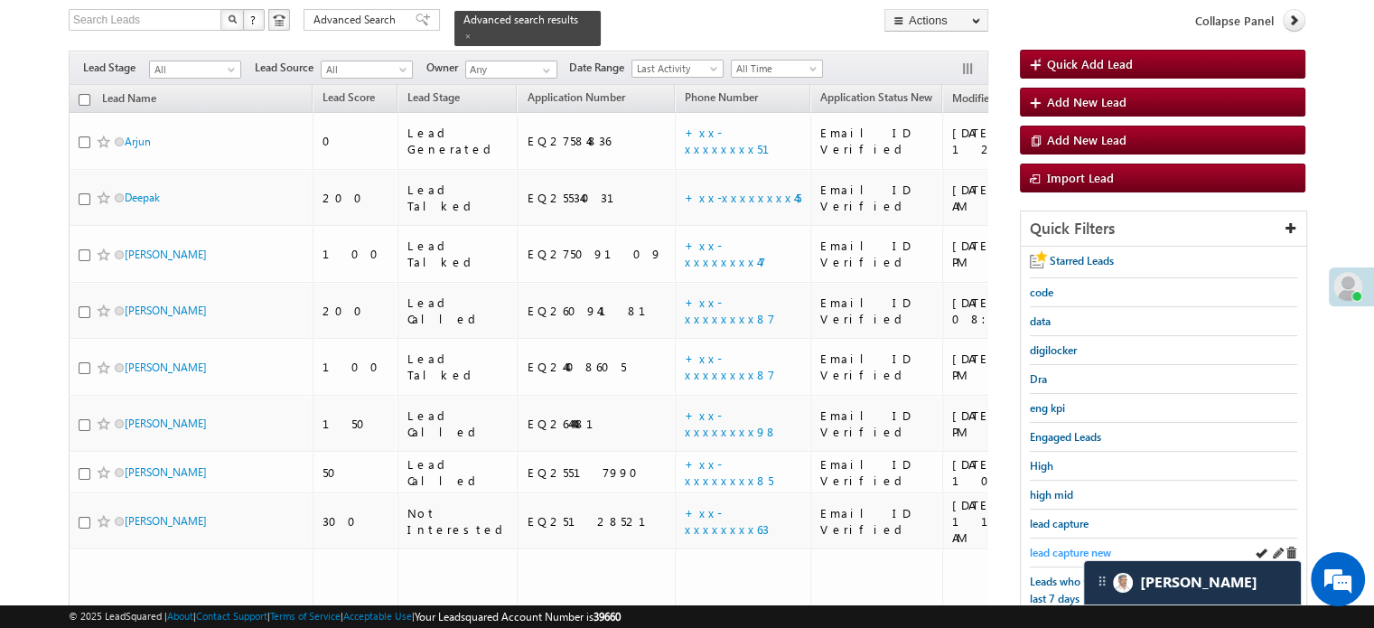
click at [1071, 546] on span "lead capture new" at bounding box center [1070, 553] width 81 height 14
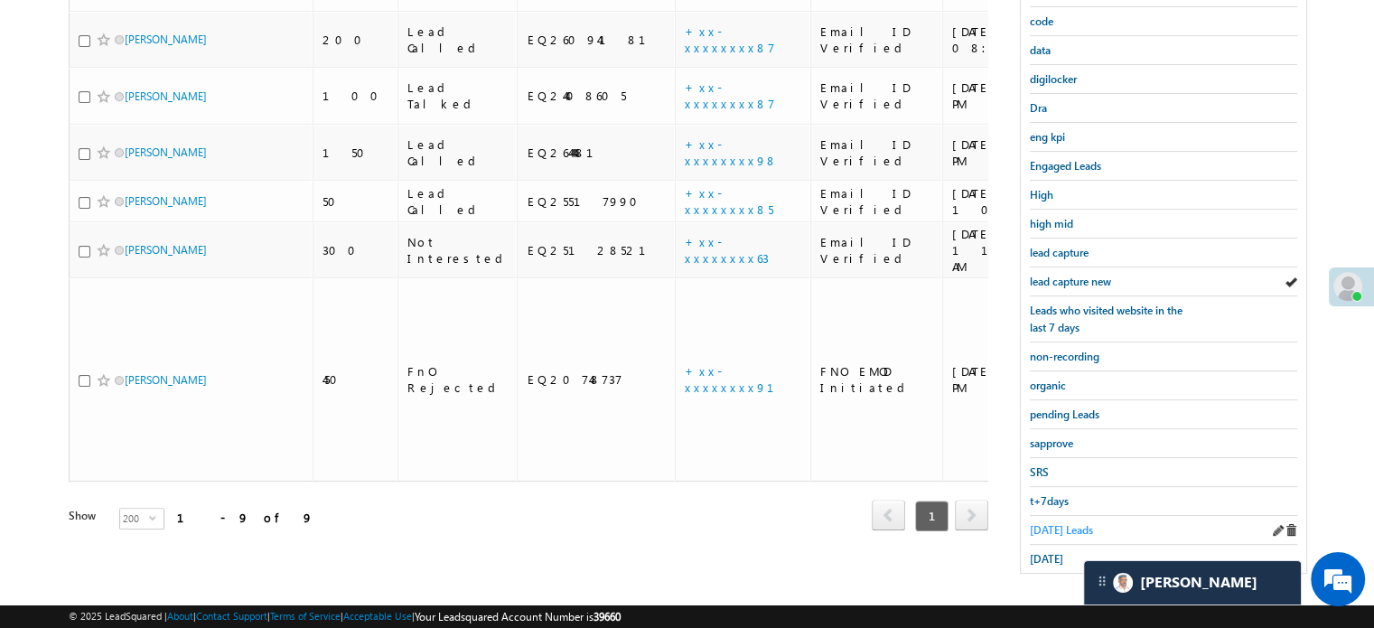
click at [1055, 523] on span "Today's Leads" at bounding box center [1061, 530] width 63 height 14
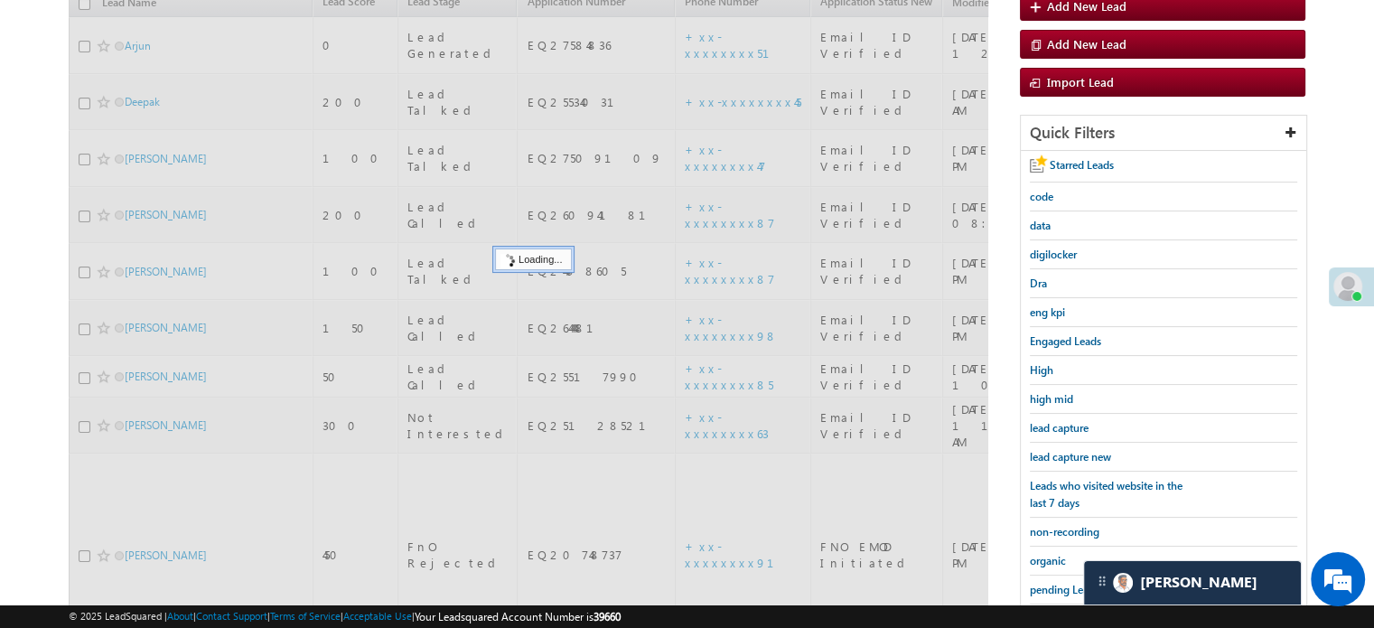
scroll to position [207, 0]
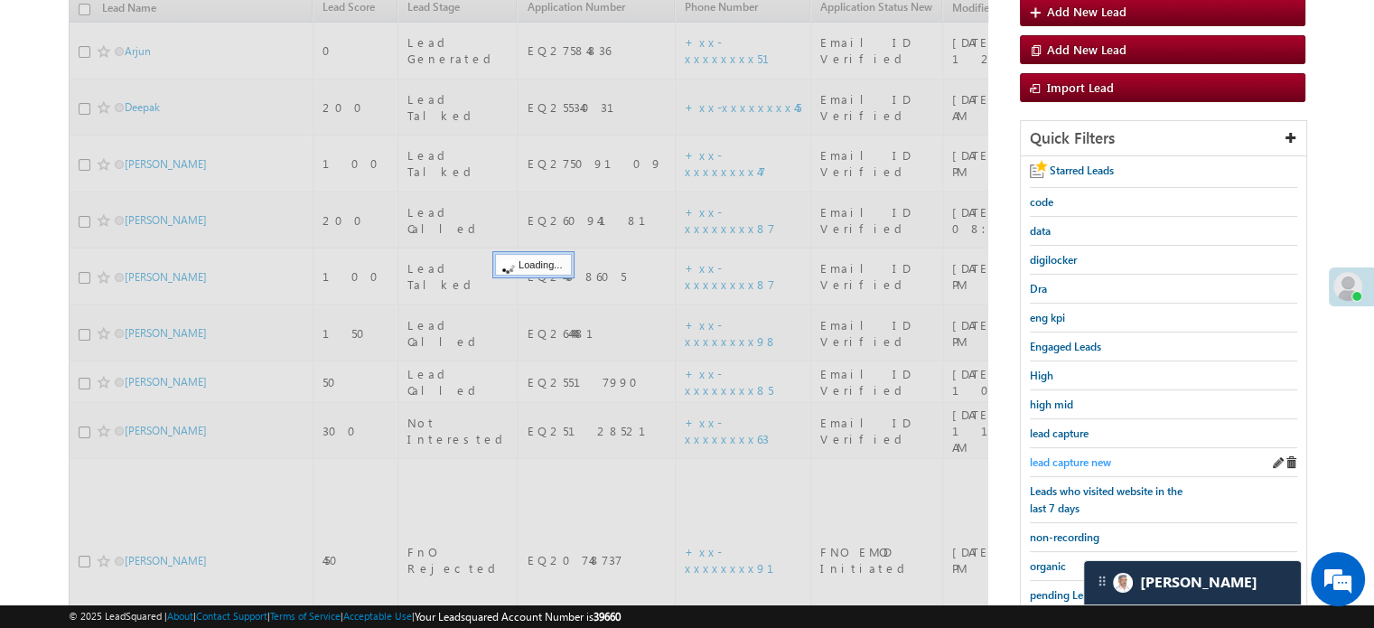
click at [1067, 461] on span "lead capture new" at bounding box center [1070, 462] width 81 height 14
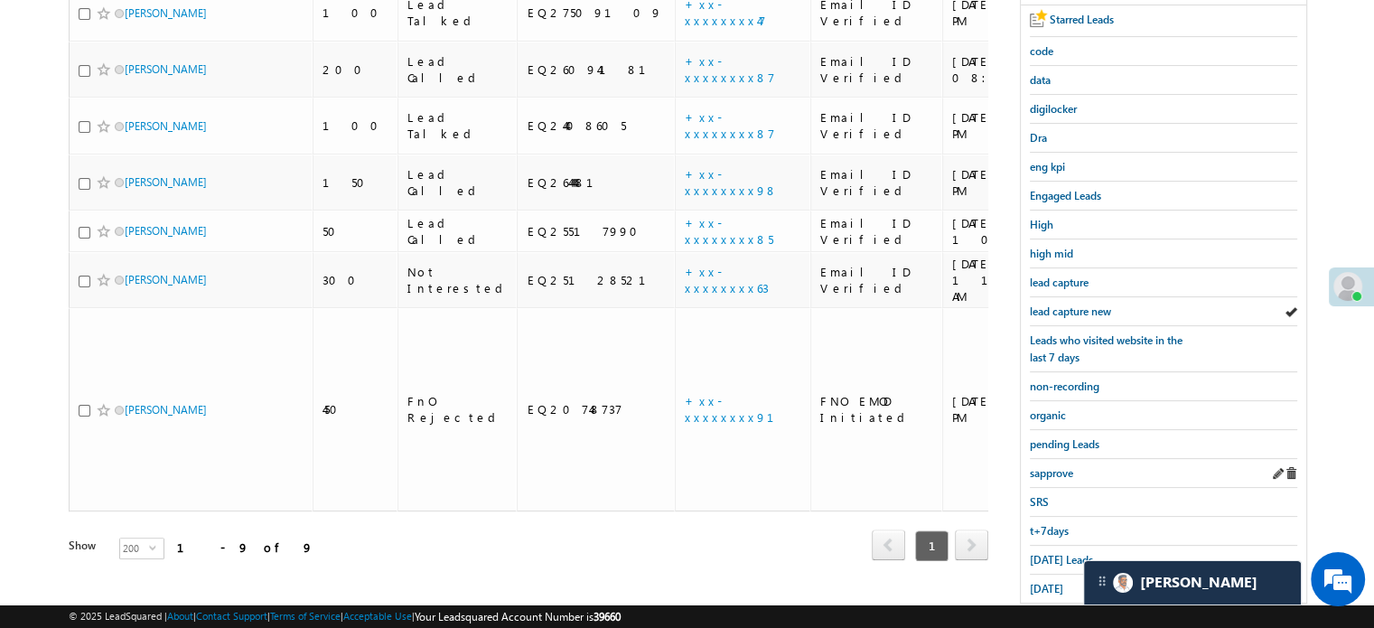
scroll to position [388, 0]
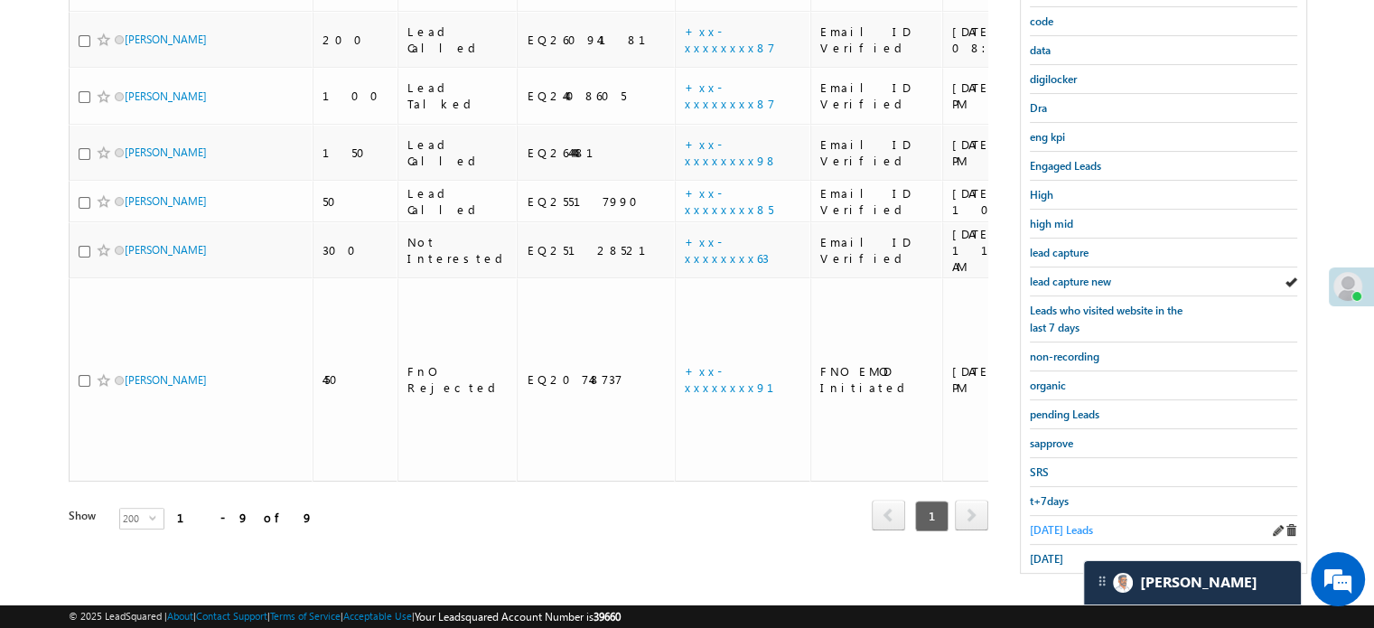
click at [1048, 526] on span "Today's Leads" at bounding box center [1061, 530] width 63 height 14
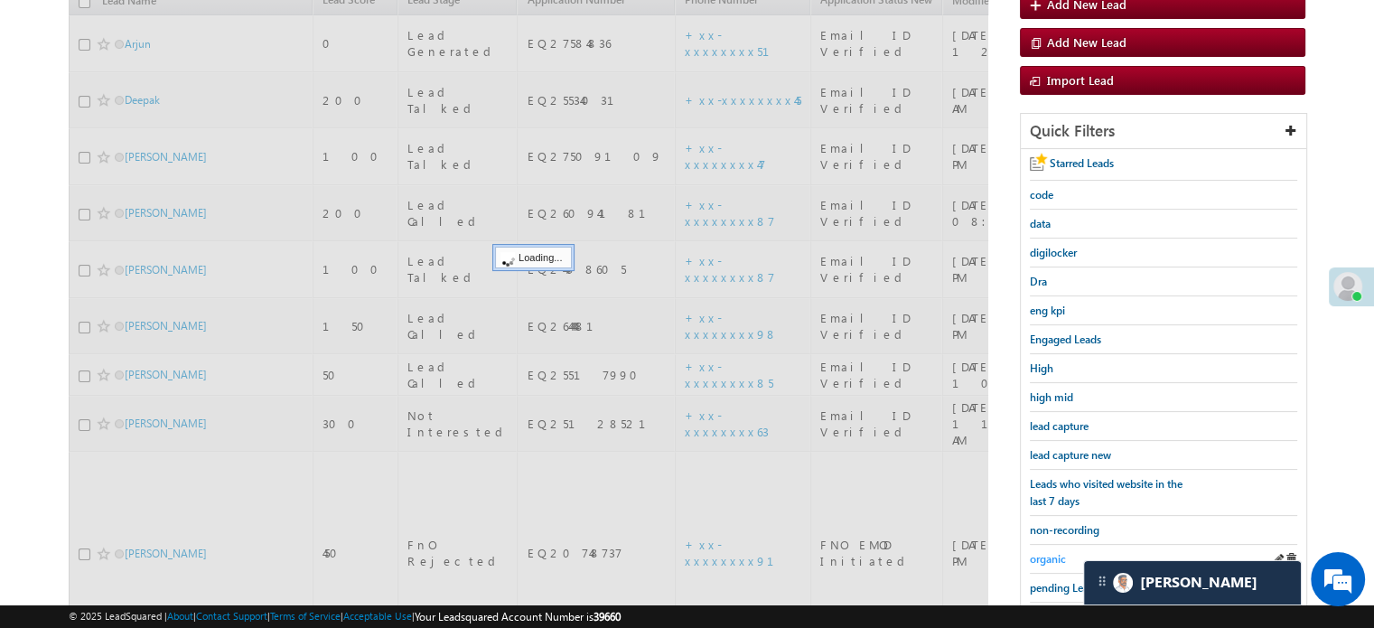
scroll to position [117, 0]
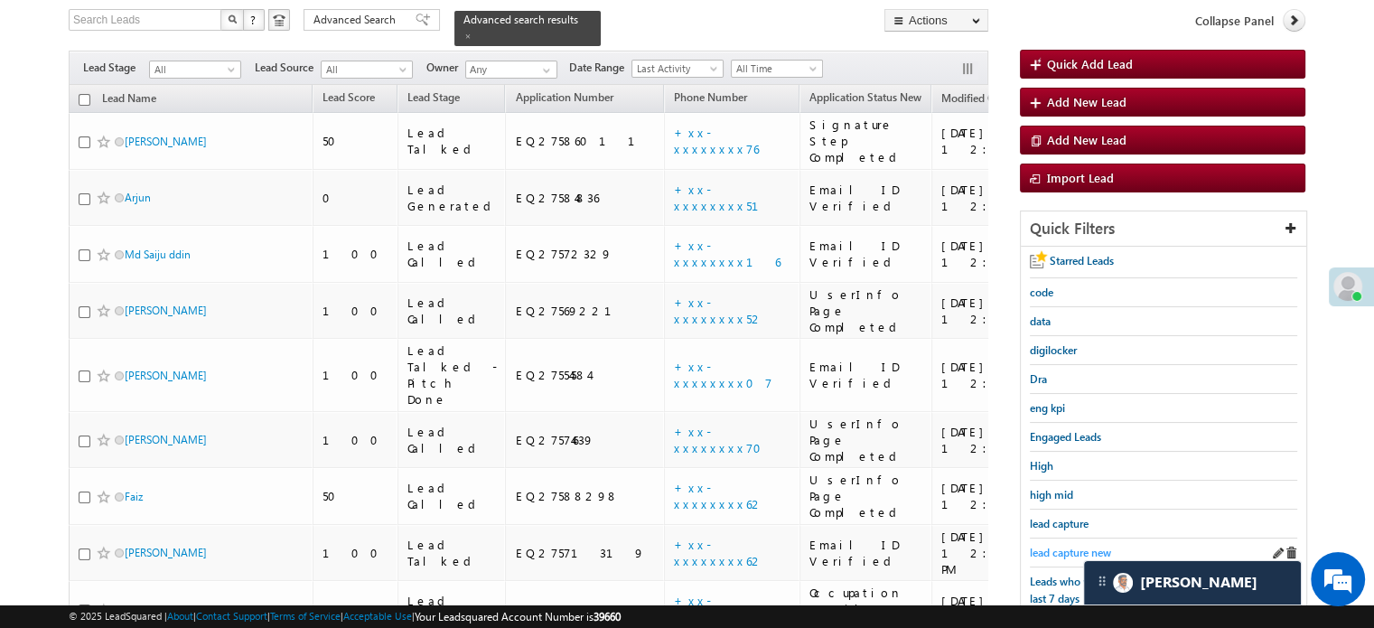
click at [1052, 546] on span "lead capture new" at bounding box center [1070, 553] width 81 height 14
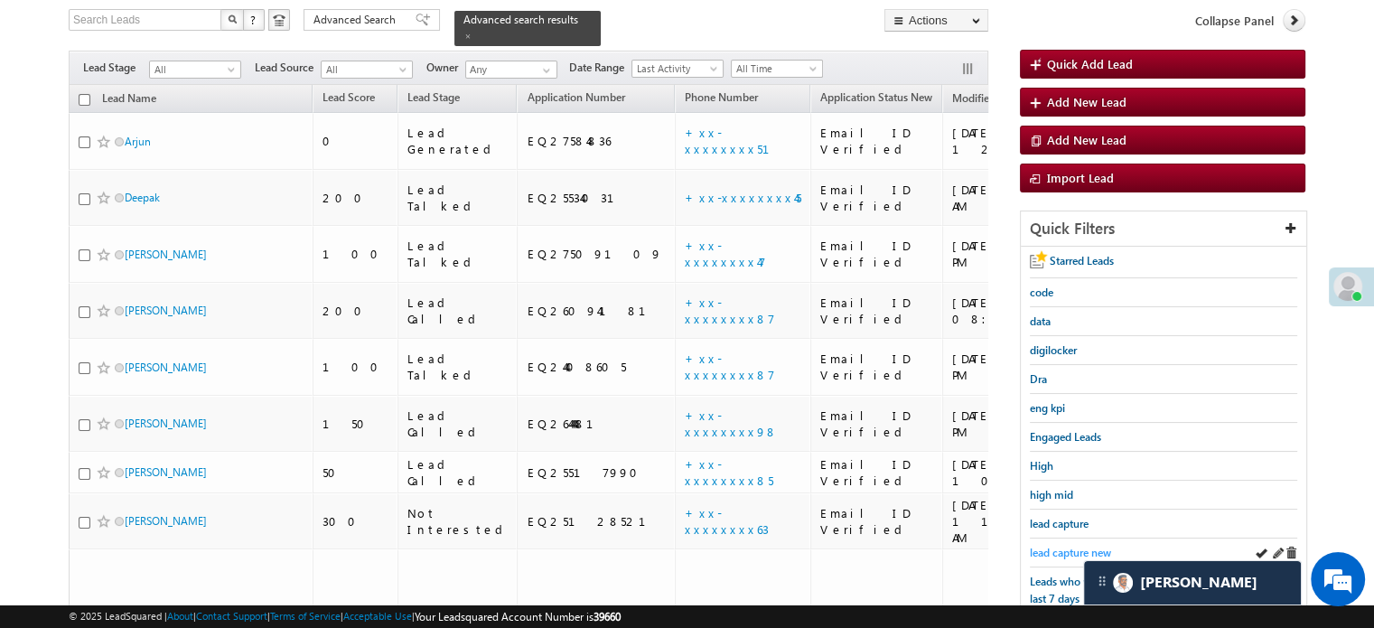
click at [1092, 546] on span "lead capture new" at bounding box center [1070, 553] width 81 height 14
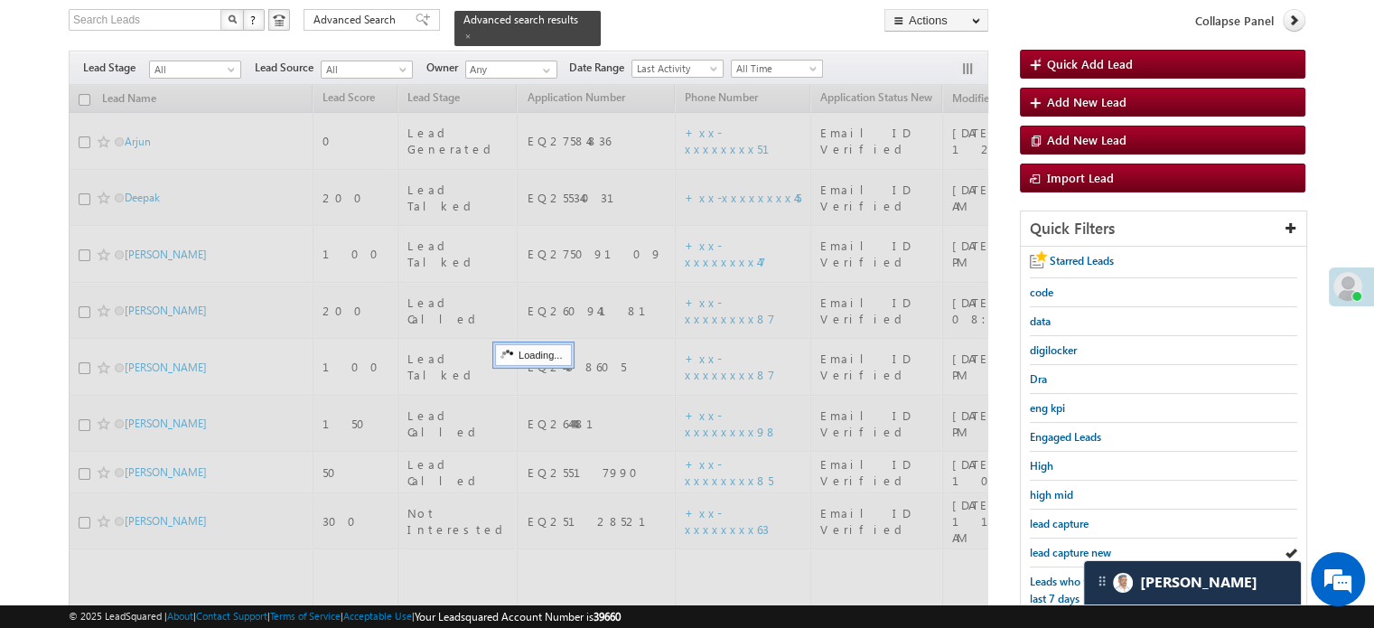
click at [1084, 546] on span "lead capture new" at bounding box center [1070, 553] width 81 height 14
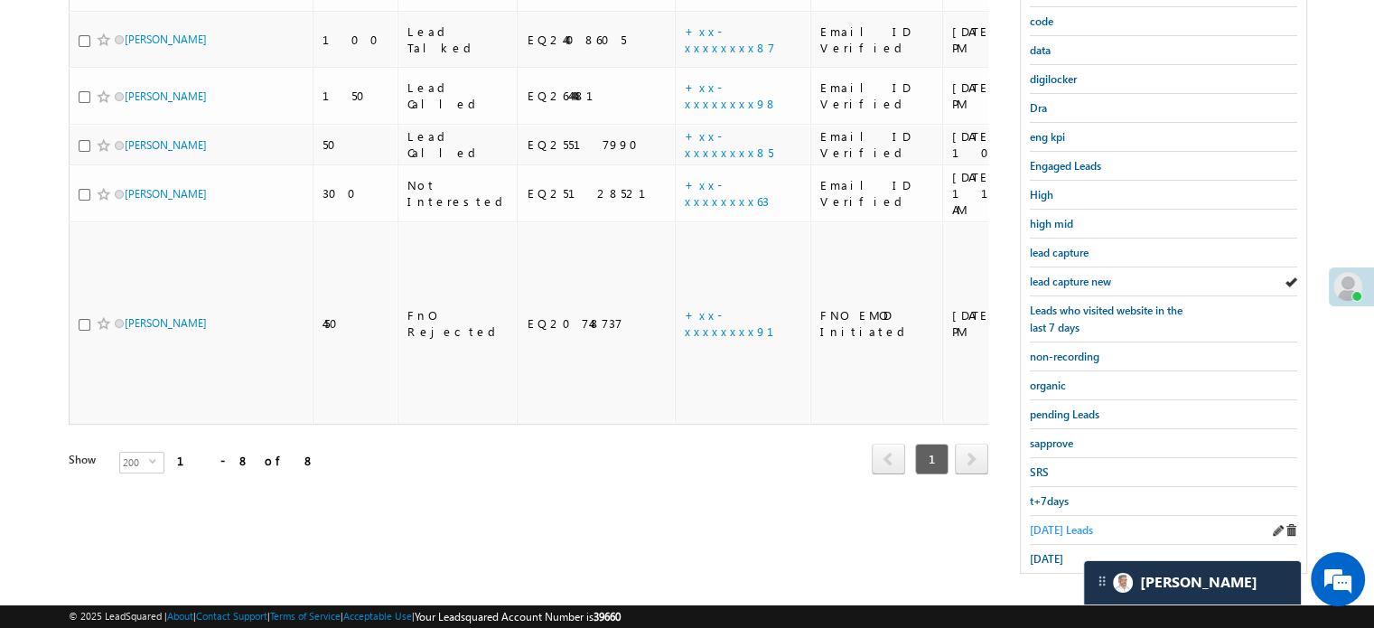
click at [1053, 523] on span "Today's Leads" at bounding box center [1061, 530] width 63 height 14
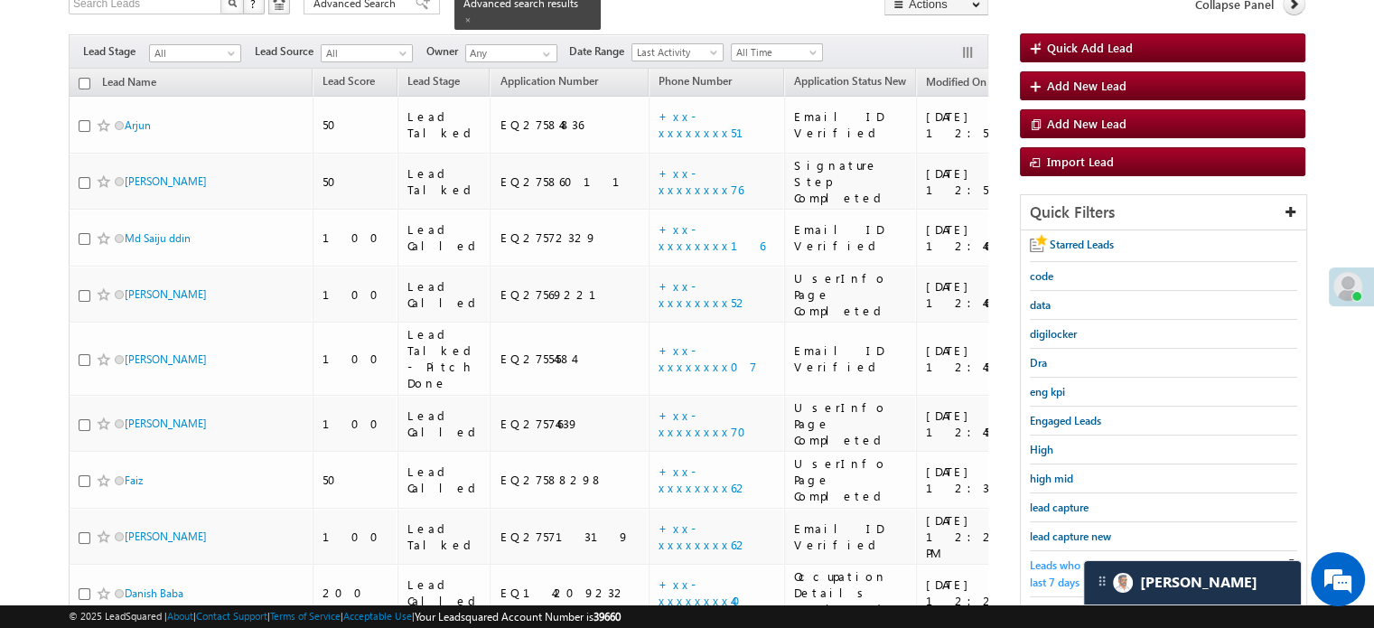
scroll to position [163, 0]
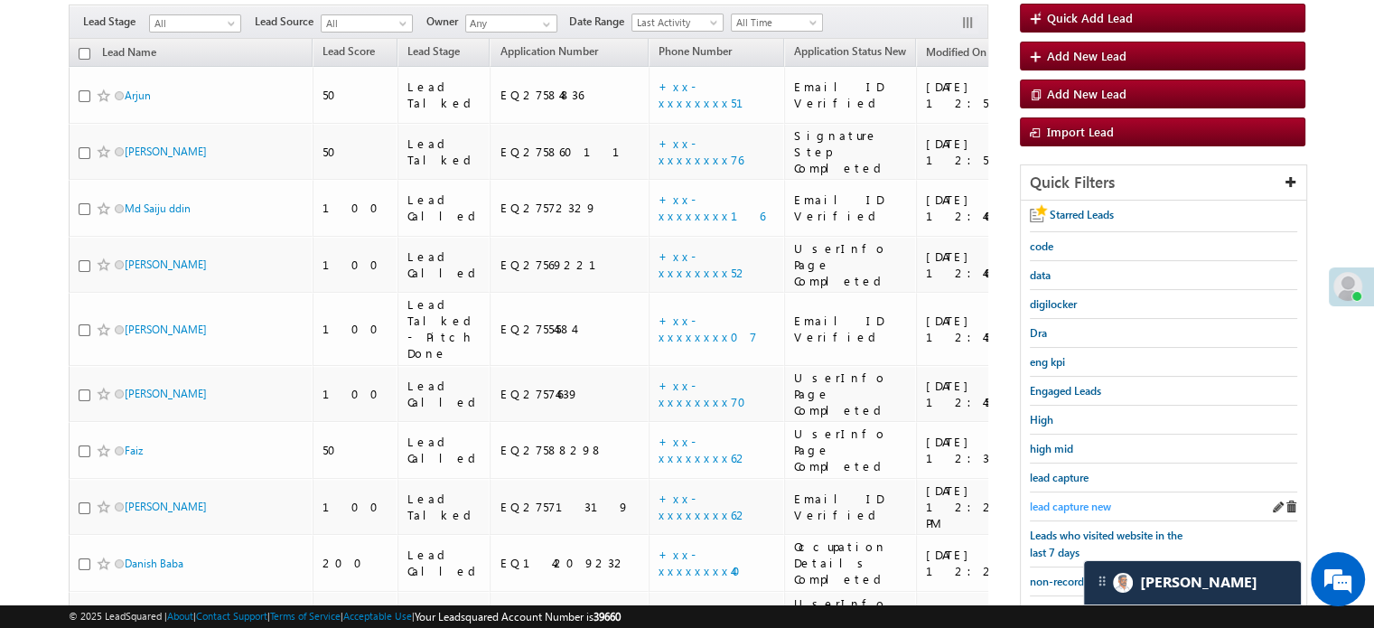
click at [1089, 504] on span "lead capture new" at bounding box center [1070, 507] width 81 height 14
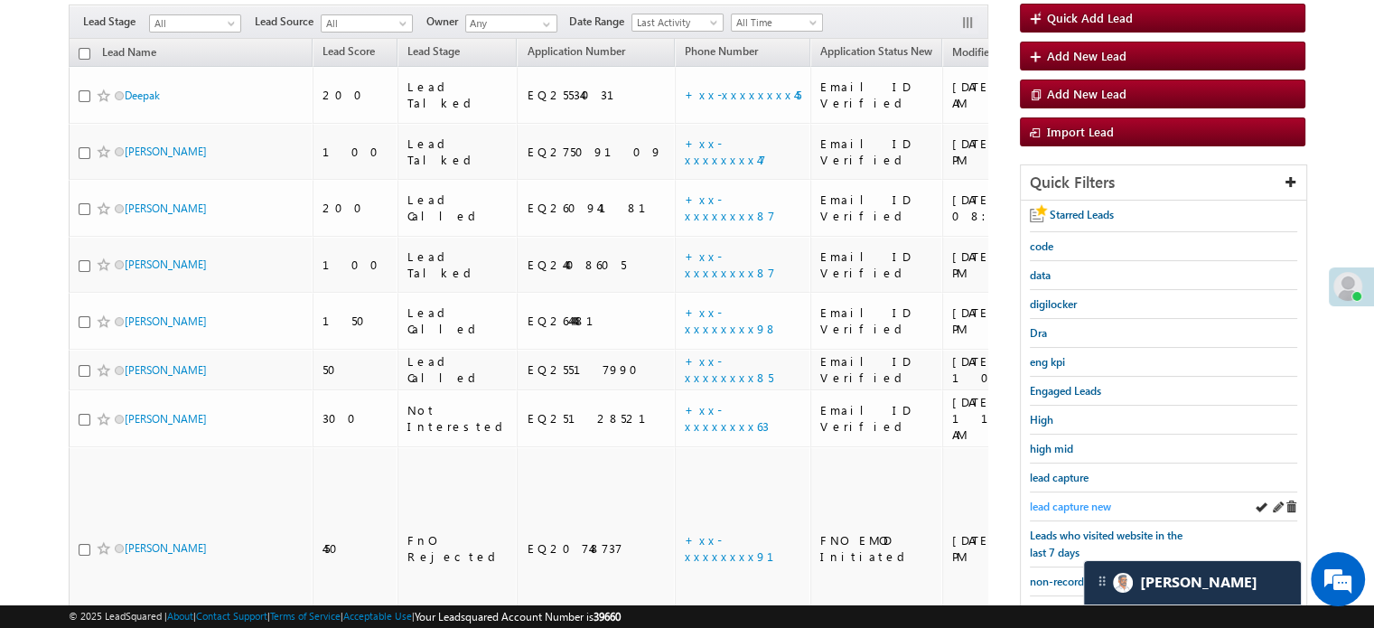
click at [1077, 500] on span "lead capture new" at bounding box center [1070, 507] width 81 height 14
click at [1067, 500] on span "lead capture new" at bounding box center [1070, 507] width 81 height 14
click at [1077, 500] on span "lead capture new" at bounding box center [1070, 507] width 81 height 14
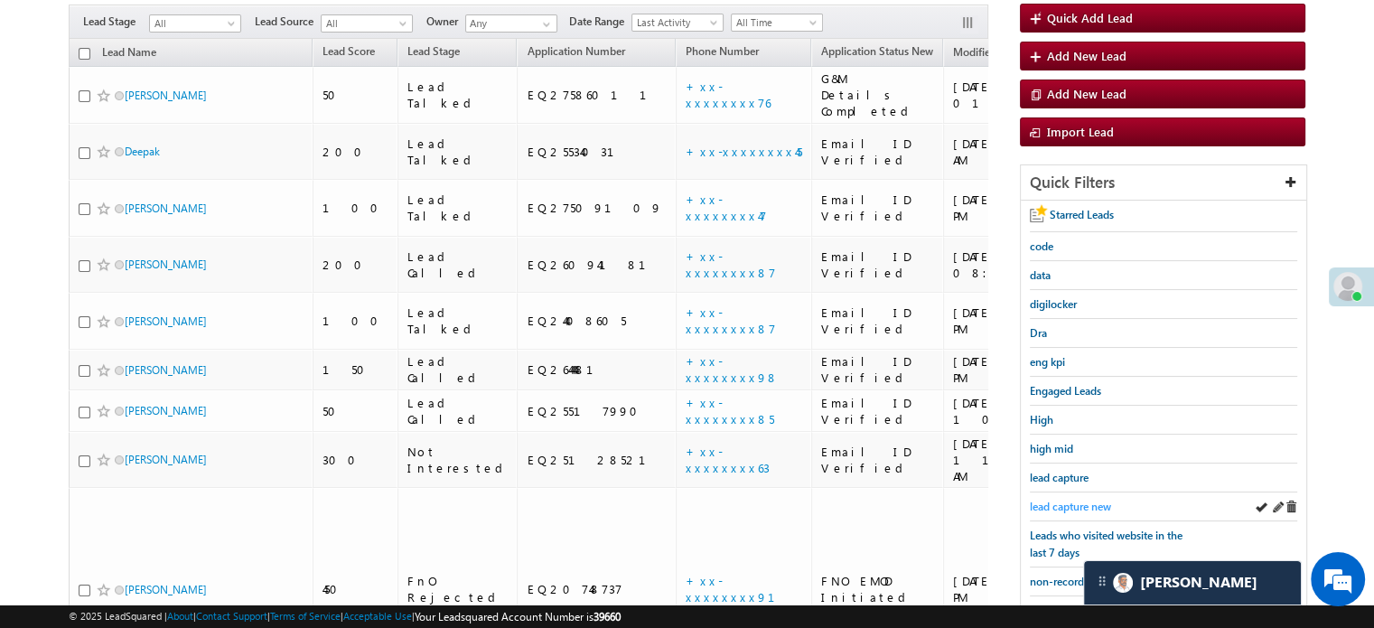
click at [1061, 501] on span "lead capture new" at bounding box center [1070, 507] width 81 height 14
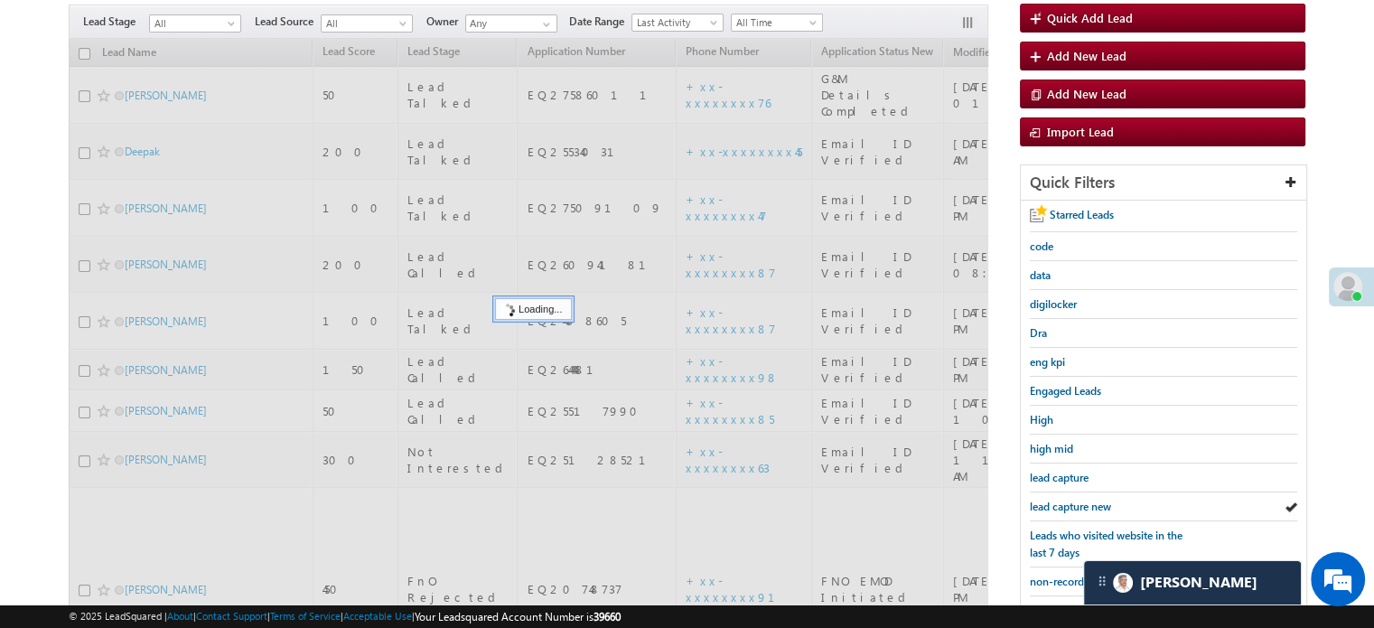
click at [1062, 503] on span "lead capture new" at bounding box center [1070, 507] width 81 height 14
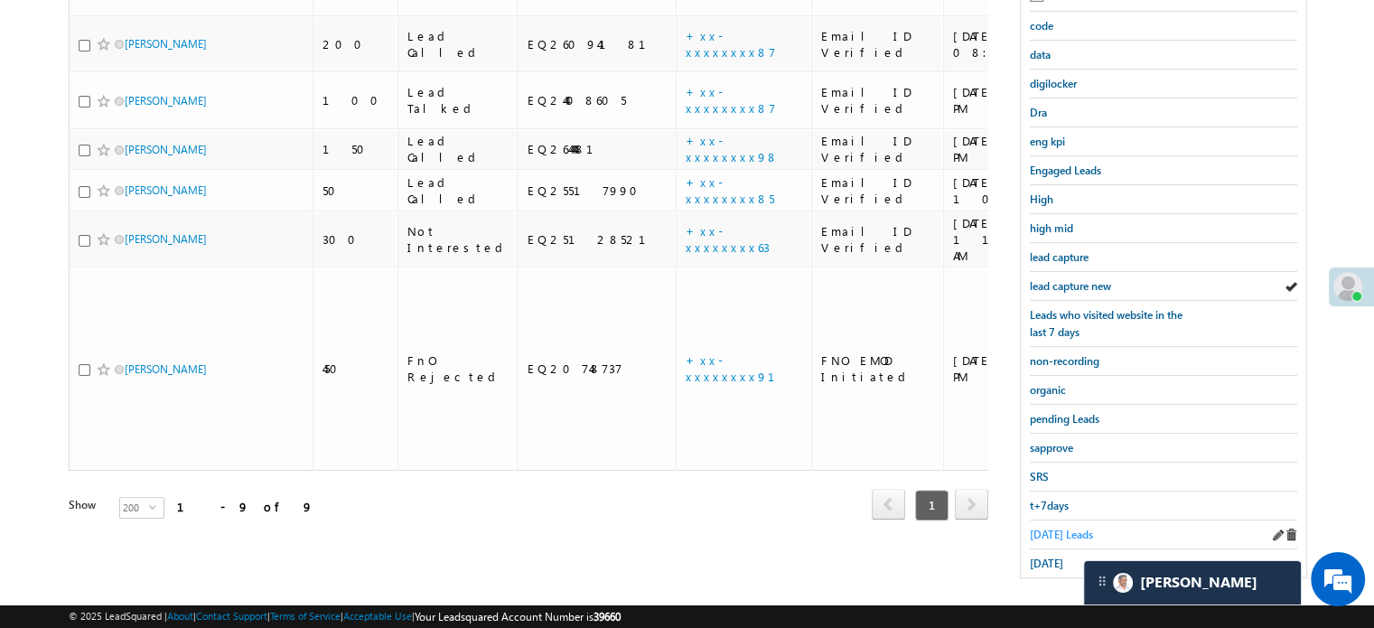
scroll to position [388, 0]
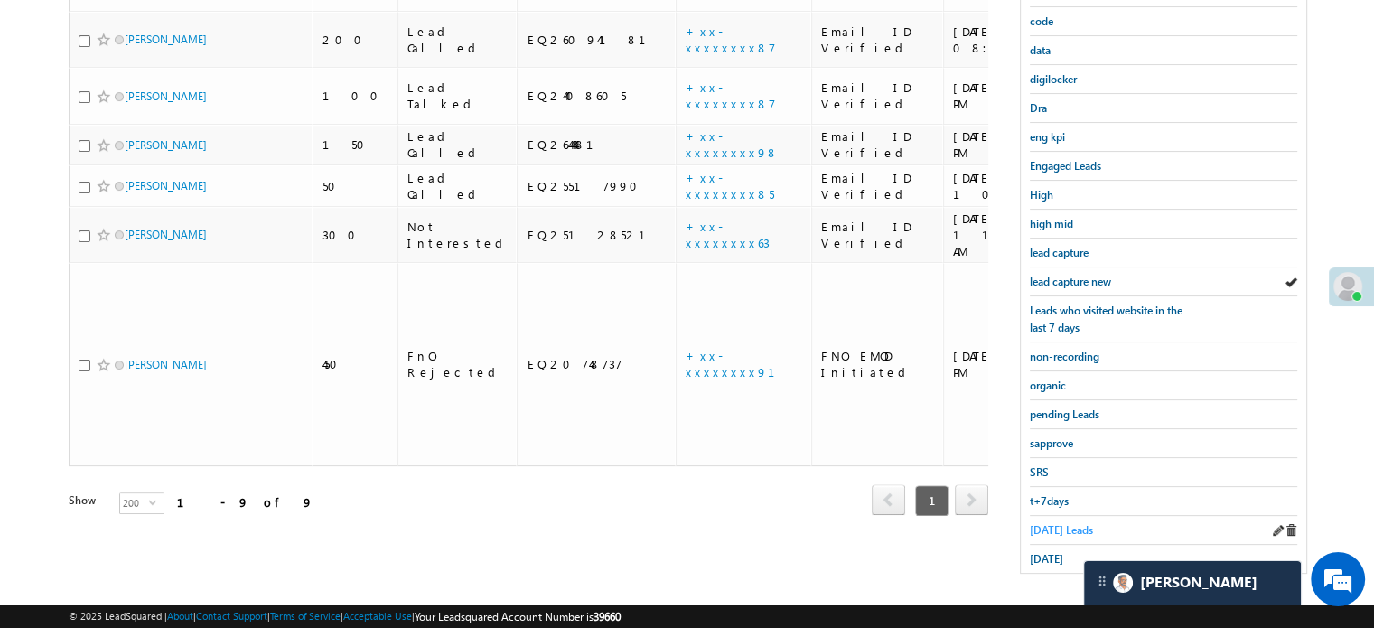
click at [1047, 523] on span "Today's Leads" at bounding box center [1061, 530] width 63 height 14
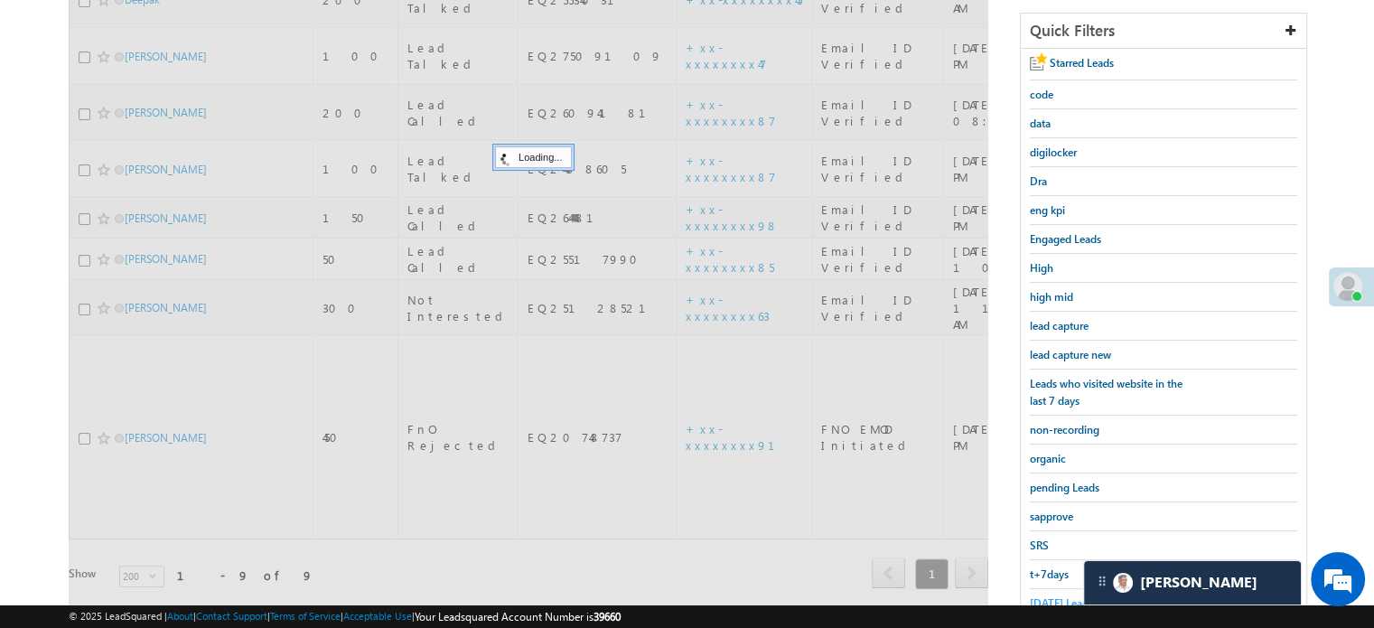
scroll to position [207, 0]
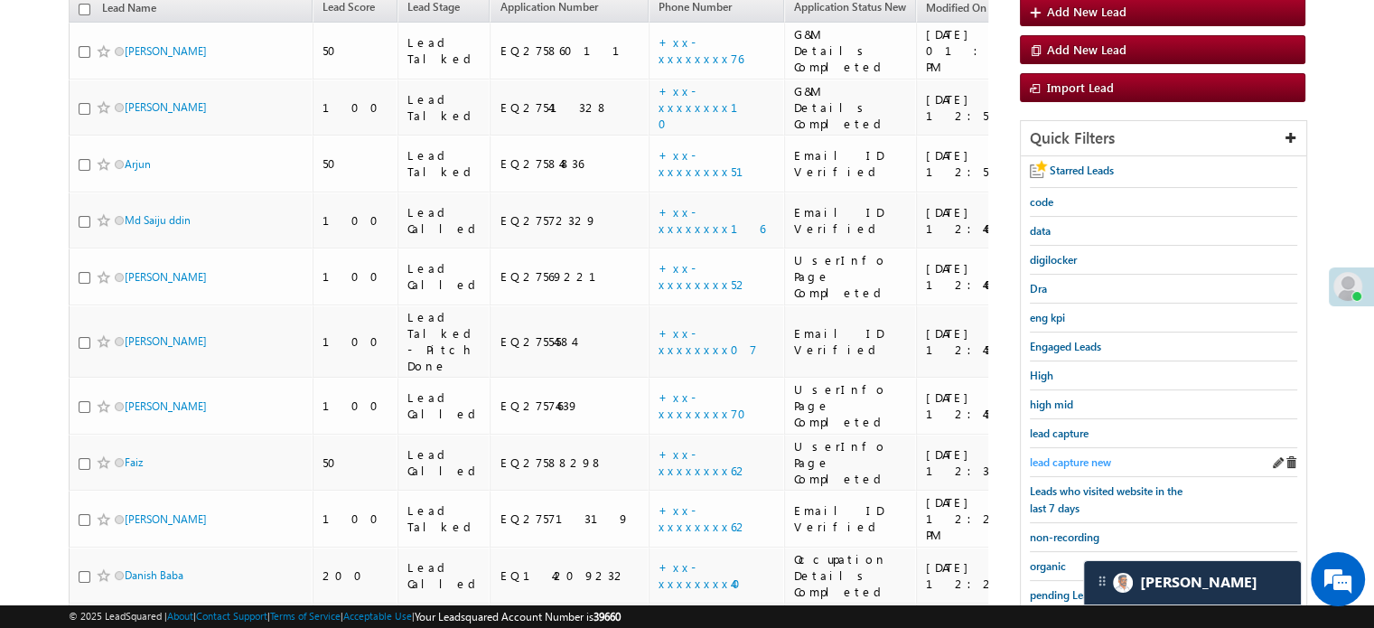
click at [1084, 459] on span "lead capture new" at bounding box center [1070, 462] width 81 height 14
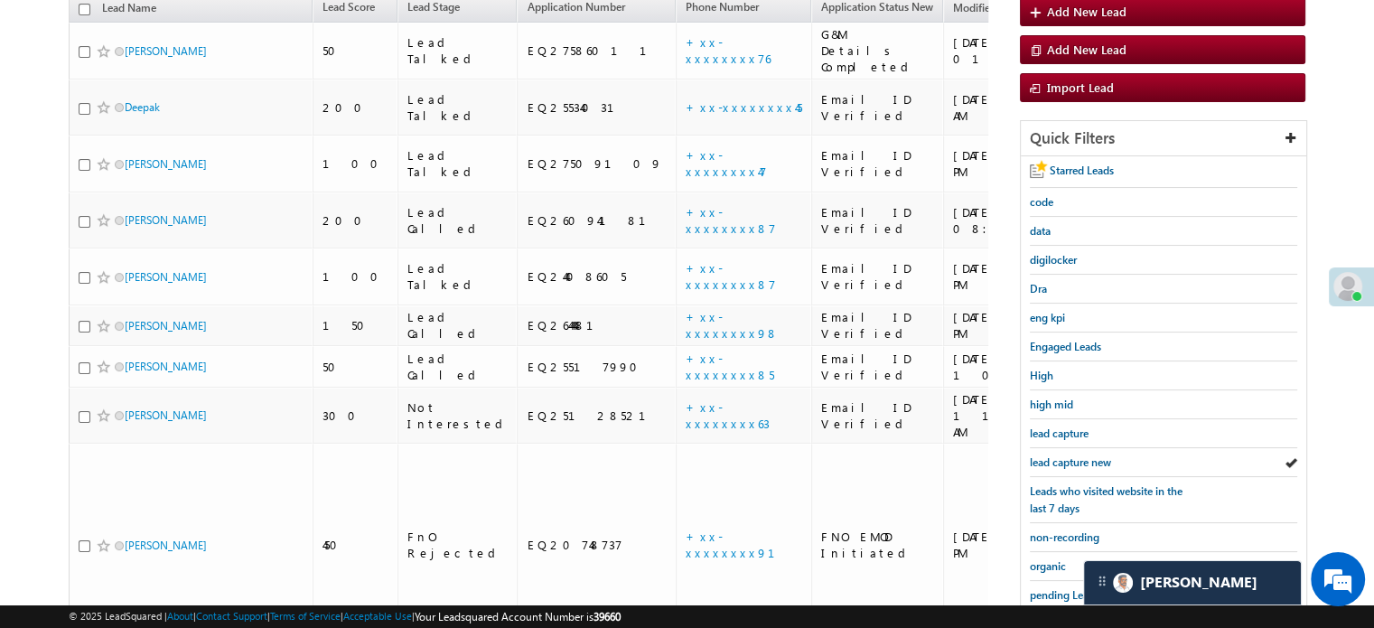
click at [1084, 459] on span "lead capture new" at bounding box center [1070, 462] width 81 height 14
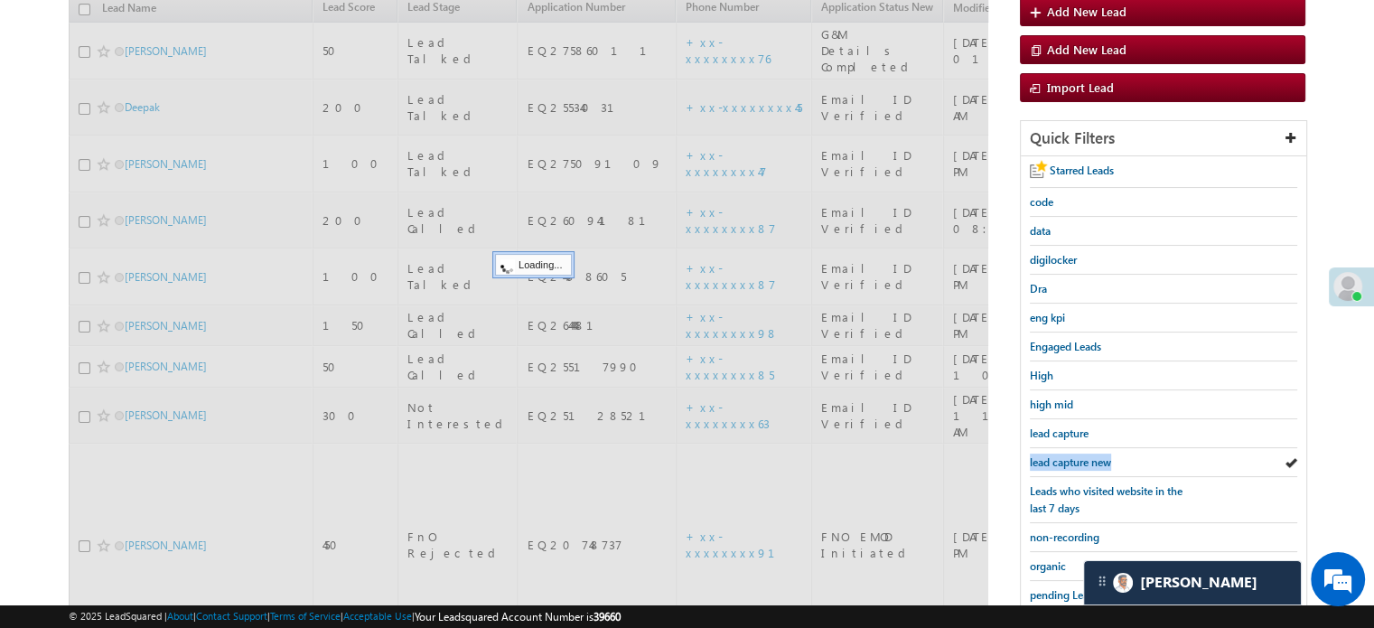
click at [1084, 459] on span "lead capture new" at bounding box center [1070, 462] width 81 height 14
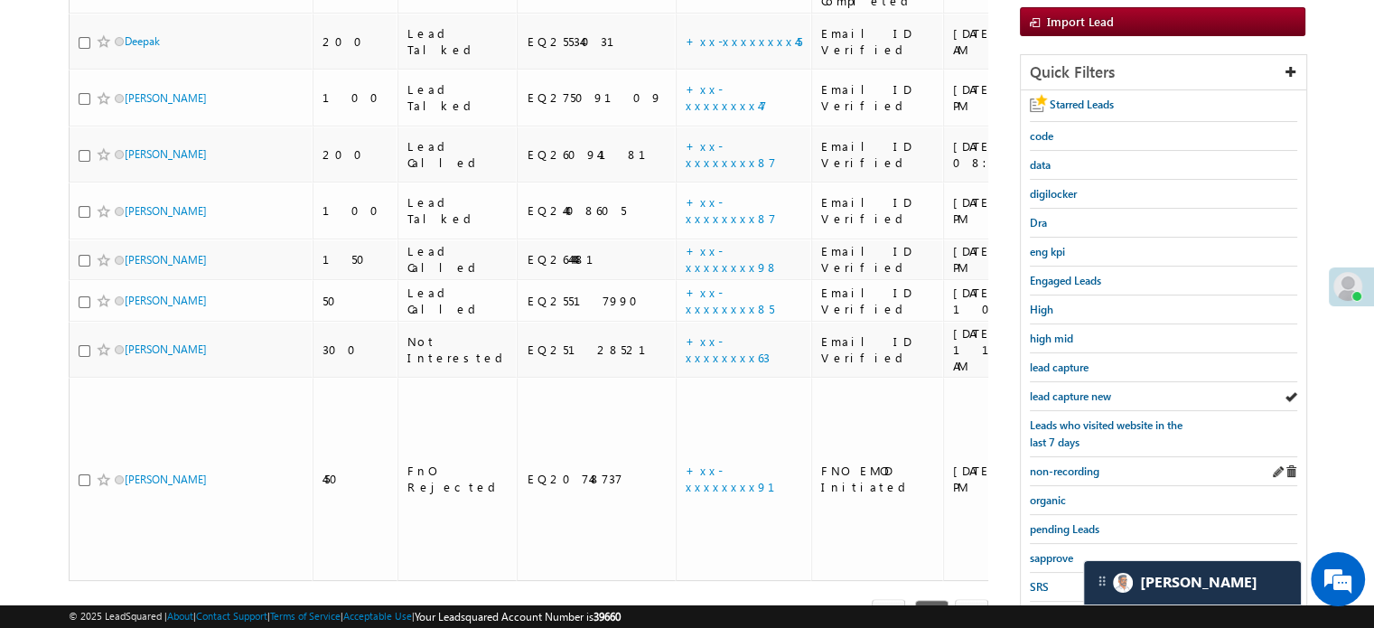
scroll to position [361, 0]
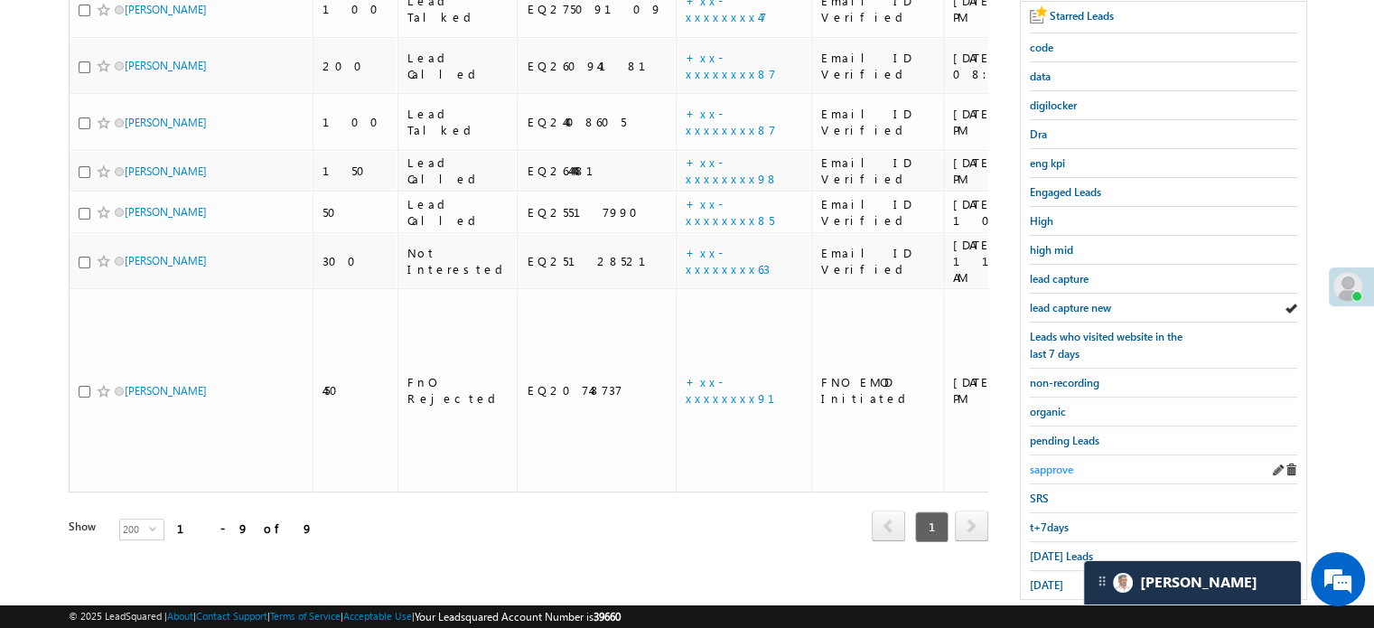
click at [1066, 463] on span "sapprove" at bounding box center [1051, 470] width 43 height 14
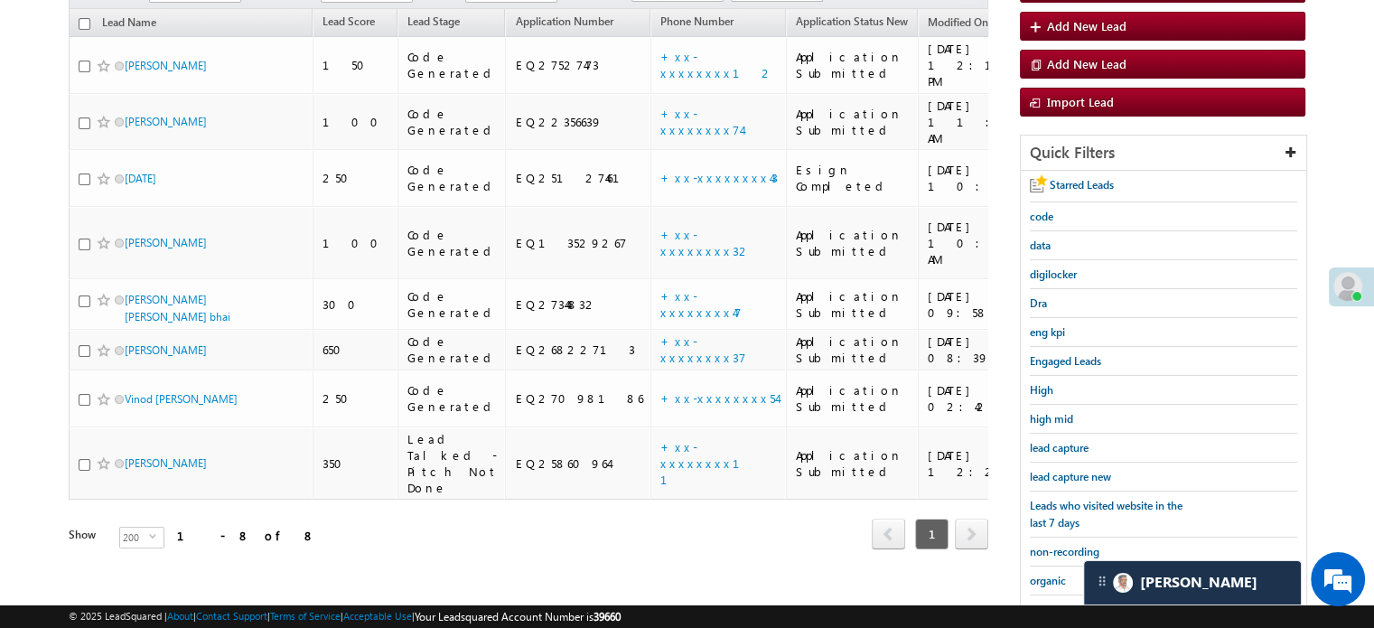
scroll to position [271, 0]
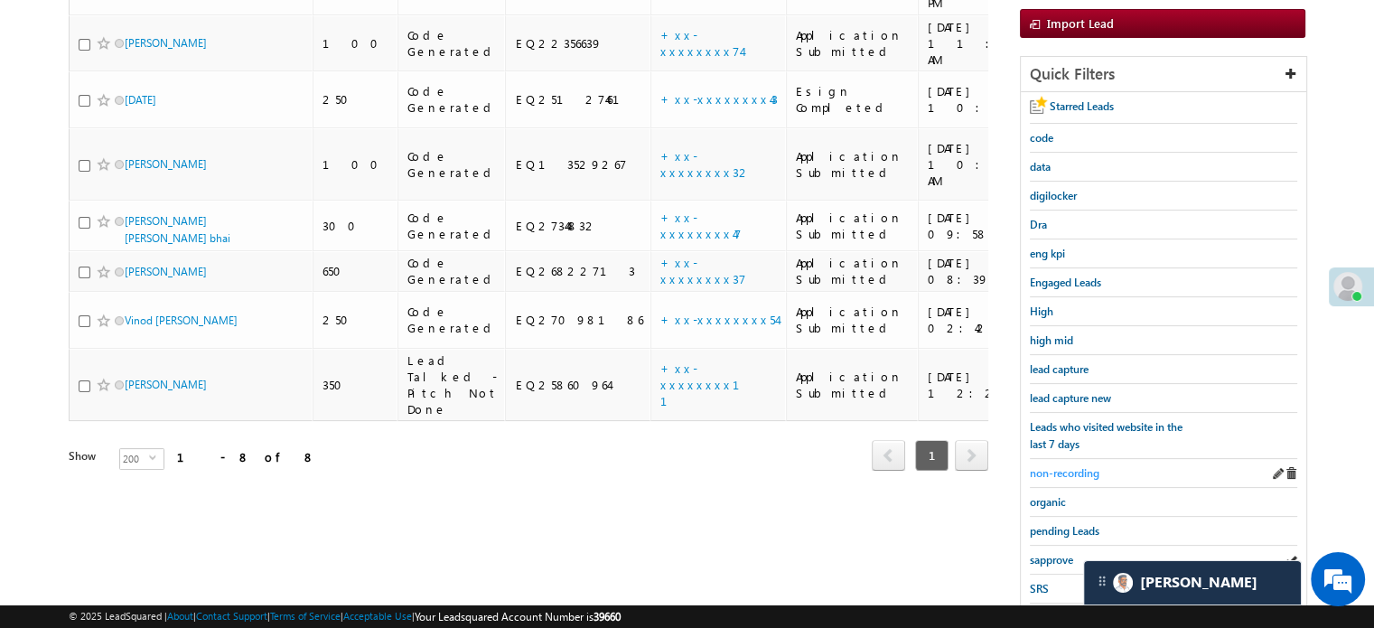
click at [1044, 470] on span "non-recording" at bounding box center [1065, 473] width 70 height 14
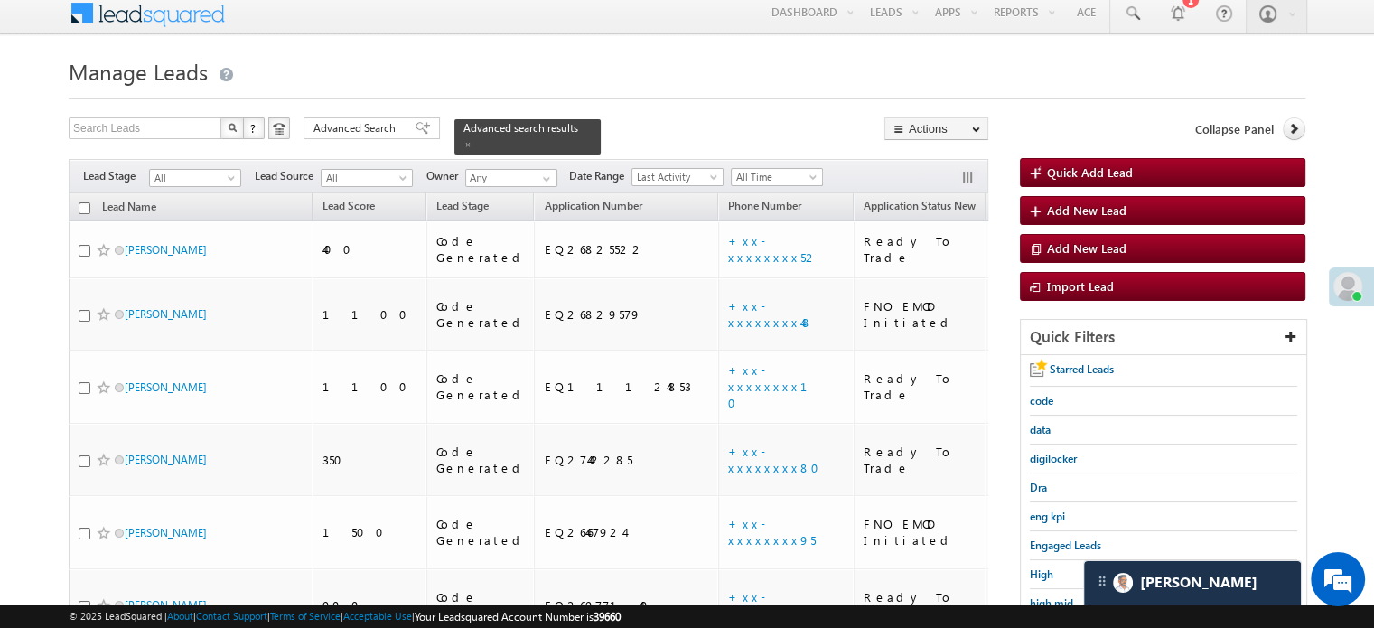
scroll to position [0, 0]
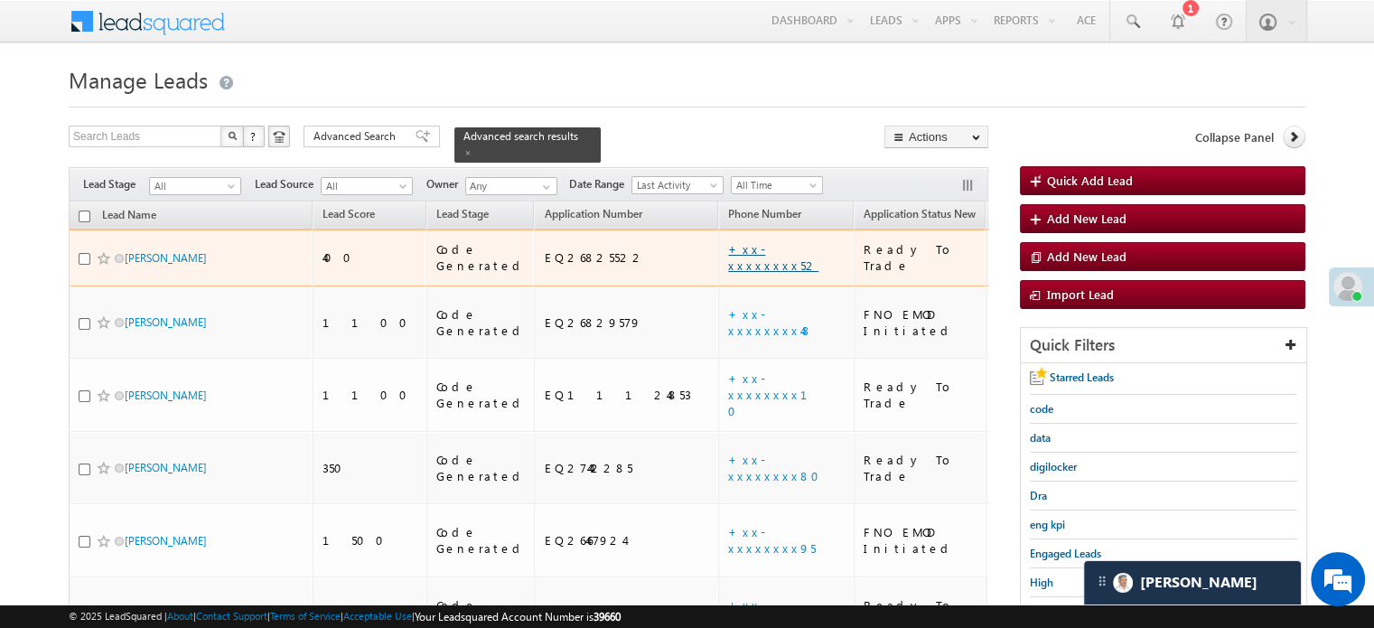
click at [728, 241] on link "+xx-xxxxxxxx52" at bounding box center [773, 257] width 90 height 32
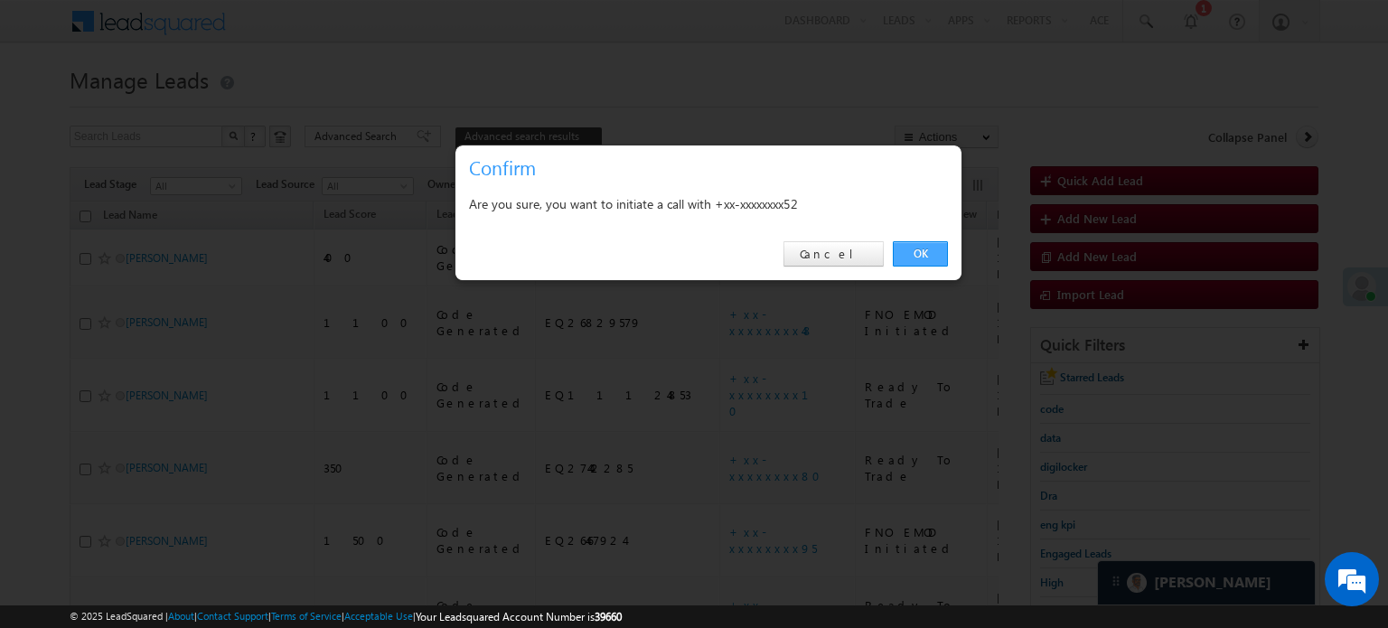
click at [931, 249] on link "OK" at bounding box center [920, 253] width 55 height 25
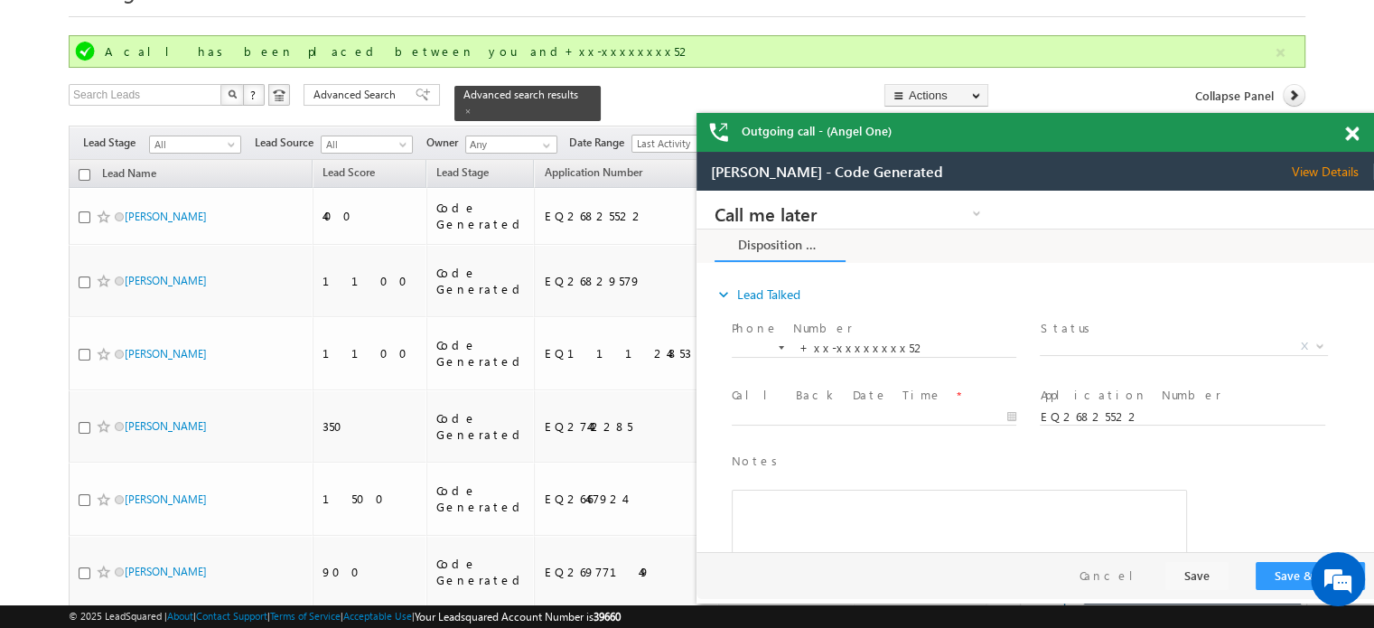
click at [1355, 136] on span at bounding box center [1352, 133] width 14 height 15
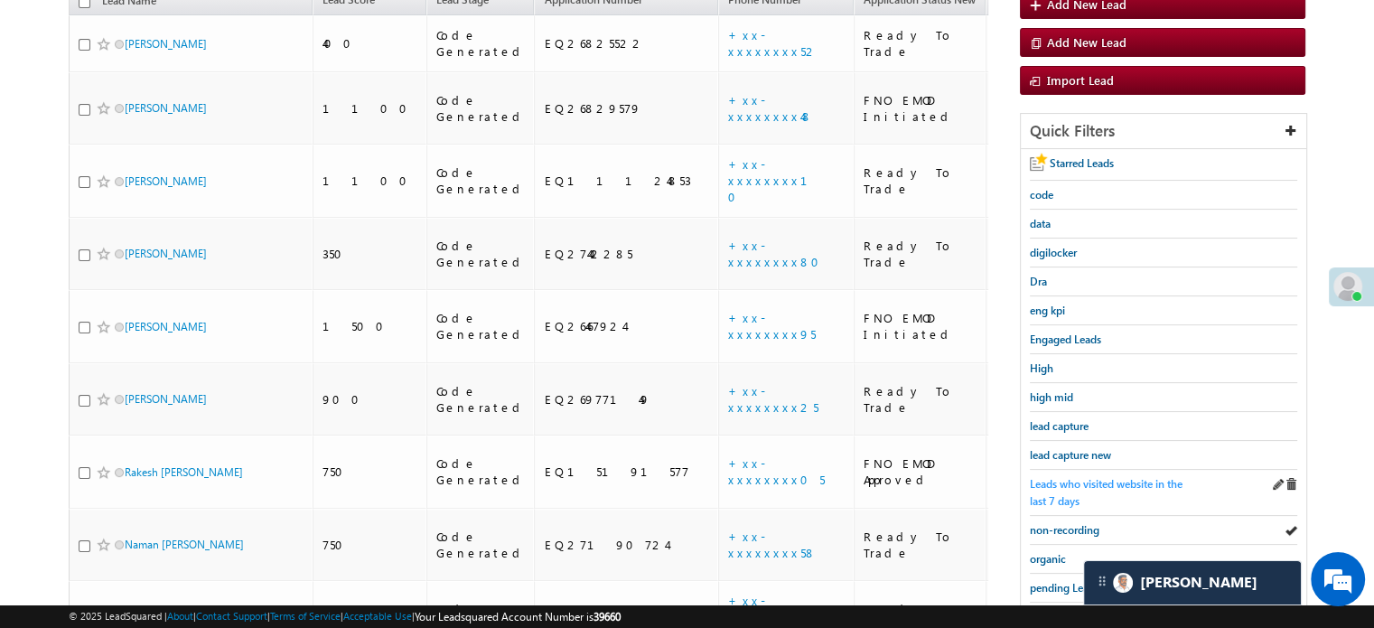
scroll to position [271, 0]
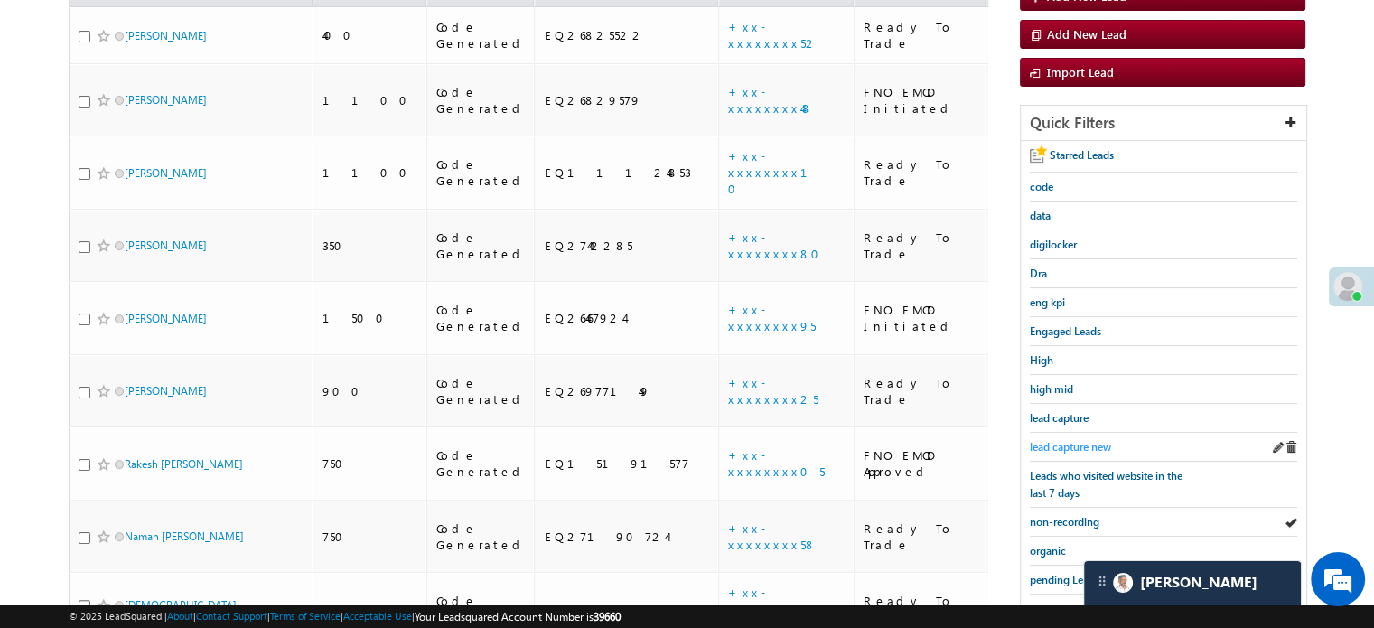
click at [1062, 444] on span "lead capture new" at bounding box center [1070, 447] width 81 height 14
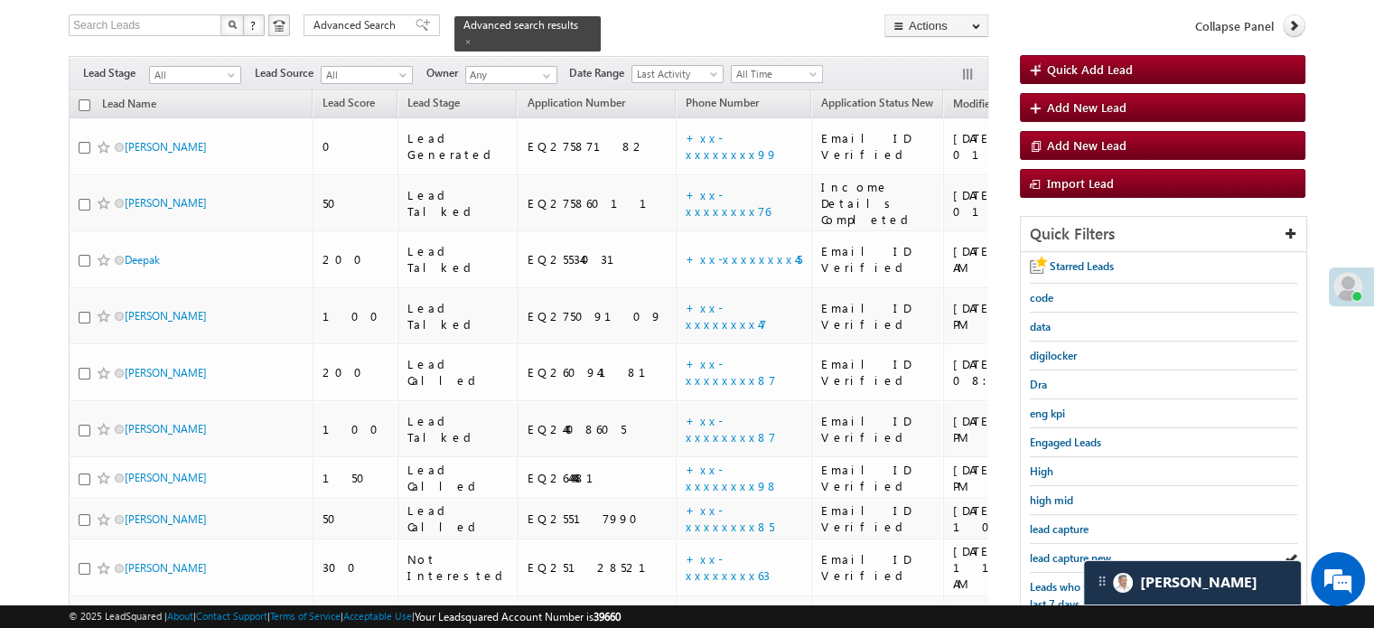
scroll to position [181, 0]
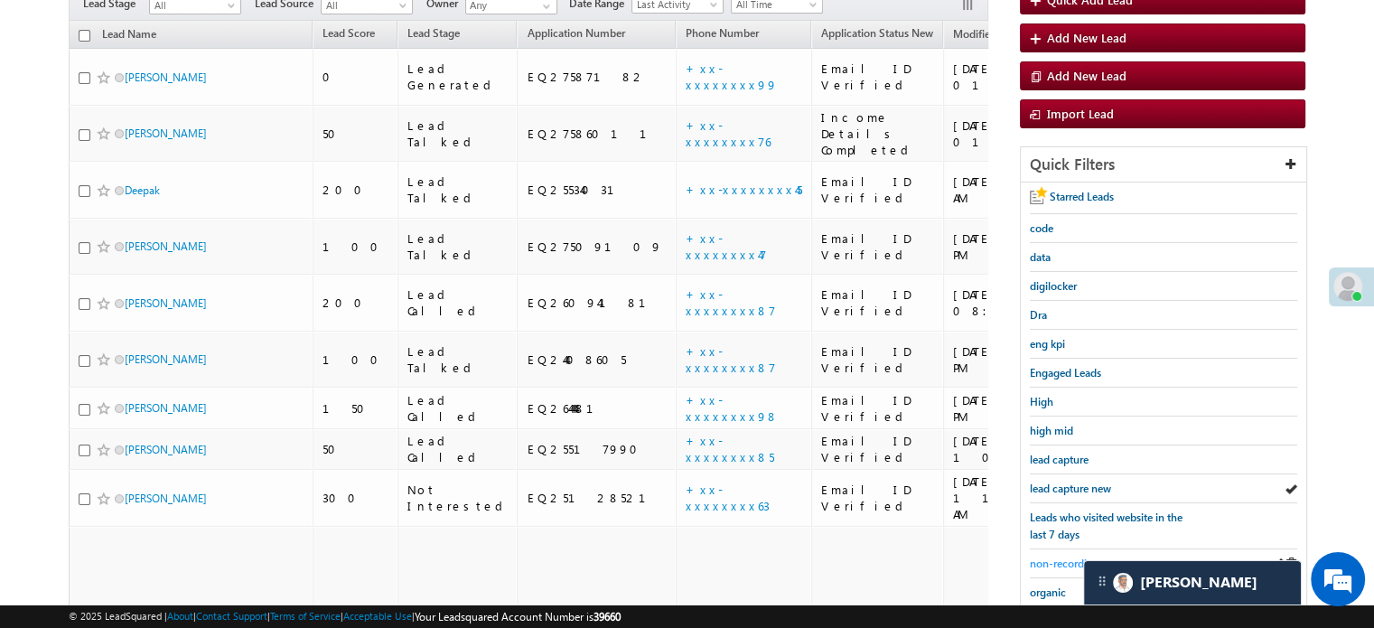
click at [1061, 556] on span "non-recording" at bounding box center [1065, 563] width 70 height 14
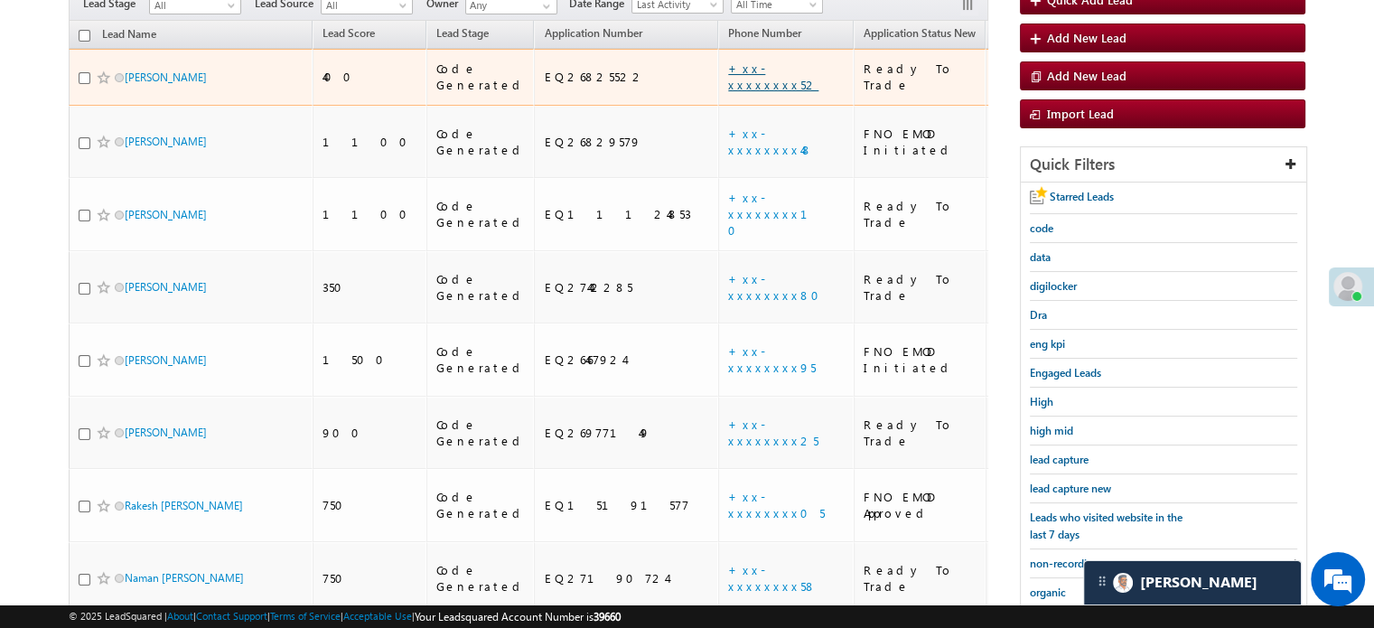
click at [728, 61] on link "+xx-xxxxxxxx52" at bounding box center [773, 77] width 90 height 32
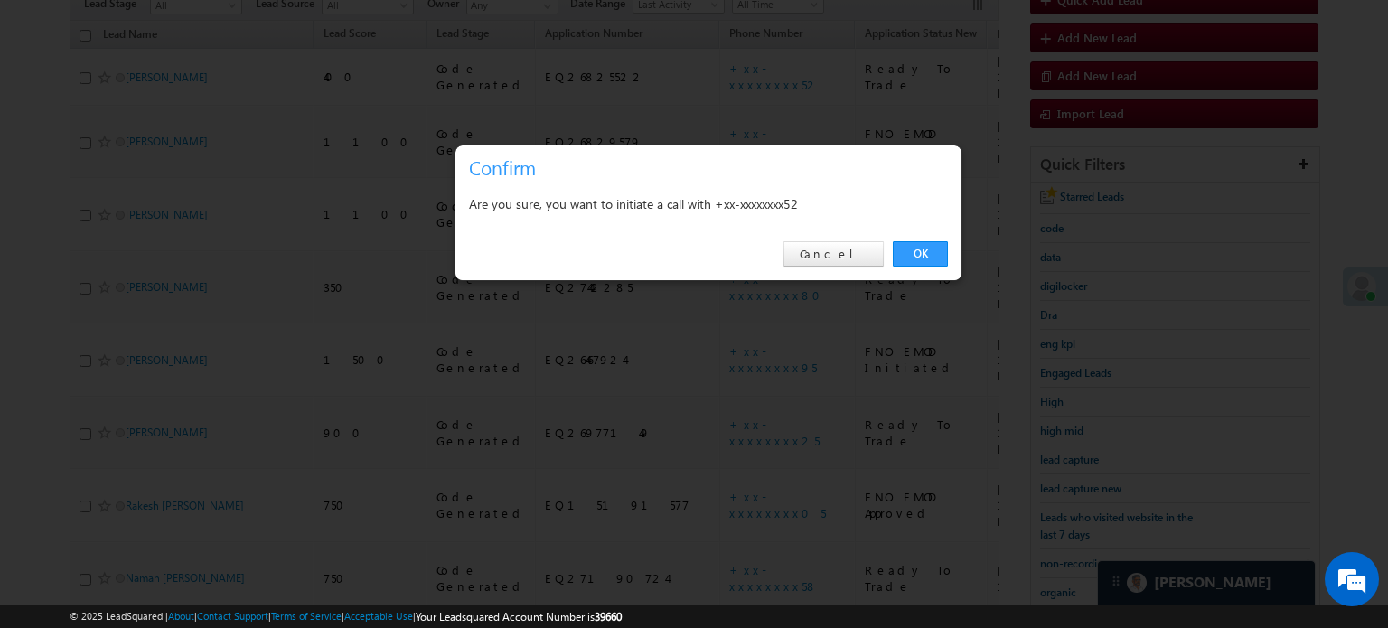
click at [942, 270] on div "OK Cancel" at bounding box center [708, 254] width 506 height 51
click at [933, 256] on link "OK" at bounding box center [920, 253] width 55 height 25
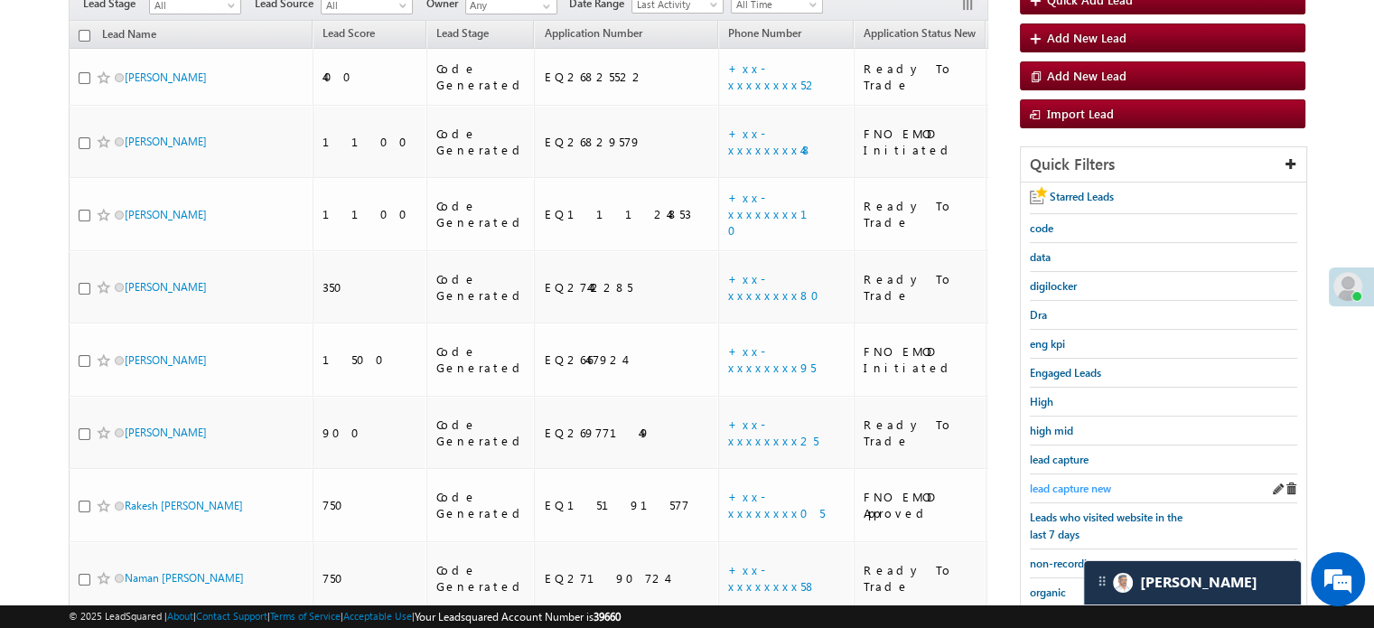
click at [1071, 482] on span "lead capture new" at bounding box center [1070, 489] width 81 height 14
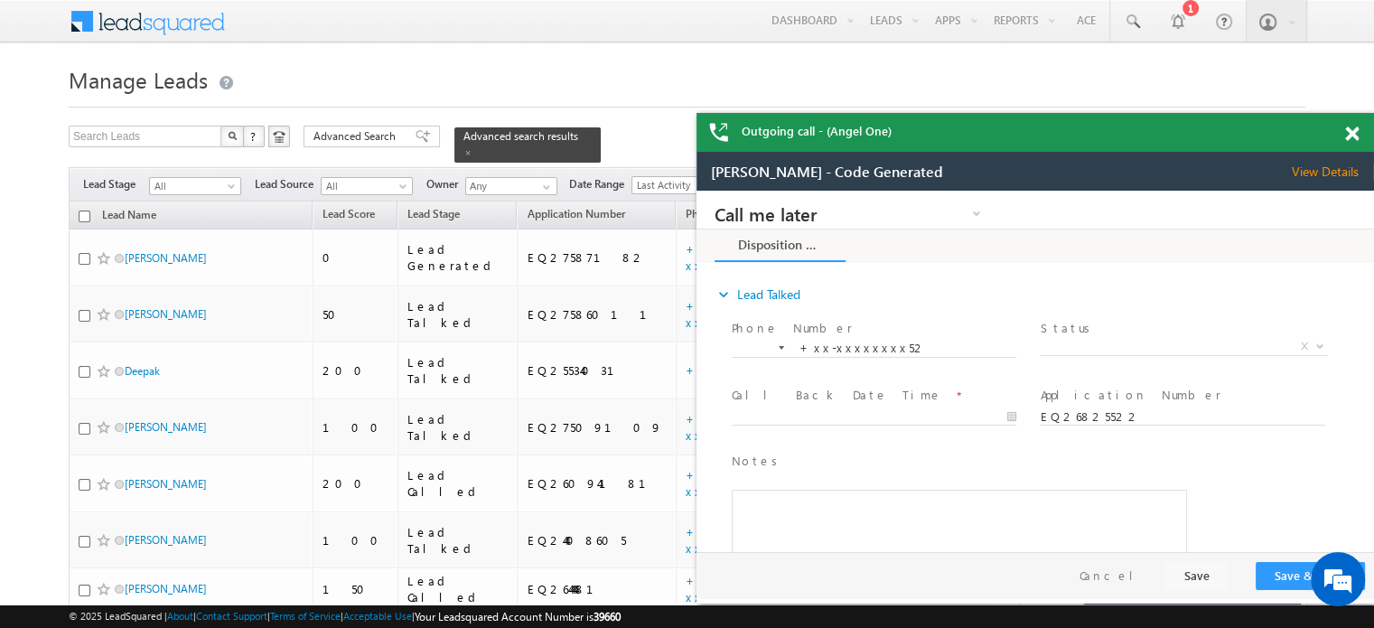
scroll to position [0, 0]
click at [1348, 130] on span at bounding box center [1352, 133] width 14 height 15
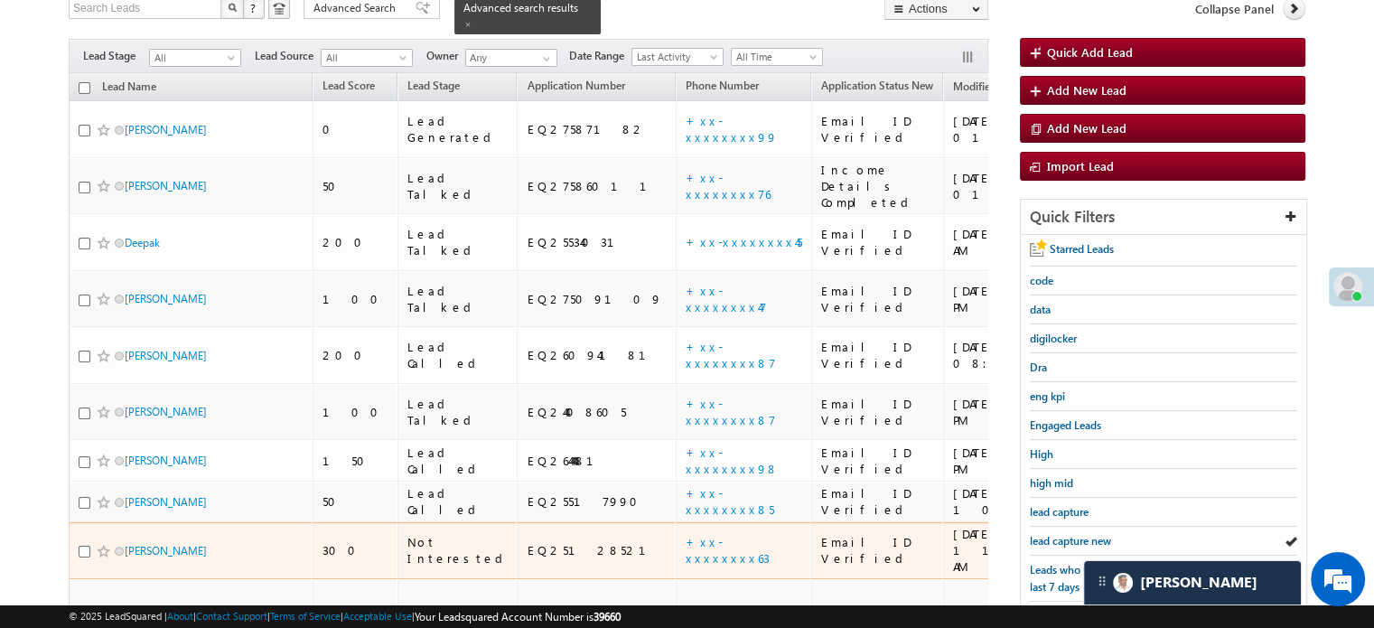
scroll to position [271, 0]
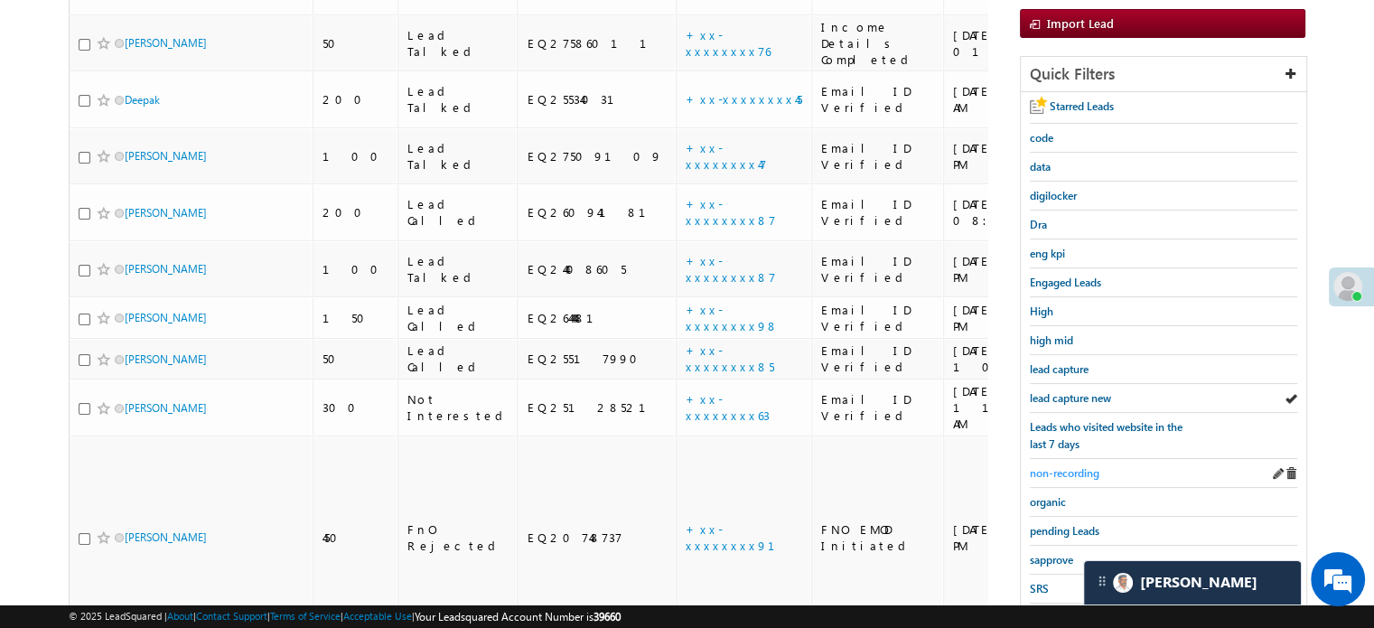
click at [1071, 472] on span "non-recording" at bounding box center [1065, 473] width 70 height 14
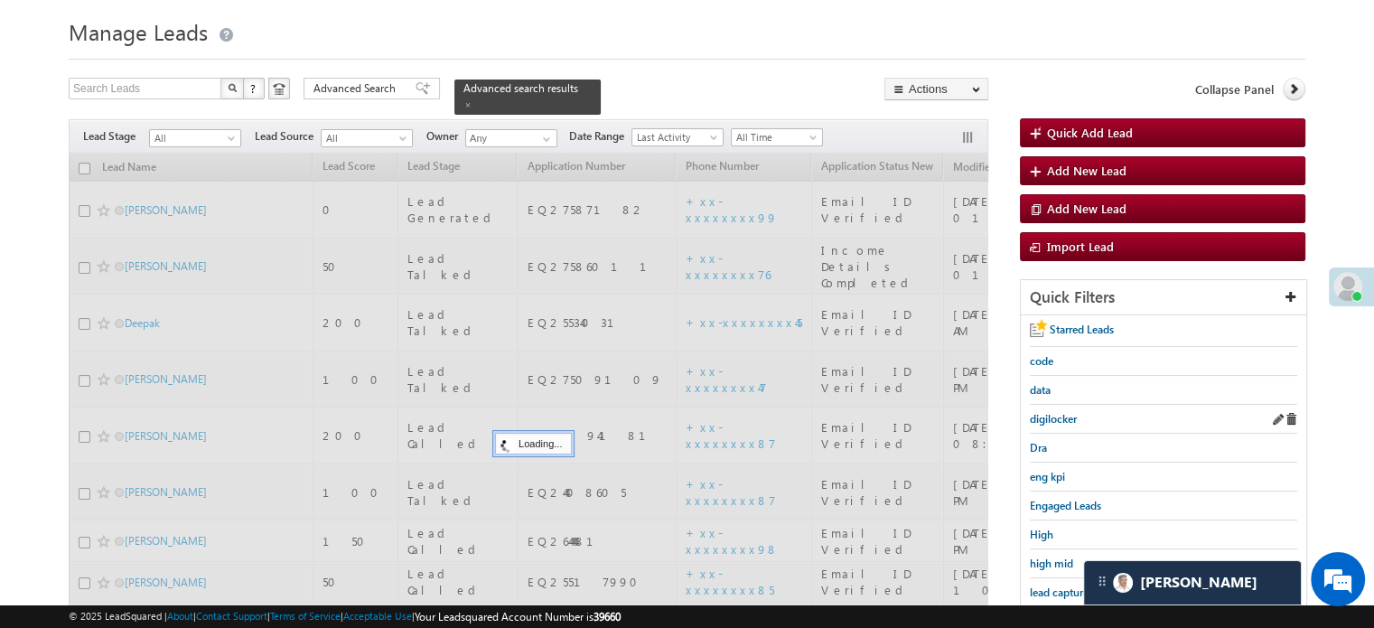
scroll to position [0, 0]
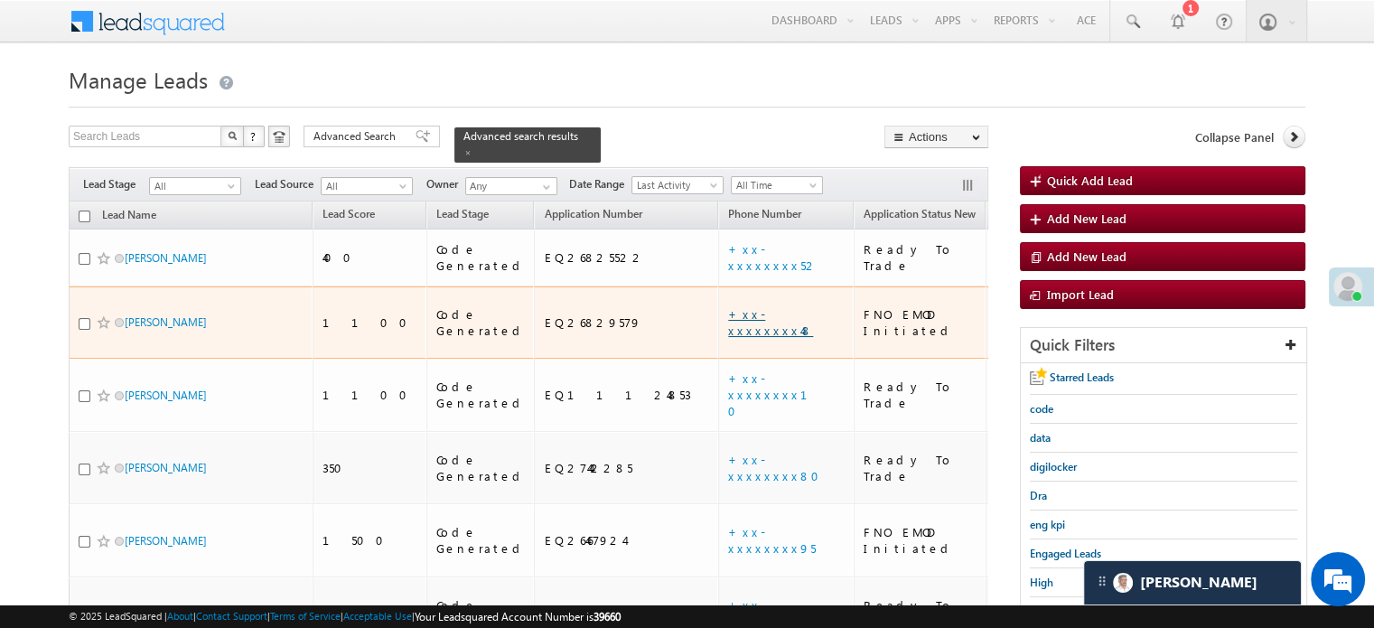
click at [728, 306] on link "+xx-xxxxxxxx48" at bounding box center [770, 322] width 85 height 32
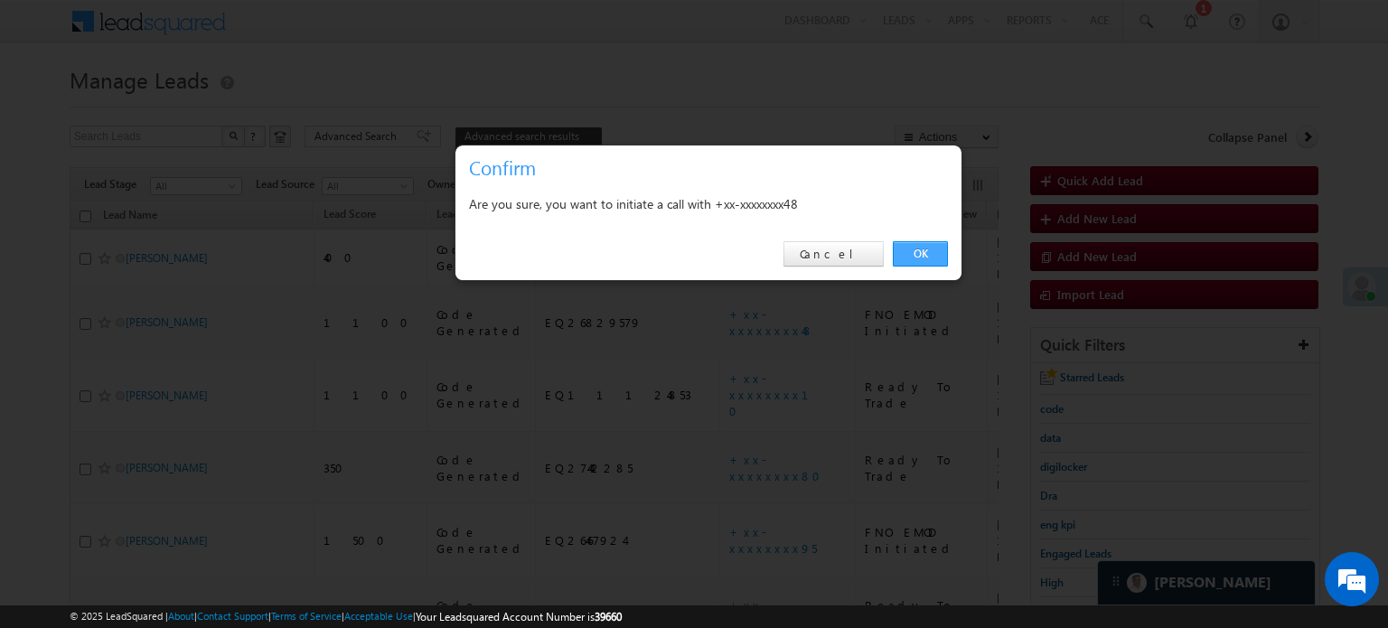
click at [902, 248] on link "OK" at bounding box center [920, 253] width 55 height 25
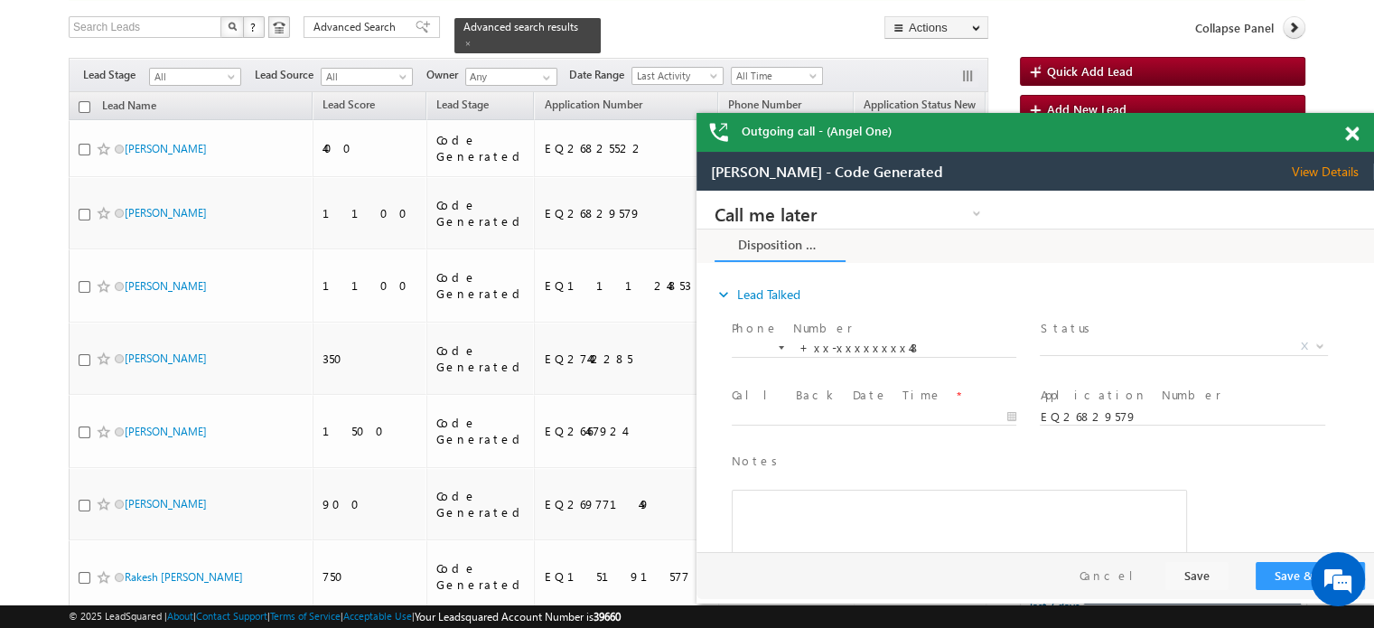
click at [1350, 137] on span at bounding box center [1352, 133] width 14 height 15
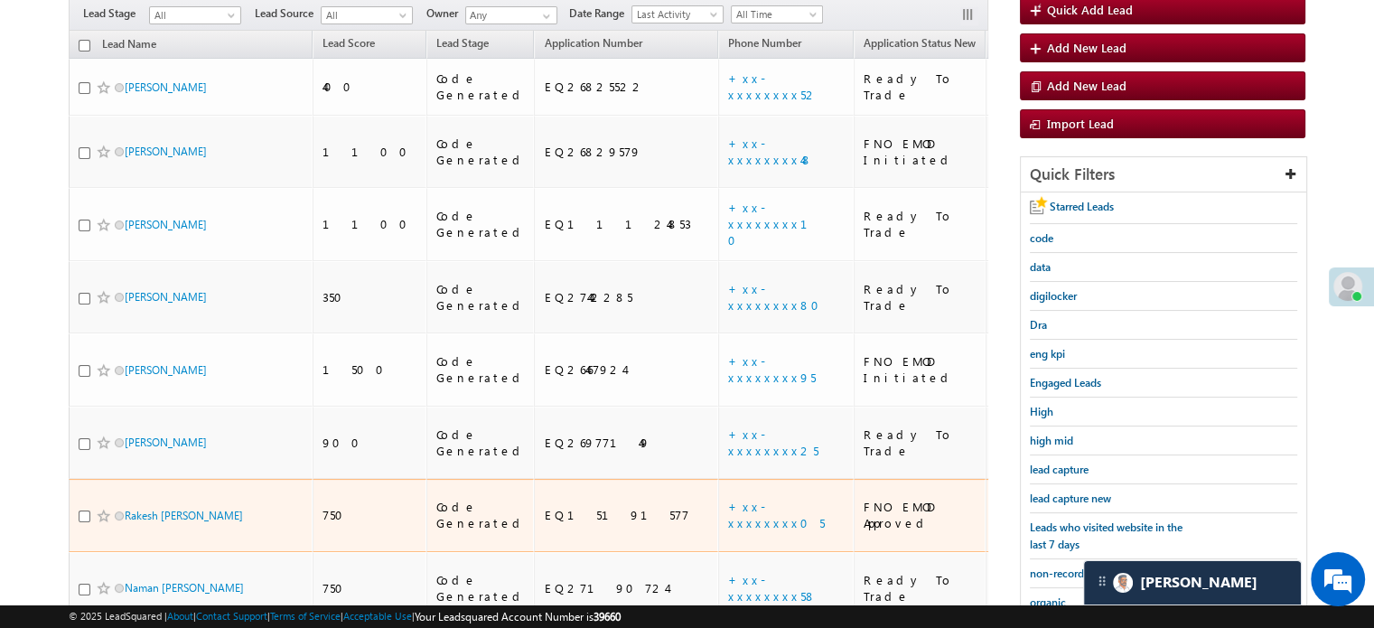
scroll to position [339, 0]
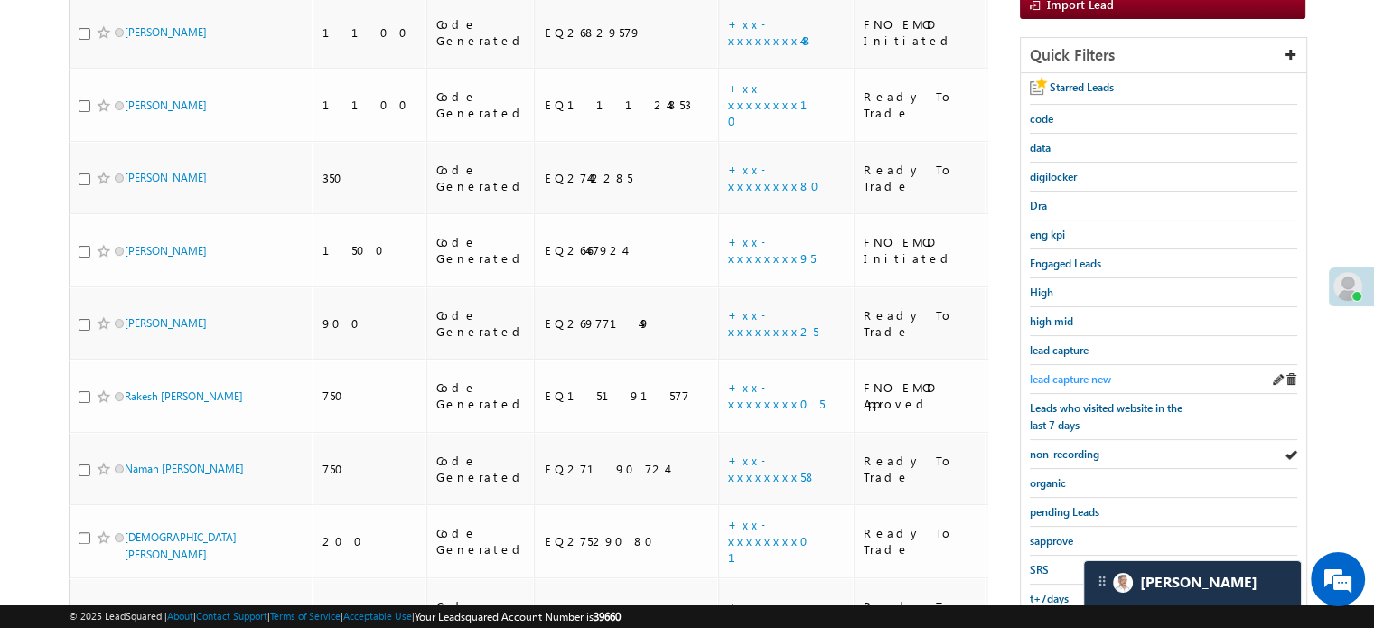
click at [1097, 375] on span "lead capture new" at bounding box center [1070, 379] width 81 height 14
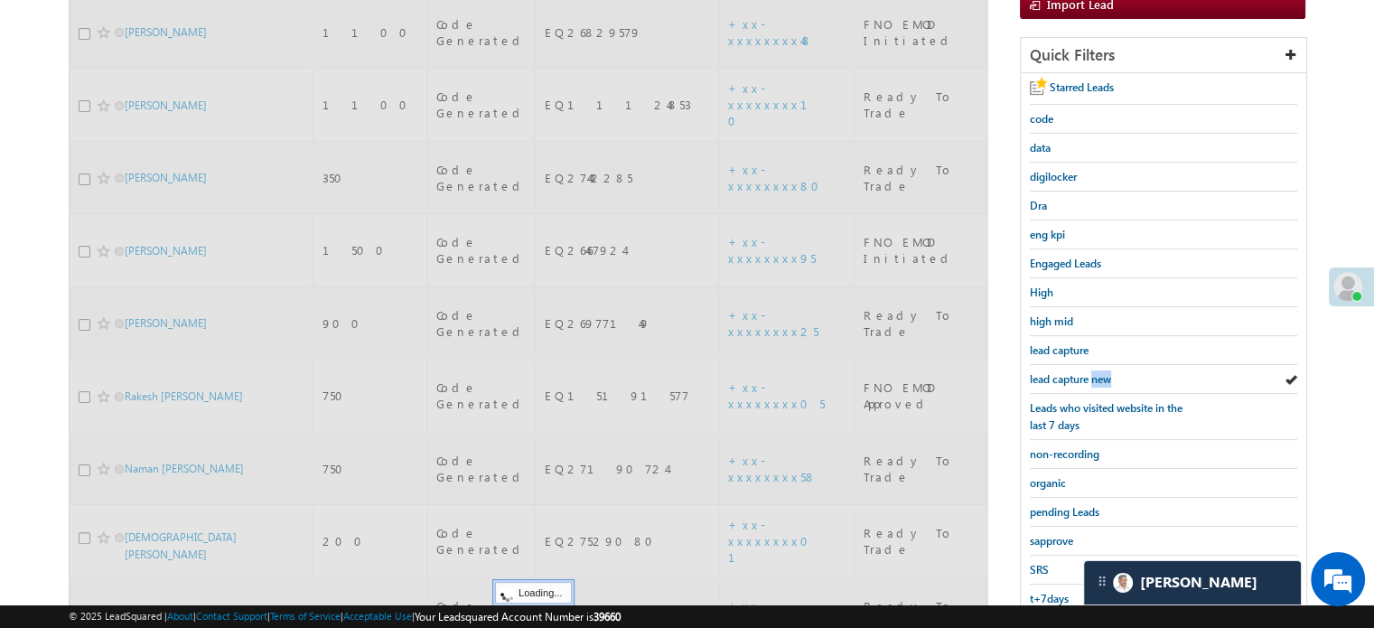
click at [1097, 375] on span "lead capture new" at bounding box center [1070, 379] width 81 height 14
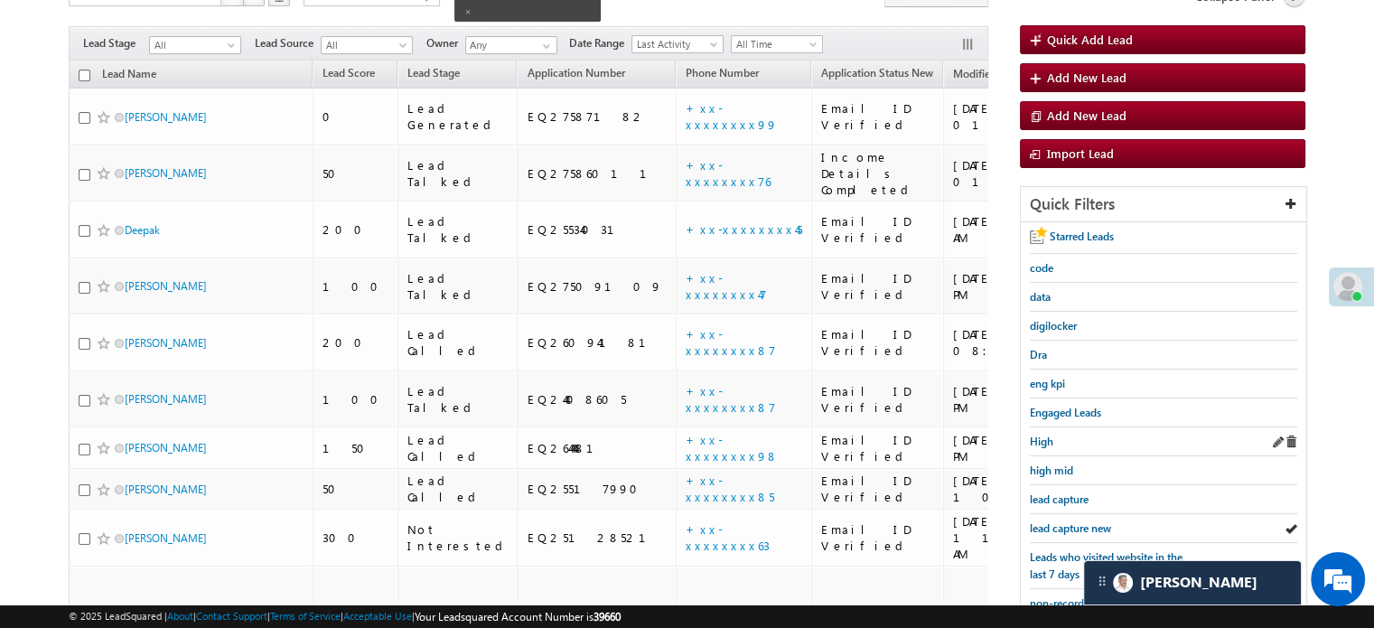
scroll to position [248, 0]
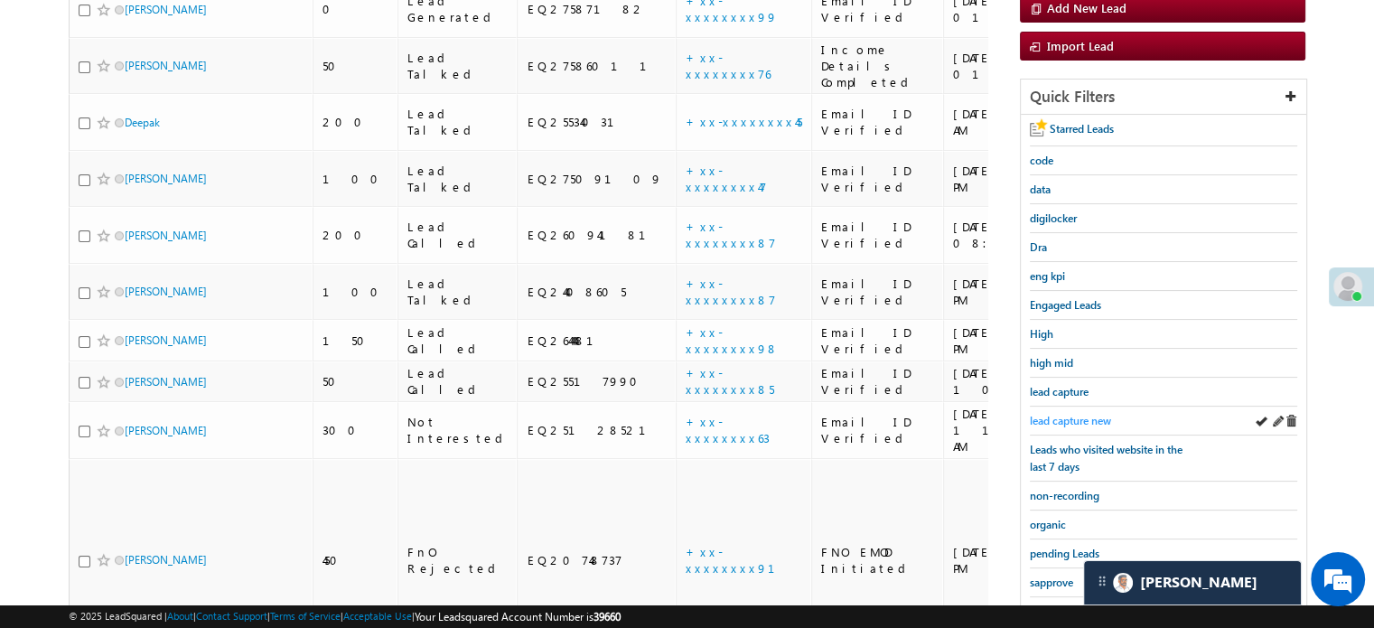
click at [1079, 414] on span "lead capture new" at bounding box center [1070, 421] width 81 height 14
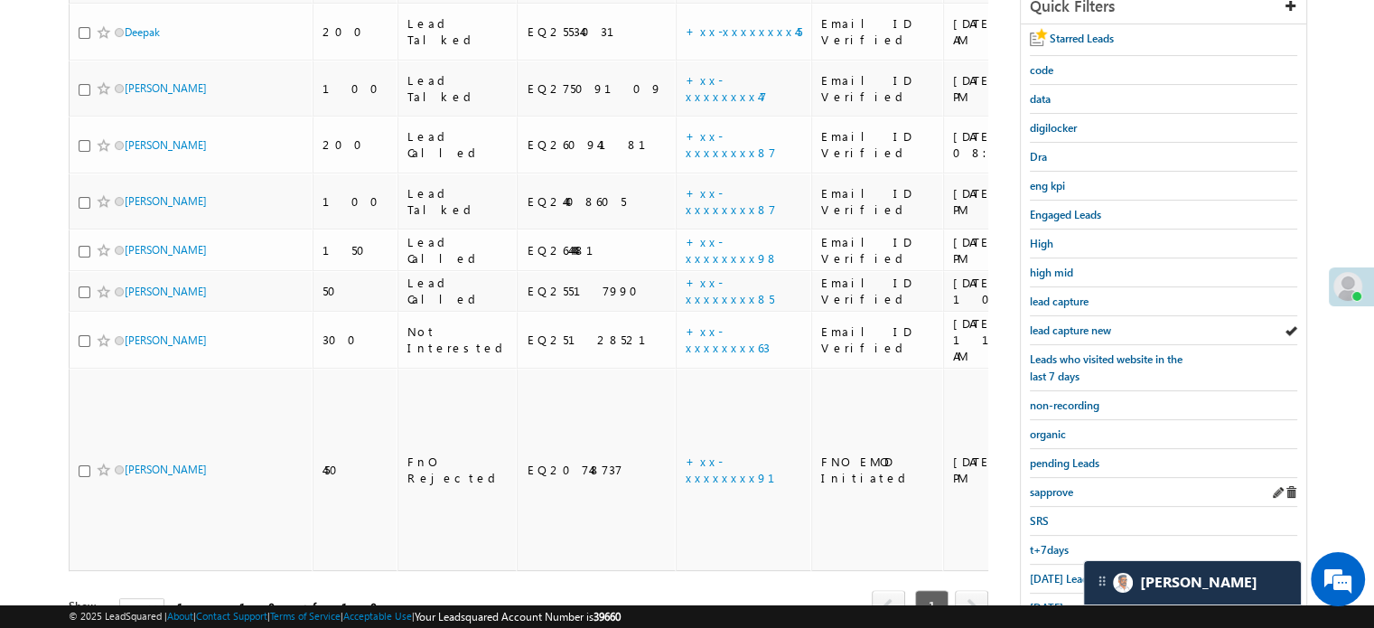
scroll to position [388, 0]
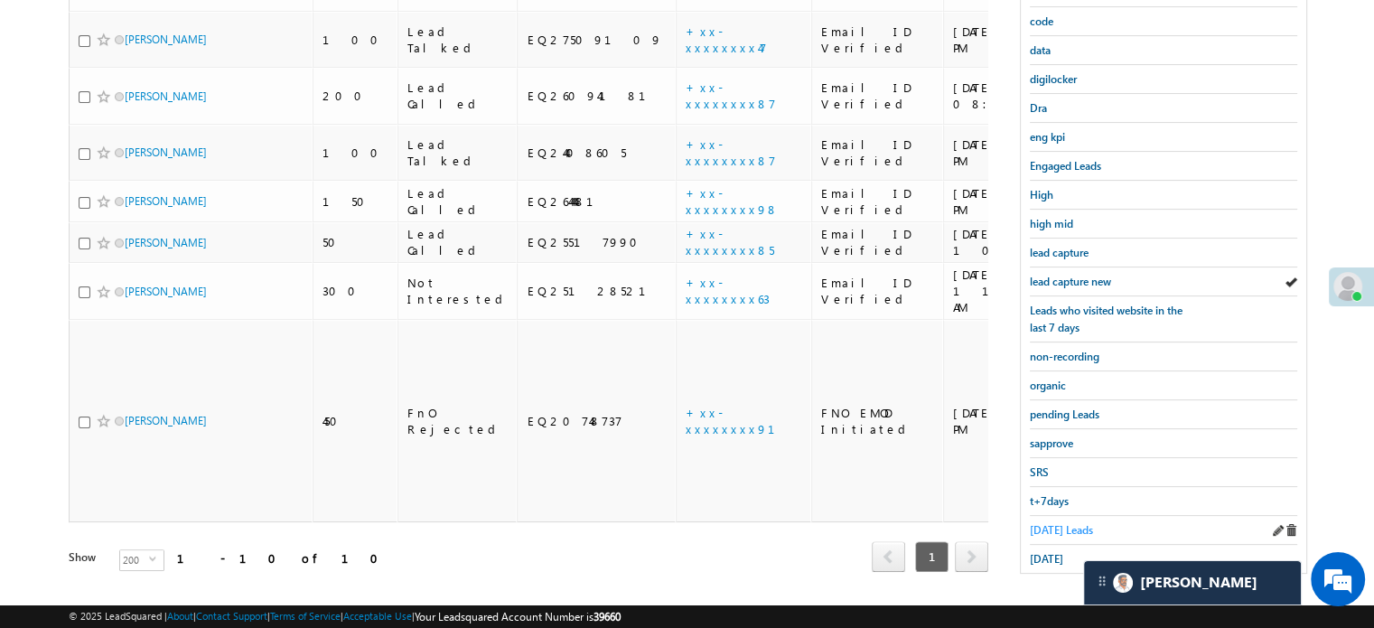
click at [1052, 523] on span "Today's Leads" at bounding box center [1061, 530] width 63 height 14
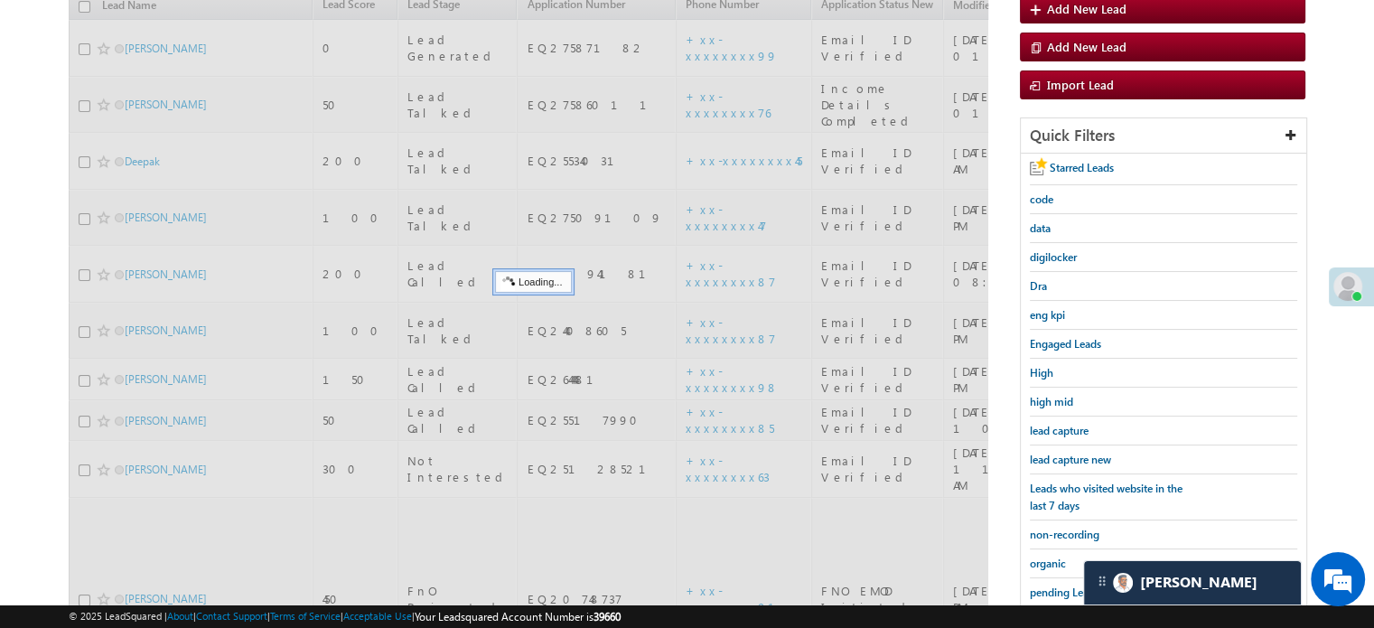
scroll to position [207, 0]
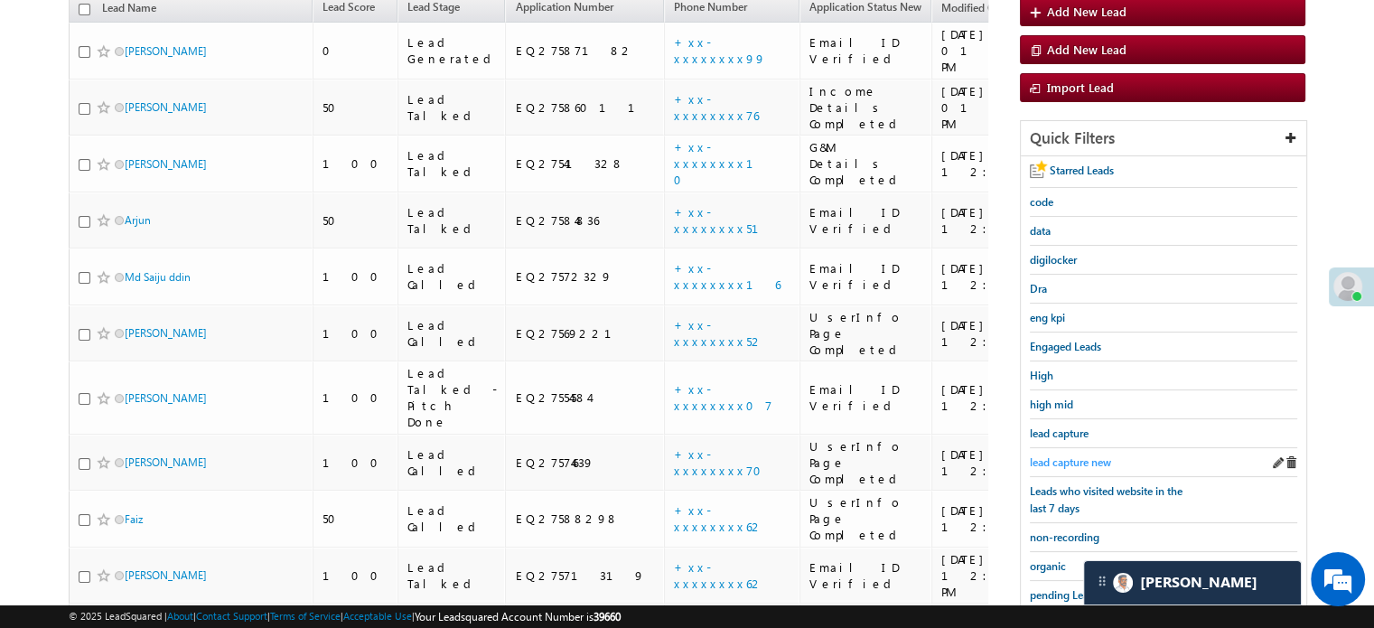
click at [1081, 455] on span "lead capture new" at bounding box center [1070, 462] width 81 height 14
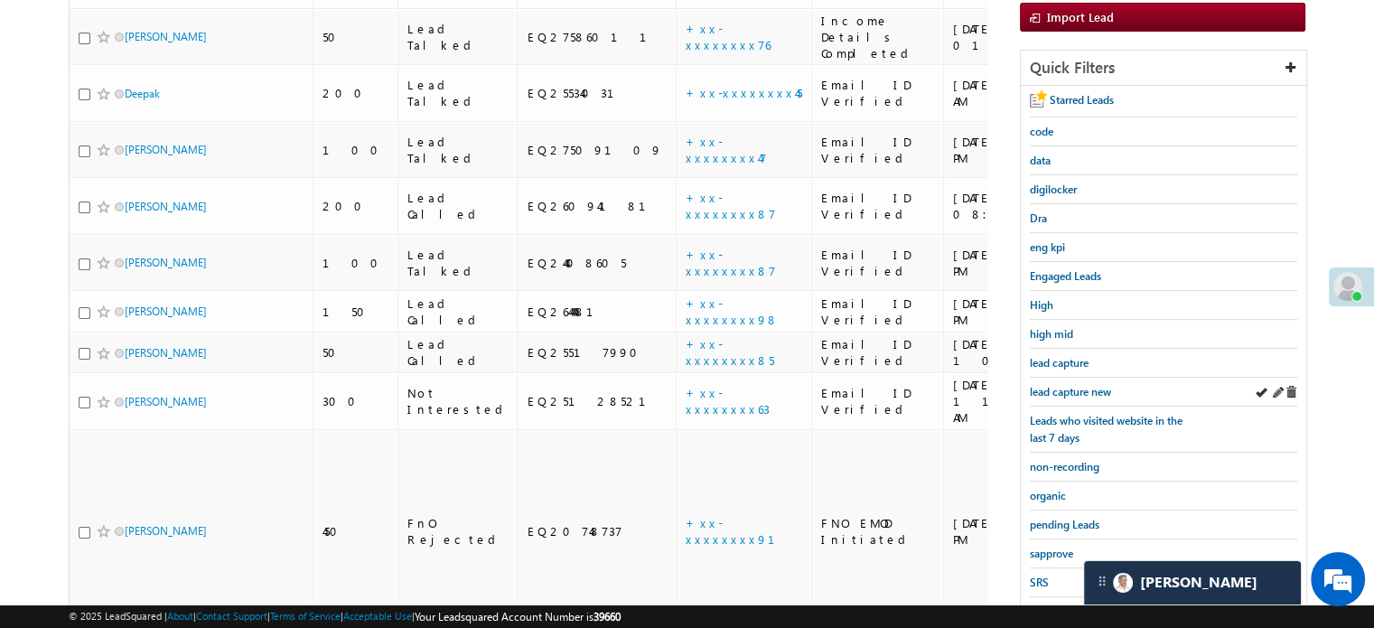
scroll to position [388, 0]
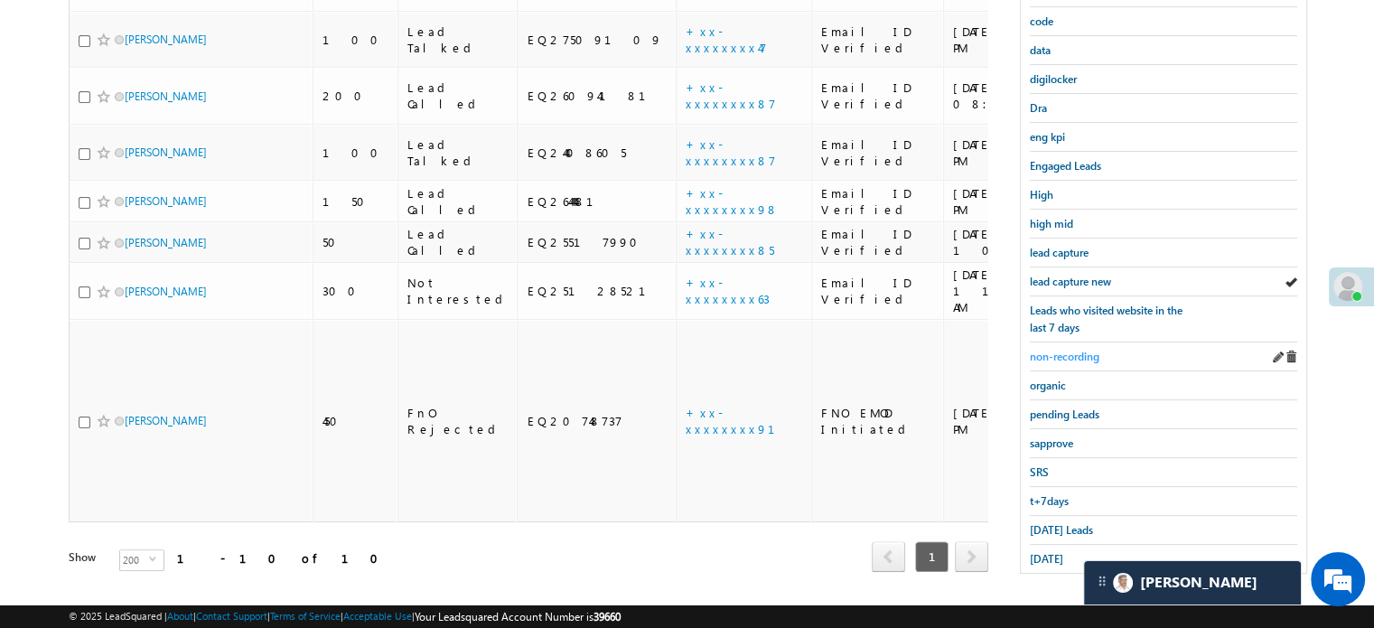
click at [1069, 354] on span "non-recording" at bounding box center [1065, 357] width 70 height 14
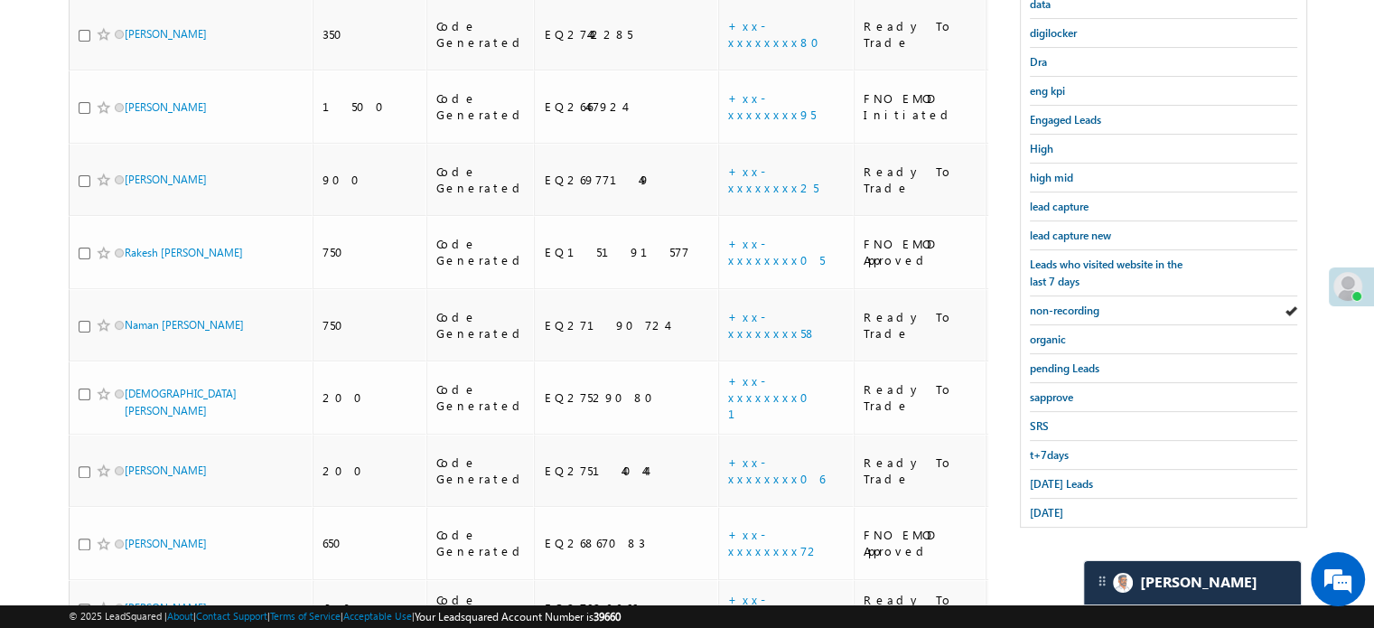
scroll to position [384, 0]
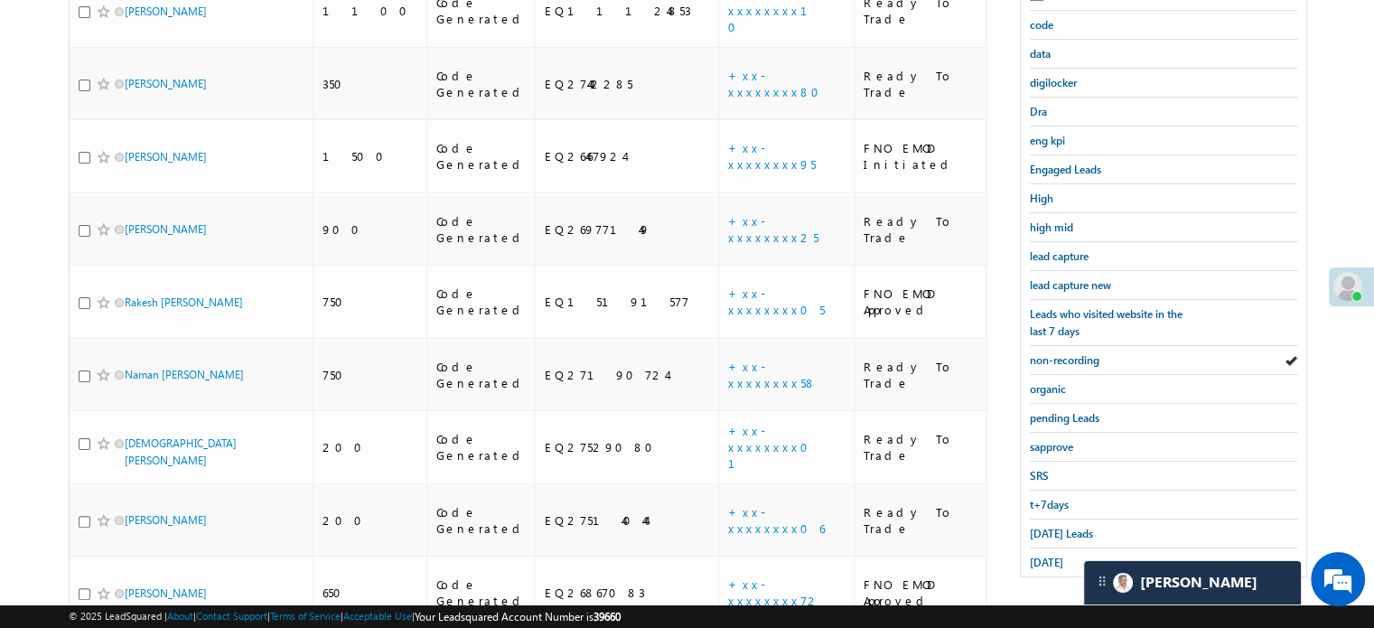
click at [1372, 189] on body "Menu Priya Rathore priya .rath ore@a ngelb rokin g.com" at bounding box center [687, 629] width 1374 height 2027
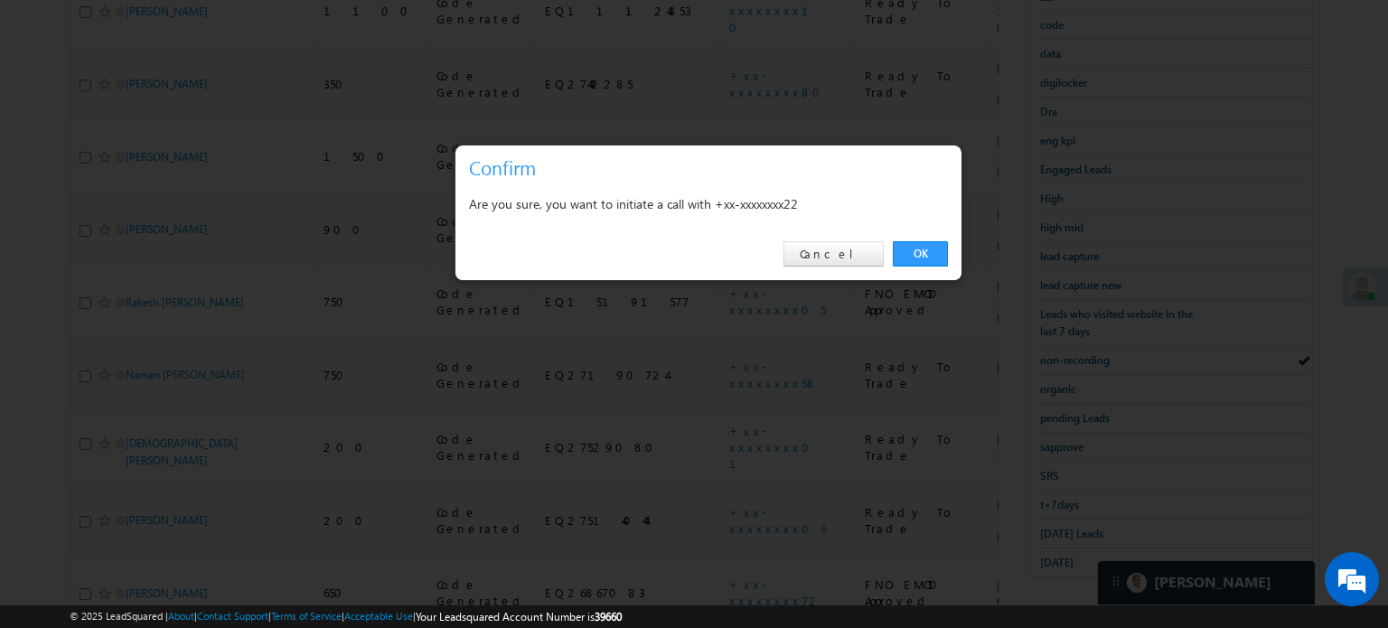
click at [907, 269] on div "OK Cancel" at bounding box center [708, 254] width 506 height 51
click at [917, 256] on link "OK" at bounding box center [920, 253] width 55 height 25
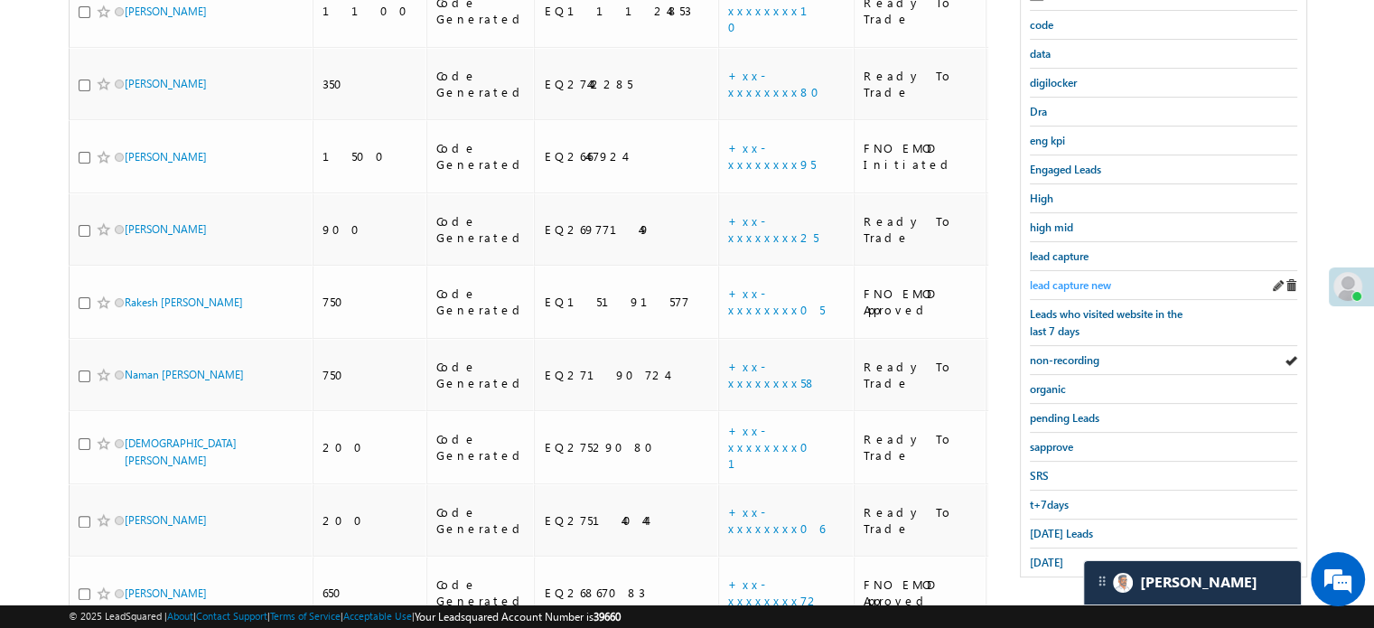
click at [1055, 285] on span "lead capture new" at bounding box center [1070, 285] width 81 height 14
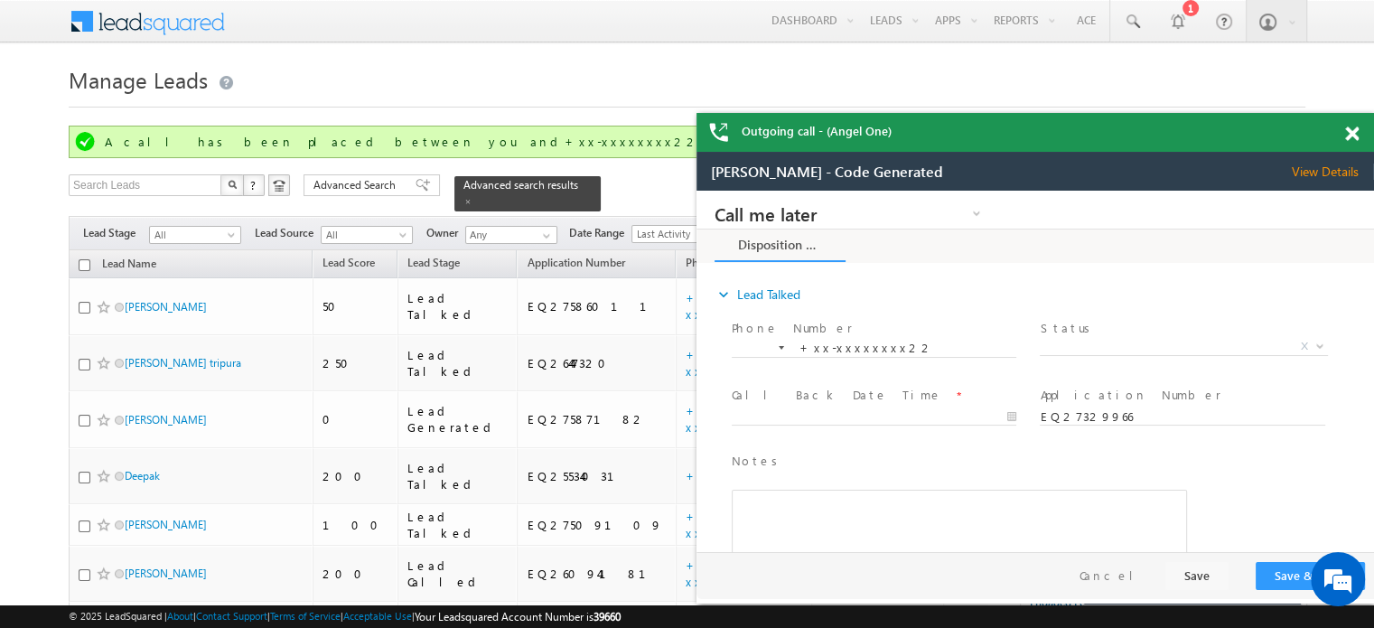
scroll to position [0, 0]
click at [1344, 136] on div "Outgoing call - (Angel One)" at bounding box center [1036, 132] width 678 height 39
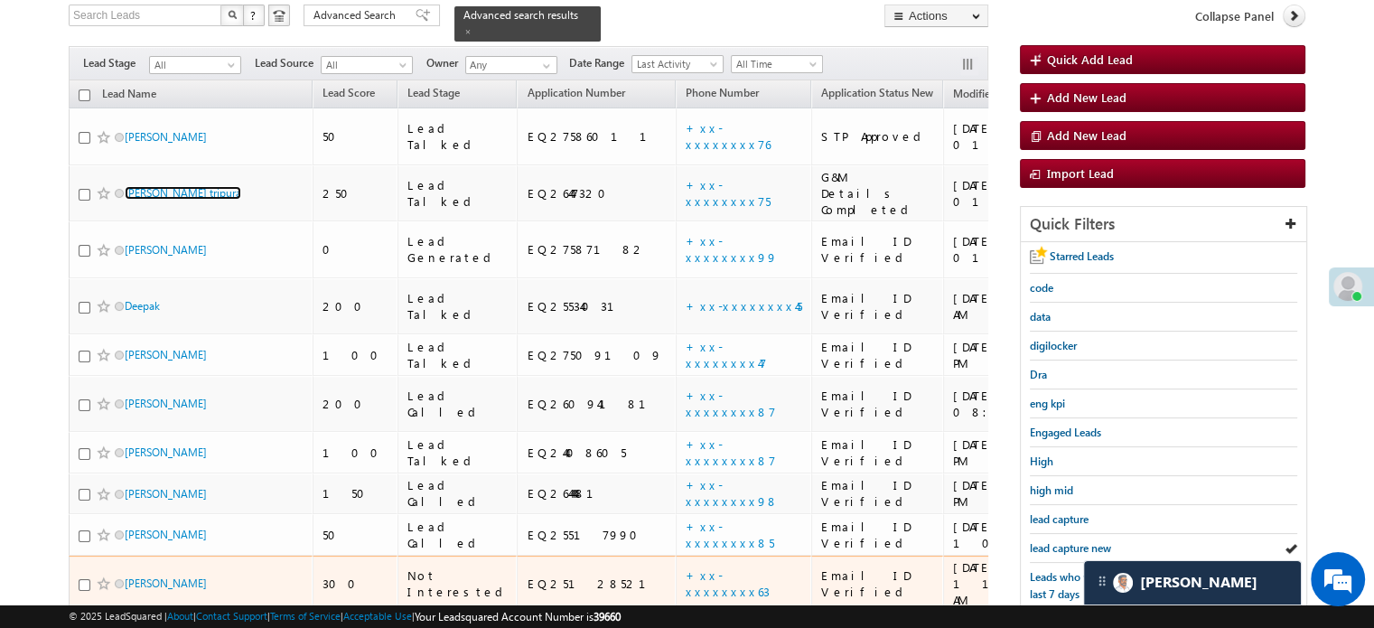
scroll to position [181, 0]
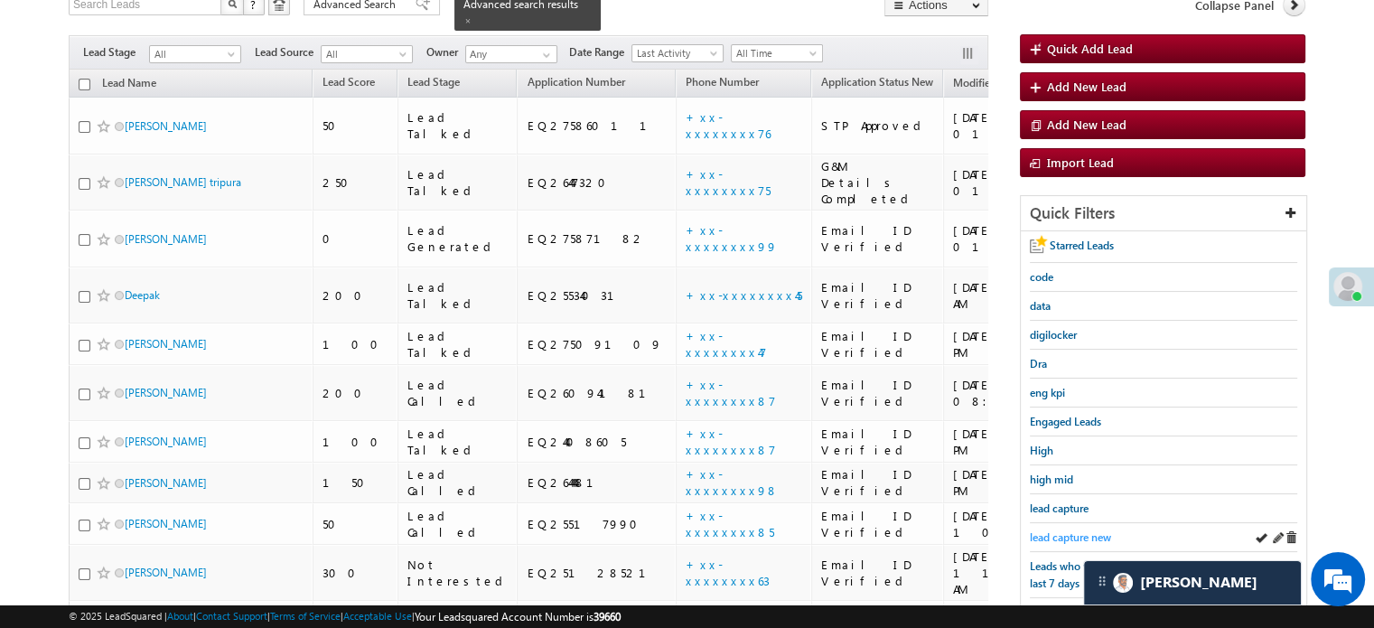
click at [1055, 530] on span "lead capture new" at bounding box center [1070, 537] width 81 height 14
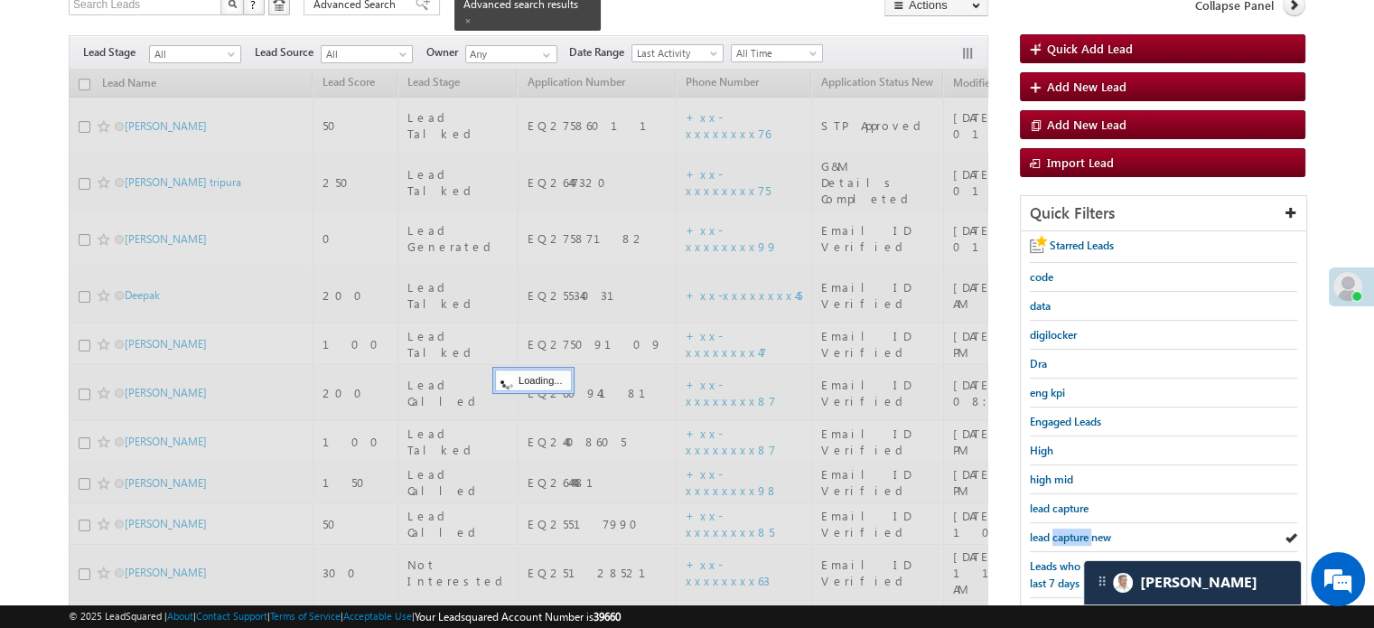
click at [1055, 530] on span "lead capture new" at bounding box center [1070, 537] width 81 height 14
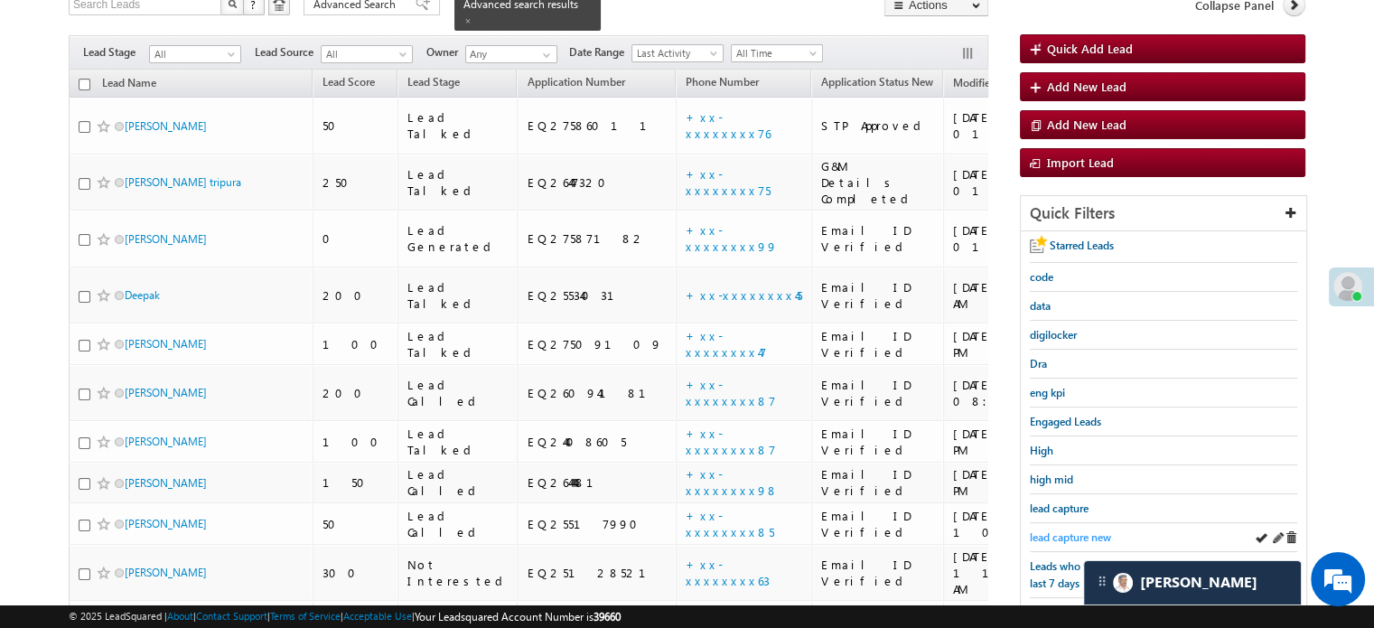
click at [1071, 538] on span "lead capture new" at bounding box center [1070, 537] width 81 height 14
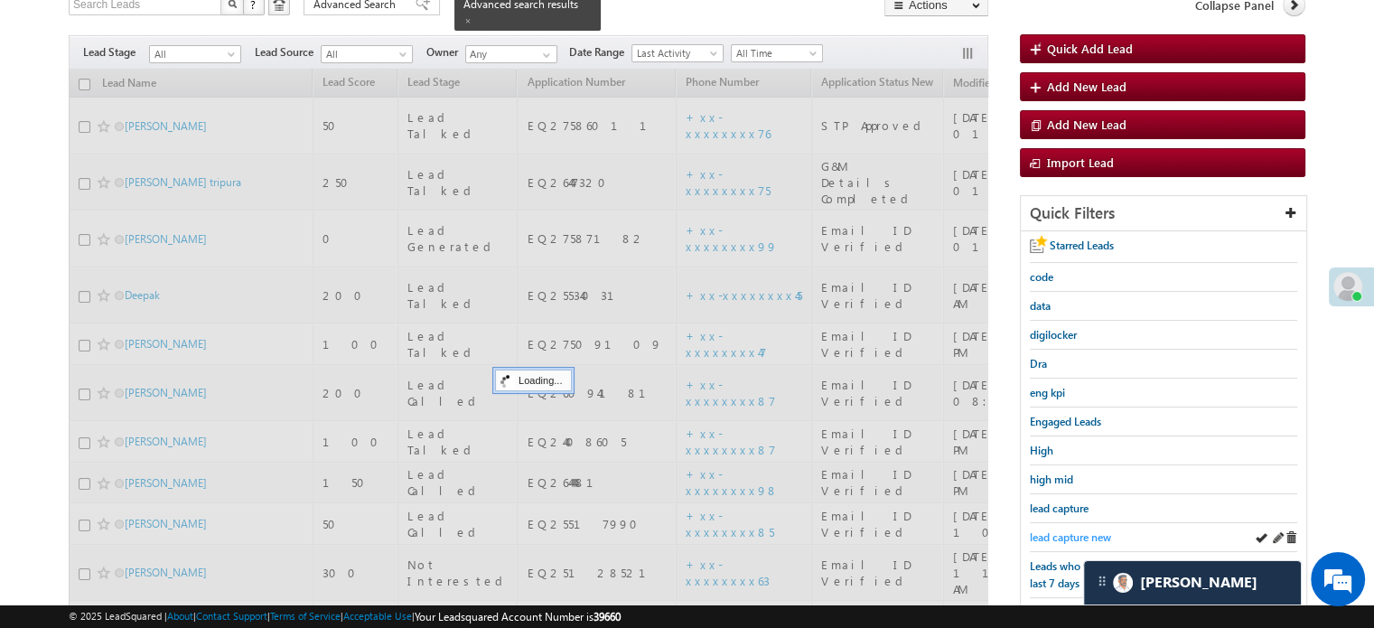
click at [1070, 530] on span "lead capture new" at bounding box center [1070, 537] width 81 height 14
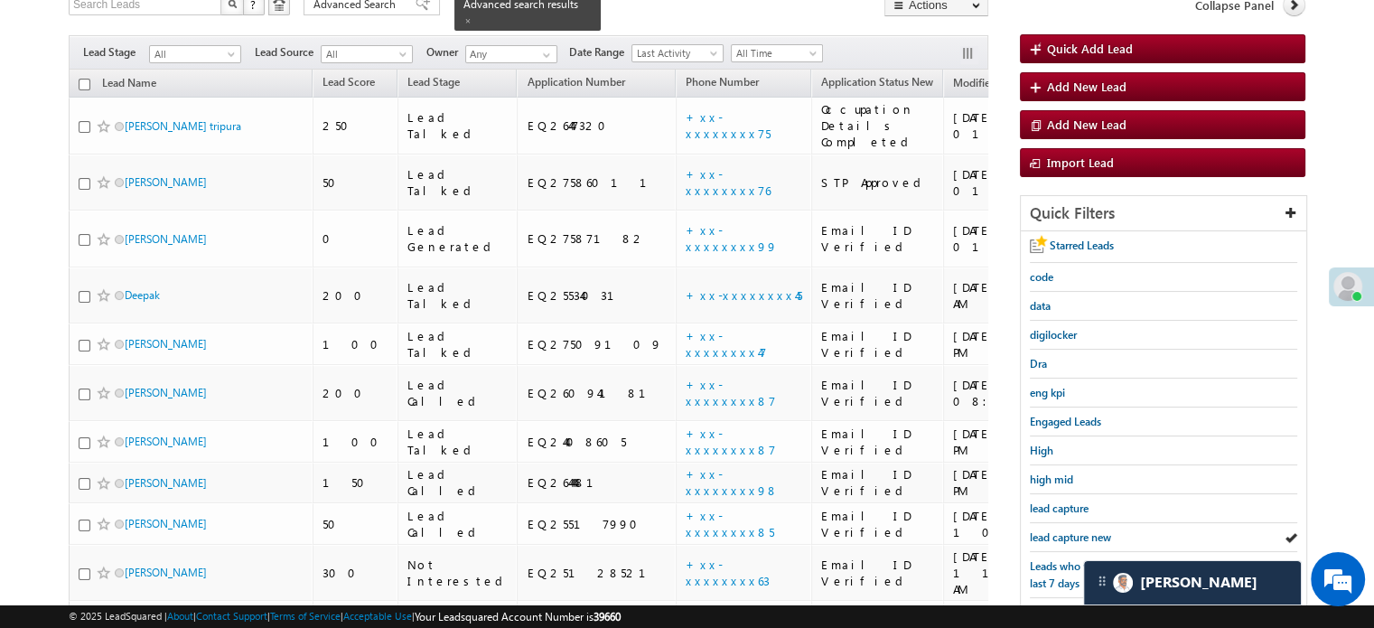
click at [1070, 530] on span "lead capture new" at bounding box center [1070, 537] width 81 height 14
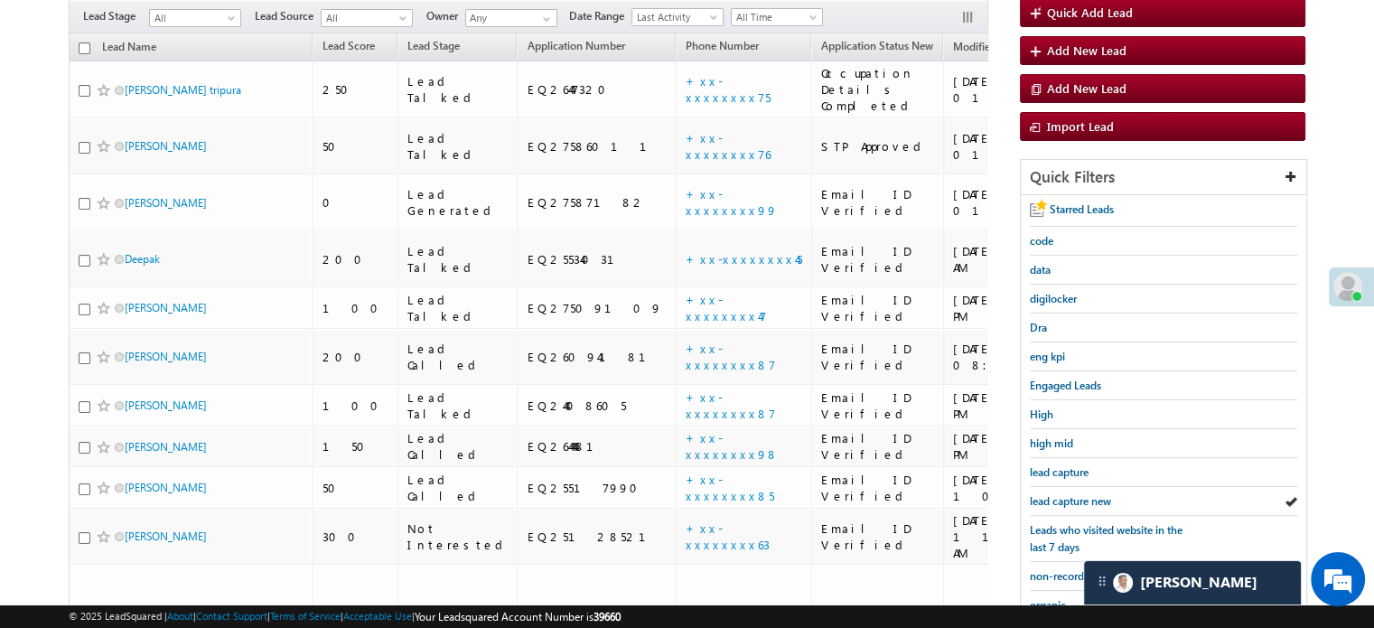
scroll to position [388, 0]
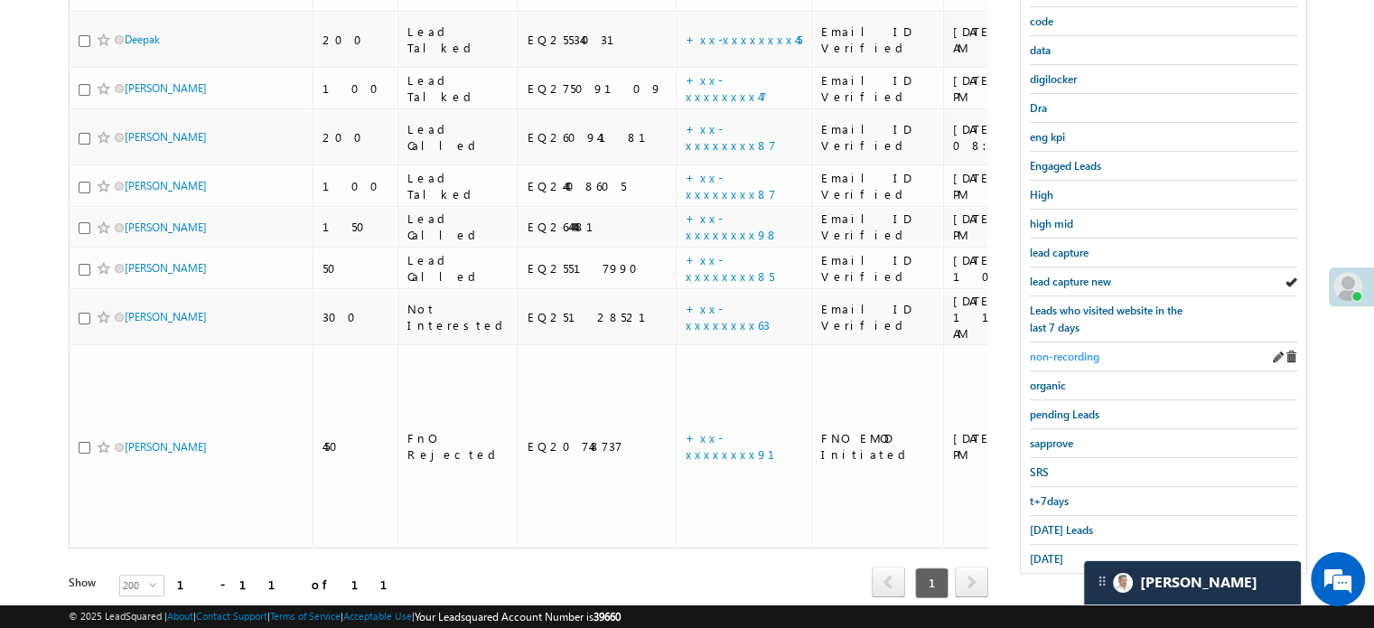
click at [1073, 357] on span "non-recording" at bounding box center [1065, 357] width 70 height 14
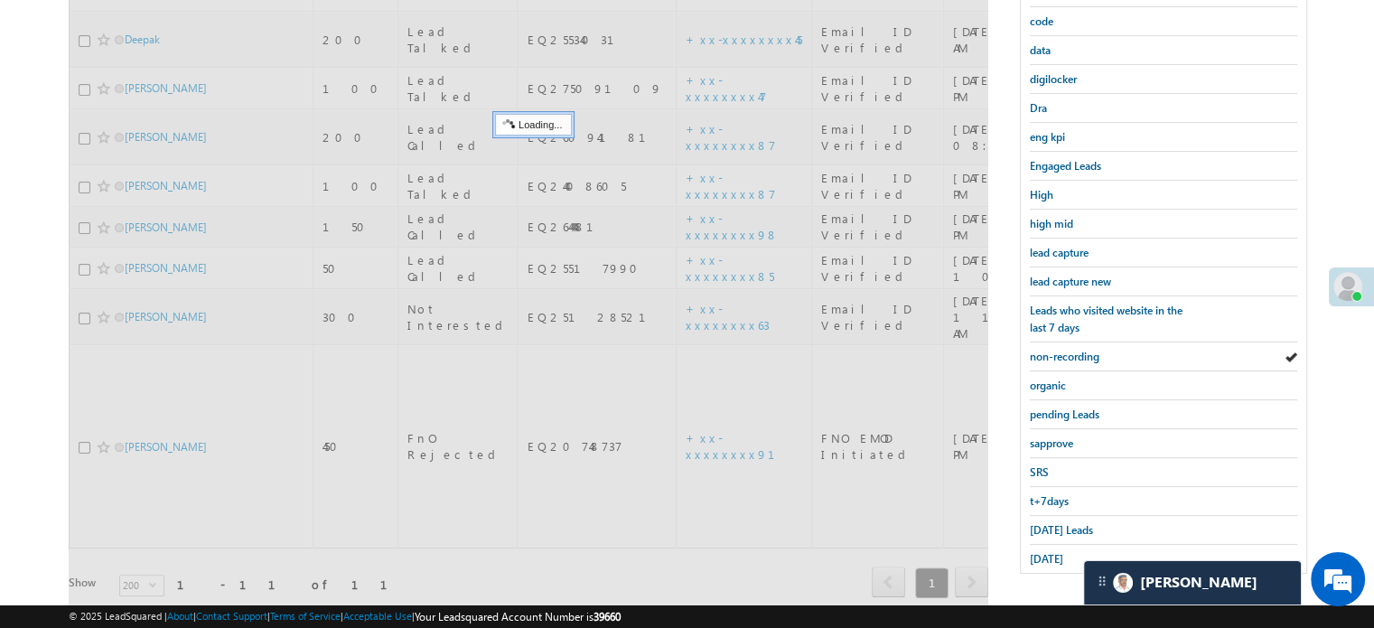
click at [1073, 357] on span "non-recording" at bounding box center [1065, 357] width 70 height 14
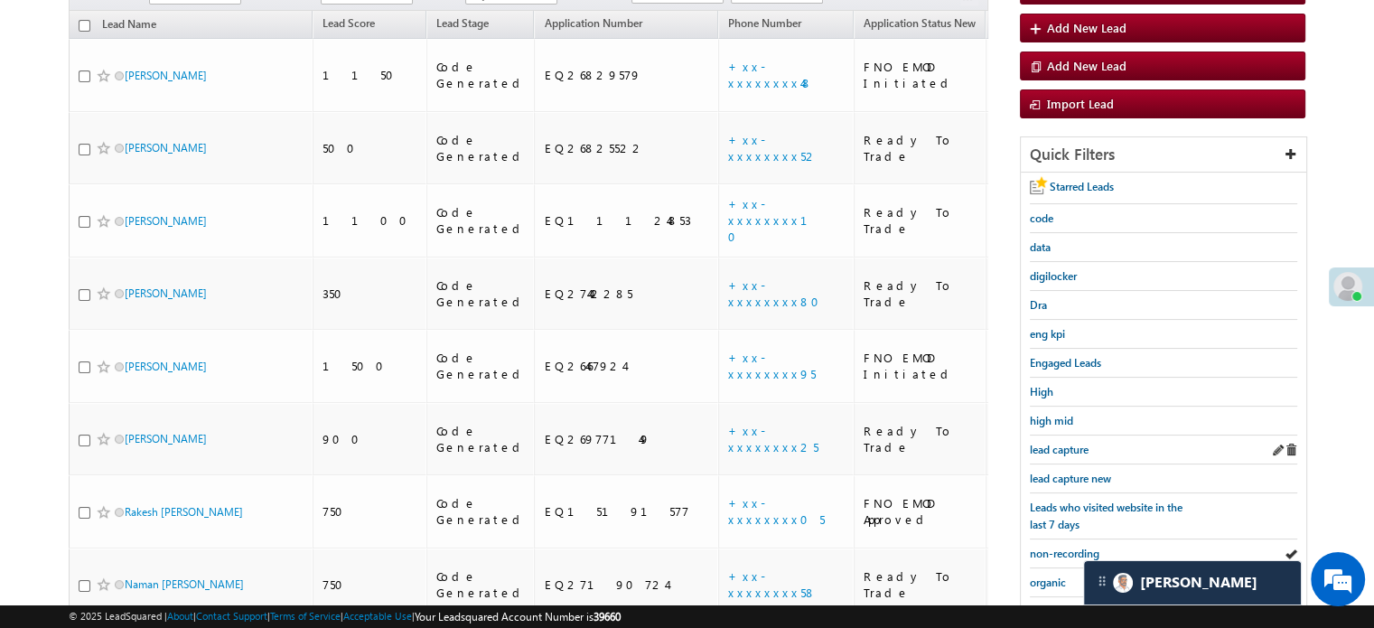
scroll to position [117, 0]
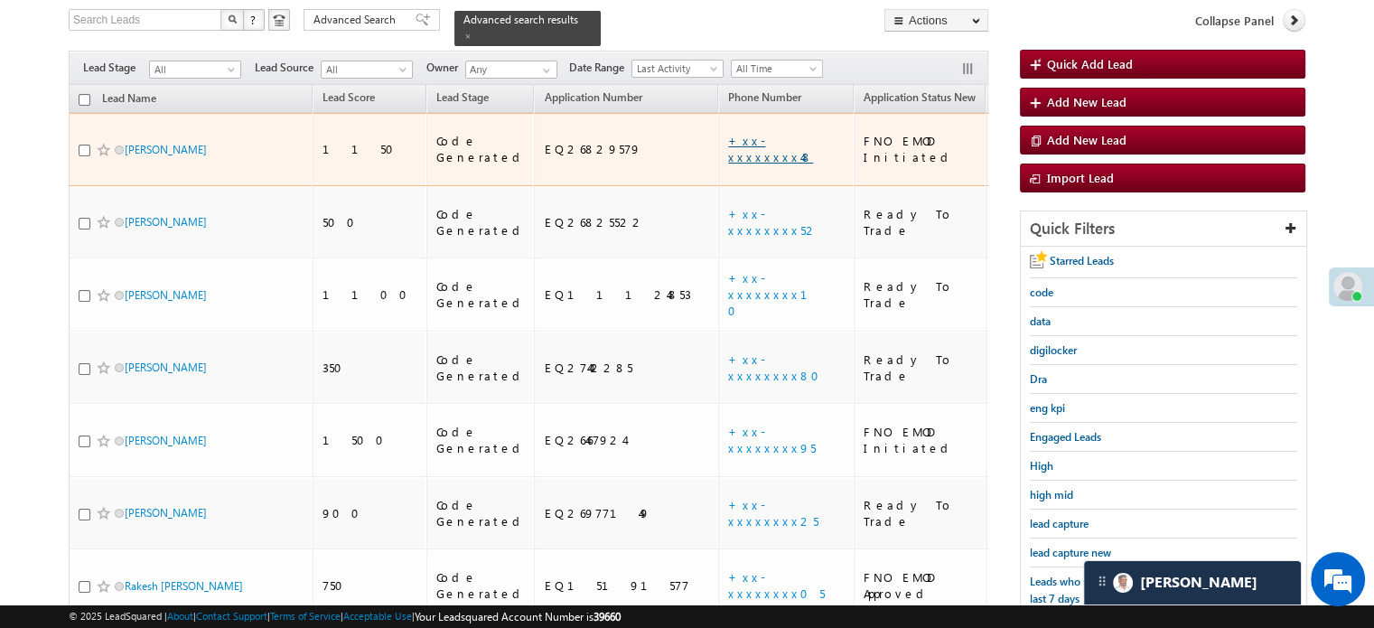
click at [728, 133] on link "+xx-xxxxxxxx48" at bounding box center [770, 149] width 85 height 32
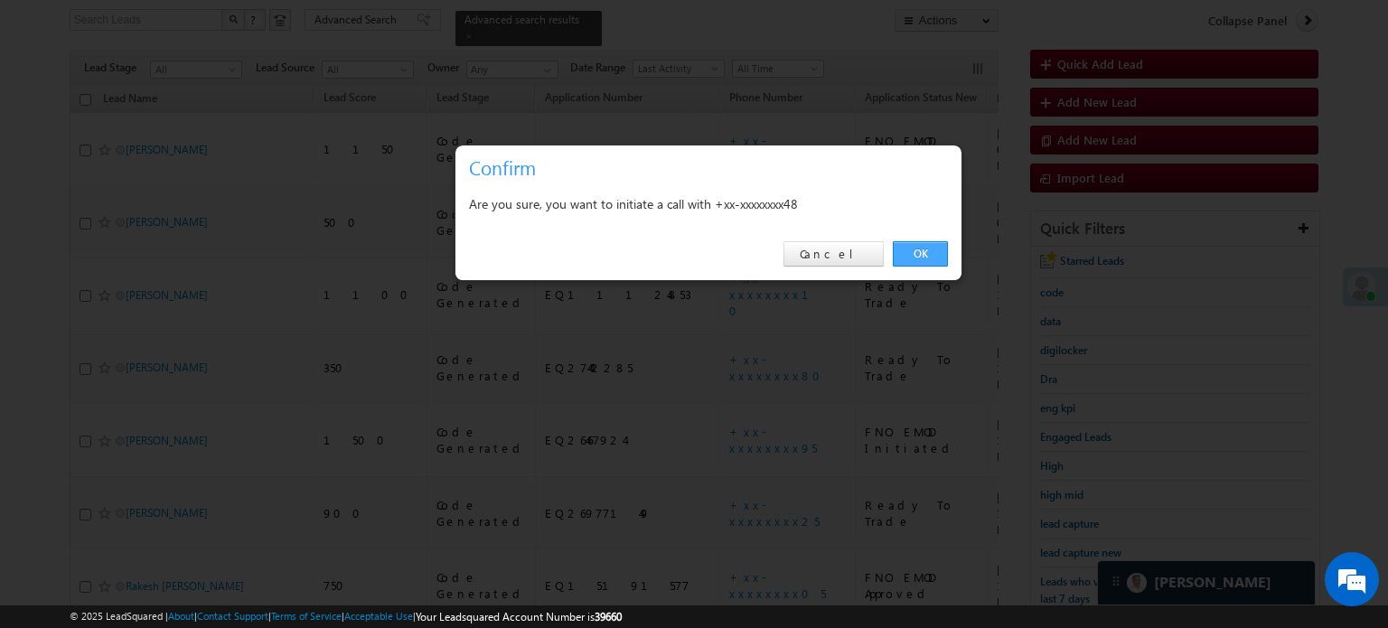
click at [918, 251] on link "OK" at bounding box center [920, 253] width 55 height 25
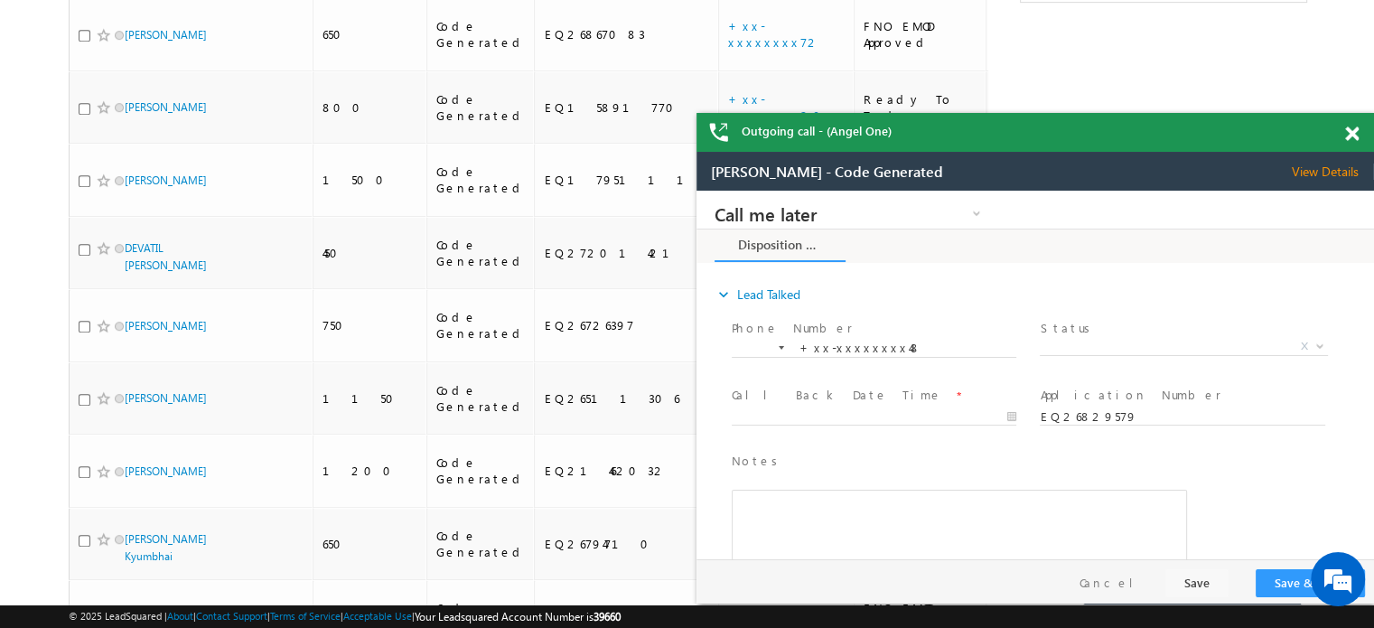
scroll to position [0, 0]
click at [1348, 133] on span at bounding box center [1352, 133] width 14 height 15
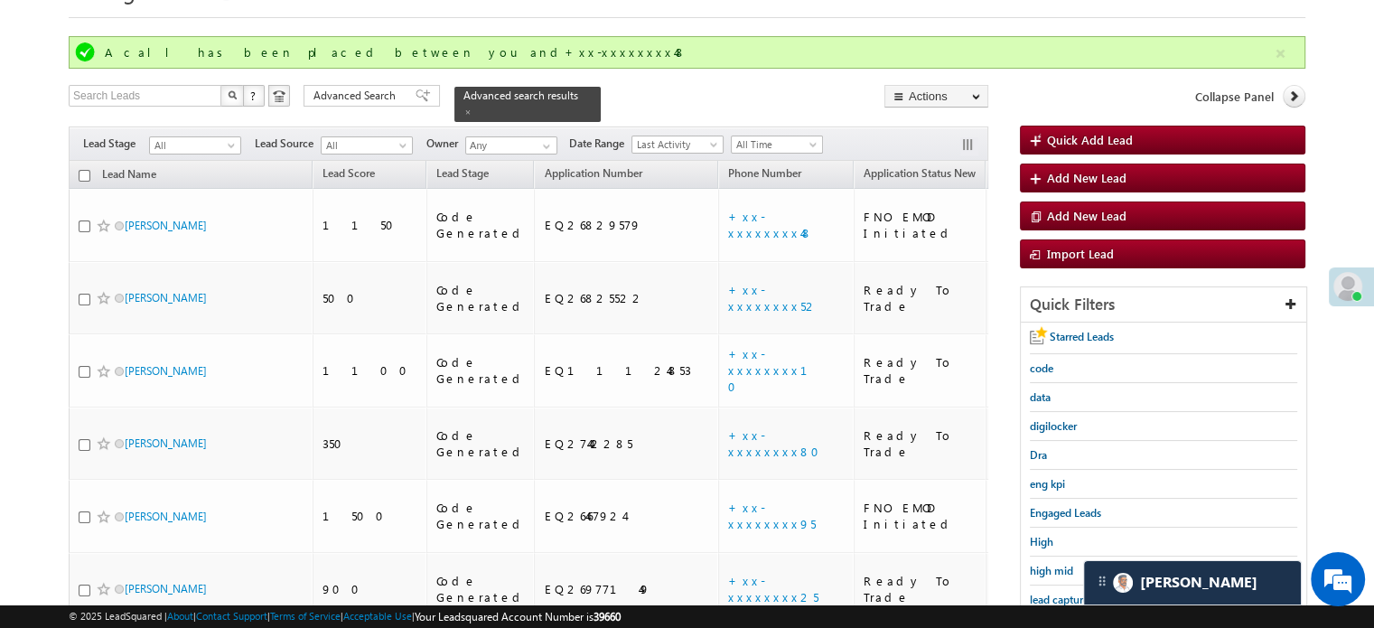
scroll to position [360, 0]
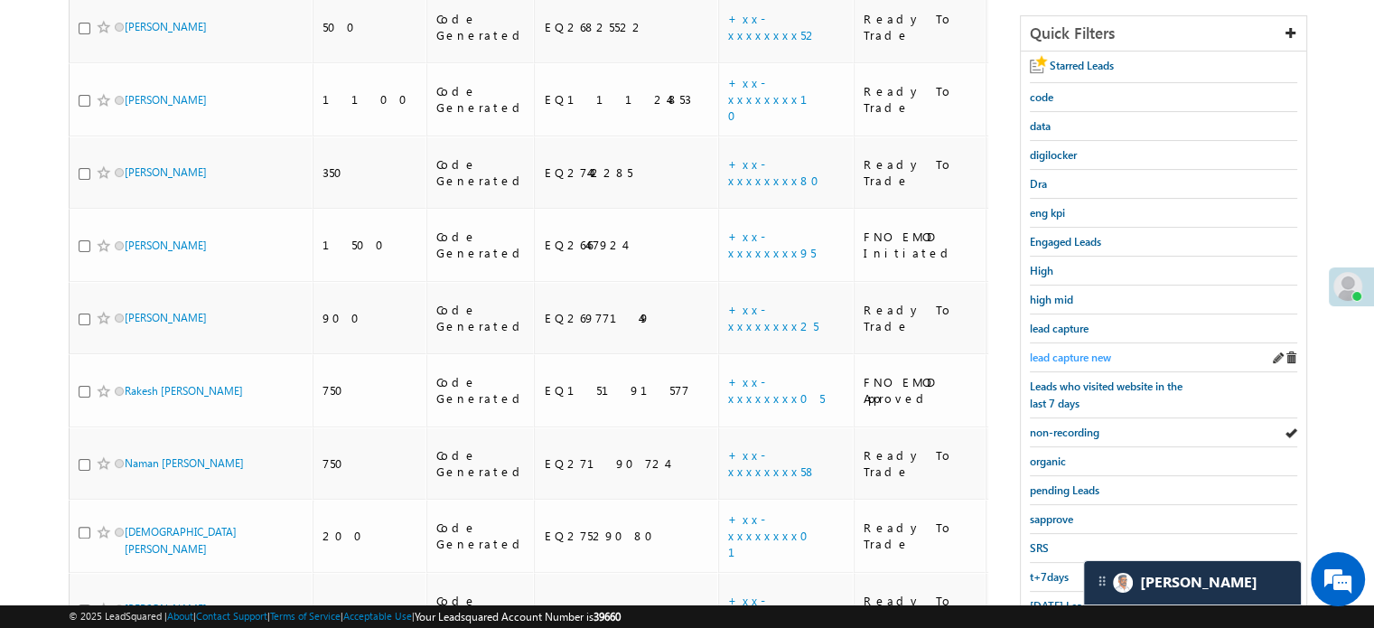
click at [1074, 343] on div "lead capture new" at bounding box center [1163, 357] width 267 height 29
click at [1080, 351] on span "lead capture new" at bounding box center [1070, 358] width 81 height 14
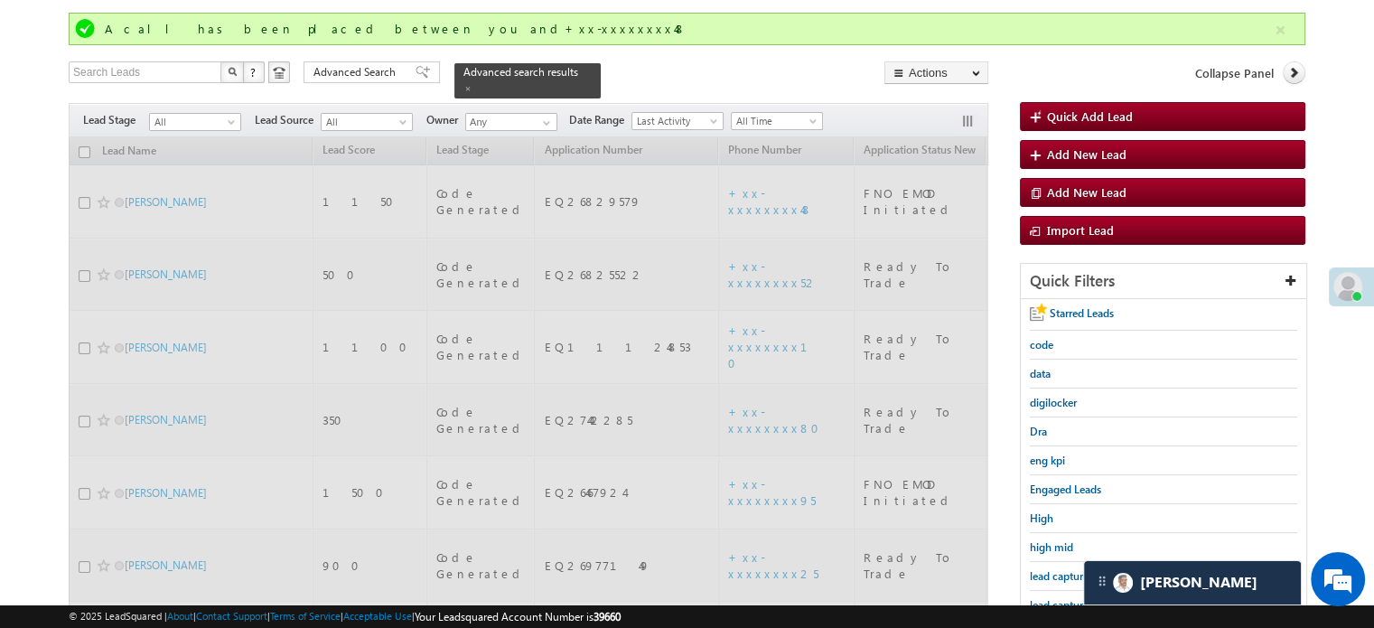
scroll to position [89, 0]
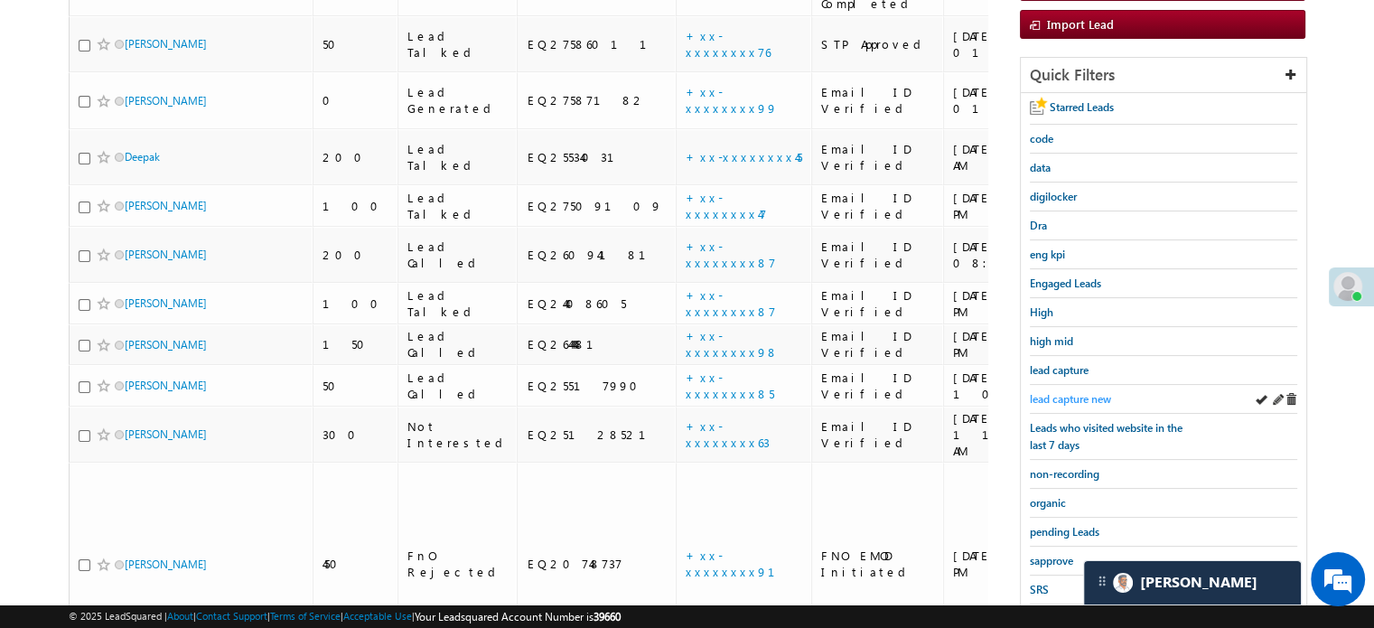
click at [1071, 399] on span "lead capture new" at bounding box center [1070, 399] width 81 height 14
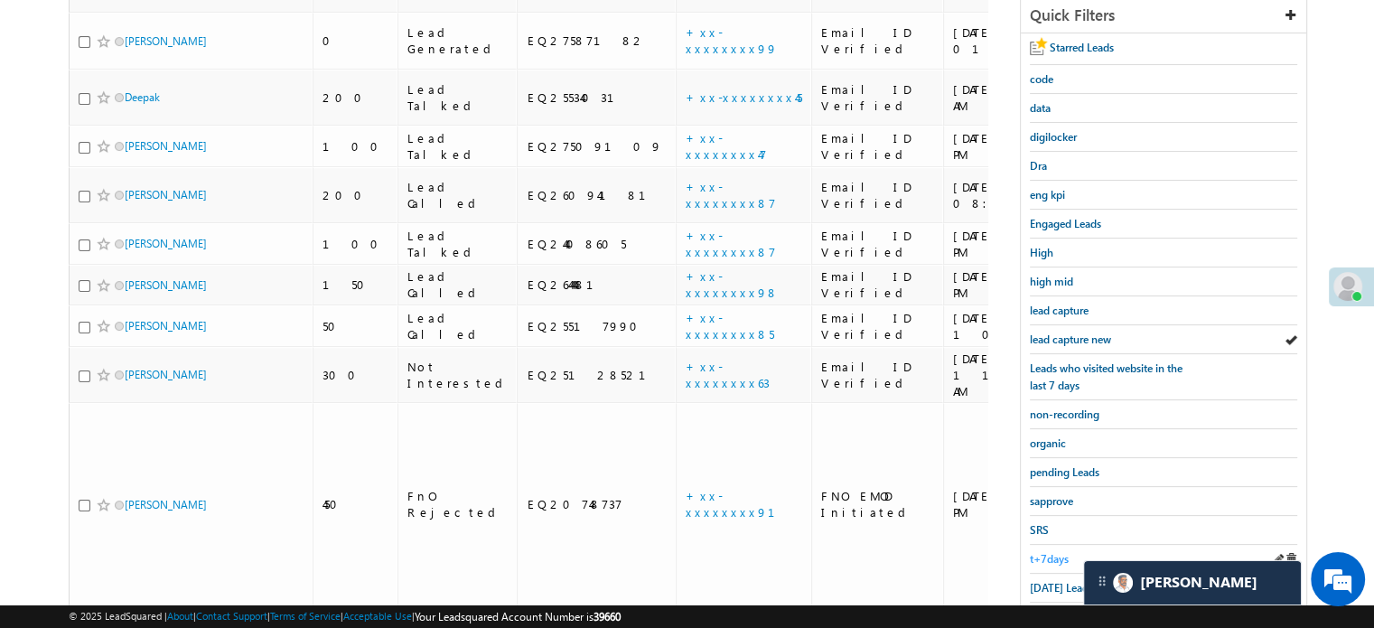
scroll to position [361, 0]
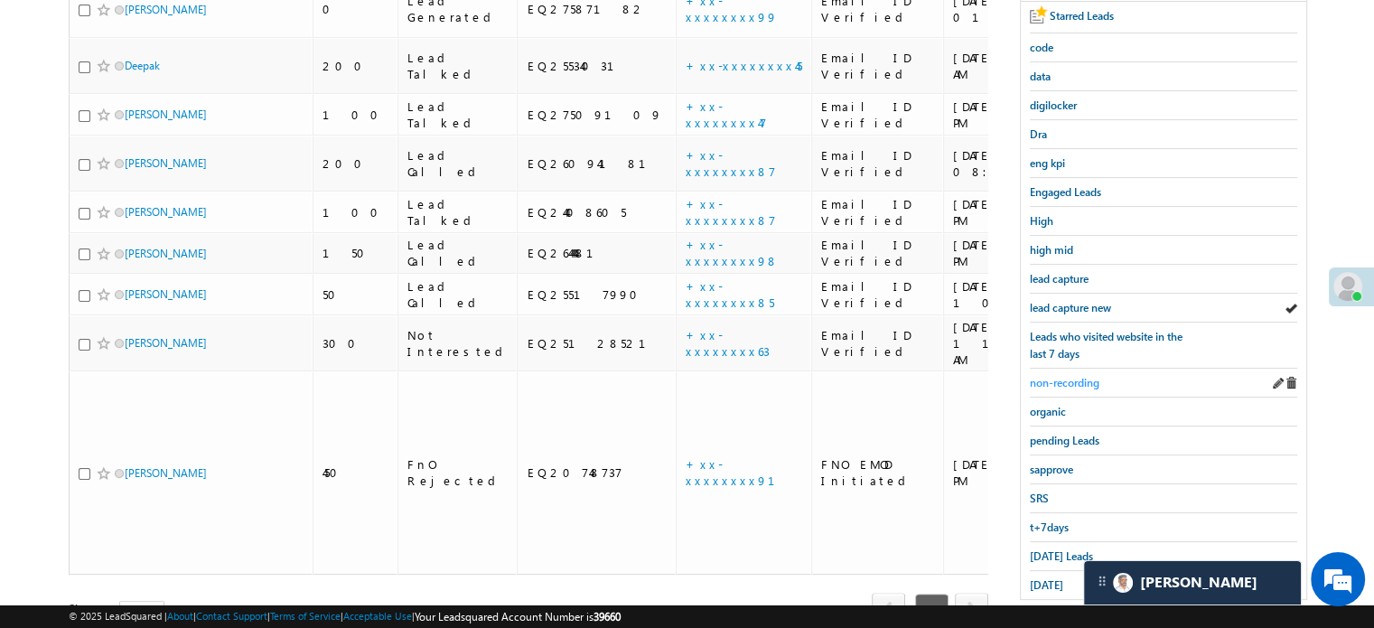
click at [1086, 376] on span "non-recording" at bounding box center [1065, 383] width 70 height 14
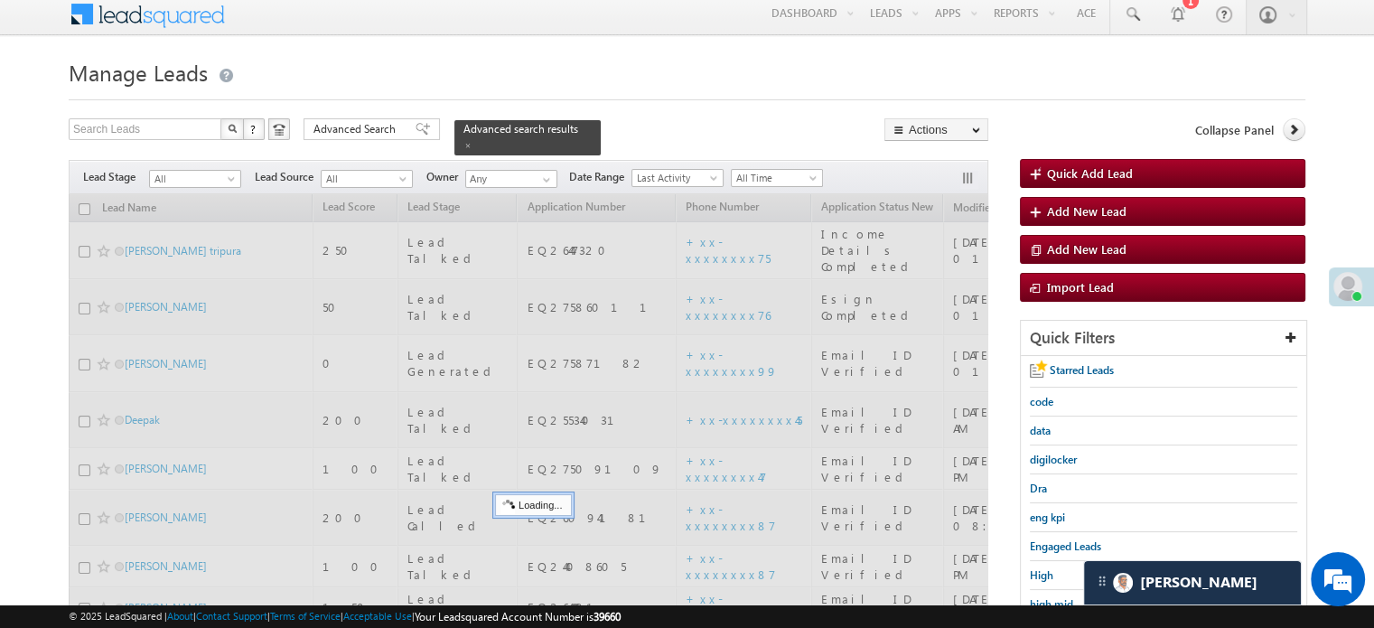
scroll to position [0, 0]
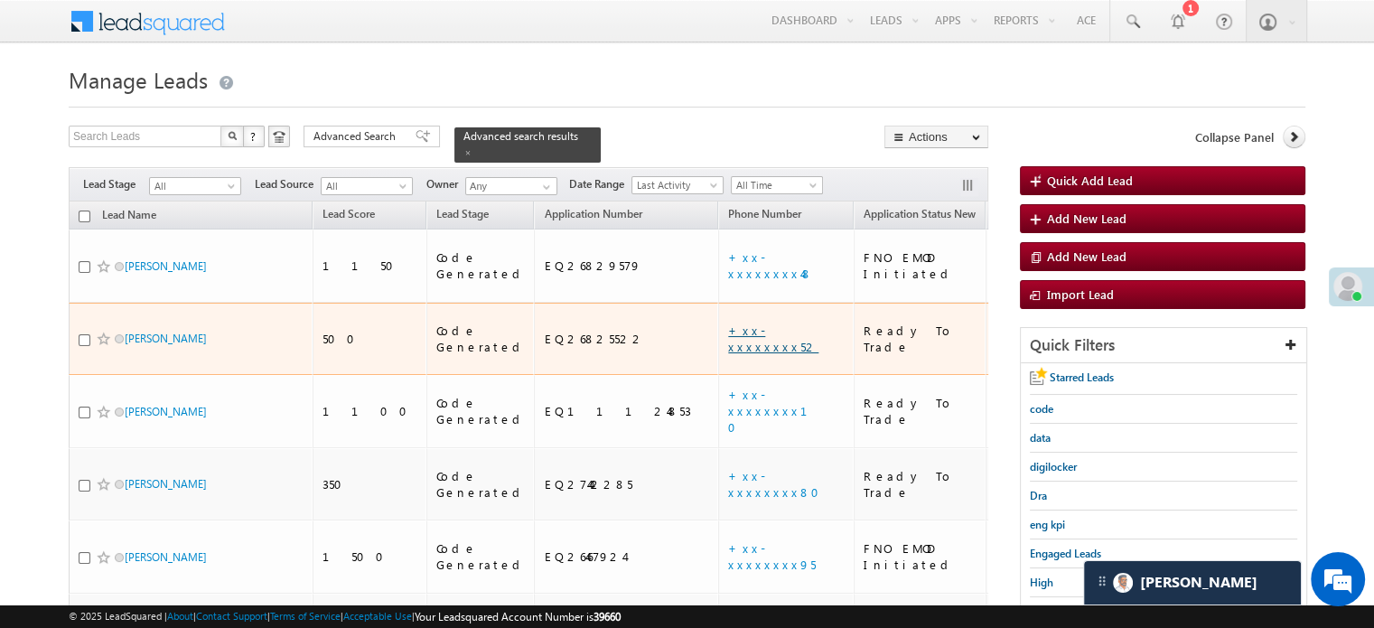
click at [728, 323] on link "+xx-xxxxxxxx52" at bounding box center [773, 339] width 90 height 32
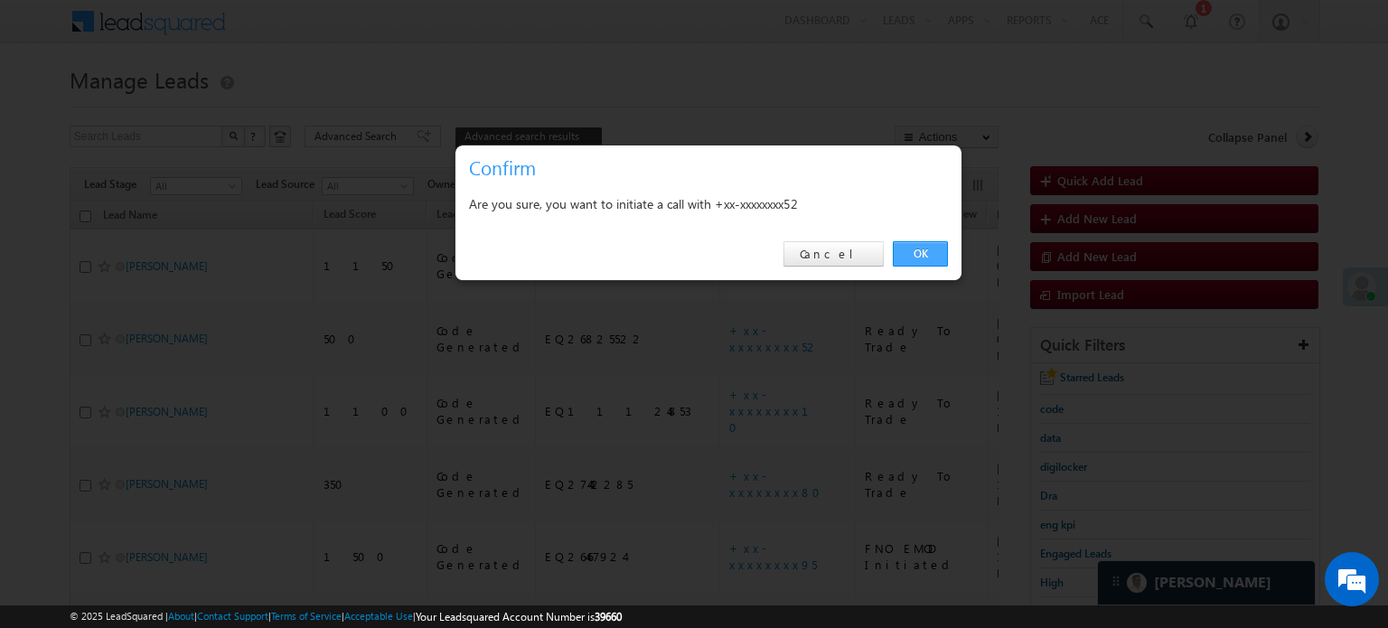
click at [914, 246] on link "OK" at bounding box center [920, 253] width 55 height 25
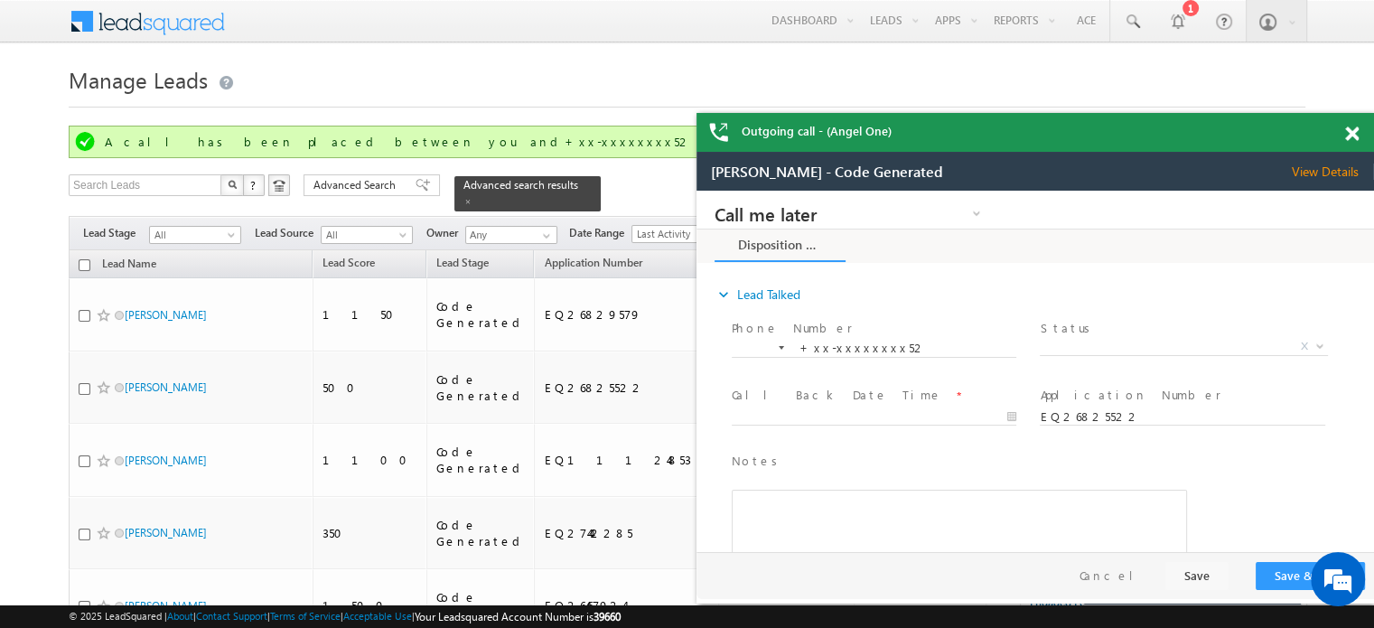
click at [1357, 129] on span at bounding box center [1352, 133] width 14 height 15
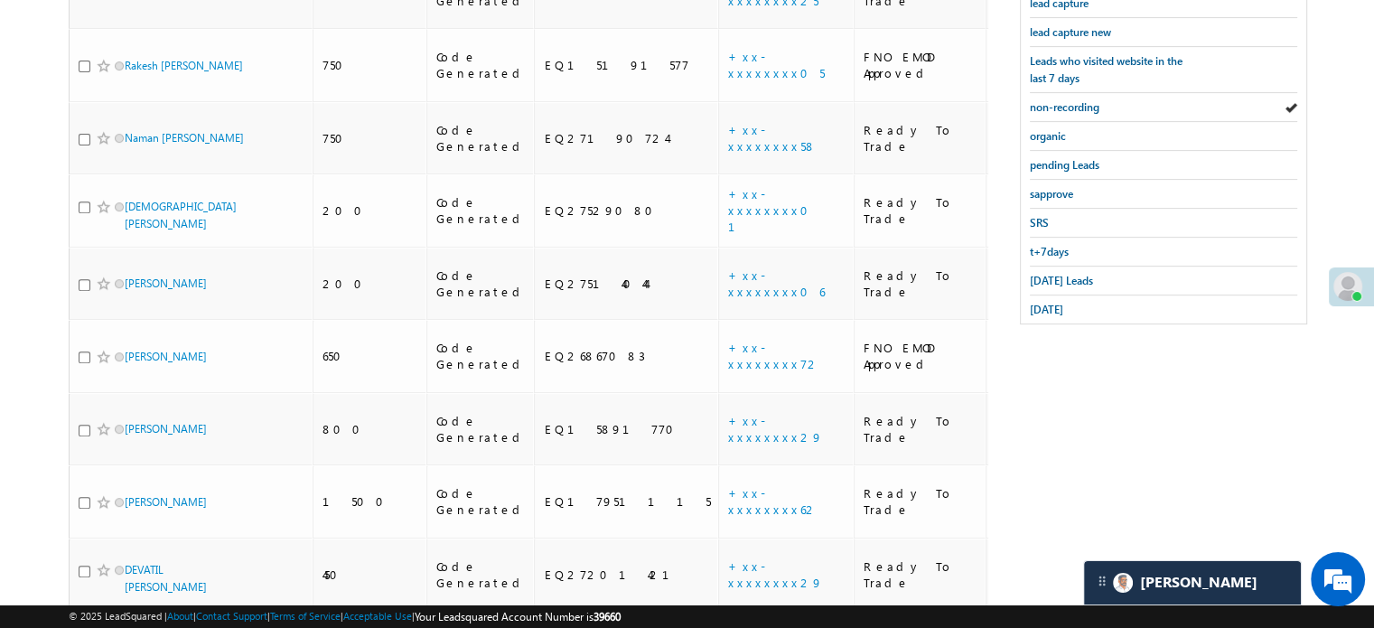
scroll to position [528, 0]
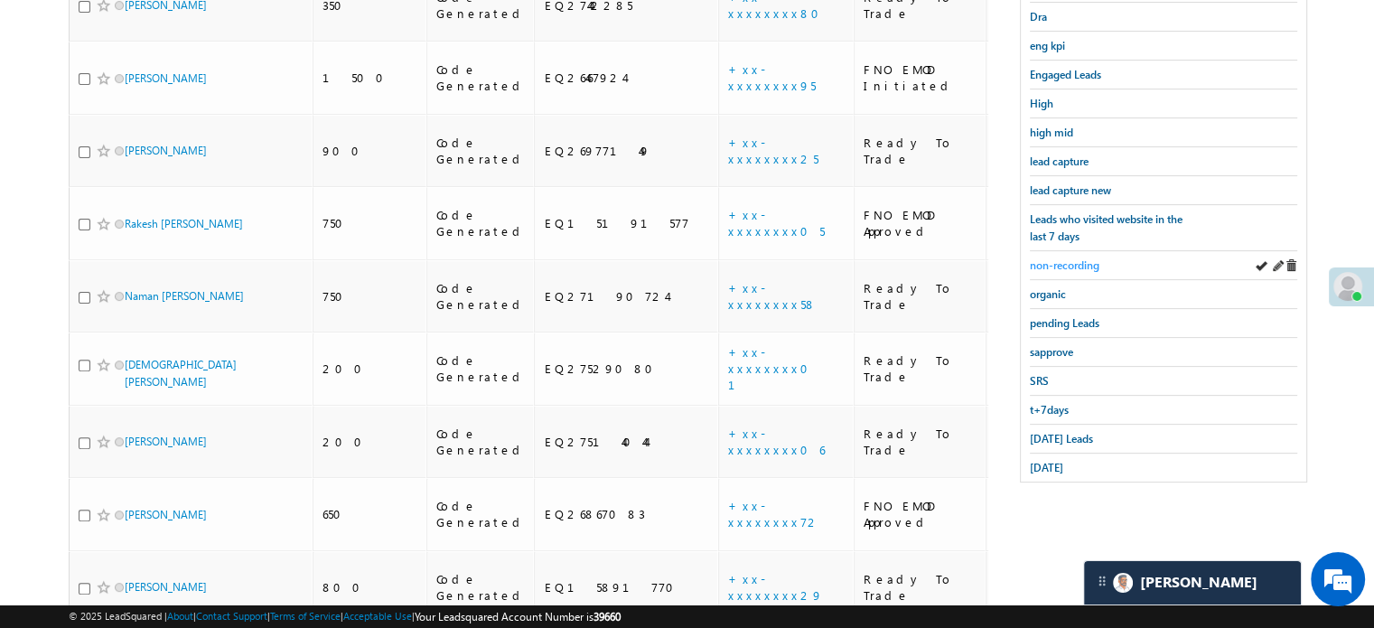
click at [1080, 258] on span "non-recording" at bounding box center [1065, 265] width 70 height 14
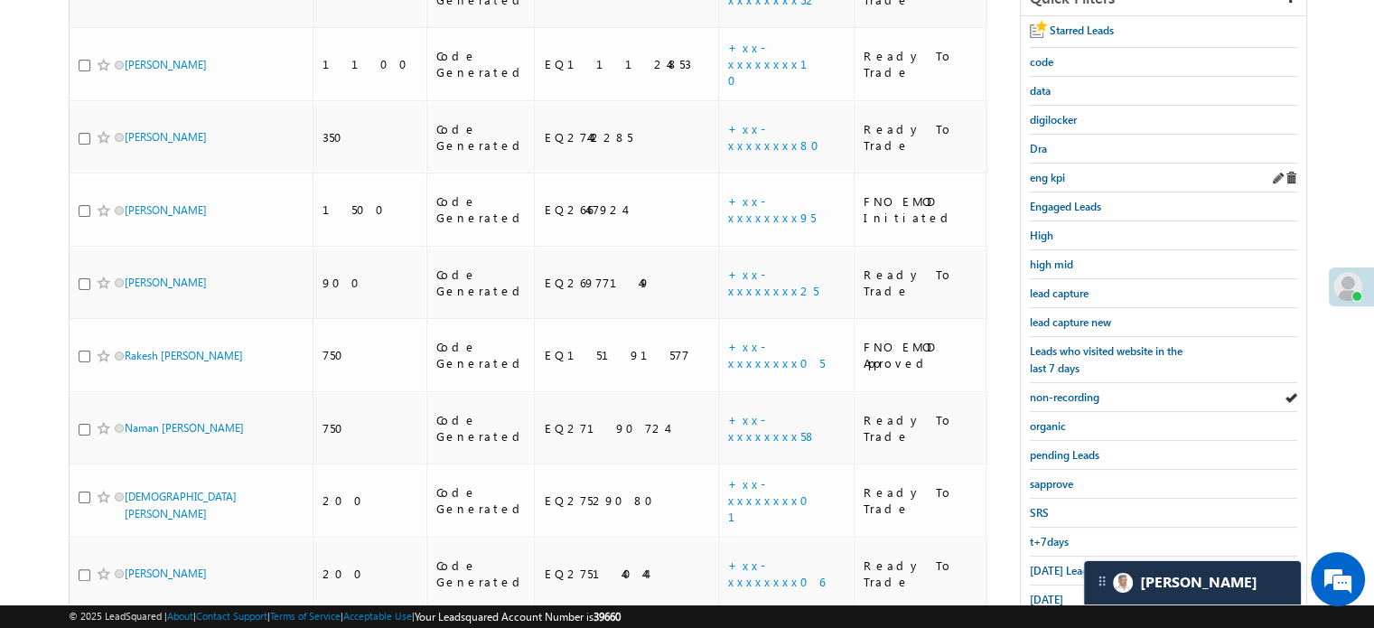
scroll to position [618, 0]
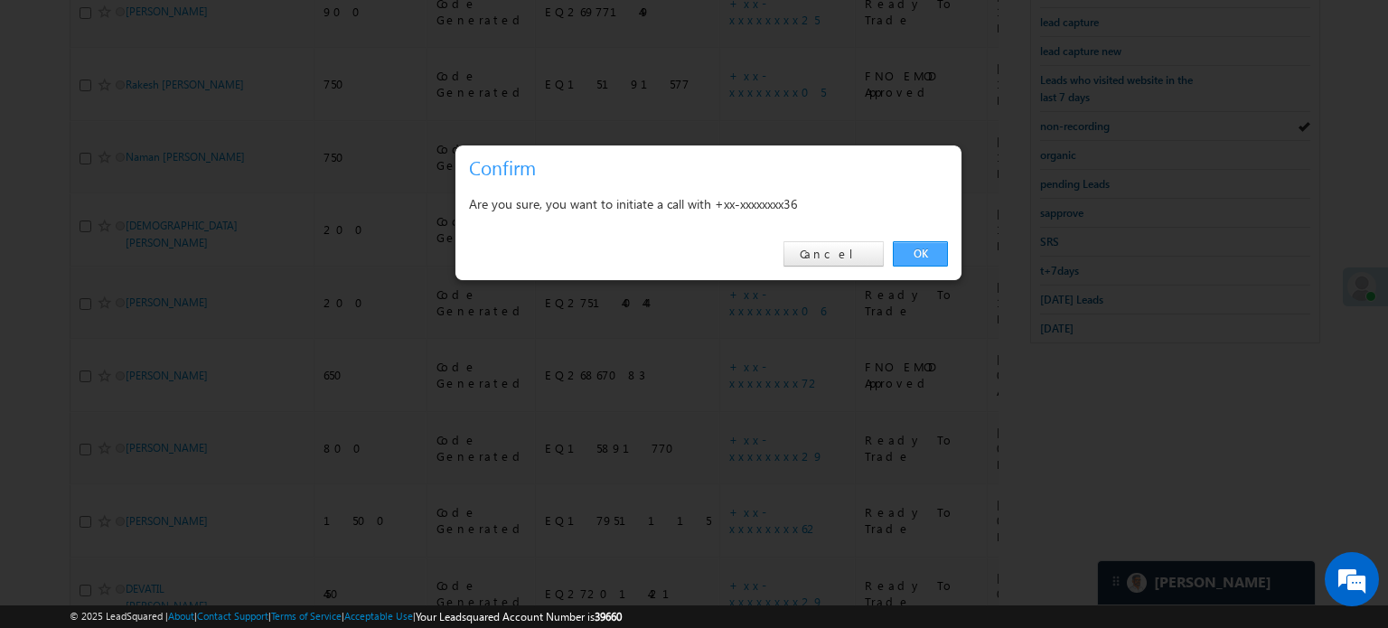
click at [930, 252] on link "OK" at bounding box center [920, 253] width 55 height 25
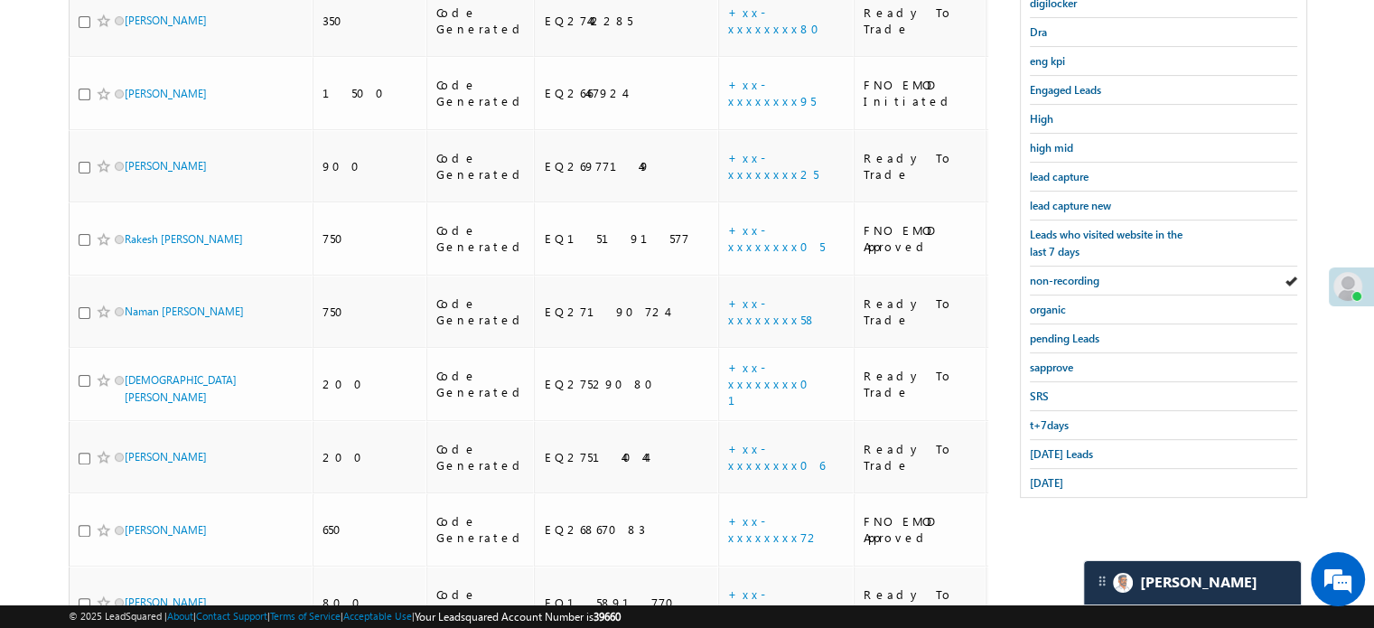
scroll to position [257, 0]
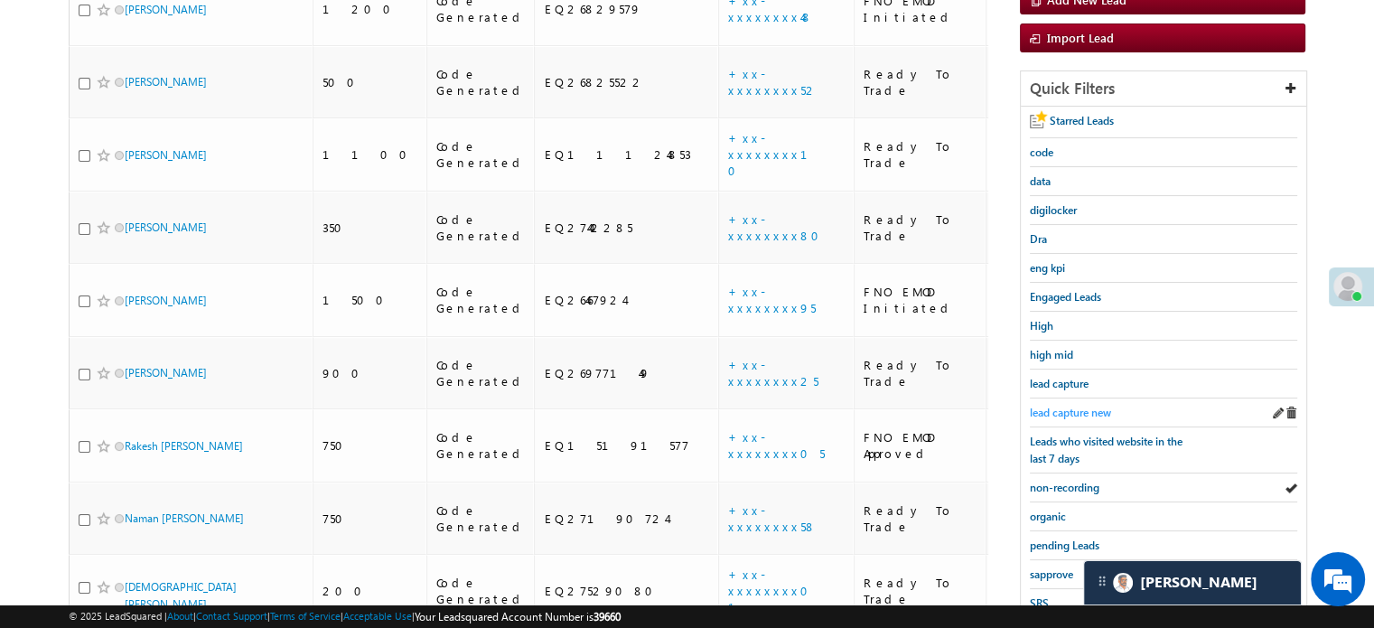
click at [1071, 406] on span "lead capture new" at bounding box center [1070, 413] width 81 height 14
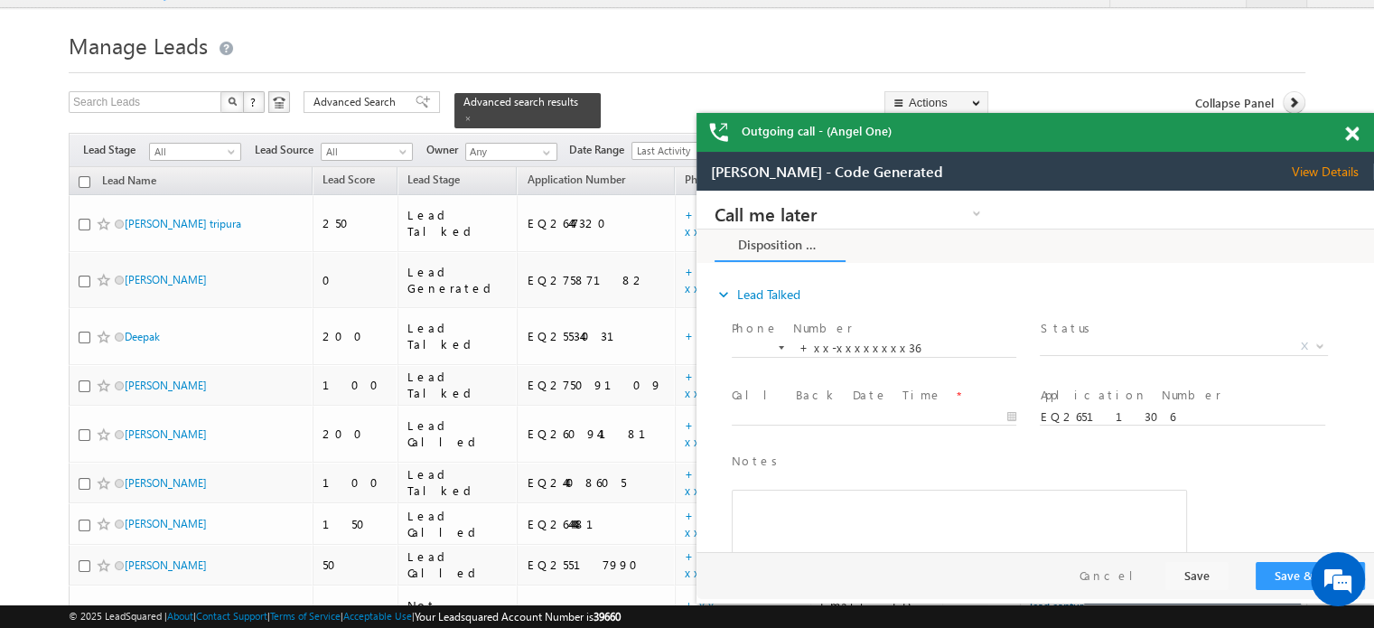
scroll to position [0, 0]
click at [1348, 140] on span at bounding box center [1352, 133] width 14 height 15
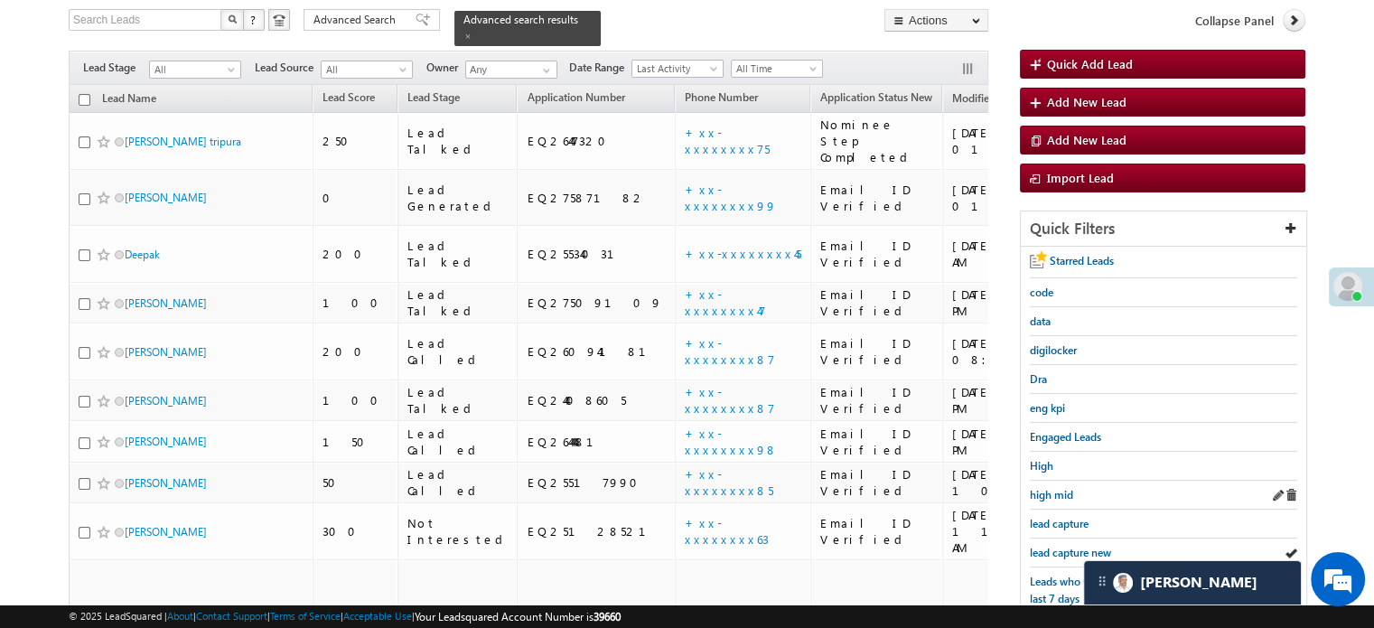
scroll to position [305, 0]
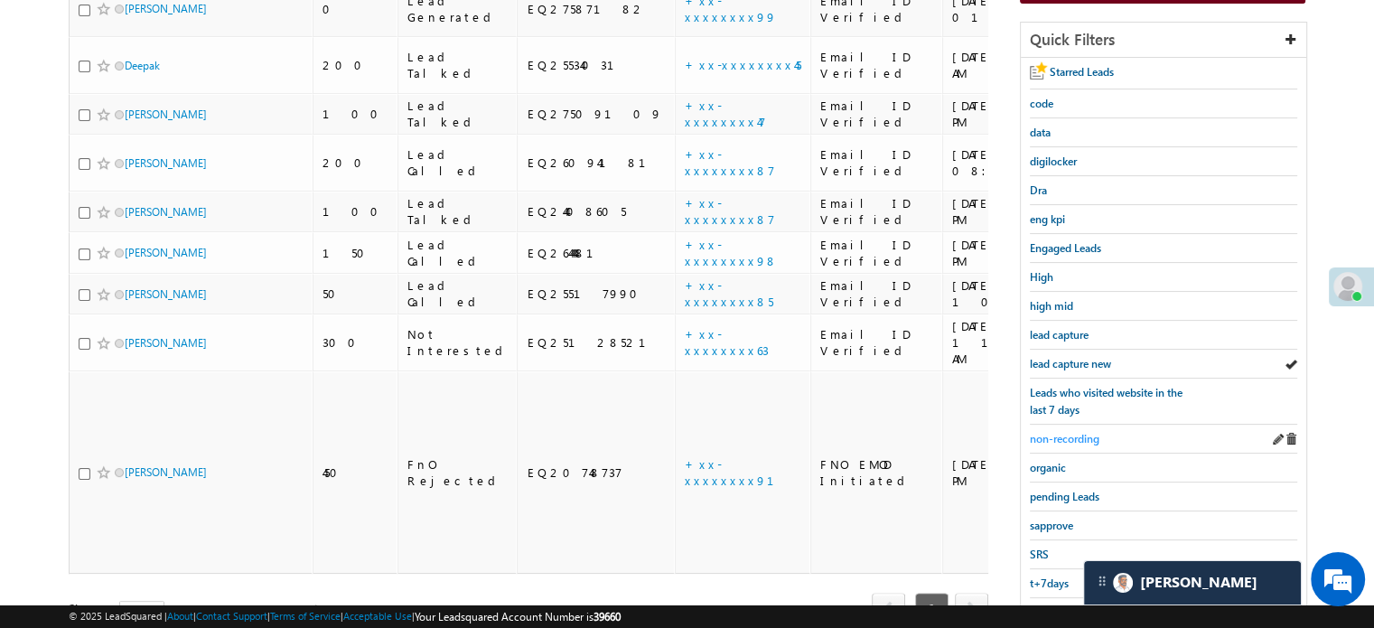
click at [1078, 436] on span "non-recording" at bounding box center [1065, 439] width 70 height 14
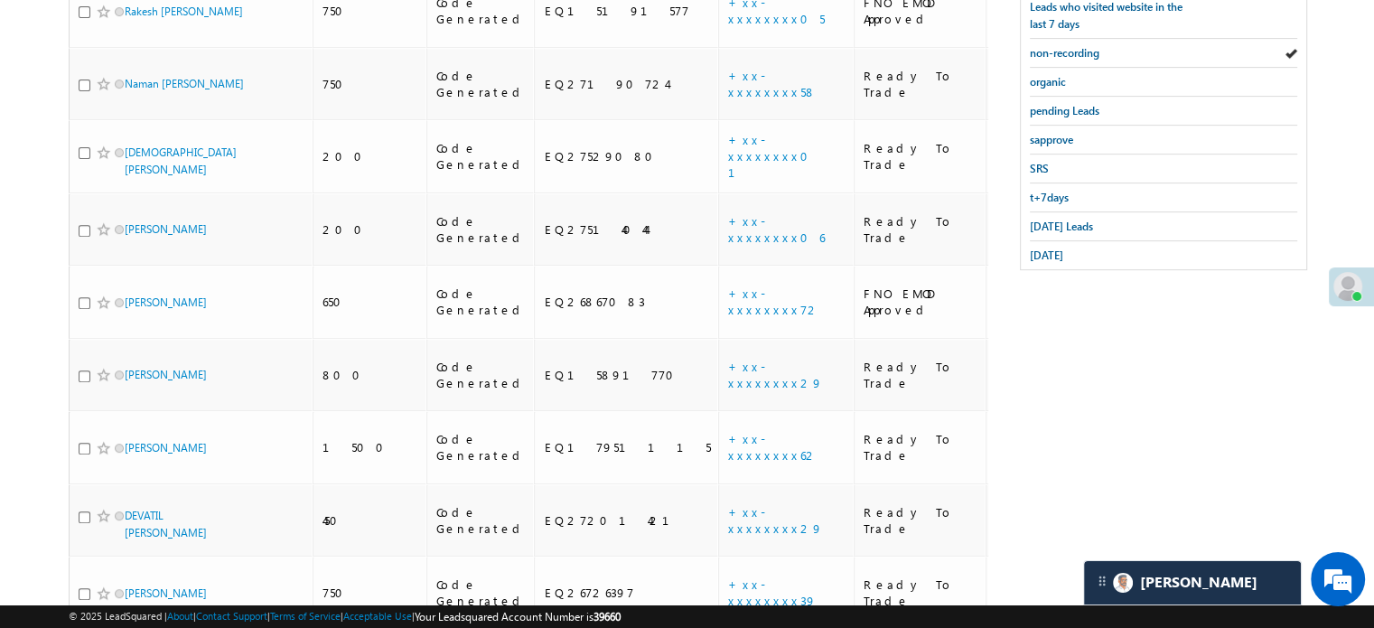
scroll to position [958, 0]
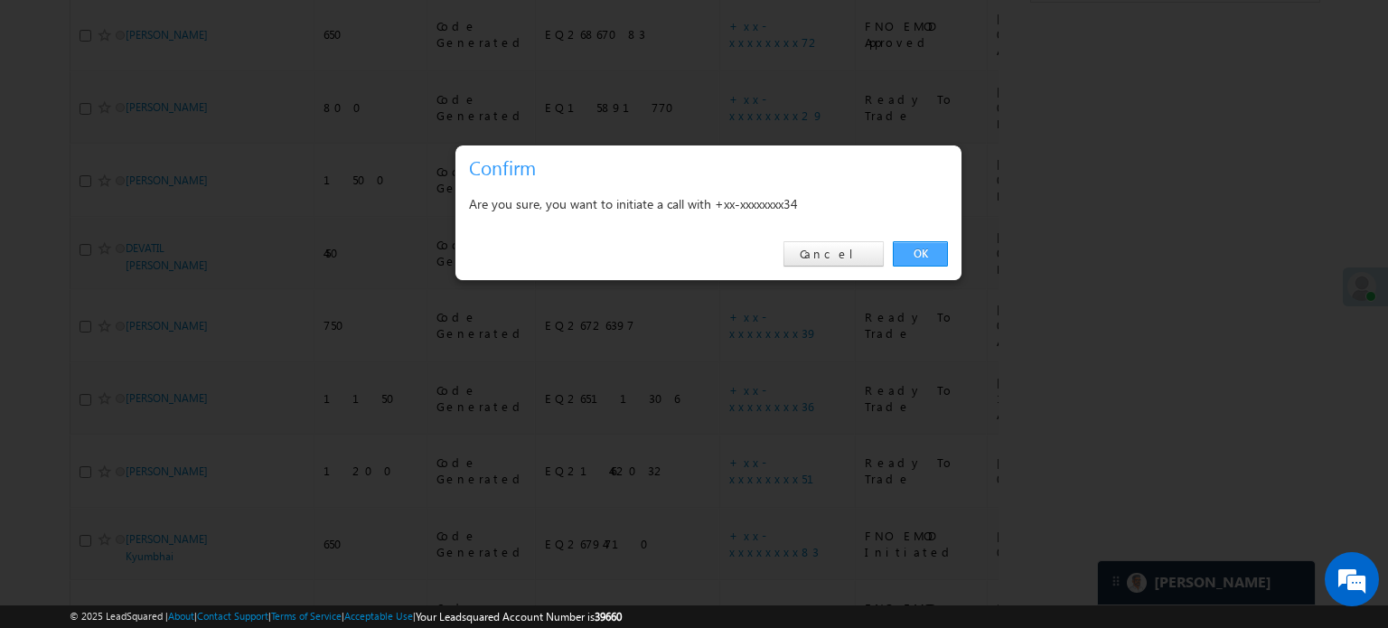
click at [918, 245] on link "OK" at bounding box center [920, 253] width 55 height 25
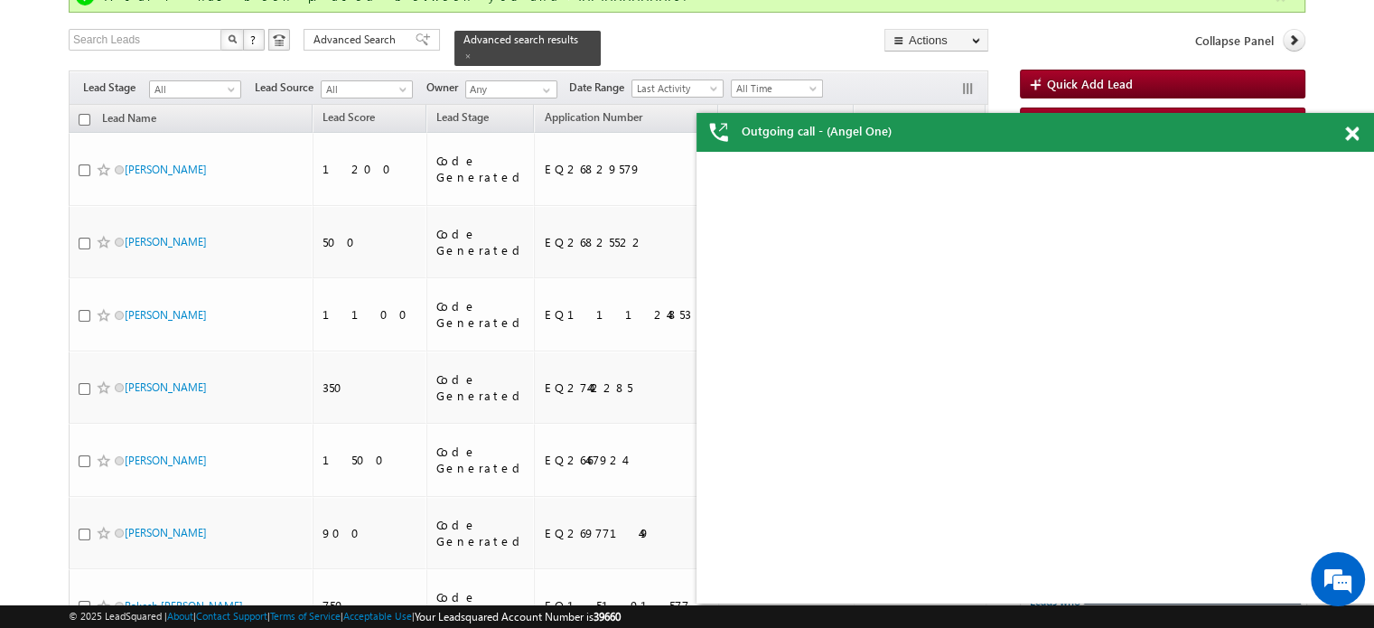
scroll to position [194, 0]
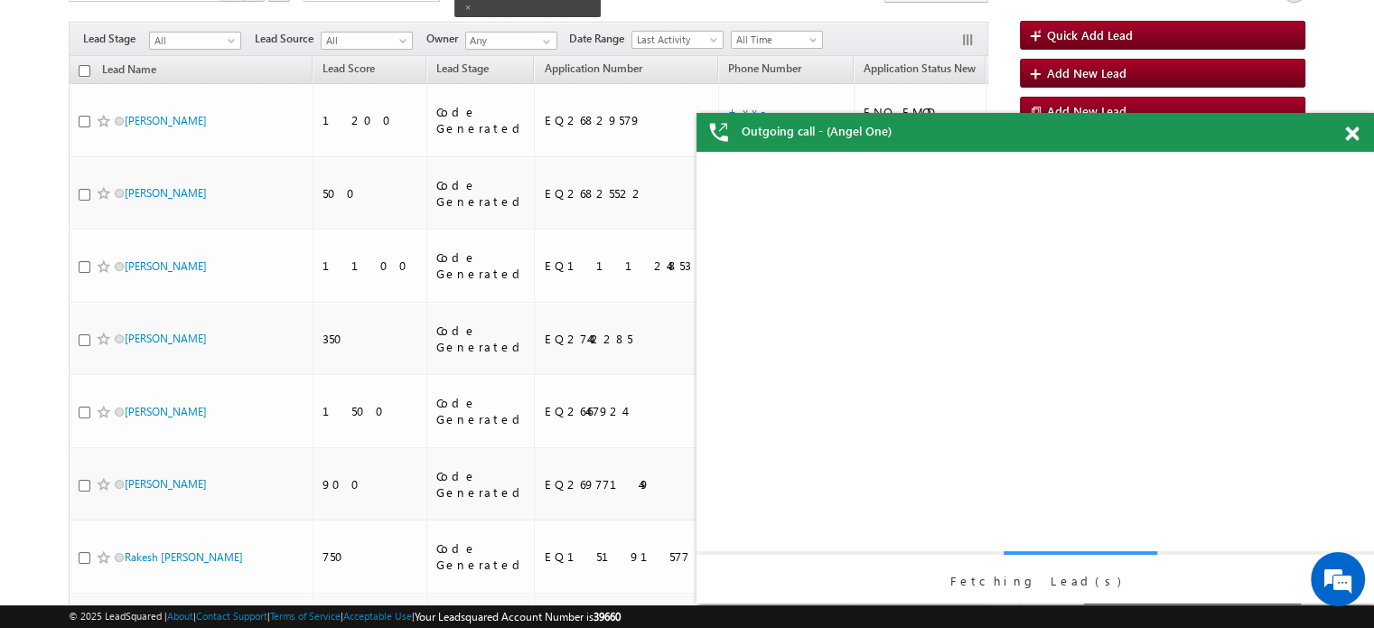
click at [1078, 510] on div "View Details Change Lead View Details Change Opportunity Fetching Lead(s)" at bounding box center [1035, 378] width 641 height 452
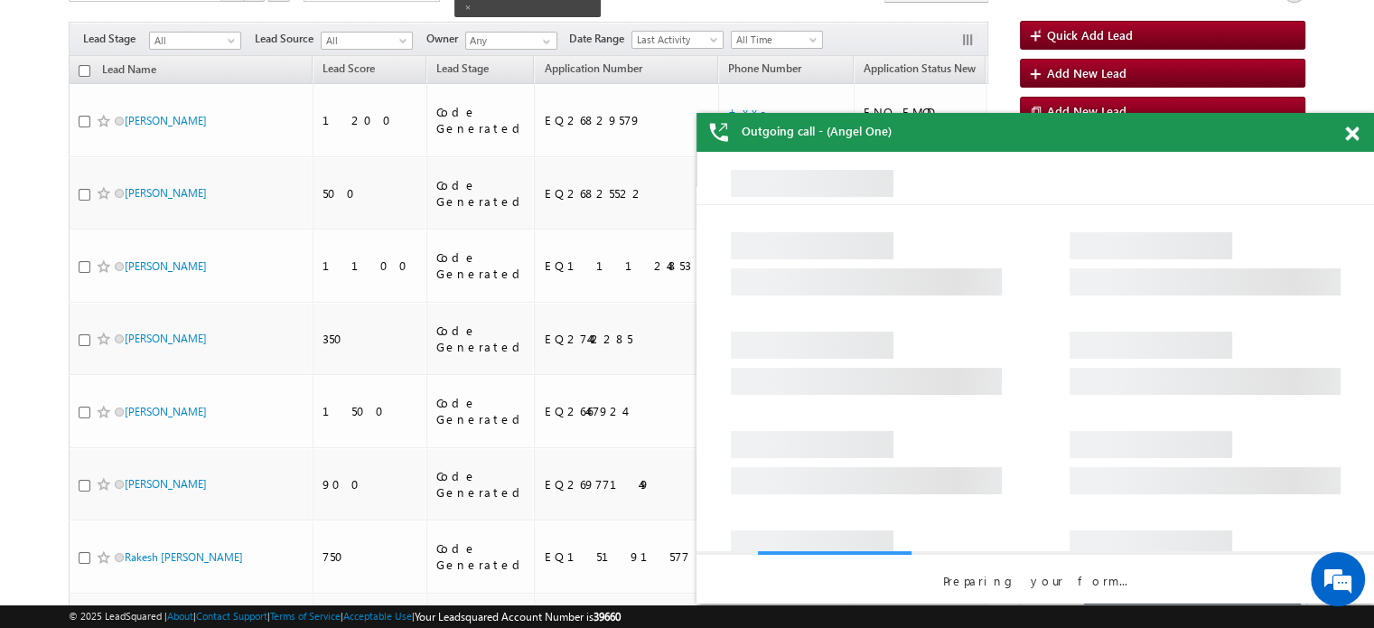
click at [1345, 137] on span at bounding box center [1352, 133] width 14 height 15
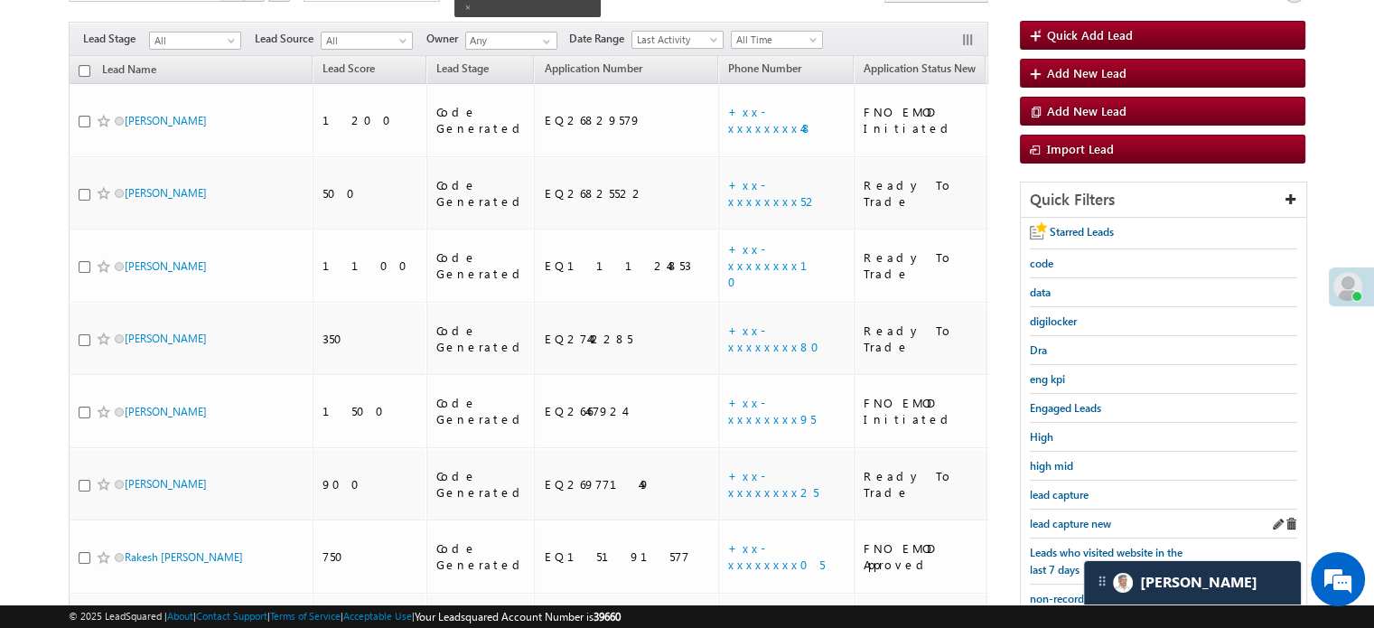
click at [1060, 510] on div "lead capture new" at bounding box center [1163, 524] width 267 height 29
click at [1068, 519] on span "lead capture new" at bounding box center [1070, 524] width 81 height 14
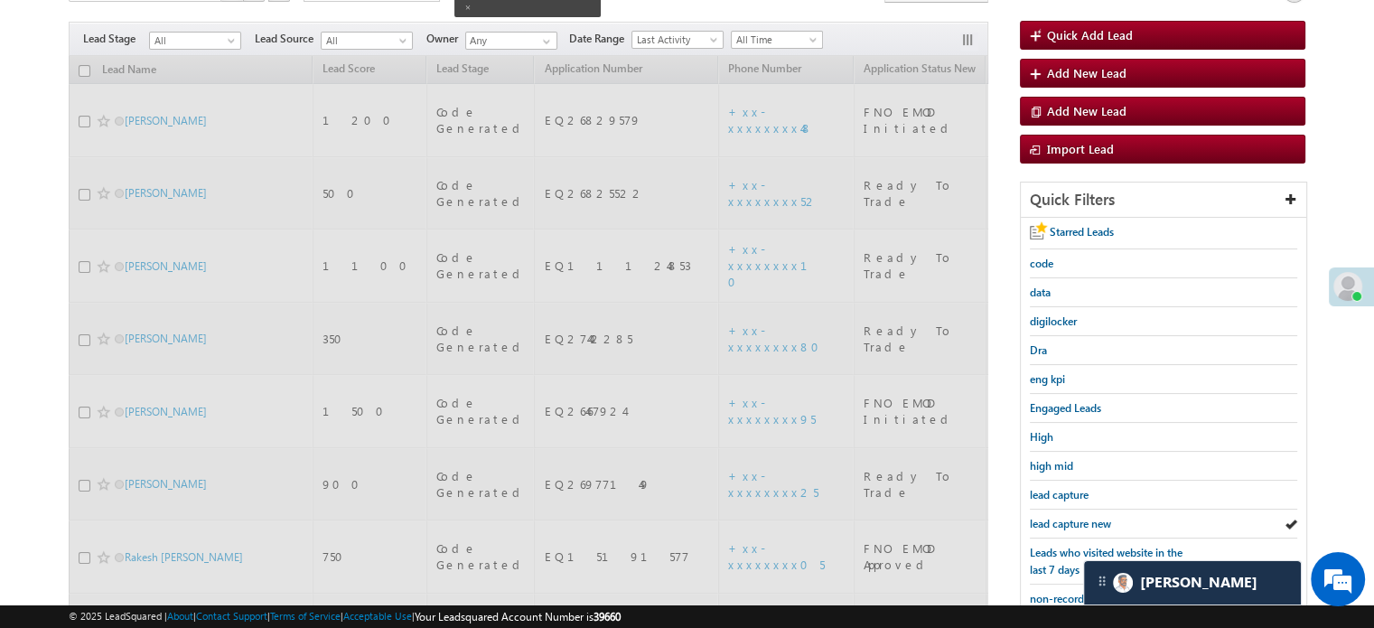
click at [1068, 519] on span "lead capture new" at bounding box center [1070, 524] width 81 height 14
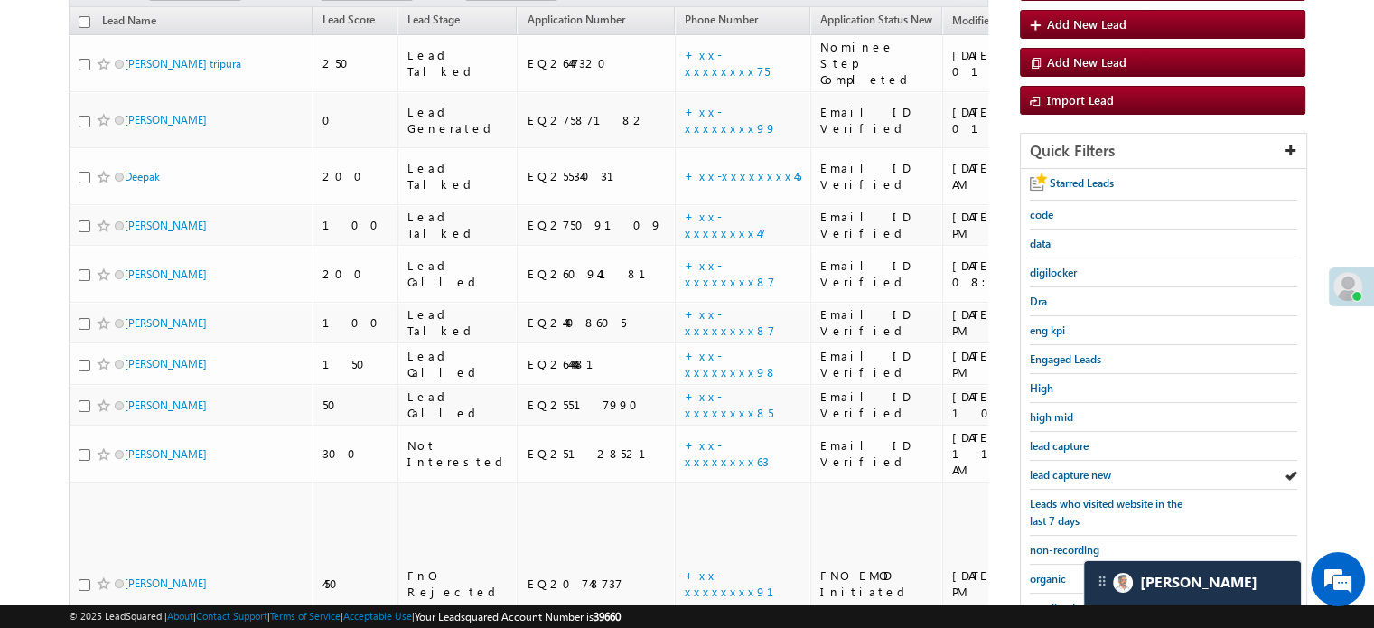
scroll to position [145, 0]
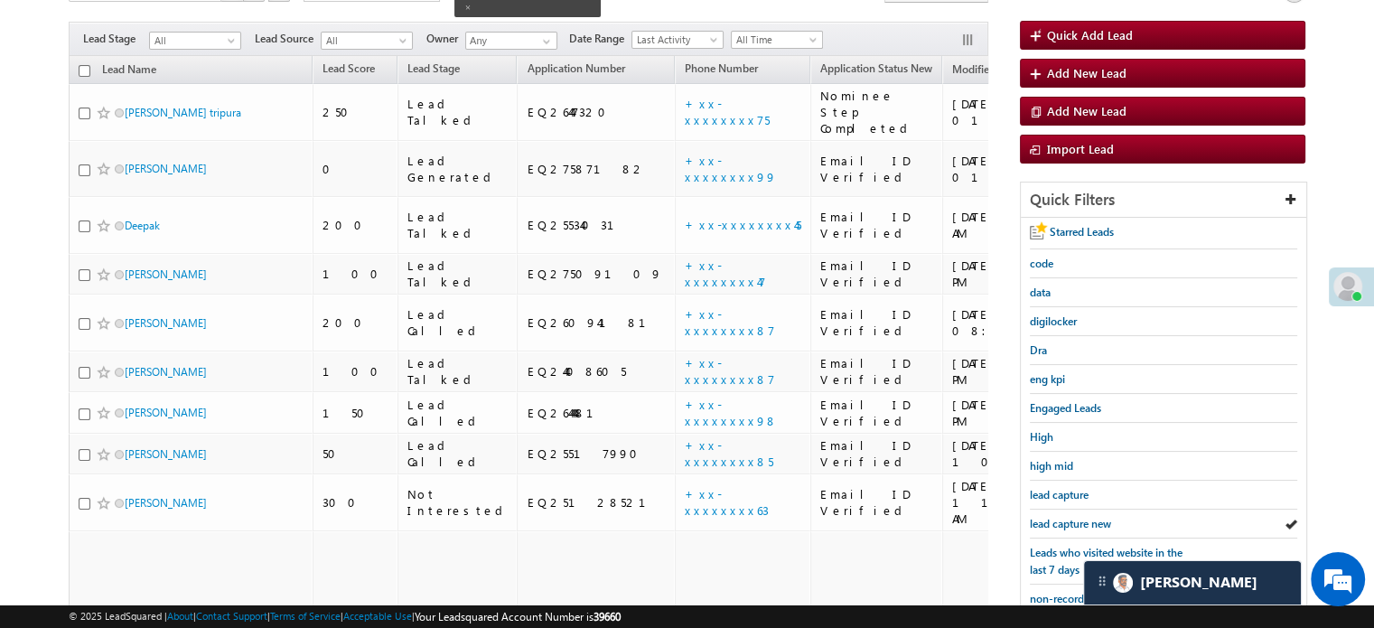
click at [1070, 519] on span "lead capture new" at bounding box center [1070, 524] width 81 height 14
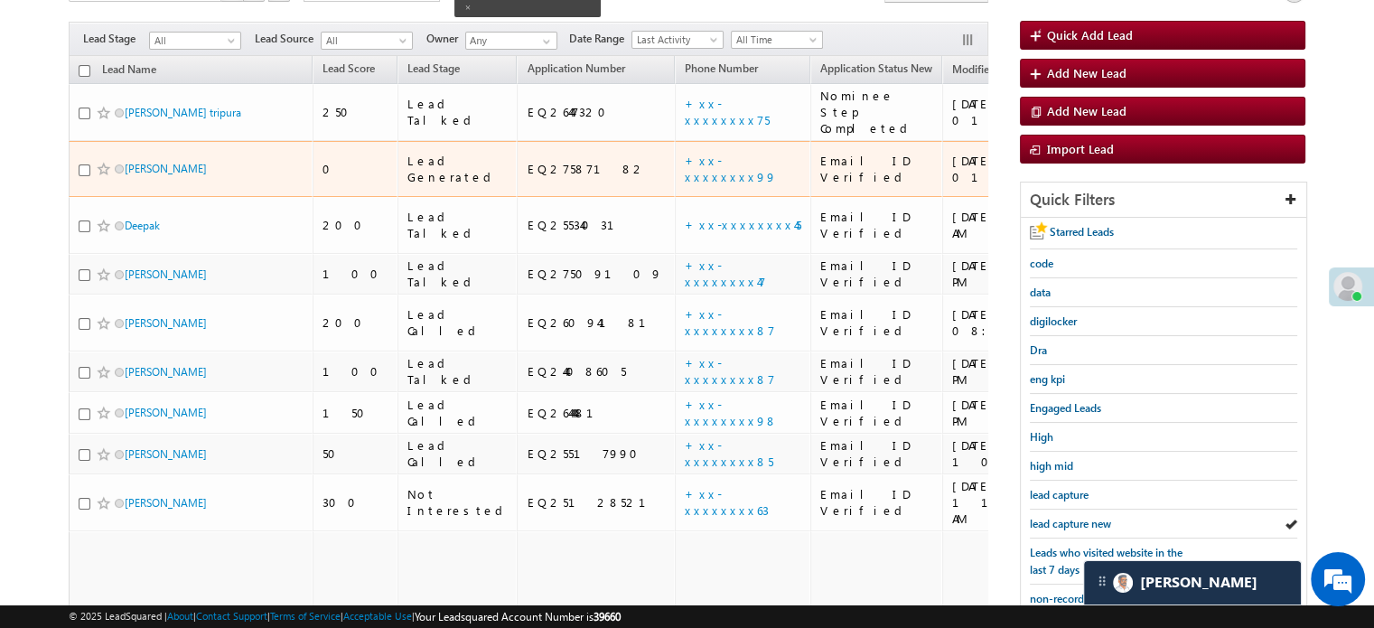
click at [675, 144] on td "+xx-xxxxxxxx99" at bounding box center [743, 169] width 136 height 57
click at [685, 153] on link "+xx-xxxxxxxx99" at bounding box center [731, 169] width 92 height 32
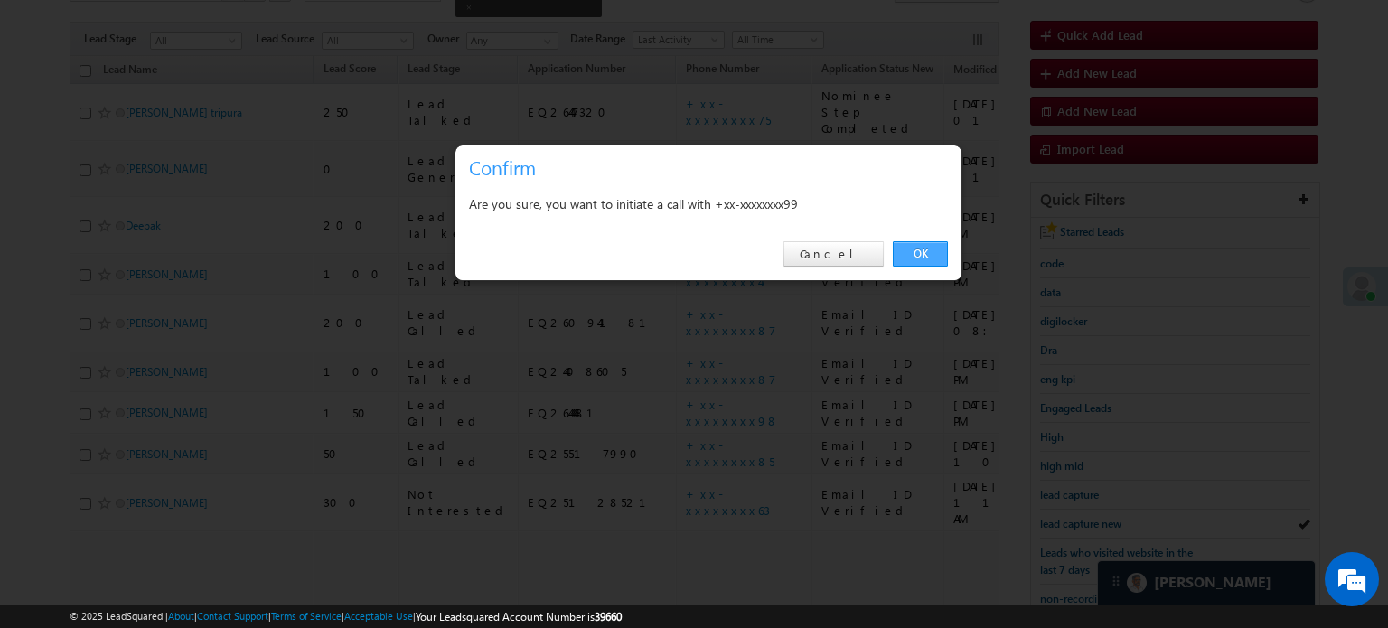
click at [930, 252] on link "OK" at bounding box center [920, 253] width 55 height 25
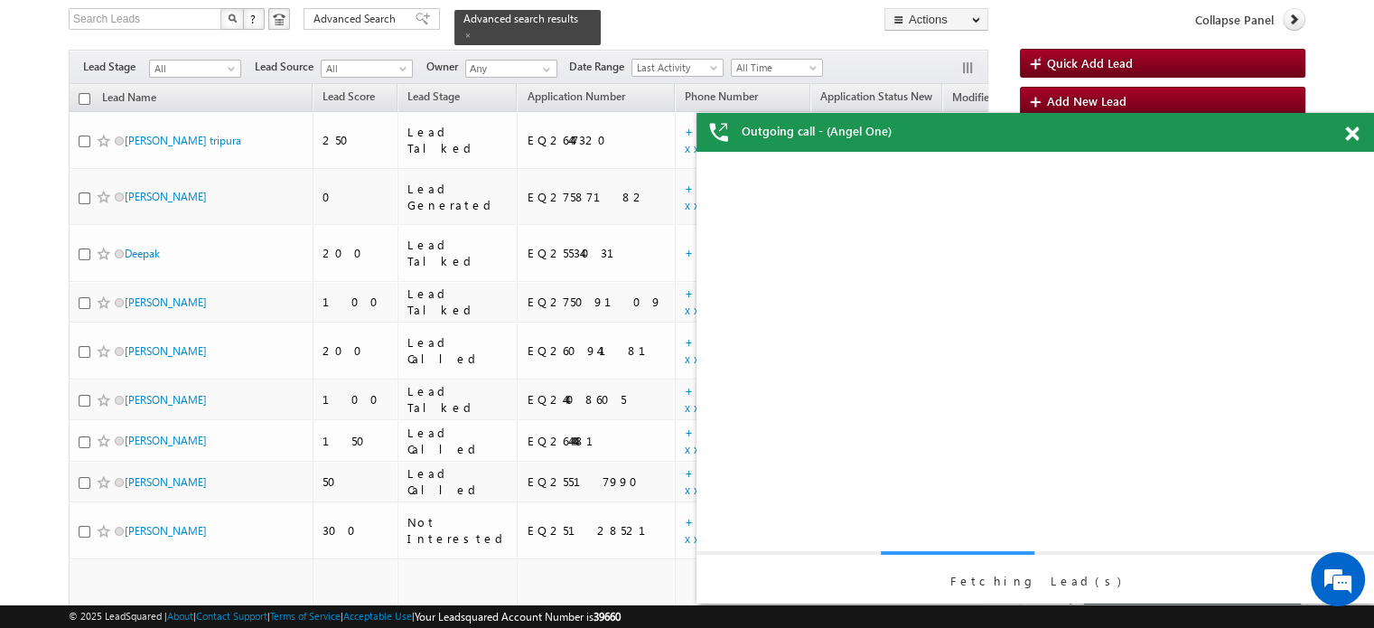
scroll to position [165, 0]
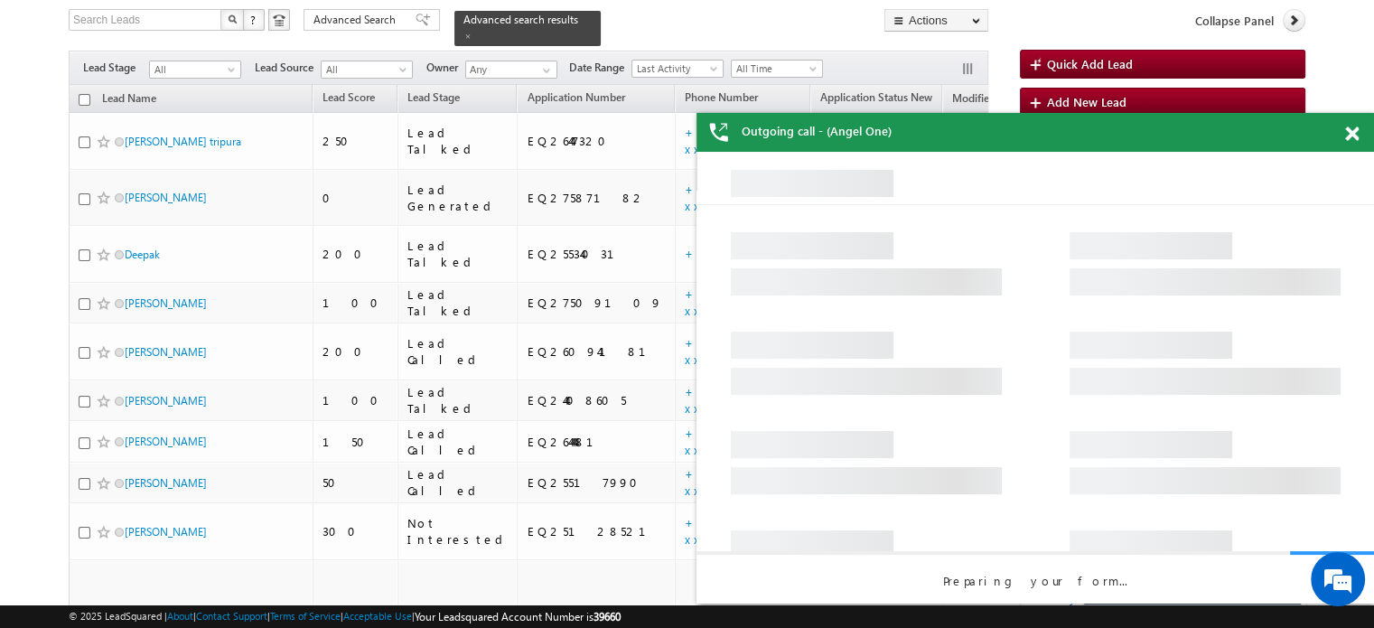
click at [1354, 133] on span at bounding box center [1352, 133] width 14 height 15
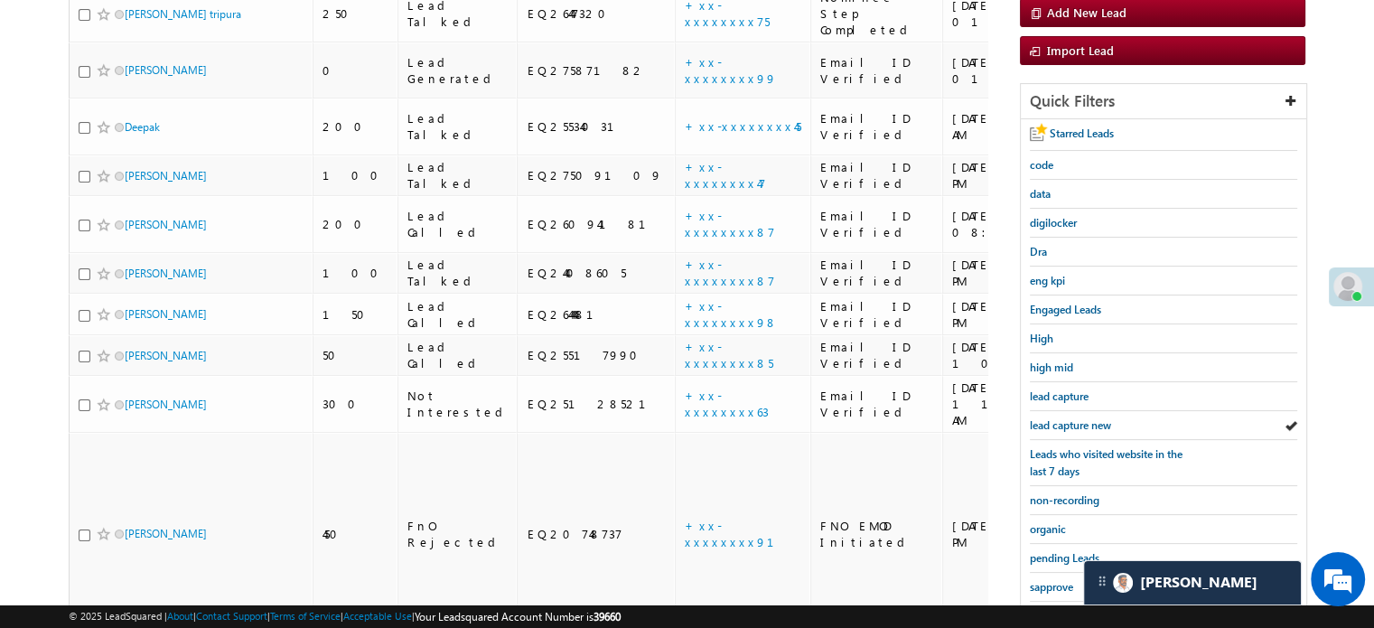
scroll to position [436, 0]
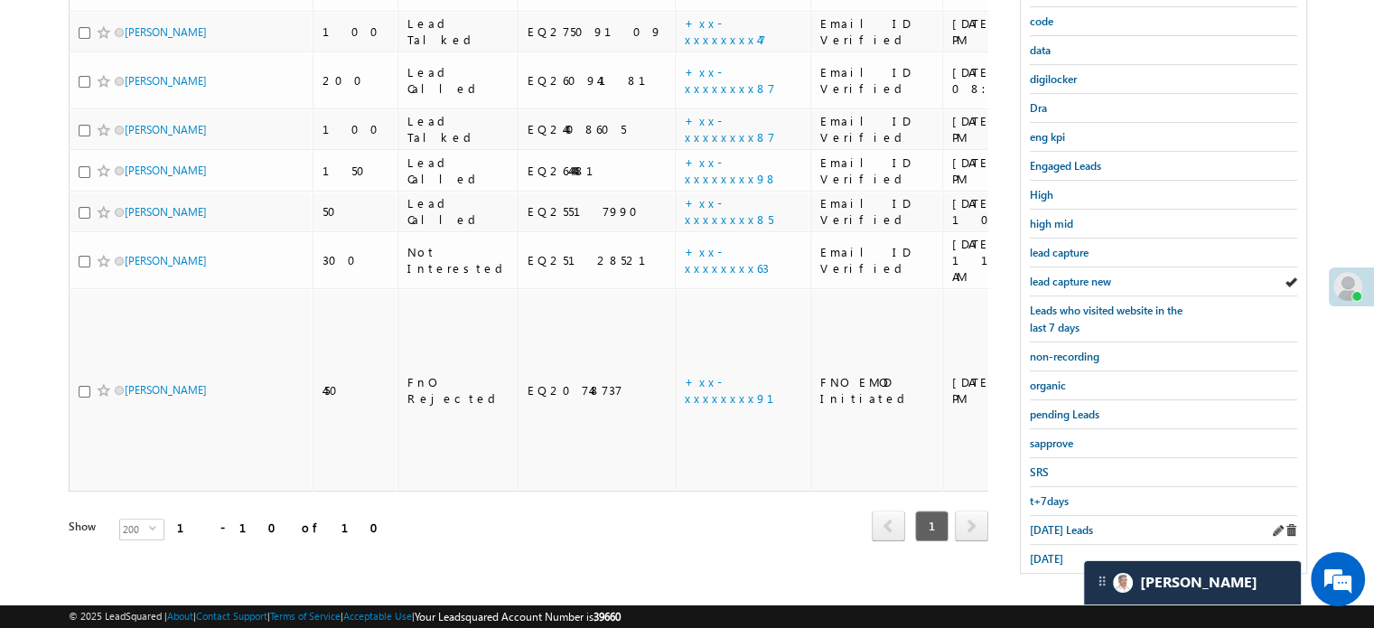
click at [1042, 516] on div "Today's Leads" at bounding box center [1163, 530] width 267 height 29
click at [1044, 523] on span "Today's Leads" at bounding box center [1061, 530] width 63 height 14
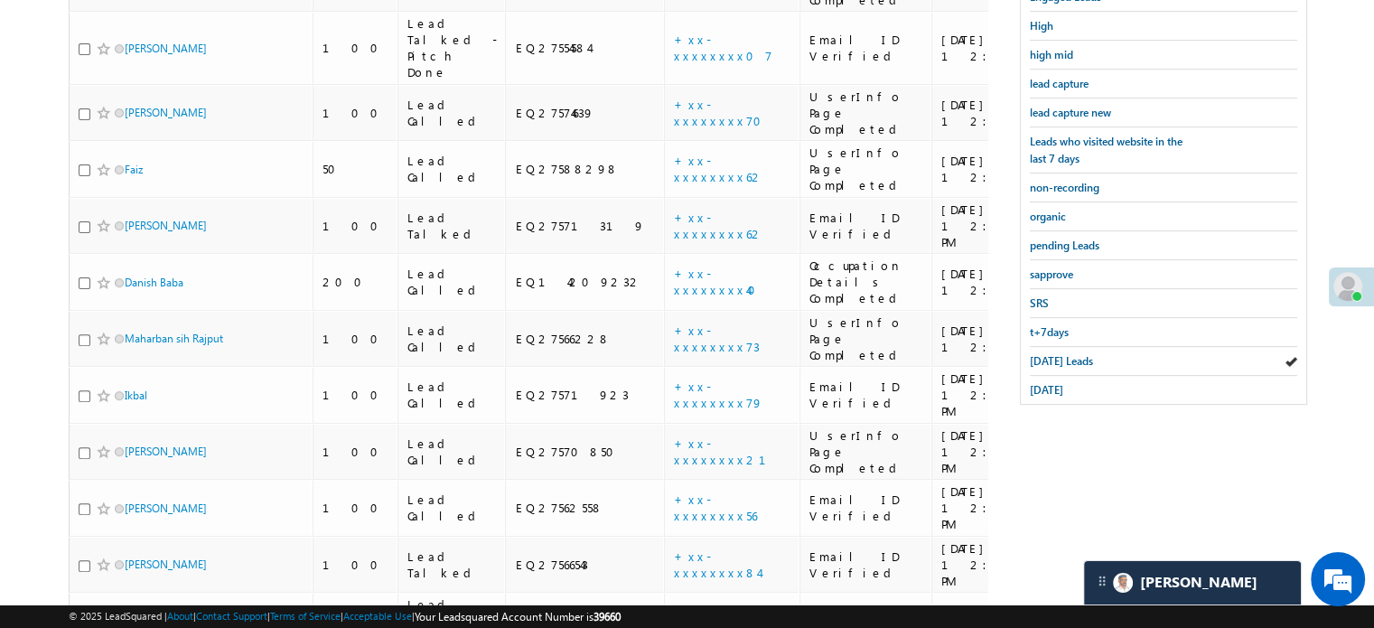
scroll to position [169, 0]
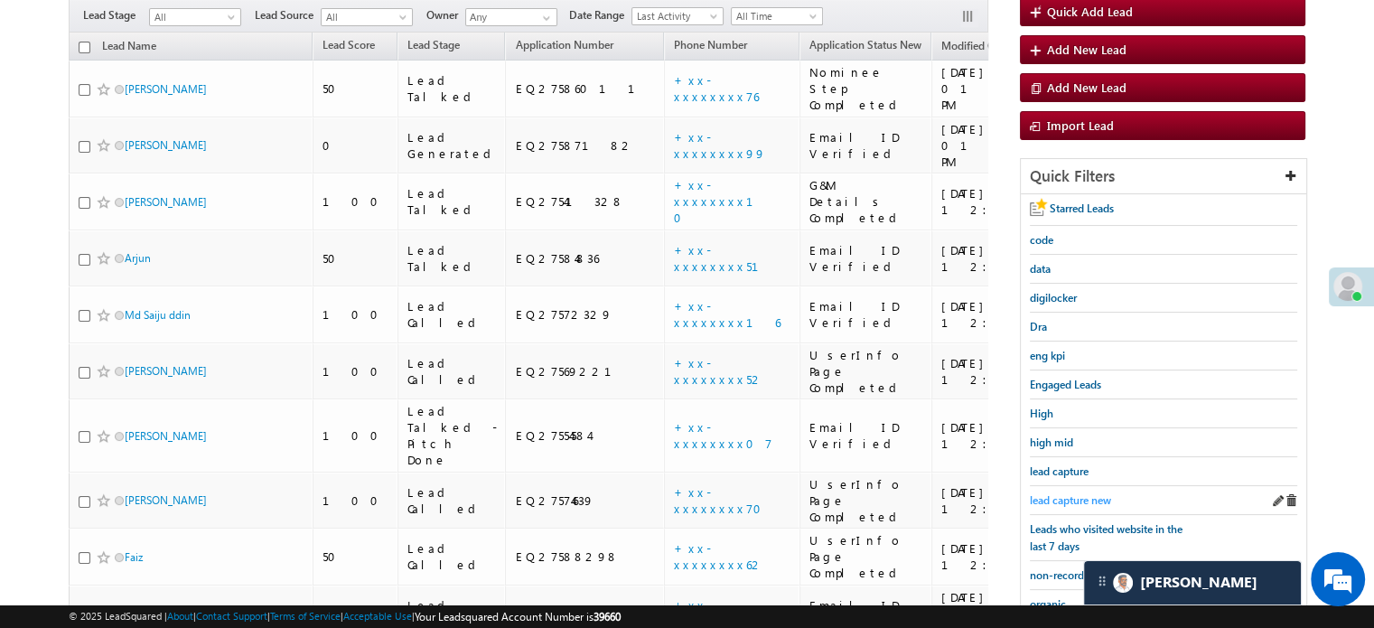
click at [1044, 495] on span "lead capture new" at bounding box center [1070, 500] width 81 height 14
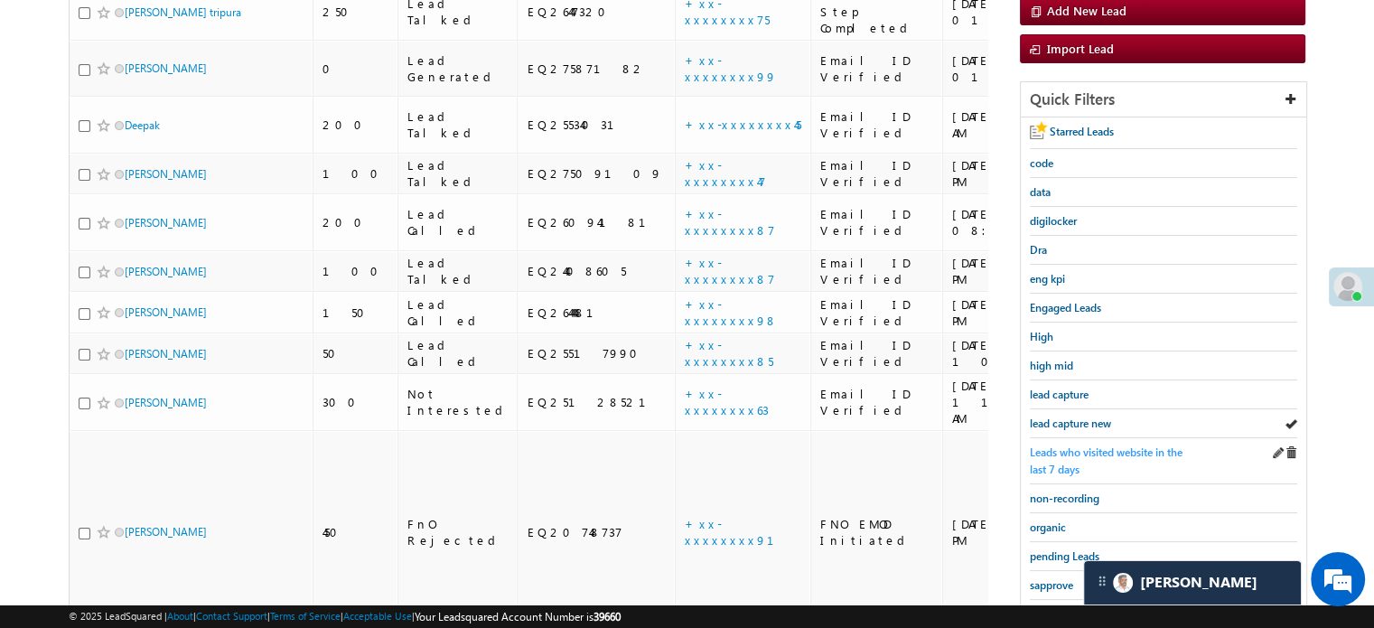
scroll to position [350, 0]
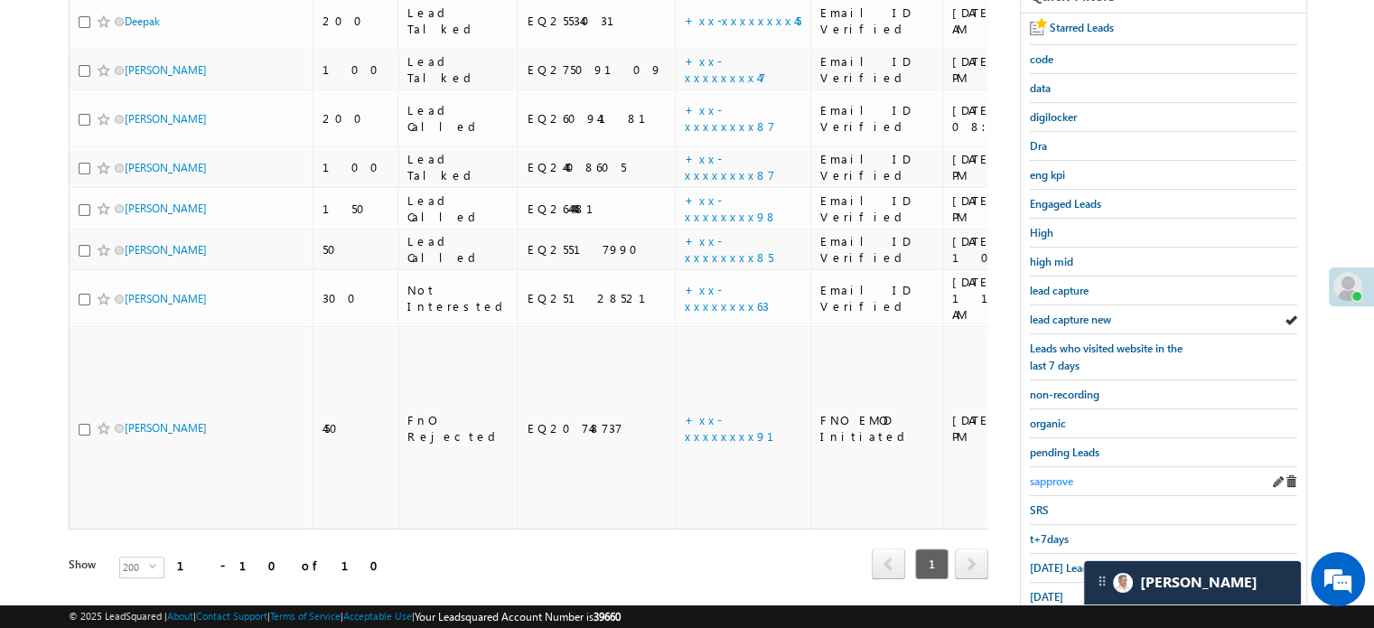
click at [1065, 474] on span "sapprove" at bounding box center [1051, 481] width 43 height 14
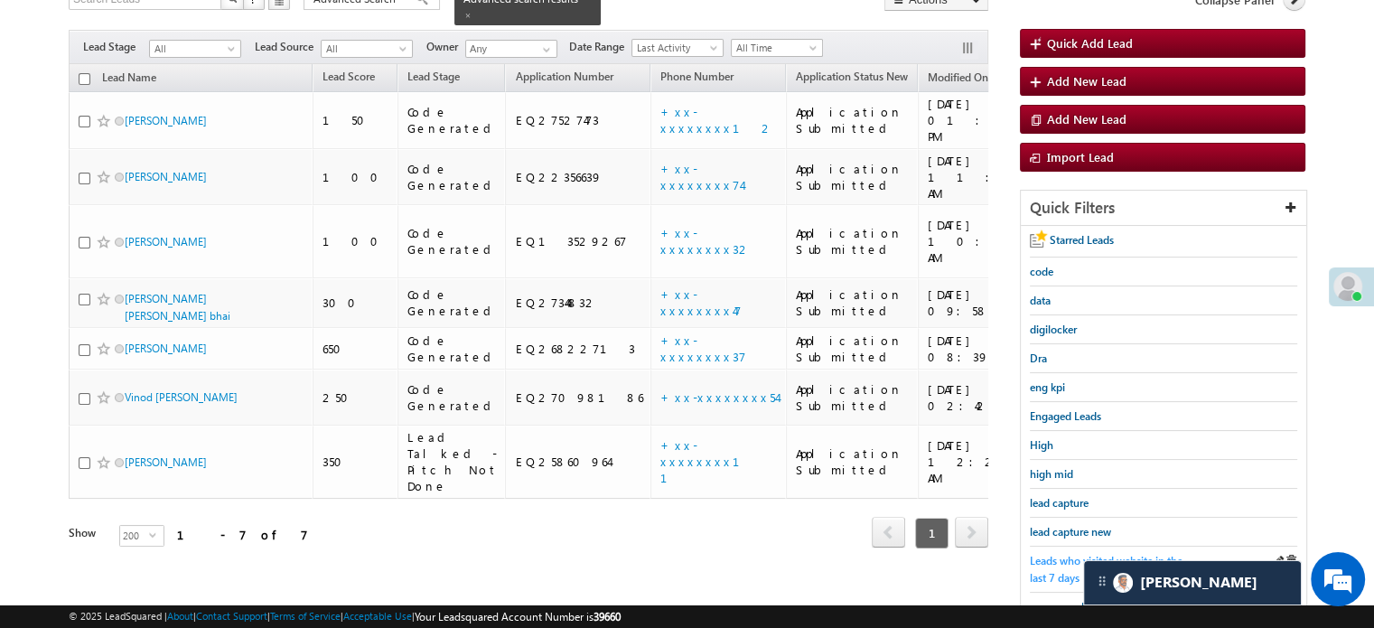
scroll to position [169, 0]
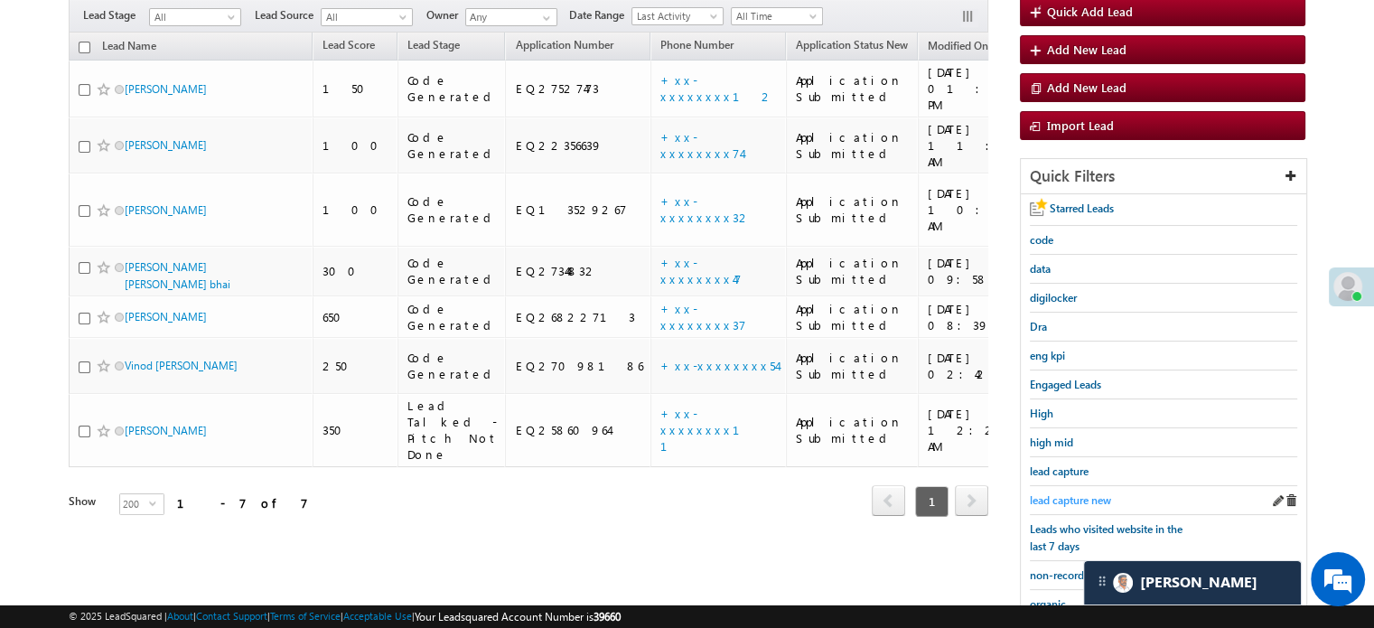
click at [1078, 498] on span "lead capture new" at bounding box center [1070, 500] width 81 height 14
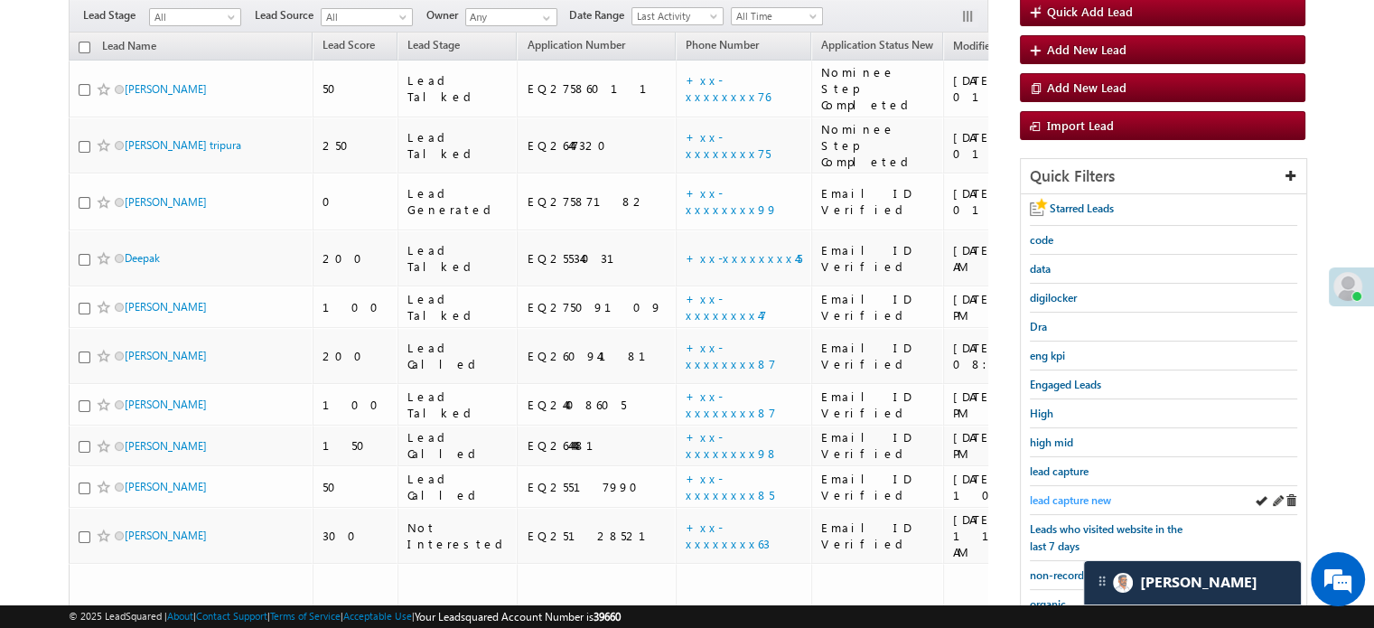
click at [1073, 494] on span "lead capture new" at bounding box center [1070, 500] width 81 height 14
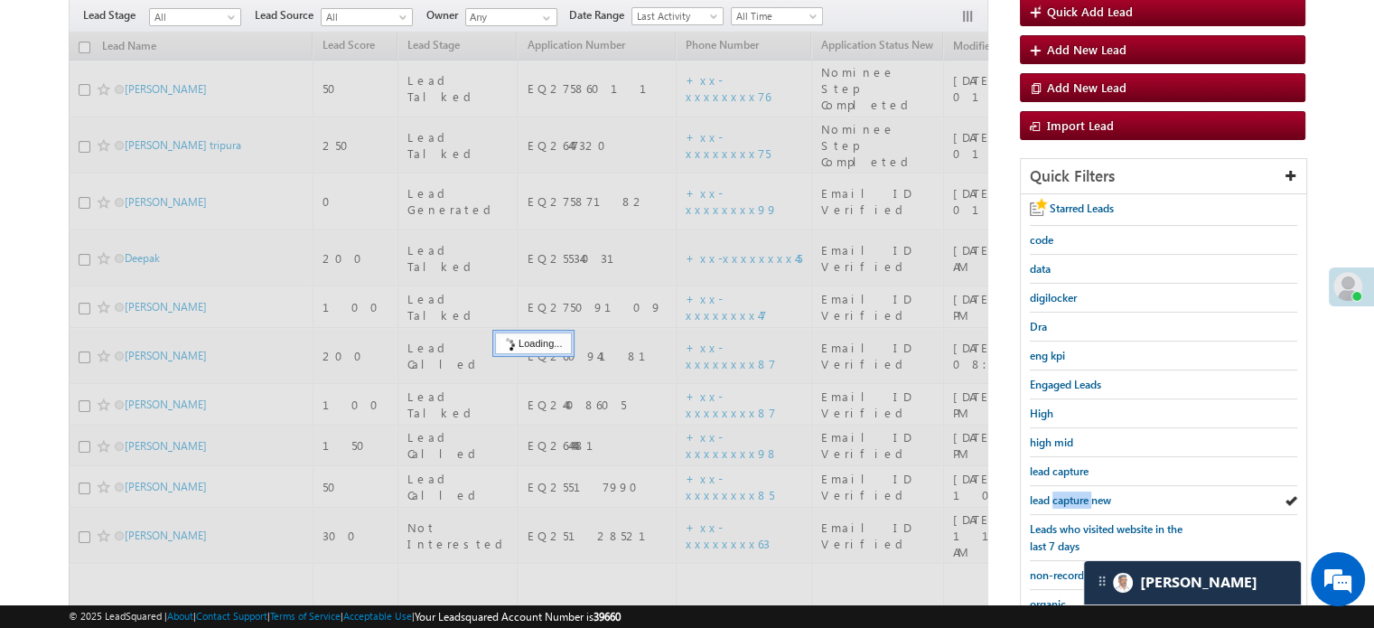
click at [1073, 494] on span "lead capture new" at bounding box center [1070, 500] width 81 height 14
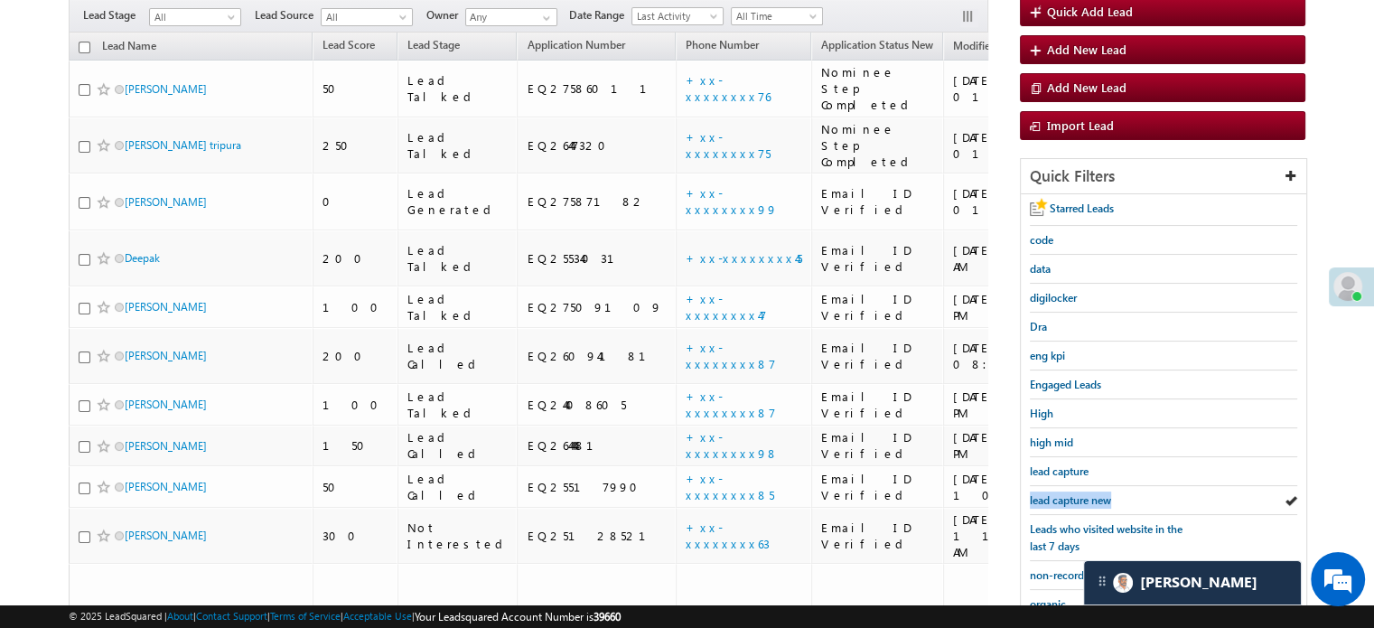
click at [1073, 494] on span "lead capture new" at bounding box center [1070, 500] width 81 height 14
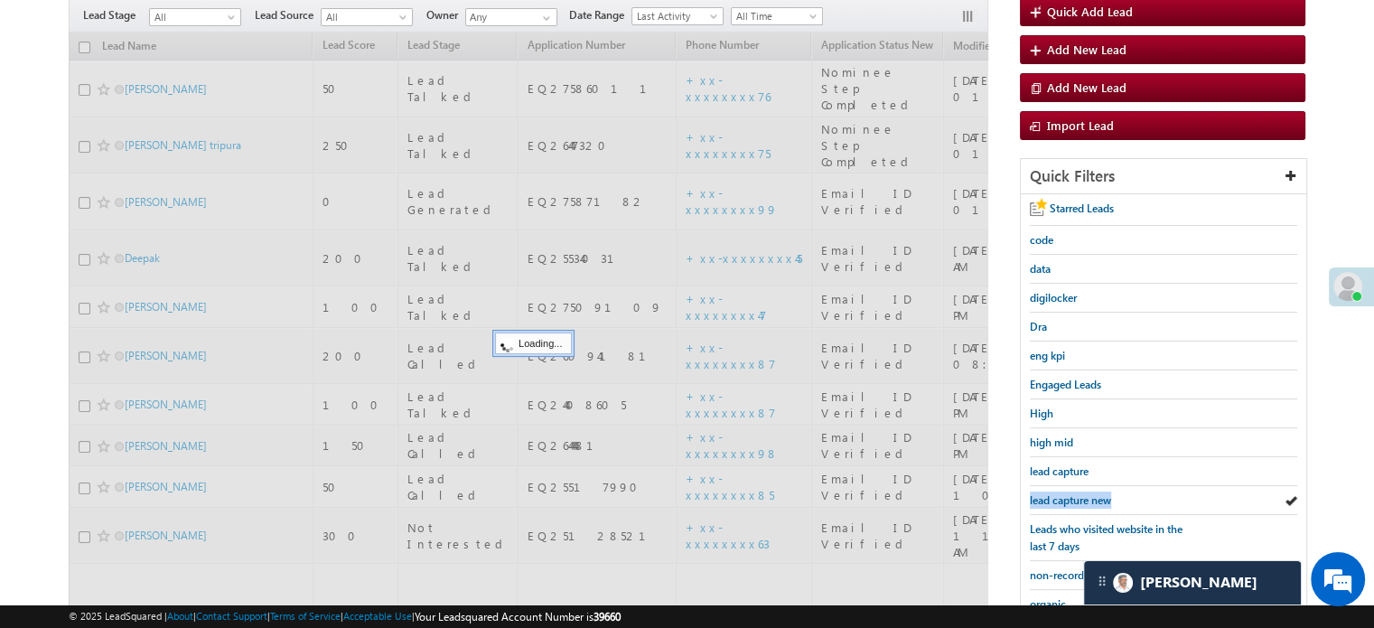
click at [1073, 494] on span "lead capture new" at bounding box center [1070, 500] width 81 height 14
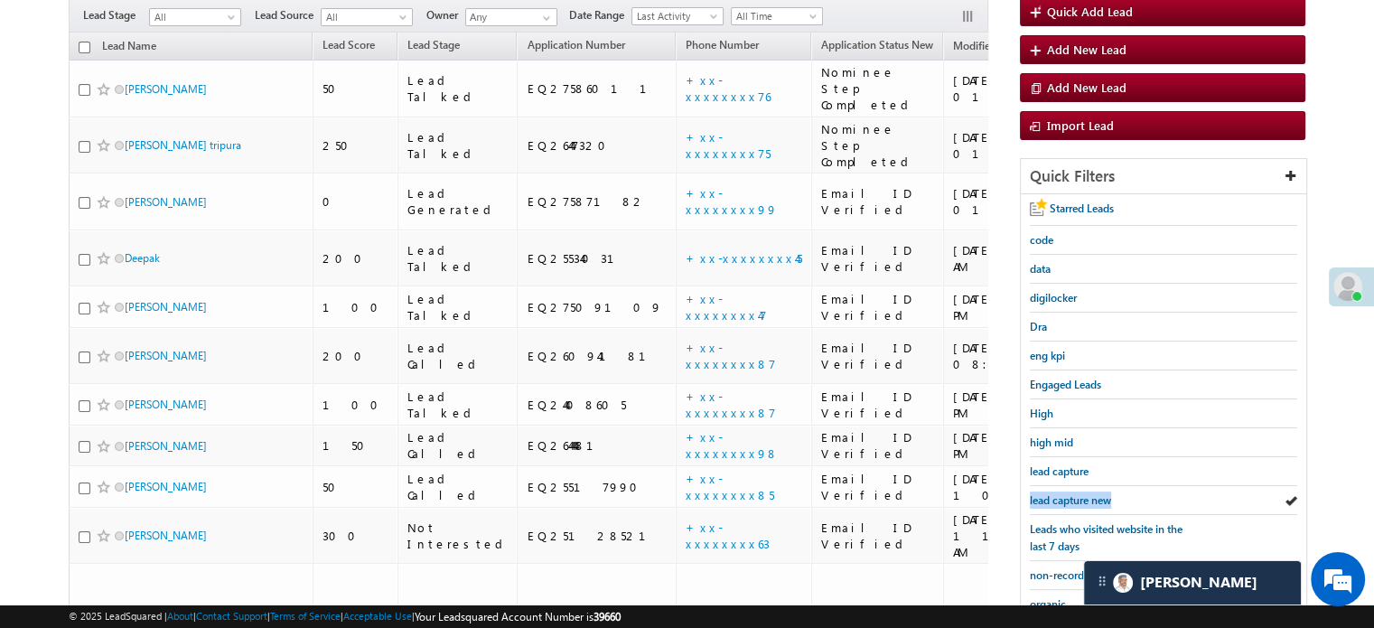
click at [1073, 494] on span "lead capture new" at bounding box center [1070, 500] width 81 height 14
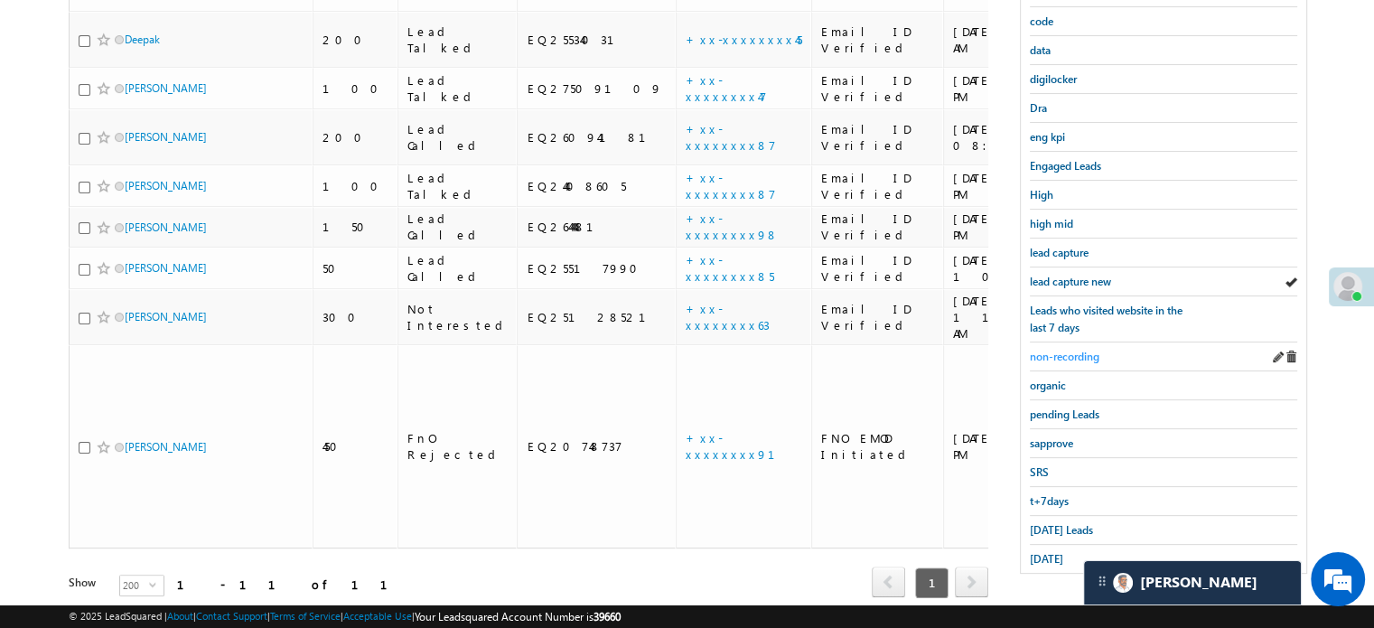
click at [1089, 357] on span "non-recording" at bounding box center [1065, 357] width 70 height 14
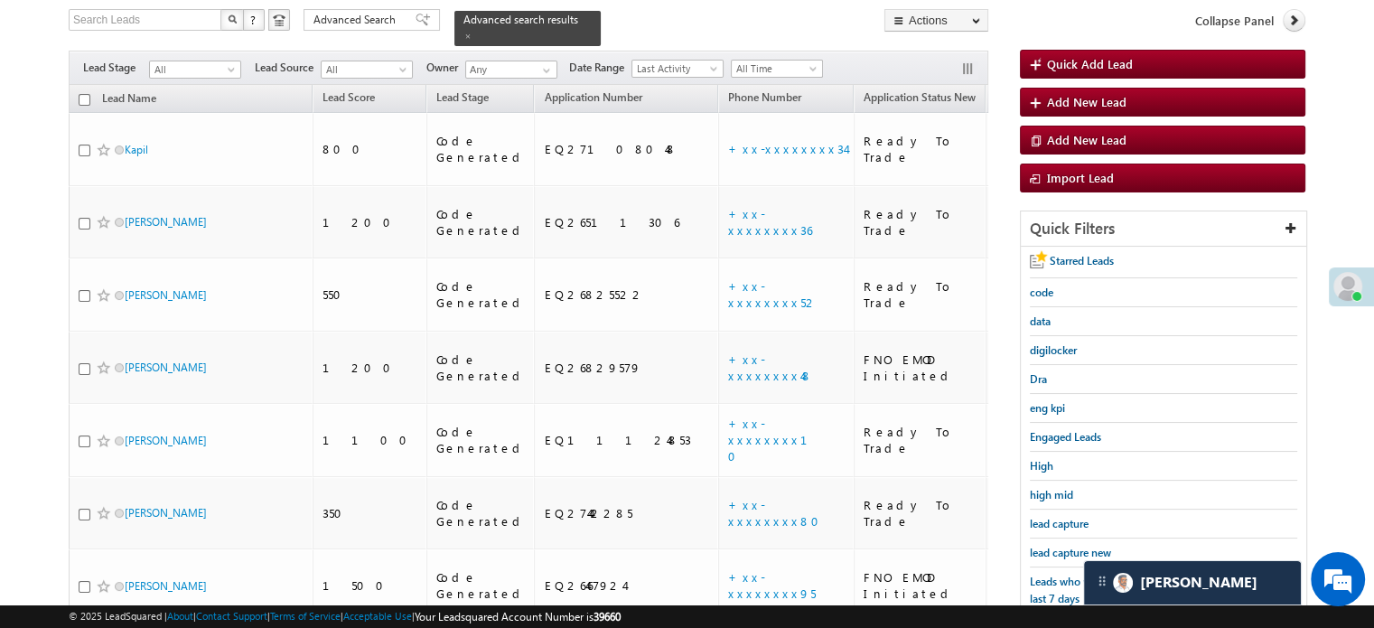
scroll to position [958, 0]
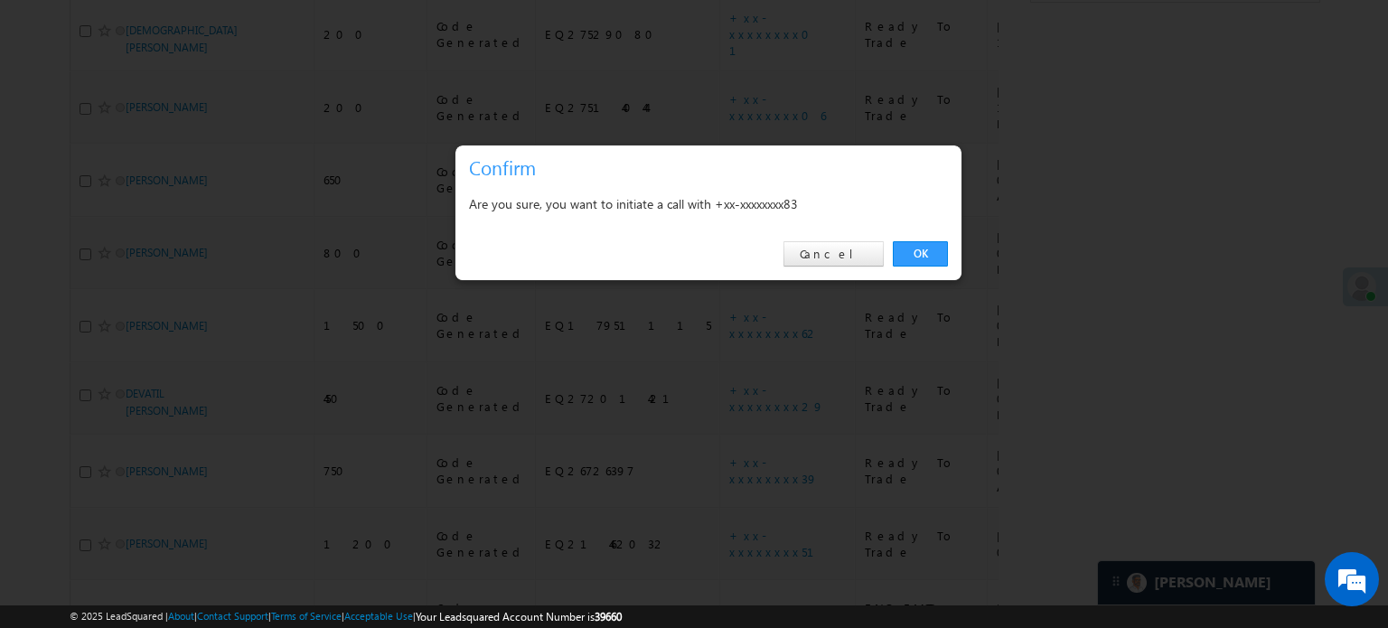
click at [925, 256] on link "OK" at bounding box center [920, 253] width 55 height 25
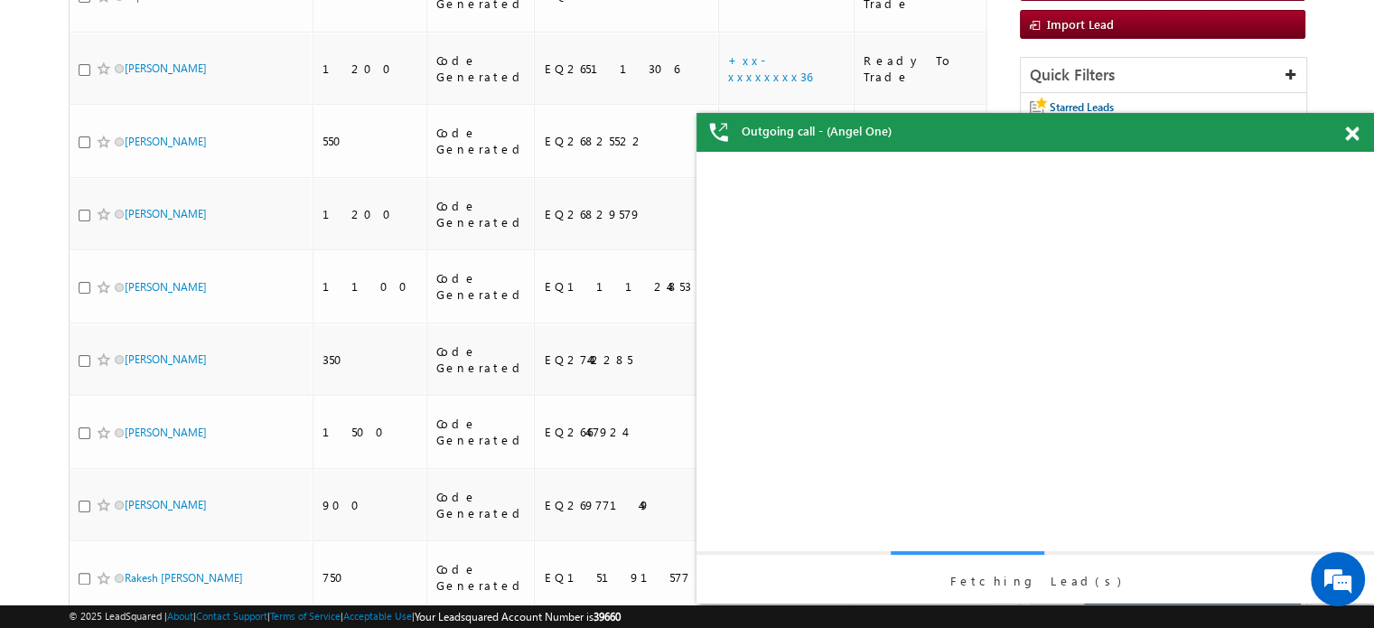
scroll to position [0, 0]
click at [1351, 133] on span at bounding box center [1352, 133] width 14 height 15
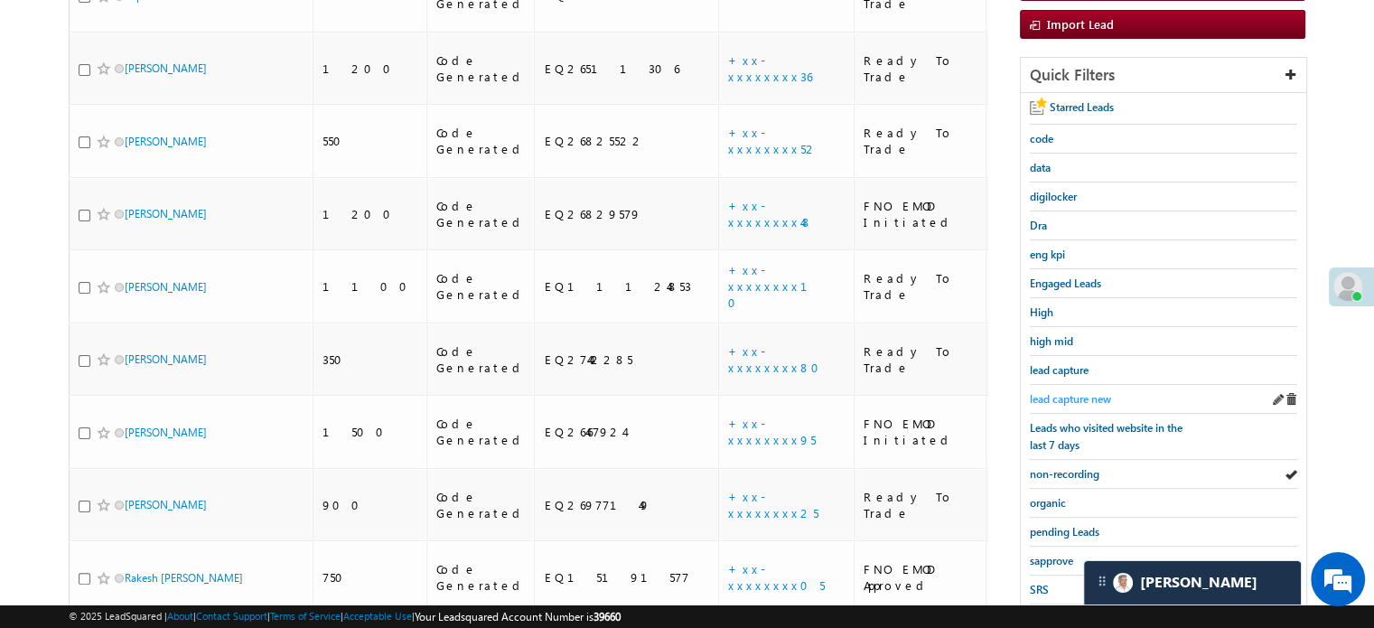
click at [1089, 394] on span "lead capture new" at bounding box center [1070, 399] width 81 height 14
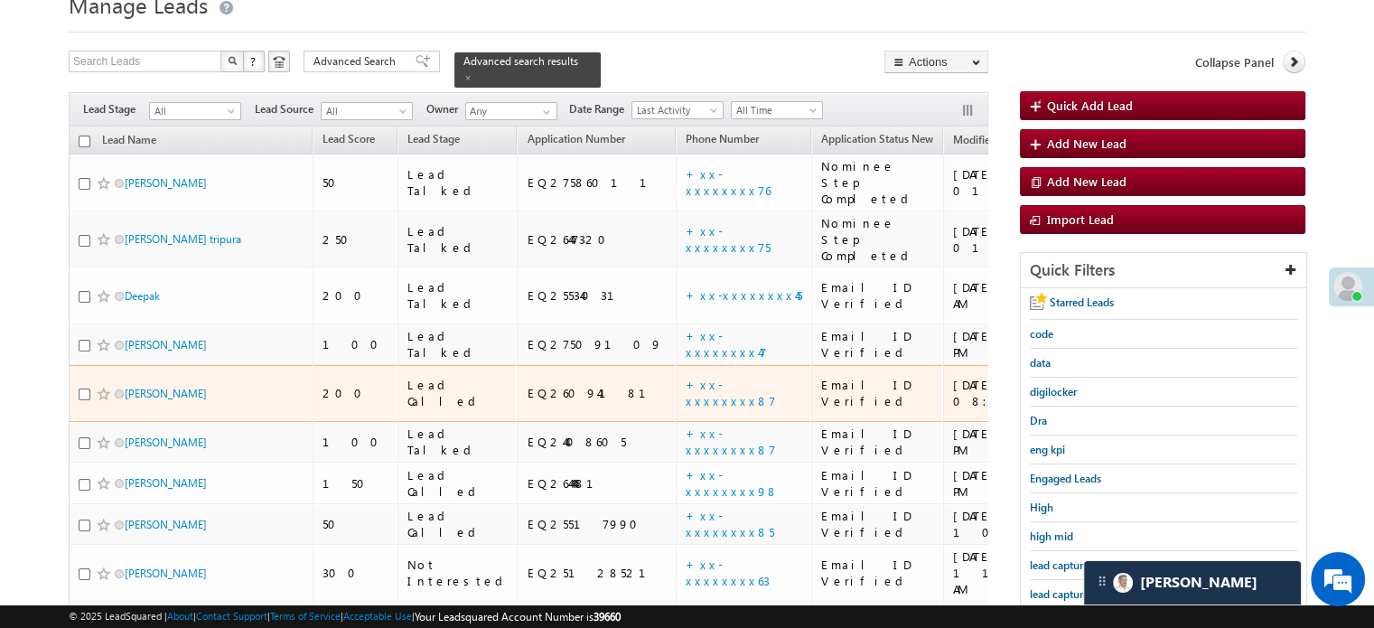
scroll to position [181, 0]
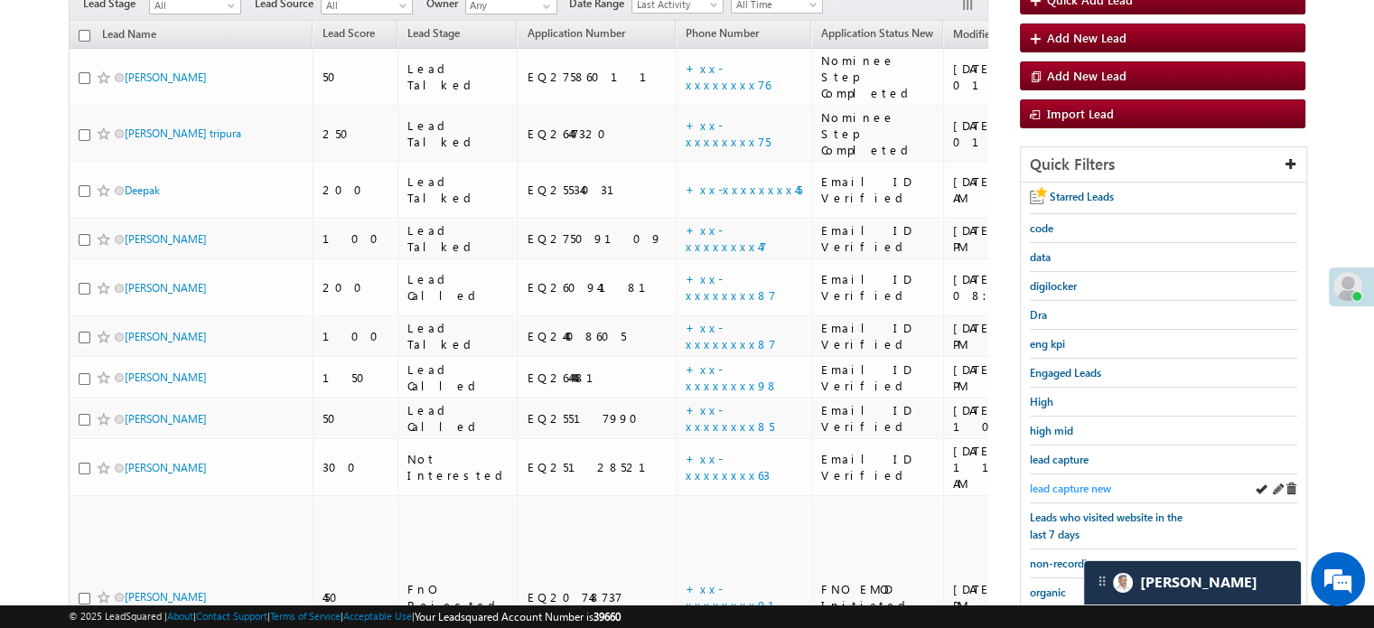
click at [1086, 482] on span "lead capture new" at bounding box center [1070, 489] width 81 height 14
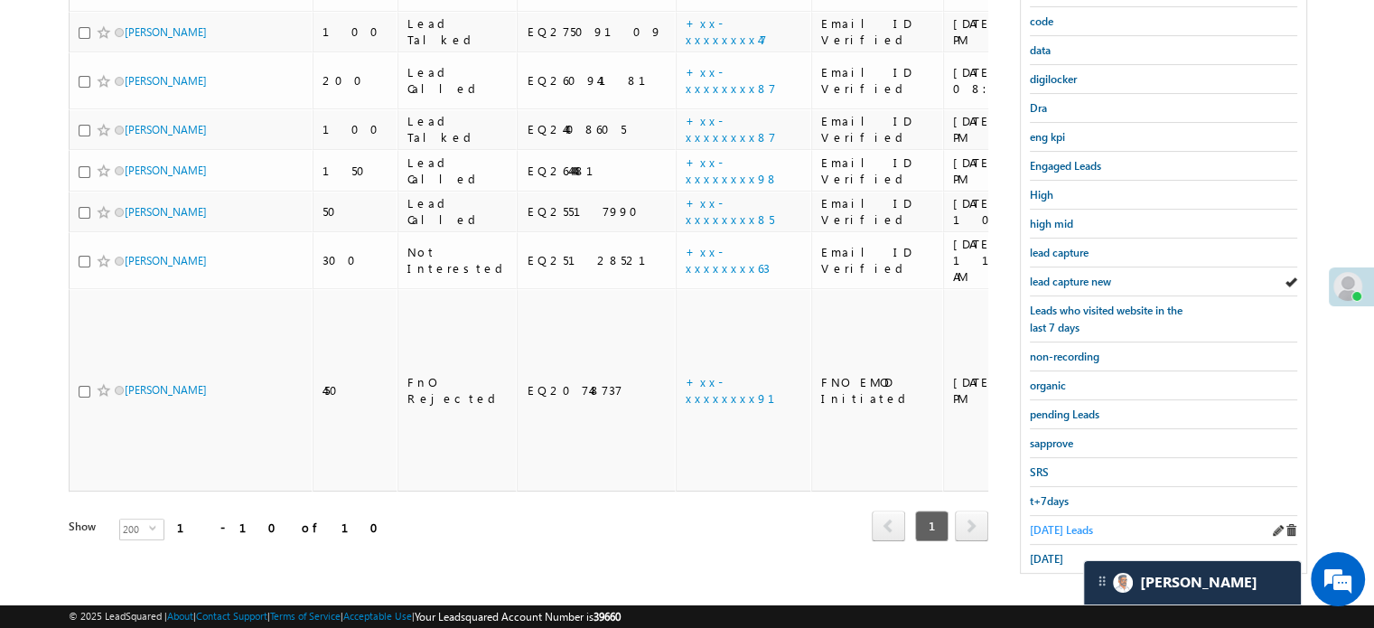
click at [1044, 523] on span "Today's Leads" at bounding box center [1061, 530] width 63 height 14
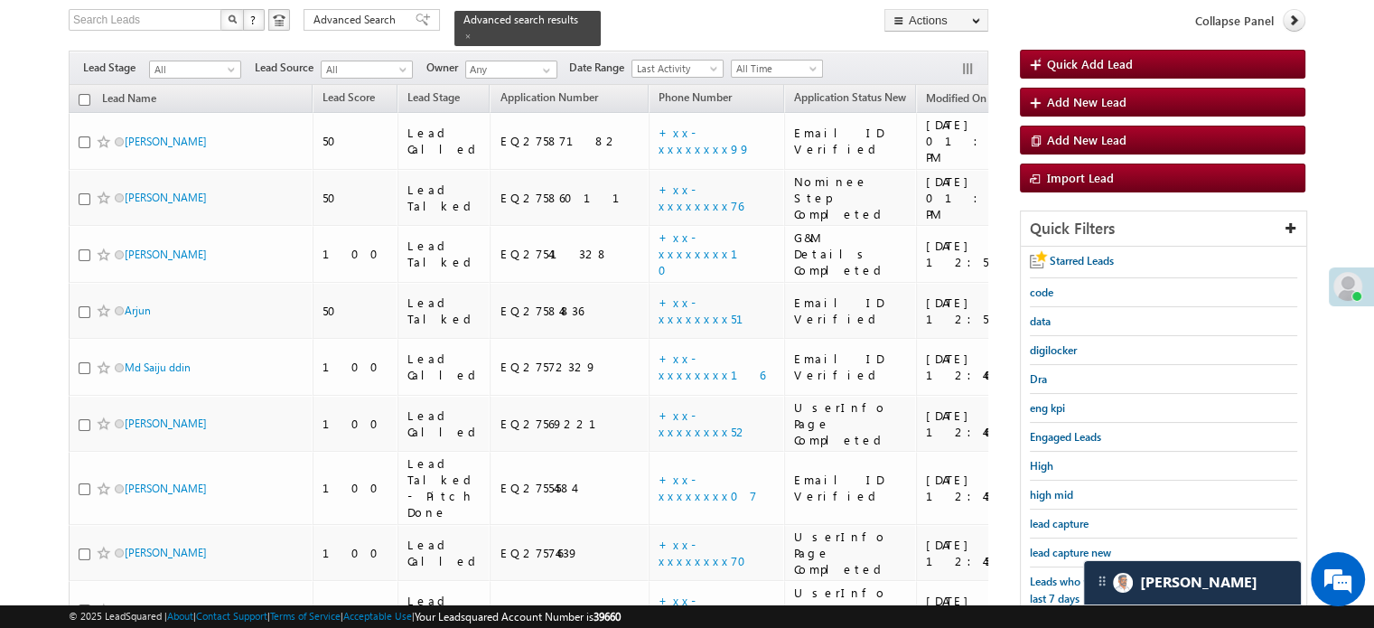
scroll to position [1483, 0]
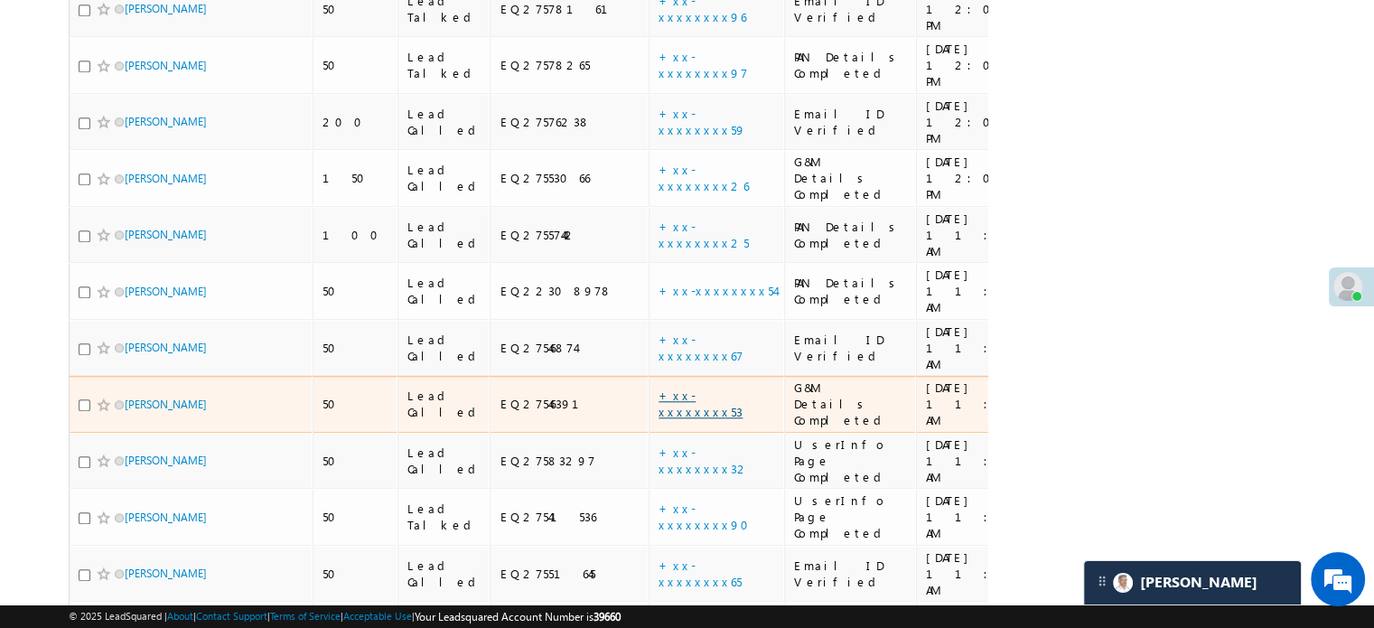
click at [659, 388] on link "+xx-xxxxxxxx53" at bounding box center [701, 404] width 84 height 32
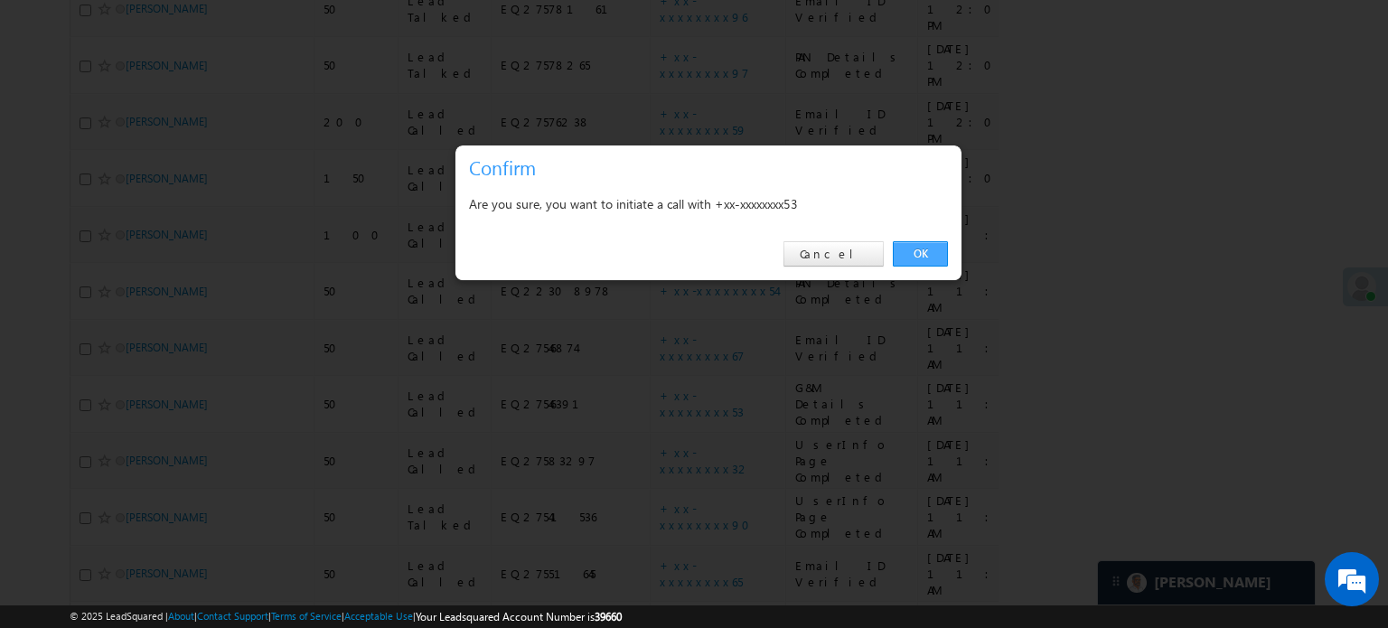
click at [916, 255] on link "OK" at bounding box center [920, 253] width 55 height 25
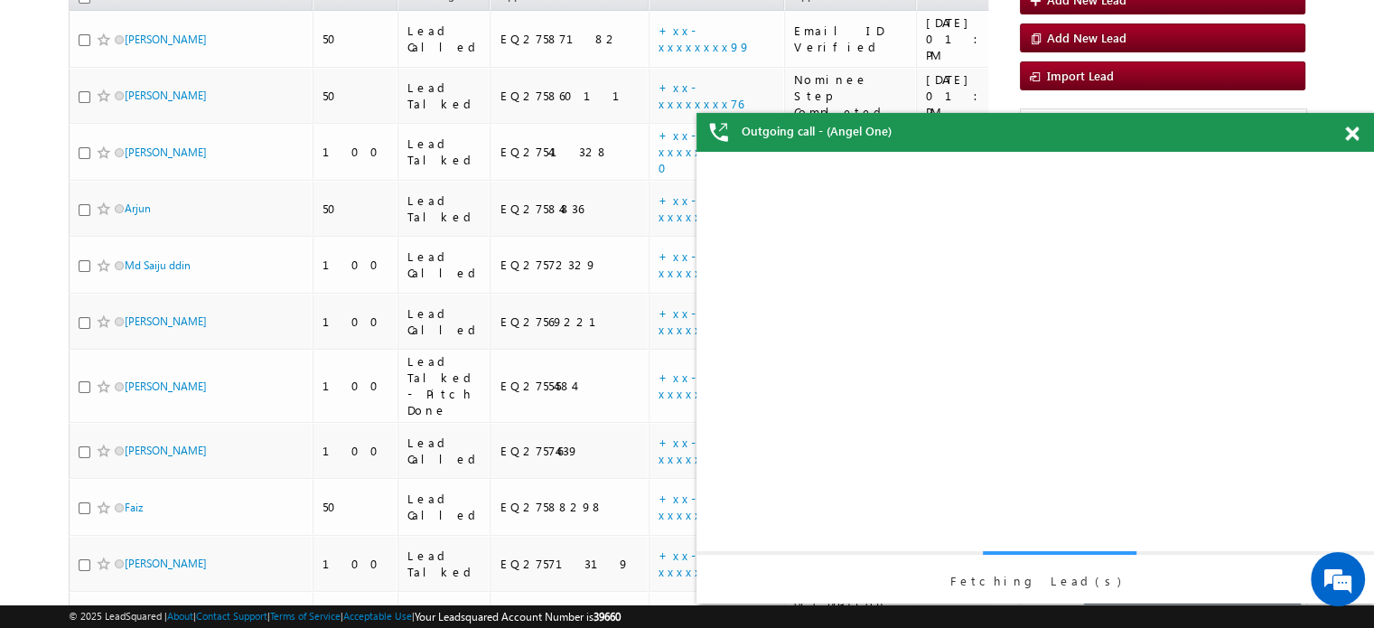
scroll to position [0, 0]
click at [1355, 129] on span at bounding box center [1352, 133] width 14 height 15
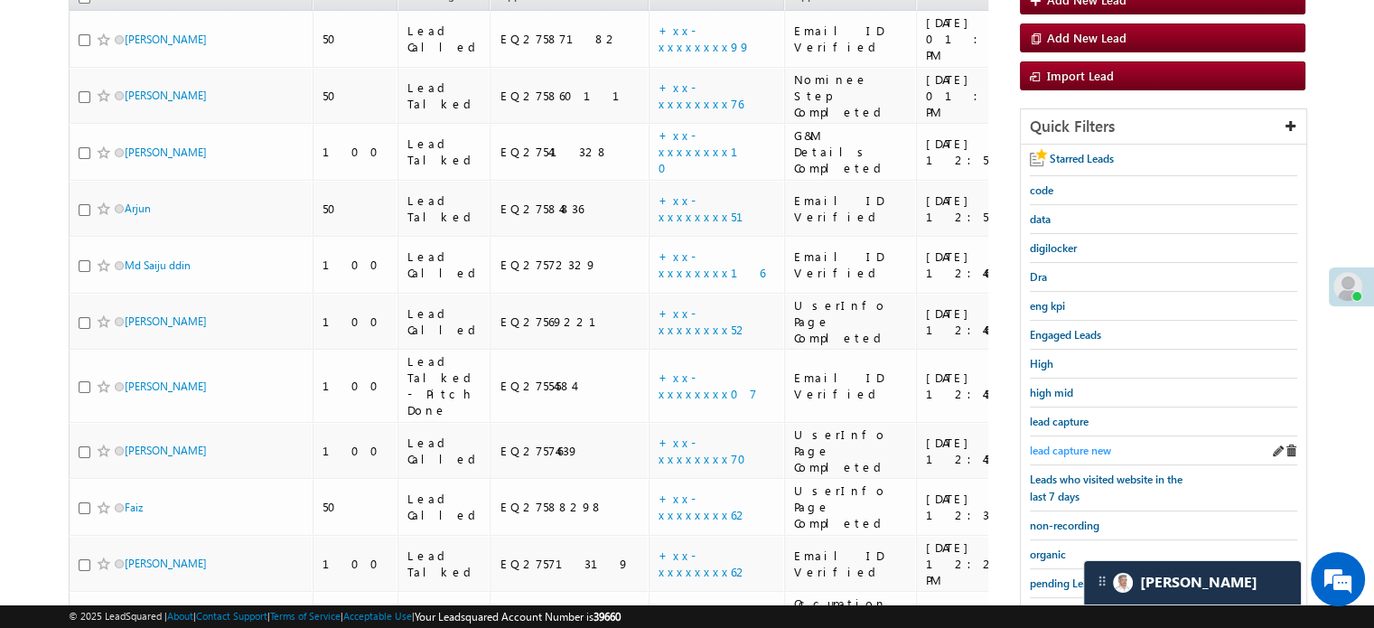
click at [1070, 444] on span "lead capture new" at bounding box center [1070, 451] width 81 height 14
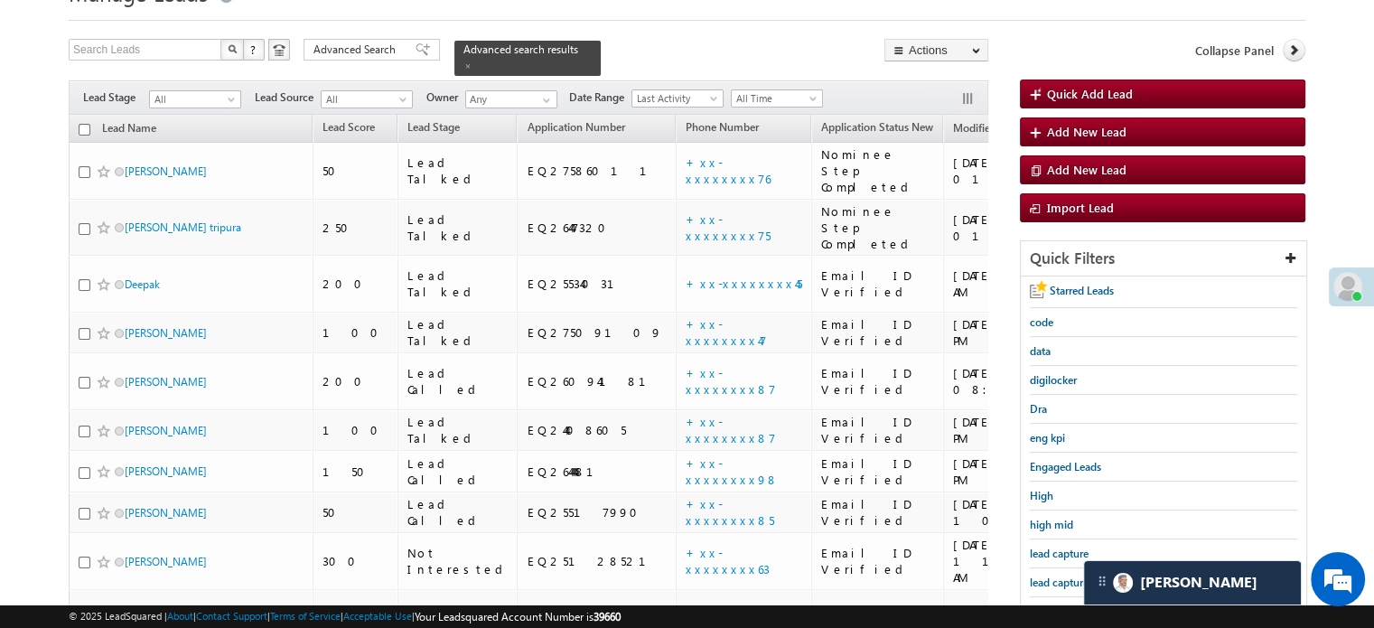
scroll to position [181, 0]
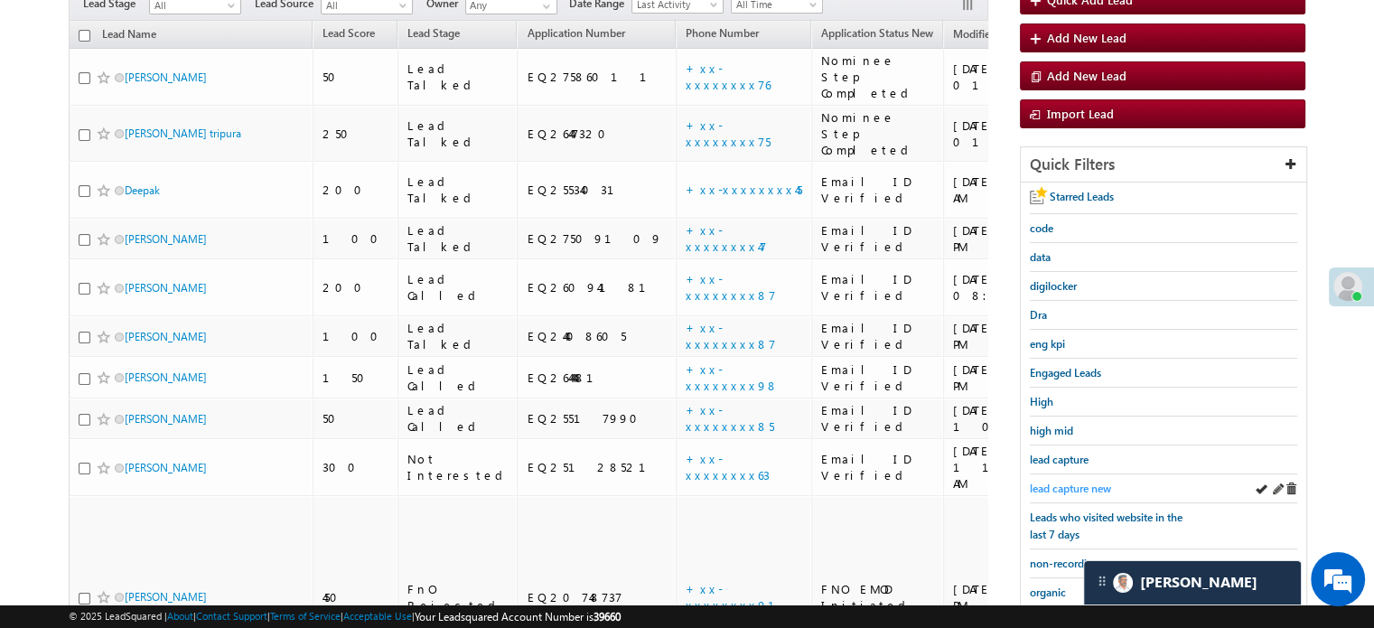
drag, startPoint x: 1058, startPoint y: 463, endPoint x: 1065, endPoint y: 482, distance: 20.3
click at [1060, 469] on div "Starred Leads code data digilocker Dra eng kpi Engaged Leads High high mid lead…" at bounding box center [1163, 480] width 285 height 597
click at [1065, 483] on span "lead capture new" at bounding box center [1070, 489] width 81 height 14
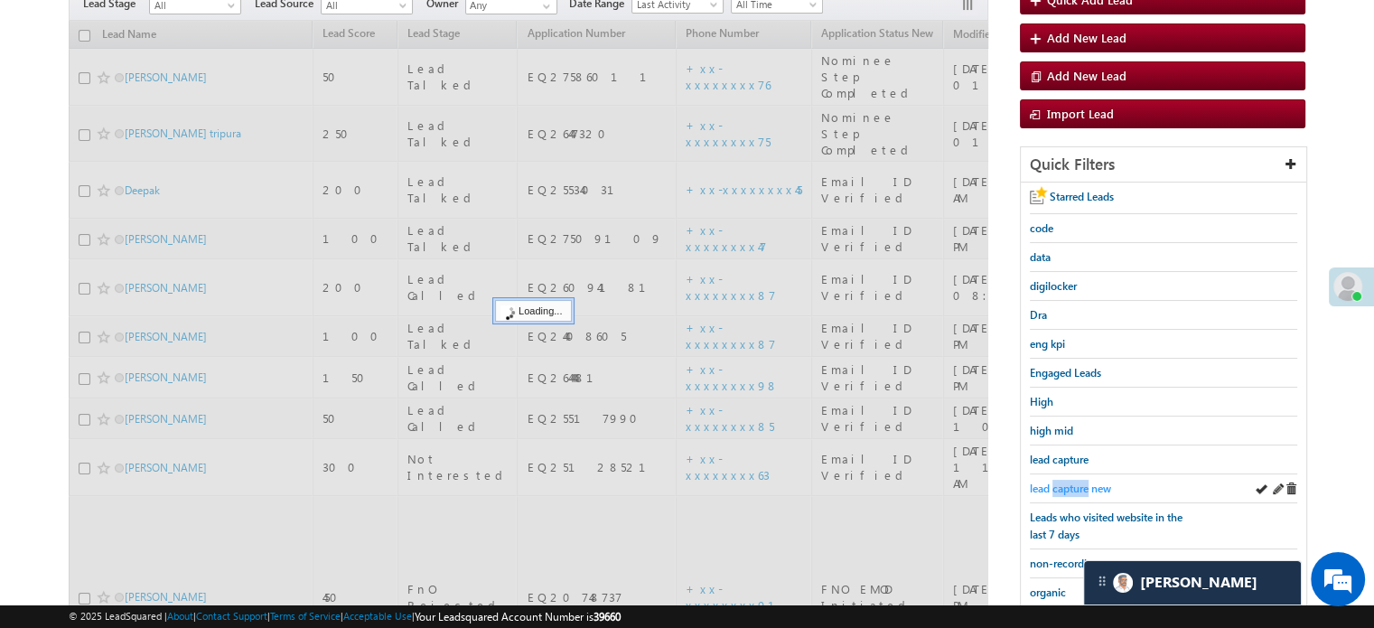
click at [1065, 484] on span "lead capture new" at bounding box center [1070, 489] width 81 height 14
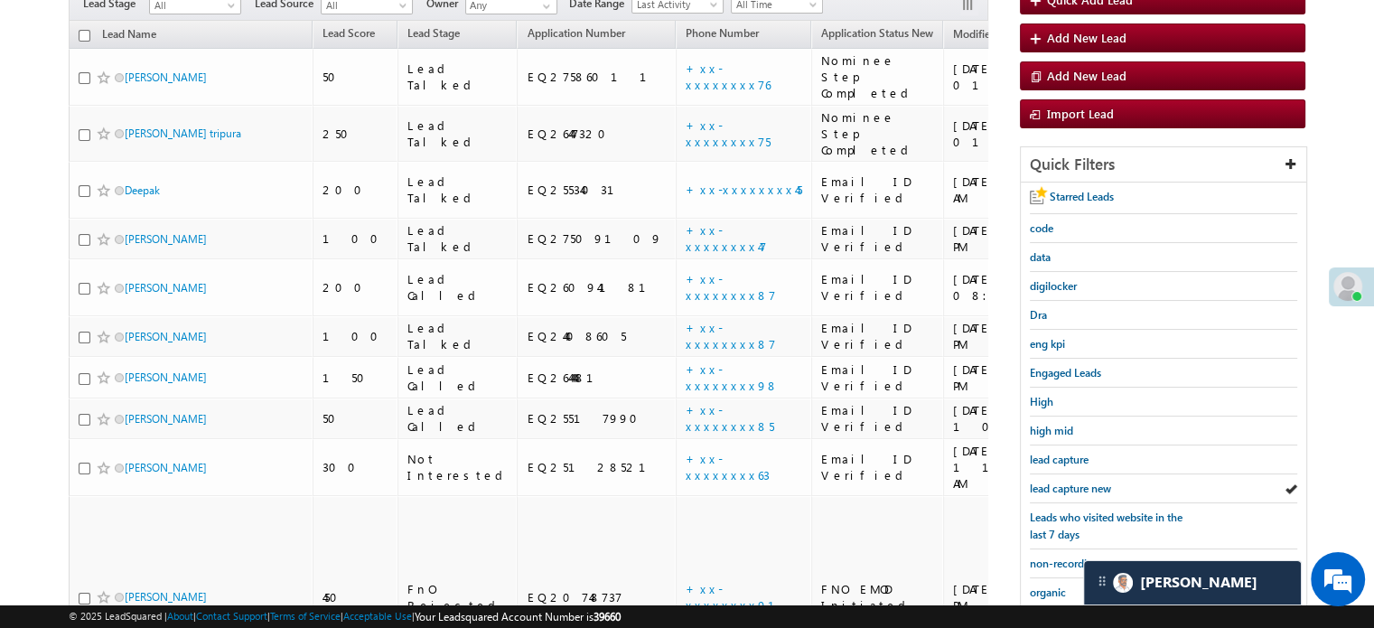
click at [1065, 484] on span "lead capture new" at bounding box center [1070, 489] width 81 height 14
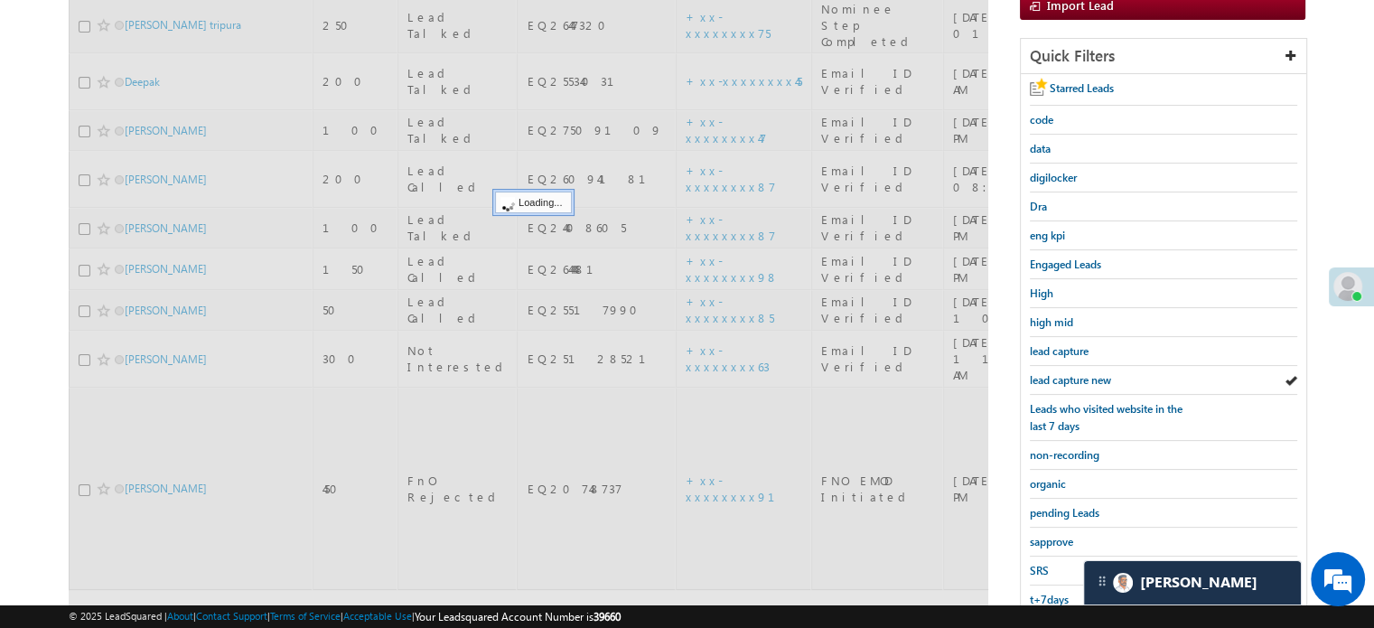
scroll to position [361, 0]
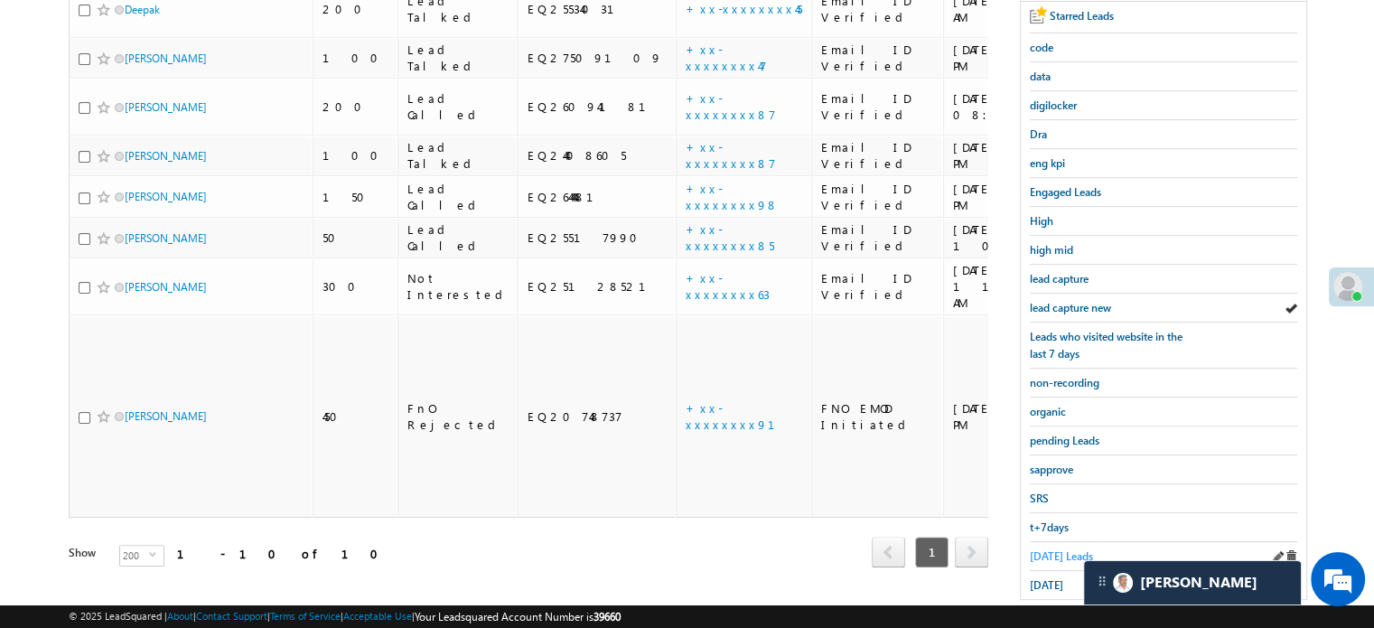
click at [1045, 550] on span "Today's Leads" at bounding box center [1061, 556] width 63 height 14
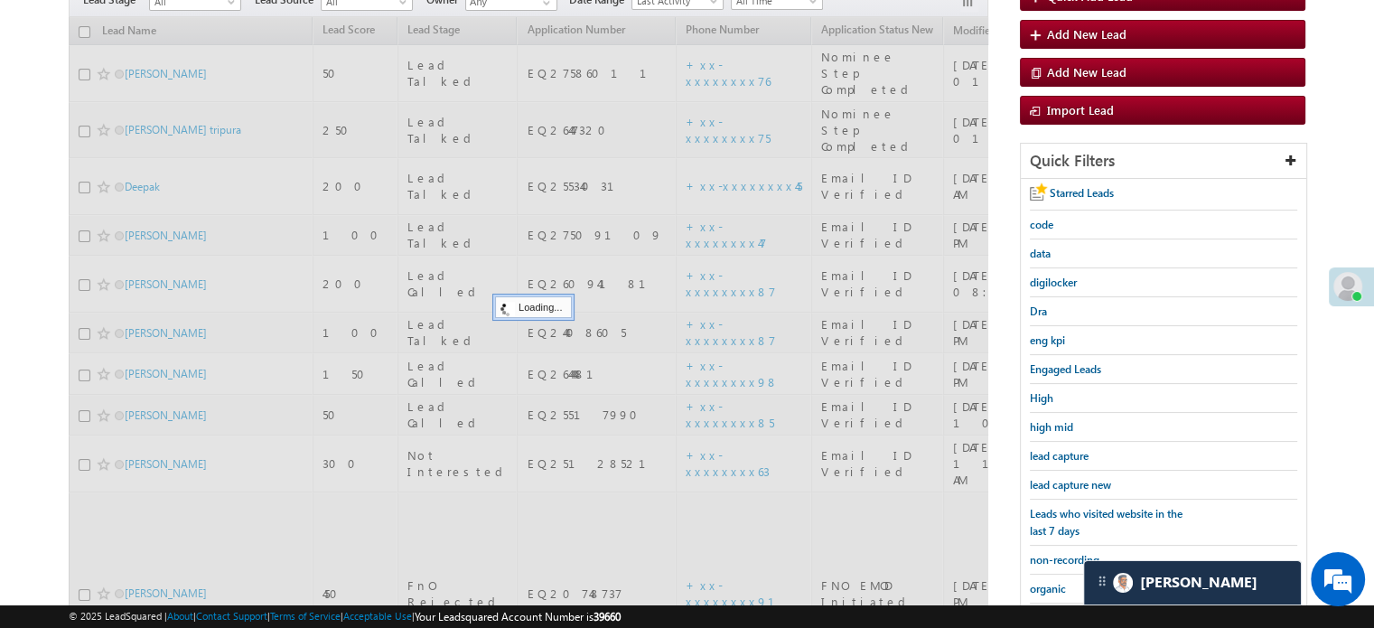
scroll to position [181, 0]
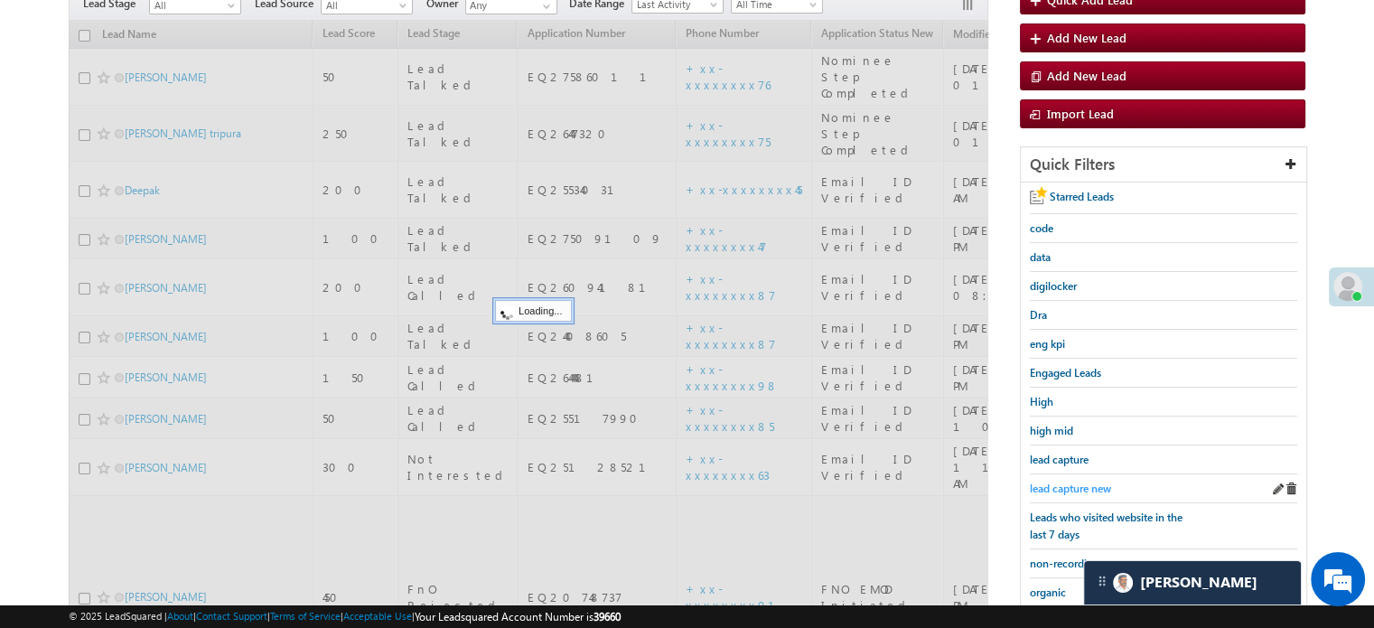
click at [1061, 482] on span "lead capture new" at bounding box center [1070, 489] width 81 height 14
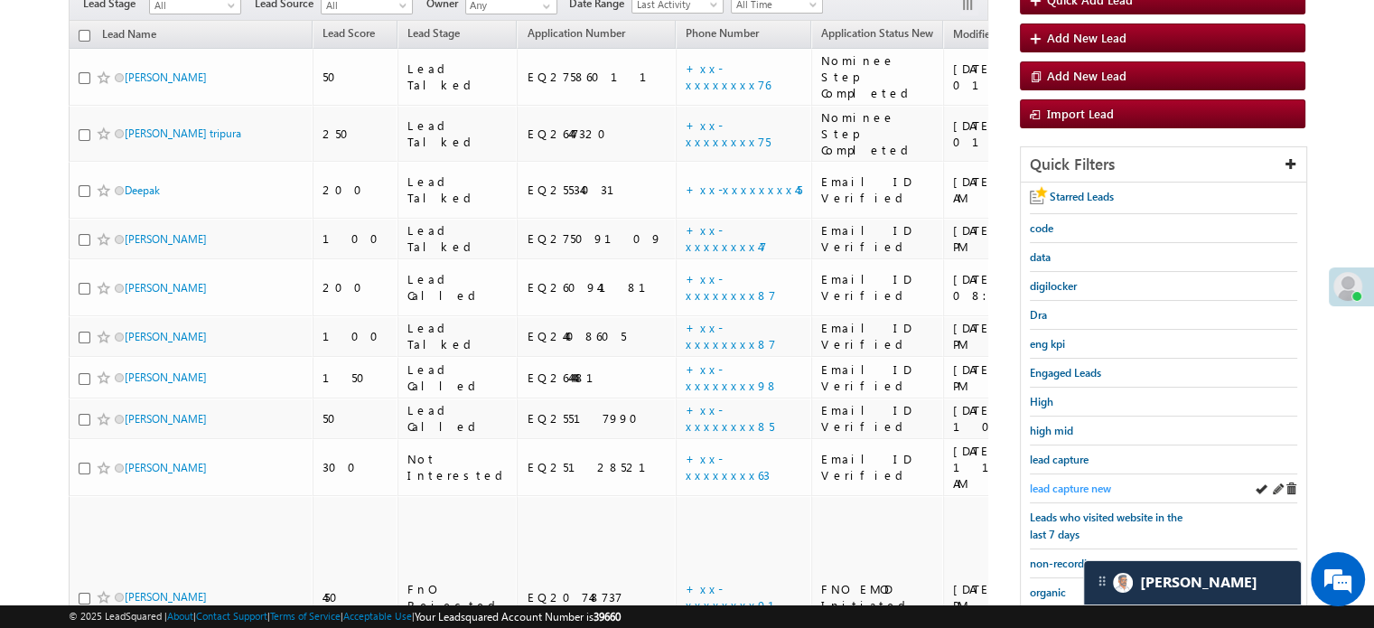
click at [1060, 482] on span "lead capture new" at bounding box center [1070, 489] width 81 height 14
click at [1071, 482] on span "lead capture new" at bounding box center [1070, 489] width 81 height 14
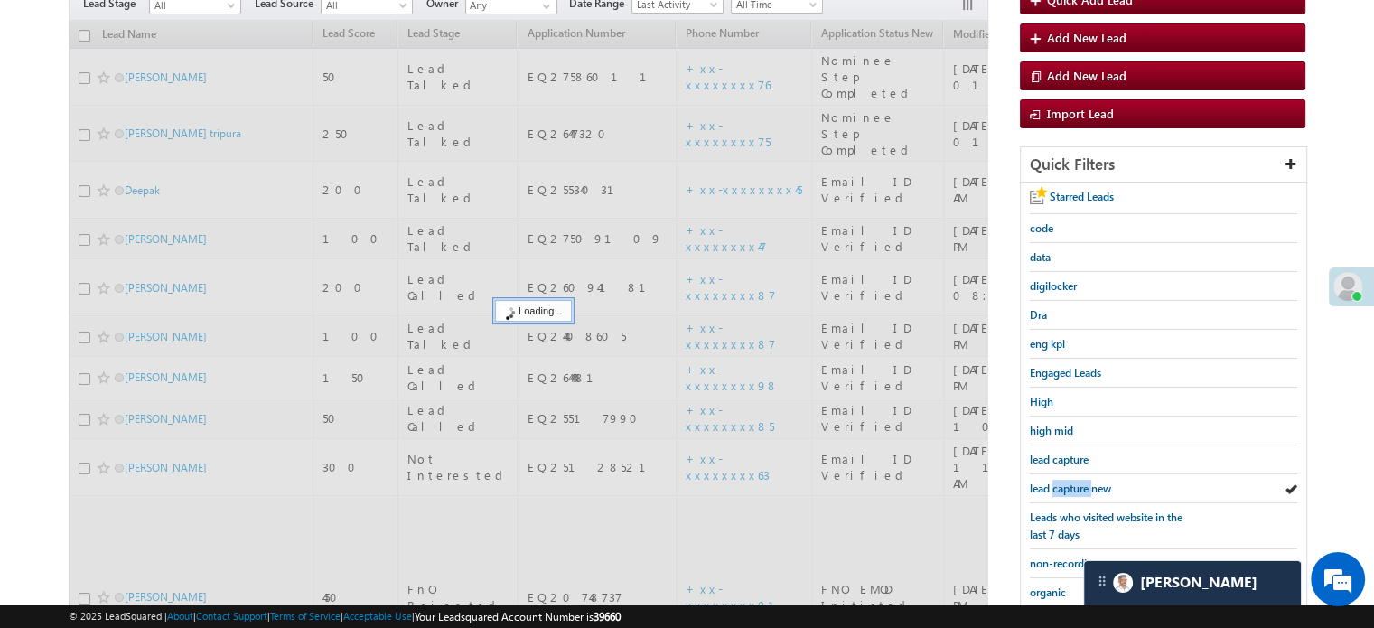
click at [1071, 482] on span "lead capture new" at bounding box center [1070, 489] width 81 height 14
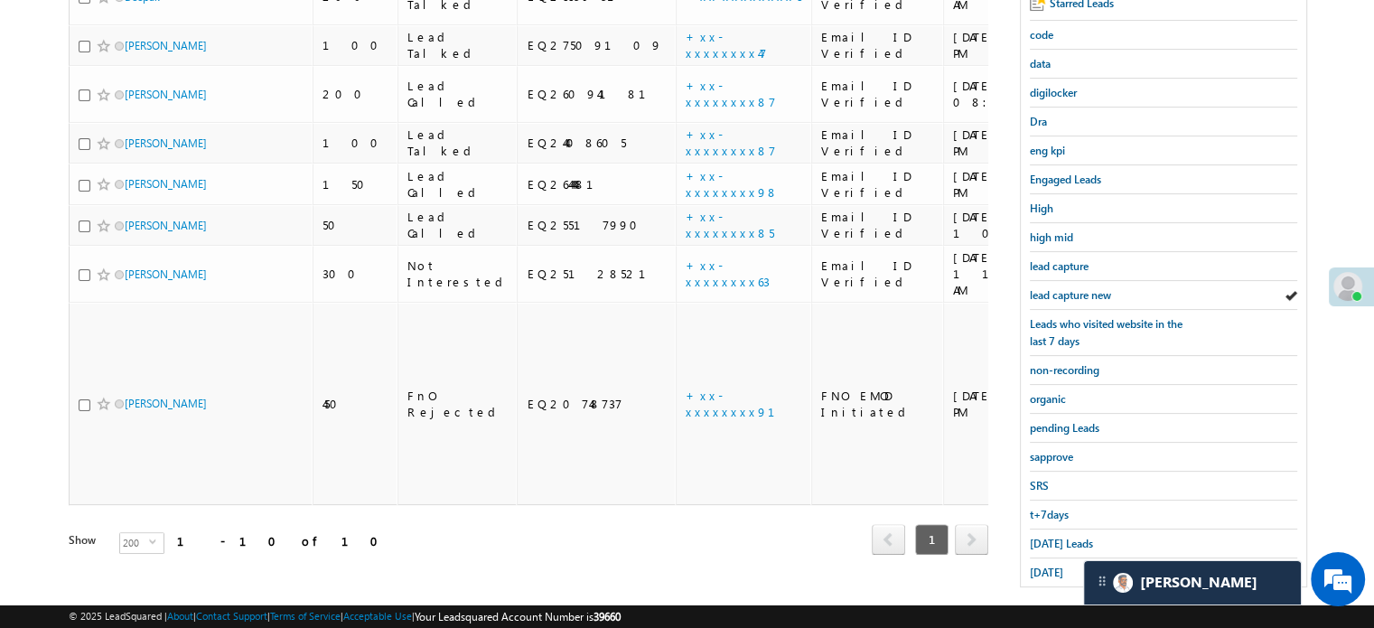
scroll to position [388, 0]
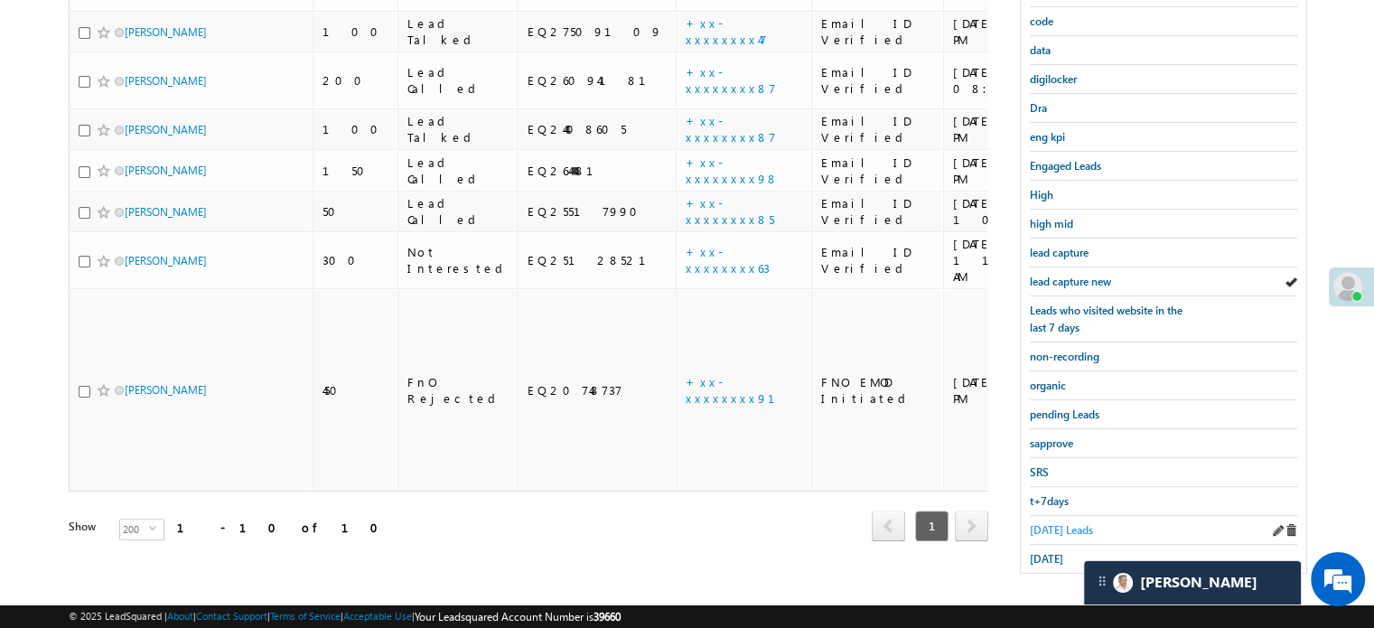
click at [1053, 527] on span "Today's Leads" at bounding box center [1061, 530] width 63 height 14
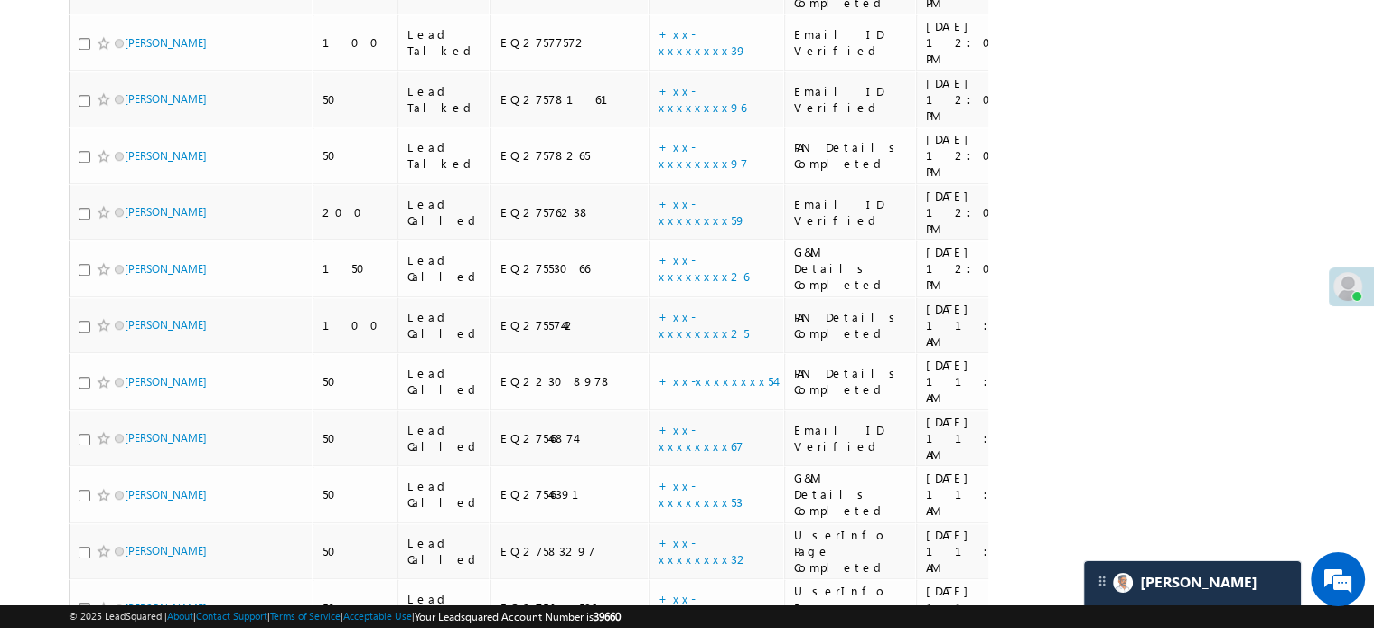
scroll to position [1468, 0]
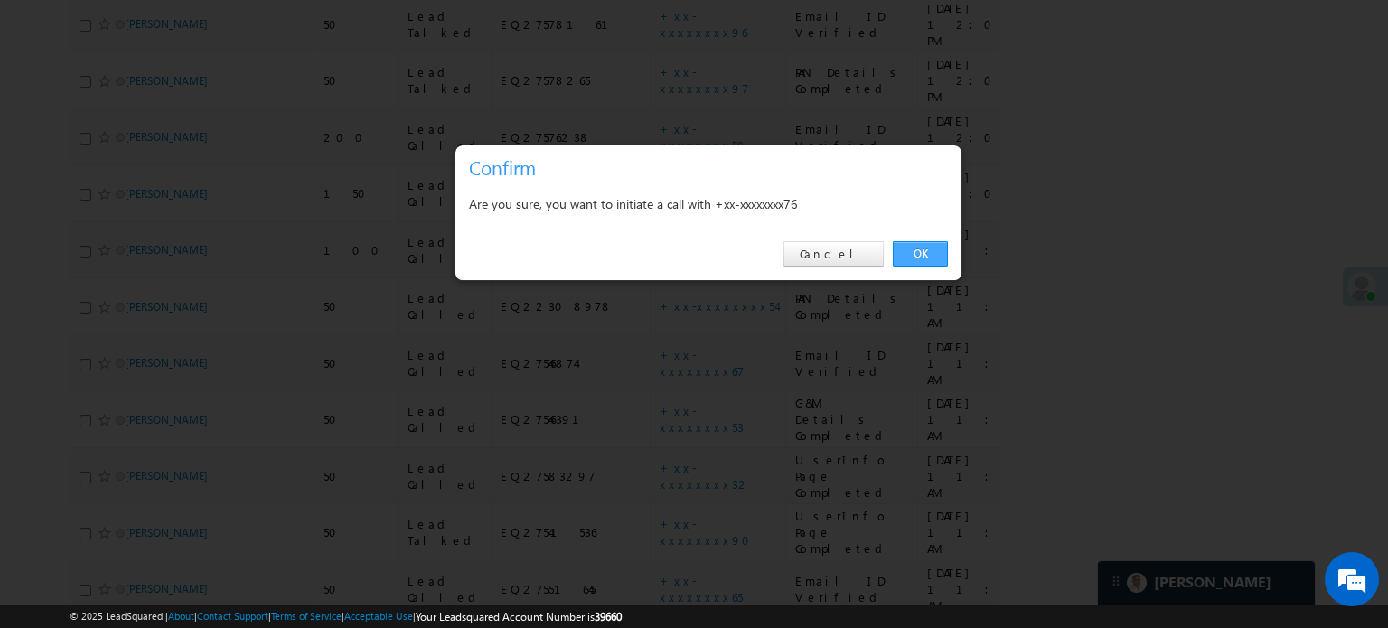
click at [921, 247] on link "OK" at bounding box center [920, 253] width 55 height 25
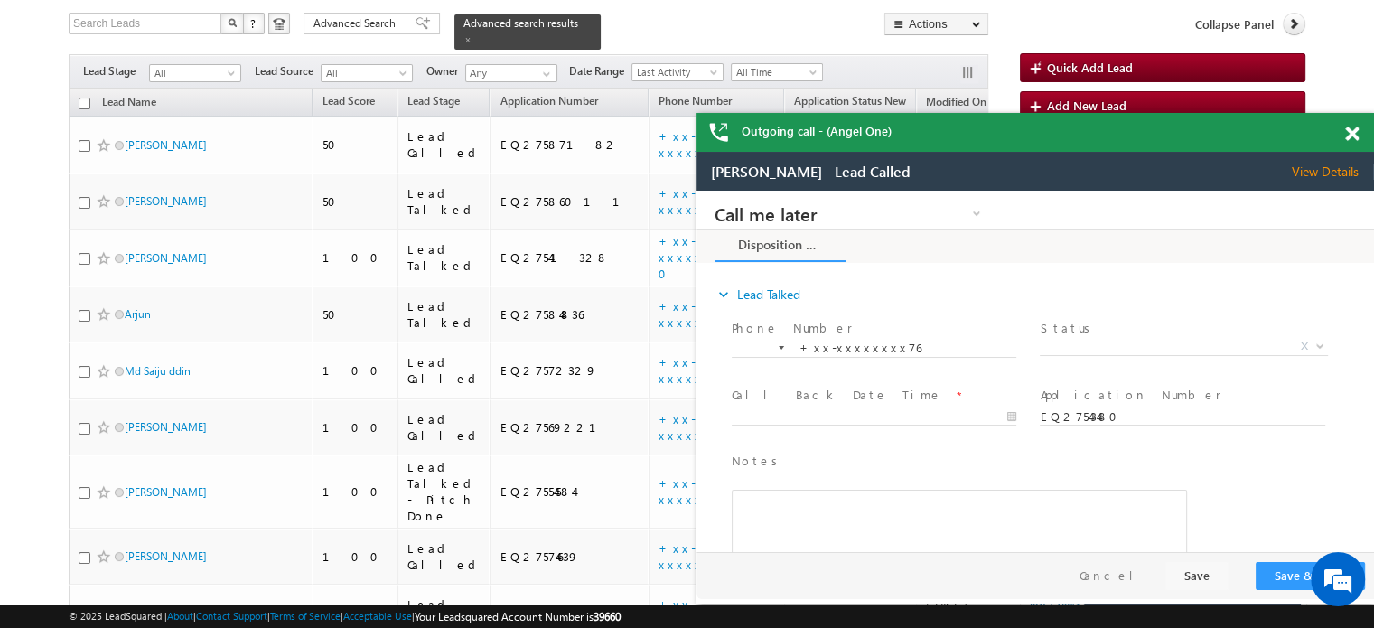
scroll to position [0, 0]
click at [1351, 135] on span at bounding box center [1352, 133] width 14 height 15
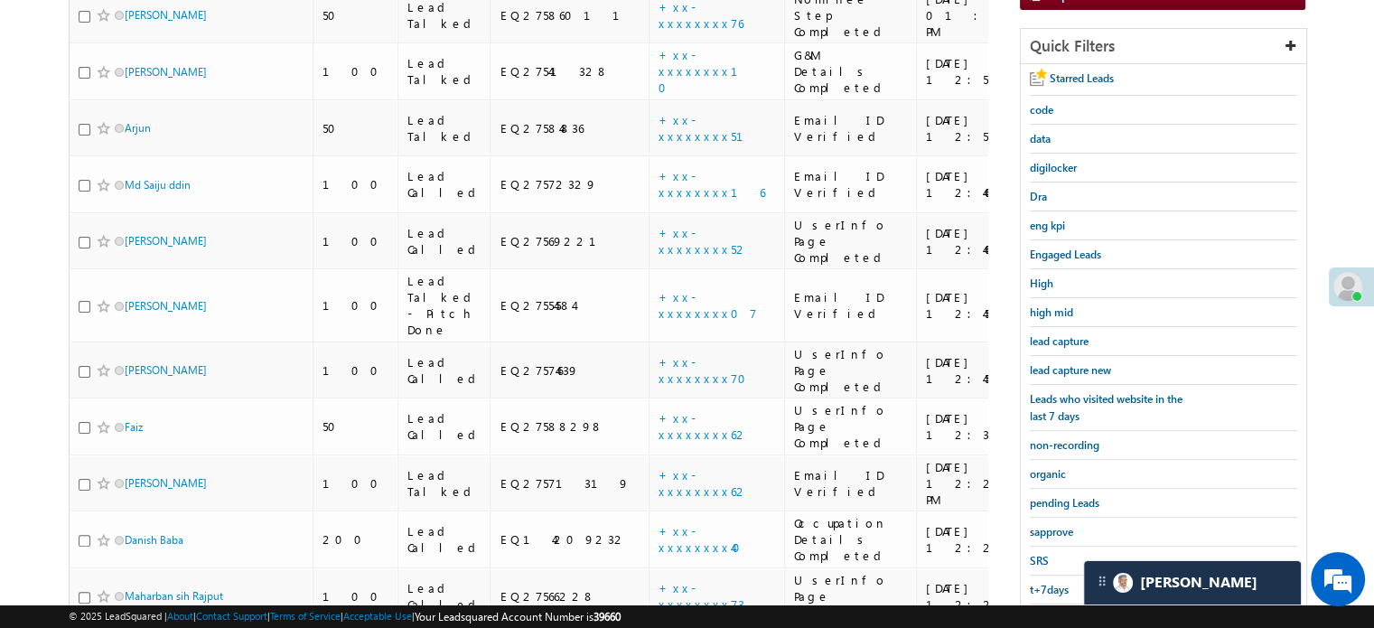
scroll to position [426, 0]
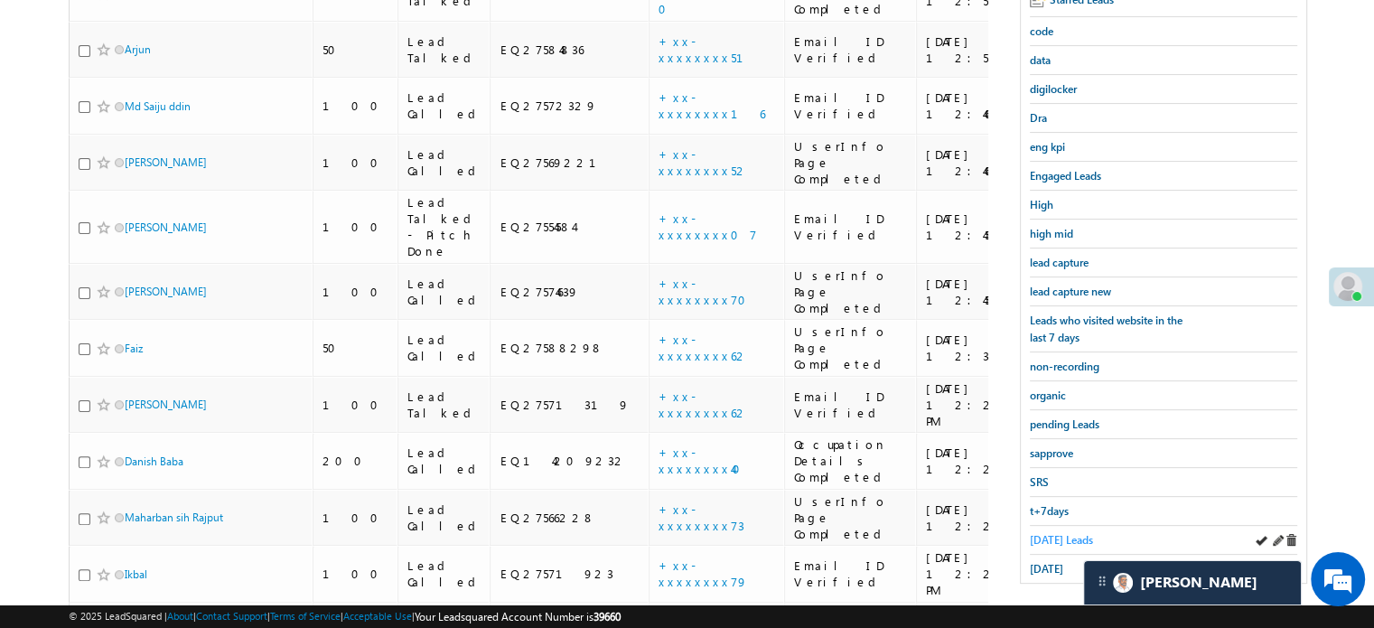
click at [1041, 533] on span "Today's Leads" at bounding box center [1061, 540] width 63 height 14
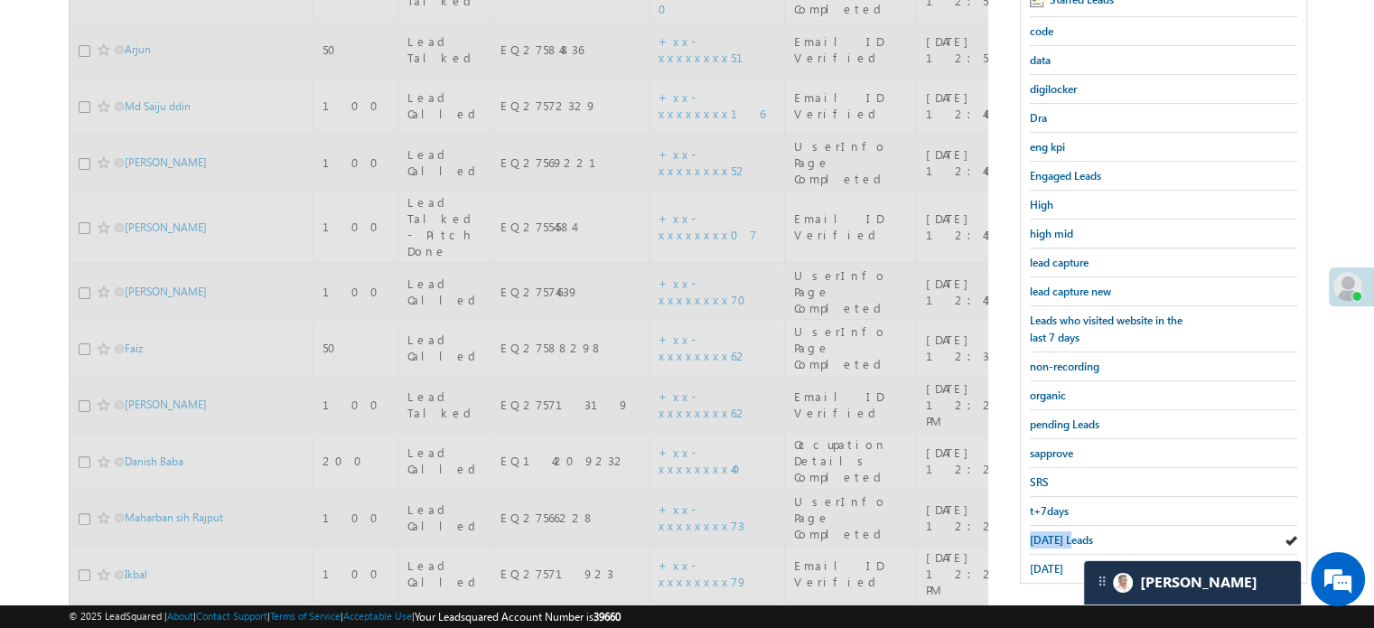
click at [1041, 533] on span "Today's Leads" at bounding box center [1061, 540] width 63 height 14
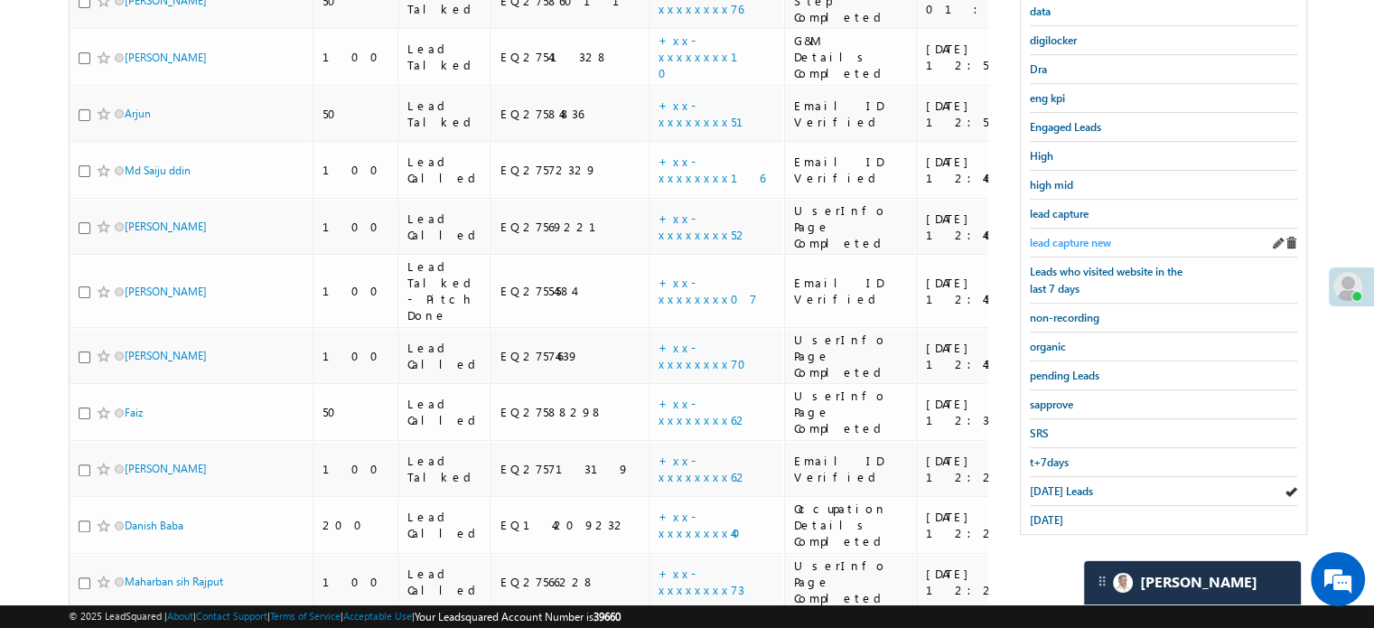
click at [1076, 236] on span "lead capture new" at bounding box center [1070, 243] width 81 height 14
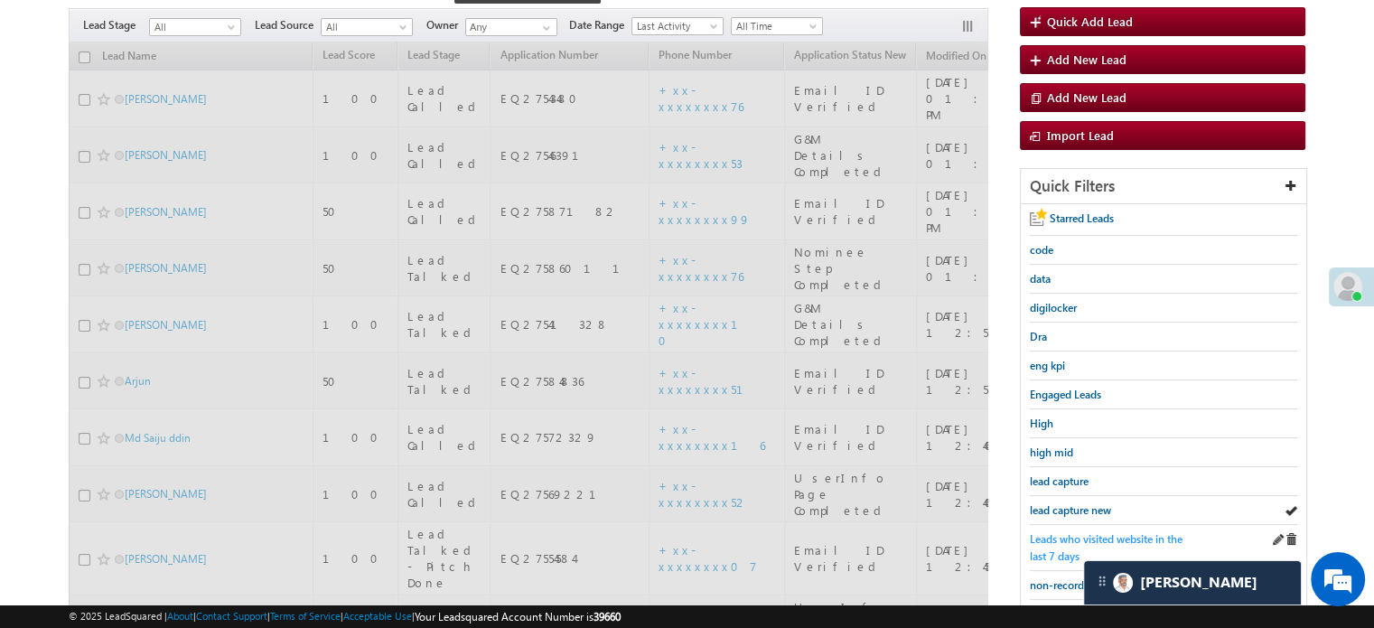
scroll to position [65, 0]
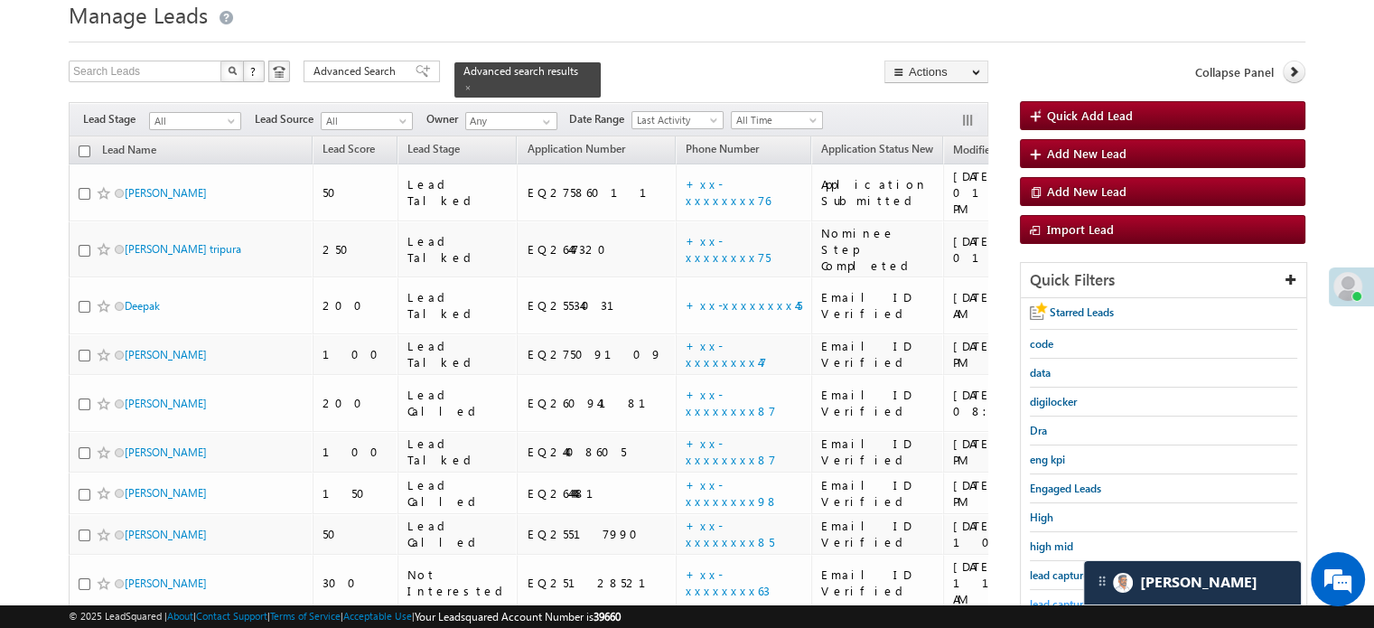
click at [1063, 590] on div "lead capture new" at bounding box center [1163, 604] width 267 height 29
click at [1063, 597] on span "lead capture new" at bounding box center [1070, 604] width 81 height 14
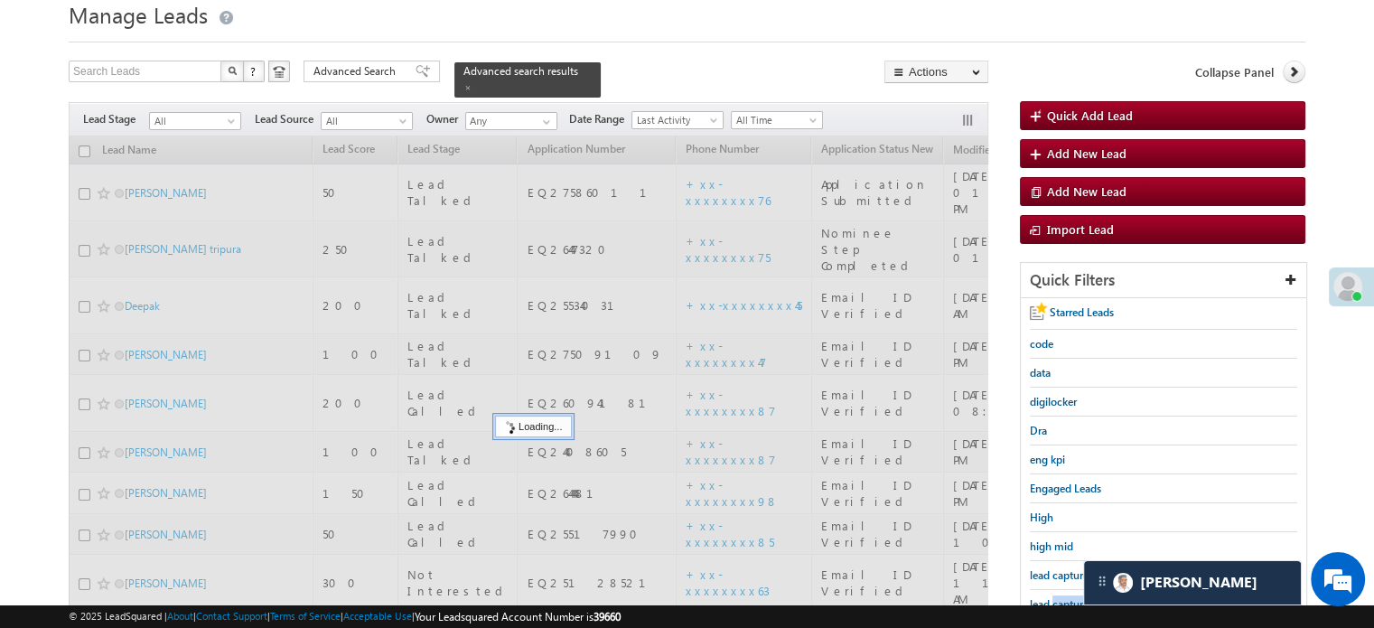
click at [1061, 597] on span "lead capture new" at bounding box center [1070, 604] width 81 height 14
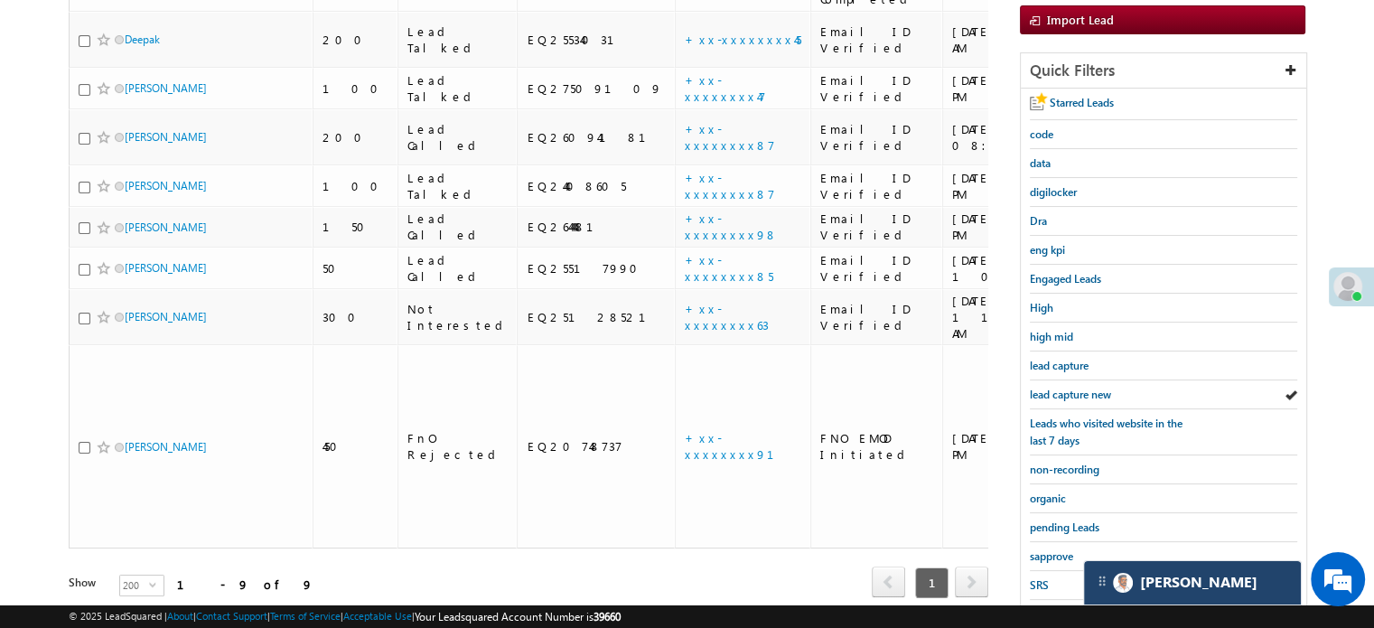
scroll to position [336, 0]
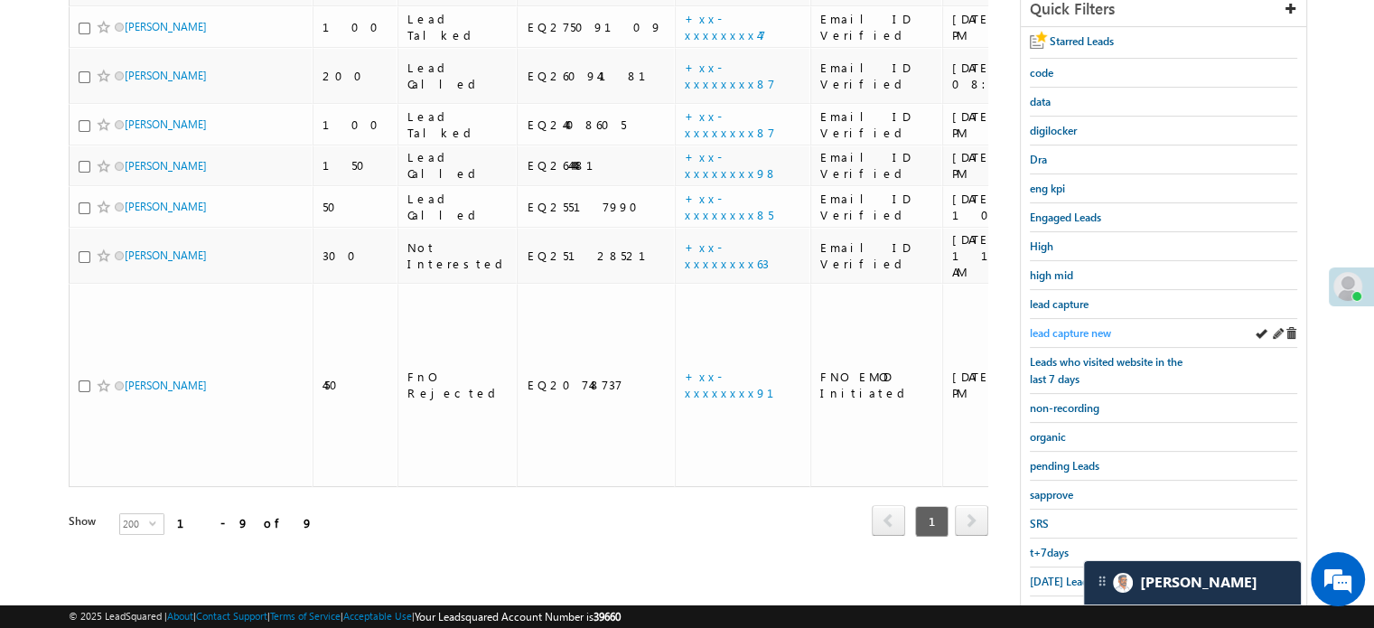
click at [1084, 334] on span "lead capture new" at bounding box center [1070, 333] width 81 height 14
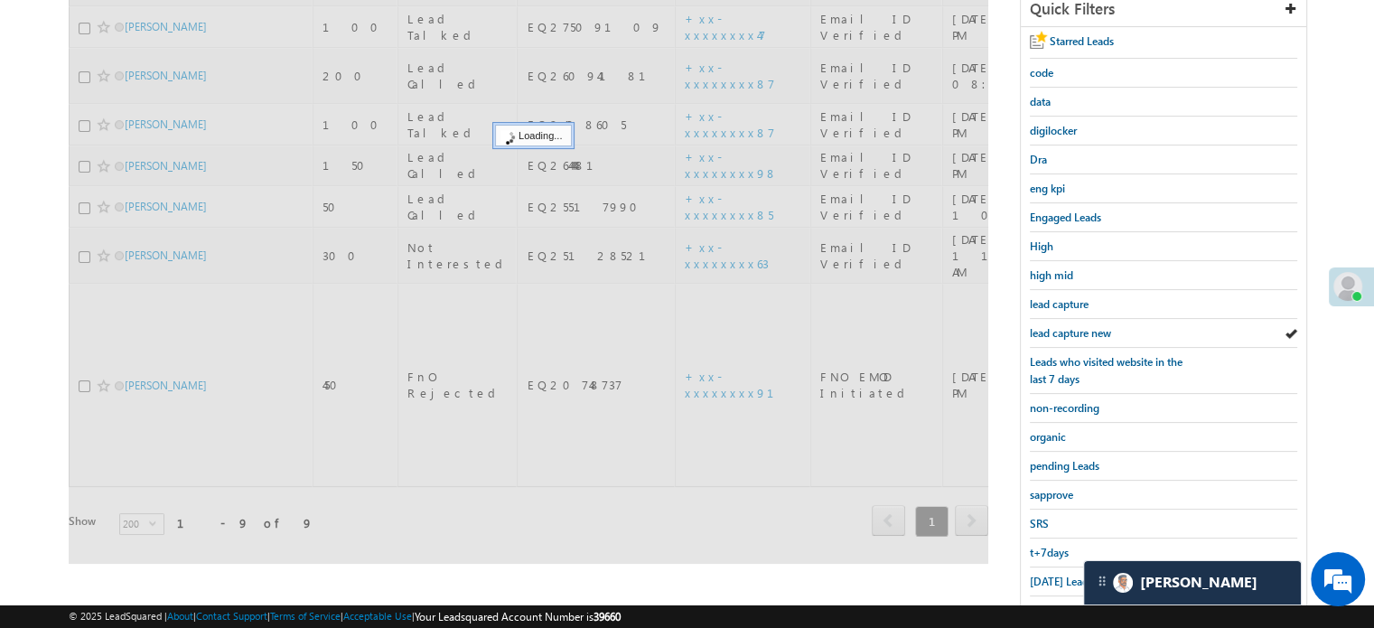
click at [1070, 326] on span "lead capture new" at bounding box center [1070, 333] width 81 height 14
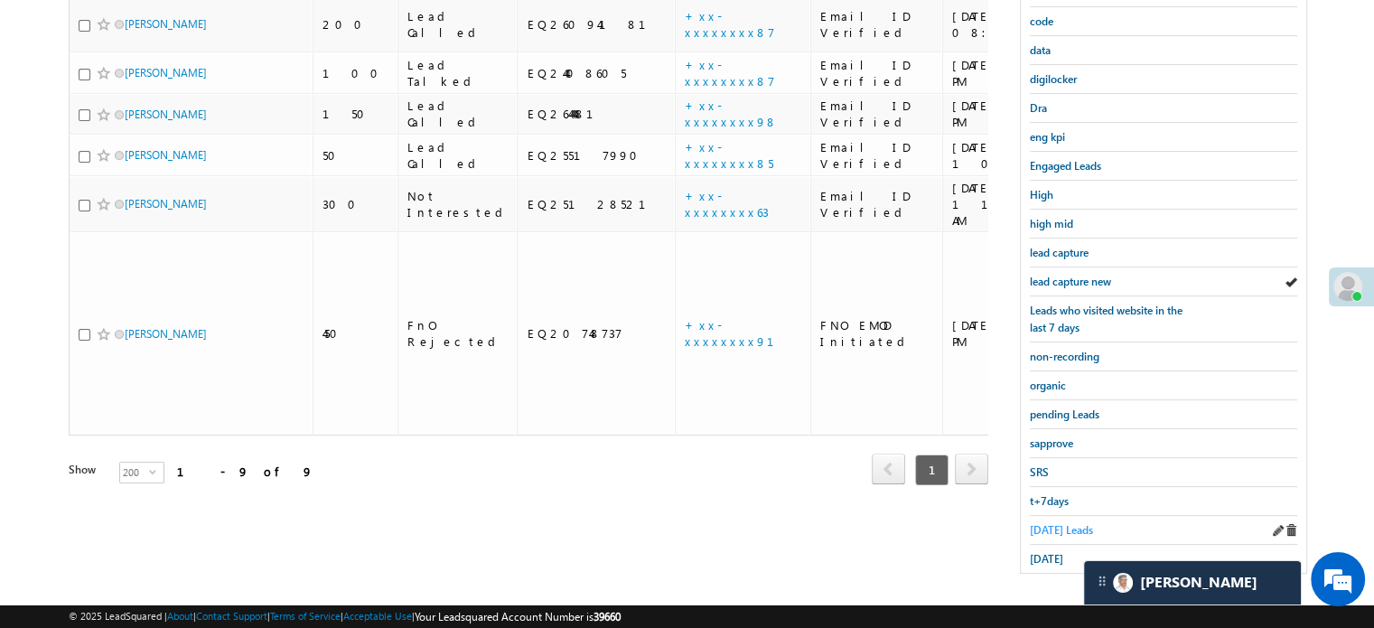
click at [1047, 523] on span "Today's Leads" at bounding box center [1061, 530] width 63 height 14
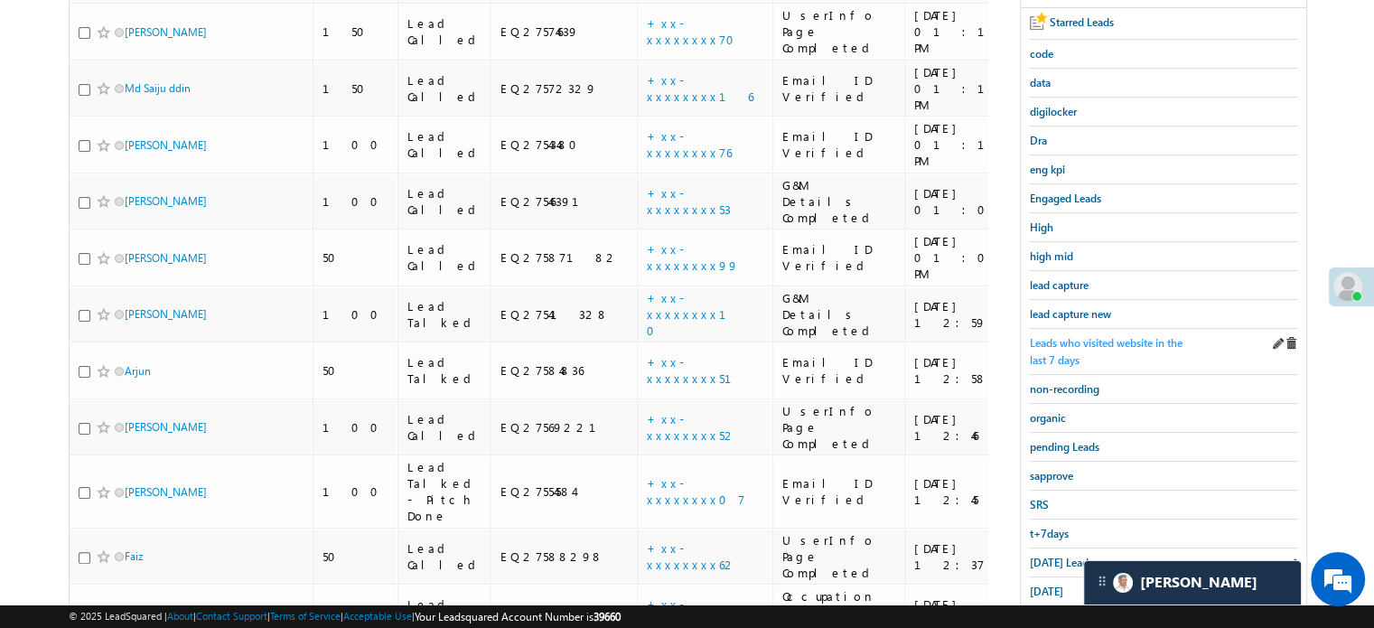
scroll to position [359, 0]
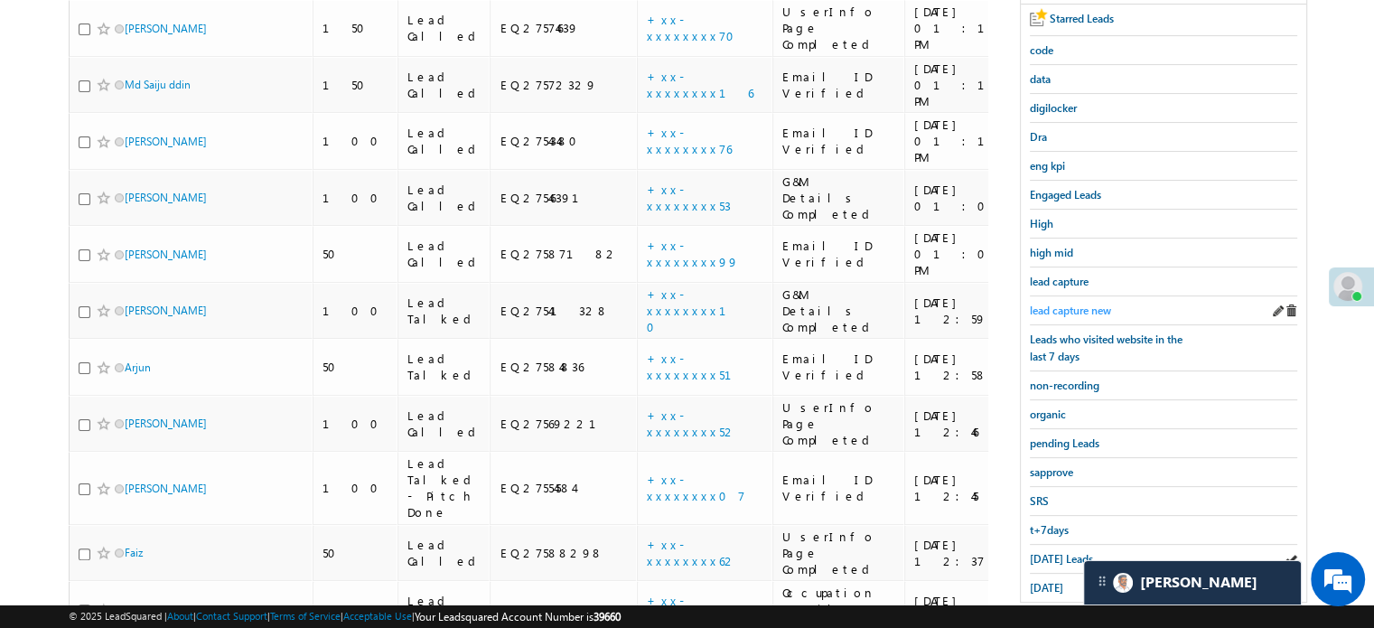
click at [1062, 304] on span "lead capture new" at bounding box center [1070, 311] width 81 height 14
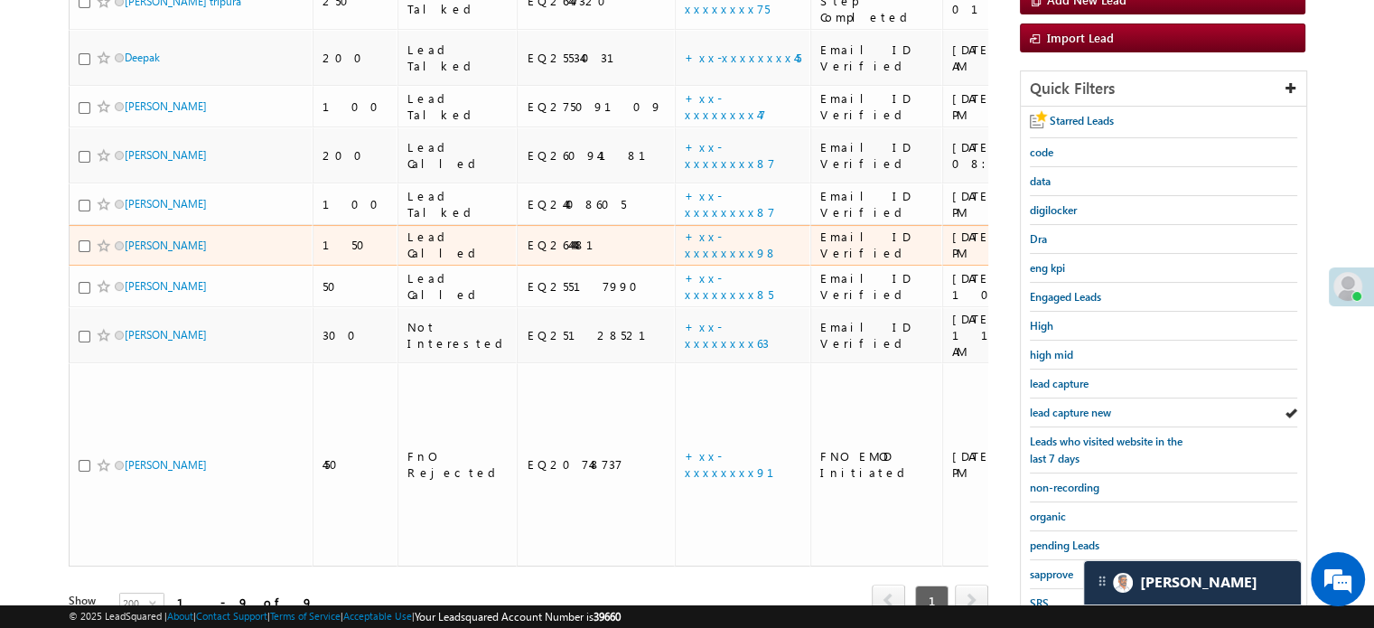
scroll to position [271, 0]
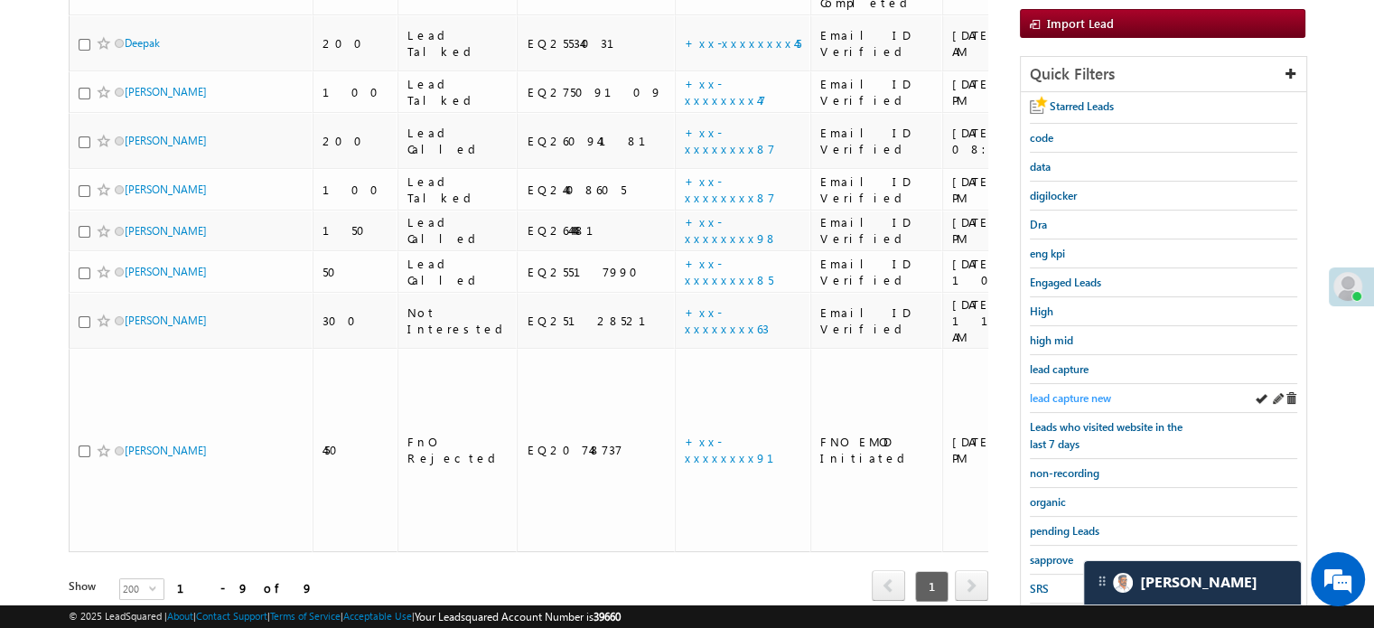
click at [1060, 393] on span "lead capture new" at bounding box center [1070, 398] width 81 height 14
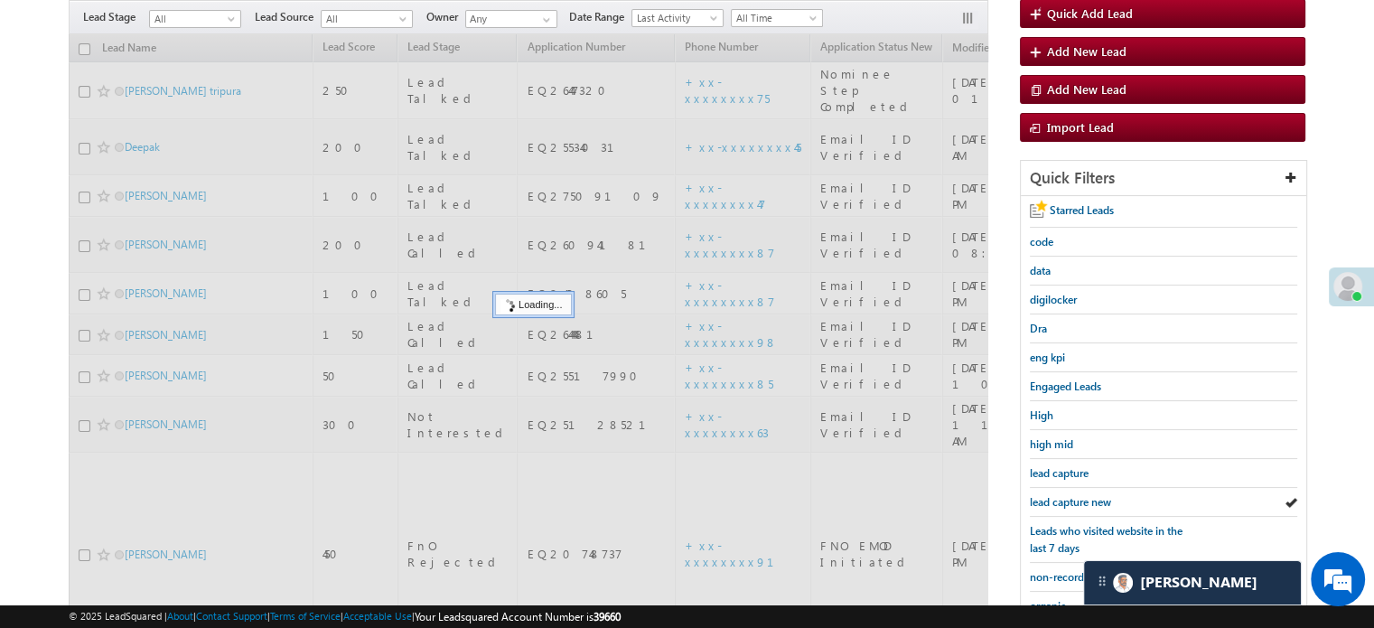
scroll to position [90, 0]
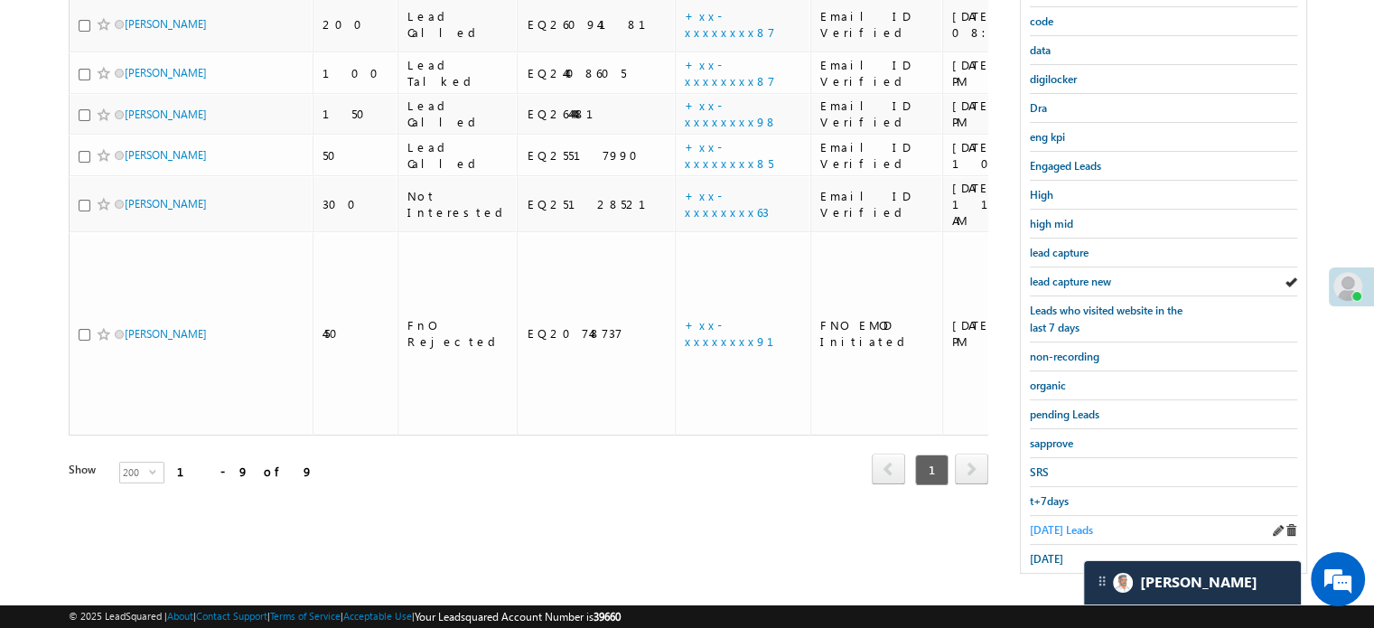
click at [1066, 523] on span "Today's Leads" at bounding box center [1061, 530] width 63 height 14
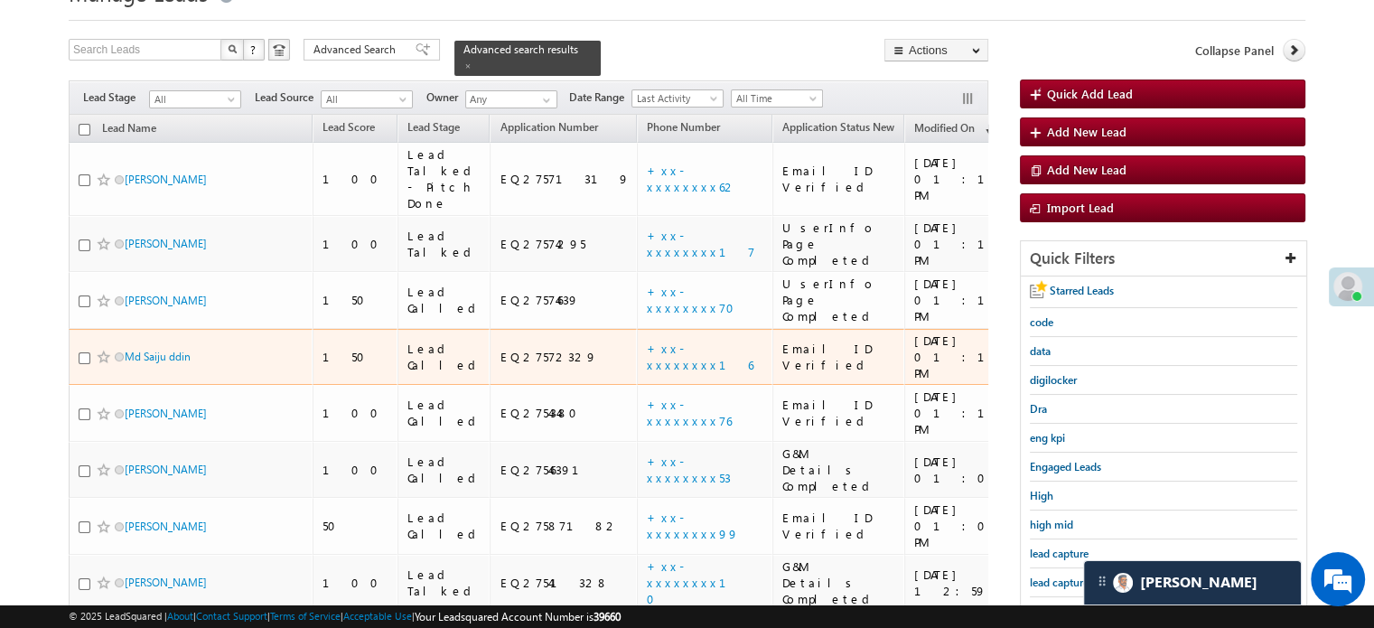
scroll to position [207, 0]
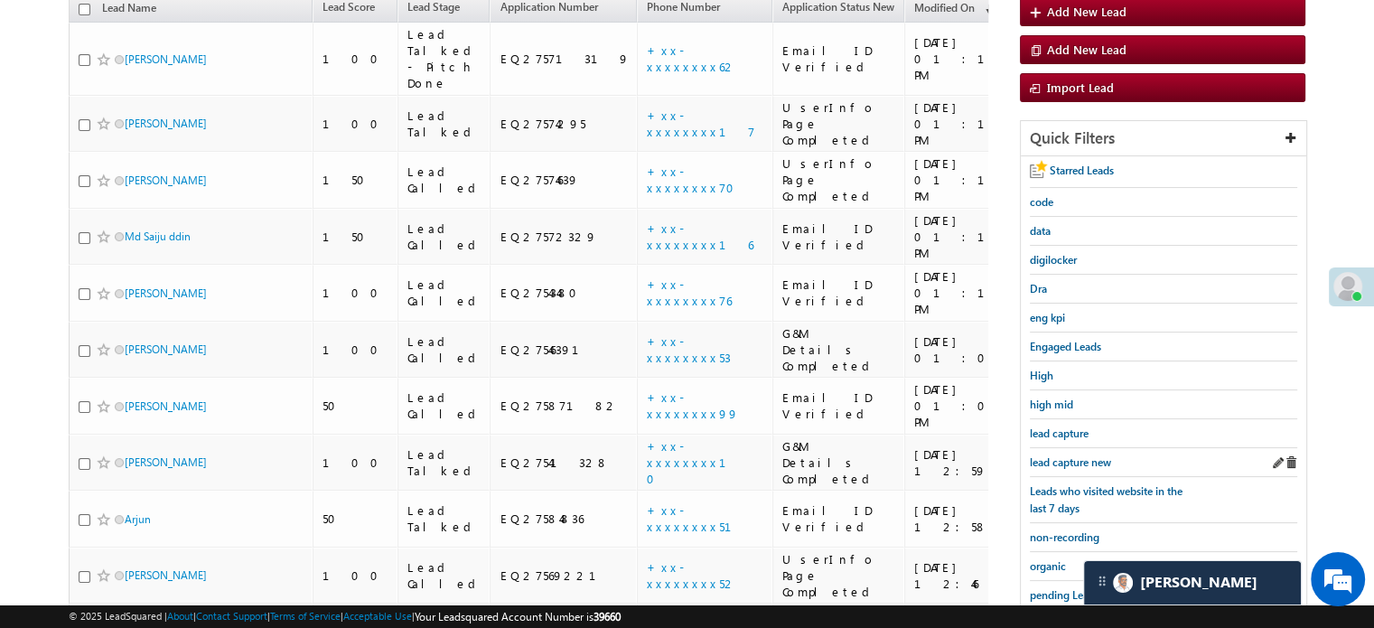
click at [1063, 448] on div "lead capture new" at bounding box center [1163, 462] width 267 height 29
click at [1063, 455] on span "lead capture new" at bounding box center [1070, 462] width 81 height 14
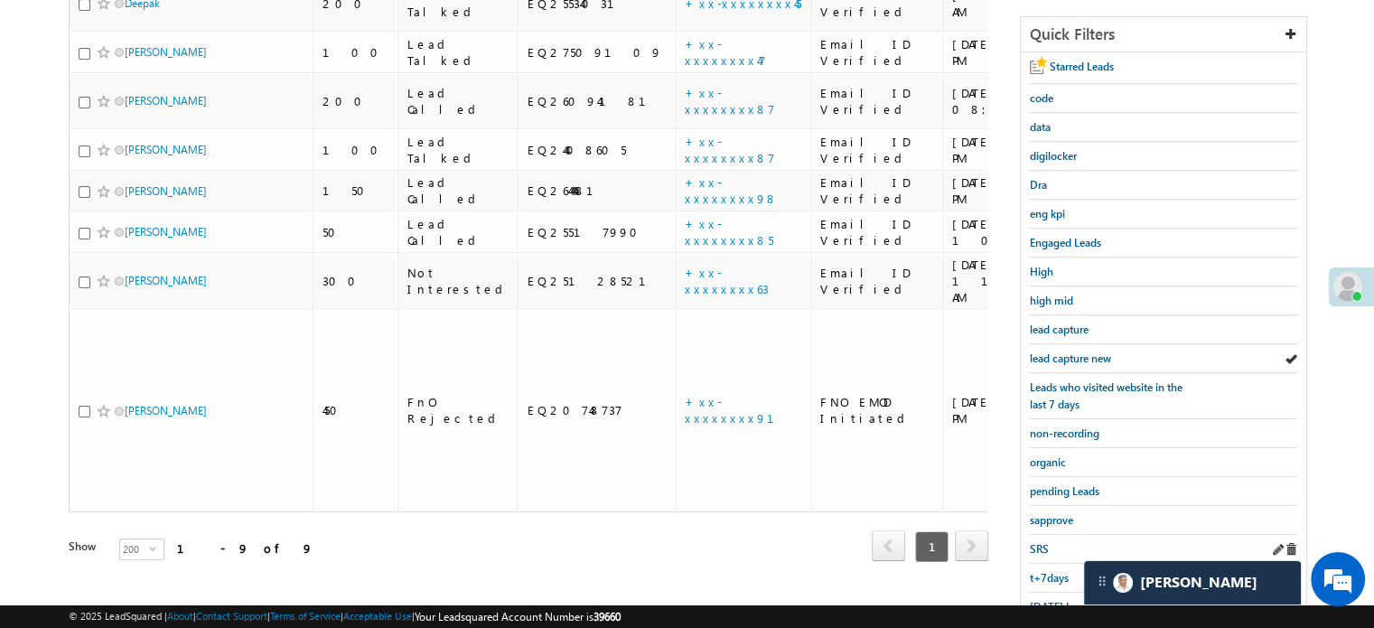
scroll to position [388, 0]
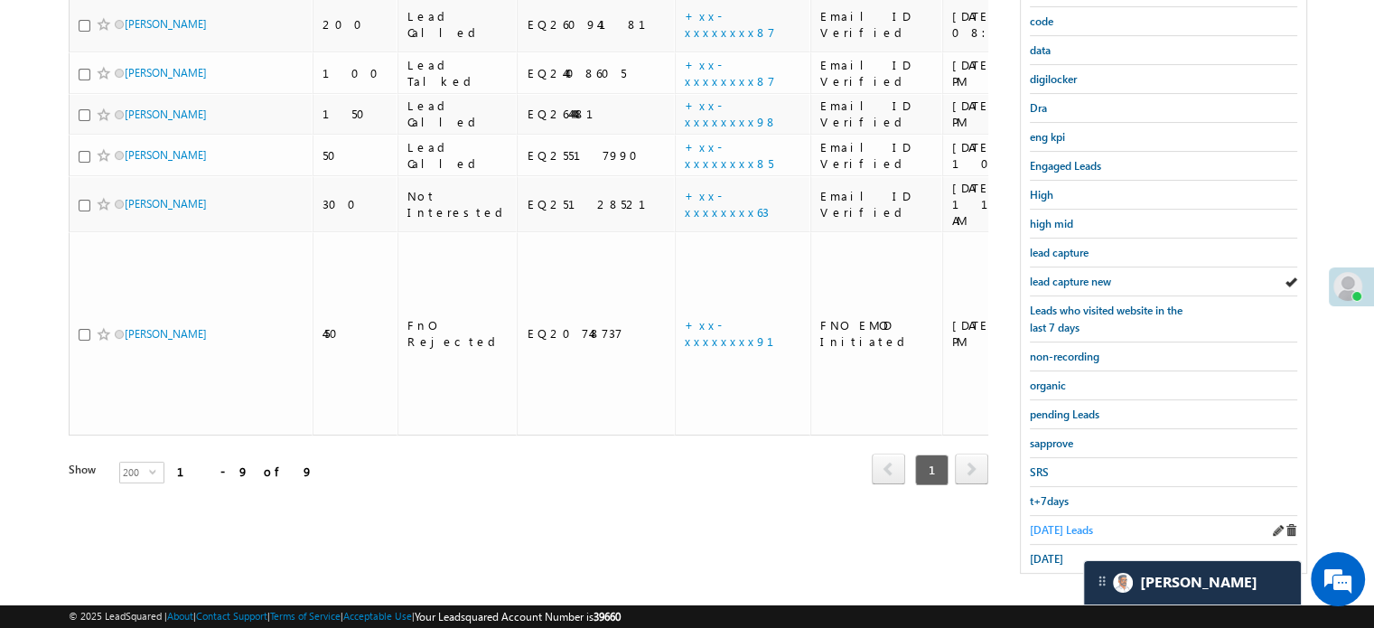
click at [1047, 523] on span "Today's Leads" at bounding box center [1061, 530] width 63 height 14
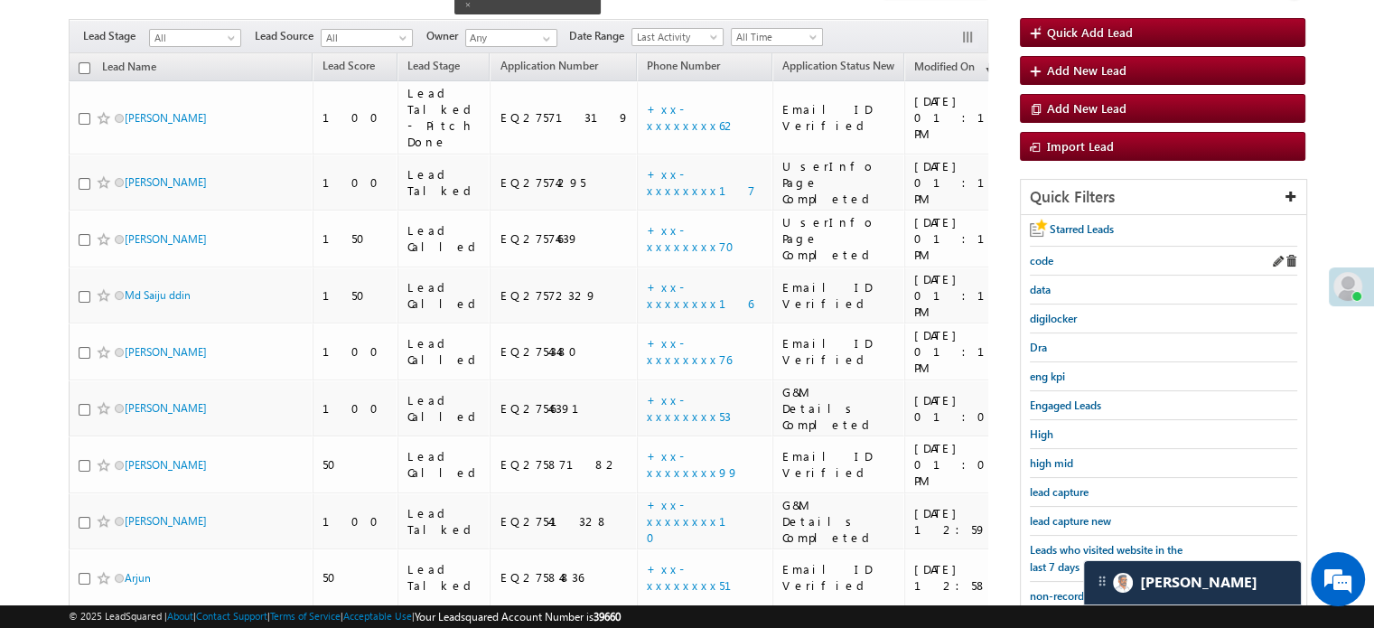
scroll to position [277, 0]
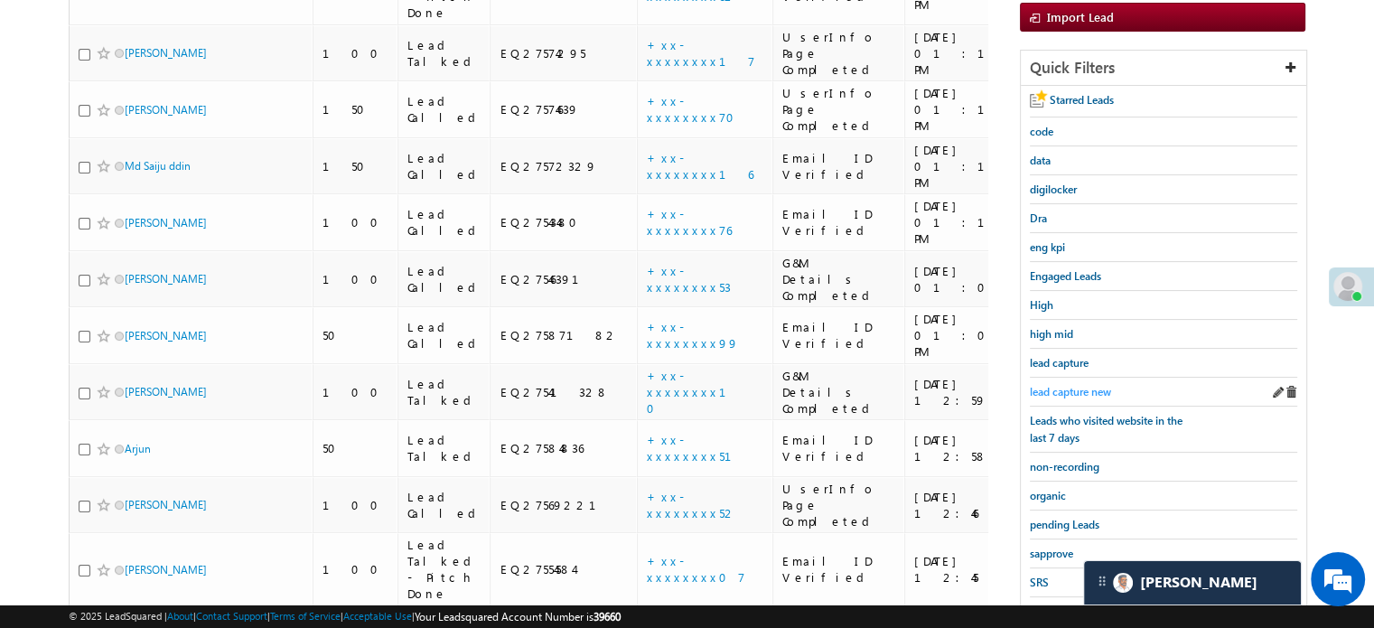
click at [1080, 385] on span "lead capture new" at bounding box center [1070, 392] width 81 height 14
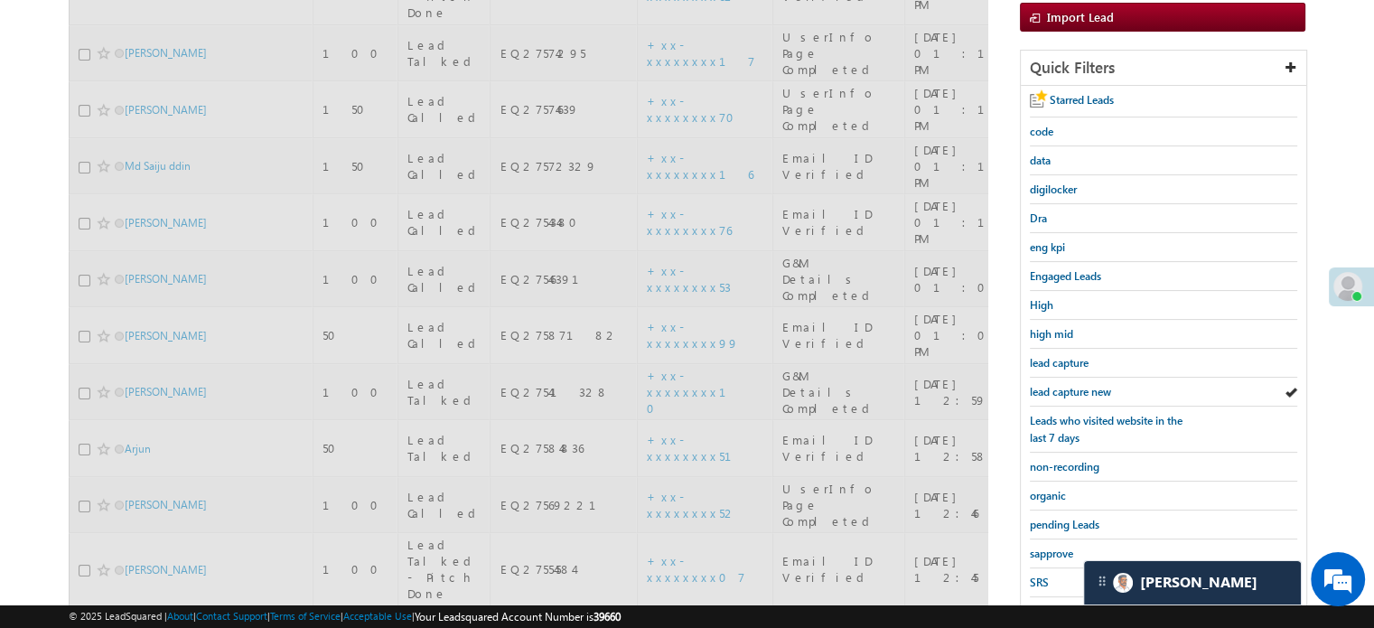
scroll to position [97, 0]
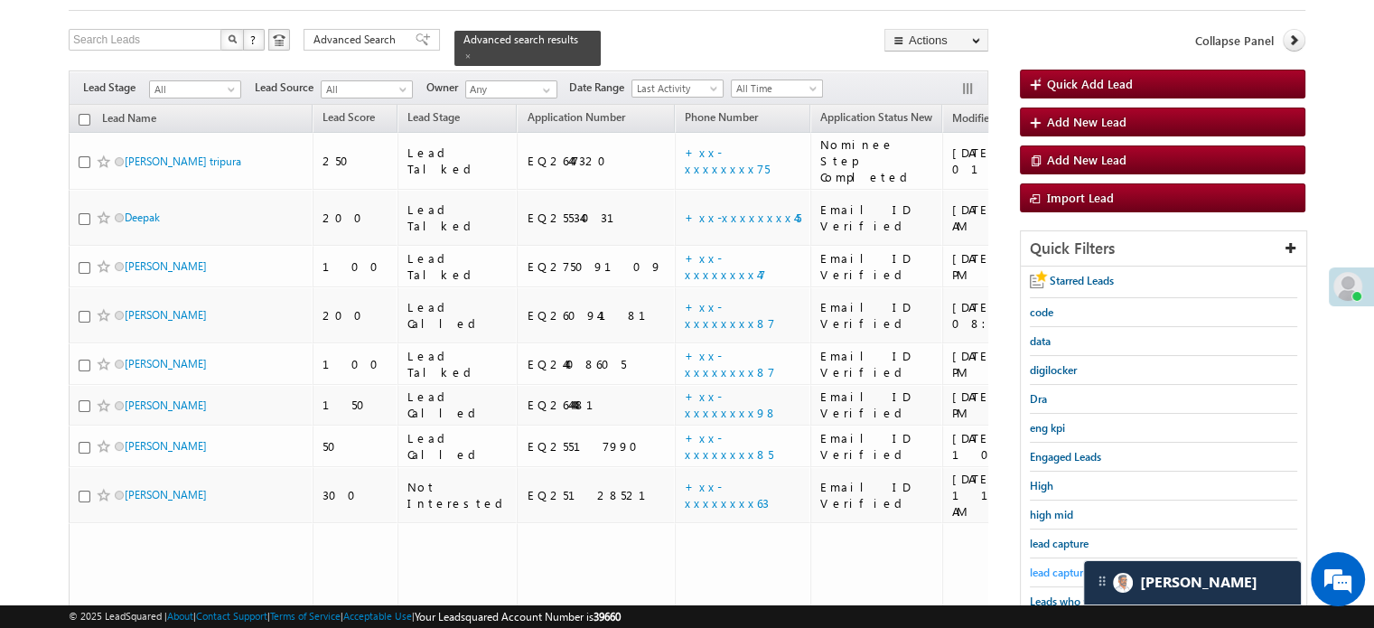
click at [1049, 566] on span "lead capture new" at bounding box center [1070, 573] width 81 height 14
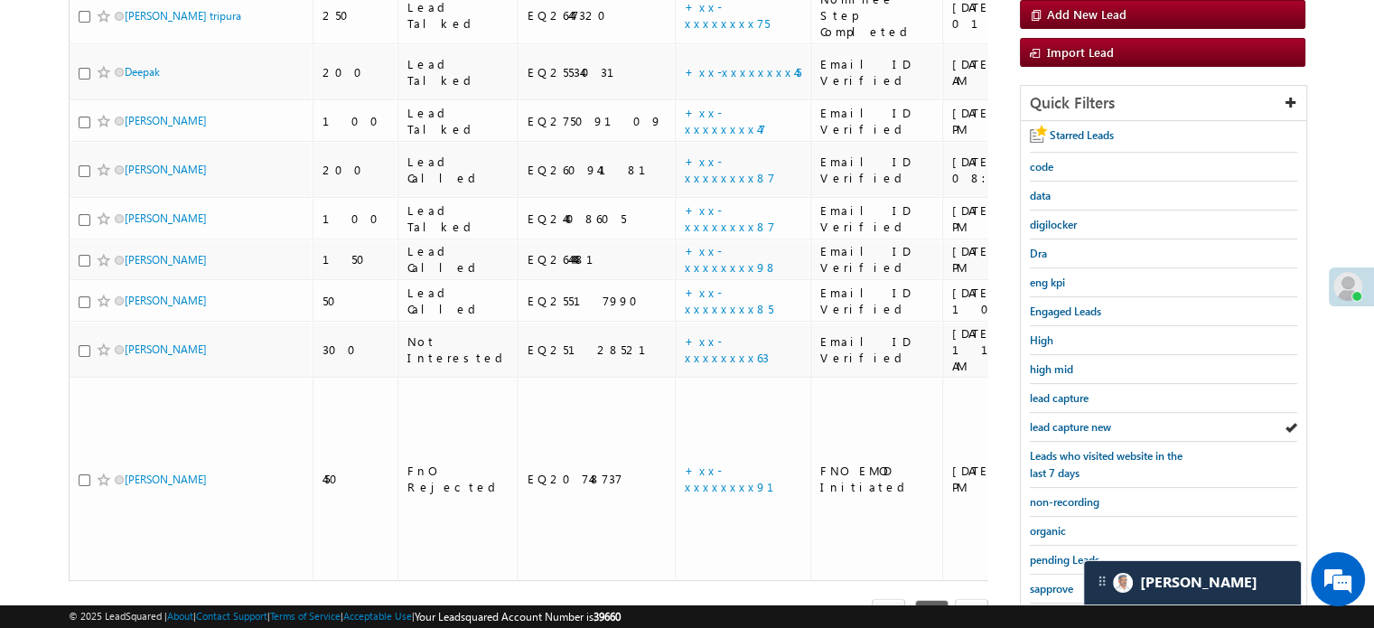
scroll to position [368, 0]
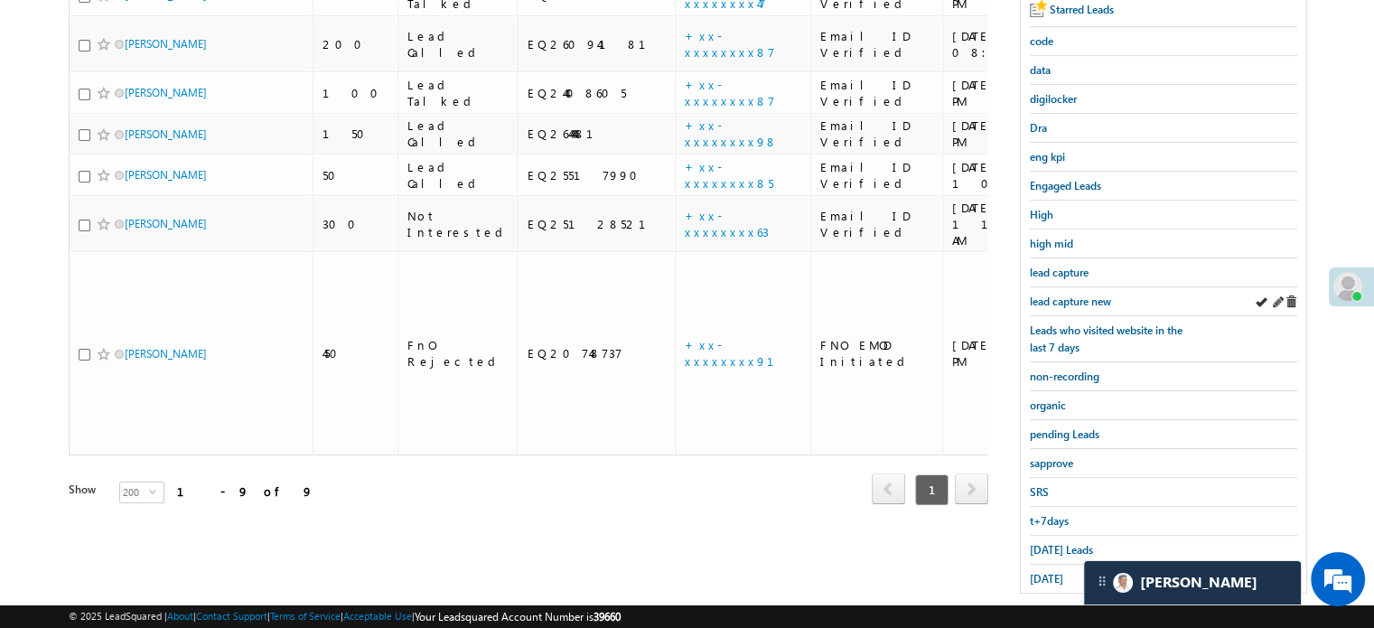
click at [1056, 306] on div "lead capture new" at bounding box center [1163, 301] width 267 height 29
click at [1059, 296] on span "lead capture new" at bounding box center [1070, 302] width 81 height 14
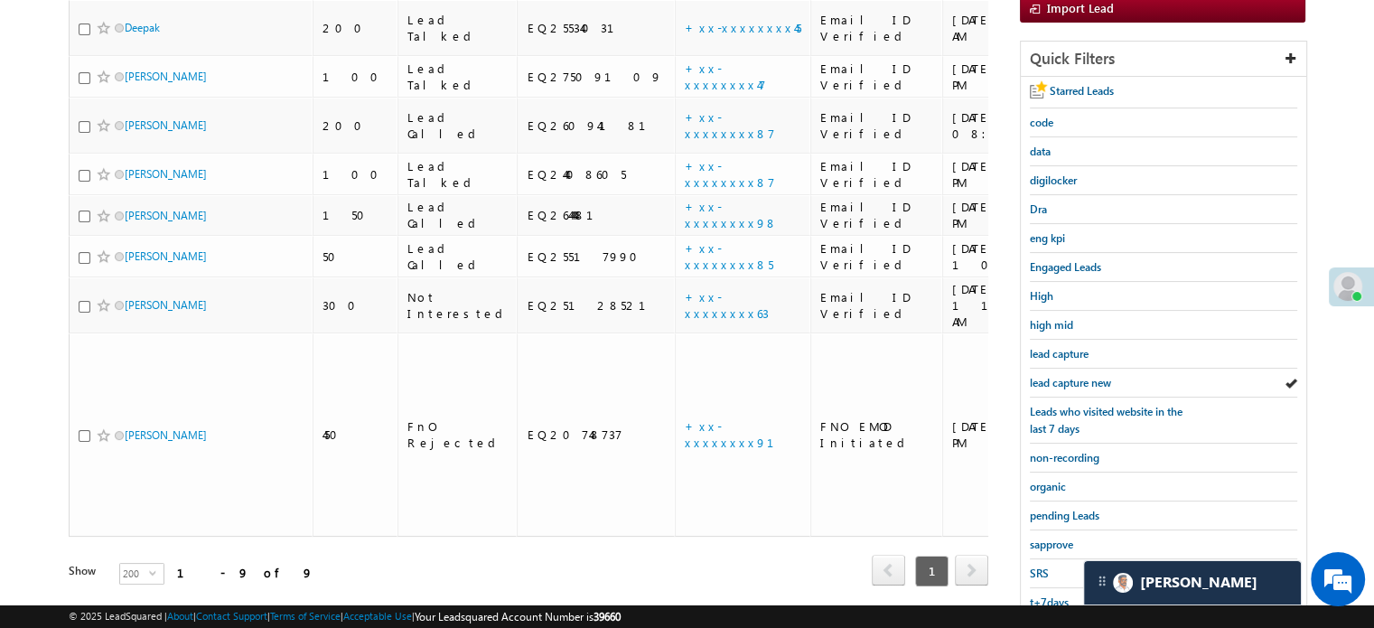
scroll to position [388, 0]
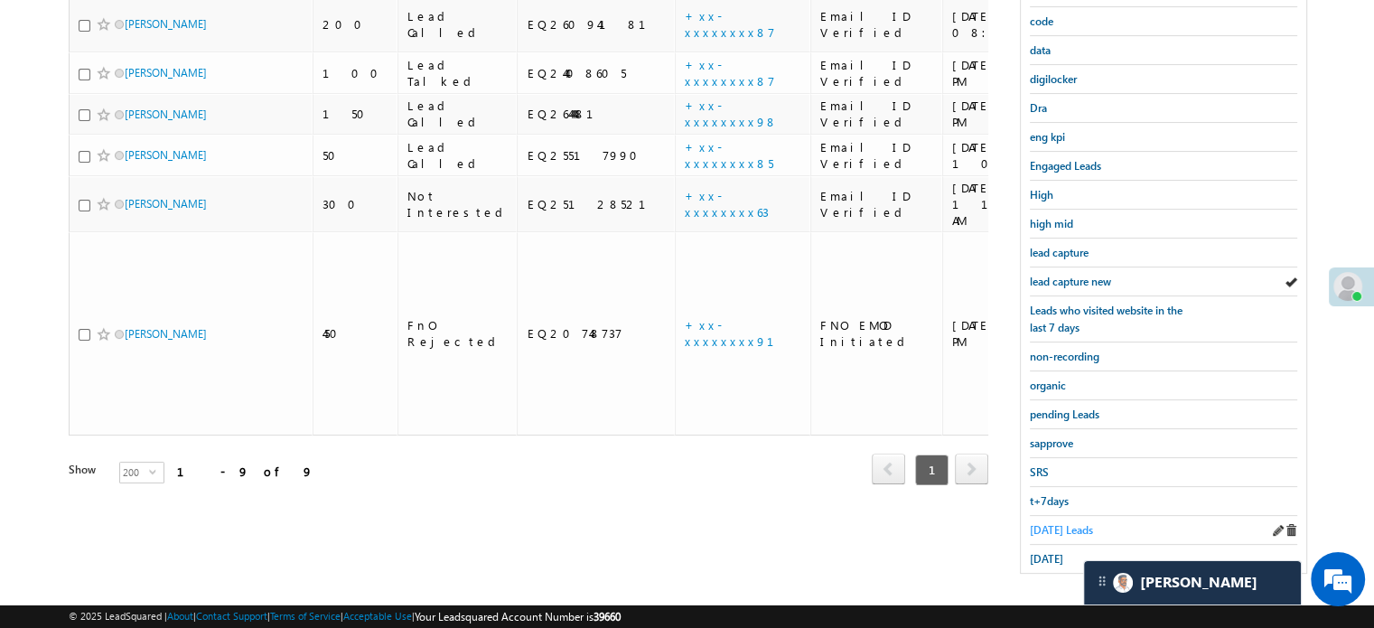
click at [1050, 523] on span "Today's Leads" at bounding box center [1061, 530] width 63 height 14
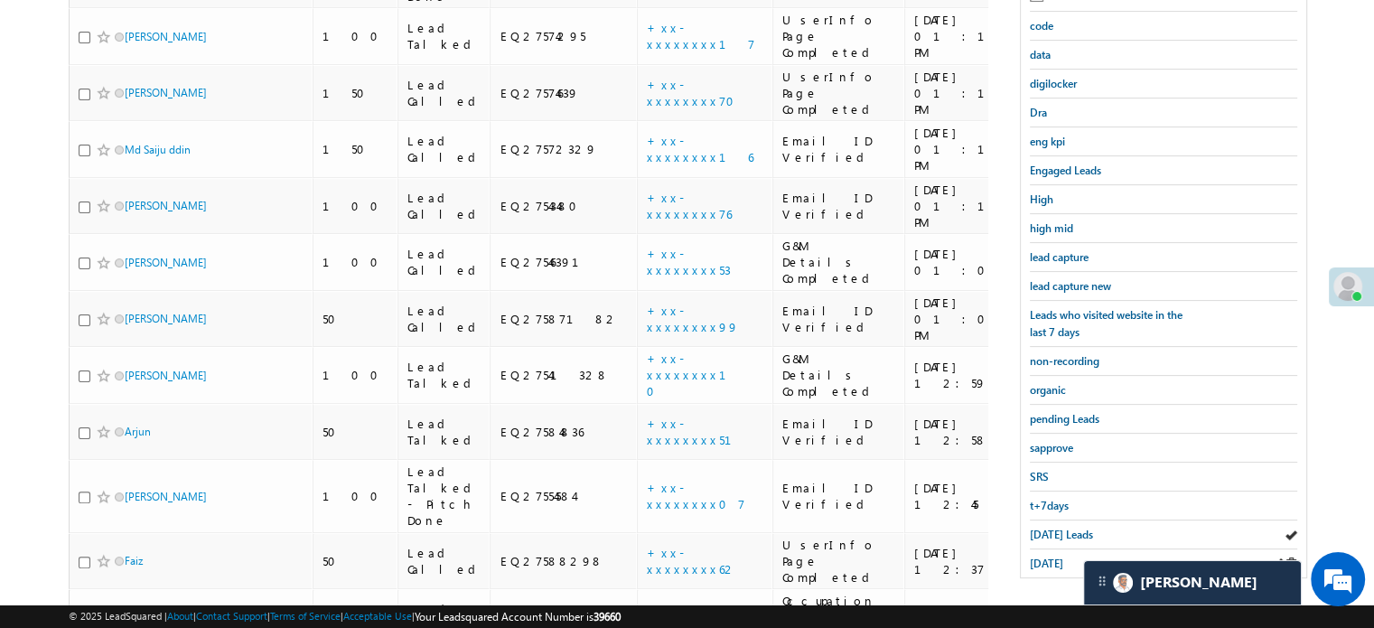
scroll to position [187, 0]
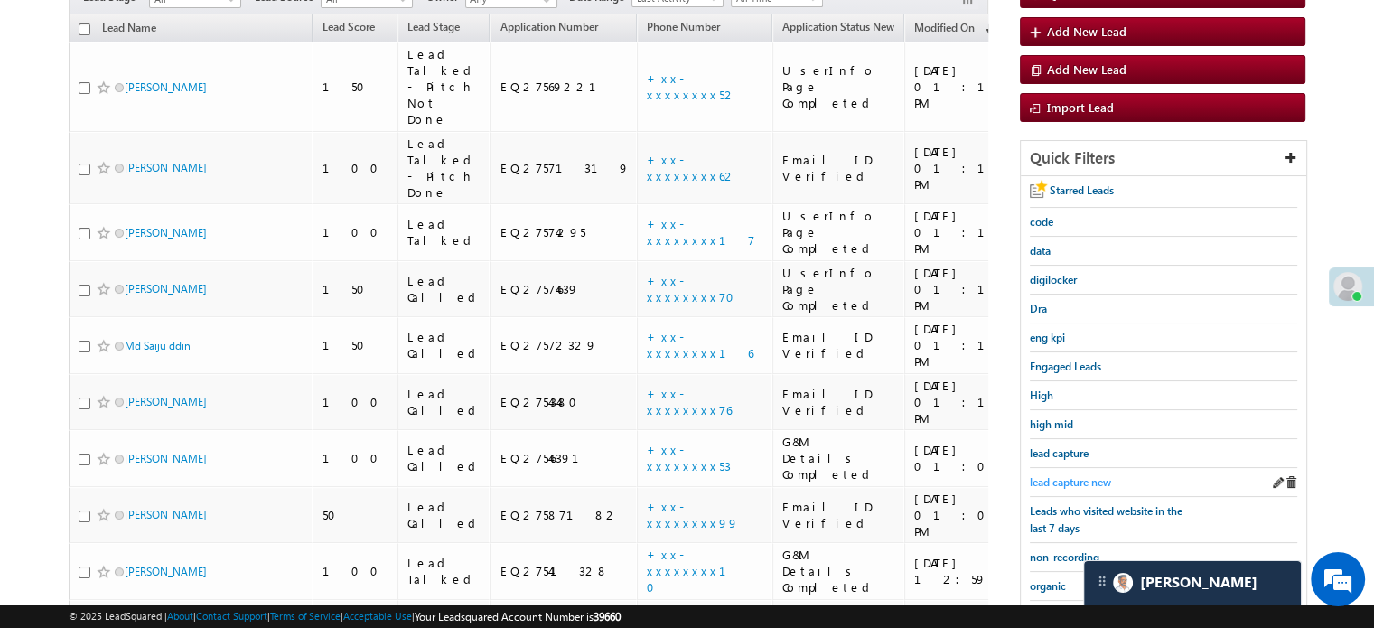
click at [1064, 475] on span "lead capture new" at bounding box center [1070, 482] width 81 height 14
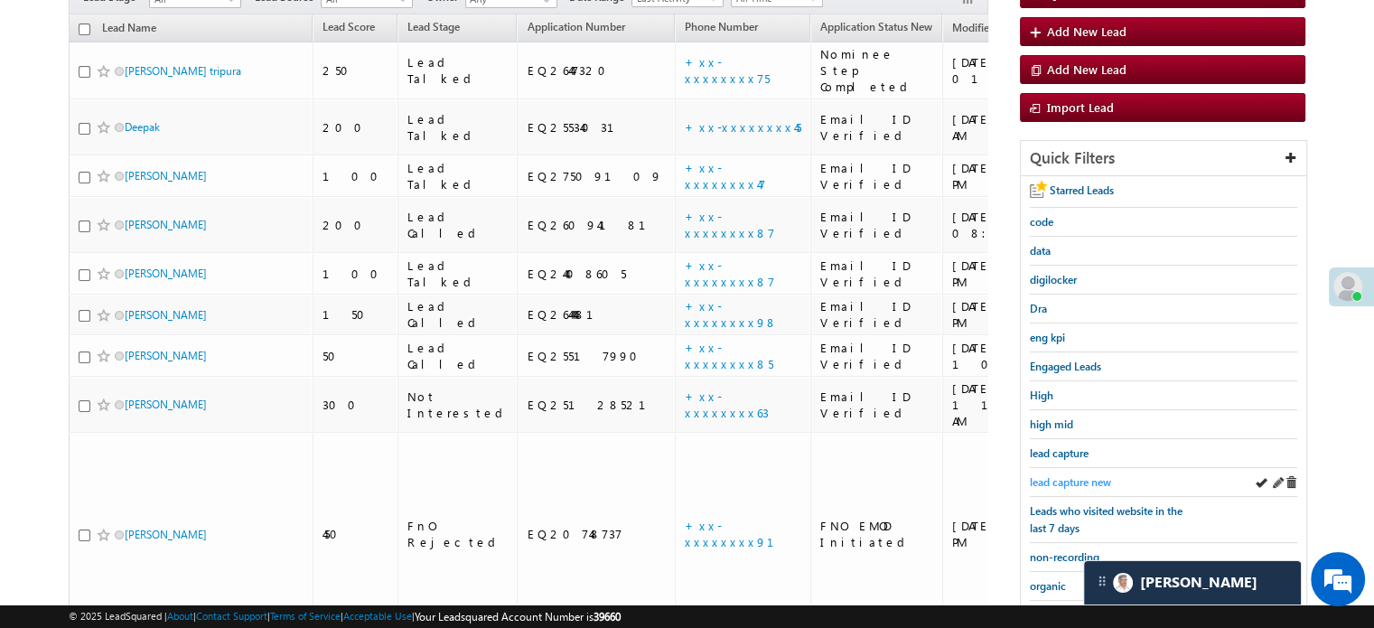
click at [1046, 475] on span "lead capture new" at bounding box center [1070, 482] width 81 height 14
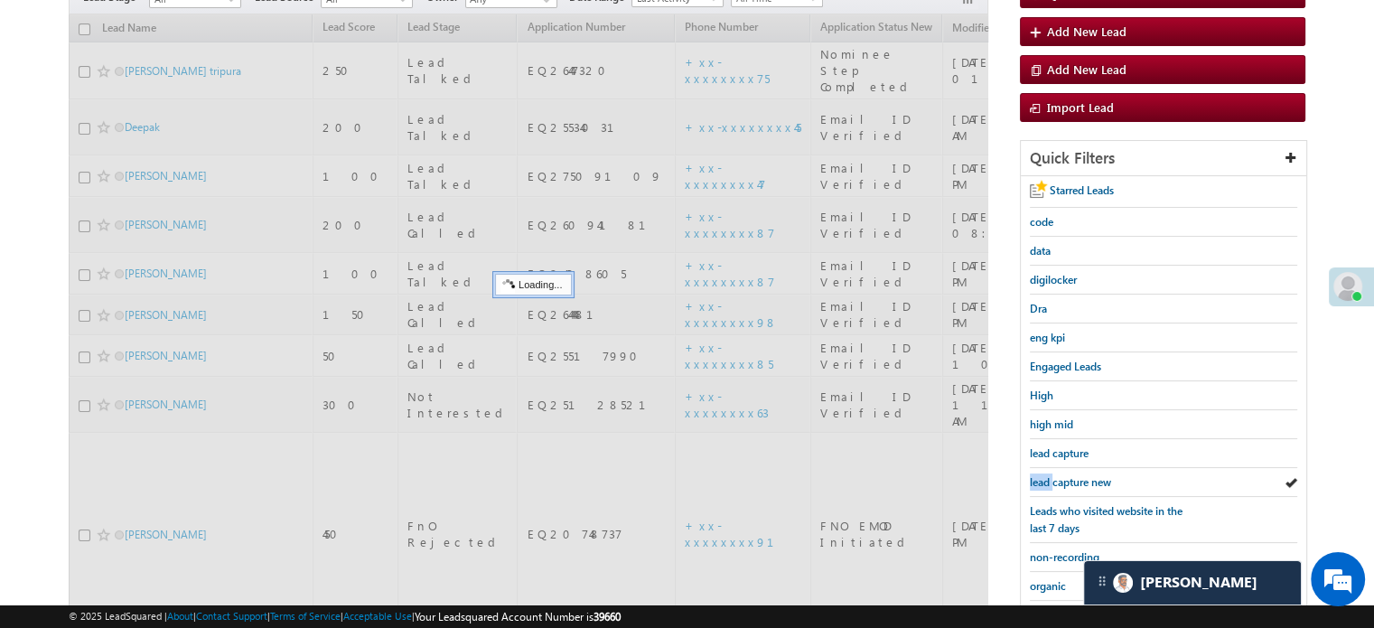
click at [1046, 475] on span "lead capture new" at bounding box center [1070, 482] width 81 height 14
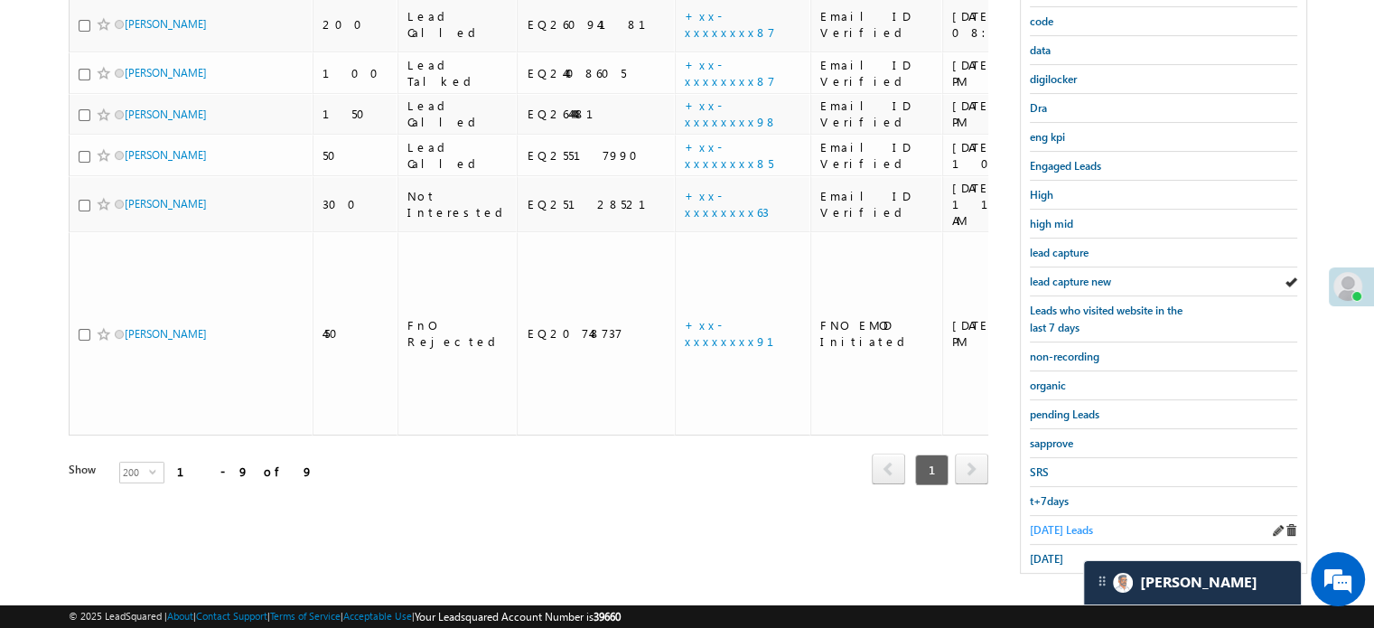
click at [1058, 523] on span "Today's Leads" at bounding box center [1061, 530] width 63 height 14
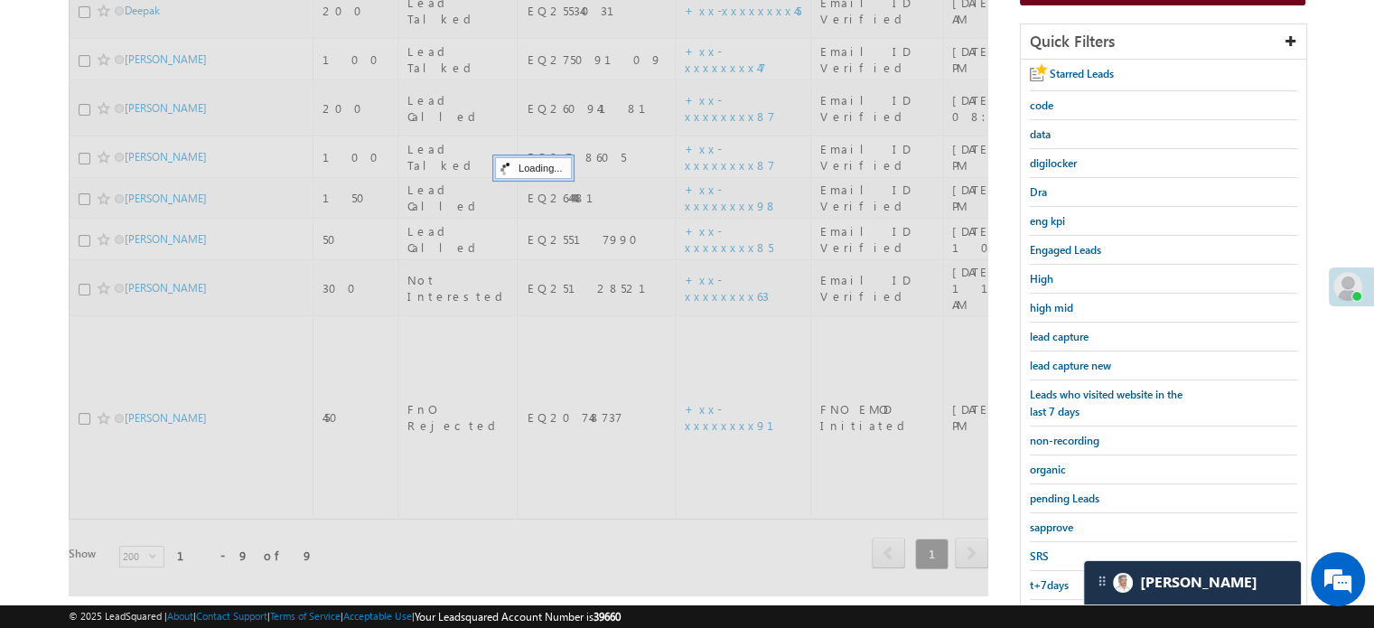
scroll to position [117, 0]
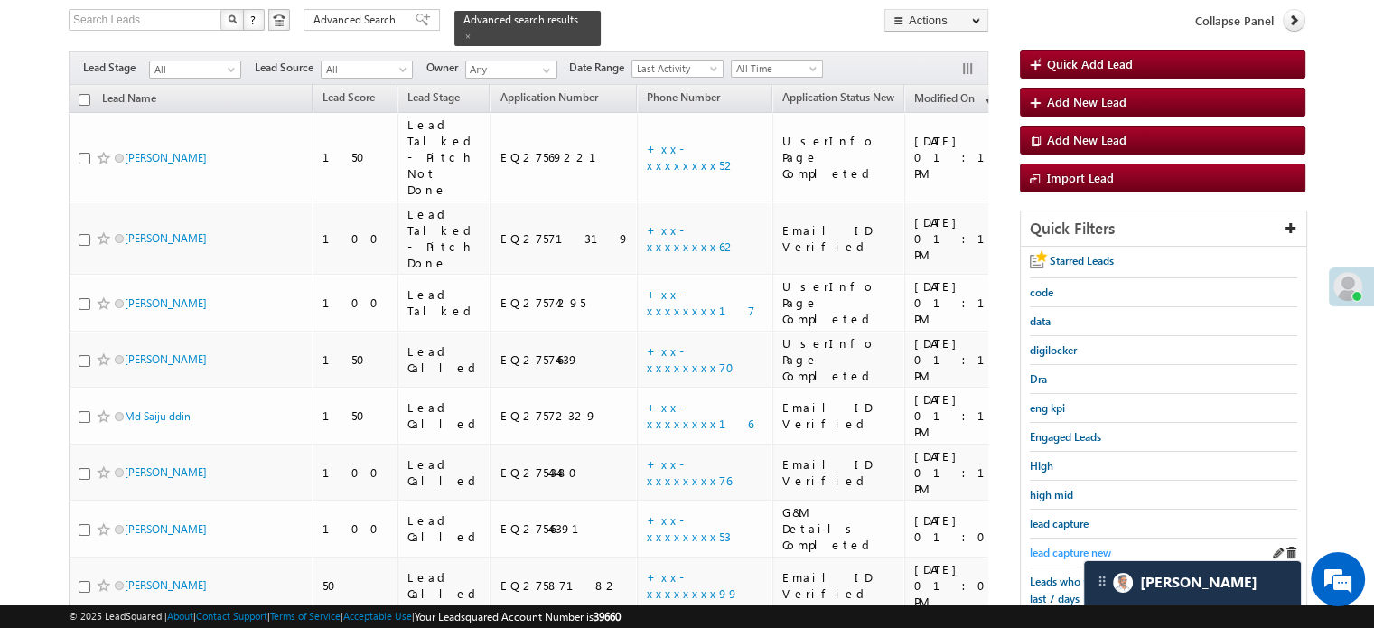
click at [1071, 546] on span "lead capture new" at bounding box center [1070, 553] width 81 height 14
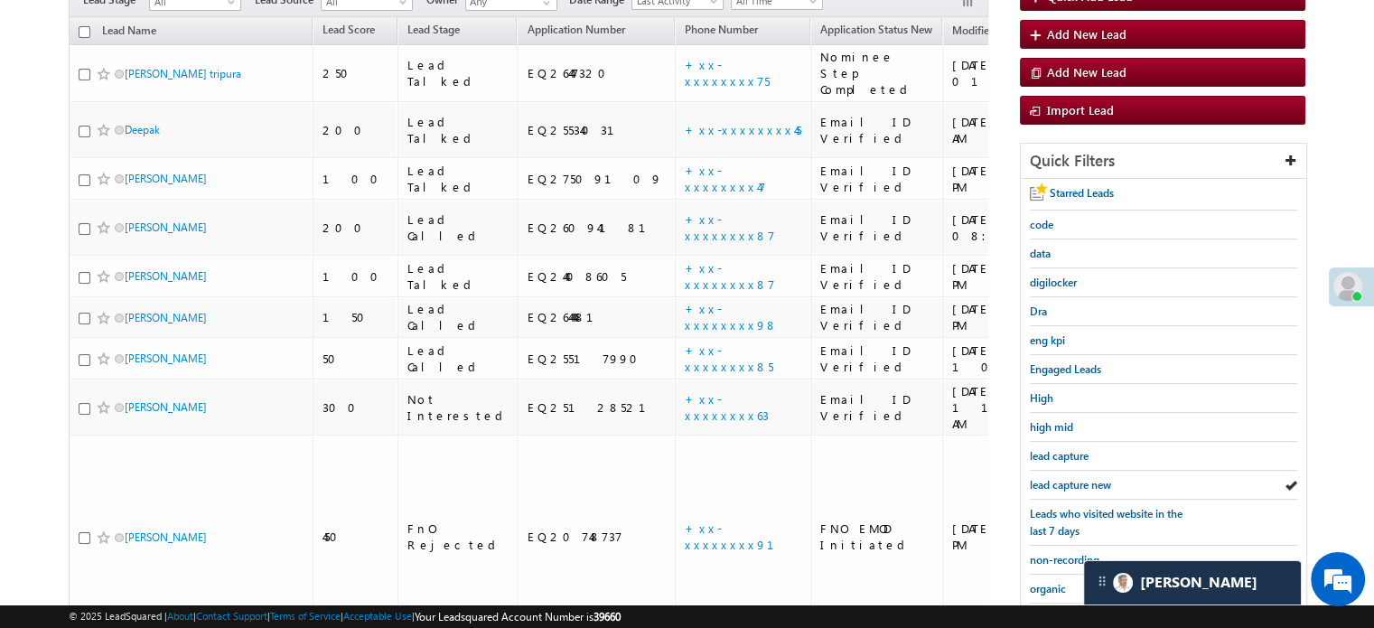
scroll to position [361, 0]
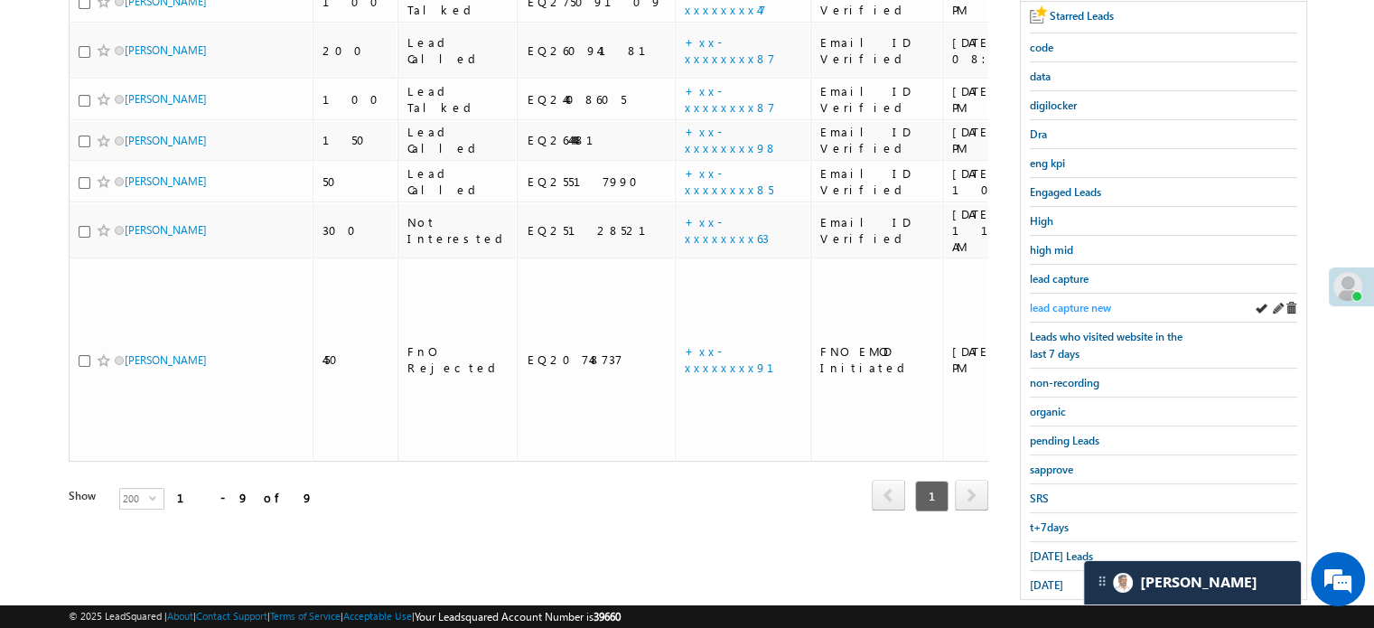
click at [1093, 301] on span "lead capture new" at bounding box center [1070, 308] width 81 height 14
click at [1059, 553] on span "Today's Leads" at bounding box center [1061, 556] width 63 height 14
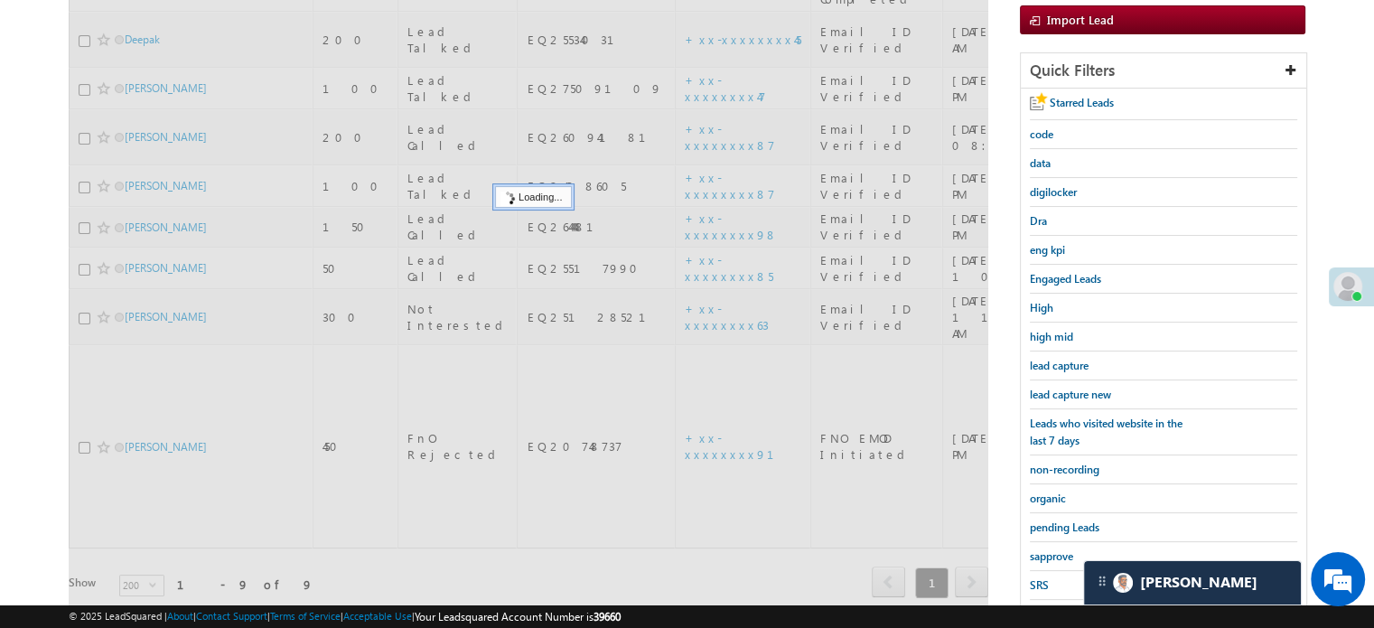
scroll to position [181, 0]
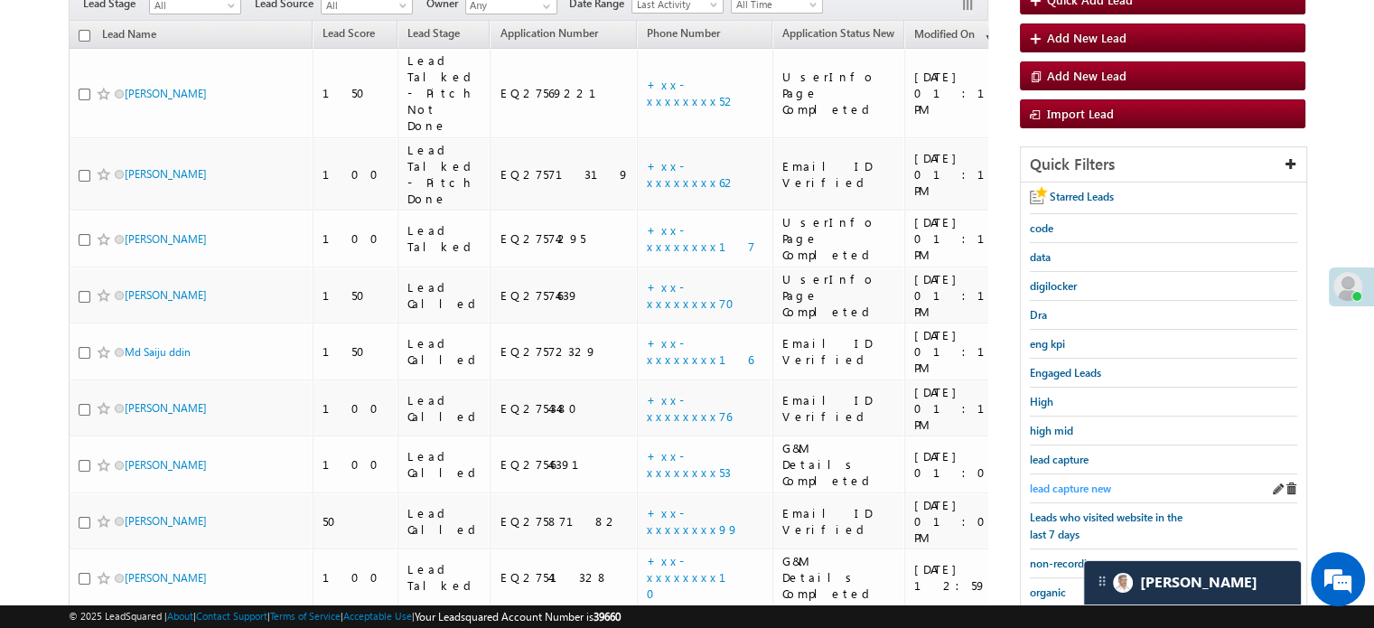
click at [1056, 491] on link "lead capture new" at bounding box center [1070, 488] width 81 height 17
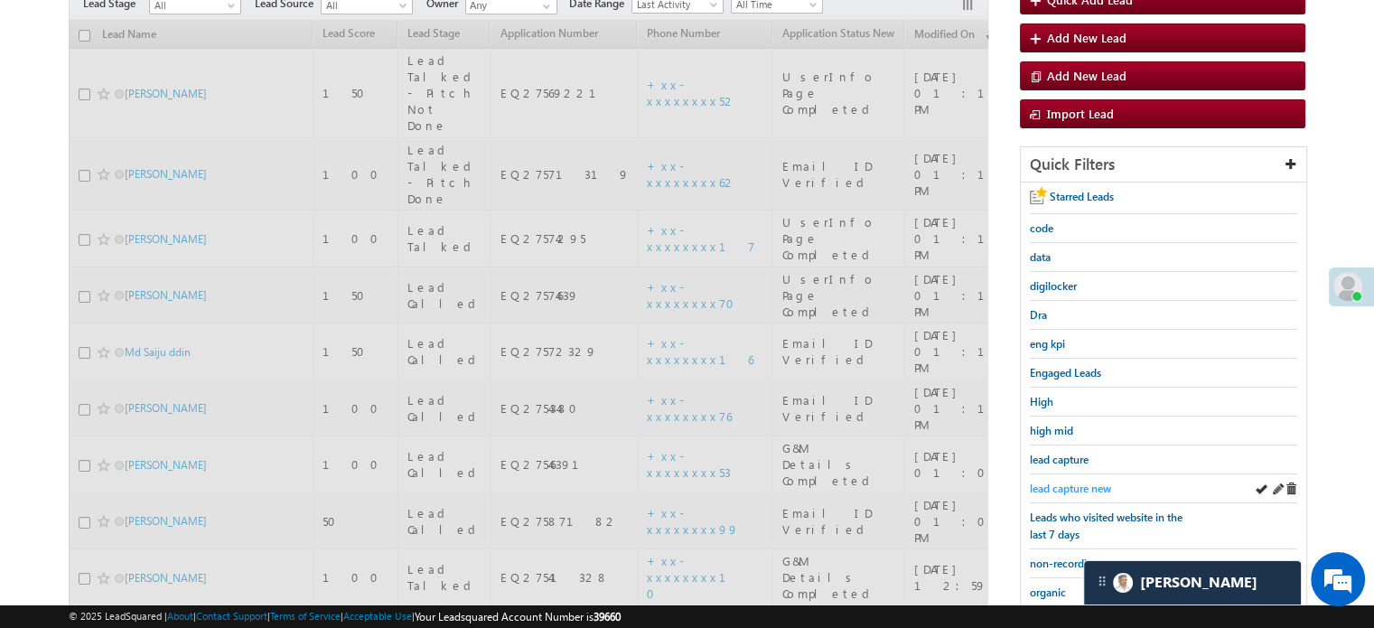
click at [1061, 483] on span "lead capture new" at bounding box center [1070, 489] width 81 height 14
click at [1066, 482] on span "lead capture new" at bounding box center [1070, 489] width 81 height 14
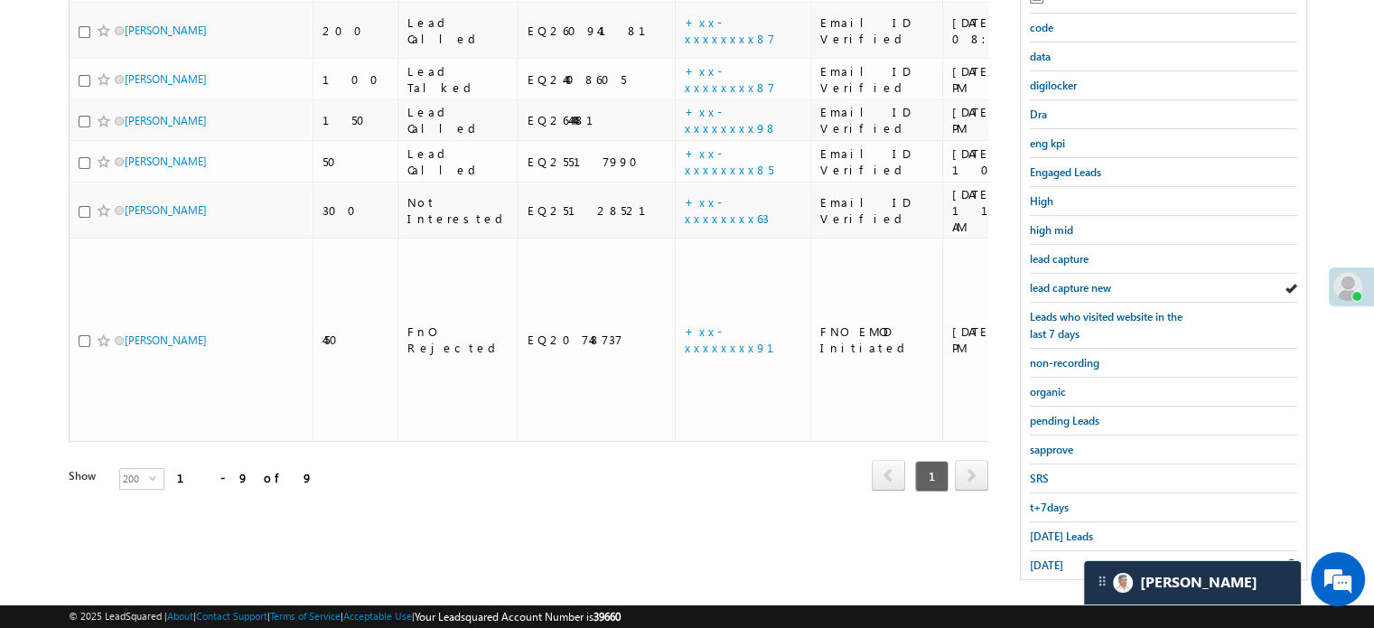
scroll to position [388, 0]
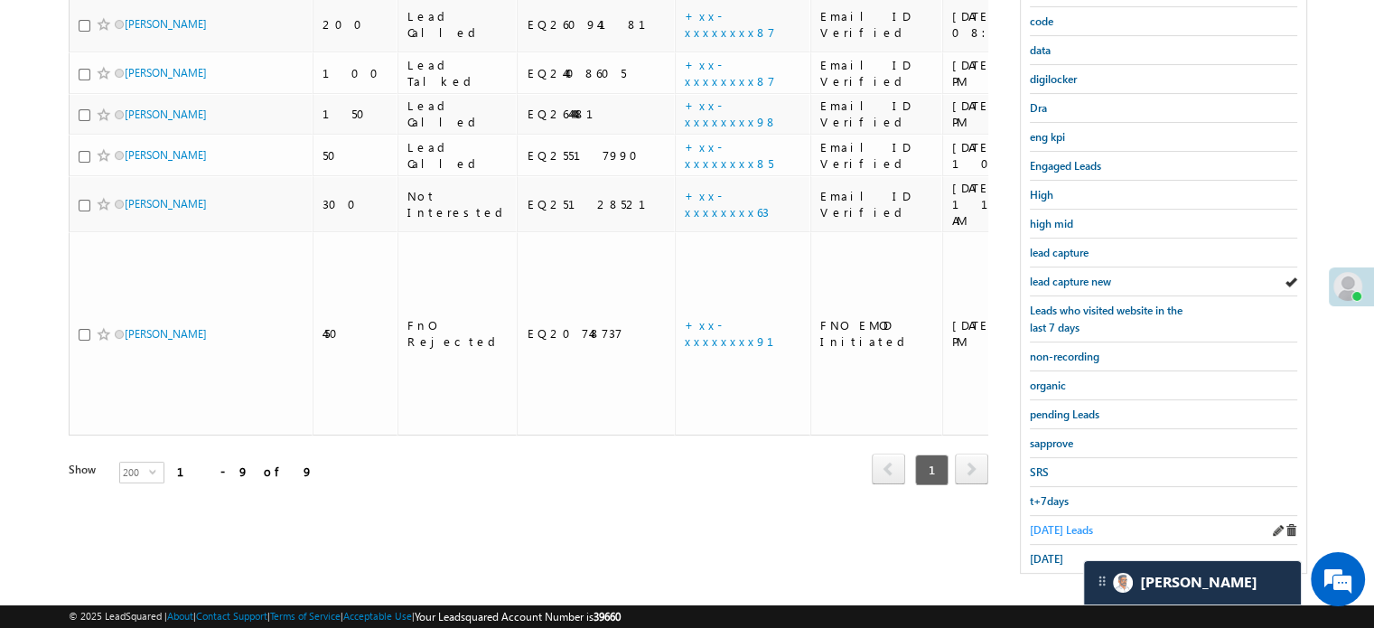
click at [1068, 523] on span "Today's Leads" at bounding box center [1061, 530] width 63 height 14
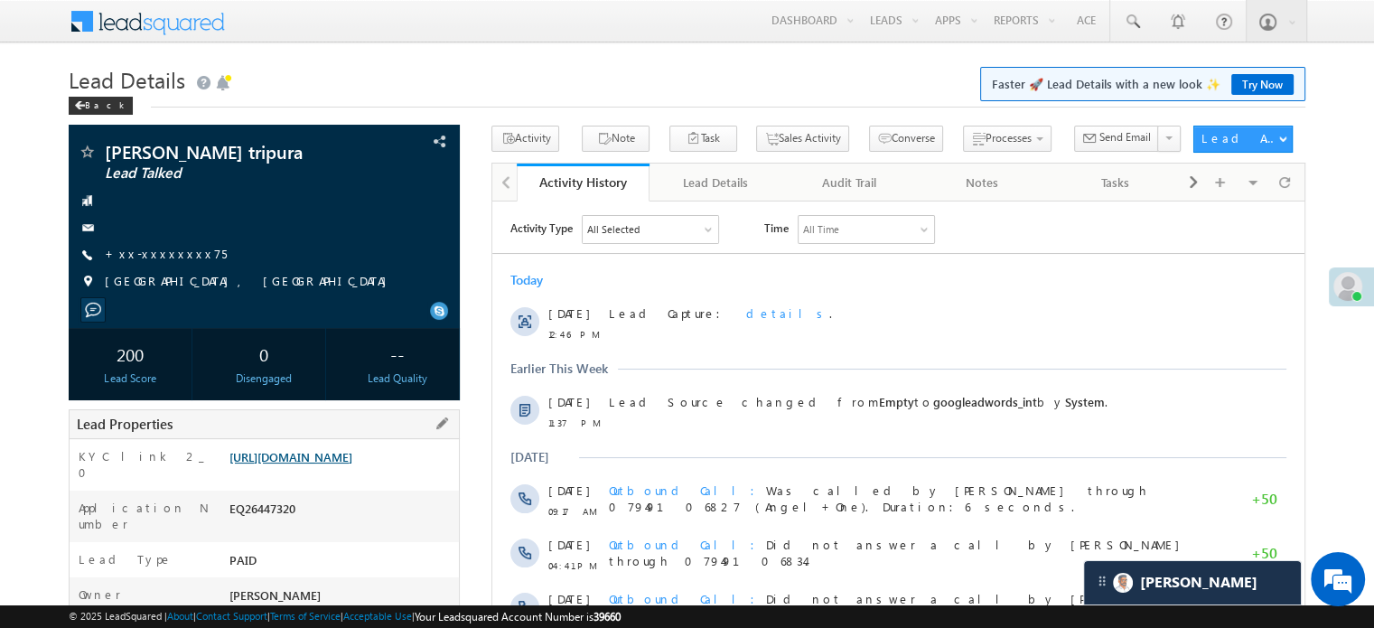
click at [325, 464] on link "[URL][DOMAIN_NAME]" at bounding box center [290, 456] width 123 height 15
click at [152, 250] on link "+xx-xxxxxxxx75" at bounding box center [166, 253] width 122 height 15
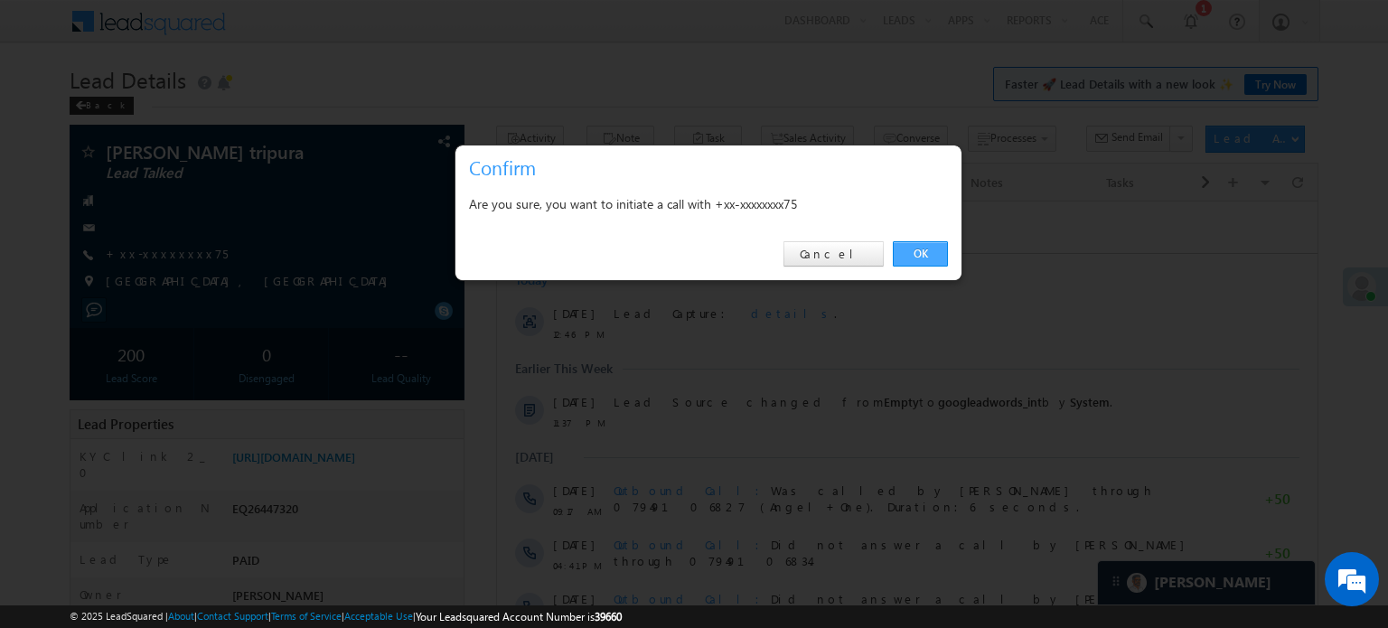
click at [924, 248] on link "OK" at bounding box center [920, 253] width 55 height 25
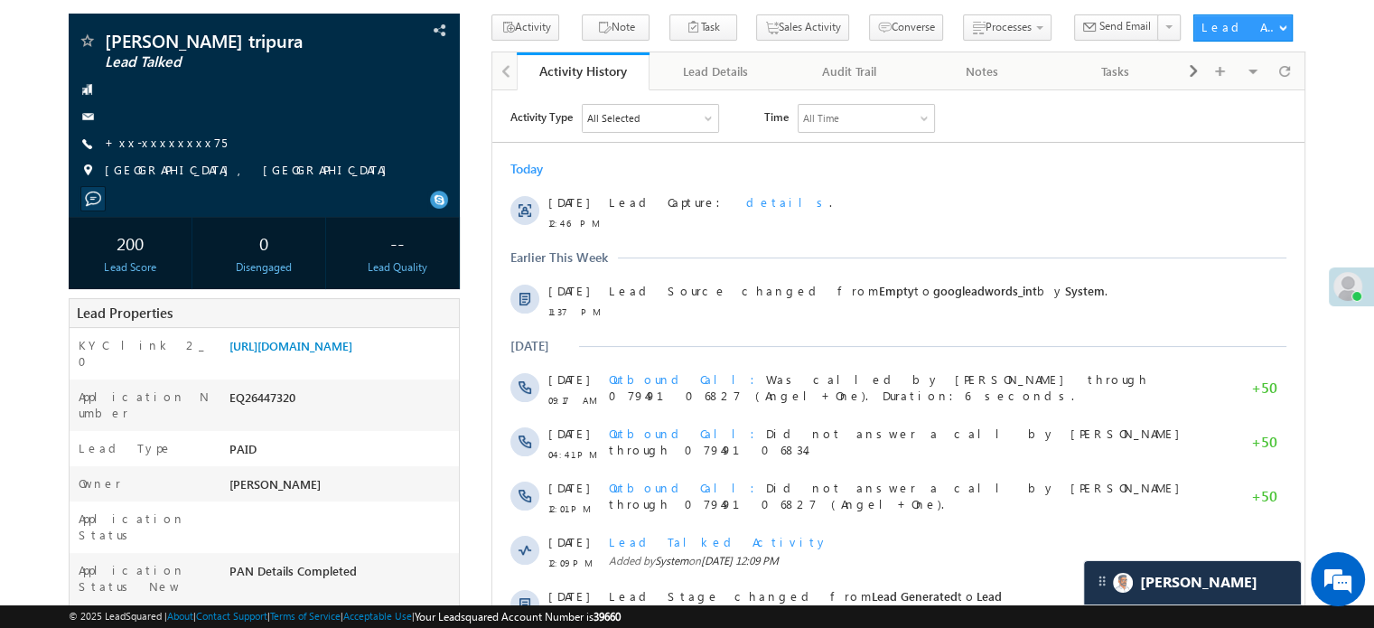
scroll to position [271, 0]
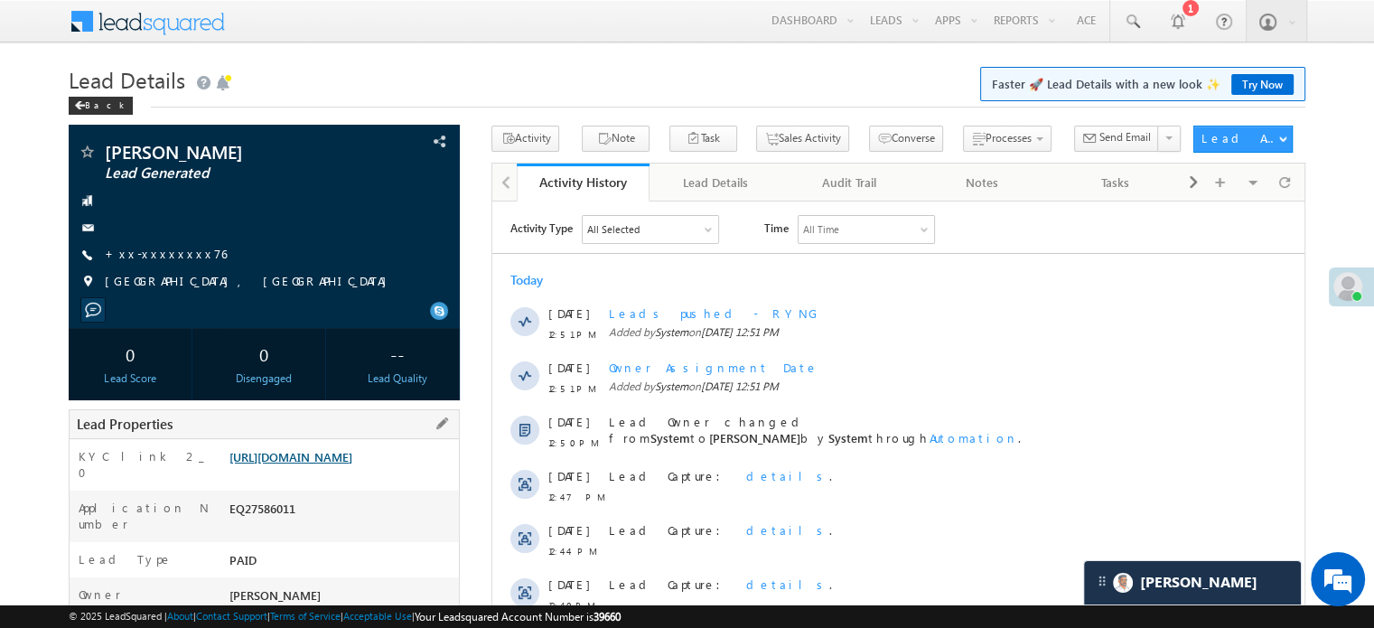
click at [352, 456] on link "[URL][DOMAIN_NAME]" at bounding box center [290, 456] width 123 height 15
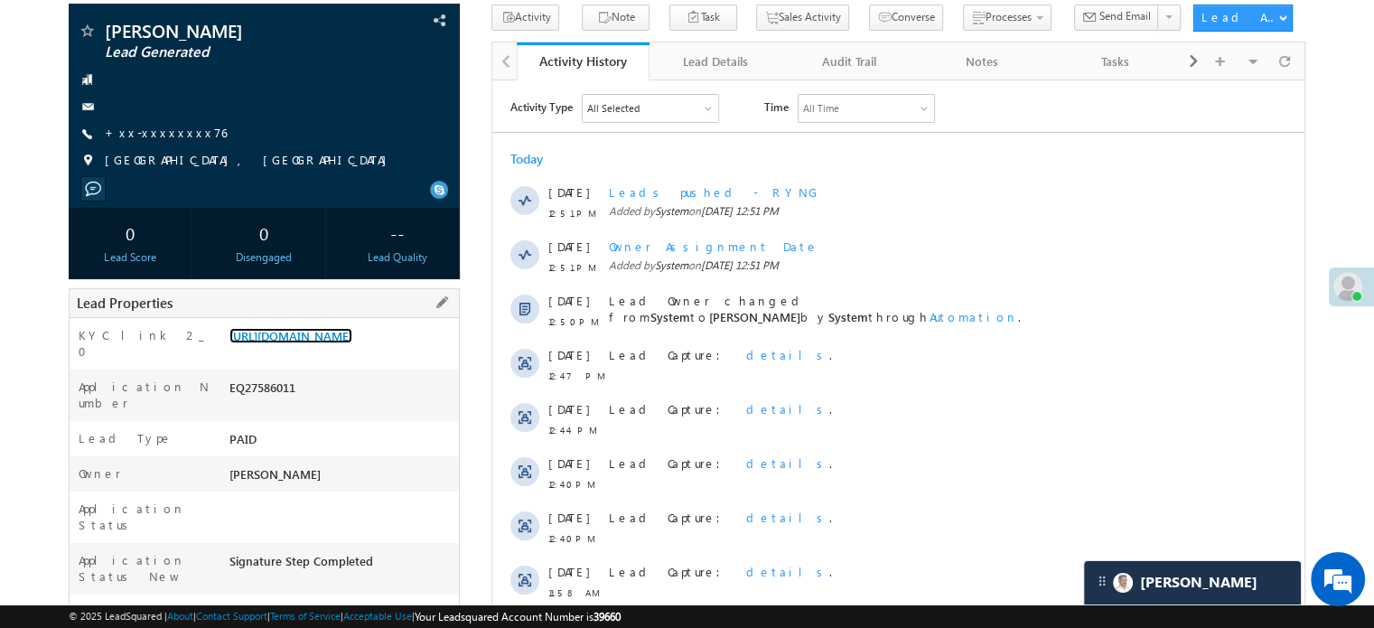
scroll to position [90, 0]
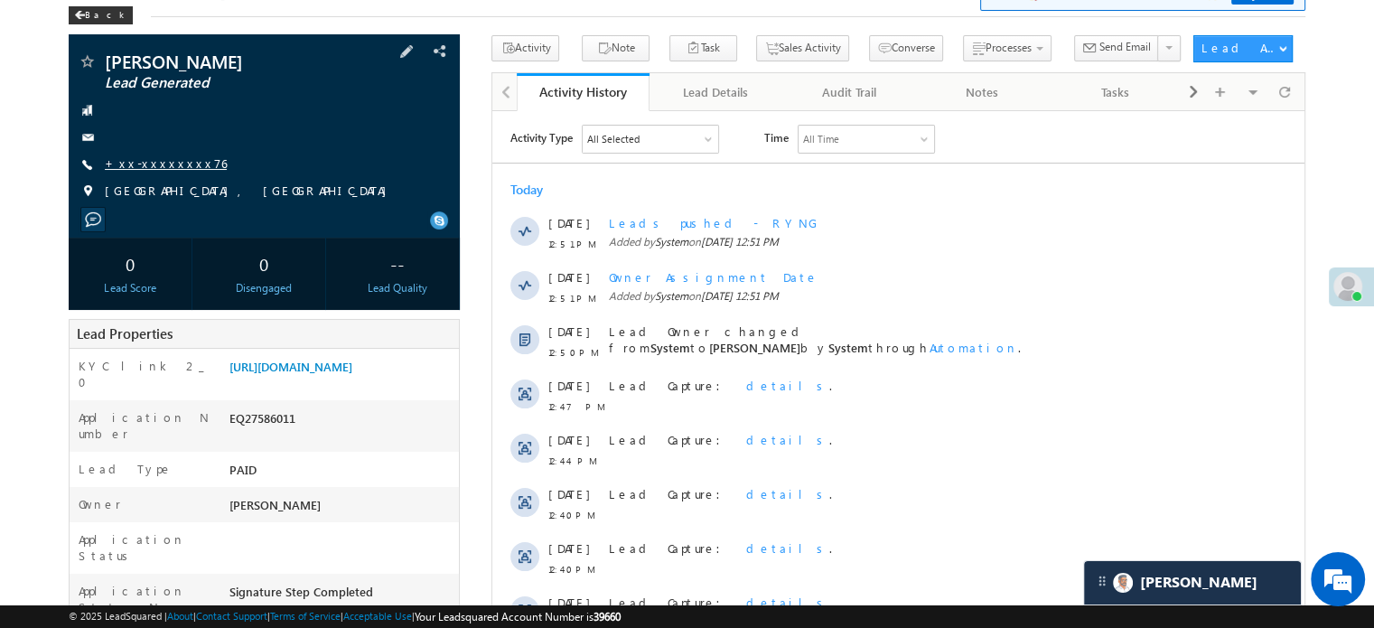
click at [159, 163] on link "+xx-xxxxxxxx76" at bounding box center [166, 162] width 122 height 15
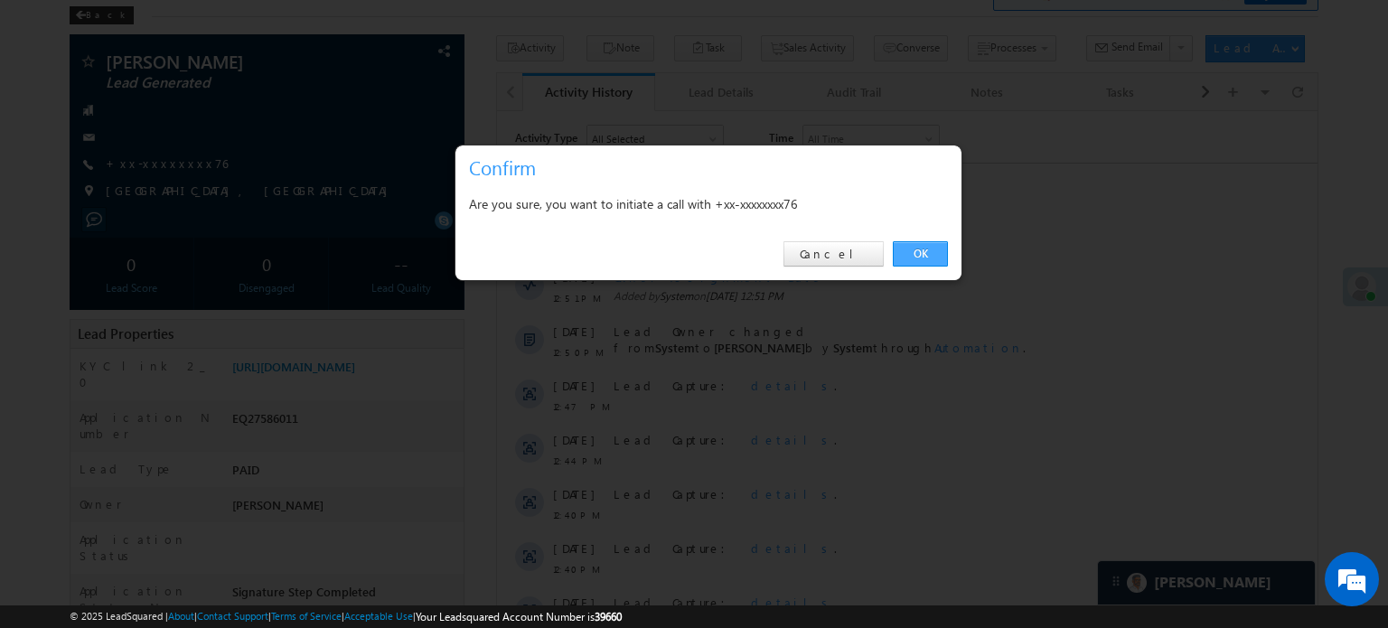
click at [907, 253] on link "OK" at bounding box center [920, 253] width 55 height 25
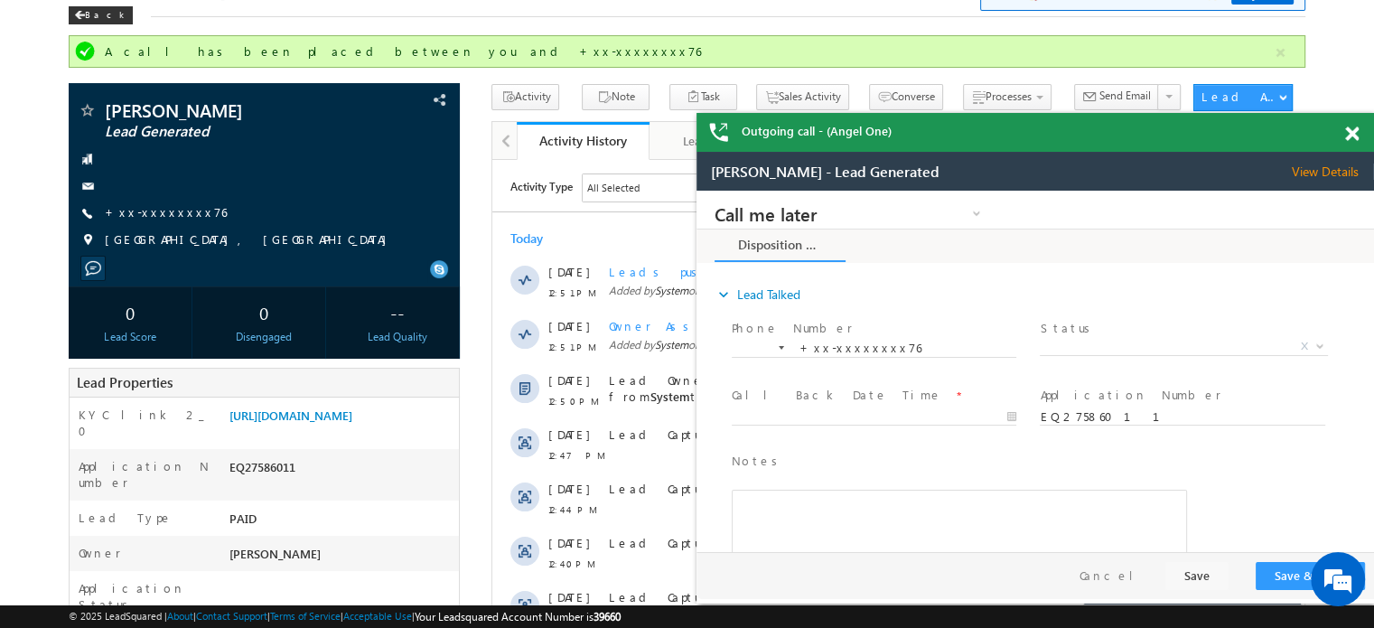
scroll to position [0, 0]
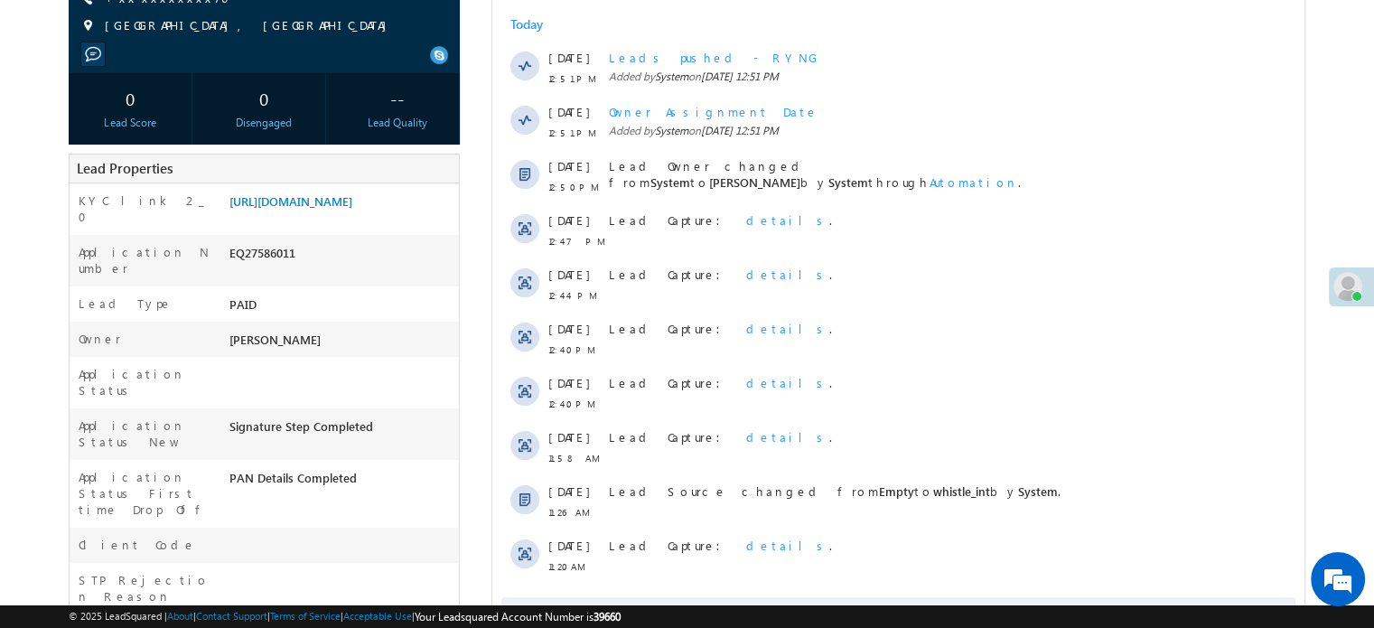
scroll to position [91, 0]
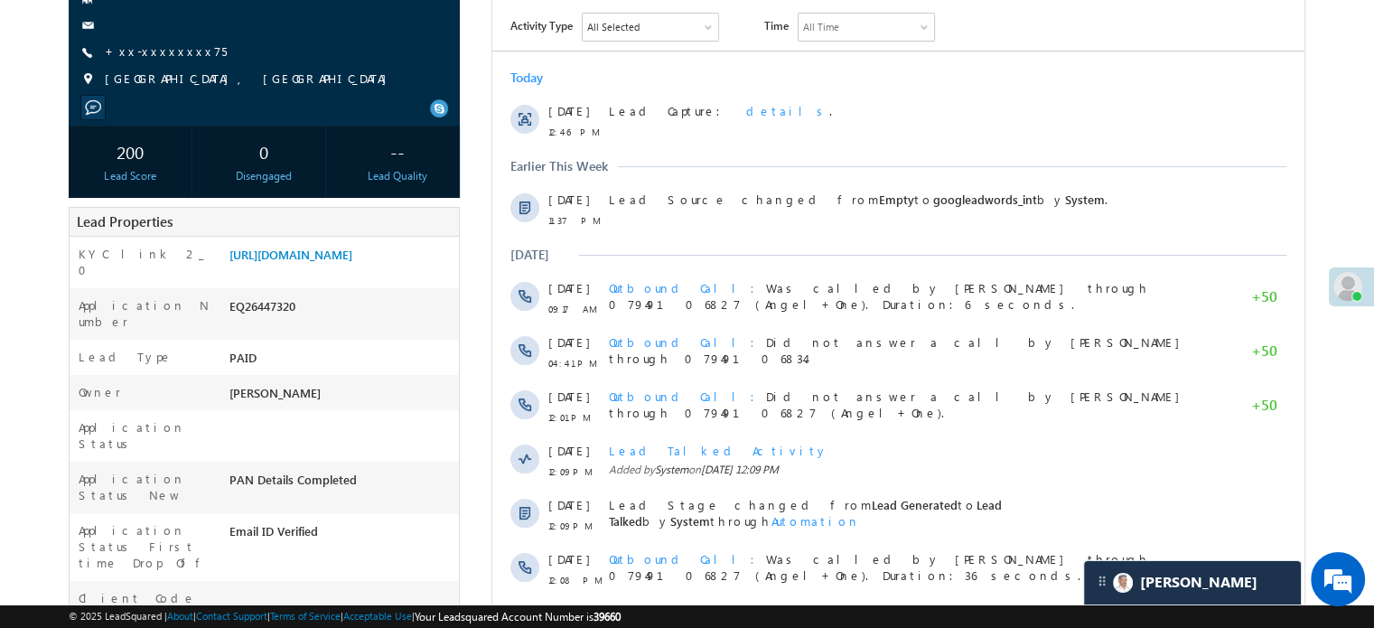
scroll to position [145, 0]
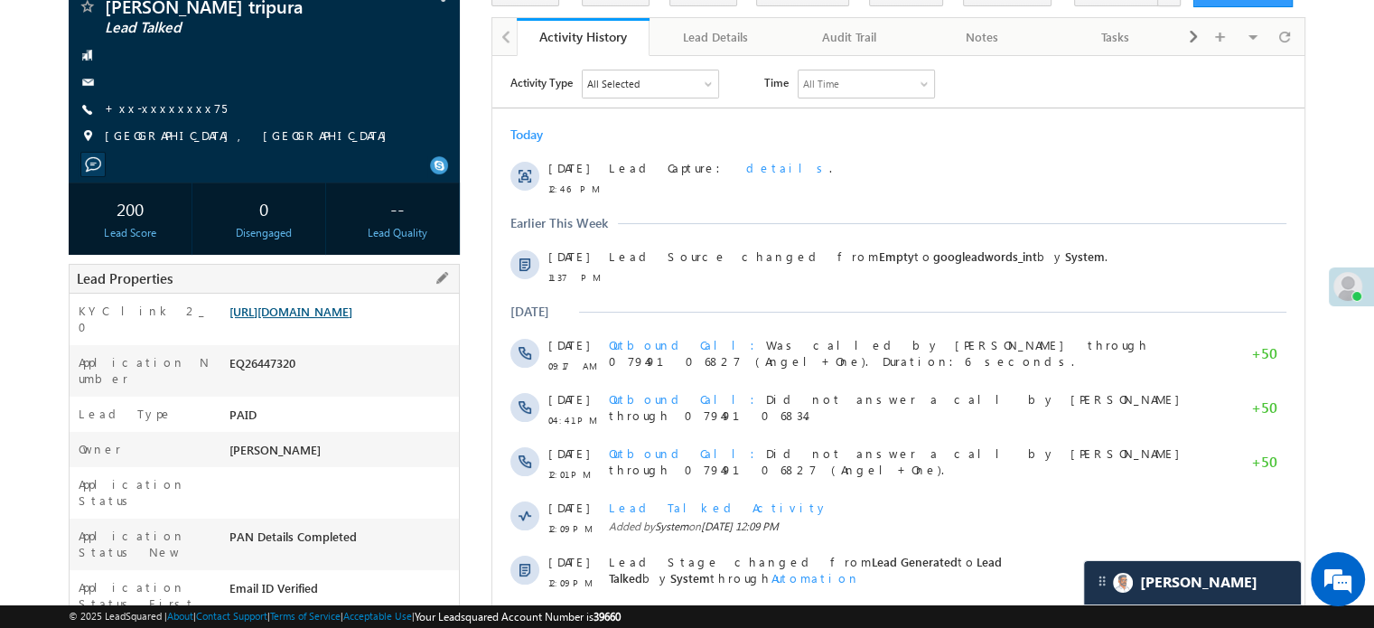
click at [301, 319] on link "[URL][DOMAIN_NAME]" at bounding box center [290, 311] width 123 height 15
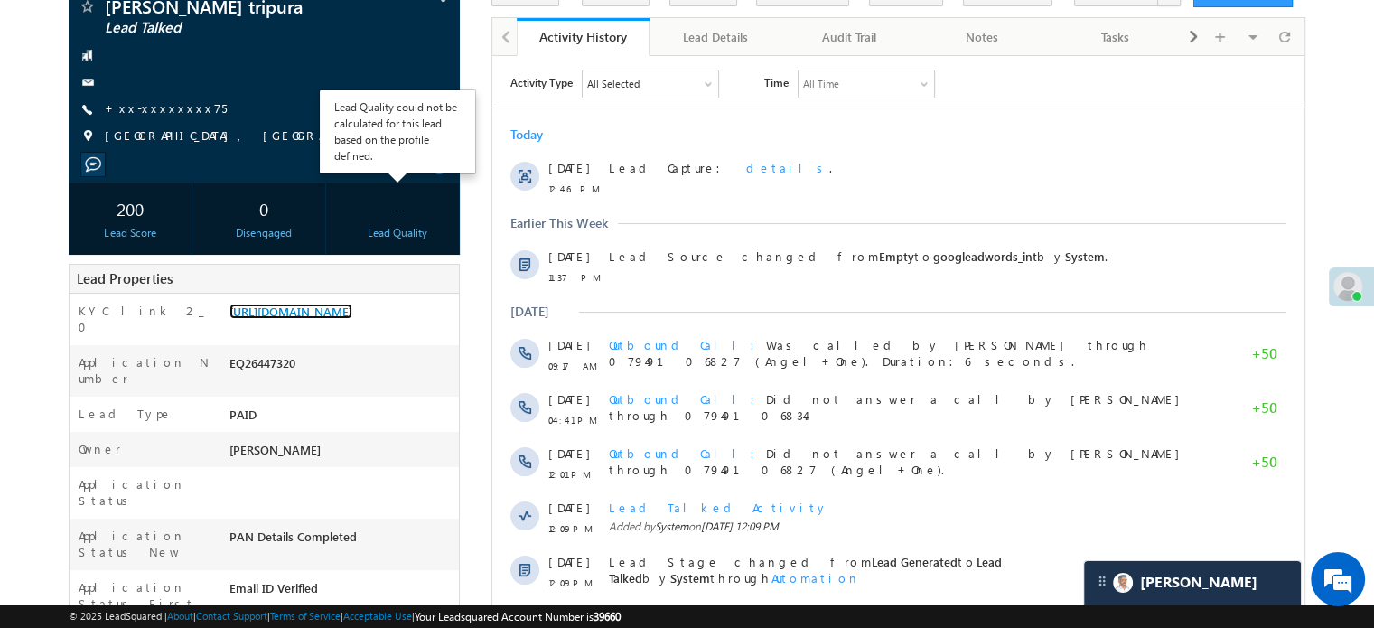
scroll to position [0, 0]
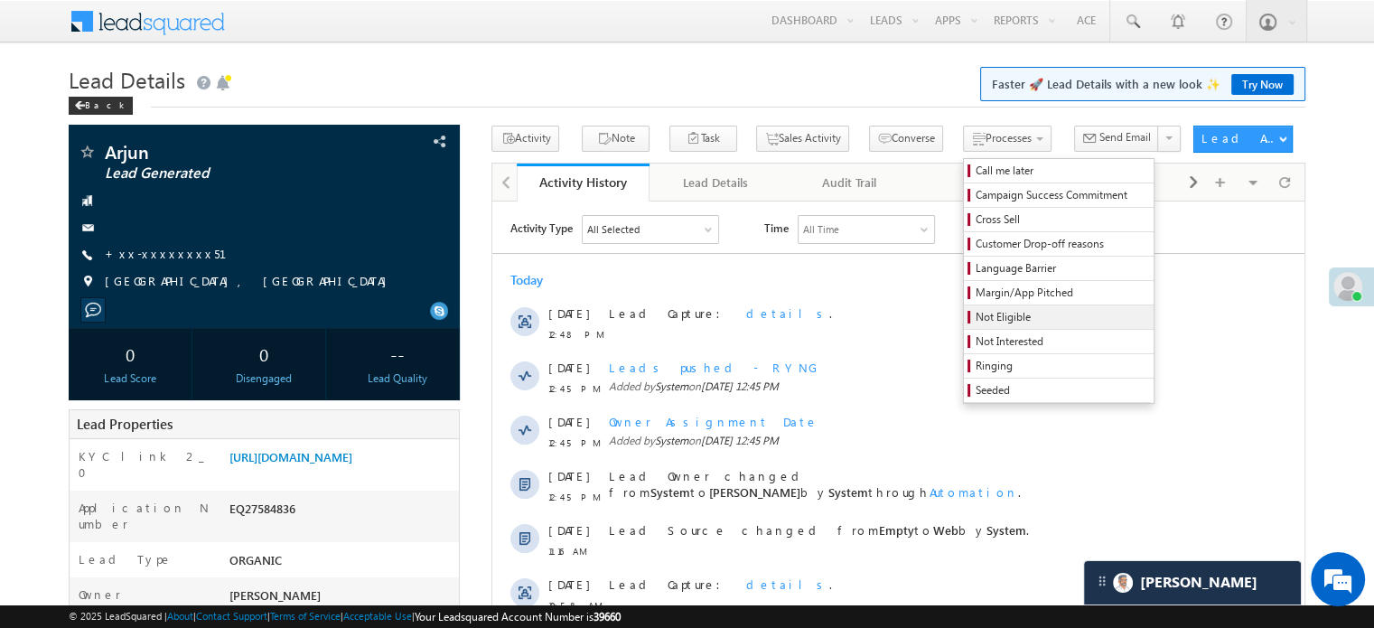
click at [976, 316] on span "Not Eligible" at bounding box center [1062, 317] width 172 height 16
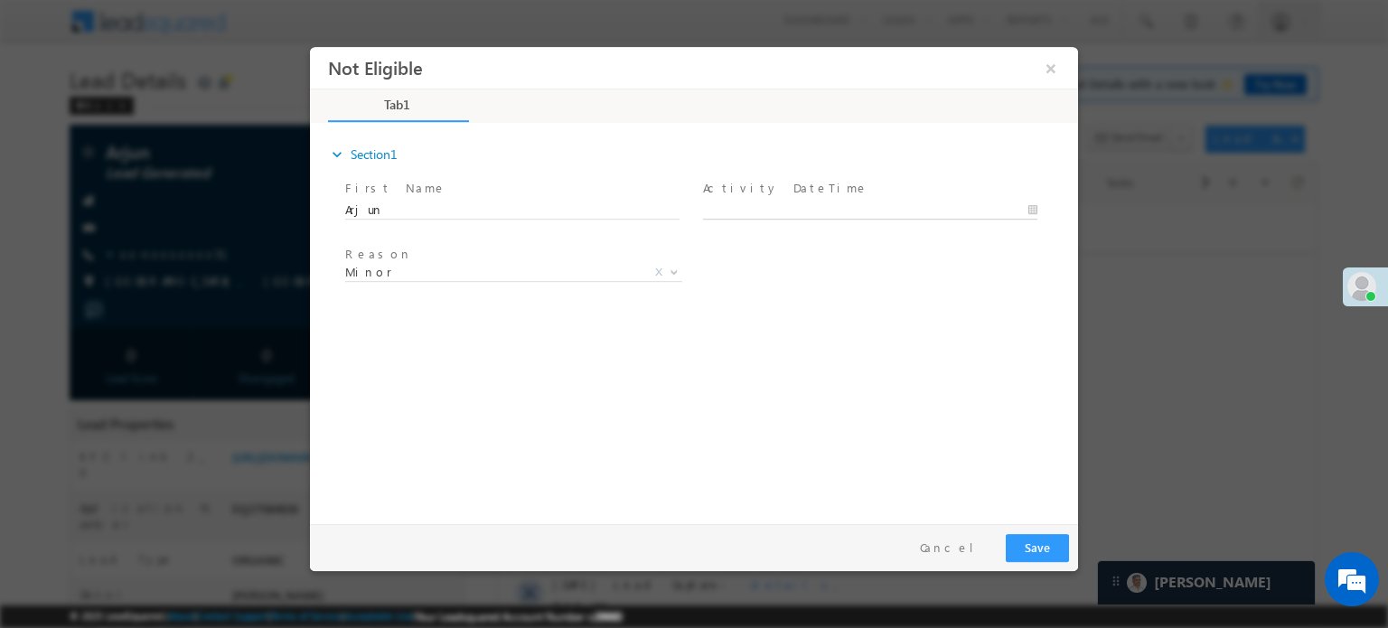
type input "[DATE] 12:57 PM"
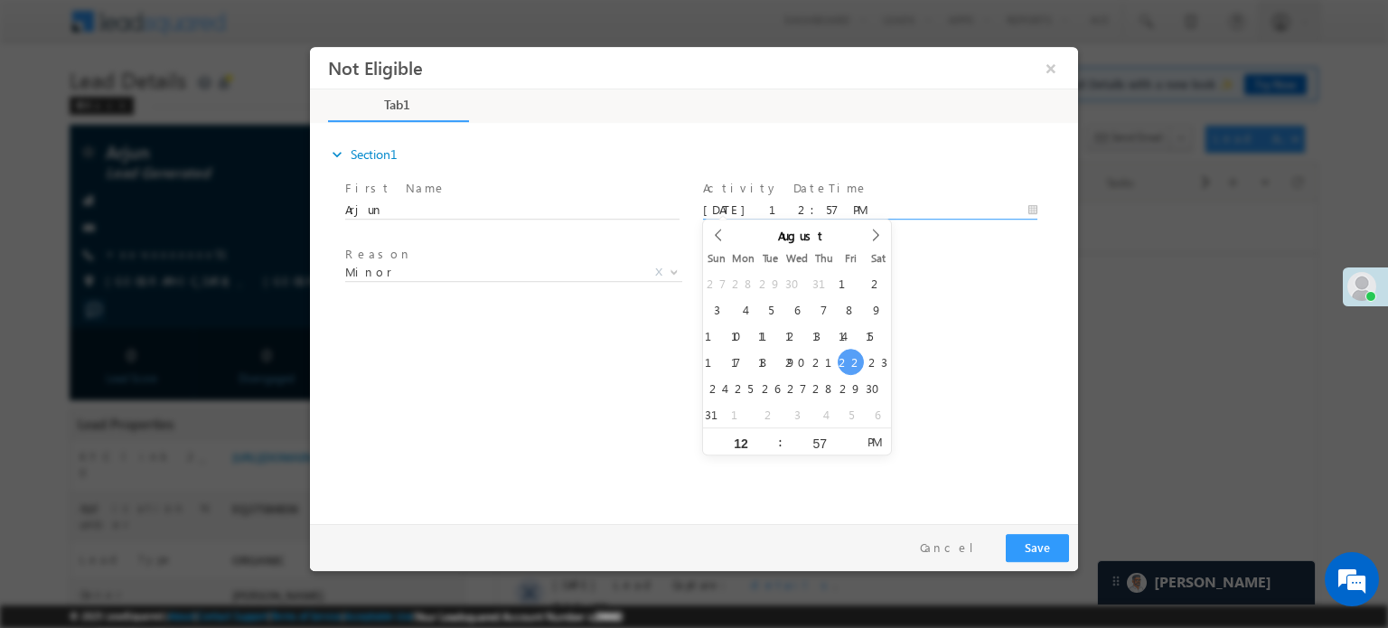
click at [735, 207] on input "[DATE] 12:57 PM" at bounding box center [870, 210] width 334 height 18
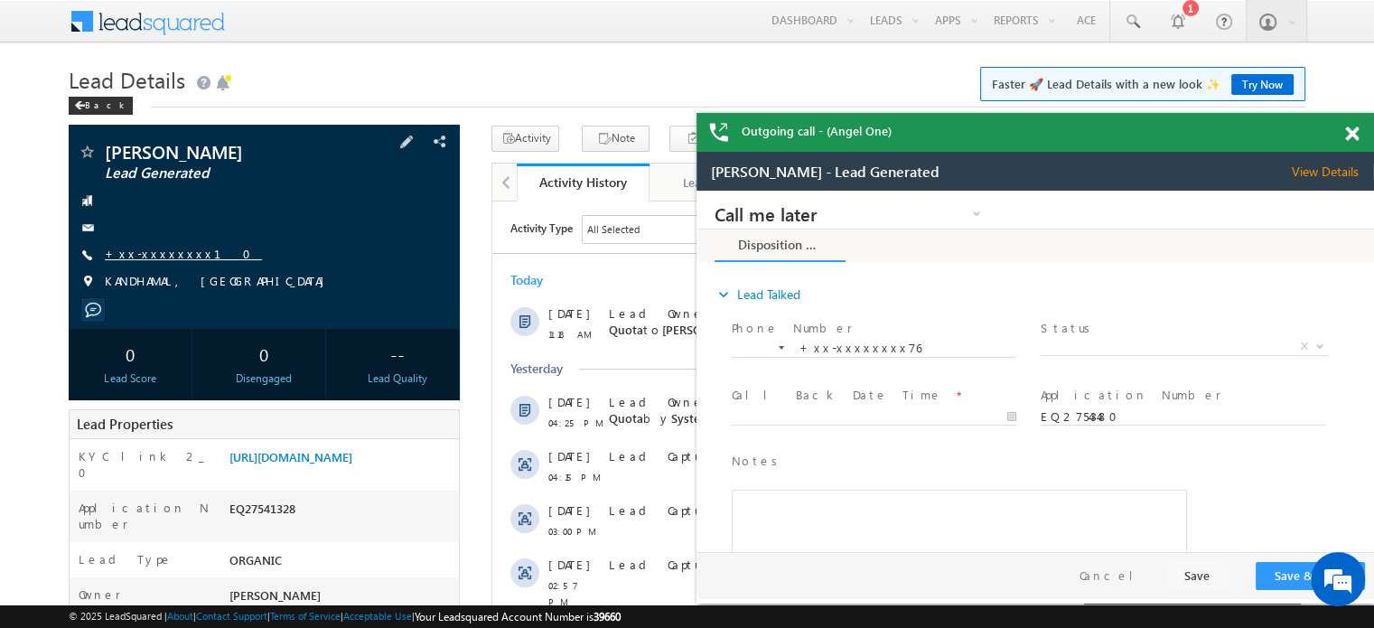
click at [144, 250] on link "+xx-xxxxxxxx10" at bounding box center [183, 253] width 157 height 15
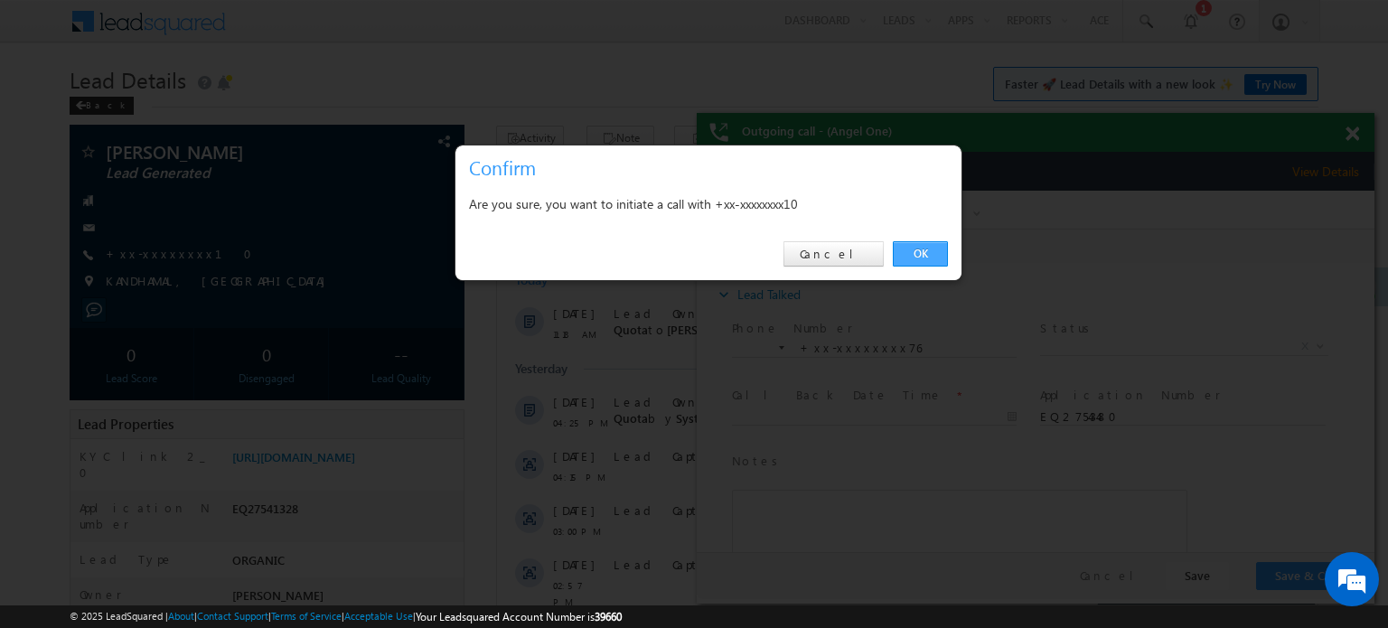
click at [932, 256] on link "OK" at bounding box center [920, 253] width 55 height 25
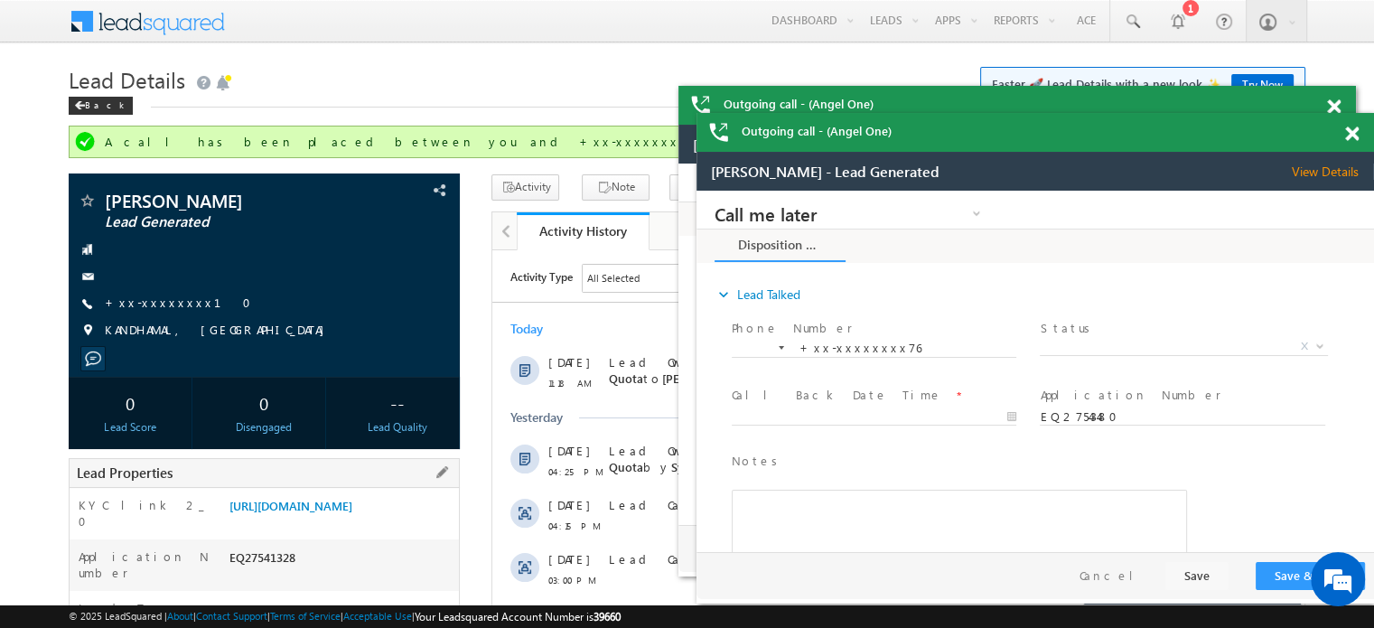
click at [332, 472] on div "Lead Properties" at bounding box center [264, 473] width 391 height 30
click at [326, 510] on link "[URL][DOMAIN_NAME]" at bounding box center [290, 505] width 123 height 15
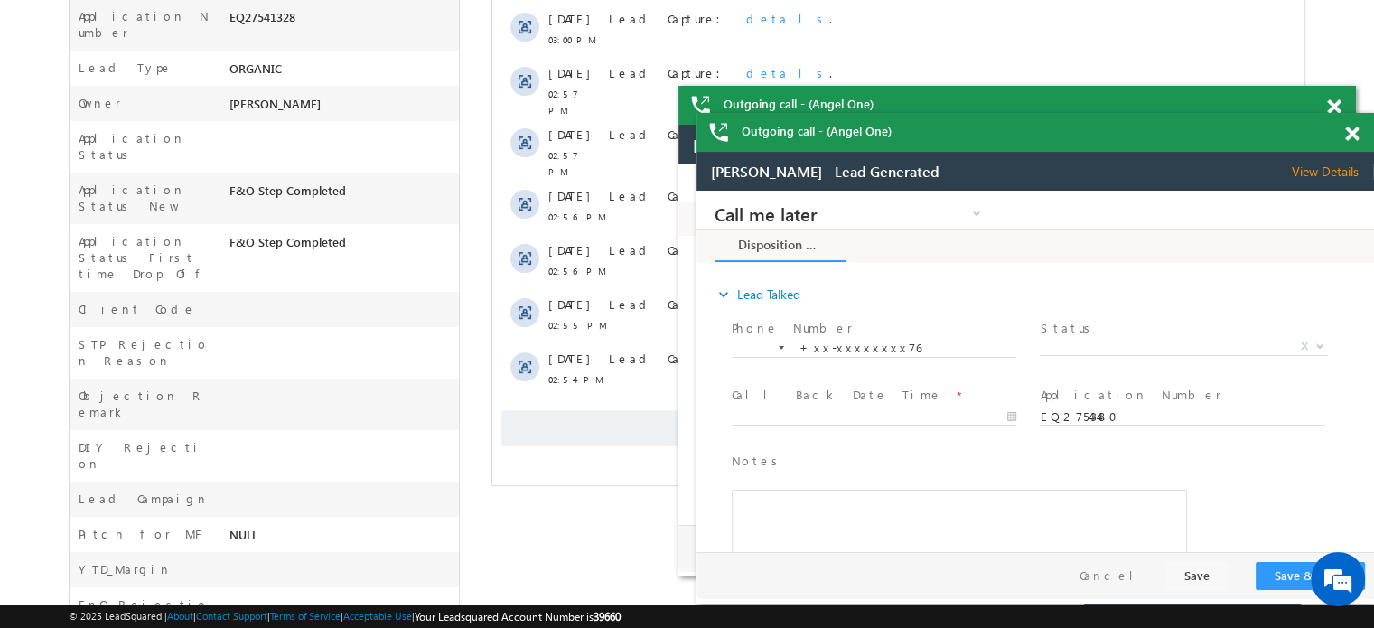
scroll to position [542, 0]
click at [603, 408] on span "Show More" at bounding box center [898, 426] width 794 height 36
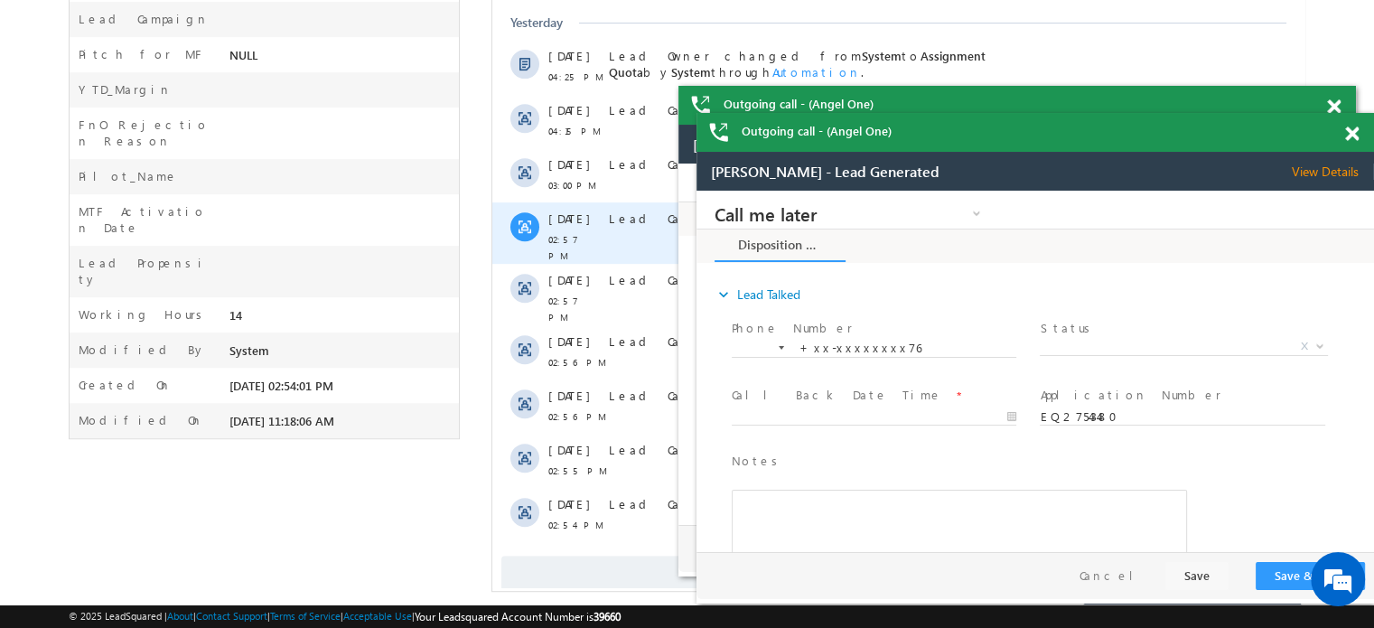
scroll to position [1027, 0]
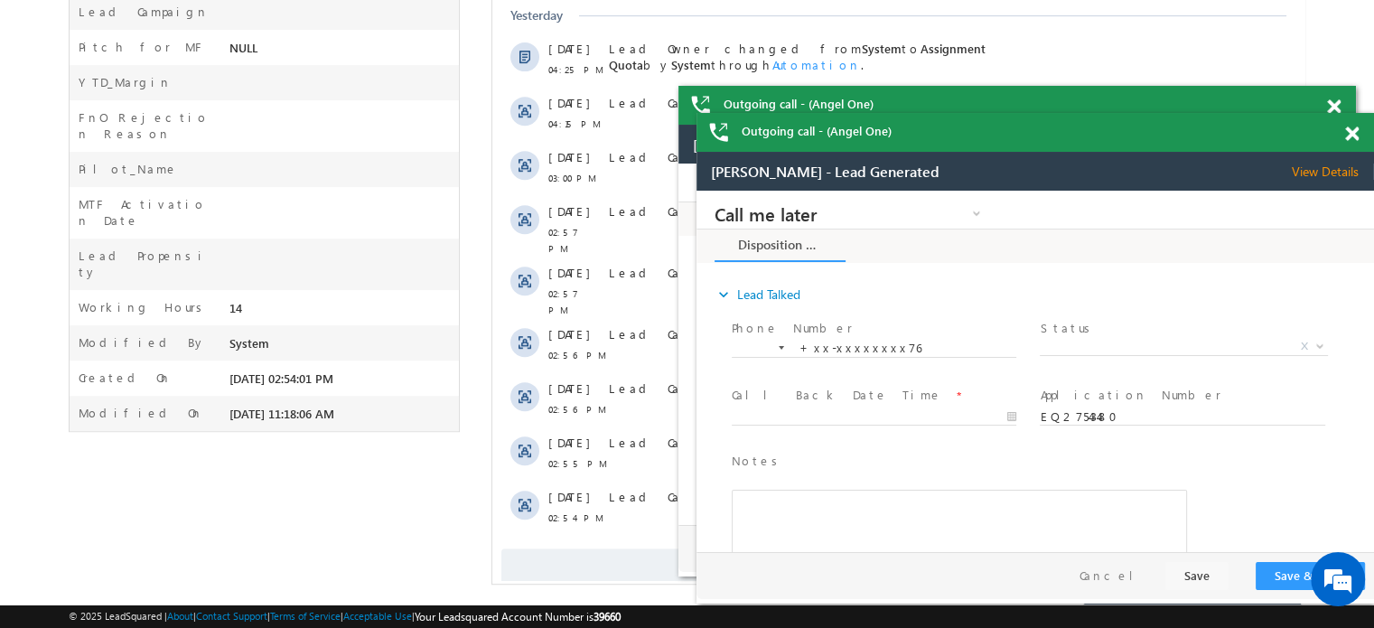
click at [583, 535] on div "Show More" at bounding box center [898, 560] width 812 height 50
click at [584, 548] on span "Show More" at bounding box center [898, 566] width 794 height 36
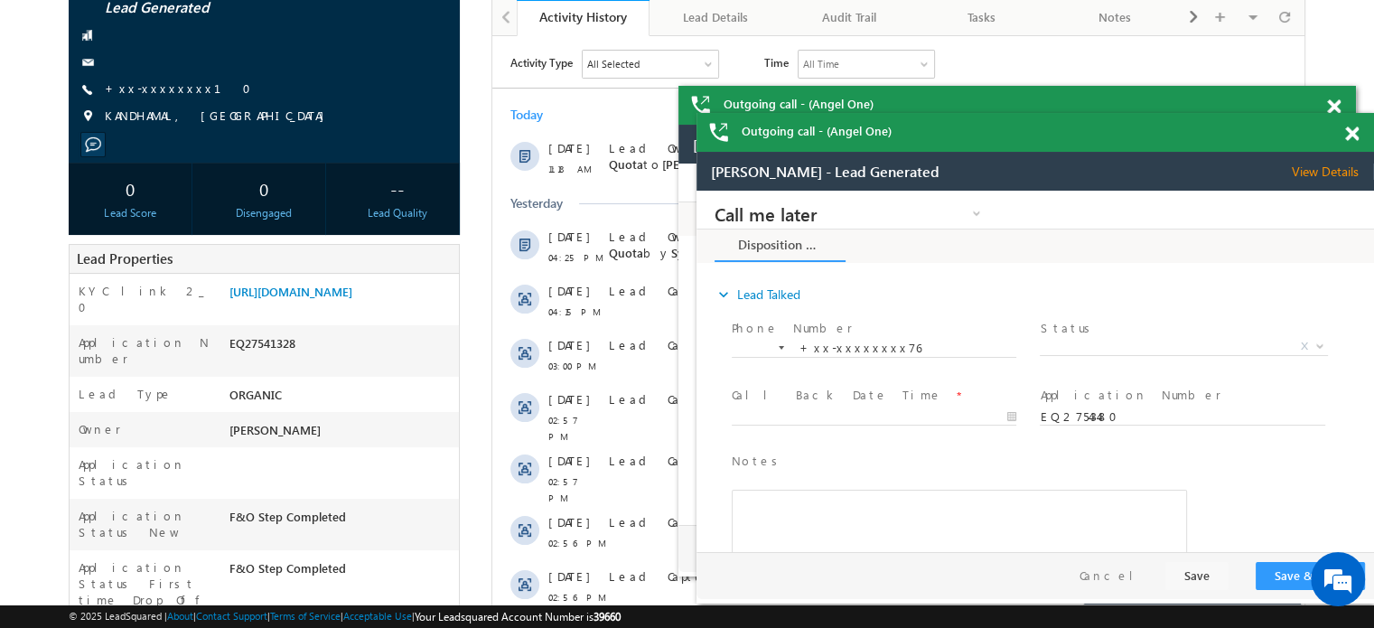
scroll to position [0, 0]
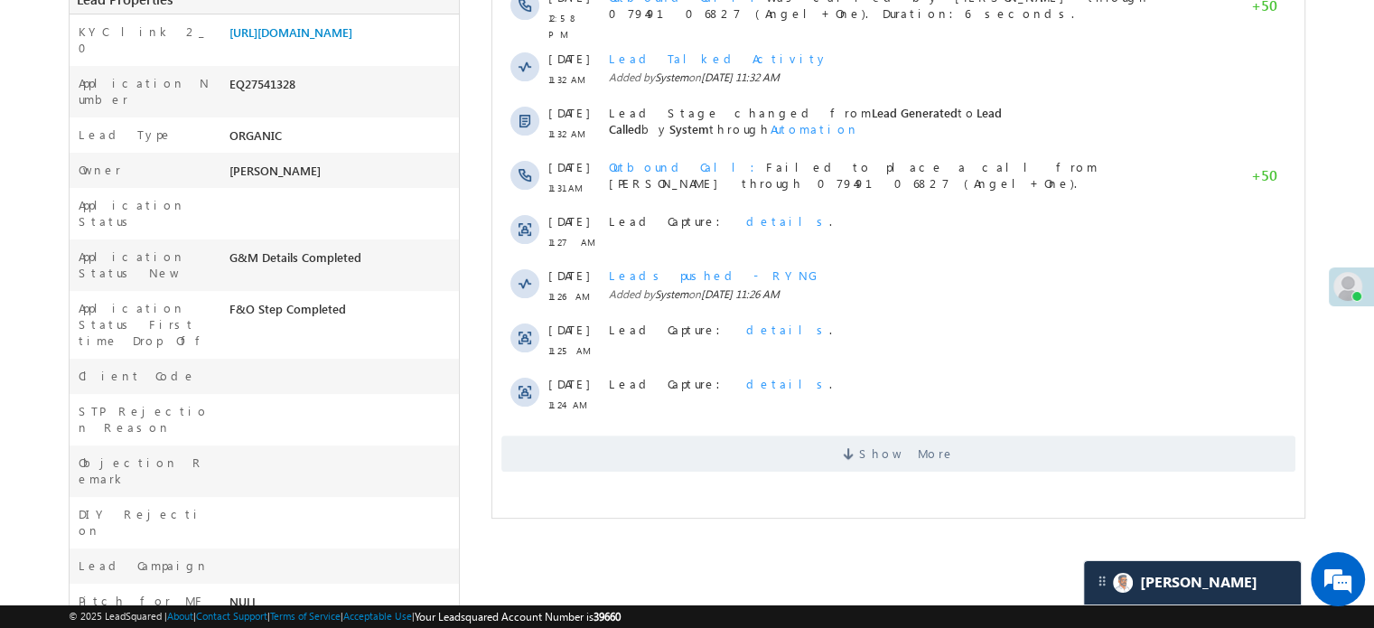
scroll to position [632, 0]
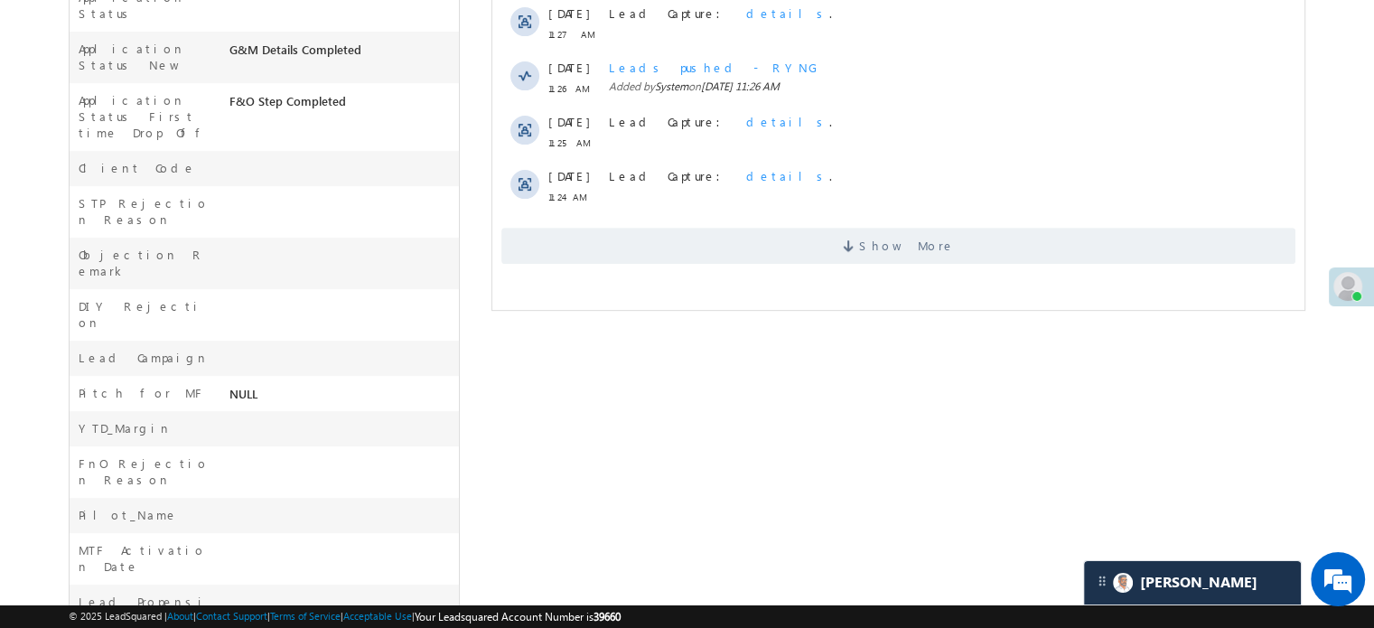
click at [757, 237] on span "Show More" at bounding box center [898, 246] width 794 height 36
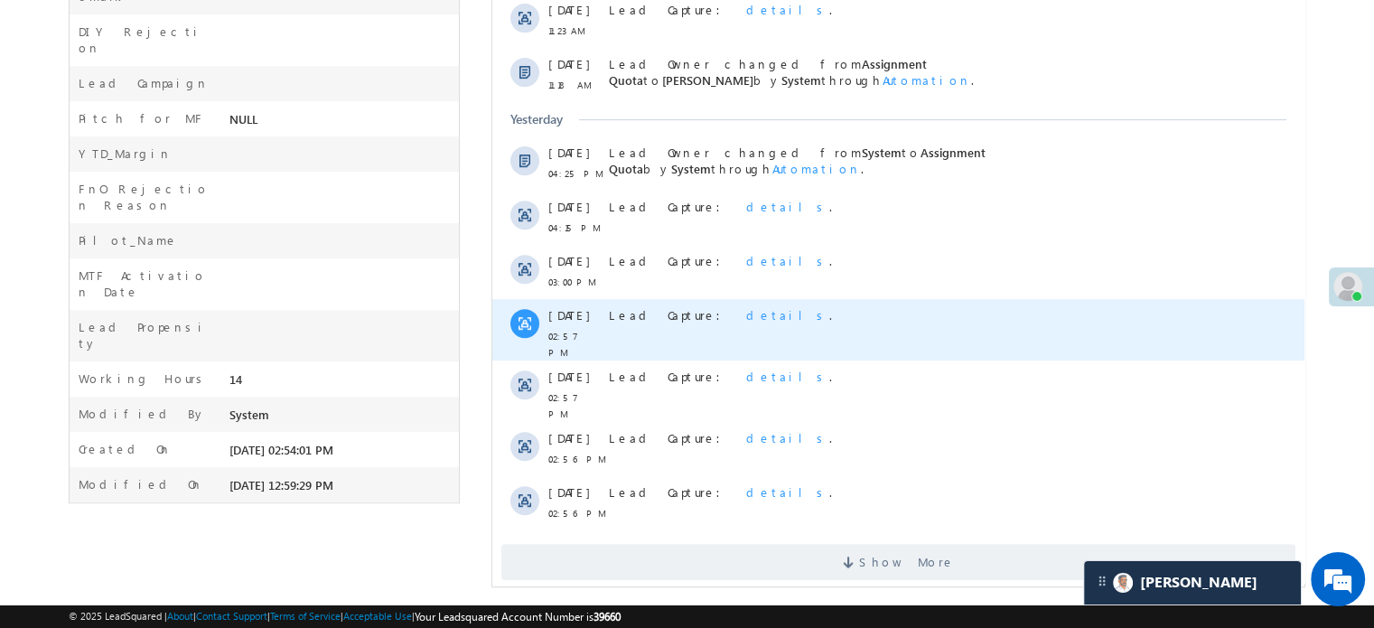
scroll to position [911, 0]
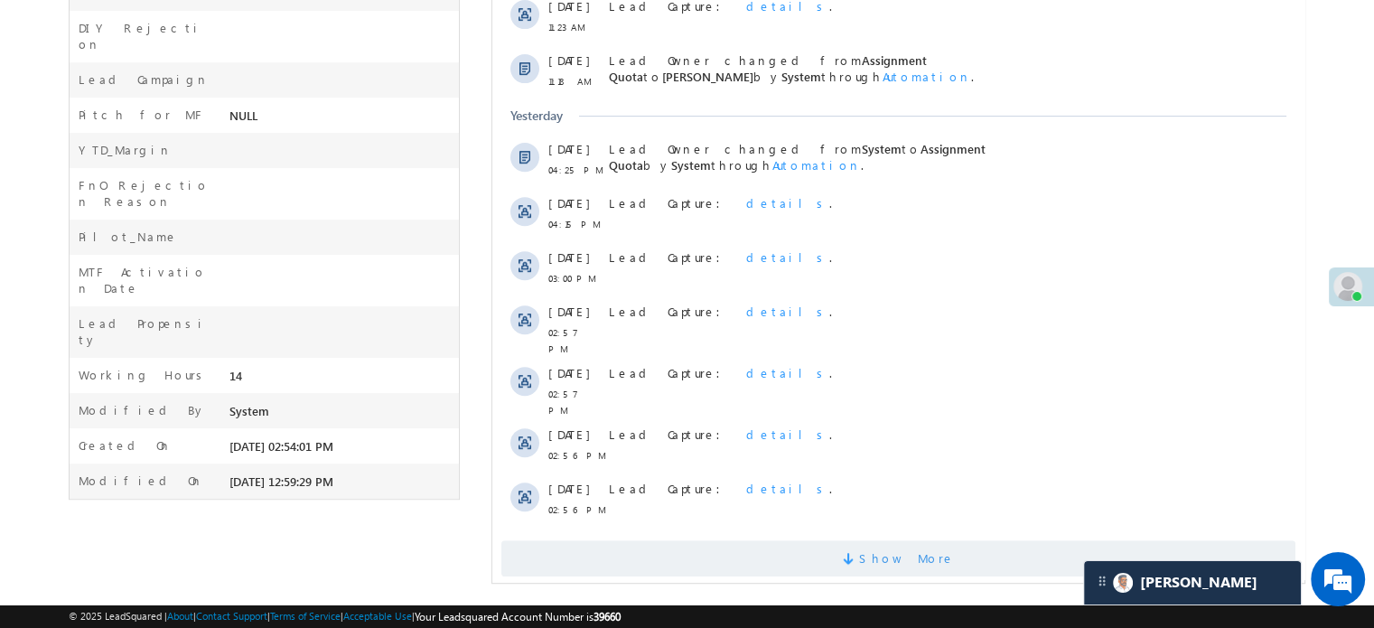
click at [737, 540] on span "Show More" at bounding box center [898, 558] width 794 height 36
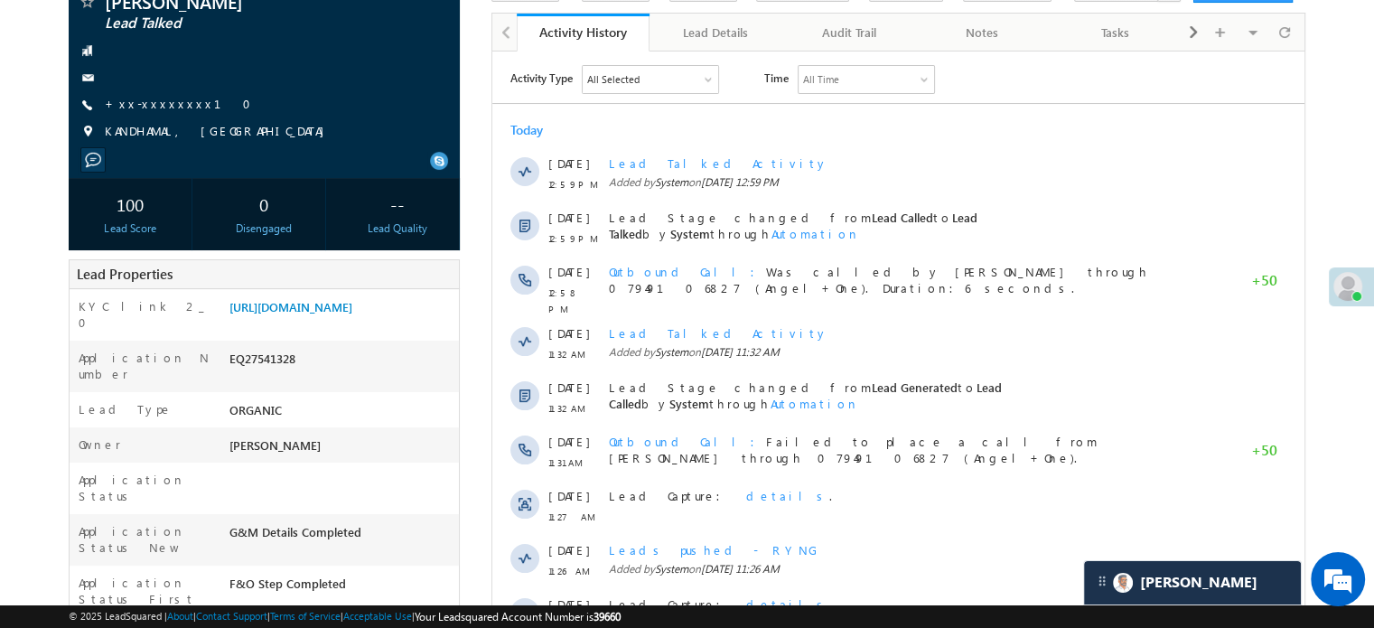
scroll to position [25, 0]
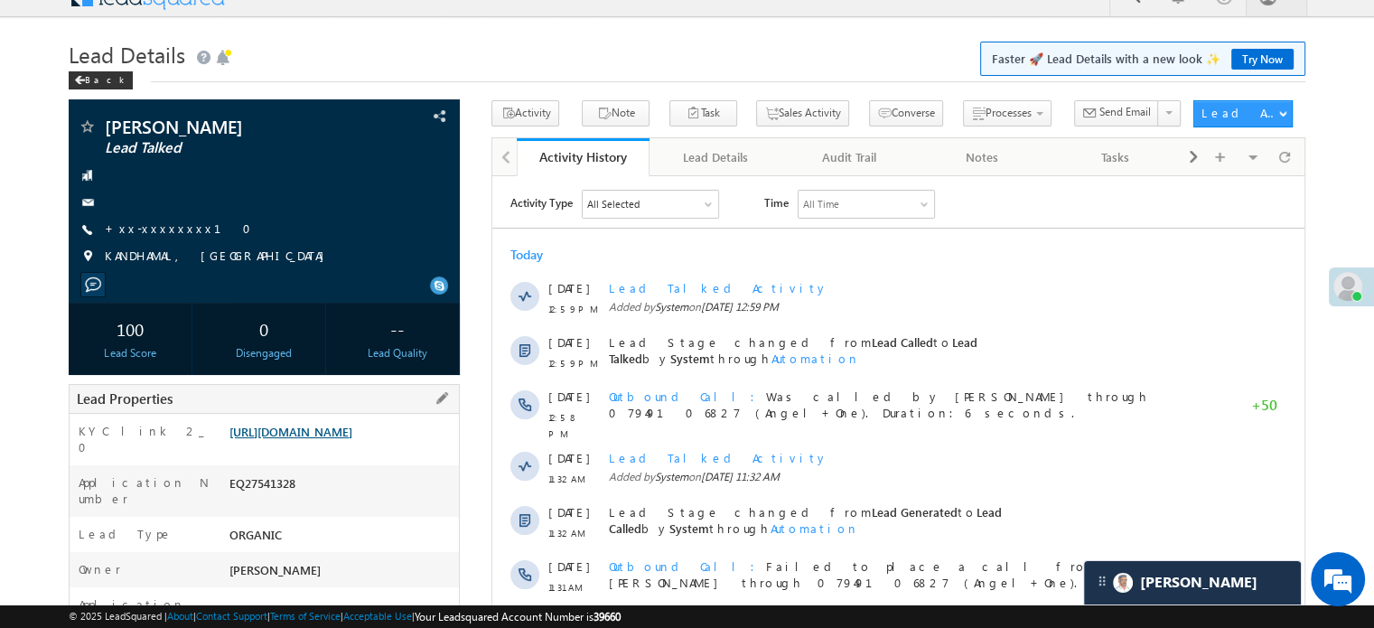
click at [352, 428] on link "[URL][DOMAIN_NAME]" at bounding box center [290, 431] width 123 height 15
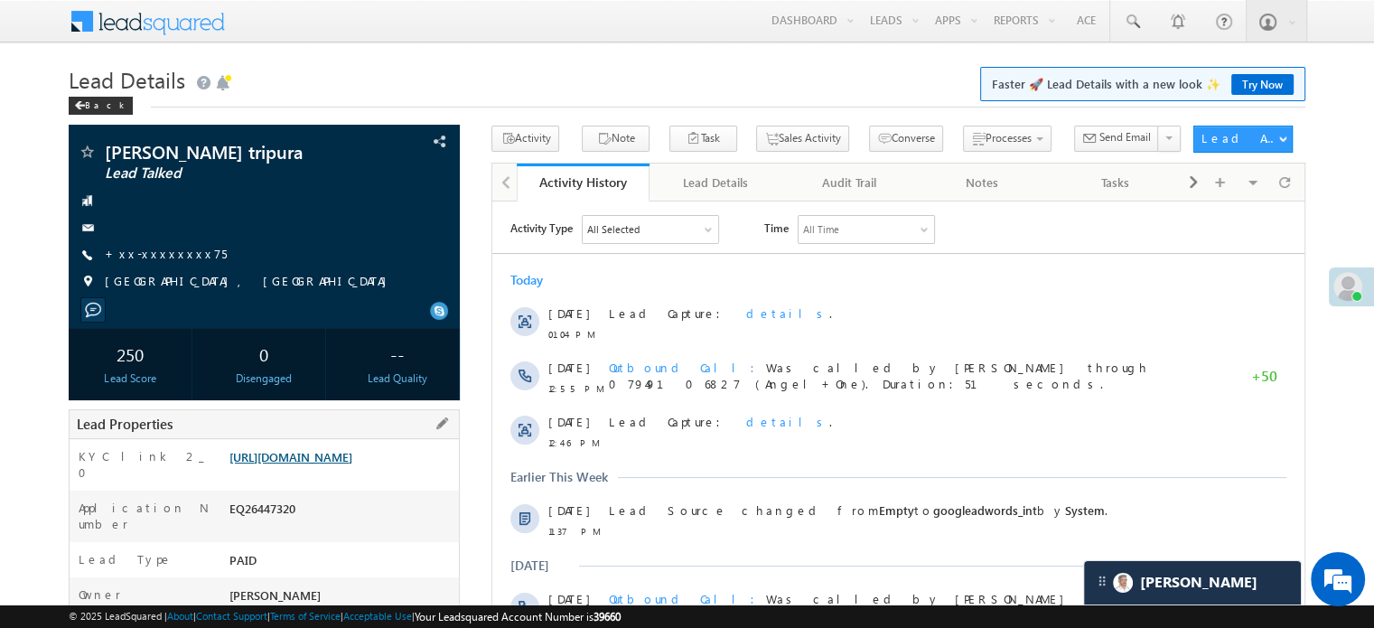
click at [306, 463] on link "[URL][DOMAIN_NAME]" at bounding box center [290, 456] width 123 height 15
